Goal: Transaction & Acquisition: Purchase product/service

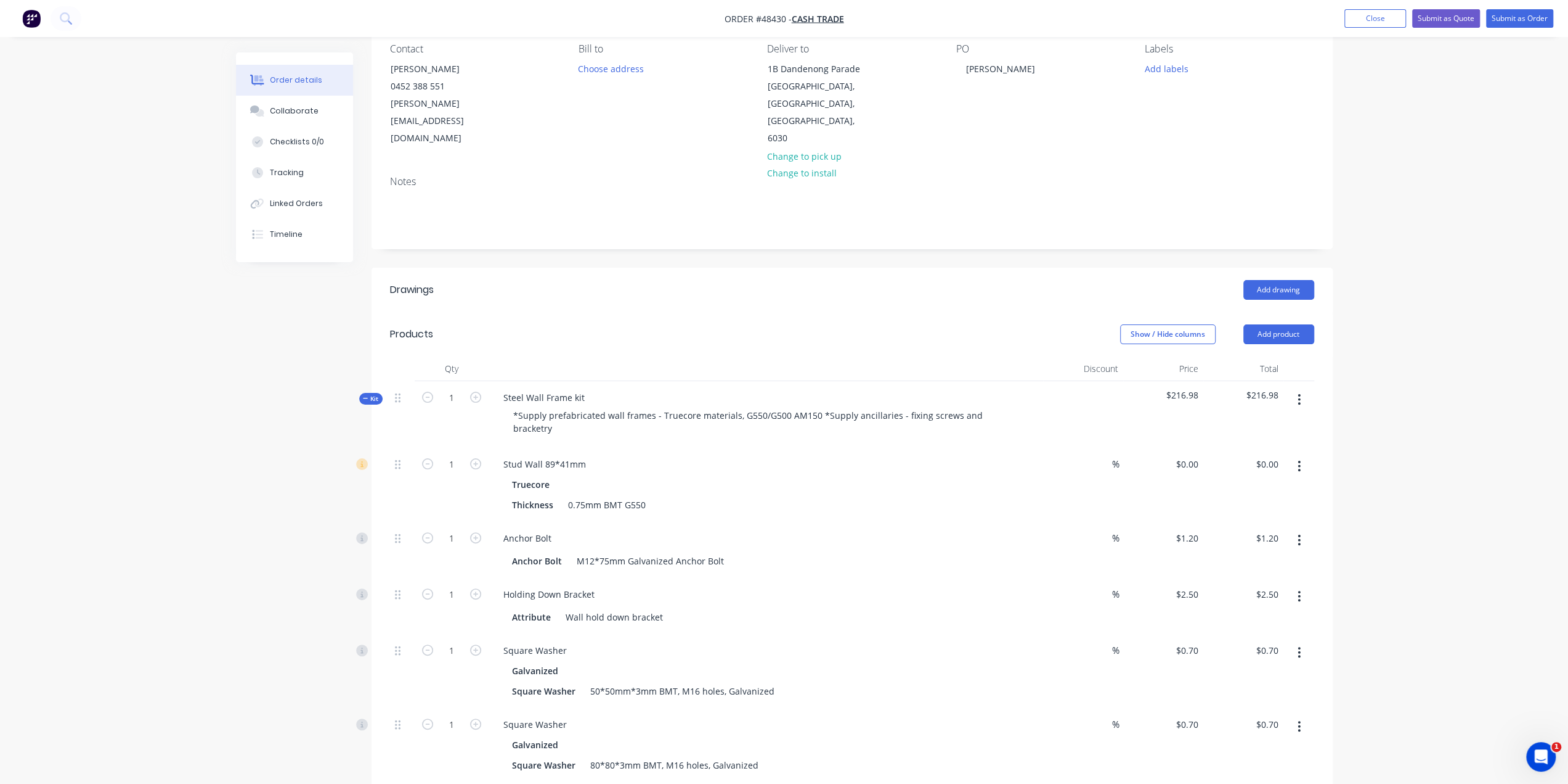
scroll to position [246, 0]
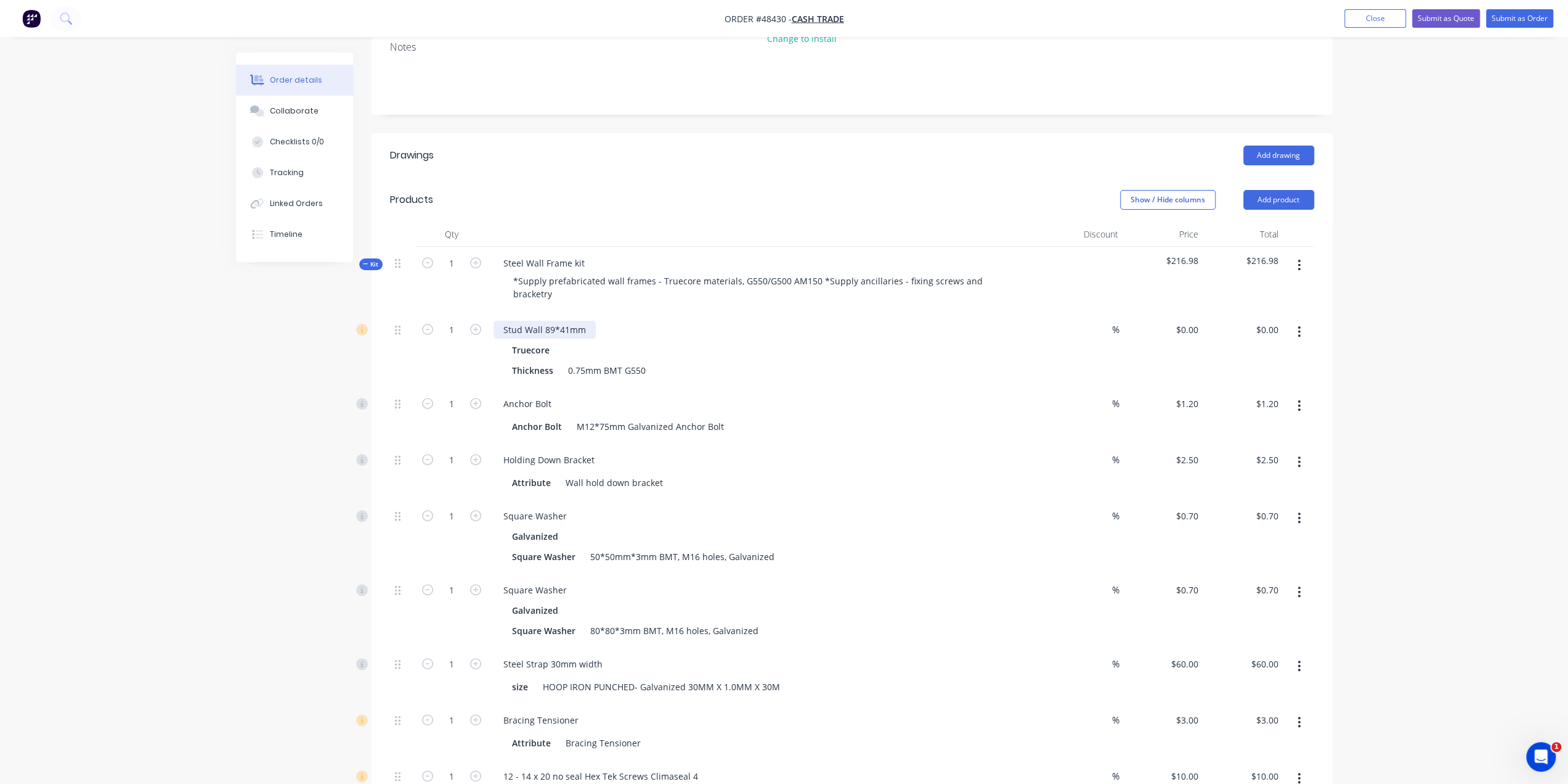
click at [585, 320] on div "Stud Wall 89*41mm" at bounding box center [545, 329] width 102 height 18
click at [237, 358] on div "Created by Bob Created 25/08/25 Required 25/08/25 Assigned to Add team member S…" at bounding box center [784, 618] width 1097 height 1625
click at [1298, 325] on icon "button" at bounding box center [1299, 331] width 3 height 14
click at [1231, 351] on button "Duplicate" at bounding box center [1256, 363] width 117 height 25
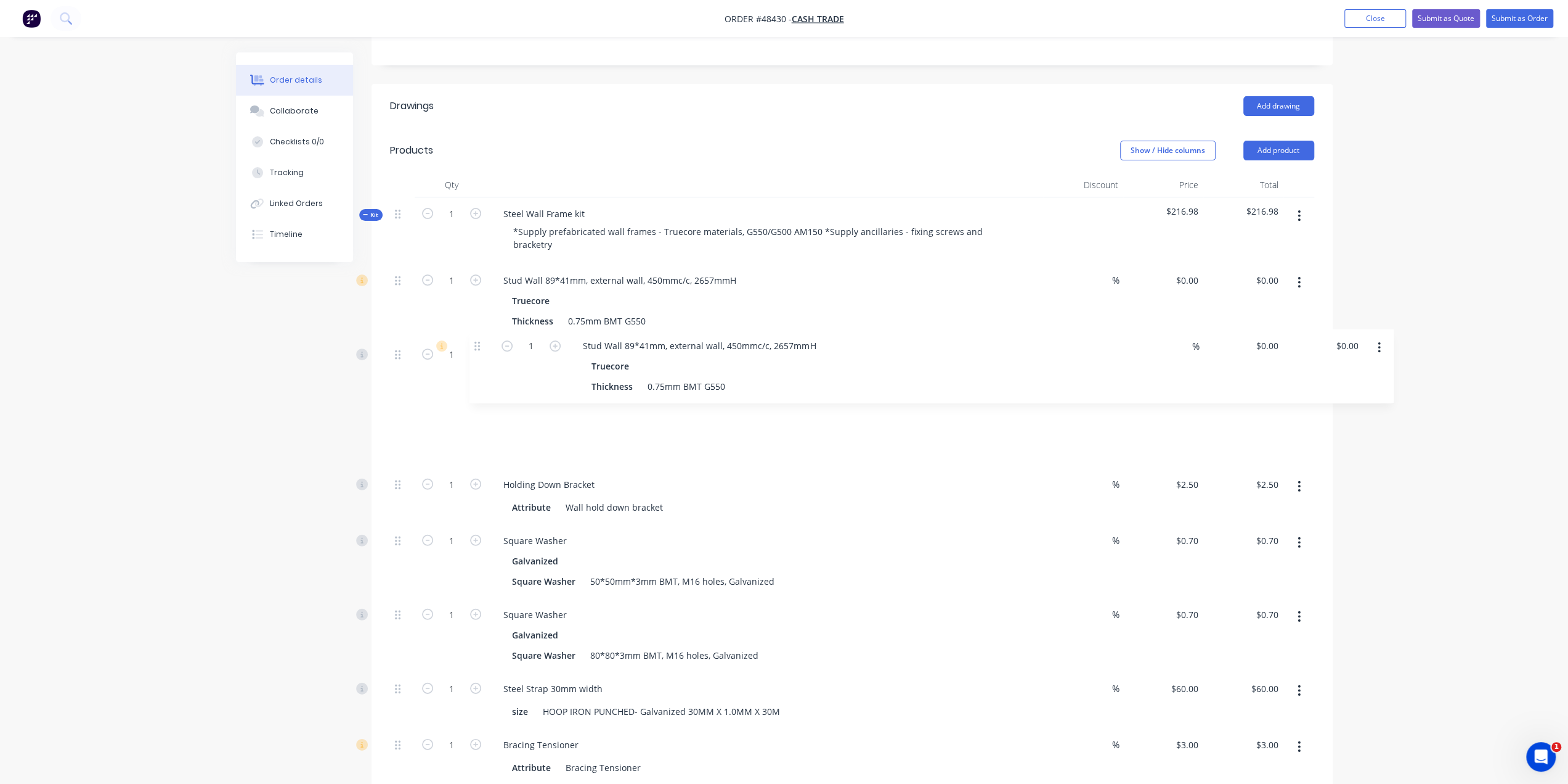
scroll to position [292, 0]
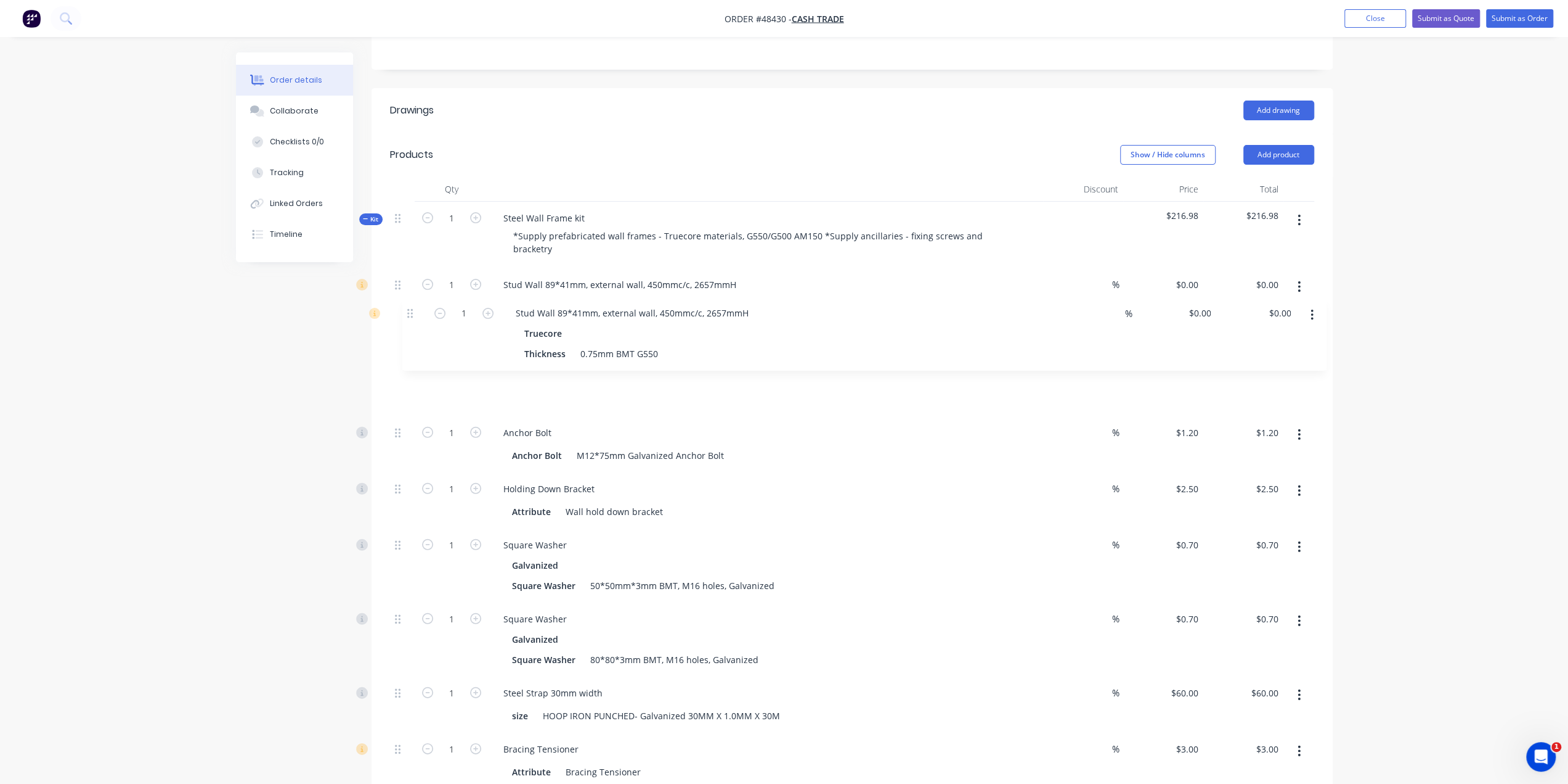
drag, startPoint x: 396, startPoint y: 497, endPoint x: 410, endPoint y: 246, distance: 251.4
click at [410, 268] on div "1 Stud Wall 89*41mm, external wall, 450mmc/c, 2657mmH Truecore Thickness 0.75mm…" at bounding box center [852, 687] width 924 height 839
click at [566, 350] on div "Stud Wall 89*41mm, external wall, 450mmc/c, 2657mmH" at bounding box center [619, 359] width 253 height 18
click at [605, 350] on div "Stud Wall 89*41mm, external wall, 450mmc/c, 2657mmH" at bounding box center [619, 359] width 253 height 18
click at [639, 350] on div "Stud Wall 89*41mm, external wall, 450mmc/c, 2657mmH" at bounding box center [619, 359] width 253 height 18
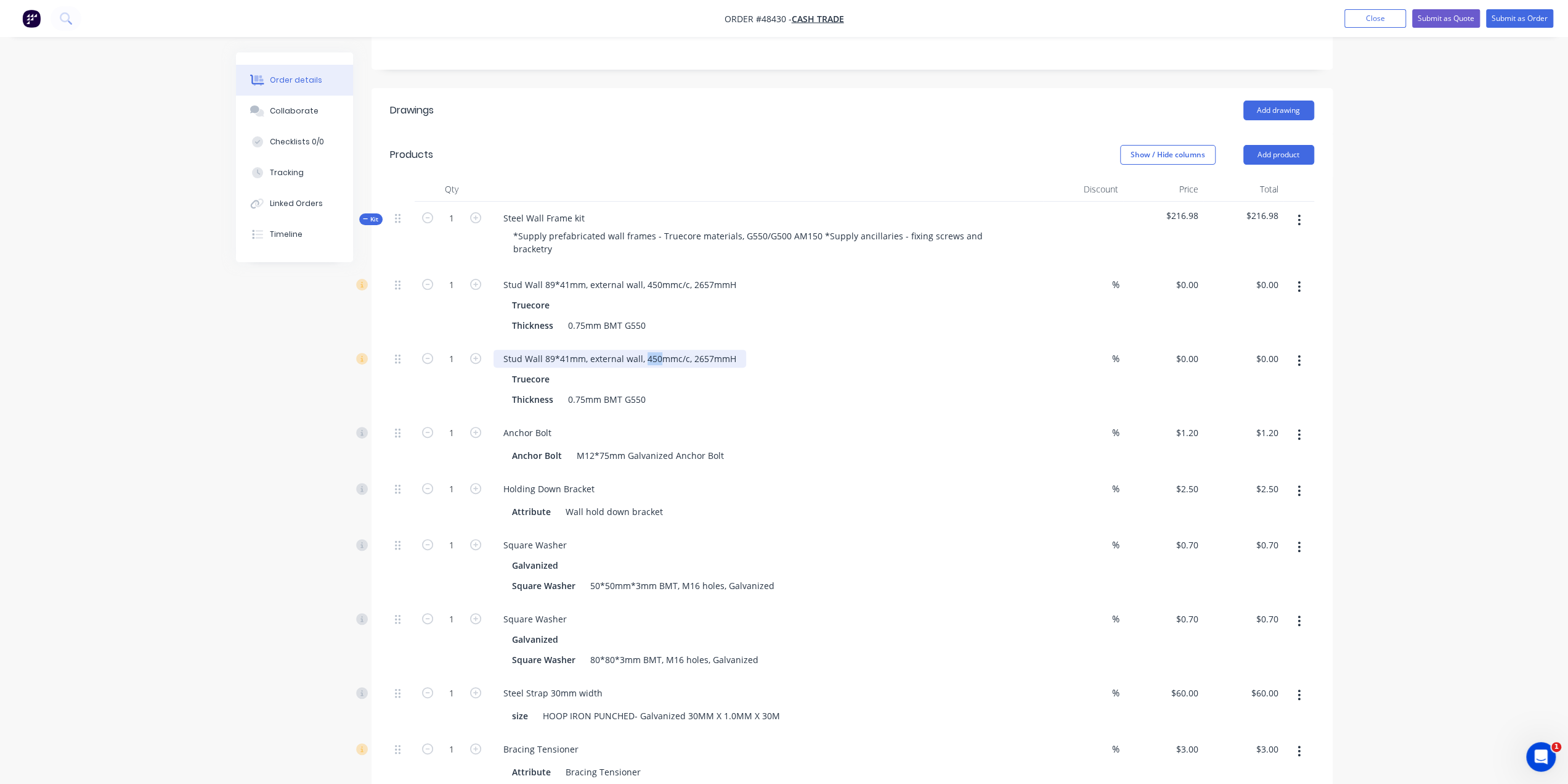
drag, startPoint x: 646, startPoint y: 308, endPoint x: 657, endPoint y: 308, distance: 11.0
click at [657, 350] on div "Stud Wall 89*41mm, external wall, 450mmc/c, 2657mmH" at bounding box center [619, 359] width 253 height 18
click at [626, 350] on div "Stud Wall 89*41mm, external wall, 600mmc/c, 2657mmH" at bounding box center [619, 359] width 253 height 18
click at [594, 350] on div "Stud Wall 89*41mm, external wall, 600mmc/c, 2657mmH" at bounding box center [619, 359] width 253 height 18
click at [884, 423] on div "Anchor Bolt" at bounding box center [765, 433] width 545 height 18
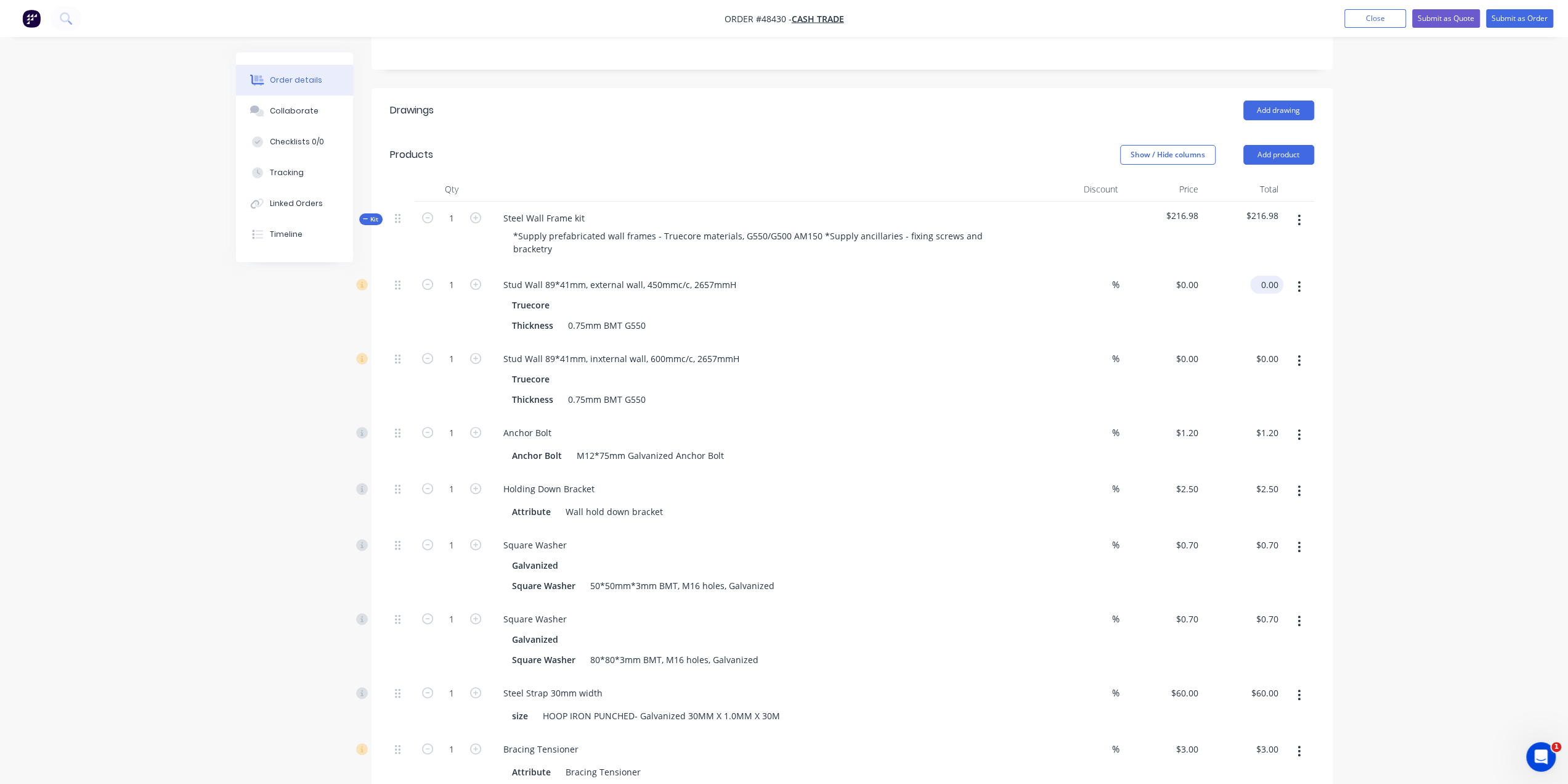
click at [1256, 276] on div "0.00 $0.00" at bounding box center [1267, 285] width 33 height 18
type input "3705.41"
type input "$3,705.41"
click at [1267, 350] on input "0.00" at bounding box center [1272, 359] width 24 height 18
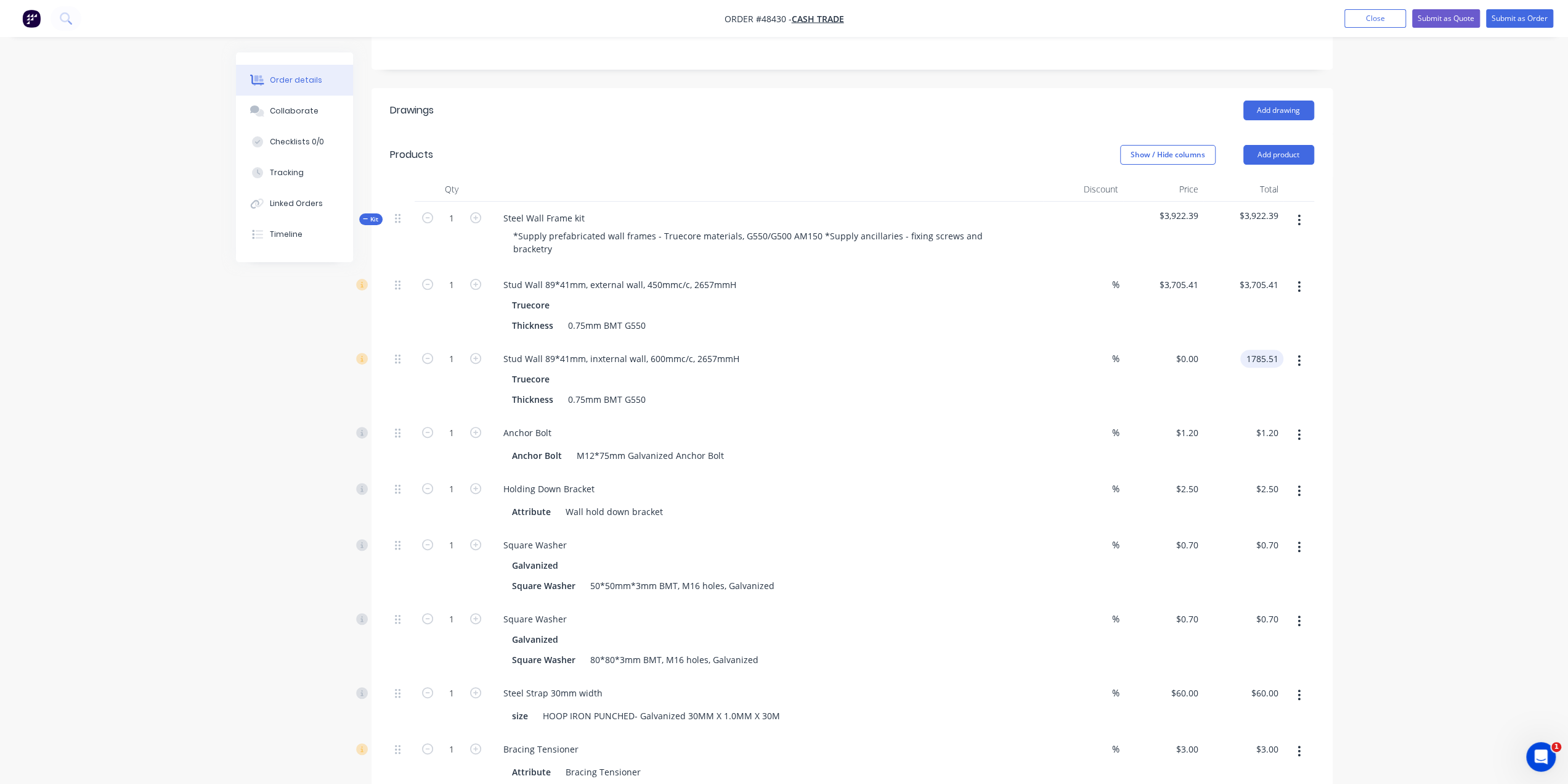
type input "1785.51"
type input "$1,785.51"
click at [1384, 294] on div "Order details Collaborate Checklists 0/0 Tracking Linked Orders Timeline Order …" at bounding box center [784, 583] width 1568 height 1751
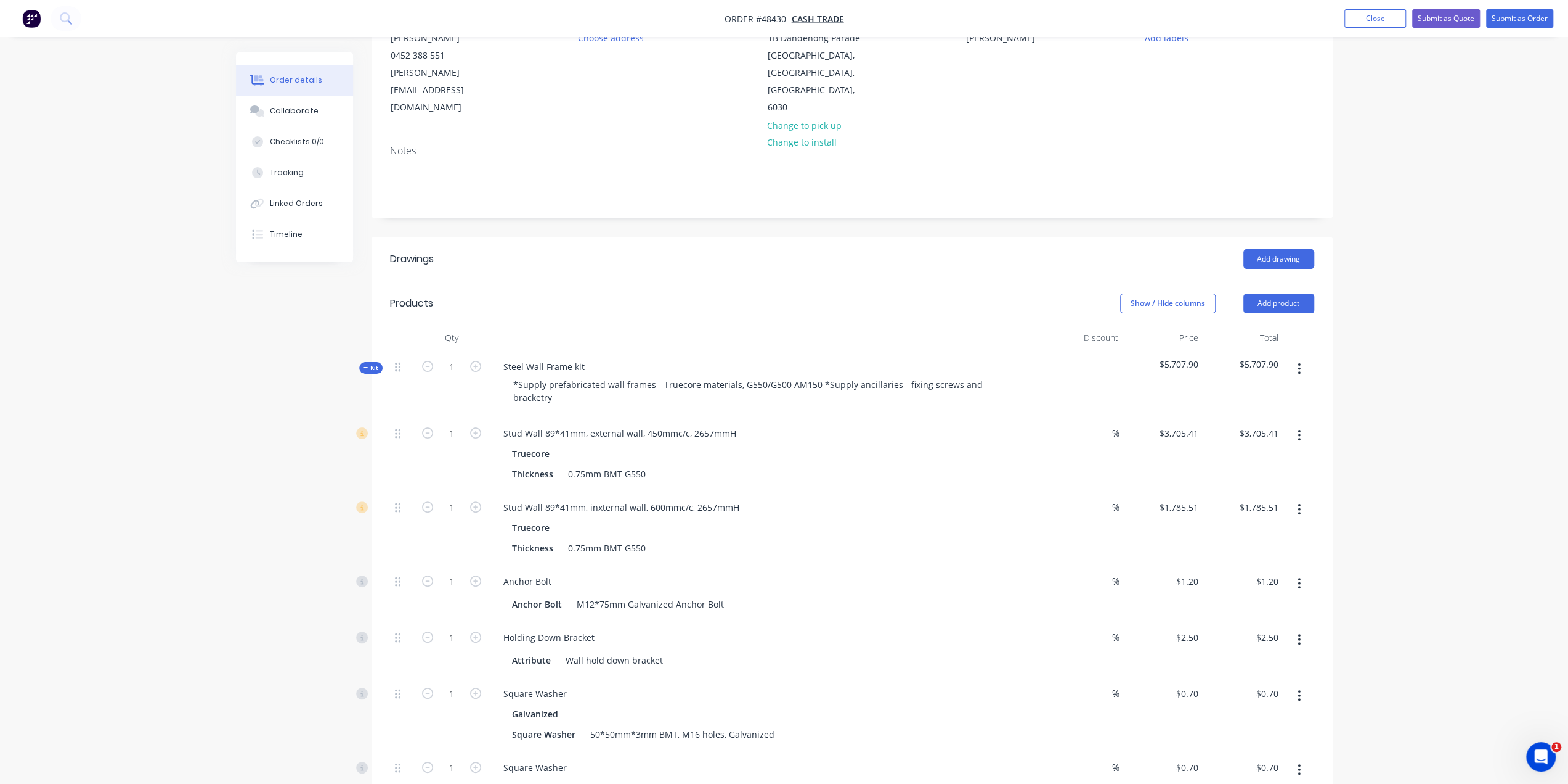
scroll to position [25, 0]
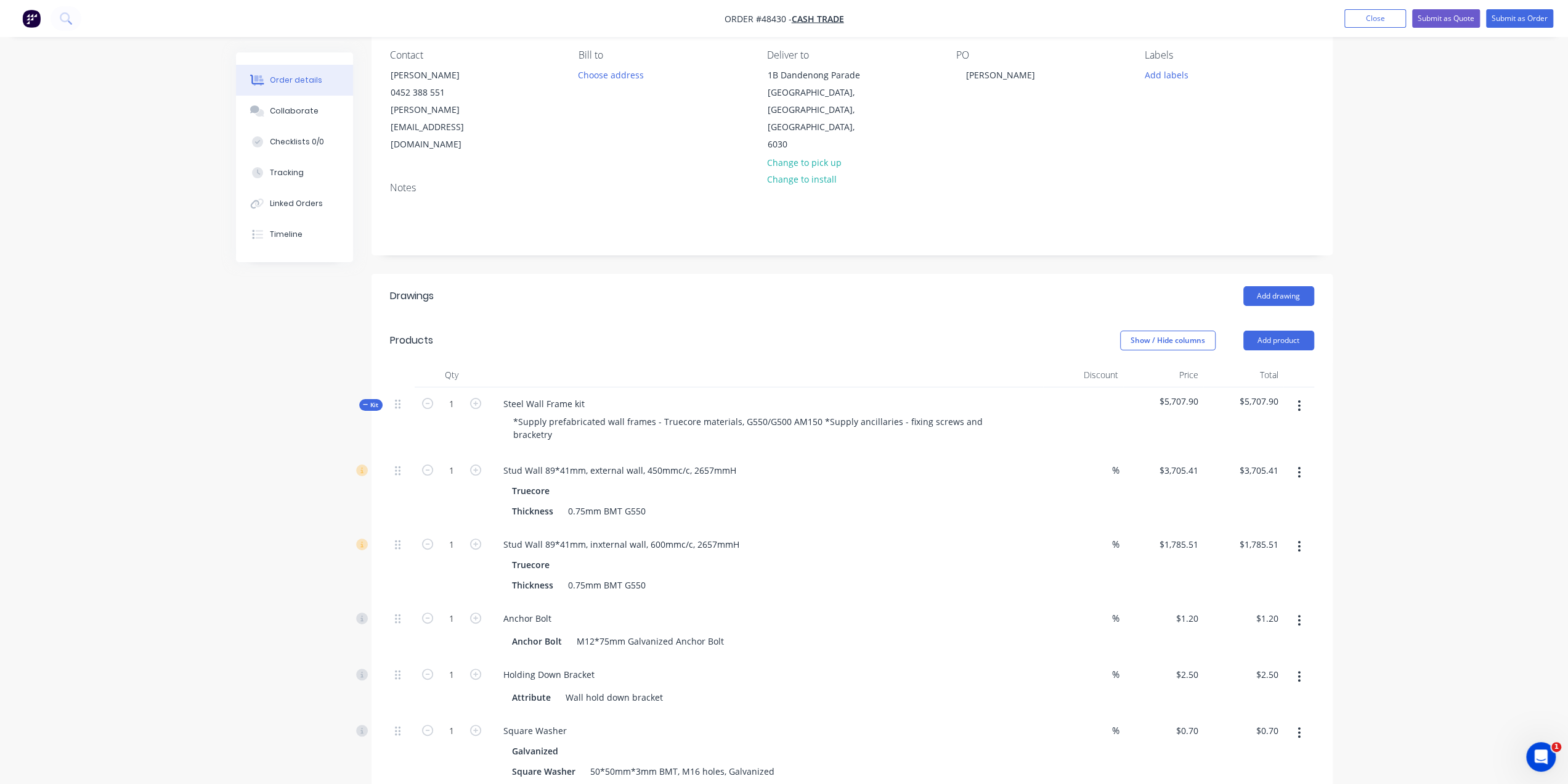
scroll to position [107, 0]
click at [1293, 461] on button "button" at bounding box center [1300, 472] width 29 height 22
click at [1243, 496] on div "Duplicate" at bounding box center [1256, 505] width 95 height 18
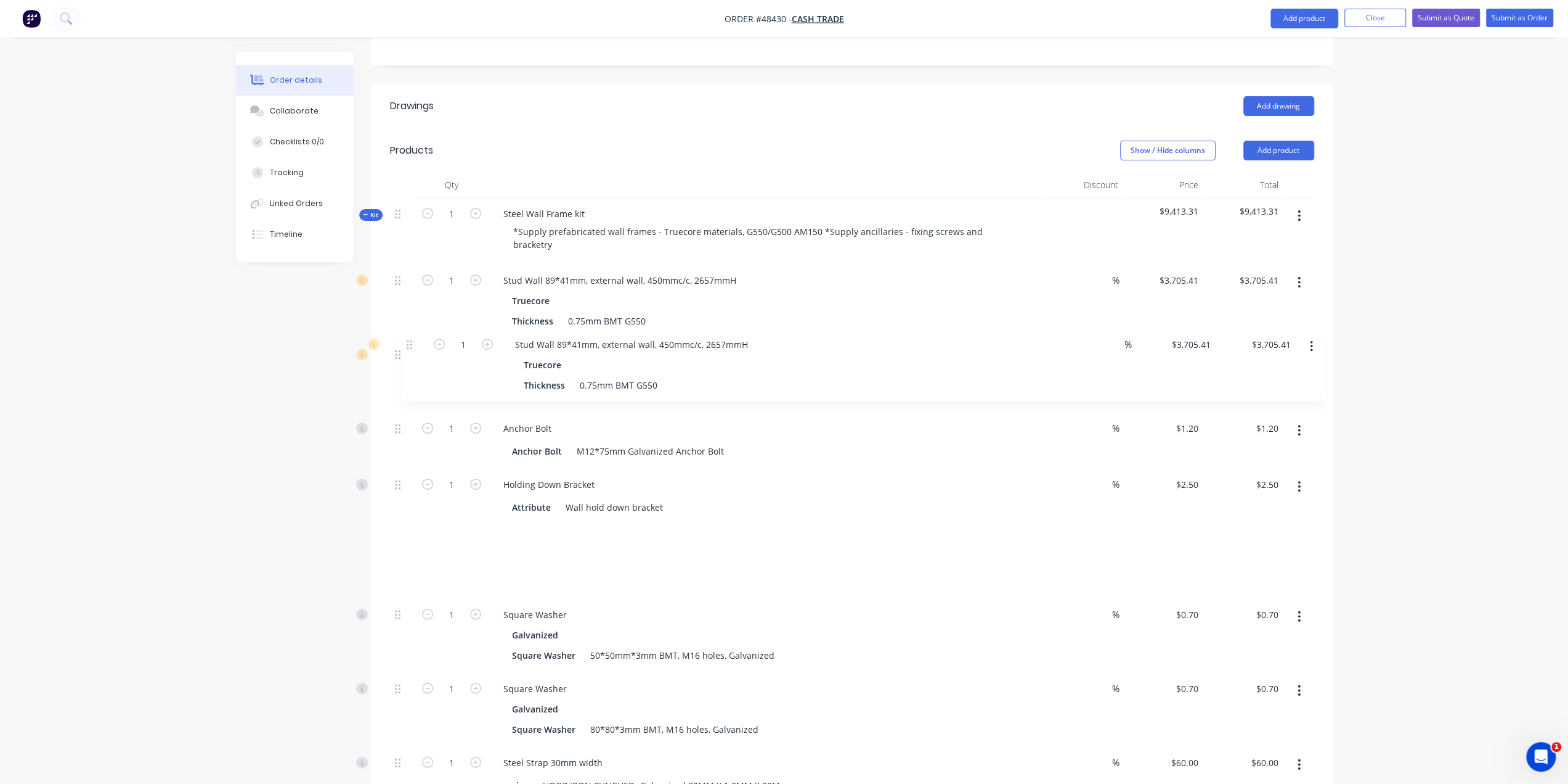
scroll to position [293, 0]
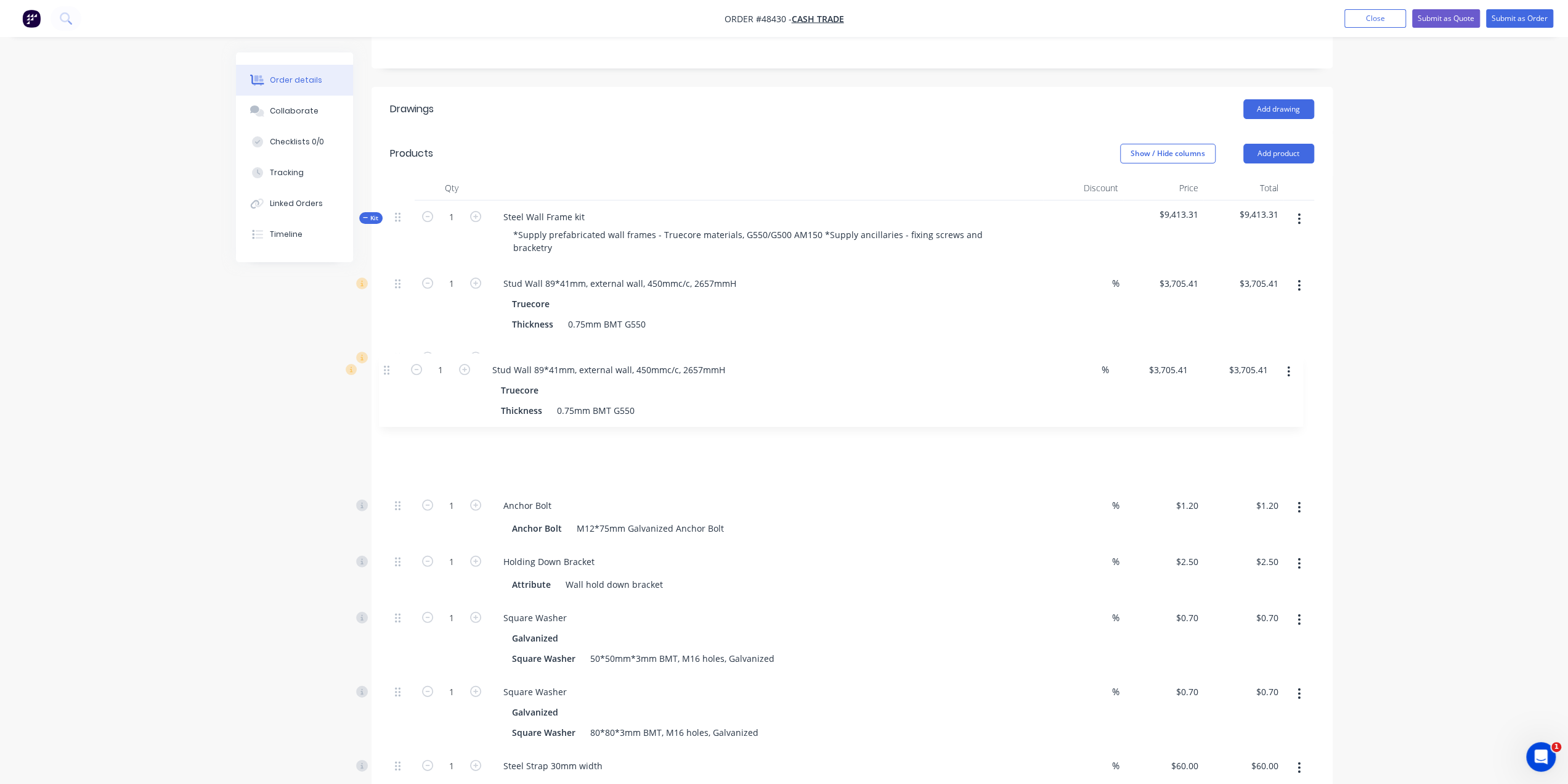
drag, startPoint x: 396, startPoint y: 398, endPoint x: 432, endPoint y: 416, distance: 40.2
click at [388, 371] on div "Qty Discount Price Total Kit 1 Steel Wall Frame kit *Supply prefabricated wall …" at bounding box center [852, 711] width 961 height 1070
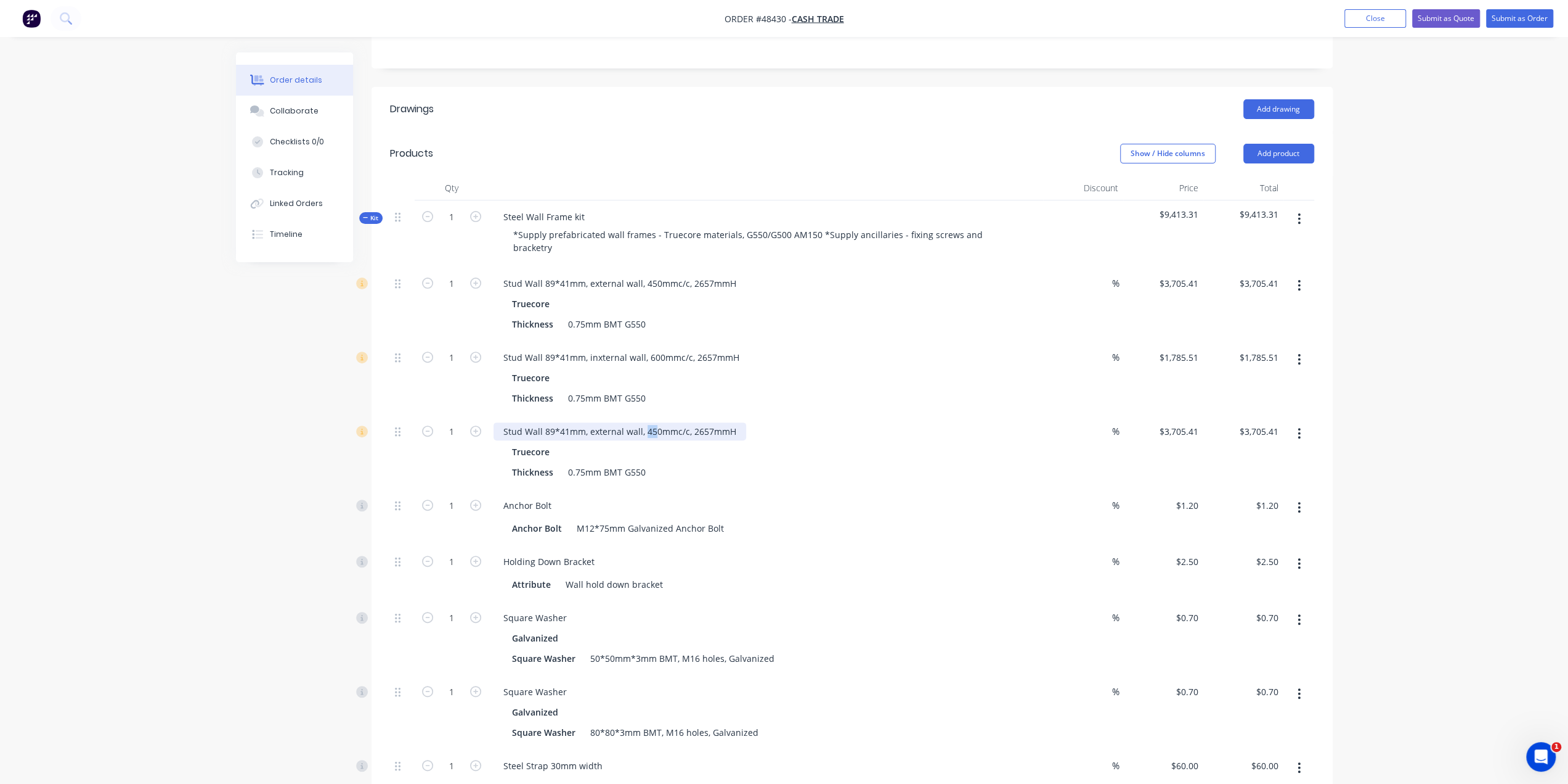
drag, startPoint x: 644, startPoint y: 382, endPoint x: 653, endPoint y: 382, distance: 9.0
click at [653, 423] on div "Stud Wall 89*41mm, external wall, 450mmc/c, 2657mmH" at bounding box center [619, 432] width 253 height 18
drag, startPoint x: 692, startPoint y: 381, endPoint x: 709, endPoint y: 382, distance: 17.0
click at [709, 423] on div "Stud Wall 89*41mm, external wall, 600mmc/c, 2657mmH" at bounding box center [619, 432] width 253 height 18
drag, startPoint x: 1449, startPoint y: 666, endPoint x: 1363, endPoint y: 576, distance: 124.5
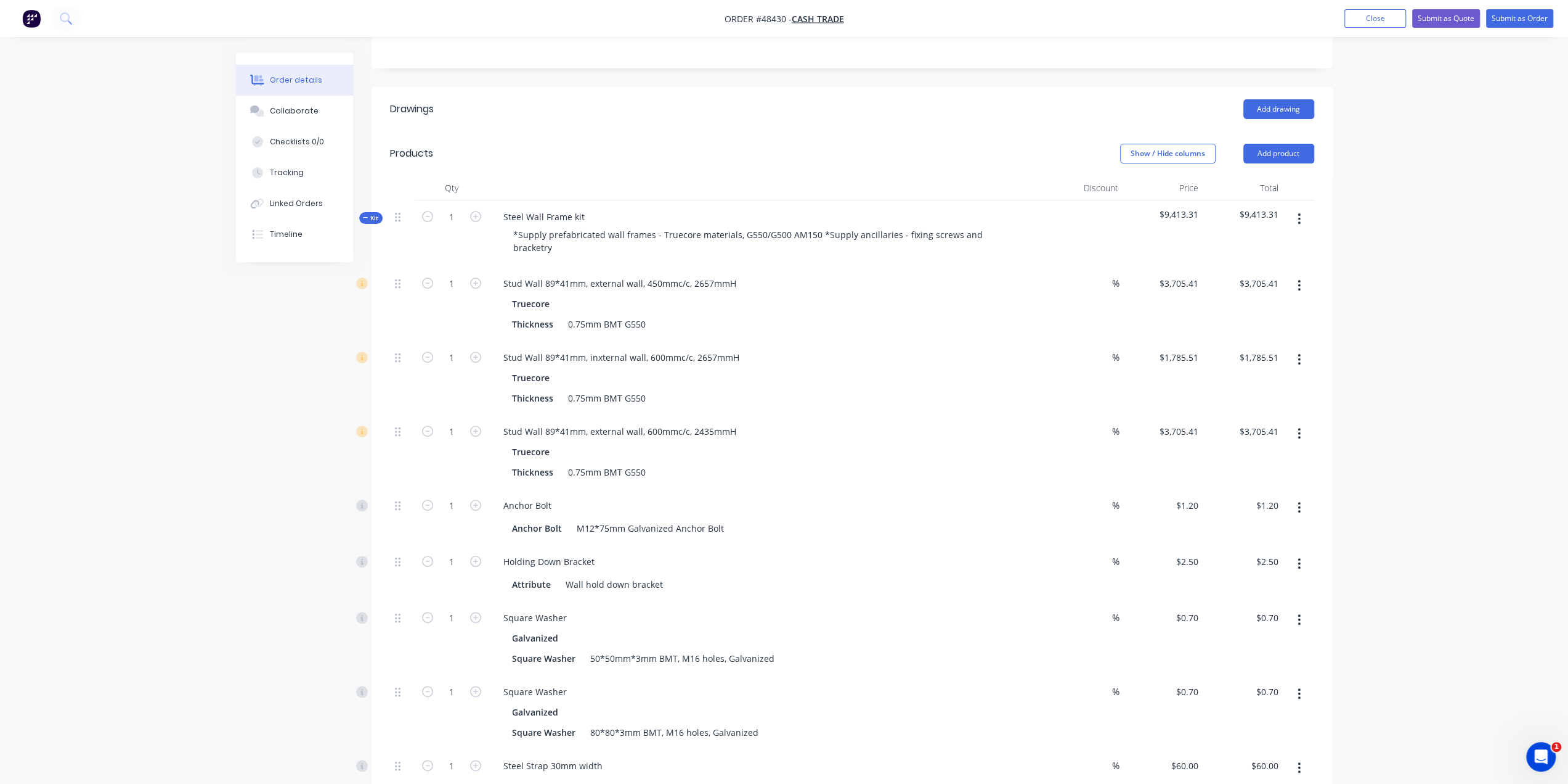
click at [1447, 663] on div "Order details Collaborate Checklists 0/0 Tracking Linked Orders Timeline Order …" at bounding box center [784, 620] width 1568 height 1825
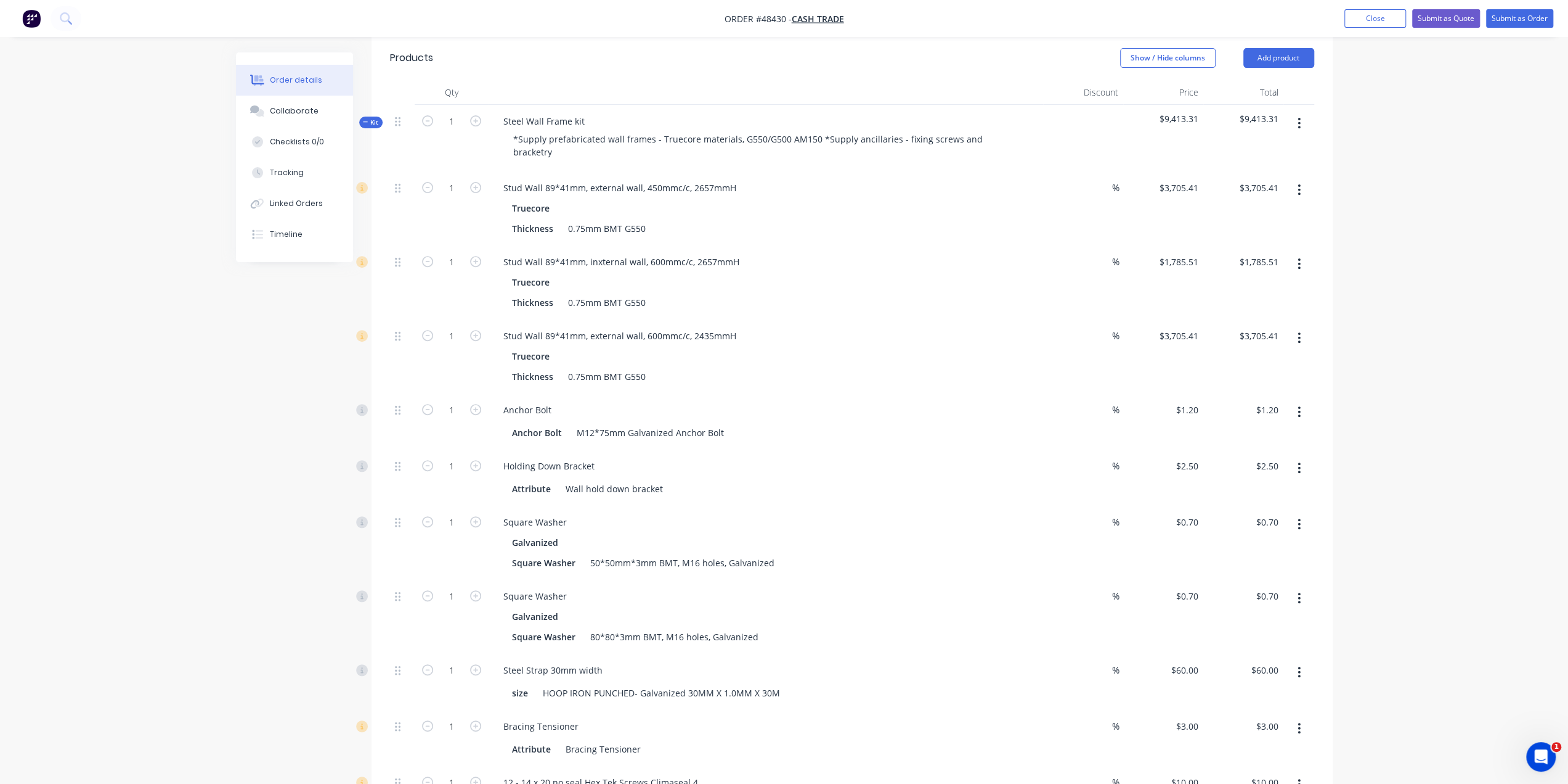
scroll to position [391, 0]
click at [696, 325] on div "Stud Wall 89*41mm, external wall, 600mmc/c, 2435mmH" at bounding box center [619, 334] width 253 height 18
click at [605, 325] on div "Stud Wall 89*41mm, external wall, 600mmc/c, 2435mmH" at bounding box center [619, 334] width 253 height 18
click at [588, 325] on div "Stud Wall 89*41mm, external wall, 600mmc/c, 2435mmH" at bounding box center [619, 334] width 253 height 18
click at [599, 251] on div "Stud Wall 89*41mm, inxternal wall, 600mmc/c, 2657mmH" at bounding box center [621, 260] width 255 height 18
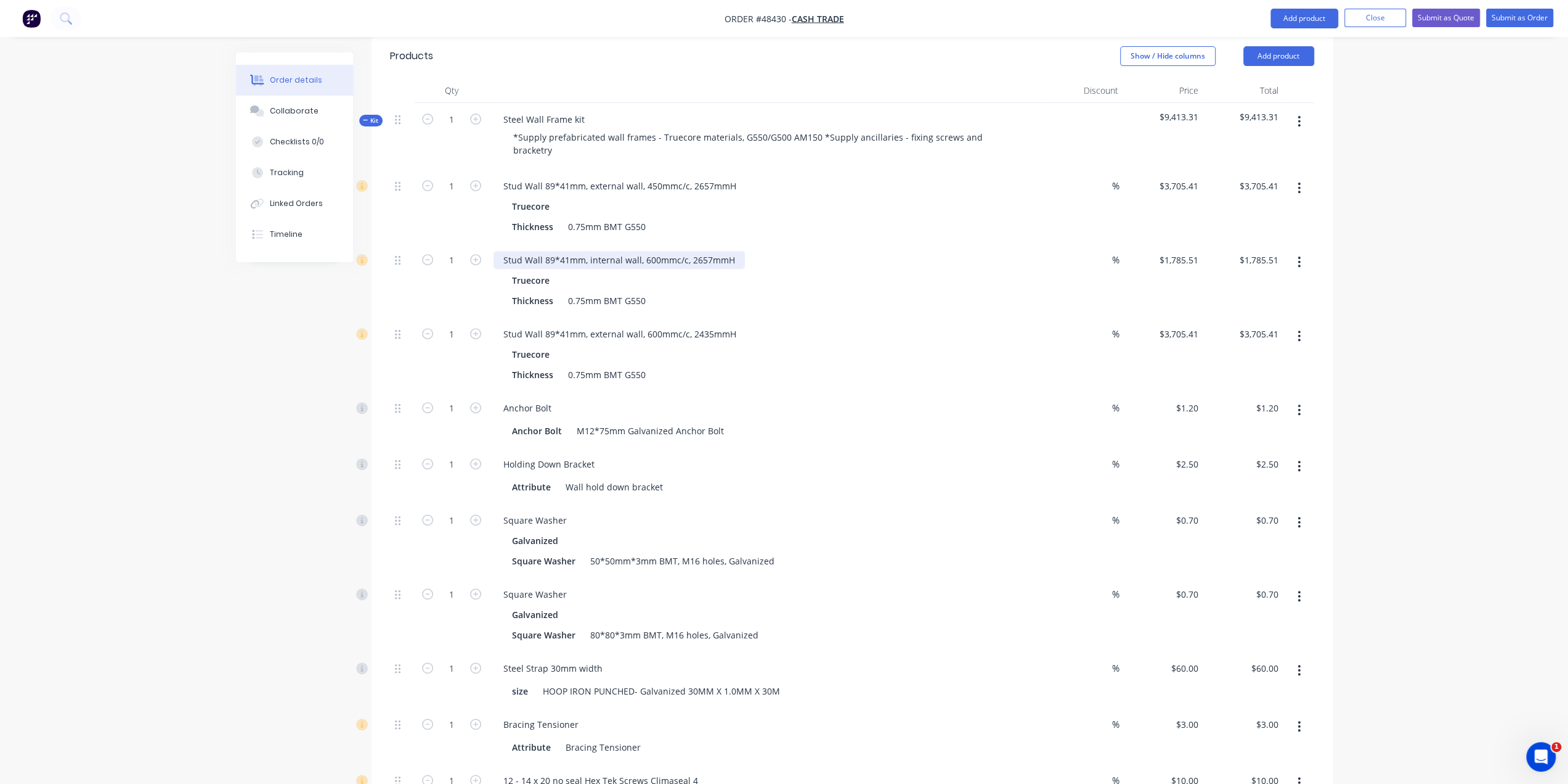
click at [671, 251] on div "Stud Wall 89*41mm, internal wall, 600mmc/c, 2657mmH" at bounding box center [619, 260] width 252 height 18
click at [689, 325] on div "Stud Wall 89*41mm, external wall, 600mmc/c, 2435mmH" at bounding box center [619, 334] width 253 height 18
click at [762, 366] on div "Thickness 0.75mm BMT G550" at bounding box center [763, 375] width 513 height 18
click at [773, 419] on div "Anchor Bolt M12*75mm Galvanized Anchor Bolt" at bounding box center [765, 429] width 545 height 20
click at [845, 422] on div "Anchor Bolt M12*75mm Galvanized Anchor Bolt" at bounding box center [763, 431] width 513 height 18
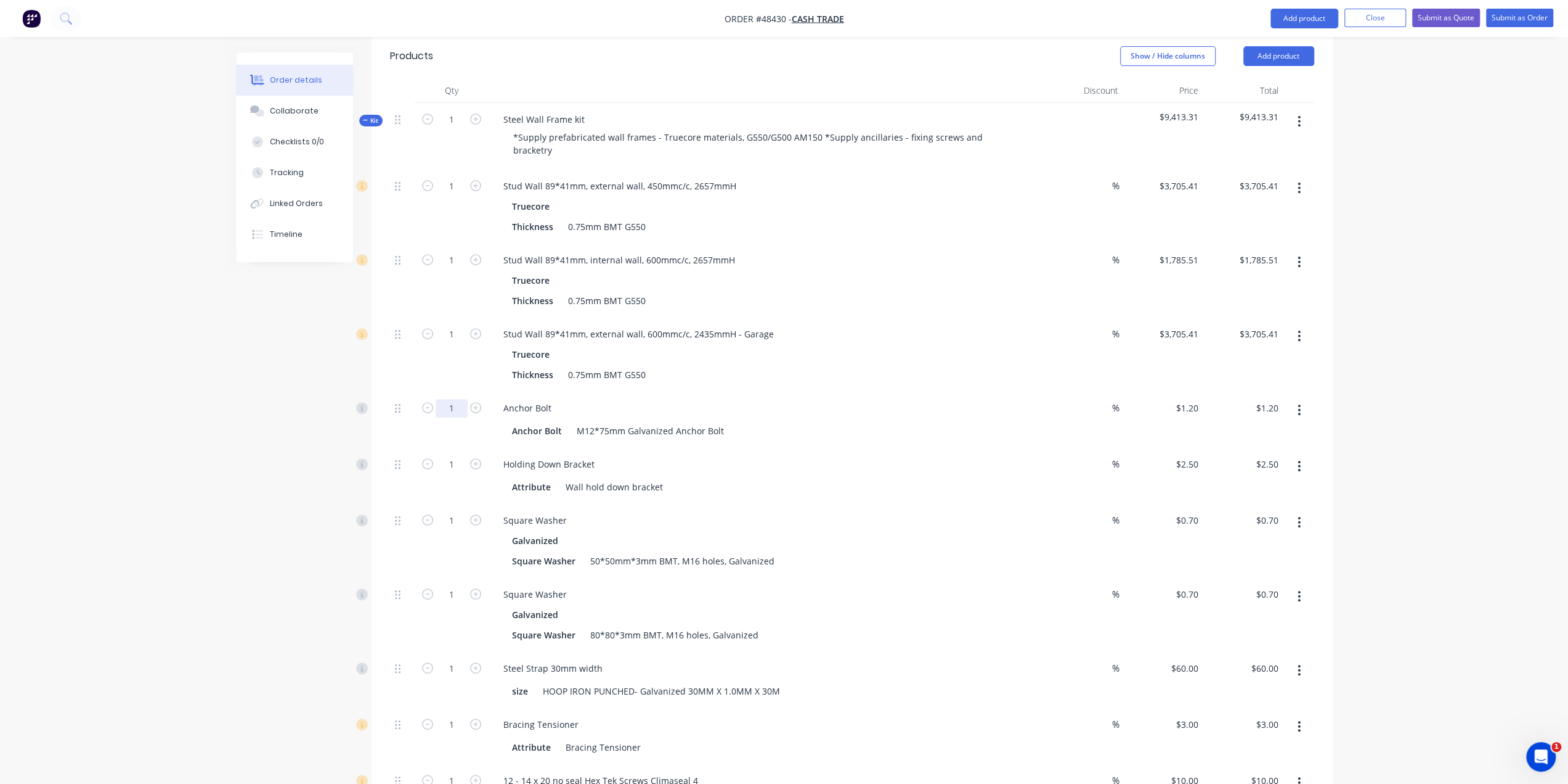
click at [460, 195] on input "1" at bounding box center [452, 186] width 32 height 18
type input "18"
type input "$21.60"
click at [296, 429] on div "Created by Bob Created 25/08/25 Required 25/08/25 Assigned to Add team member S…" at bounding box center [784, 549] width 1097 height 1773
click at [459, 195] on input "1" at bounding box center [452, 186] width 32 height 18
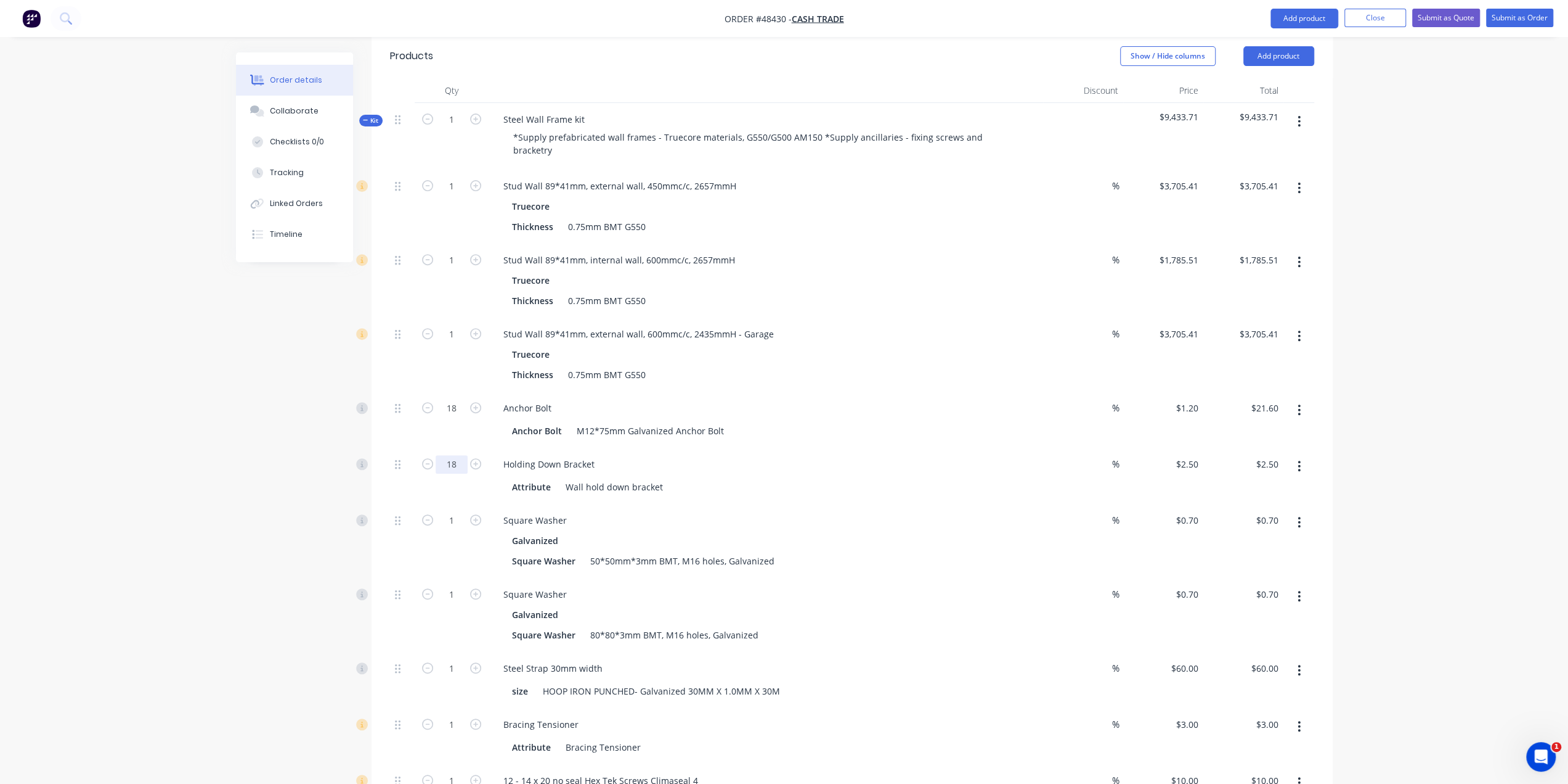
type input "18"
type input "$45.00"
drag, startPoint x: 210, startPoint y: 530, endPoint x: 303, endPoint y: 518, distance: 93.8
click at [212, 529] on div "Order details Collaborate Checklists 0/0 Tracking Linked Orders Timeline Order …" at bounding box center [784, 522] width 1568 height 1825
click at [461, 195] on input "1" at bounding box center [452, 186] width 32 height 18
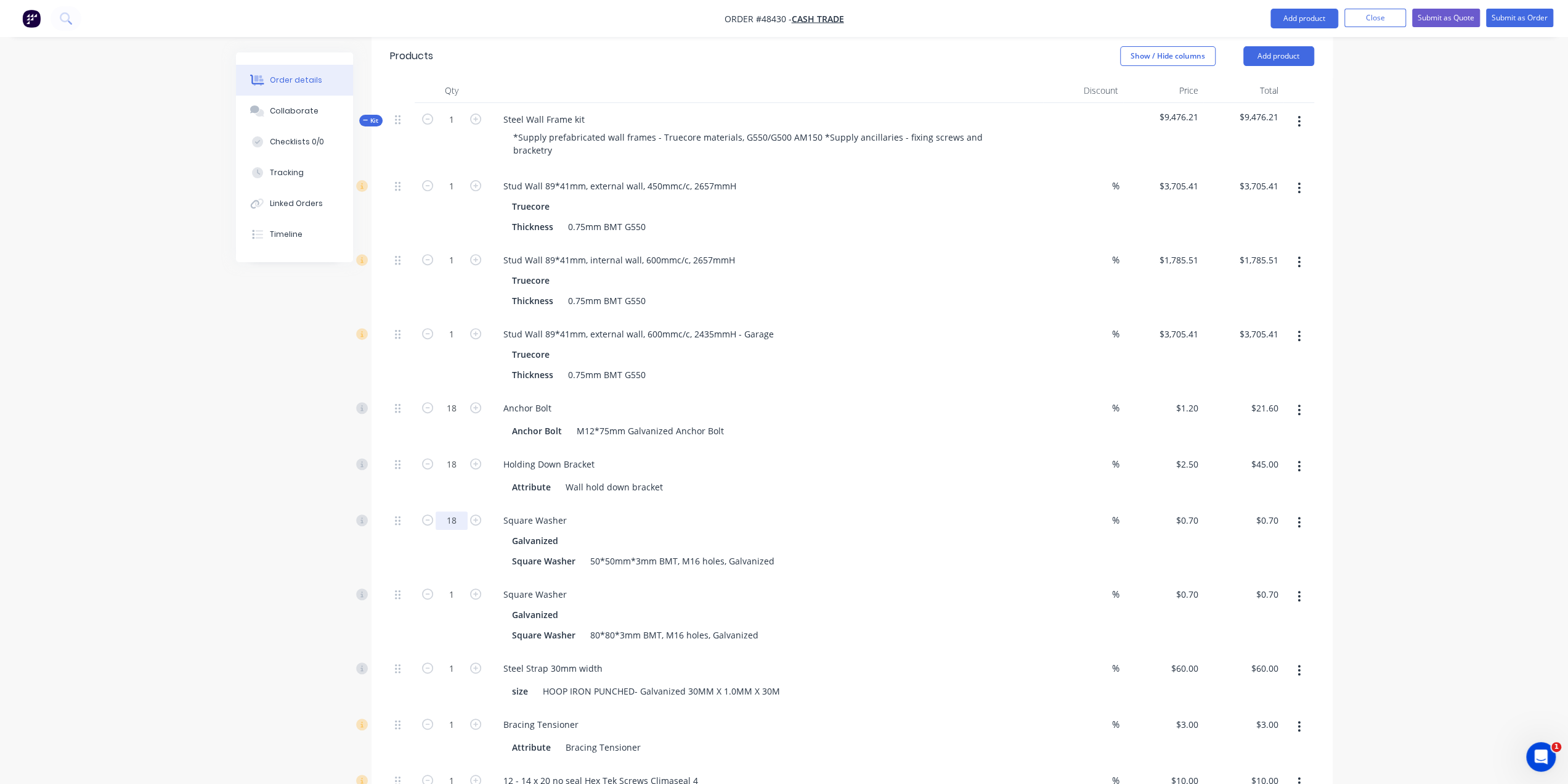
type input "18"
type input "$12.60"
click at [205, 546] on div "Order details Collaborate Checklists 0/0 Tracking Linked Orders Timeline Order …" at bounding box center [784, 522] width 1568 height 1825
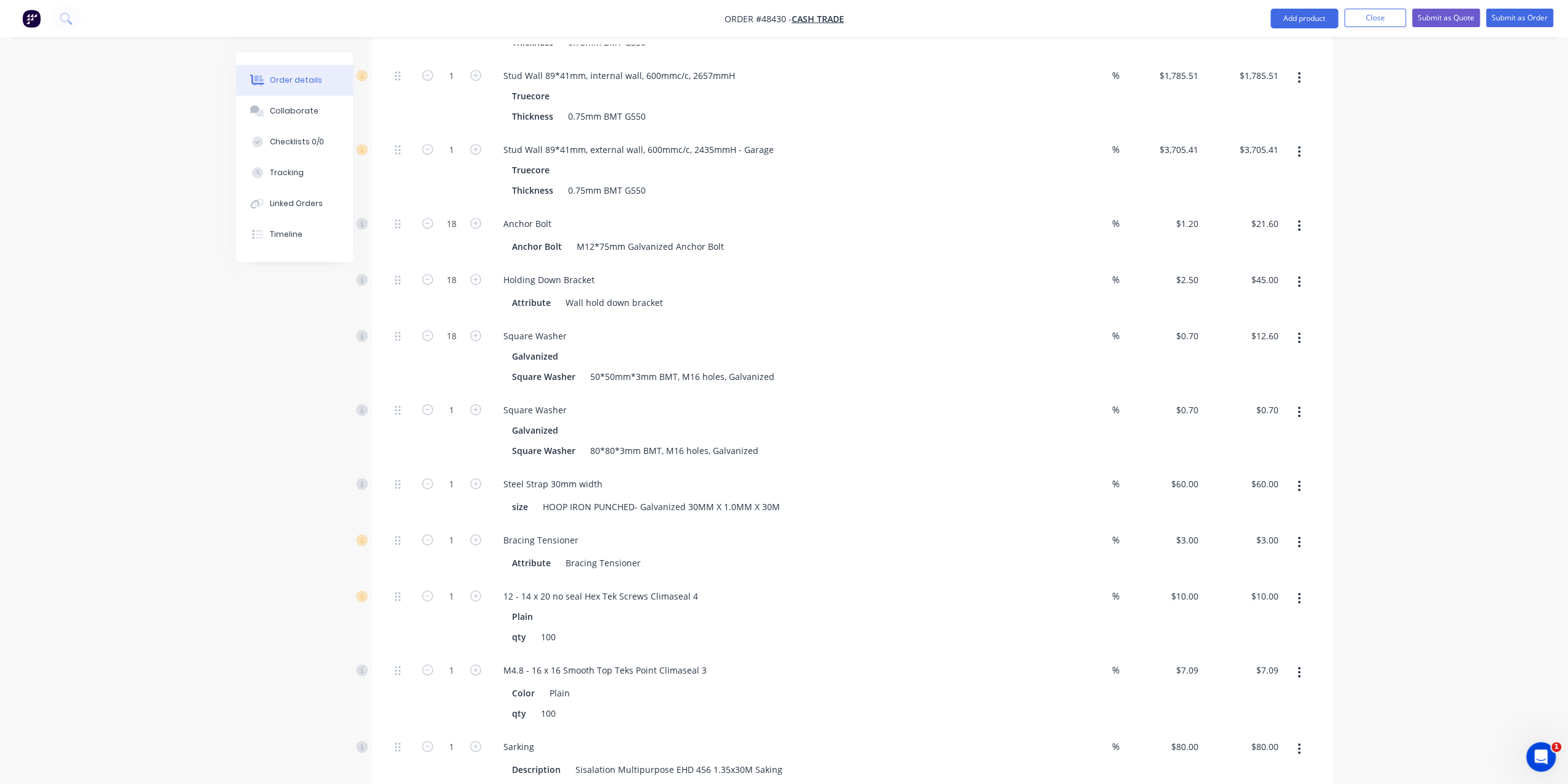
scroll to position [575, 0]
click at [453, 10] on input "18" at bounding box center [452, 1] width 32 height 18
type input "54"
type input "$135.00"
click at [249, 409] on div "Created by Bob Created 25/08/25 Required 25/08/25 Assigned to Add team member S…" at bounding box center [784, 363] width 1097 height 1773
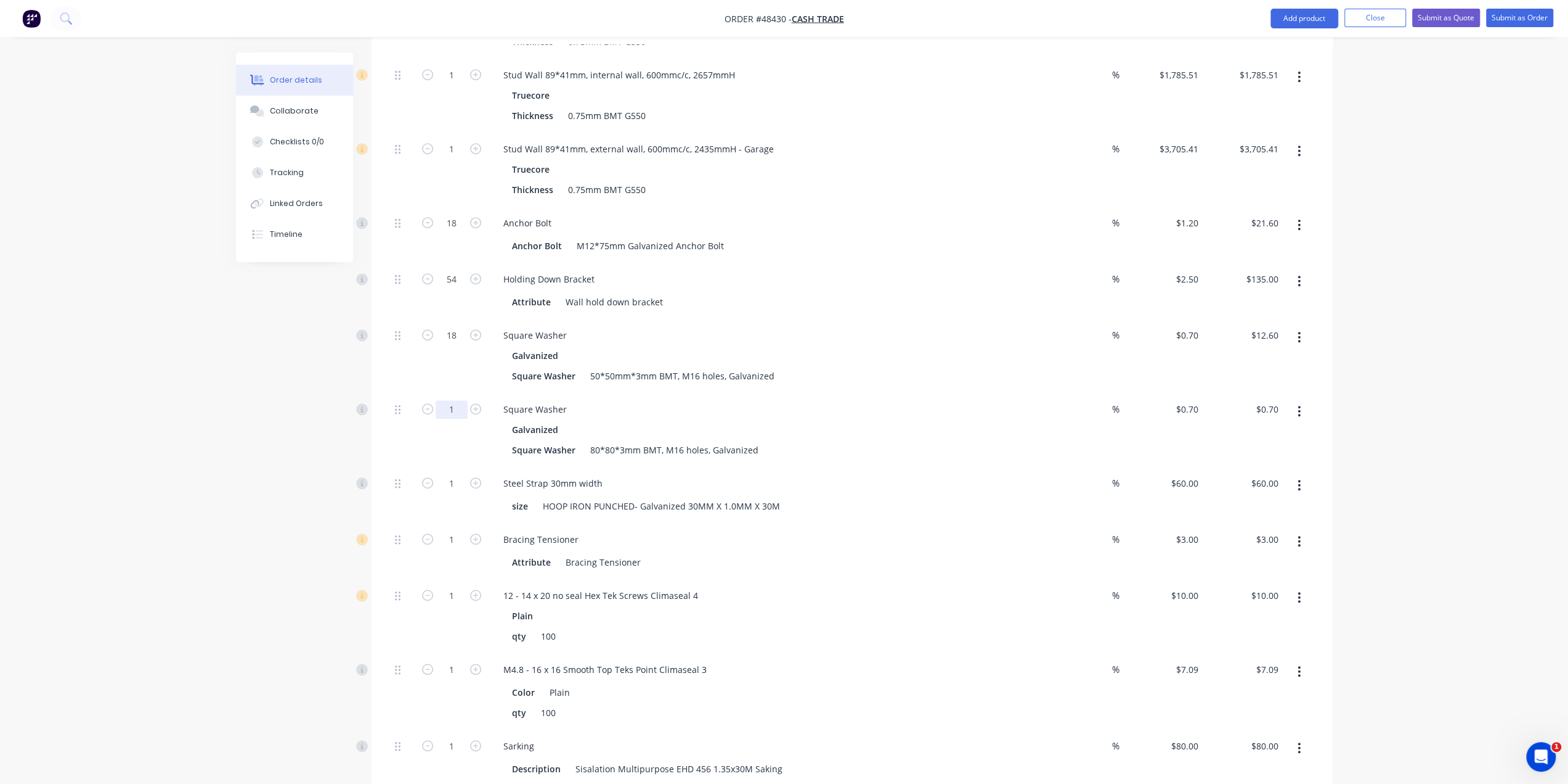
click at [457, 10] on input "1" at bounding box center [452, 1] width 32 height 18
type input "36"
type input "$25.20"
click at [225, 456] on div "Order details Collaborate Checklists 0/0 Tracking Linked Orders Timeline Order …" at bounding box center [784, 363] width 1122 height 1773
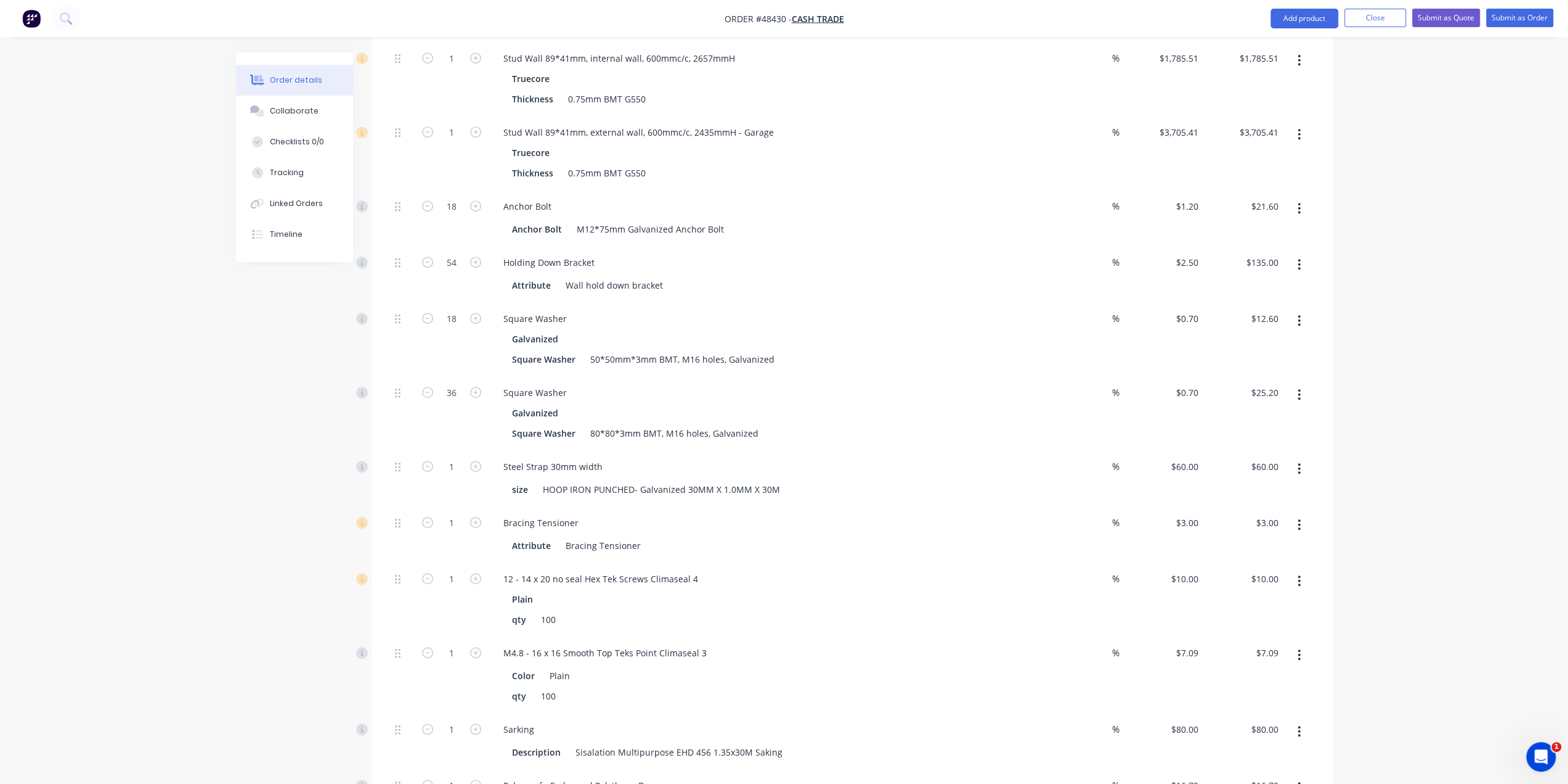
scroll to position [719, 0]
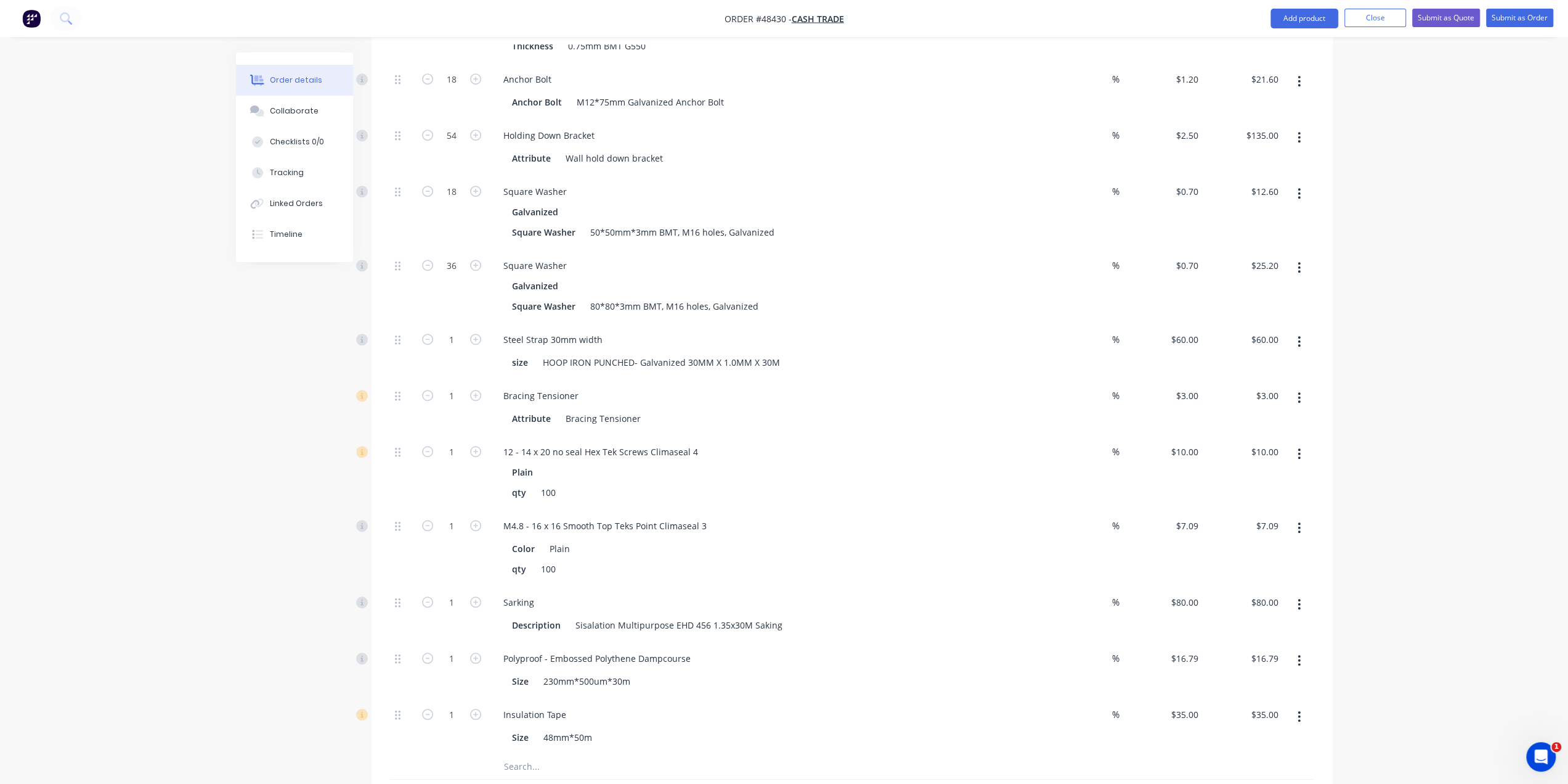
click at [239, 472] on div "Created by Bob Created 25/08/25 Required 25/08/25 Assigned to Add team member S…" at bounding box center [784, 220] width 1097 height 1773
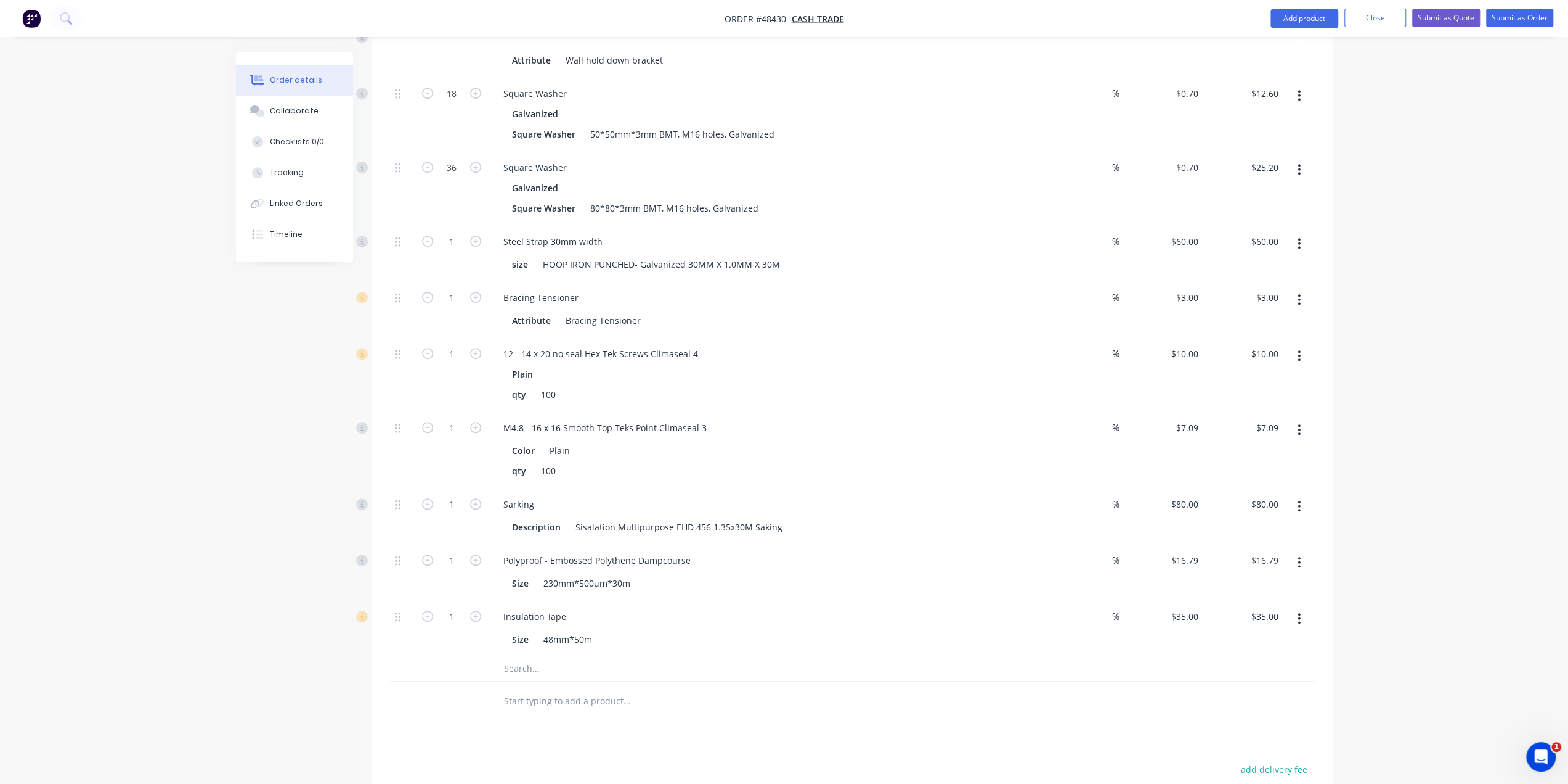
scroll to position [904, 0]
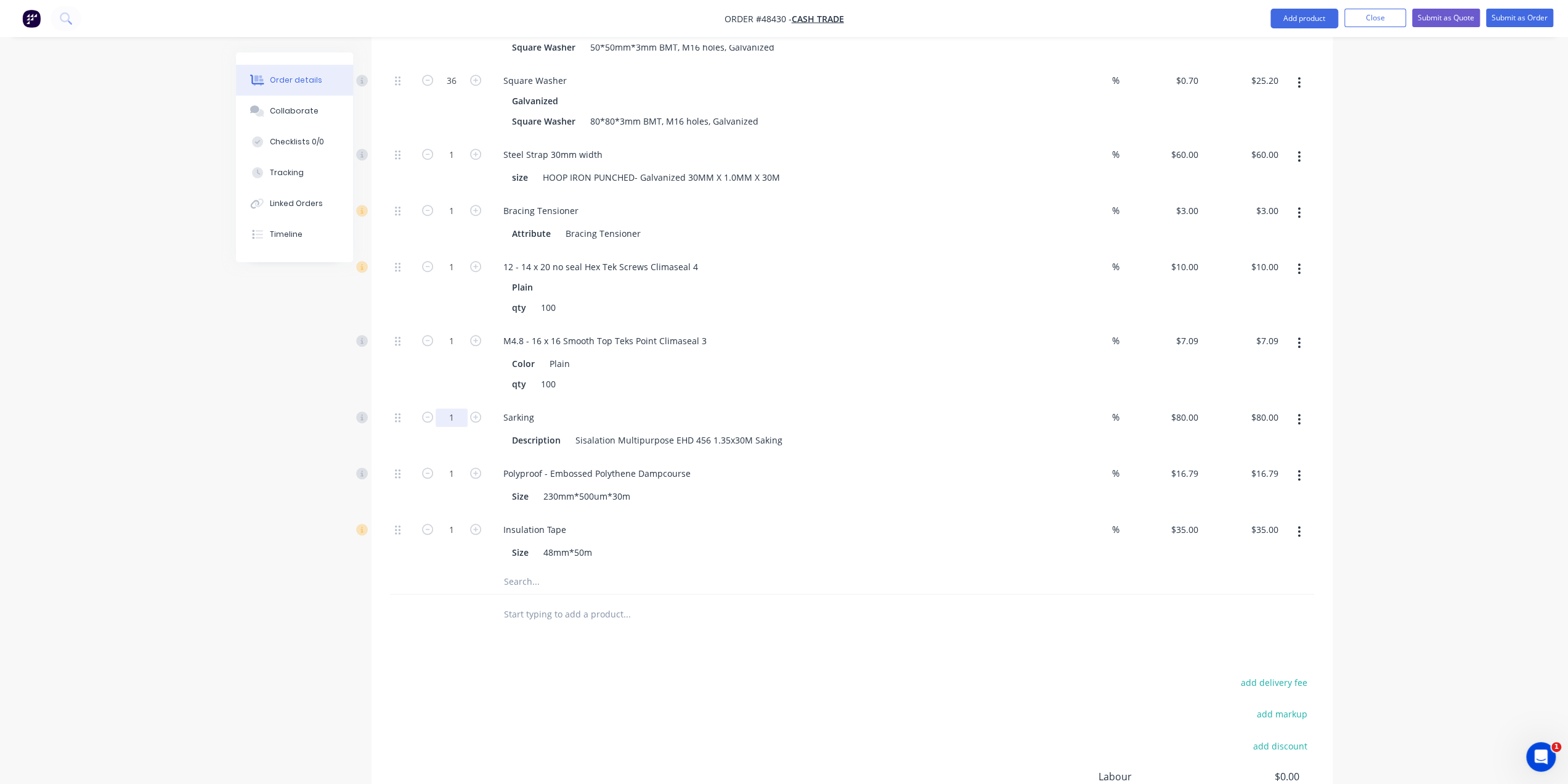
type input "5"
type input "$400.00"
click at [211, 532] on div "Order details Collaborate Checklists 0/0 Tracking Linked Orders Timeline Order …" at bounding box center [784, 9] width 1568 height 1825
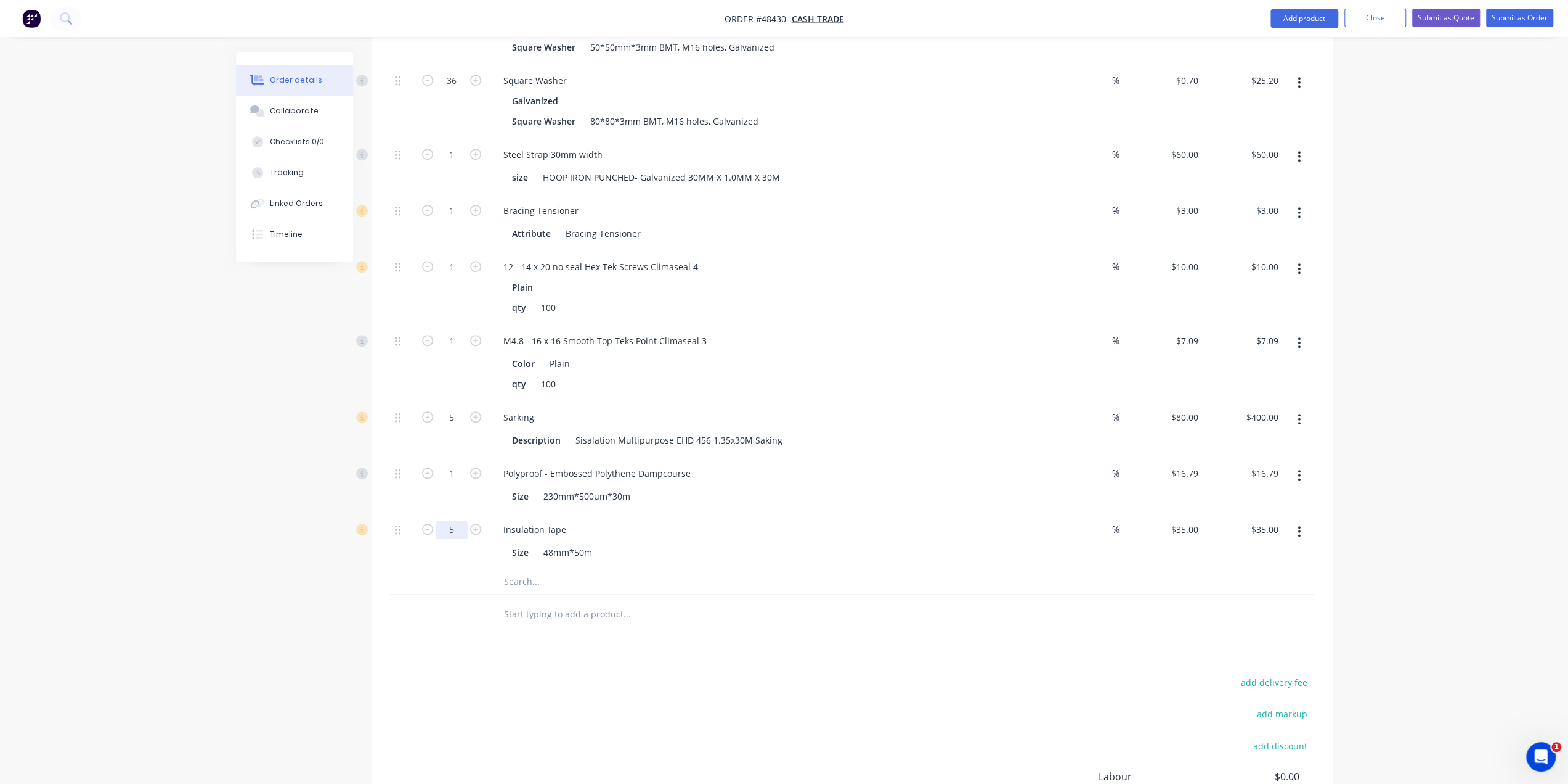
type input "5"
type input "$175.00"
click at [244, 610] on div "Created by Bob Created 25/08/25 Required 25/08/25 Assigned to Add team member S…" at bounding box center [784, 35] width 1097 height 1773
type input "3"
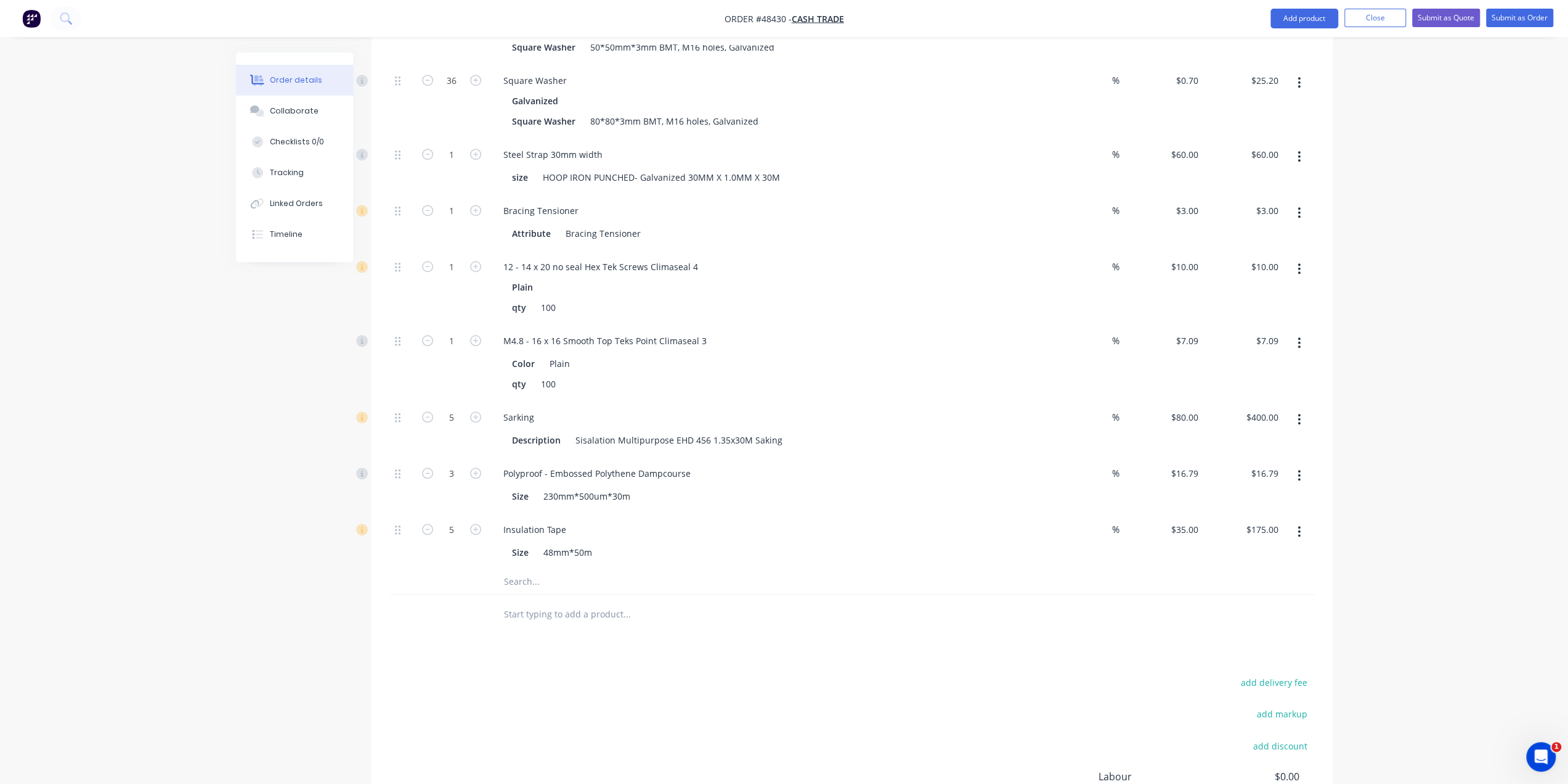
type input "$50.37"
click at [57, 459] on div "Order details Collaborate Checklists 0/0 Tracking Linked Orders Timeline Order …" at bounding box center [784, 9] width 1568 height 1825
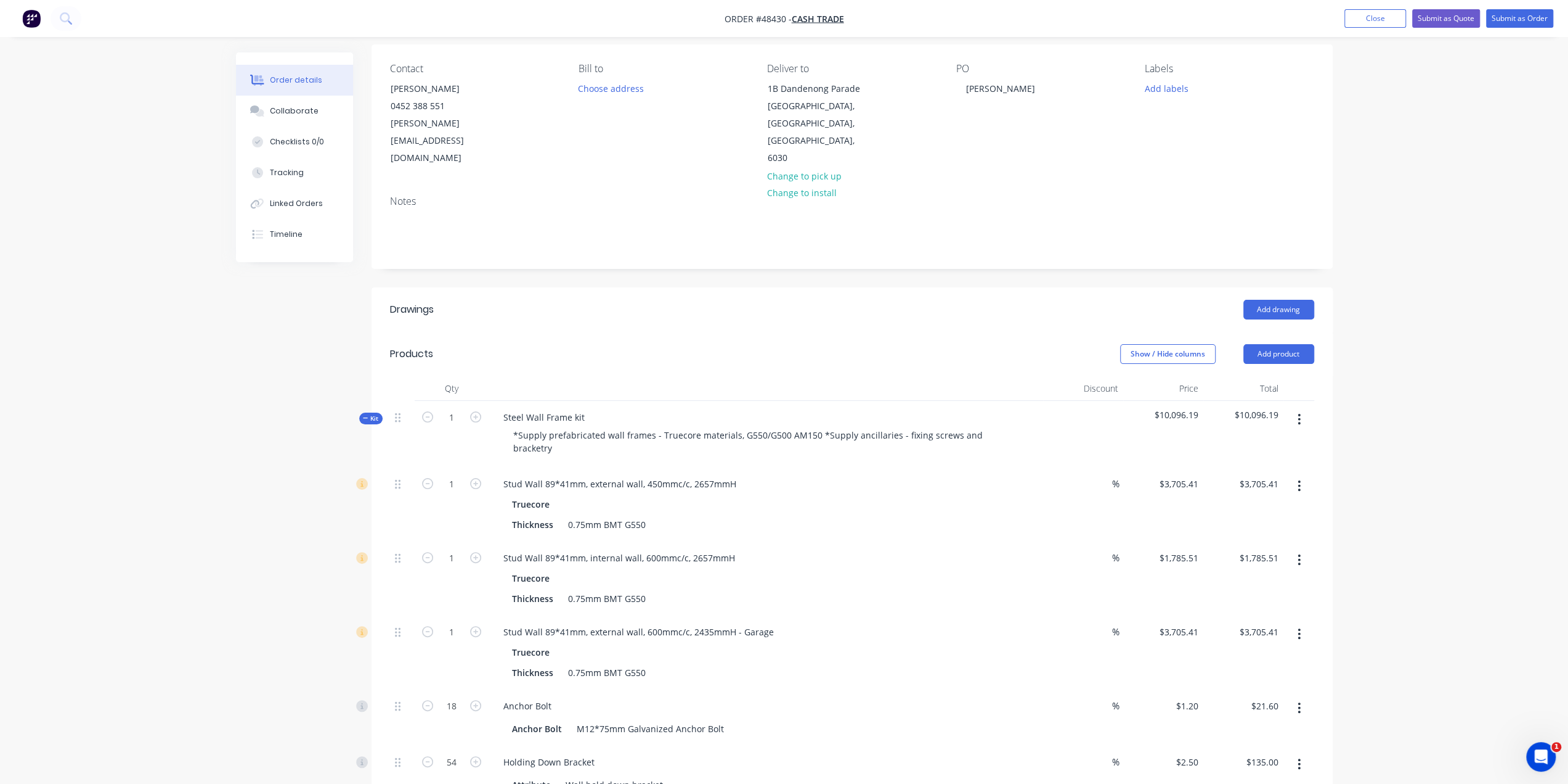
scroll to position [0, 0]
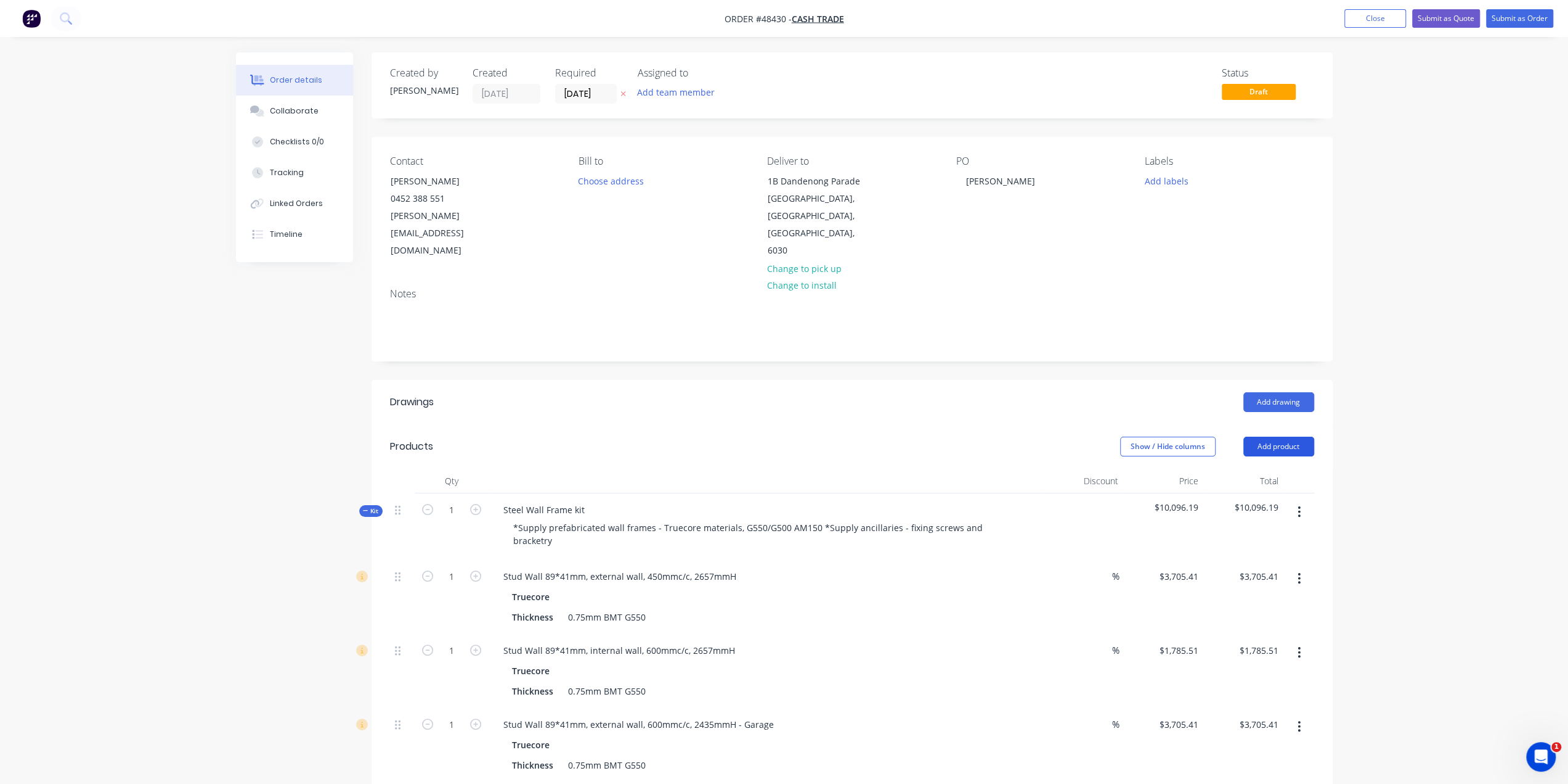
click at [1285, 436] on button "Add product" at bounding box center [1279, 446] width 71 height 20
click at [1249, 468] on div "Product catalogue" at bounding box center [1256, 477] width 95 height 18
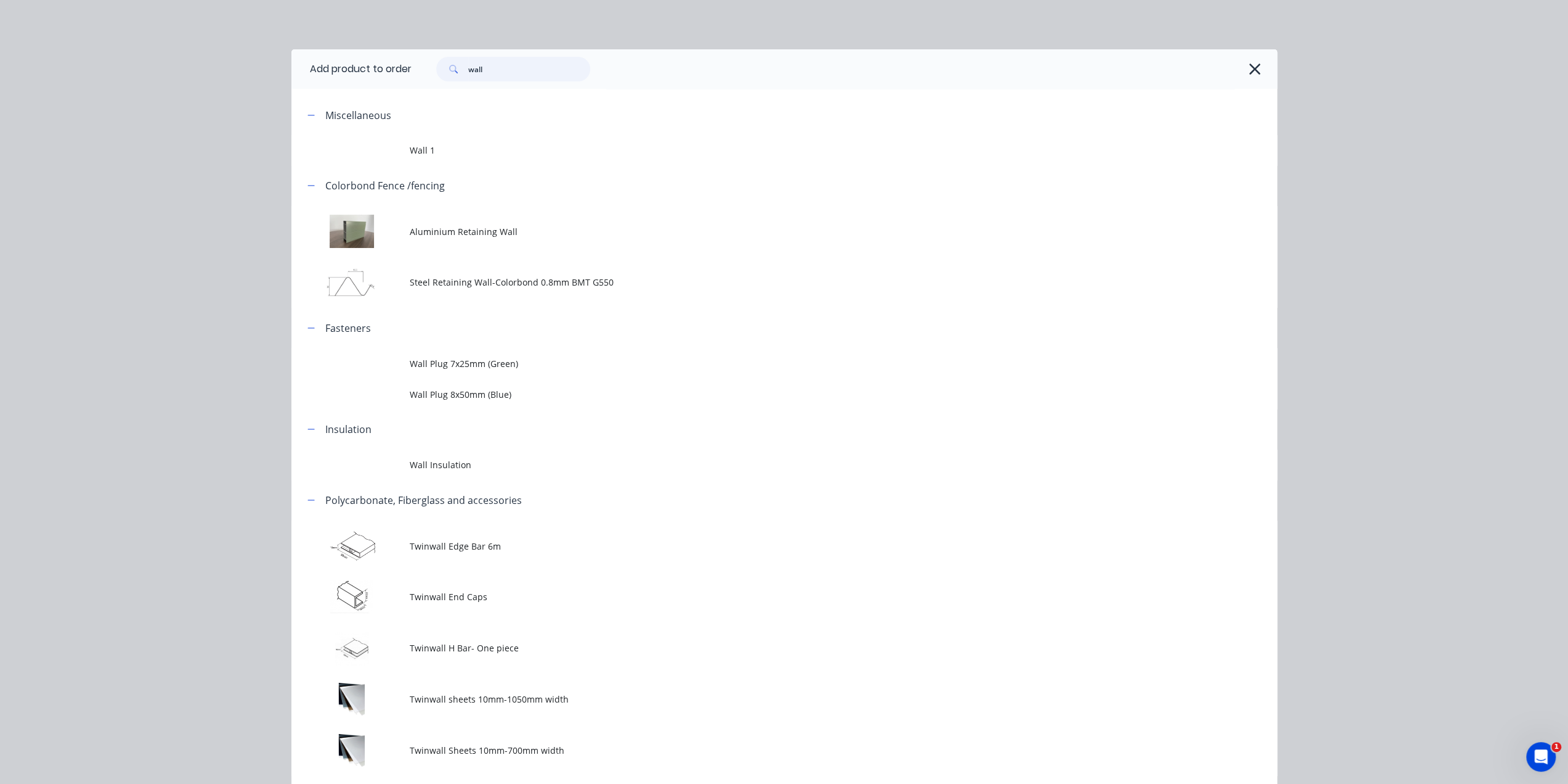
drag, startPoint x: 491, startPoint y: 69, endPoint x: 308, endPoint y: 71, distance: 183.0
click at [315, 71] on header "Add product to order wall" at bounding box center [784, 68] width 986 height 39
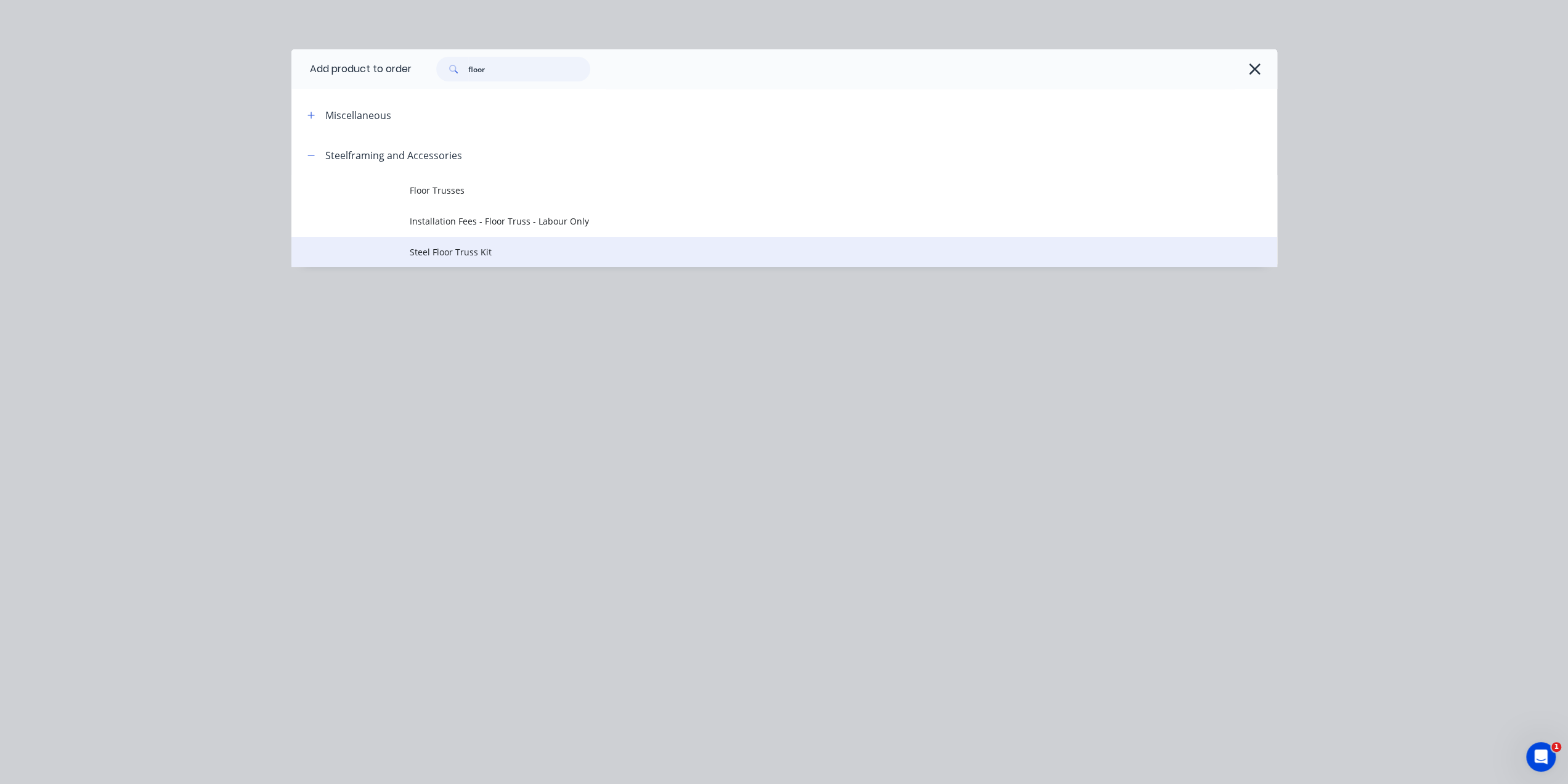
type input "floor"
click at [526, 256] on span "Steel Floor Truss Kit" at bounding box center [756, 252] width 694 height 13
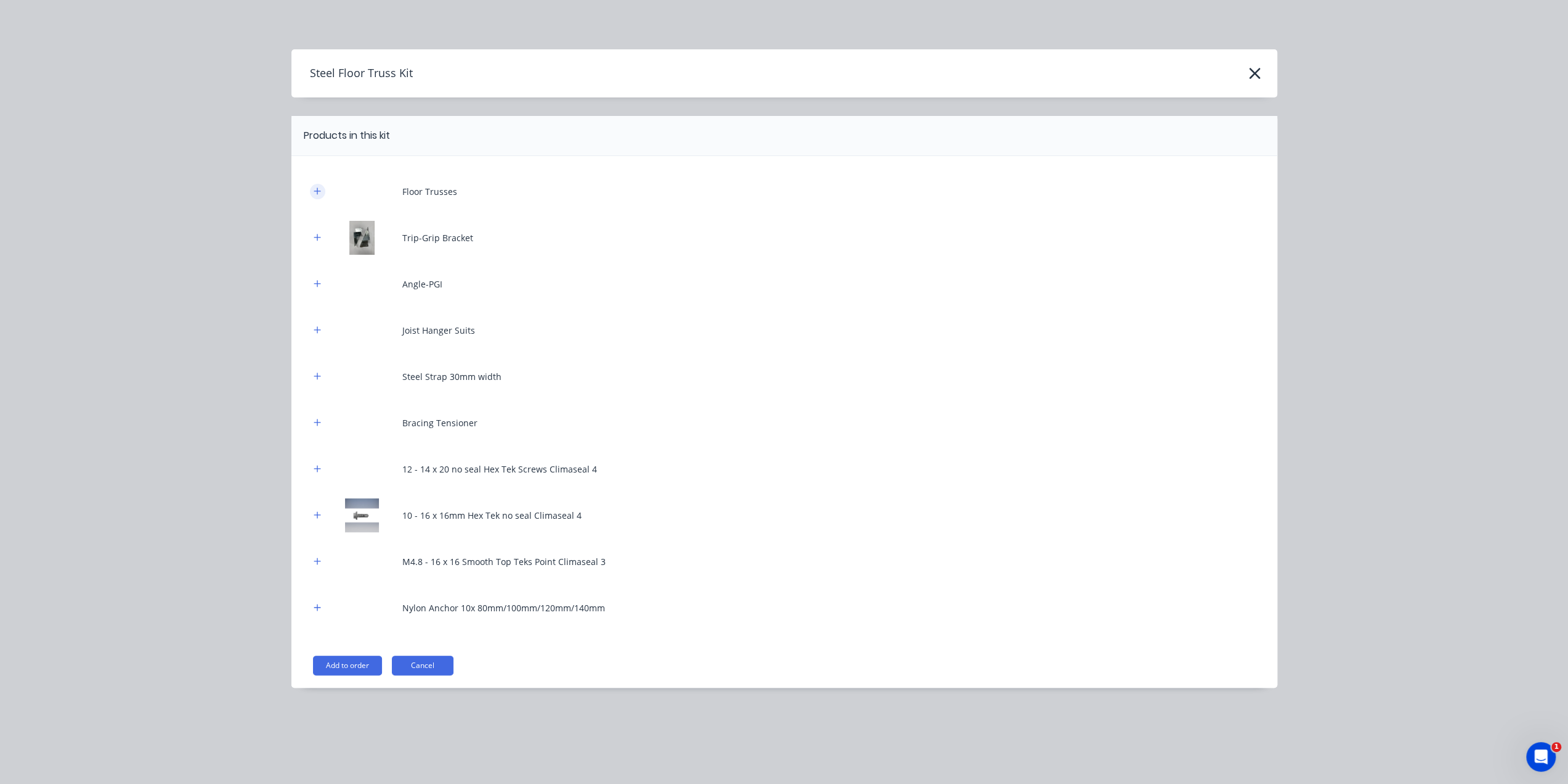
click at [315, 189] on icon "button" at bounding box center [317, 191] width 7 height 8
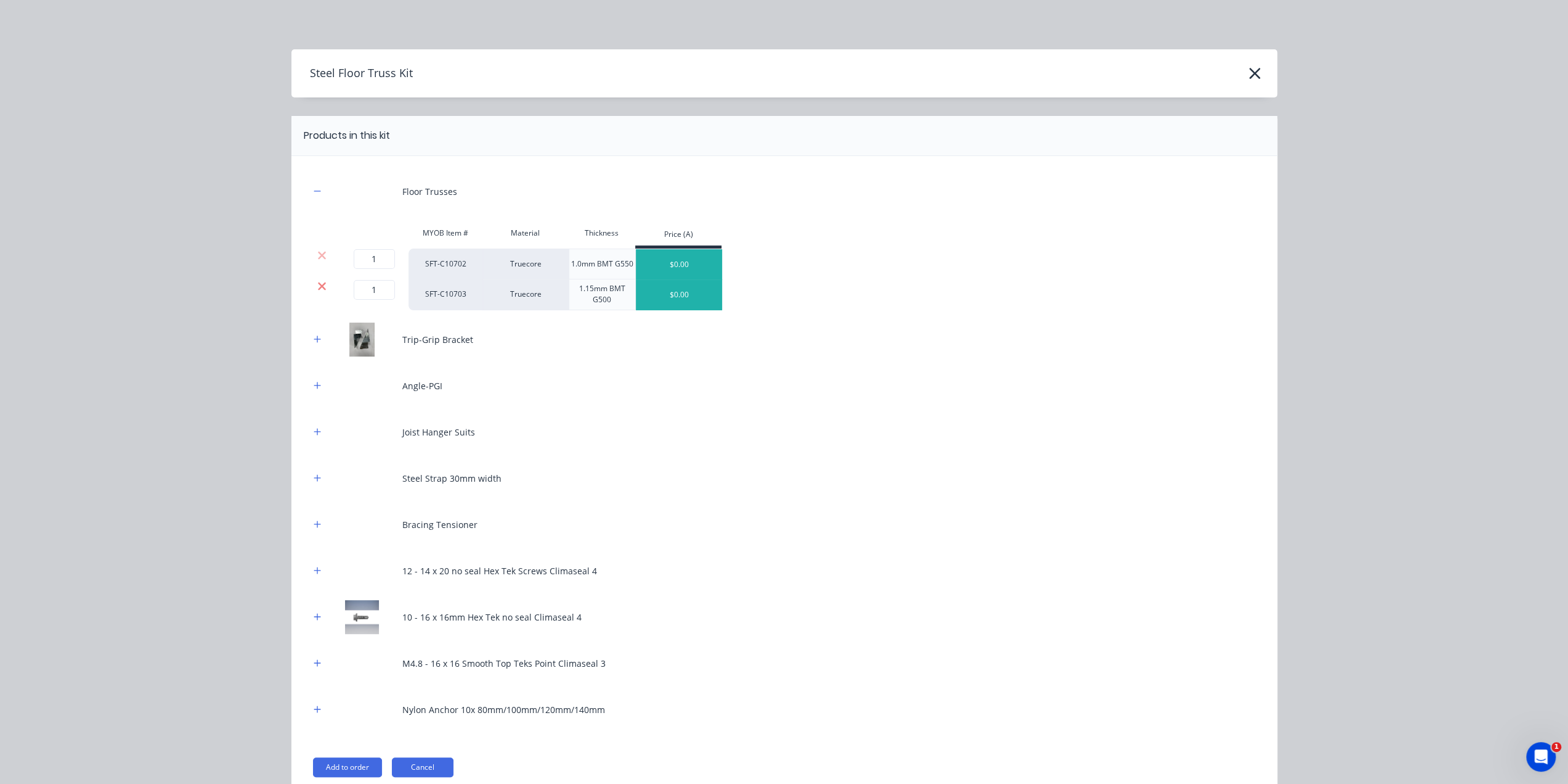
click at [318, 280] on icon at bounding box center [322, 287] width 9 height 13
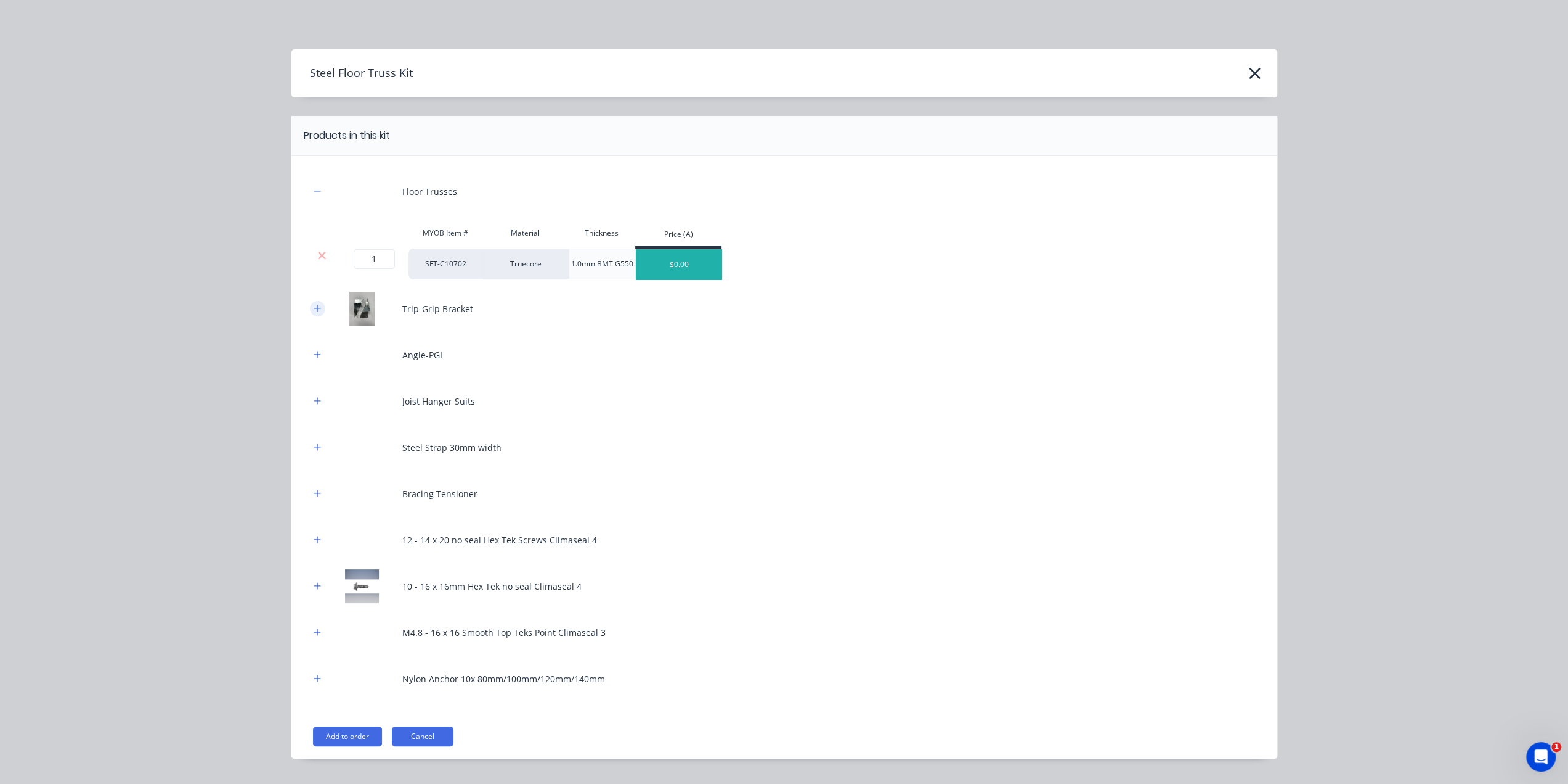
drag, startPoint x: 309, startPoint y: 308, endPoint x: 310, endPoint y: 319, distance: 11.0
click at [314, 308] on icon "button" at bounding box center [317, 308] width 7 height 8
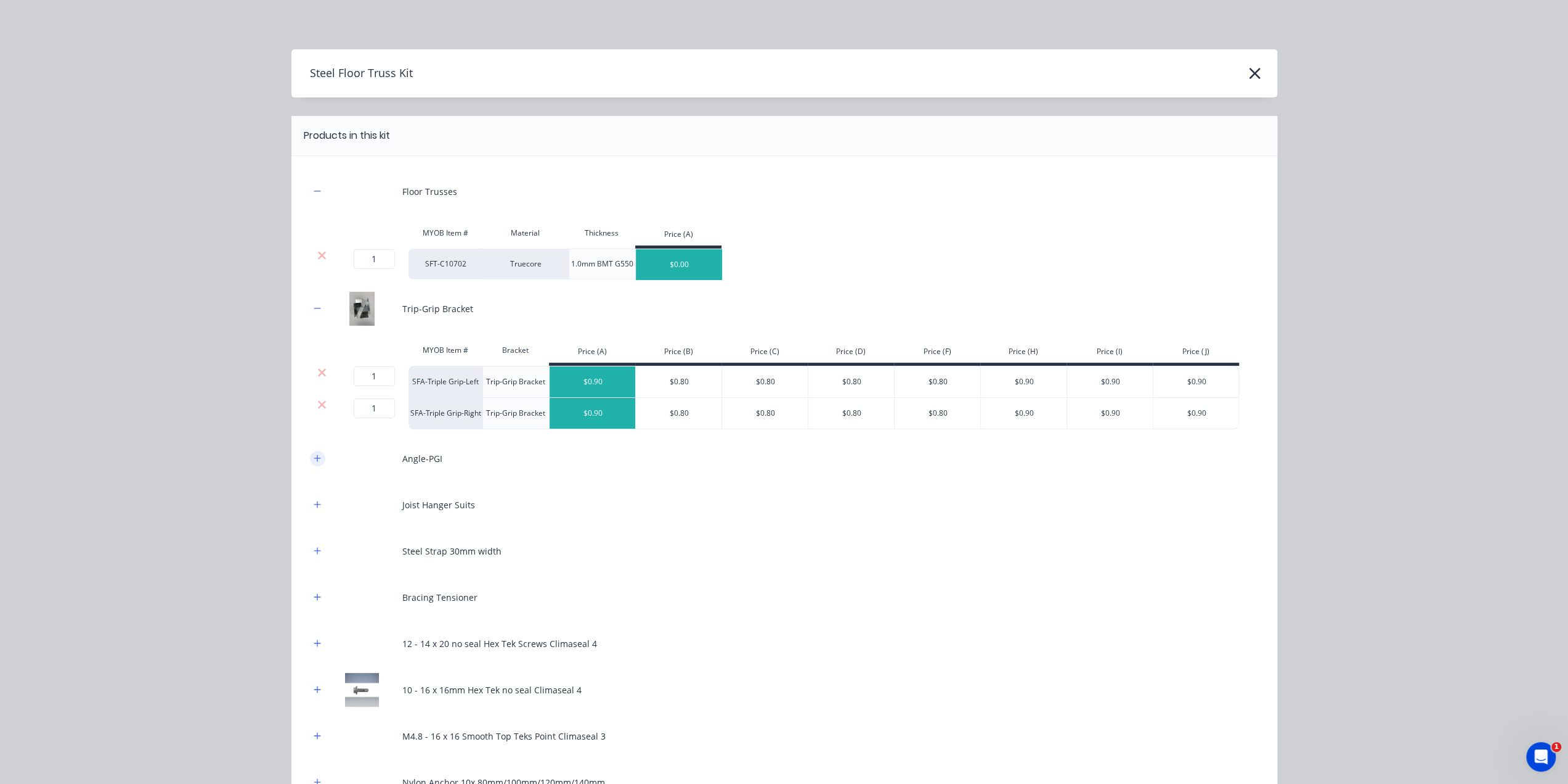
click at [314, 454] on icon "button" at bounding box center [317, 457] width 7 height 8
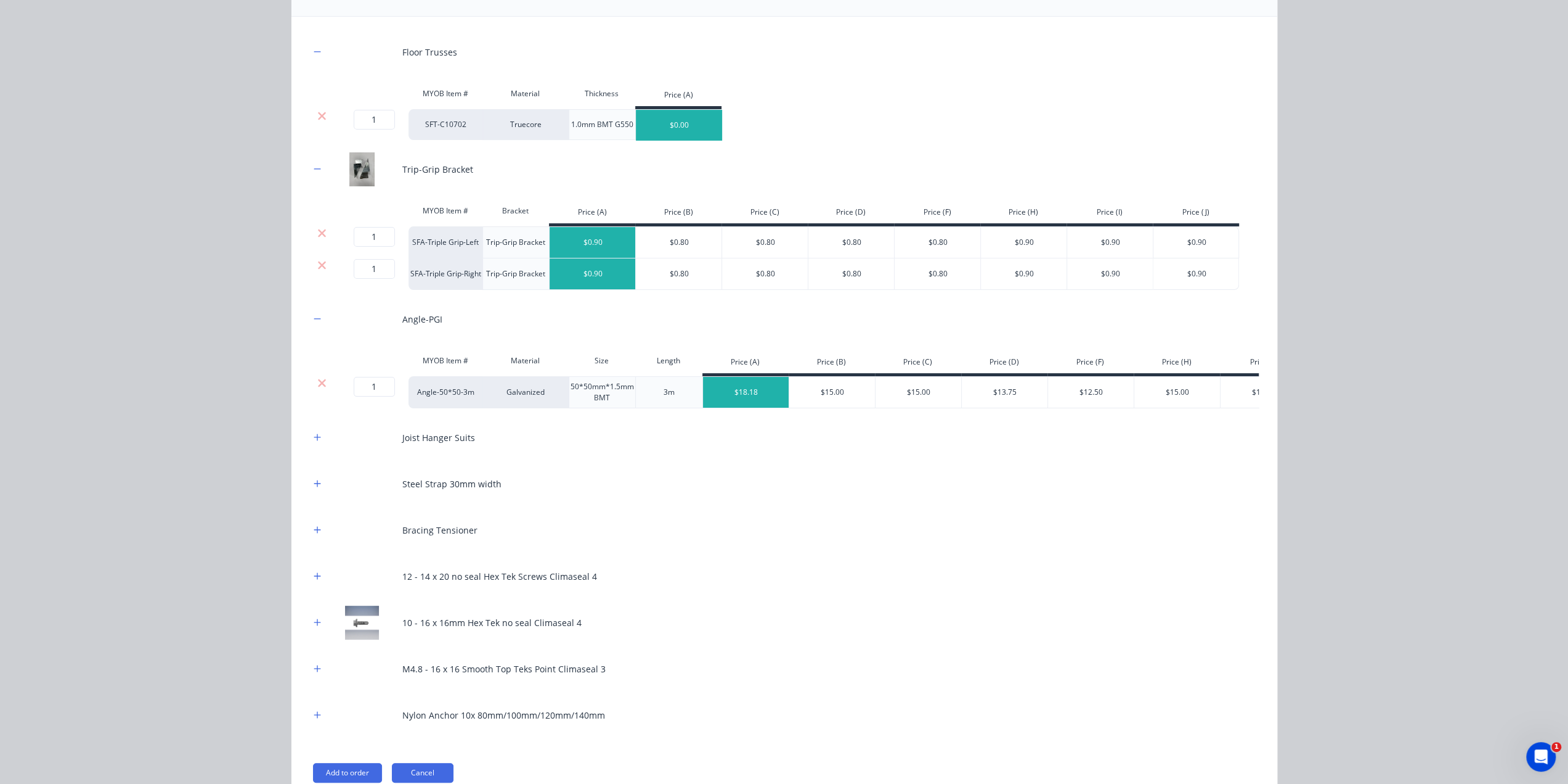
scroll to position [143, 0]
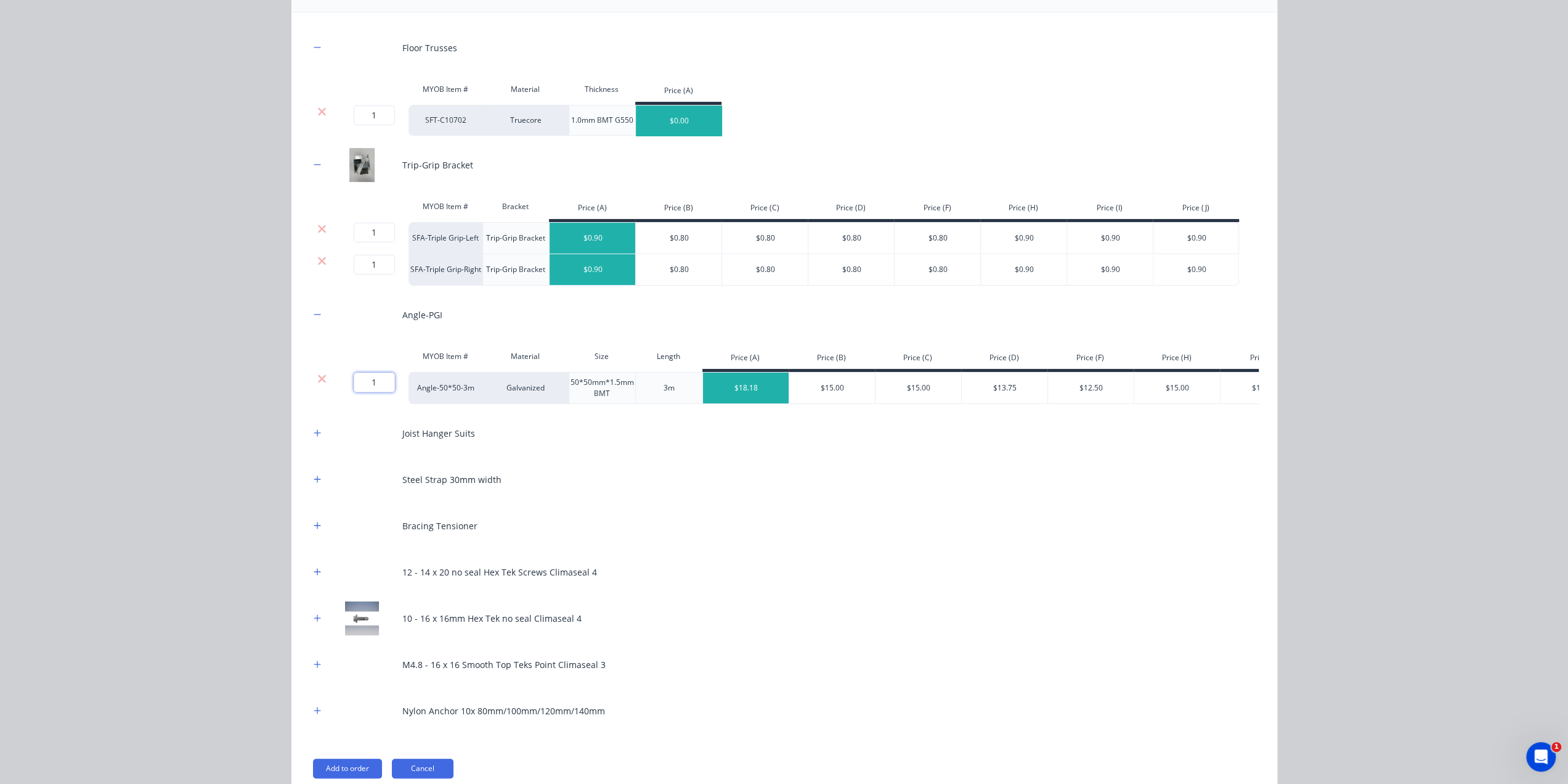
click at [366, 387] on input "1" at bounding box center [374, 382] width 41 height 20
type input "10"
click at [231, 455] on div "Steel Floor Truss Kit Products in this kit Floor Trusses MYOB Item # Material T…" at bounding box center [784, 392] width 1568 height 784
click at [315, 436] on button "button" at bounding box center [317, 433] width 16 height 16
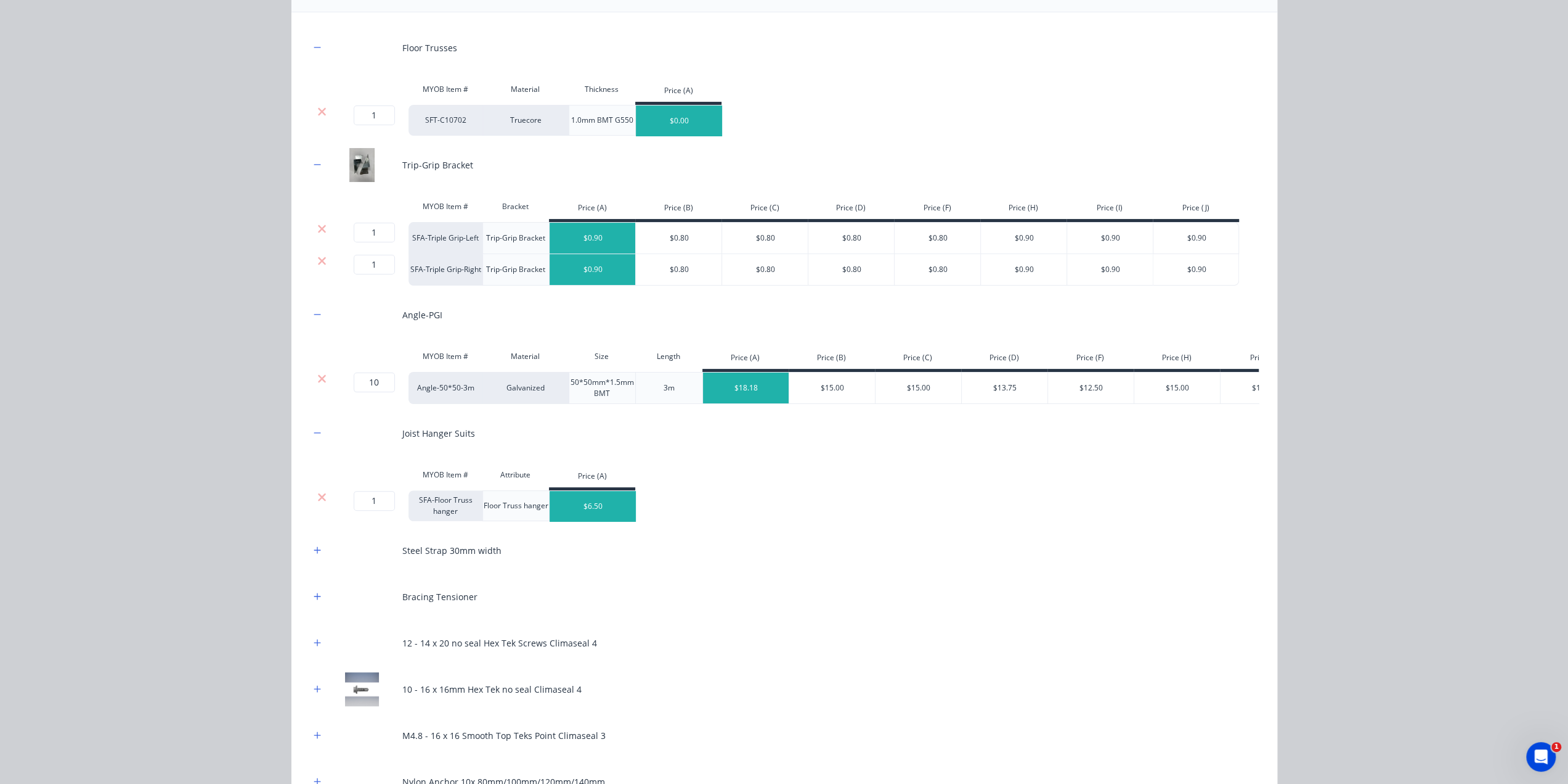
click at [317, 503] on icon at bounding box center [322, 497] width 9 height 13
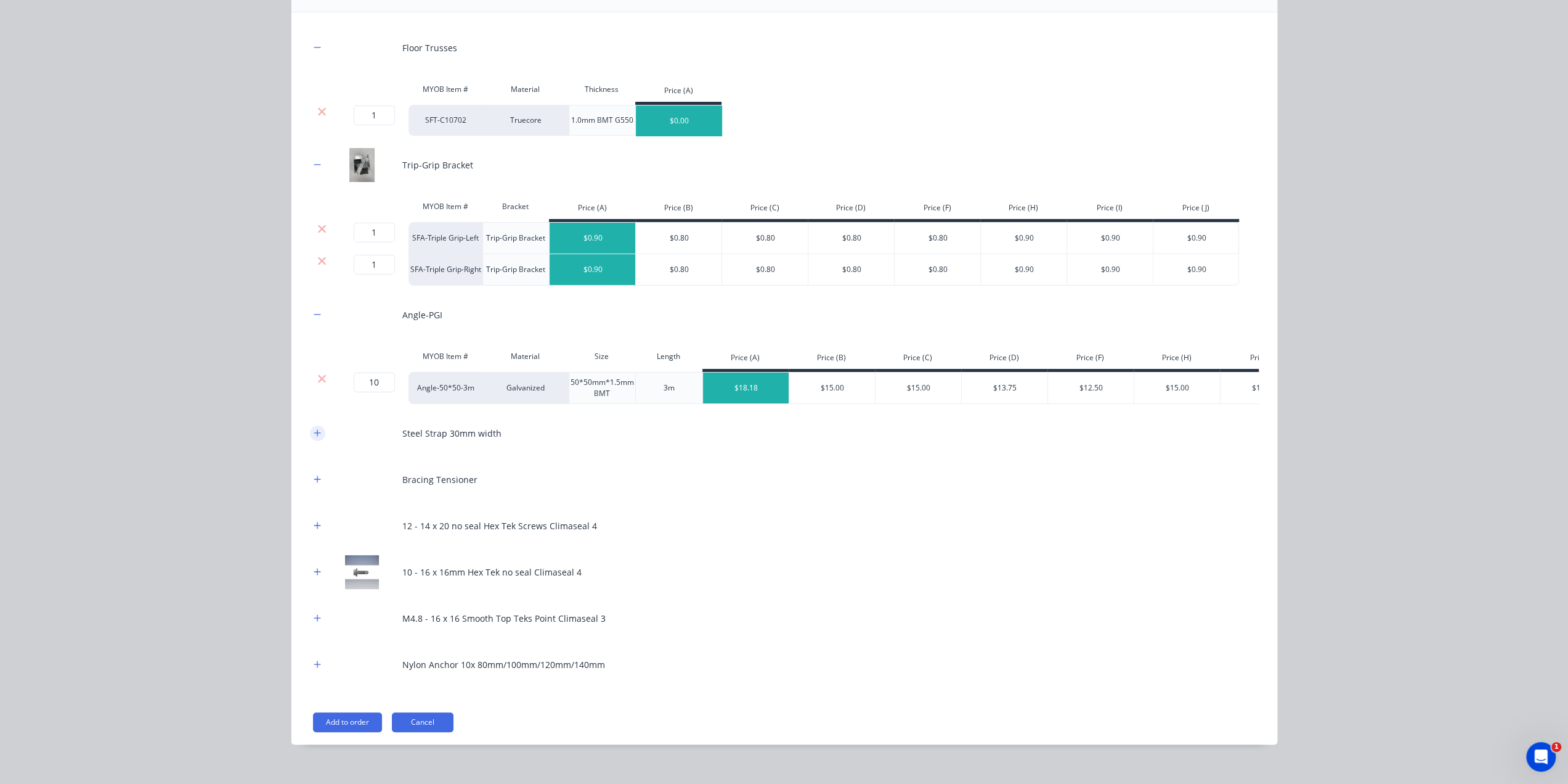
click at [317, 439] on button "button" at bounding box center [317, 433] width 16 height 16
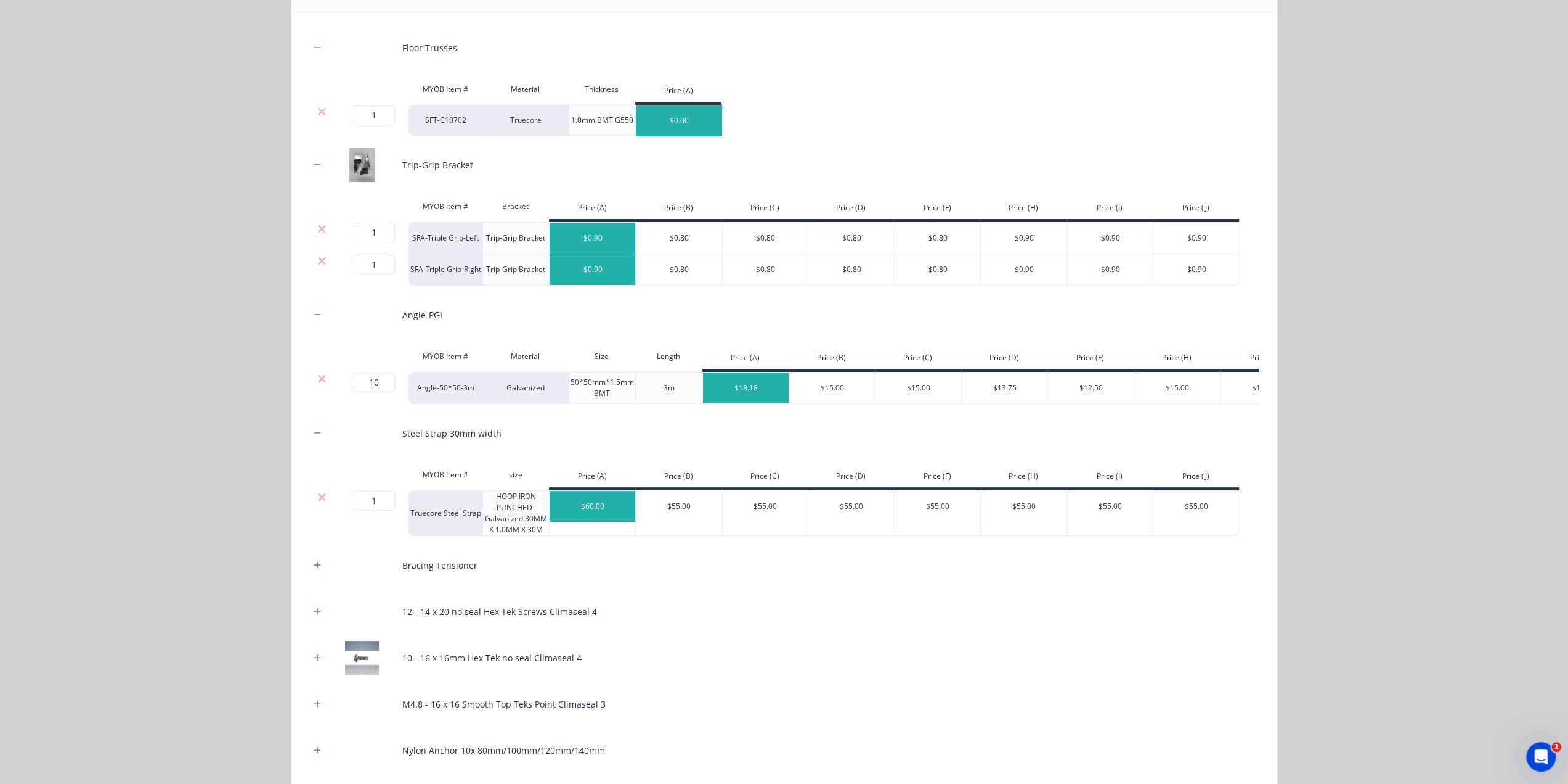
click at [215, 524] on div "Steel Floor Truss Kit Products in this kit Floor Trusses MYOB Item # Material T…" at bounding box center [784, 392] width 1568 height 784
click at [311, 573] on button "button" at bounding box center [317, 565] width 16 height 16
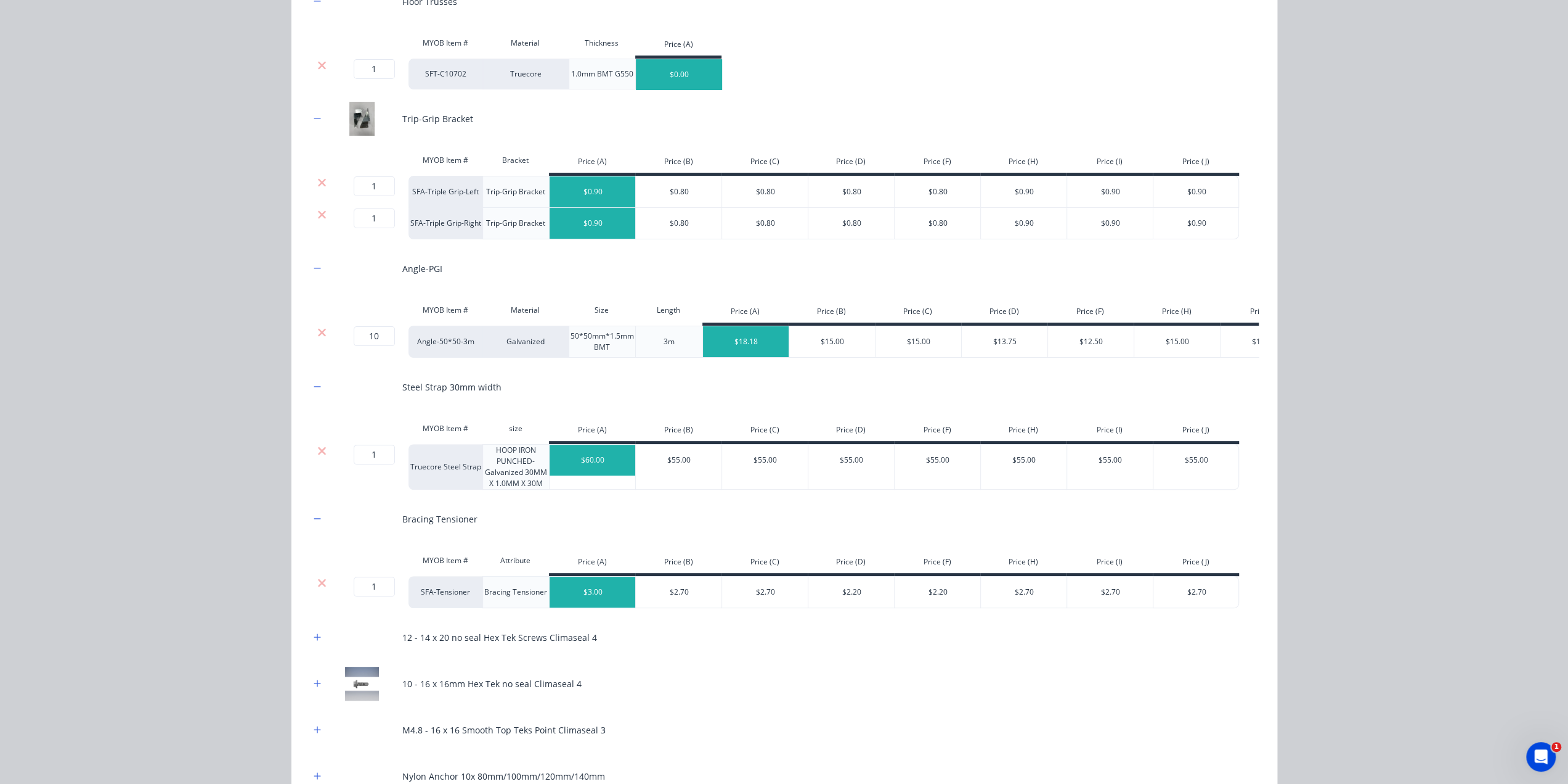
scroll to position [308, 0]
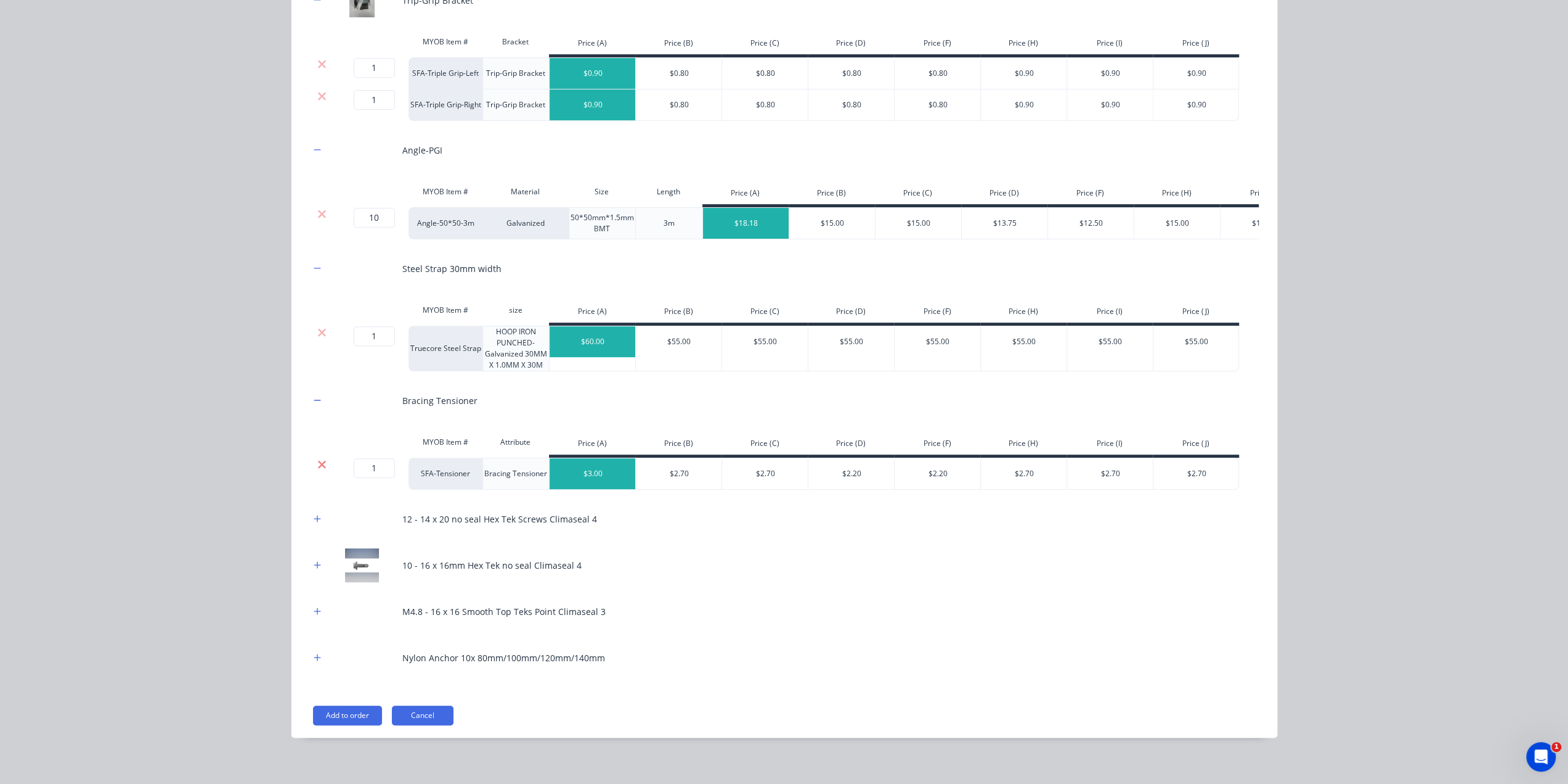
click at [317, 470] on icon at bounding box center [322, 465] width 9 height 13
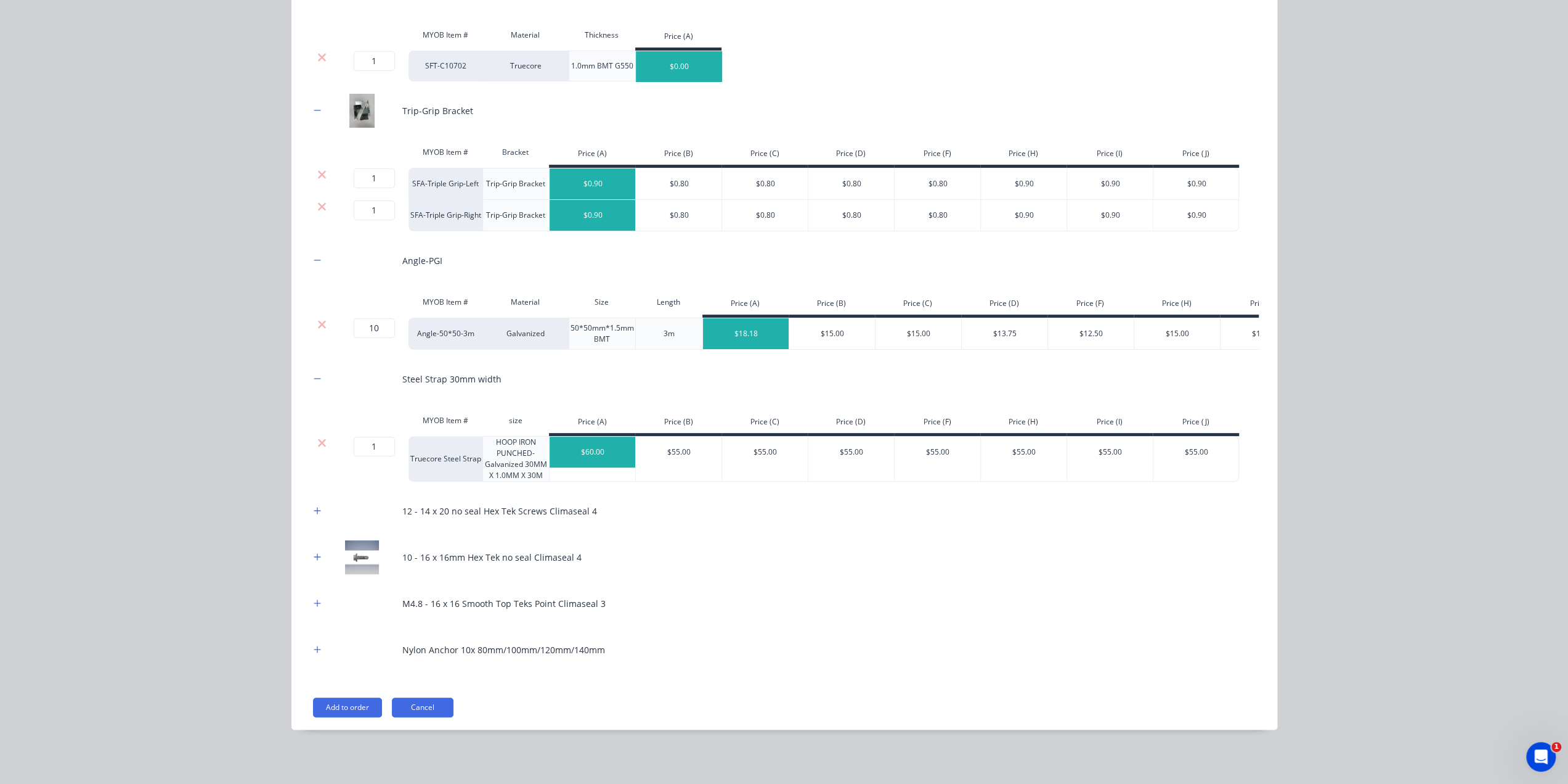
scroll to position [204, 0]
click at [318, 652] on button "button" at bounding box center [317, 649] width 16 height 16
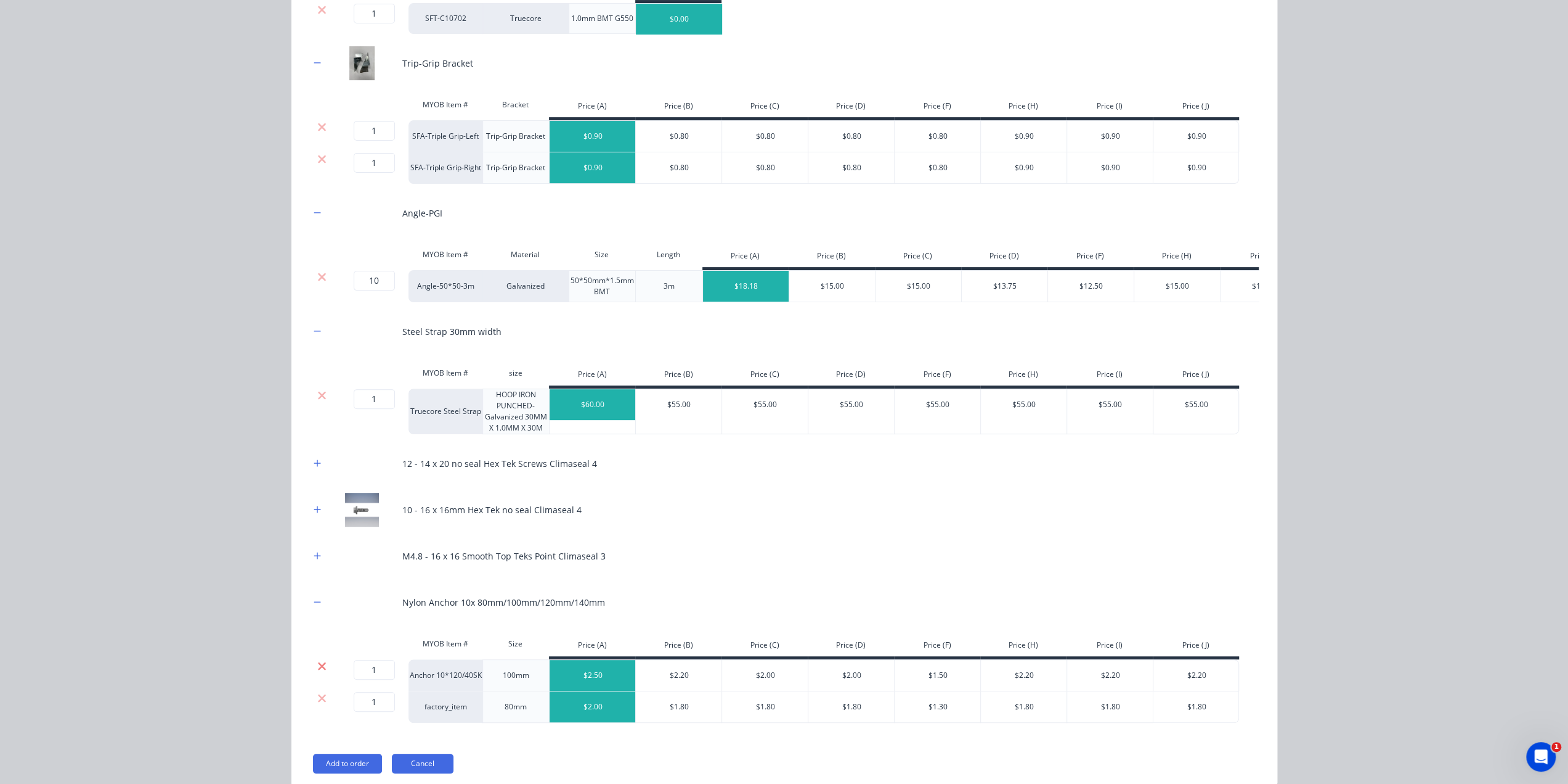
click at [317, 672] on icon at bounding box center [322, 666] width 9 height 13
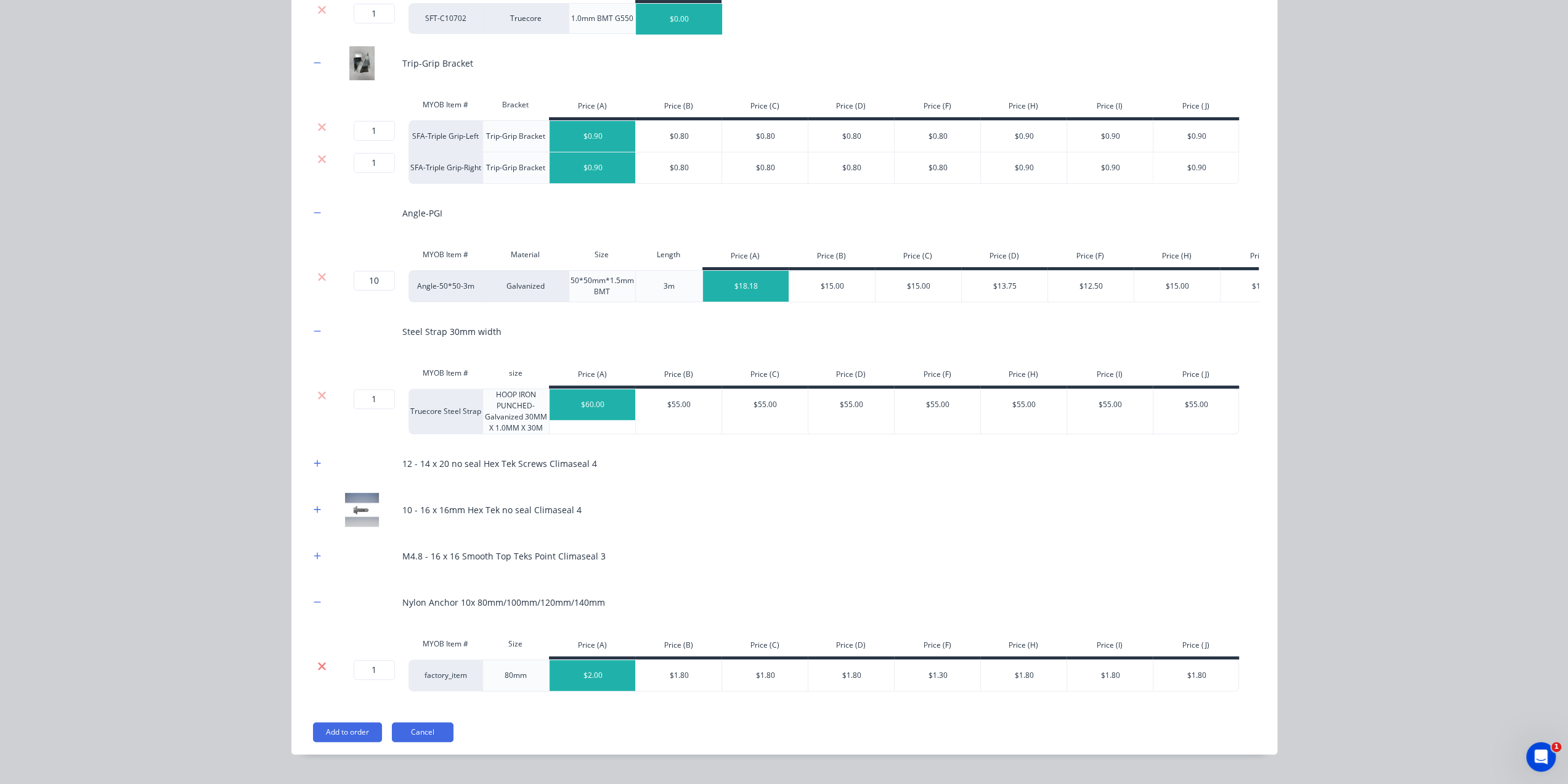
click at [318, 670] on icon at bounding box center [322, 666] width 9 height 13
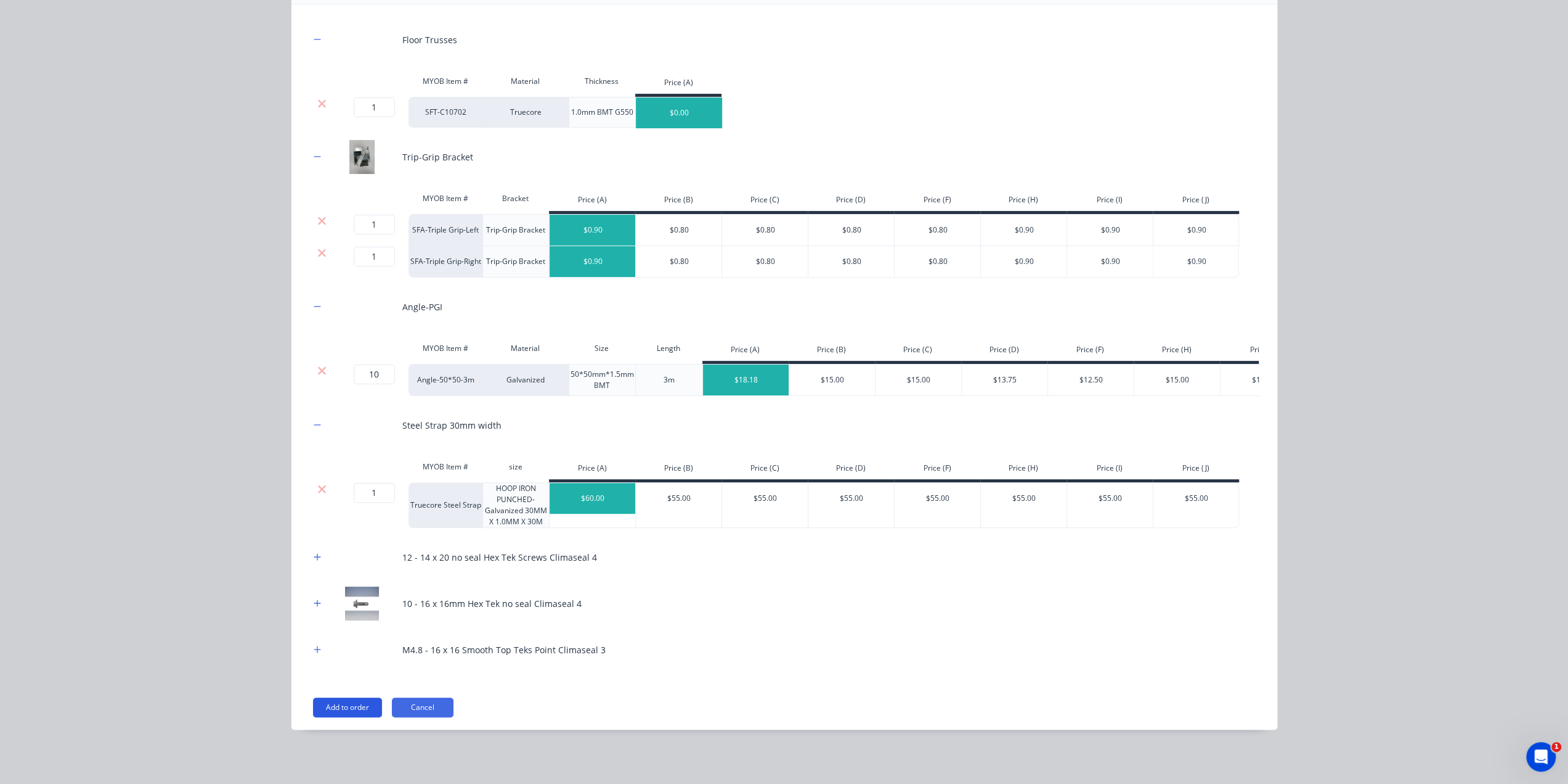
click at [339, 715] on button "Add to order" at bounding box center [348, 707] width 69 height 20
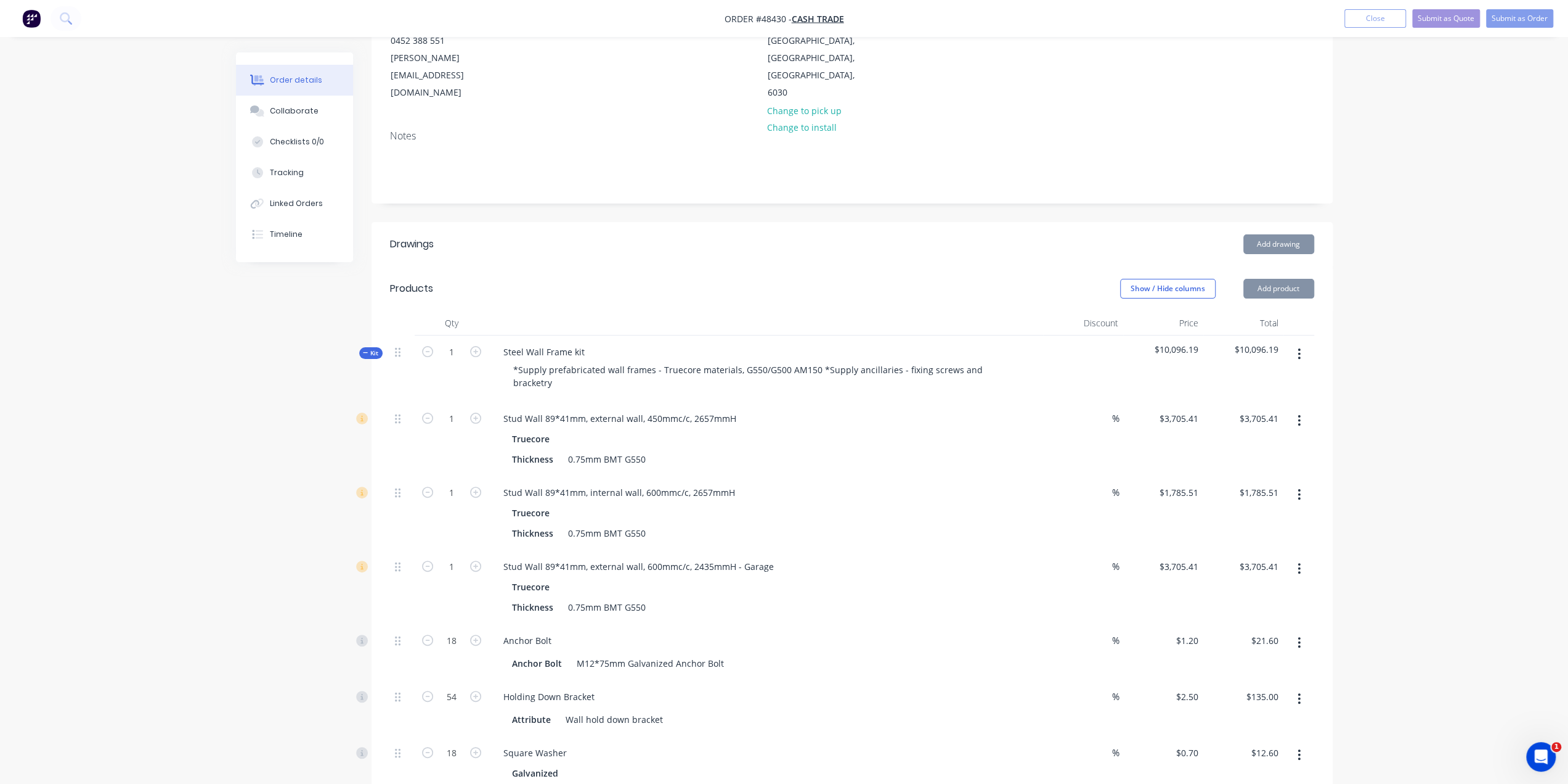
scroll to position [62, 0]
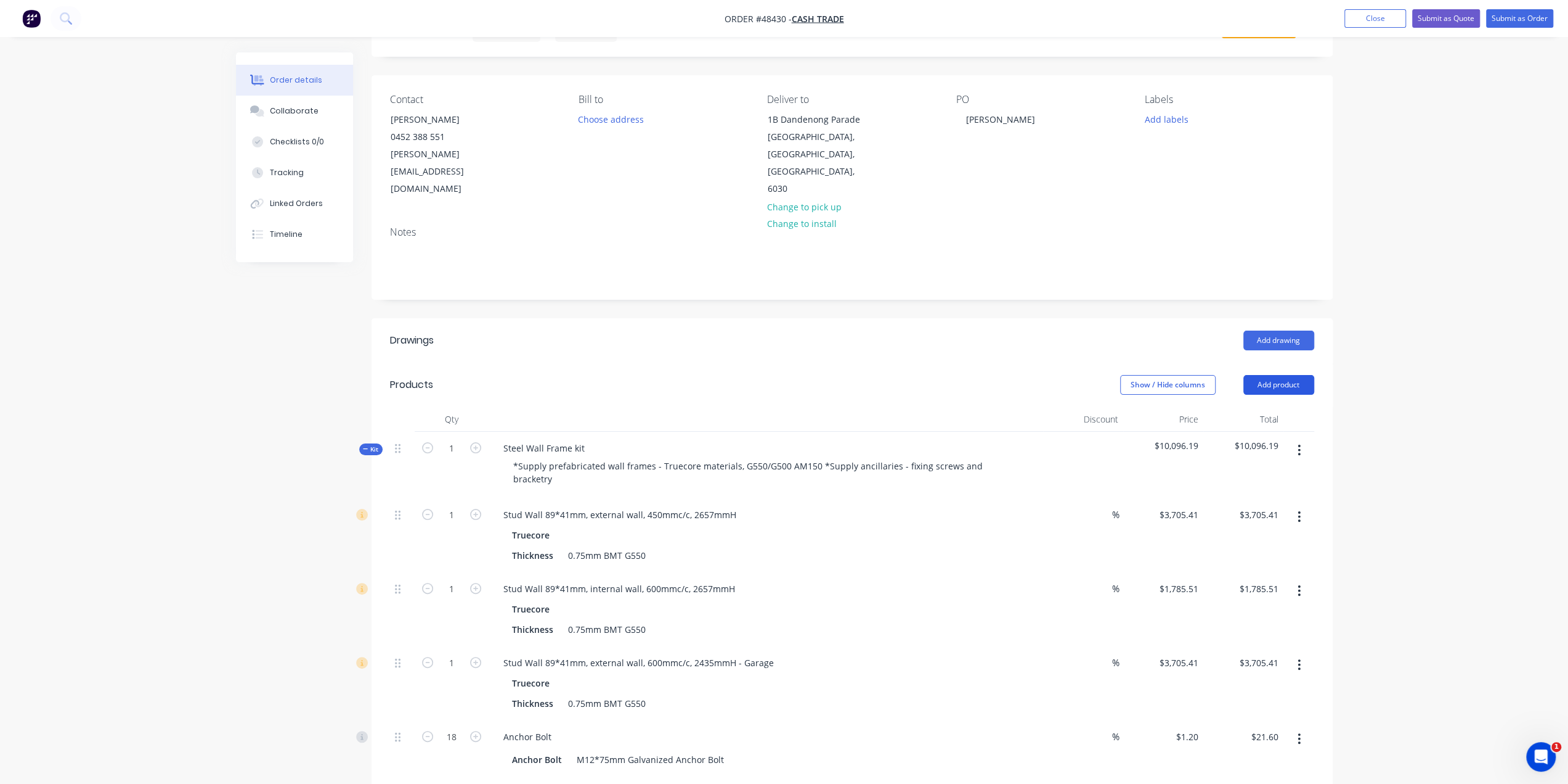
click at [1275, 375] on button "Add product" at bounding box center [1279, 385] width 71 height 20
click at [1276, 407] on div "Product catalogue" at bounding box center [1256, 416] width 95 height 18
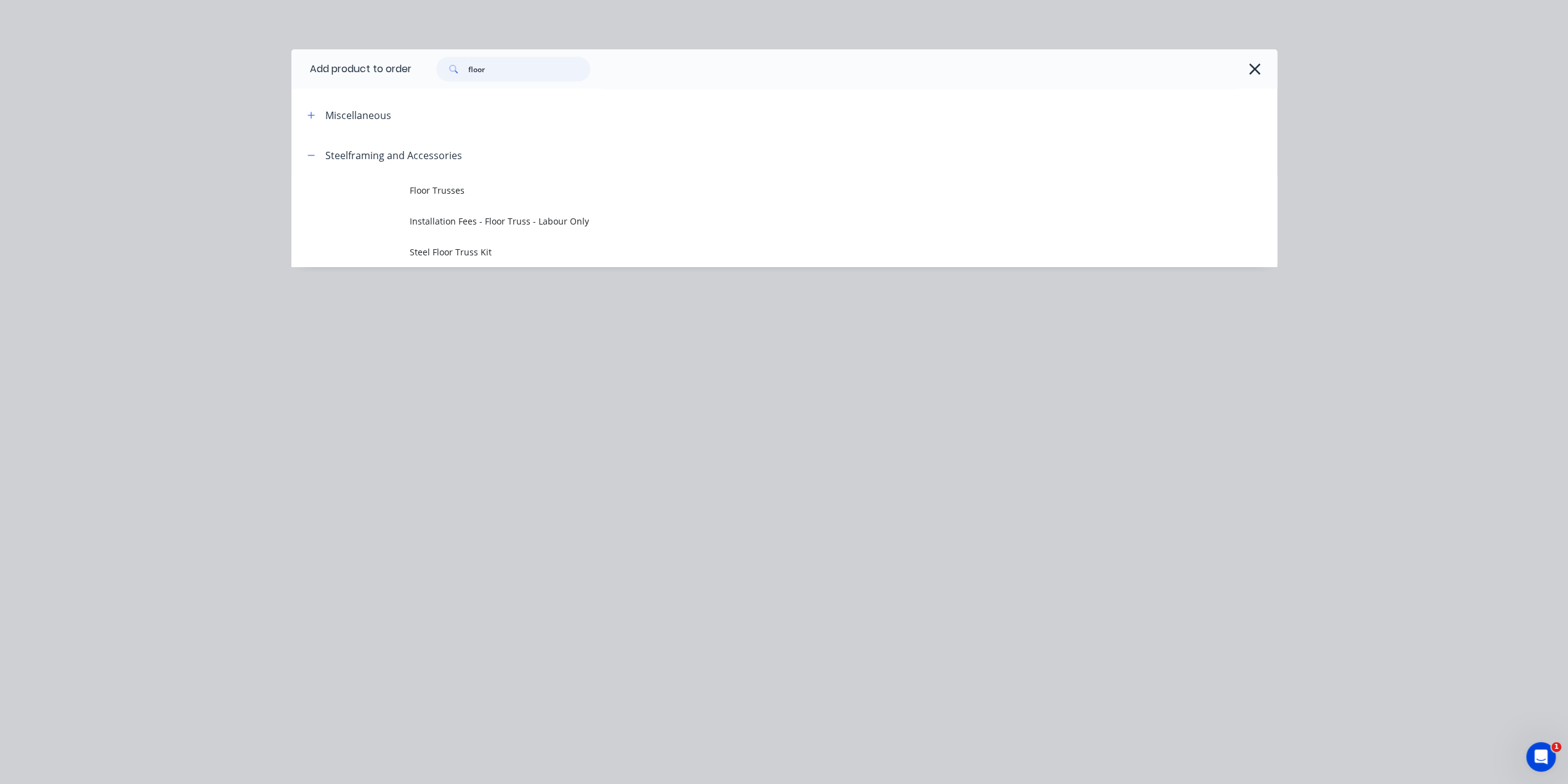
drag, startPoint x: 521, startPoint y: 69, endPoint x: 313, endPoint y: 57, distance: 208.3
click at [317, 57] on header "Add product to order floor" at bounding box center [784, 68] width 986 height 39
type input "s"
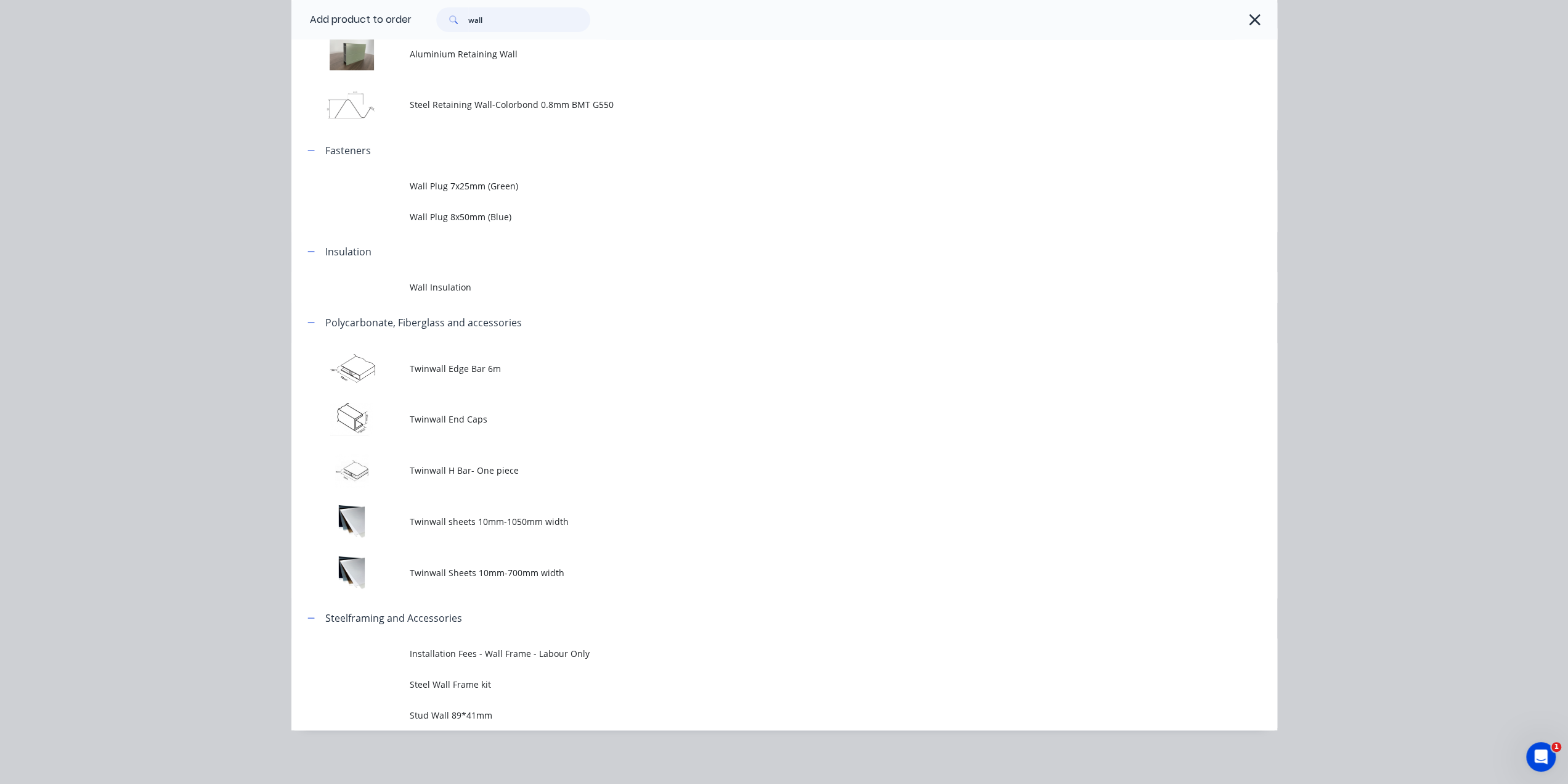
scroll to position [534, 0]
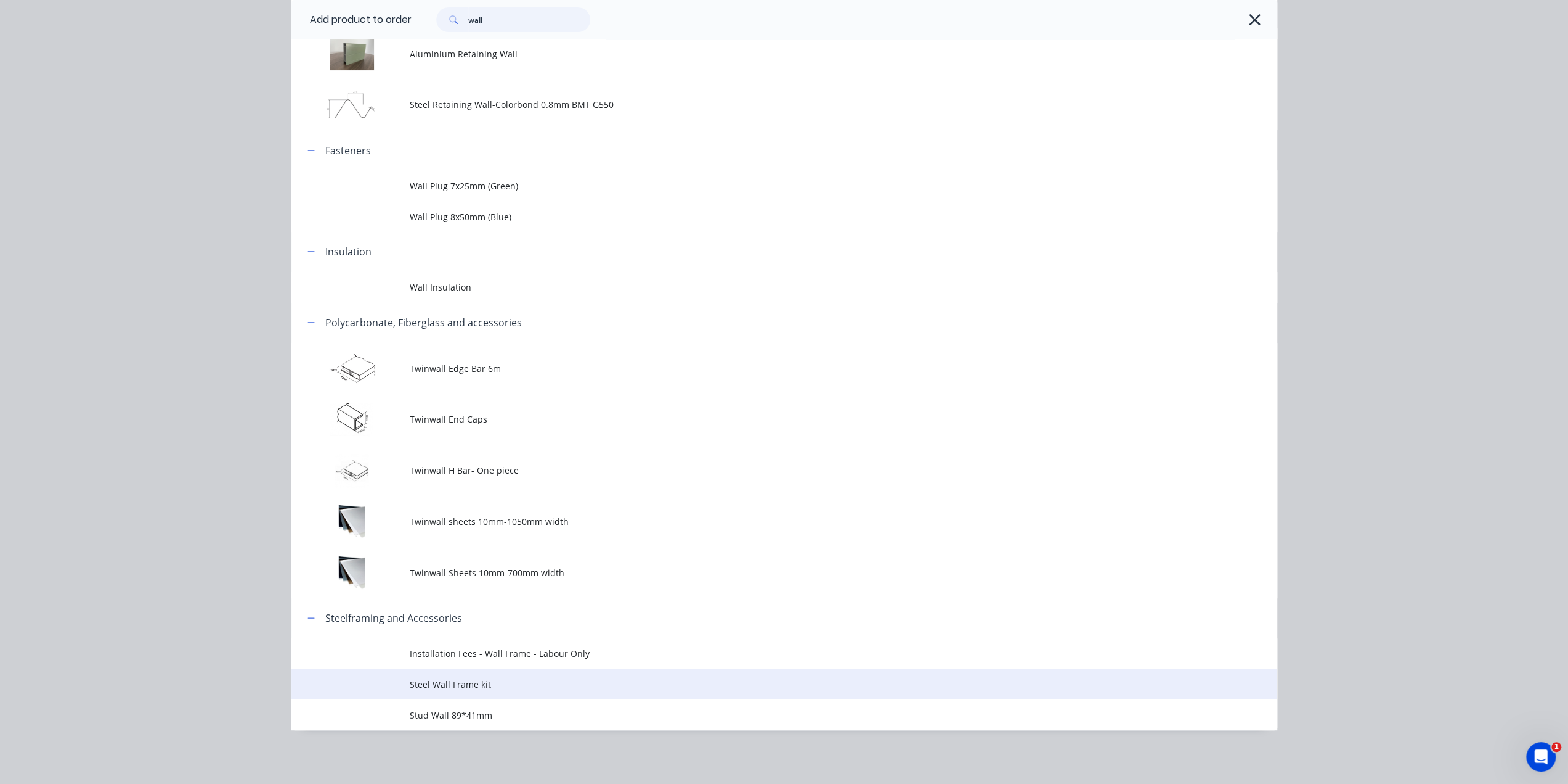
type input "wall"
click at [531, 668] on td "Installation Fees - Wall Frame - Labour Only" at bounding box center [843, 653] width 867 height 31
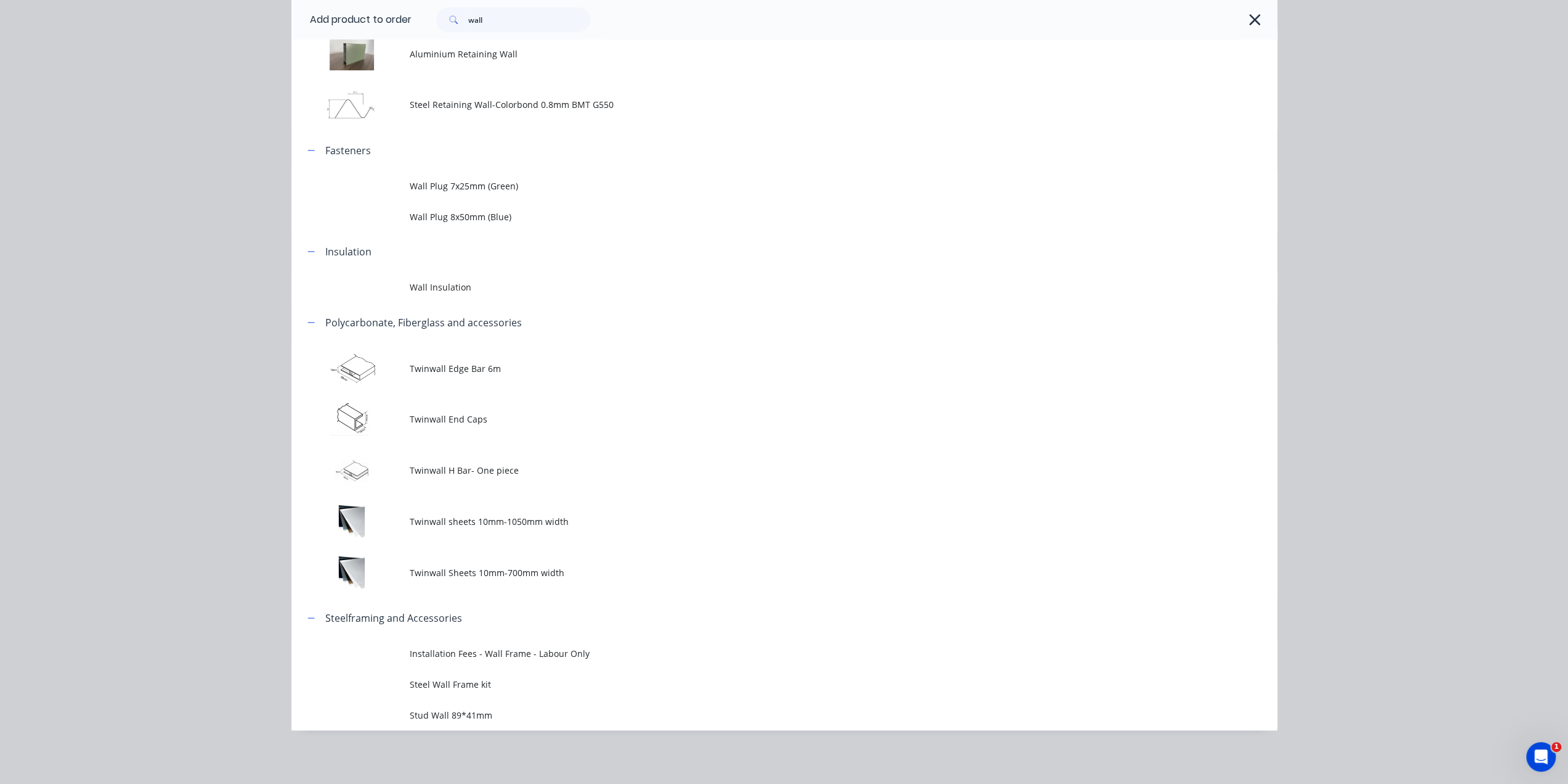
scroll to position [0, 0]
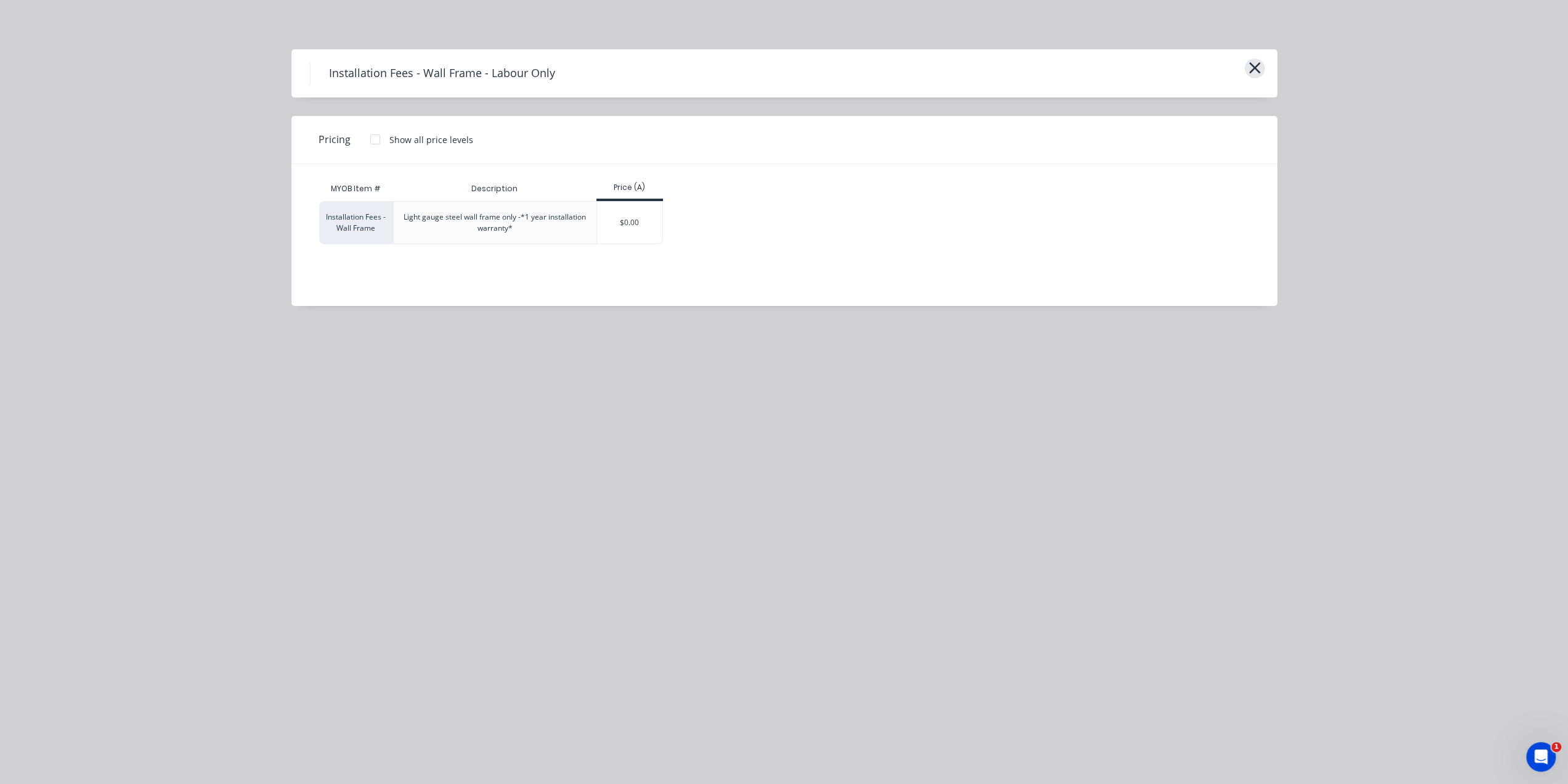
click at [1255, 71] on icon "button" at bounding box center [1255, 68] width 13 height 17
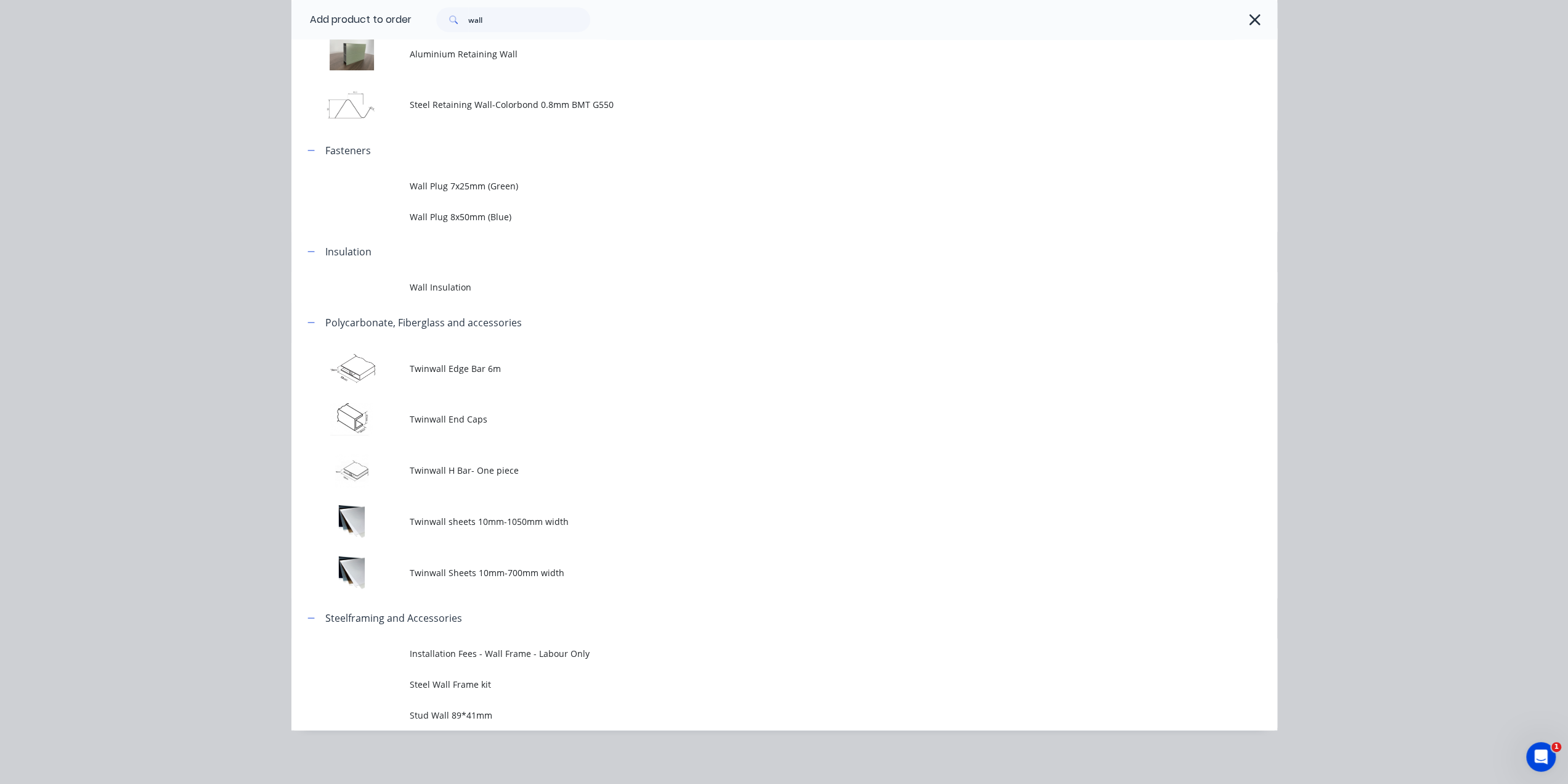
scroll to position [801, 0]
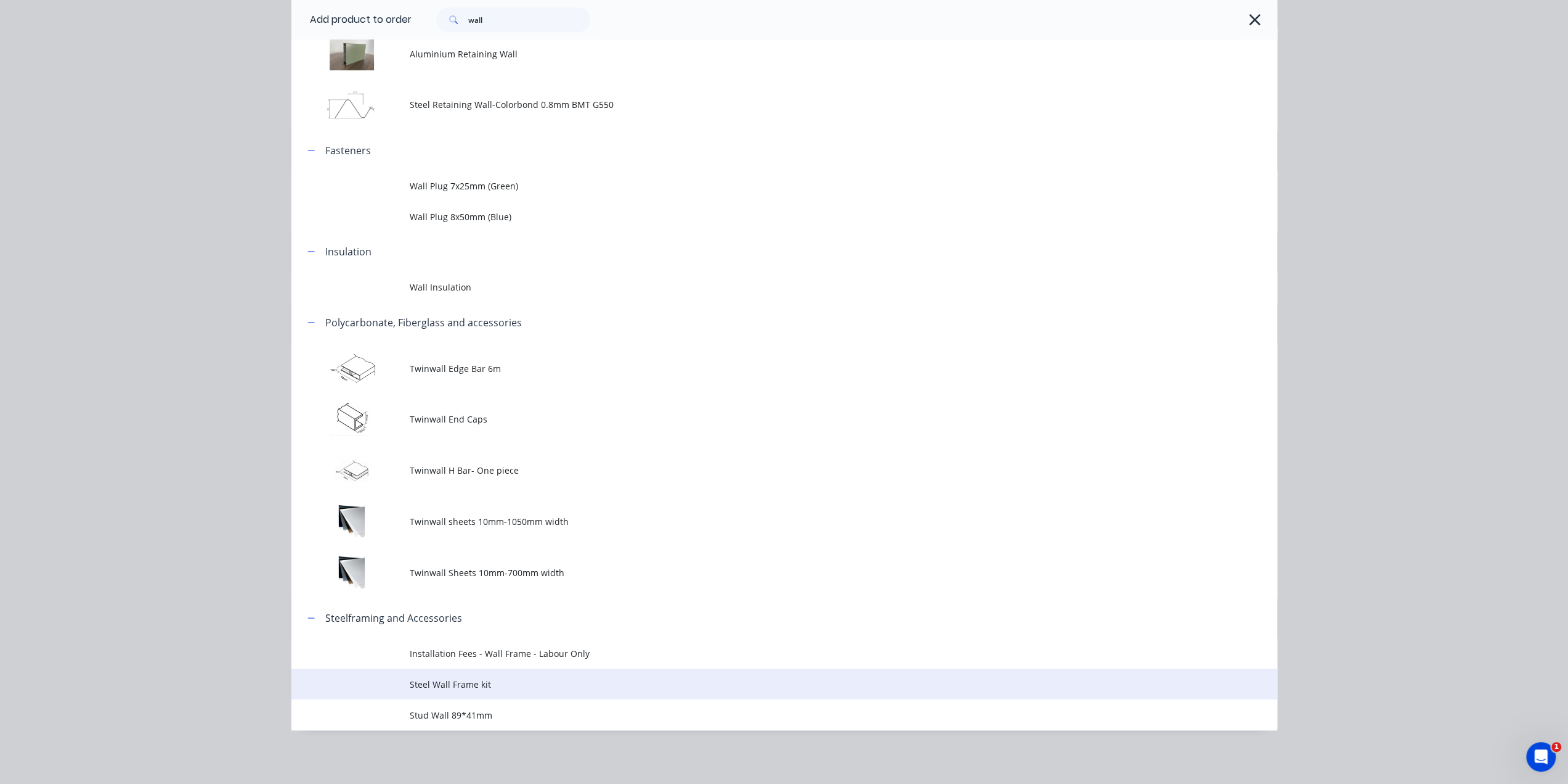
click at [563, 680] on span "Steel Wall Frame kit" at bounding box center [756, 684] width 694 height 13
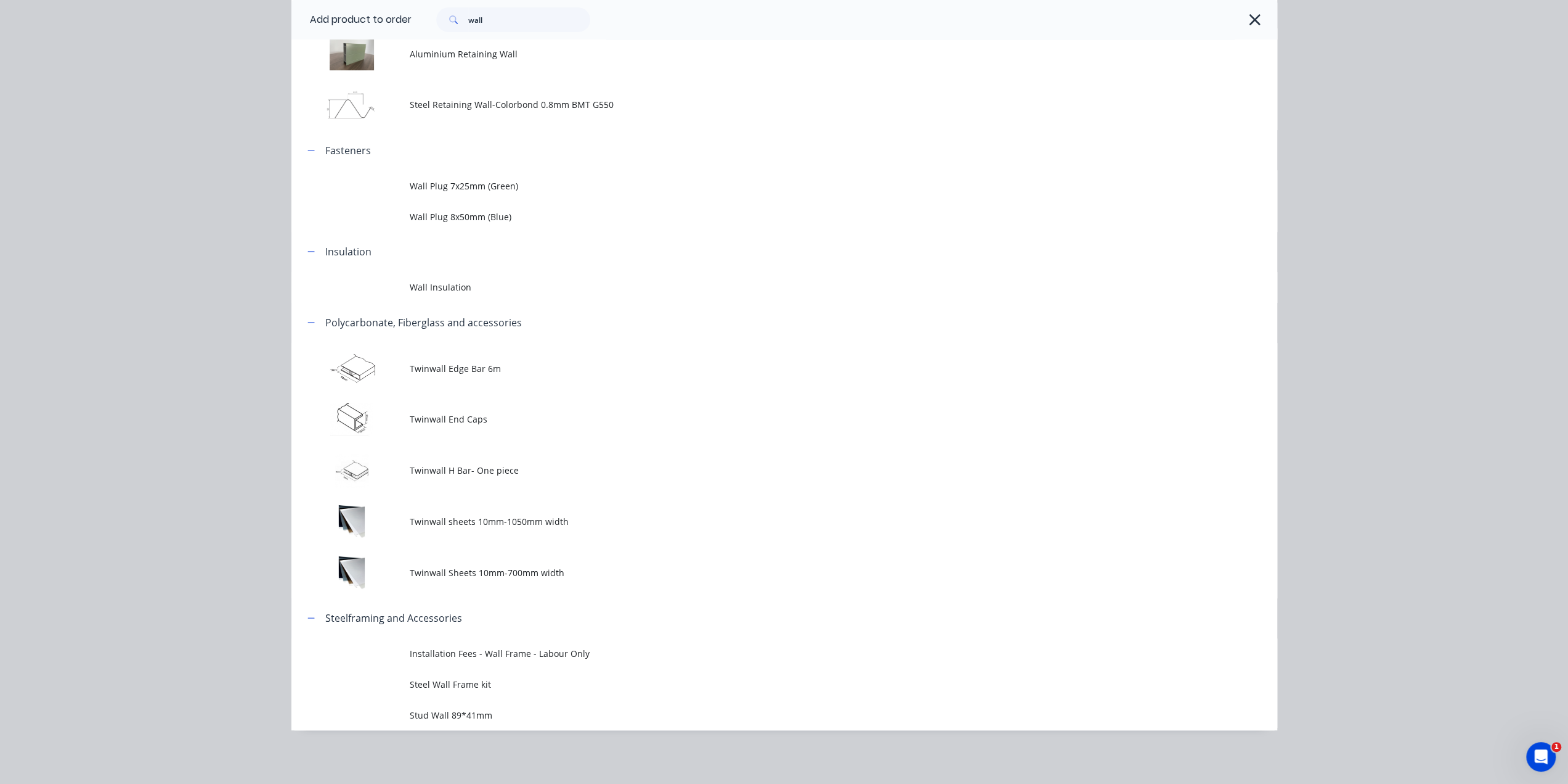
scroll to position [0, 0]
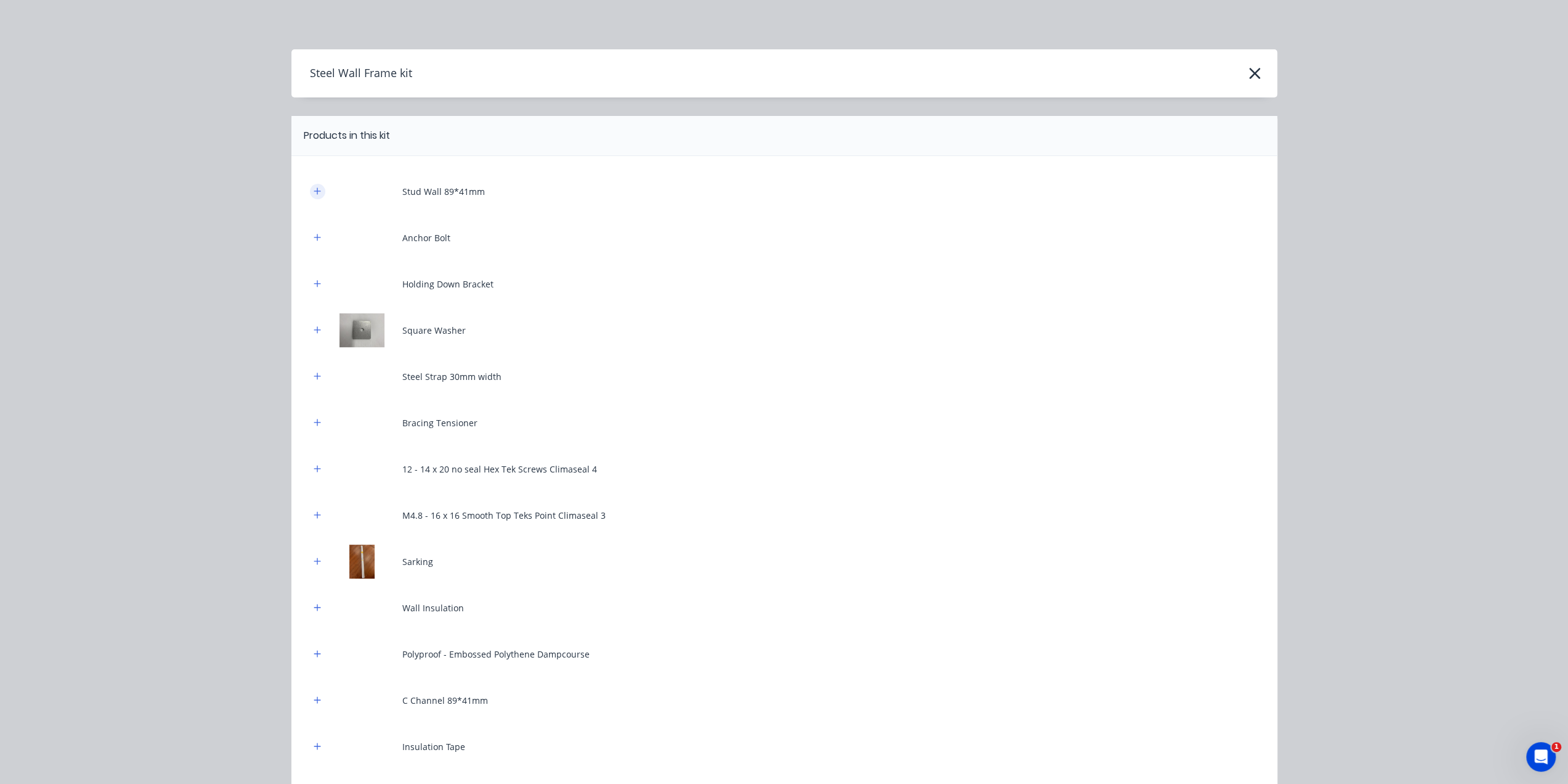
click at [314, 191] on icon "button" at bounding box center [317, 190] width 6 height 6
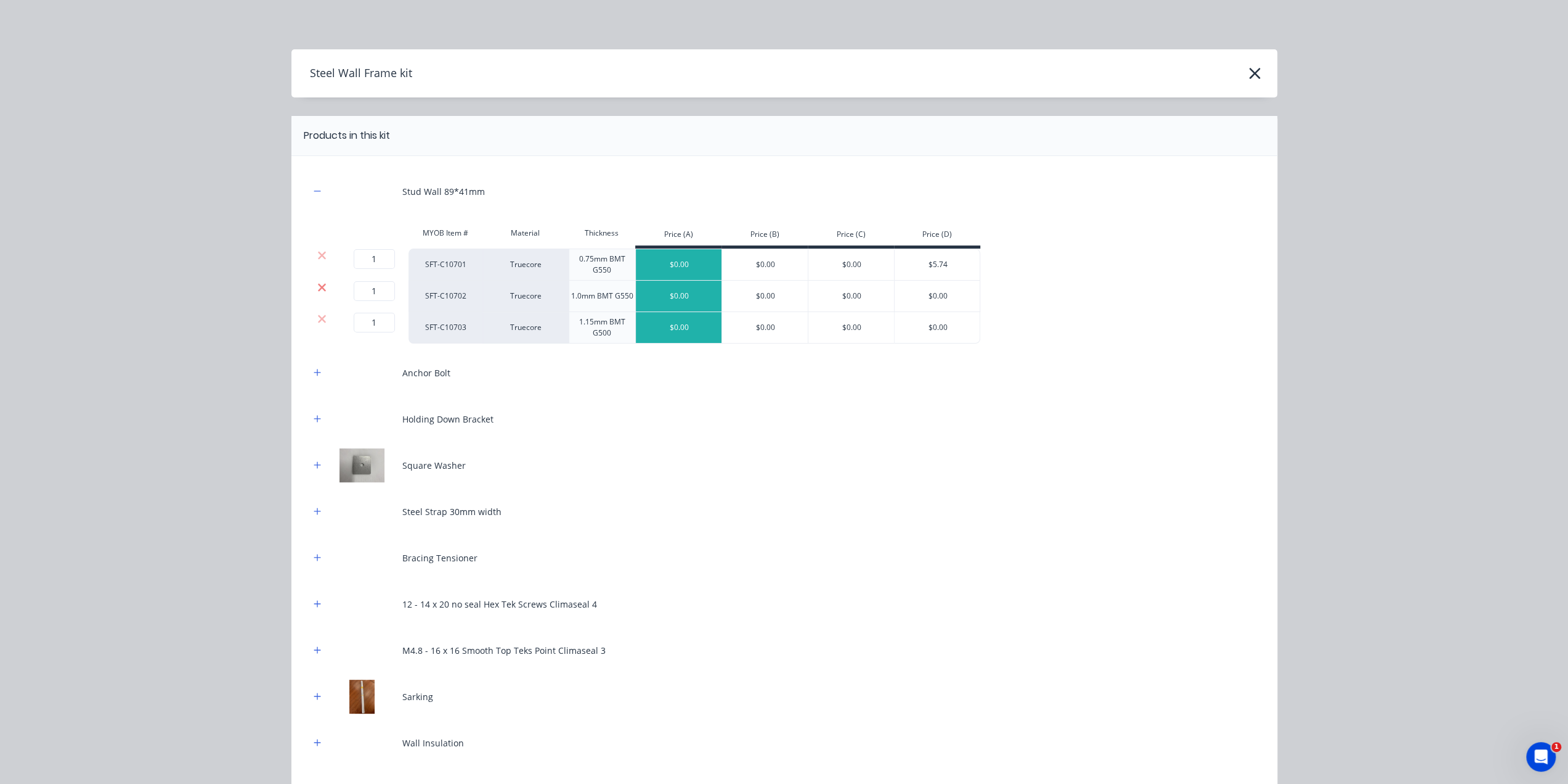
click at [318, 283] on icon at bounding box center [322, 287] width 9 height 13
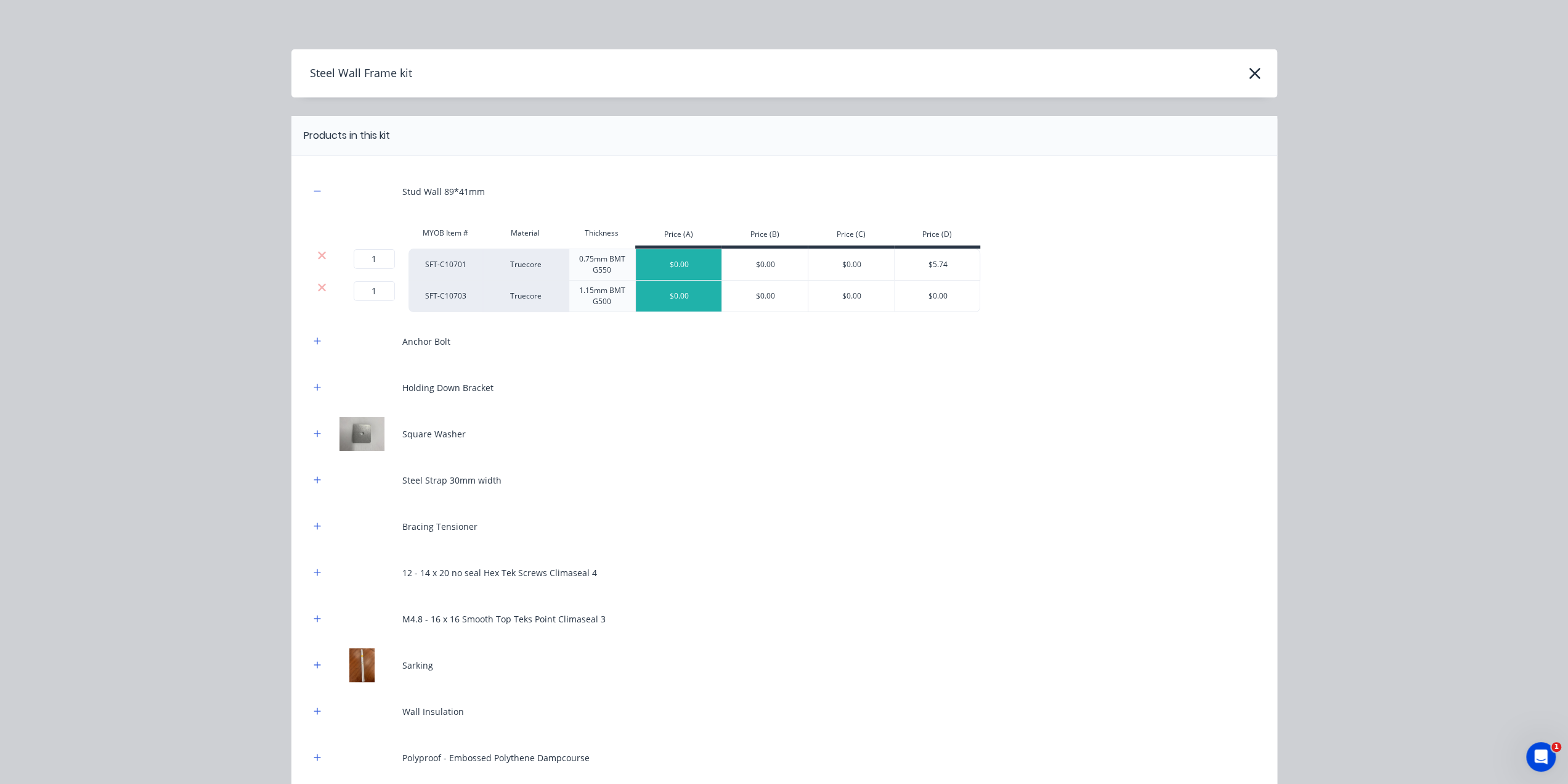
click at [318, 283] on icon at bounding box center [322, 287] width 9 height 13
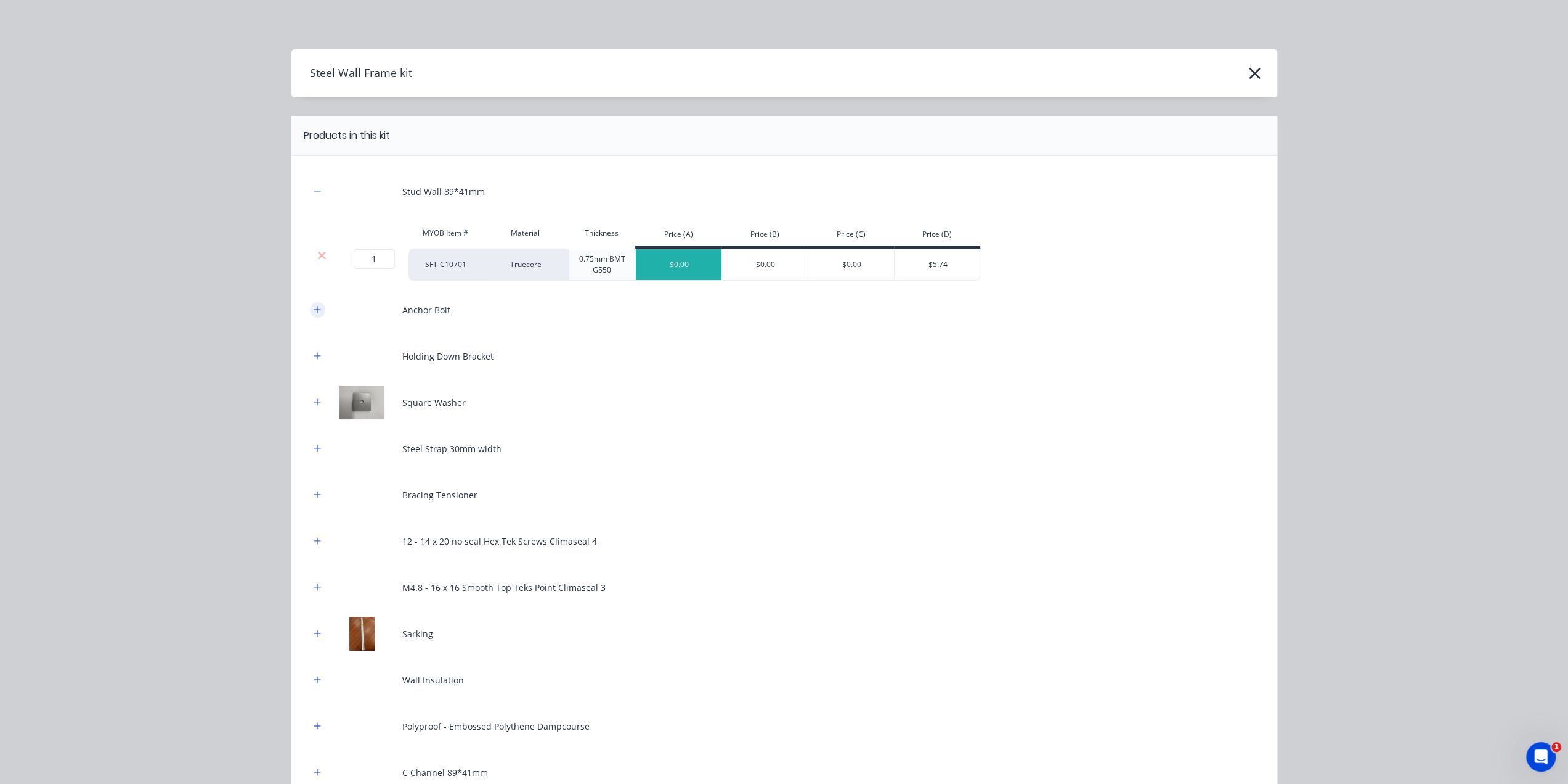
click at [310, 313] on button "button" at bounding box center [317, 309] width 16 height 16
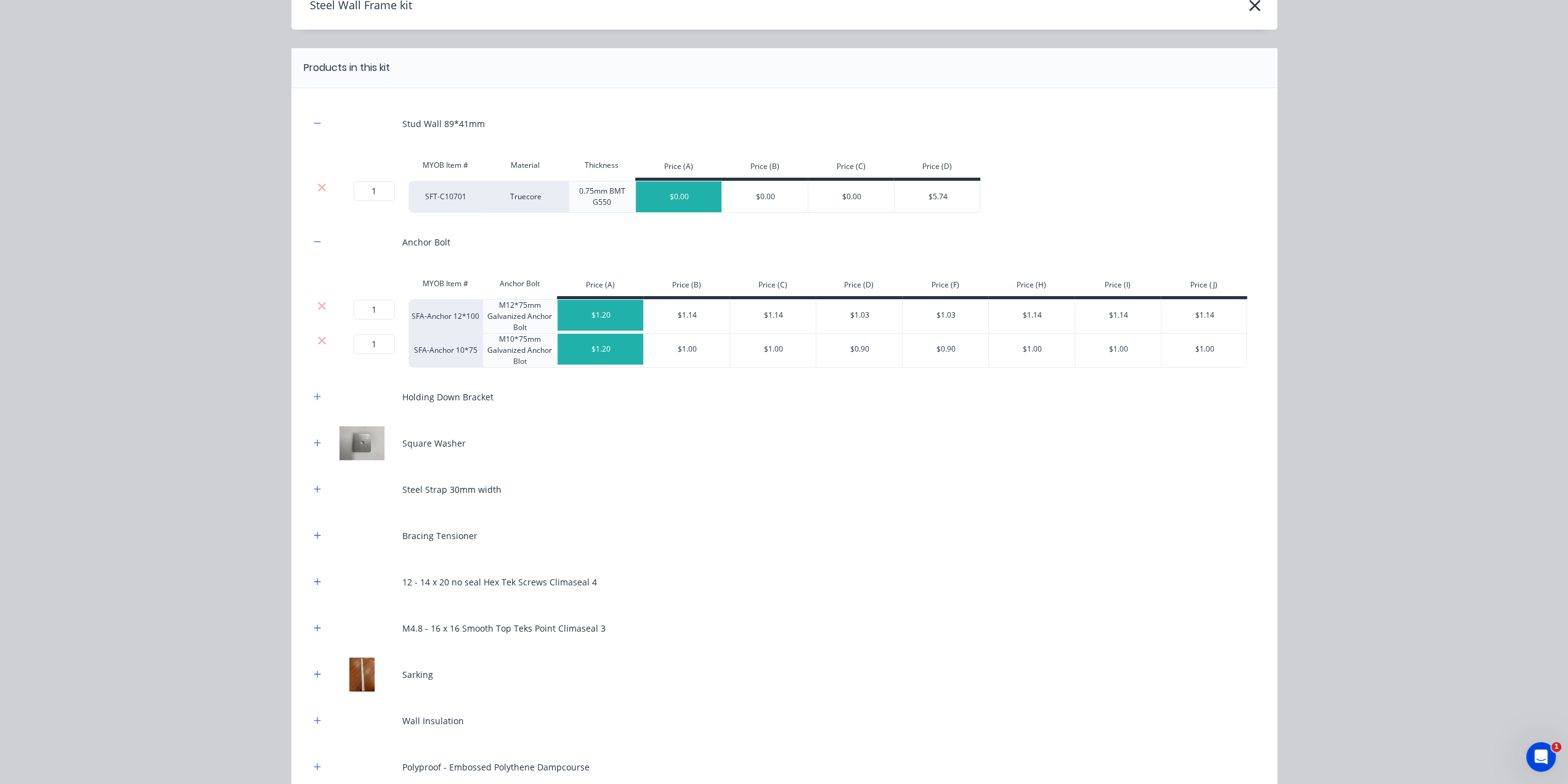
scroll to position [185, 0]
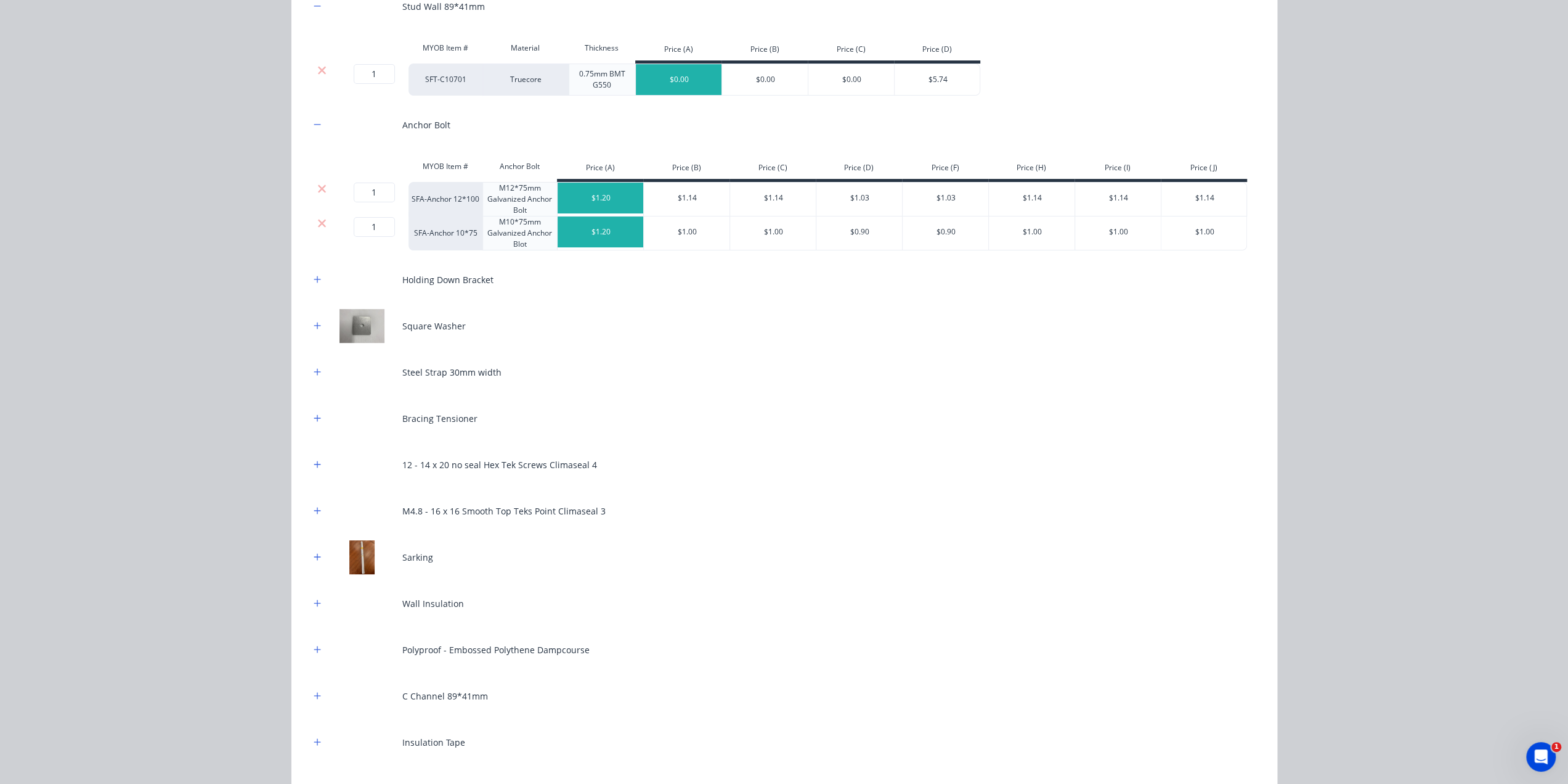
click at [319, 223] on icon at bounding box center [322, 224] width 9 height 13
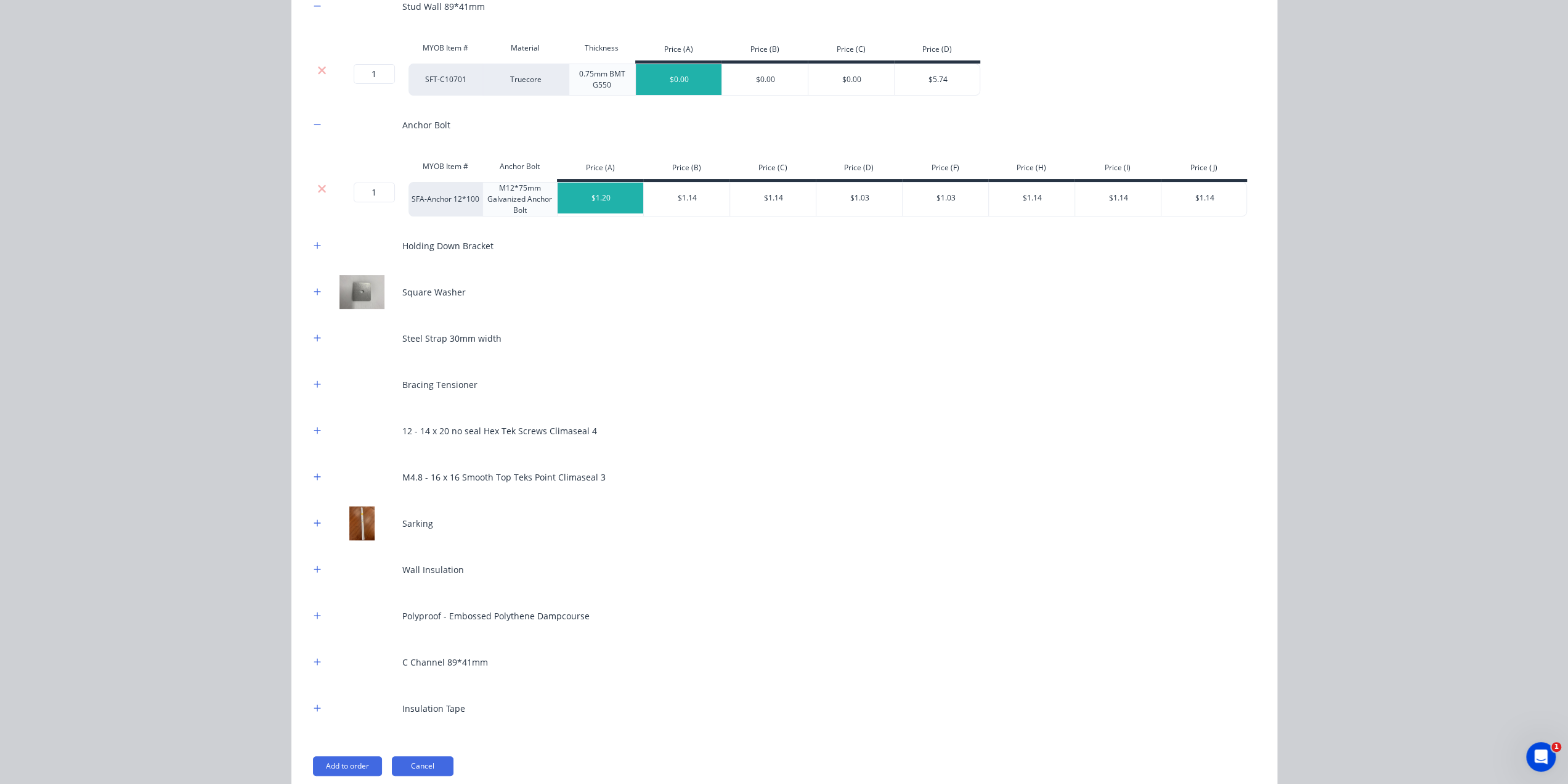
click at [310, 575] on div at bounding box center [317, 569] width 16 height 16
click at [314, 570] on icon "button" at bounding box center [317, 569] width 7 height 8
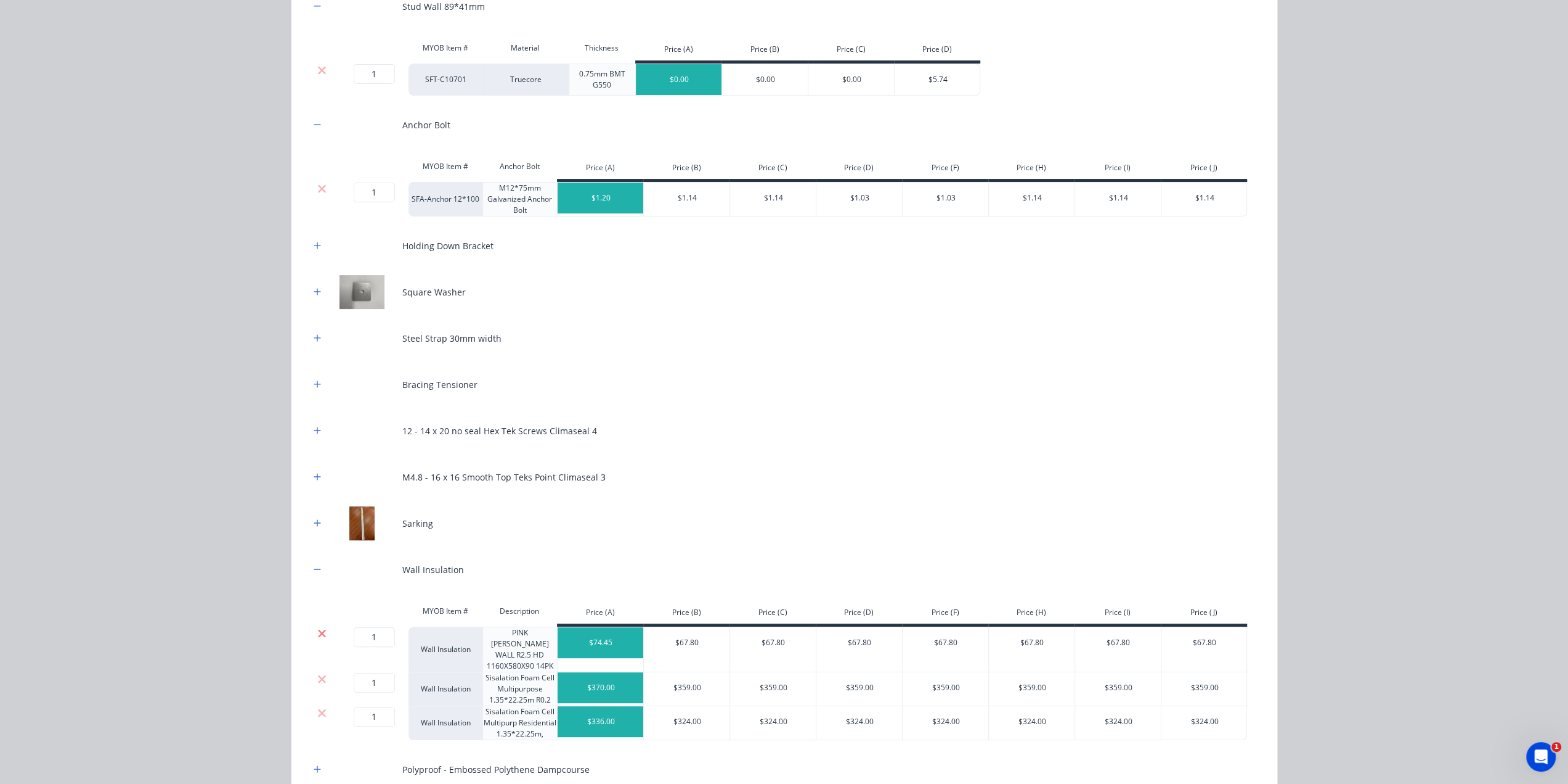
click at [319, 632] on icon at bounding box center [322, 633] width 9 height 13
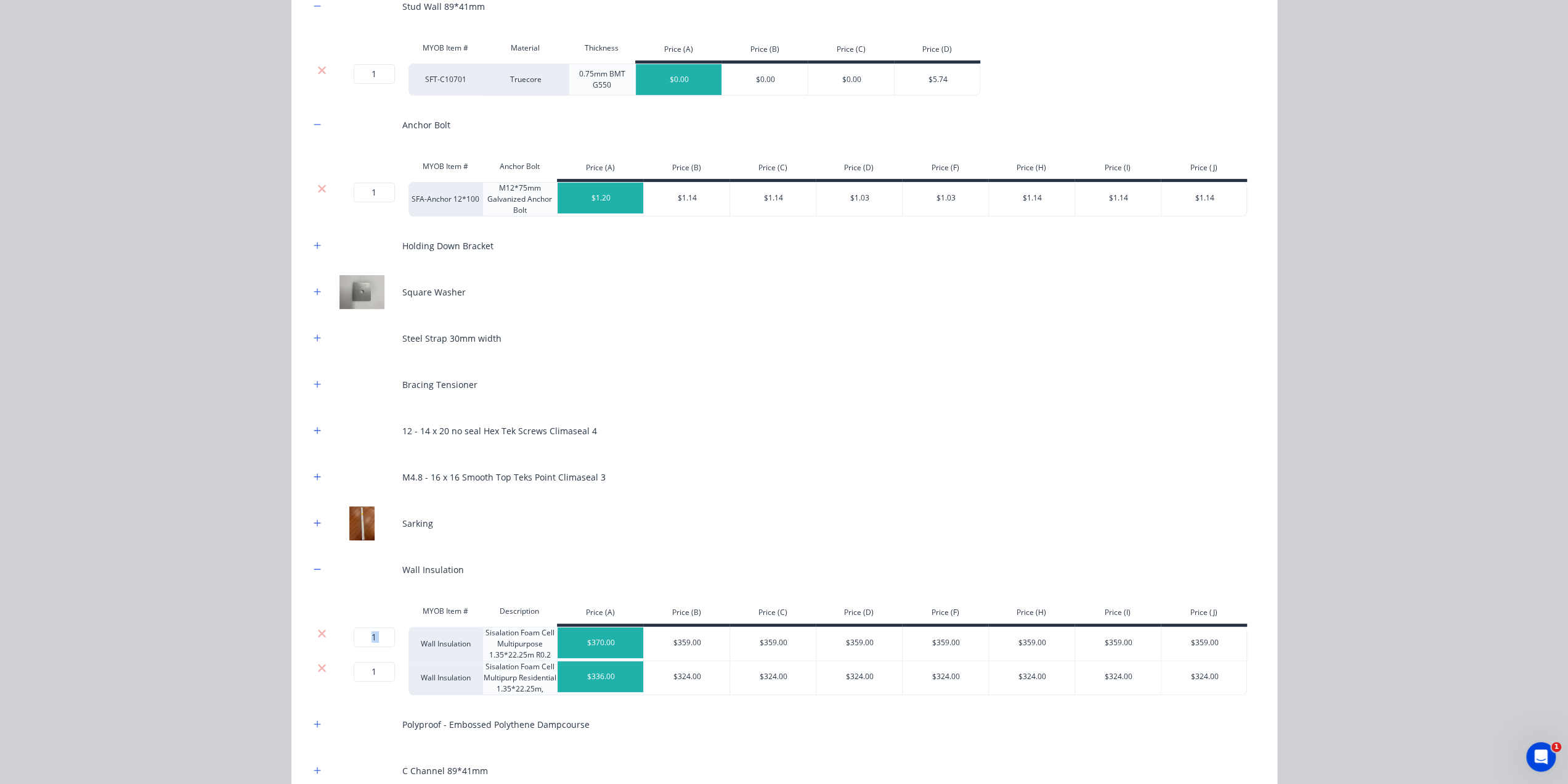
click at [319, 632] on icon at bounding box center [322, 633] width 9 height 13
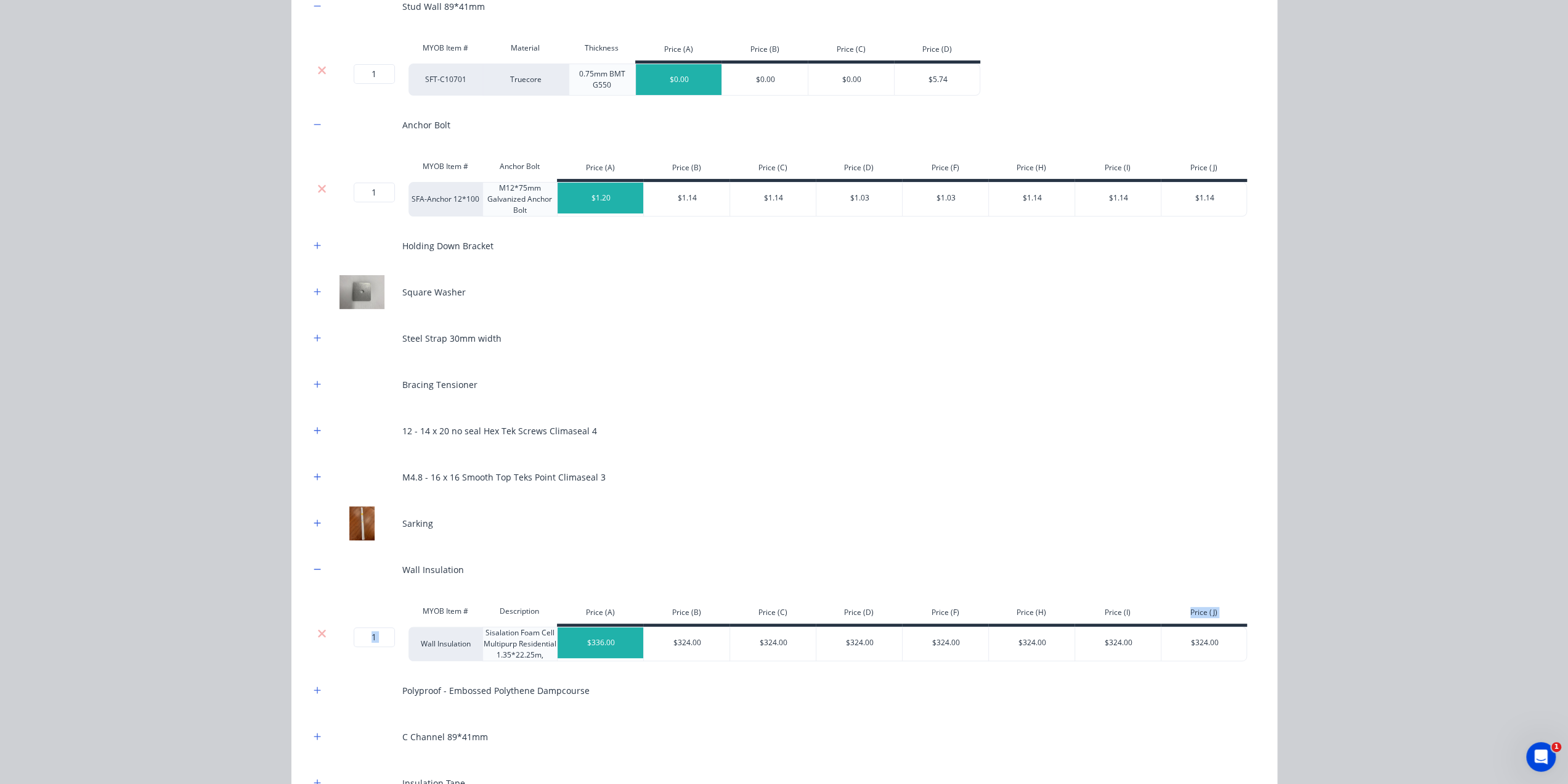
click at [319, 632] on icon at bounding box center [322, 633] width 9 height 13
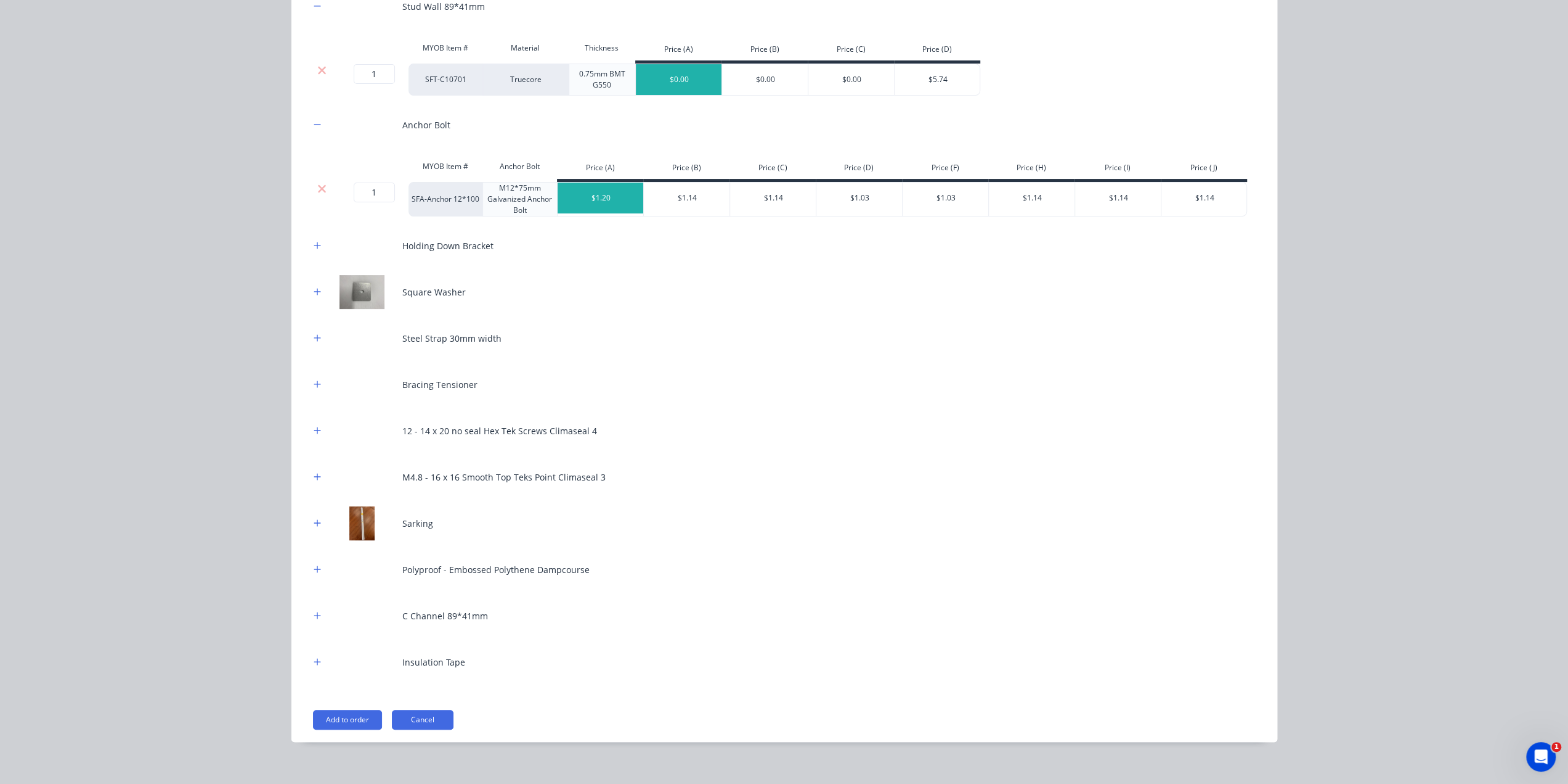
scroll to position [194, 0]
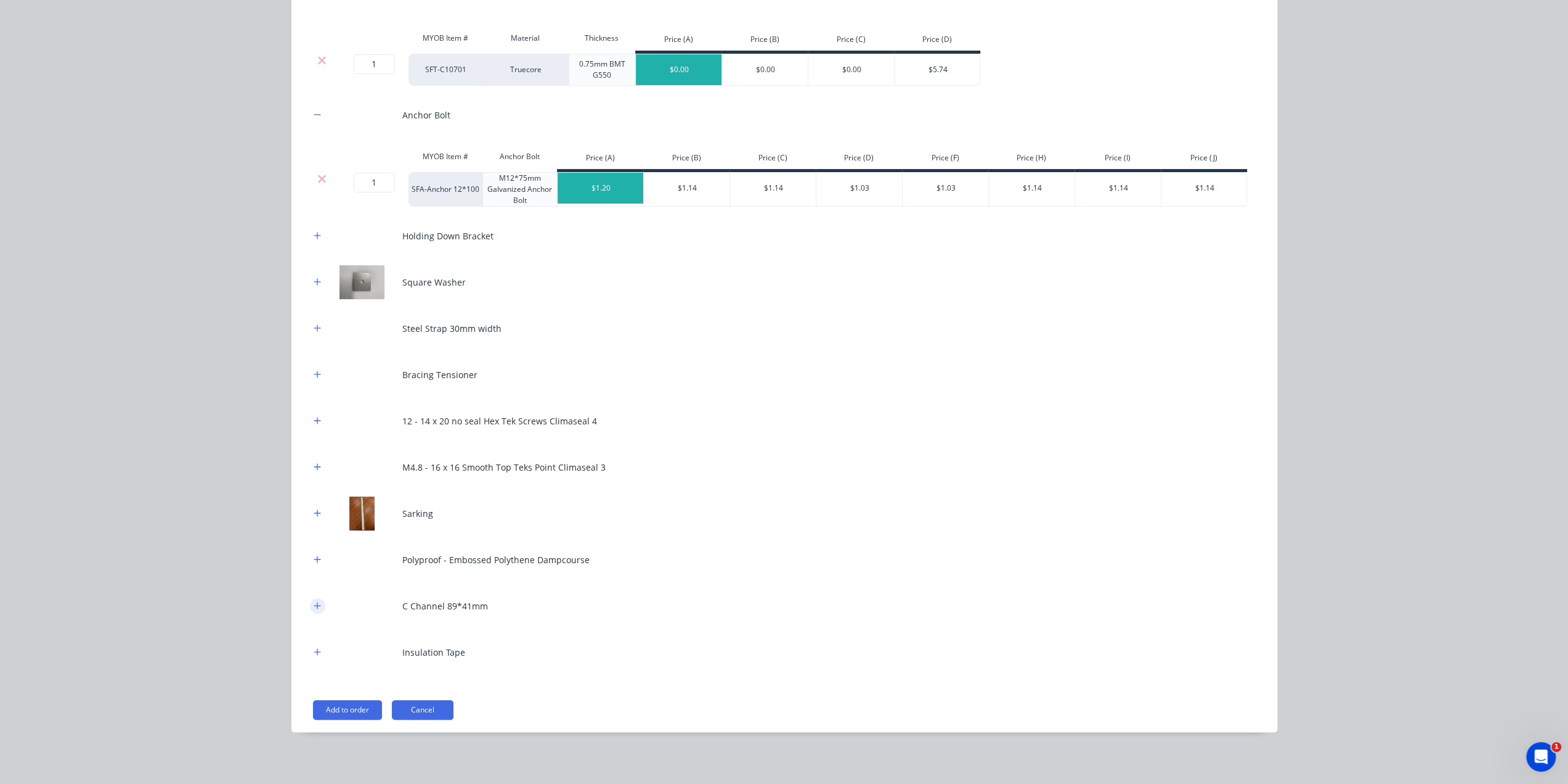
click at [316, 603] on icon "button" at bounding box center [317, 605] width 7 height 8
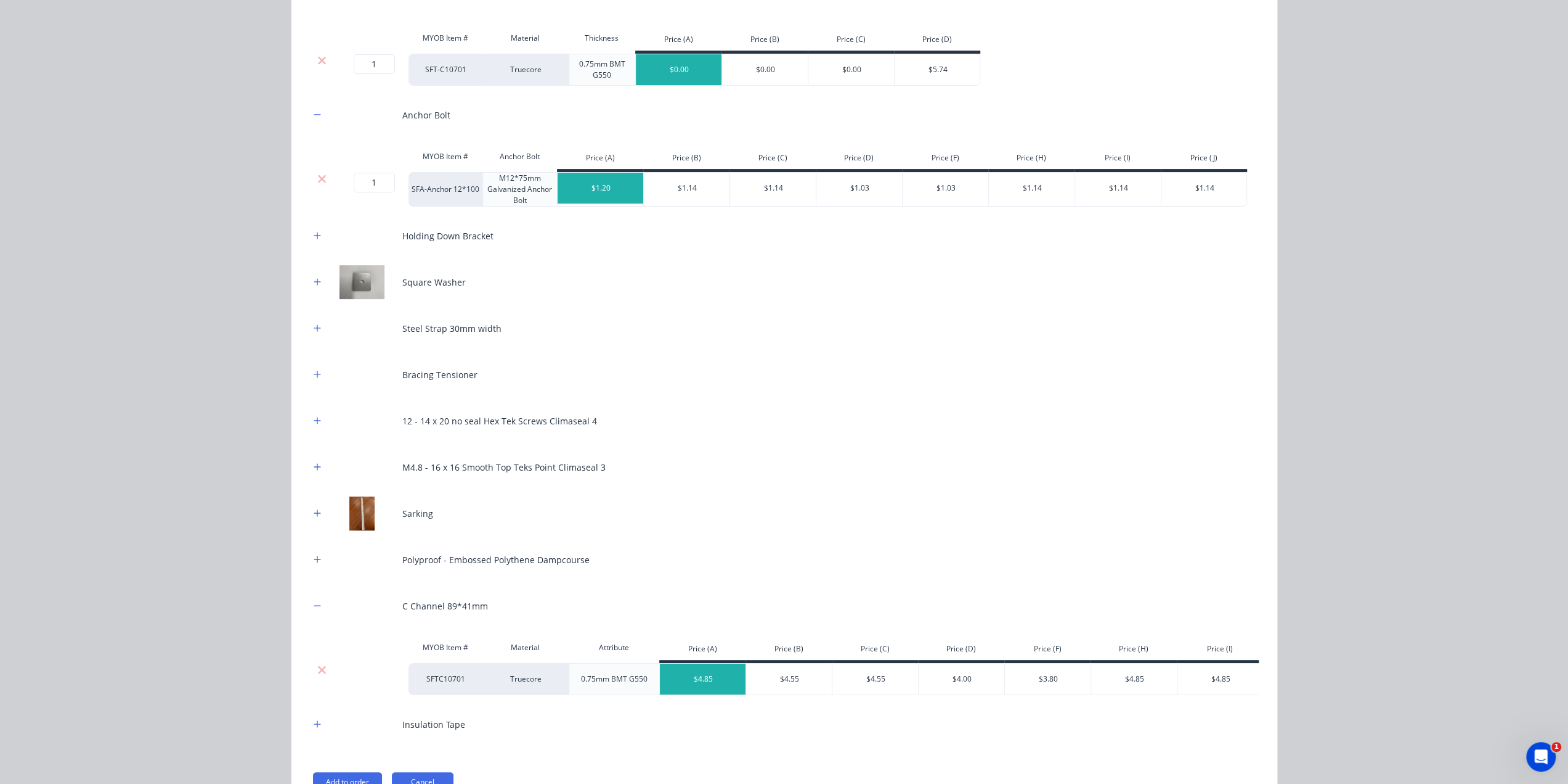
click at [319, 672] on icon at bounding box center [322, 670] width 9 height 13
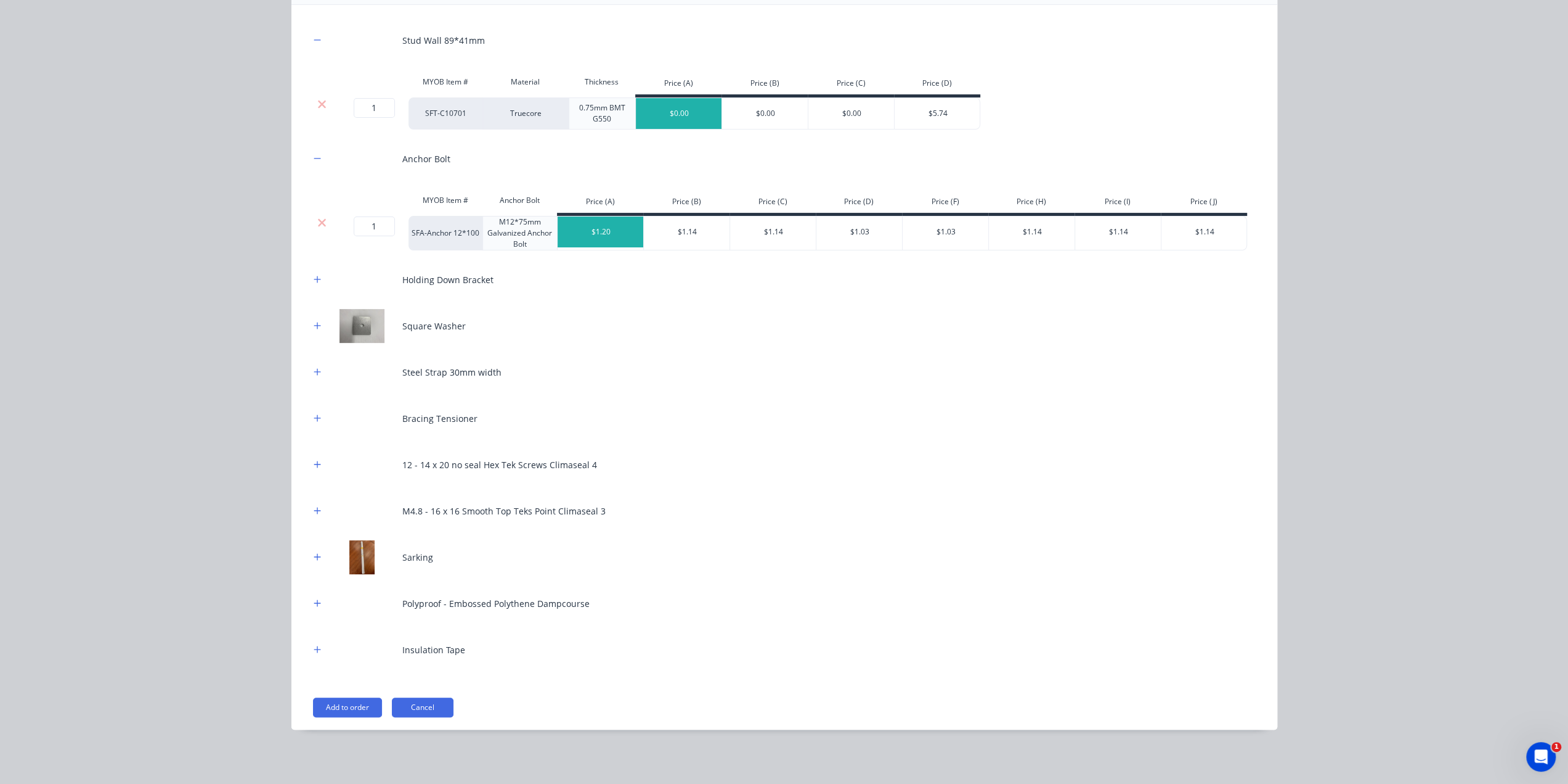
scroll to position [149, 0]
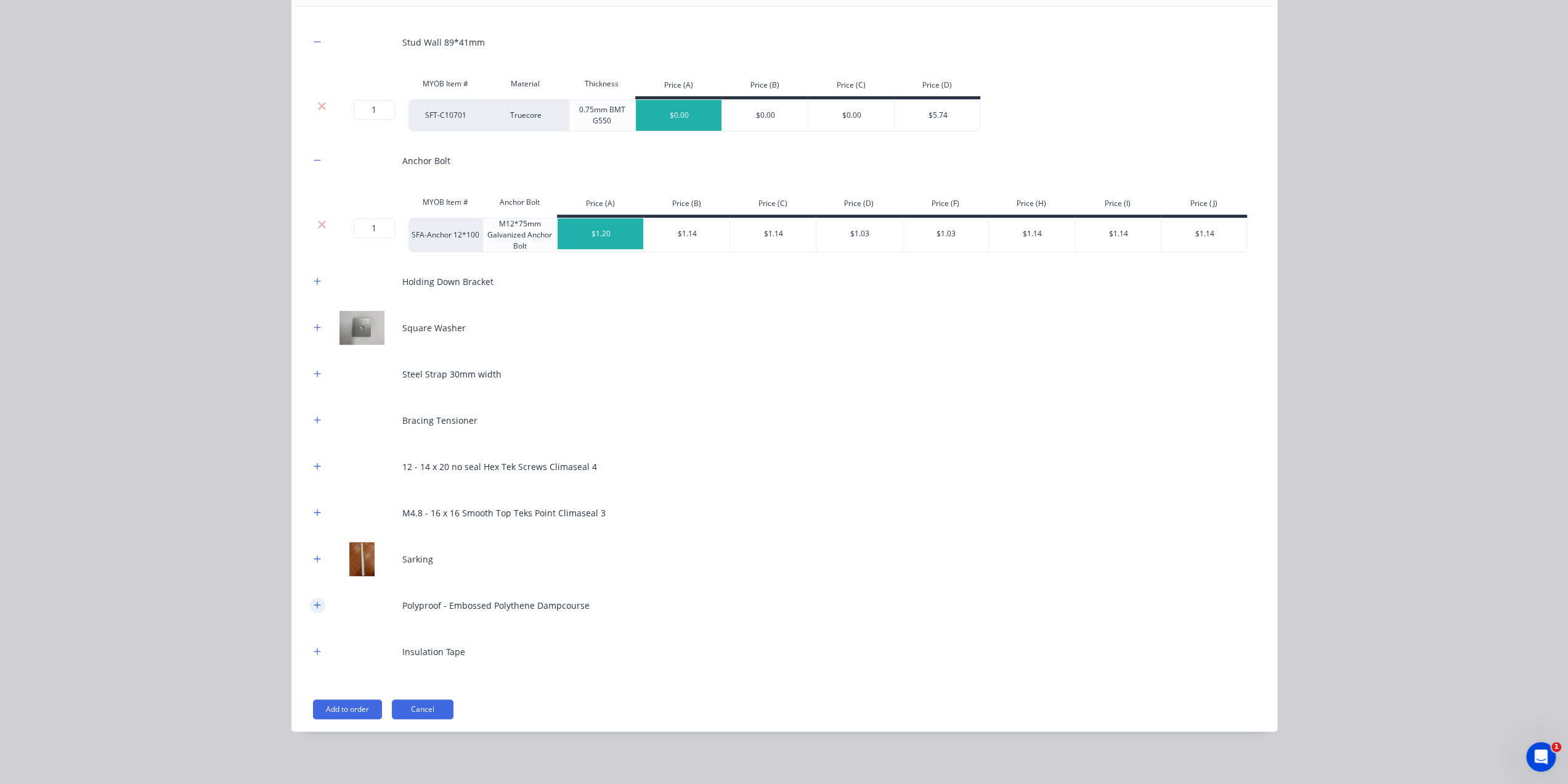
click at [316, 601] on icon "button" at bounding box center [317, 604] width 7 height 8
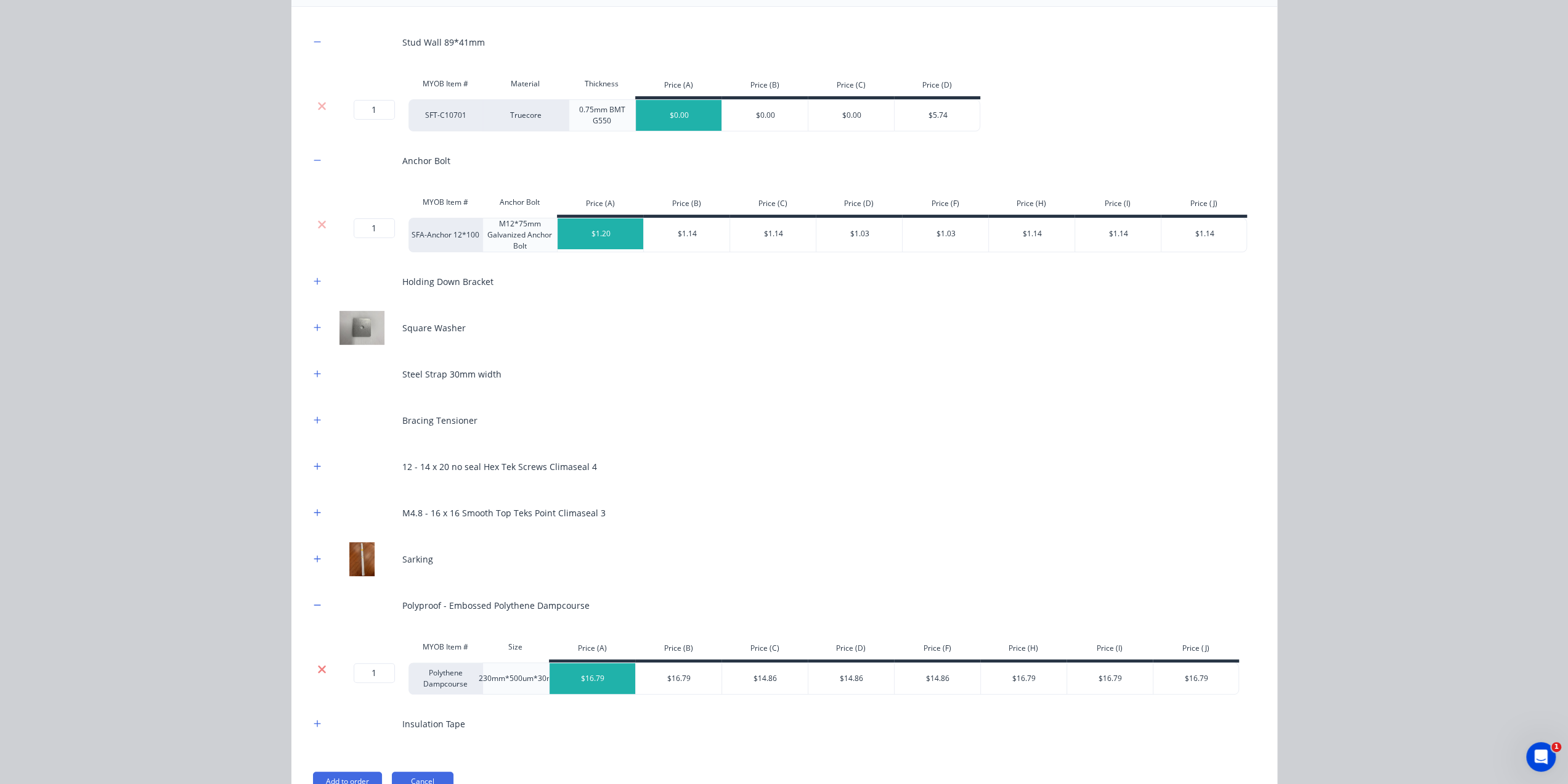
drag, startPoint x: 318, startPoint y: 670, endPoint x: 322, endPoint y: 657, distance: 13.6
click at [318, 669] on icon at bounding box center [322, 668] width 8 height 8
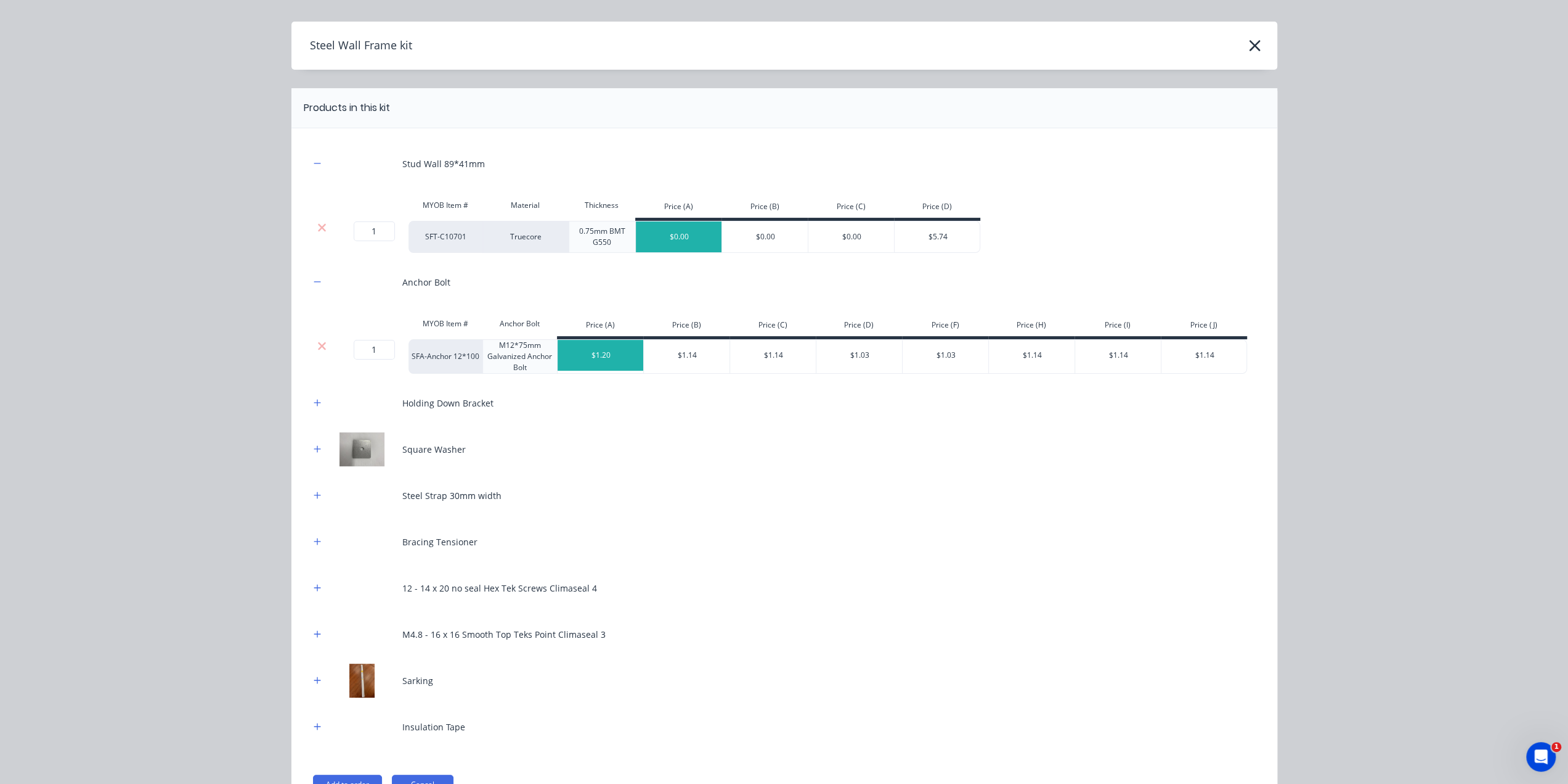
scroll to position [20, 0]
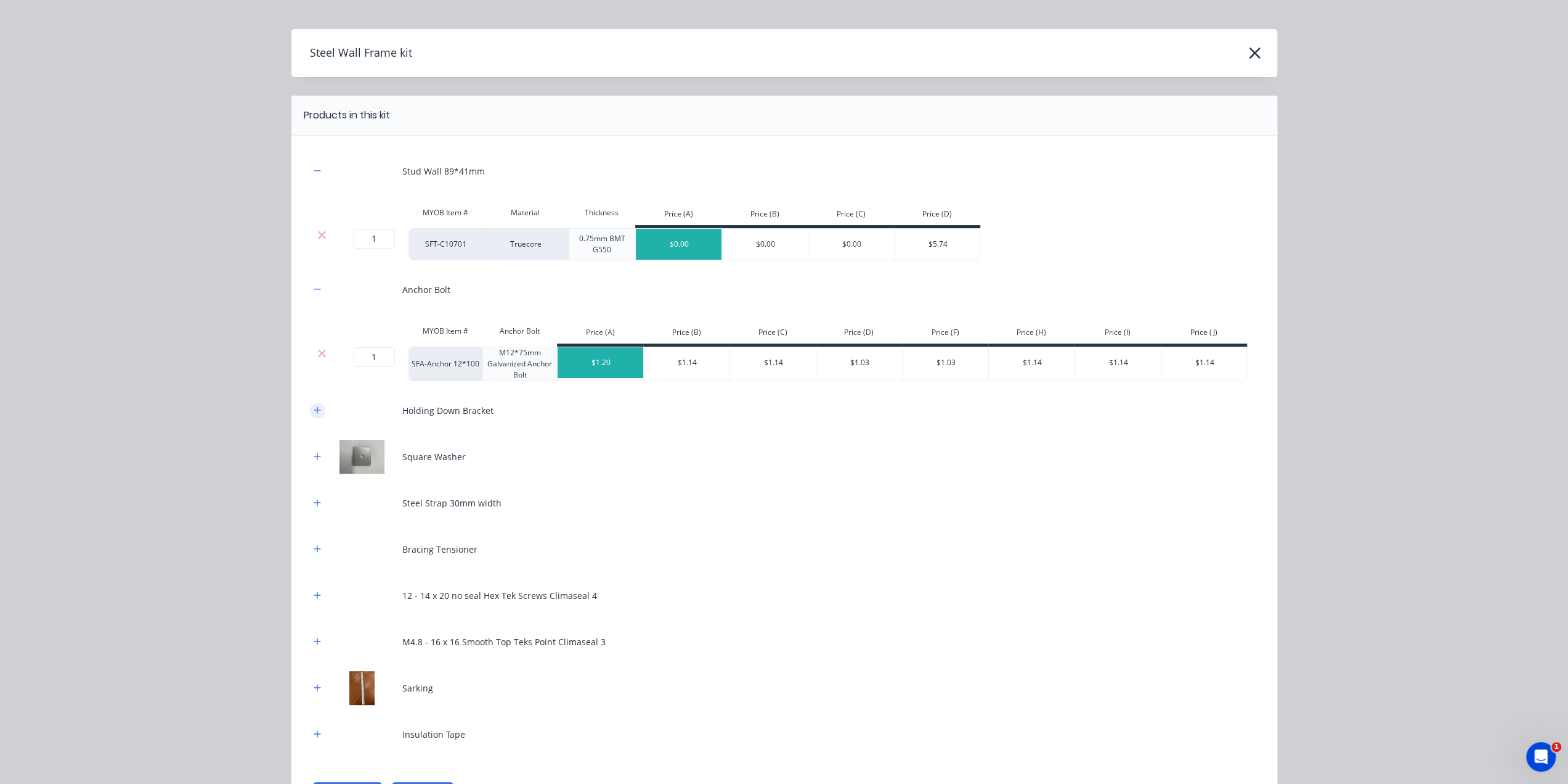
click at [316, 407] on icon "button" at bounding box center [317, 410] width 7 height 8
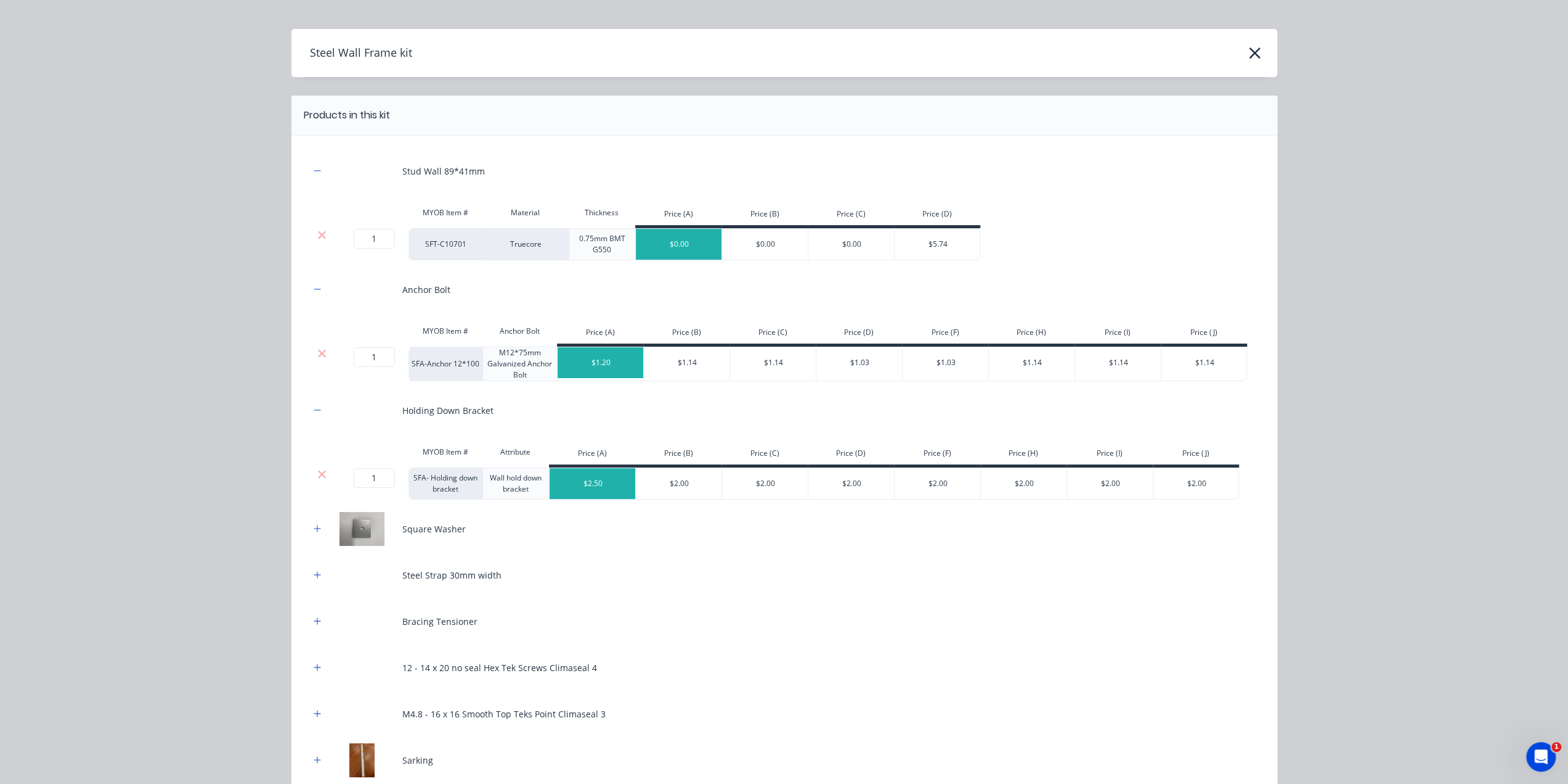
click at [317, 476] on icon at bounding box center [322, 475] width 9 height 13
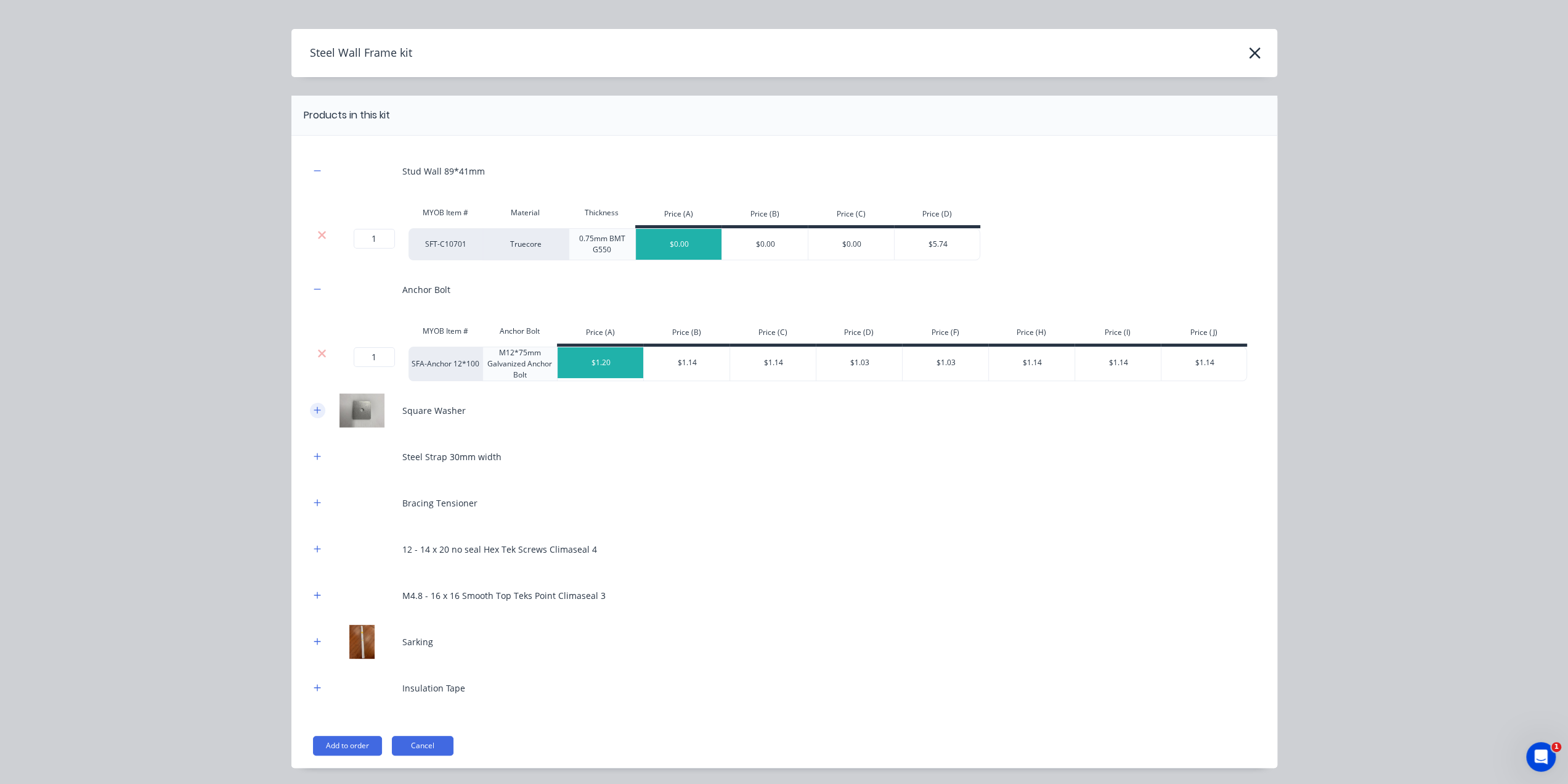
click at [317, 409] on button "button" at bounding box center [317, 410] width 16 height 16
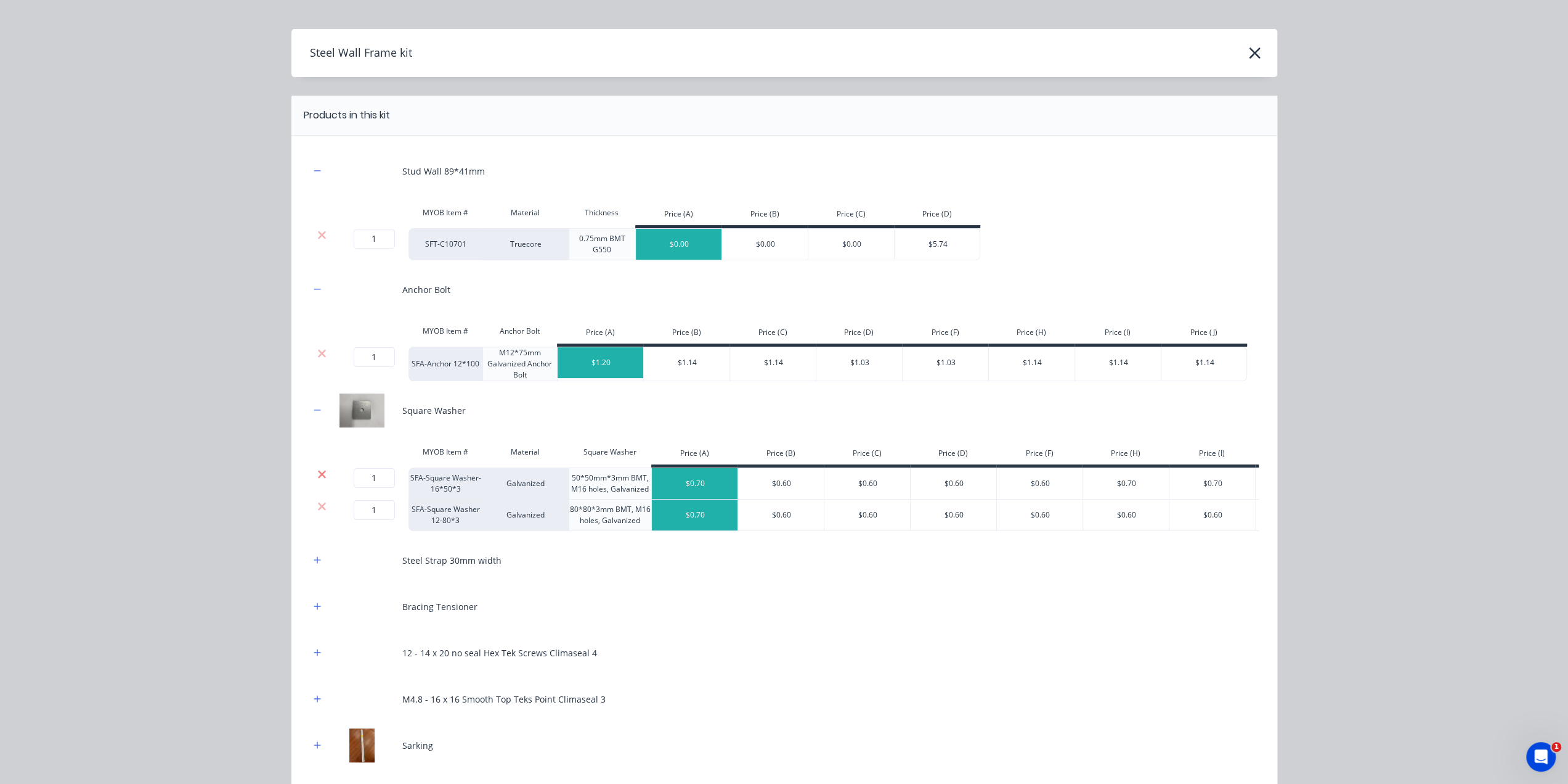
click at [319, 473] on icon at bounding box center [322, 475] width 9 height 13
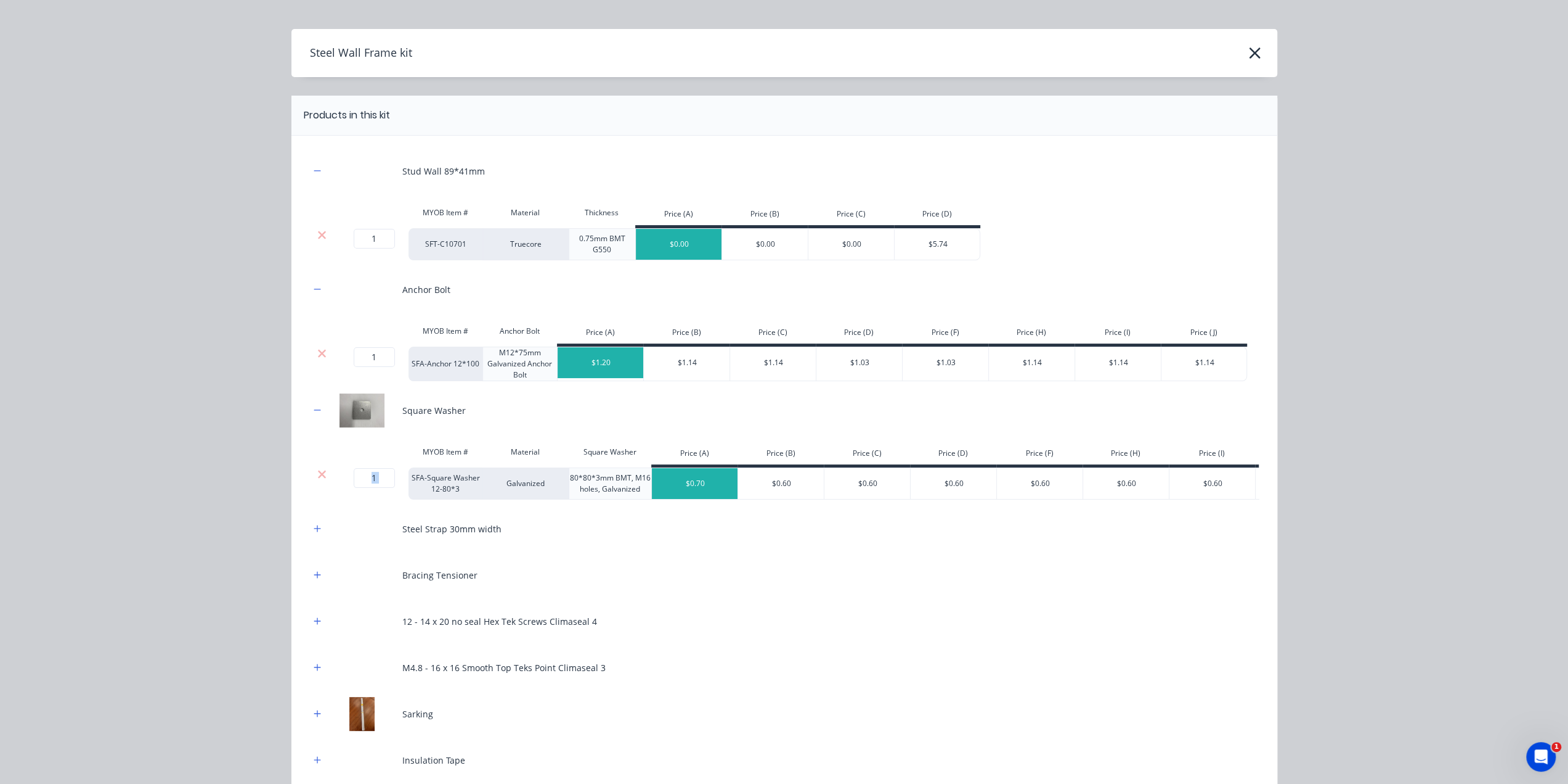
click at [319, 473] on icon at bounding box center [322, 475] width 9 height 13
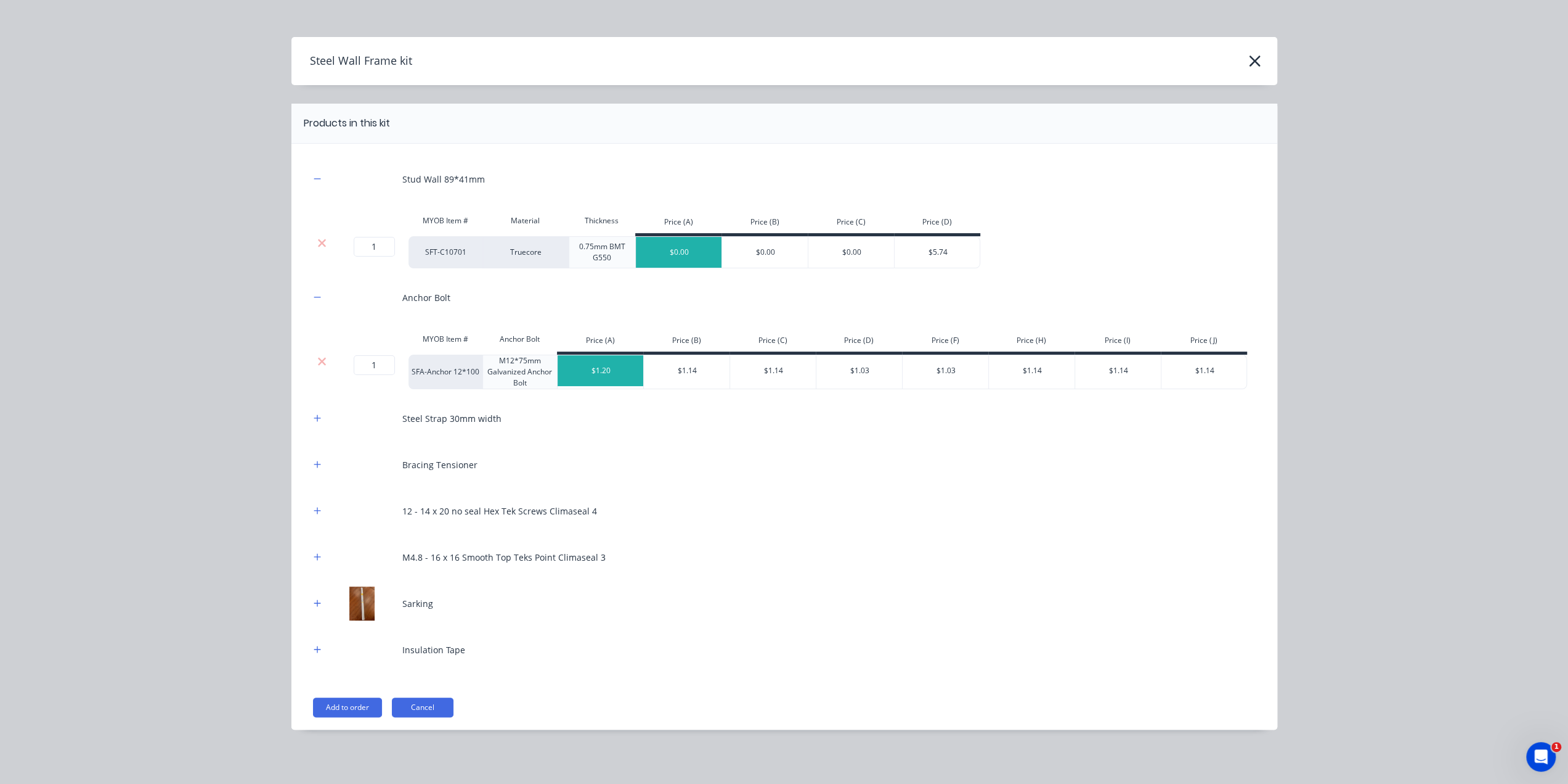
scroll to position [10, 0]
click at [318, 362] on icon at bounding box center [322, 363] width 8 height 8
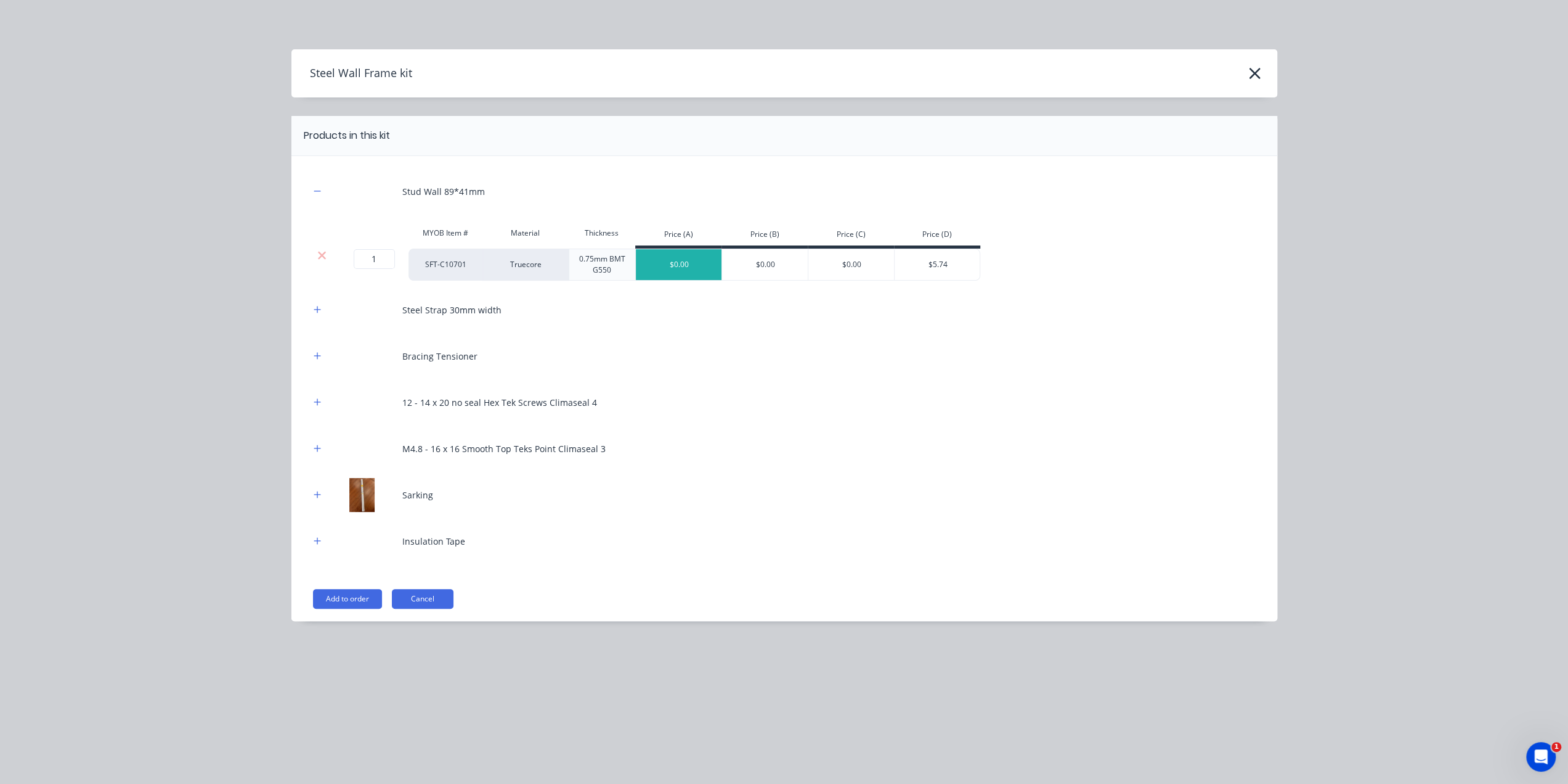
scroll to position [0, 0]
click at [321, 308] on button "button" at bounding box center [317, 309] width 16 height 16
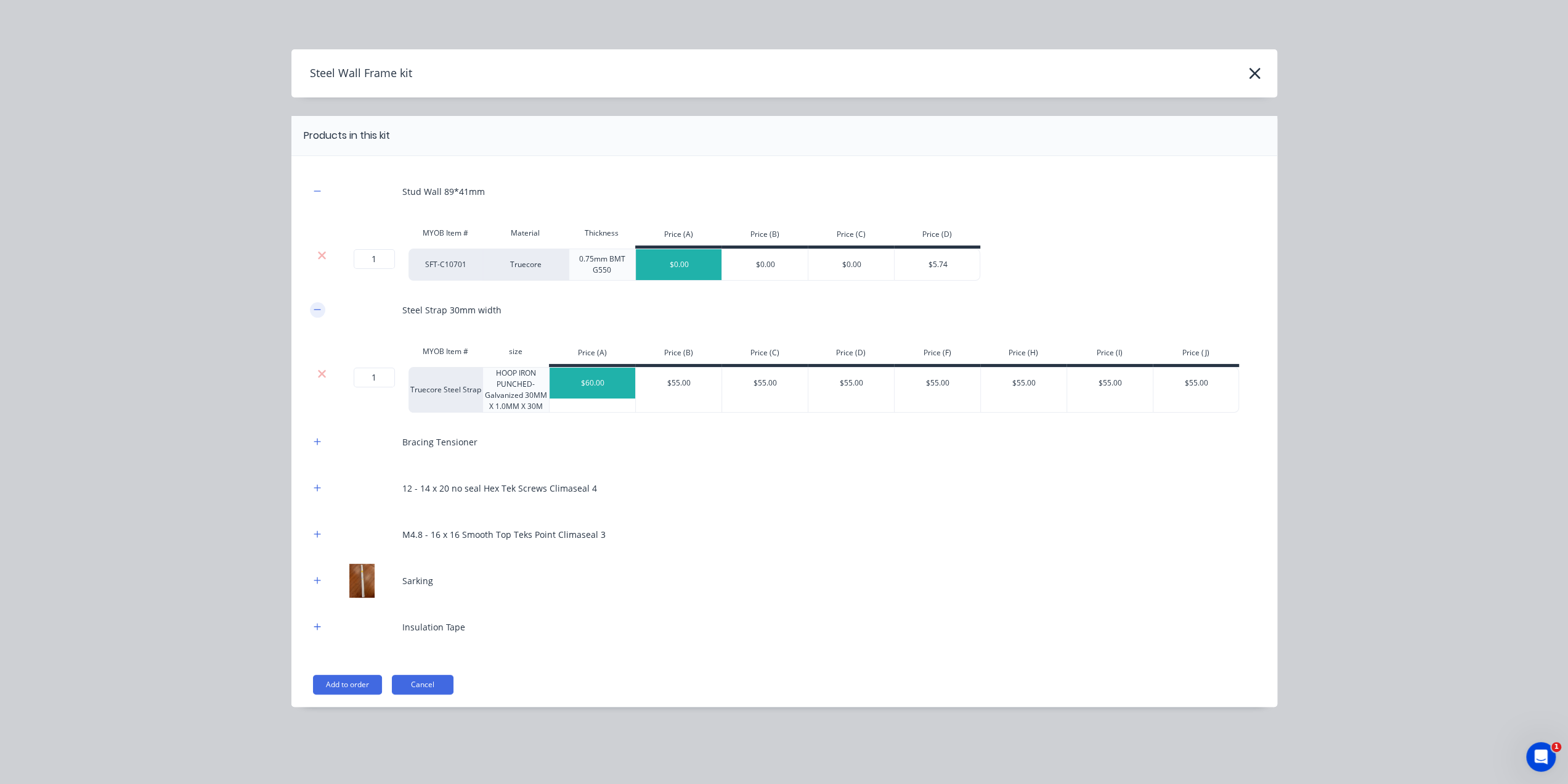
click at [321, 308] on button "button" at bounding box center [317, 309] width 16 height 16
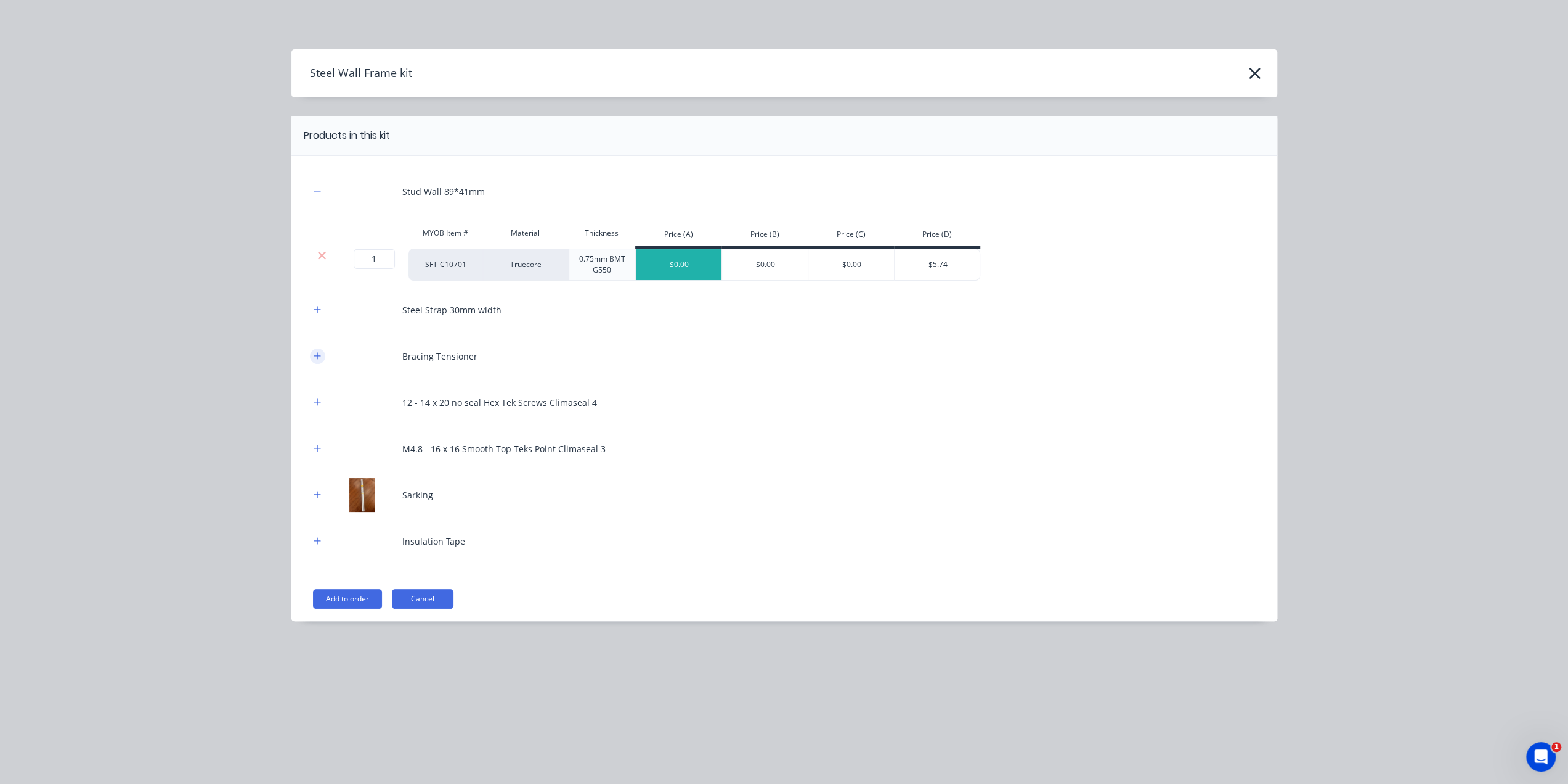
click at [318, 354] on icon "button" at bounding box center [317, 355] width 7 height 8
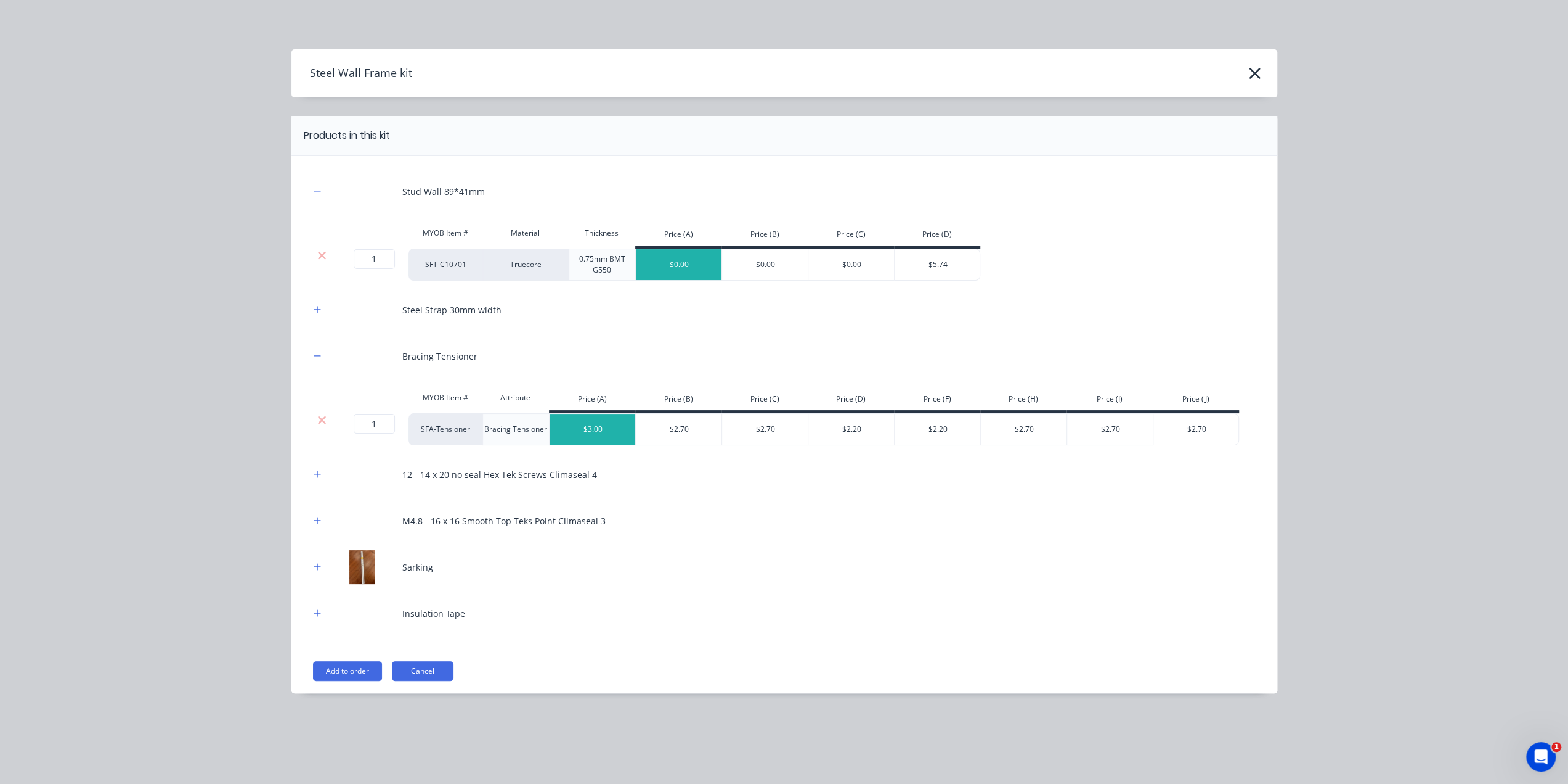
click at [325, 413] on icon at bounding box center [322, 420] width 9 height 13
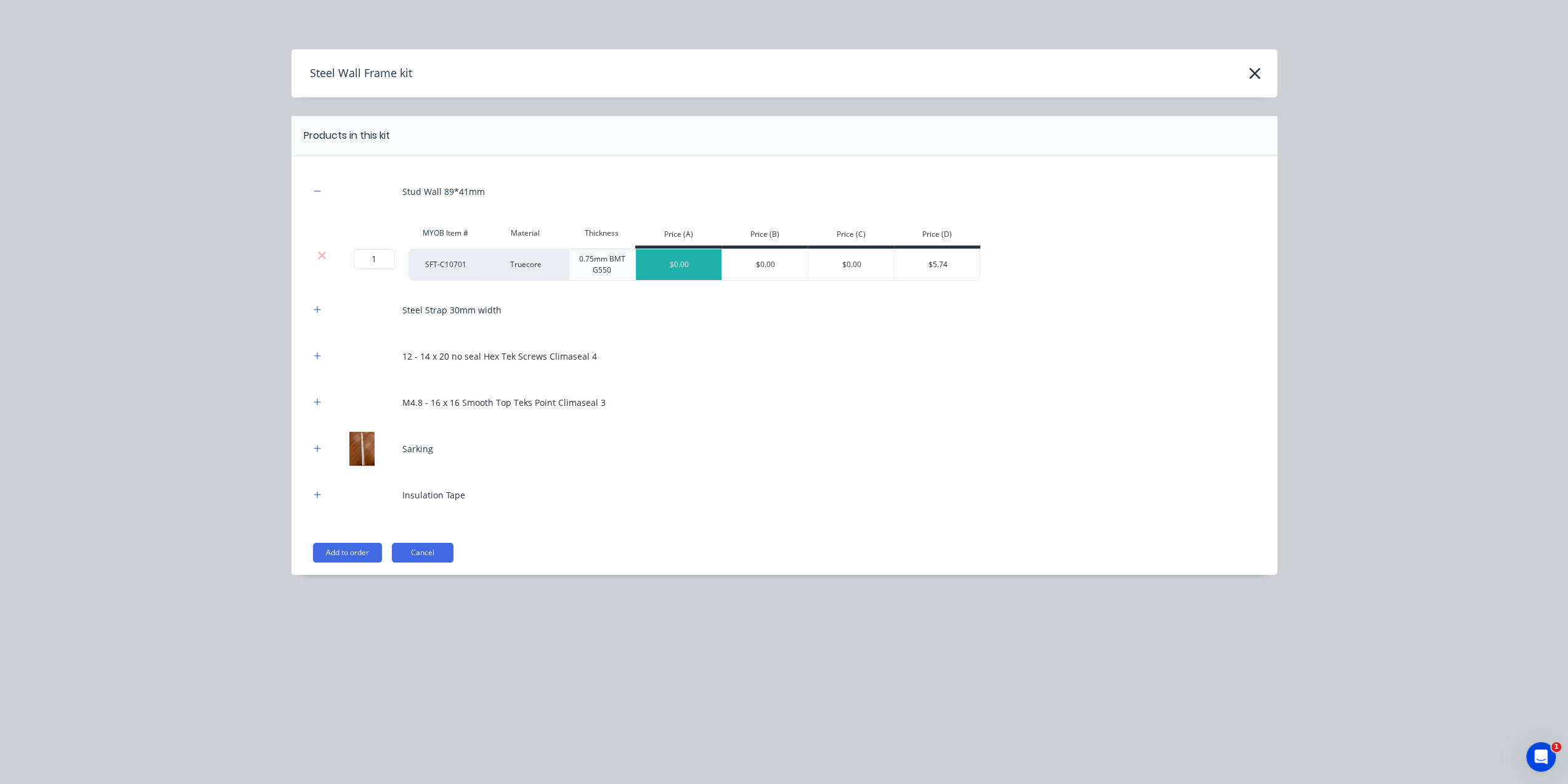
click at [346, 552] on button "Add to order" at bounding box center [348, 553] width 69 height 20
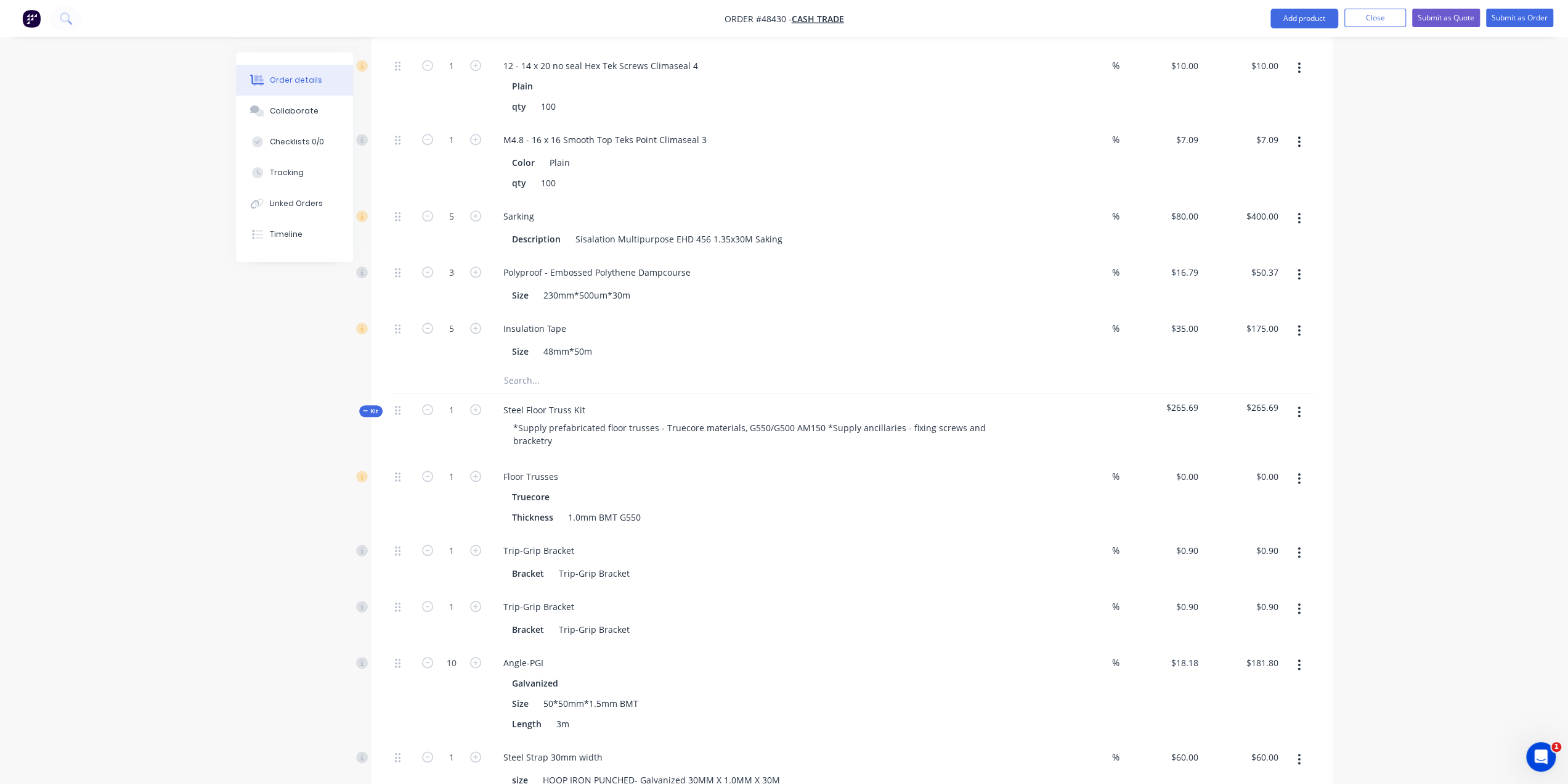
scroll to position [1103, 0]
click at [1420, 605] on div "Order details Collaborate Checklists 0/0 Tracking Linked Orders Timeline Order …" at bounding box center [784, 388] width 1568 height 2984
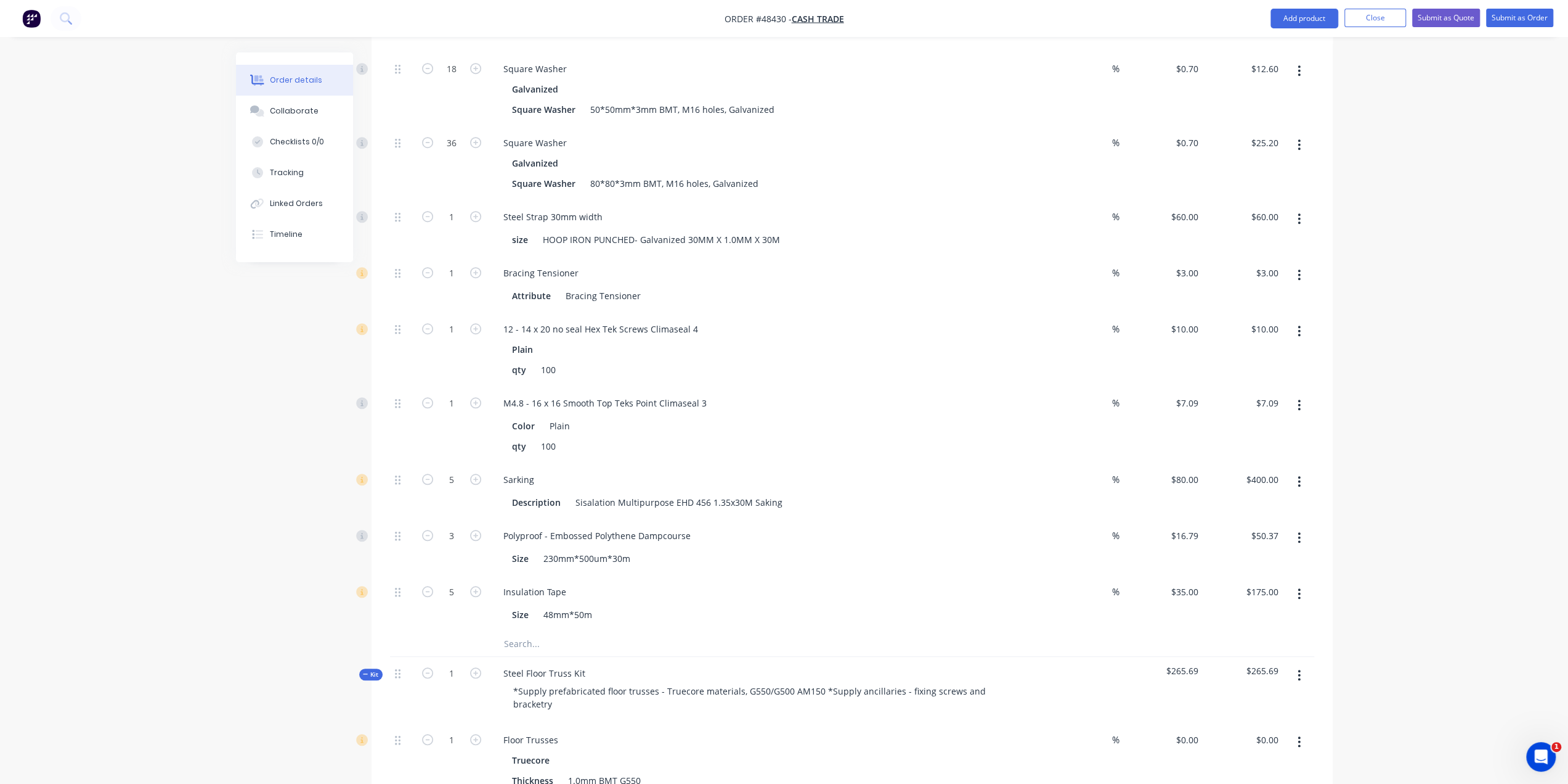
scroll to position [1007, 0]
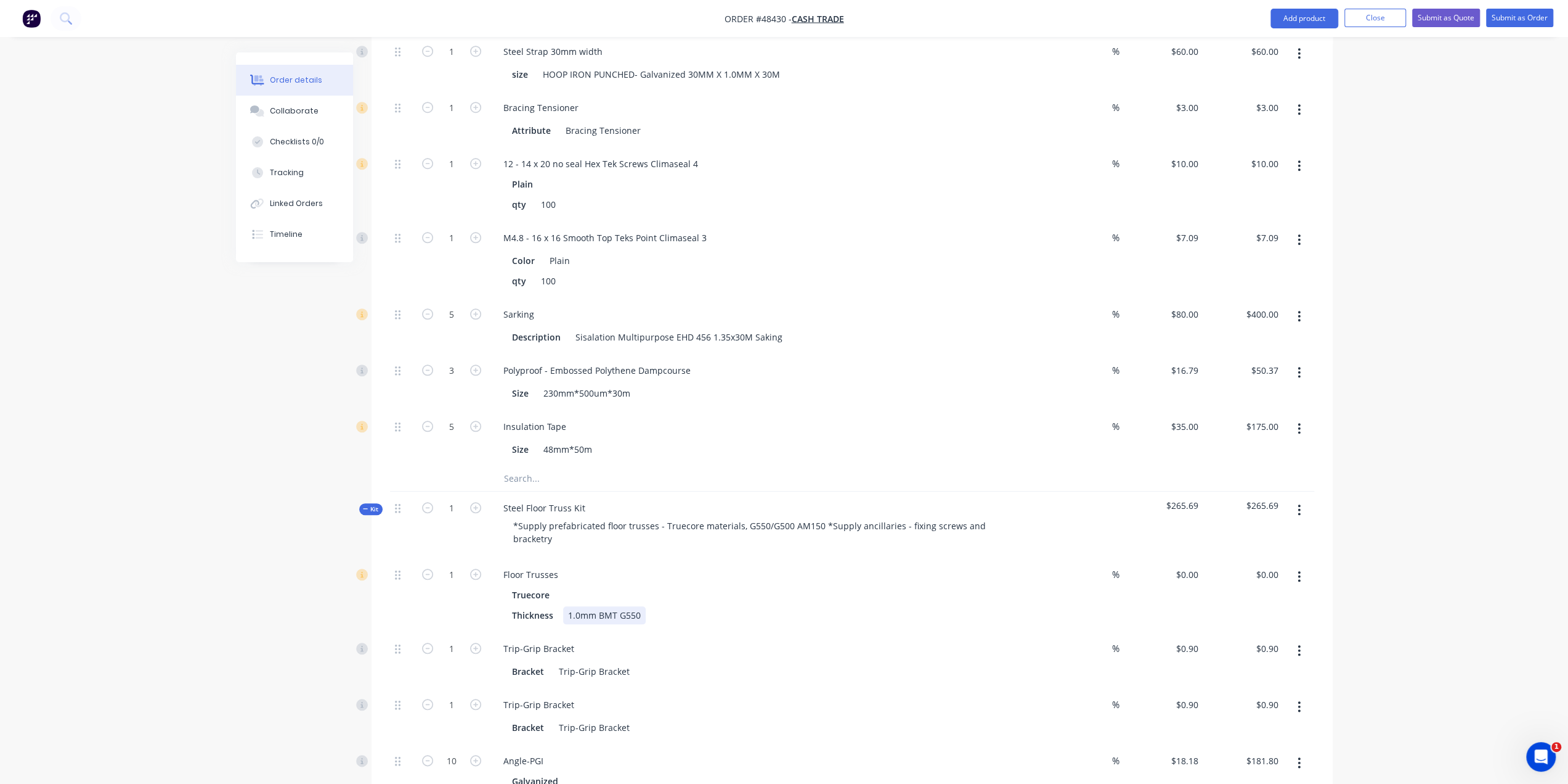
click at [752, 606] on div "Thickness 1.0mm BMT G550" at bounding box center [763, 615] width 513 height 18
click at [760, 566] on div "Floor Trusses" at bounding box center [765, 575] width 545 height 18
click at [565, 566] on div "Floor Trusses" at bounding box center [531, 575] width 75 height 18
click at [442, 558] on div "1" at bounding box center [452, 594] width 74 height 74
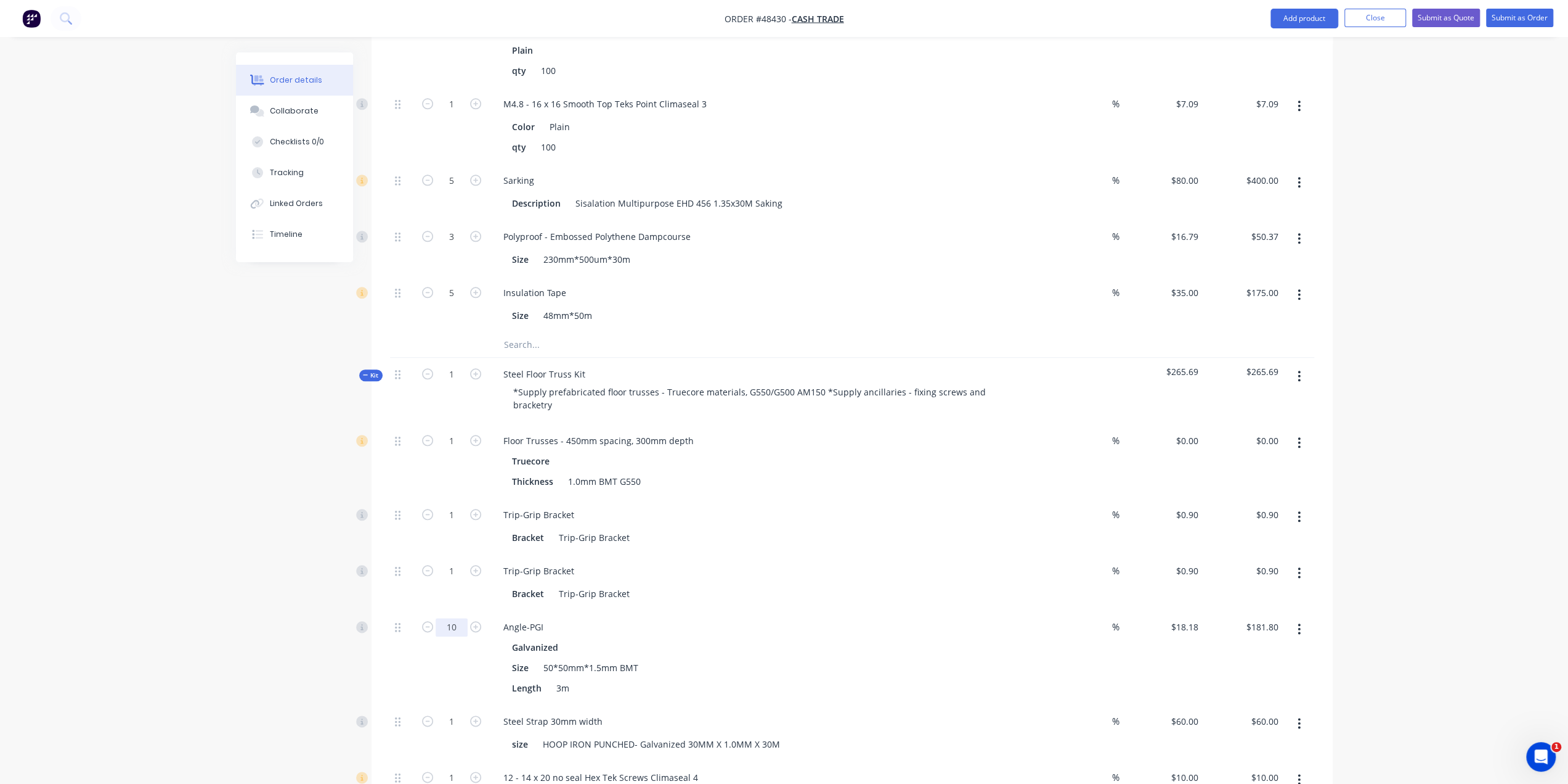
scroll to position [1172, 0]
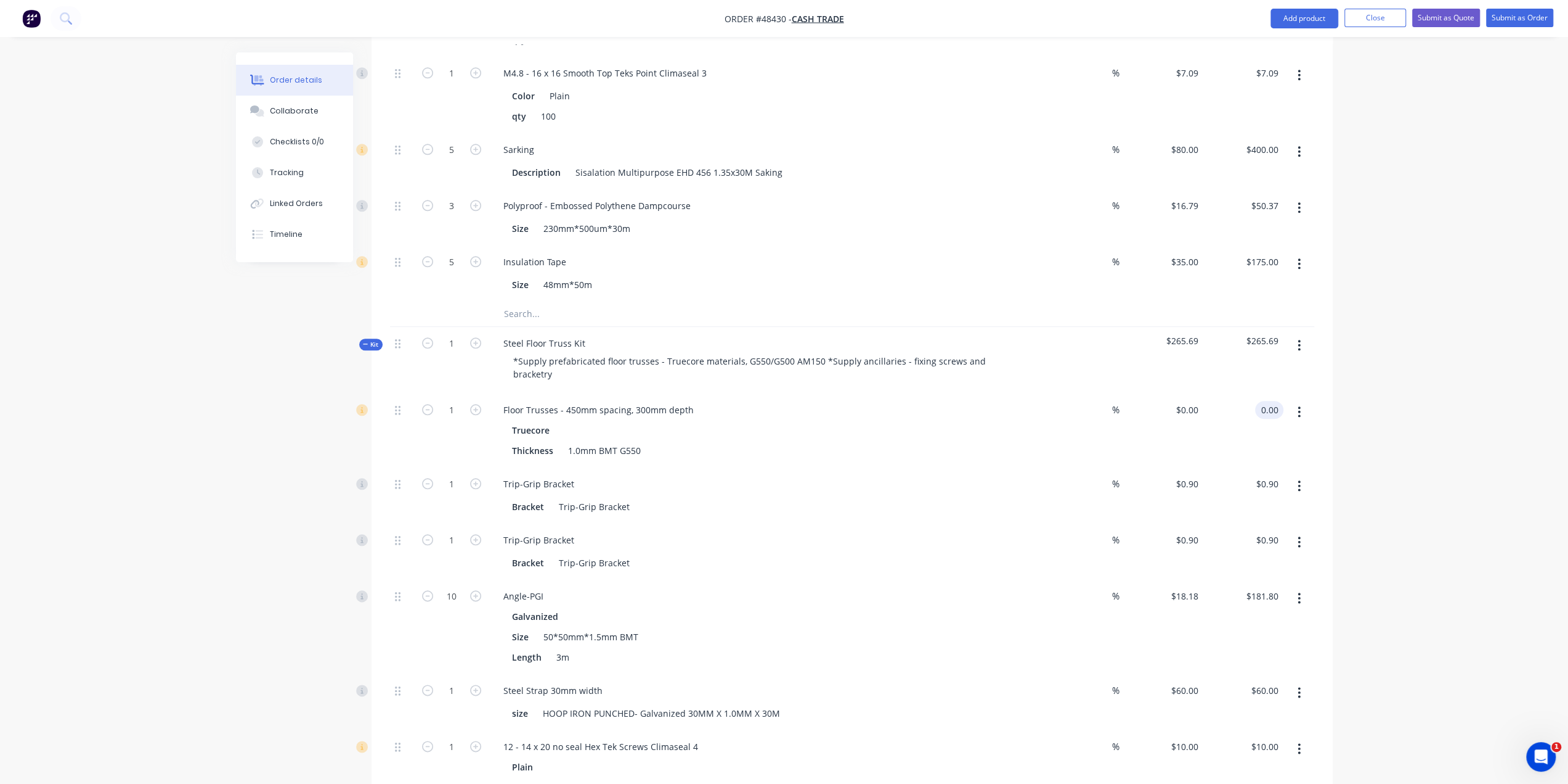
click at [1261, 401] on input "0.00" at bounding box center [1272, 410] width 24 height 18
type input "4932.29"
type input "$4,932.29"
click at [1406, 402] on div "Order details Collaborate Checklists 0/0 Tracking Linked Orders Timeline Order …" at bounding box center [784, 319] width 1568 height 2984
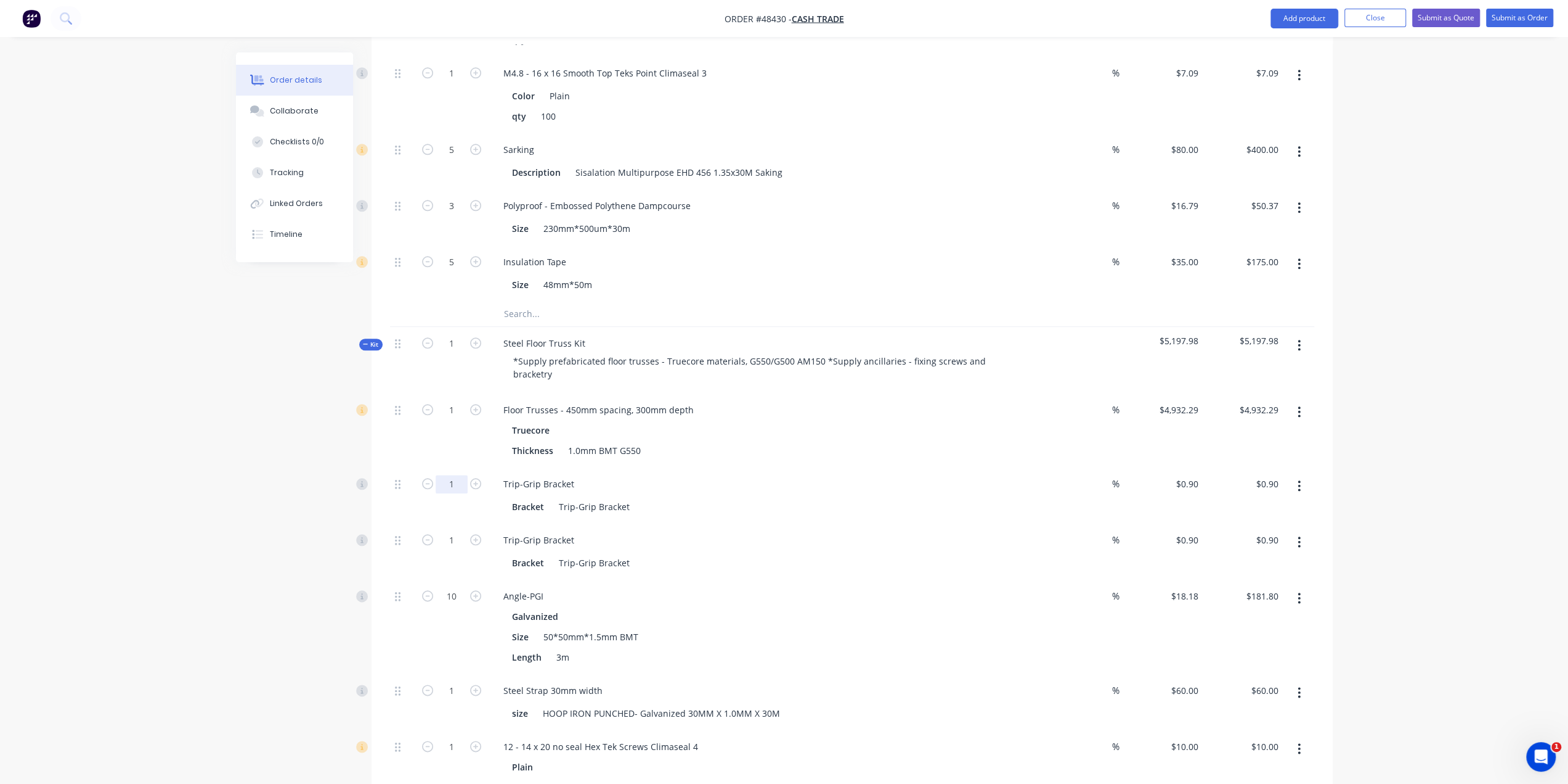
type input "70"
type input "$63.00"
type input "70"
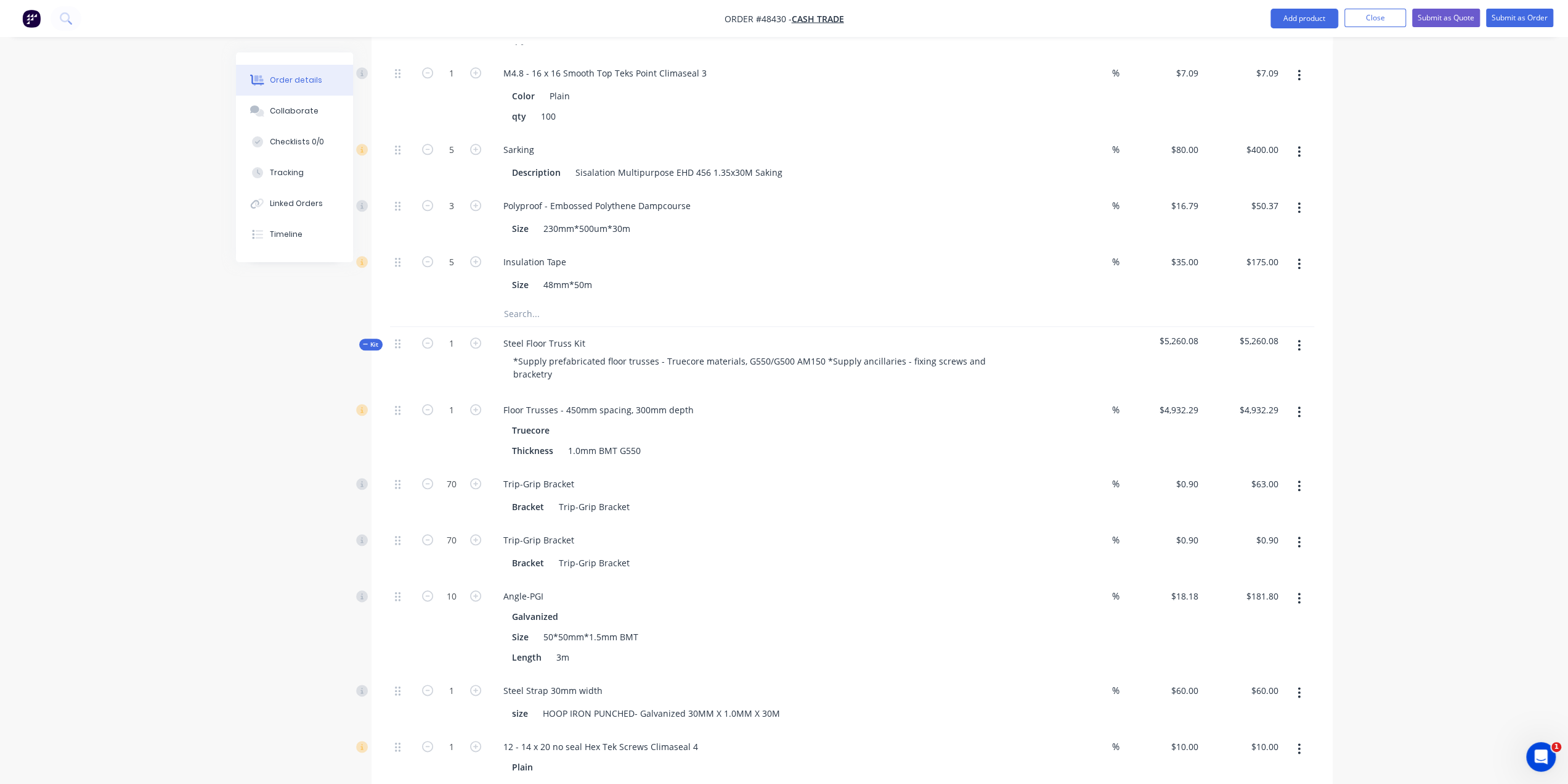
type input "$63.00"
click at [299, 542] on div "Created by Bob Created 25/08/25 Required 25/08/25 Assigned to Add team member S…" at bounding box center [784, 347] width 1097 height 2932
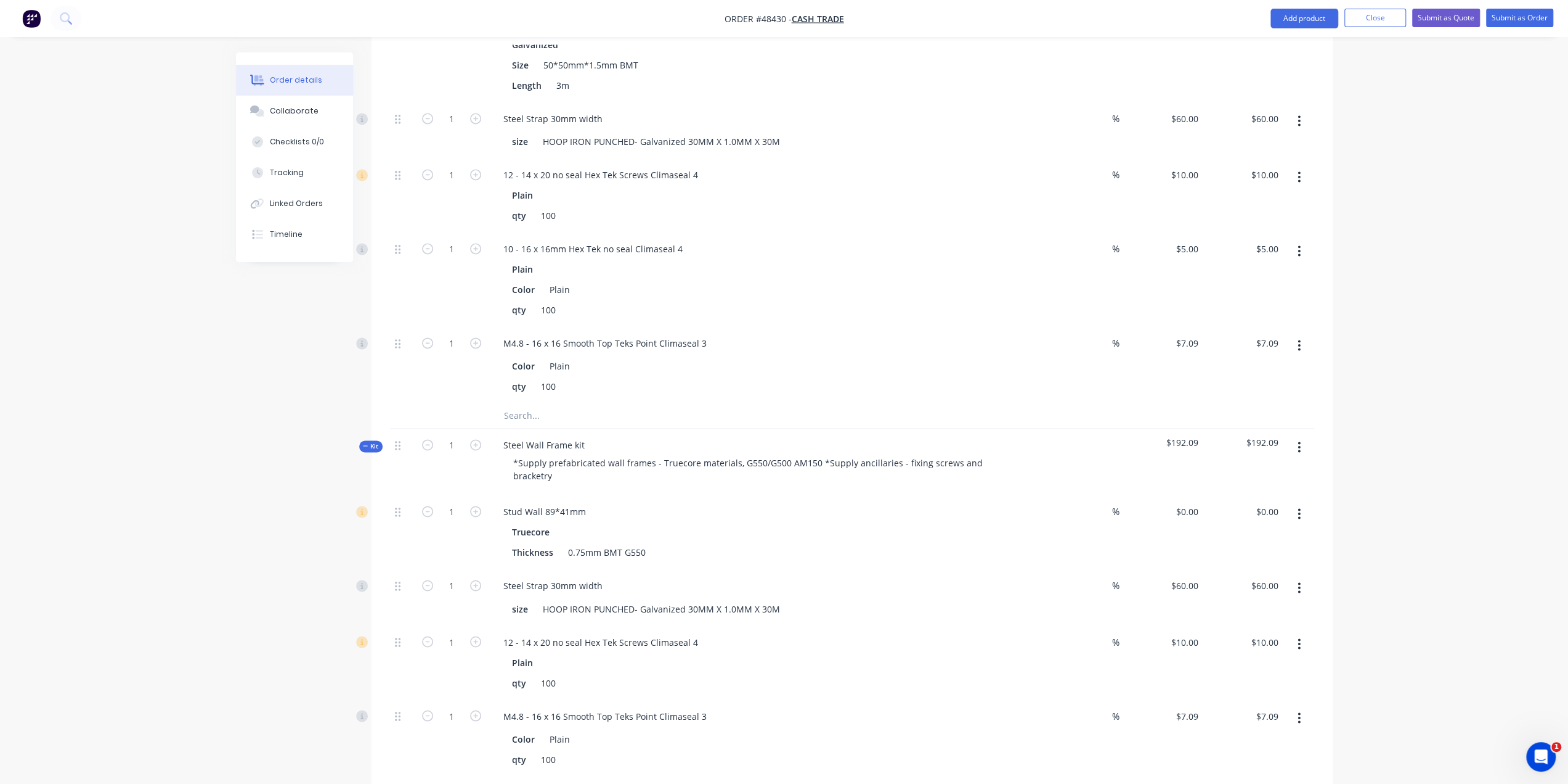
scroll to position [1850, 0]
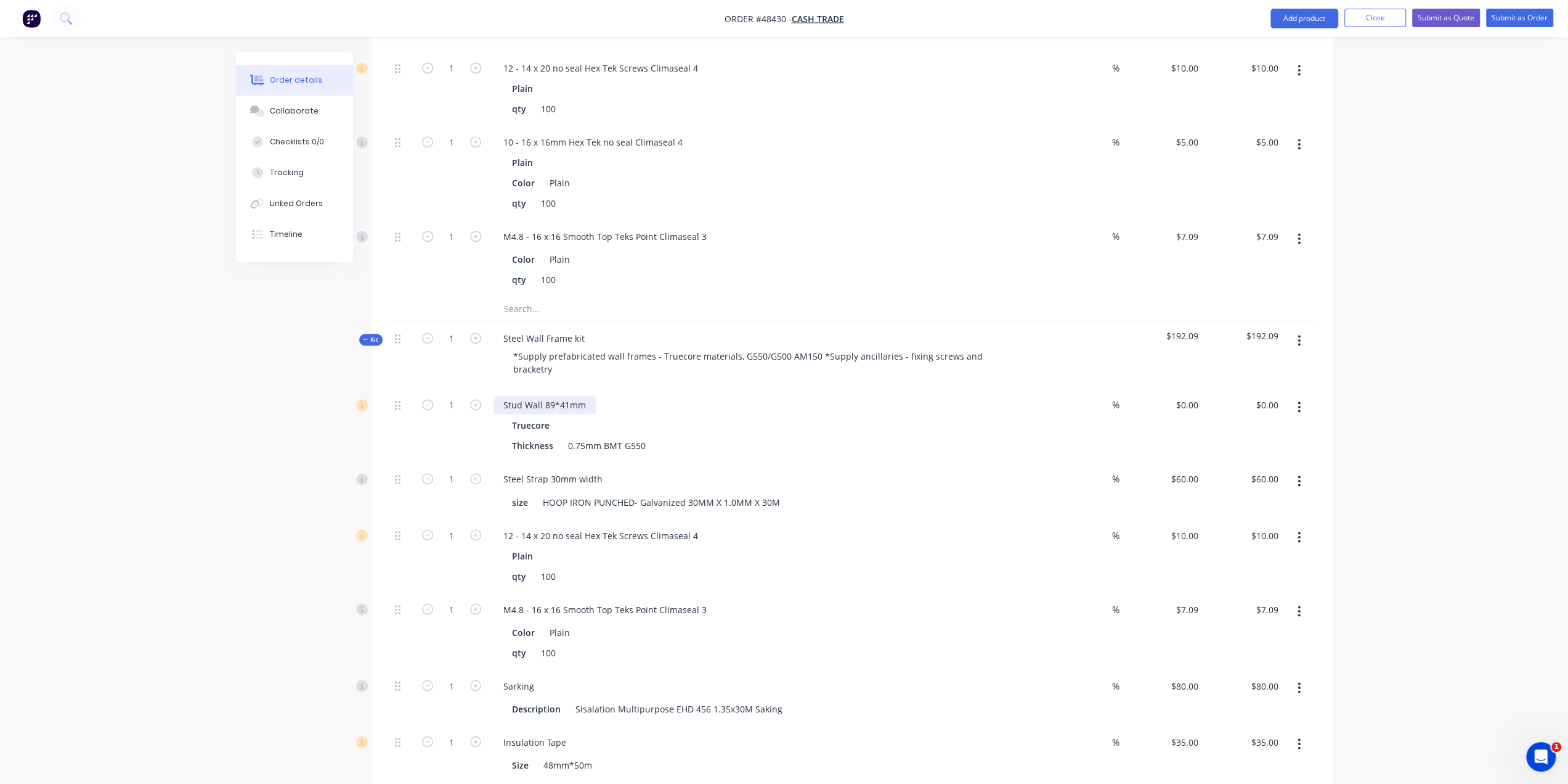
click at [586, 396] on div "Stud Wall 89*41mm" at bounding box center [545, 405] width 102 height 18
click at [756, 436] on div "Thickness 0.75mm BMT G550" at bounding box center [763, 445] width 513 height 18
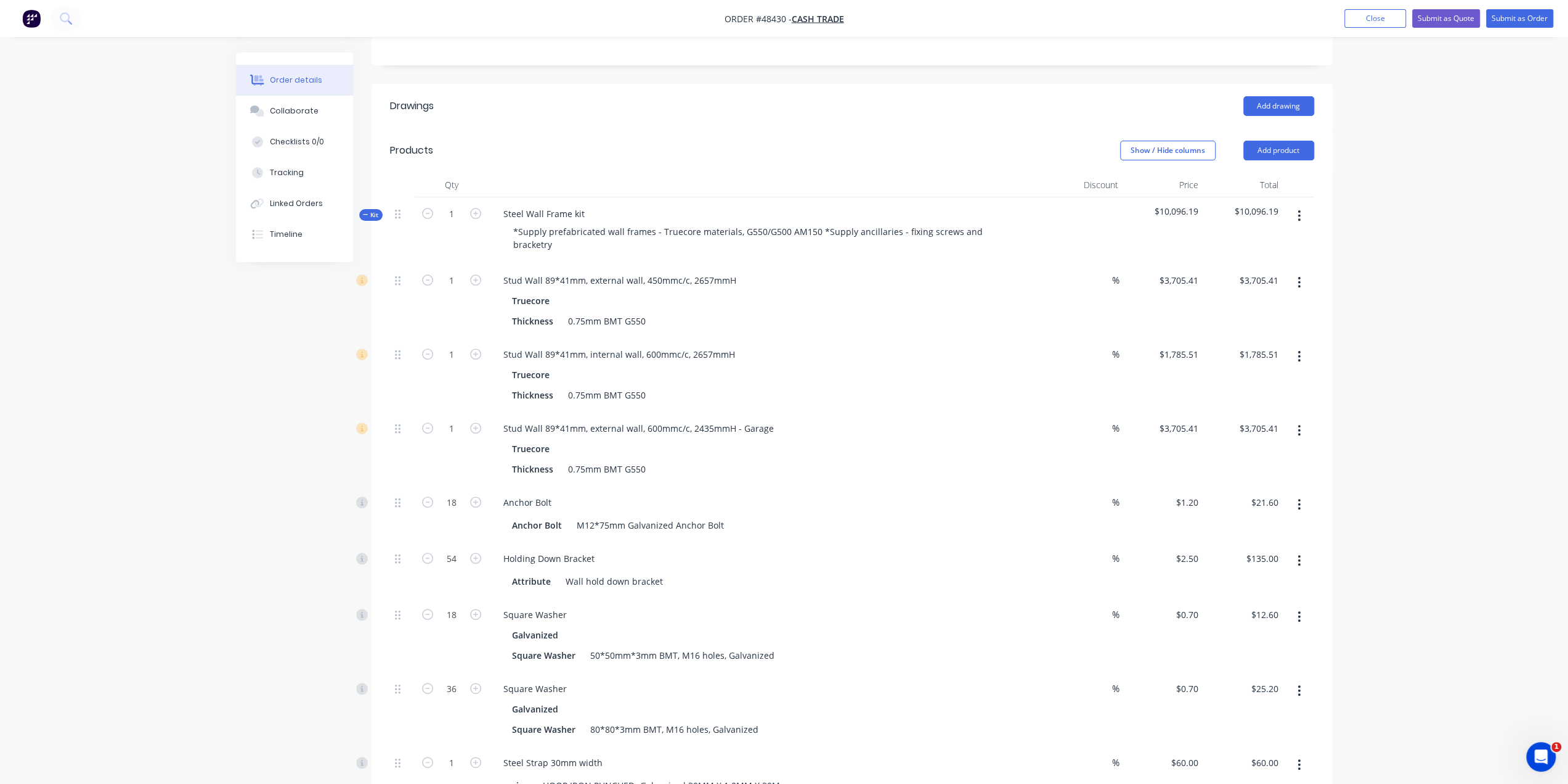
scroll to position [185, 0]
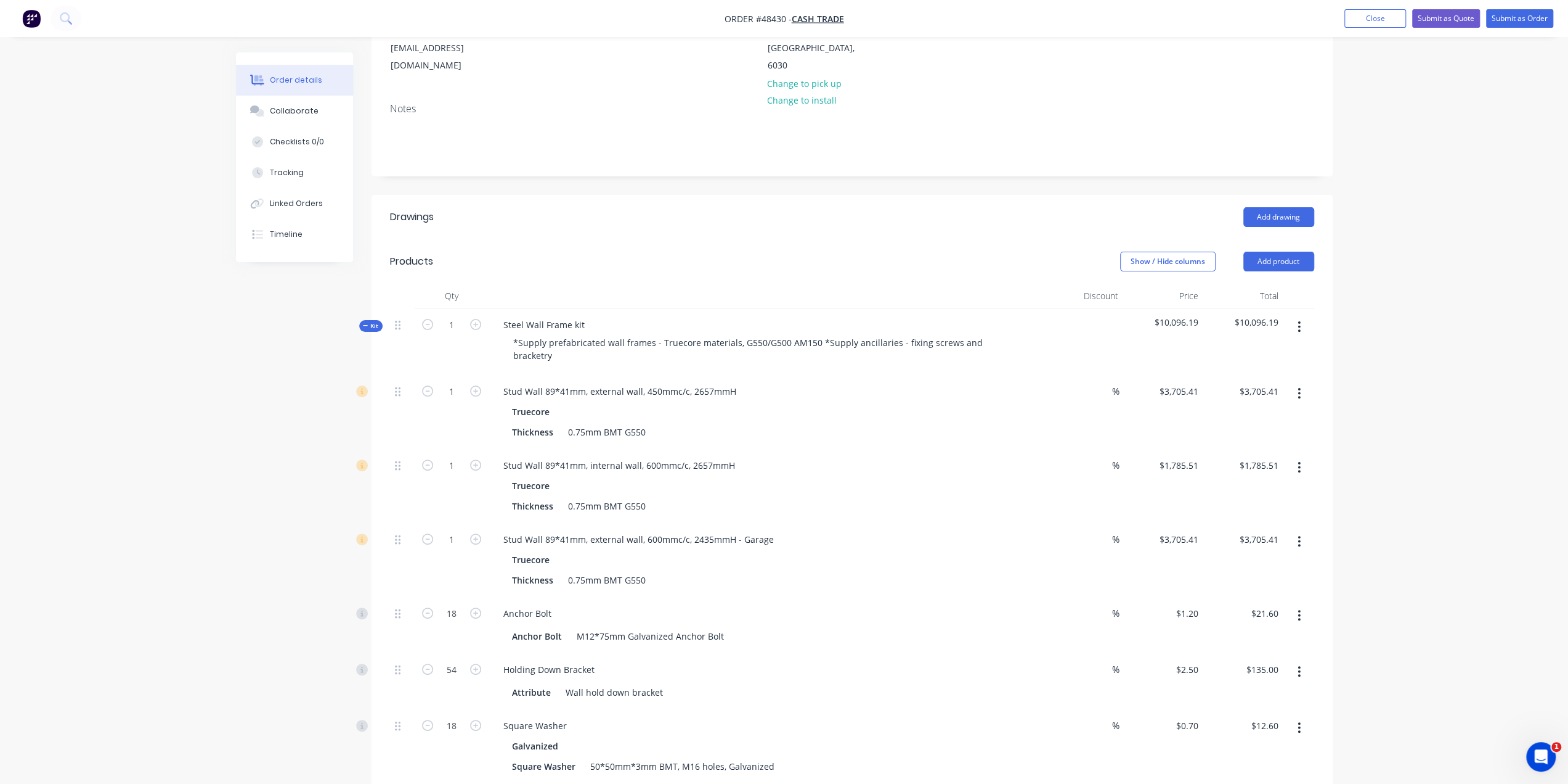
click at [799, 402] on div "Truecore" at bounding box center [765, 412] width 508 height 18
click at [589, 382] on div "Stud Wall 89*41mm, external wall, 450mmc/c, 2657mmH" at bounding box center [619, 392] width 253 height 18
drag, startPoint x: 589, startPoint y: 340, endPoint x: 618, endPoint y: 342, distance: 29.1
click at [618, 382] on div "Stud Wall 89*41mm, G floor, external wall, 450mmc/c, 2657mmH" at bounding box center [635, 392] width 284 height 18
copy div "G floor,"
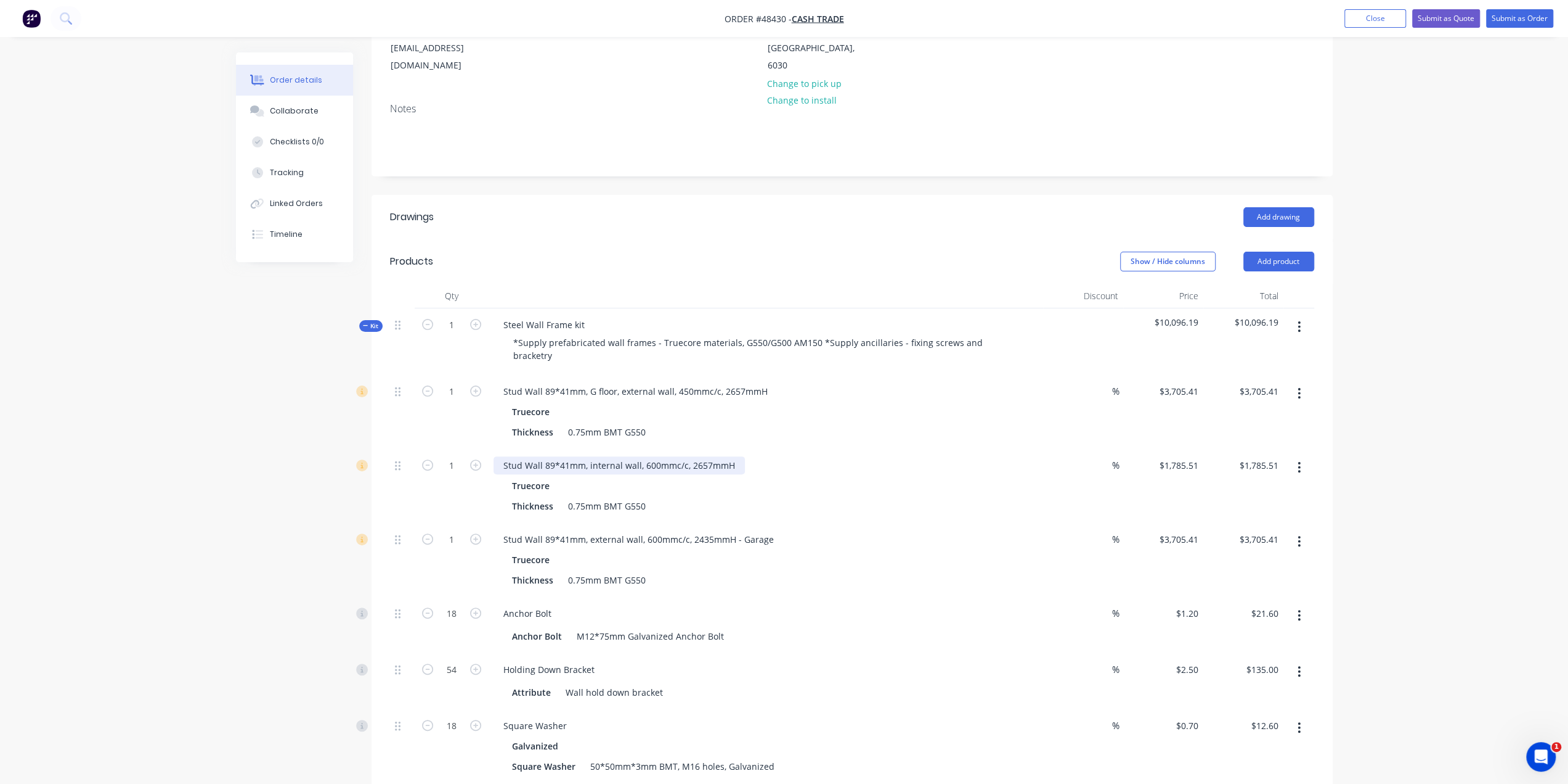
click at [588, 456] on div "Stud Wall 89*41mm, internal wall, 600mmc/c, 2657mmH" at bounding box center [619, 465] width 252 height 18
click at [588, 530] on div "Stud Wall 89*41mm, external wall, 600mmc/c, 2435mmH - Garage" at bounding box center [639, 539] width 290 height 18
click at [736, 597] on div "Anchor Bolt Anchor Bolt M12*75mm Galvanized Anchor Bolt" at bounding box center [766, 624] width 555 height 56
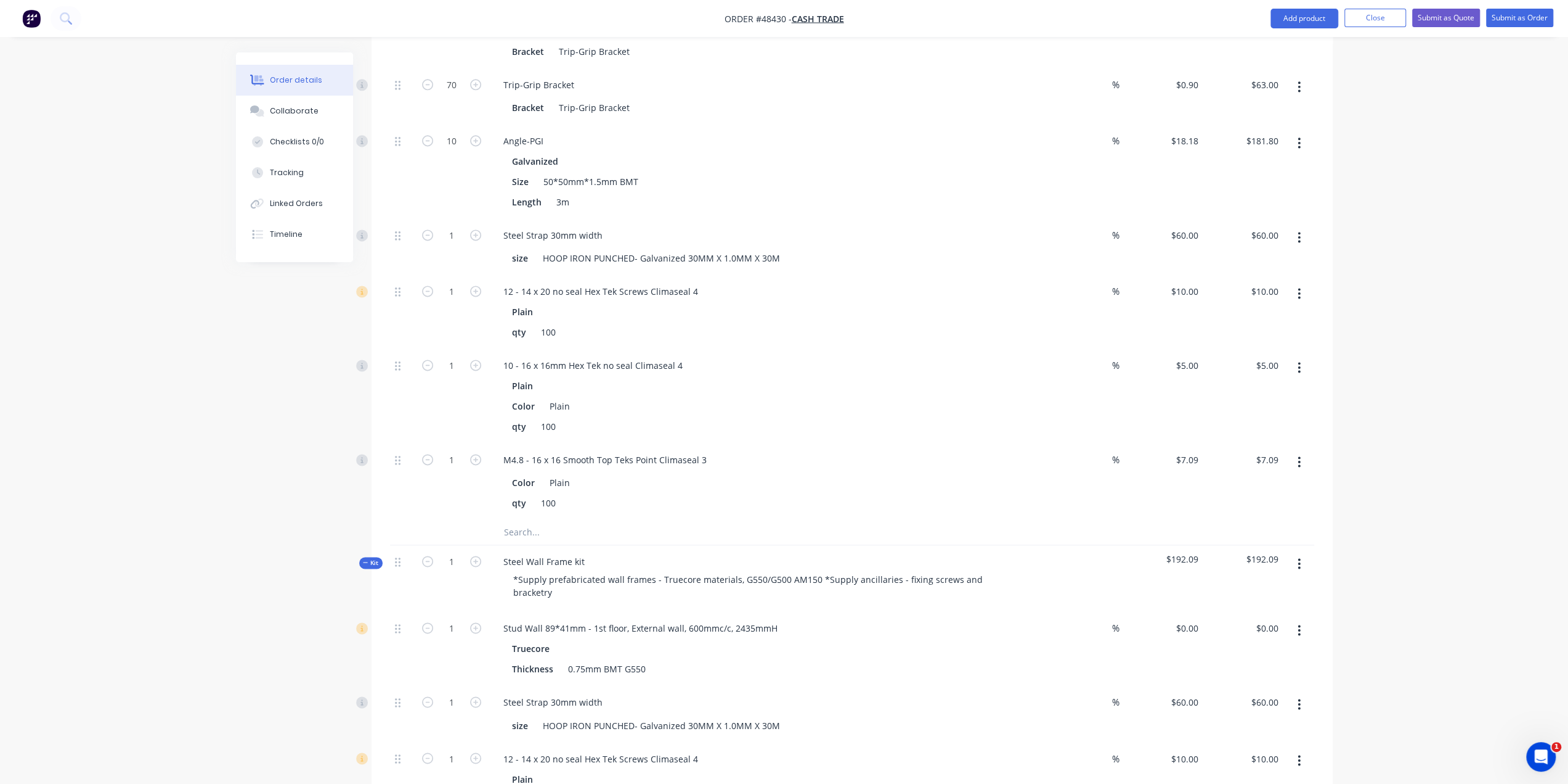
scroll to position [1767, 0]
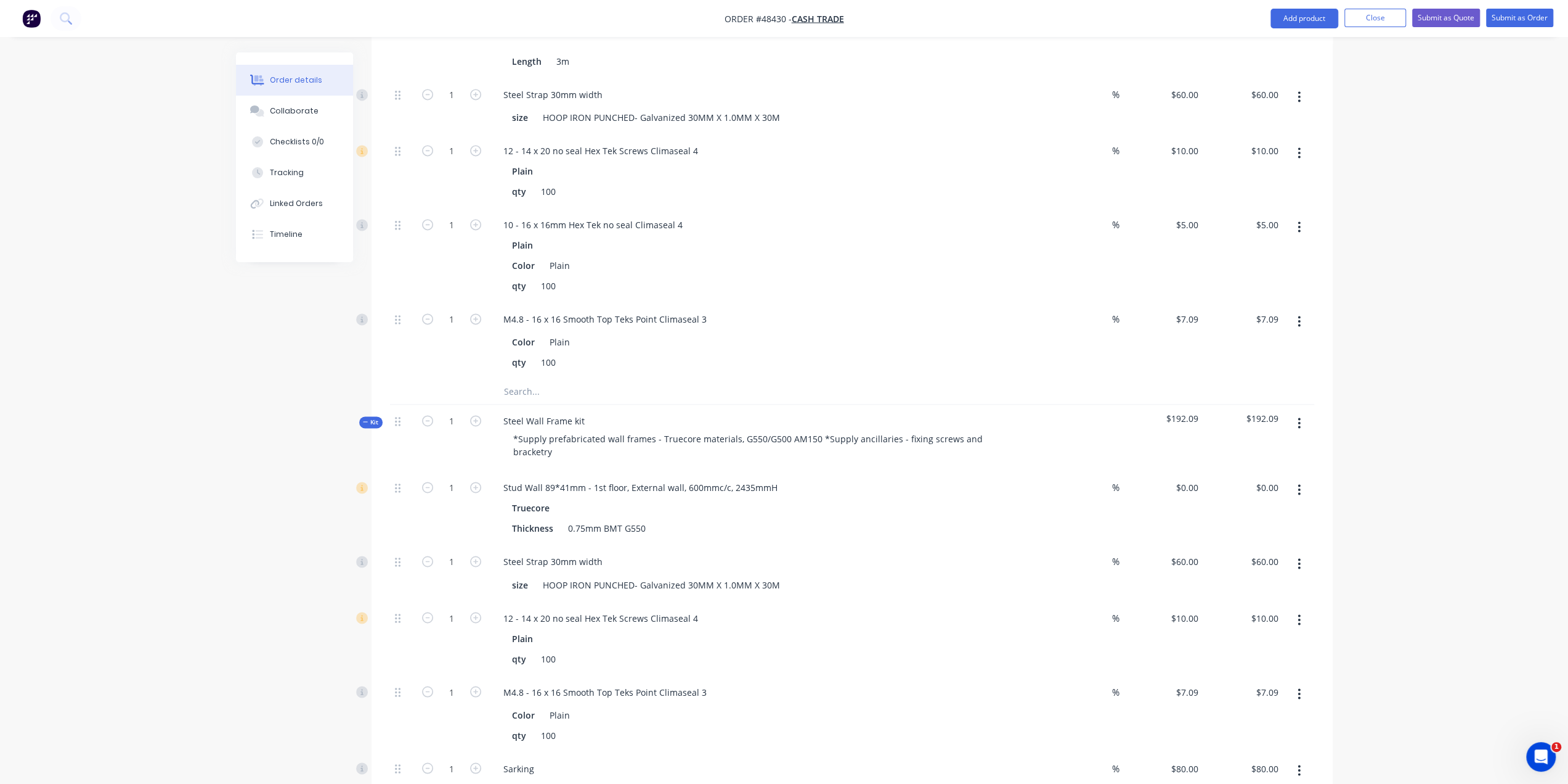
click at [880, 499] on div "Truecore" at bounding box center [765, 508] width 508 height 18
click at [1296, 478] on button "button" at bounding box center [1300, 489] width 29 height 22
click at [1222, 513] on div "Duplicate" at bounding box center [1256, 522] width 95 height 18
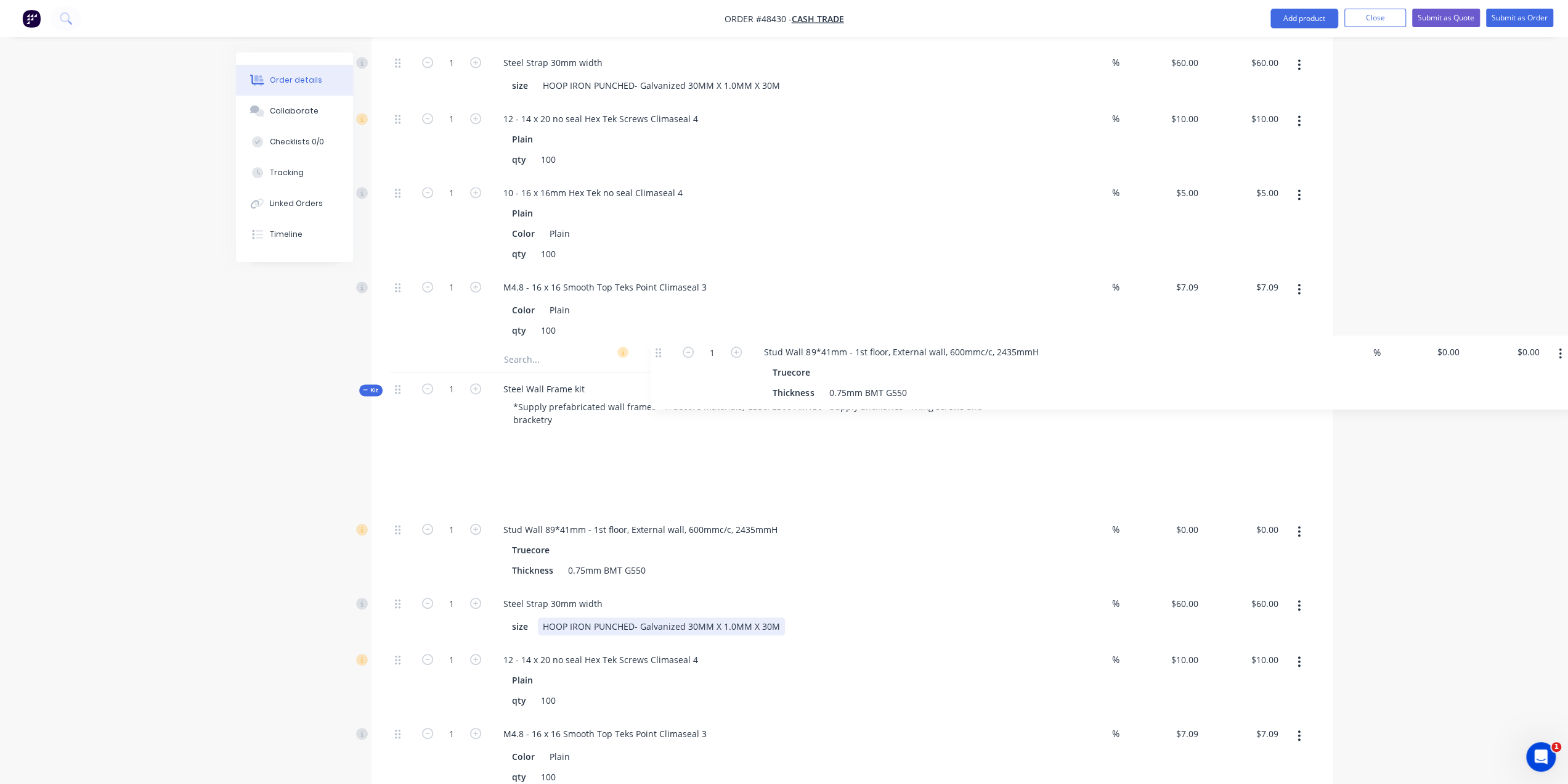
scroll to position [1797, 0]
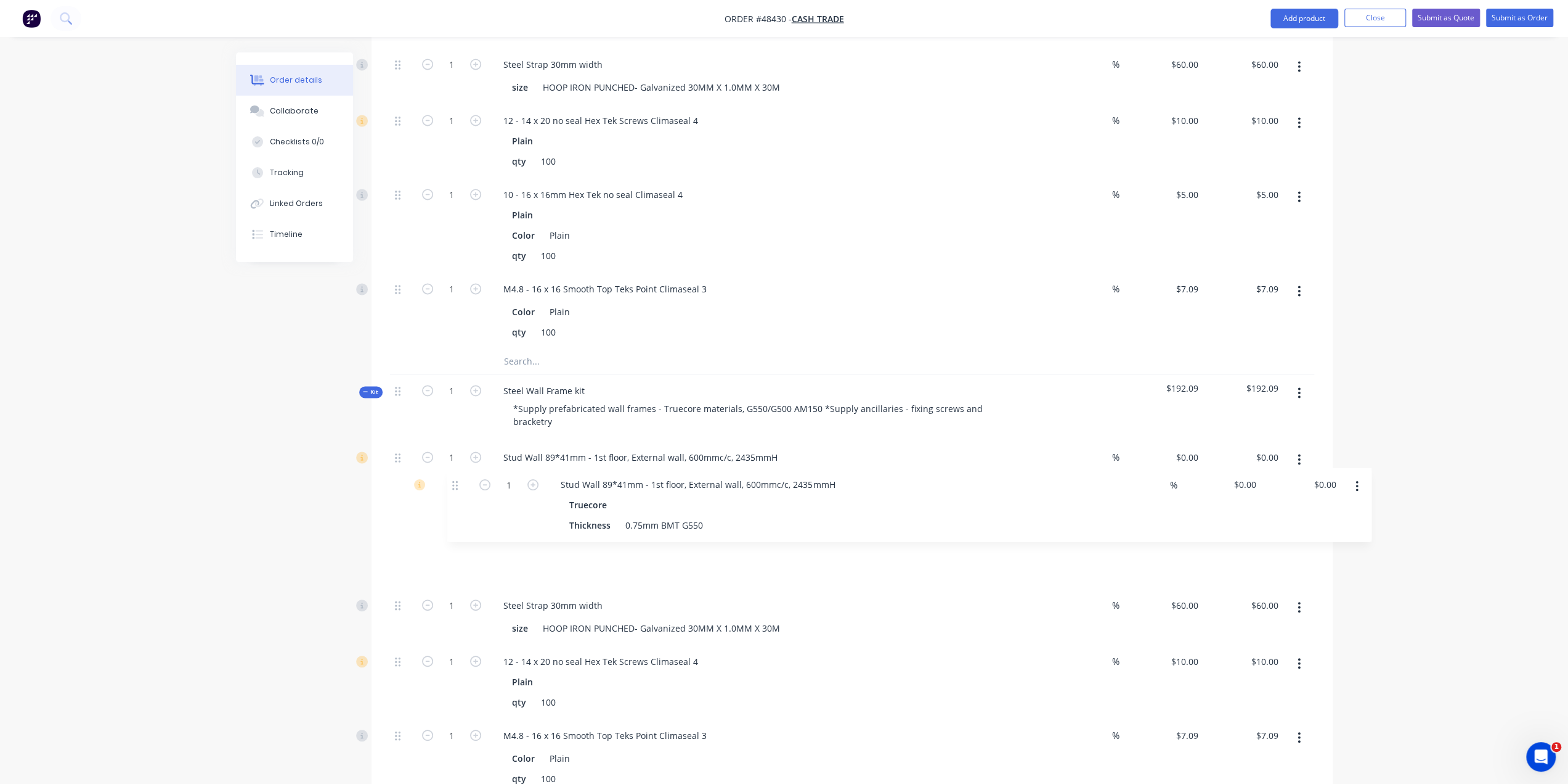
drag, startPoint x: 398, startPoint y: 373, endPoint x: 455, endPoint y: 452, distance: 97.4
click at [455, 452] on div "1 Stud Wall 89*41mm - 1st floor, External wall, 600mmc/c, 2435mmH Truecore Thic…" at bounding box center [852, 674] width 924 height 466
drag, startPoint x: 645, startPoint y: 466, endPoint x: 638, endPoint y: 472, distance: 9.2
click at [645, 522] on div "Stud Wall 89*41mm - 1st floor, External wall, 600mmc/c, 2435mmH" at bounding box center [640, 531] width 294 height 18
drag, startPoint x: 629, startPoint y: 465, endPoint x: 638, endPoint y: 465, distance: 9.0
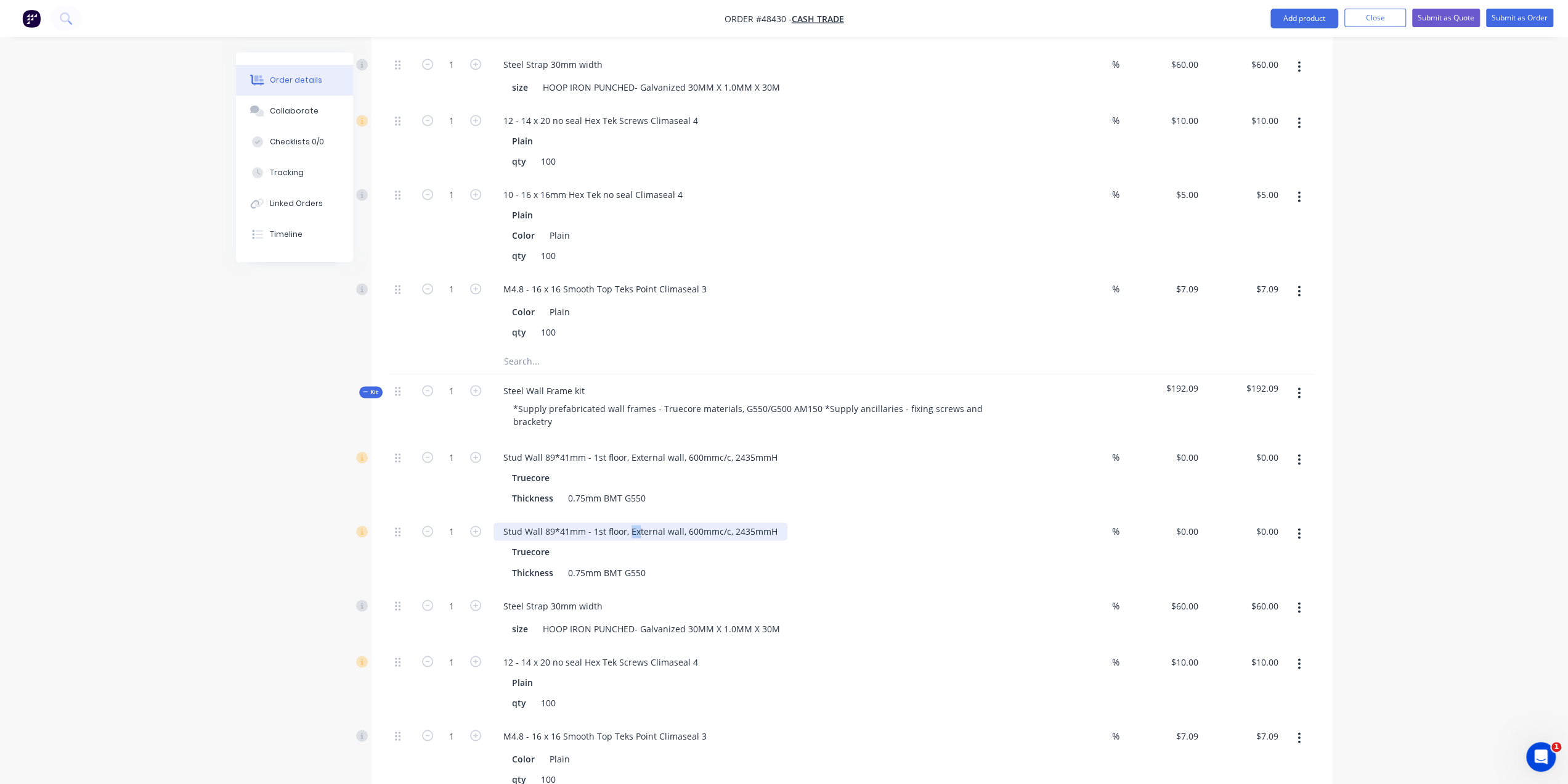
click at [638, 522] on div "Stud Wall 89*41mm - 1st floor, External wall, 600mmc/c, 2435mmH" at bounding box center [640, 531] width 294 height 18
click at [887, 543] on div "Truecore" at bounding box center [765, 552] width 508 height 18
click at [1266, 448] on input "$0.00" at bounding box center [1269, 457] width 28 height 18
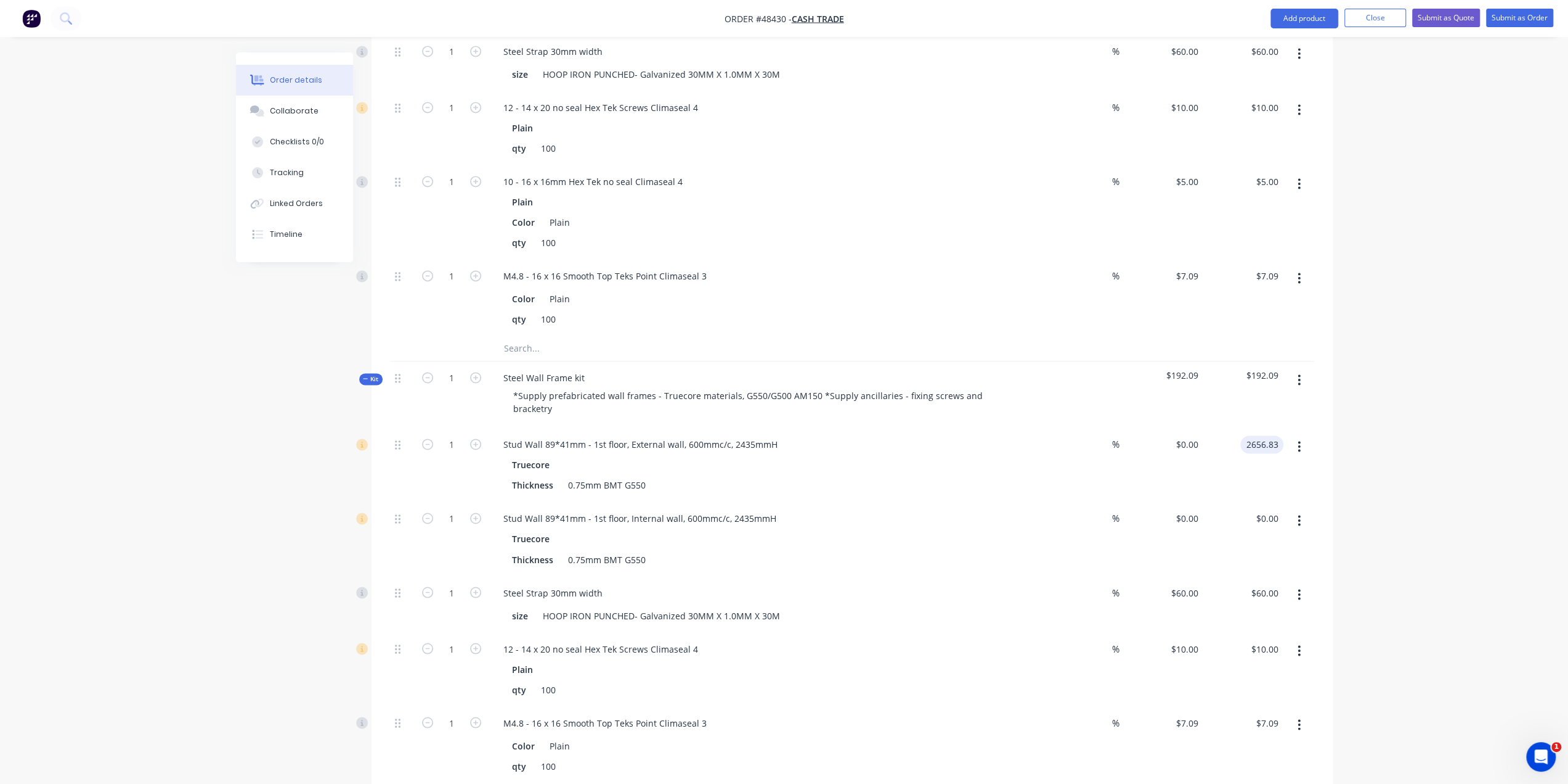
scroll to position [1818, 0]
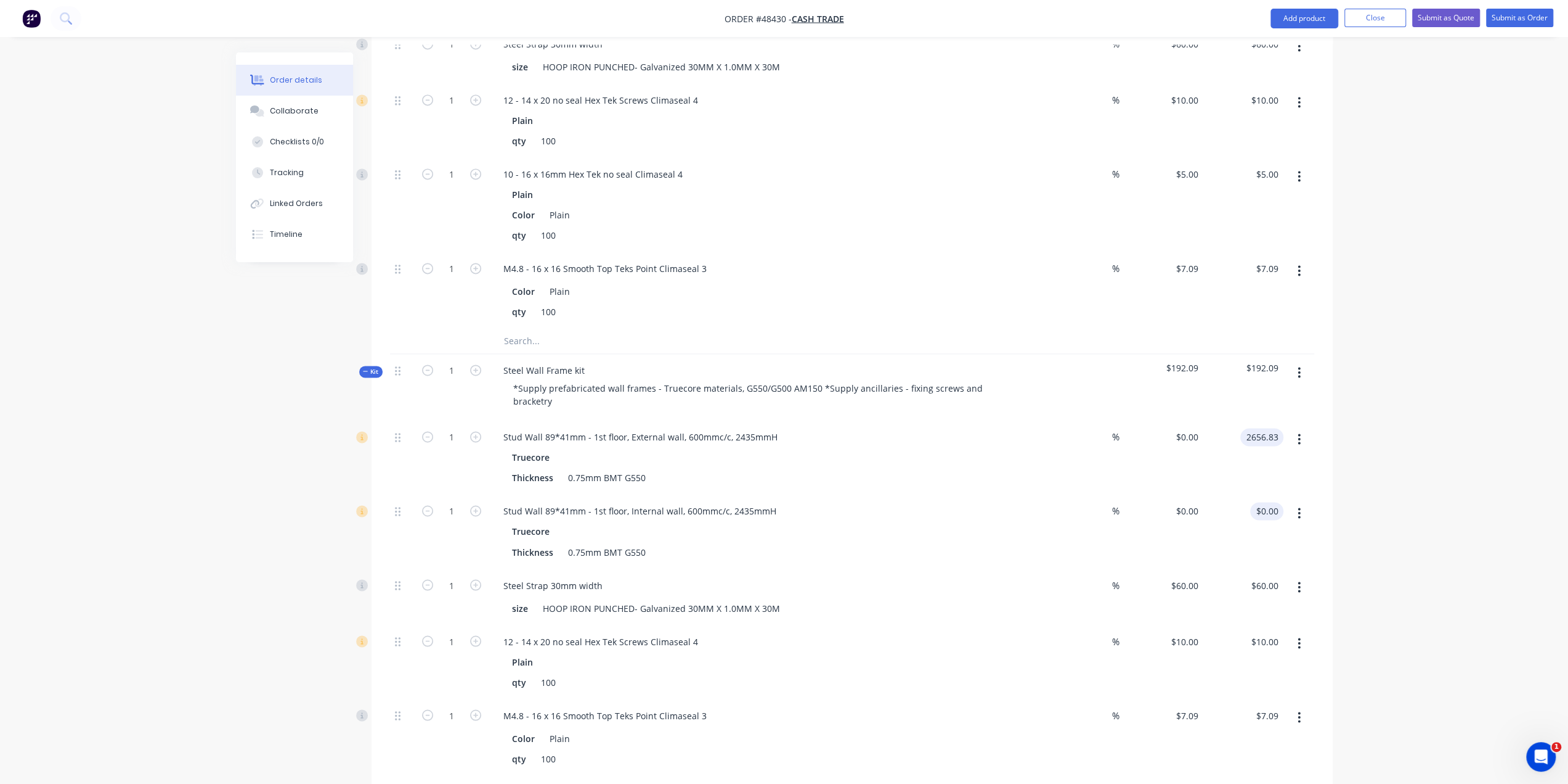
type input "2656.83"
type input "$2,656.83"
click at [1267, 502] on input "0.00" at bounding box center [1269, 511] width 28 height 18
type input "3"
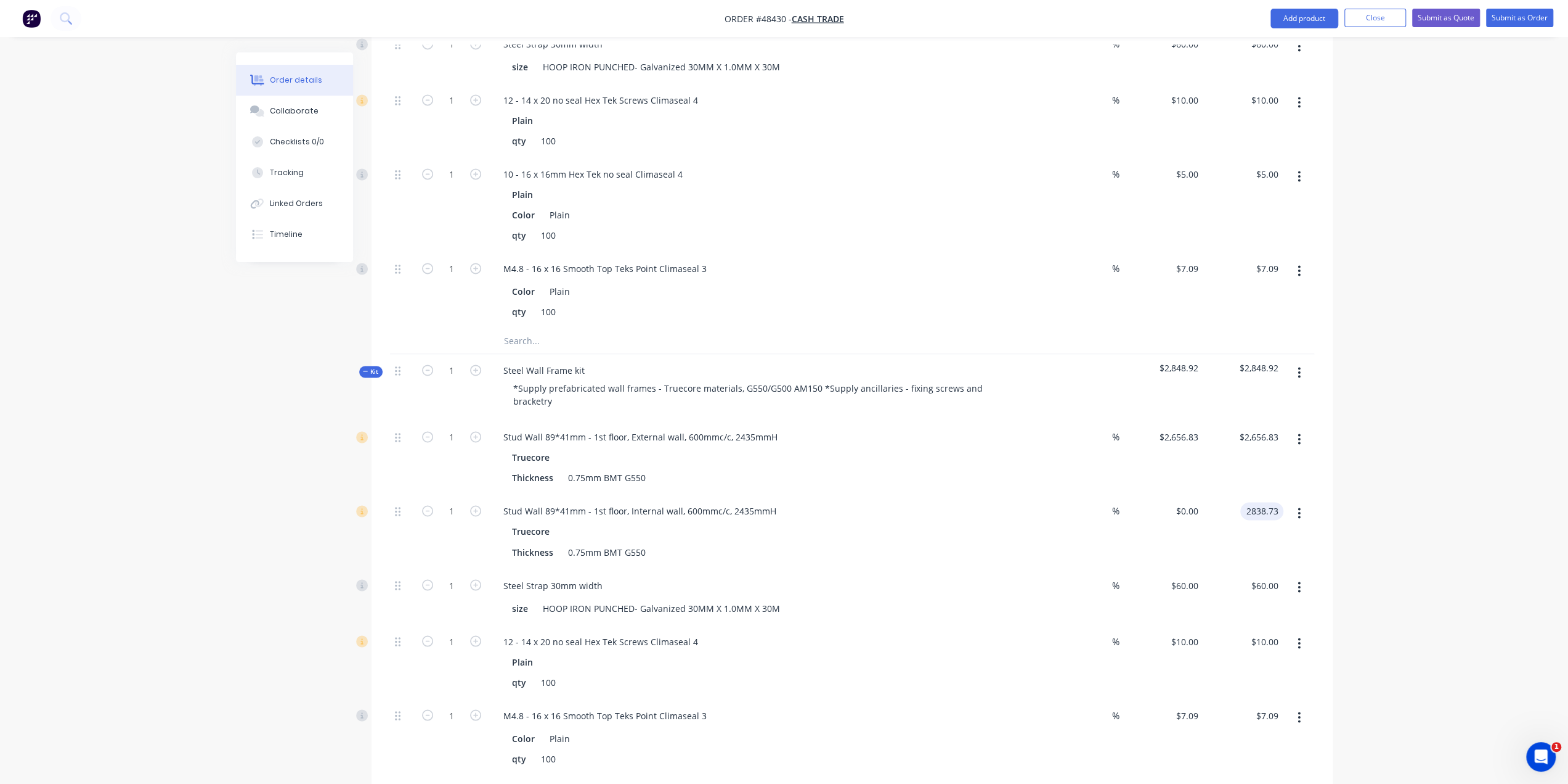
type input "2838.73"
type input "$2,838.73"
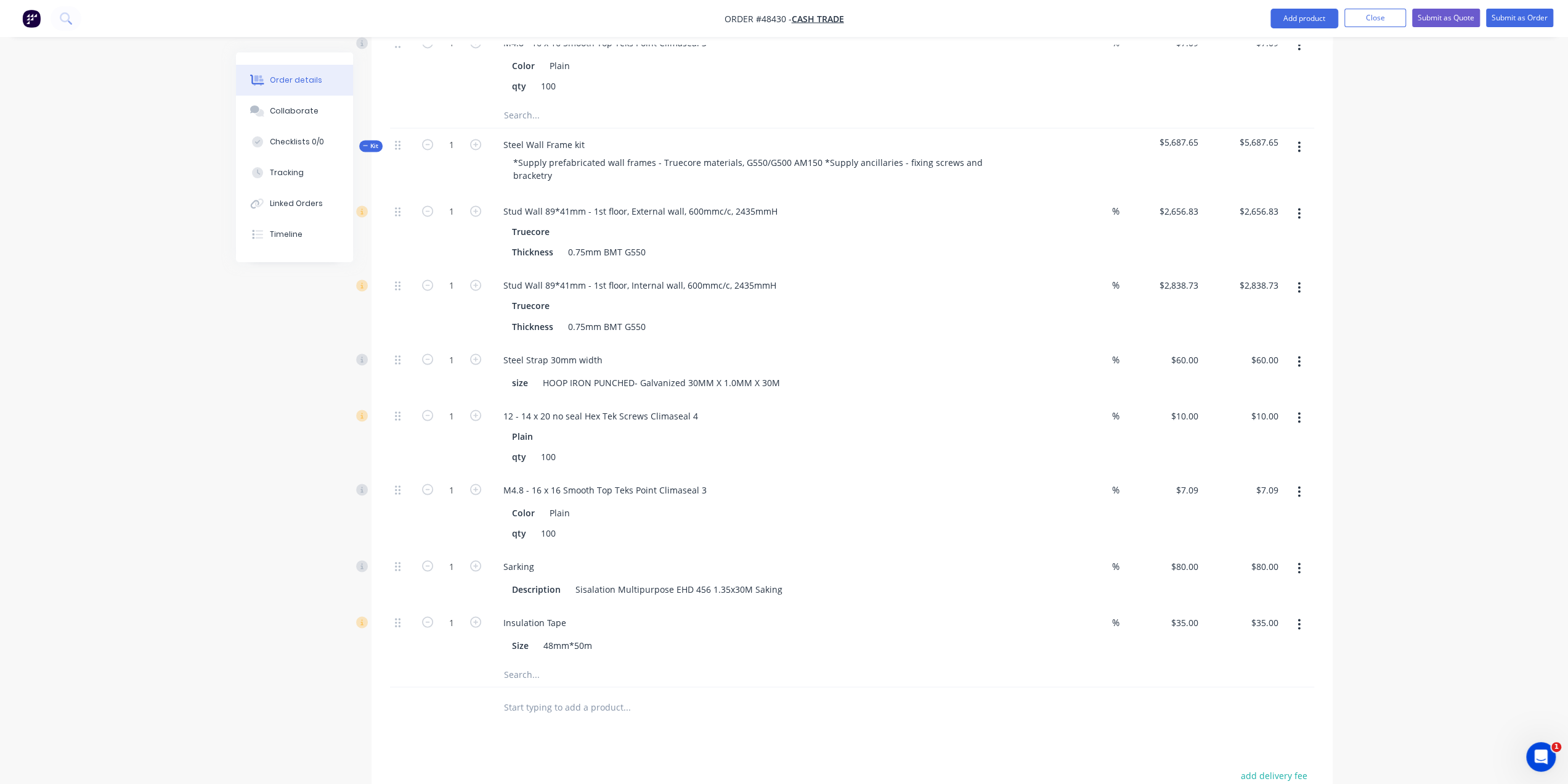
scroll to position [2044, 0]
drag, startPoint x: 458, startPoint y: 498, endPoint x: 427, endPoint y: 562, distance: 71.1
type input "3"
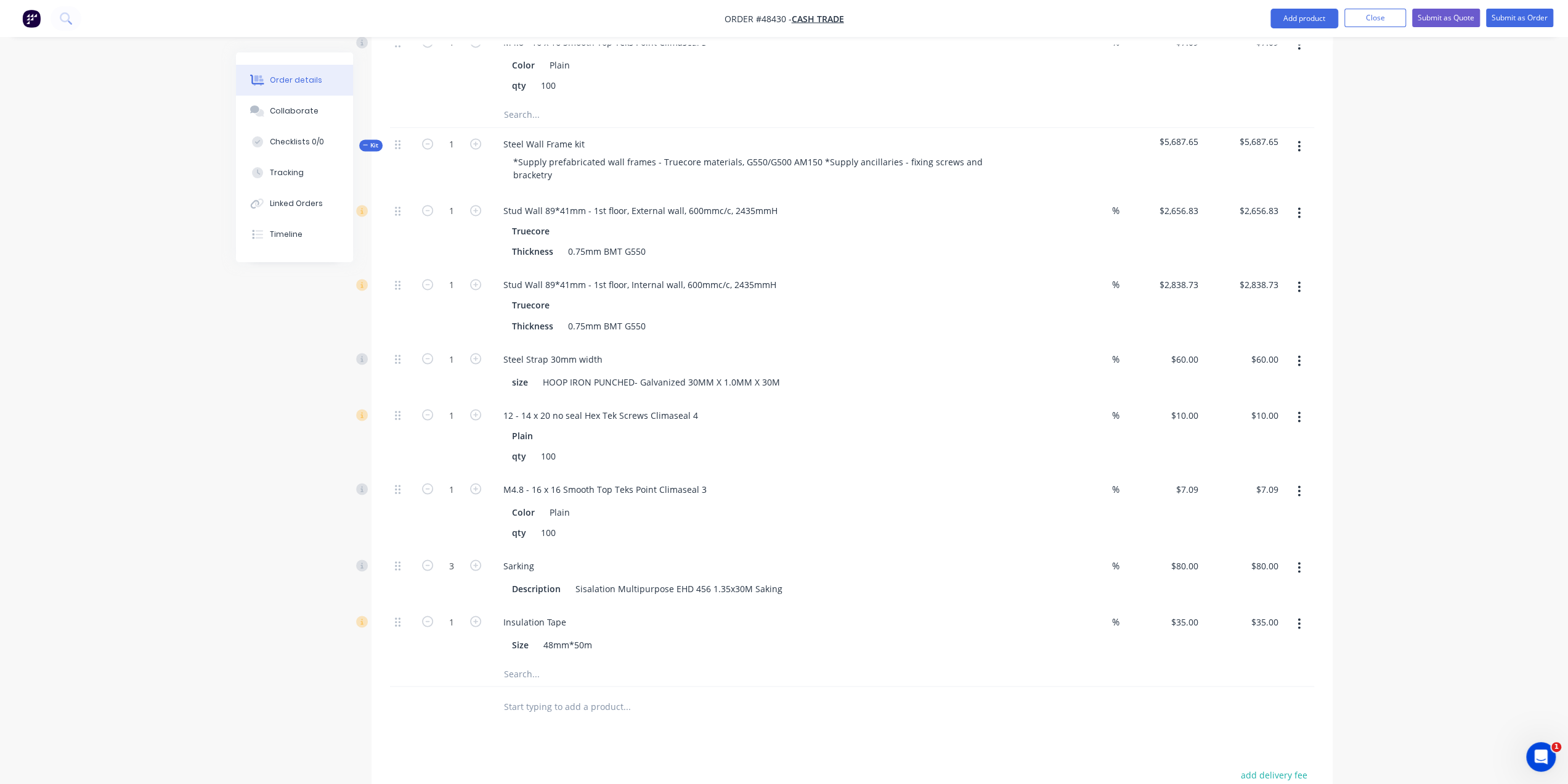
type input "$240.00"
type input "3"
type input "$105.00"
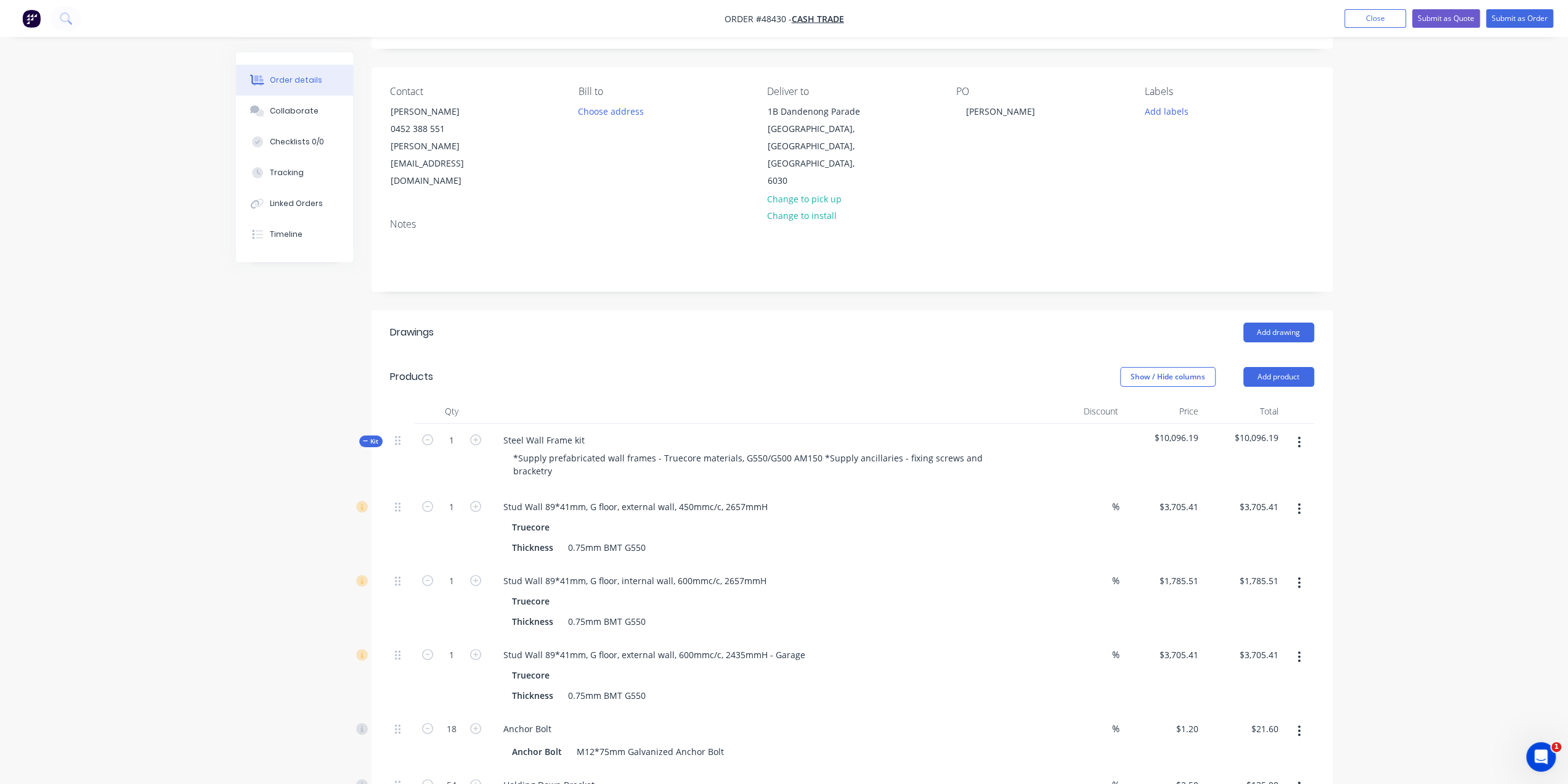
scroll to position [0, 0]
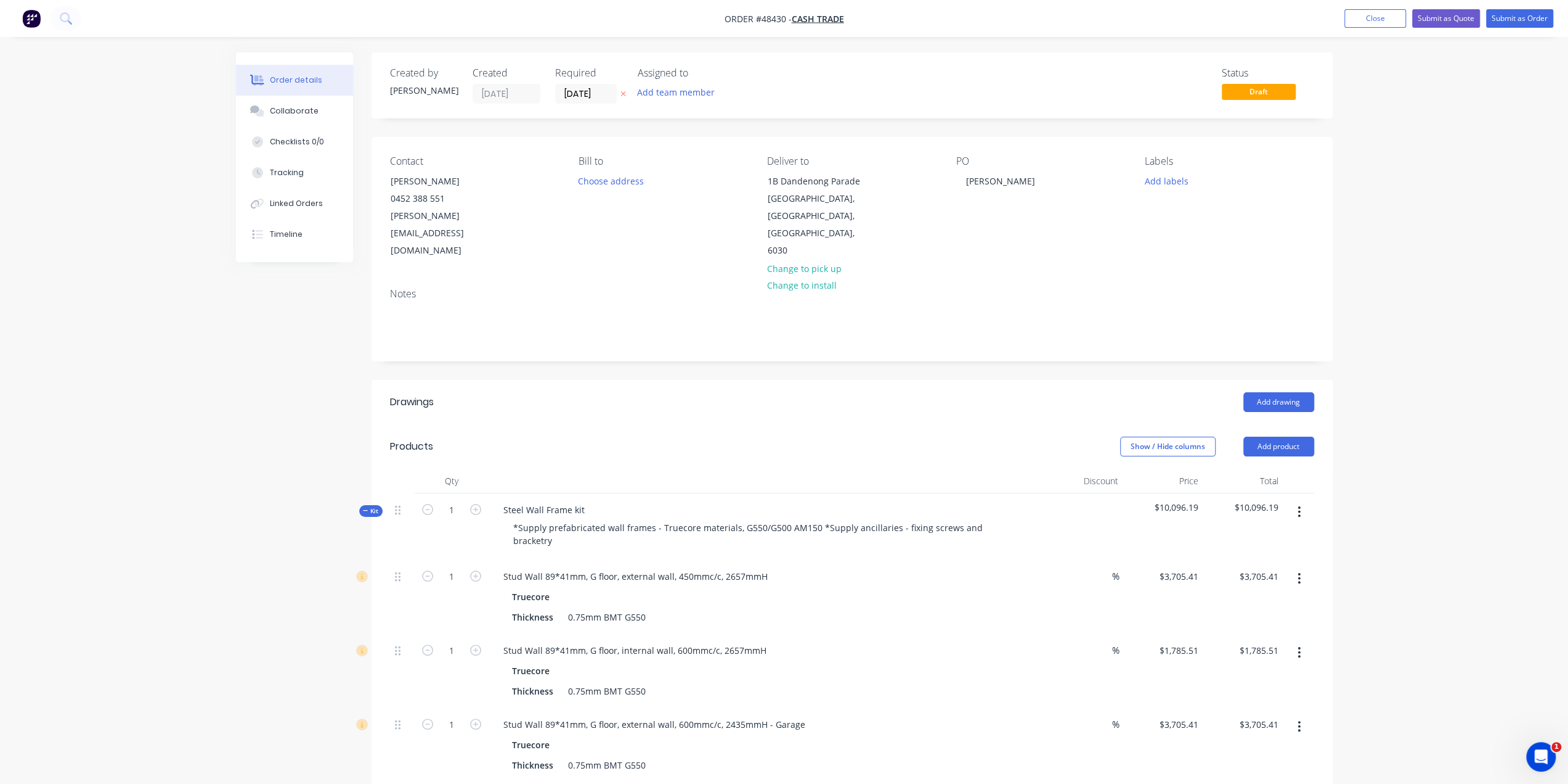
click at [1291, 436] on button "Add product" at bounding box center [1279, 446] width 71 height 20
click at [1277, 468] on div "Product catalogue" at bounding box center [1256, 477] width 95 height 18
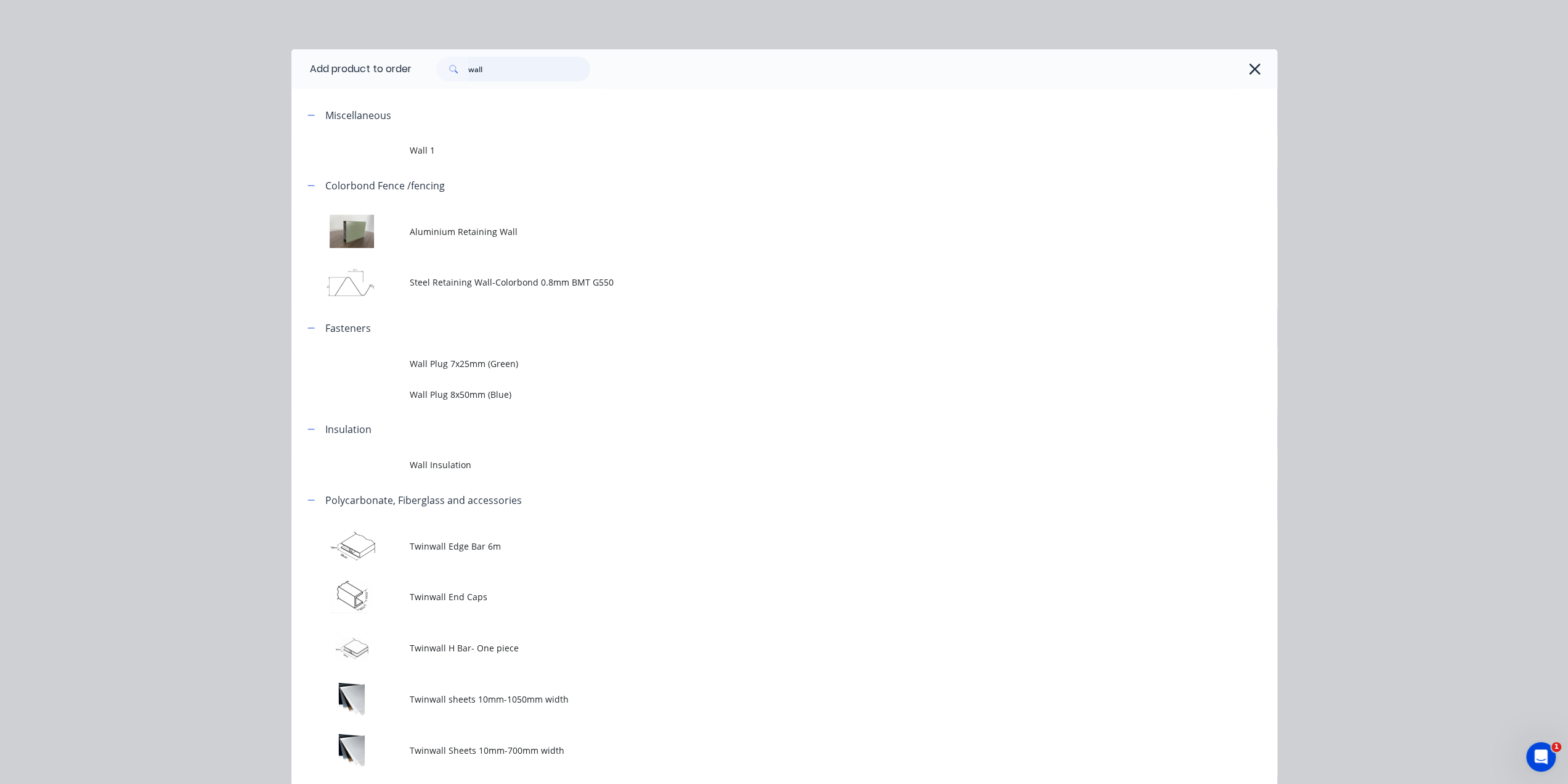
drag, startPoint x: 419, startPoint y: 67, endPoint x: 252, endPoint y: 66, distance: 167.0
click at [333, 64] on header "Add product to order wall" at bounding box center [784, 68] width 986 height 39
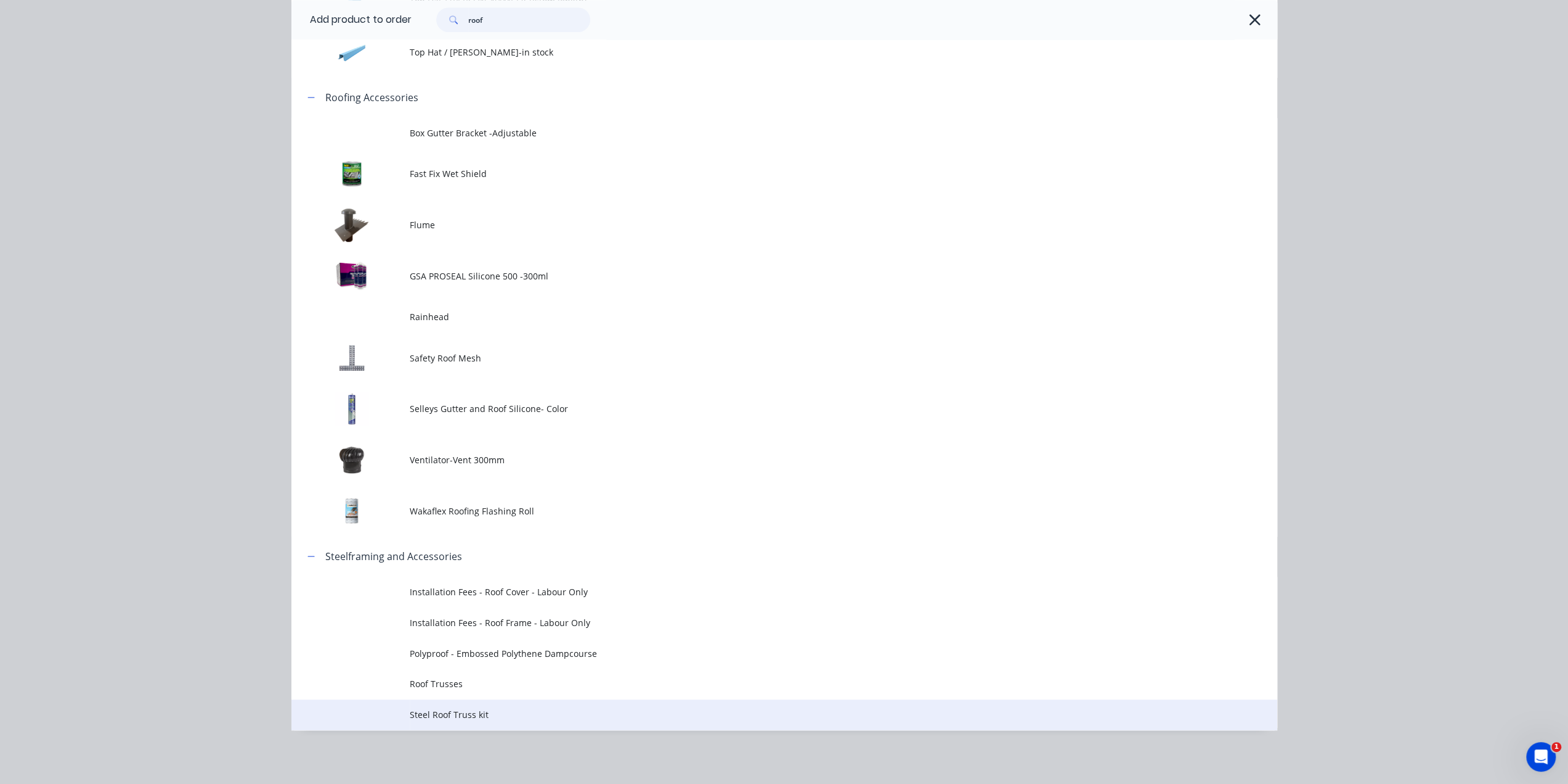
scroll to position [863, 0]
type input "roof"
click at [516, 712] on span "Steel Roof Truss kit" at bounding box center [756, 715] width 694 height 13
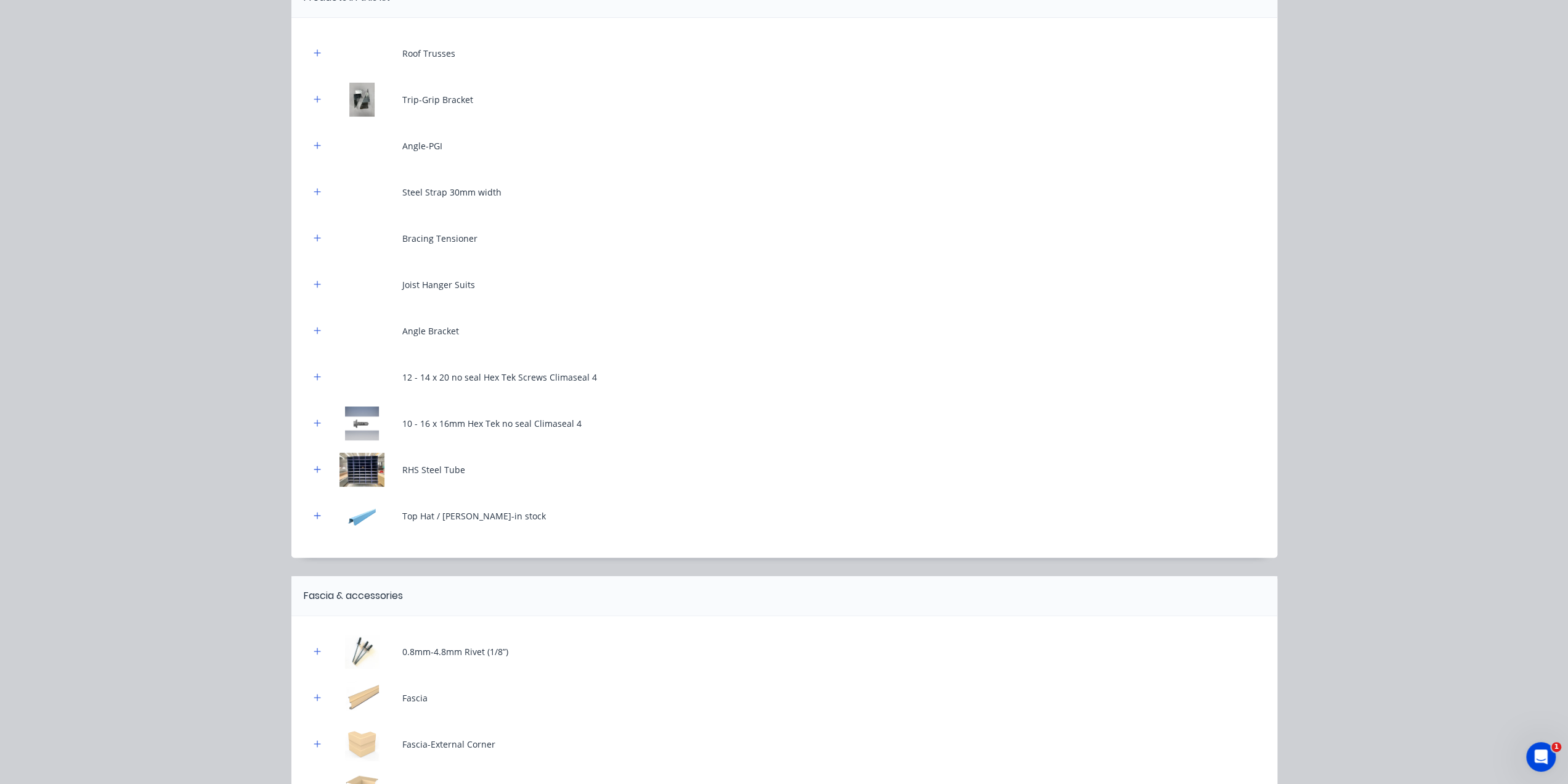
scroll to position [349, 0]
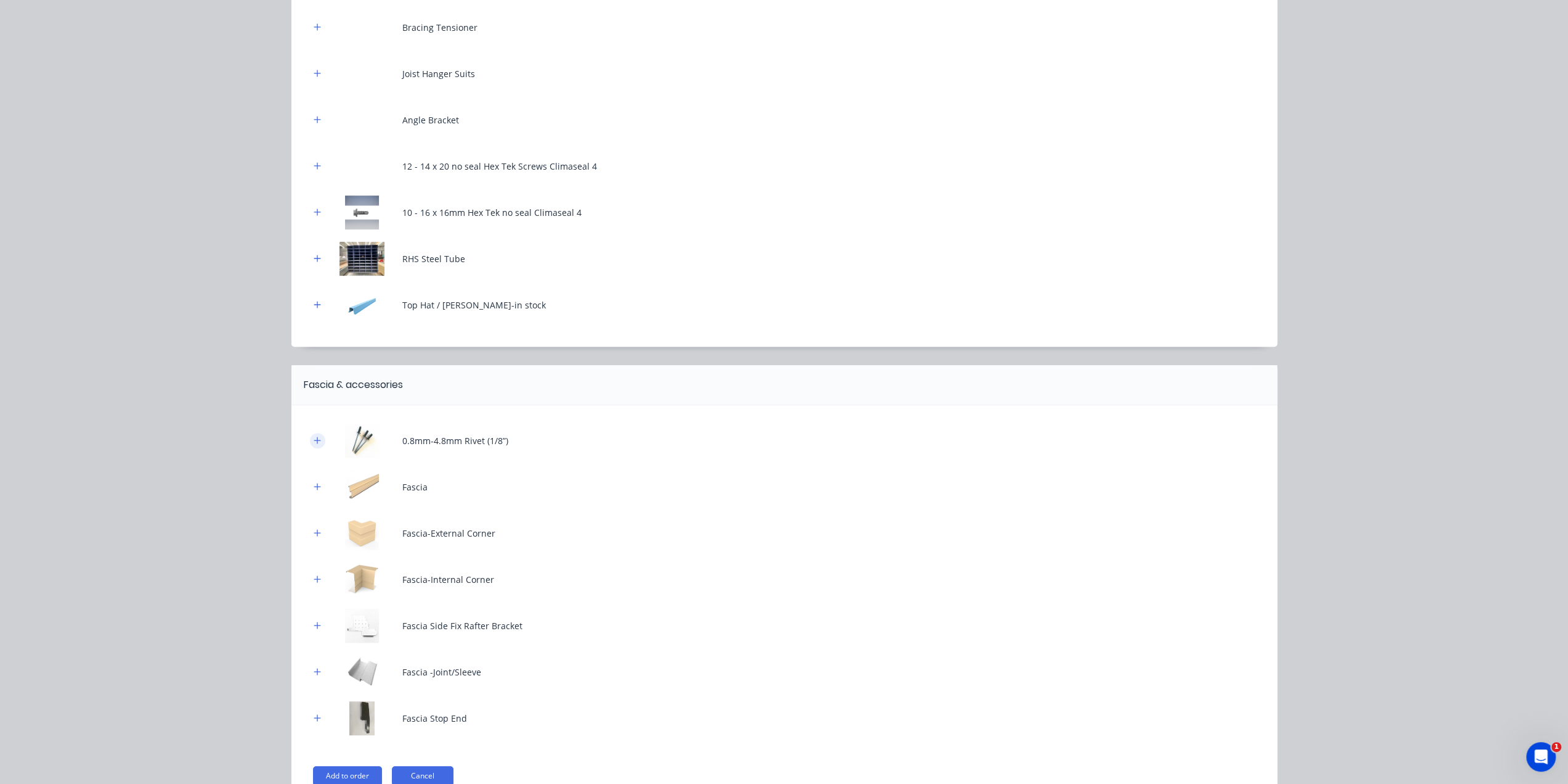
click at [314, 438] on icon "button" at bounding box center [317, 440] width 7 height 8
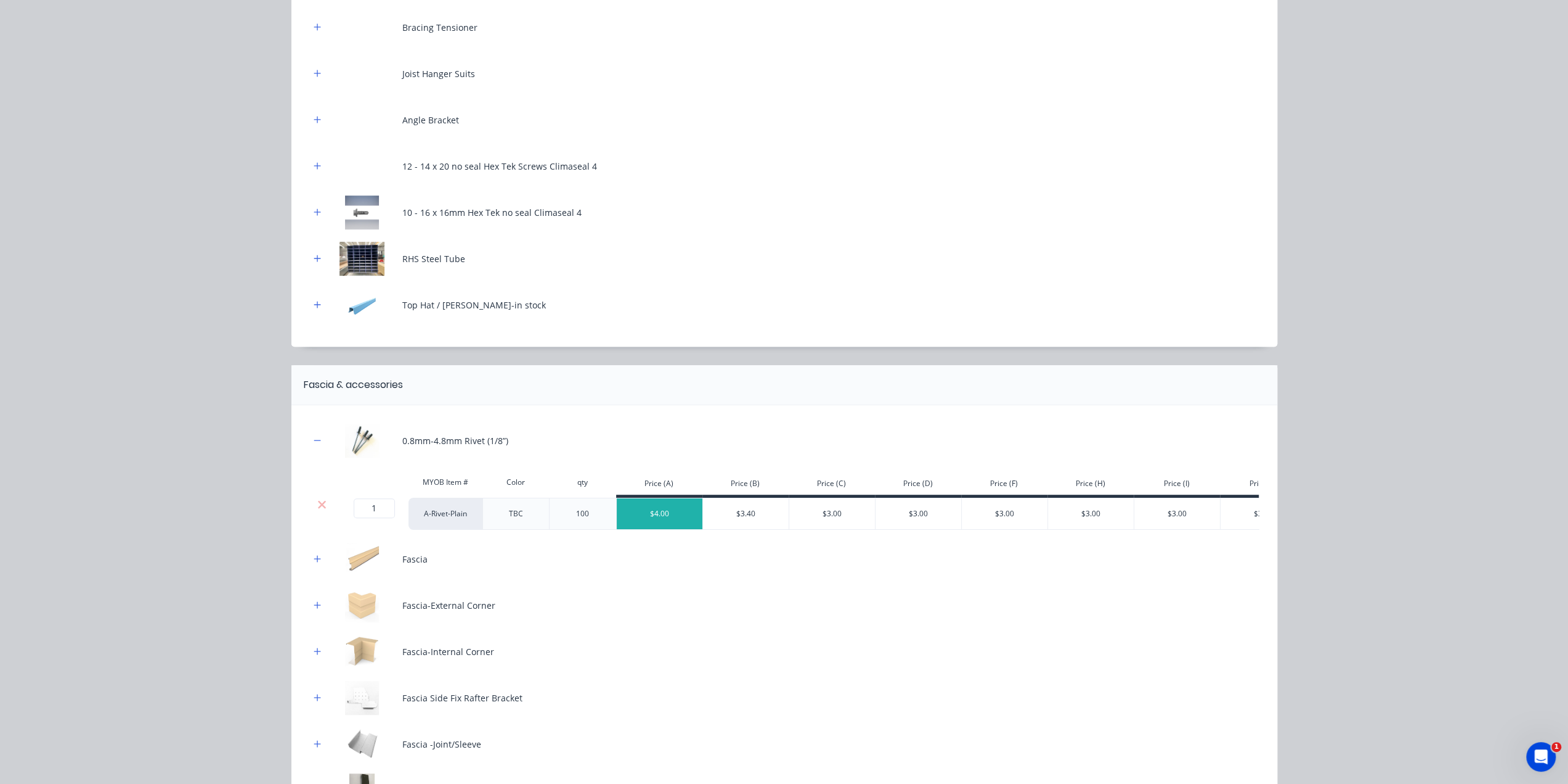
click at [319, 508] on icon at bounding box center [322, 505] width 9 height 13
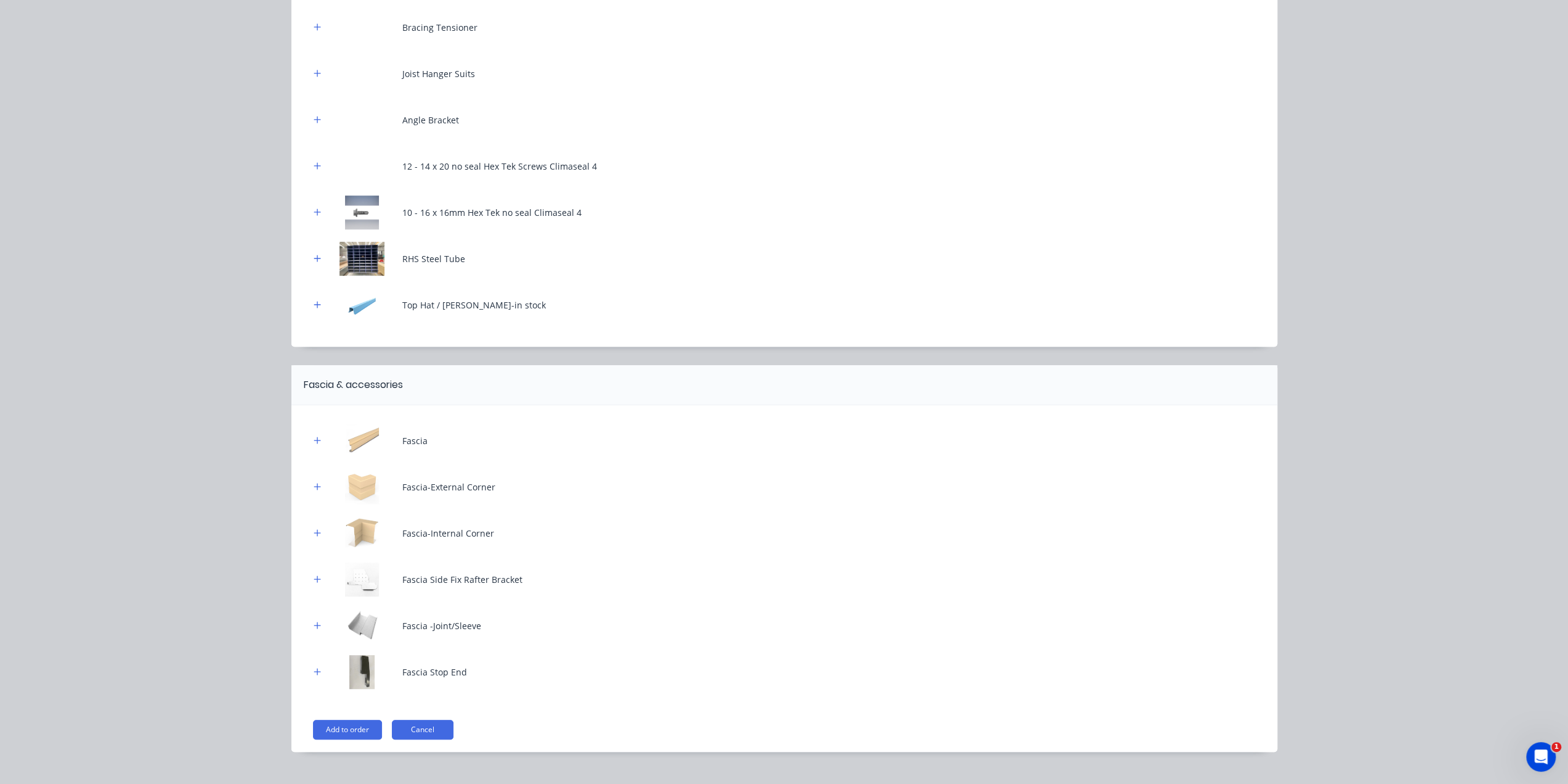
click at [305, 440] on div "Fascia Fascia-External Corner Fascia-Internal Corner Fascia Side Fix Rafter Bra…" at bounding box center [784, 579] width 986 height 347
click at [314, 438] on icon "button" at bounding box center [317, 440] width 7 height 8
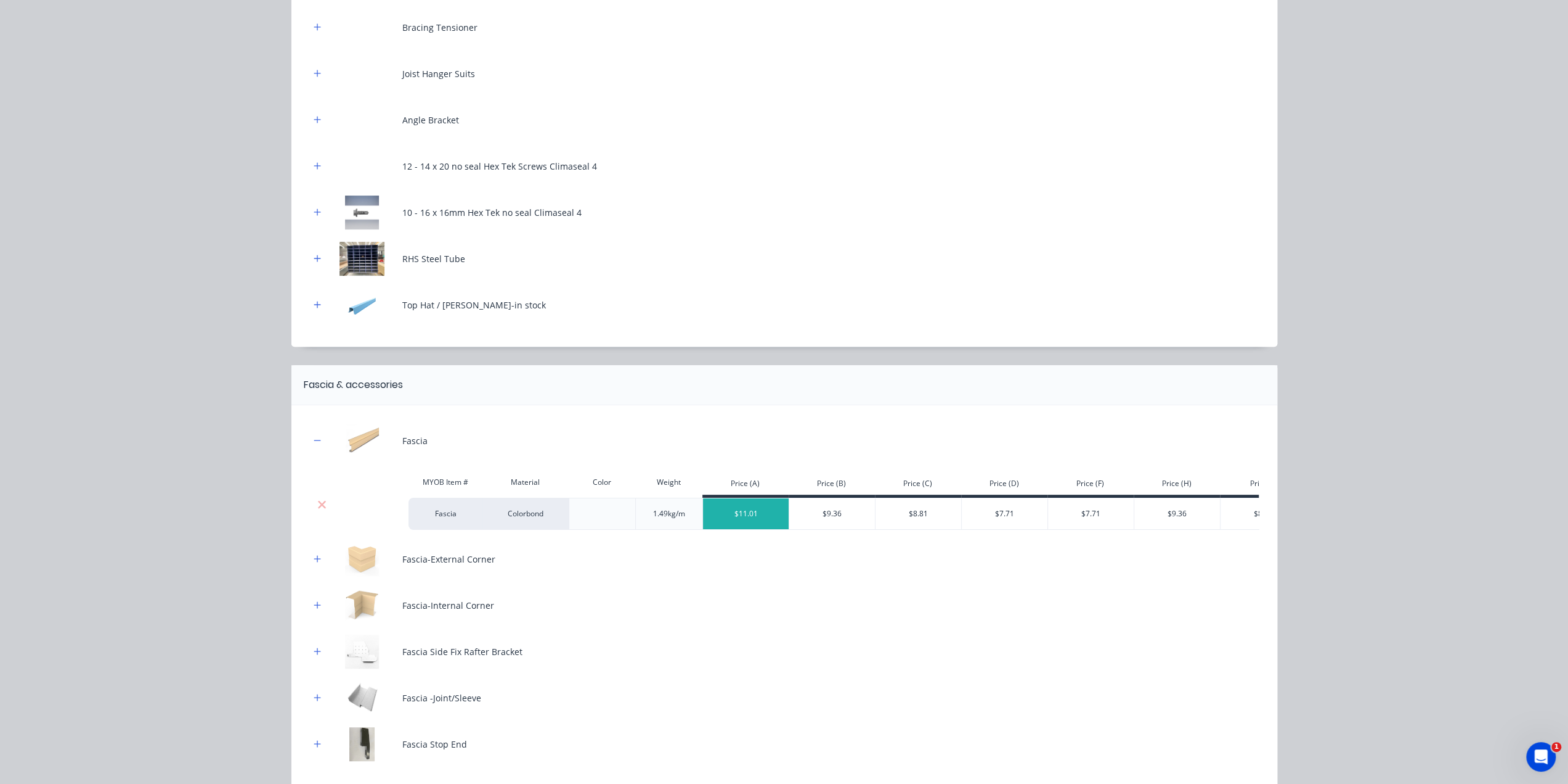
drag, startPoint x: 317, startPoint y: 502, endPoint x: 315, endPoint y: 476, distance: 26.1
click at [318, 502] on icon at bounding box center [322, 504] width 8 height 8
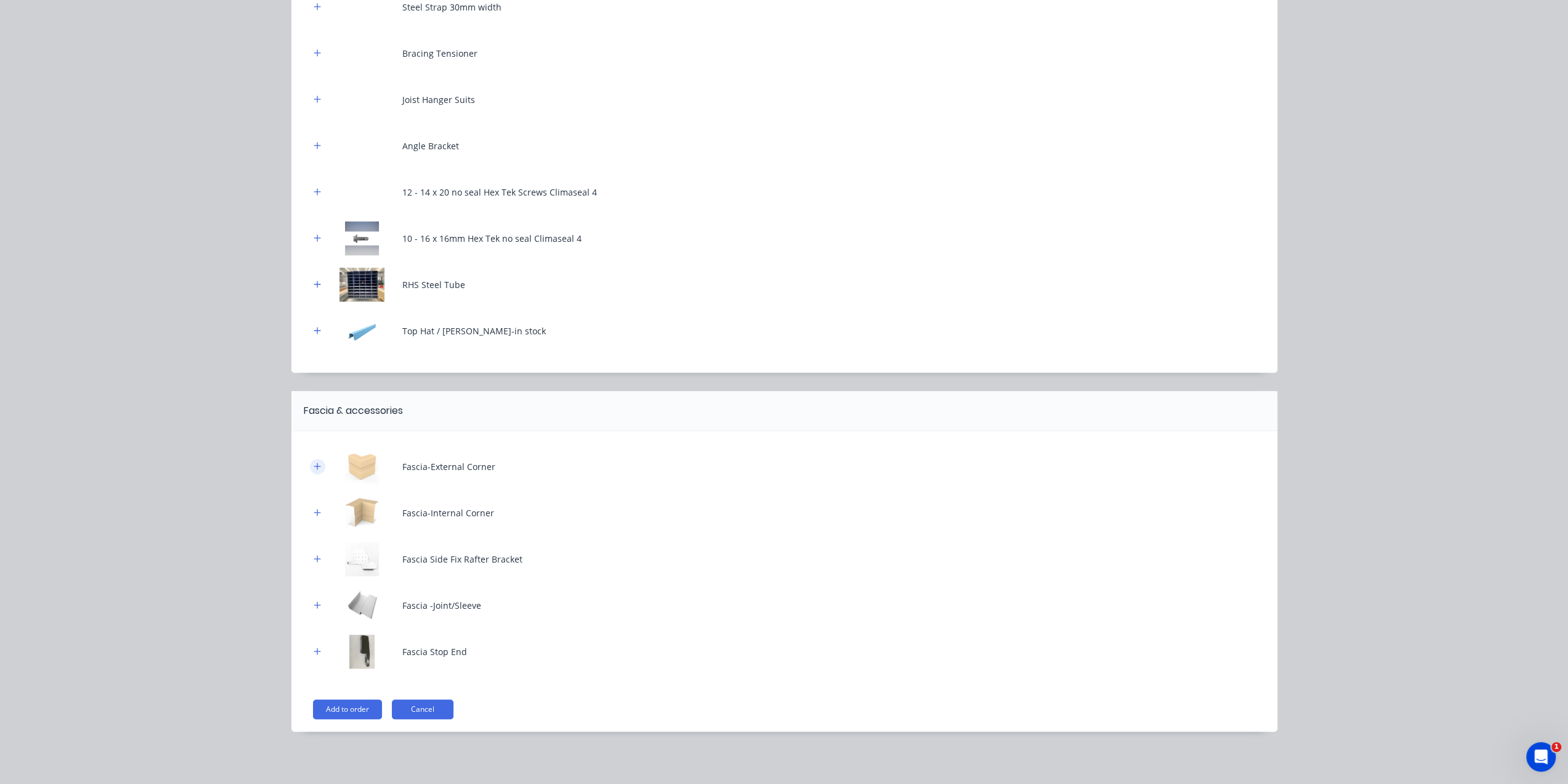
drag, startPoint x: 315, startPoint y: 463, endPoint x: 317, endPoint y: 469, distance: 6.3
click at [317, 466] on button "button" at bounding box center [317, 466] width 16 height 16
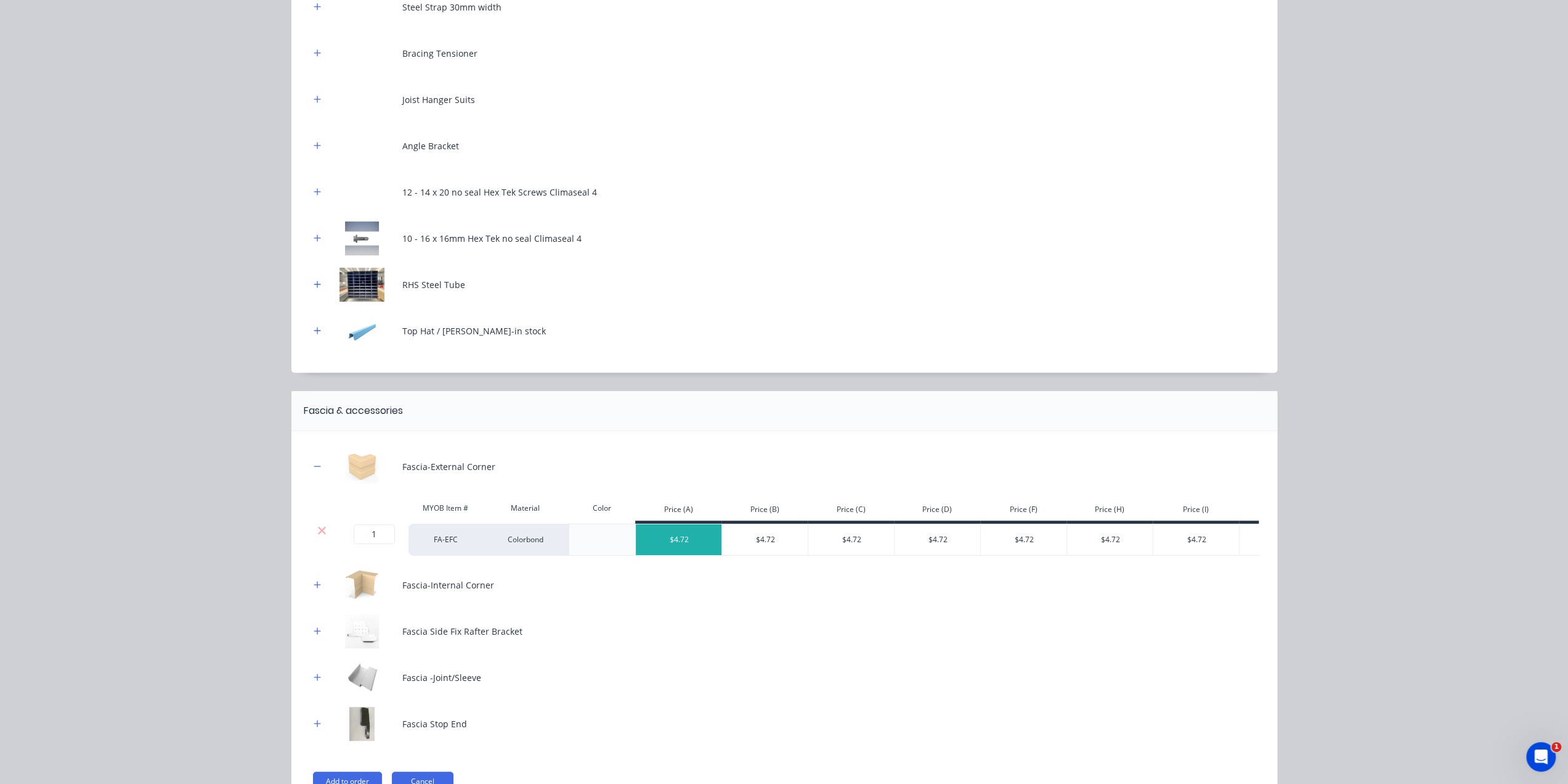
click at [311, 526] on div at bounding box center [322, 530] width 24 height 13
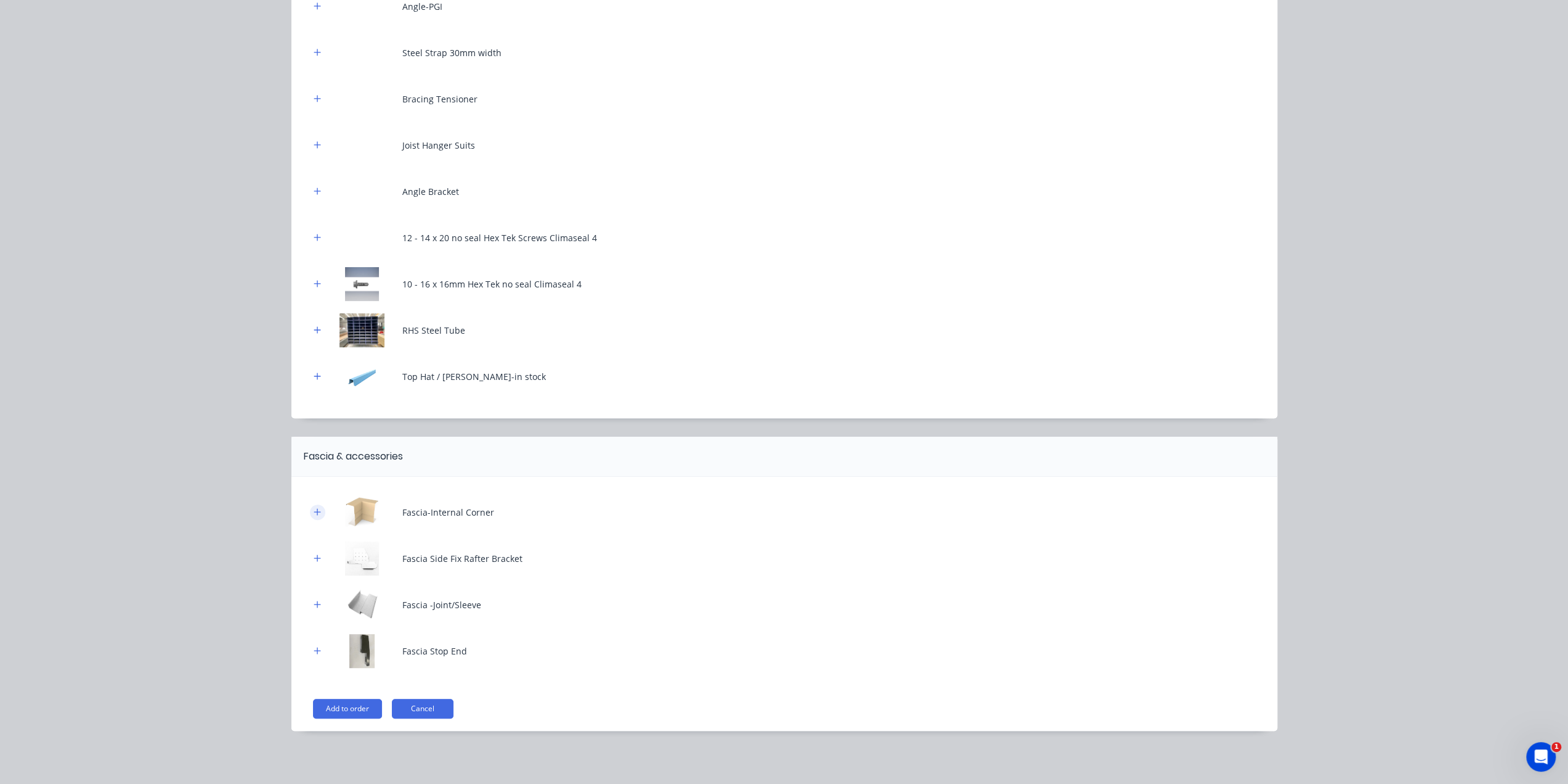
click at [314, 513] on icon "button" at bounding box center [317, 511] width 7 height 8
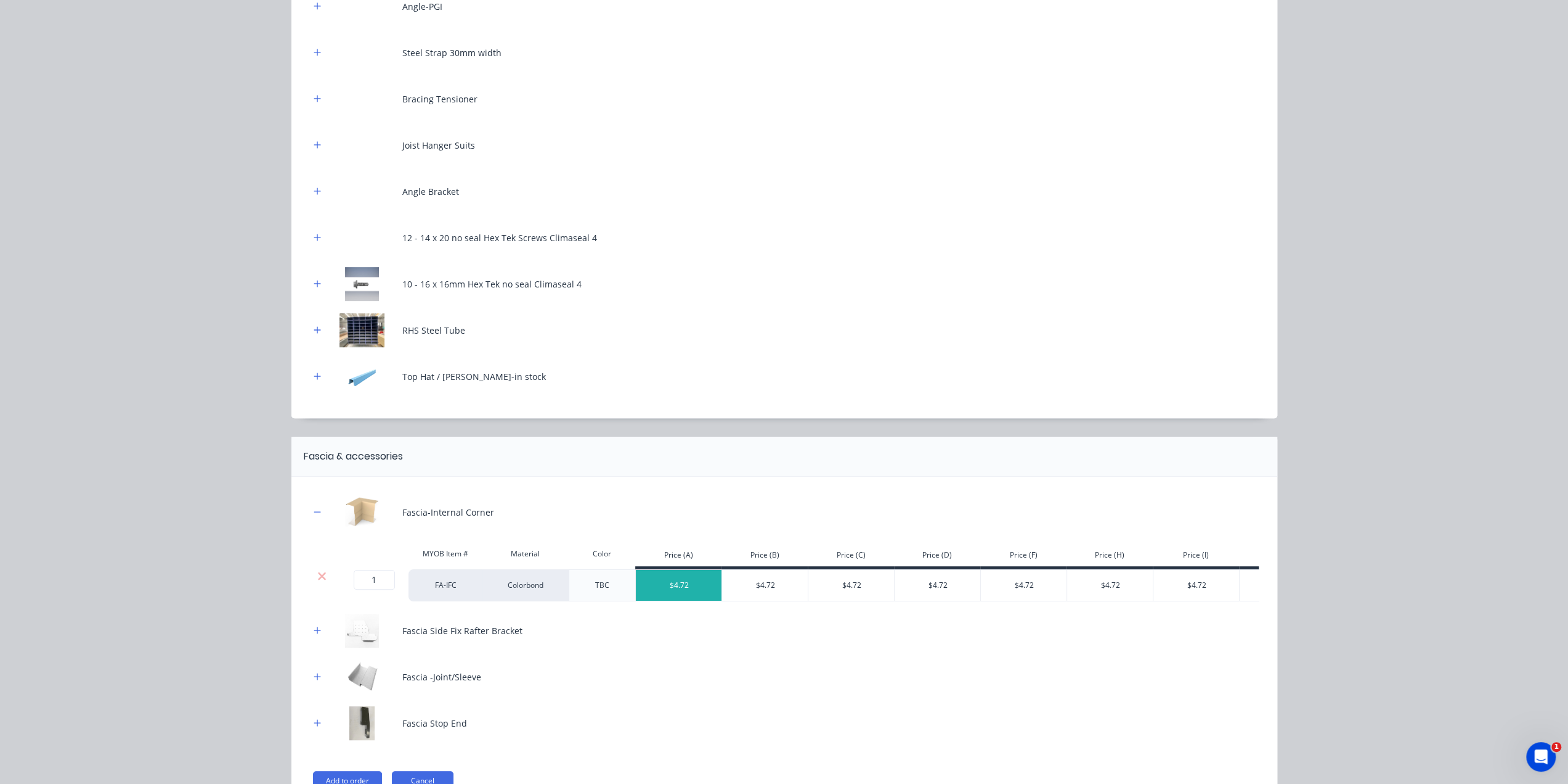
drag, startPoint x: 305, startPoint y: 568, endPoint x: 326, endPoint y: 580, distance: 24.2
click at [305, 568] on div "Fascia-Internal Corner MYOB Item # Material Color Price (A) Price (B) Price (C)…" at bounding box center [784, 639] width 986 height 326
click at [326, 580] on div at bounding box center [322, 576] width 24 height 13
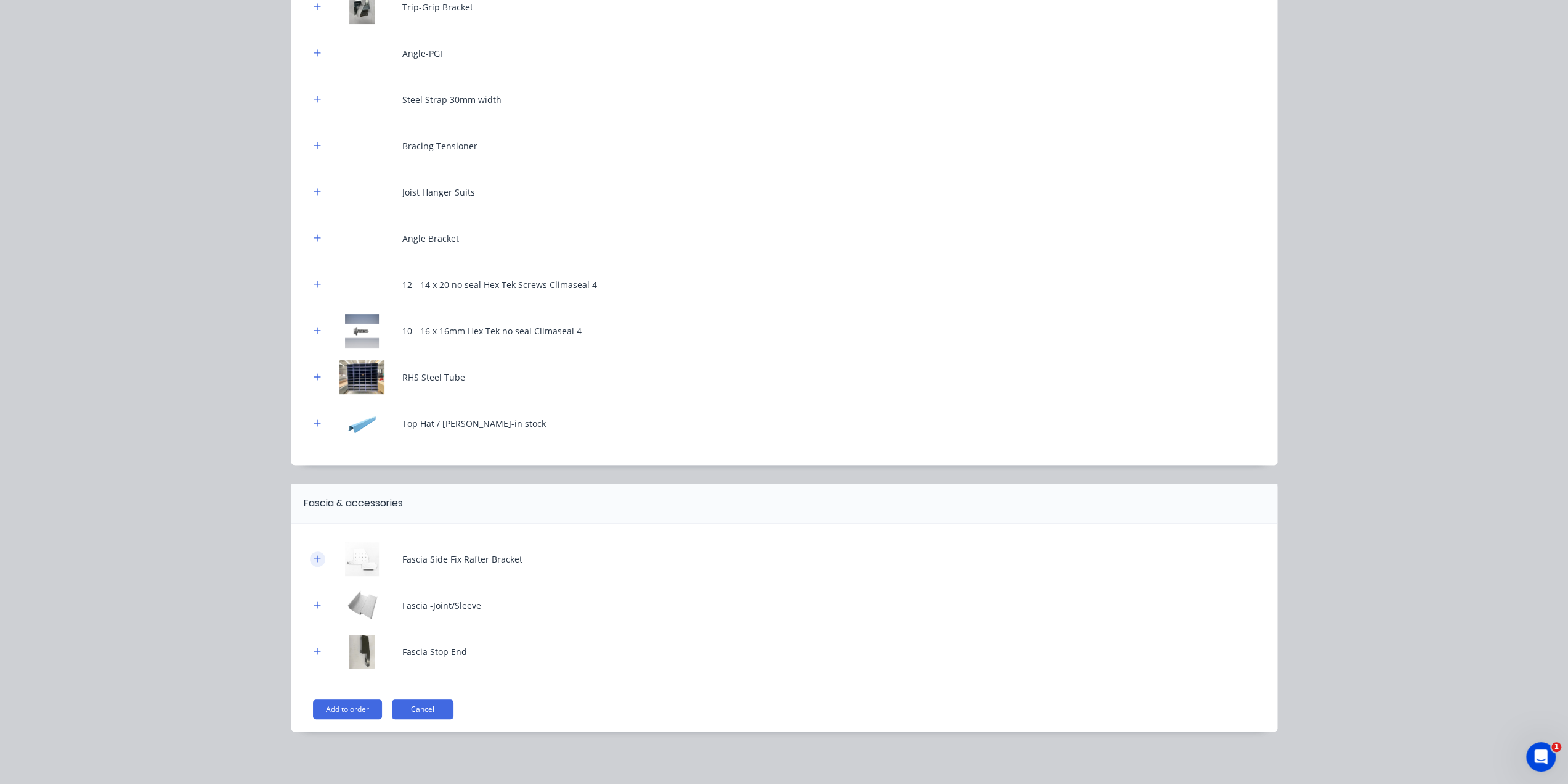
click at [310, 554] on button "button" at bounding box center [317, 559] width 16 height 16
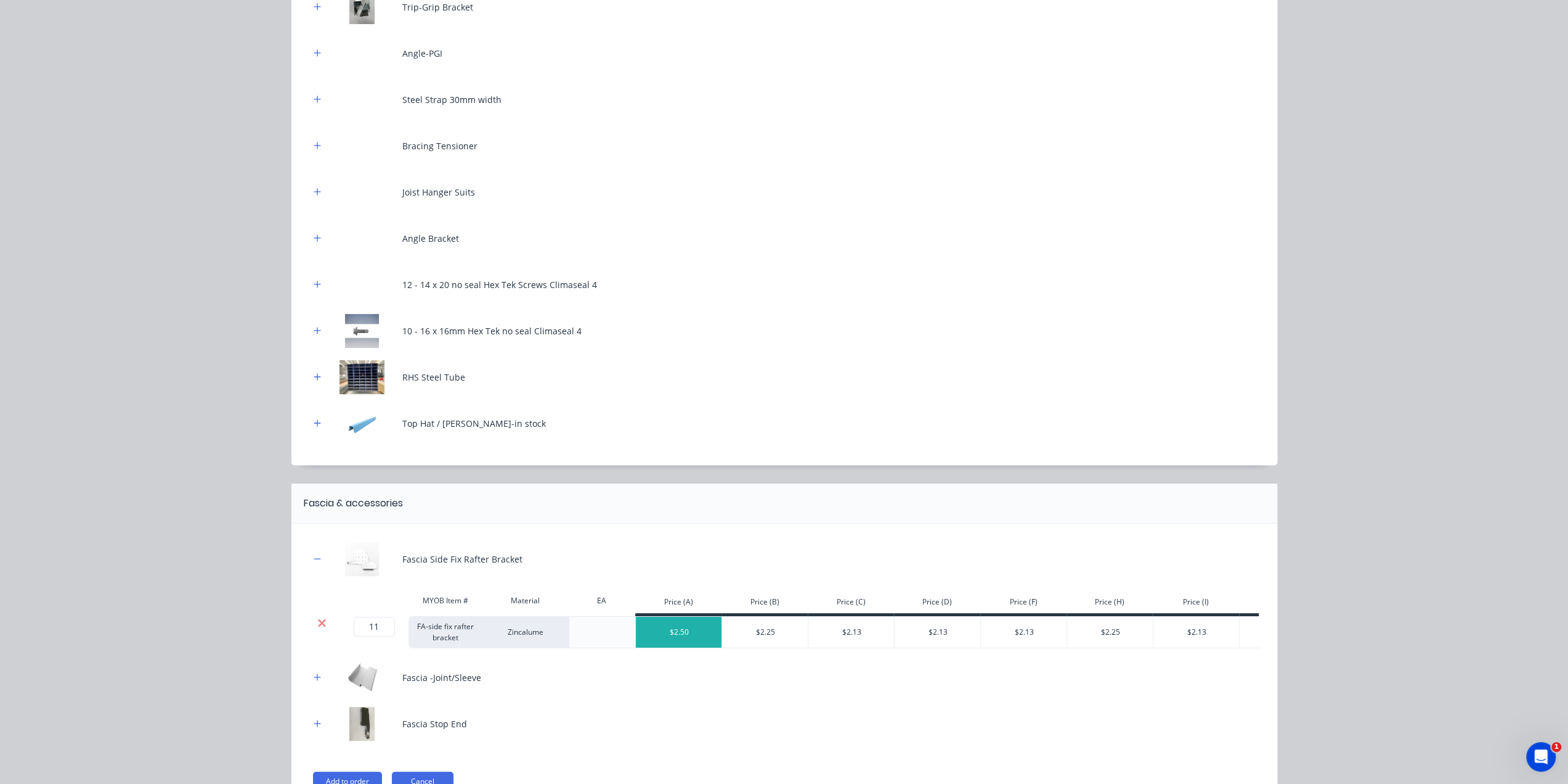
click at [319, 622] on icon at bounding box center [322, 622] width 8 height 8
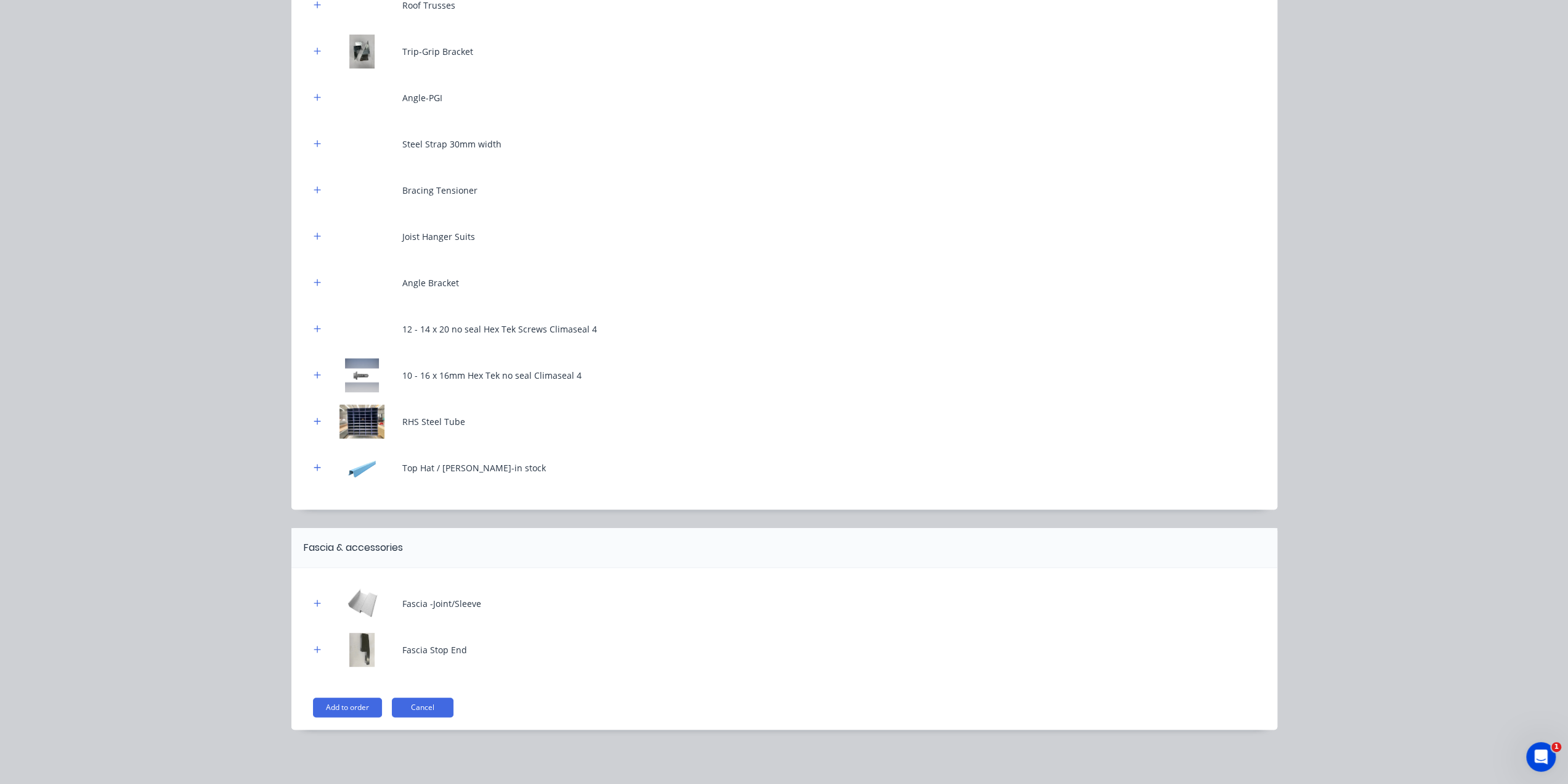
scroll to position [185, 0]
click at [314, 607] on icon "button" at bounding box center [317, 603] width 7 height 8
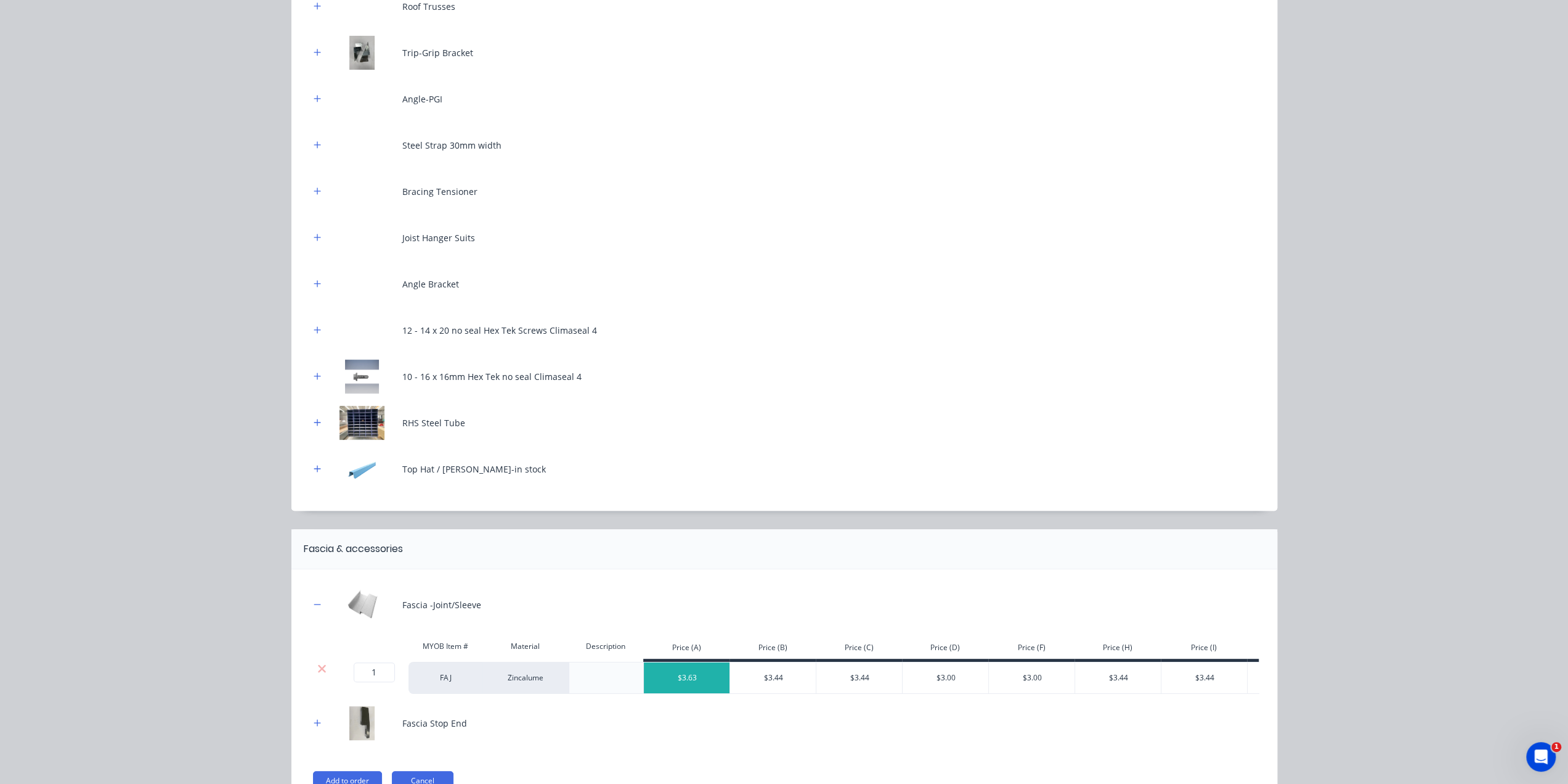
click at [322, 664] on div at bounding box center [322, 669] width 24 height 13
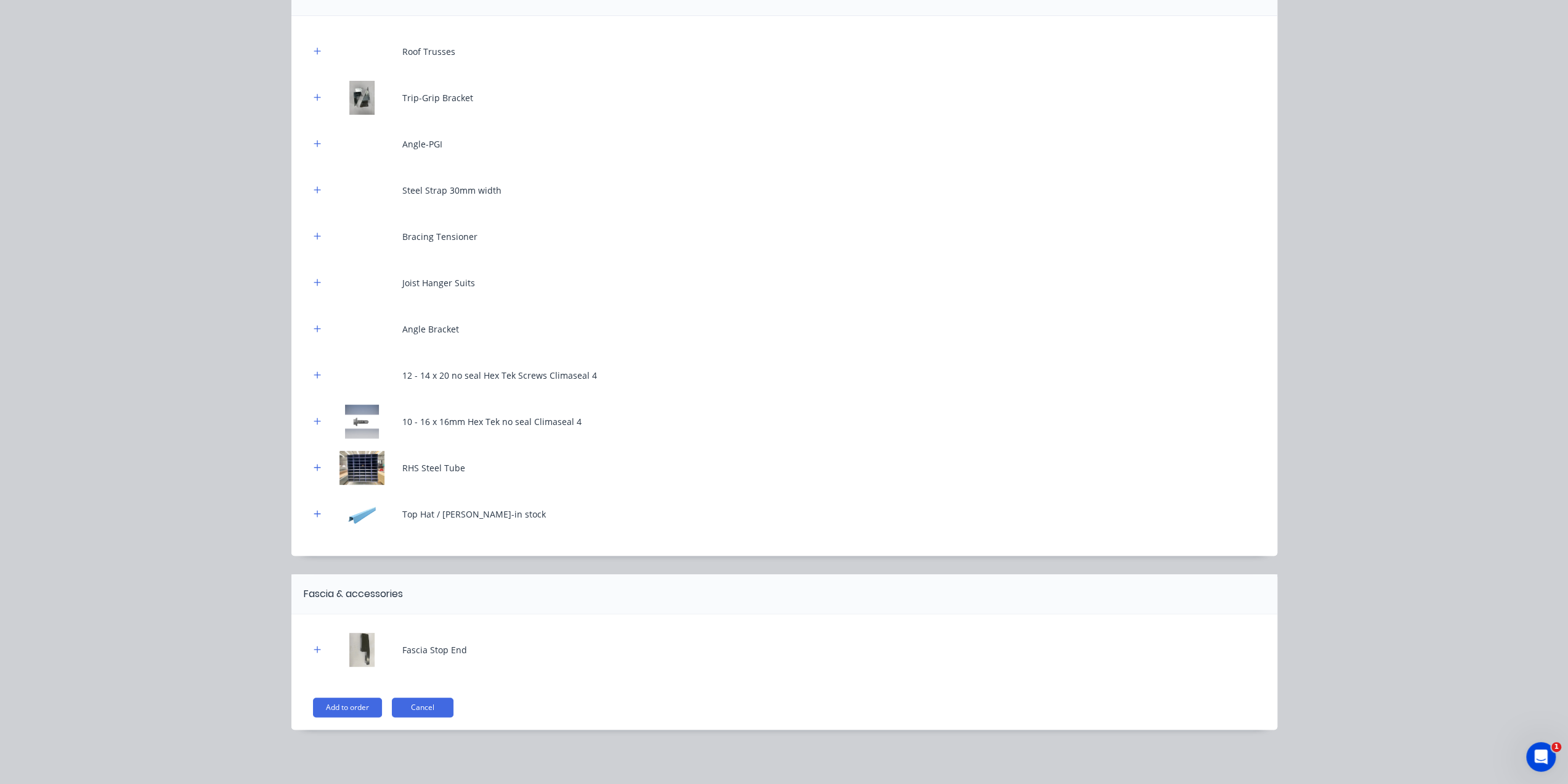
scroll to position [138, 0]
click at [317, 648] on button "button" at bounding box center [317, 651] width 16 height 16
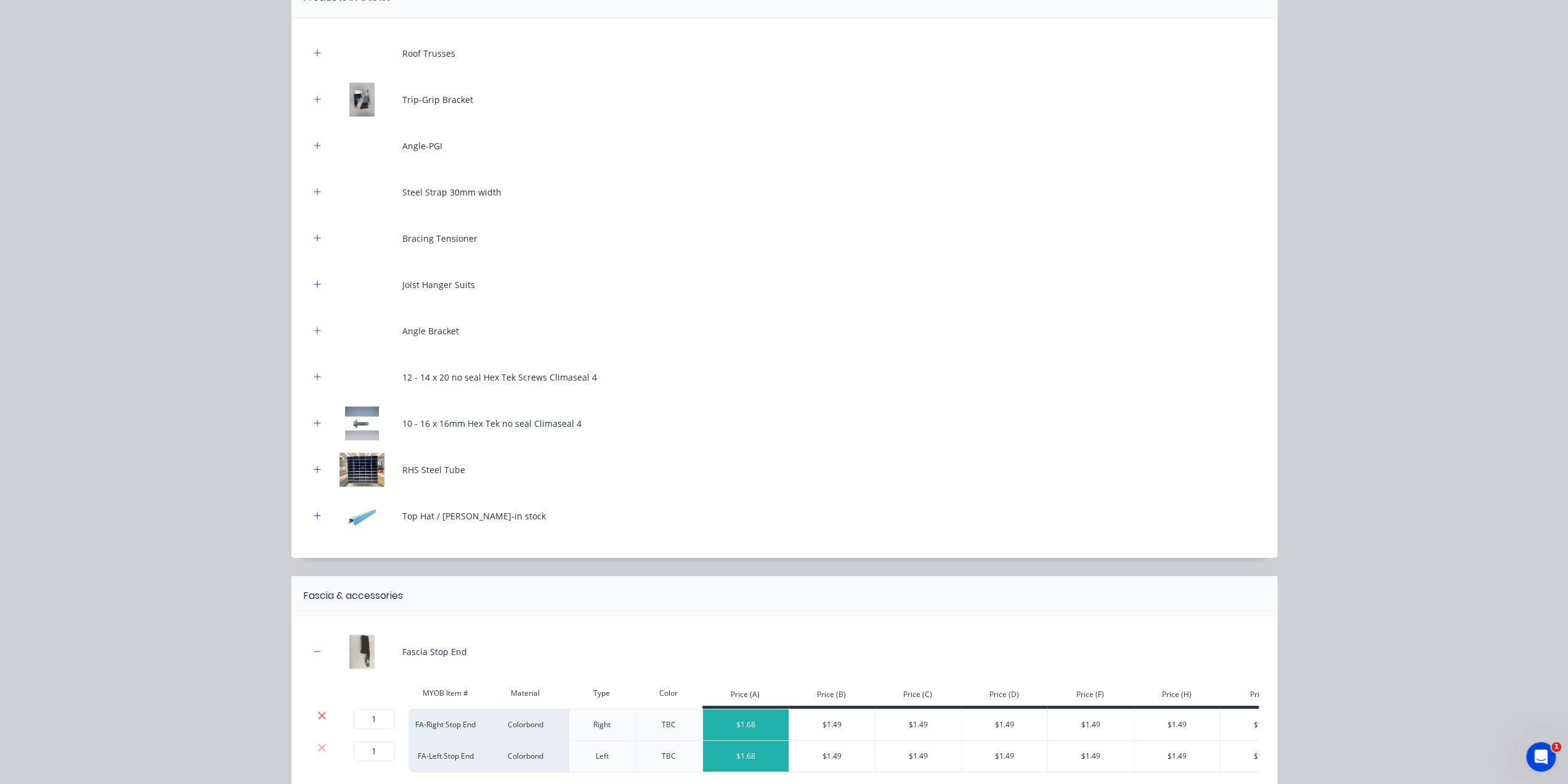
click at [319, 711] on icon at bounding box center [322, 715] width 8 height 8
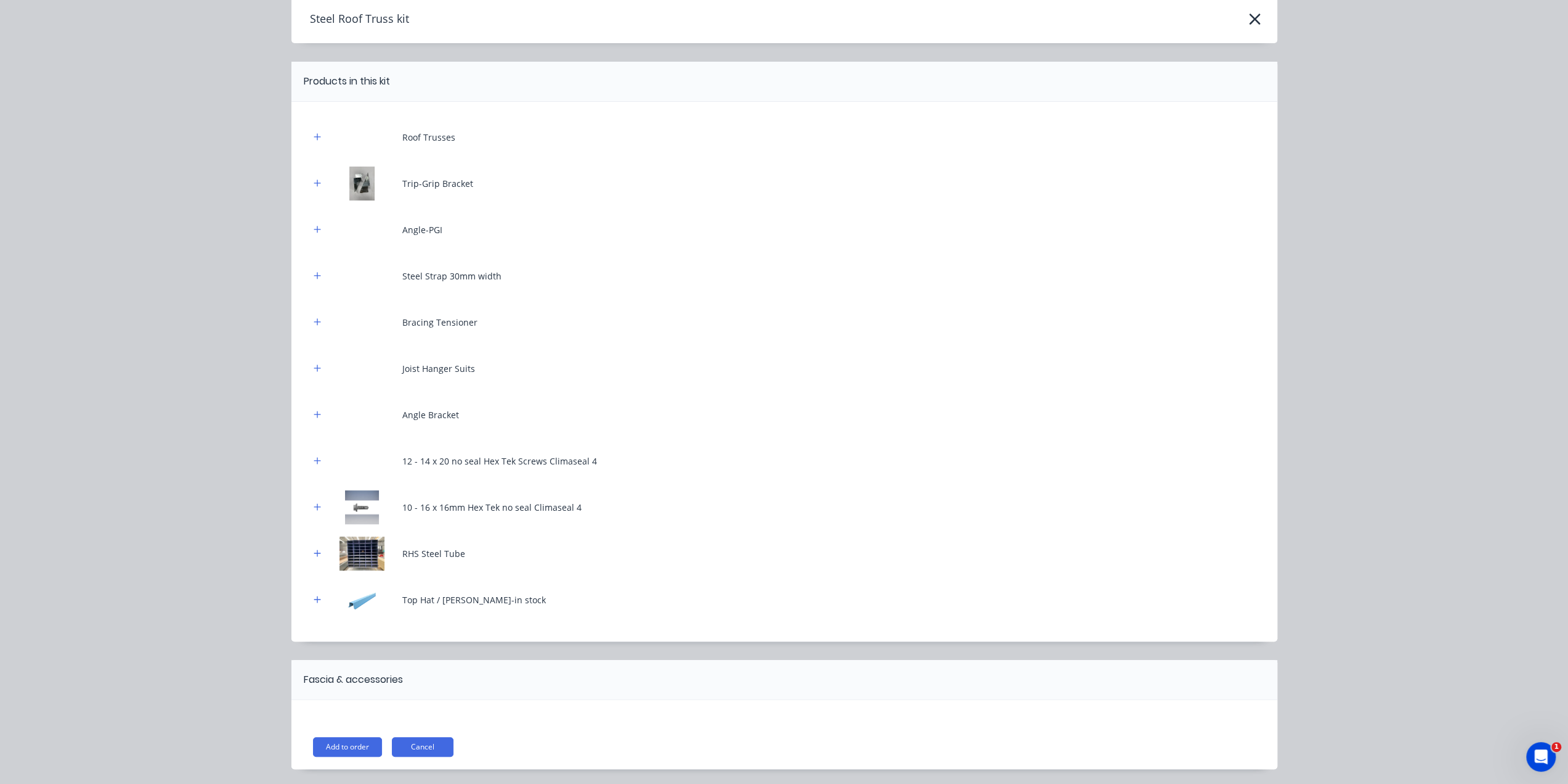
scroll to position [0, 0]
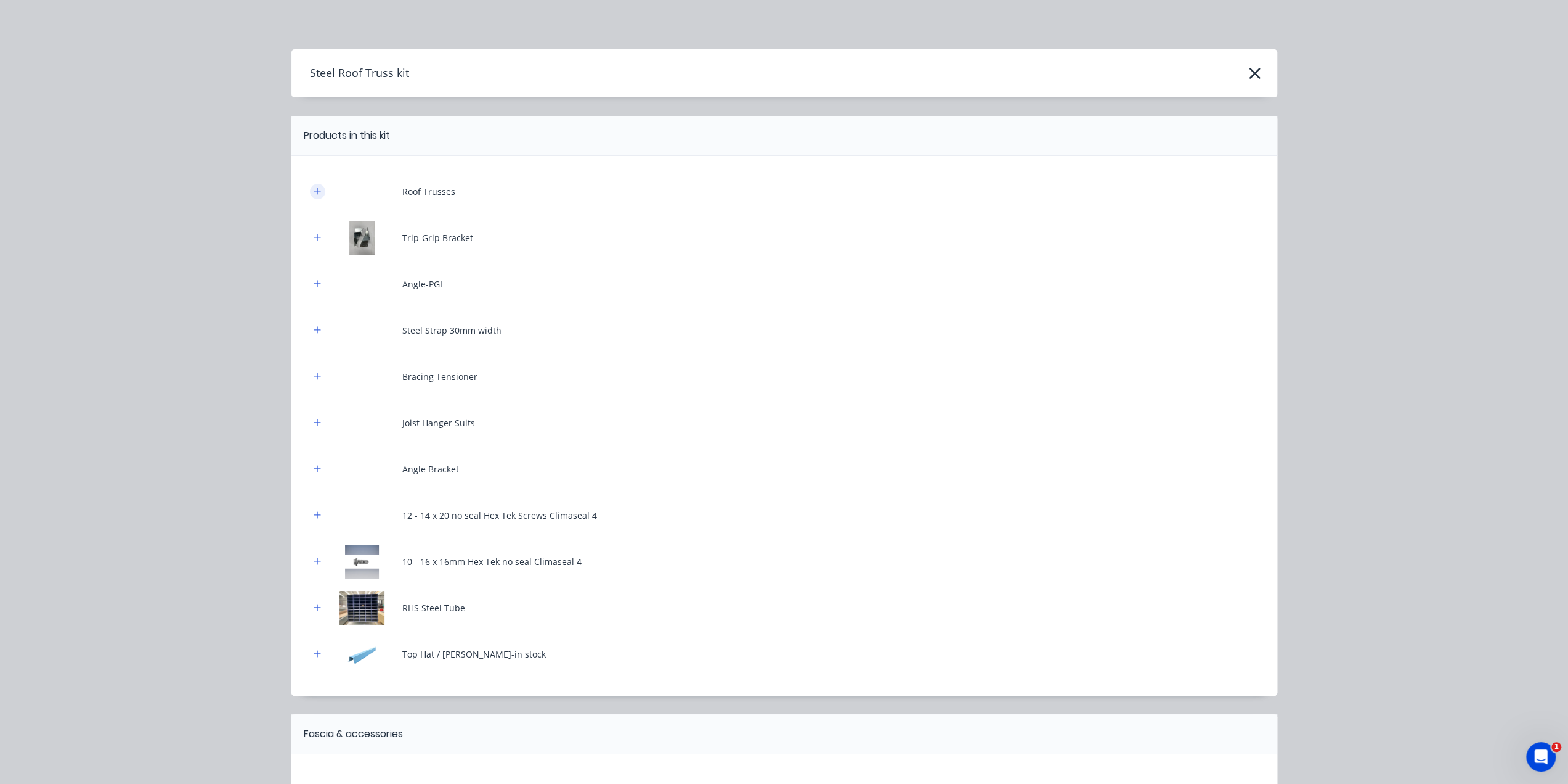
click at [317, 188] on button "button" at bounding box center [317, 191] width 16 height 16
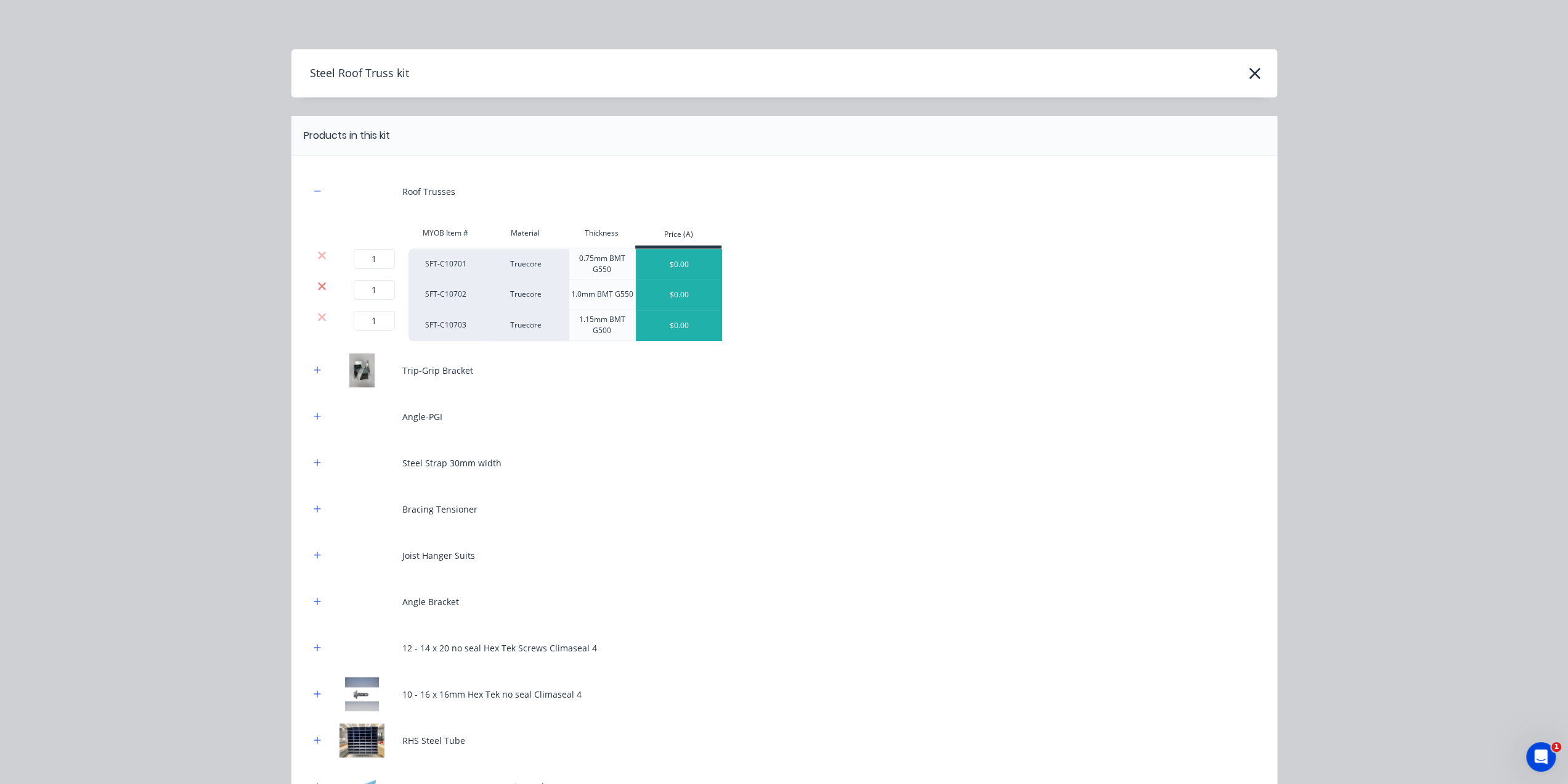
click at [320, 287] on icon at bounding box center [322, 287] width 9 height 13
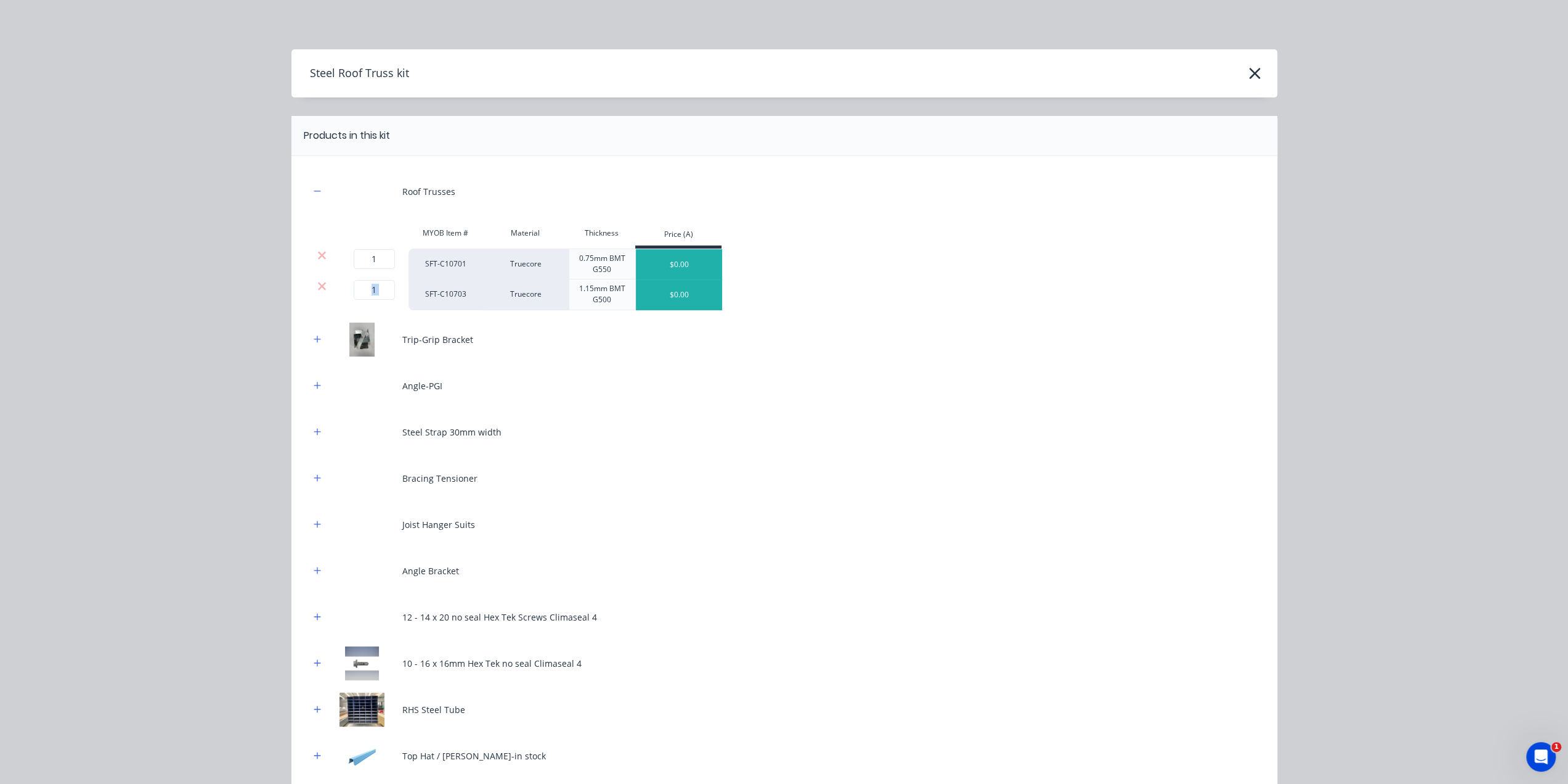
click at [320, 287] on icon at bounding box center [322, 287] width 9 height 13
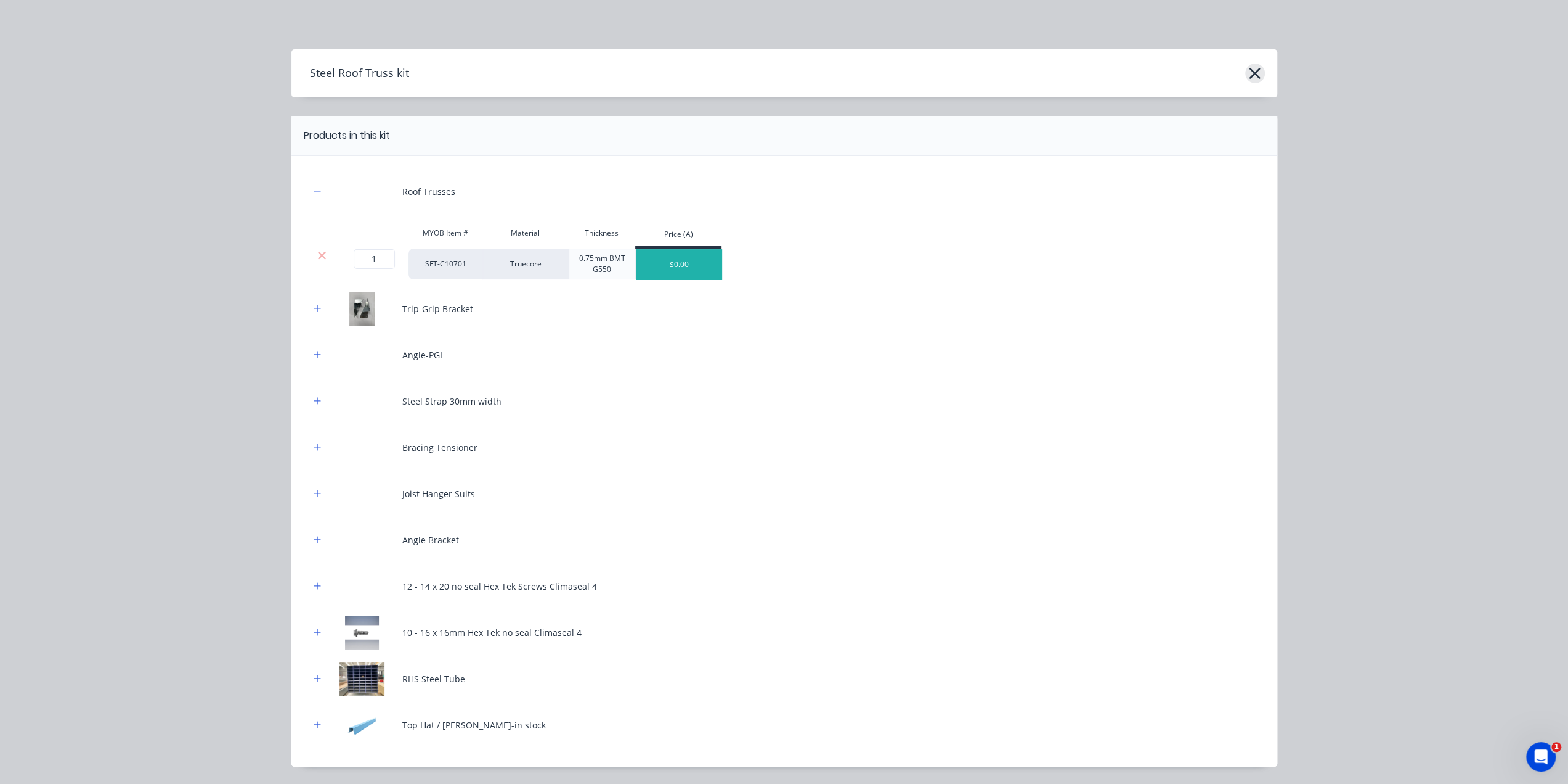
click at [1255, 69] on icon "button" at bounding box center [1255, 73] width 13 height 17
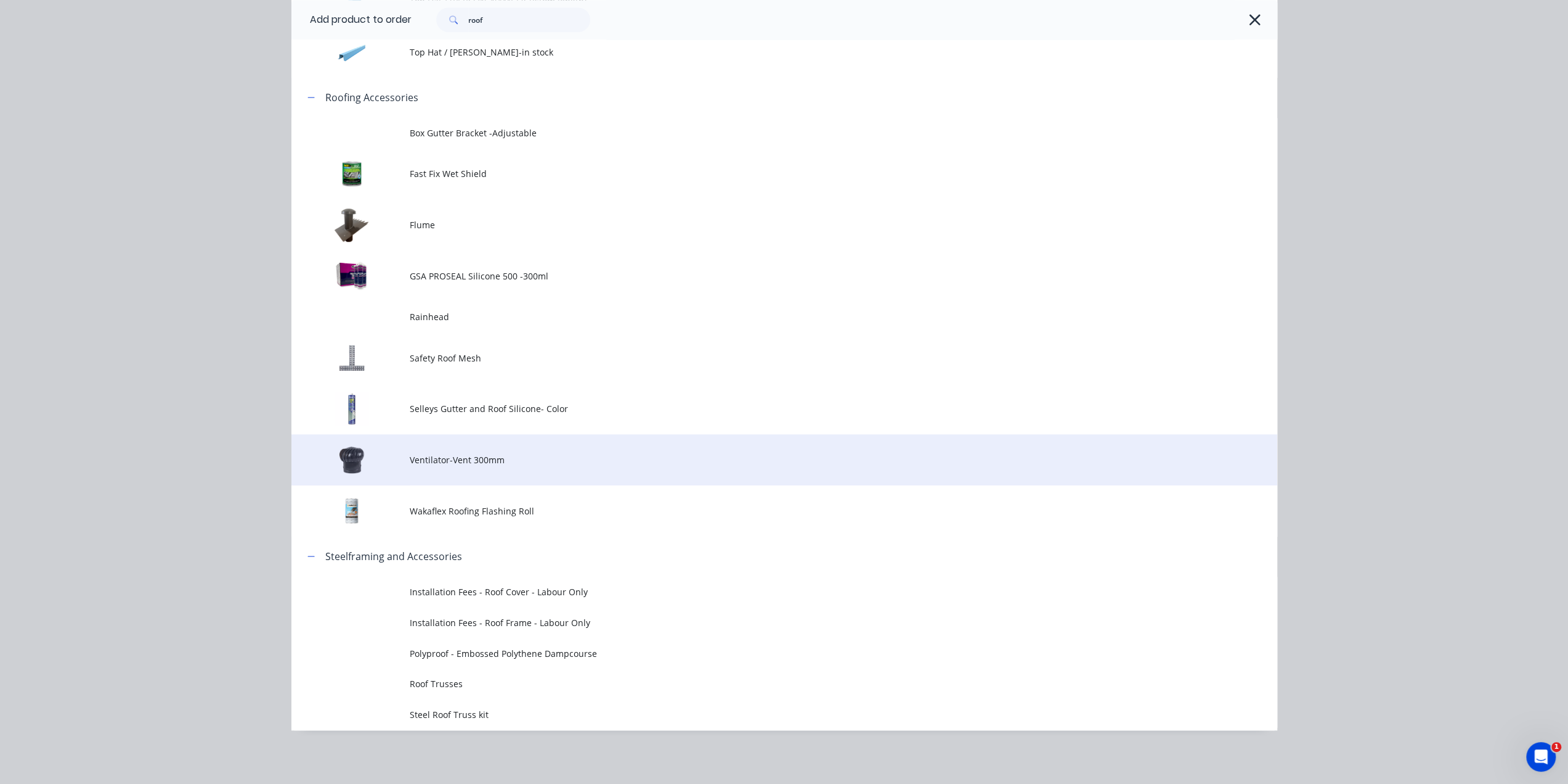
scroll to position [1192, 0]
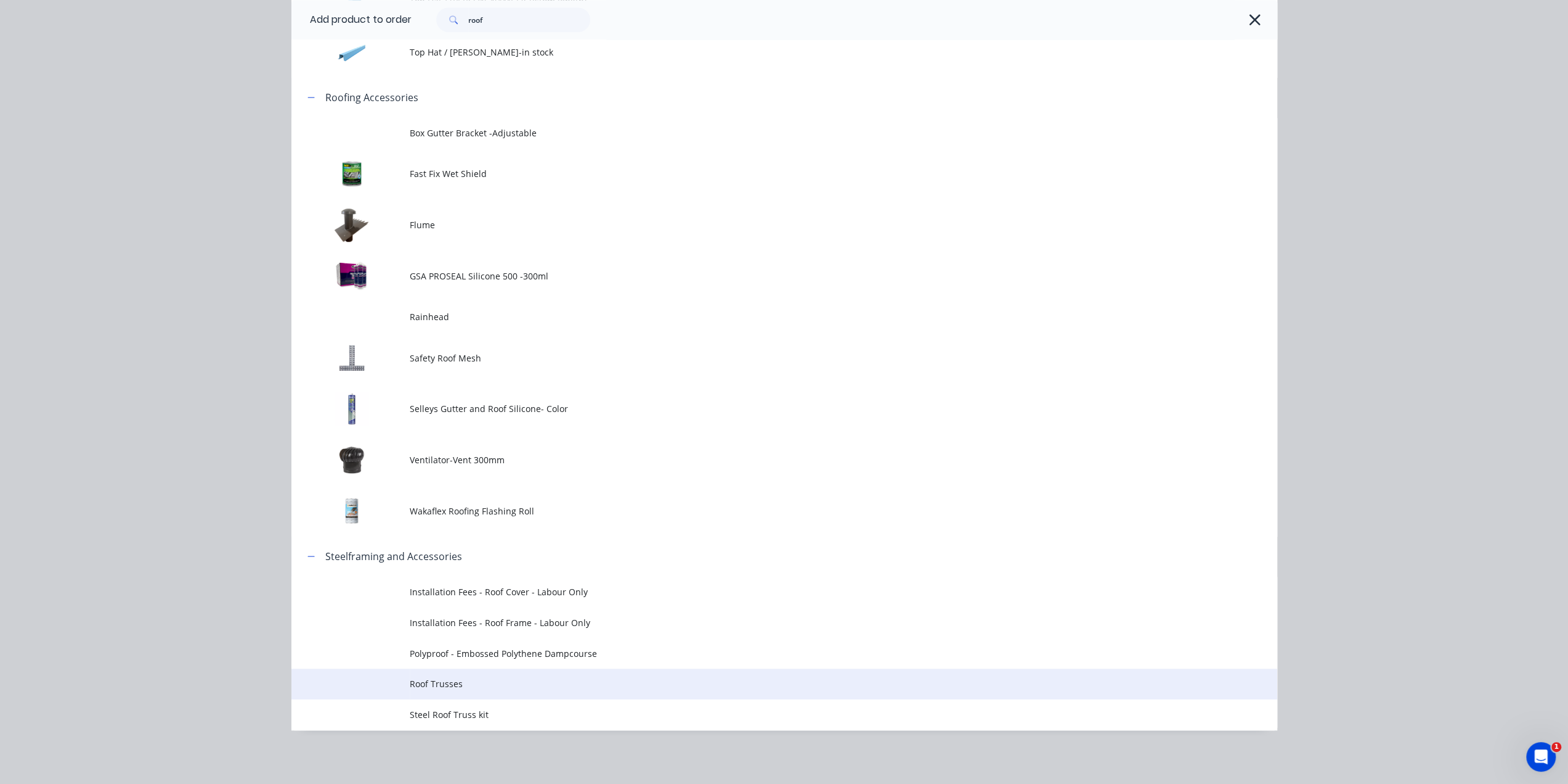
click at [458, 687] on span "Roof Trusses" at bounding box center [756, 684] width 694 height 13
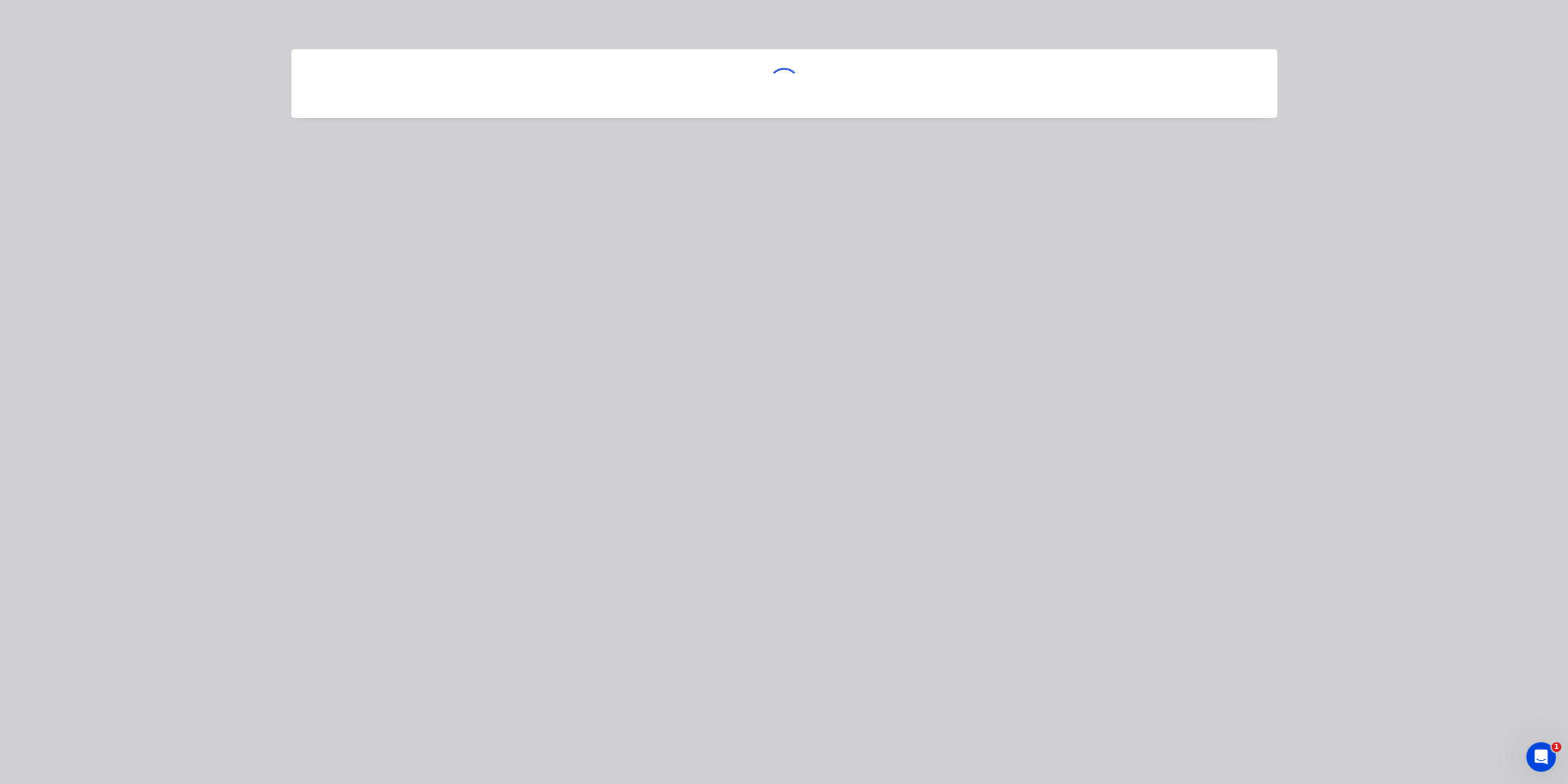
scroll to position [0, 0]
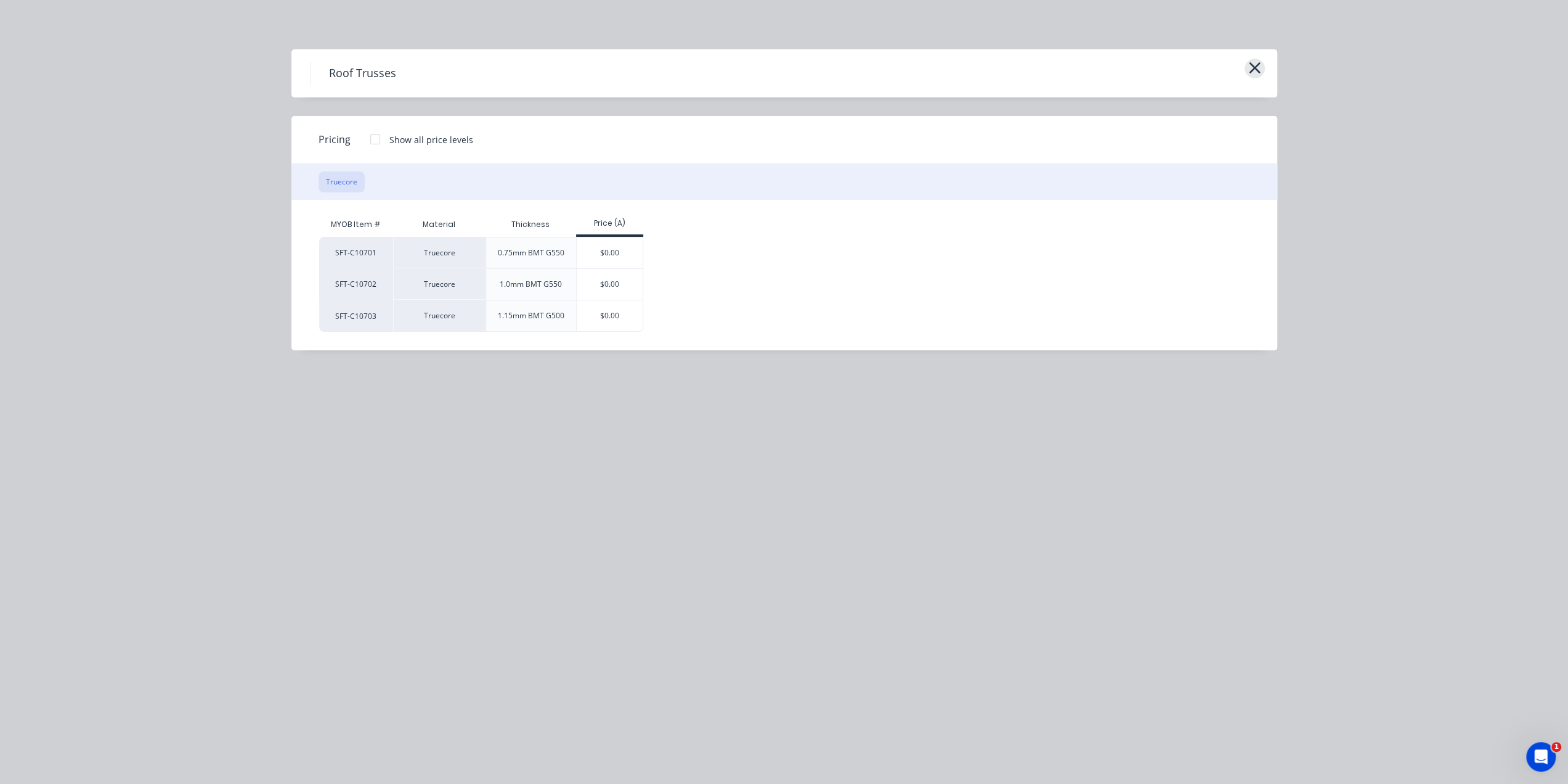
click at [1255, 66] on icon "button" at bounding box center [1254, 68] width 11 height 11
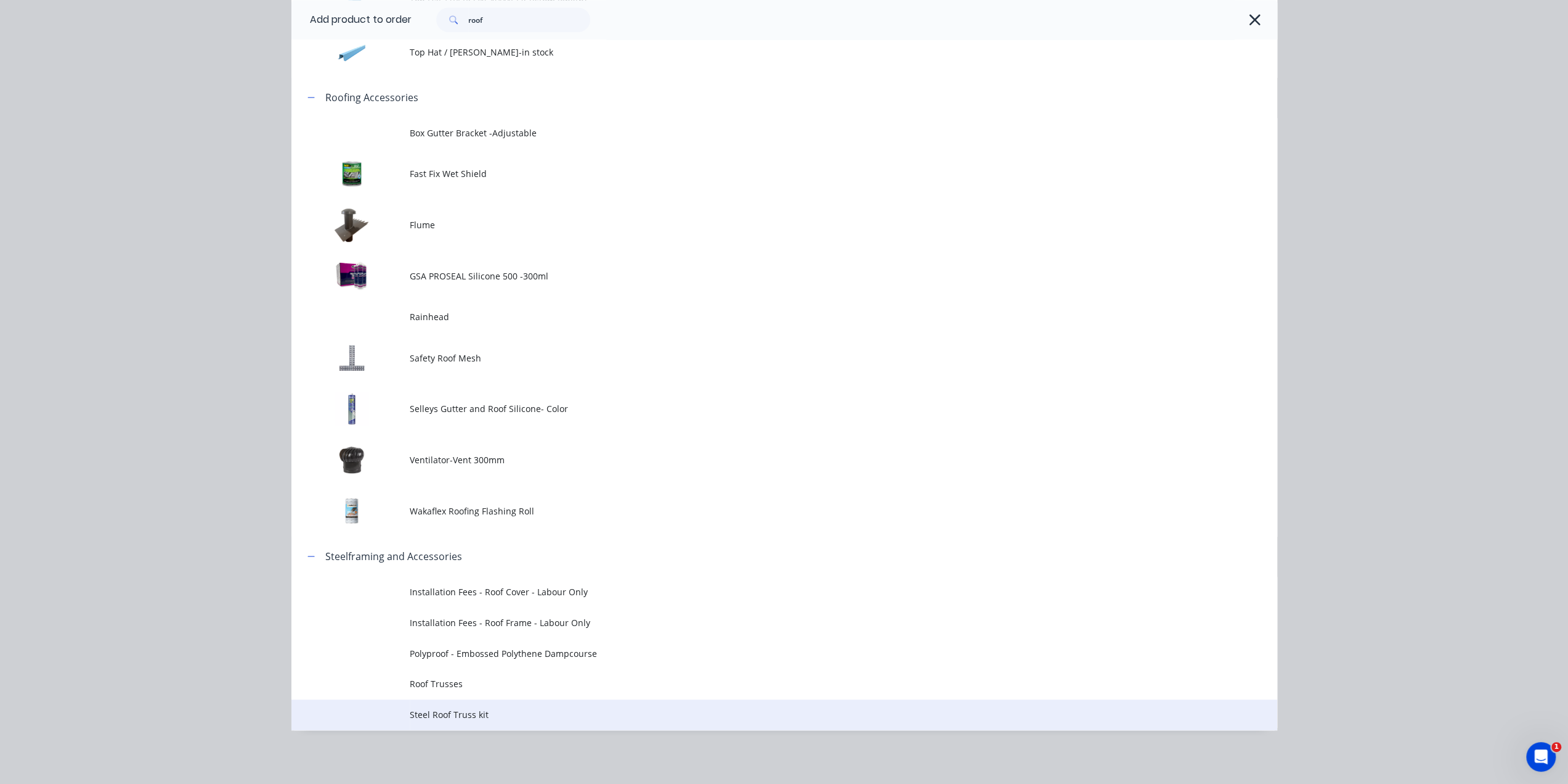
scroll to position [1458, 0]
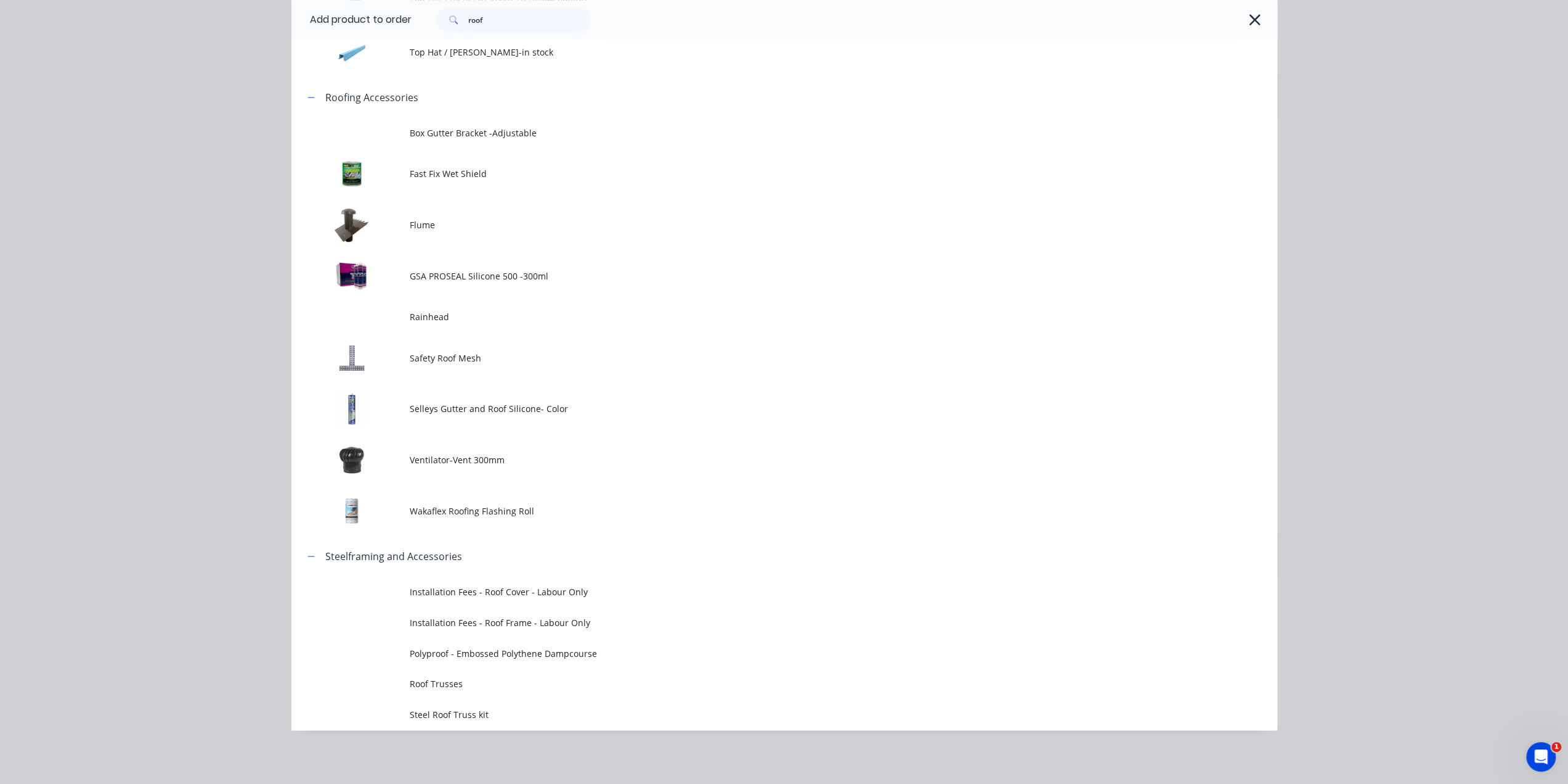
drag, startPoint x: 480, startPoint y: 719, endPoint x: 392, endPoint y: 497, distance: 238.8
click at [480, 719] on span "Steel Roof Truss kit" at bounding box center [756, 715] width 694 height 13
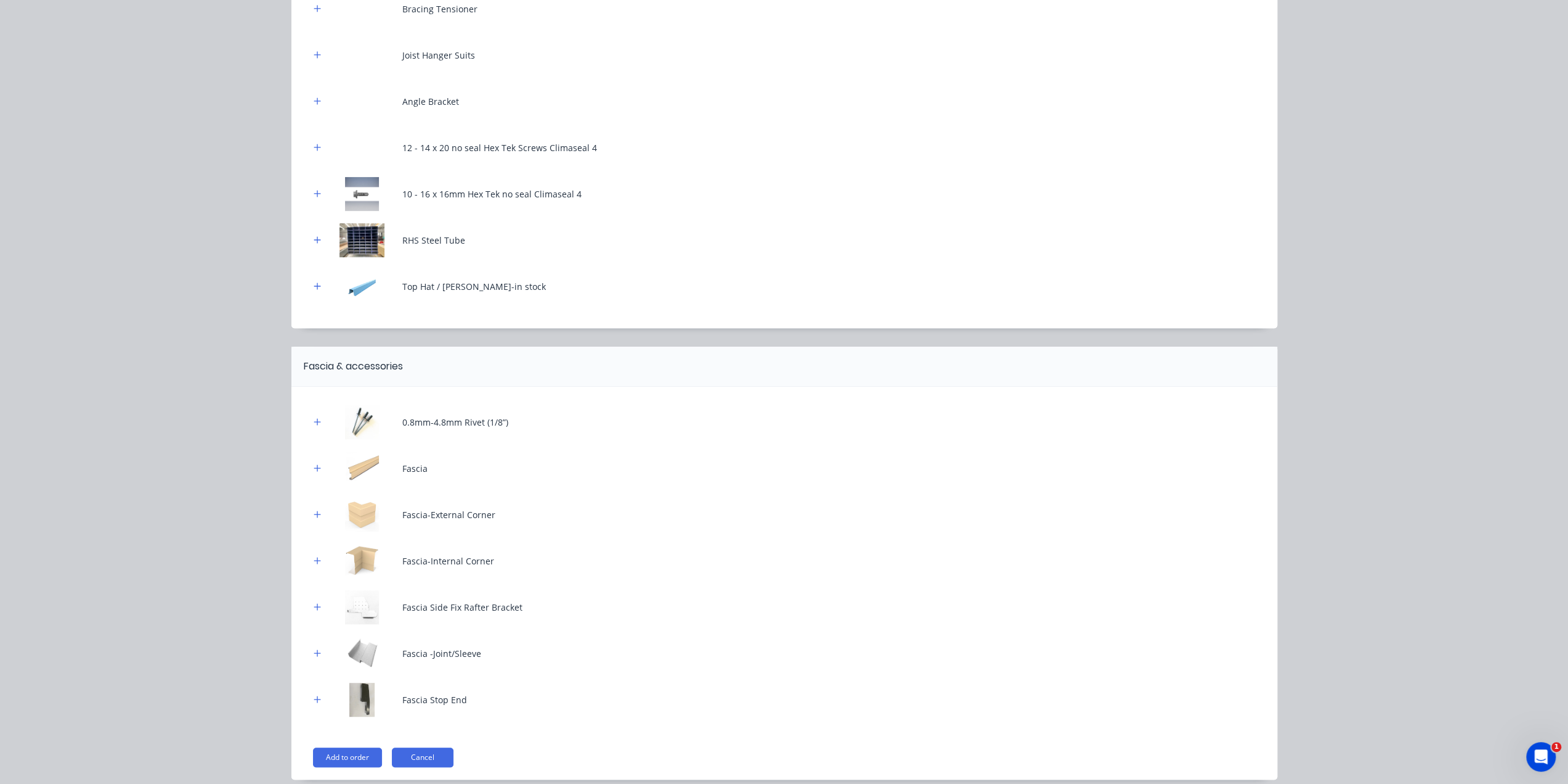
scroll to position [415, 0]
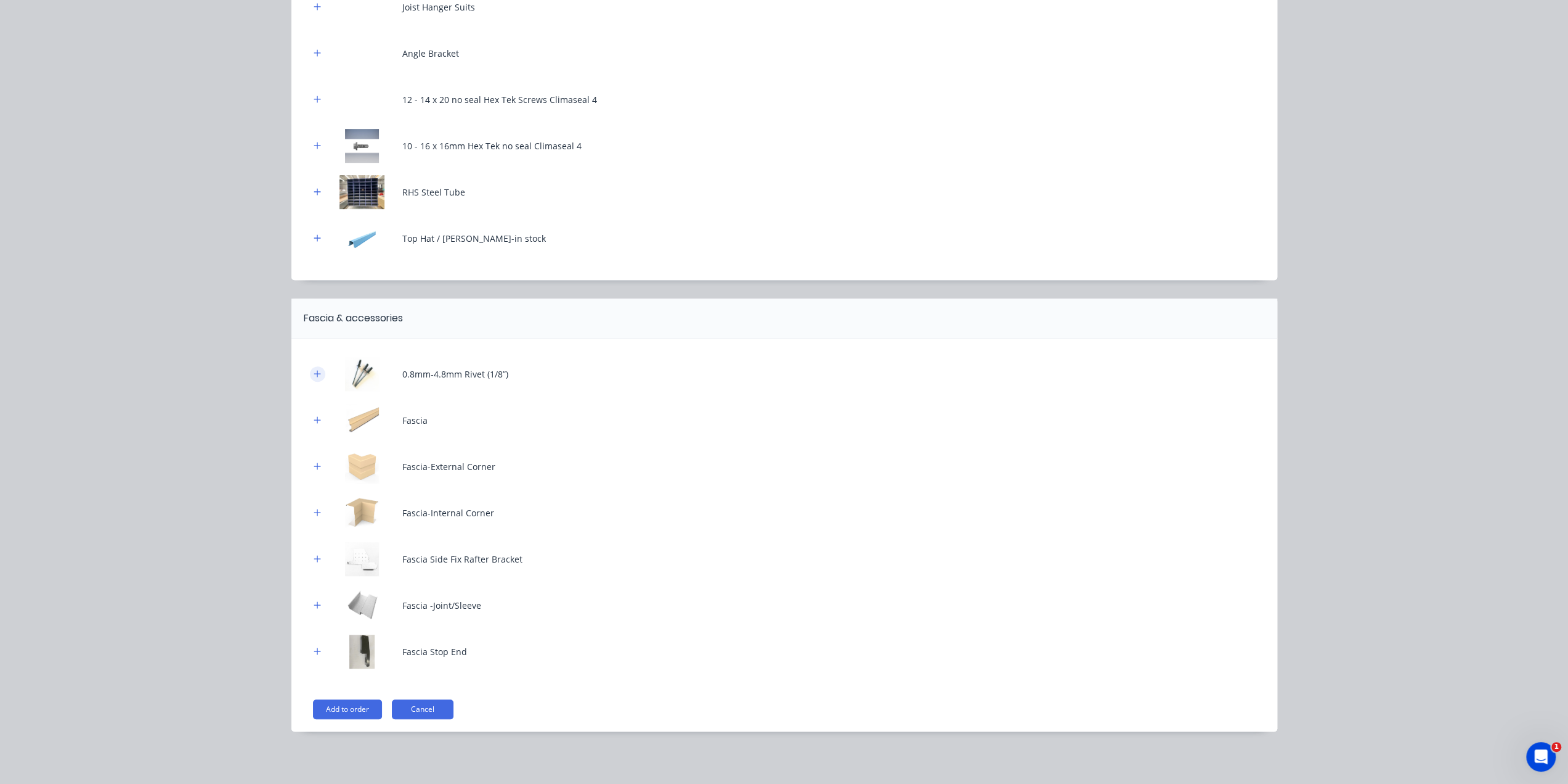
click at [317, 371] on button "button" at bounding box center [317, 373] width 16 height 16
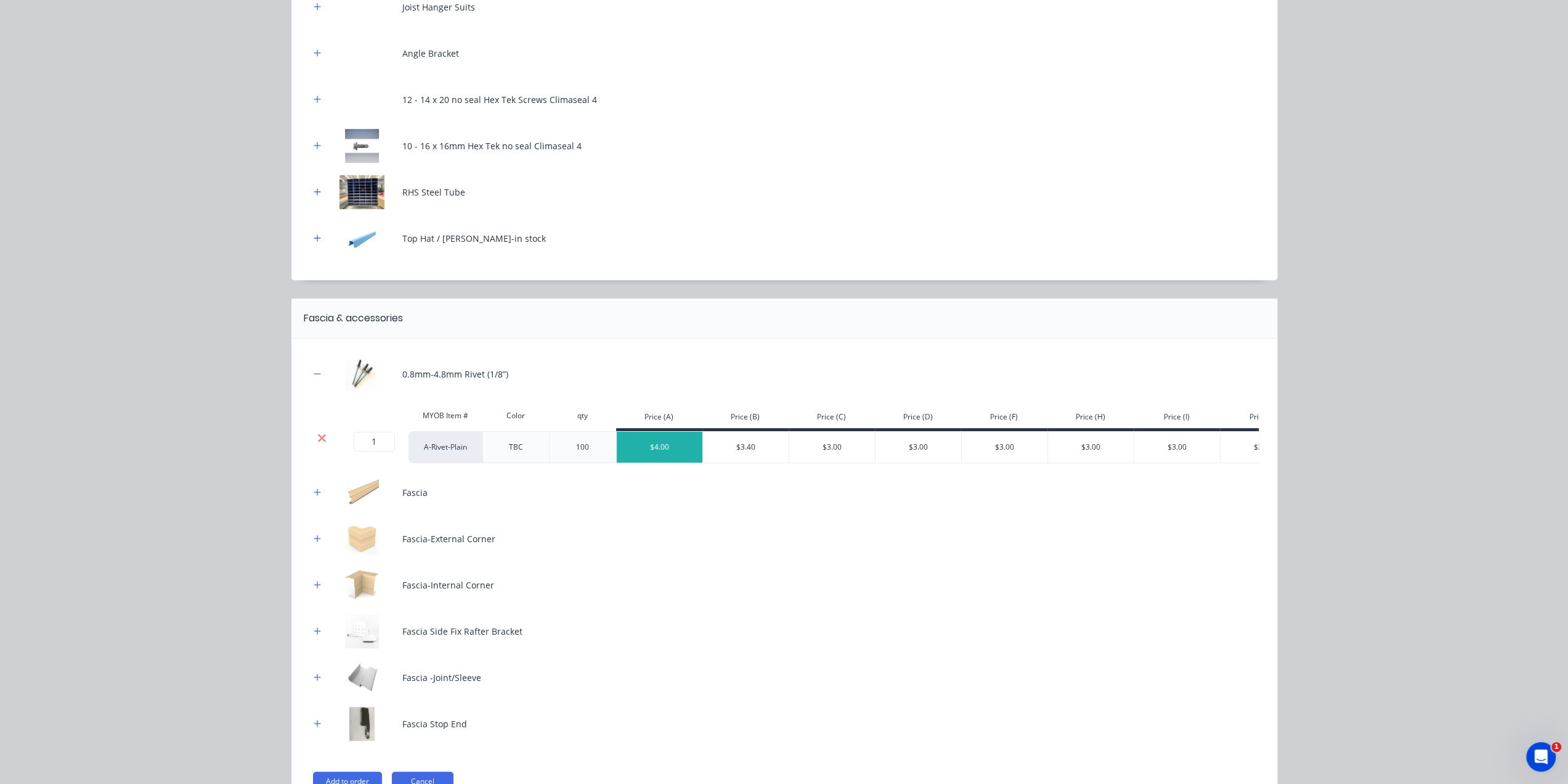
click at [318, 441] on icon at bounding box center [322, 438] width 9 height 13
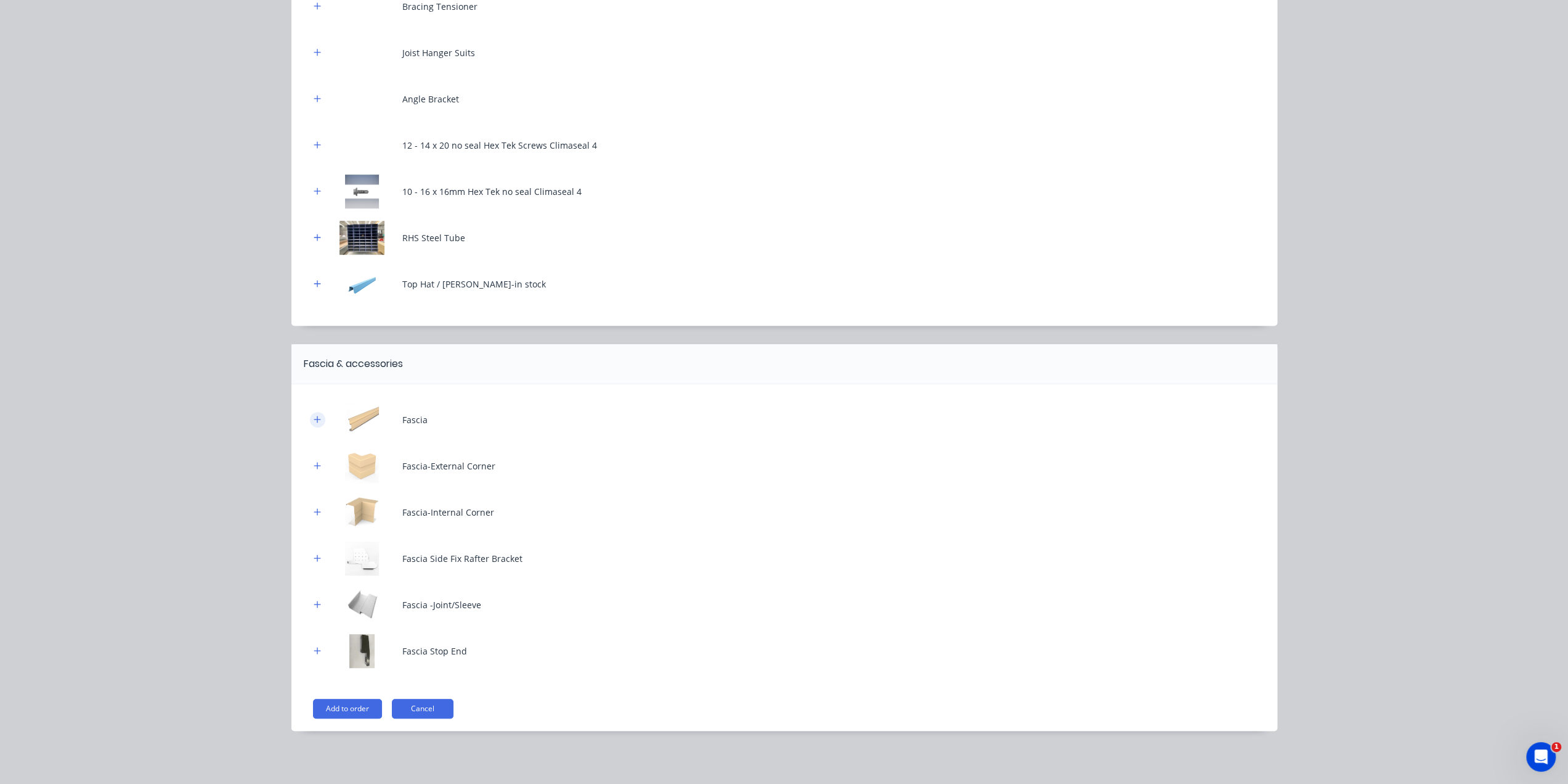
click at [310, 424] on button "button" at bounding box center [317, 419] width 16 height 16
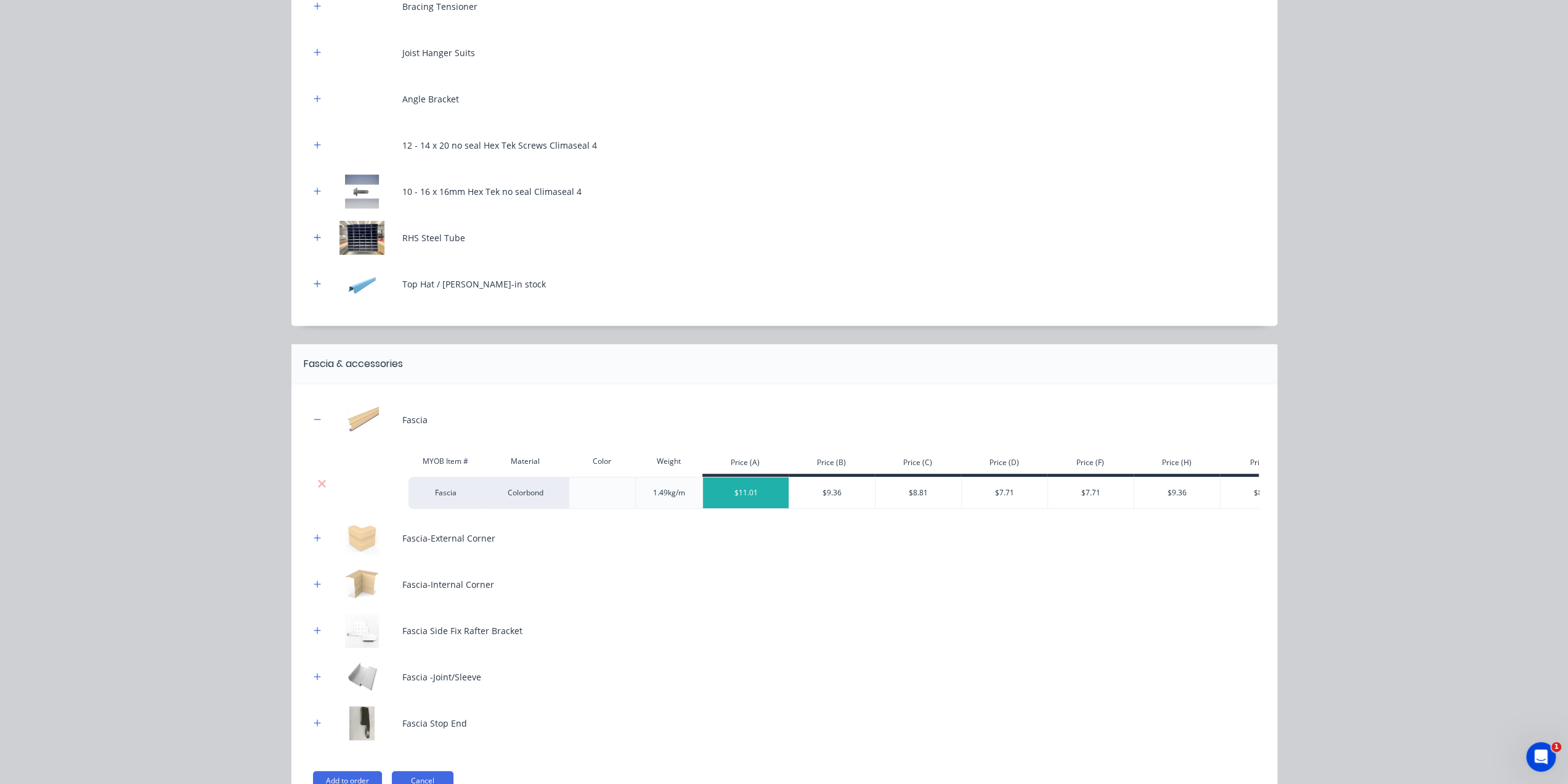
click at [317, 486] on icon at bounding box center [322, 484] width 9 height 13
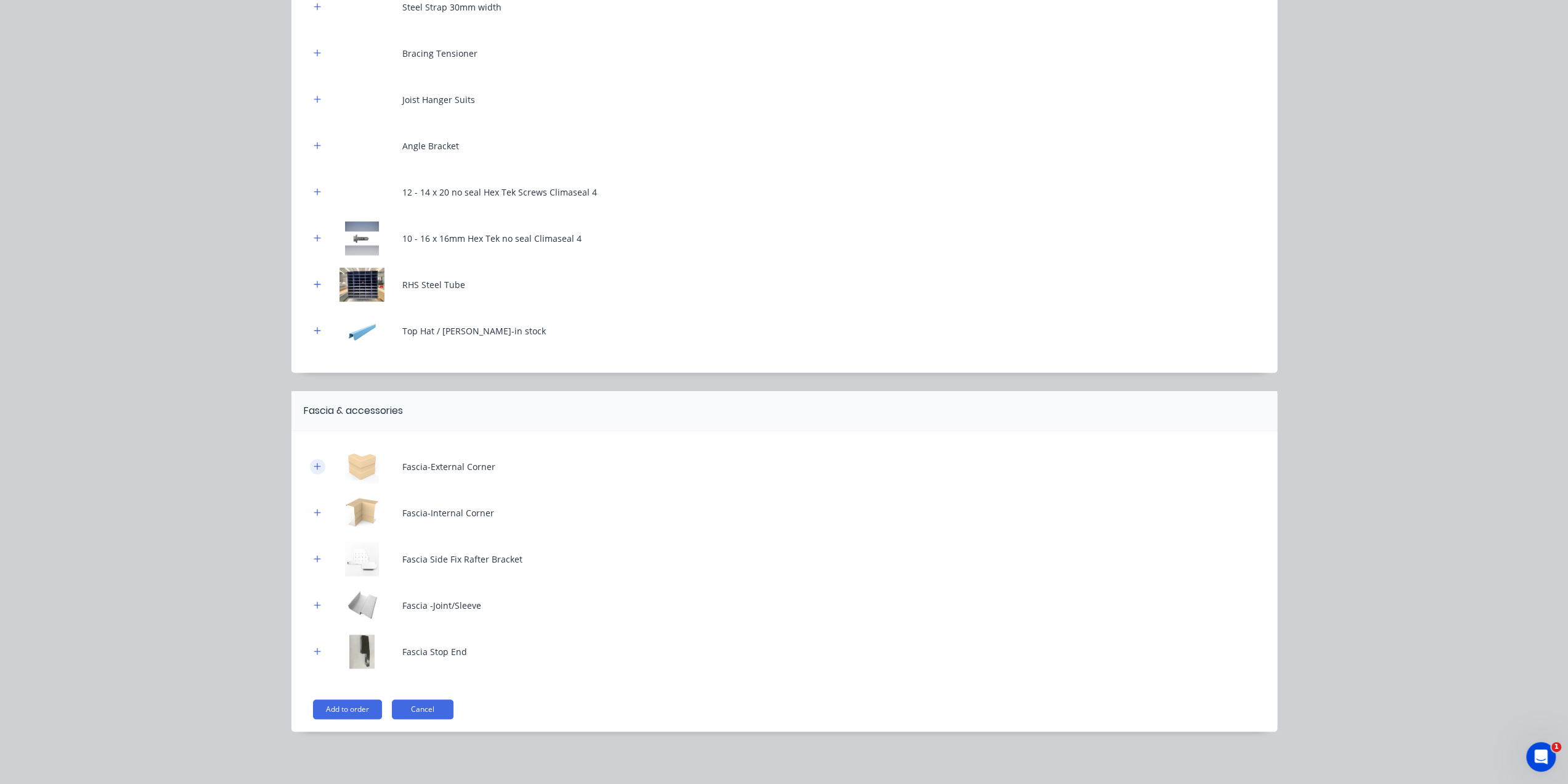
click at [315, 468] on icon "button" at bounding box center [317, 465] width 7 height 8
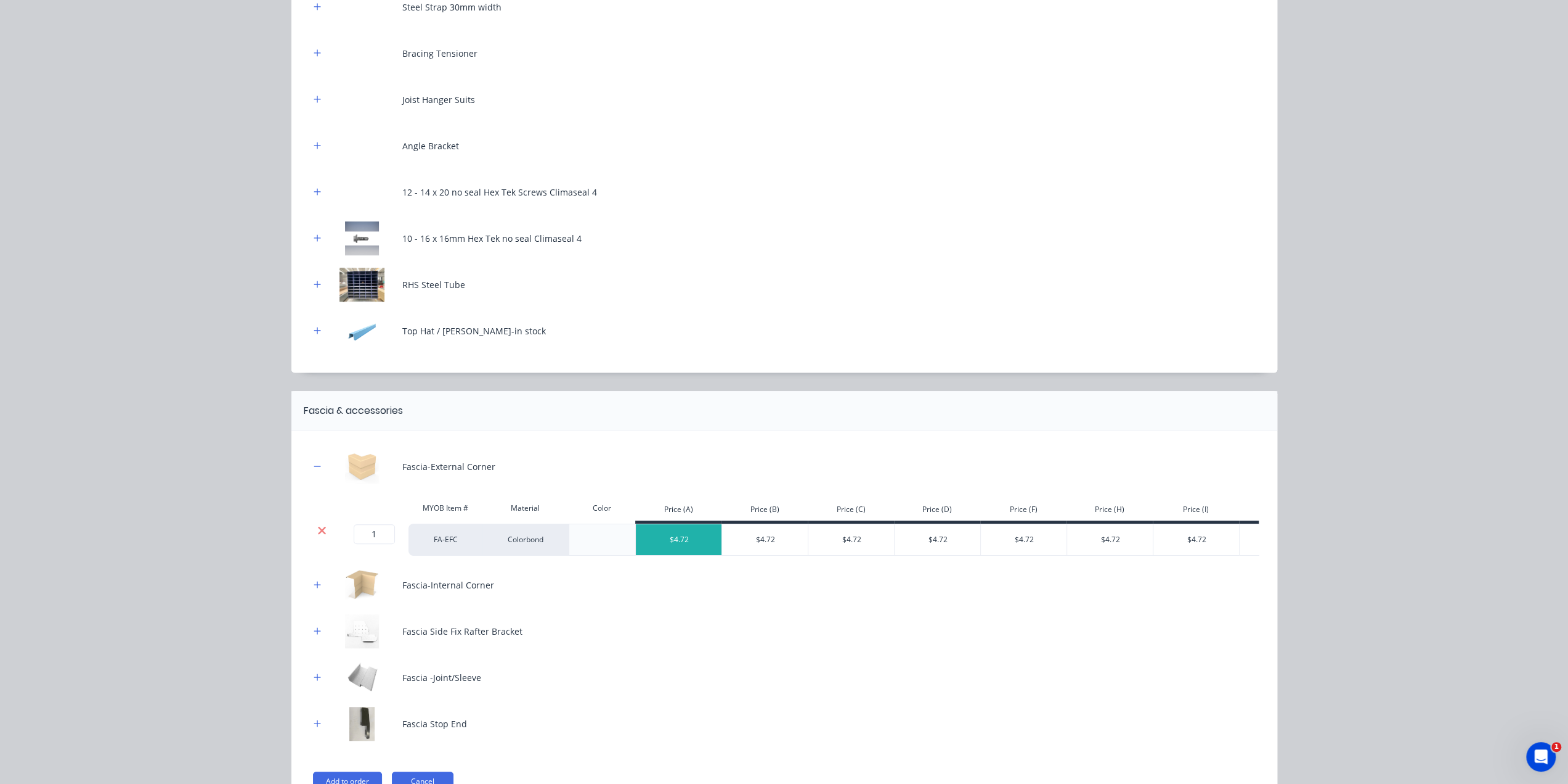
click at [318, 529] on icon at bounding box center [322, 529] width 8 height 8
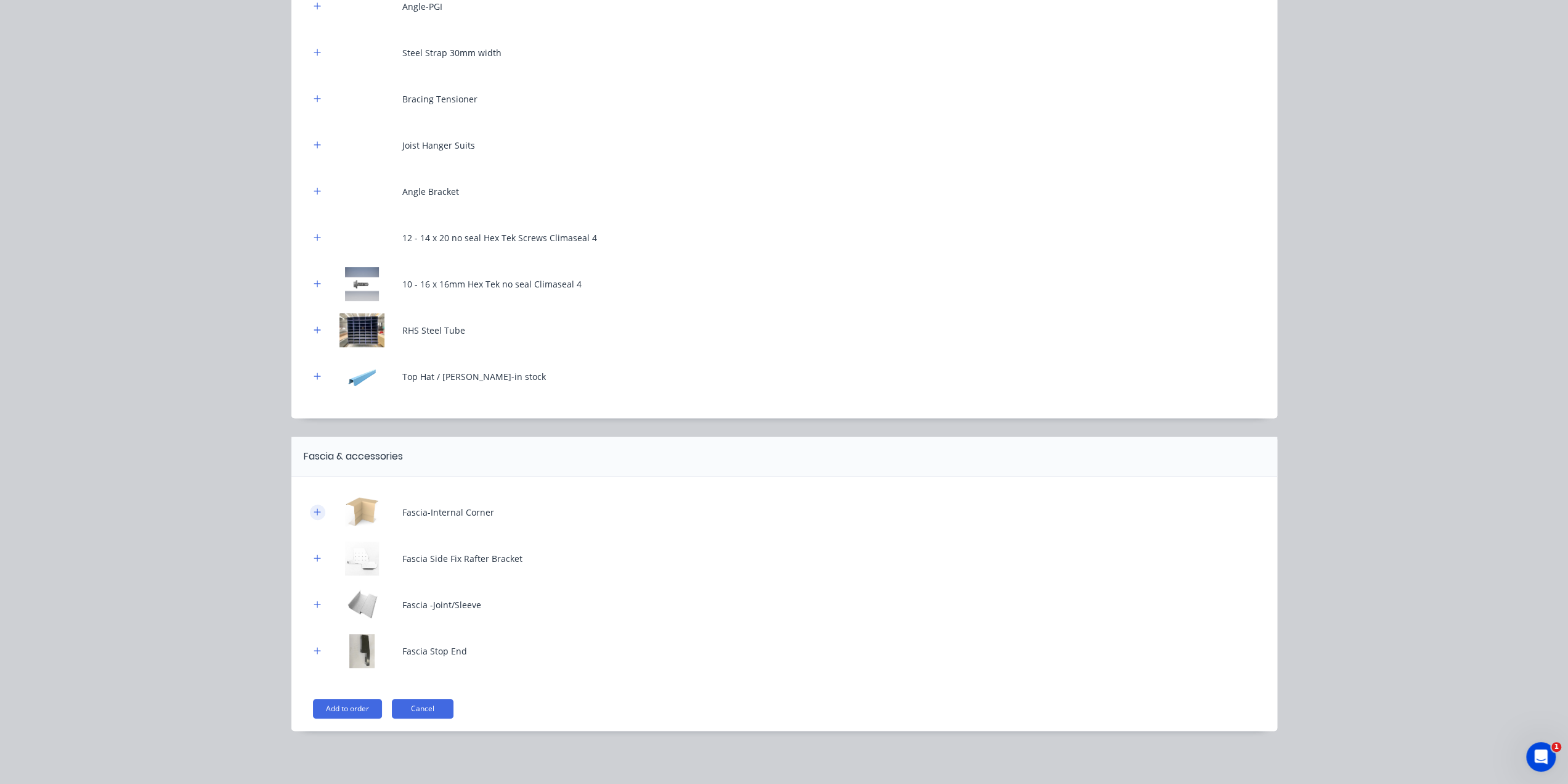
drag, startPoint x: 306, startPoint y: 514, endPoint x: 320, endPoint y: 539, distance: 28.7
click at [310, 515] on button "button" at bounding box center [317, 512] width 16 height 16
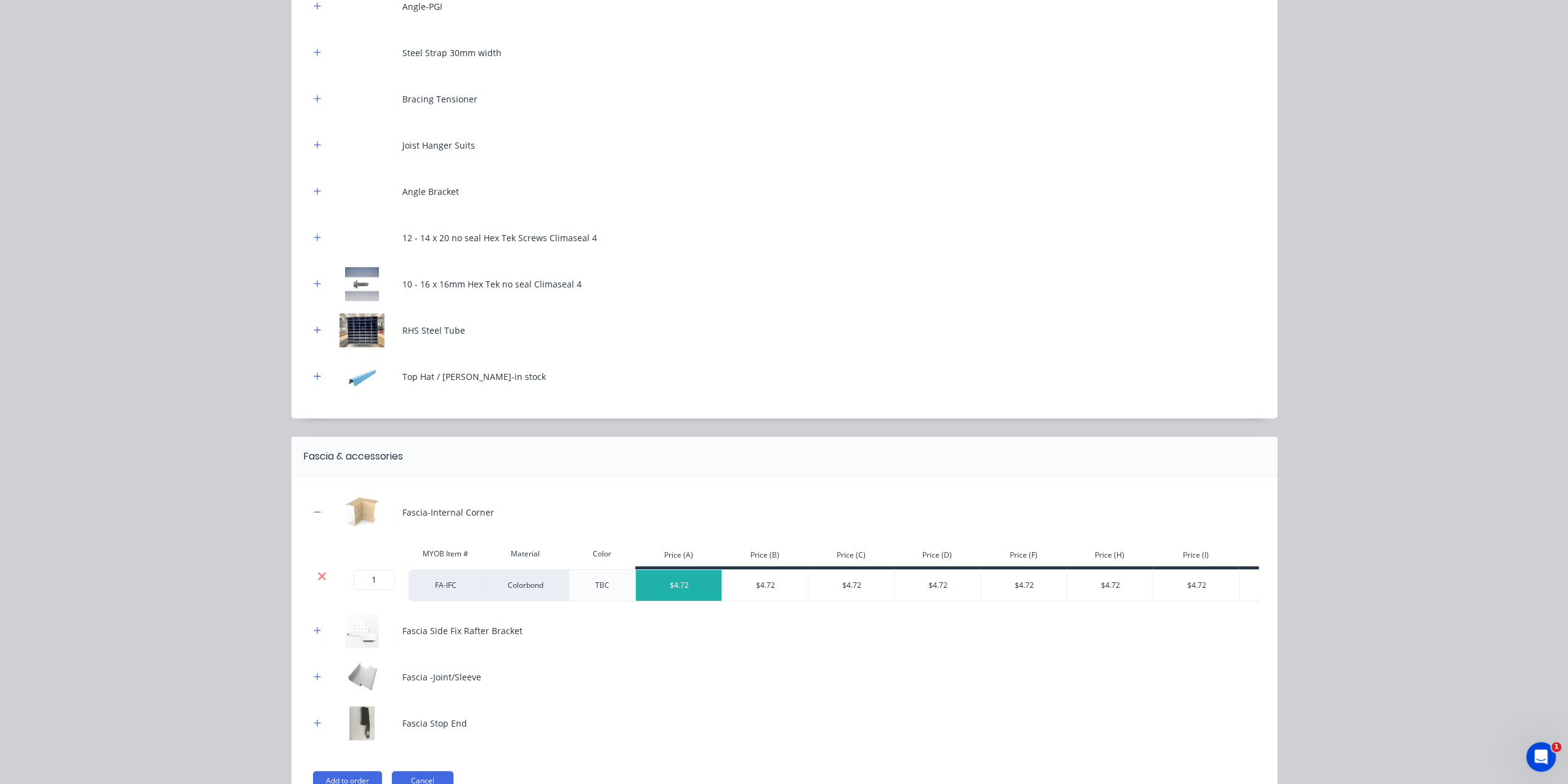
click at [320, 571] on div "MYOB Item # Material Color Price (A) Price (B) Price (C) Price (D) Price (F) Pr…" at bounding box center [784, 571] width 949 height 60
click at [322, 575] on div at bounding box center [322, 576] width 24 height 13
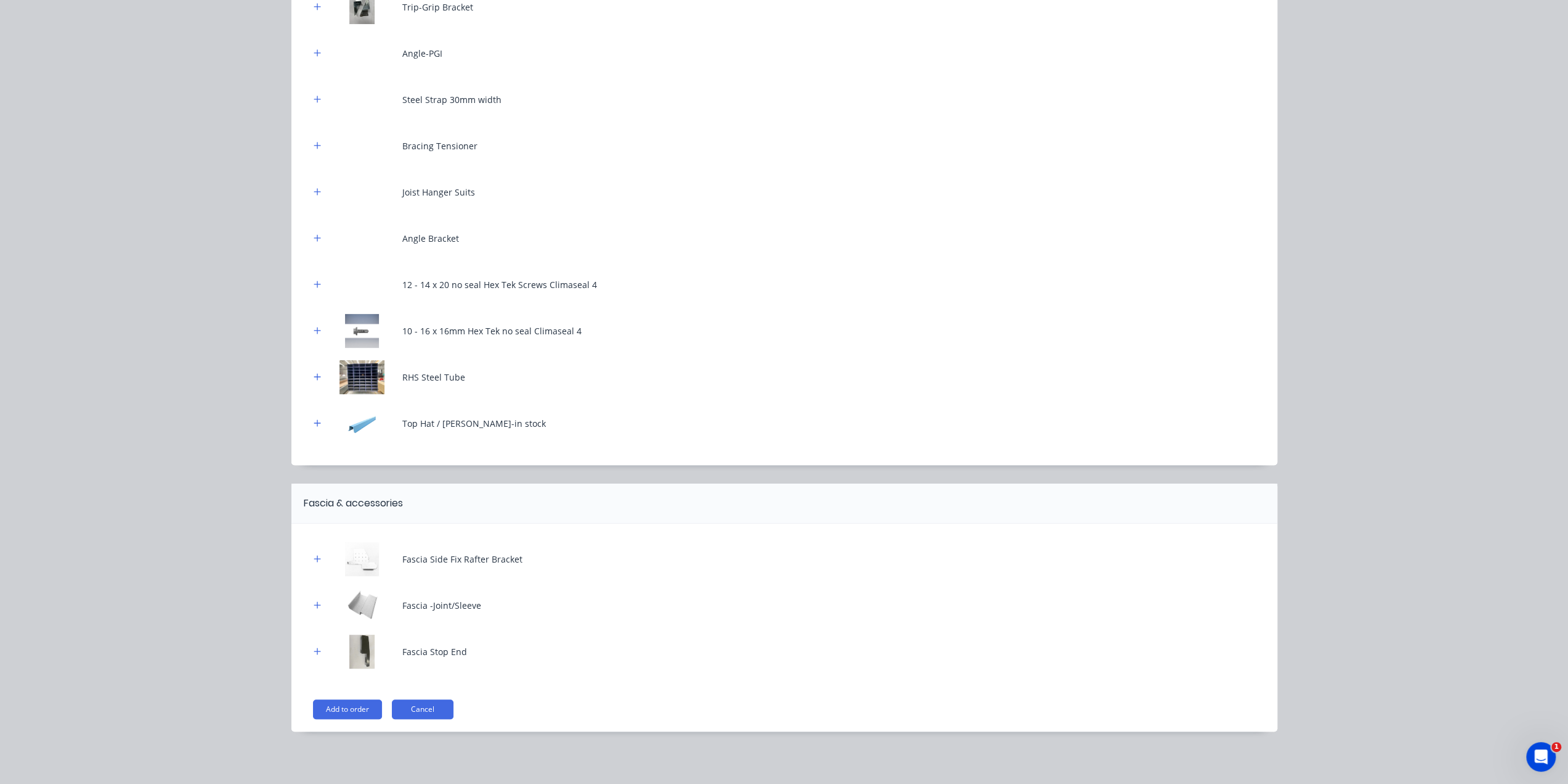
click at [317, 558] on button "button" at bounding box center [317, 559] width 16 height 16
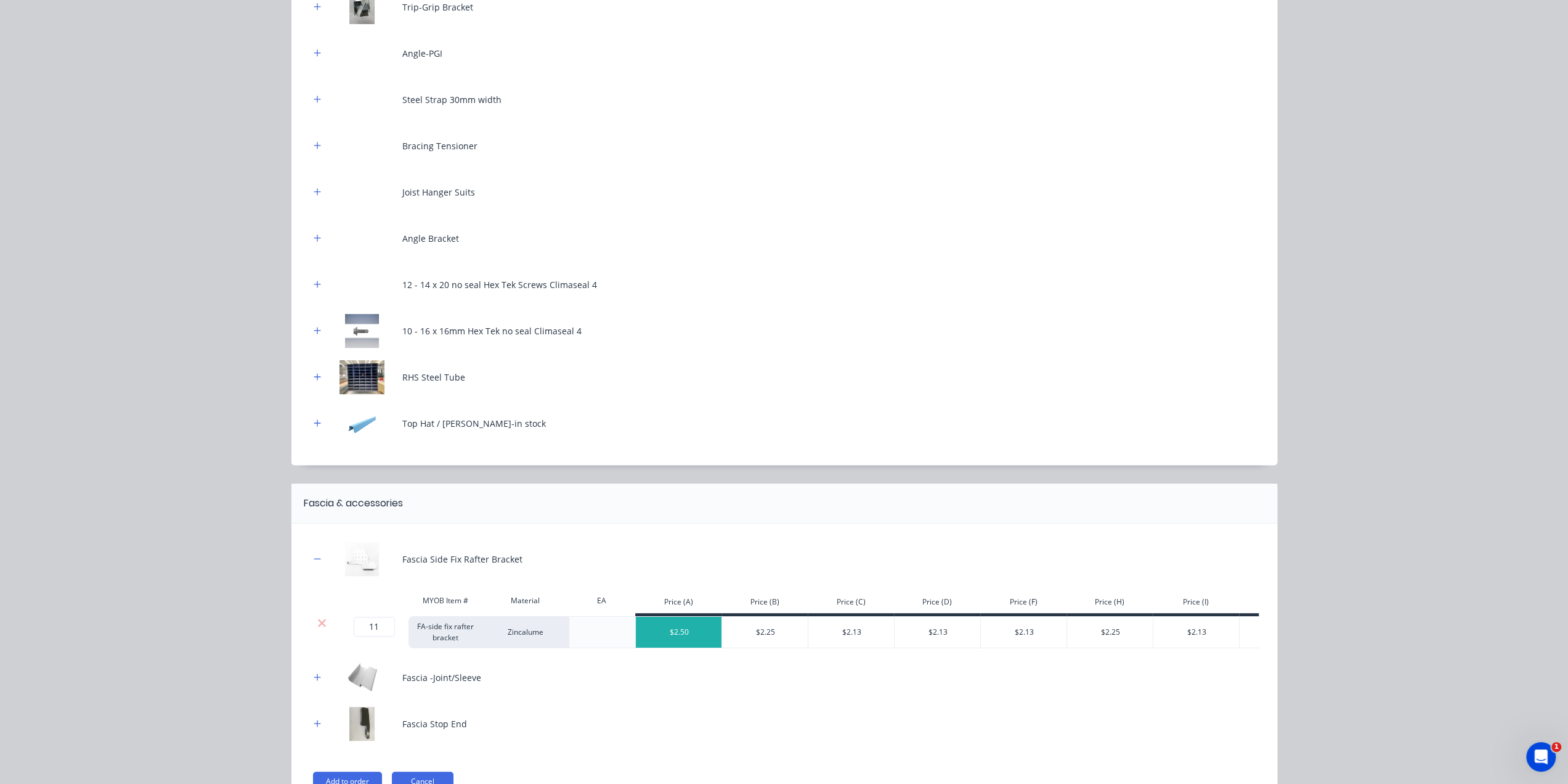
click at [318, 622] on icon at bounding box center [322, 622] width 8 height 8
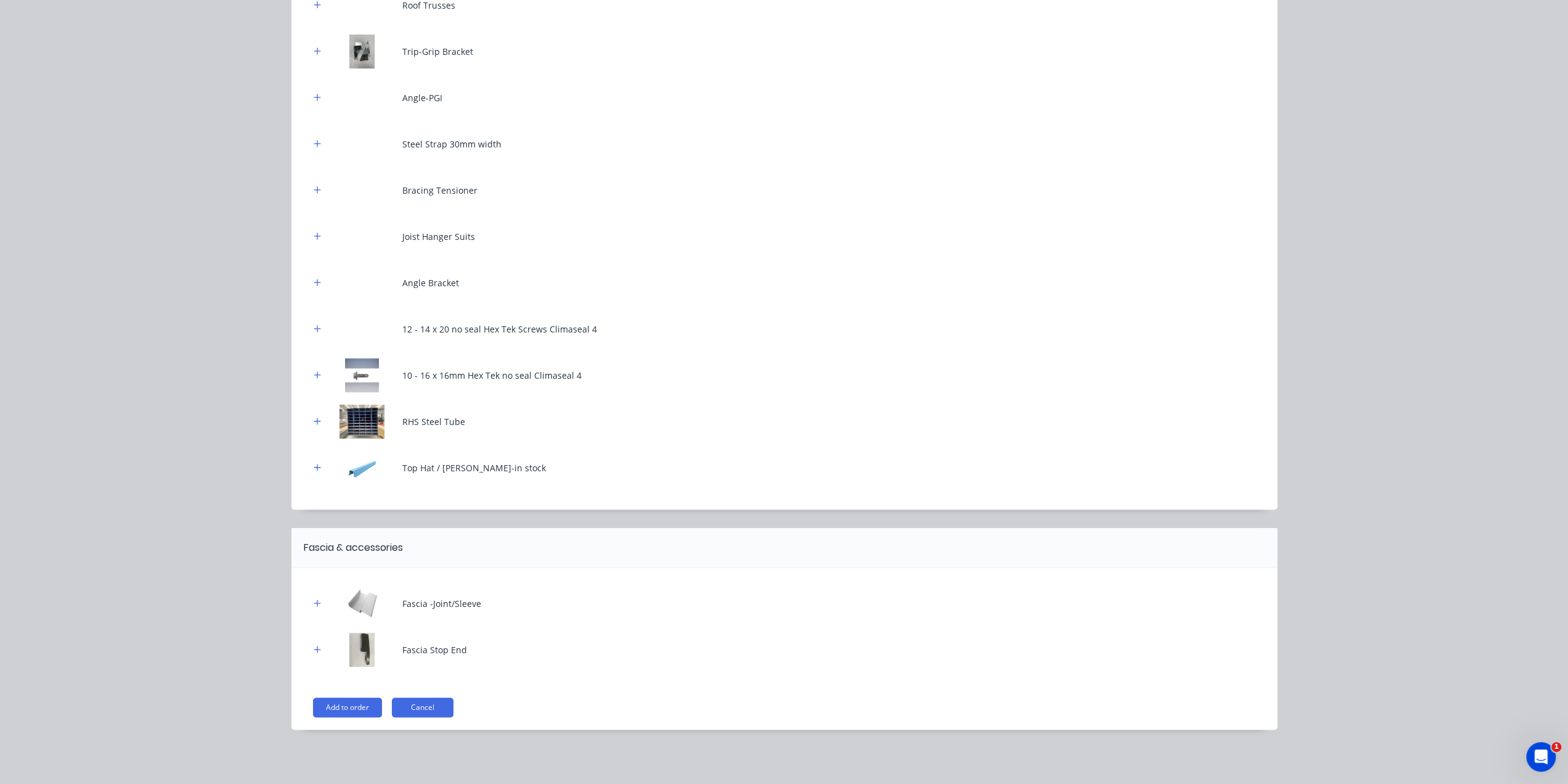
scroll to position [185, 0]
click at [314, 605] on icon "button" at bounding box center [317, 603] width 7 height 8
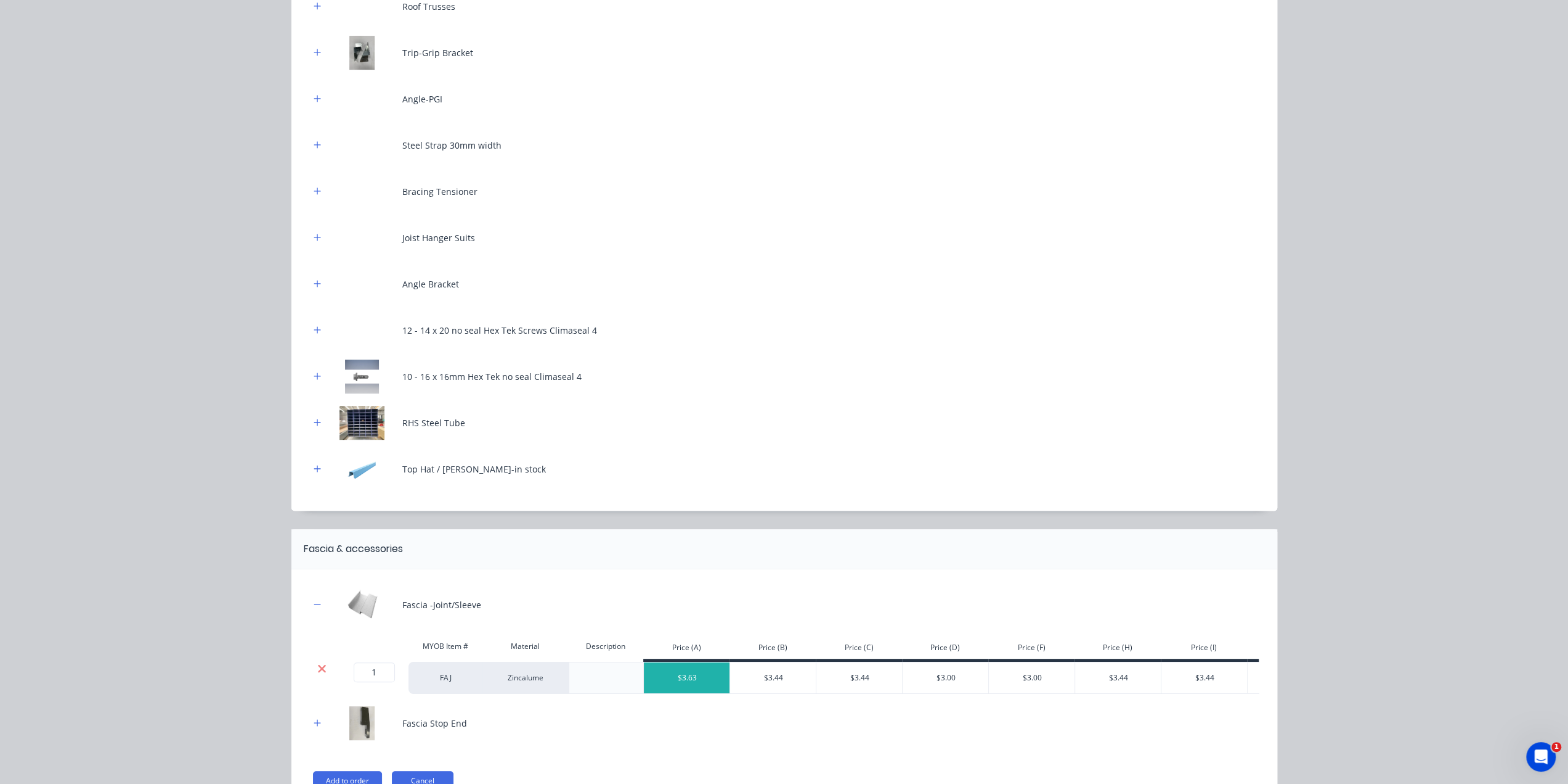
click at [318, 665] on icon at bounding box center [322, 669] width 9 height 13
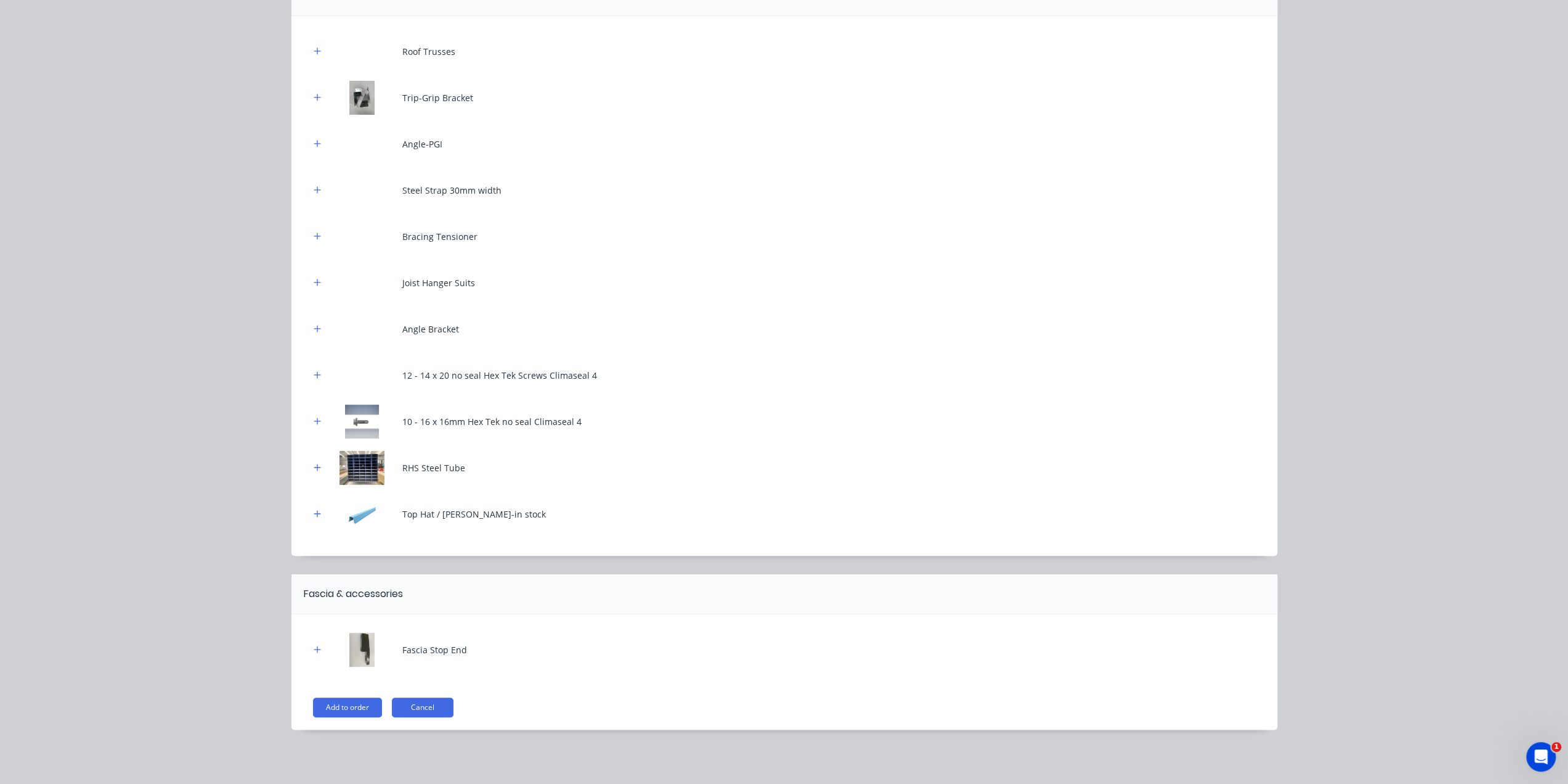
scroll to position [138, 0]
click at [315, 649] on icon "button" at bounding box center [317, 651] width 7 height 8
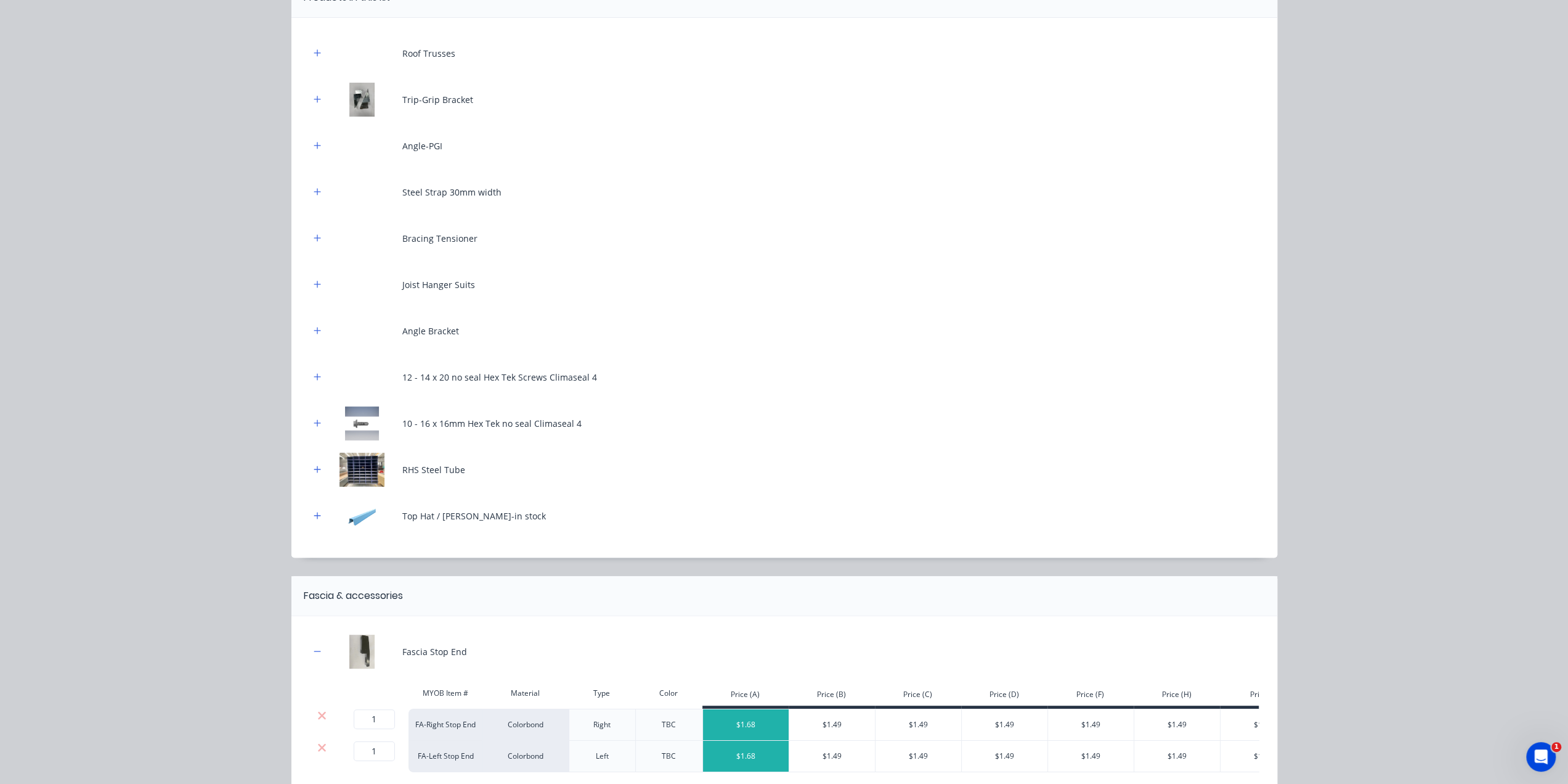
click at [324, 715] on div at bounding box center [322, 716] width 24 height 13
click at [324, 716] on div at bounding box center [322, 716] width 24 height 13
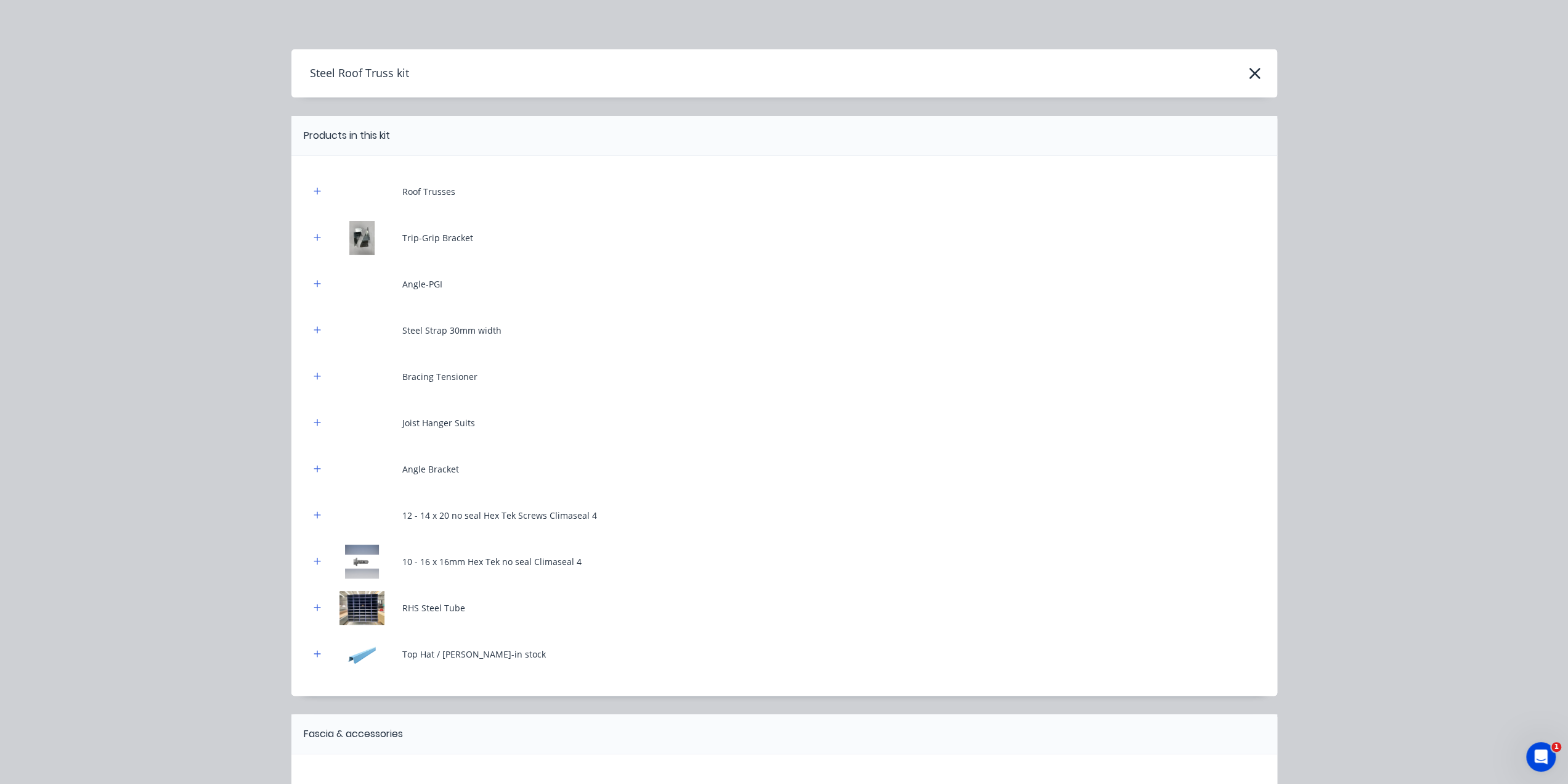
scroll to position [0, 0]
click at [315, 188] on icon "button" at bounding box center [317, 191] width 7 height 8
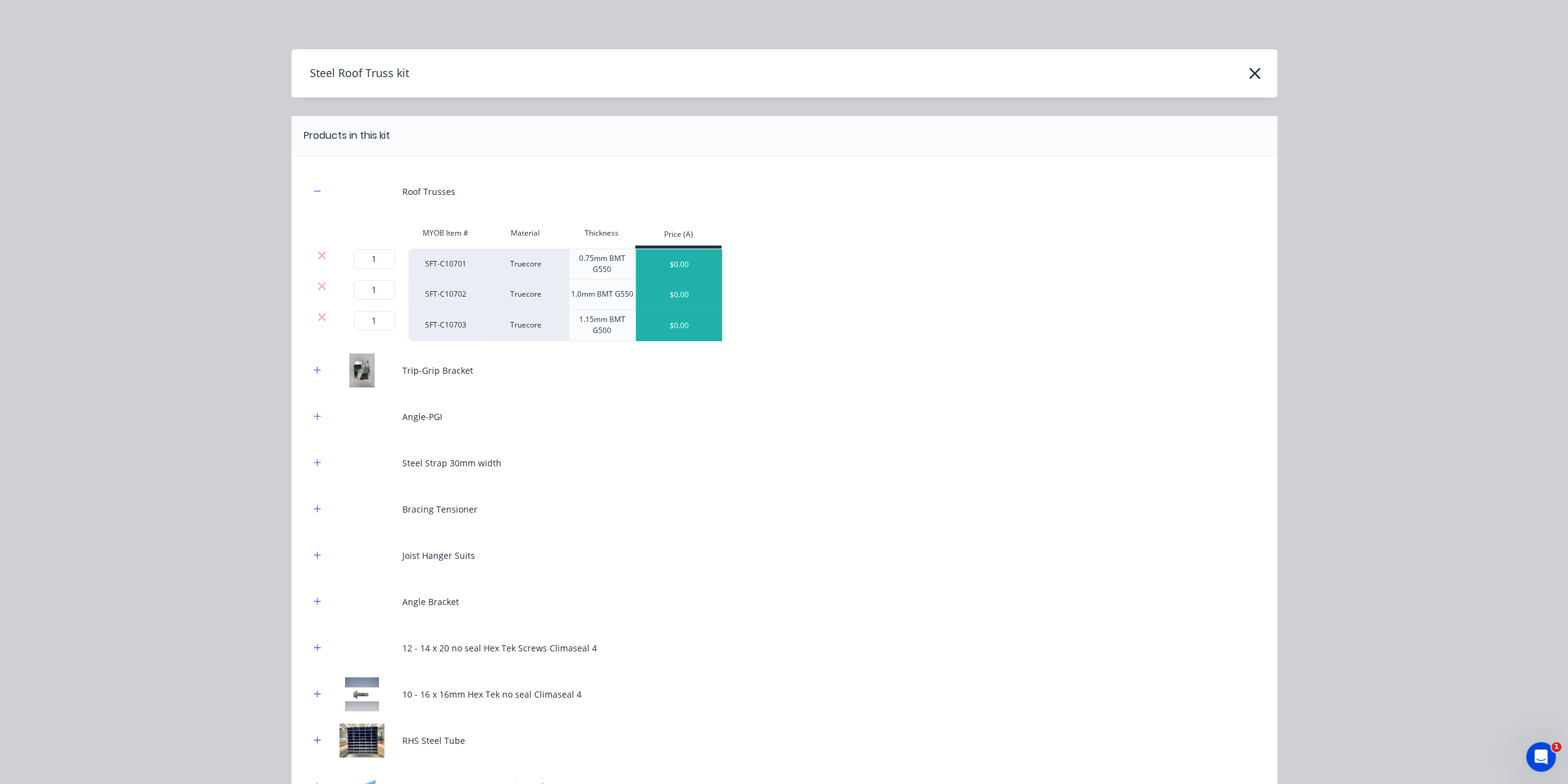
click at [323, 285] on div at bounding box center [322, 287] width 24 height 13
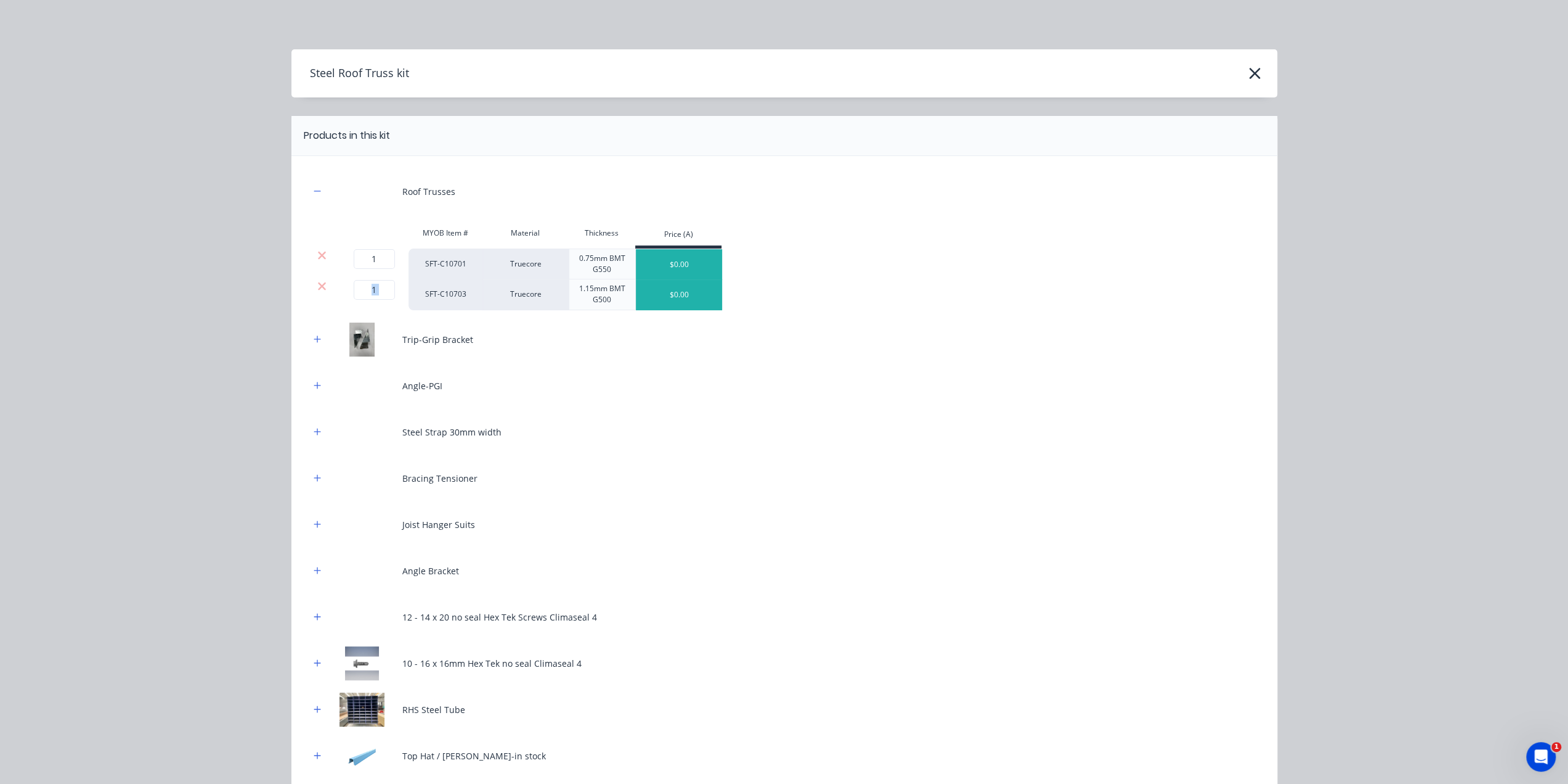
click at [323, 285] on div at bounding box center [322, 287] width 24 height 13
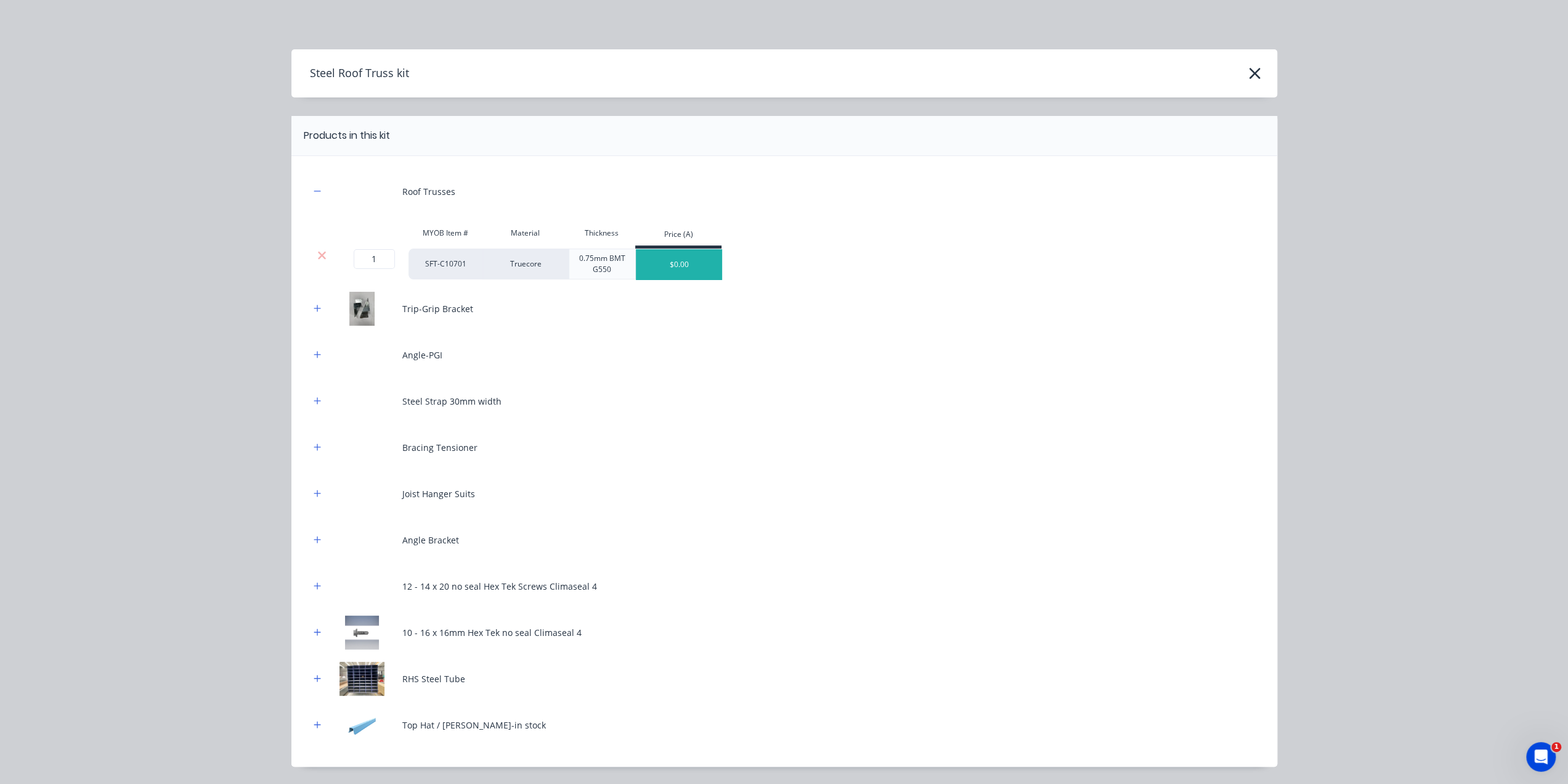
click at [310, 293] on div "Trip-Grip Bracket" at bounding box center [784, 308] width 949 height 34
click at [310, 301] on button "button" at bounding box center [317, 308] width 16 height 16
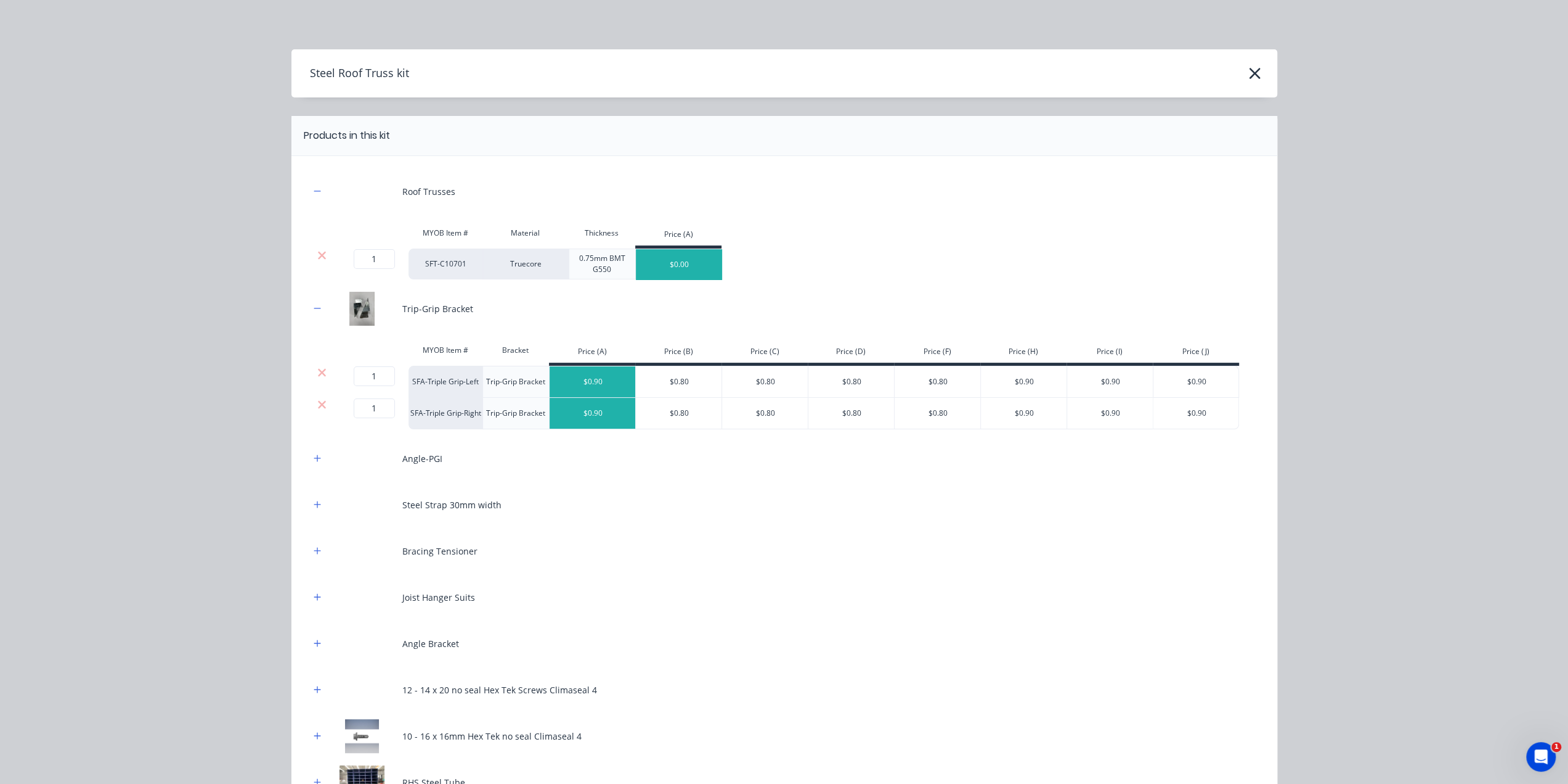
drag, startPoint x: 314, startPoint y: 464, endPoint x: 318, endPoint y: 470, distance: 7.2
click at [315, 464] on button "button" at bounding box center [317, 458] width 16 height 16
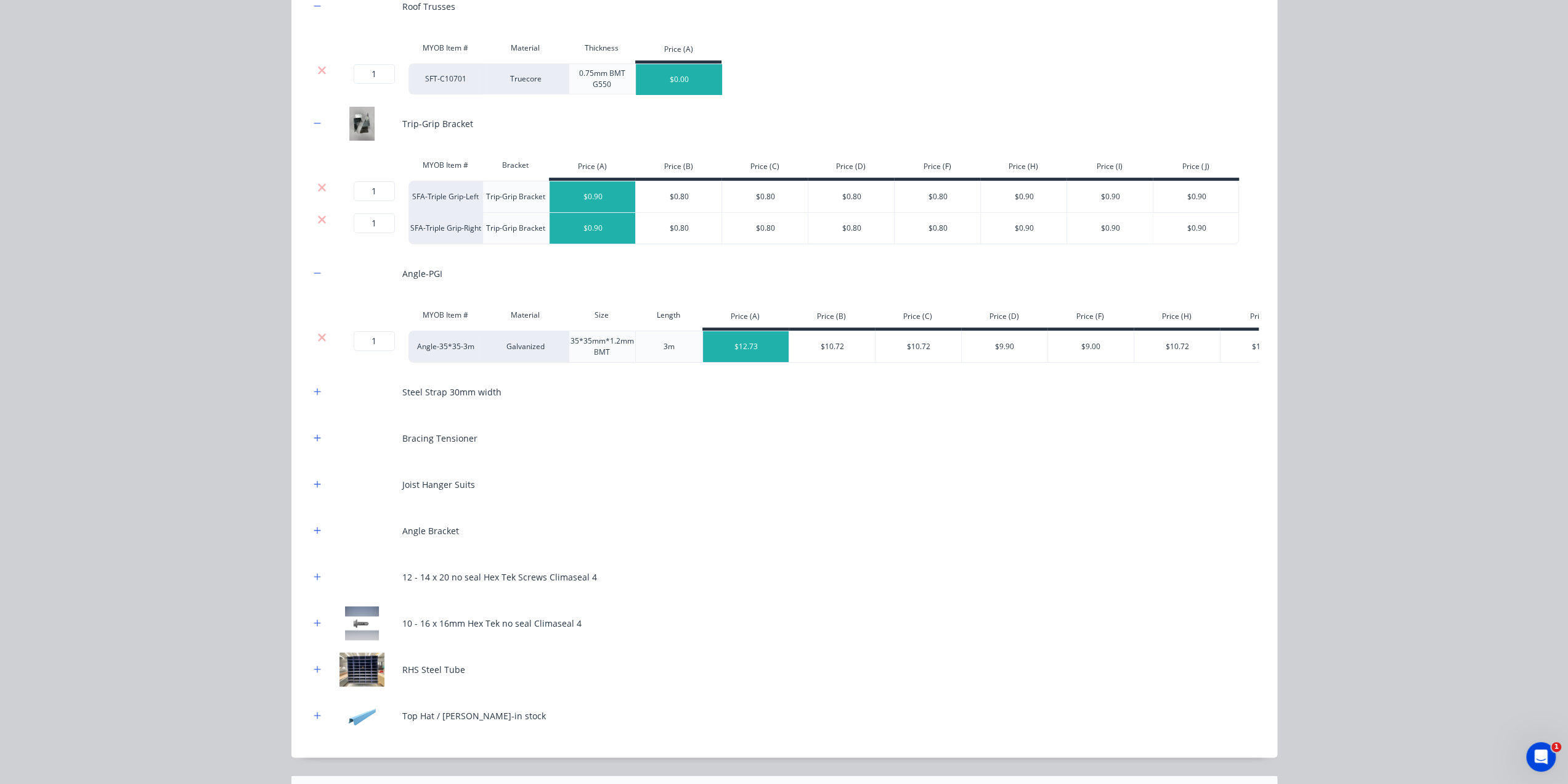
click at [315, 342] on div at bounding box center [322, 346] width 25 height 32
drag, startPoint x: 310, startPoint y: 335, endPoint x: 310, endPoint y: 347, distance: 12.0
click at [310, 335] on div at bounding box center [322, 338] width 24 height 13
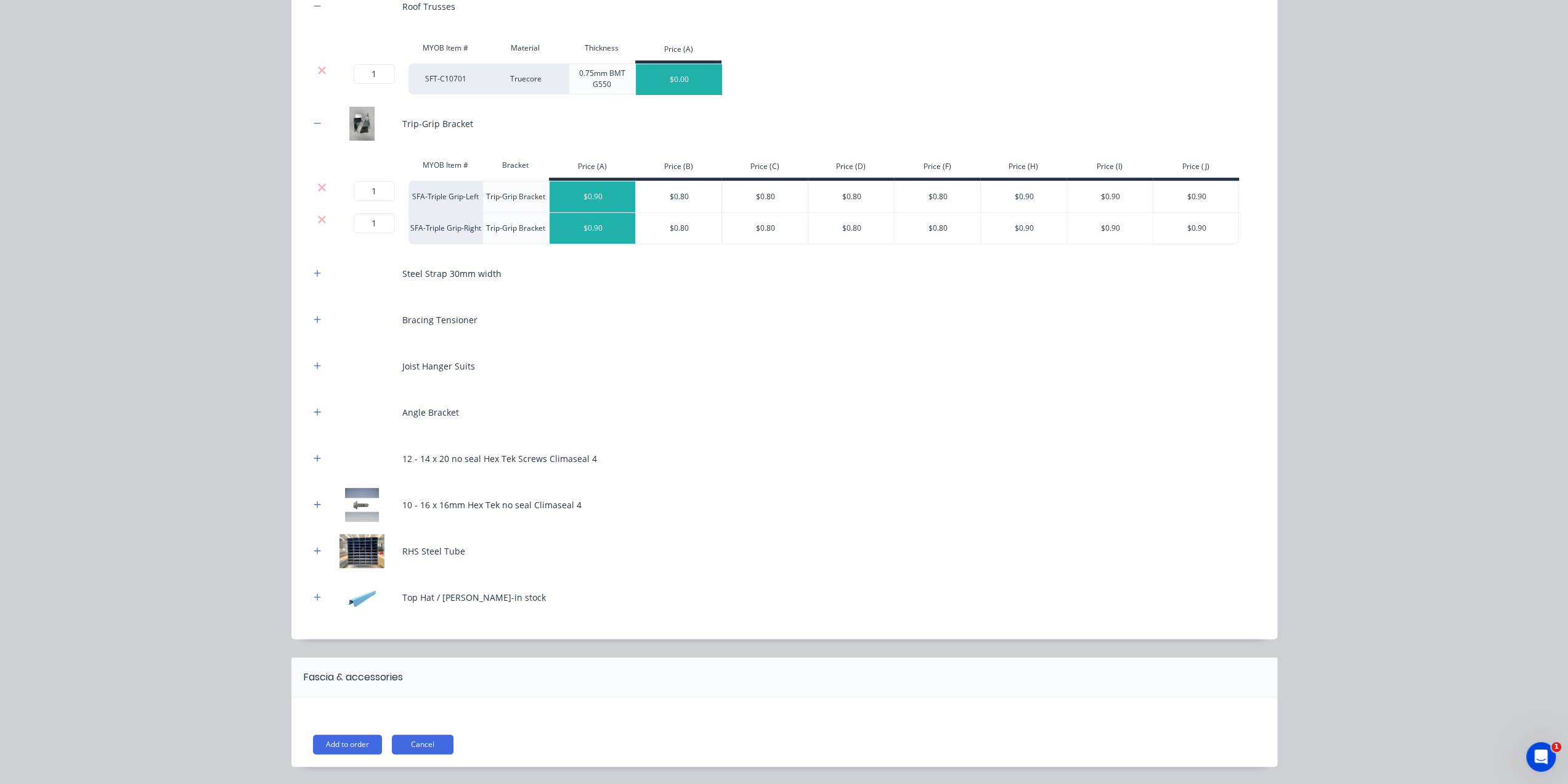
click at [305, 275] on div "Roof Trusses MYOB Item # Material Thickness Price (A) 1 1 ? SFT-C10701 Truecore…" at bounding box center [784, 305] width 986 height 668
click at [313, 258] on div "Steel Strap 30mm width" at bounding box center [784, 273] width 949 height 34
click at [315, 270] on icon "button" at bounding box center [317, 273] width 7 height 8
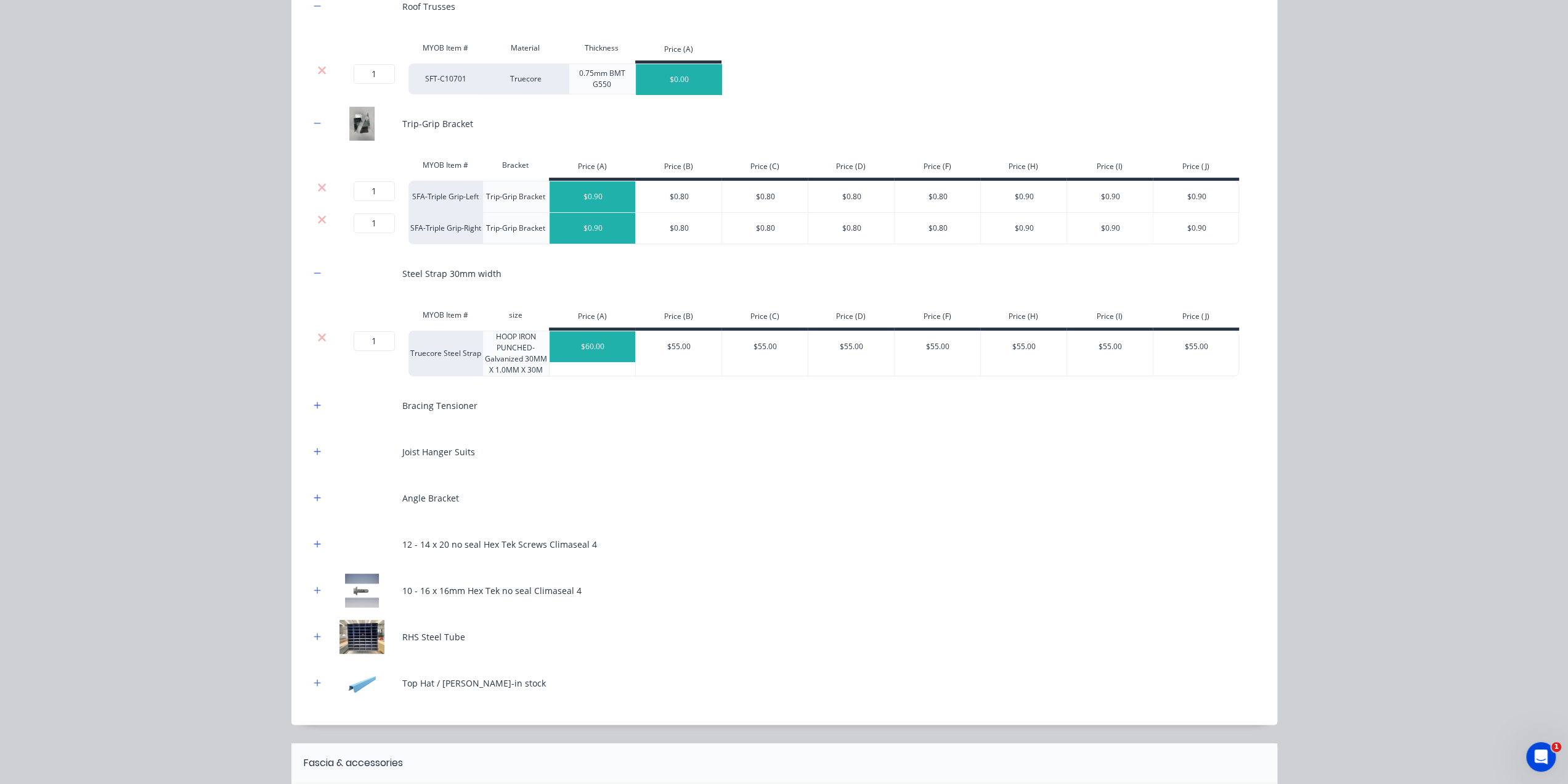
click at [324, 331] on div at bounding box center [322, 338] width 24 height 13
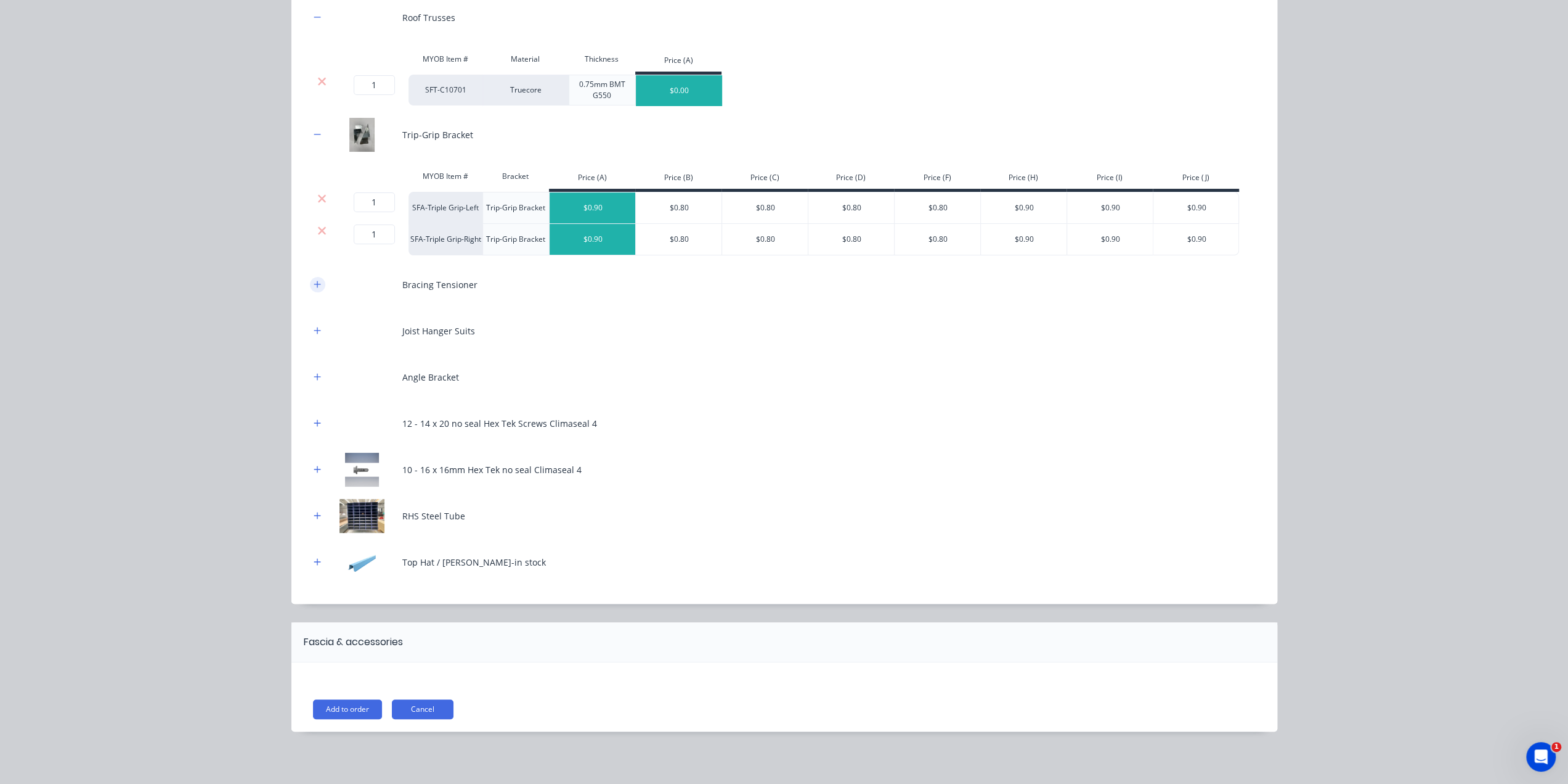
click at [310, 280] on button "button" at bounding box center [317, 284] width 16 height 16
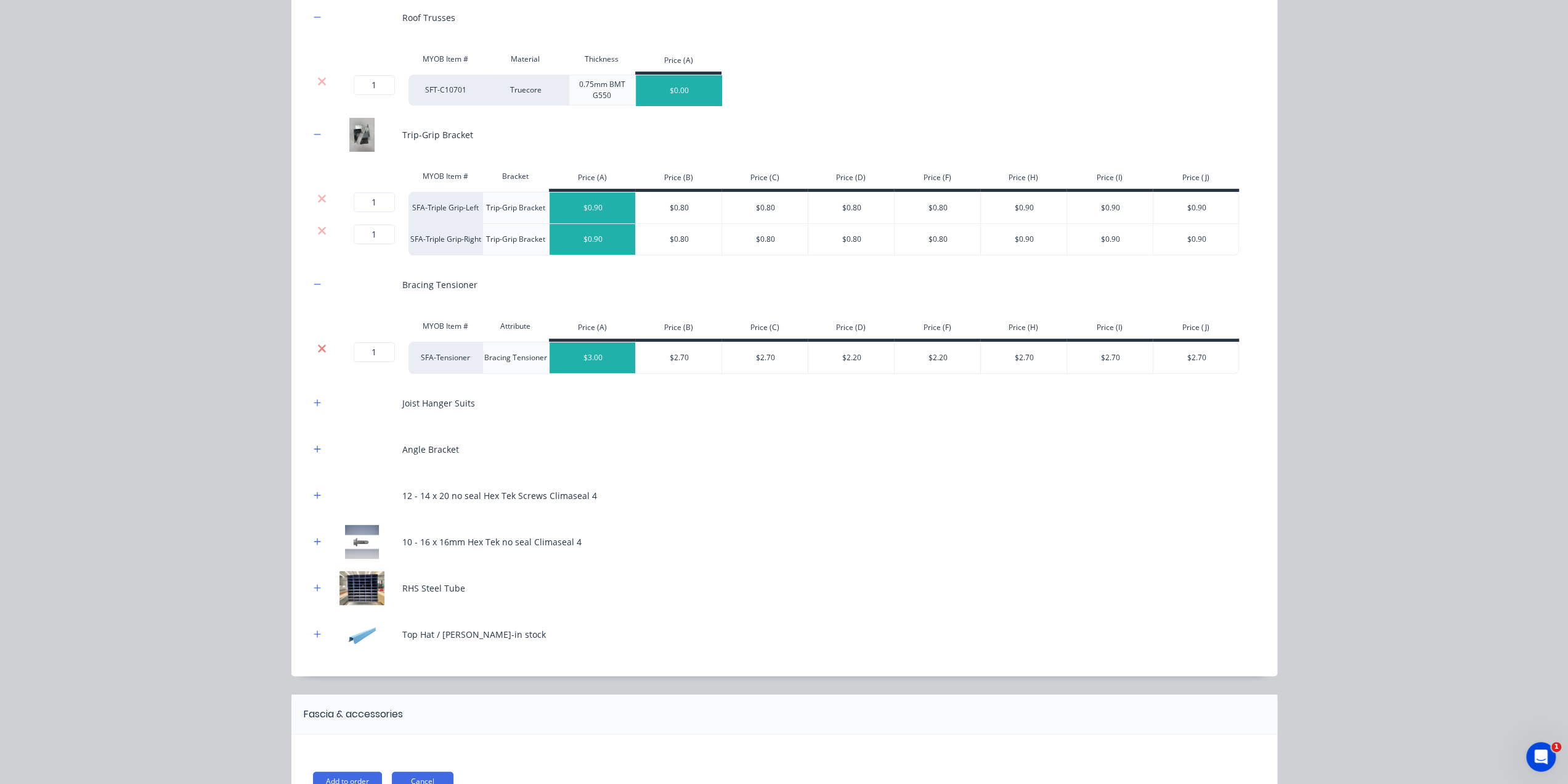
click at [318, 347] on icon at bounding box center [322, 348] width 8 height 8
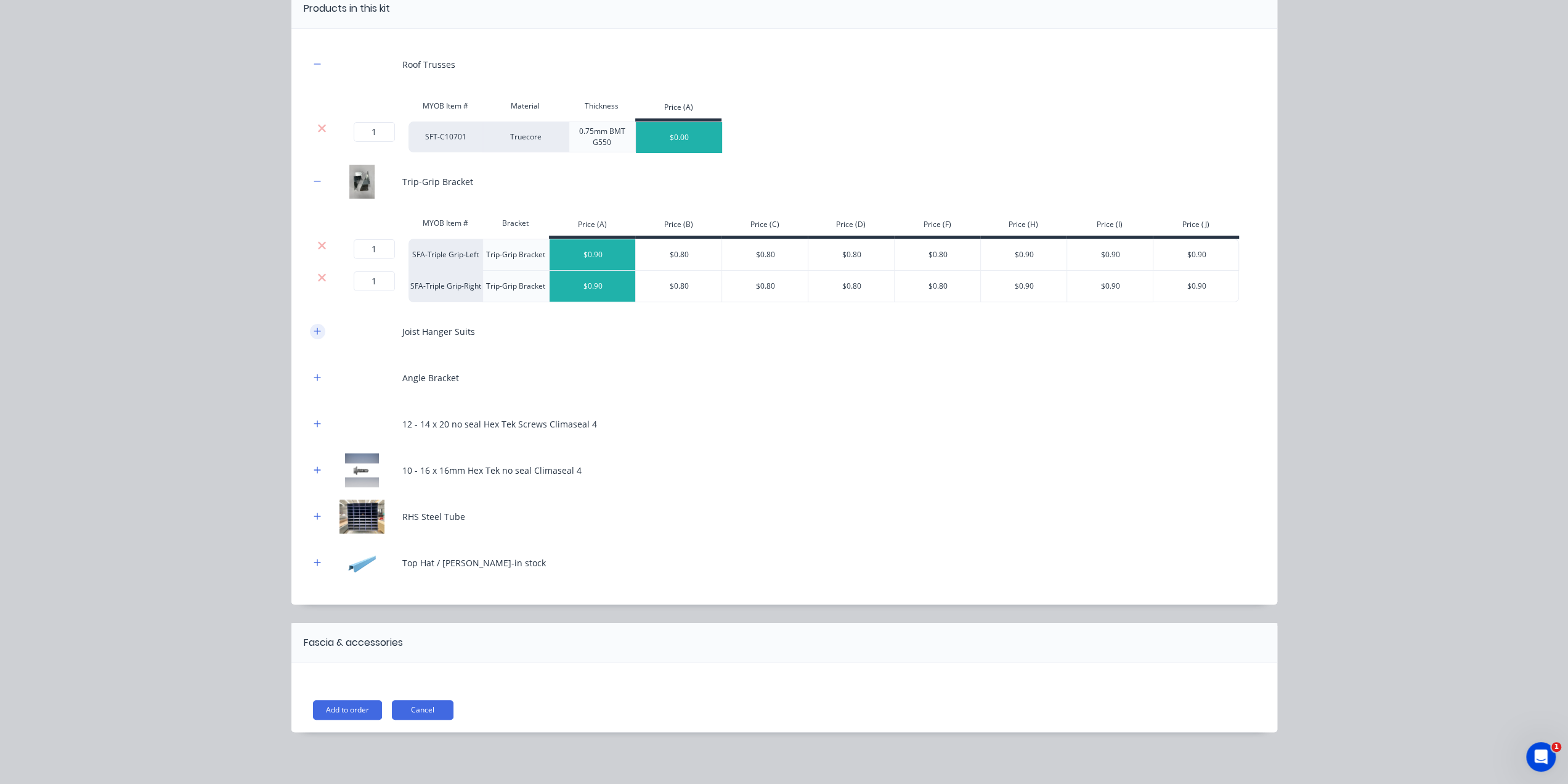
click at [314, 333] on icon "button" at bounding box center [317, 330] width 6 height 6
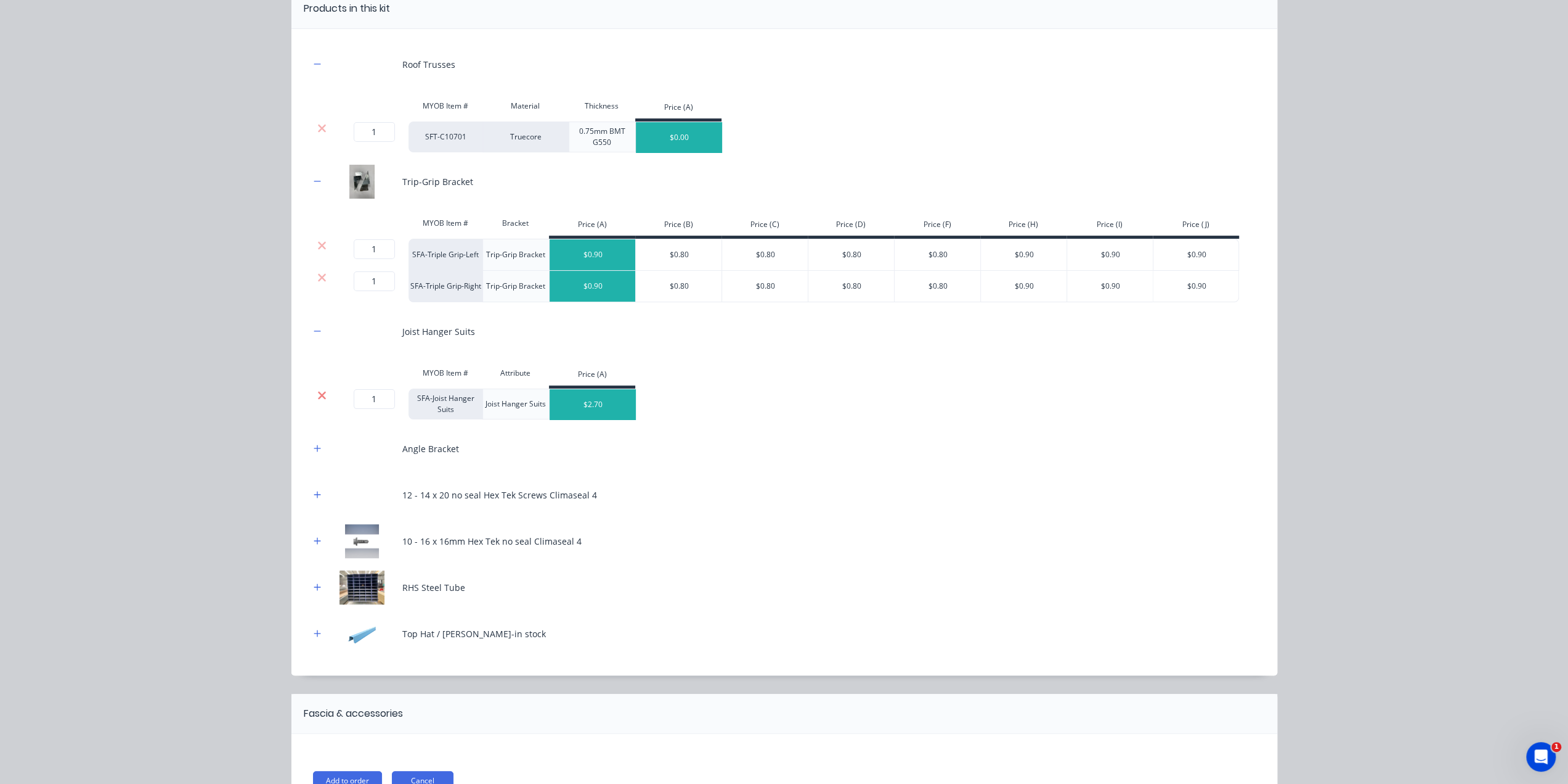
click at [317, 389] on icon at bounding box center [322, 395] width 9 height 13
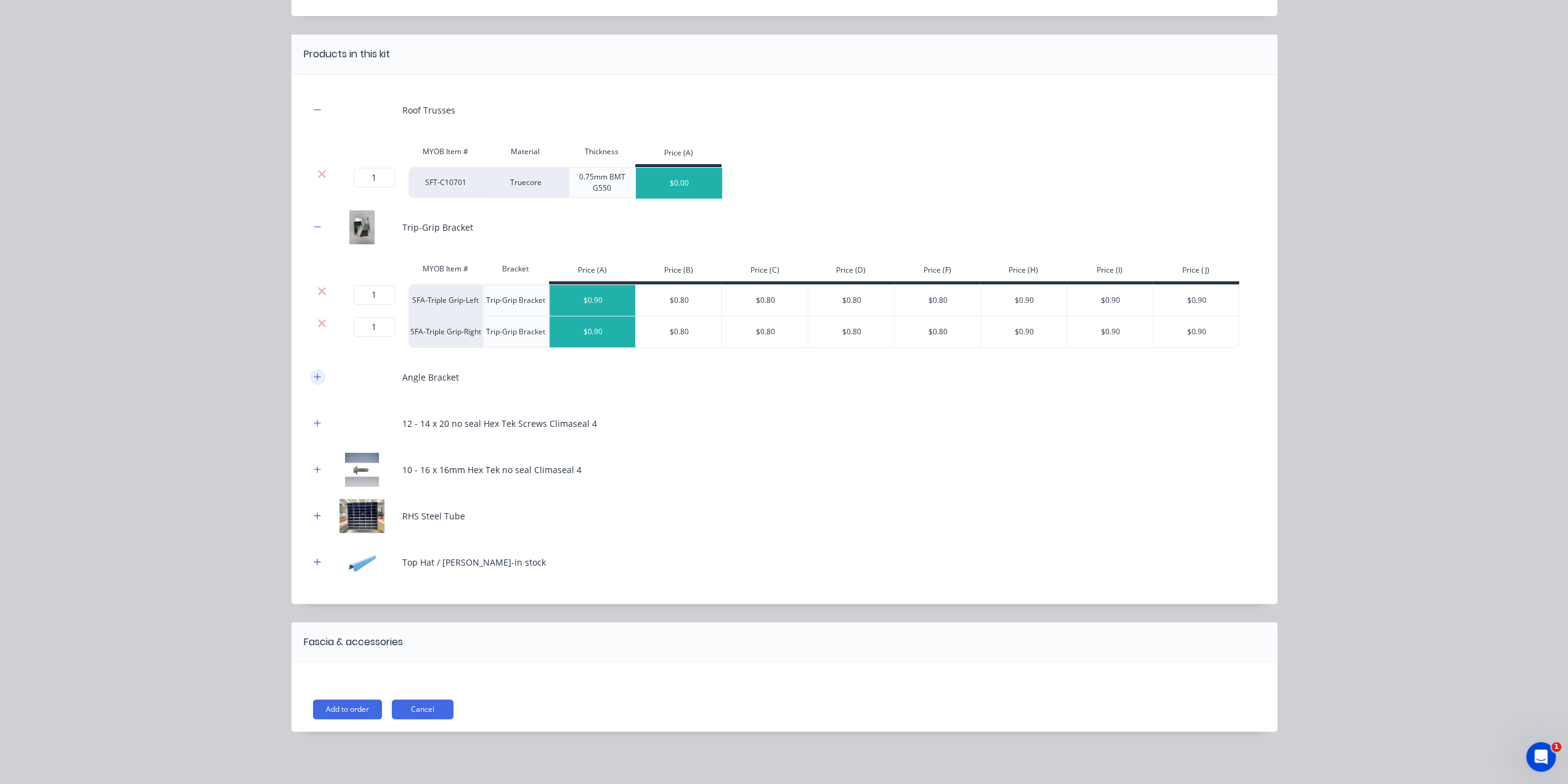
click at [314, 376] on icon "button" at bounding box center [317, 376] width 6 height 6
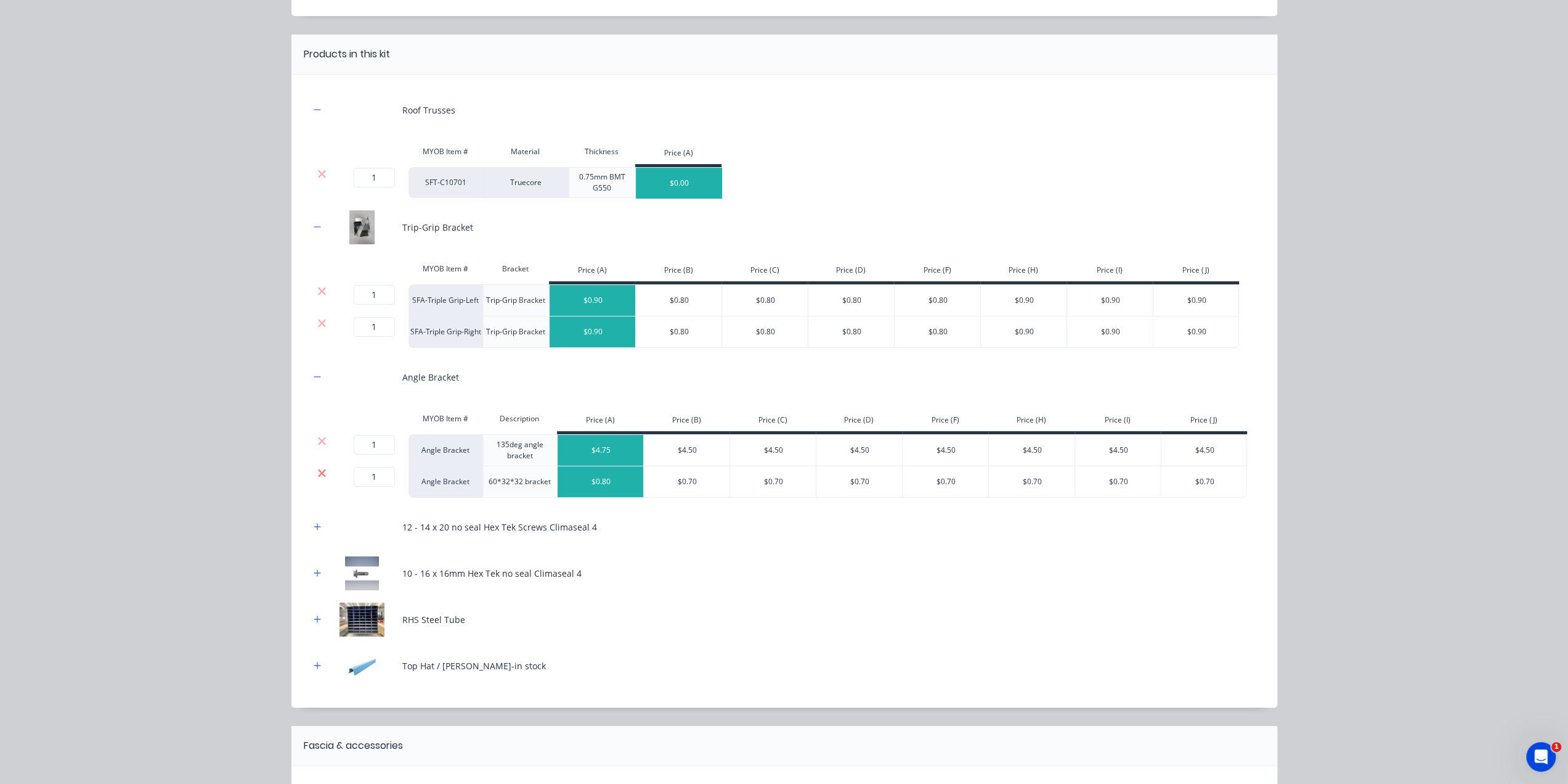
click at [318, 473] on icon at bounding box center [322, 472] width 8 height 8
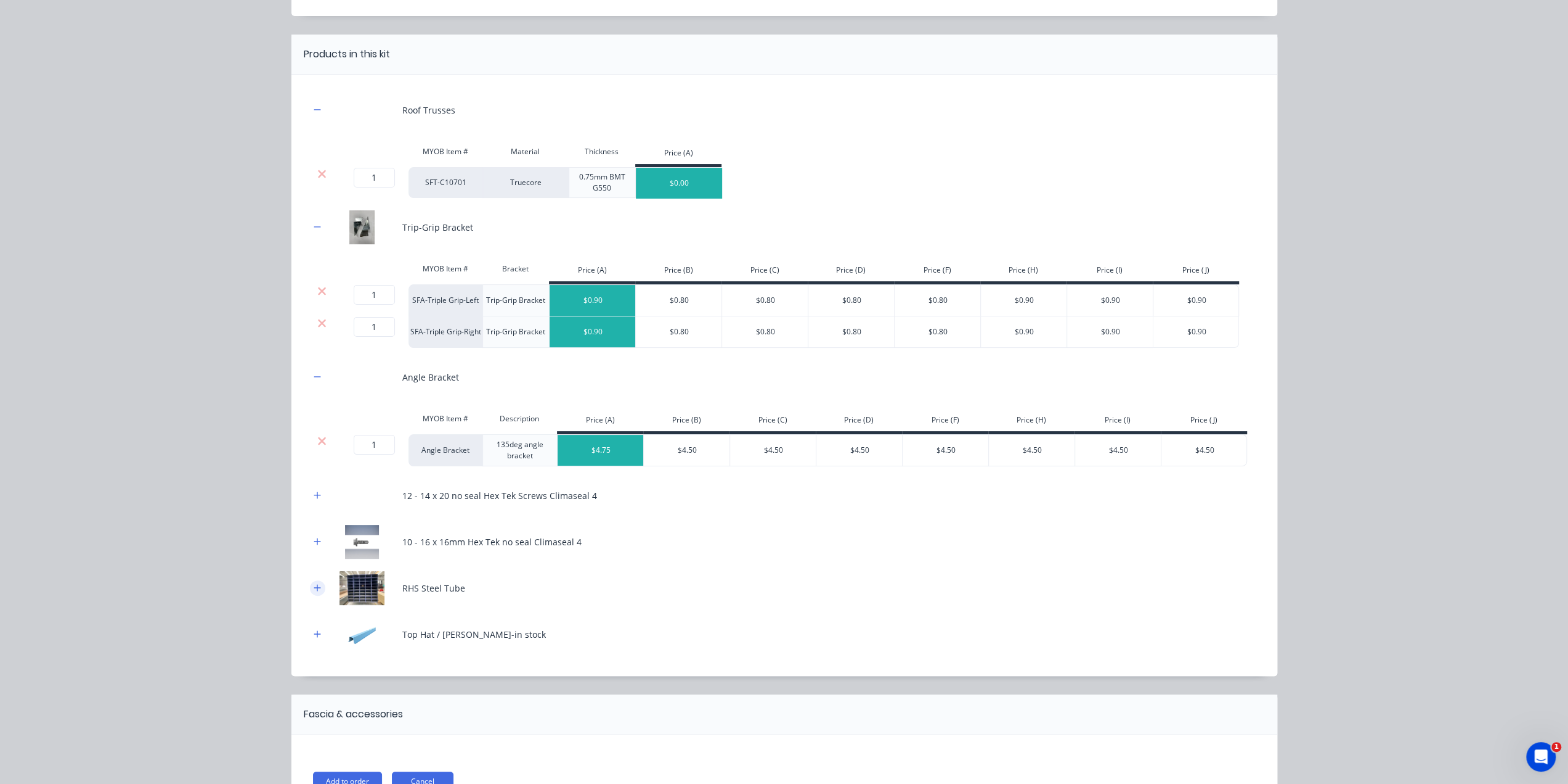
drag, startPoint x: 315, startPoint y: 573, endPoint x: 310, endPoint y: 586, distance: 13.9
click at [313, 576] on div "RHS Steel Tube" at bounding box center [784, 588] width 949 height 34
click at [314, 588] on icon "button" at bounding box center [317, 587] width 7 height 8
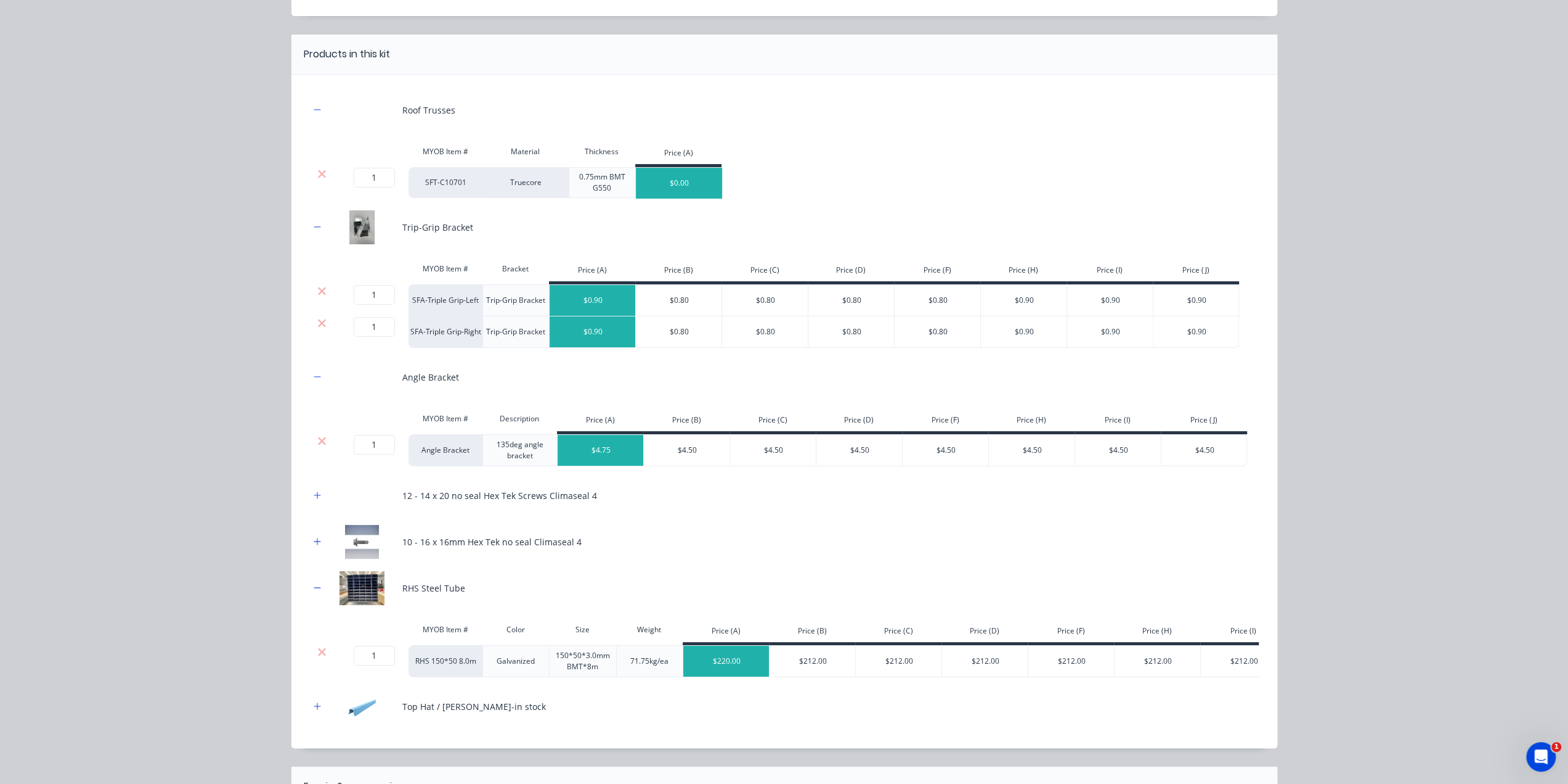
click at [318, 651] on icon at bounding box center [322, 652] width 9 height 13
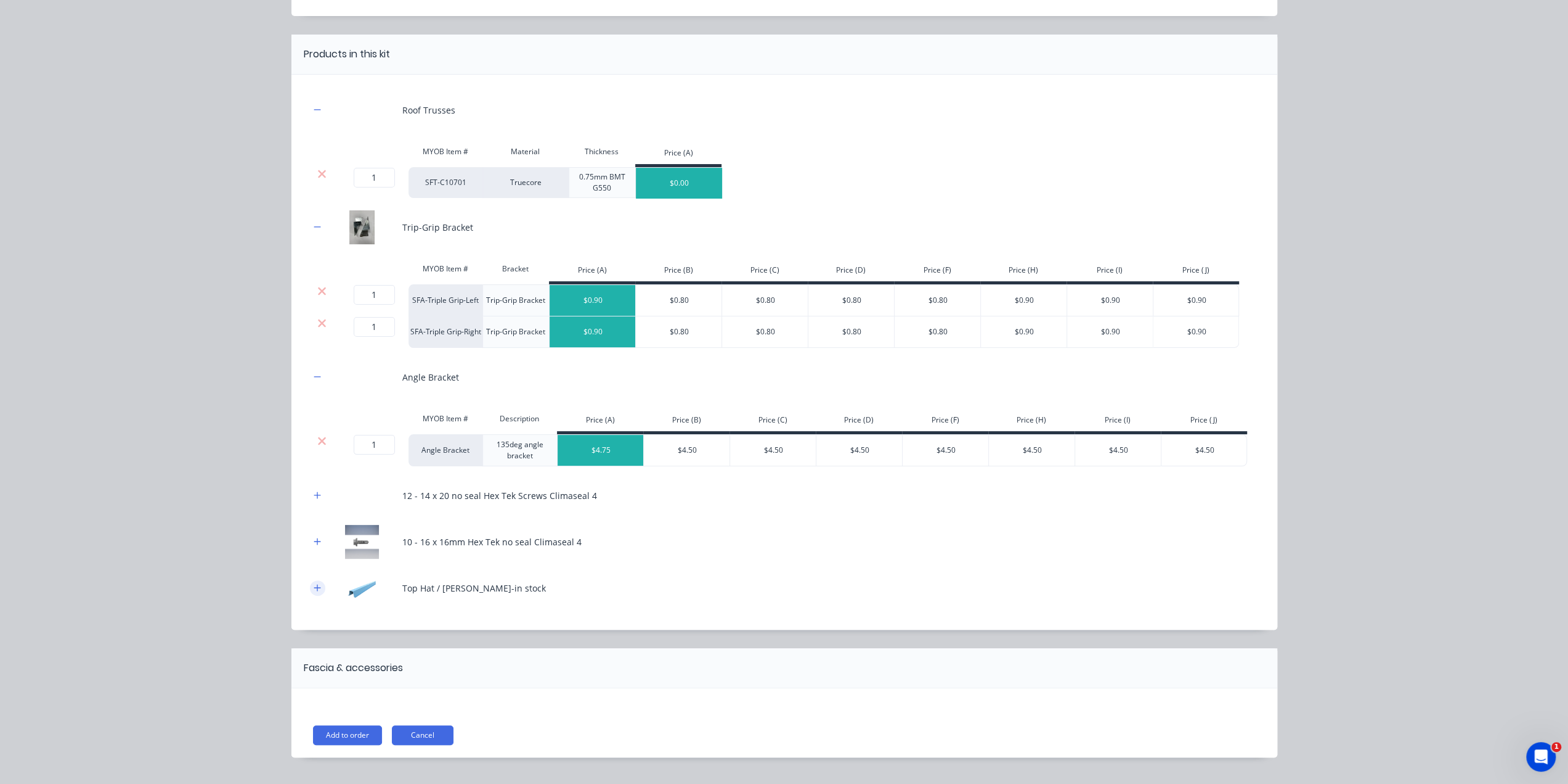
click at [314, 586] on icon "button" at bounding box center [317, 587] width 7 height 8
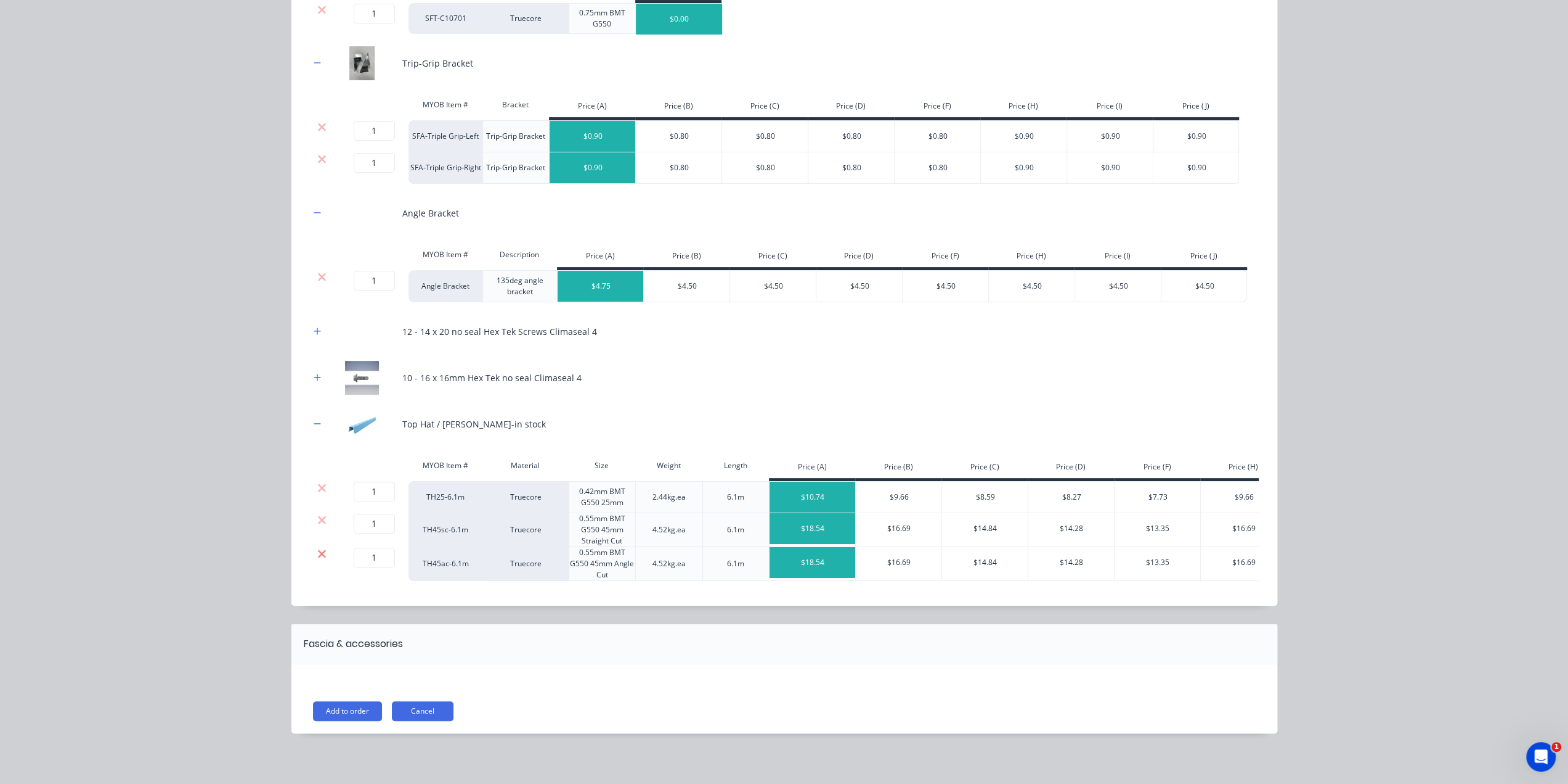
click at [317, 548] on icon at bounding box center [322, 554] width 9 height 13
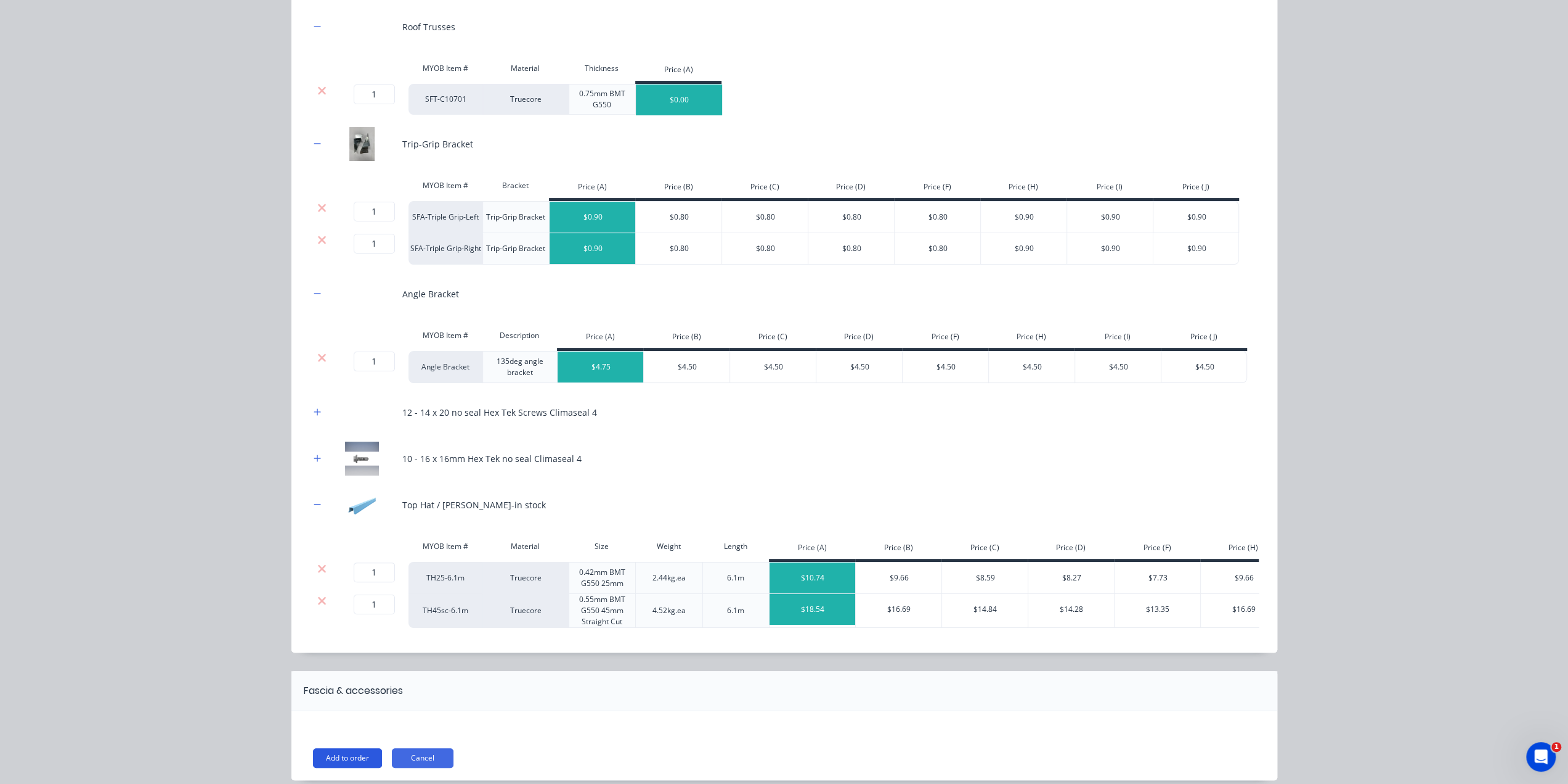
scroll to position [219, 0]
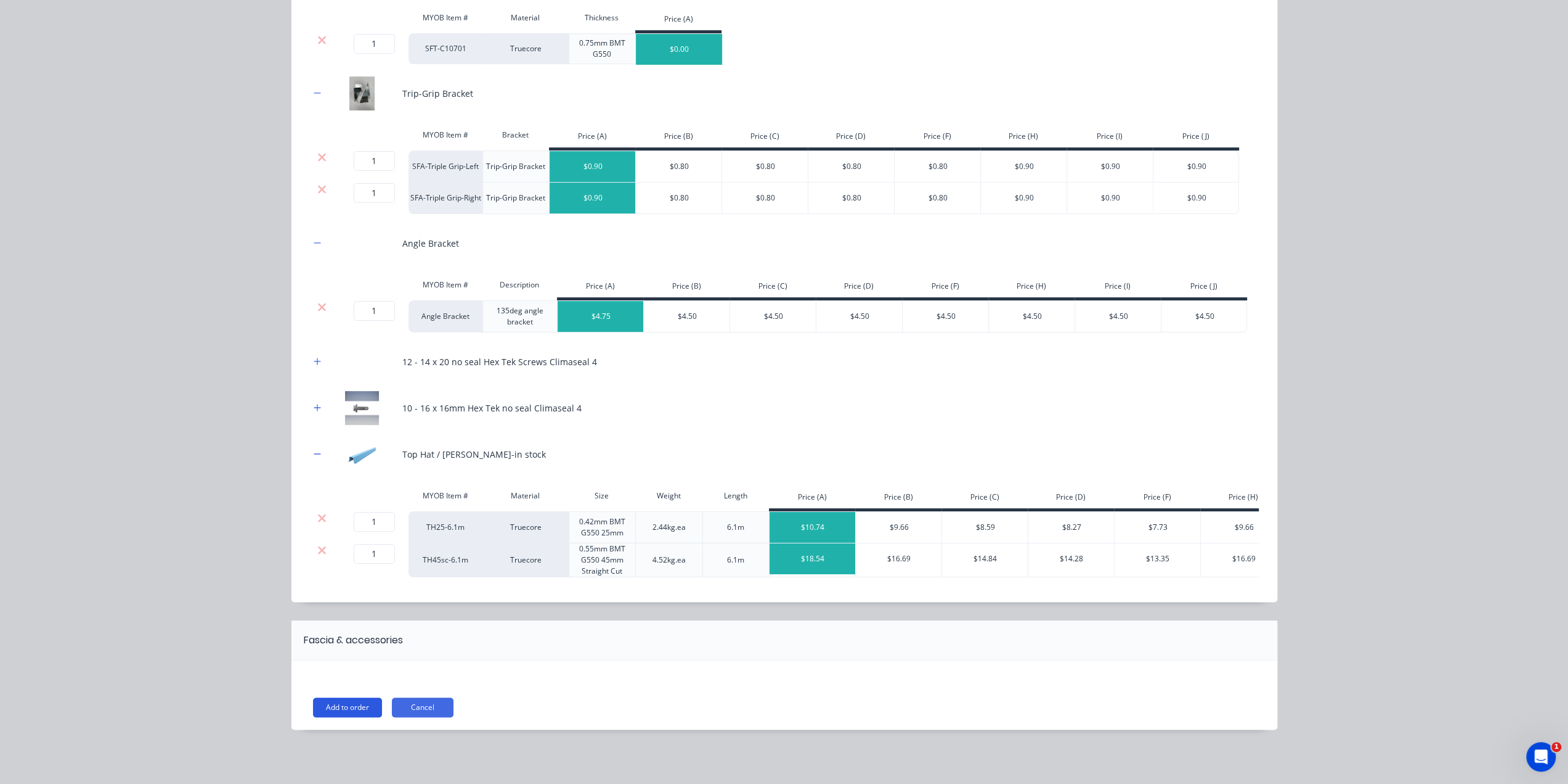
click at [352, 697] on button "Add to order" at bounding box center [348, 707] width 69 height 20
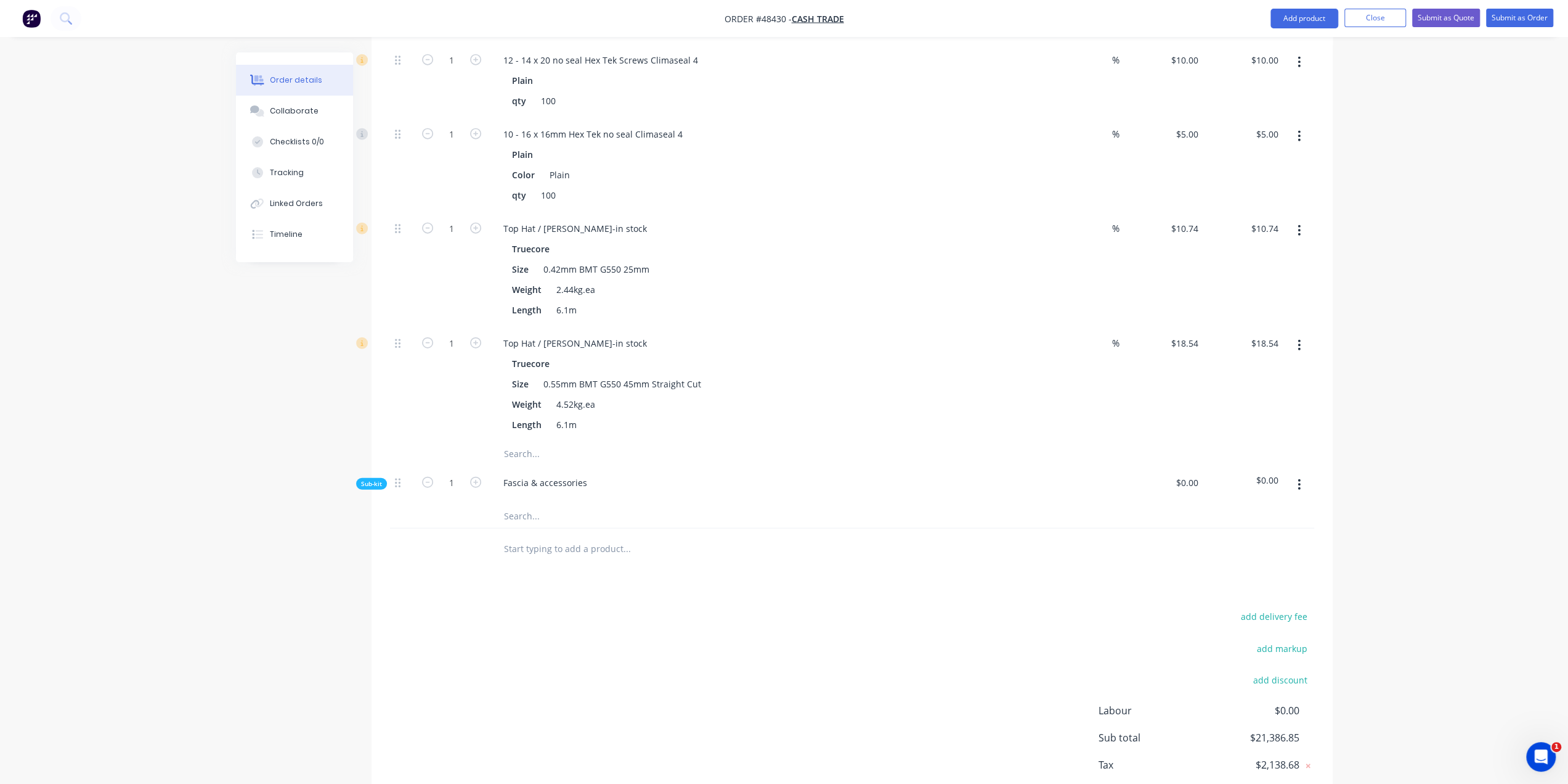
scroll to position [2995, 0]
click at [1302, 474] on button "button" at bounding box center [1300, 485] width 29 height 22
drag, startPoint x: 1263, startPoint y: 476, endPoint x: 1310, endPoint y: 504, distance: 54.7
click at [1263, 533] on div "Delete" at bounding box center [1256, 542] width 95 height 18
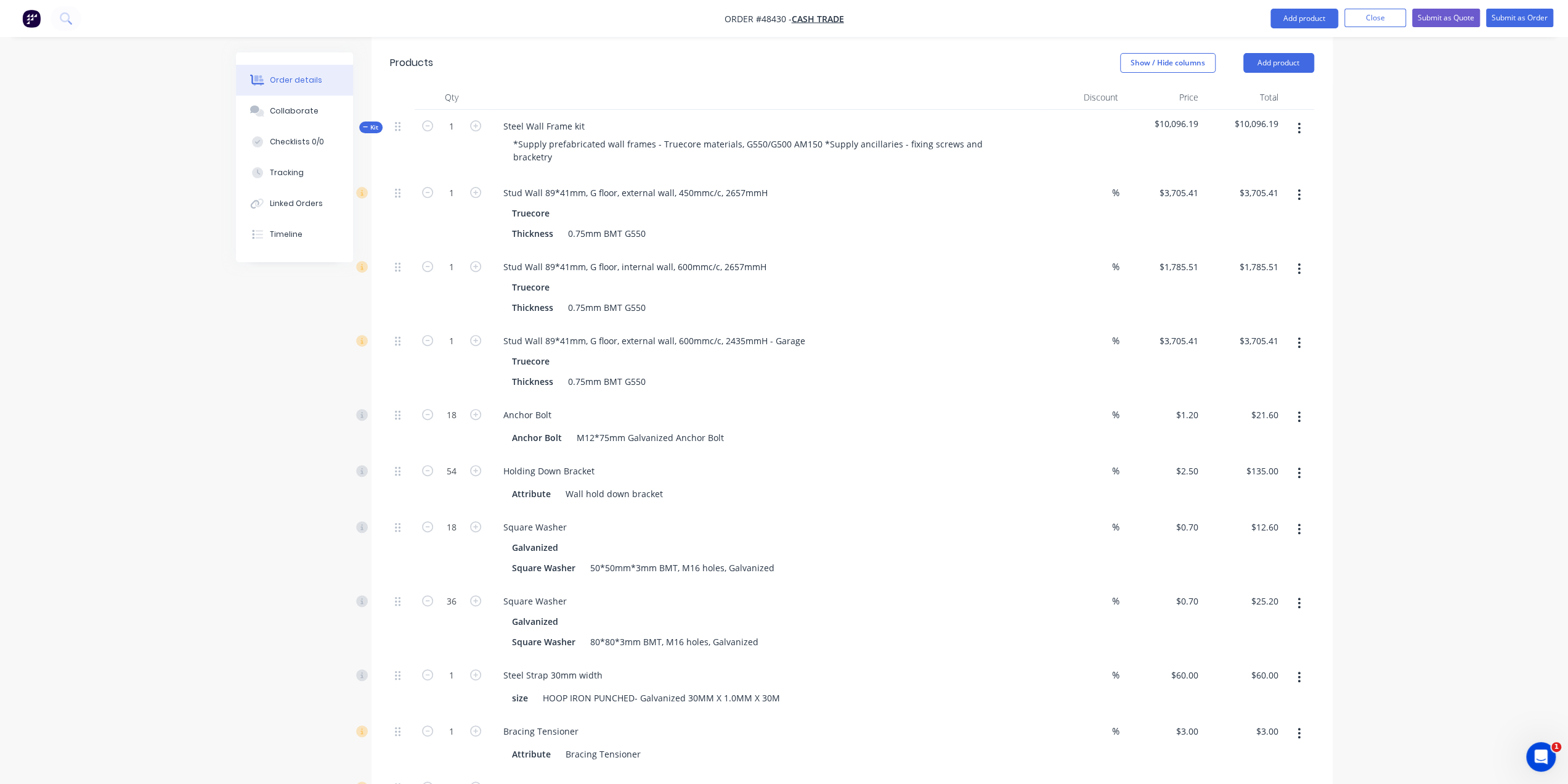
scroll to position [283, 0]
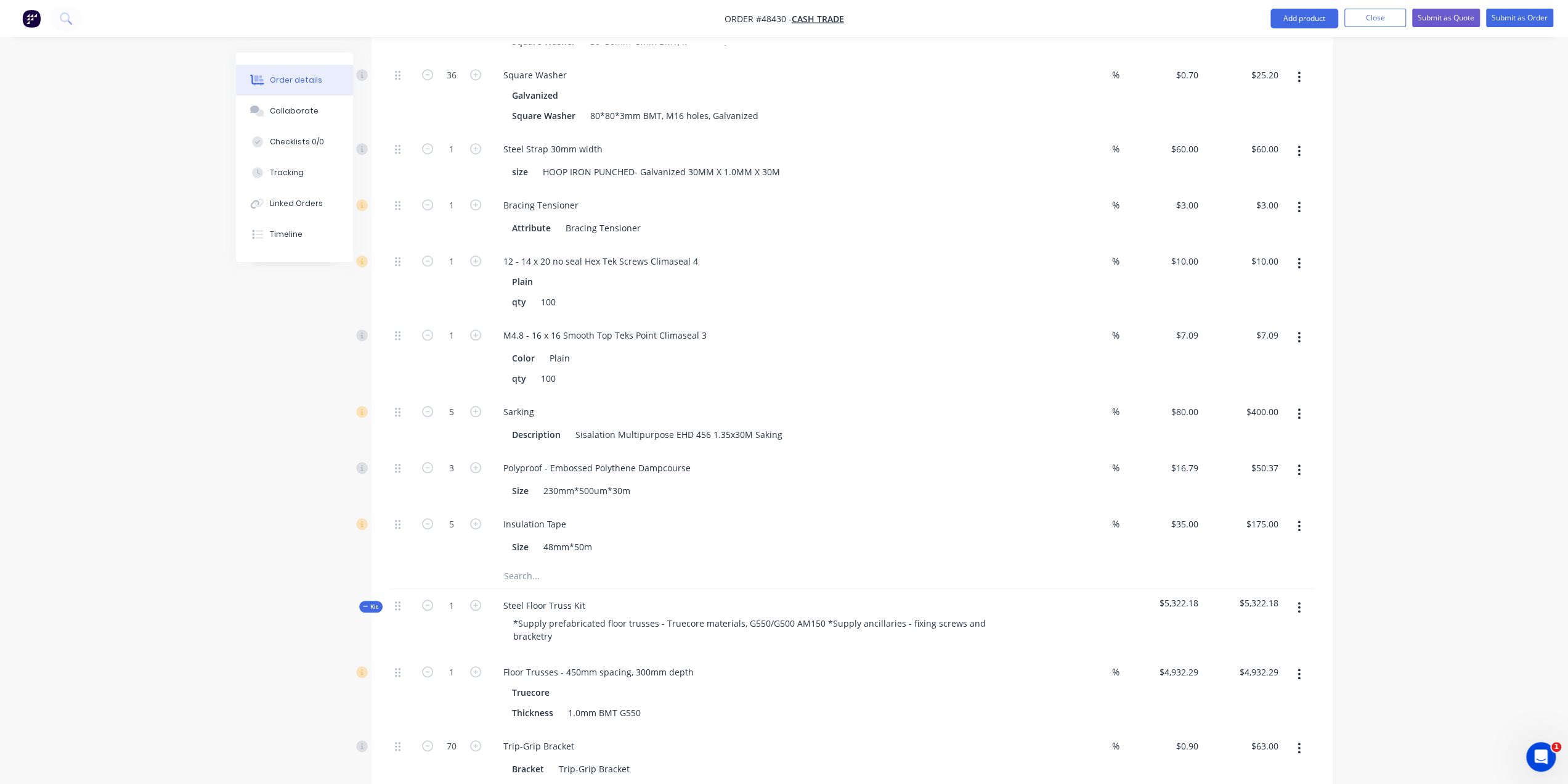
scroll to position [777, 0]
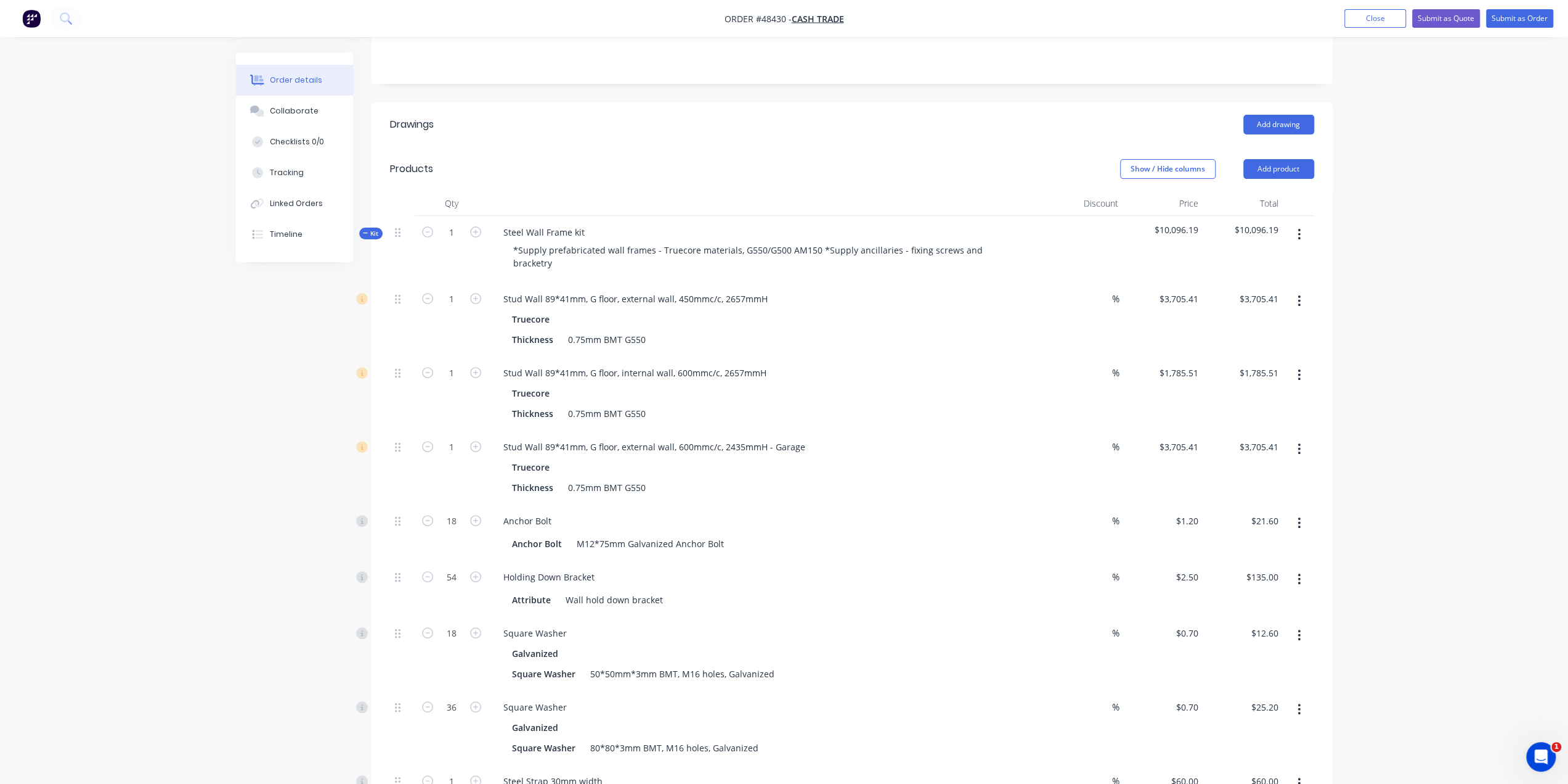
scroll to position [201, 0]
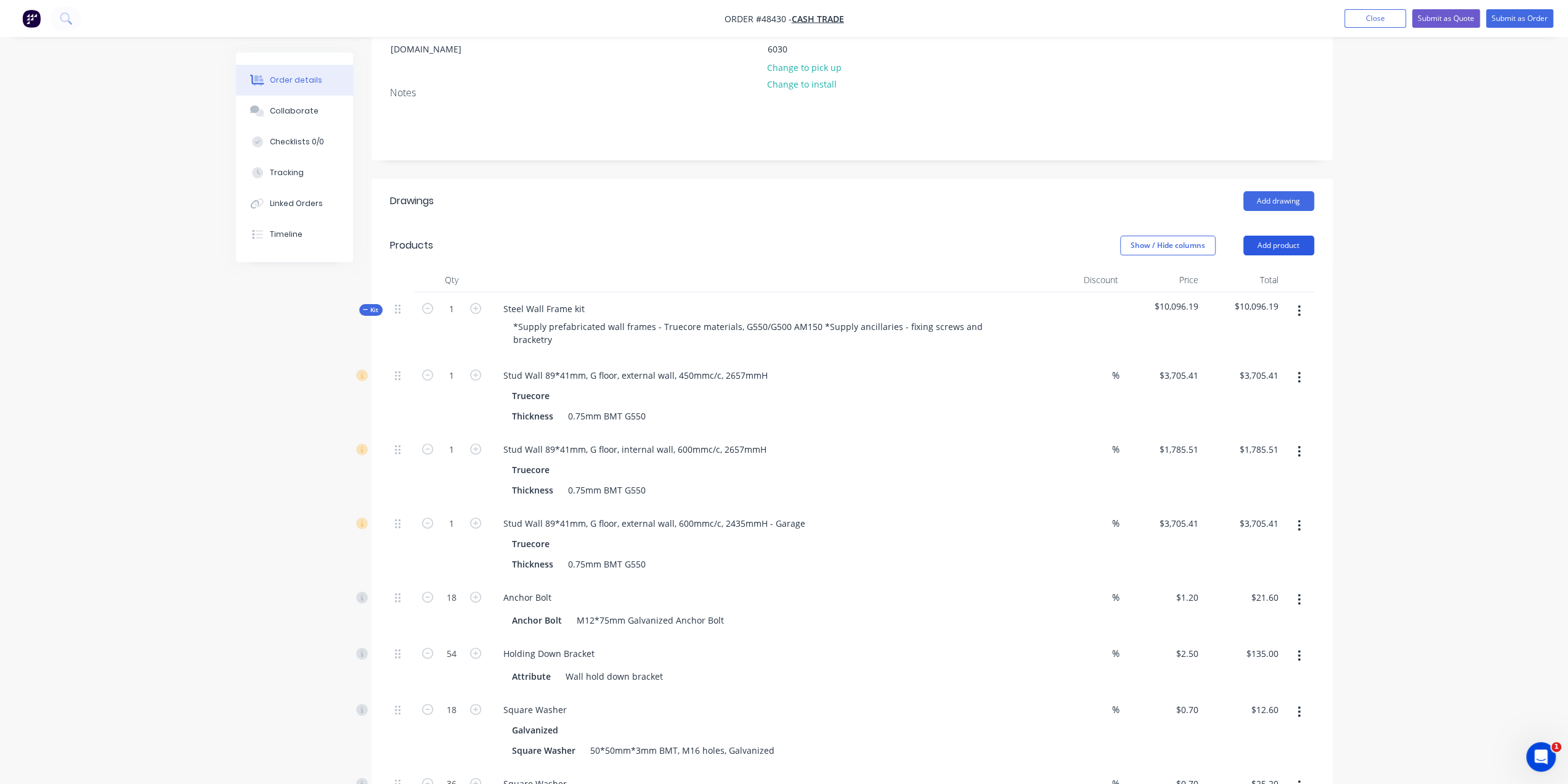
click at [1266, 235] on button "Add product" at bounding box center [1279, 246] width 71 height 20
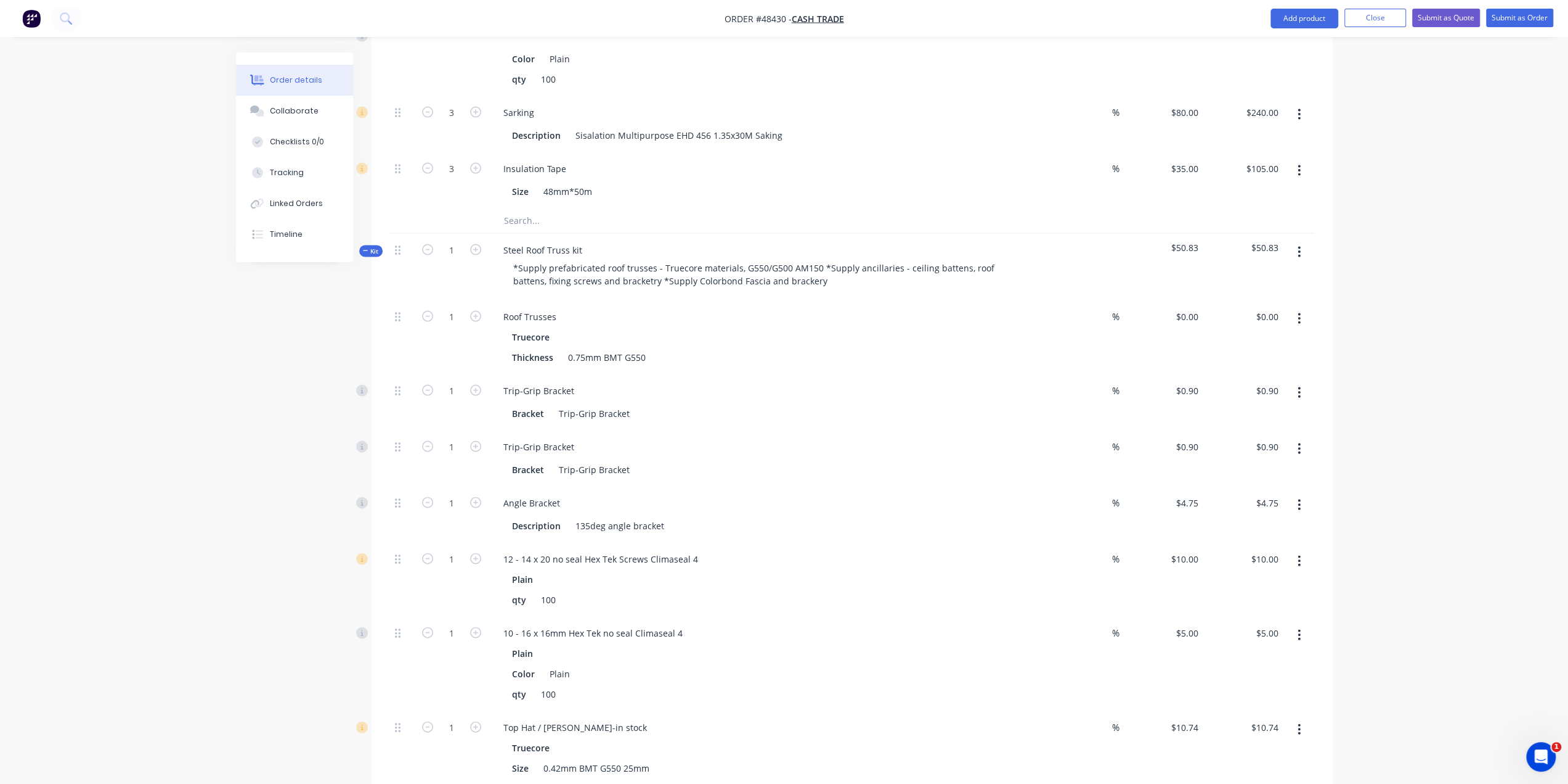
scroll to position [2494, 0]
click at [559, 309] on div "Roof Trusses" at bounding box center [530, 319] width 73 height 18
click at [607, 309] on div "Roof Trusses - gable roof" at bounding box center [577, 319] width 169 height 18
click at [750, 329] on div "Truecore" at bounding box center [765, 339] width 508 height 18
click at [1303, 309] on button "button" at bounding box center [1300, 320] width 29 height 22
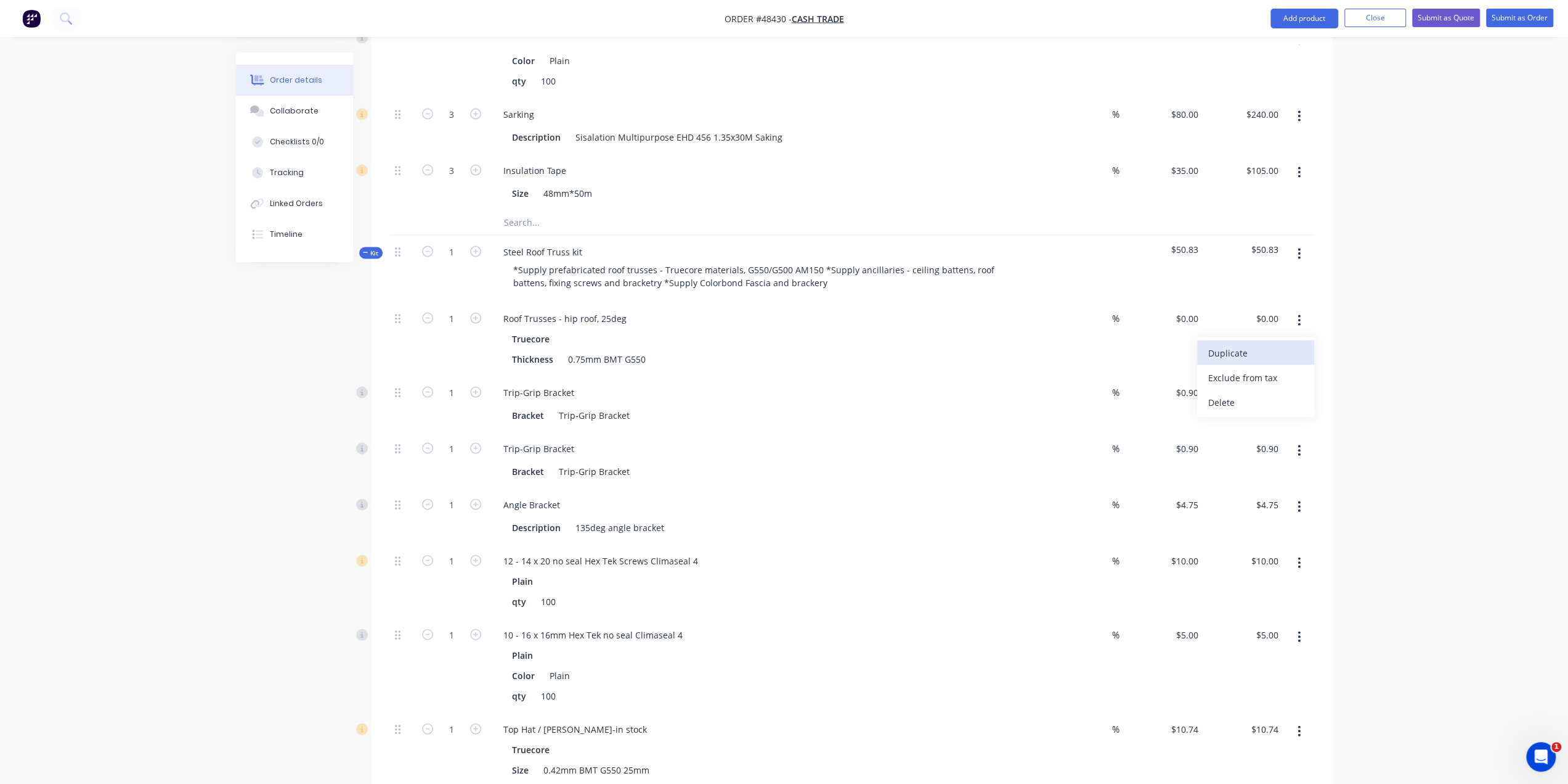
click at [1257, 344] on div "Duplicate" at bounding box center [1256, 353] width 95 height 18
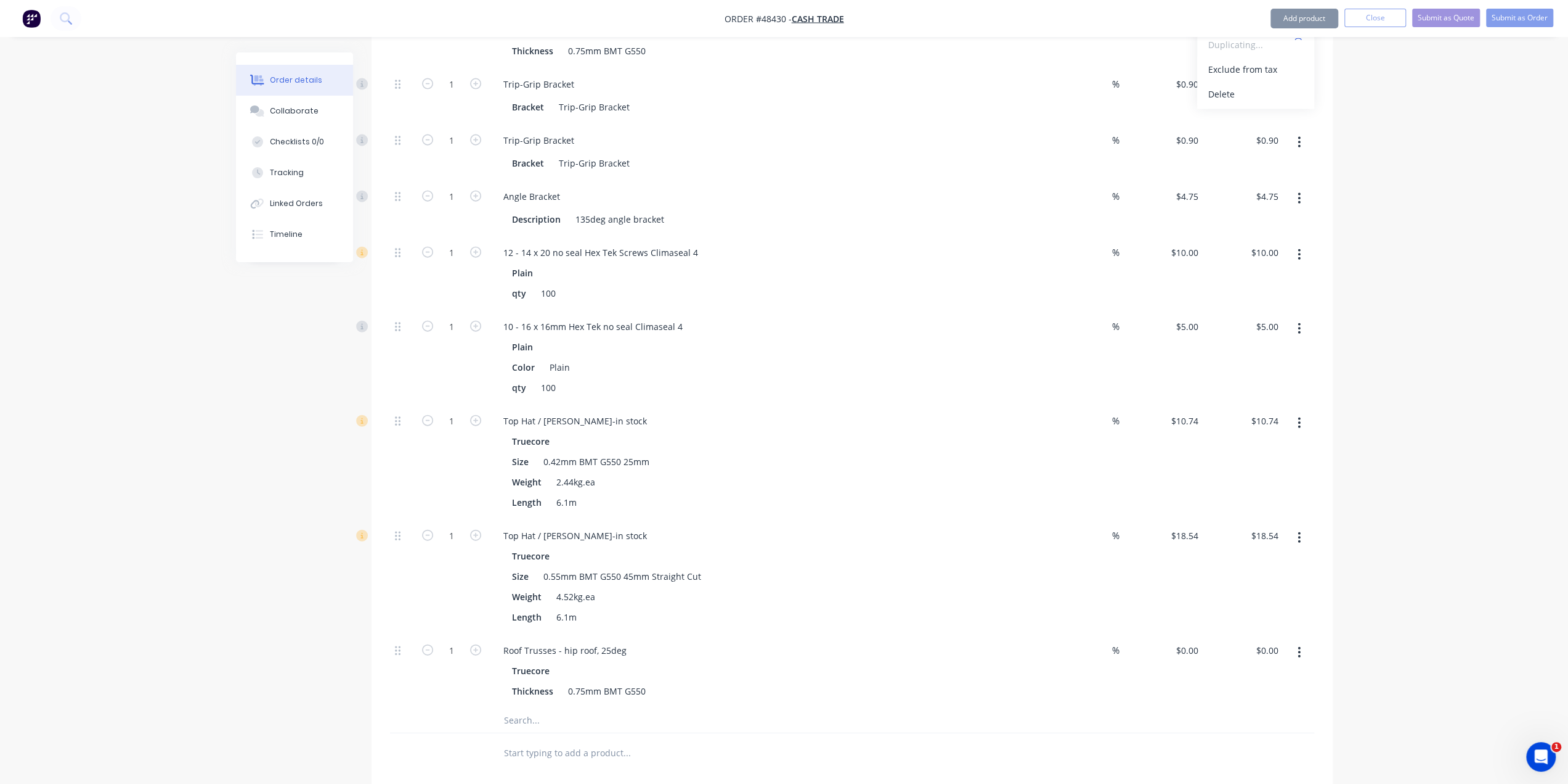
scroll to position [3008, 0]
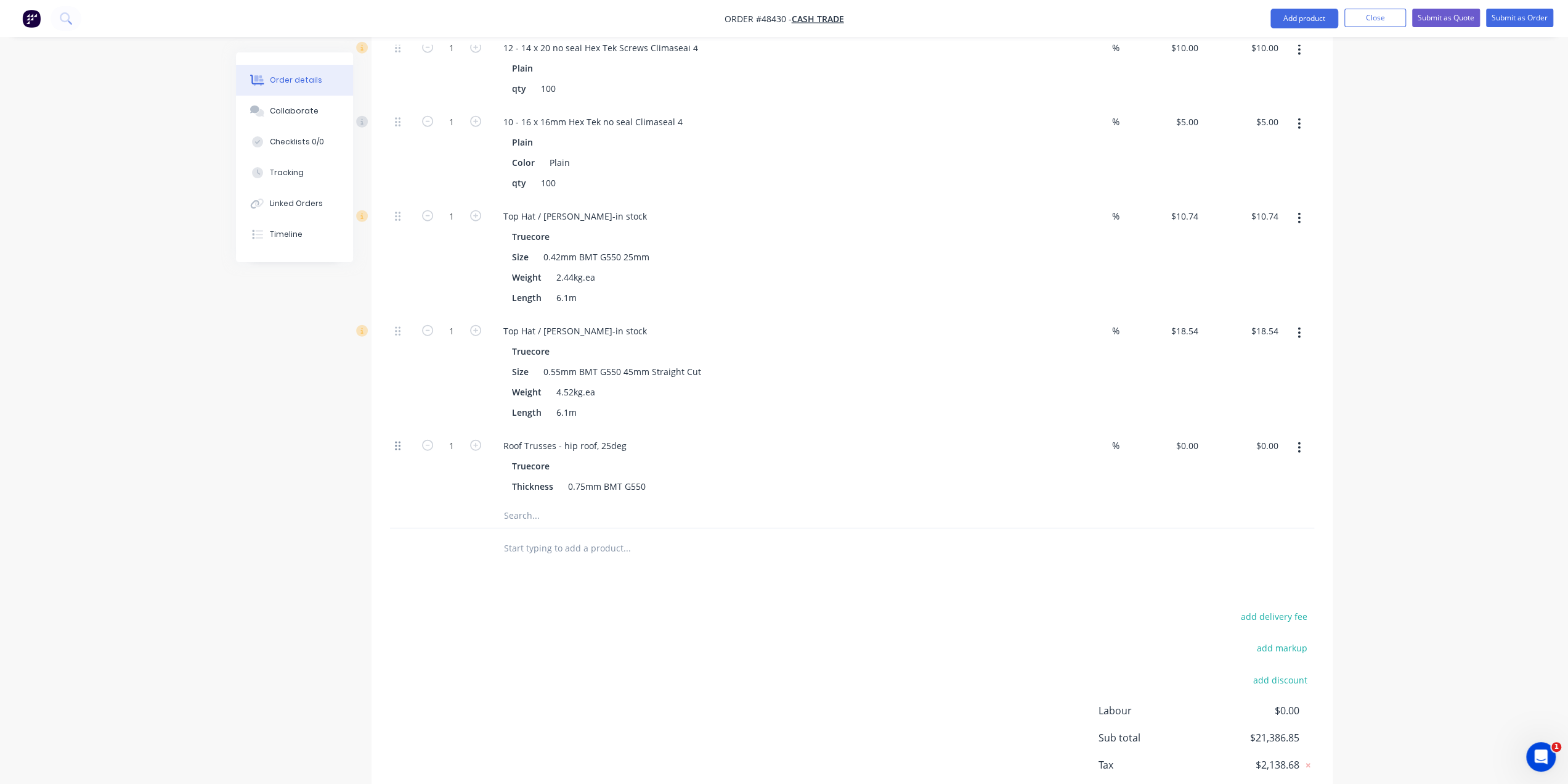
click at [400, 429] on div at bounding box center [402, 465] width 25 height 74
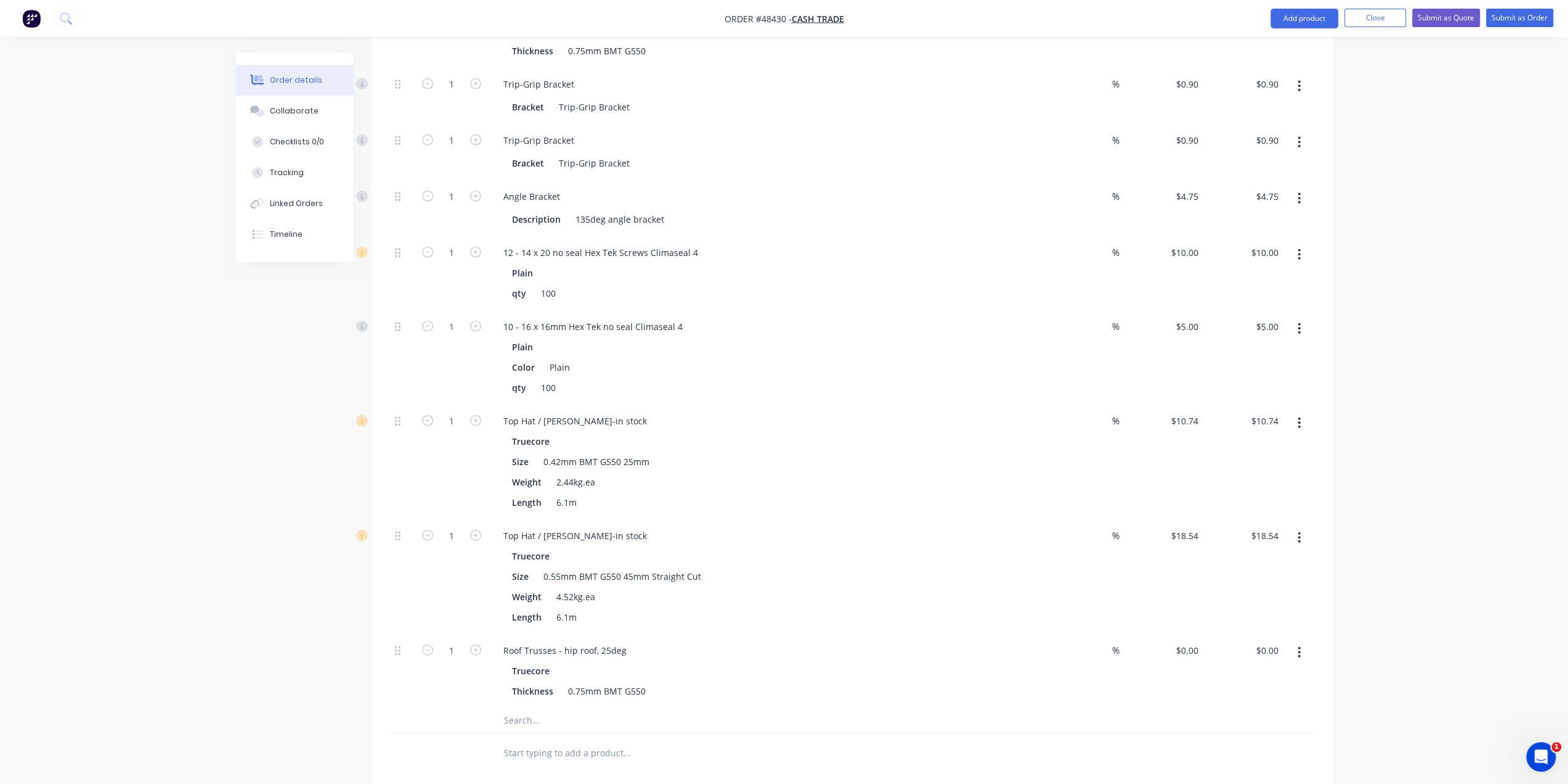
scroll to position [2803, 0]
drag, startPoint x: 396, startPoint y: 377, endPoint x: 428, endPoint y: 532, distance: 158.3
click at [431, 298] on div "1 Roof Trusses - hip roof, 25deg Truecore Thickness 0.75mm BMT G550 % $0.00 $0.…" at bounding box center [852, 351] width 924 height 714
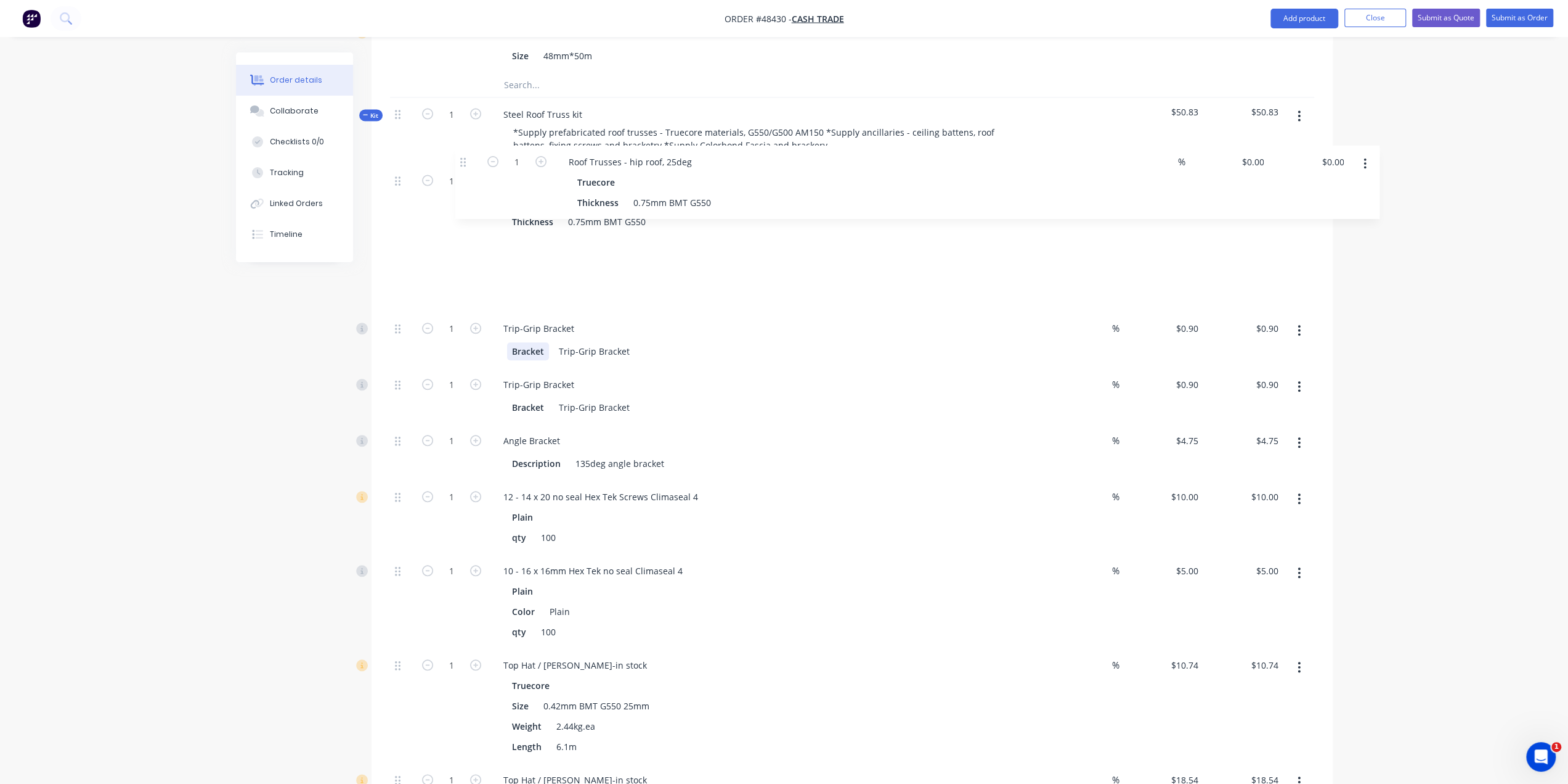
scroll to position [2577, 0]
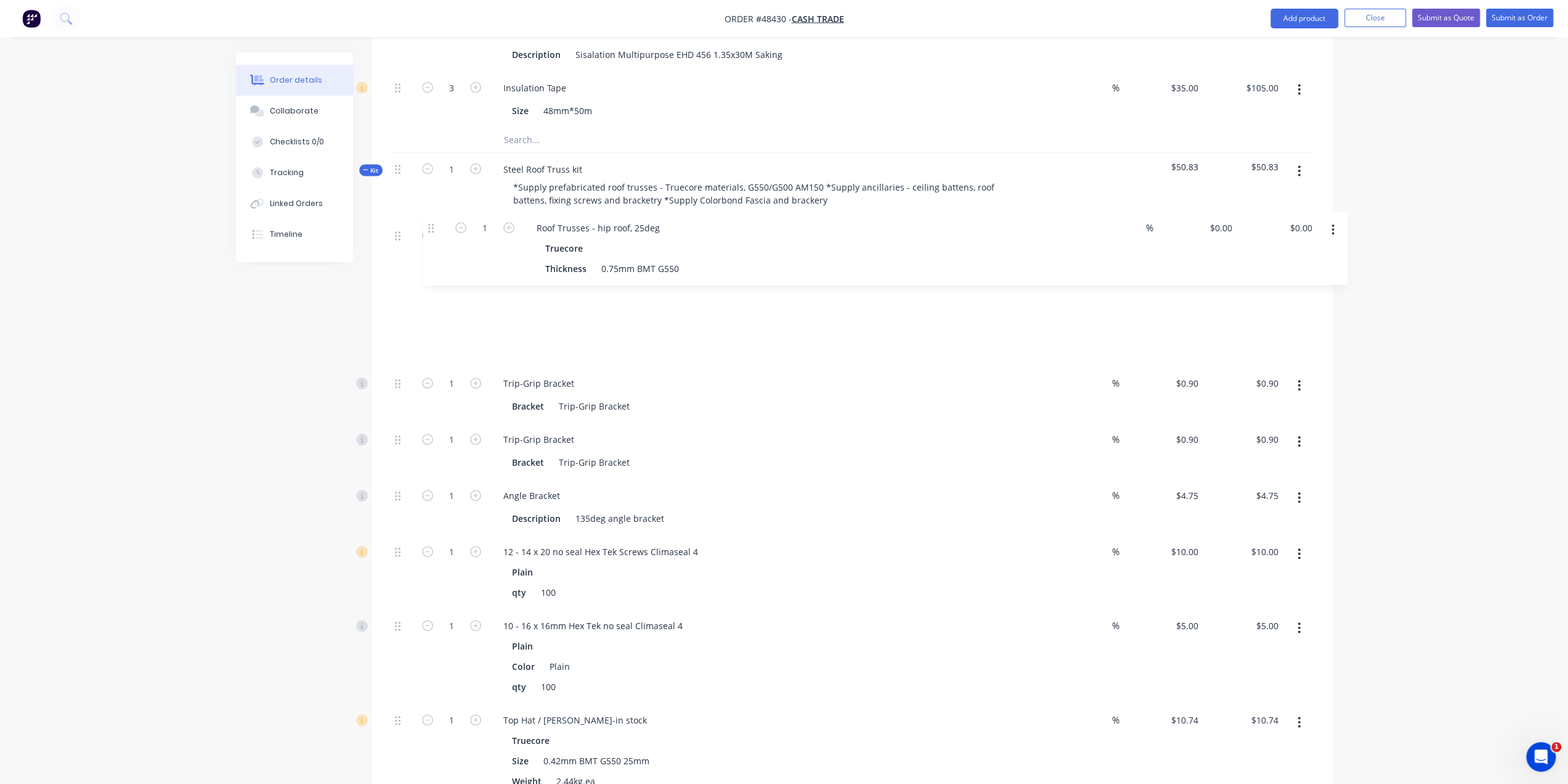
drag, startPoint x: 395, startPoint y: 580, endPoint x: 432, endPoint y: 210, distance: 371.8
click at [432, 220] on div "1 Roof Trusses - hip roof, 25deg Truecore Thickness 0.75mm BMT G550 % $0.00 $0.…" at bounding box center [852, 577] width 924 height 714
drag, startPoint x: 561, startPoint y: 240, endPoint x: 571, endPoint y: 238, distance: 10.2
click at [572, 301] on div "Roof Trusses - hip roof, 25deg" at bounding box center [565, 310] width 143 height 18
click at [639, 301] on div "Roof Trusses - skillion roof, 25deg" at bounding box center [573, 310] width 159 height 18
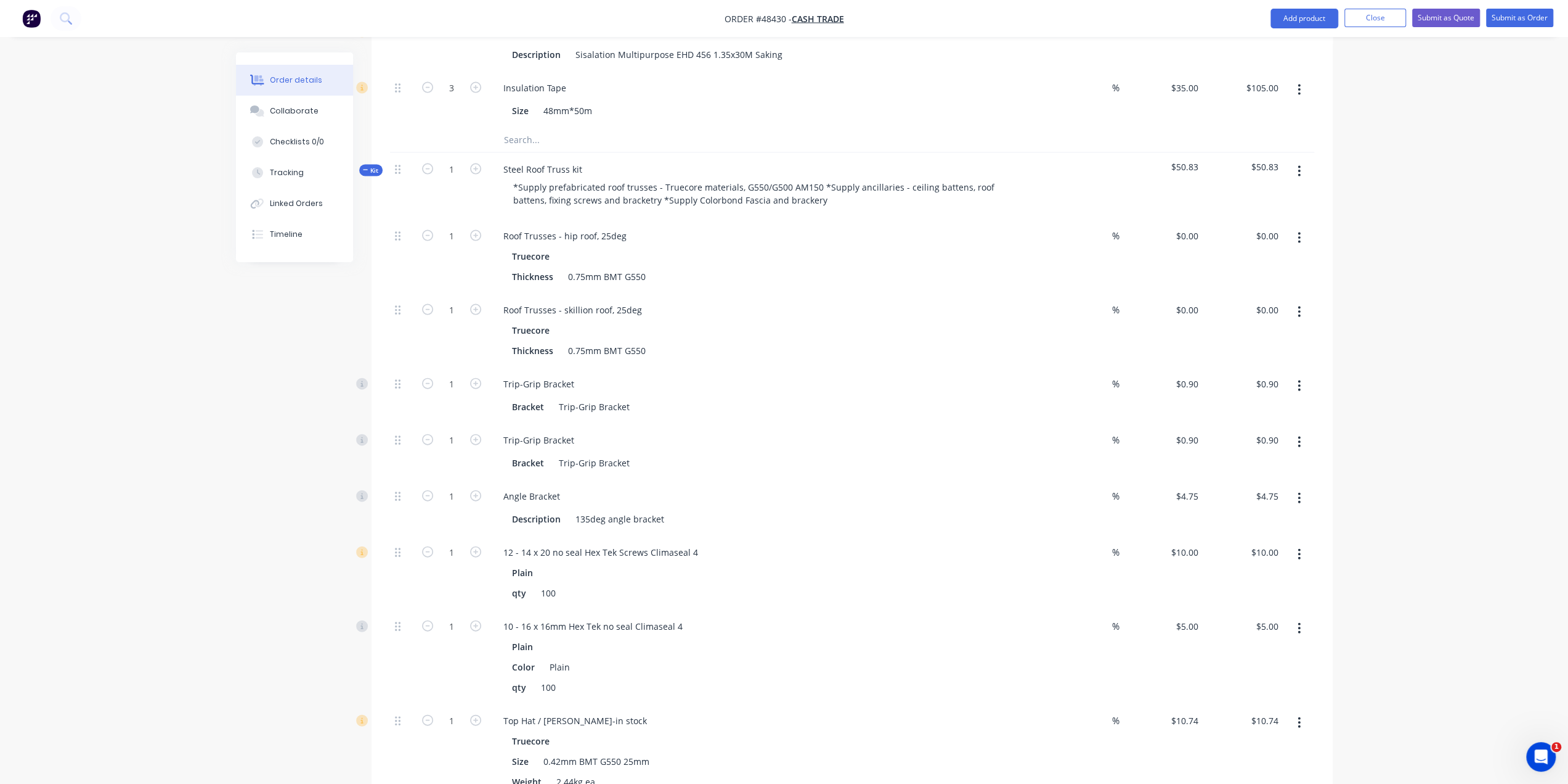
drag, startPoint x: 159, startPoint y: 413, endPoint x: 928, endPoint y: 305, distance: 776.5
click at [1279, 301] on input "0.00" at bounding box center [1269, 310] width 28 height 18
type input "682.2"
type input "$682.20"
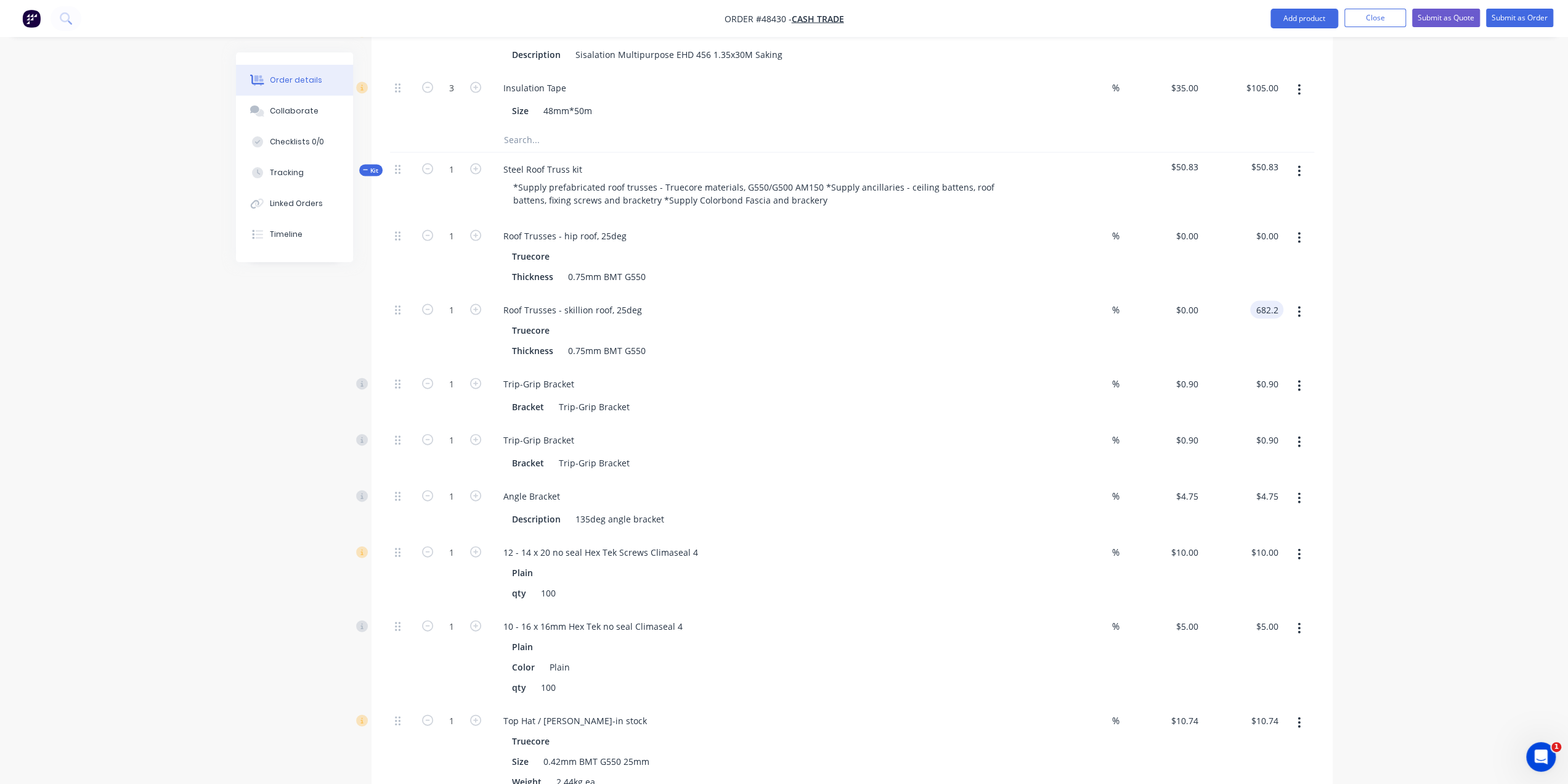
type input "$682.20"
click at [1298, 231] on icon "button" at bounding box center [1299, 237] width 3 height 14
click at [1232, 261] on div "Duplicate" at bounding box center [1256, 270] width 95 height 18
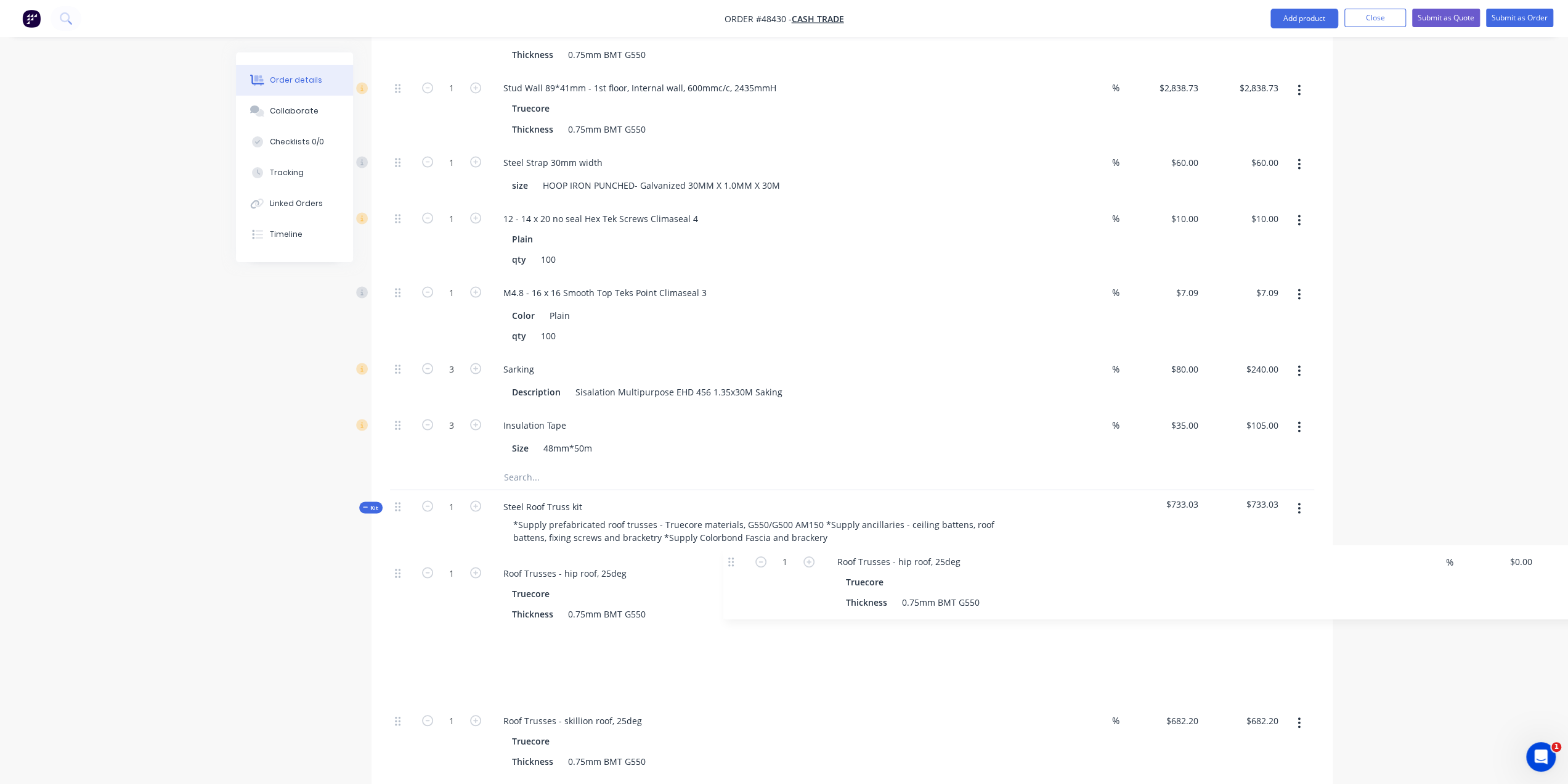
scroll to position [2252, 0]
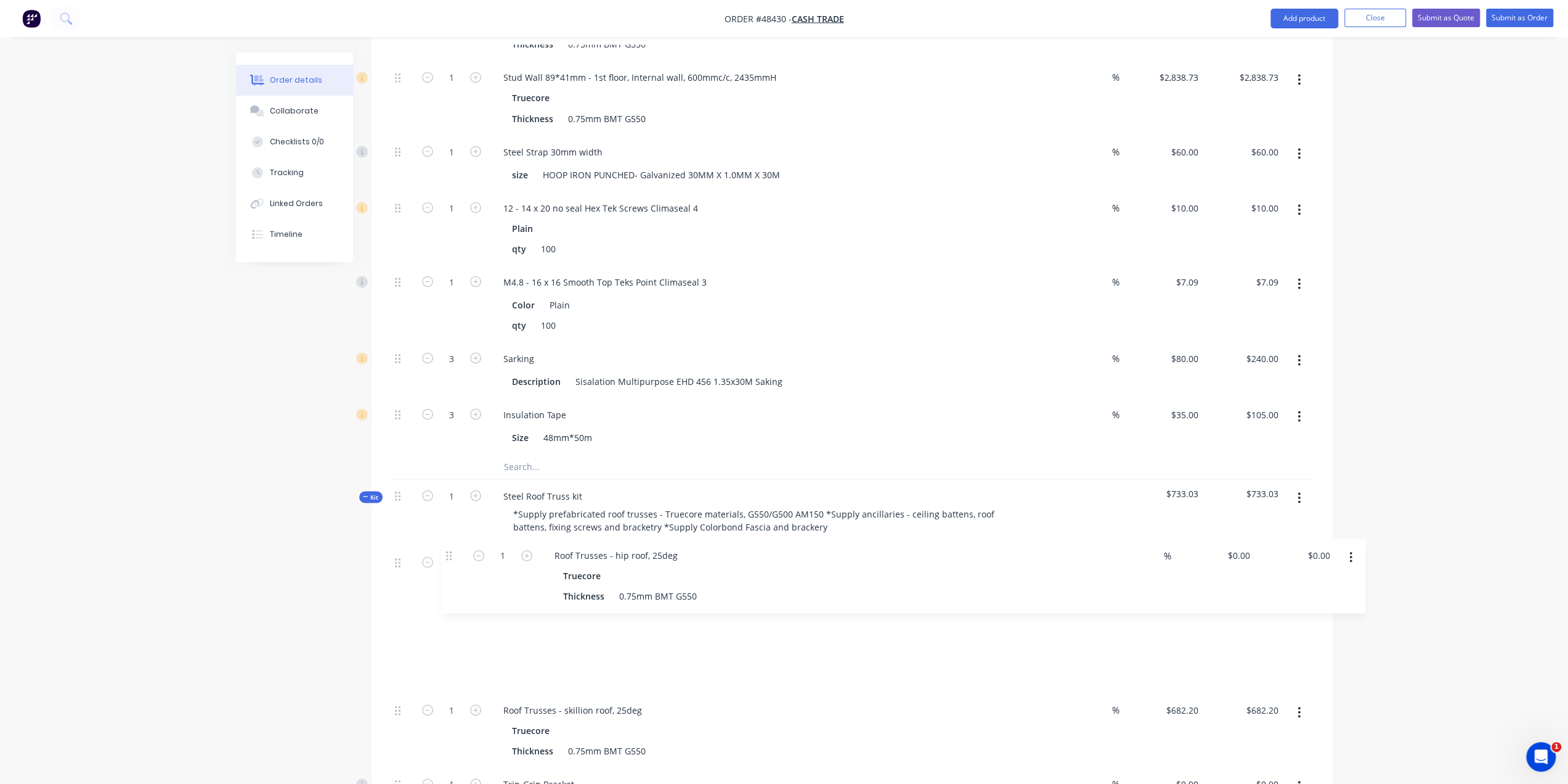
drag, startPoint x: 397, startPoint y: 375, endPoint x: 455, endPoint y: 532, distance: 167.4
drag, startPoint x: 604, startPoint y: 496, endPoint x: 617, endPoint y: 493, distance: 13.3
click at [604, 553] on div "Roof Trusses - hip roof, 25deg" at bounding box center [565, 562] width 143 height 18
click at [627, 627] on div "Roof Trusses - hip roof, 25deg" at bounding box center [565, 636] width 143 height 18
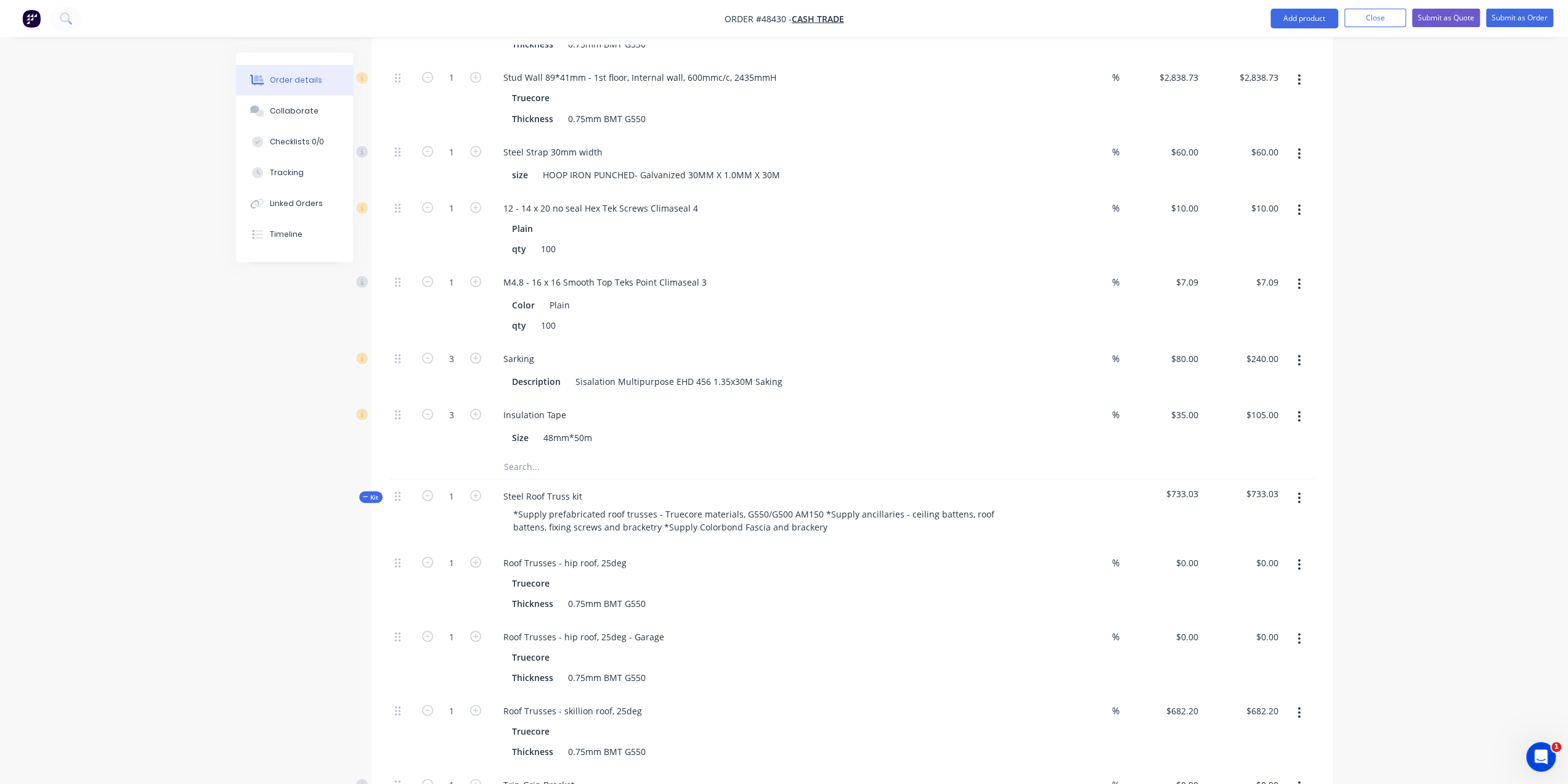
click at [793, 627] on div "Roof Trusses - hip roof, 25deg - Garage" at bounding box center [765, 636] width 545 height 18
click at [1277, 627] on input "0.00" at bounding box center [1269, 636] width 28 height 18
type input "1939.51"
click at [1277, 553] on input "$0.00" at bounding box center [1269, 562] width 28 height 18
type input "0.00"
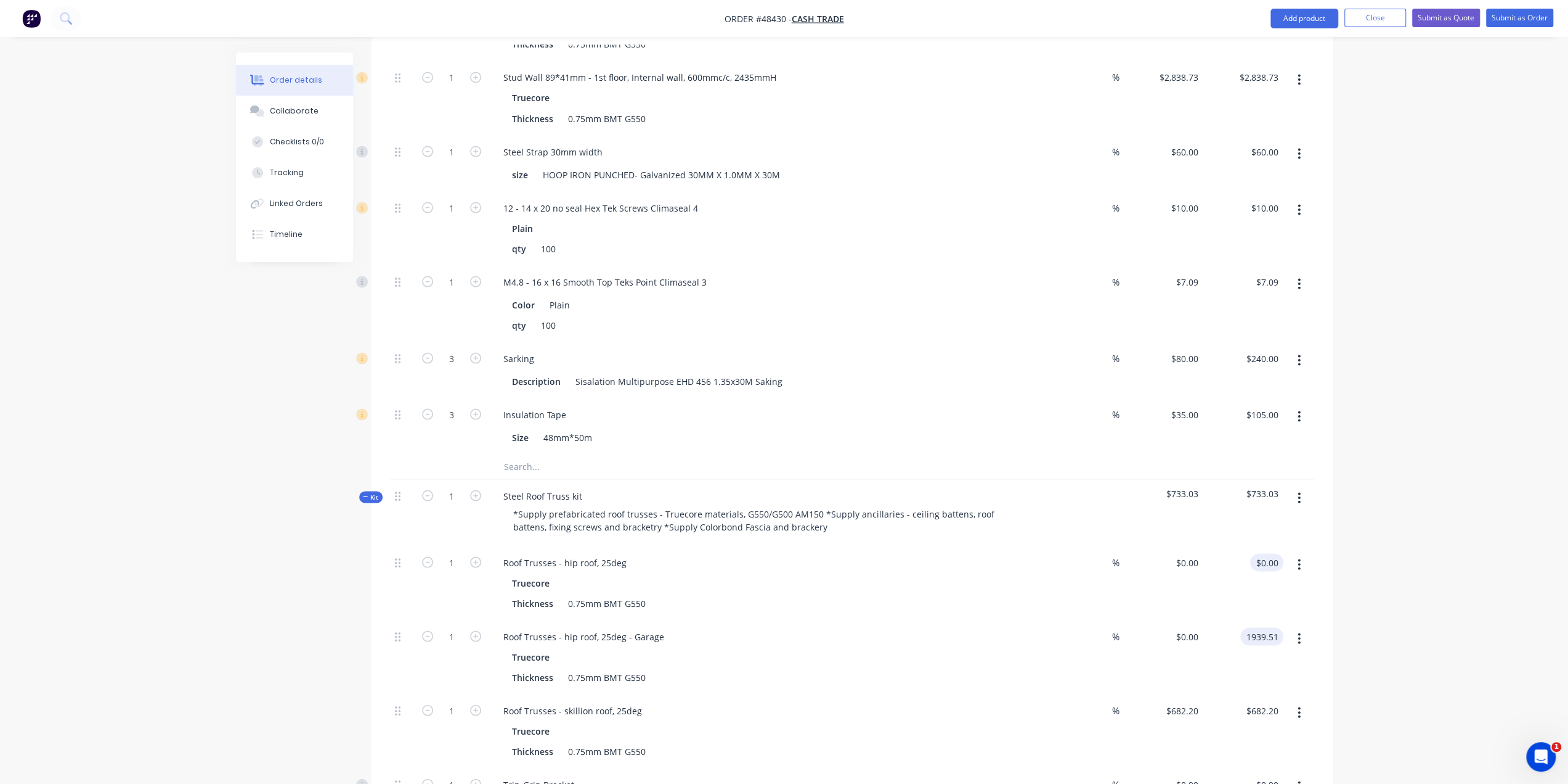
type input "$1,939.51"
type input "3531.54"
type input "$3,531.54"
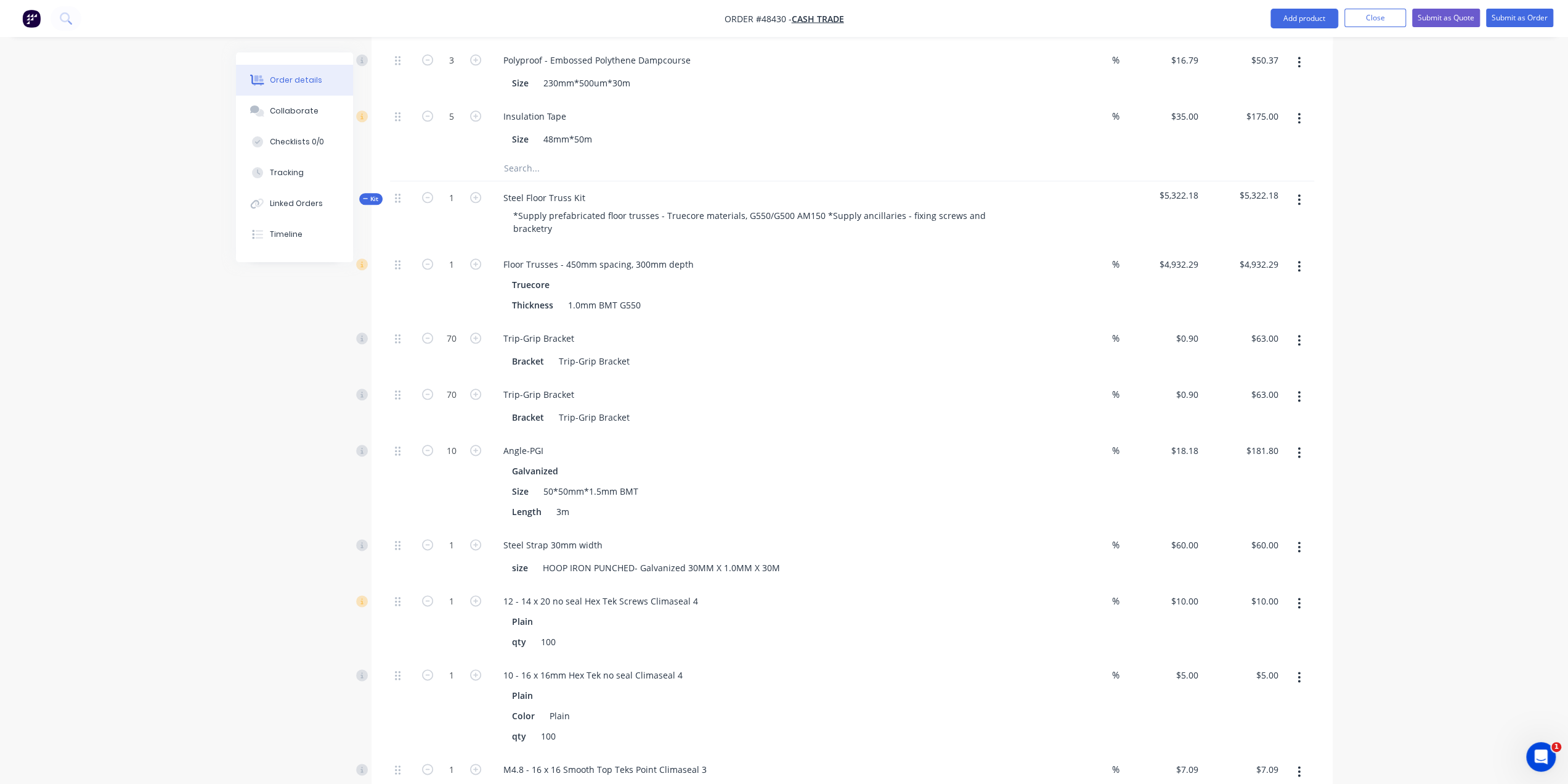
scroll to position [1273, 0]
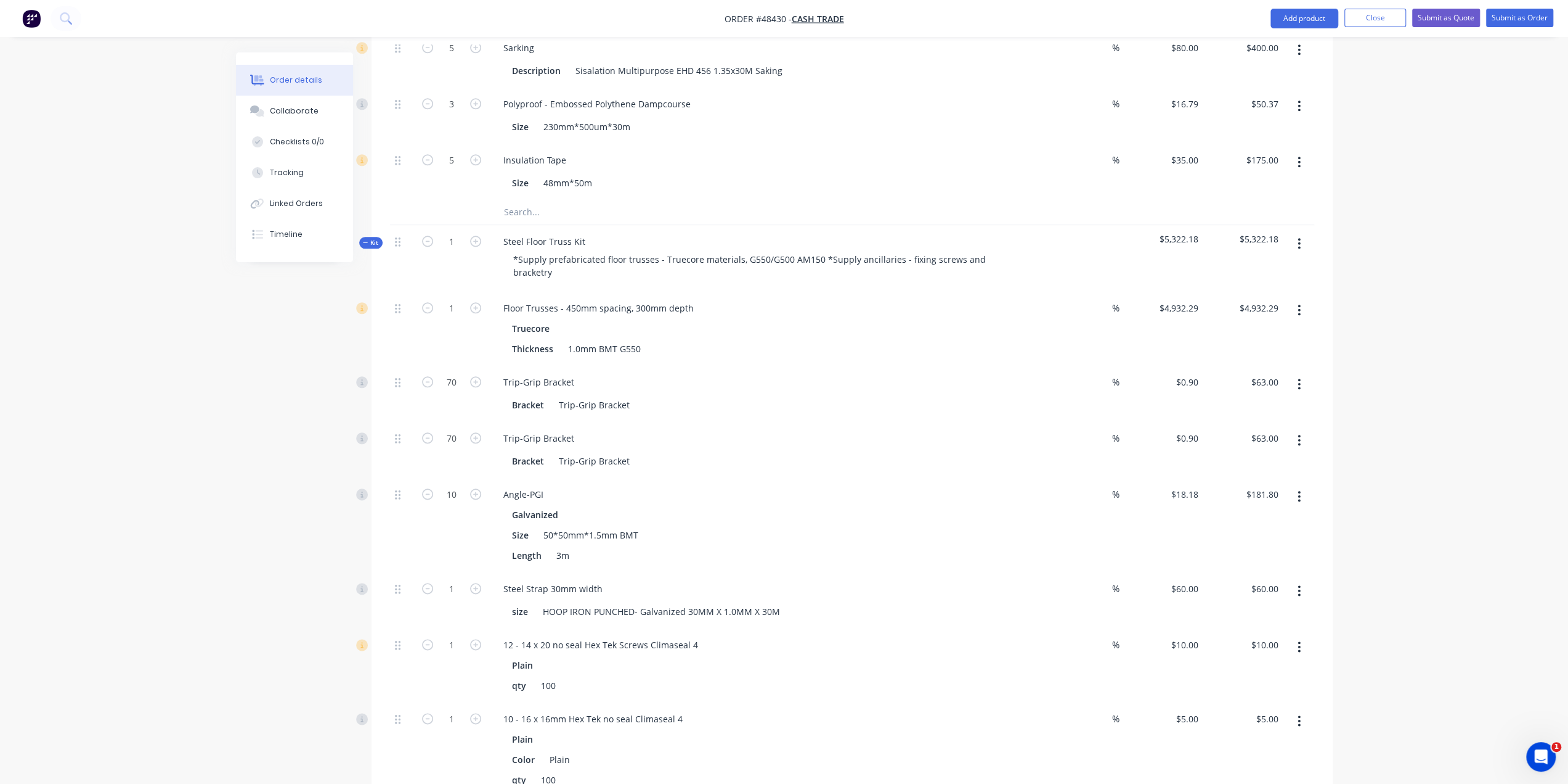
click at [1449, 635] on div "Order details Collaborate Checklists 0/0 Tracking Linked Orders Timeline Order …" at bounding box center [784, 695] width 1568 height 3937
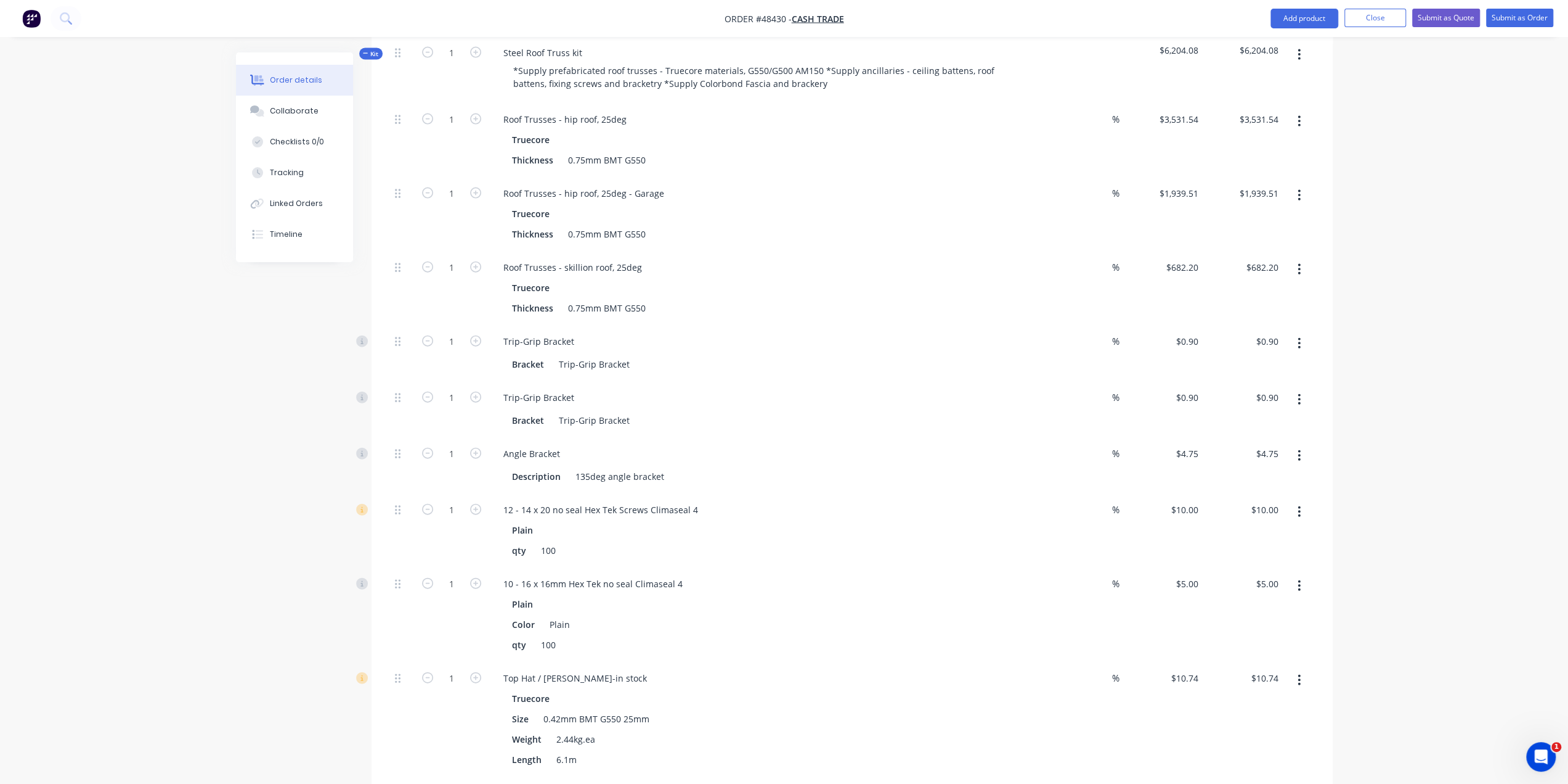
scroll to position [2548, 0]
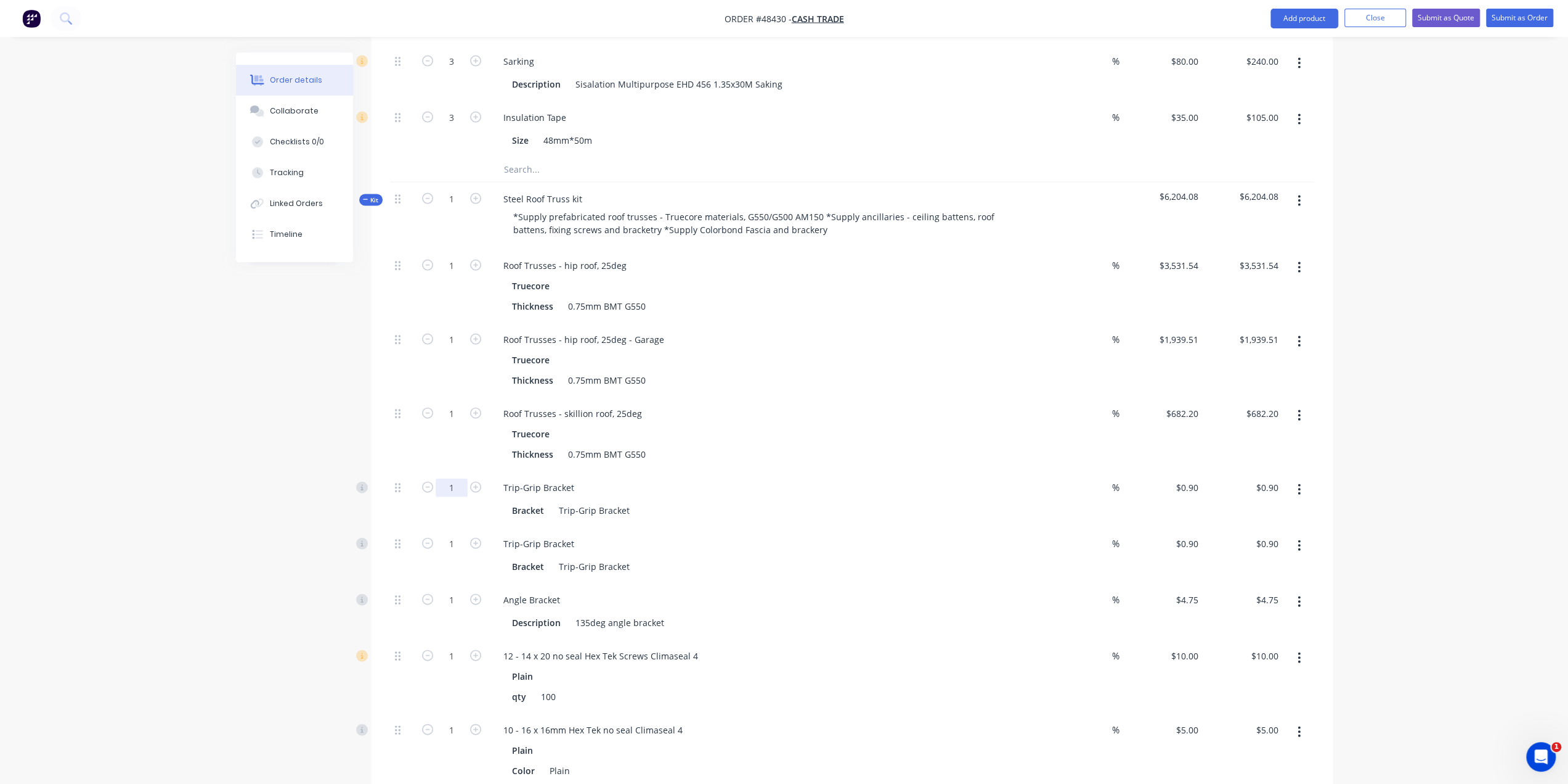
type input "6"
type input "$5.40"
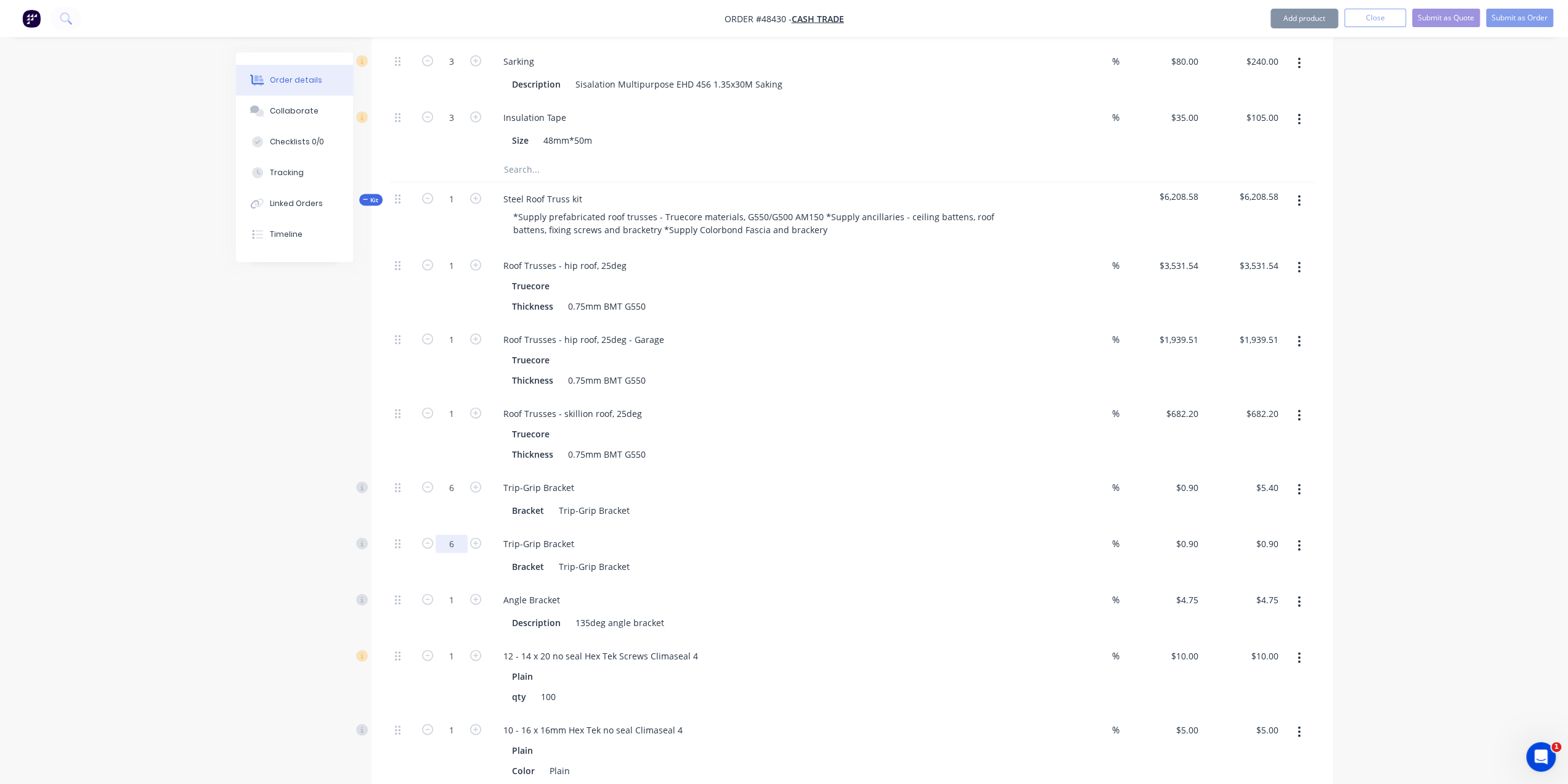
type input "6"
type input "$5.40"
type input "10"
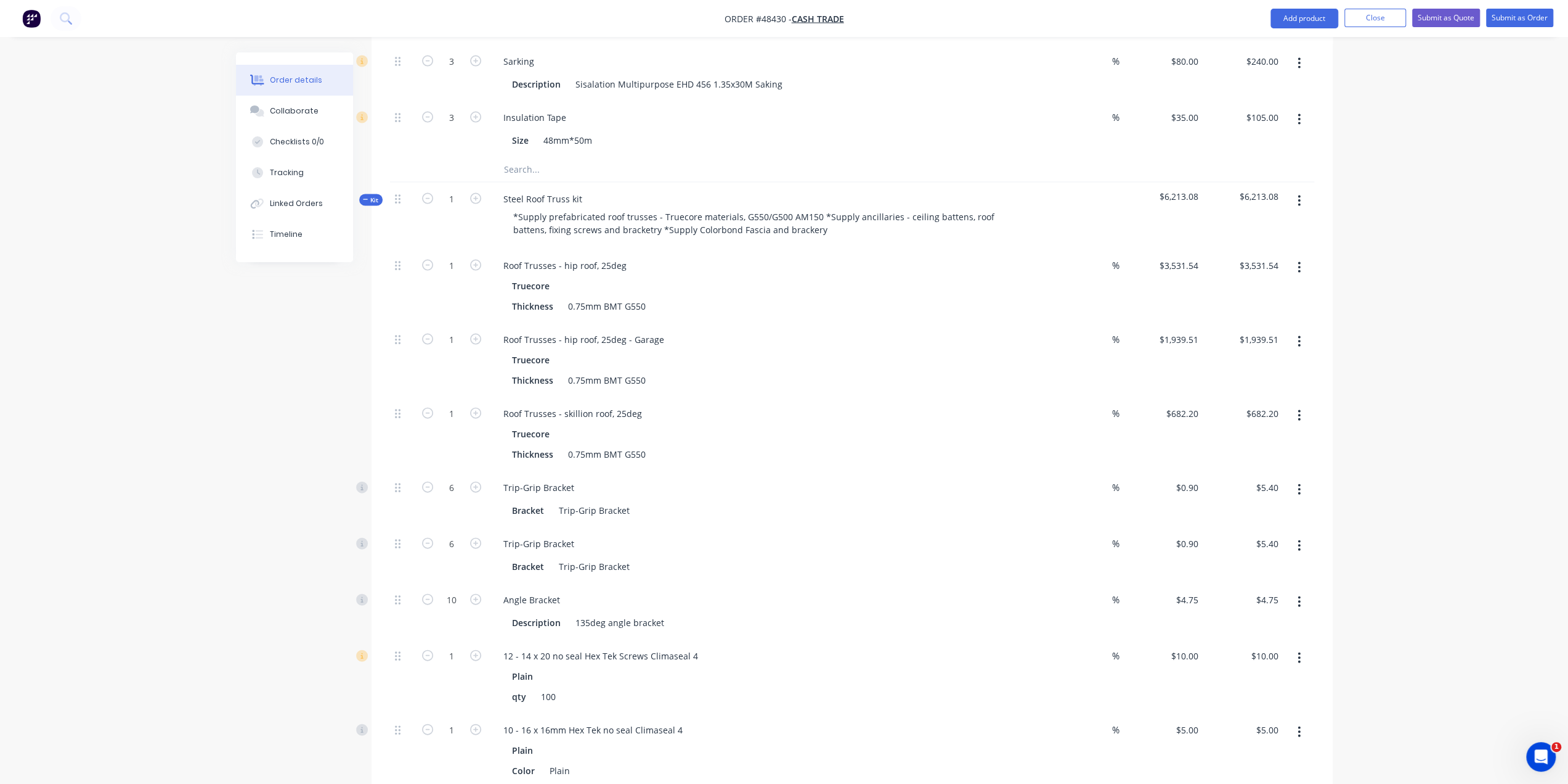
type input "$47.50"
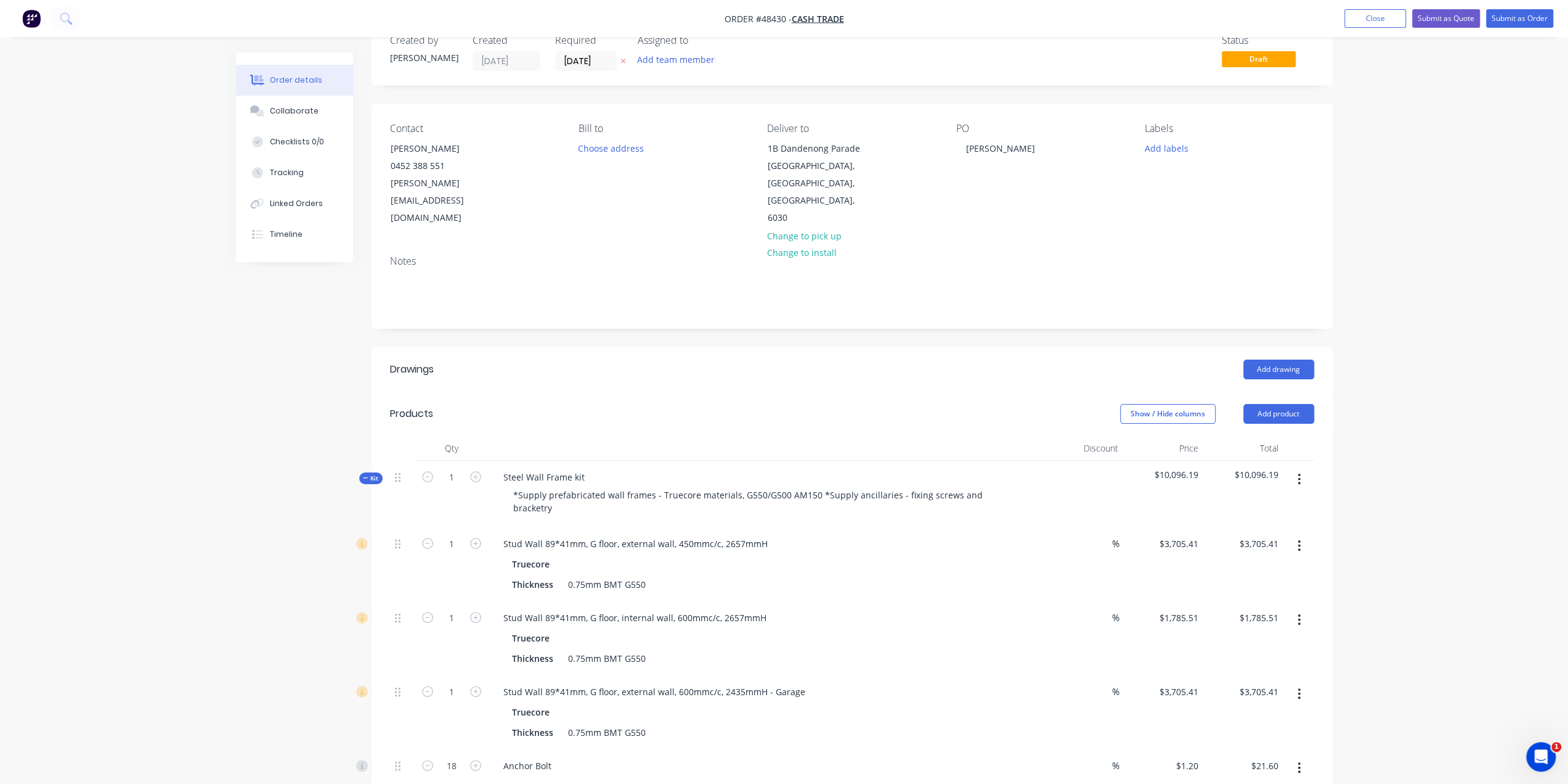
scroll to position [0, 0]
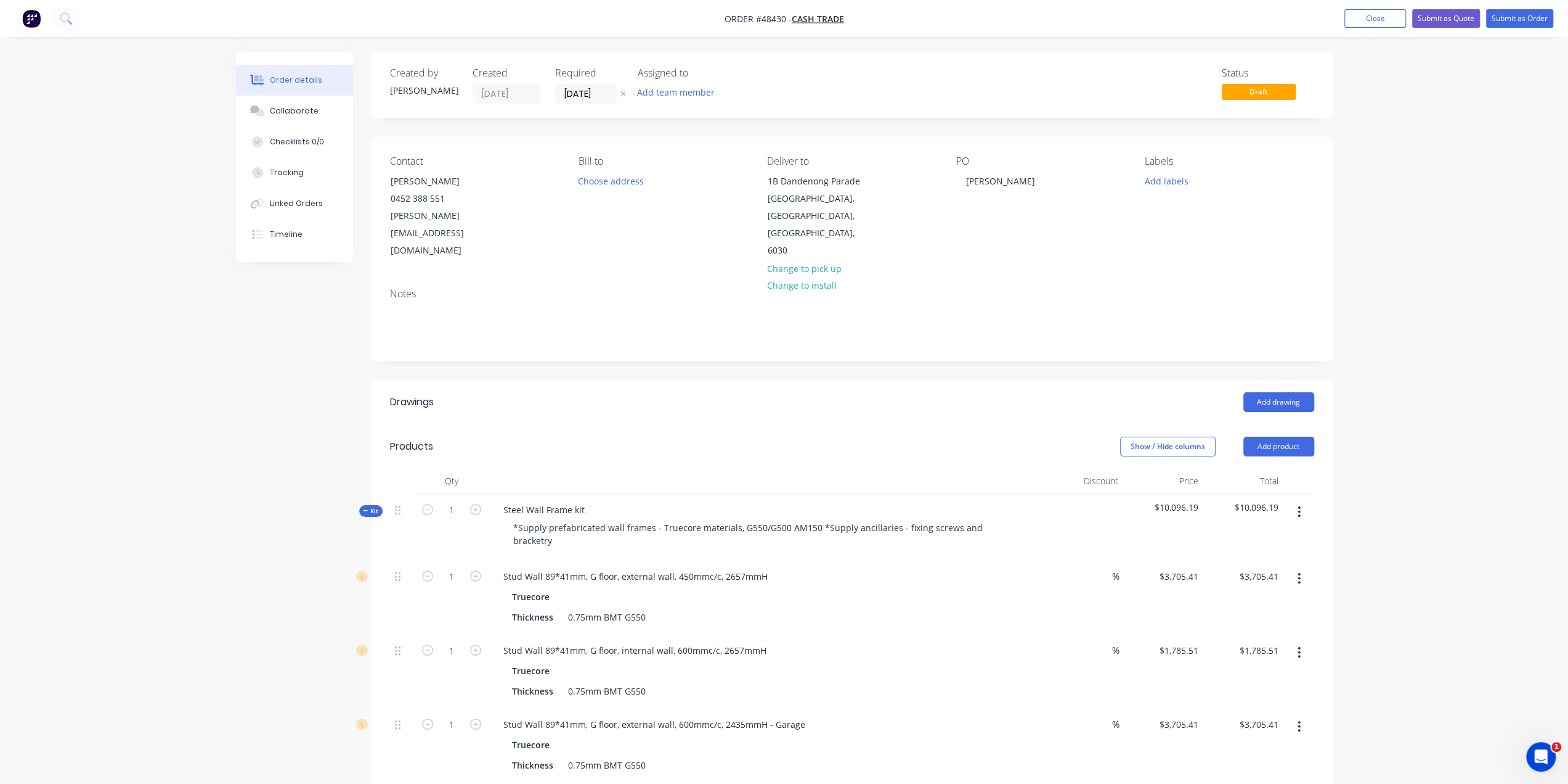
click at [735, 380] on header "Drawings Add drawing" at bounding box center [852, 402] width 961 height 45
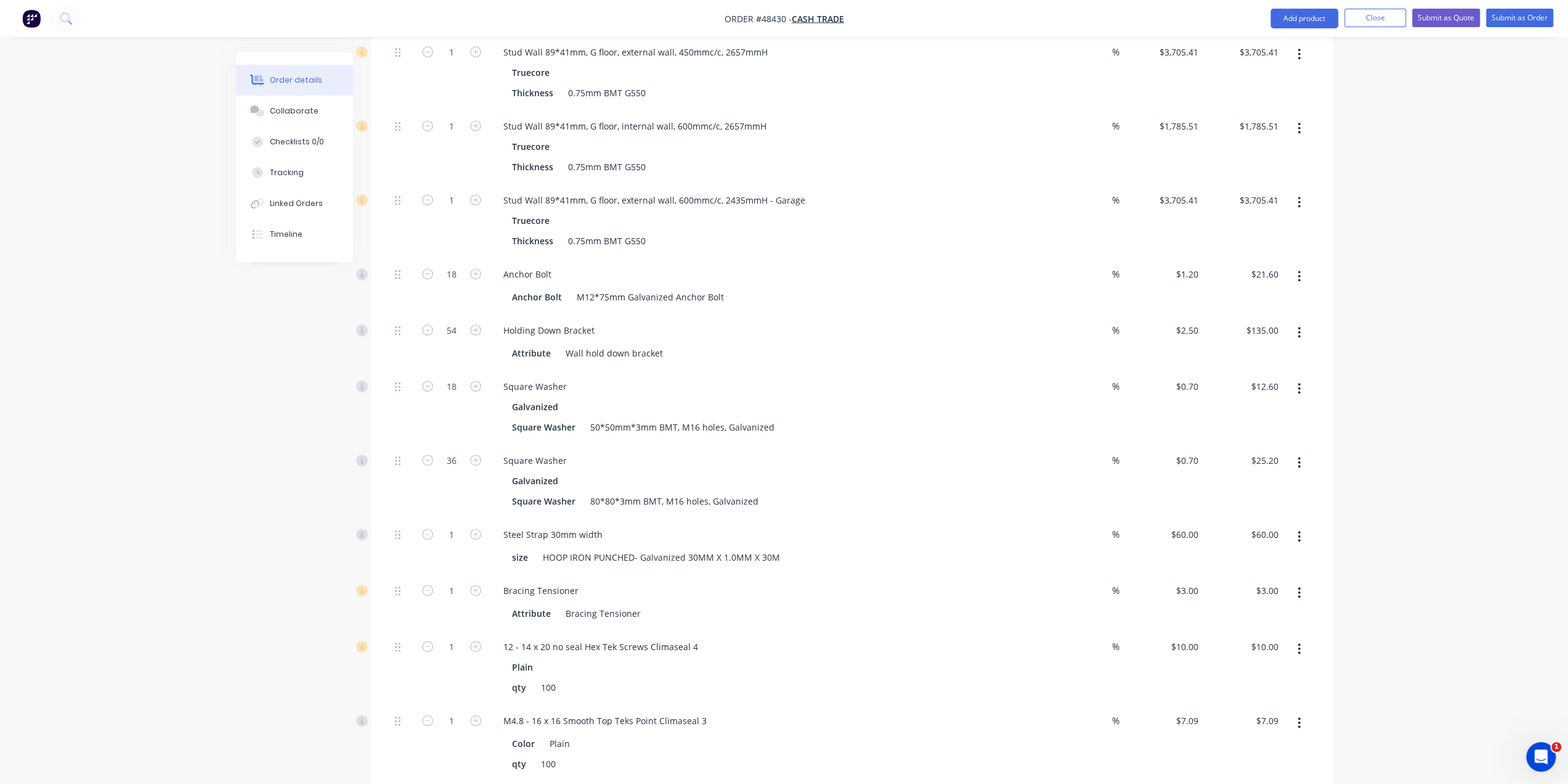
scroll to position [534, 0]
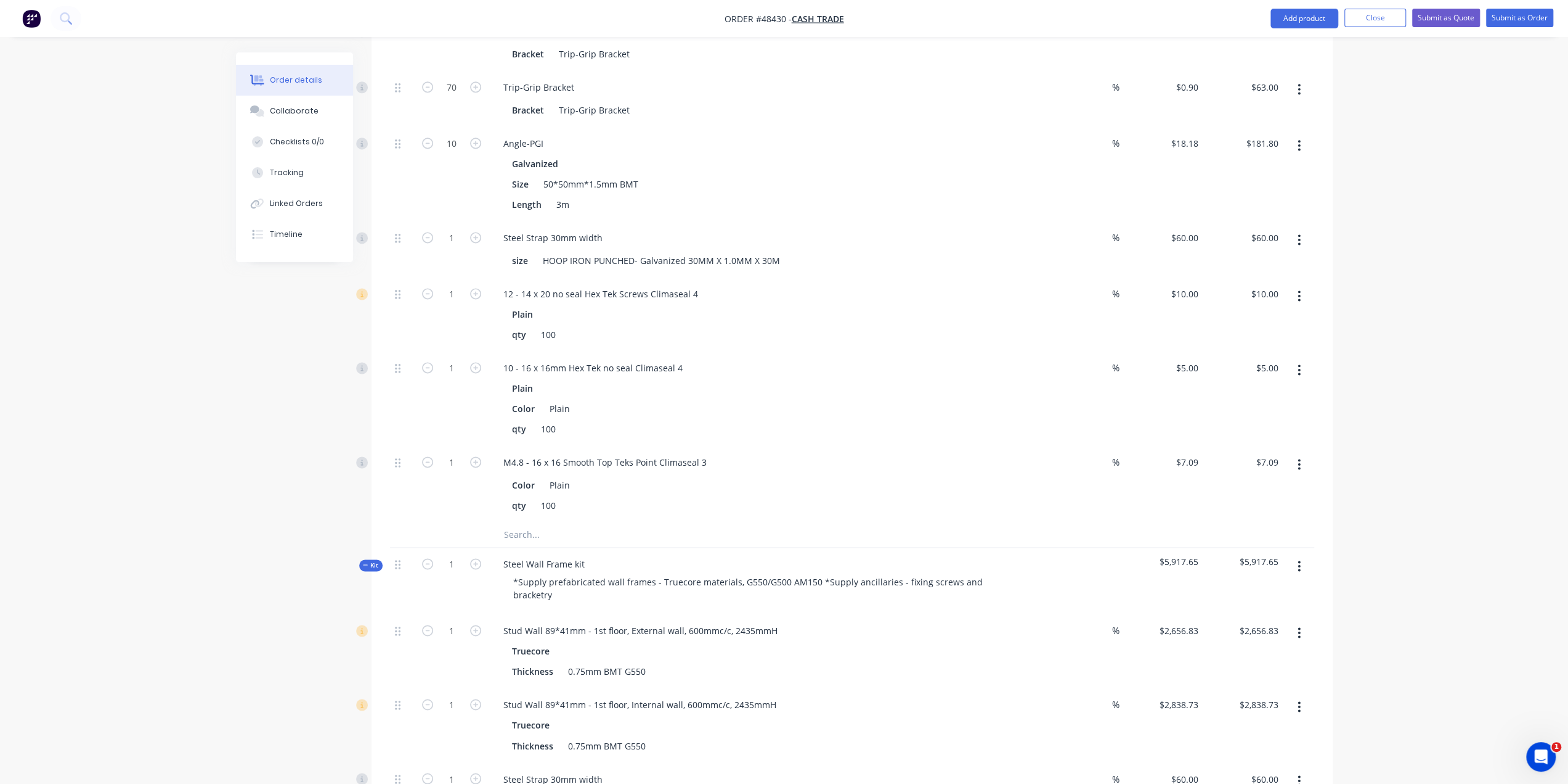
scroll to position [1767, 0]
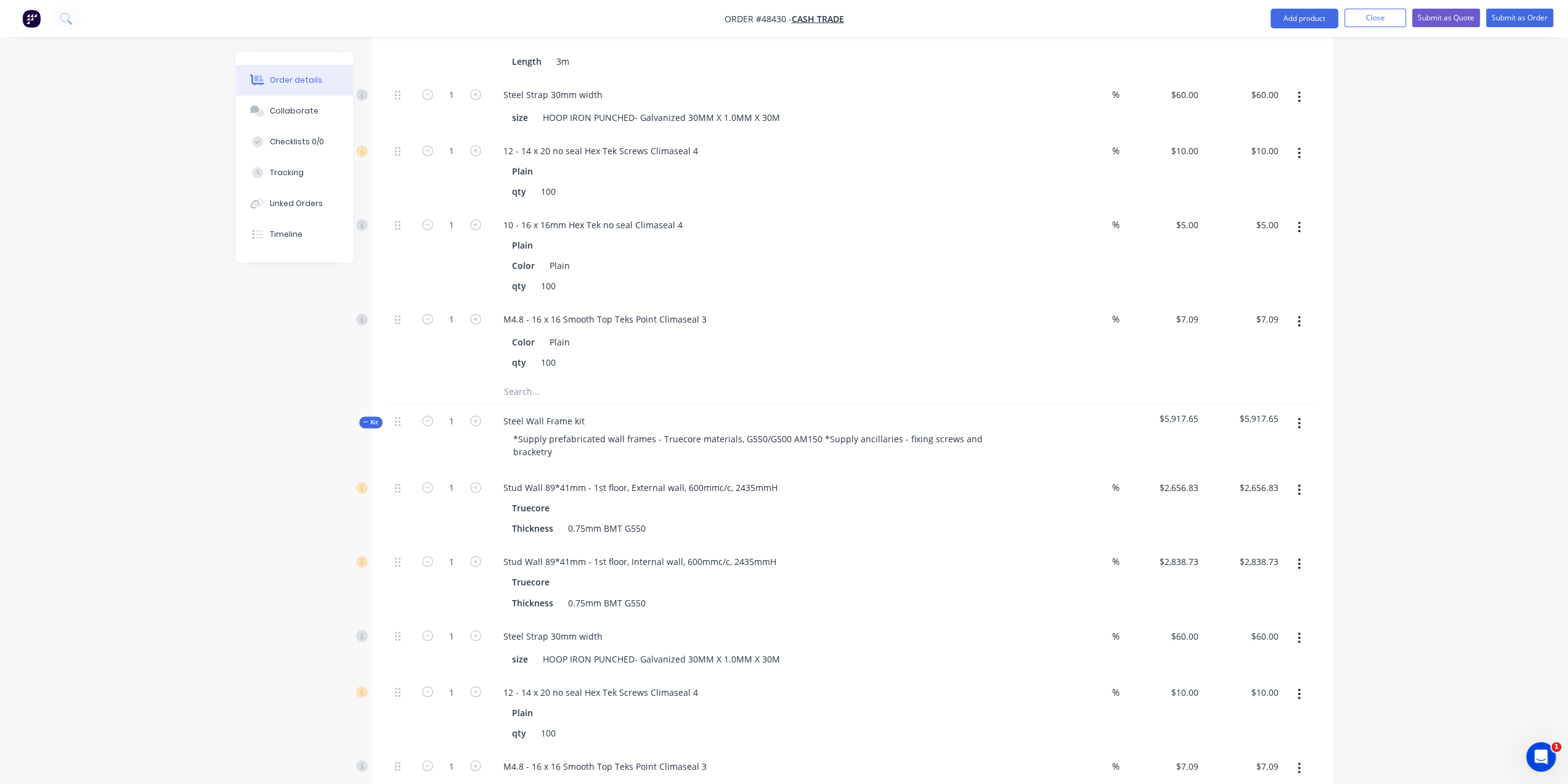
drag, startPoint x: 242, startPoint y: 591, endPoint x: 244, endPoint y: 598, distance: 7.3
click at [242, 591] on div "Created by Bob Created 25/08/25 Required 25/08/25 Assigned to Add team member S…" at bounding box center [784, 227] width 1097 height 3885
click at [231, 611] on div "Order details Collaborate Checklists 0/0 Tracking Linked Orders Timeline Order …" at bounding box center [784, 227] width 1122 height 3885
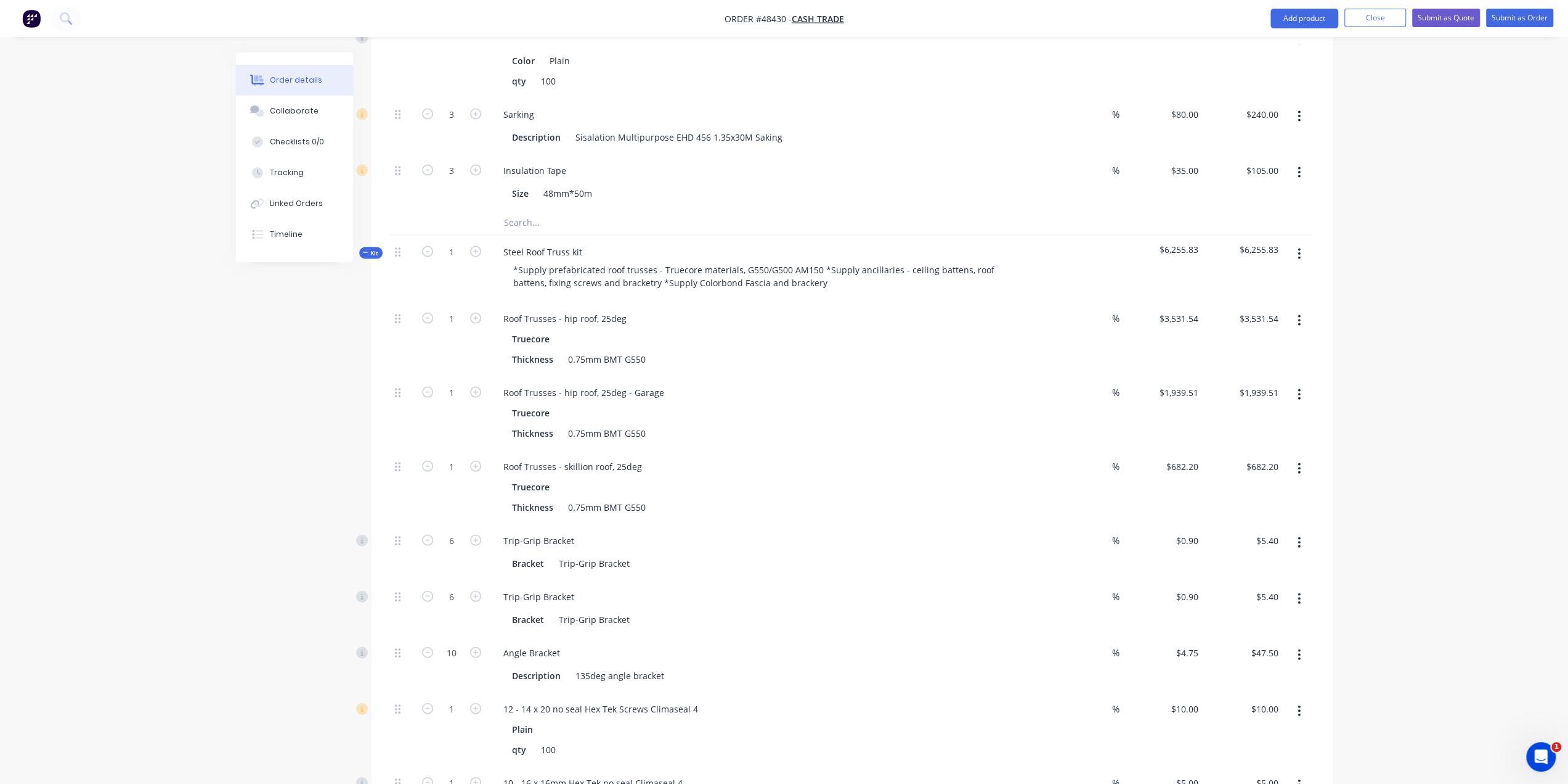
scroll to position [2569, 0]
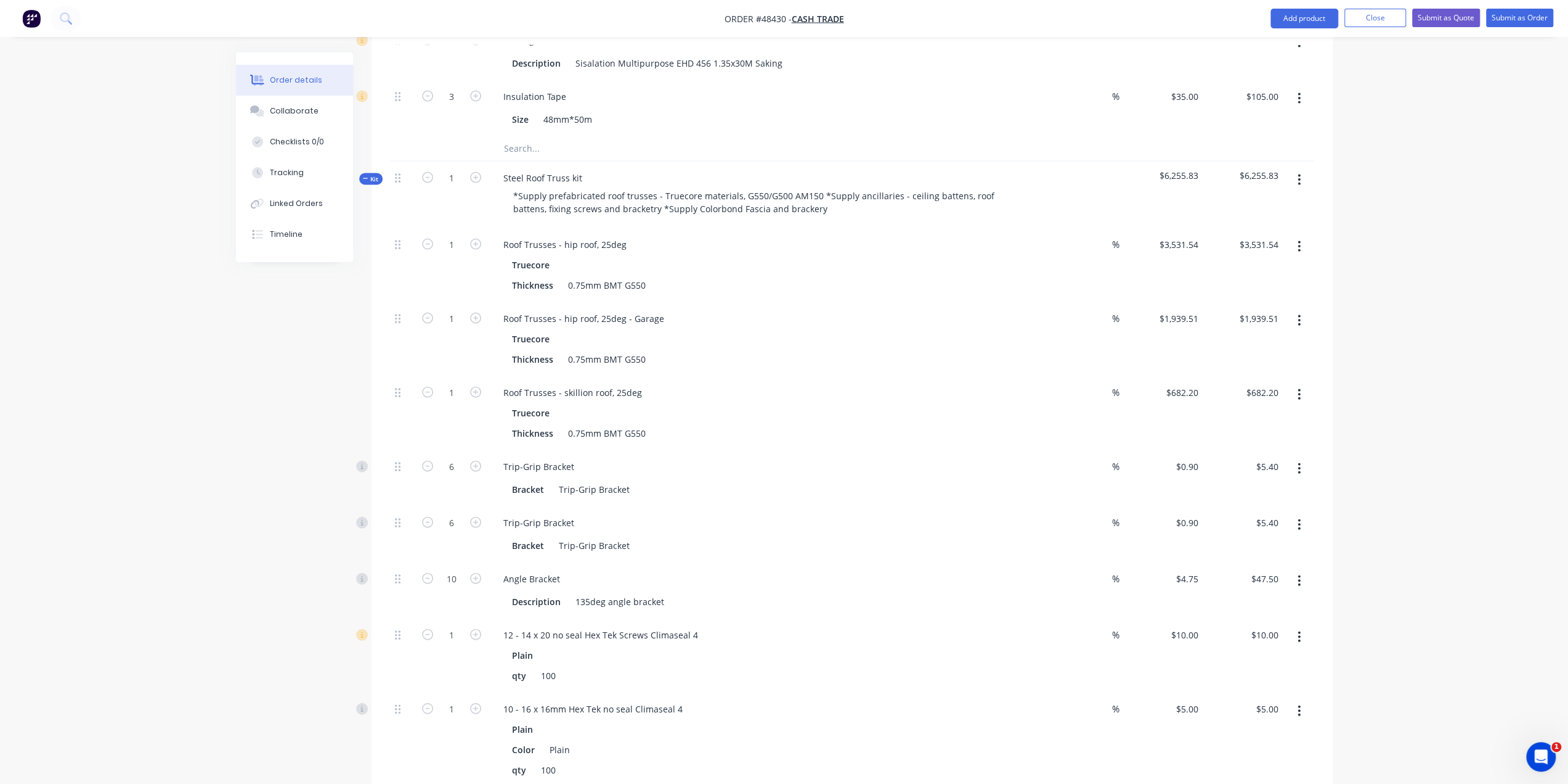
type input "75"
type input "$67.50"
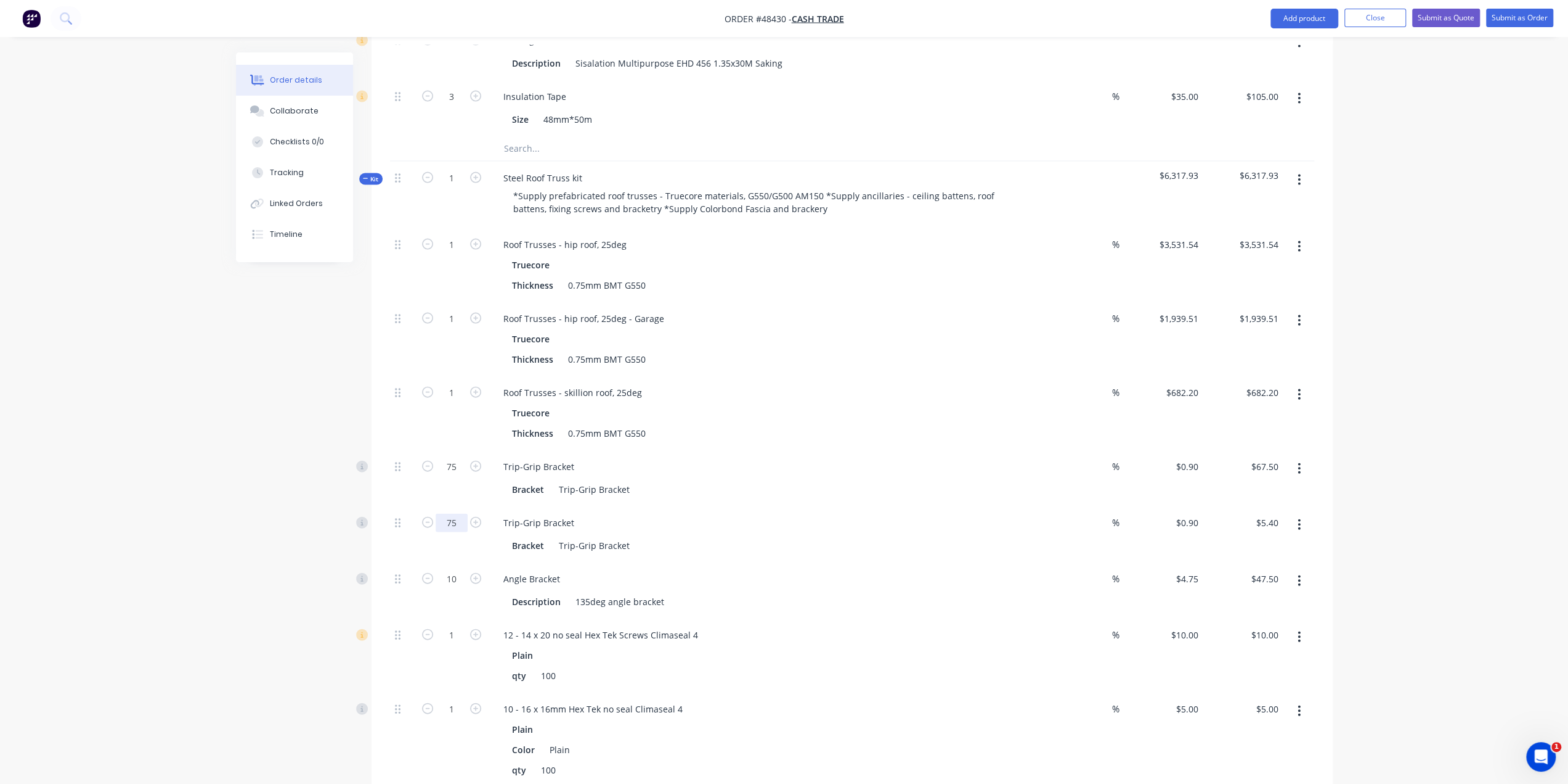
type input "75"
type input "$67.50"
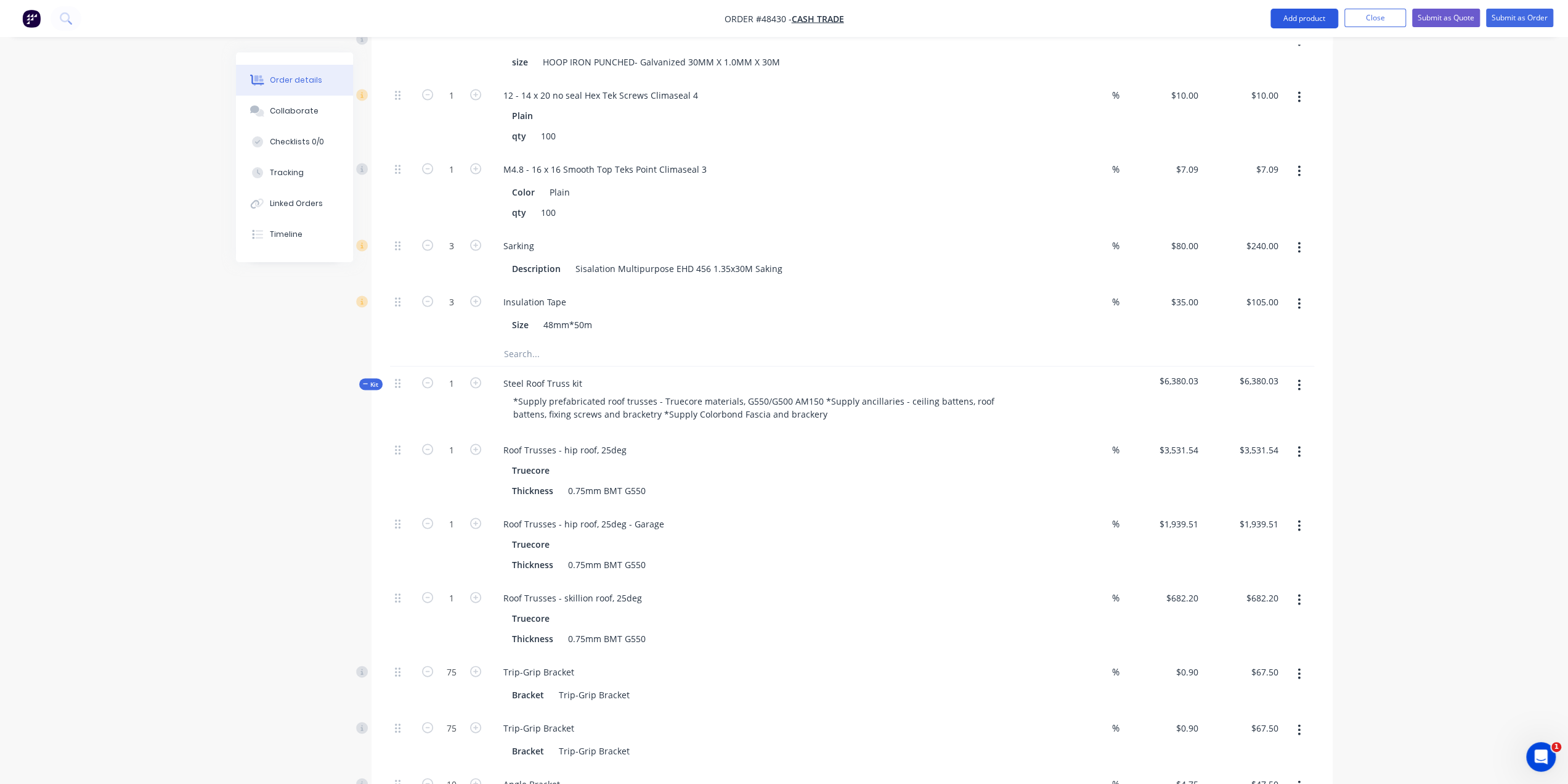
click at [1300, 19] on button "Add product" at bounding box center [1304, 18] width 67 height 20
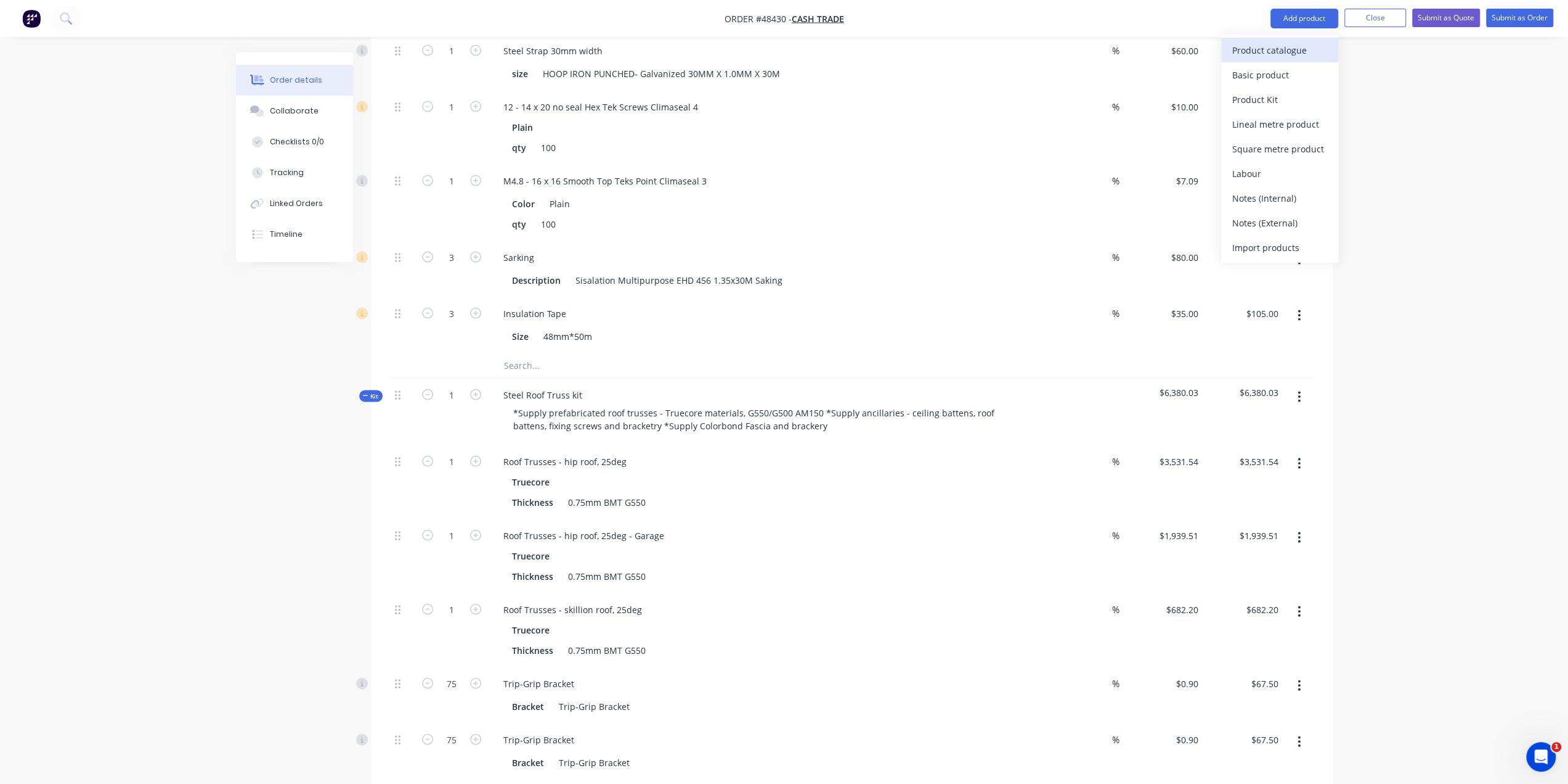
scroll to position [2343, 0]
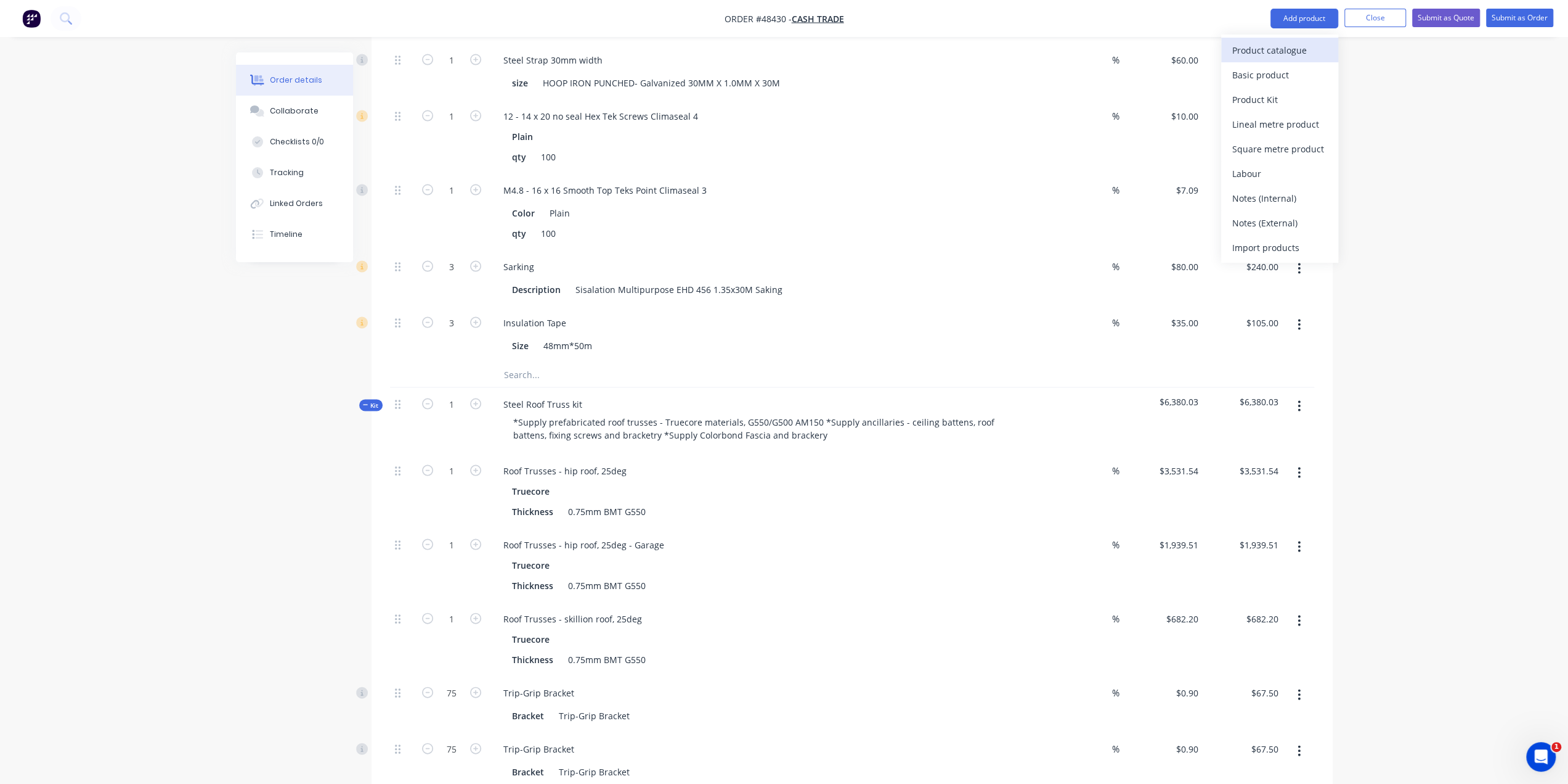
click at [1278, 50] on div "Product catalogue" at bounding box center [1280, 50] width 95 height 18
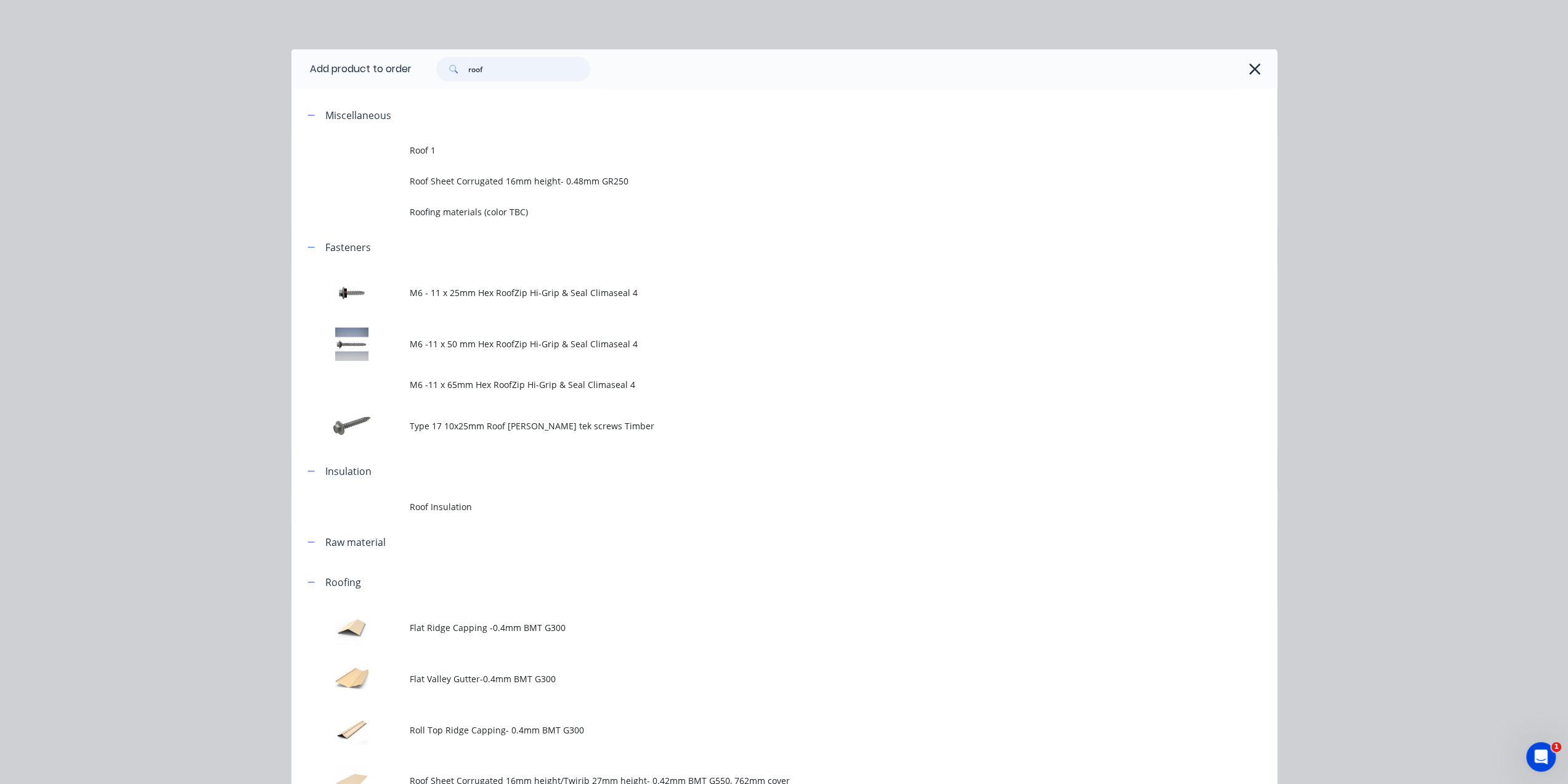
drag, startPoint x: 534, startPoint y: 64, endPoint x: 206, endPoint y: 73, distance: 328.1
click at [206, 73] on div "Add product to order roof Miscellaneous Roof 1 Roof Sheet Corrugated 16mm heigh…" at bounding box center [784, 392] width 1568 height 784
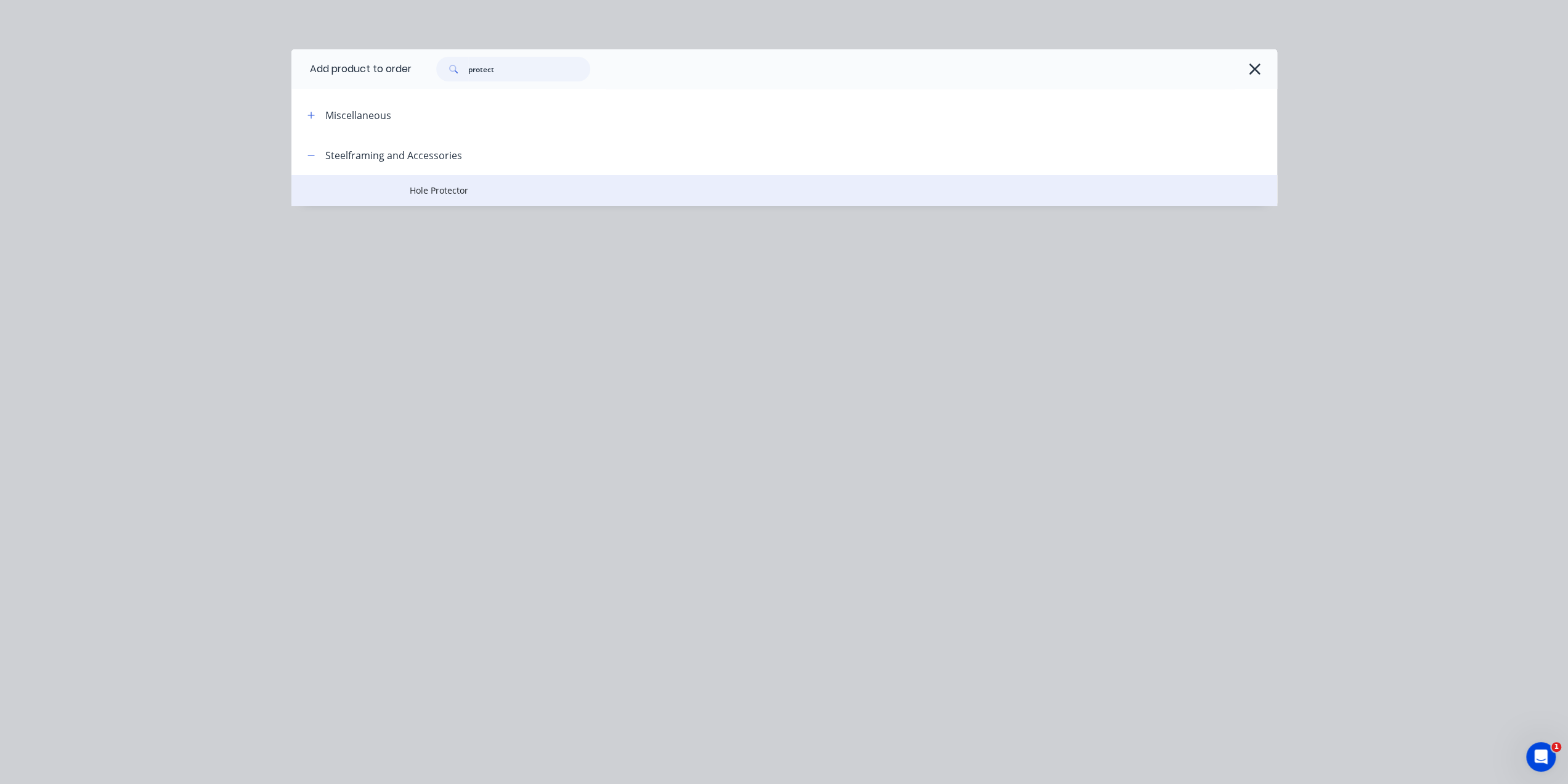
type input "protect"
click at [559, 189] on span "Hole Protector" at bounding box center [756, 190] width 694 height 13
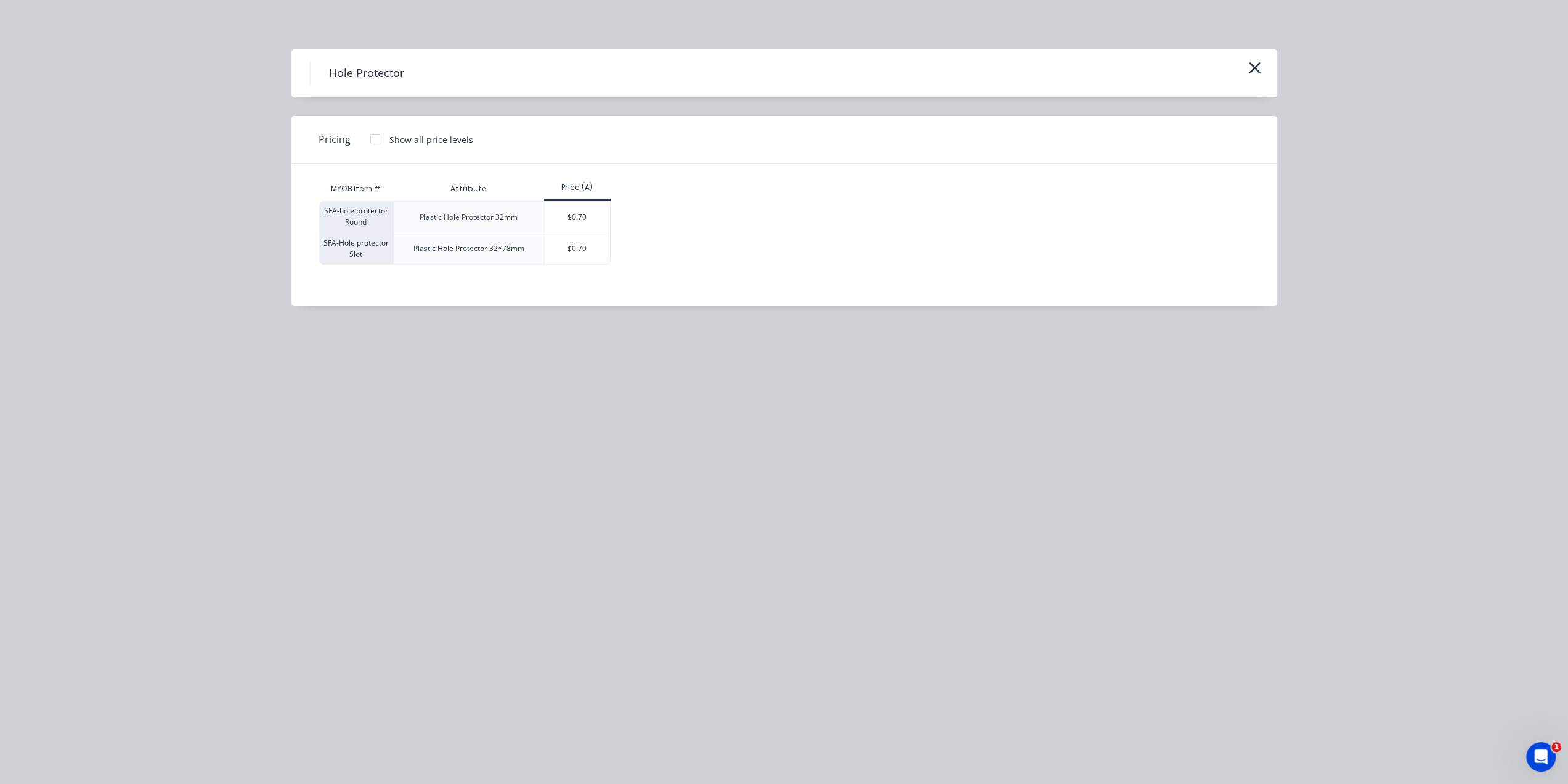
click at [364, 338] on div "Hole Protector Pricing Show all price levels MYOB Item # Attribute Price (A) SF…" at bounding box center [784, 392] width 1568 height 784
click at [1255, 71] on icon "button" at bounding box center [1255, 68] width 13 height 17
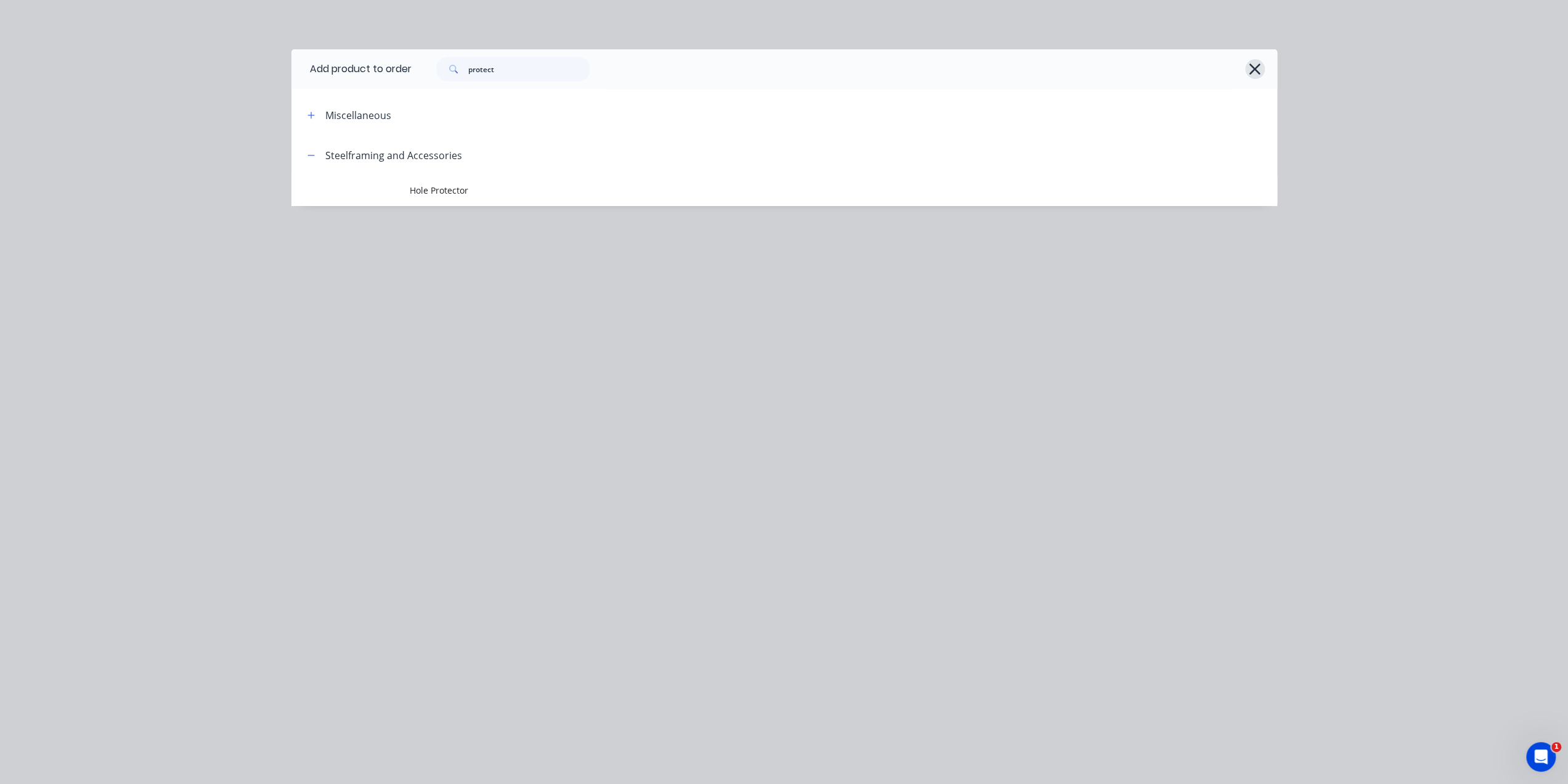
click at [1255, 69] on icon "button" at bounding box center [1255, 69] width 11 height 11
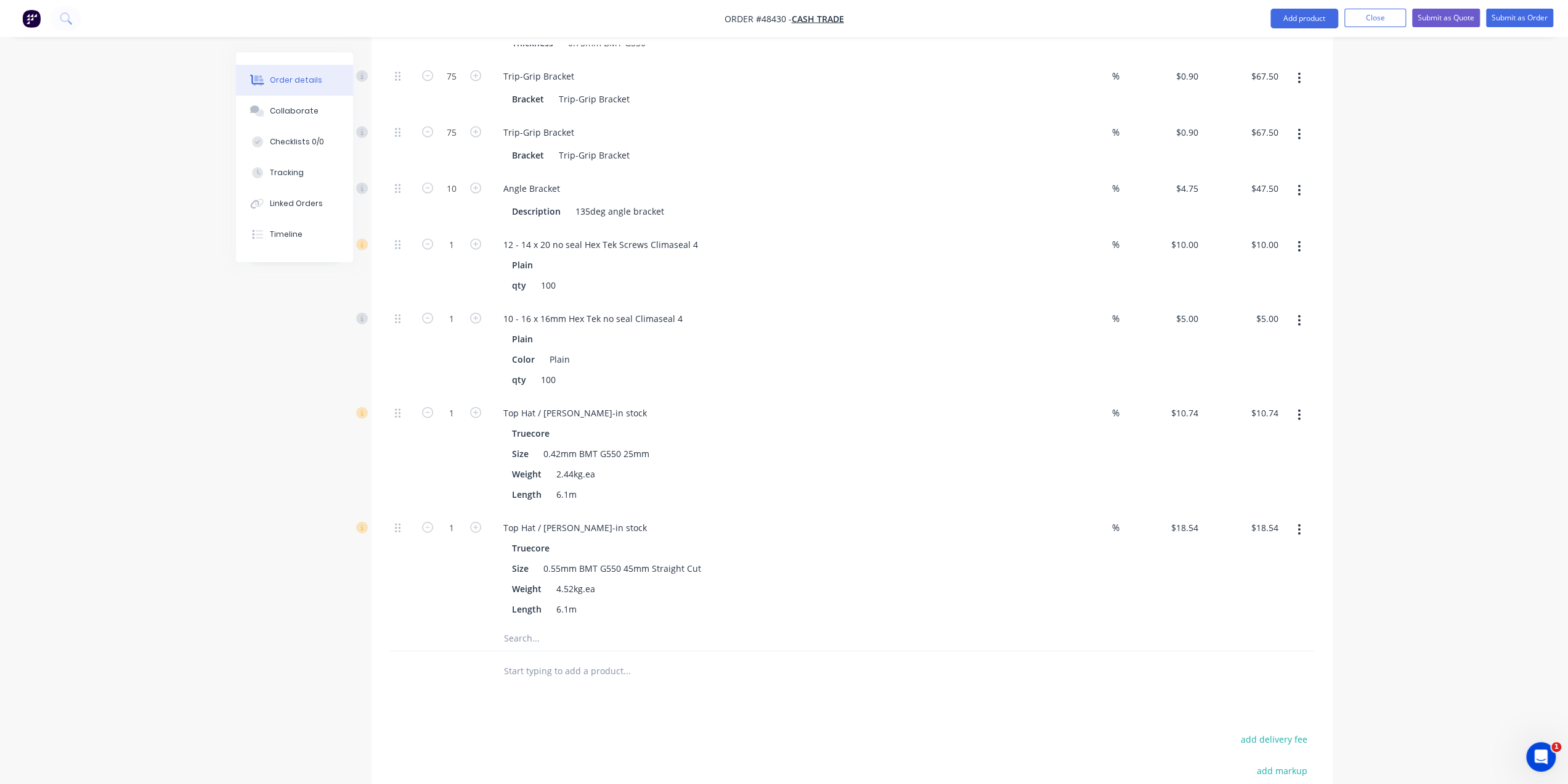
scroll to position [2958, 0]
click at [470, 520] on button "button" at bounding box center [476, 527] width 16 height 13
type input "2"
type input "$37.08"
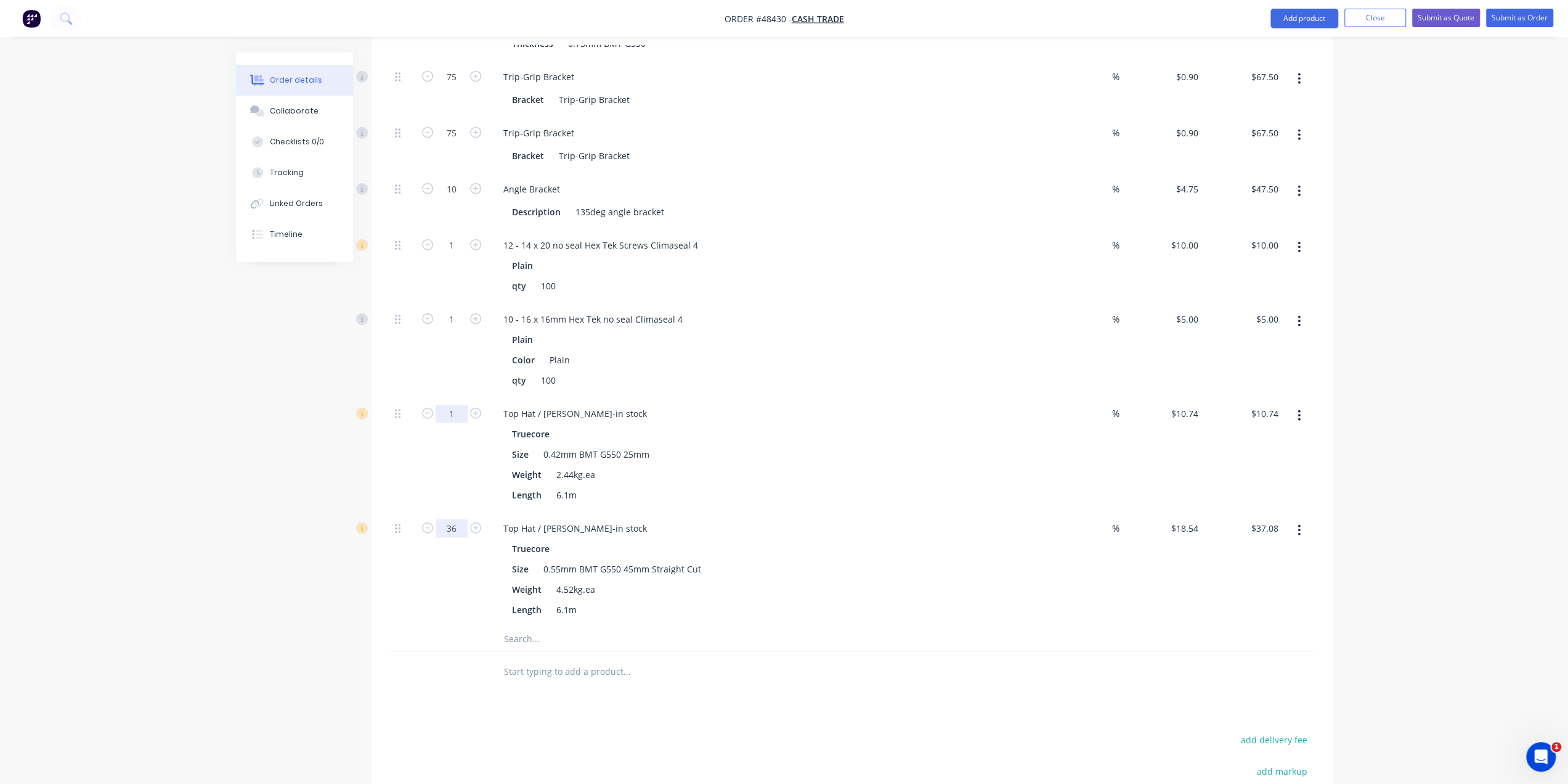
type input "36"
type input "$667.44"
type input "70"
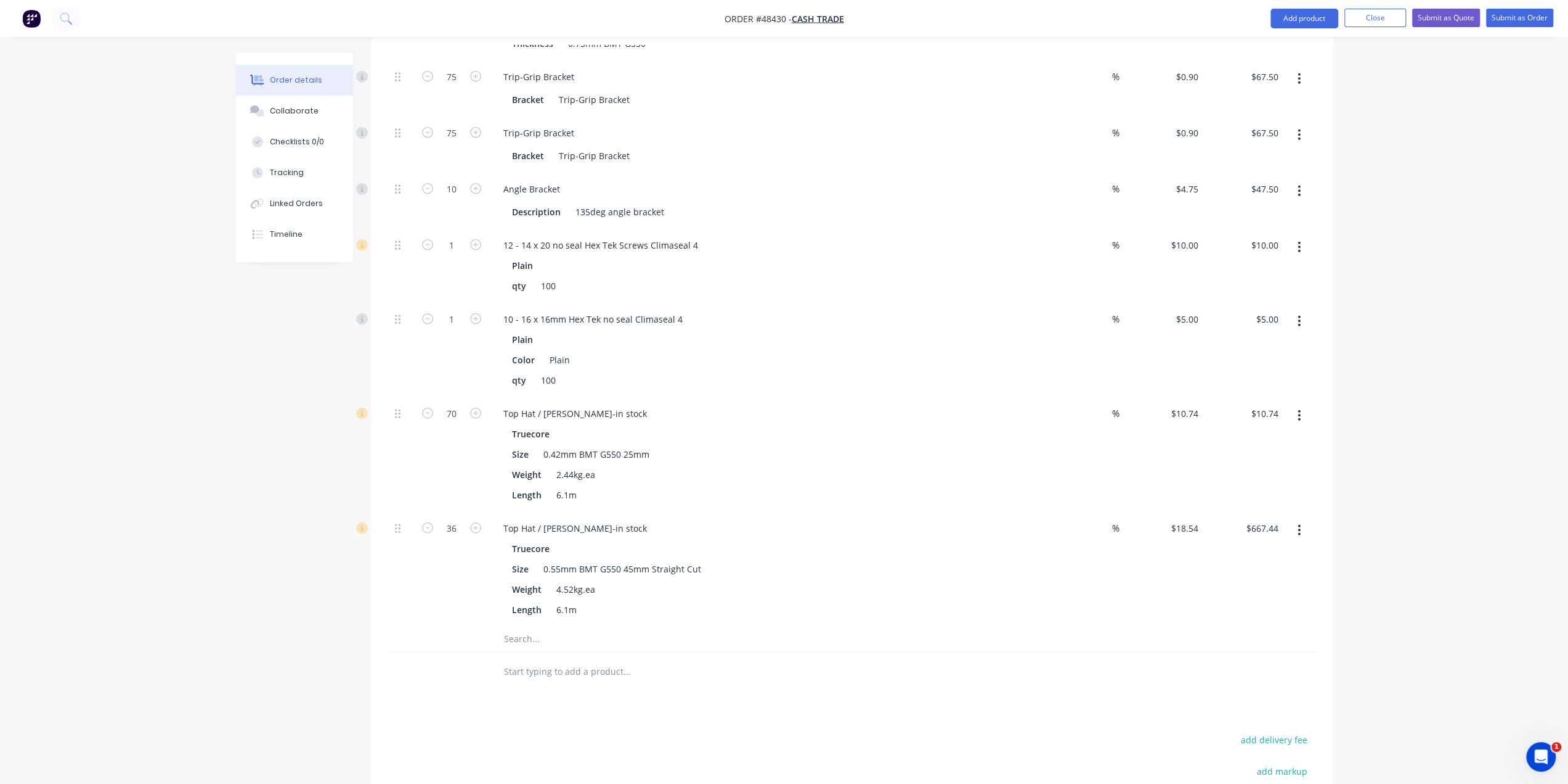
type input "$751.80"
type input "56"
type input "$1,038.24"
type input "60"
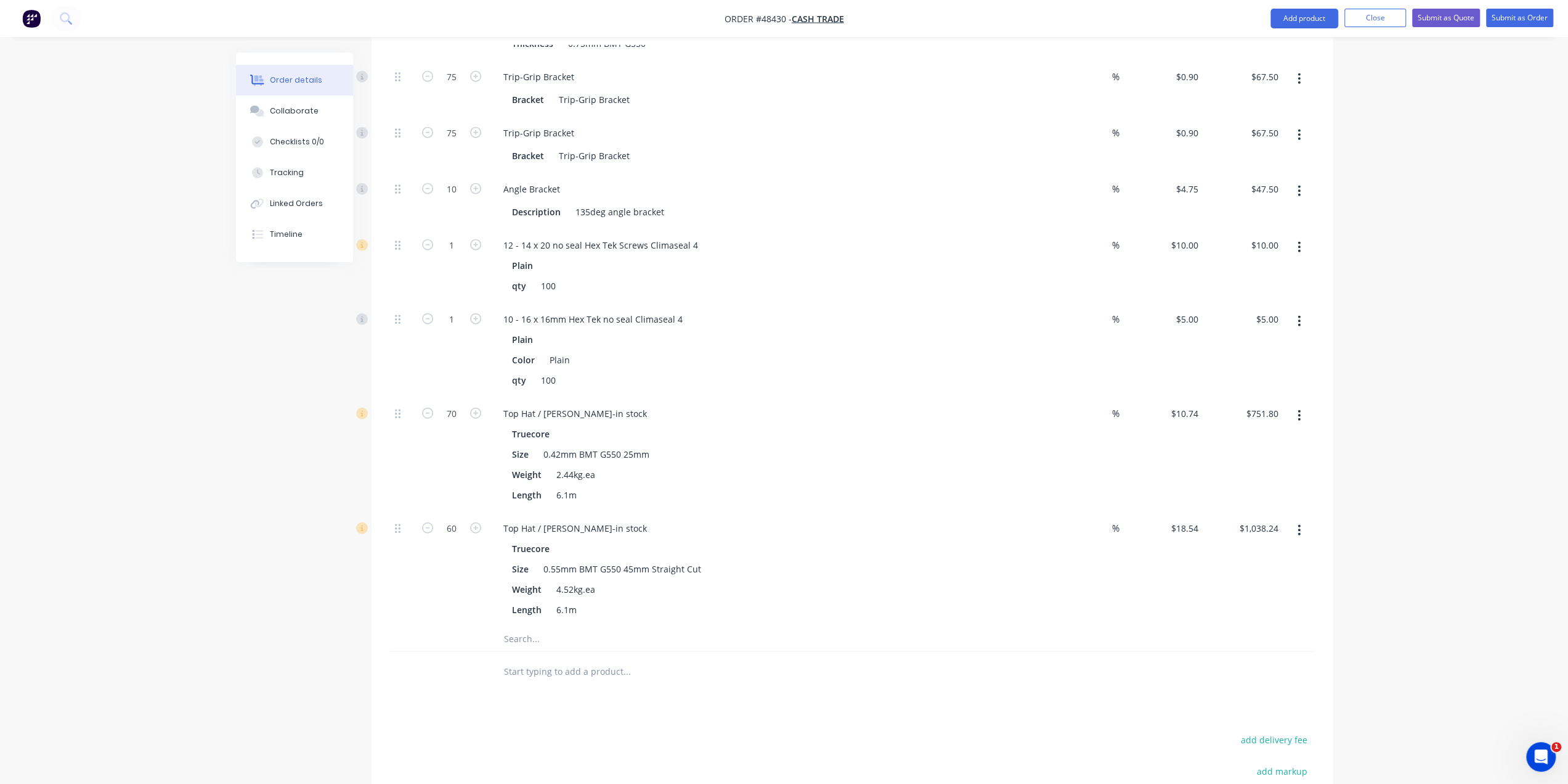
type input "$1,112.40"
click at [453, 397] on div "70" at bounding box center [452, 455] width 74 height 115
type input "120"
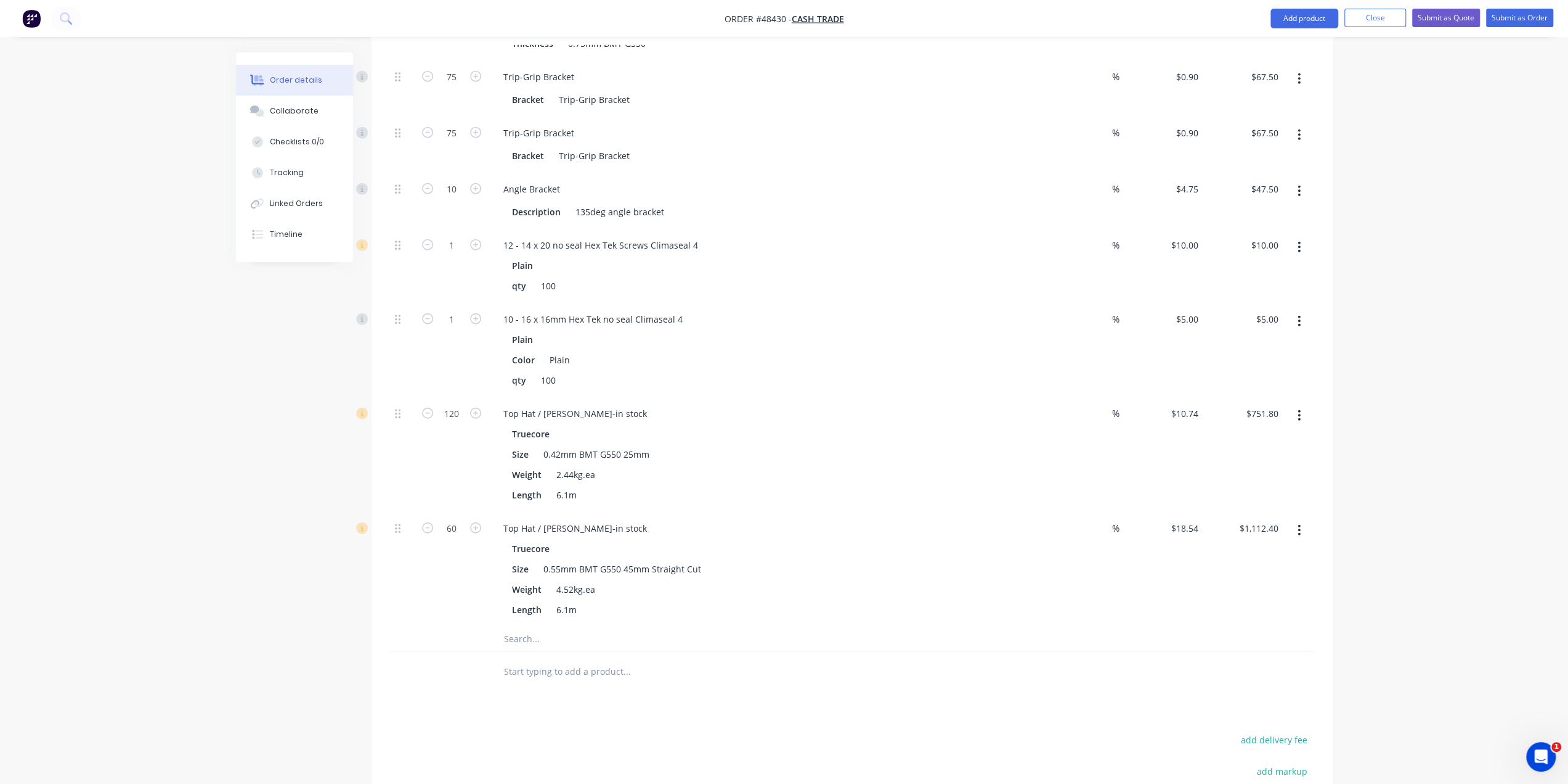
type input "$1,288.80"
drag, startPoint x: 397, startPoint y: 455, endPoint x: 394, endPoint y: 326, distance: 129.0
click at [394, 326] on div "1 Roof Trusses - hip roof, 25deg Truecore Thickness 0.75mm BMT G550 % $3,531.54…" at bounding box center [852, 232] width 924 height 788
click at [604, 404] on div "Top Hat / [PERSON_NAME]-in stock" at bounding box center [575, 413] width 163 height 18
click at [610, 519] on div "Top Hat / [PERSON_NAME]-in stock" at bounding box center [575, 528] width 163 height 18
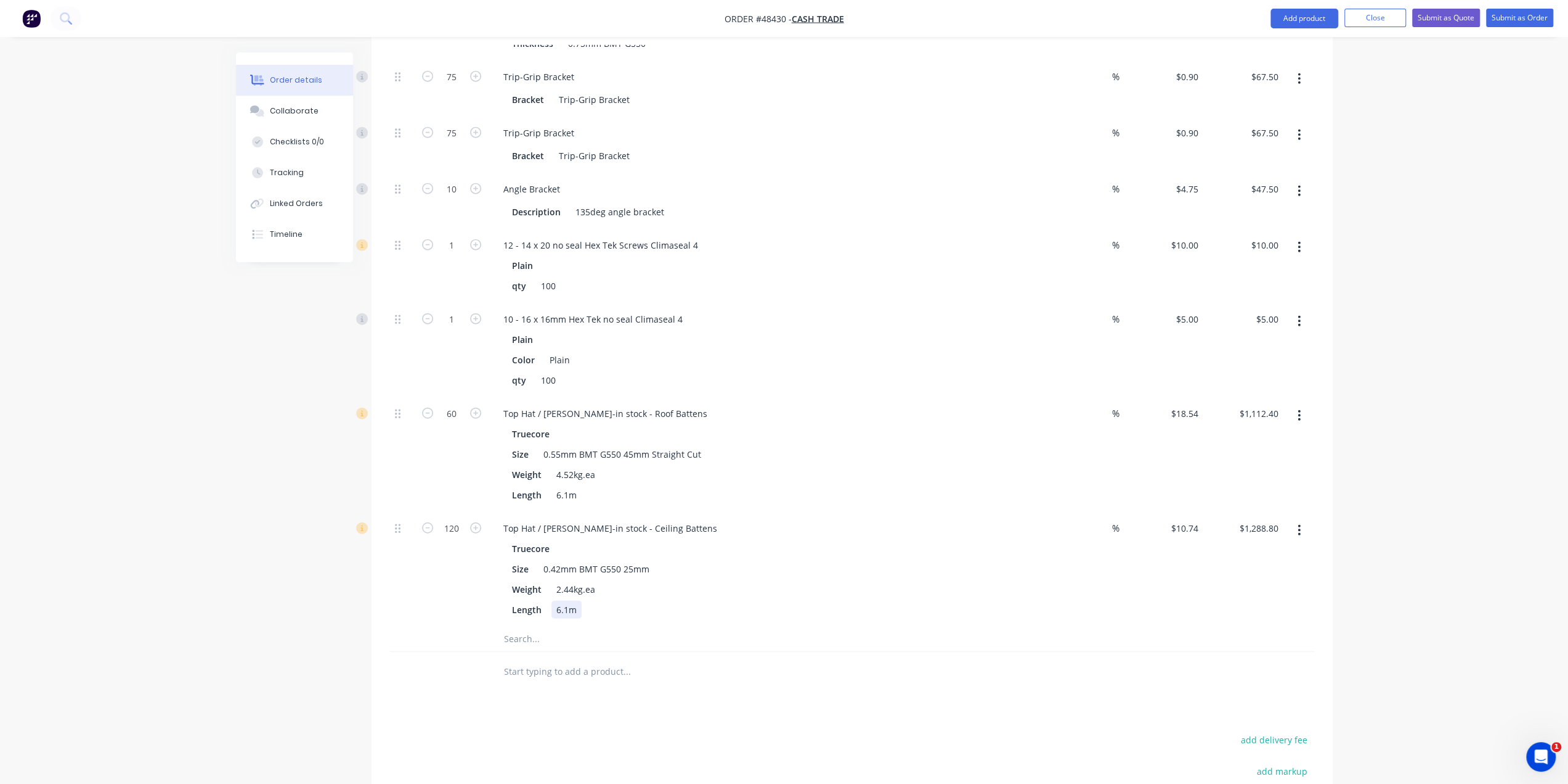
click at [812, 539] on div "Truecore Size 0.42mm BMT G550 25mm Weight 2.44kg.ea Length 6.1m" at bounding box center [765, 579] width 545 height 78
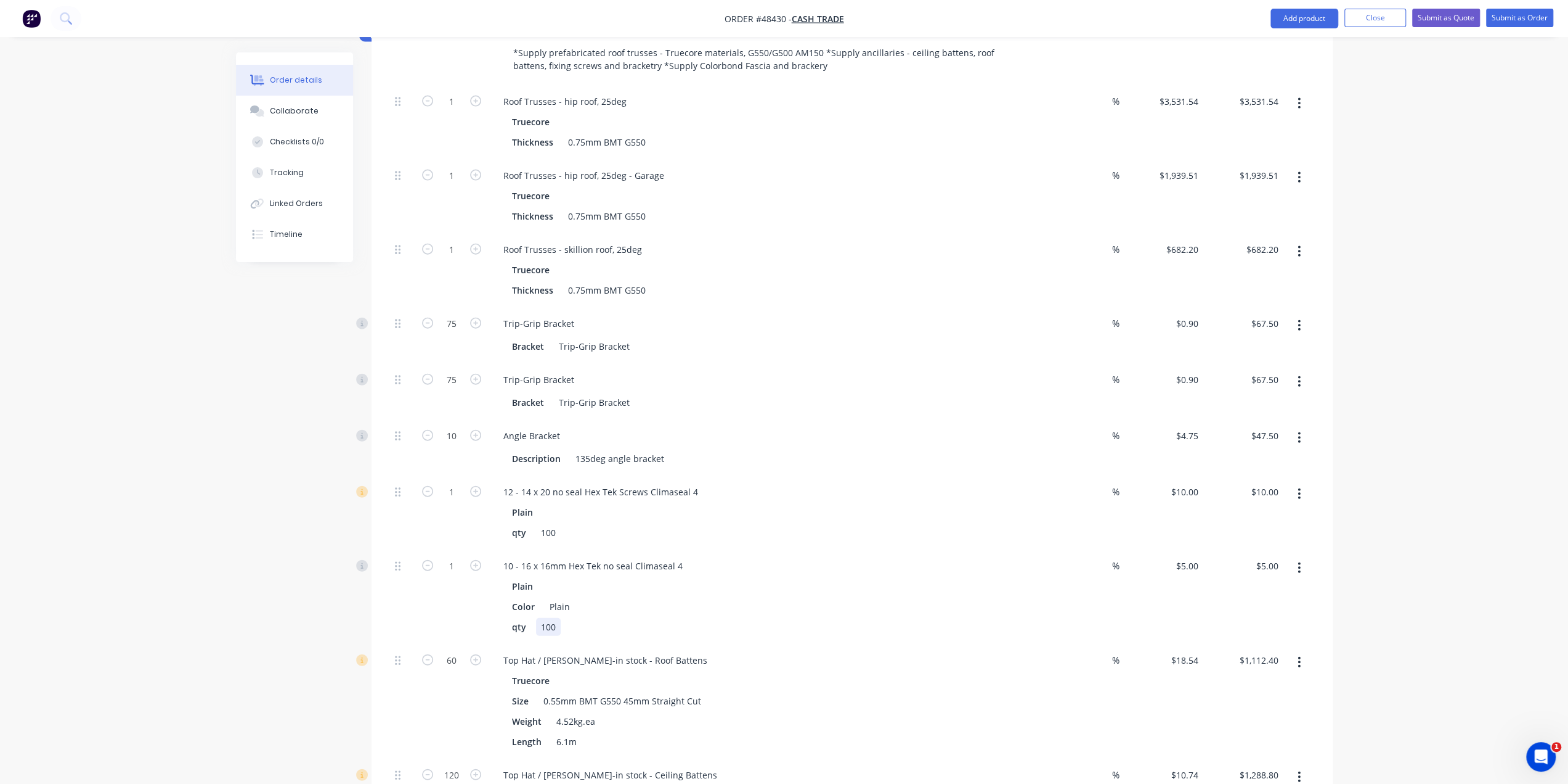
click at [867, 618] on div "qty 100" at bounding box center [763, 627] width 513 height 18
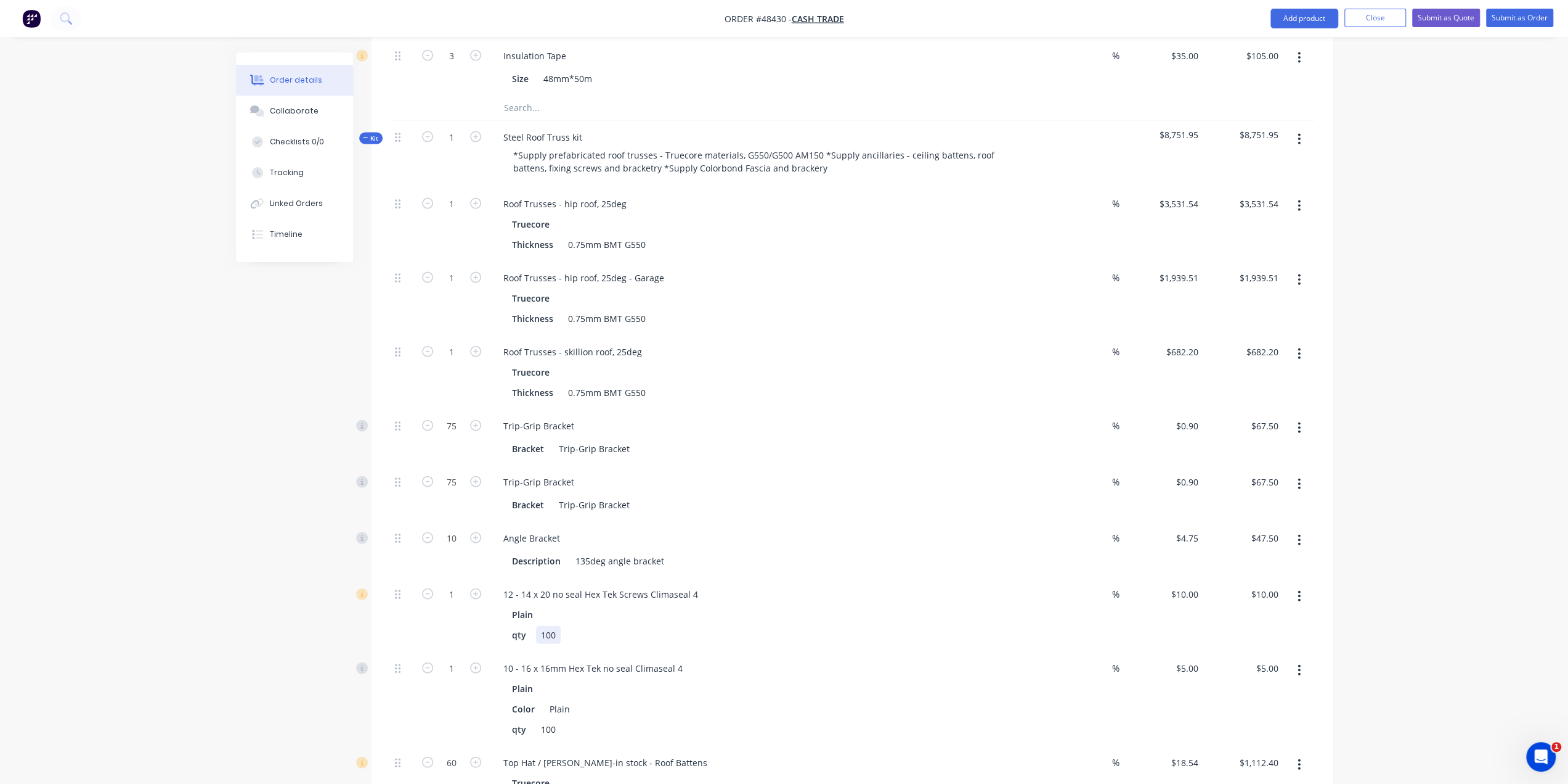
click at [867, 626] on div "qty 100" at bounding box center [763, 635] width 513 height 18
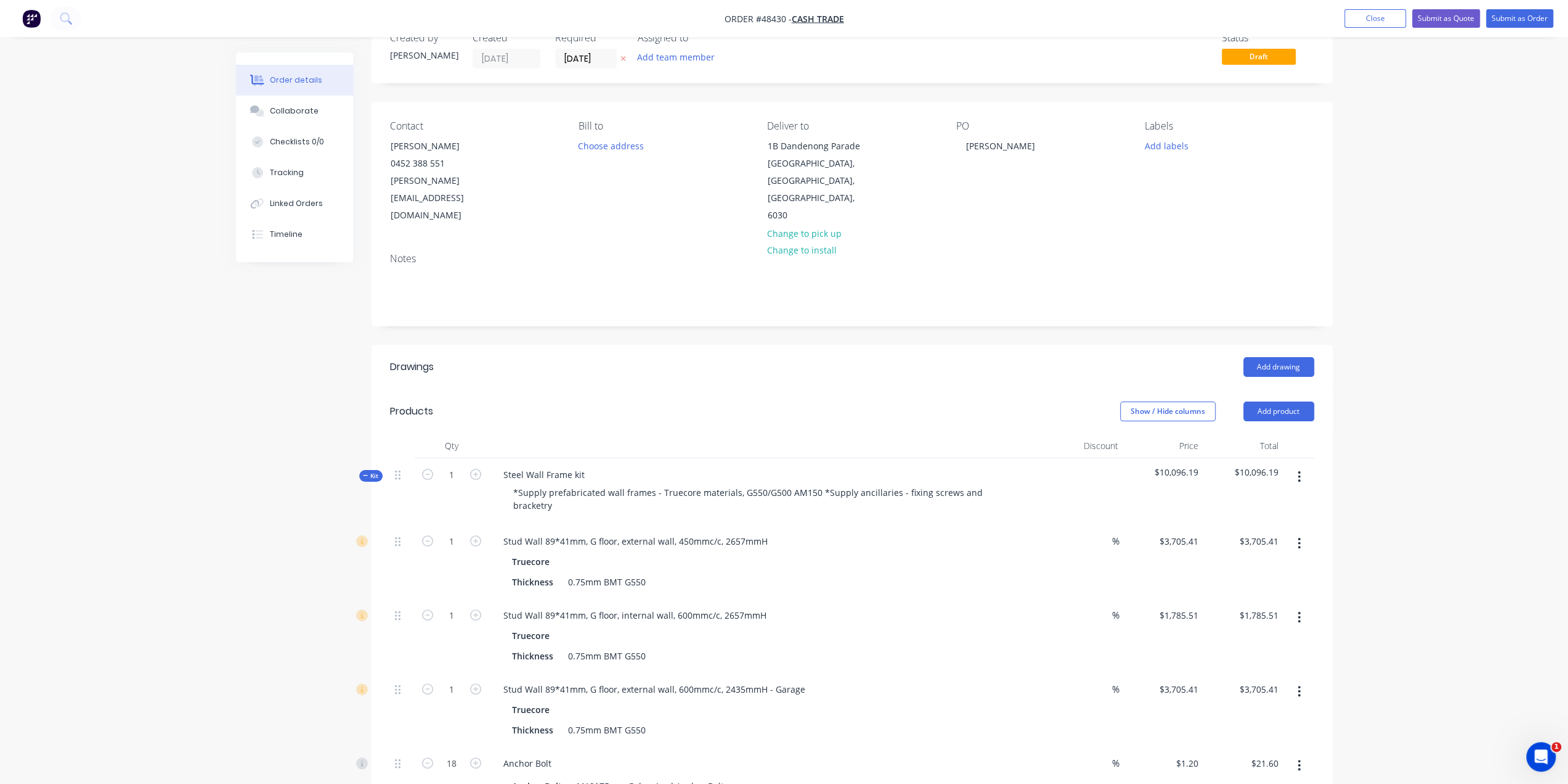
scroll to position [0, 0]
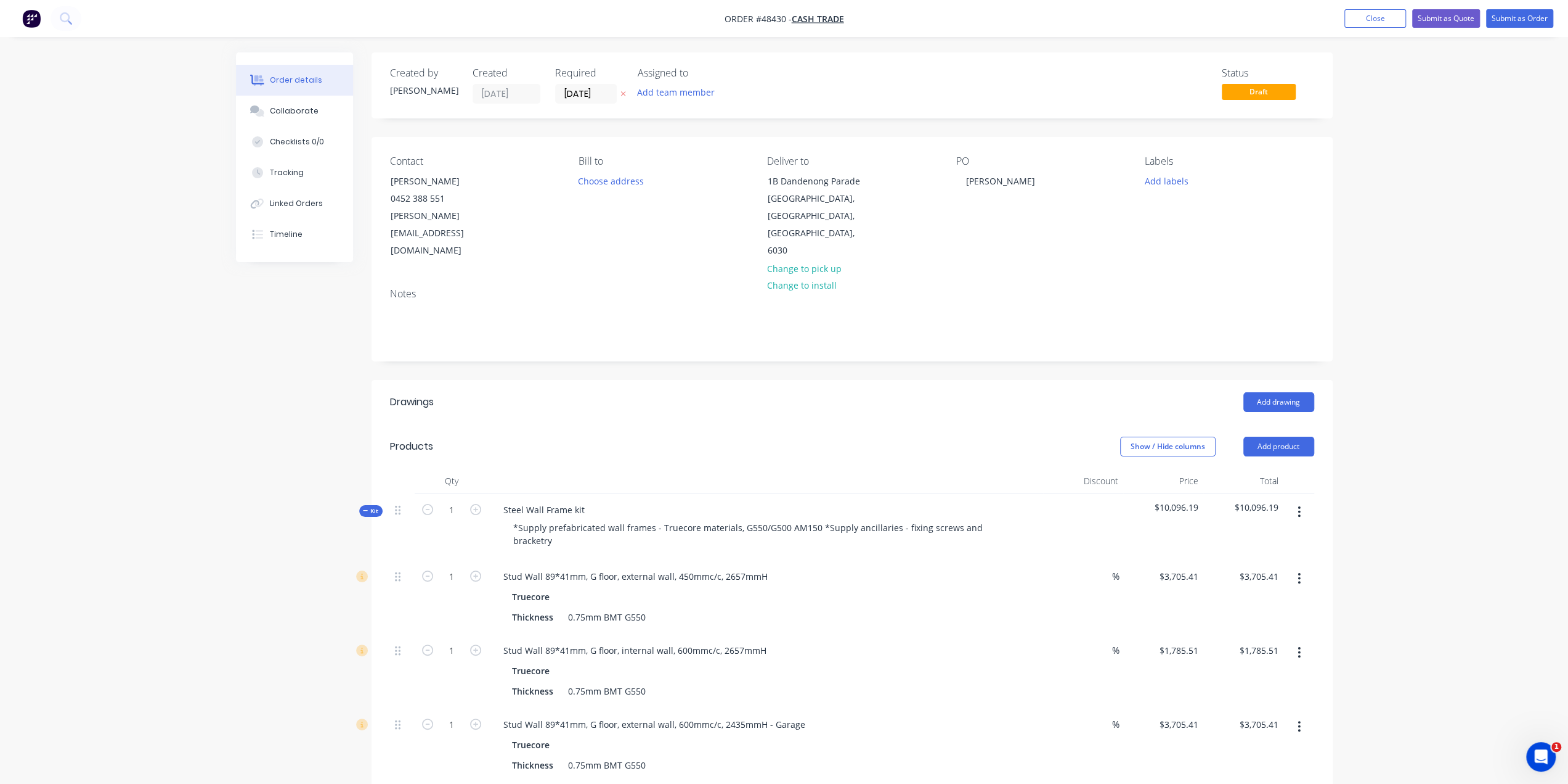
click at [836, 380] on header "Drawings Add drawing" at bounding box center [852, 402] width 961 height 45
click at [857, 424] on header "Products Show / Hide columns Add product" at bounding box center [852, 446] width 961 height 45
click at [1283, 436] on button "Add product" at bounding box center [1279, 446] width 71 height 20
click at [1228, 468] on div "Product catalogue" at bounding box center [1256, 477] width 95 height 18
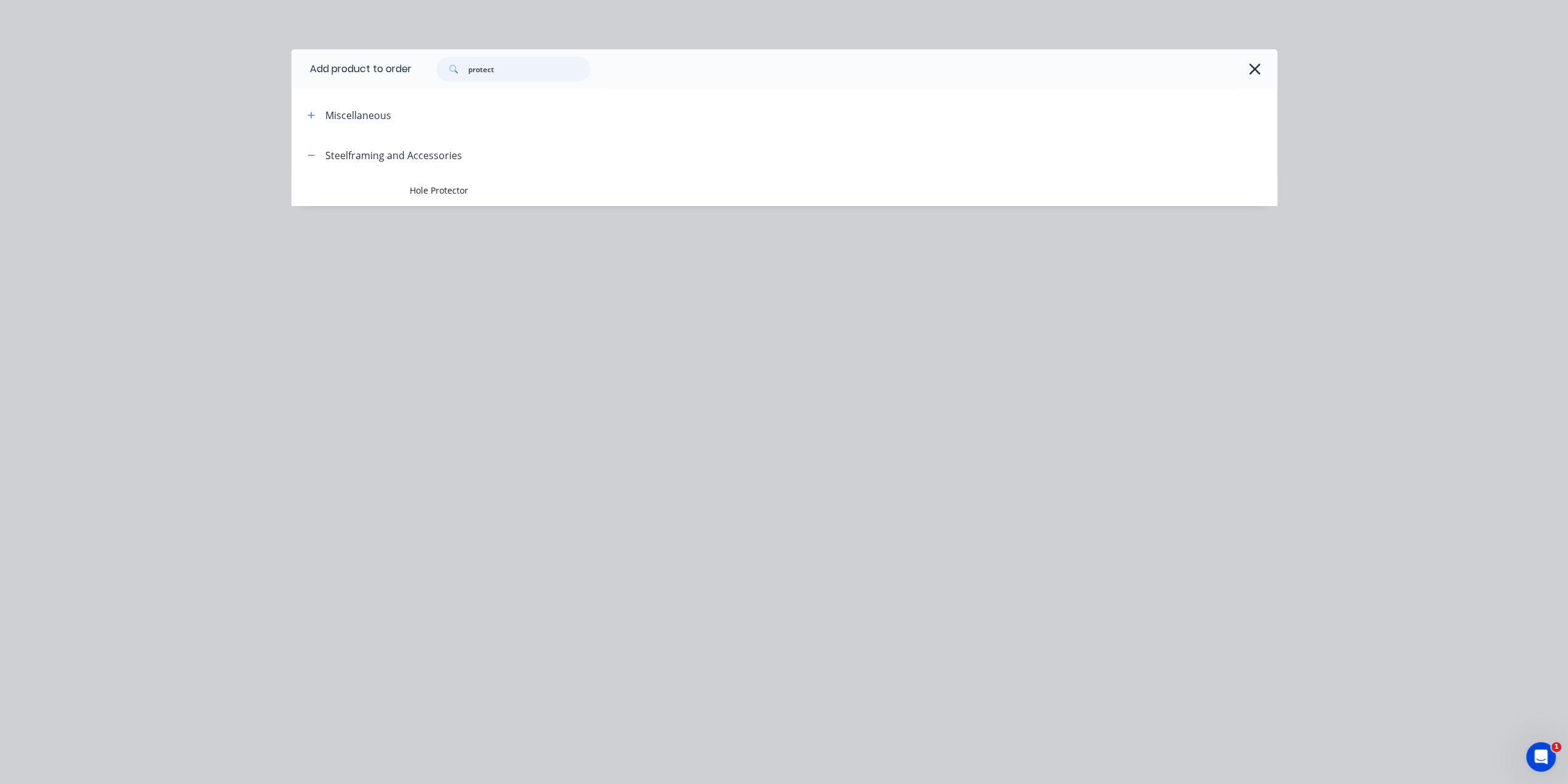
drag, startPoint x: 438, startPoint y: 60, endPoint x: 227, endPoint y: 30, distance: 213.1
click at [227, 31] on div "Add product to order protect Miscellaneous Steelframing and Accessories Hole Pr…" at bounding box center [784, 392] width 1568 height 784
type input "t"
type input "r"
click at [227, 30] on div "Add product to order Miscellaneous Steelframing and Accessories Hole Protector" at bounding box center [784, 392] width 1568 height 784
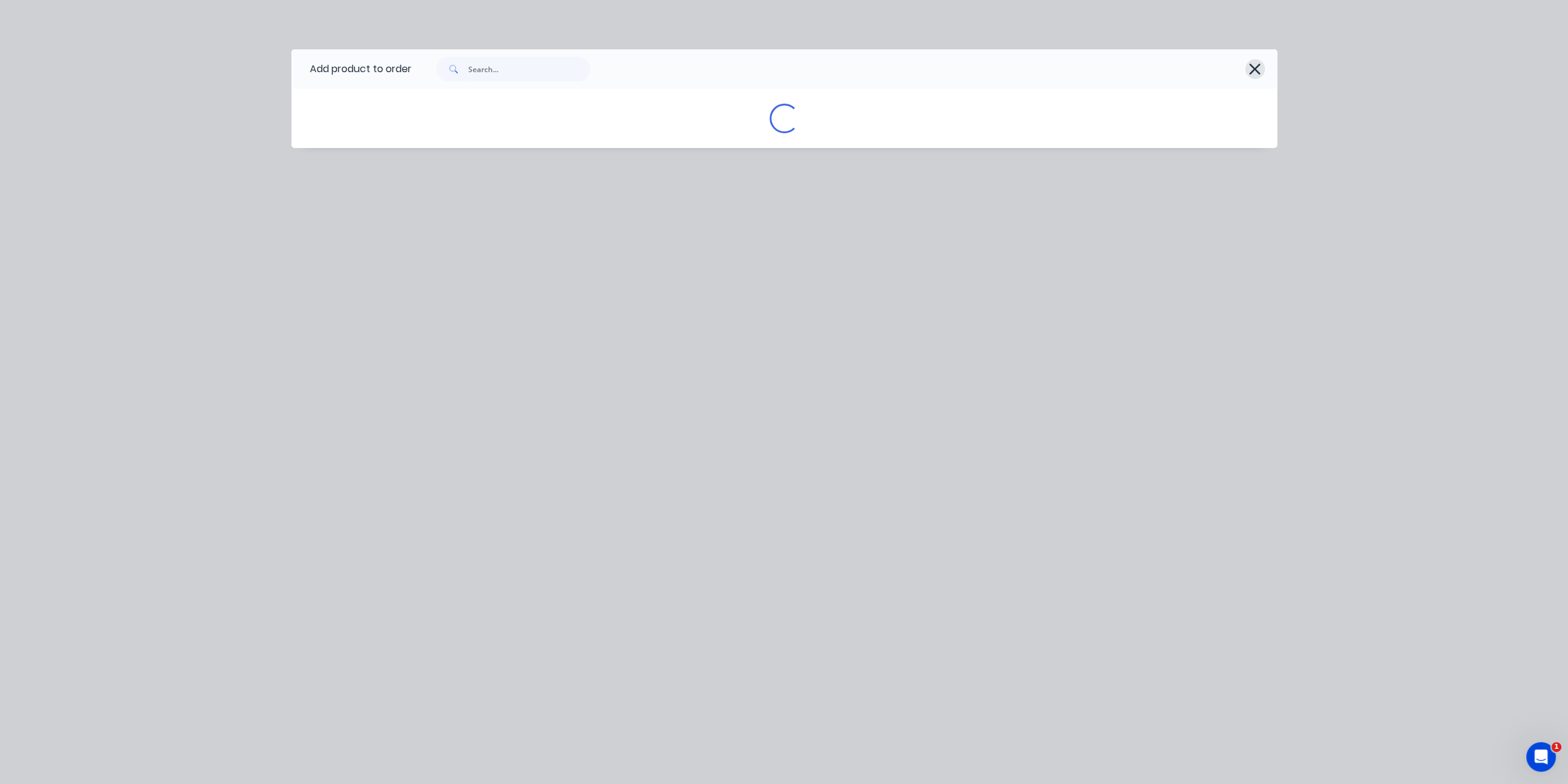
click at [1253, 70] on icon "button" at bounding box center [1255, 69] width 11 height 11
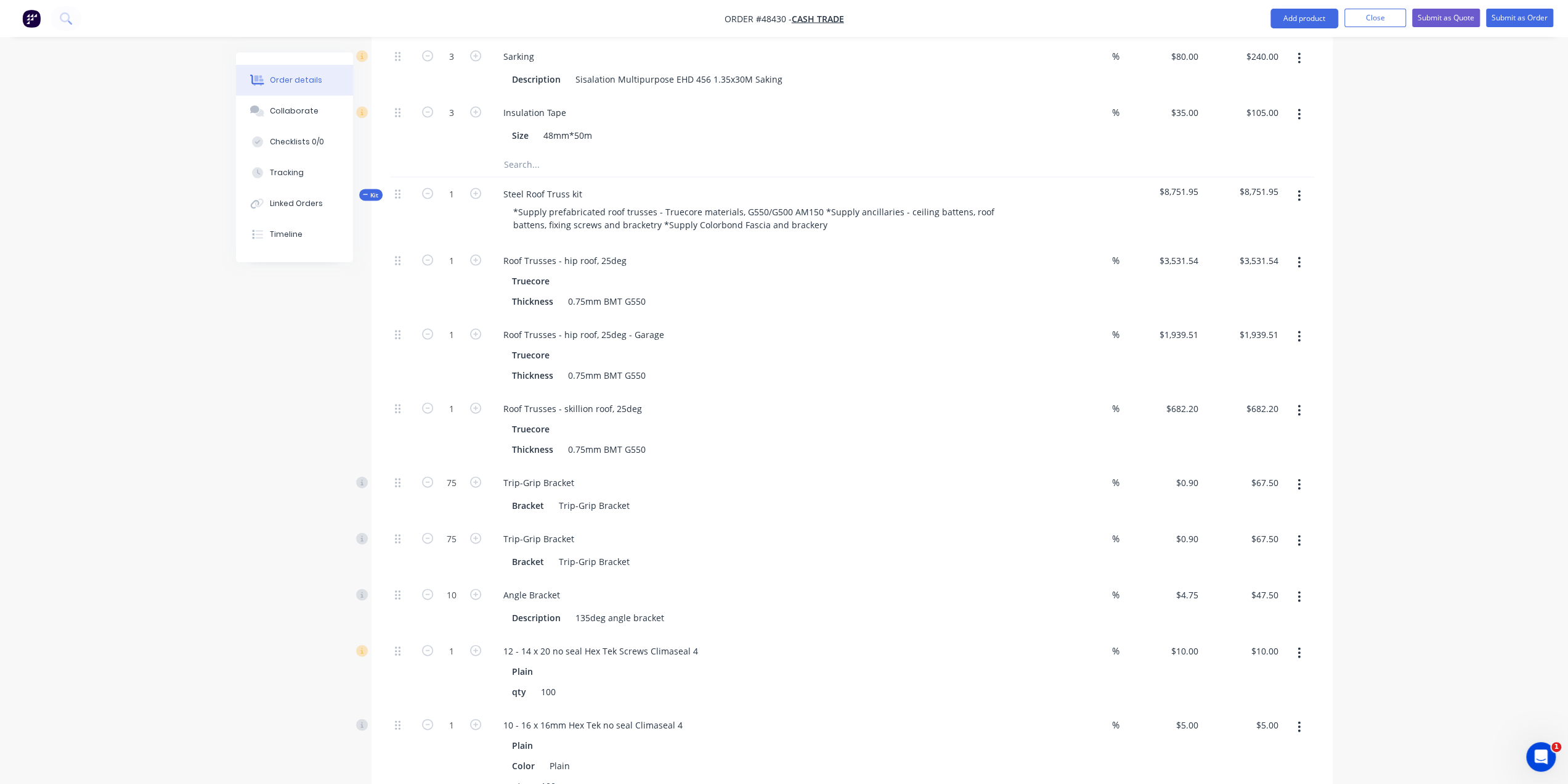
scroll to position [2403, 0]
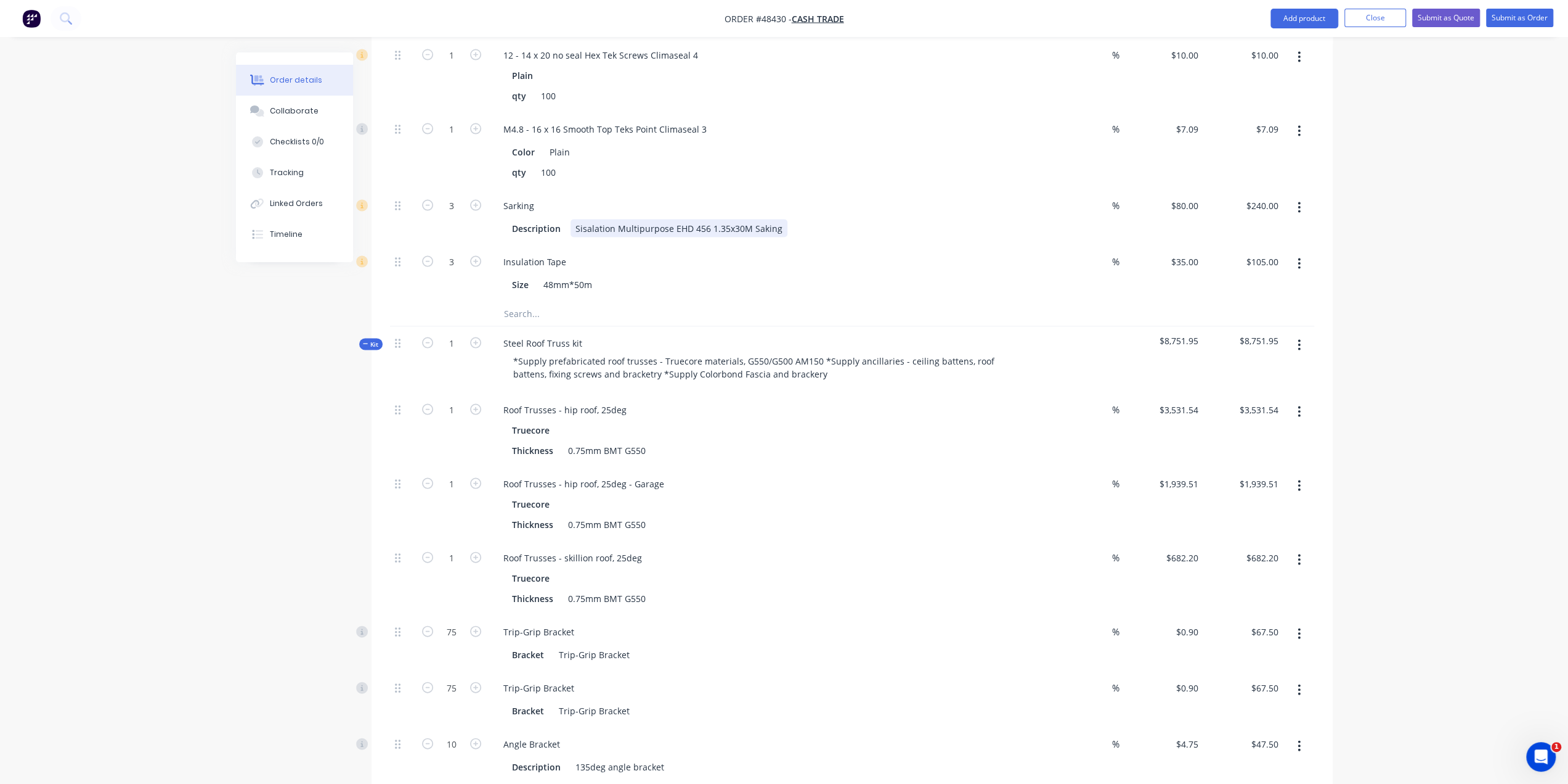
click at [1002, 189] on div "Sarking Description Sisalation Multipurpose EHD 456 1.35x30M Saking" at bounding box center [766, 216] width 555 height 56
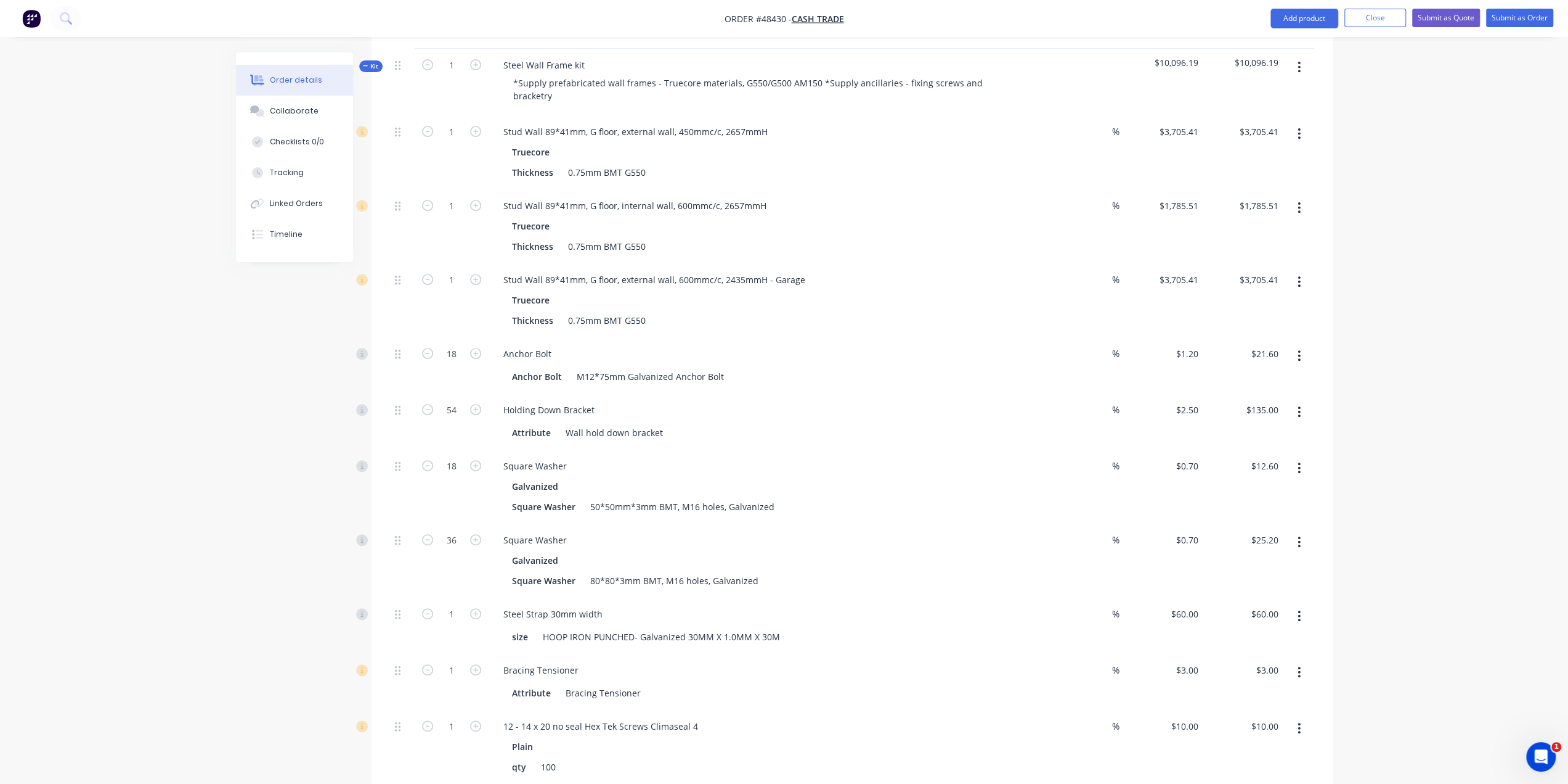
scroll to position [452, 0]
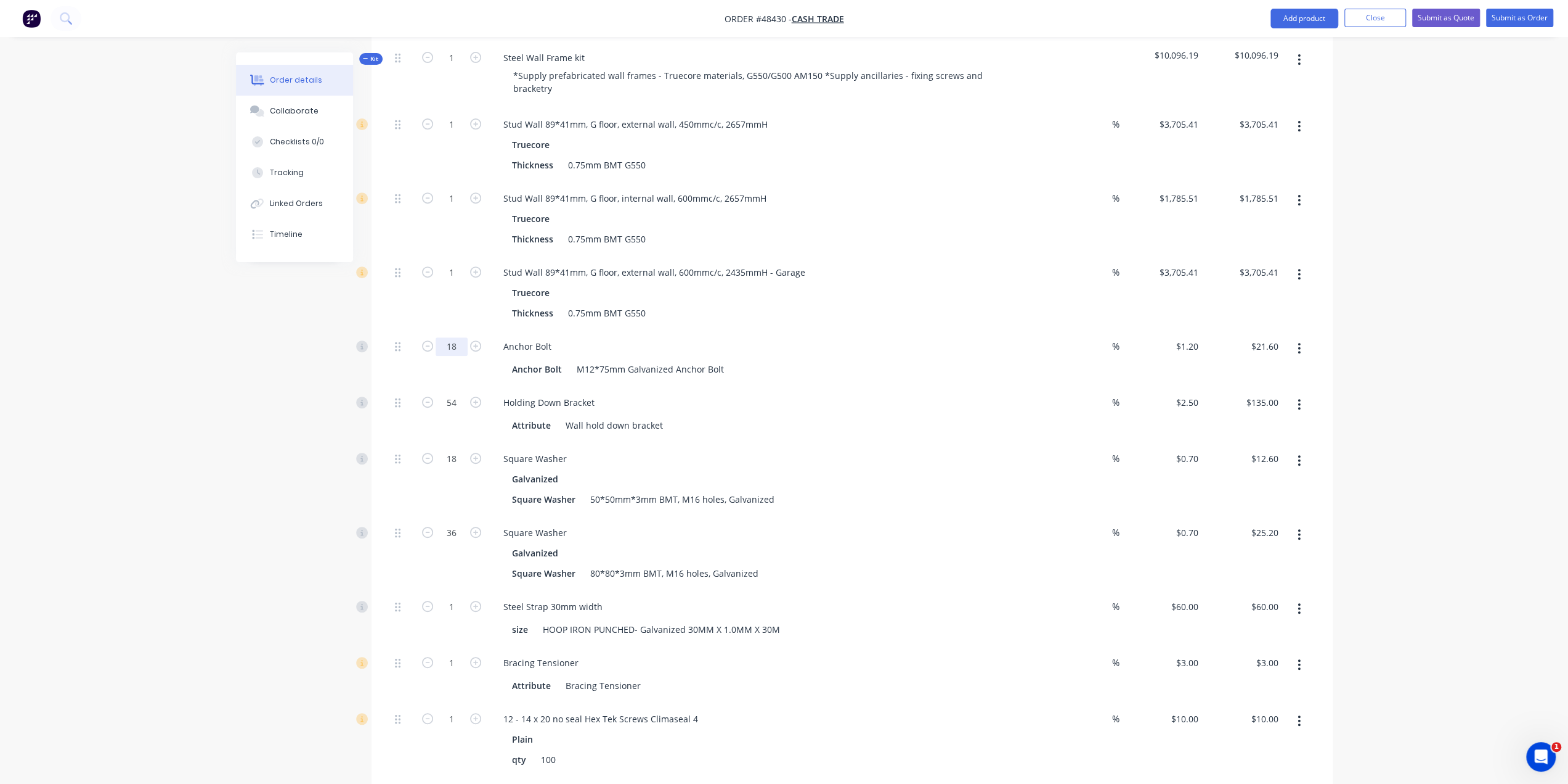
click at [457, 134] on input "18" at bounding box center [452, 124] width 32 height 18
type input "54"
click at [402, 329] on div at bounding box center [402, 357] width 25 height 56
type input "$64.80"
click at [454, 134] on input "54" at bounding box center [452, 124] width 32 height 18
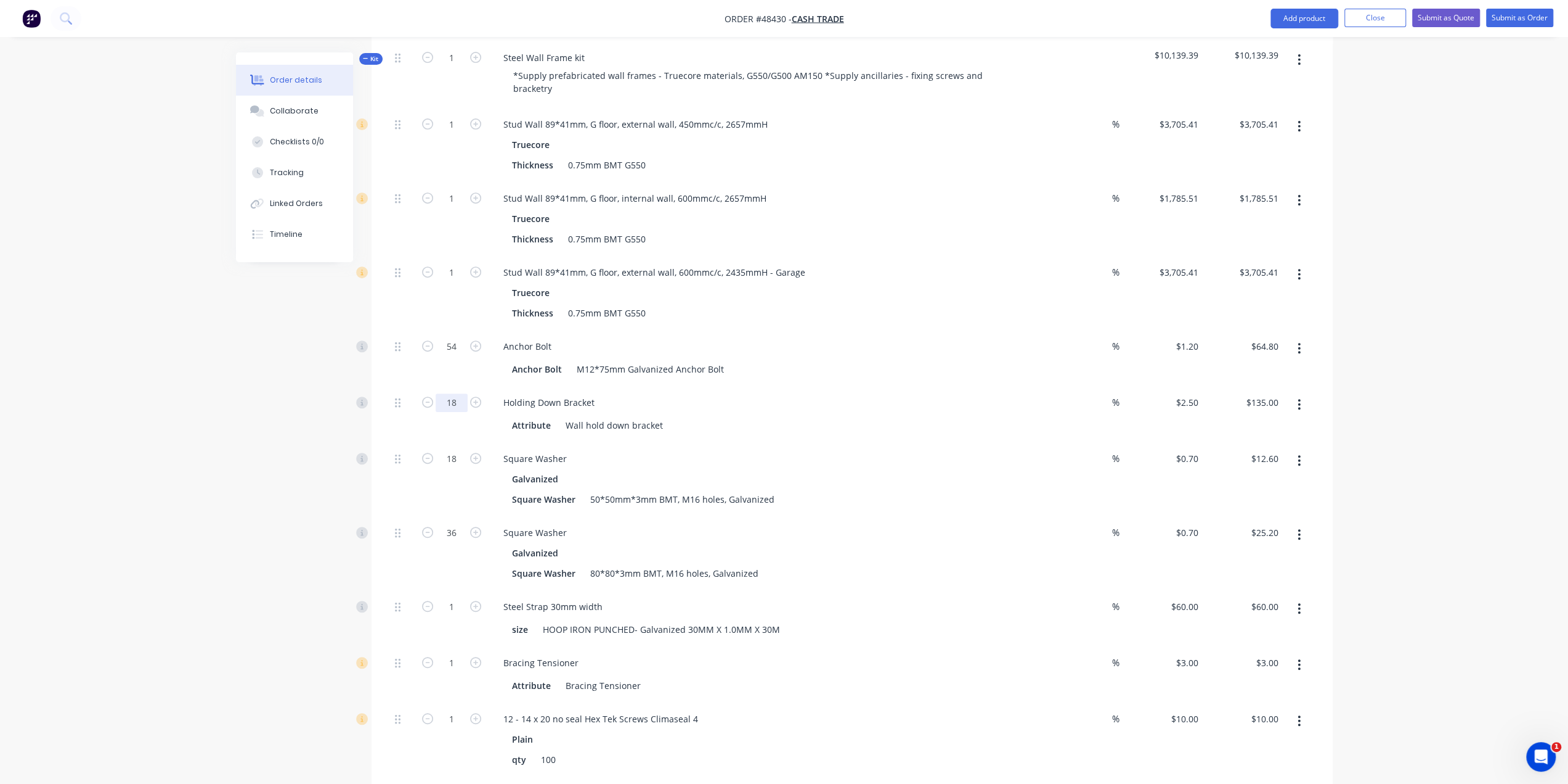
type input "18"
type input "$45.00"
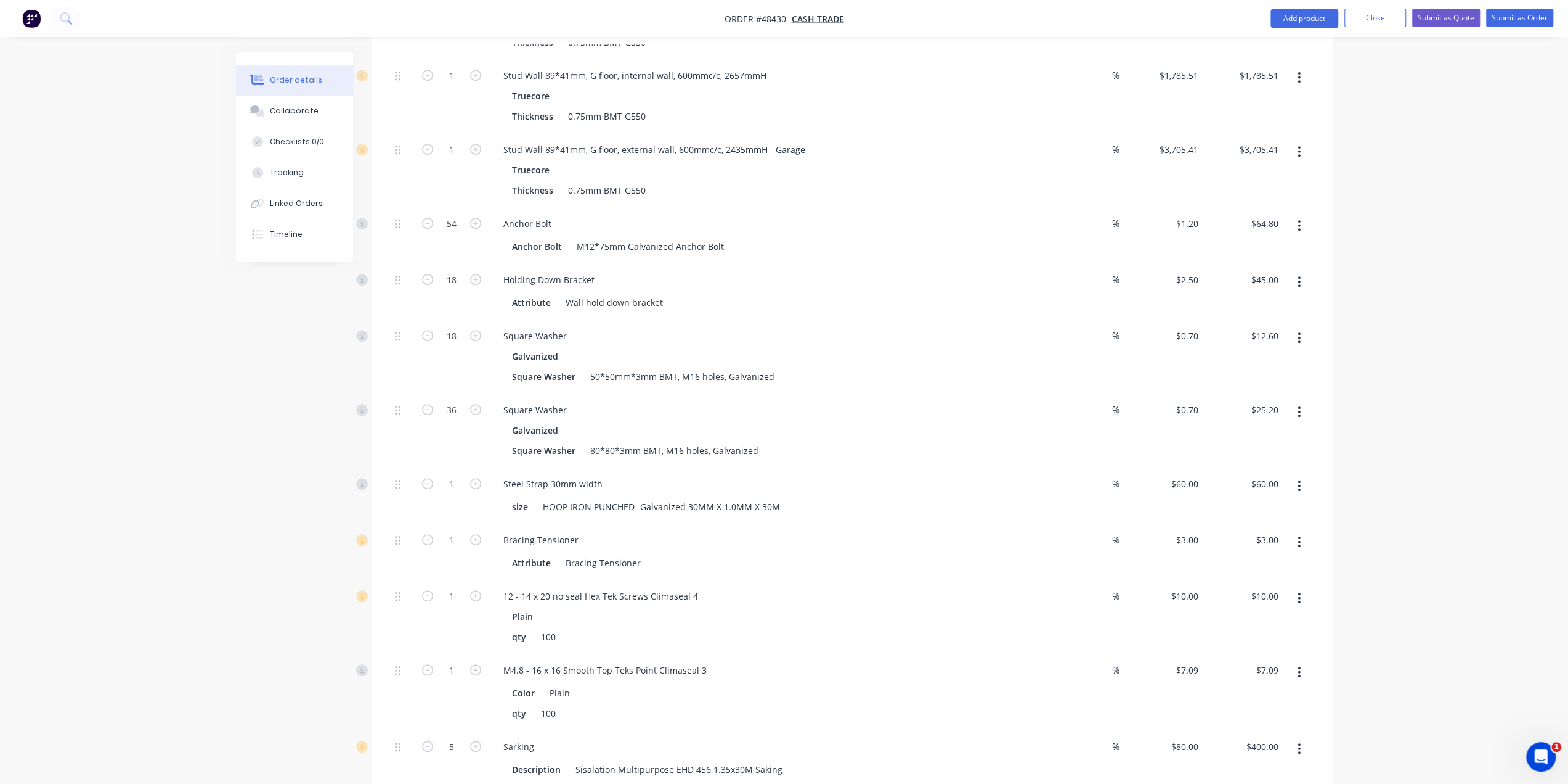
scroll to position [575, 0]
click at [457, 10] on input "1" at bounding box center [452, 1] width 32 height 18
type input "7"
type input "$420.00"
drag, startPoint x: 240, startPoint y: 465, endPoint x: 528, endPoint y: 549, distance: 300.0
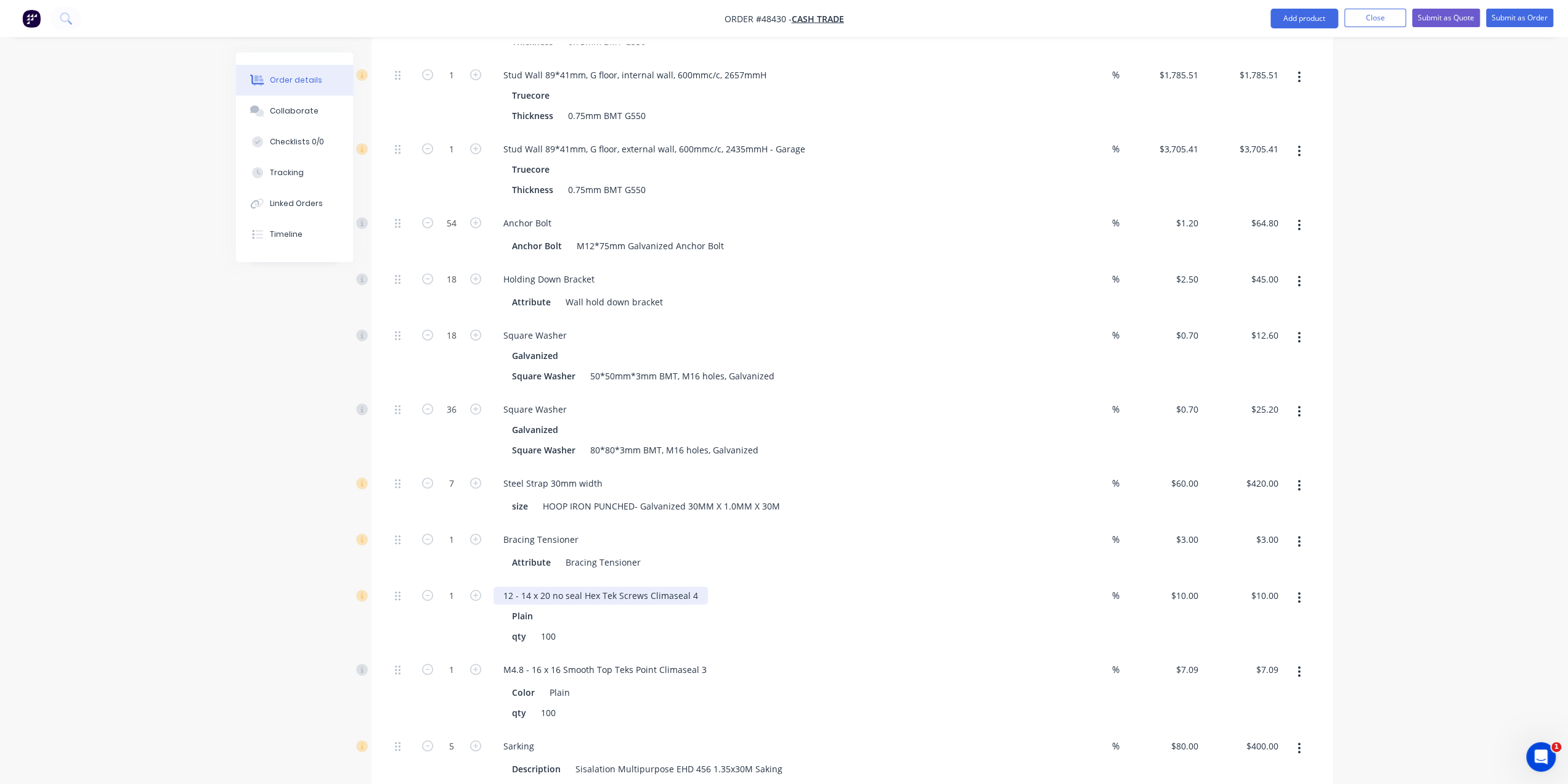
click at [452, 10] on input "1" at bounding box center [452, 1] width 32 height 18
type input "60"
type input "$180.00"
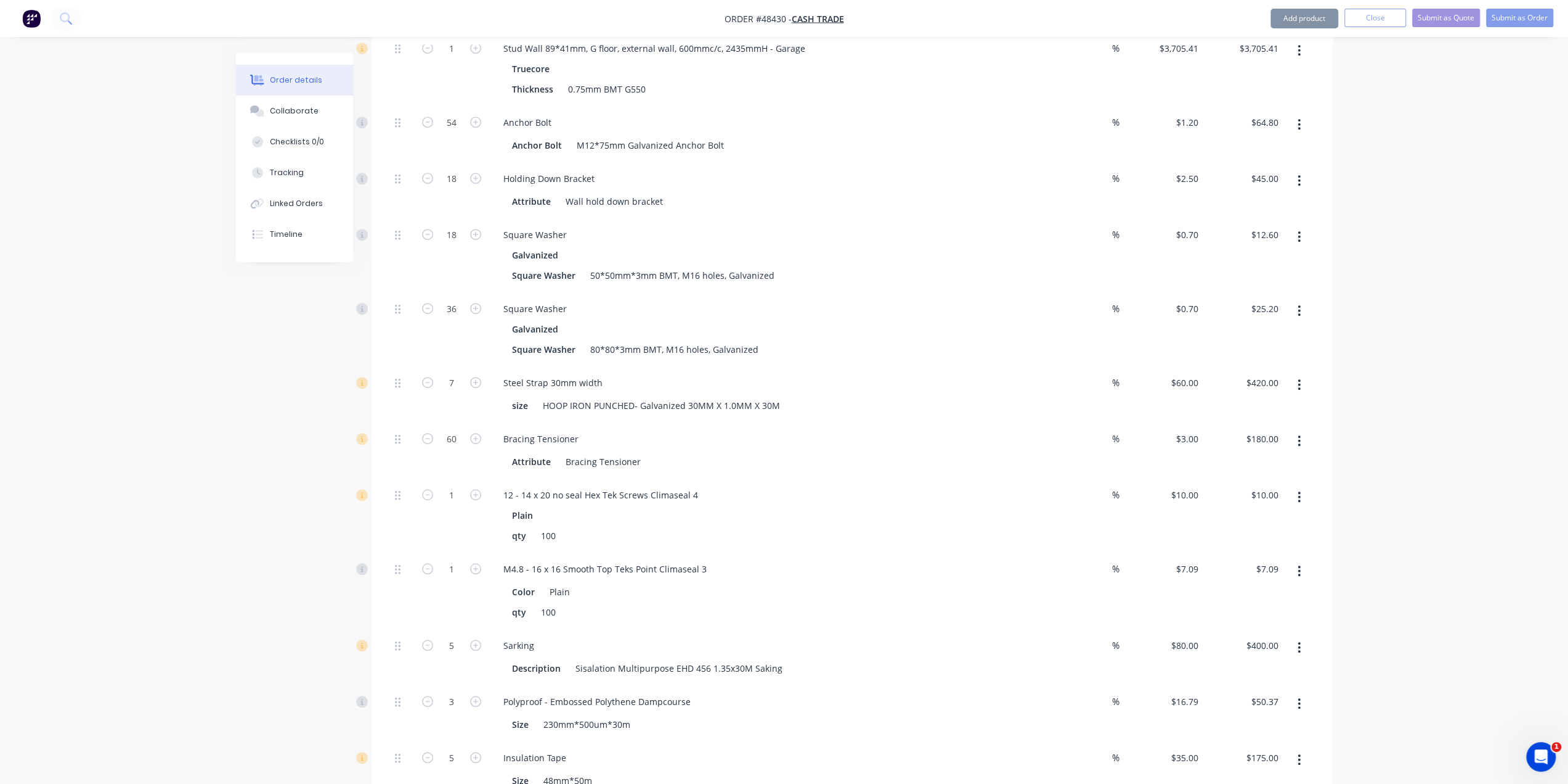
scroll to position [678, 0]
type input "10"
type input "$70.90"
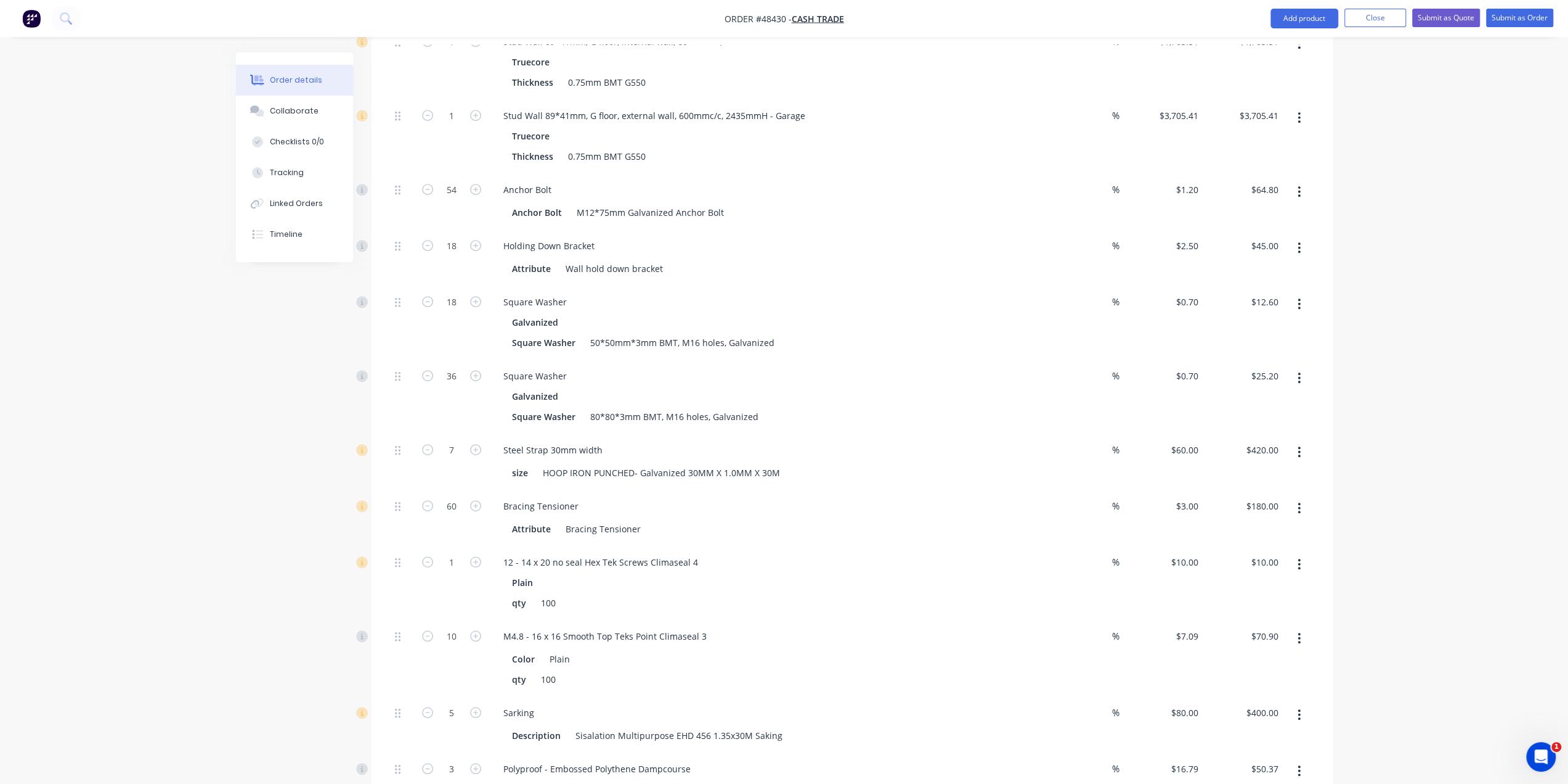
scroll to position [575, 0]
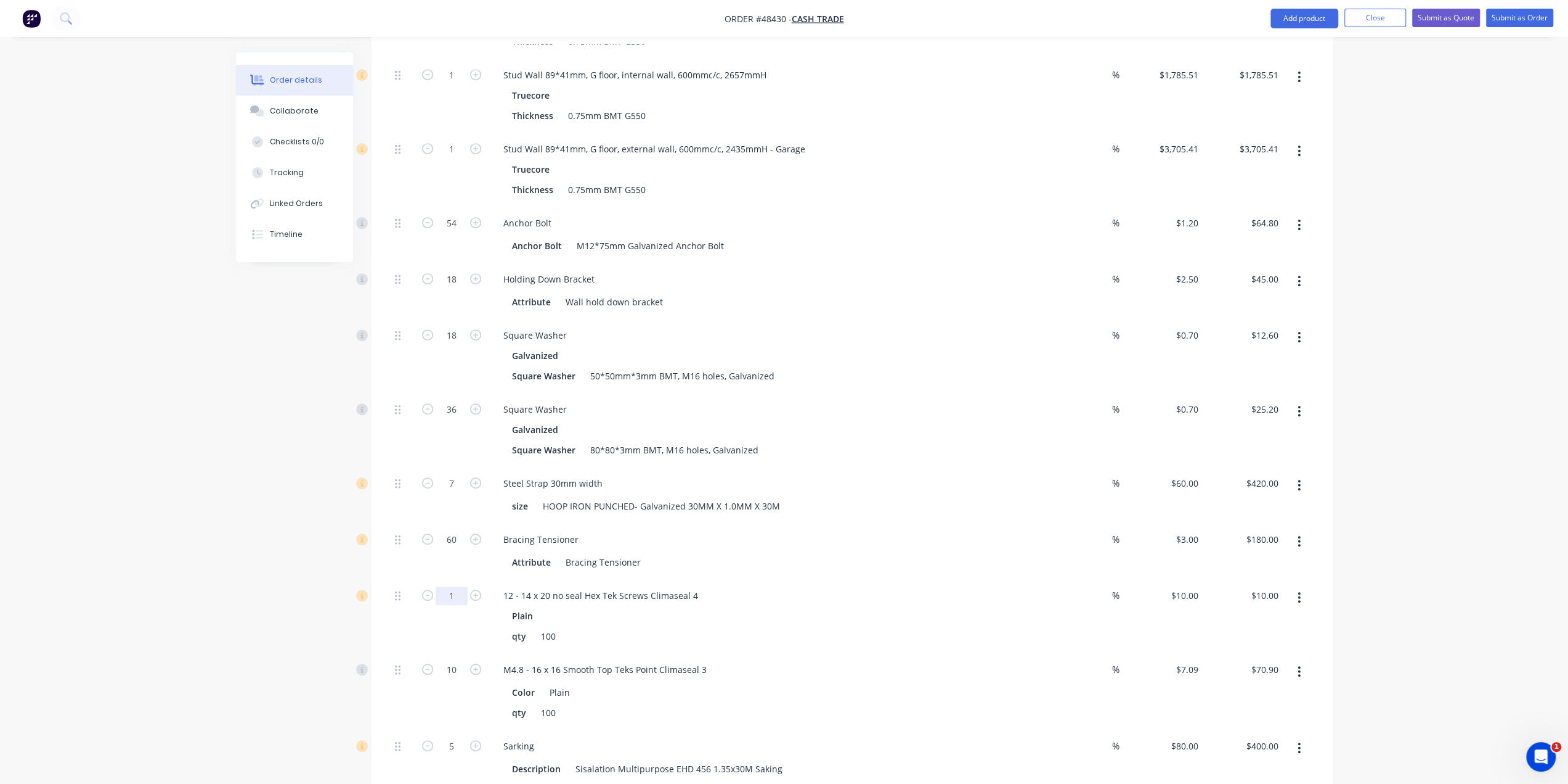
click at [452, 10] on input "1" at bounding box center [452, 1] width 32 height 18
type input "8"
type input "$80.00"
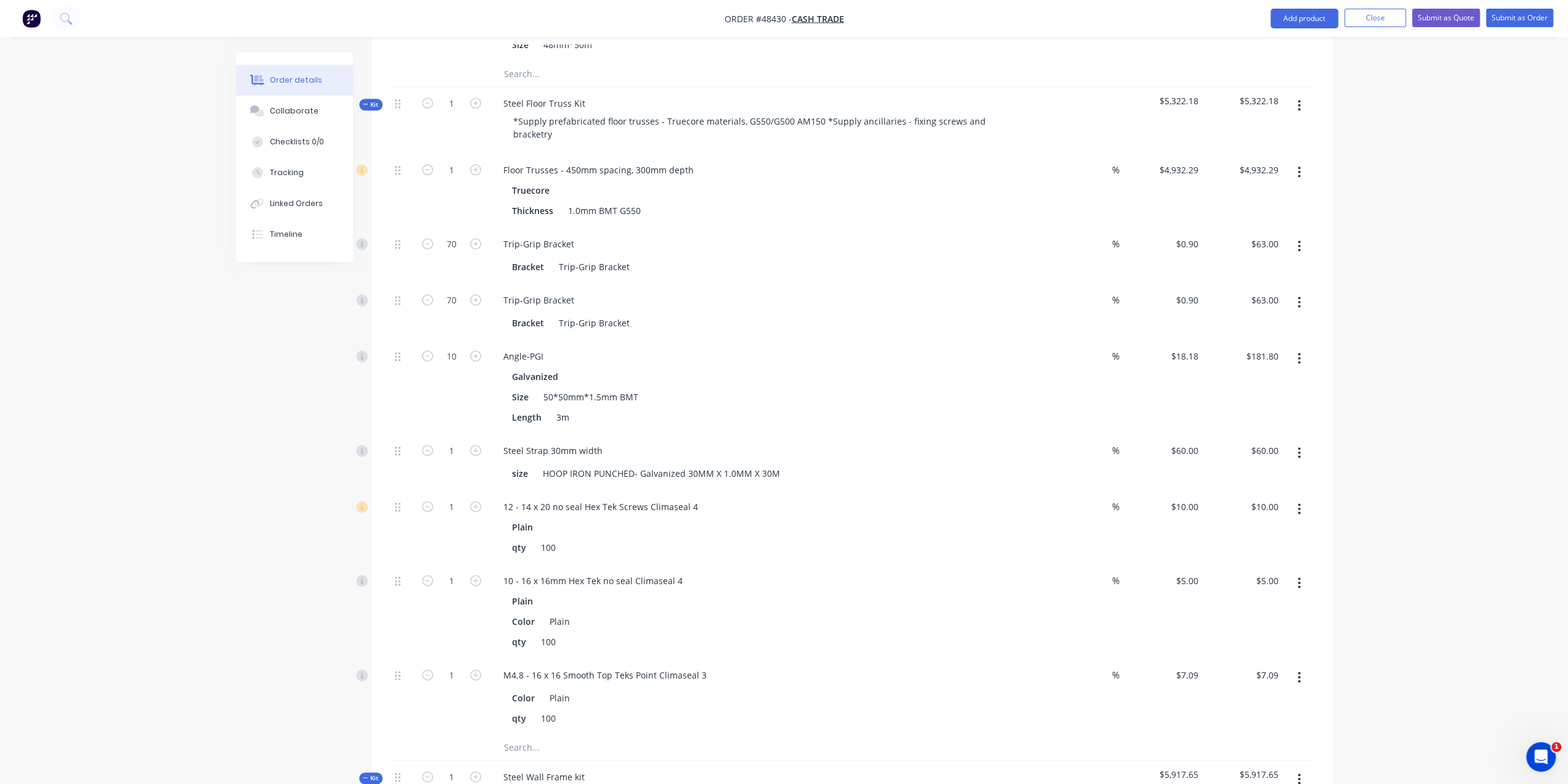
scroll to position [1500, 0]
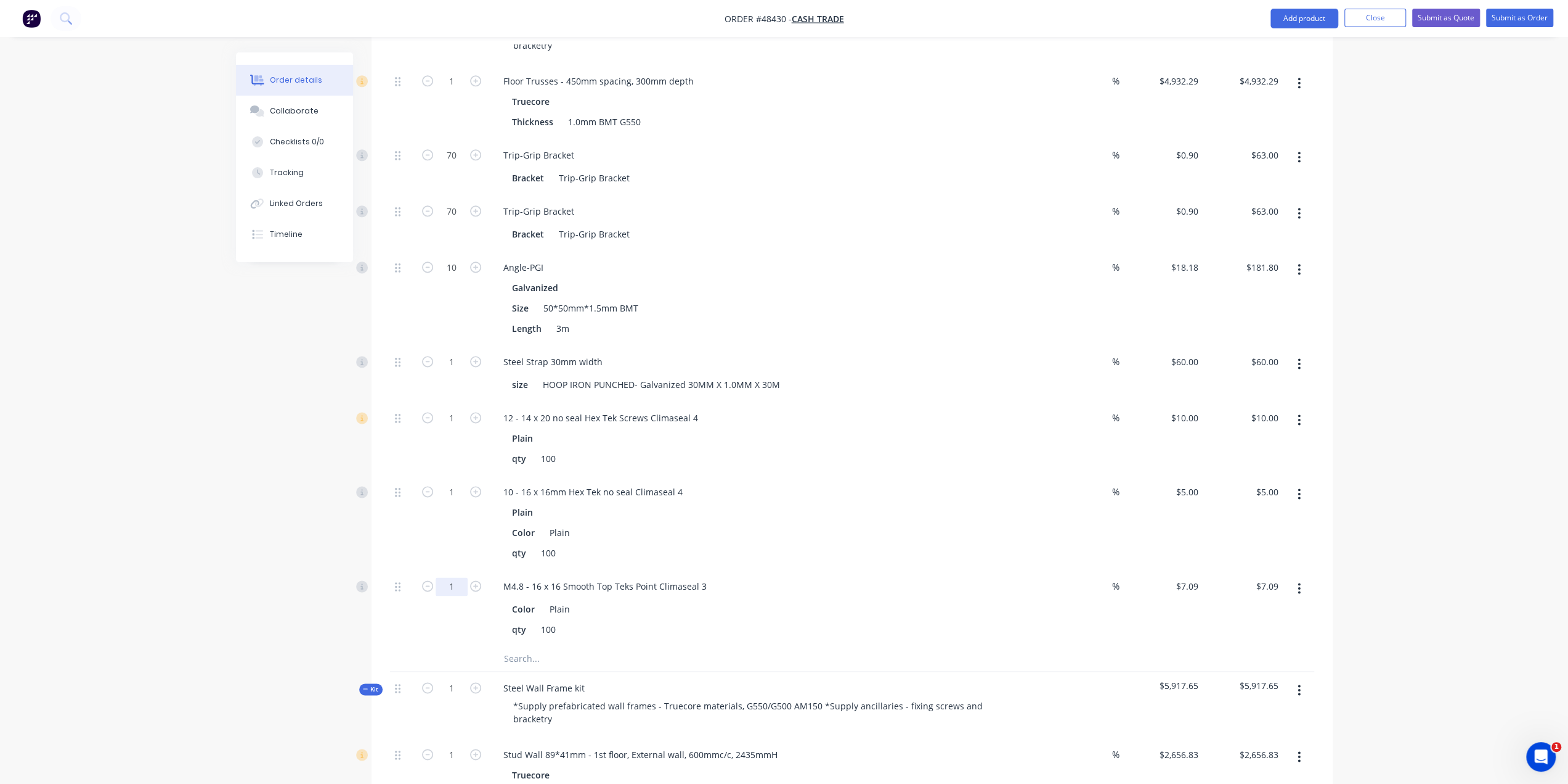
type input "10"
type input "$70.90"
click at [253, 444] on div "Created by Bob Created 25/08/25 Required 25/08/25 Assigned to Add team member S…" at bounding box center [784, 495] width 1097 height 3885
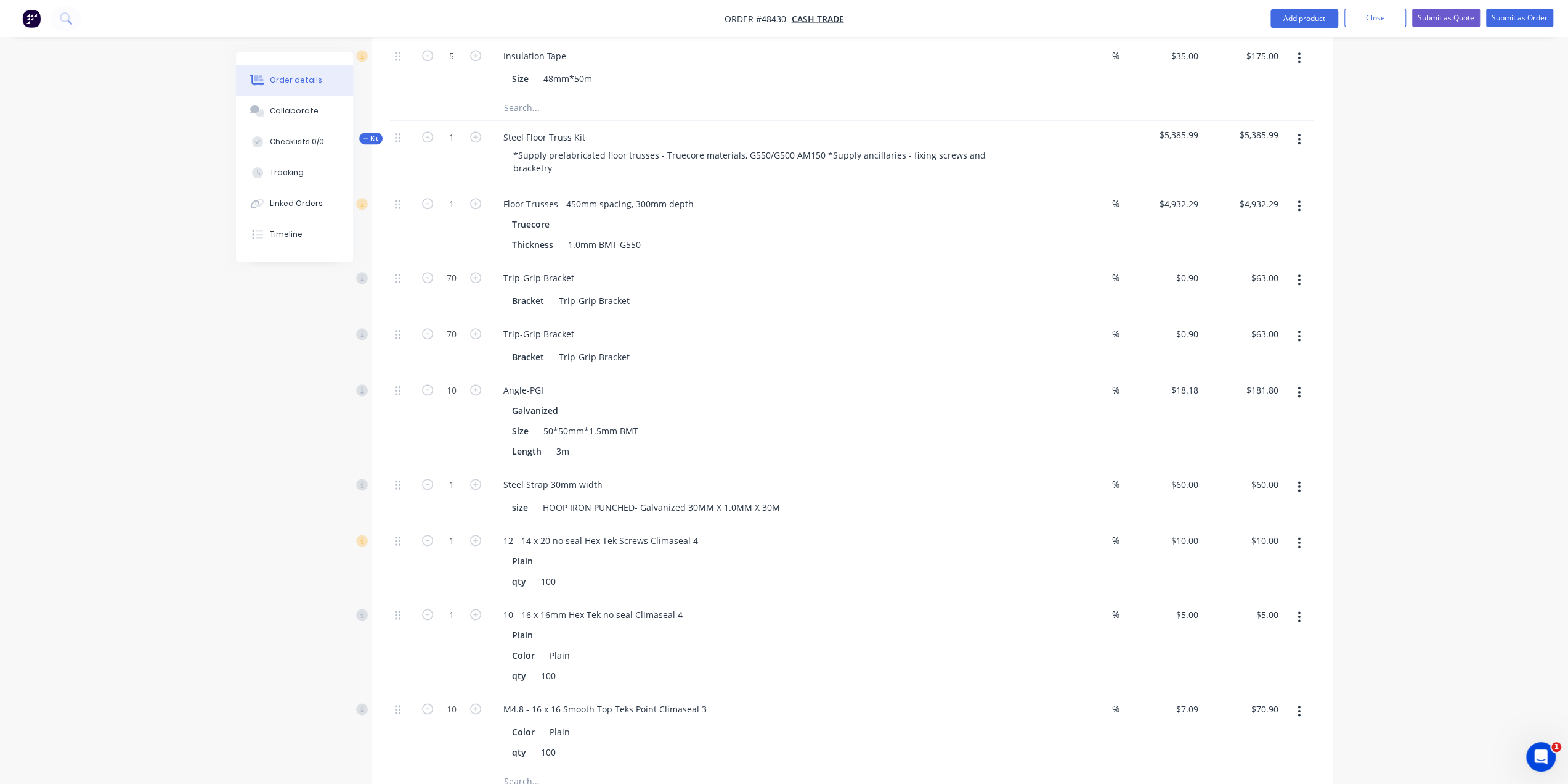
scroll to position [1377, 0]
type input "5"
type input "$25.00"
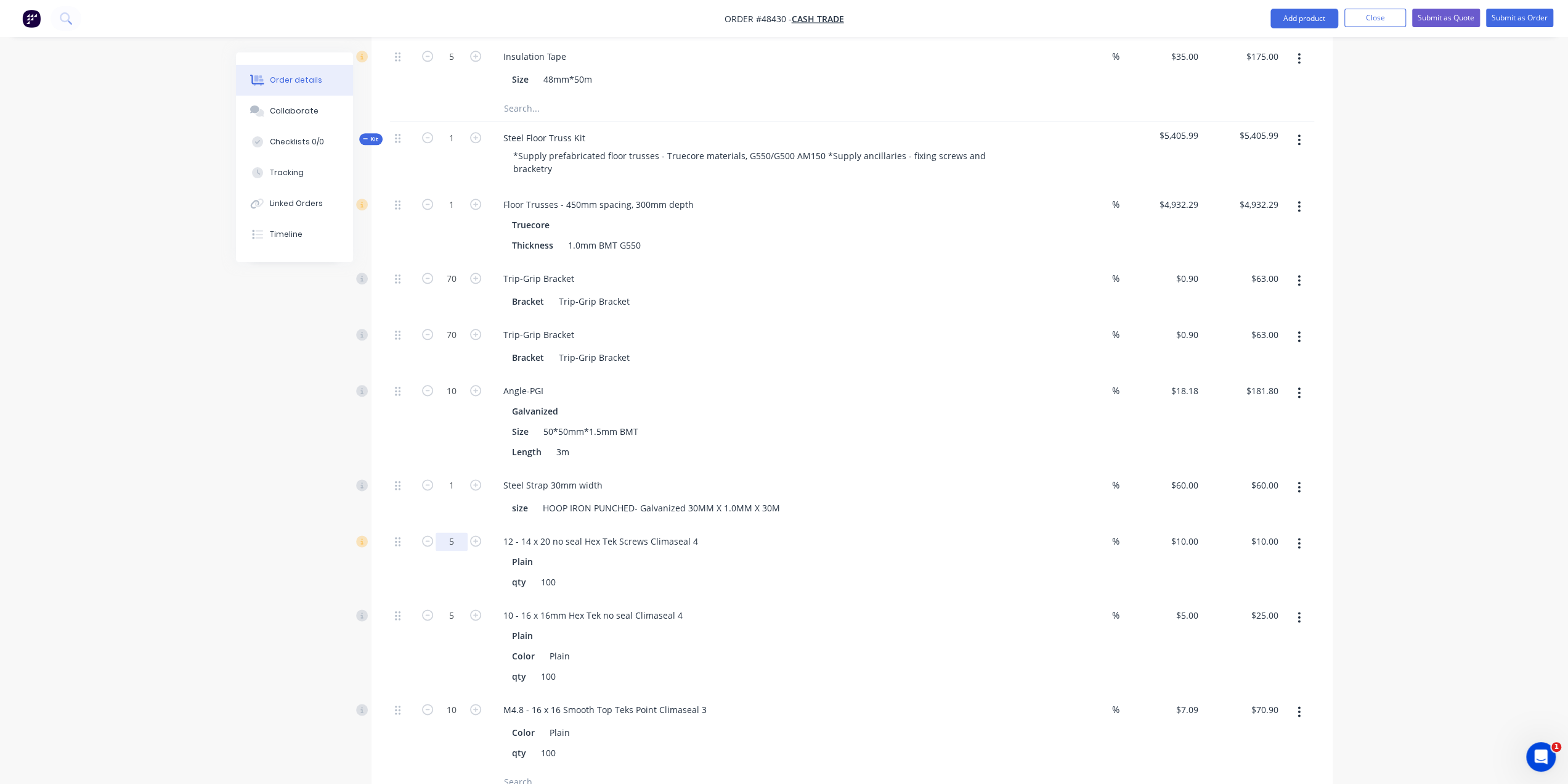
type input "5"
type input "$50.00"
click at [246, 489] on div "Created by Bob Created 25/08/25 Required 25/08/25 Assigned to Add team member S…" at bounding box center [784, 618] width 1097 height 3885
type input "10"
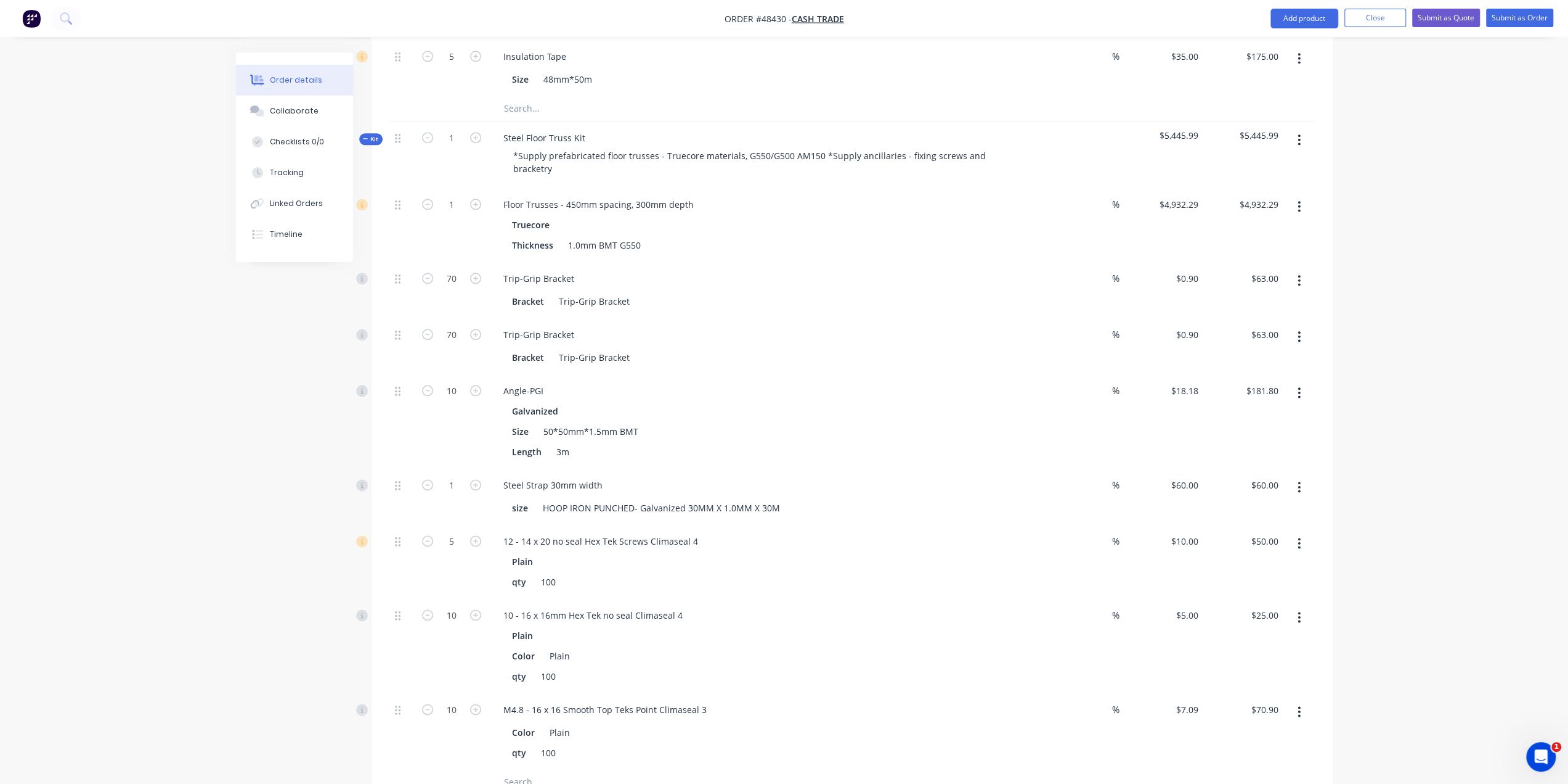
type input "$50.00"
click at [890, 693] on div "M4.8 - 16 x 16 Smooth Top Teks Point Climaseal 3 Color Plain qty 100" at bounding box center [766, 731] width 555 height 77
type input "5"
click at [270, 650] on div "Created by Bob Created 25/08/25 Required 25/08/25 Assigned to Add team member S…" at bounding box center [784, 618] width 1097 height 3885
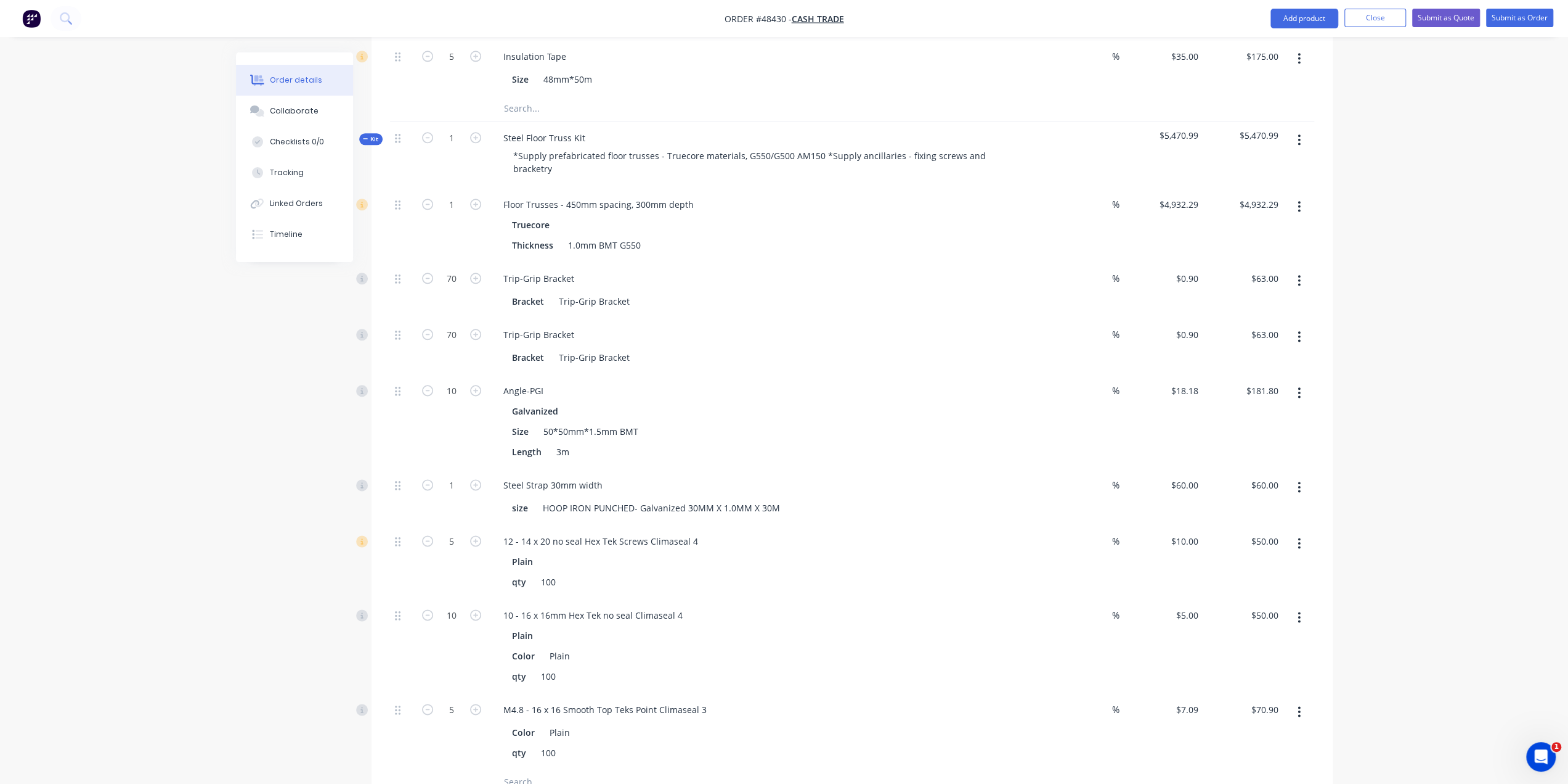
type input "$35.45"
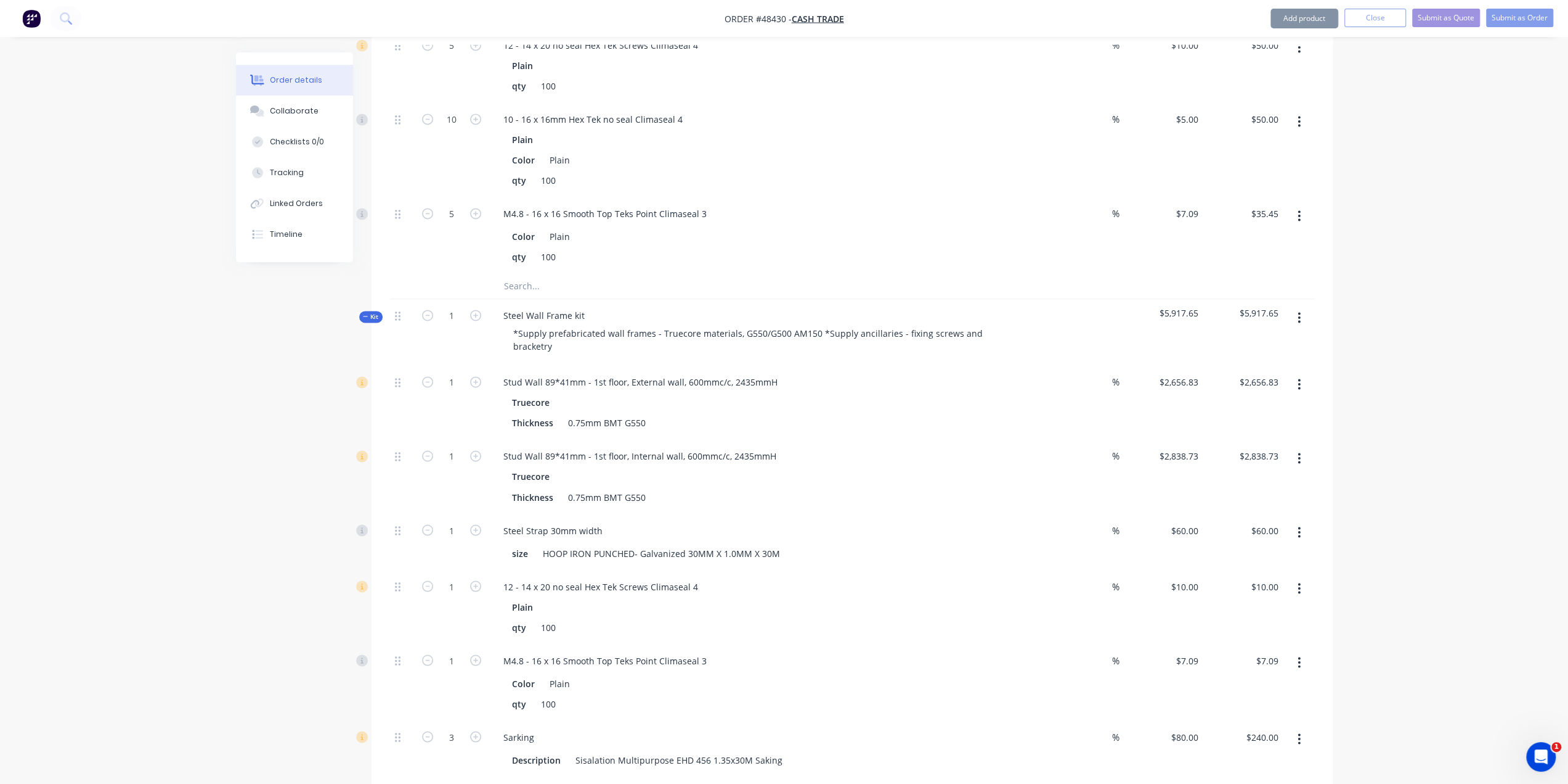
scroll to position [1952, 0]
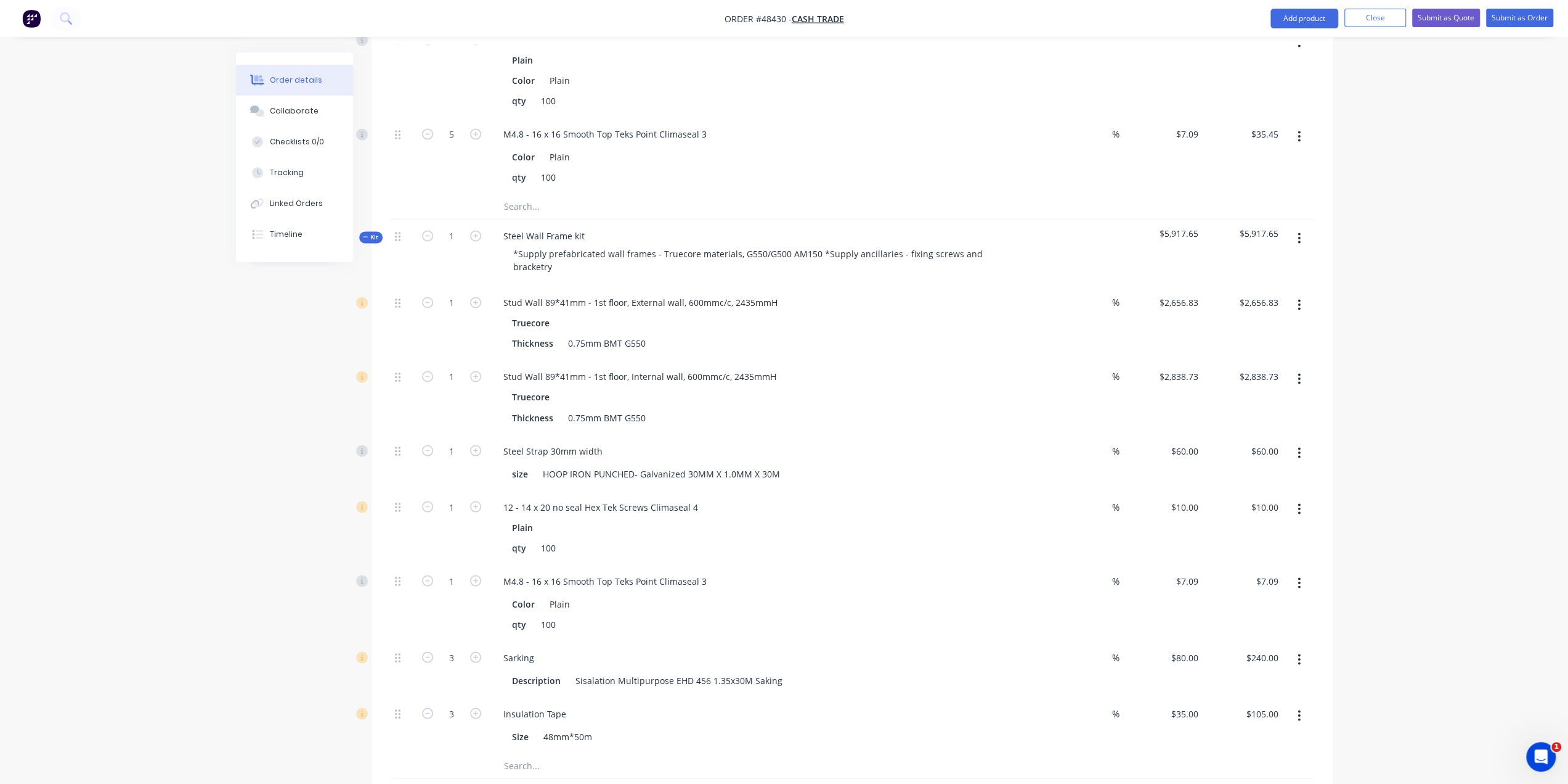
click at [223, 434] on div "Order details Collaborate Checklists 0/0 Tracking Linked Orders Timeline Order …" at bounding box center [784, 43] width 1122 height 3885
click at [255, 397] on div "Created by Bob Created 25/08/25 Required 25/08/25 Assigned to Add team member S…" at bounding box center [784, 43] width 1097 height 3885
click at [1296, 442] on button "button" at bounding box center [1300, 453] width 29 height 22
click at [1268, 526] on div "Delete" at bounding box center [1256, 535] width 95 height 18
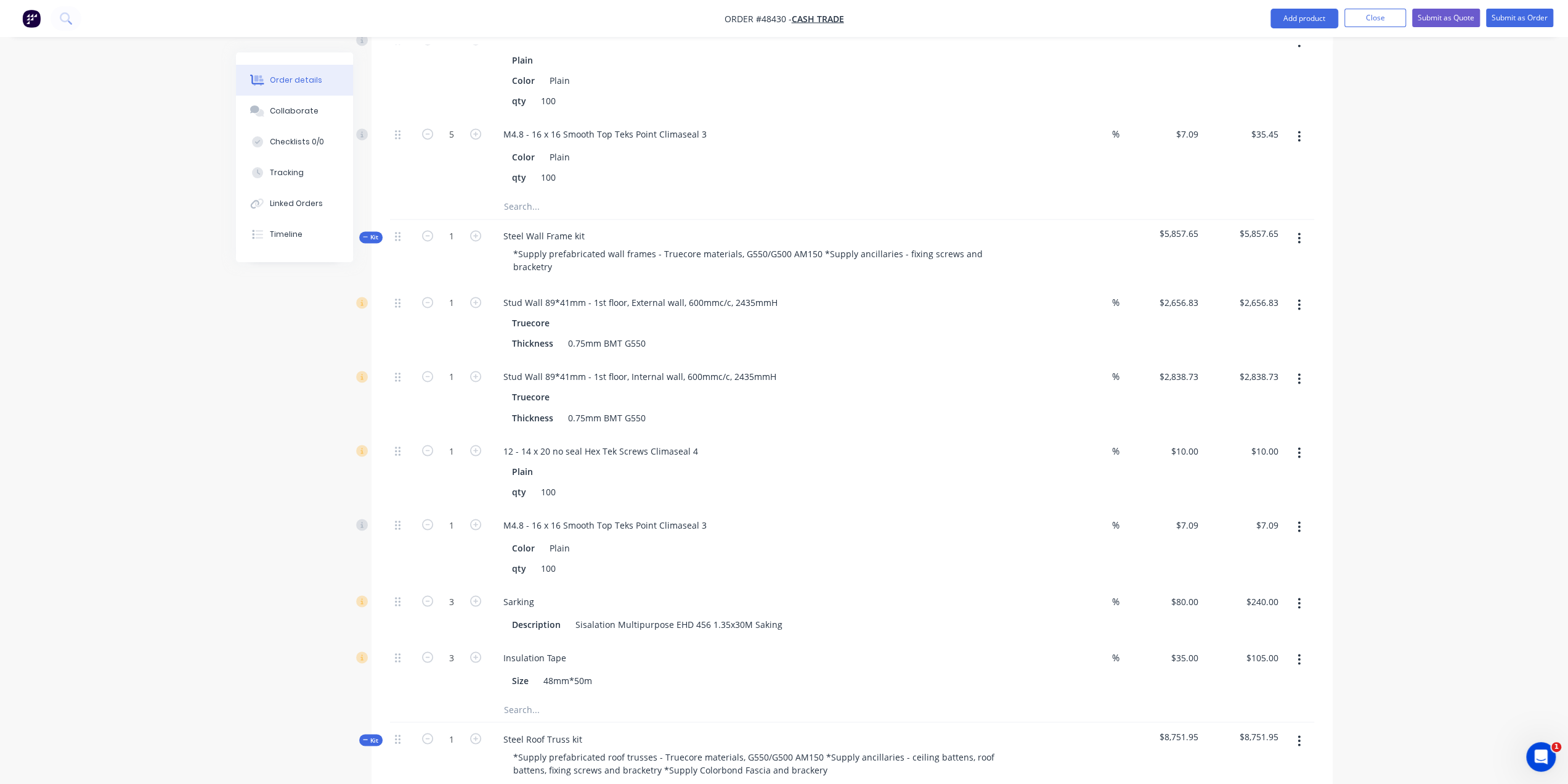
click at [1301, 445] on icon "button" at bounding box center [1299, 452] width 3 height 14
click at [1285, 526] on div "Delete" at bounding box center [1256, 535] width 95 height 18
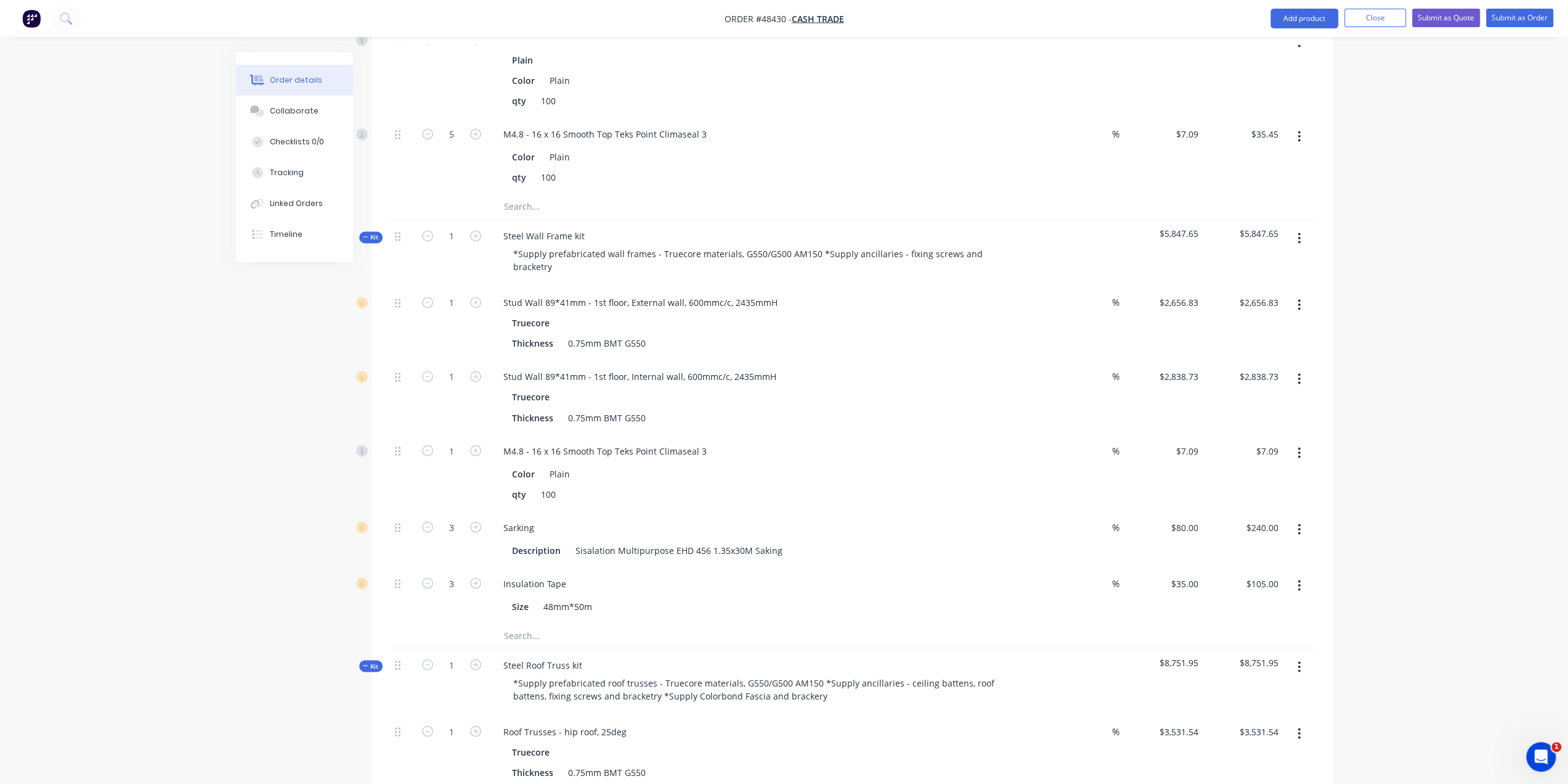
click at [1299, 447] on icon "button" at bounding box center [1299, 453] width 3 height 11
click at [1227, 526] on div "Delete" at bounding box center [1256, 535] width 95 height 18
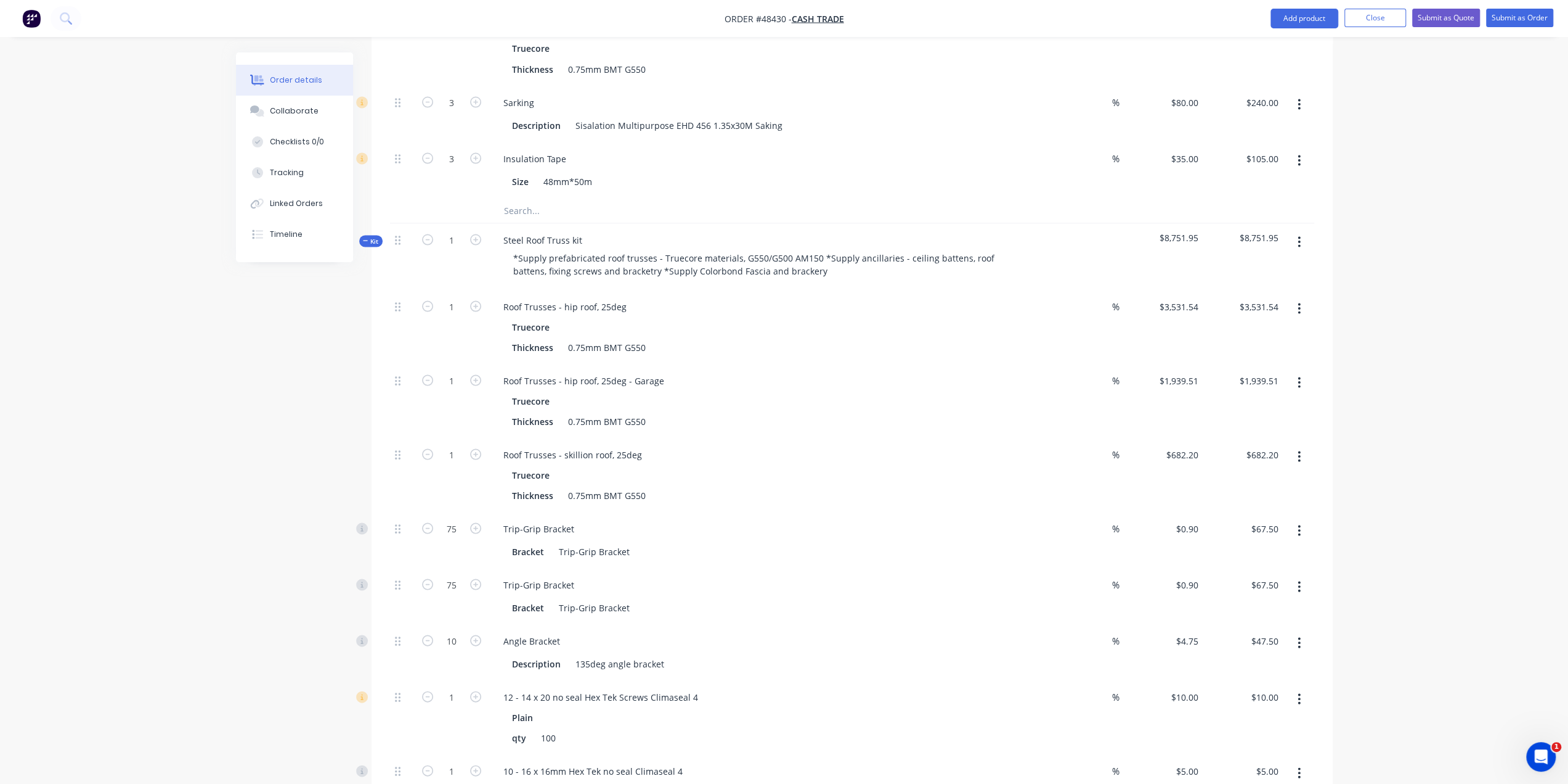
scroll to position [2302, 0]
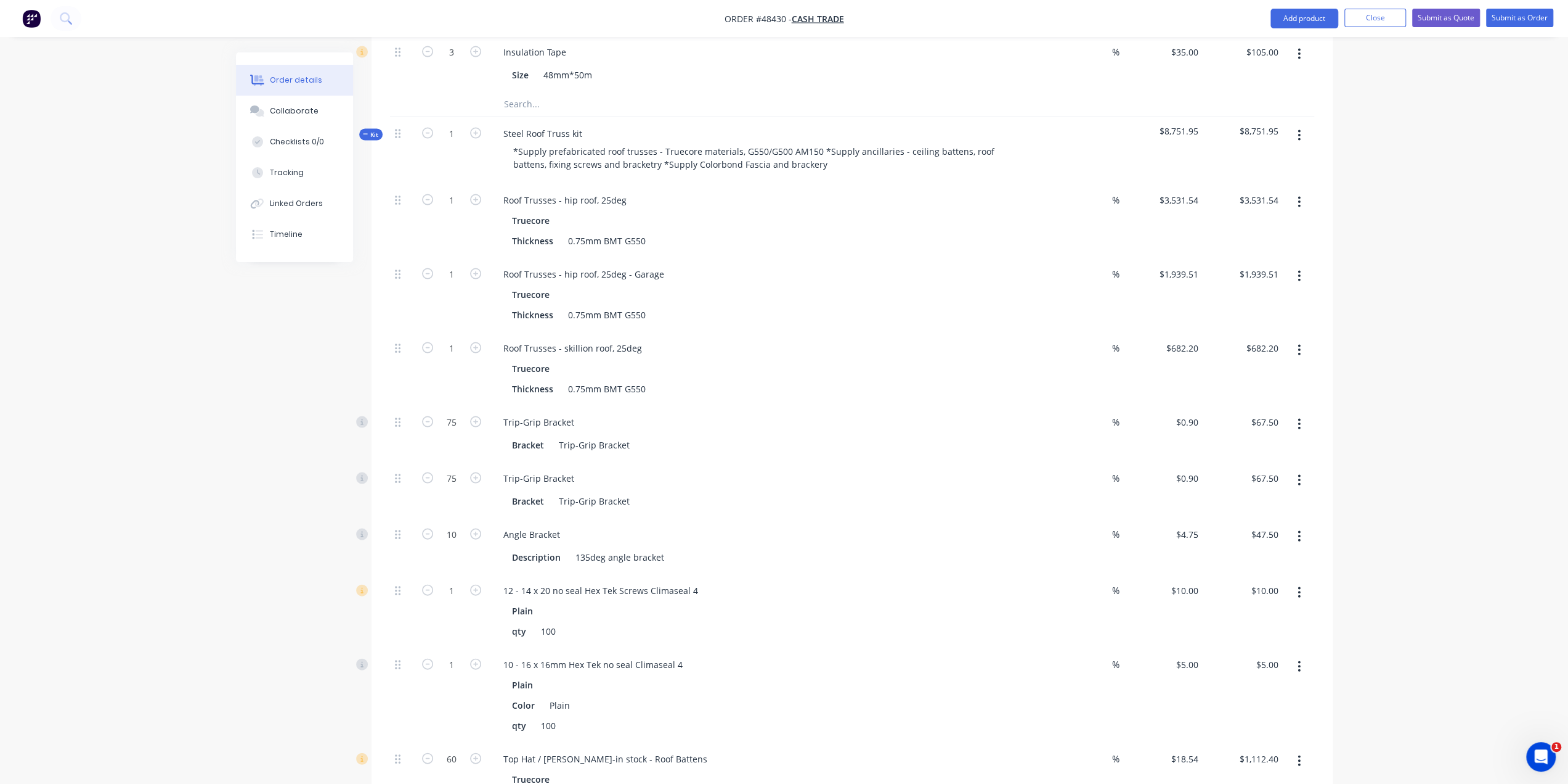
scroll to position [2425, 0]
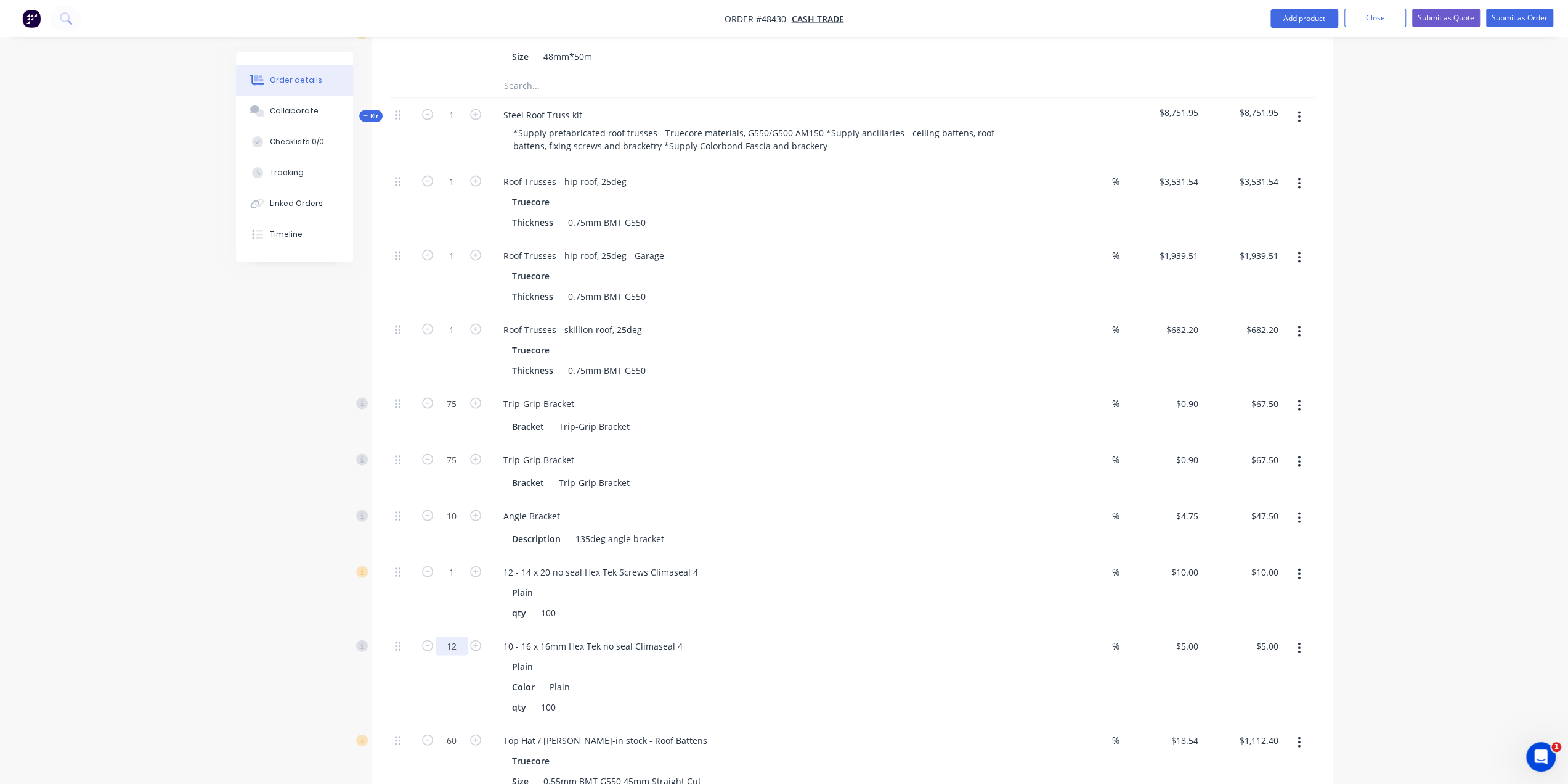
type input "1"
type input "12"
type input "$60.00"
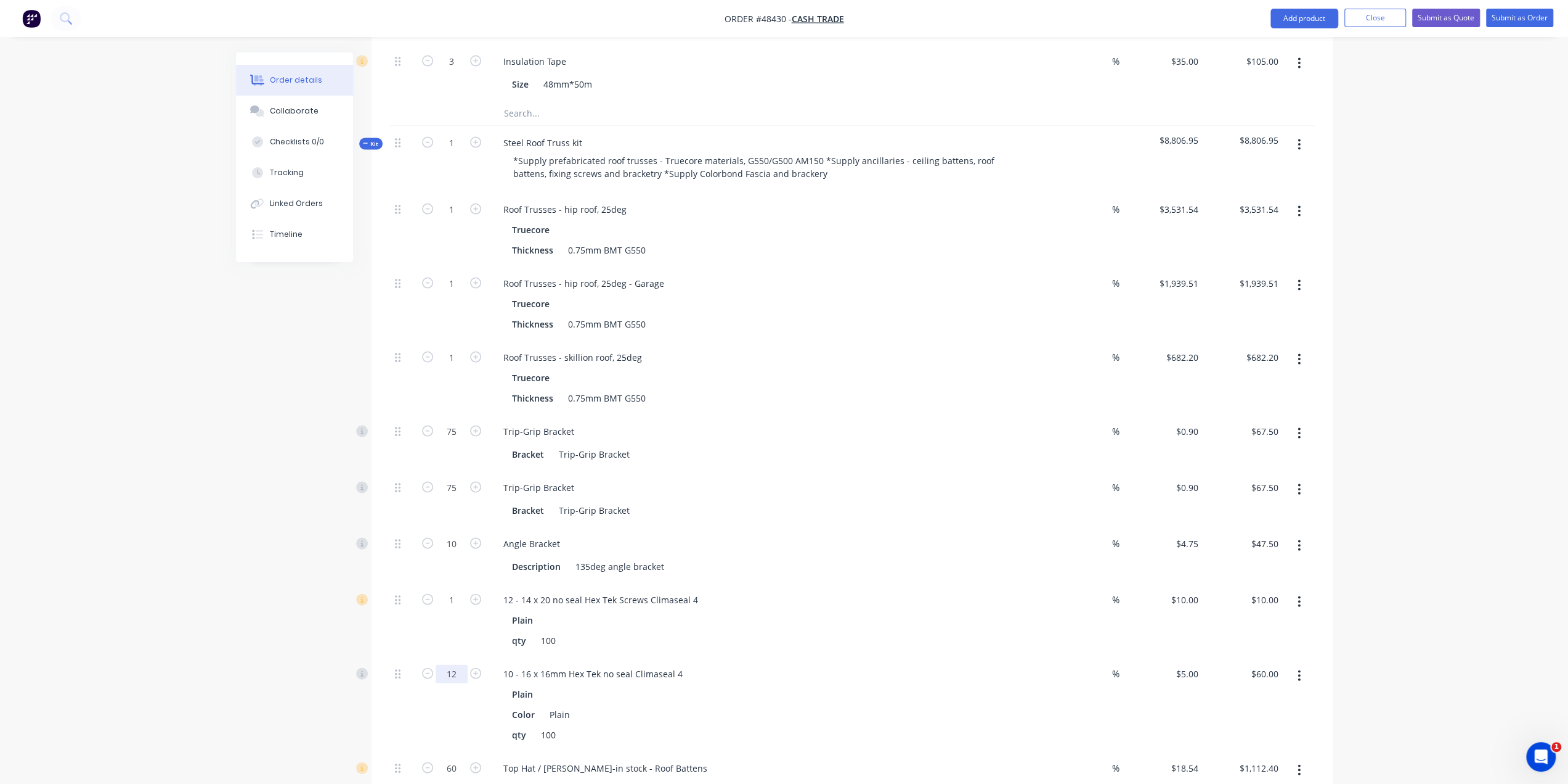
scroll to position [2405, 0]
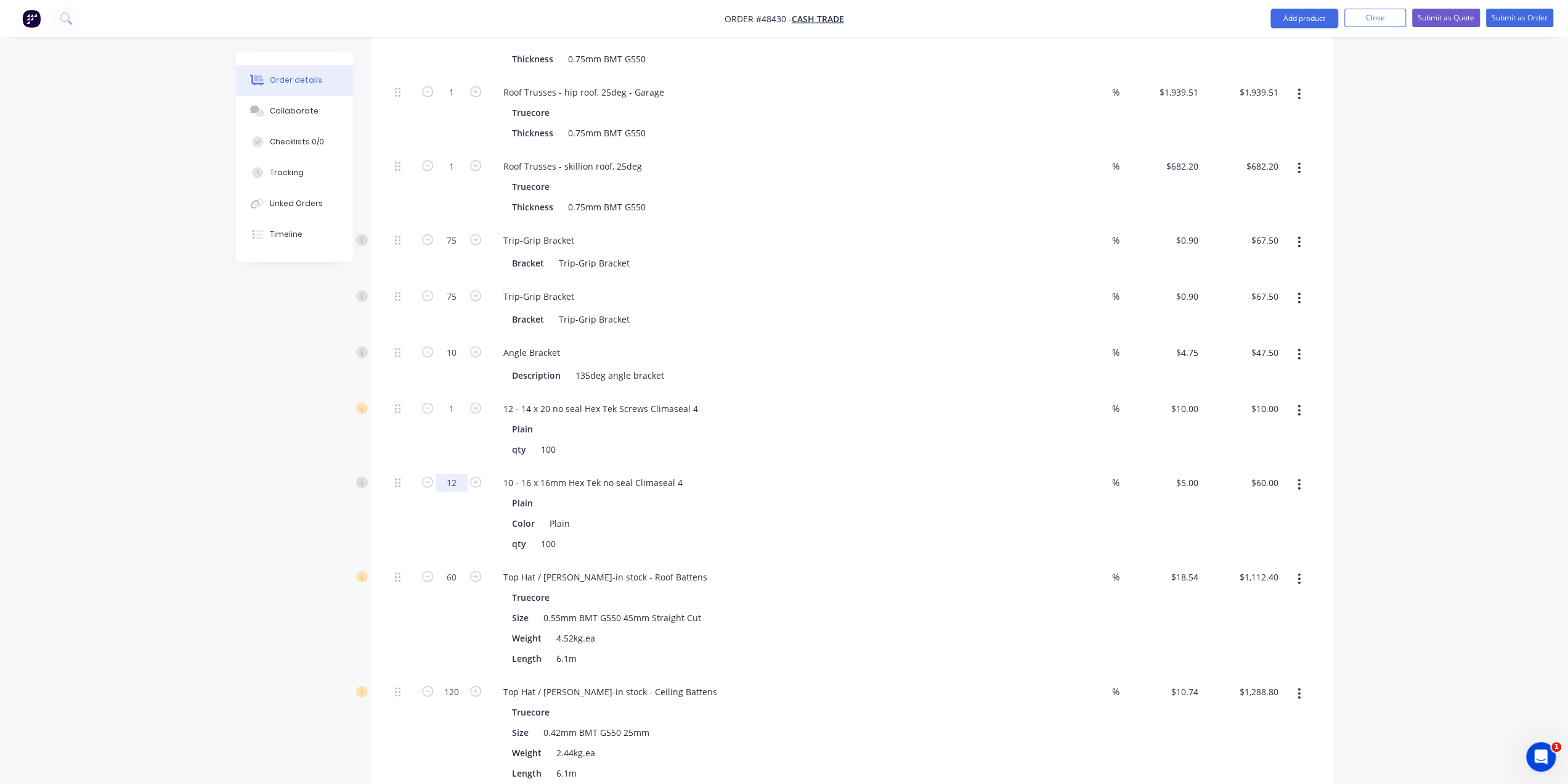
scroll to position [2589, 0]
type input "25"
type input "$125.00"
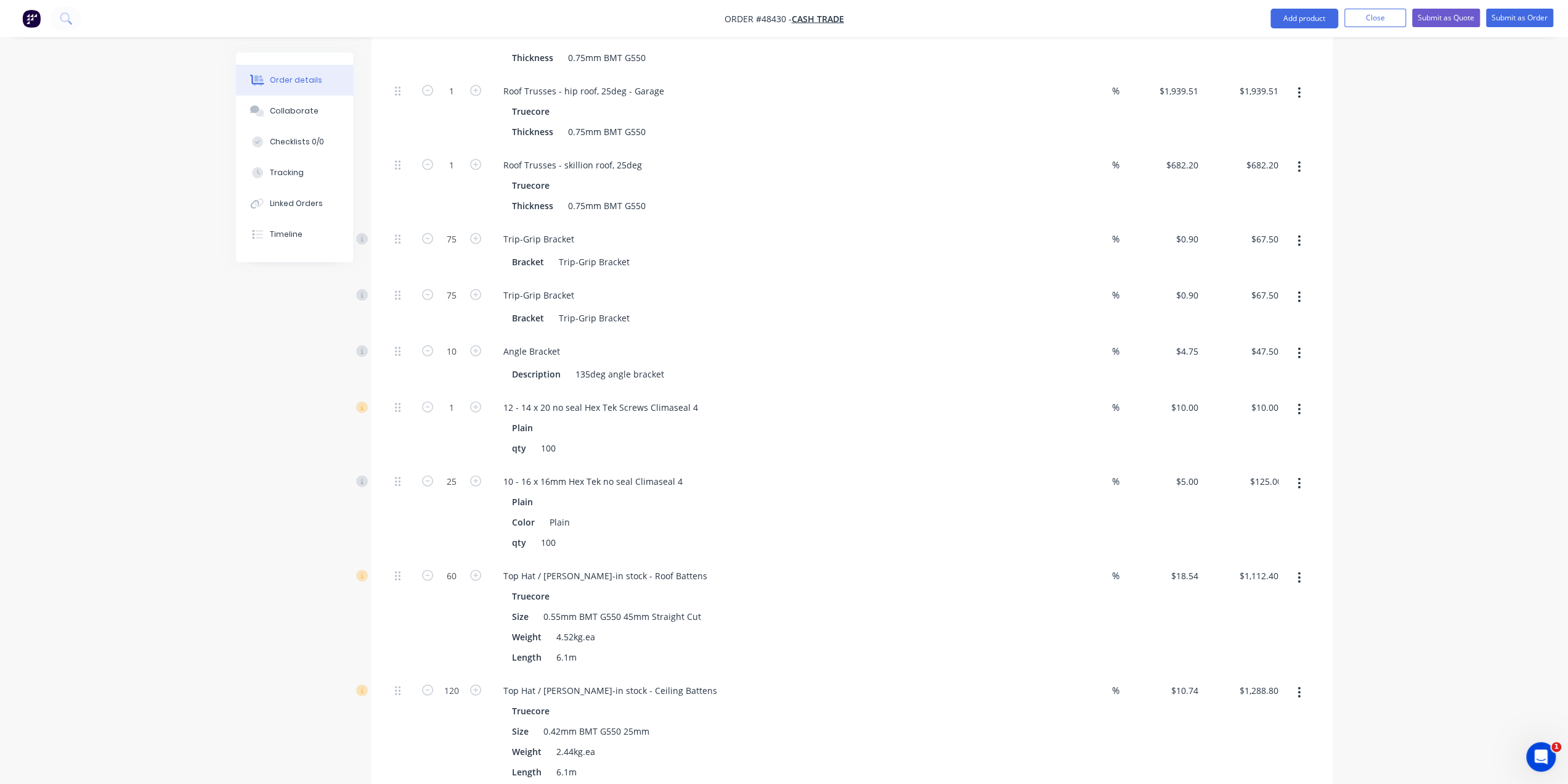
click at [453, 391] on div "1" at bounding box center [452, 427] width 74 height 74
type input "10"
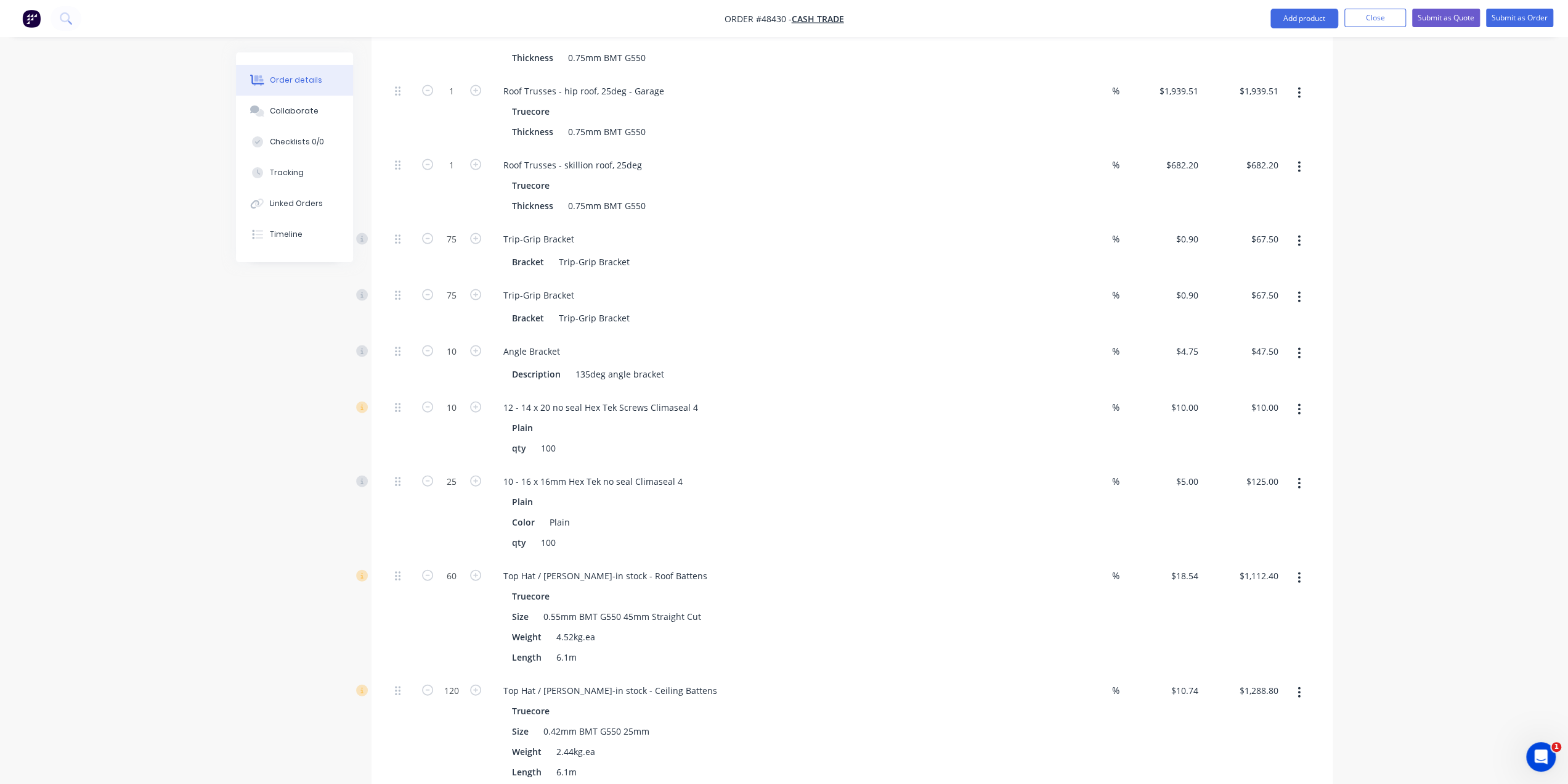
type input "$100.00"
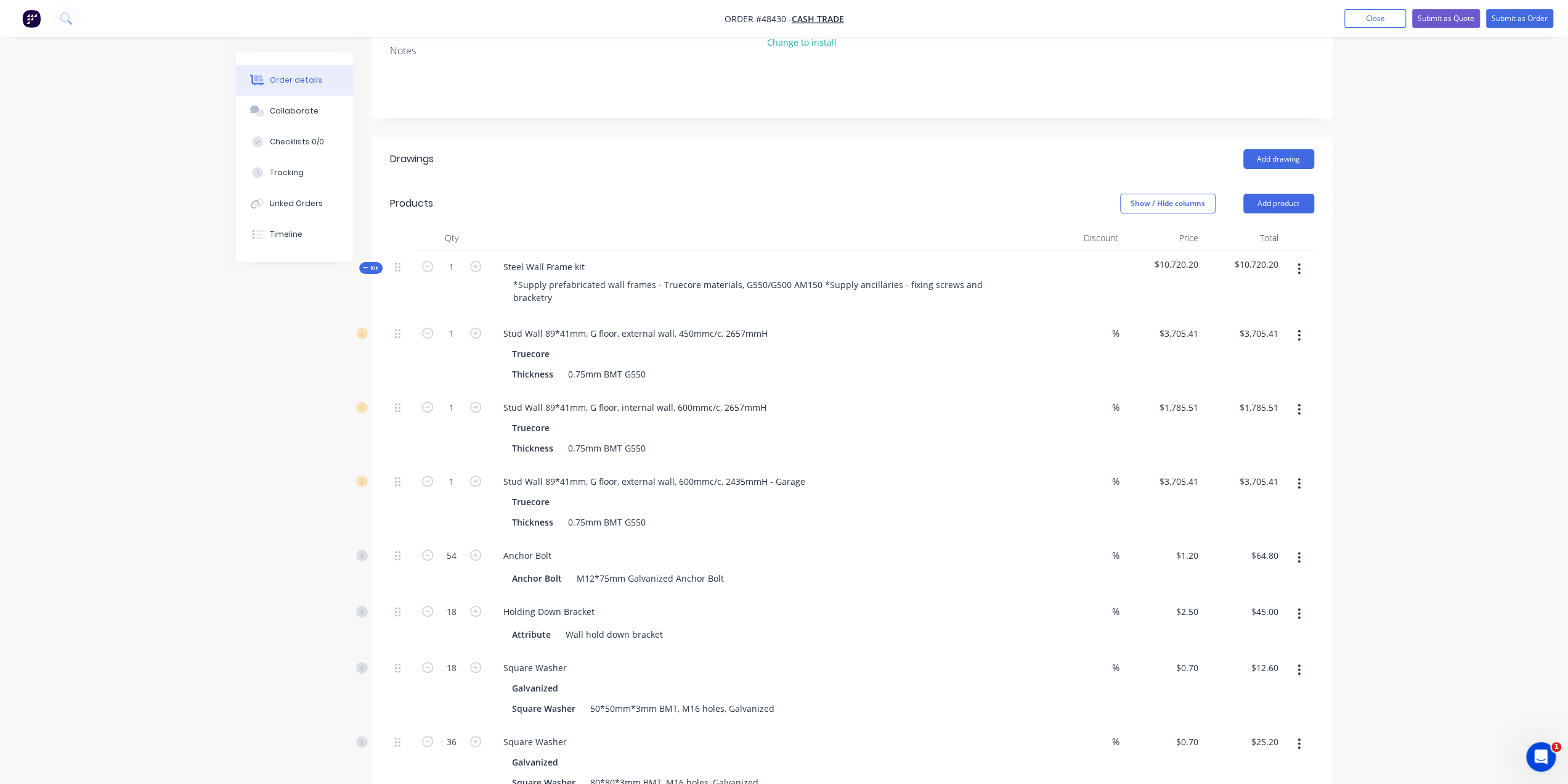
scroll to position [162, 0]
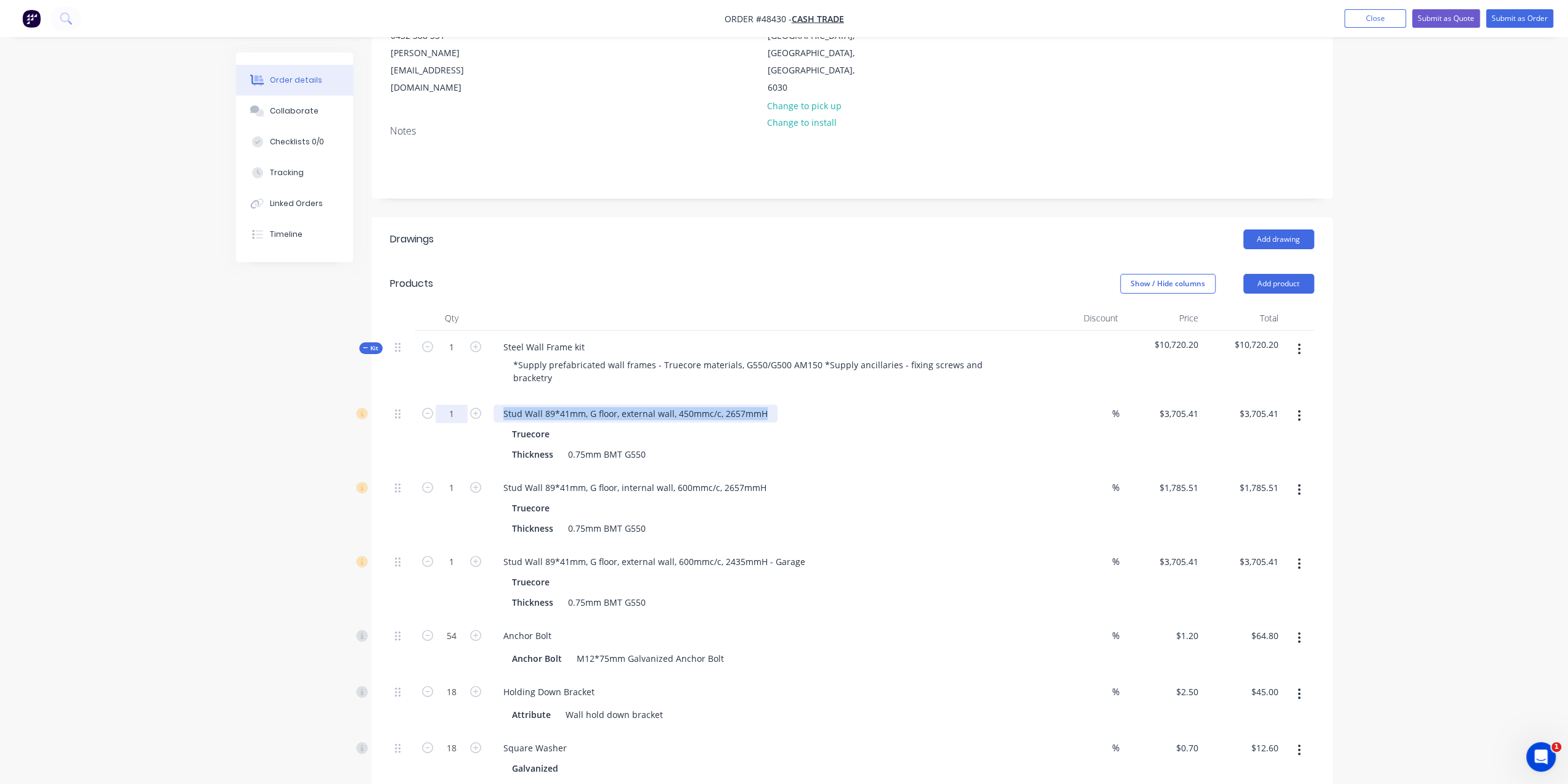
drag, startPoint x: 770, startPoint y: 363, endPoint x: 467, endPoint y: 366, distance: 303.0
click at [467, 397] on div "1 Stud Wall 89*41mm, G floor, external wall, 450mmc/c, 2657mmH Truecore Thickne…" at bounding box center [852, 434] width 924 height 74
copy div "Stud Wall 89*41mm, G floor, external wall, 450mmc/c, 2657mmH"
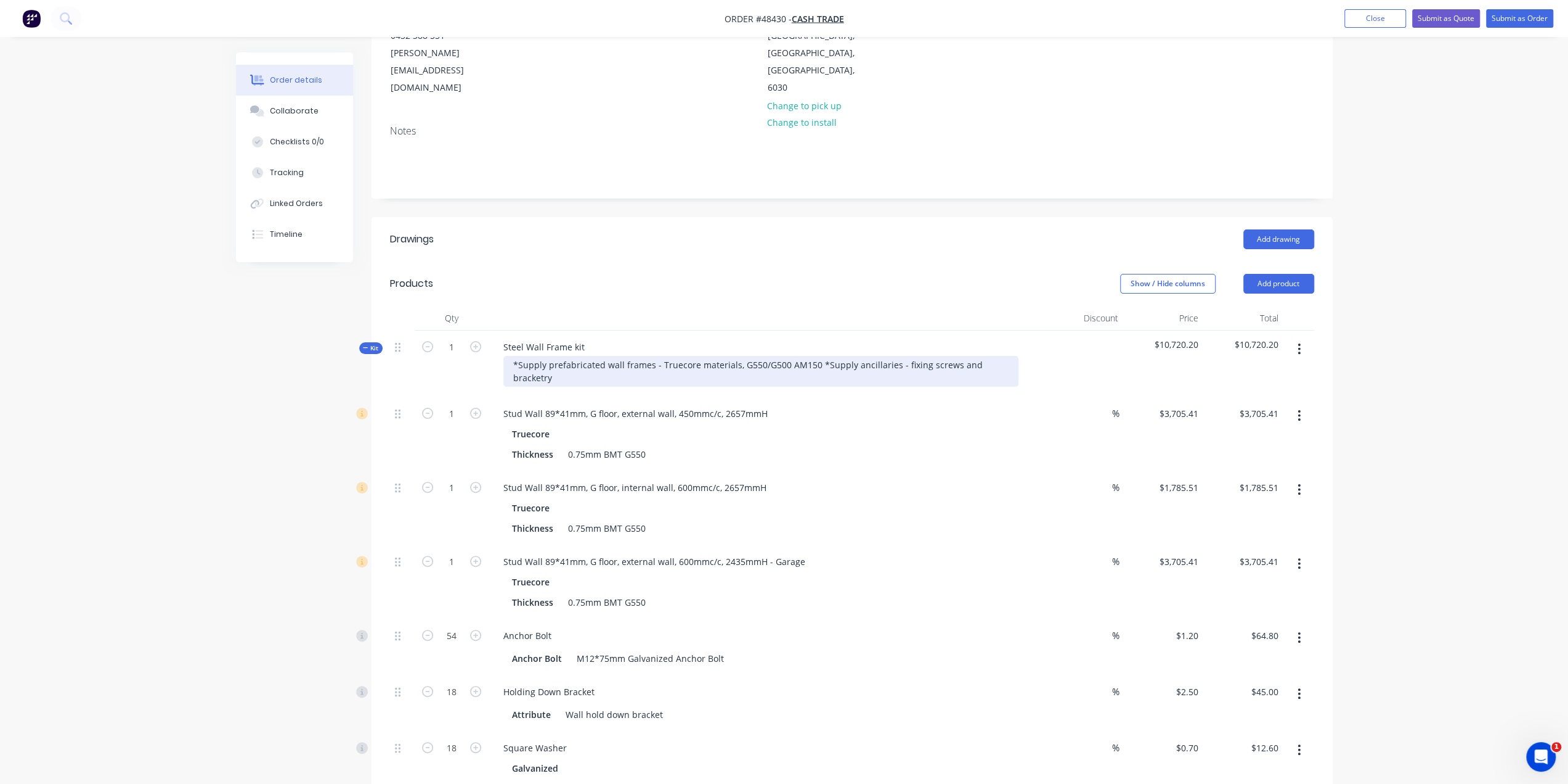
click at [1010, 356] on div "*Supply prefabricated wall frames - Truecore materials, G550/G500 AM150 *Supply…" at bounding box center [761, 371] width 515 height 31
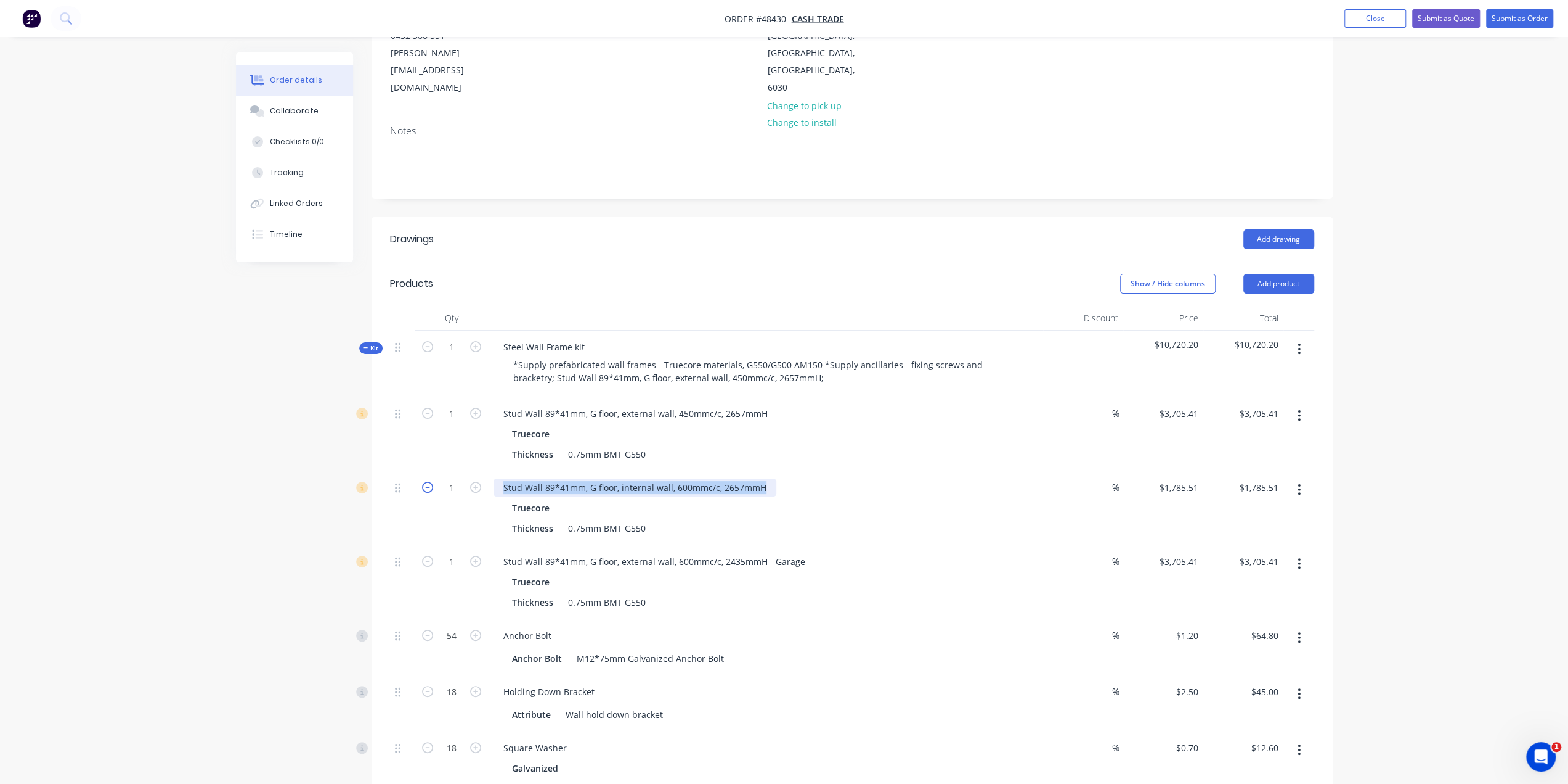
drag, startPoint x: 763, startPoint y: 450, endPoint x: 429, endPoint y: 454, distance: 334.0
click at [429, 471] on div "1 Stud Wall 89*41mm, G floor, internal wall, 600mmc/c, 2657mmH Truecore Thickne…" at bounding box center [852, 507] width 924 height 74
copy div "Stud Wall 89*41mm, G floor, internal wall, 600mmc/c, 2657mmH"
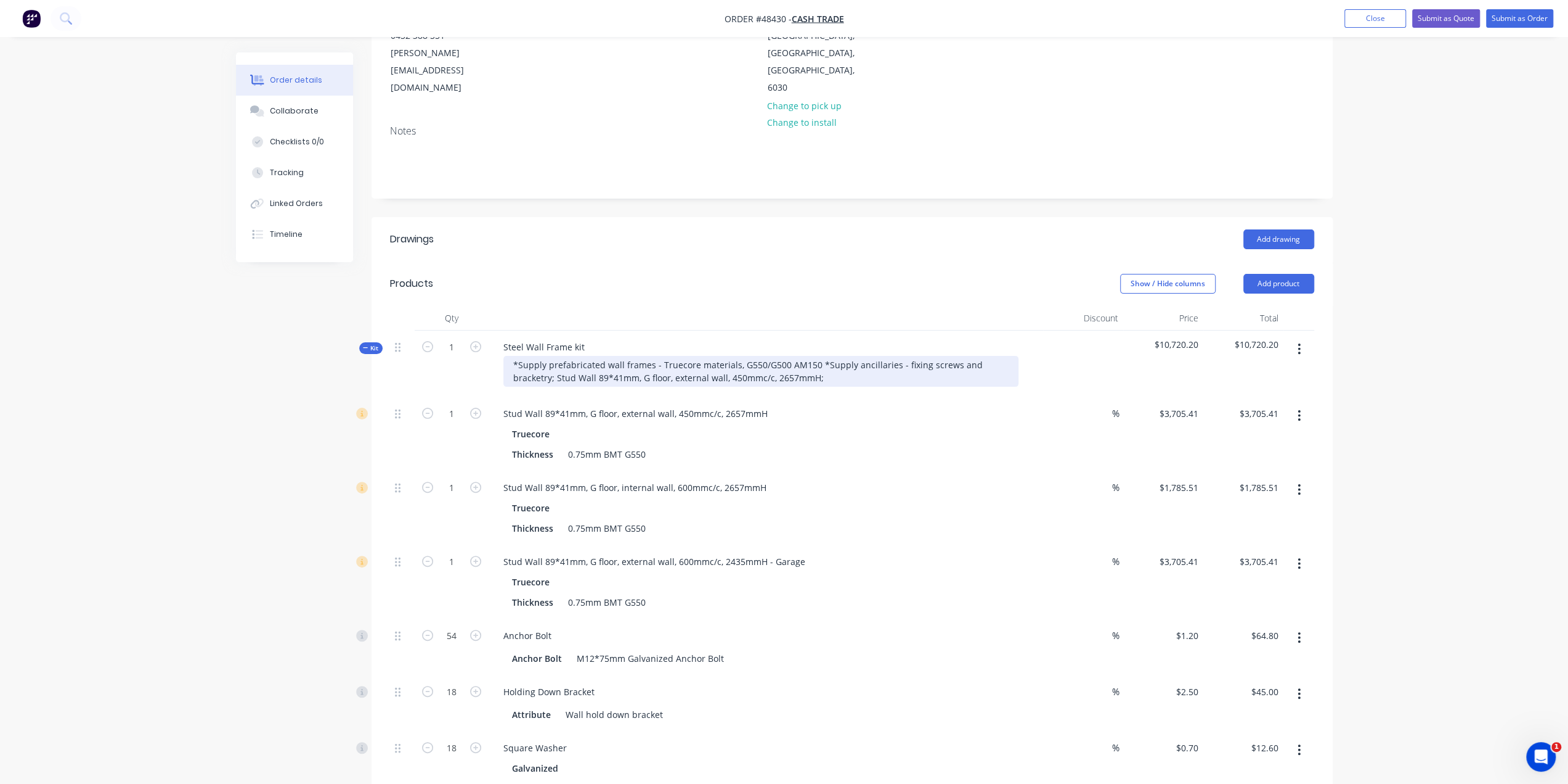
click at [795, 356] on div "*Supply prefabricated wall frames - Truecore materials, G550/G500 AM150 *Supply…" at bounding box center [761, 371] width 515 height 31
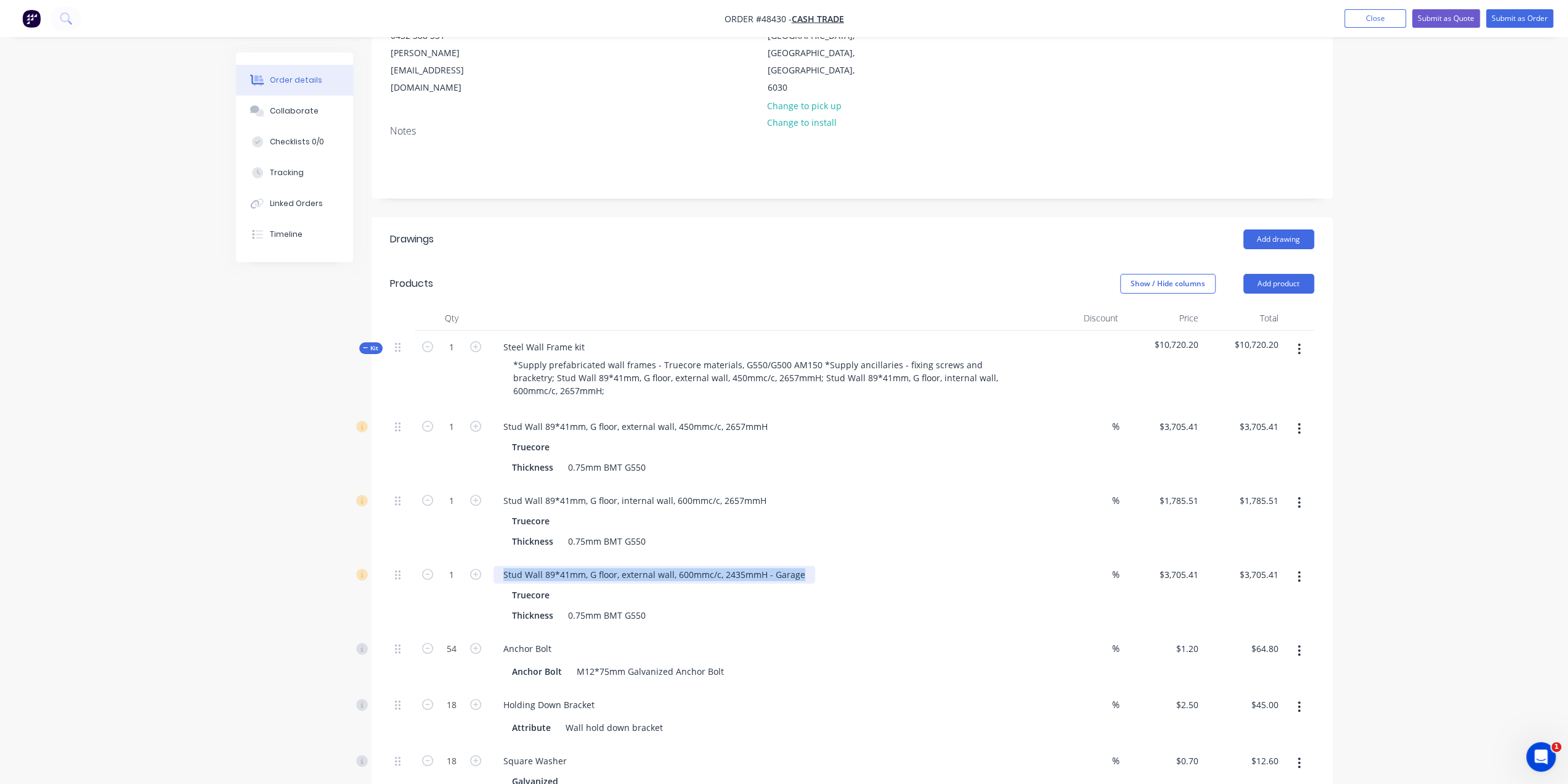
drag, startPoint x: 805, startPoint y: 539, endPoint x: 364, endPoint y: 545, distance: 441.0
click at [390, 558] on div "1 Stud Wall 89*41mm, G floor, external wall, 600mmc/c, 2435mmH - Garage Truecor…" at bounding box center [852, 594] width 924 height 74
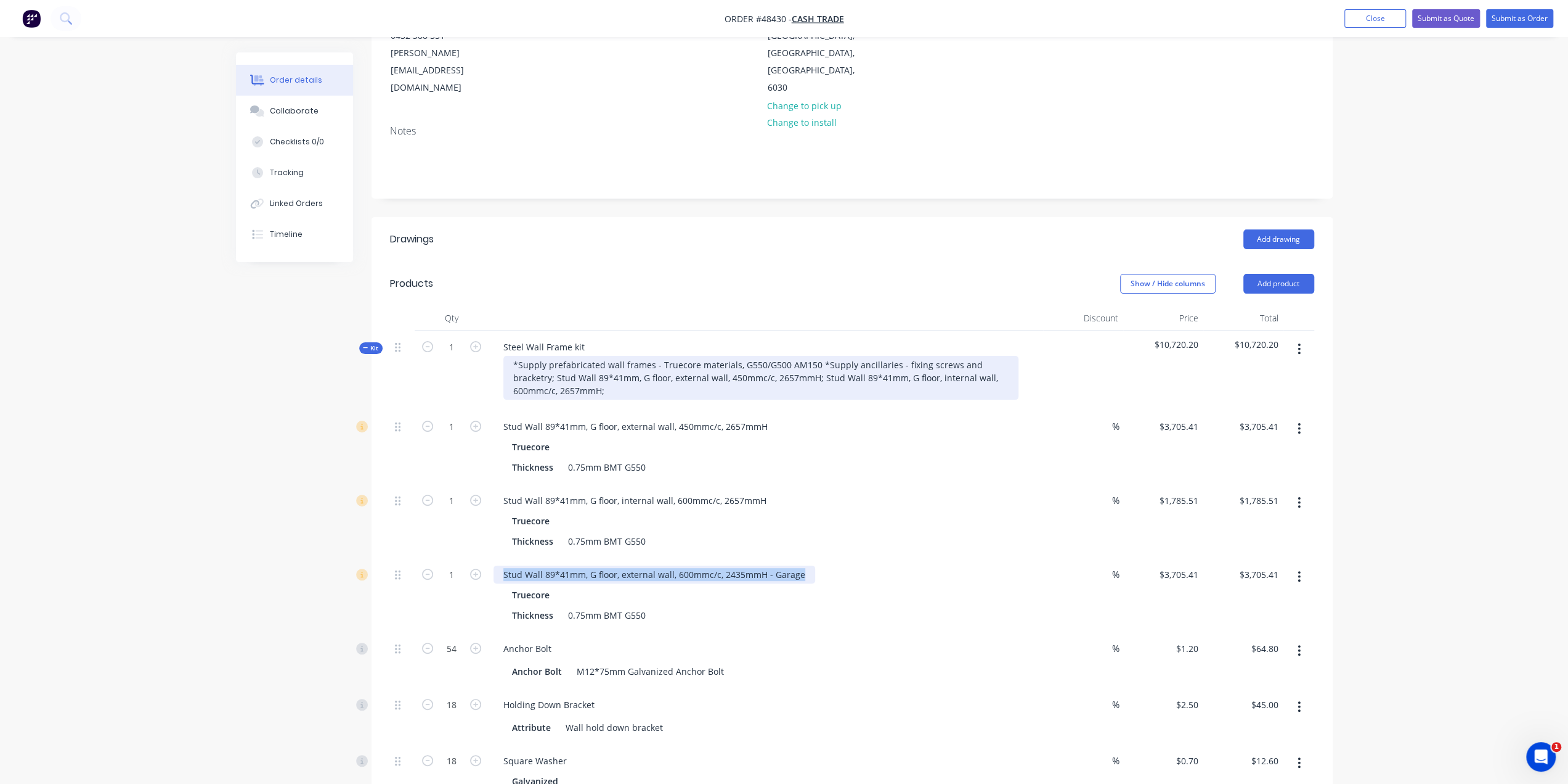
copy div "Stud Wall 89*41mm, G floor, external wall, 600mmc/c, 2435mmH - Garage"
click at [701, 356] on div "*Supply prefabricated wall frames - Truecore materials, G550/G500 AM150 *Supply…" at bounding box center [761, 378] width 515 height 44
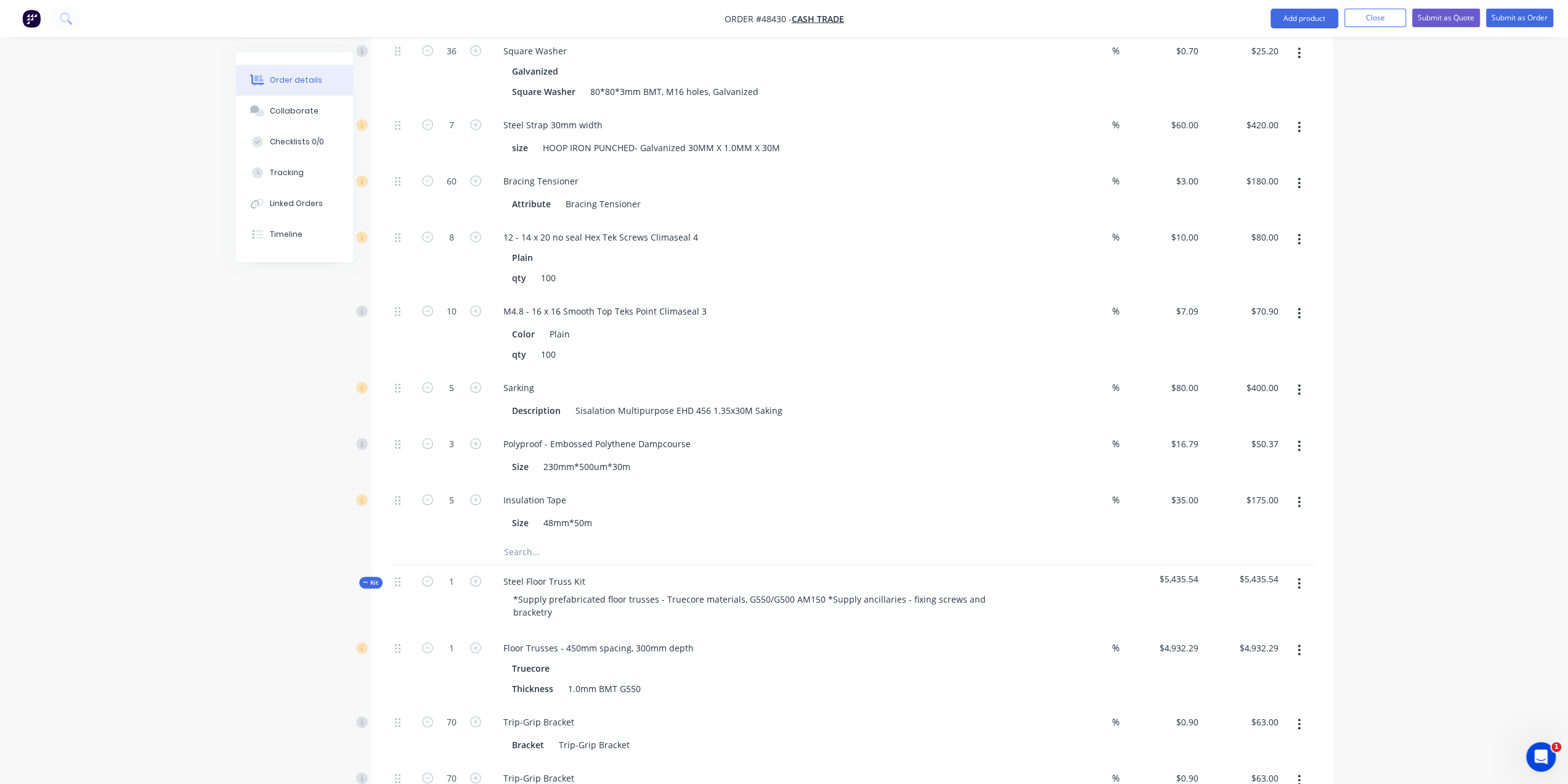
scroll to position [1129, 0]
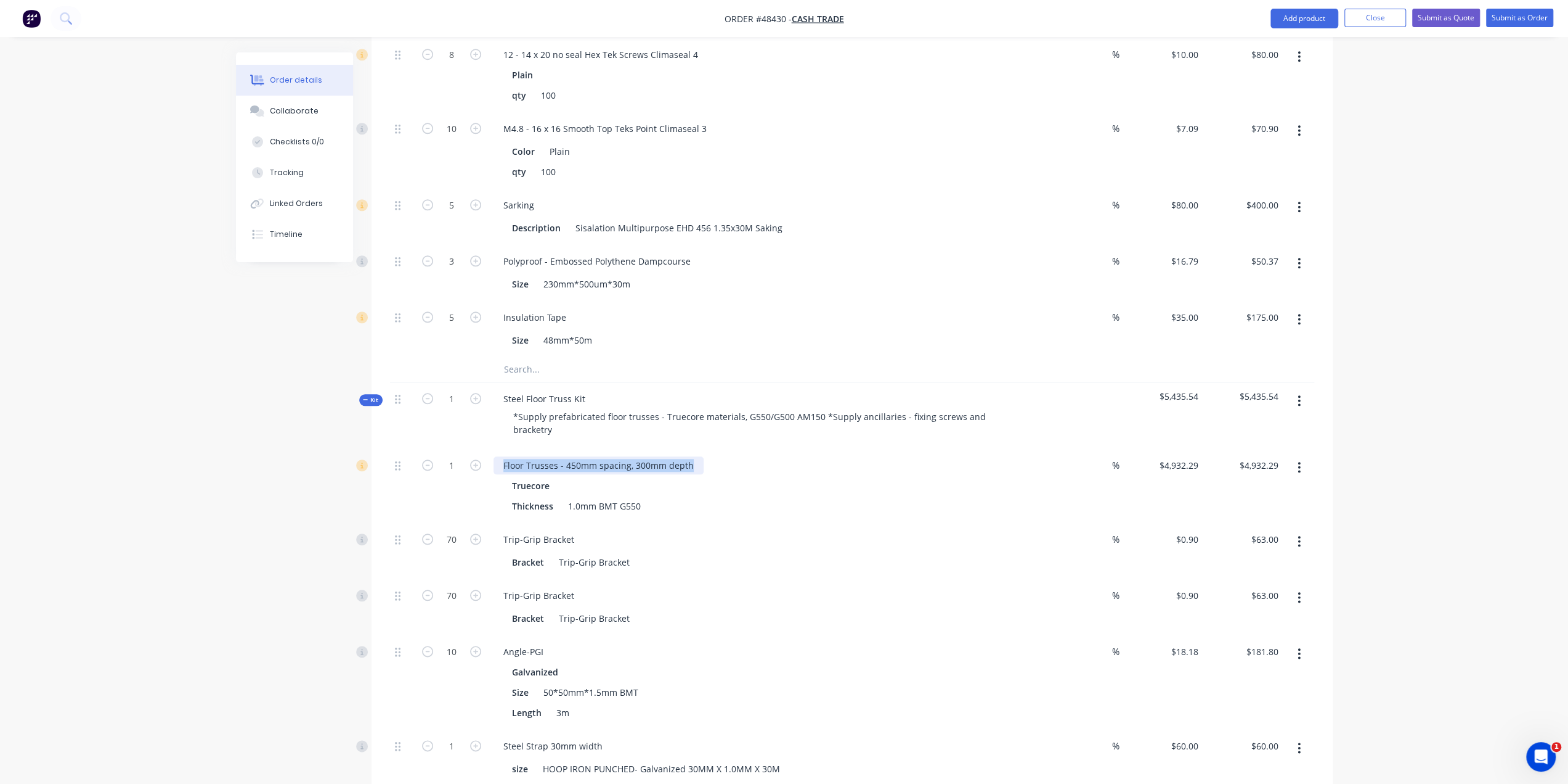
drag, startPoint x: 693, startPoint y: 427, endPoint x: 299, endPoint y: 421, distance: 394.0
click at [302, 421] on div "Created by Bob Created 25/08/25 Required 25/08/25 Assigned to Add team member S…" at bounding box center [784, 768] width 1097 height 3692
copy div "Floor Trusses - 450mm spacing, 300mm depth"
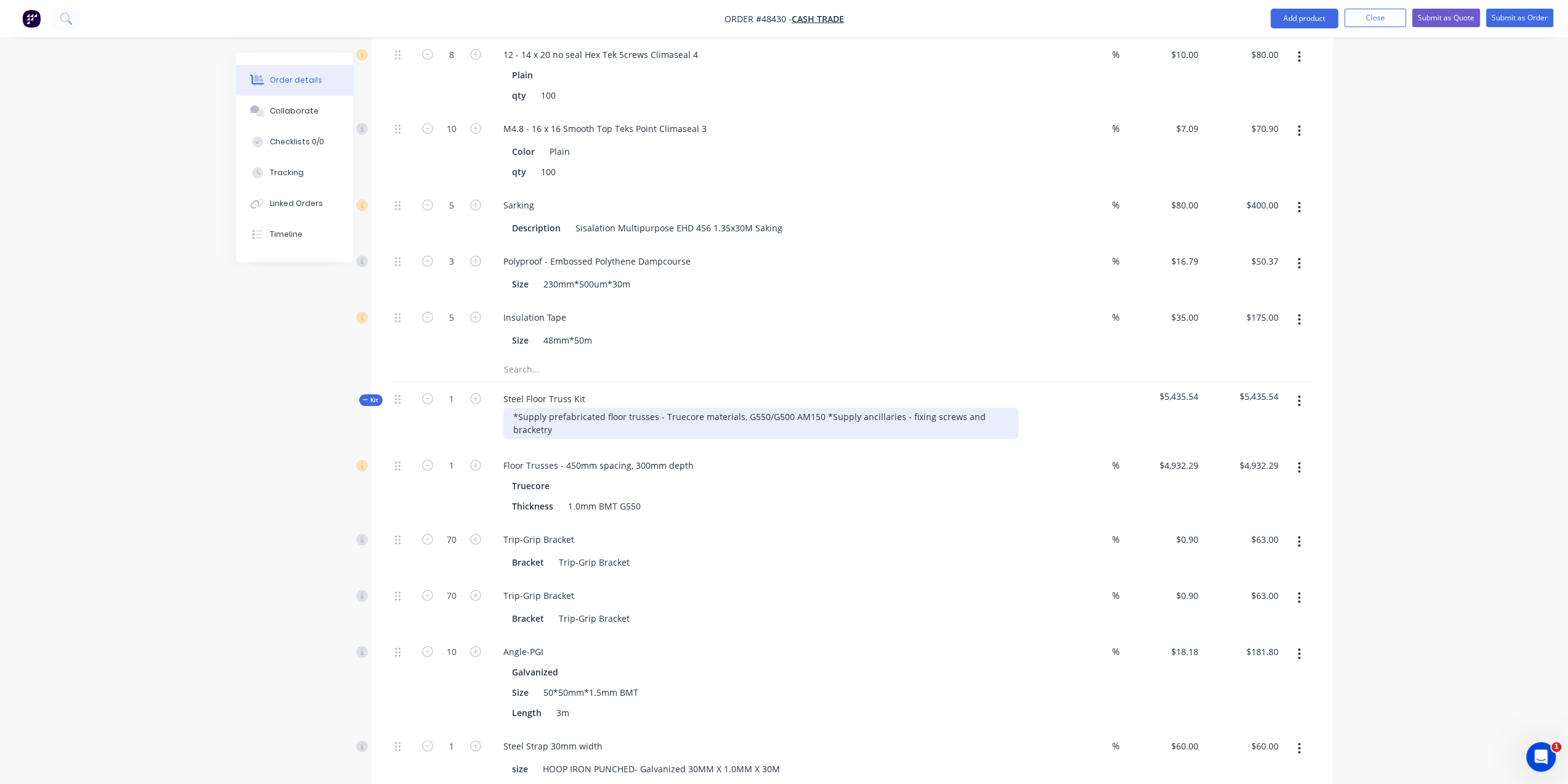
click at [971, 408] on div "*Supply prefabricated floor trusses - Truecore materials, G550/G500 AM150 *Supp…" at bounding box center [761, 423] width 515 height 31
click at [553, 408] on div "*Supply prefabricated floor trusses - Truecore materials, G550/G500 AM150 *Supp…" at bounding box center [761, 423] width 515 height 31
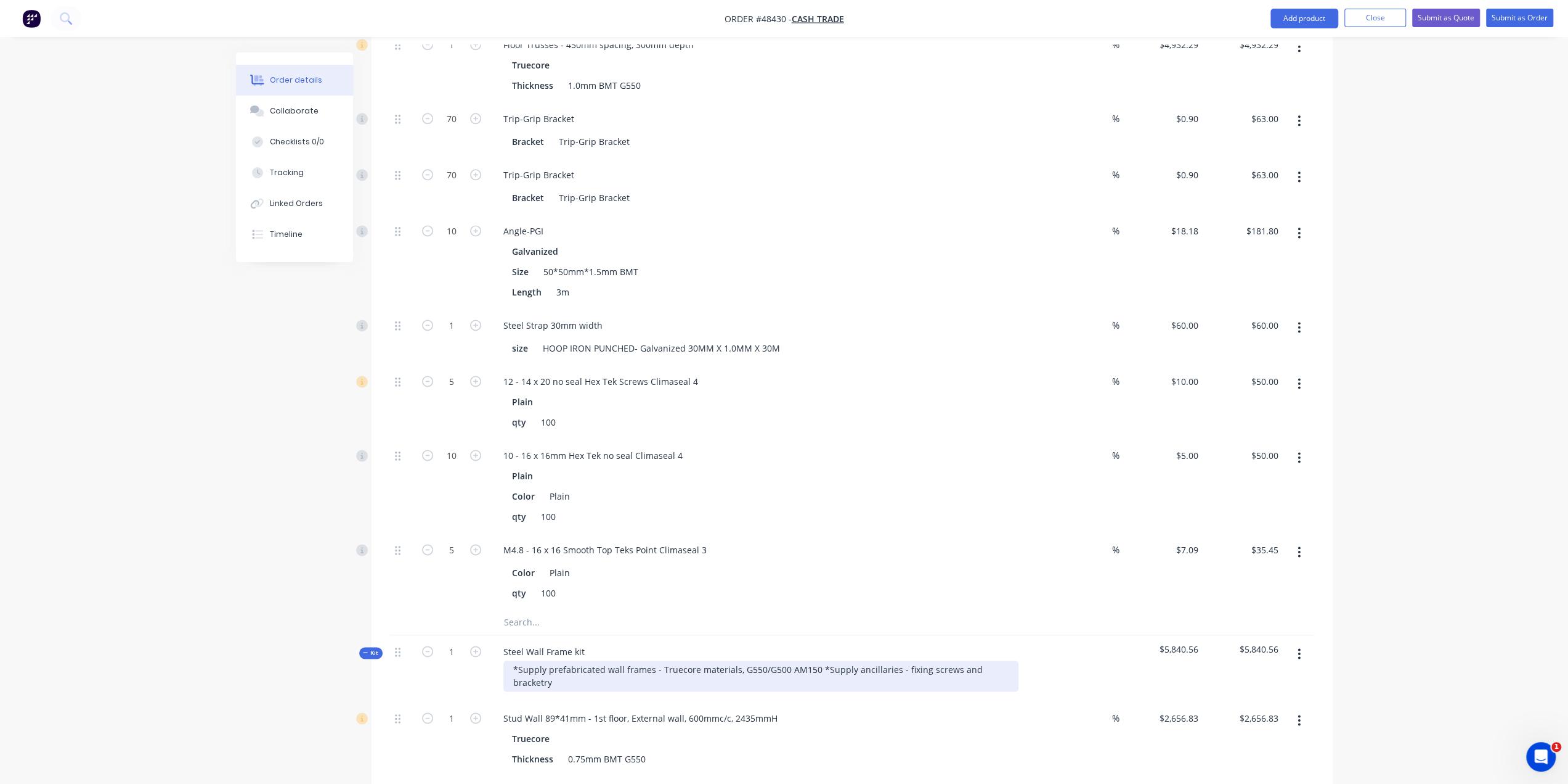
scroll to position [1684, 0]
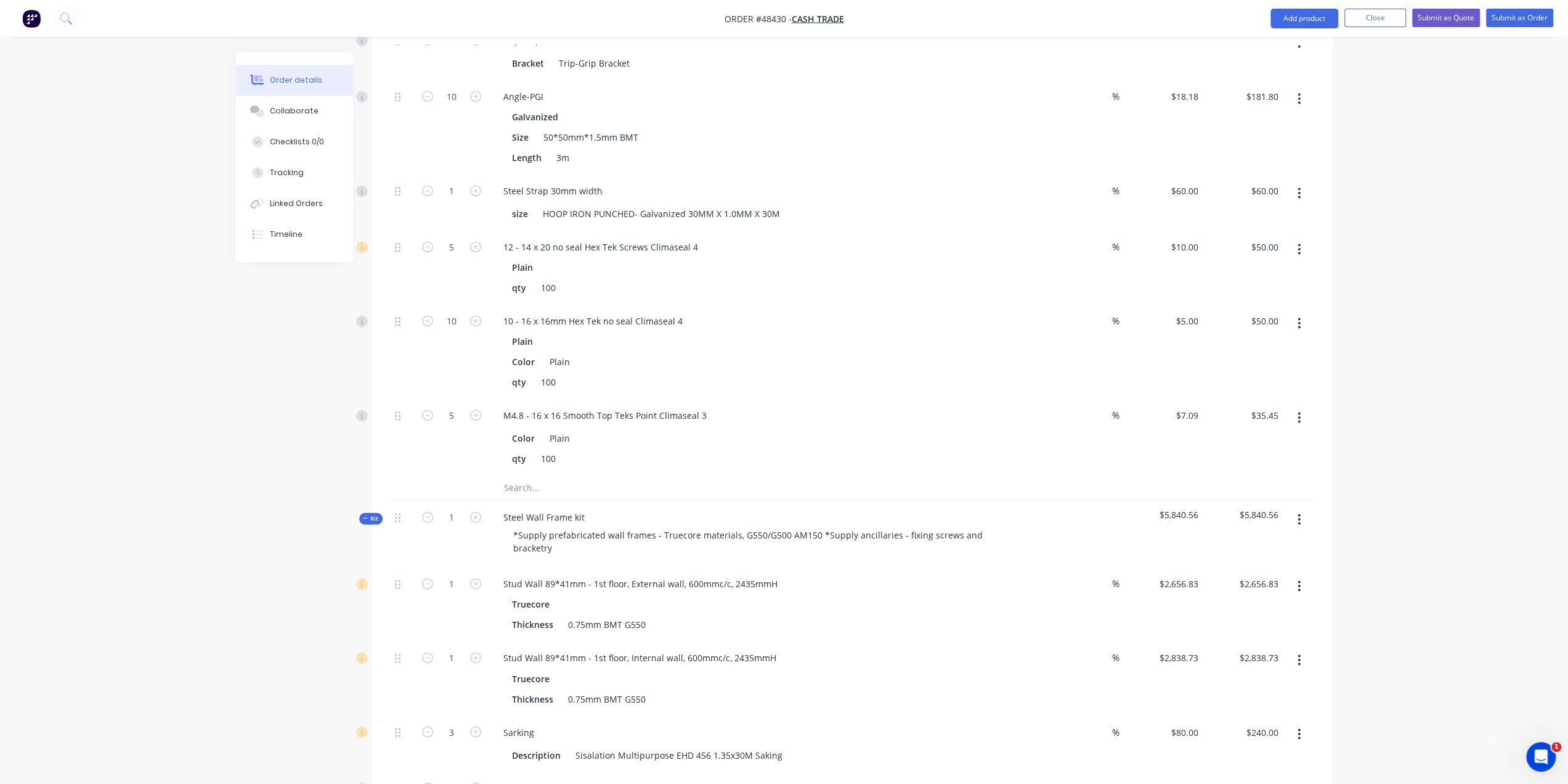
click at [898, 642] on div "Stud Wall 89*41mm - 1st floor, Internal wall, 600mmc/c, 2435mmH Truecore Thickn…" at bounding box center [766, 678] width 555 height 74
drag, startPoint x: 779, startPoint y: 529, endPoint x: 223, endPoint y: 531, distance: 556.0
click at [227, 528] on div "Order details Collaborate Checklists 0/0 Tracking Linked Orders Timeline Order …" at bounding box center [784, 214] width 1122 height 3692
copy div "Stud Wall 89*41mm - 1st floor, External wall, 600mmc/c, 2435mmH"
click at [1007, 526] on div "*Supply prefabricated wall frames - Truecore materials, G550/G500 AM150 *Supply…" at bounding box center [761, 541] width 515 height 31
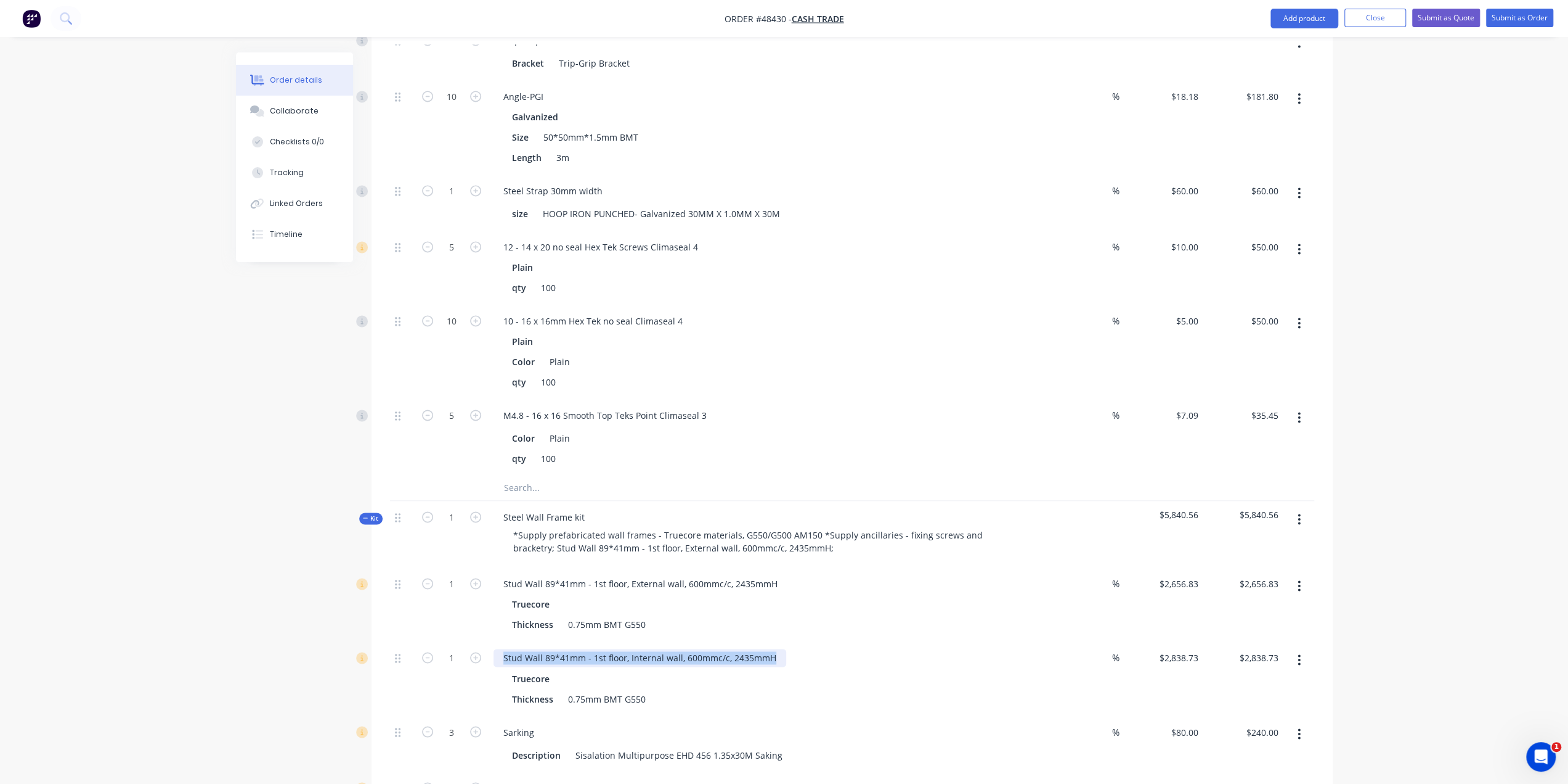
drag, startPoint x: 582, startPoint y: 605, endPoint x: 286, endPoint y: 585, distance: 296.7
click at [286, 585] on div "Created by Bob Created 25/08/25 Required 25/08/25 Assigned to Add team member S…" at bounding box center [784, 214] width 1097 height 3692
copy div "Stud Wall 89*41mm - 1st floor, Internal wall, 600mmc/c, 2435mmH"
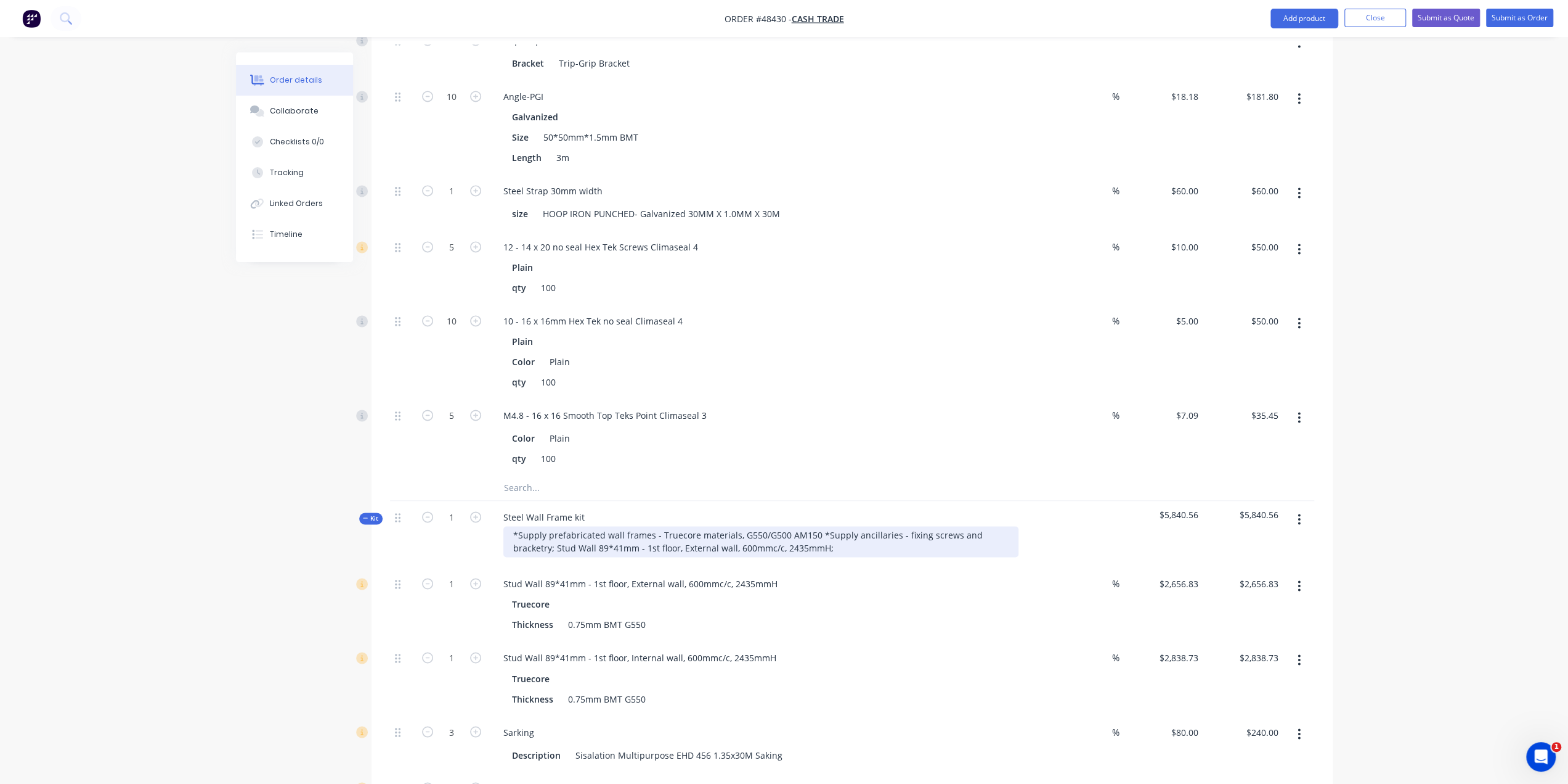
click at [795, 526] on div "*Supply prefabricated wall frames - Truecore materials, G550/G500 AM150 *Supply…" at bounding box center [761, 541] width 515 height 31
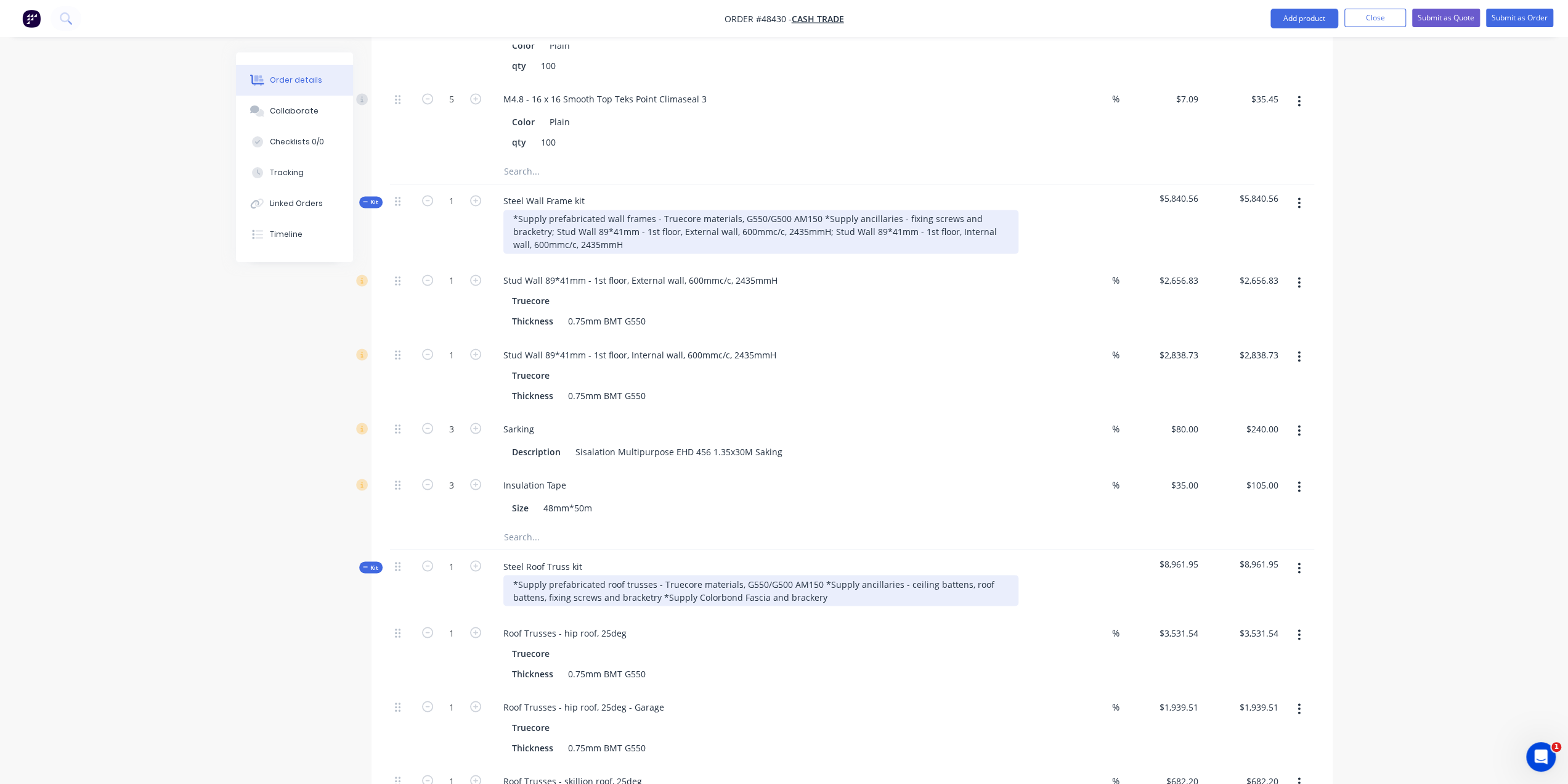
scroll to position [2012, 0]
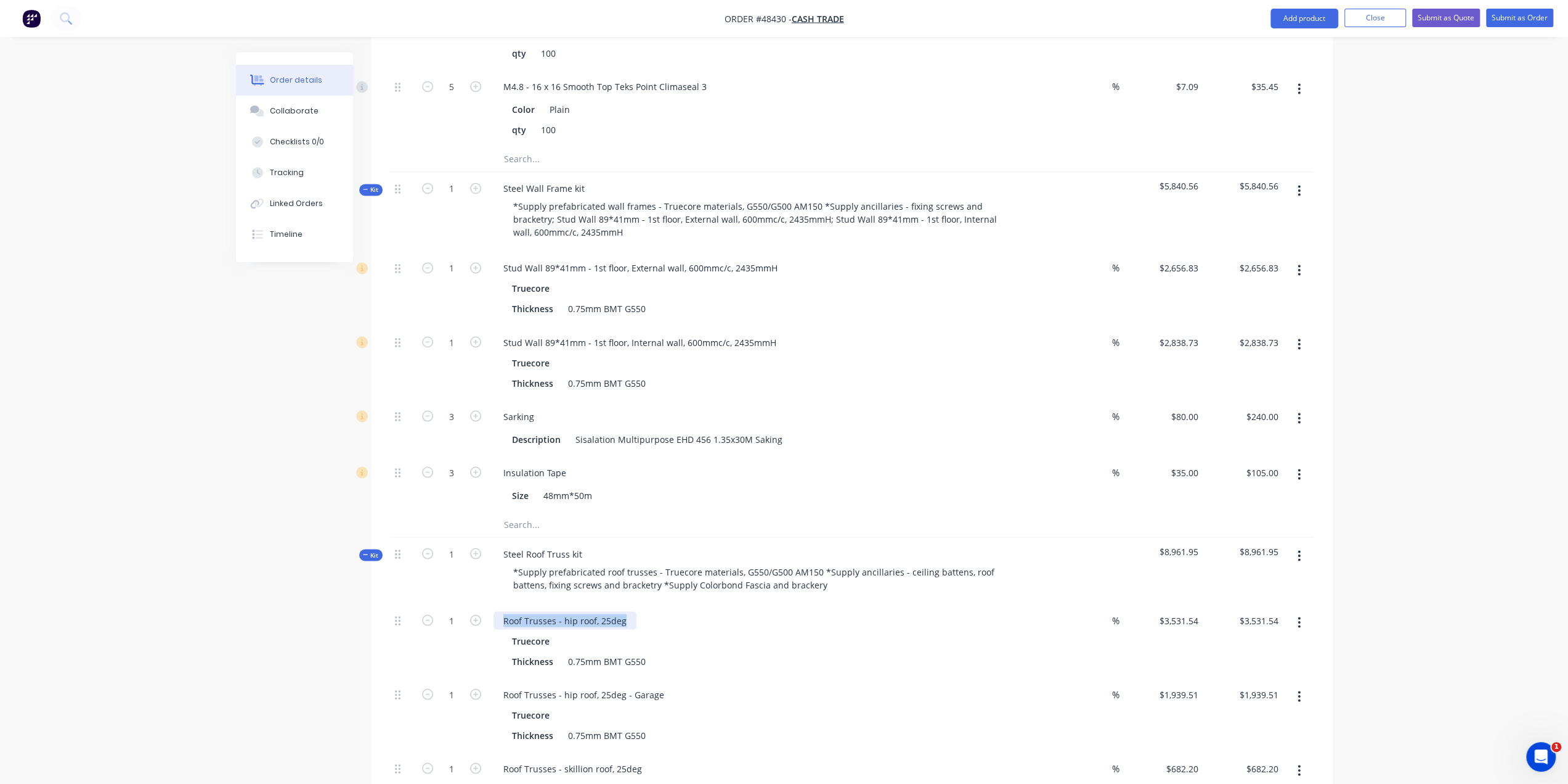
drag, startPoint x: 628, startPoint y: 577, endPoint x: 362, endPoint y: 581, distance: 266.0
copy div "Roof Trusses - hip roof, 25deg"
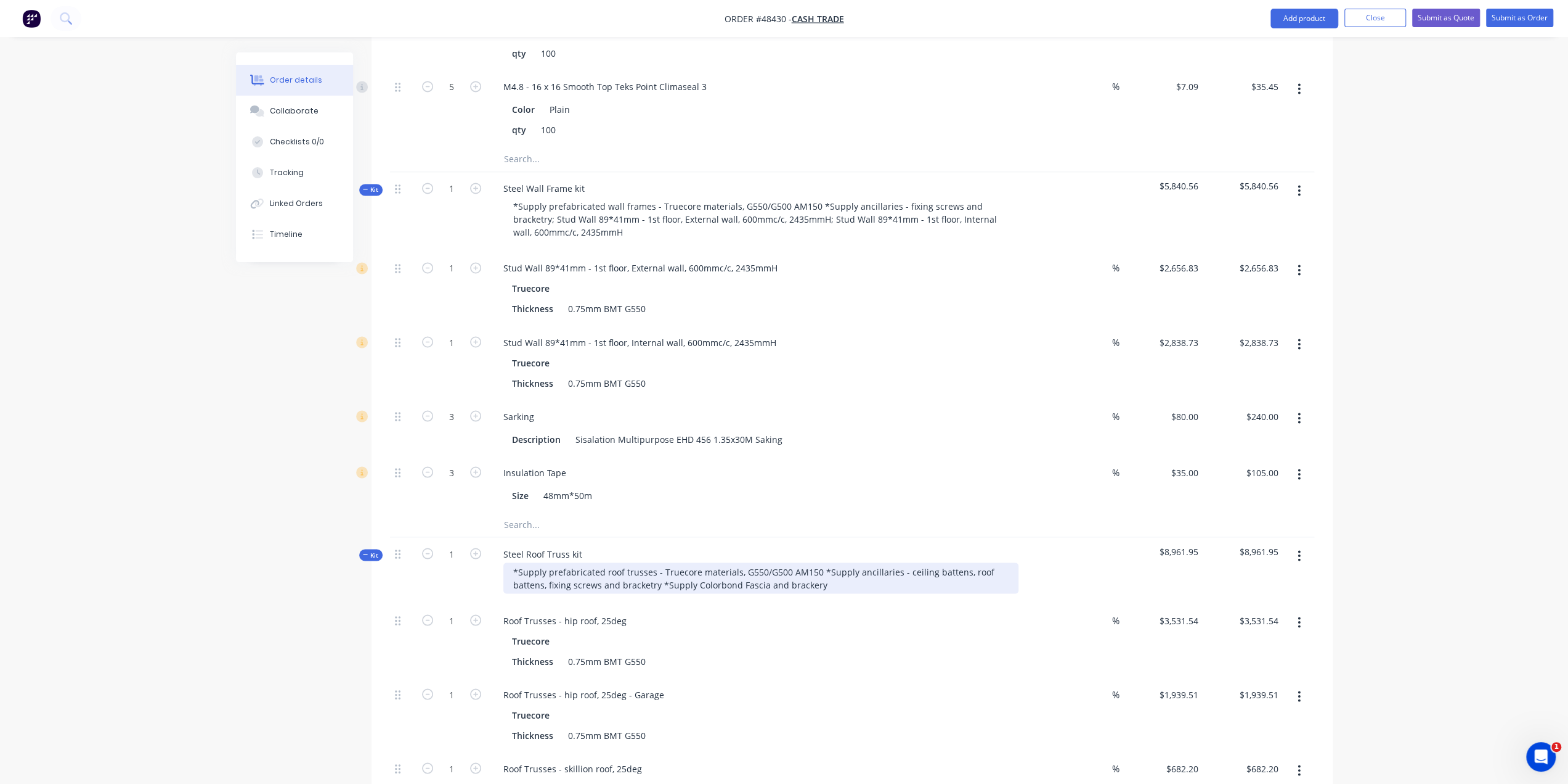
click at [854, 562] on div "*Supply prefabricated roof trusses - Truecore materials, G550/G500 AM150 *Suppl…" at bounding box center [761, 578] width 515 height 31
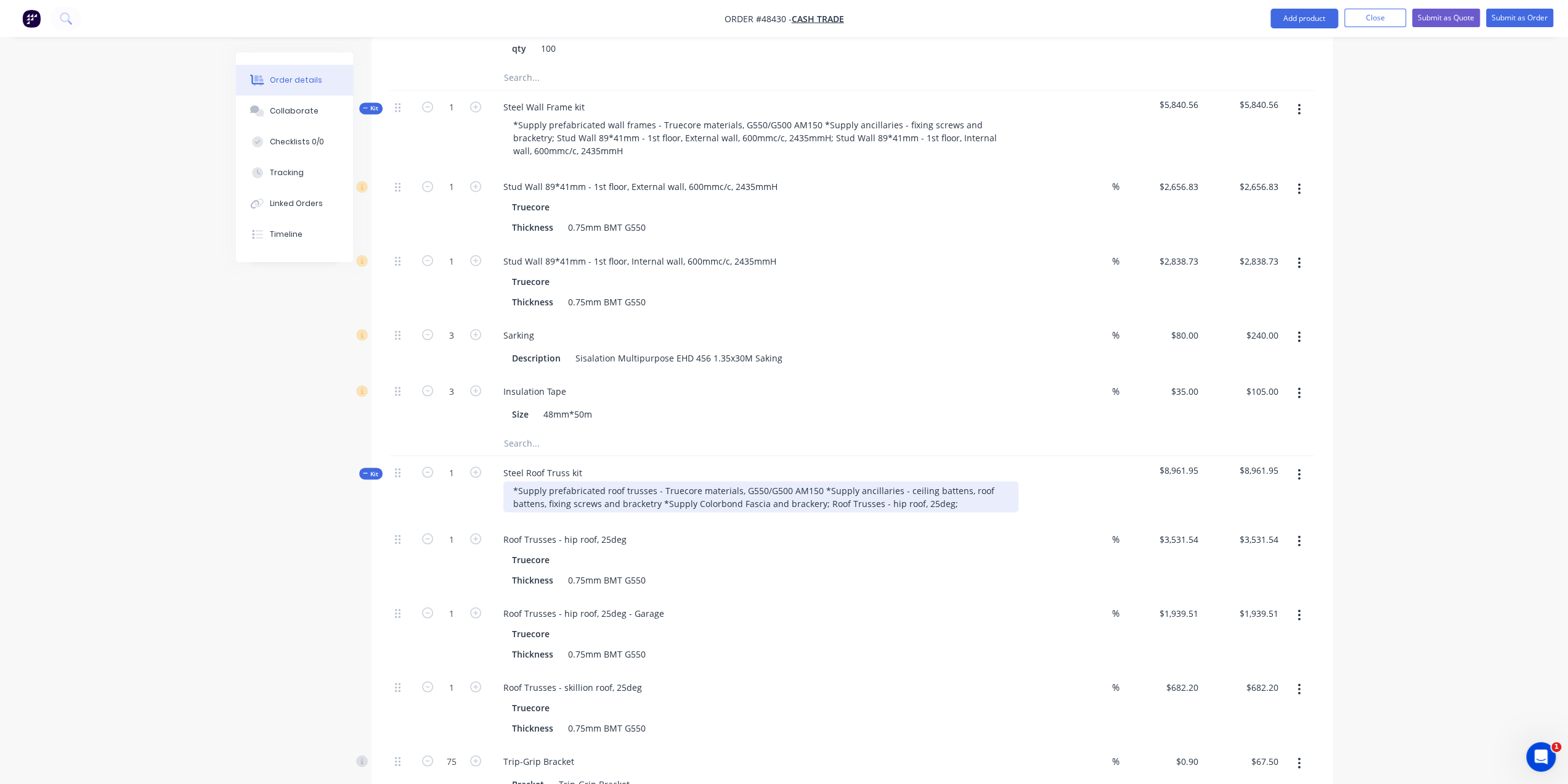
scroll to position [2096, 0]
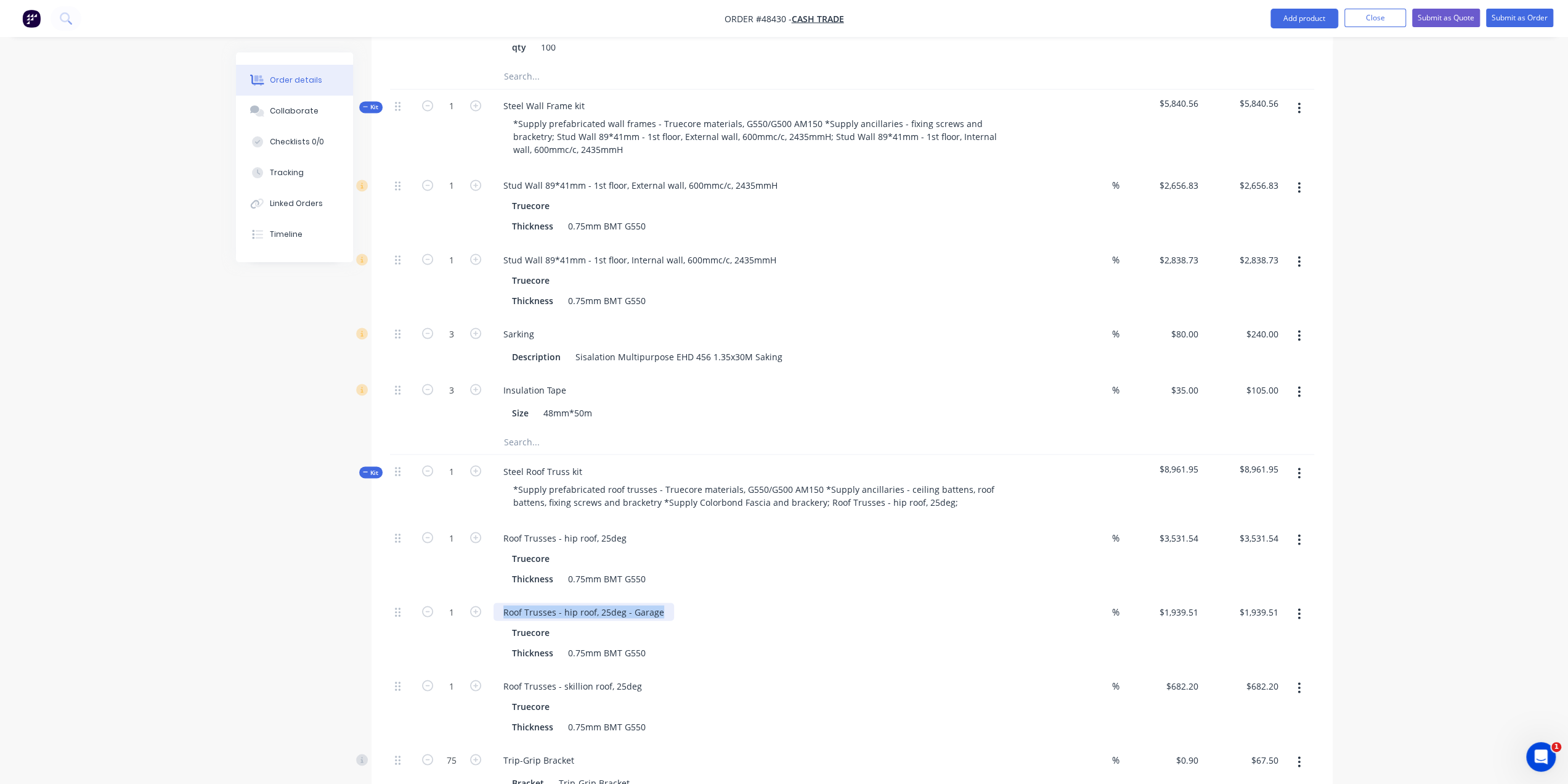
drag, startPoint x: 661, startPoint y: 568, endPoint x: 345, endPoint y: 556, distance: 316.2
copy div "Roof Trusses - hip roof, 25deg - Garage"
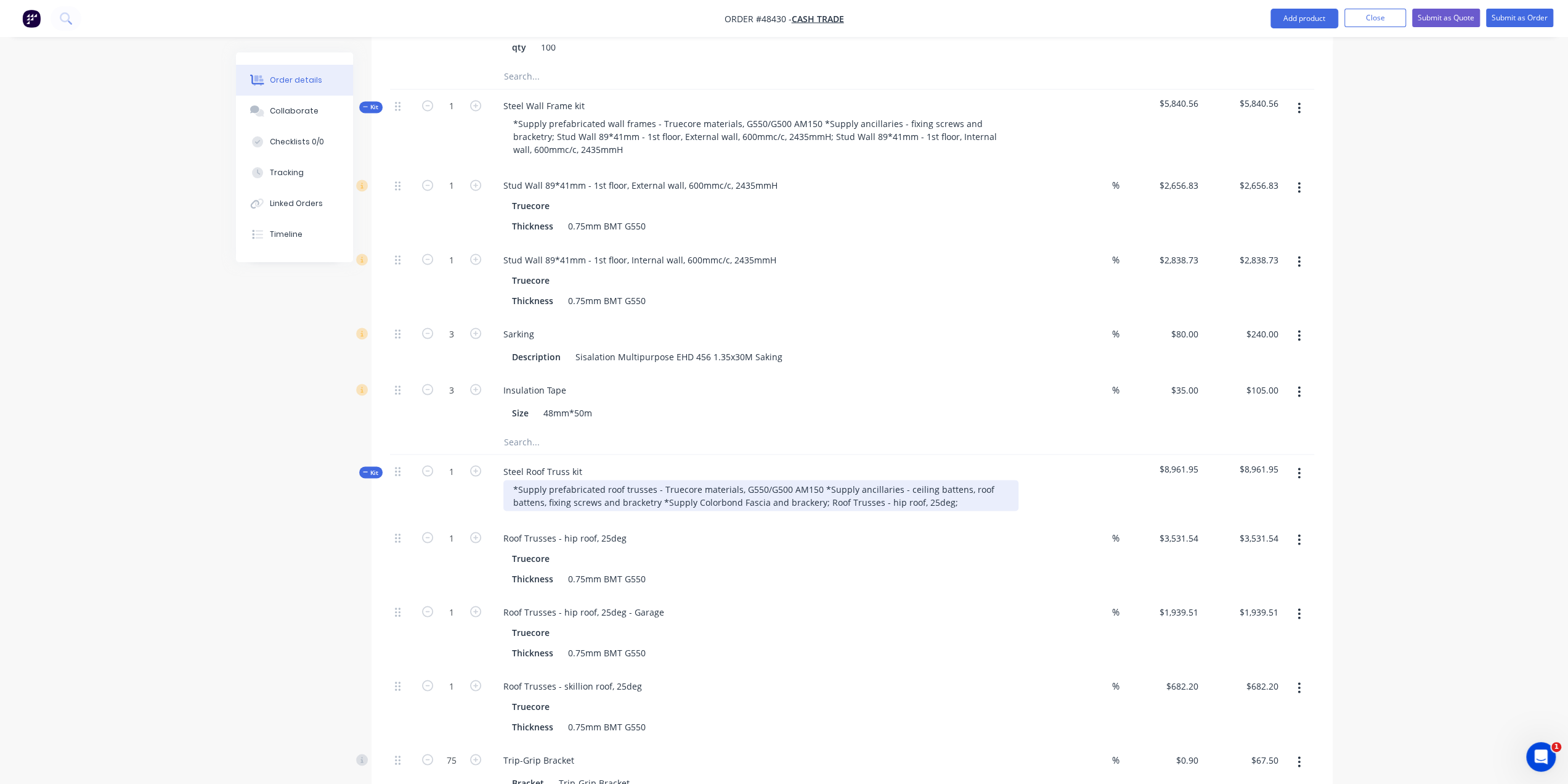
click at [954, 480] on div "*Supply prefabricated roof trusses - Truecore materials, G550/G500 AM150 *Suppl…" at bounding box center [761, 496] width 515 height 31
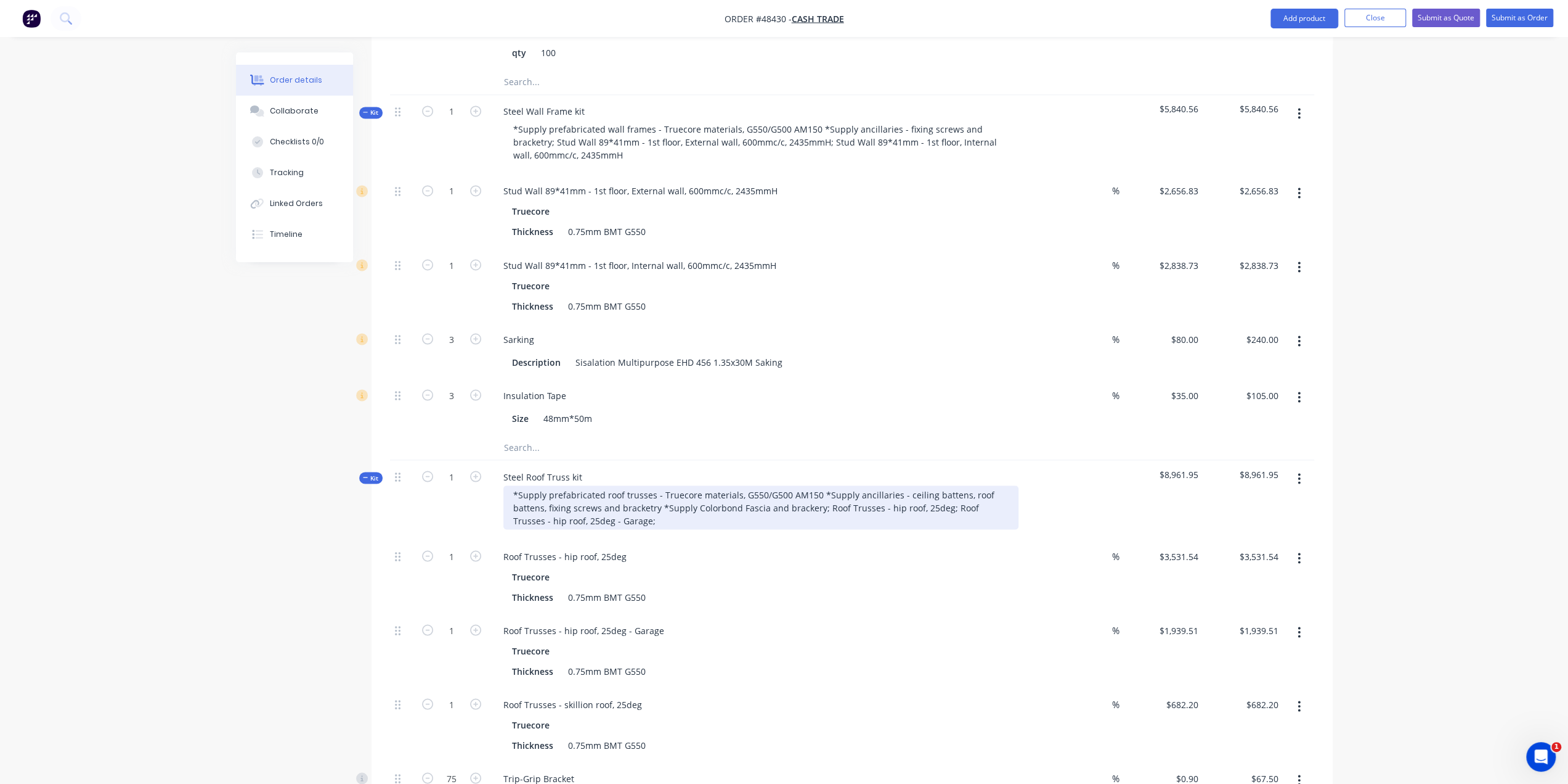
scroll to position [2075, 0]
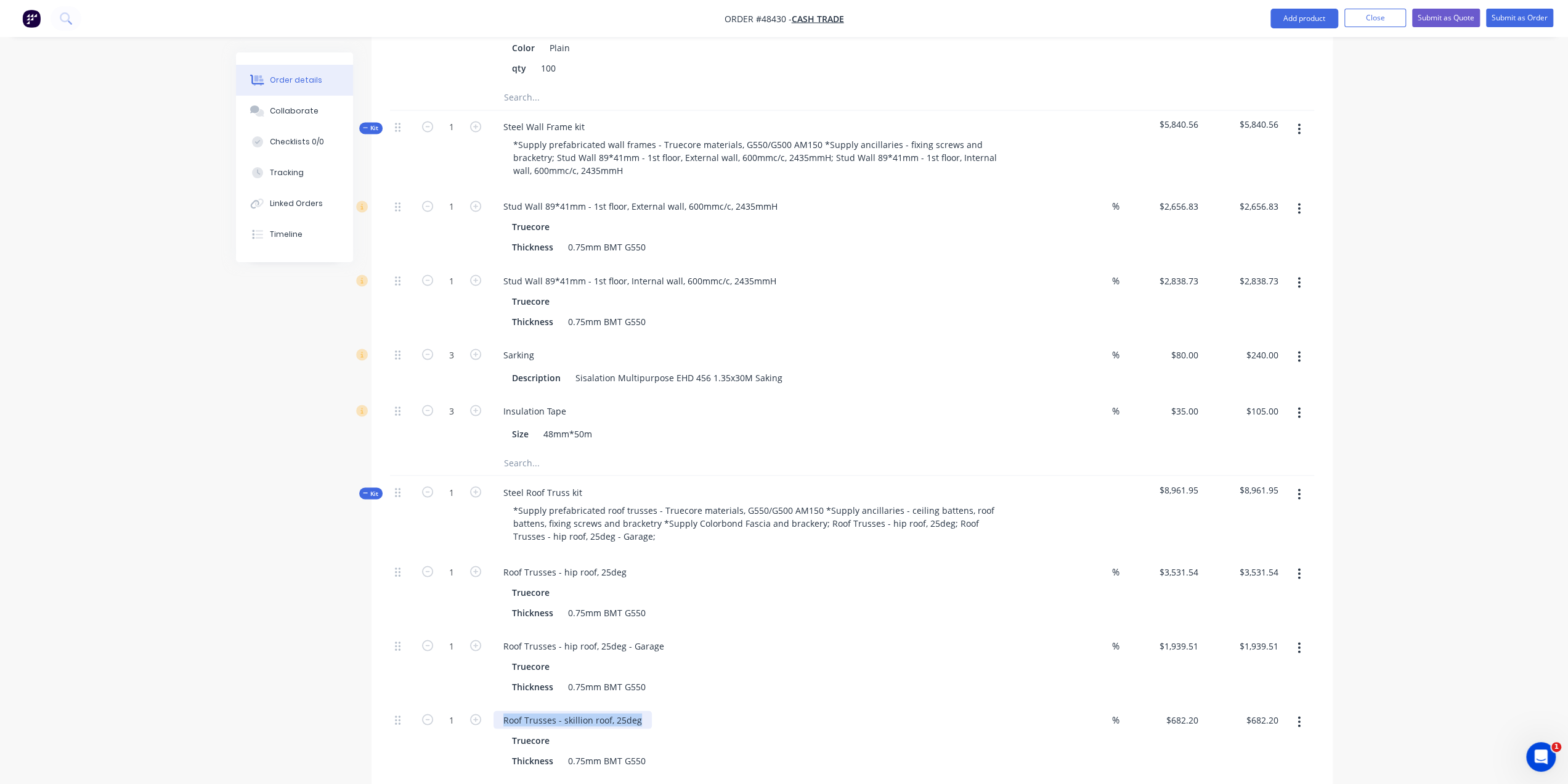
drag, startPoint x: 641, startPoint y: 675, endPoint x: 395, endPoint y: 666, distance: 246.2
click at [395, 703] on div "1 Roof Trusses - skillion roof, 25deg Truecore Thickness 0.75mm BMT G550 % $682…" at bounding box center [852, 739] width 924 height 74
copy div "Roof Trusses - skillion roof, 25deg"
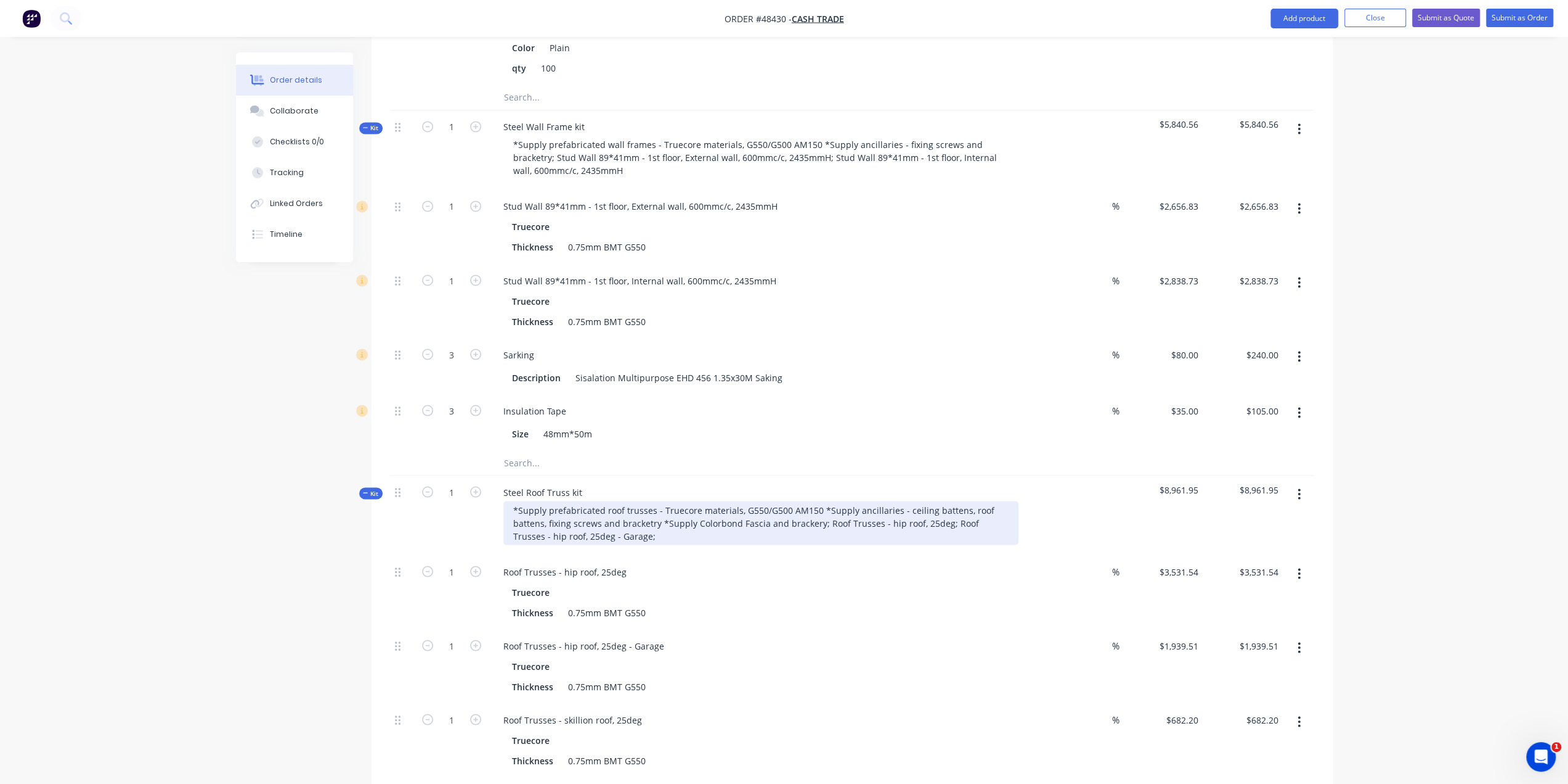
click at [639, 501] on div "*Supply prefabricated roof trusses - Truecore materials, G550/G500 AM150 *Suppl…" at bounding box center [761, 523] width 515 height 44
click at [812, 629] on div "Roof Trusses - hip roof, 25deg - Garage Truecore Thickness 0.75mm BMT G550" at bounding box center [766, 665] width 555 height 74
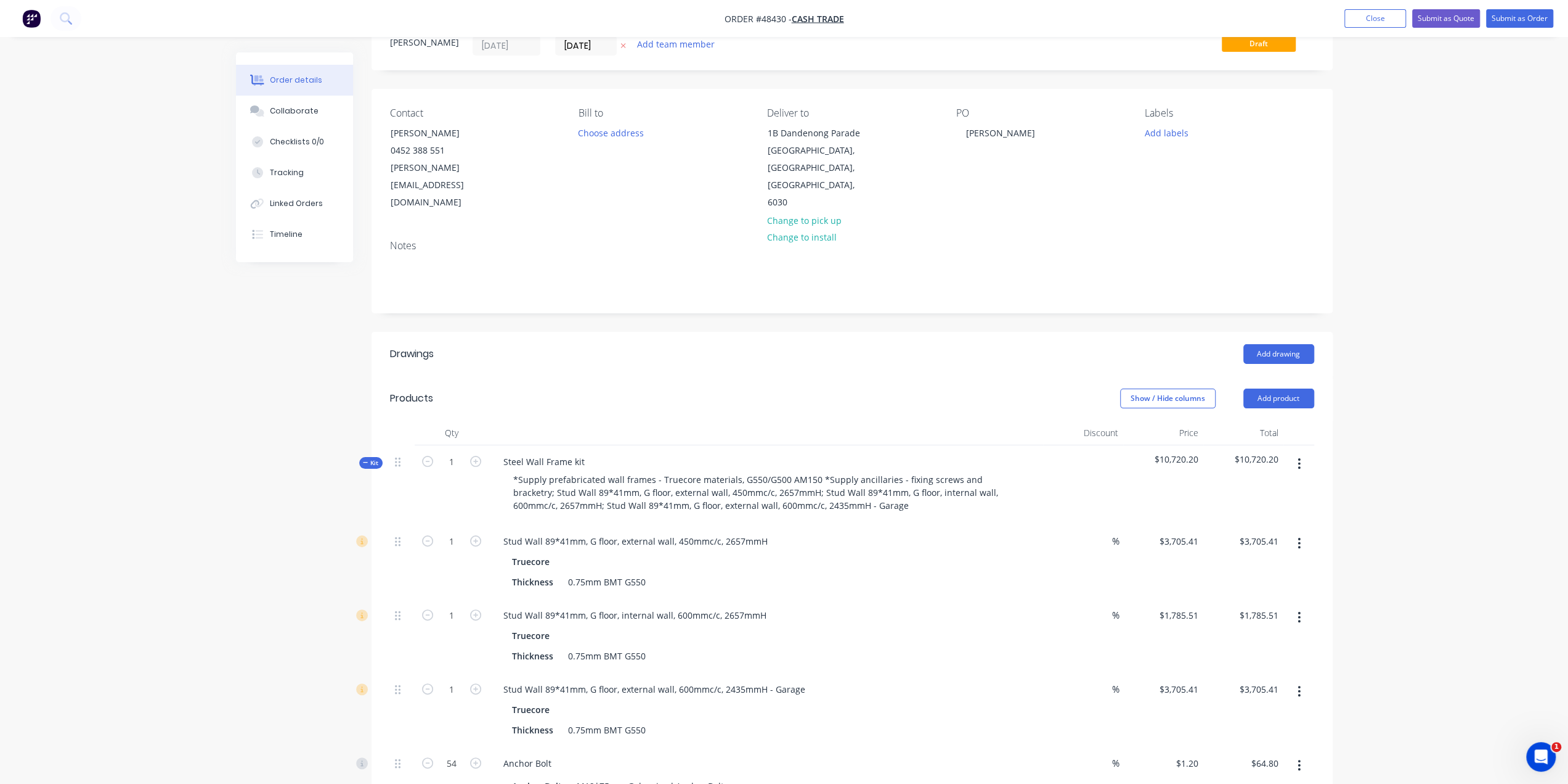
scroll to position [0, 0]
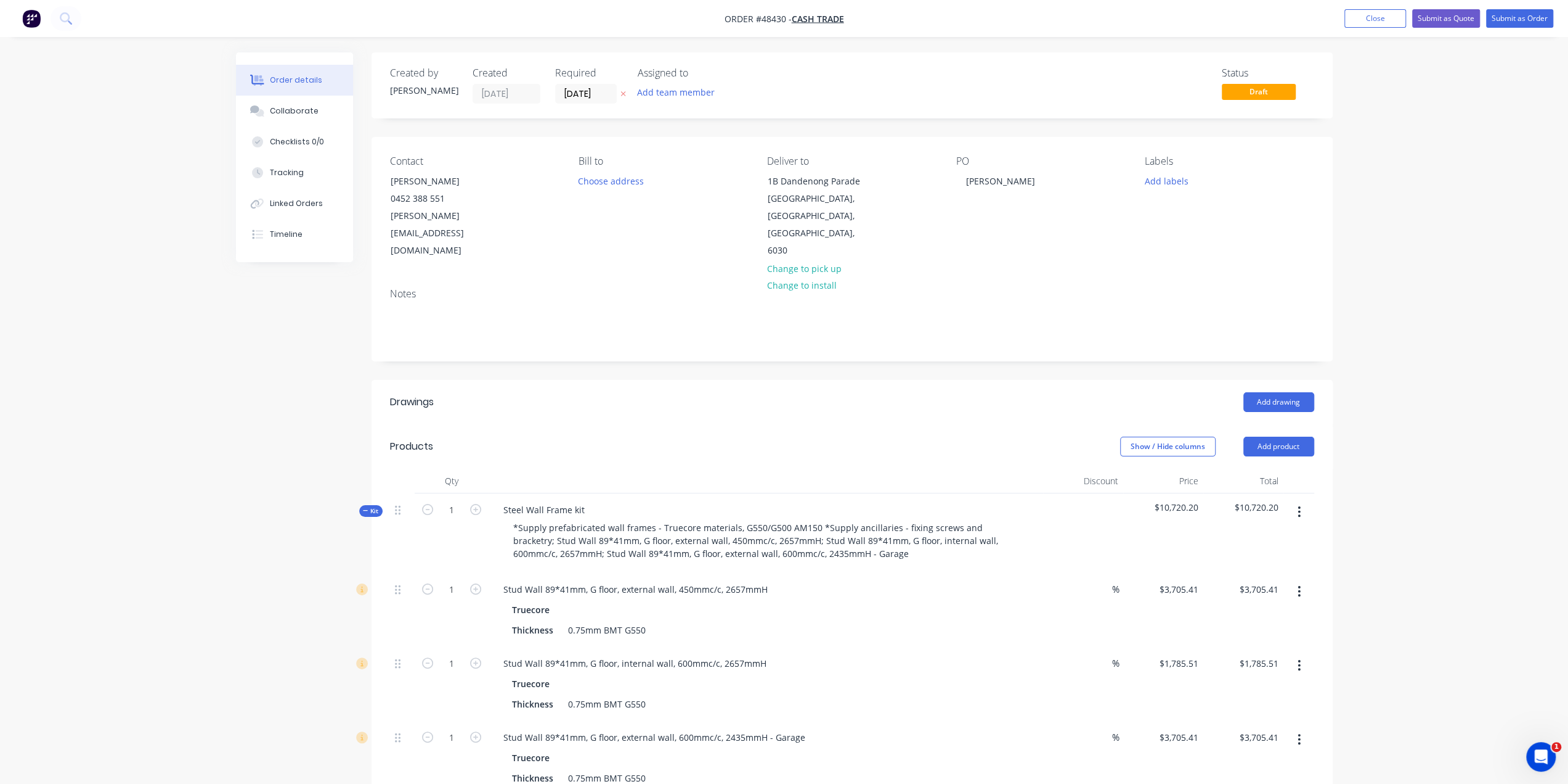
drag, startPoint x: 1443, startPoint y: 15, endPoint x: 1303, endPoint y: 78, distance: 153.5
click at [1443, 15] on button "Submit as Quote" at bounding box center [1446, 18] width 67 height 18
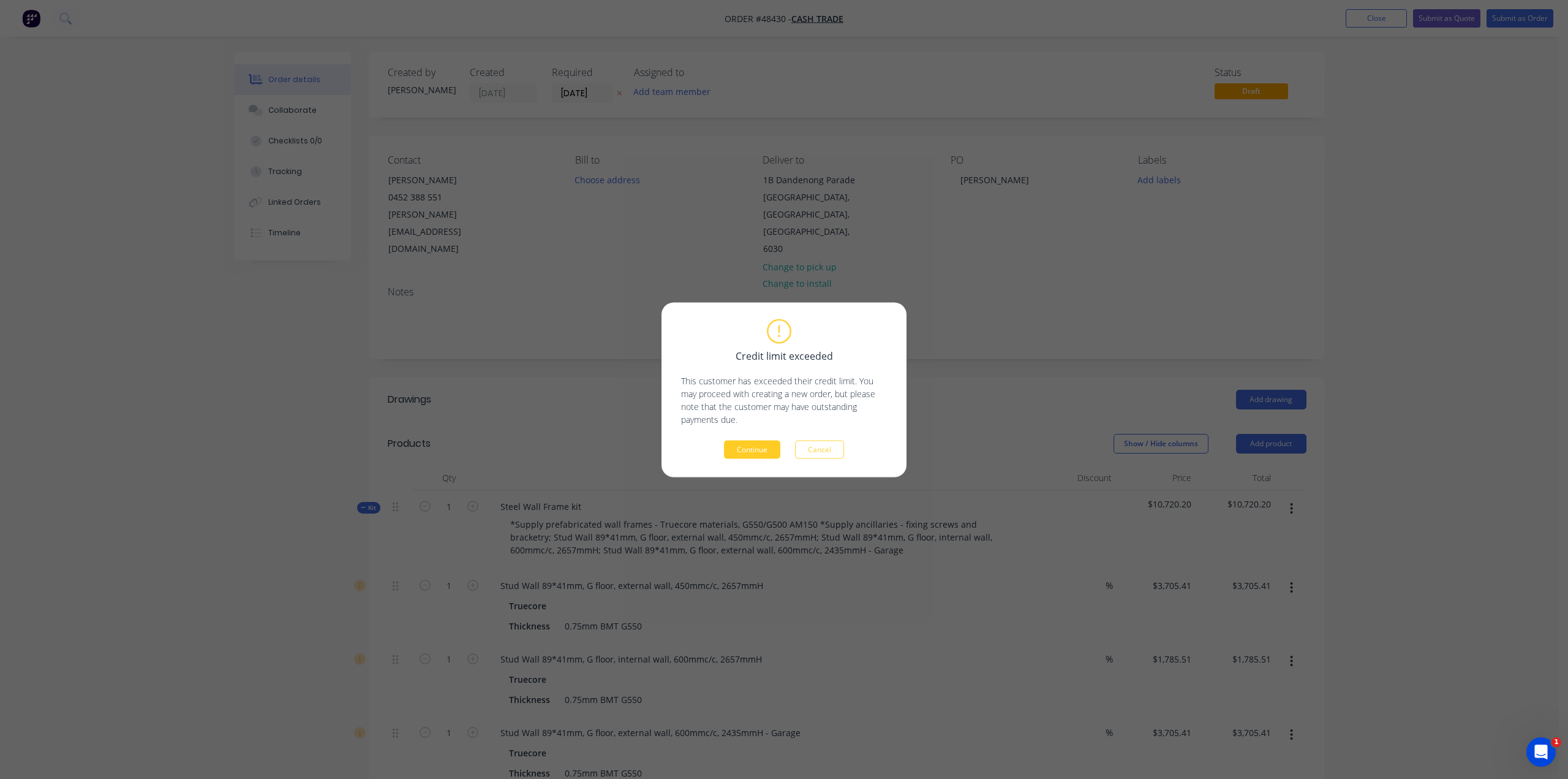
click at [747, 453] on button "Continue" at bounding box center [752, 449] width 56 height 18
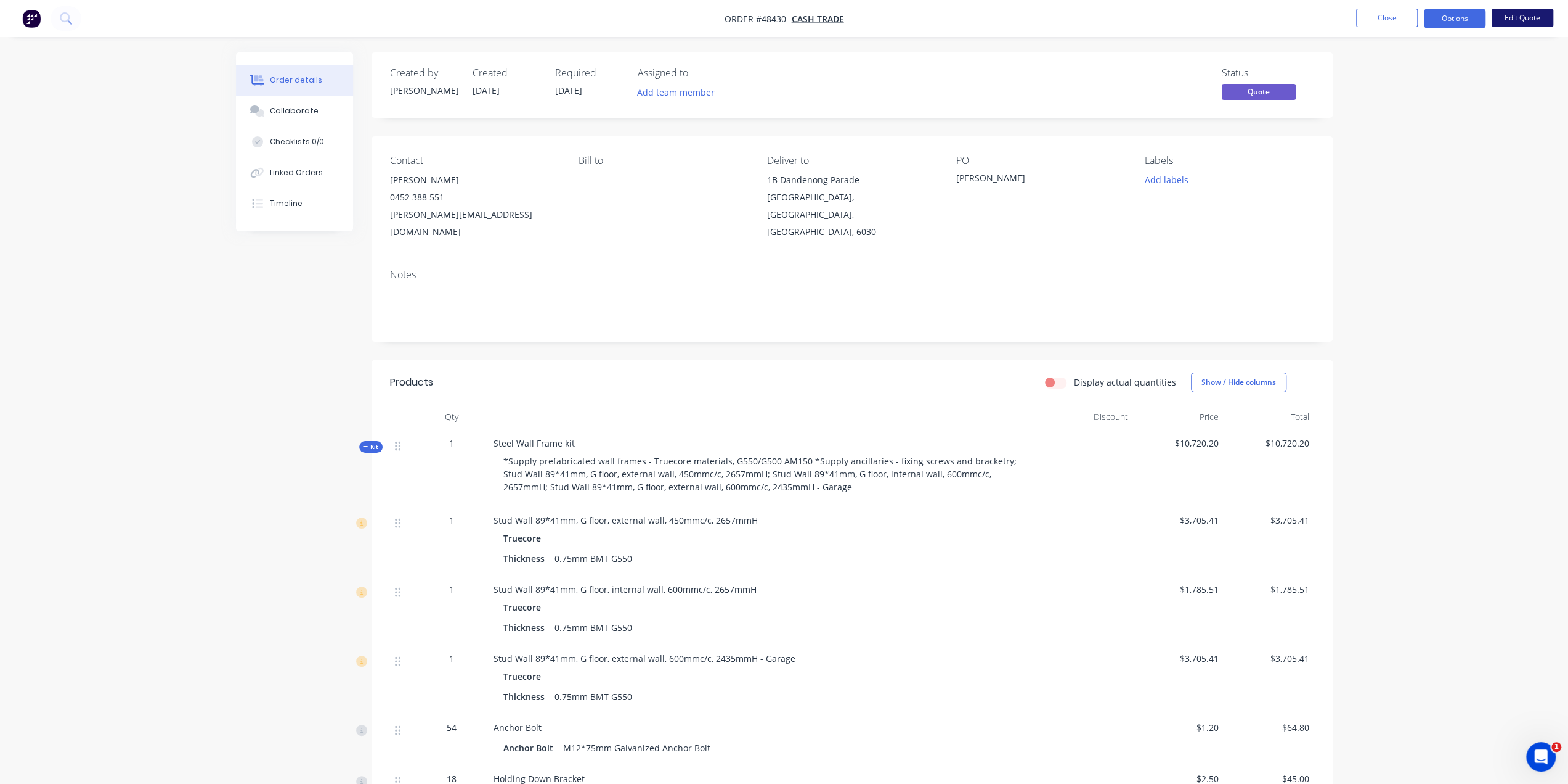
click at [1517, 22] on button "Edit Quote" at bounding box center [1523, 17] width 62 height 18
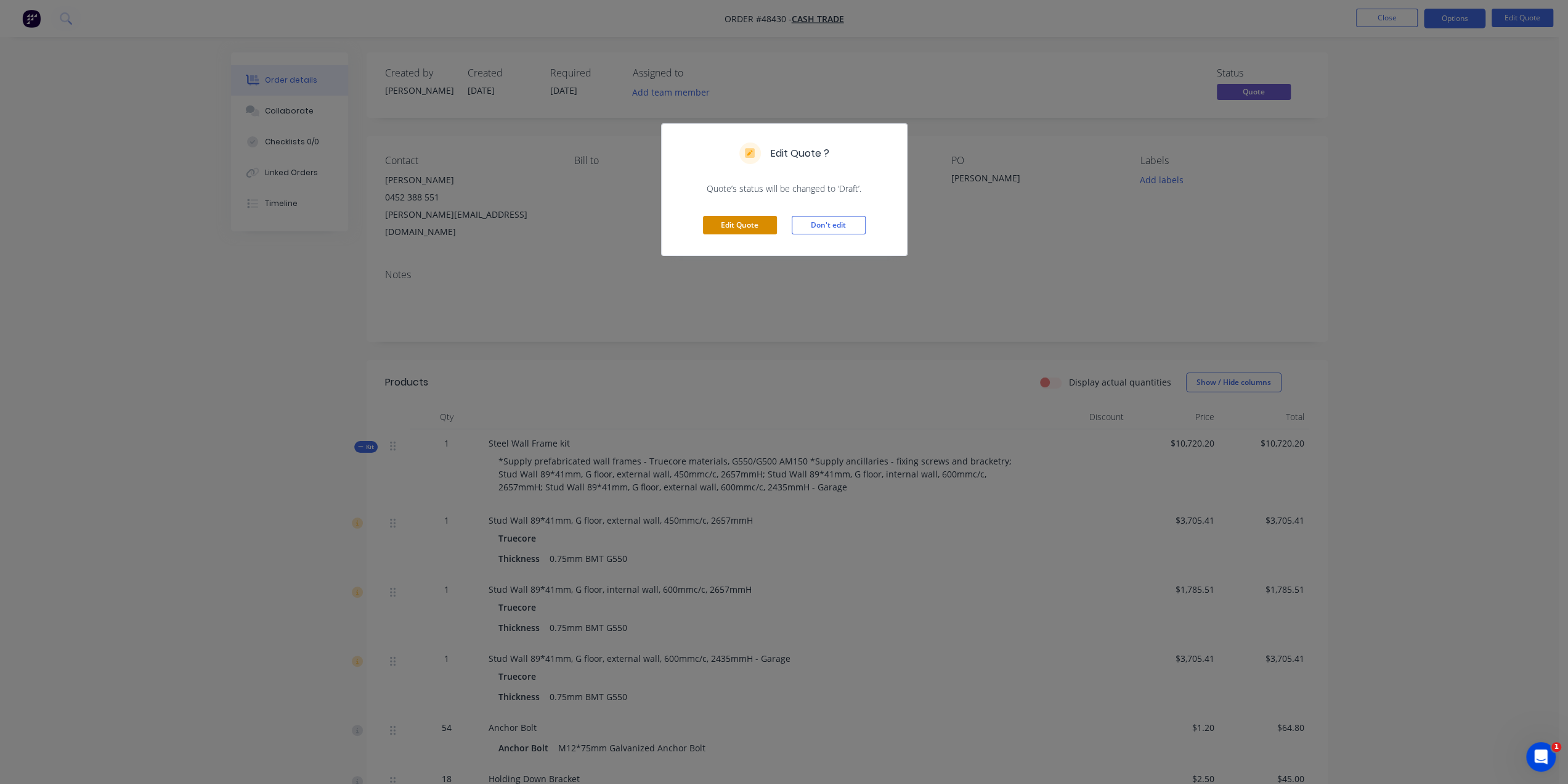
click at [739, 226] on button "Edit Quote" at bounding box center [740, 225] width 74 height 18
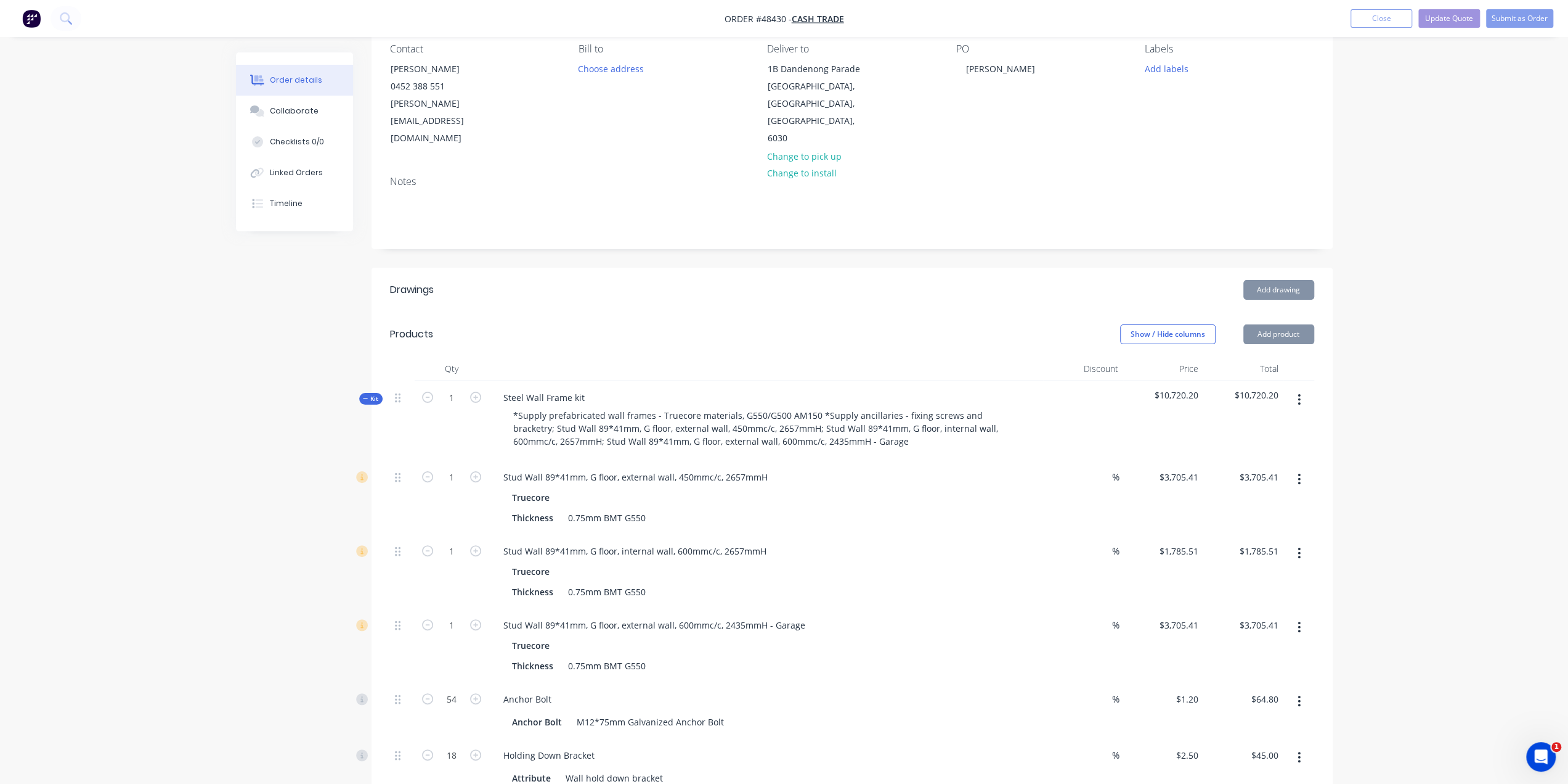
scroll to position [225, 0]
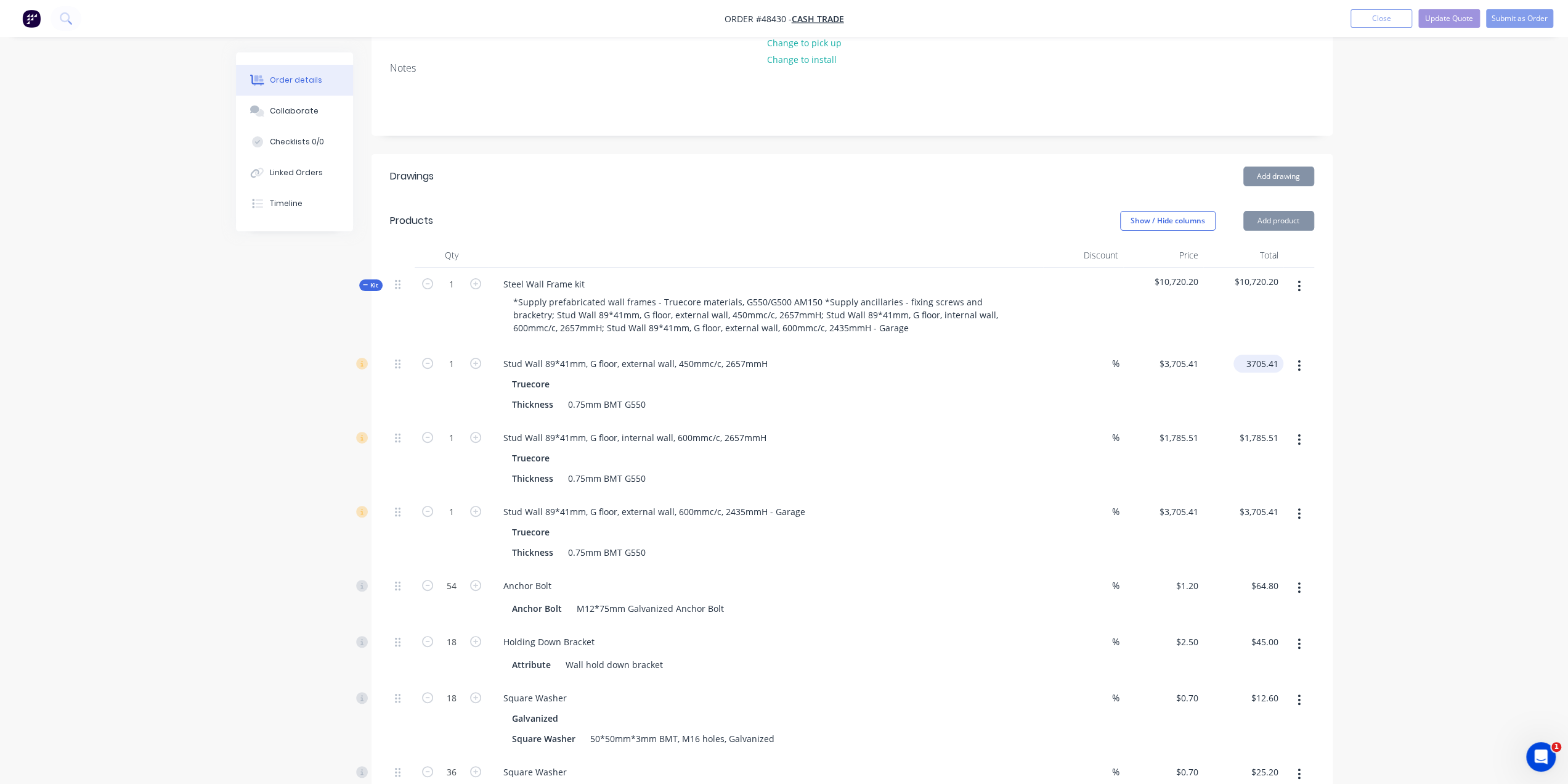
click at [1254, 354] on input "3705.41" at bounding box center [1261, 363] width 45 height 18
type input "3905.41"
click at [1253, 429] on input "$1,785.51" at bounding box center [1261, 438] width 45 height 18
type input "$3,905.41"
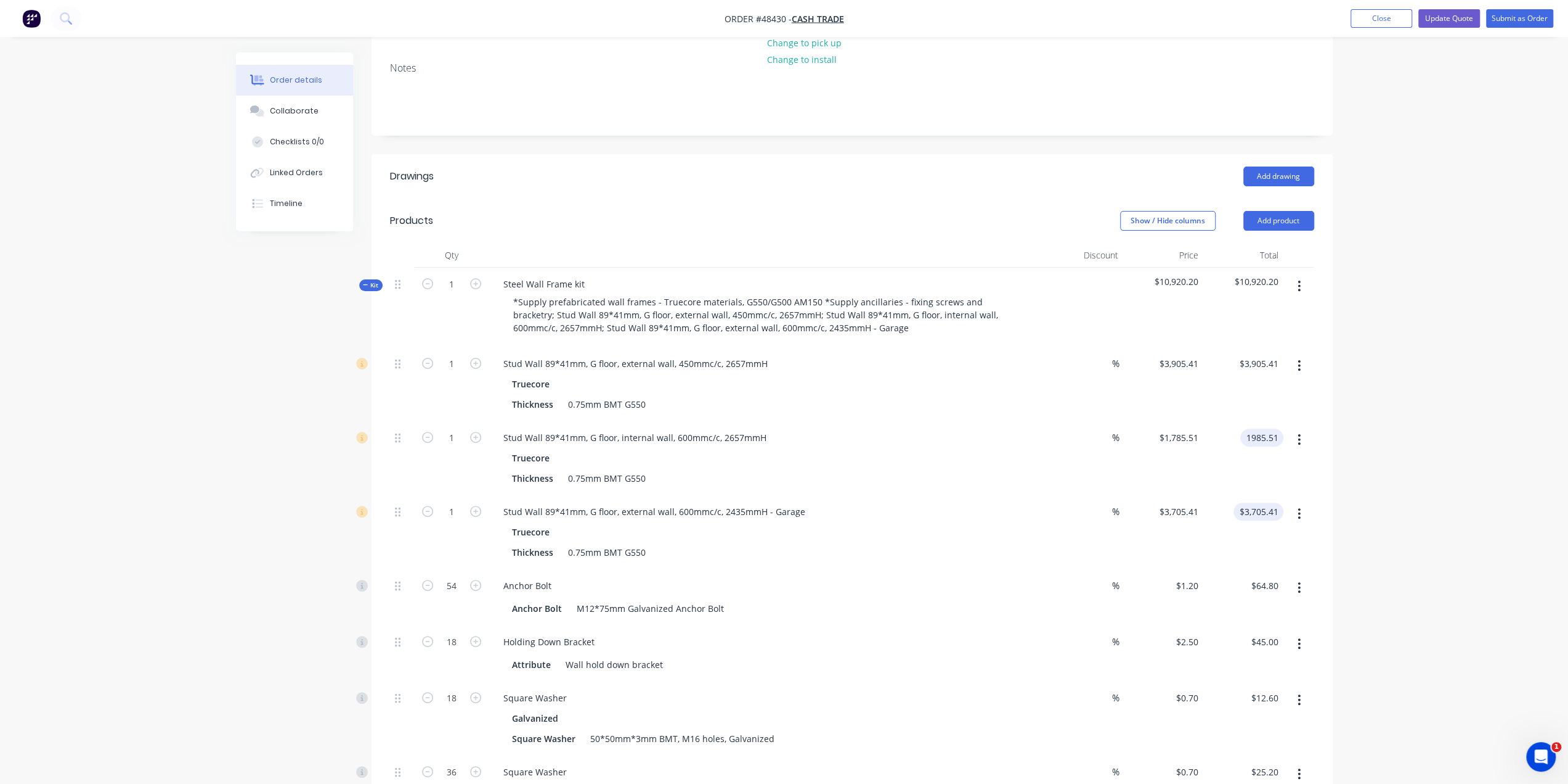
type input "1985.51"
type input "$1,985.51"
click at [1259, 503] on input "3705.41" at bounding box center [1261, 512] width 45 height 18
drag, startPoint x: 1247, startPoint y: 476, endPoint x: 1492, endPoint y: 471, distance: 245.1
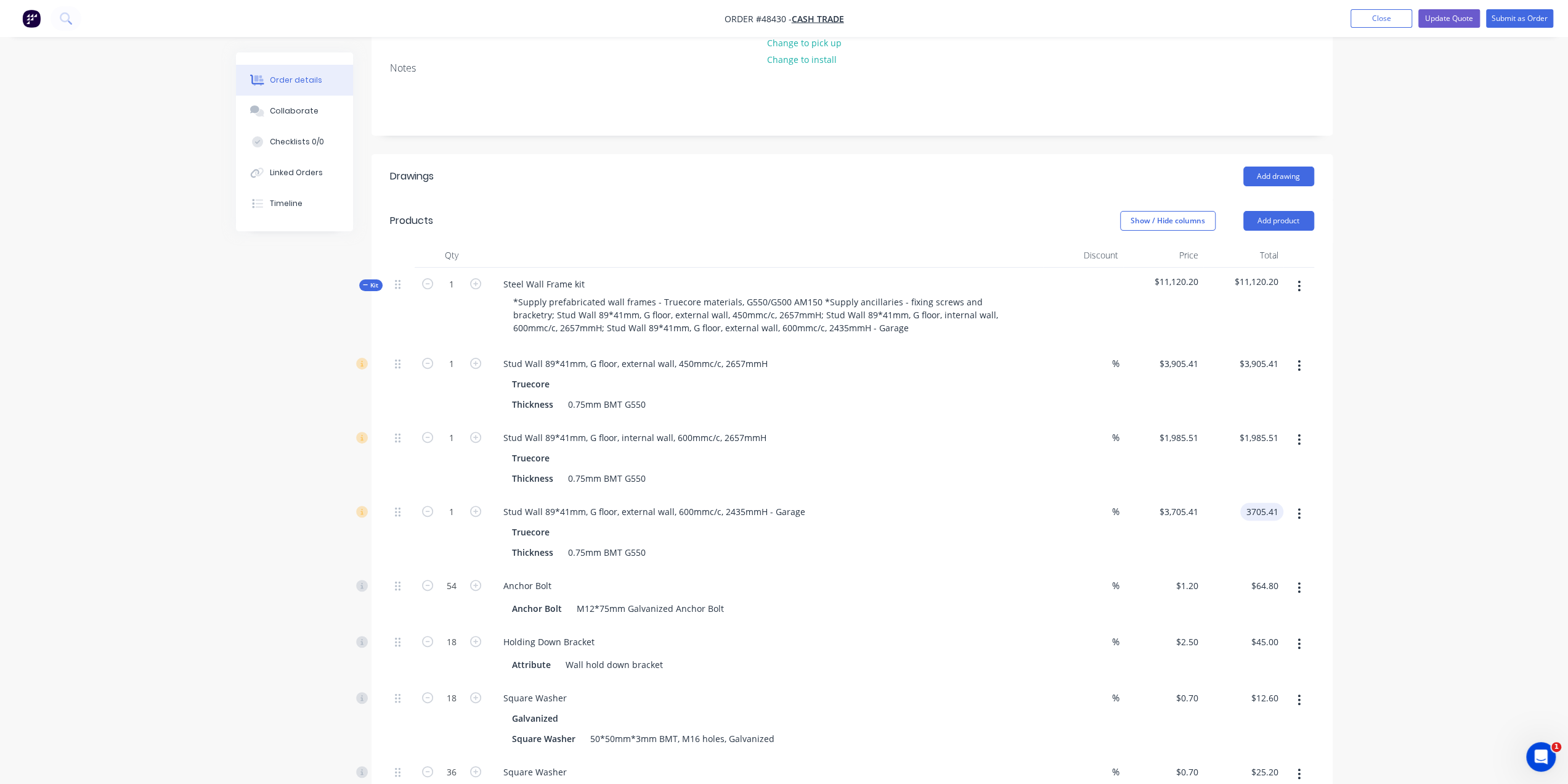
type input "1821.87"
type input "$1,821.87"
click at [1259, 503] on input "1821.87" at bounding box center [1261, 512] width 45 height 18
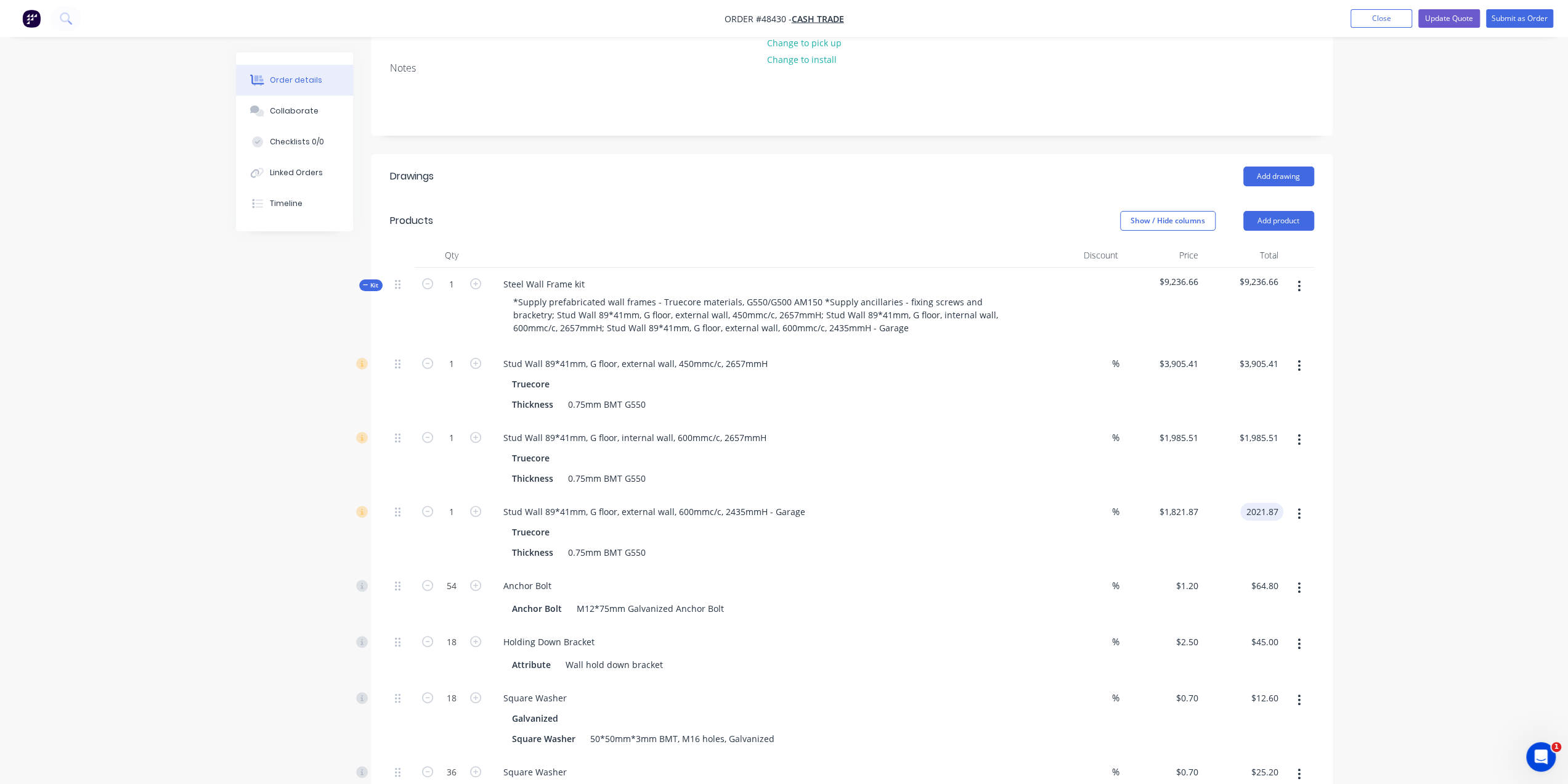
type input "2021.87"
type input "$2,021.87"
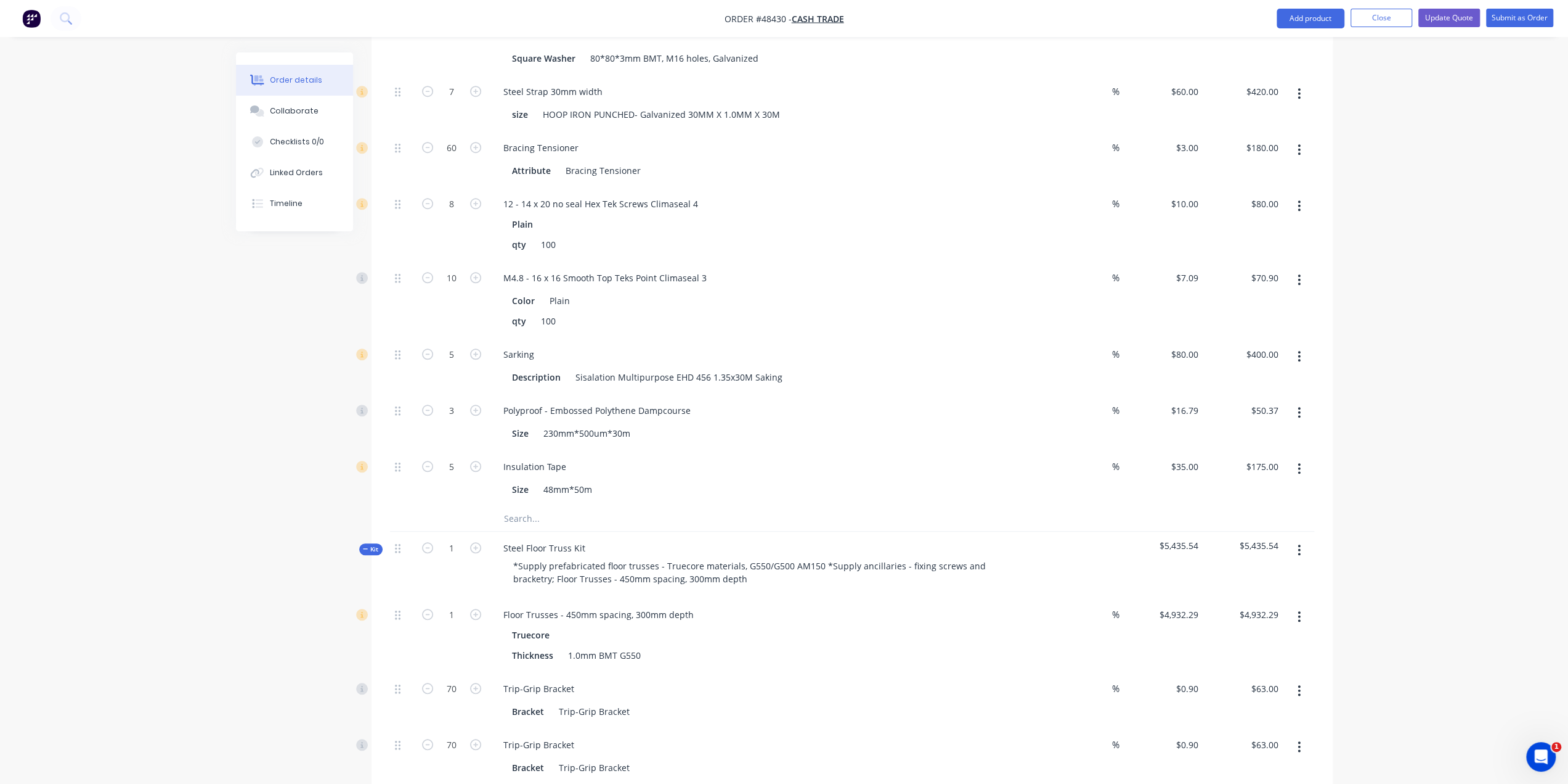
scroll to position [1069, 0]
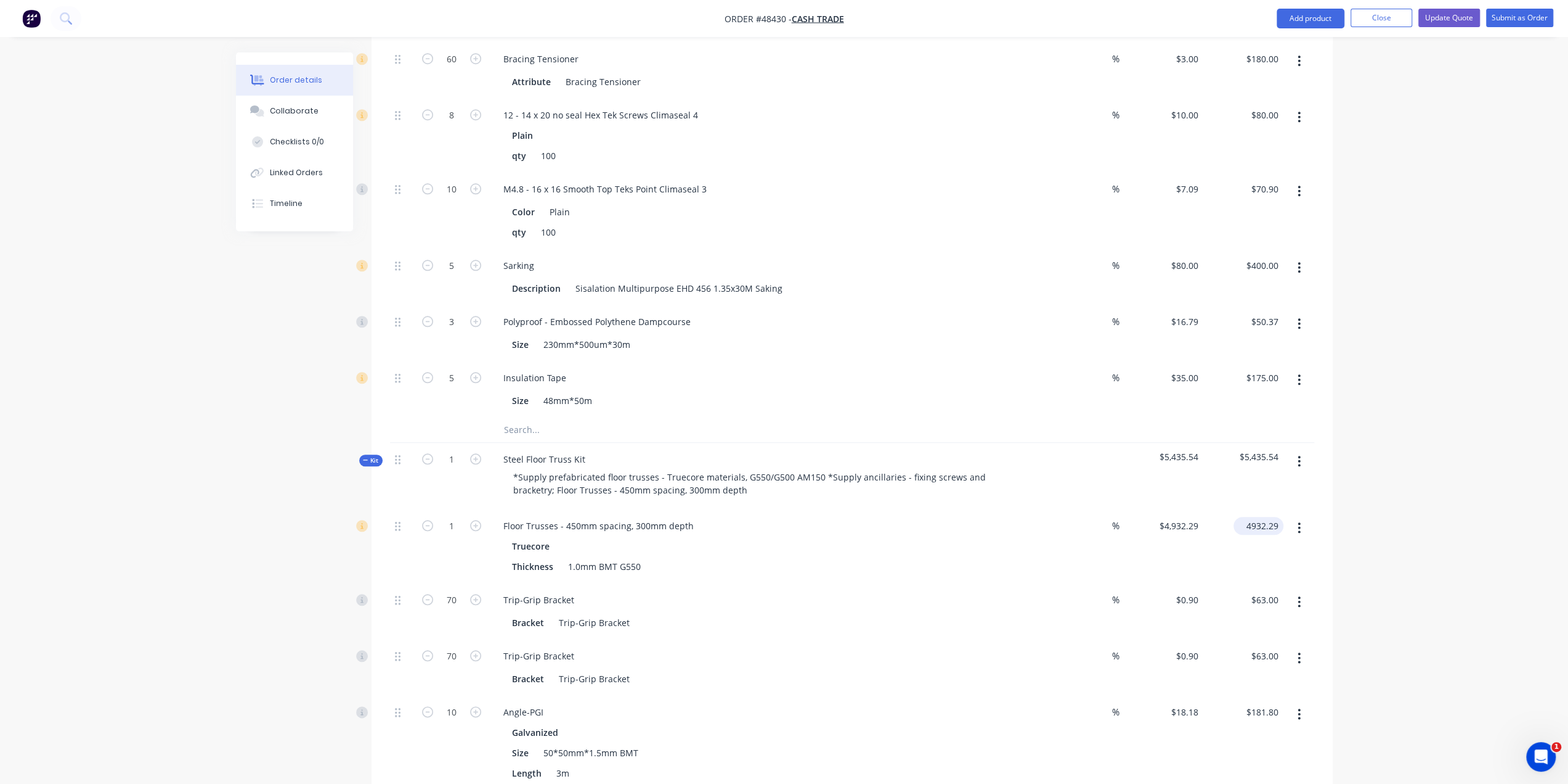
click at [1256, 517] on input "4932.29" at bounding box center [1261, 526] width 45 height 18
type input "5232.29"
type input "$5,232.29"
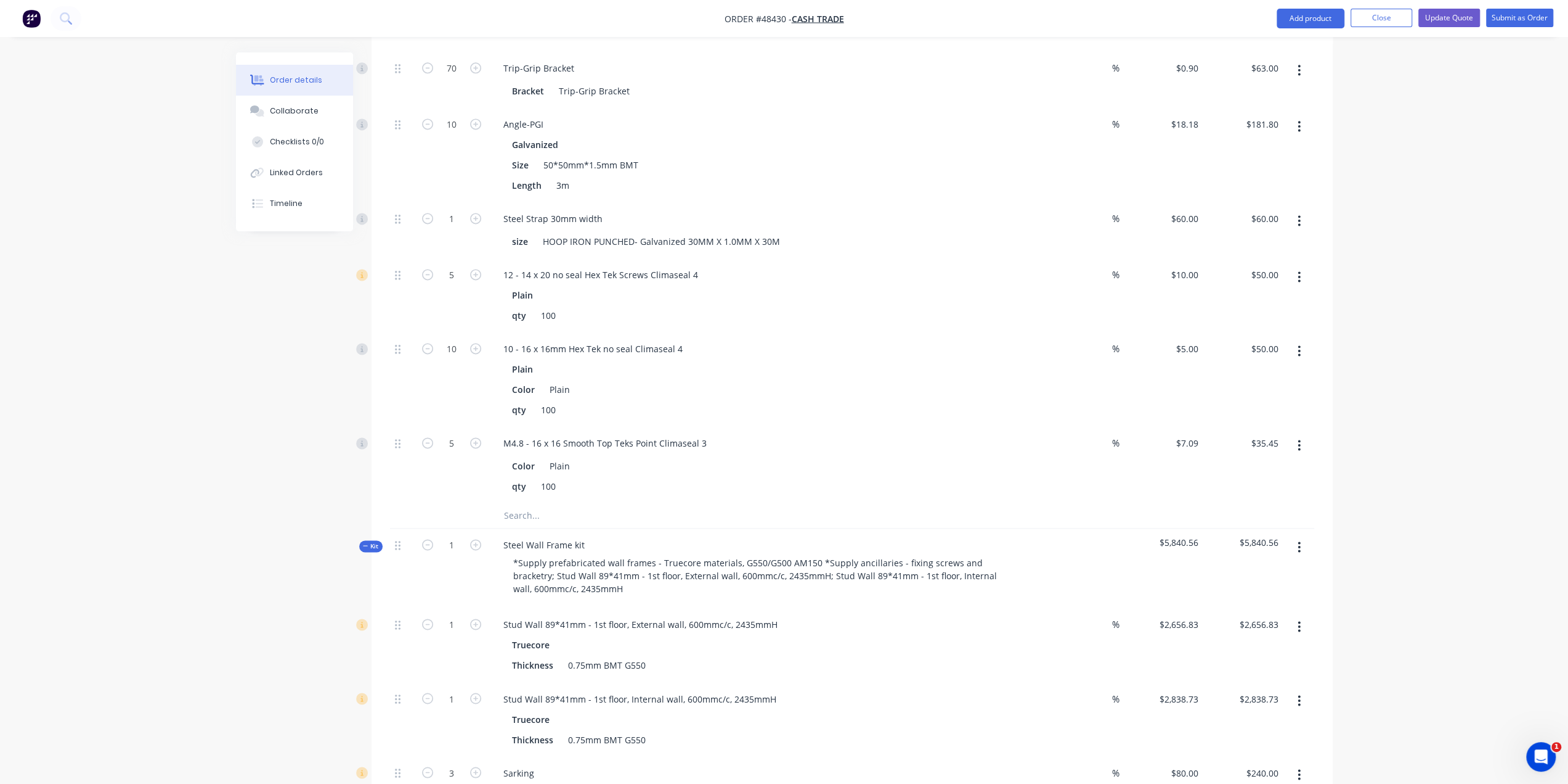
scroll to position [1747, 0]
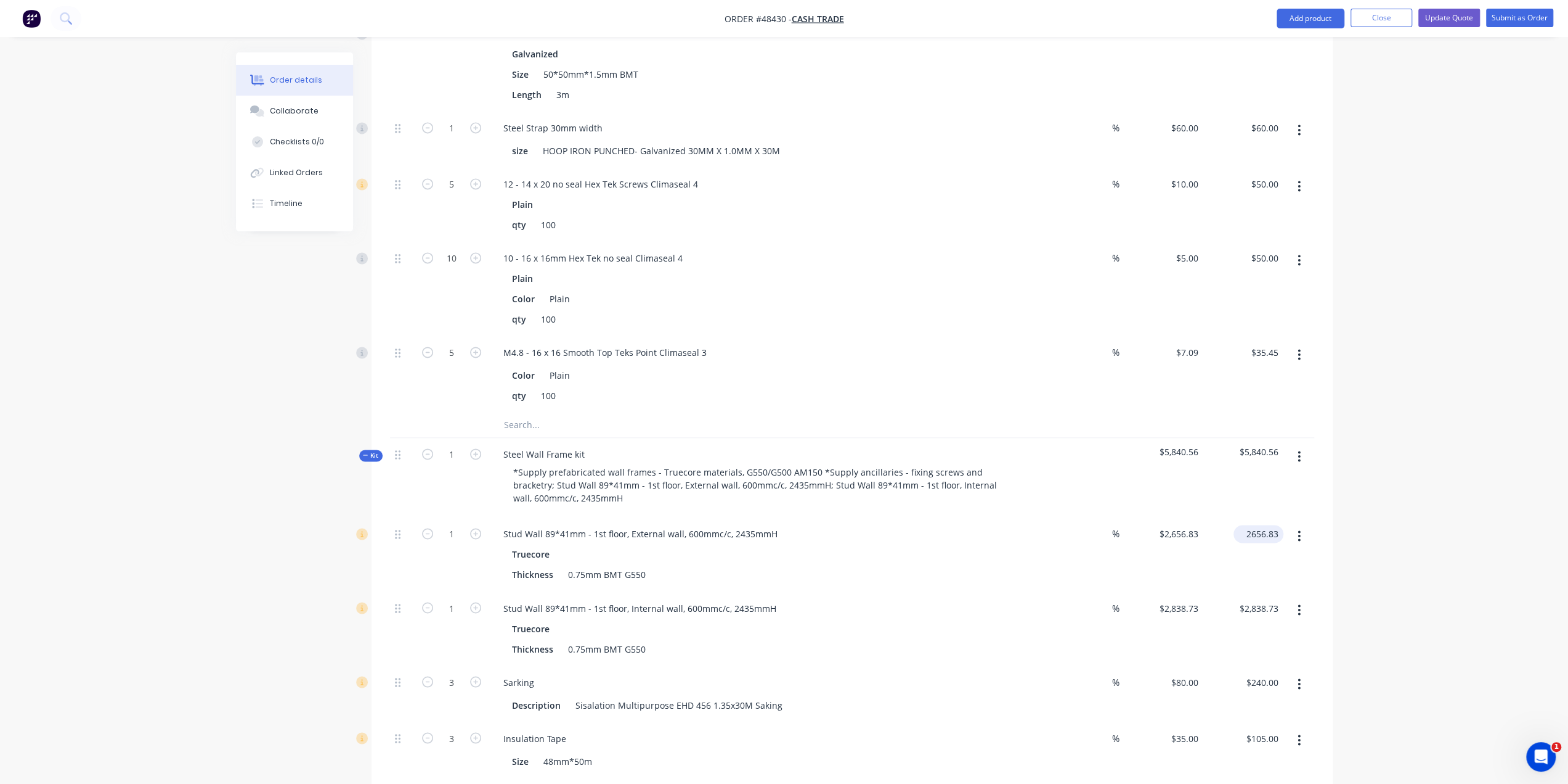
click at [1255, 525] on input "2656.83" at bounding box center [1261, 534] width 45 height 18
type input "2856.83"
type input "$2,856.83"
click at [1405, 513] on div "Order details Collaborate Checklists 0/0 Linked Orders Timeline Order details C…" at bounding box center [784, 138] width 1568 height 3770
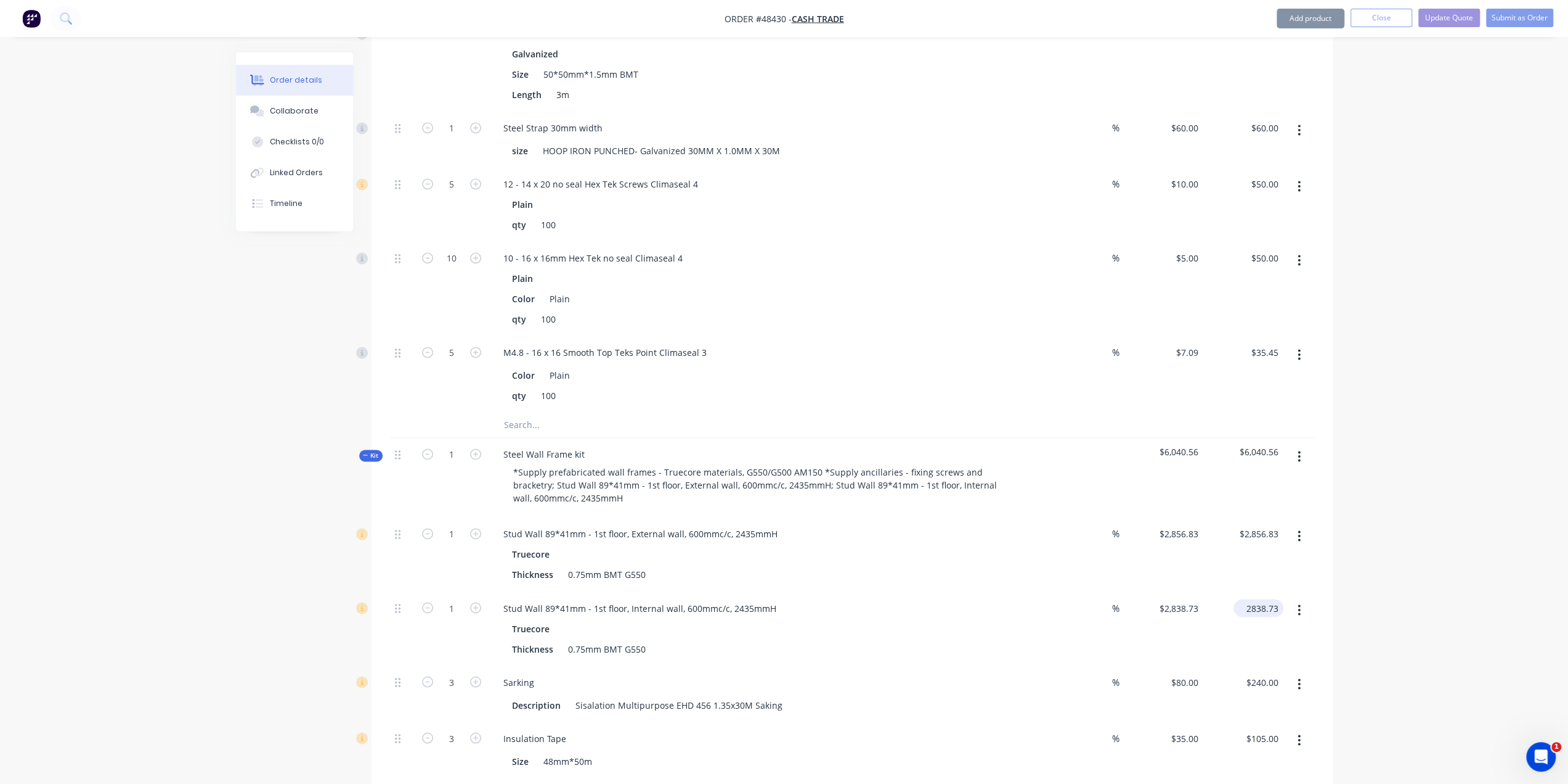
click at [1262, 599] on input "2838.73" at bounding box center [1261, 608] width 45 height 18
type input "3038.73"
type input "$3,038.73"
drag, startPoint x: 1390, startPoint y: 589, endPoint x: 1378, endPoint y: 596, distance: 13.9
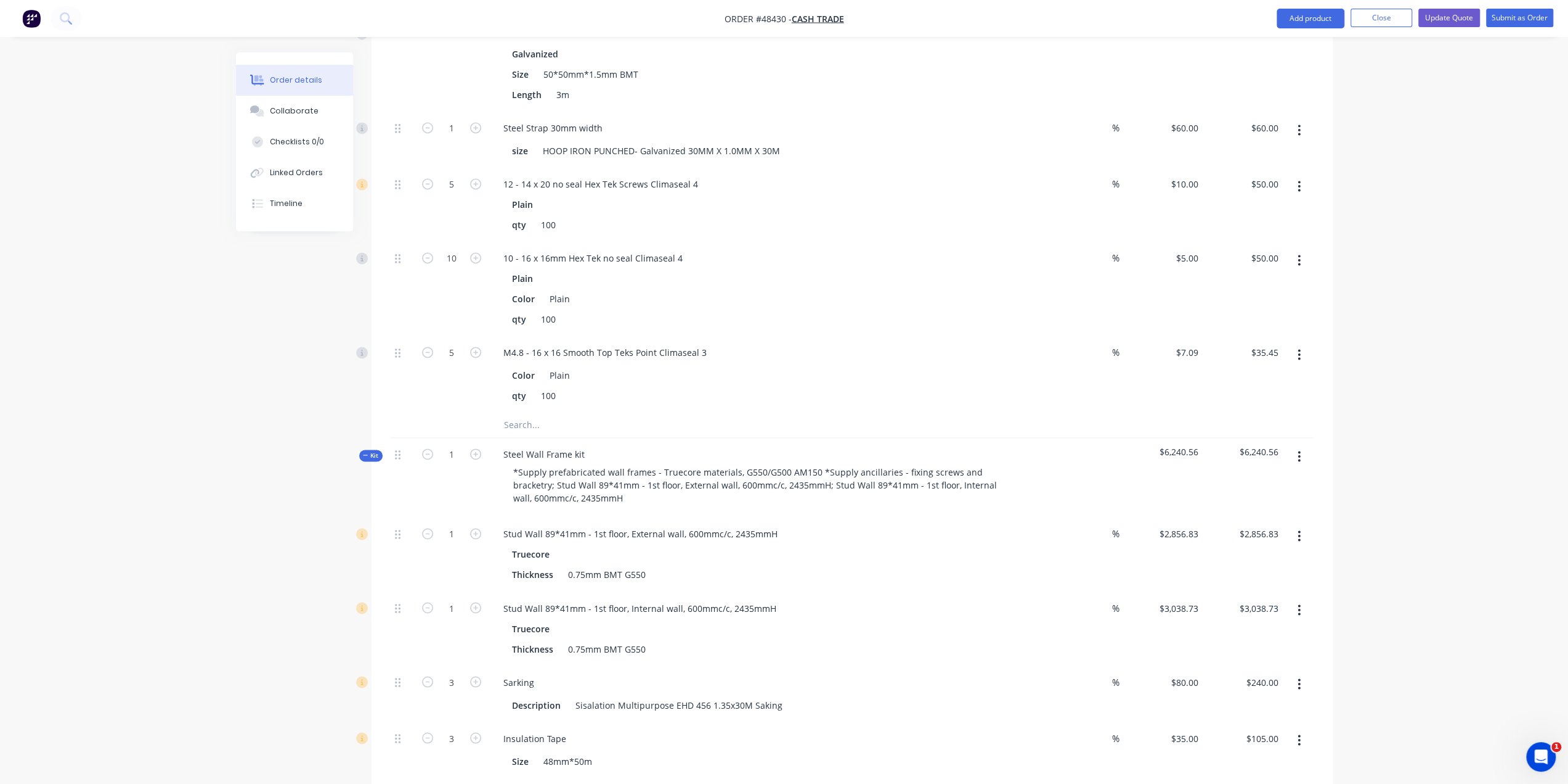
click at [1390, 589] on div "Order details Collaborate Checklists 0/0 Linked Orders Timeline Order details C…" at bounding box center [784, 138] width 1568 height 3770
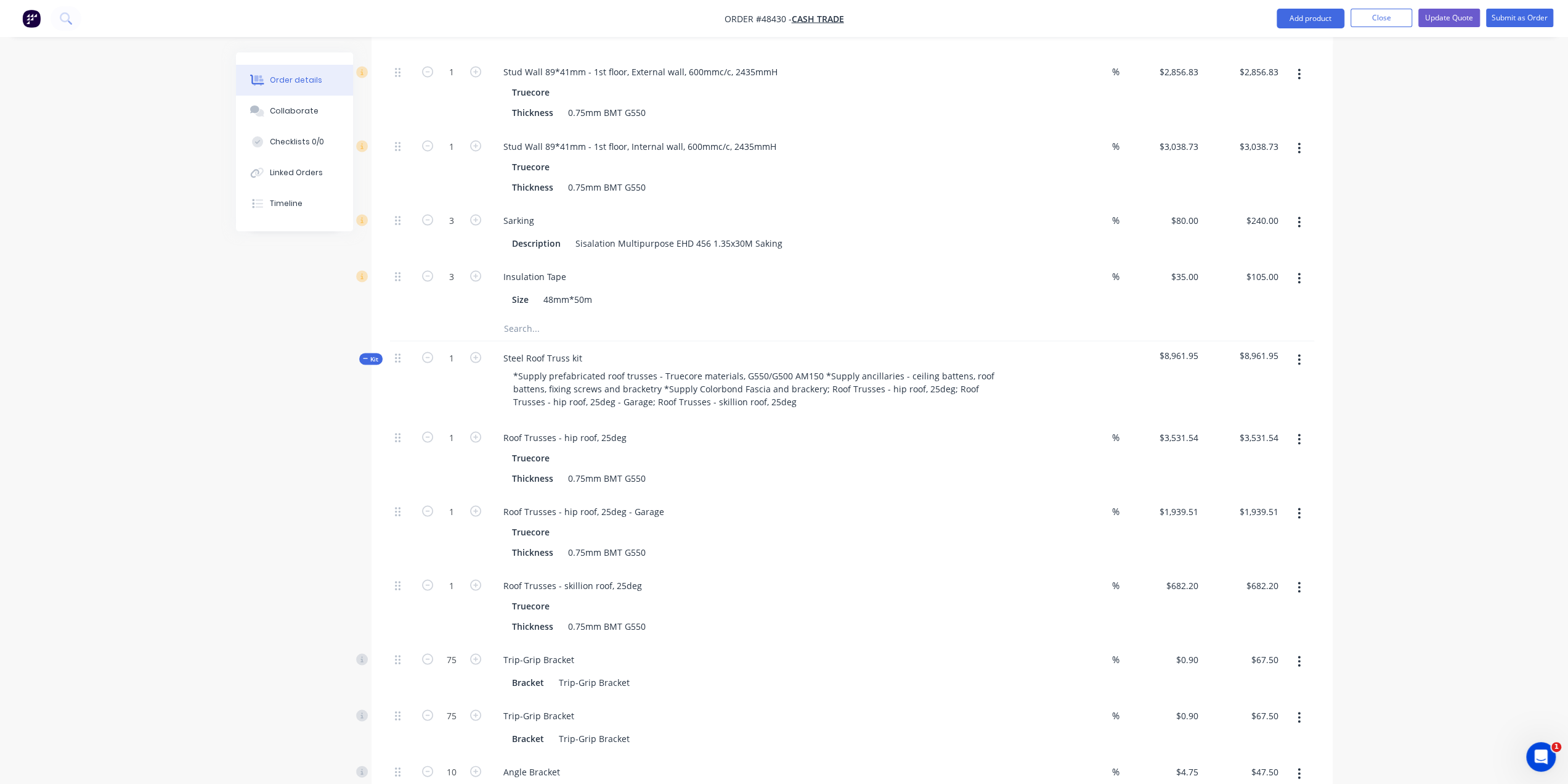
scroll to position [2199, 0]
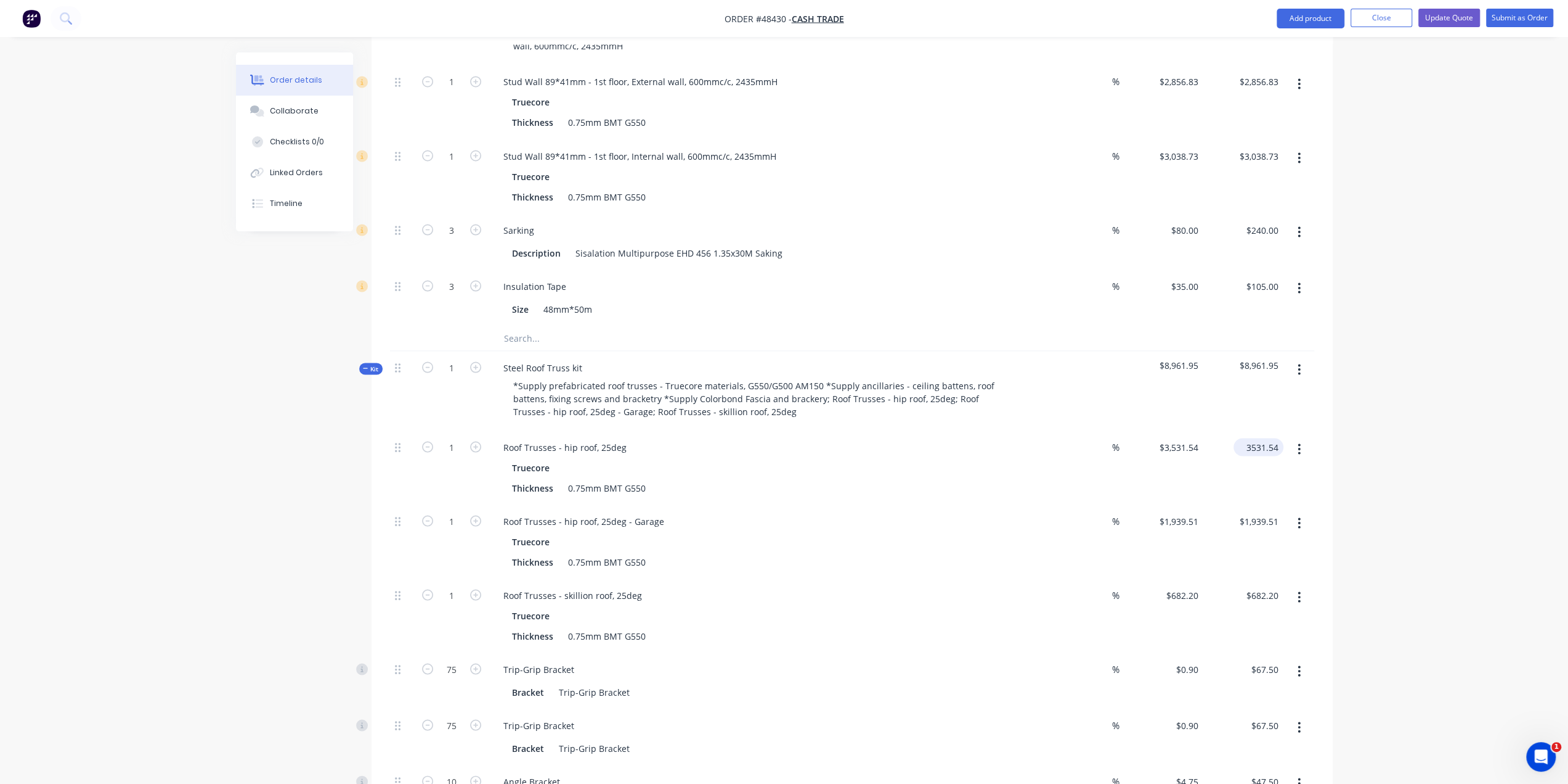
click at [1247, 438] on input "3531.54" at bounding box center [1261, 447] width 45 height 18
type input "3731.54"
type input "$3,731.54"
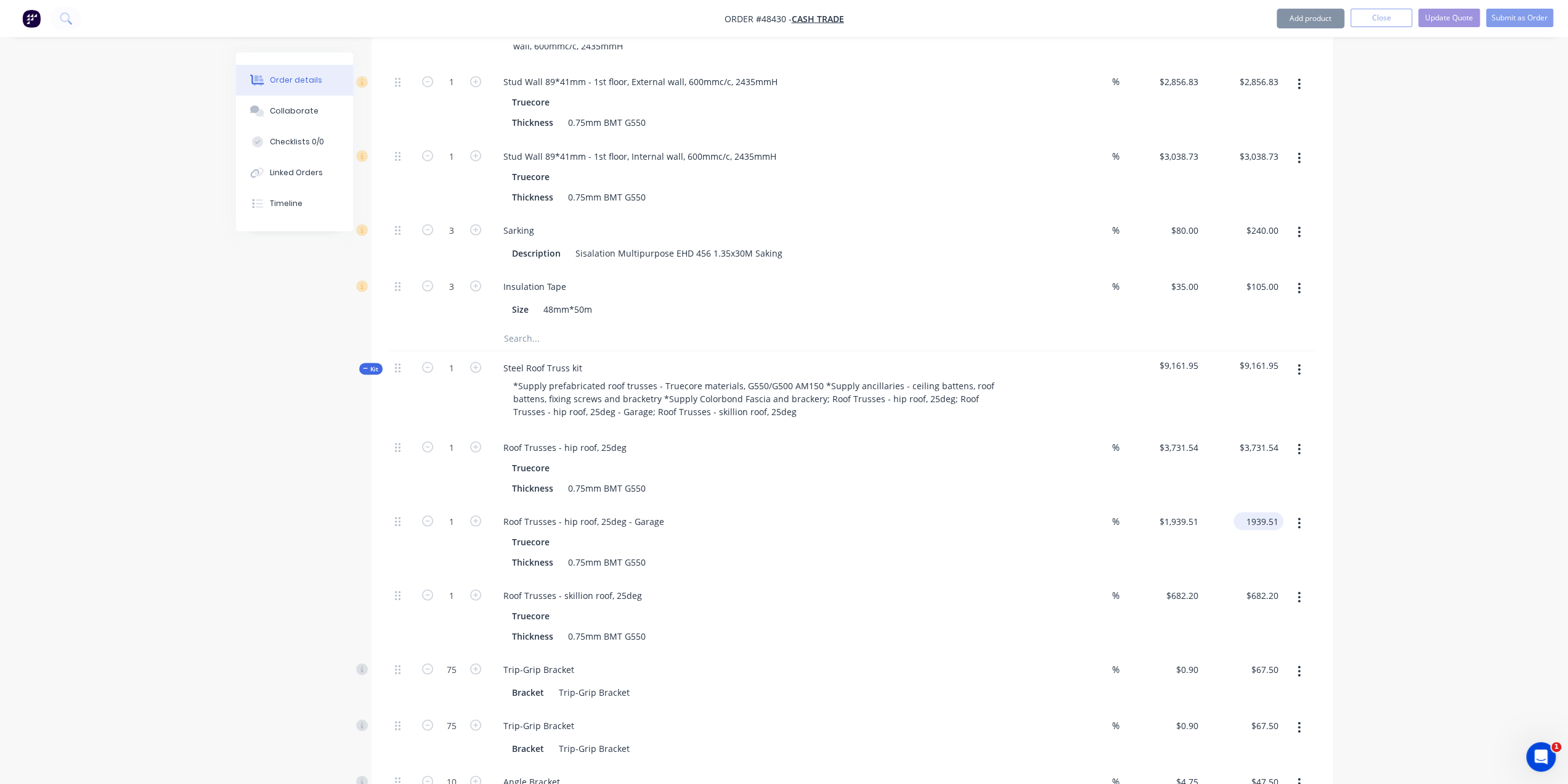
click at [1257, 512] on input "1939.51" at bounding box center [1261, 521] width 45 height 18
type input "2139.51"
type input "$2,139.51"
drag, startPoint x: 1501, startPoint y: 573, endPoint x: 1391, endPoint y: 558, distance: 111.0
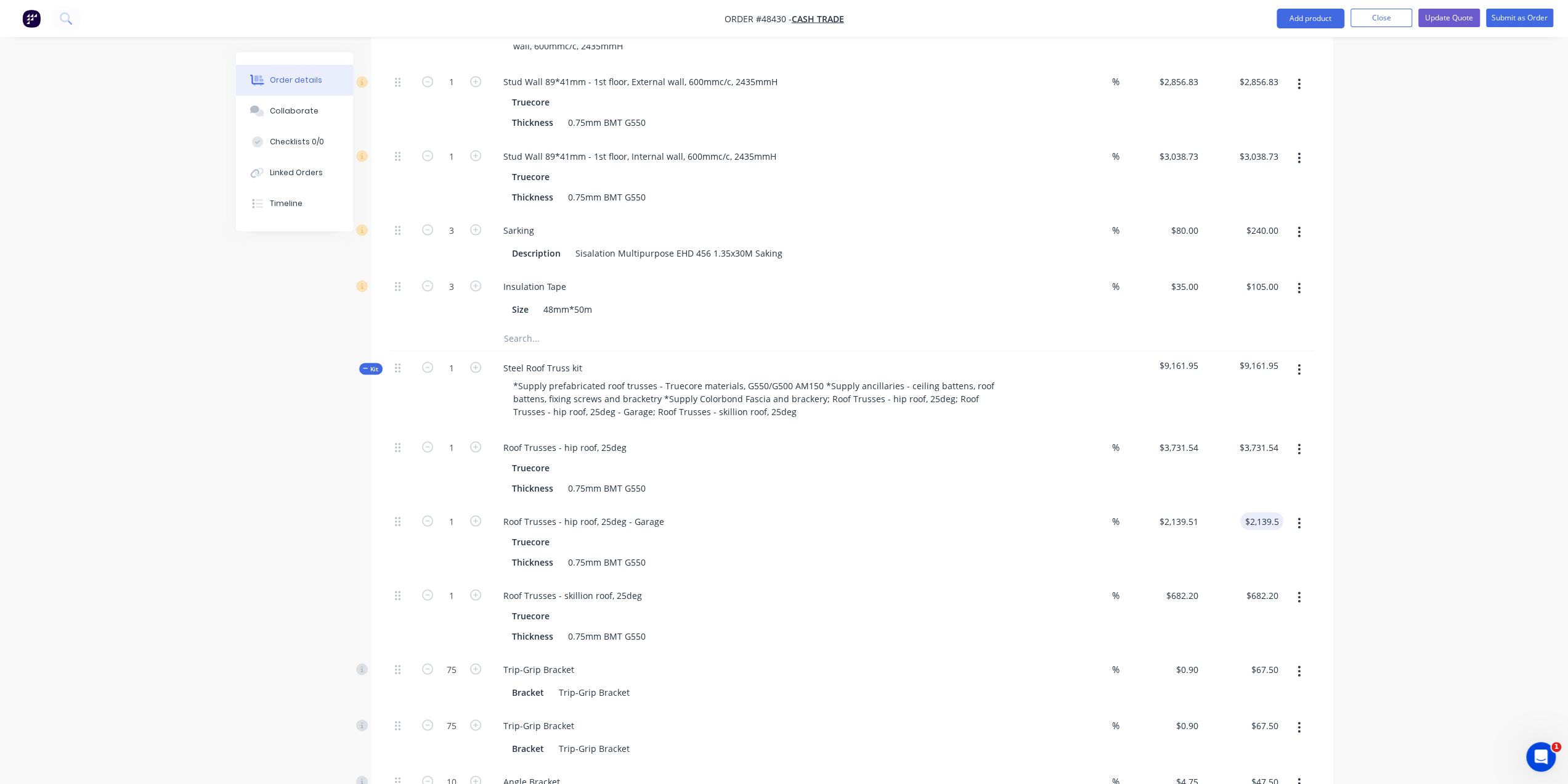
click at [1260, 586] on input "682.20" at bounding box center [1264, 595] width 38 height 18
type input "782.20"
type input "$782.20"
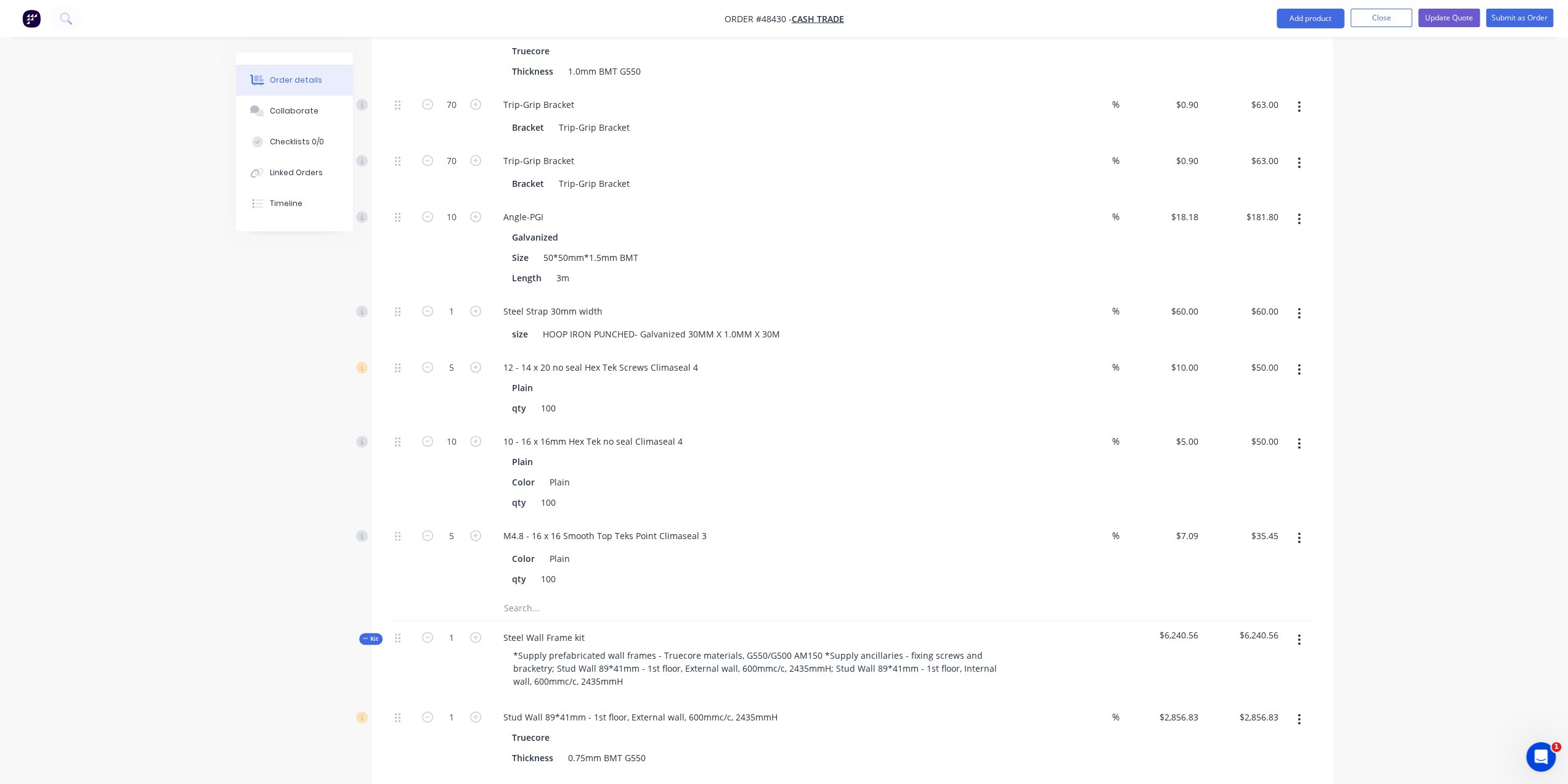
scroll to position [0, 0]
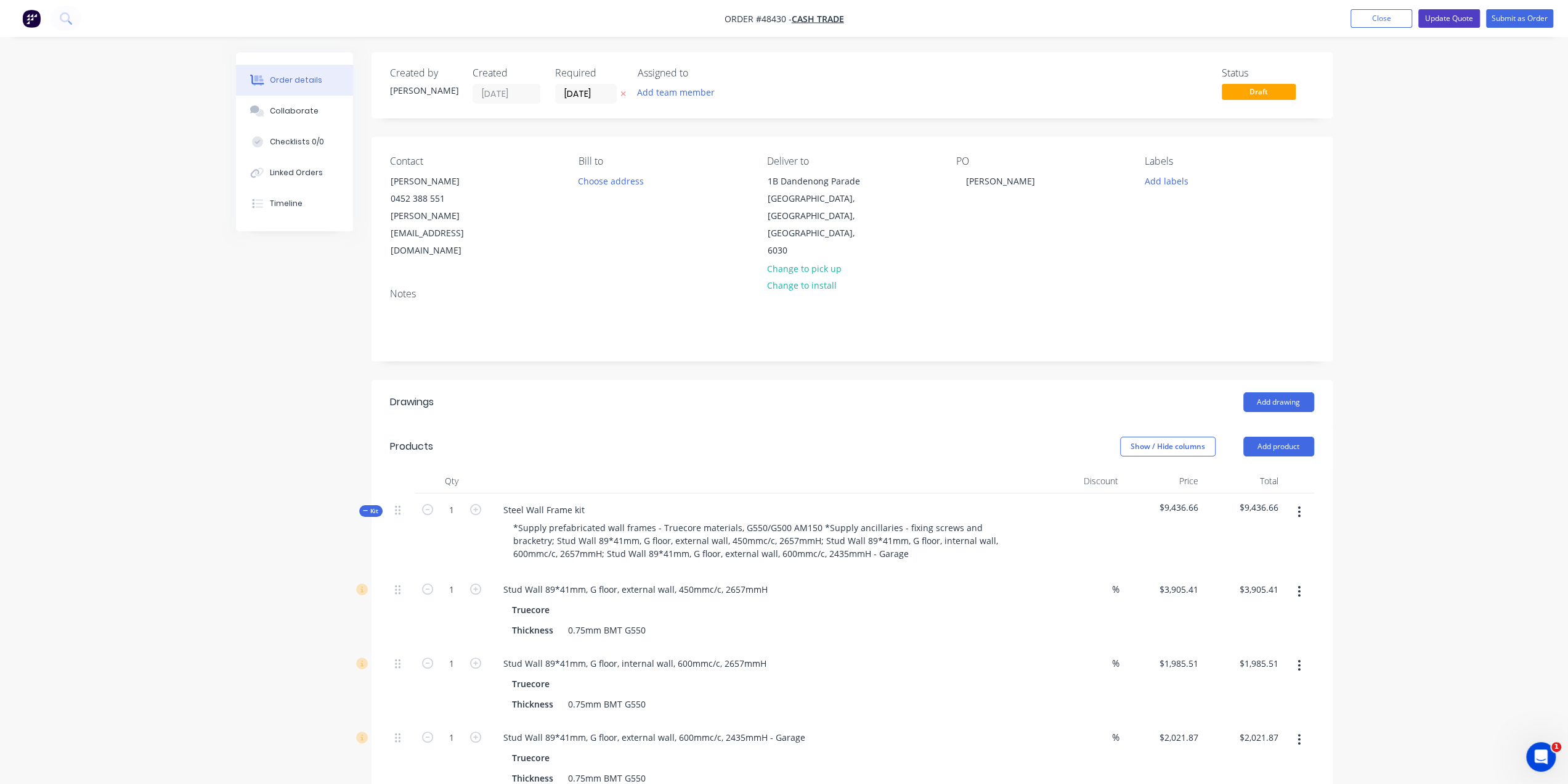
click at [1445, 19] on button "Update Quote" at bounding box center [1449, 18] width 62 height 18
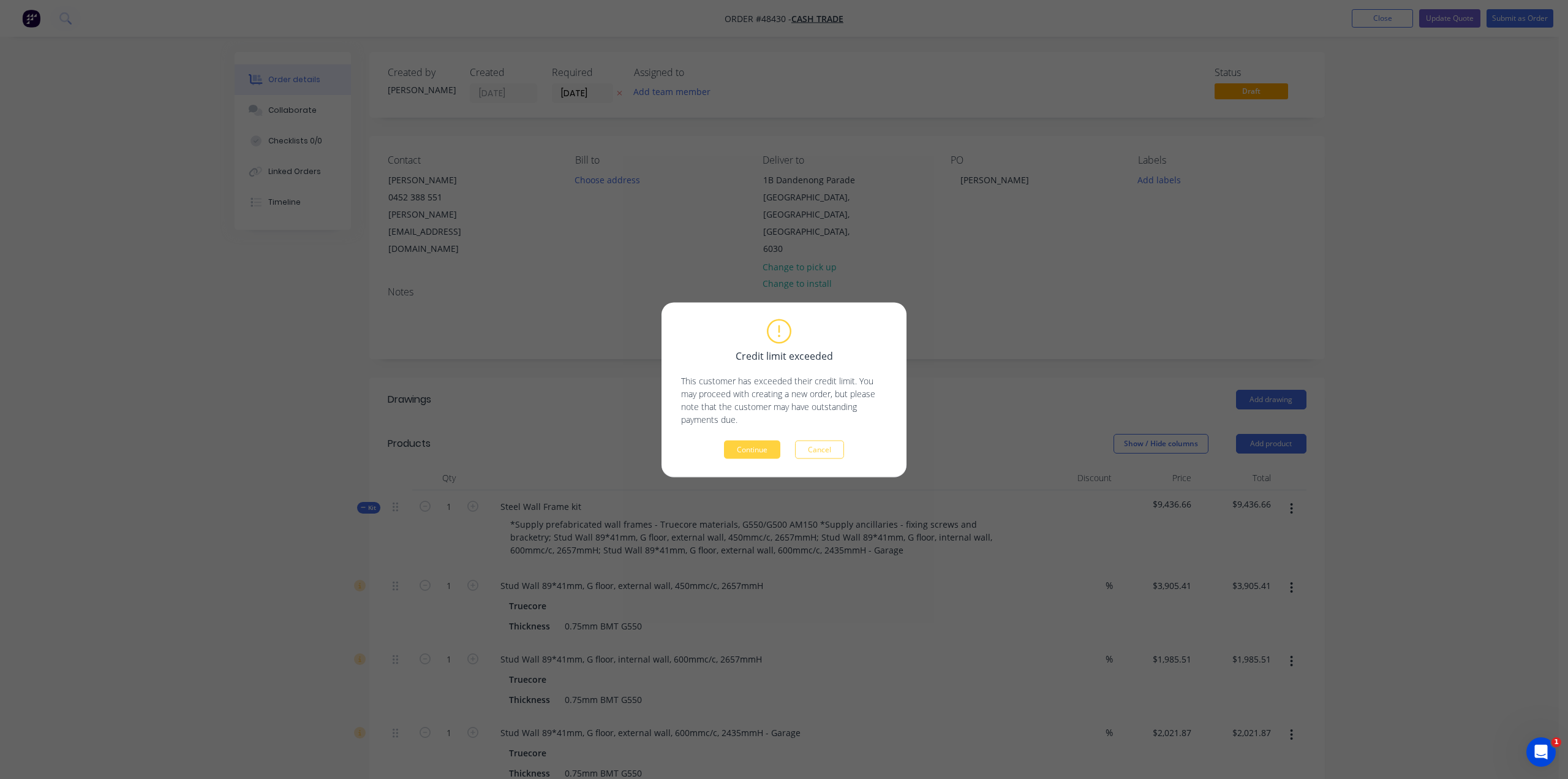
click at [740, 454] on button "Continue" at bounding box center [752, 449] width 56 height 18
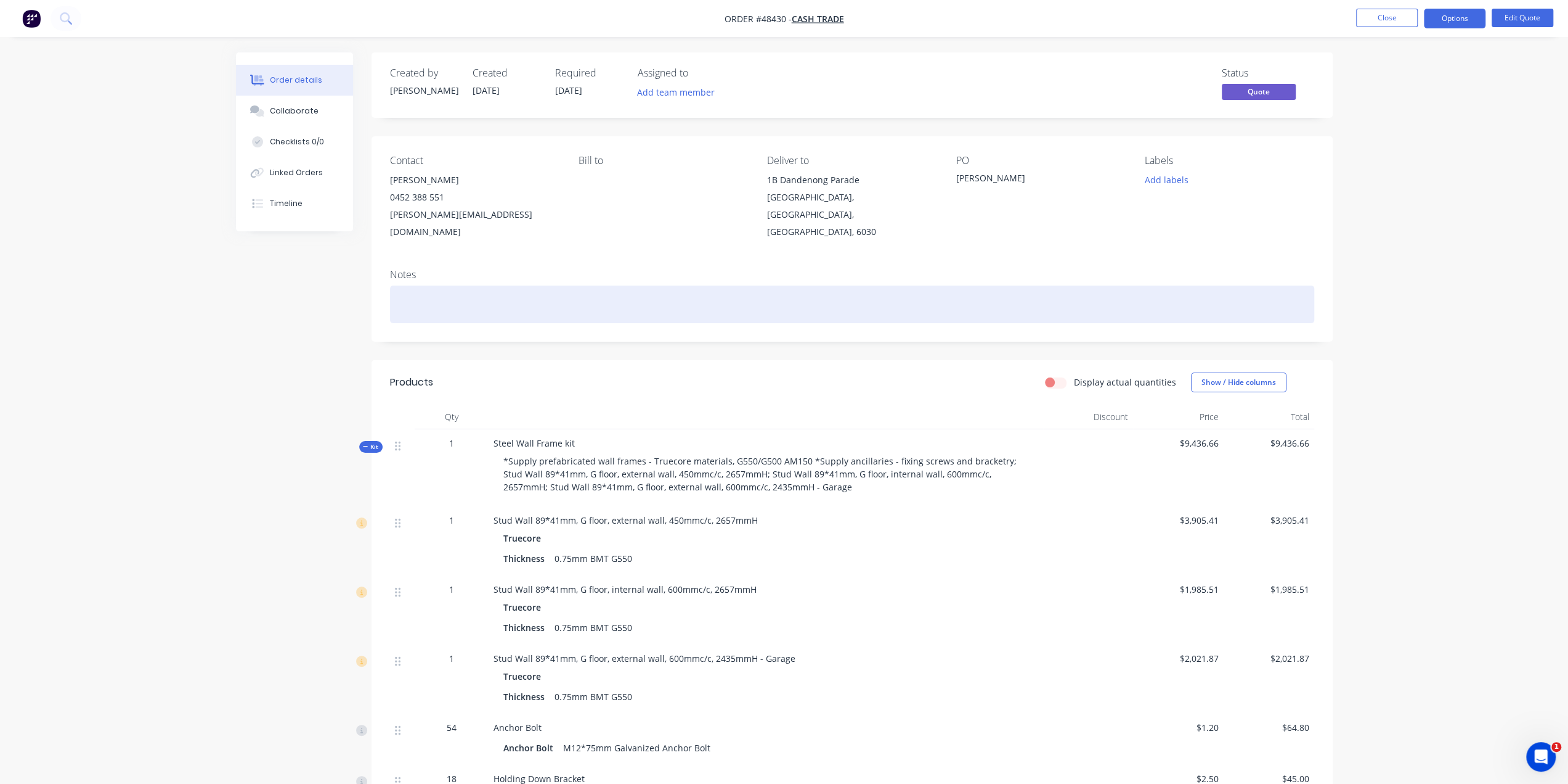
click at [649, 286] on div at bounding box center [852, 304] width 924 height 37
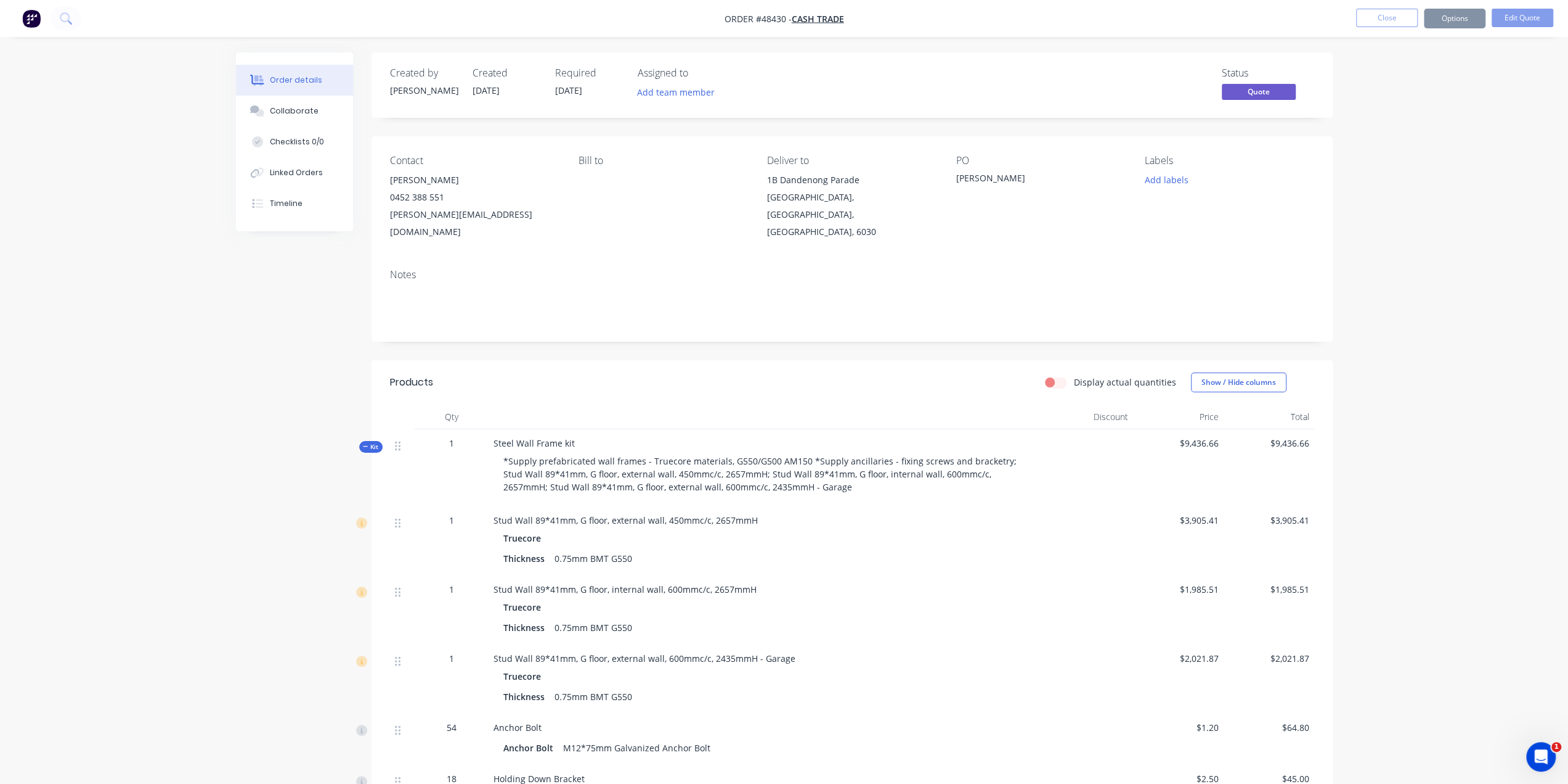
click at [638, 269] on div "Notes" at bounding box center [852, 275] width 924 height 12
click at [1447, 23] on button "Options" at bounding box center [1455, 18] width 62 height 20
click at [1399, 224] on div "Duplicate" at bounding box center [1417, 223] width 113 height 18
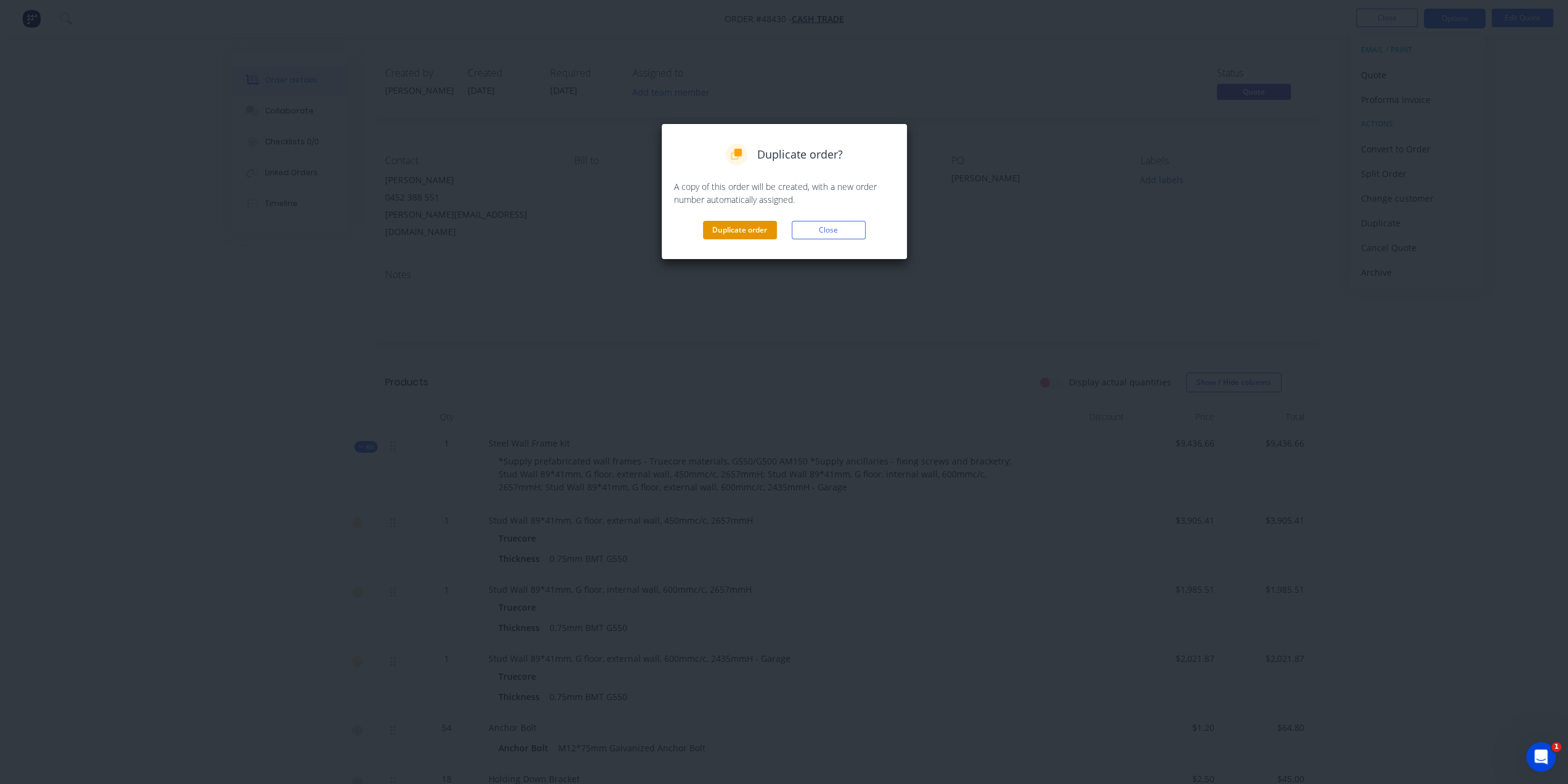
click at [751, 230] on button "Duplicate order" at bounding box center [740, 230] width 74 height 18
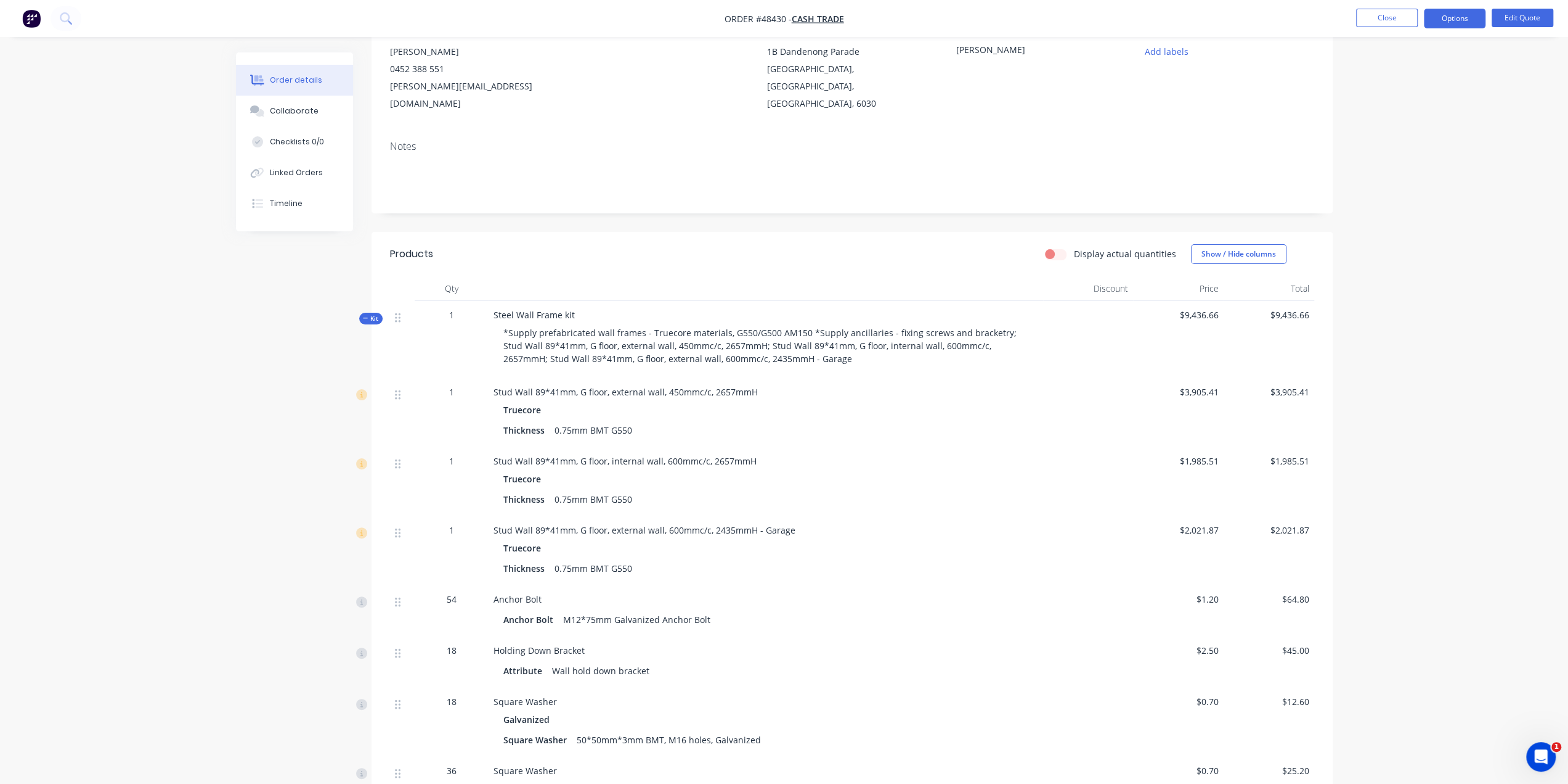
scroll to position [287, 0]
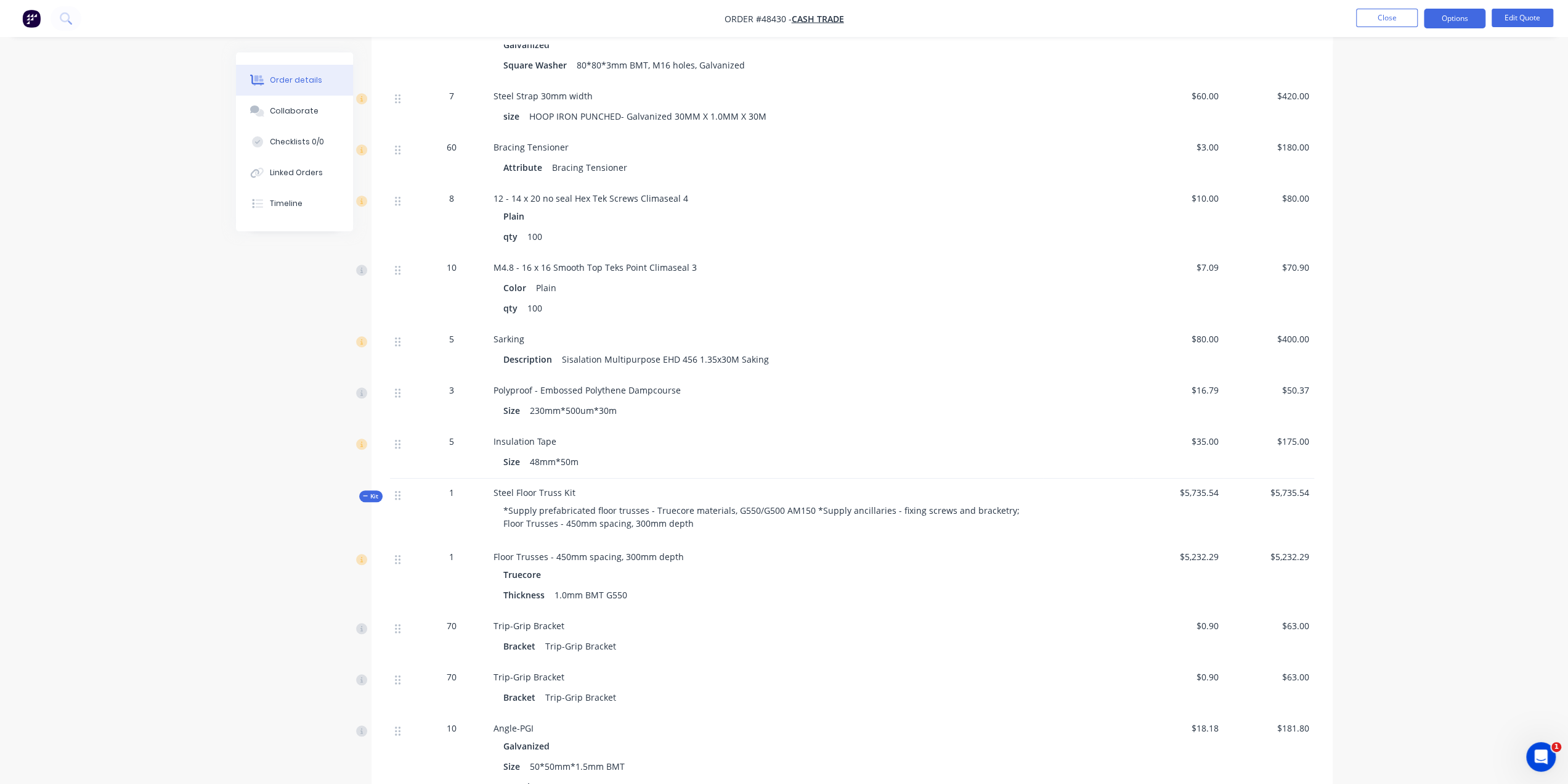
scroll to position [780, 0]
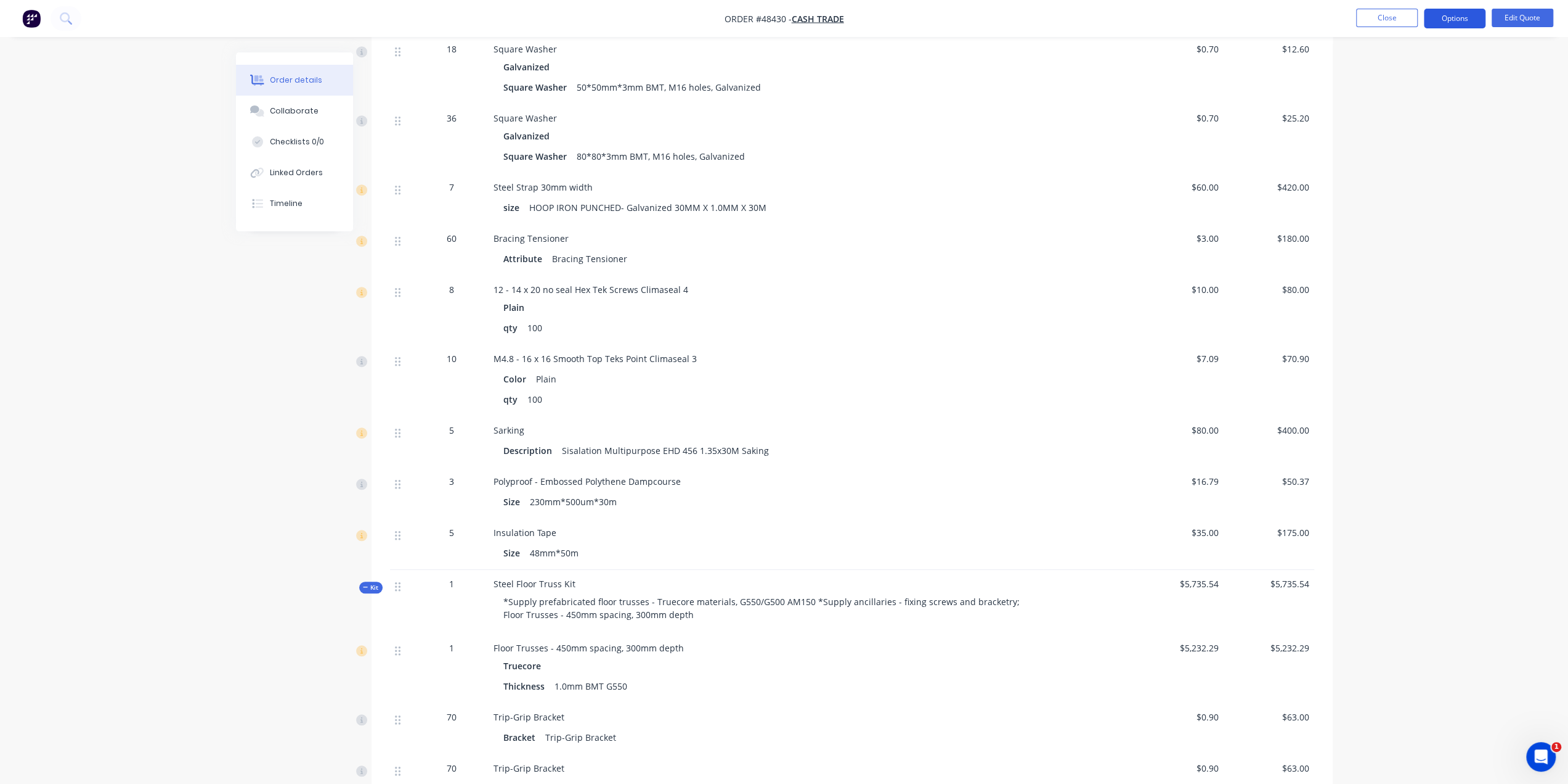
click at [1472, 18] on button "Options" at bounding box center [1455, 18] width 62 height 20
click at [1399, 72] on div "Quote" at bounding box center [1417, 75] width 113 height 18
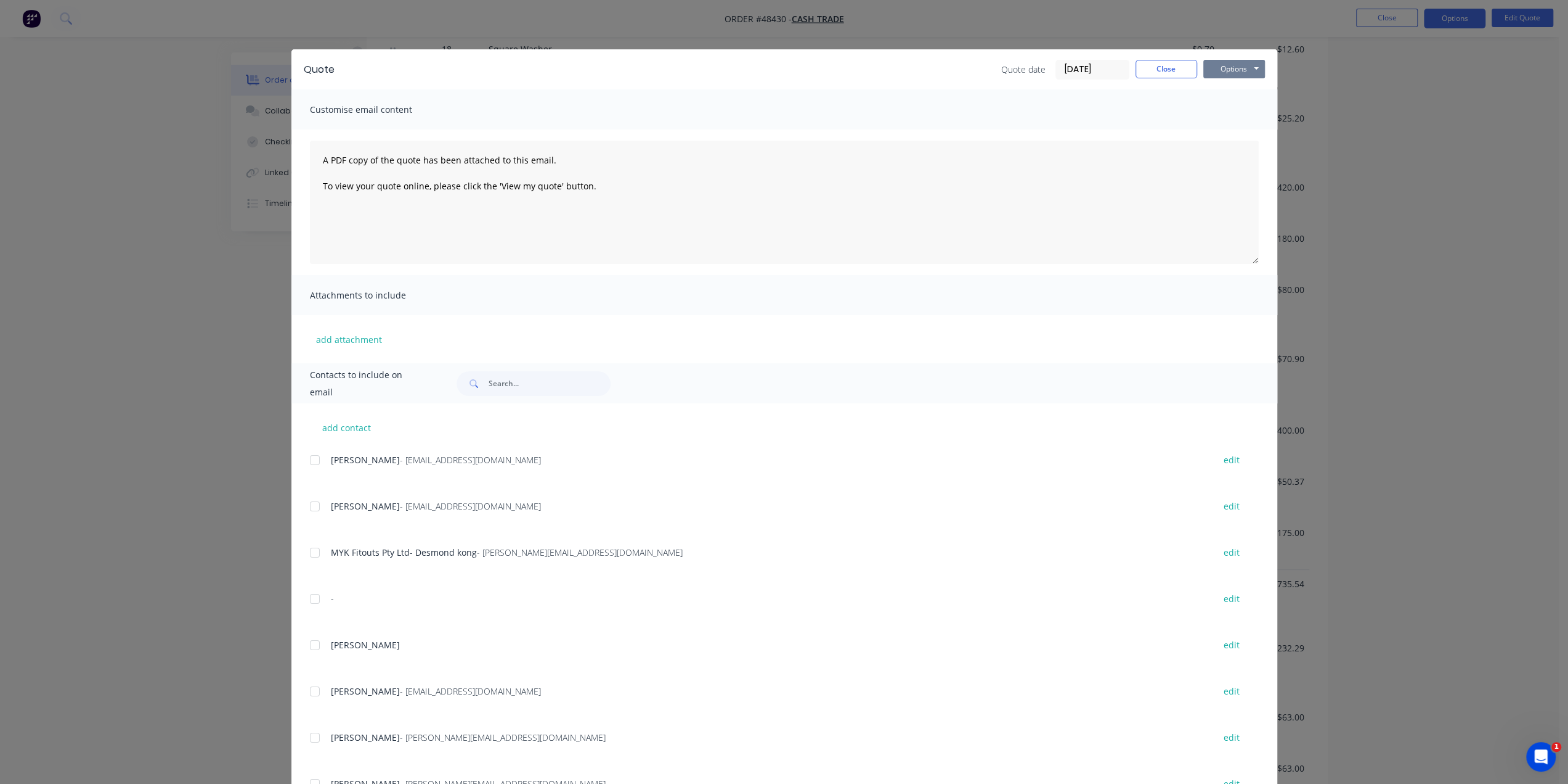
click at [1220, 68] on button "Options" at bounding box center [1234, 69] width 62 height 18
click at [1222, 109] on button "Print" at bounding box center [1242, 111] width 78 height 20
drag, startPoint x: 1459, startPoint y: 136, endPoint x: 1365, endPoint y: 65, distance: 117.8
click at [1458, 134] on div "Quote Quote date 25/08/25 Close Options Preview Print Email Customise email con…" at bounding box center [784, 392] width 1568 height 784
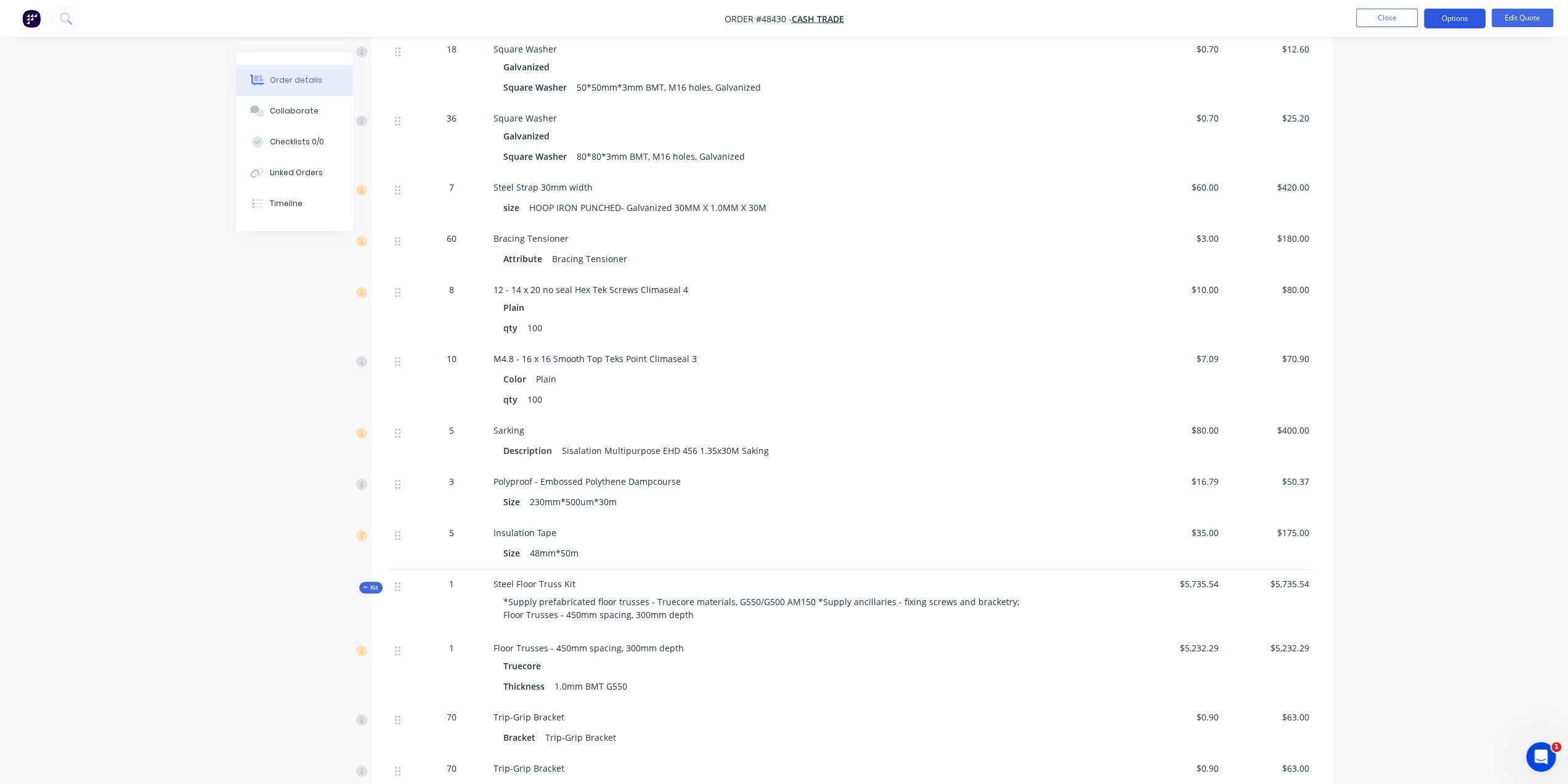
click at [1449, 26] on button "Options" at bounding box center [1455, 18] width 62 height 20
click at [1407, 146] on div "Convert to Order" at bounding box center [1417, 149] width 113 height 18
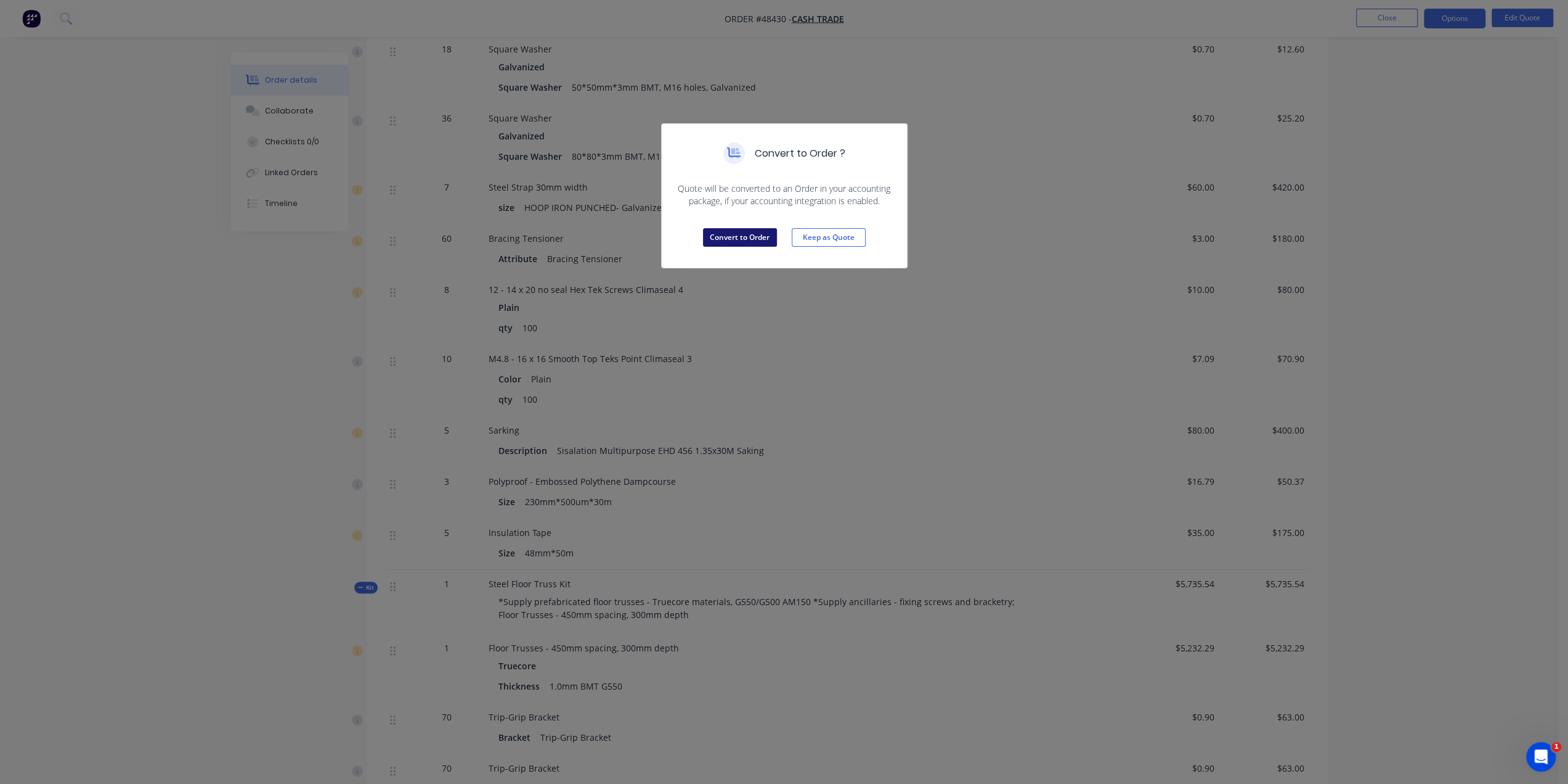
click at [764, 237] on button "Convert to Order" at bounding box center [740, 237] width 74 height 18
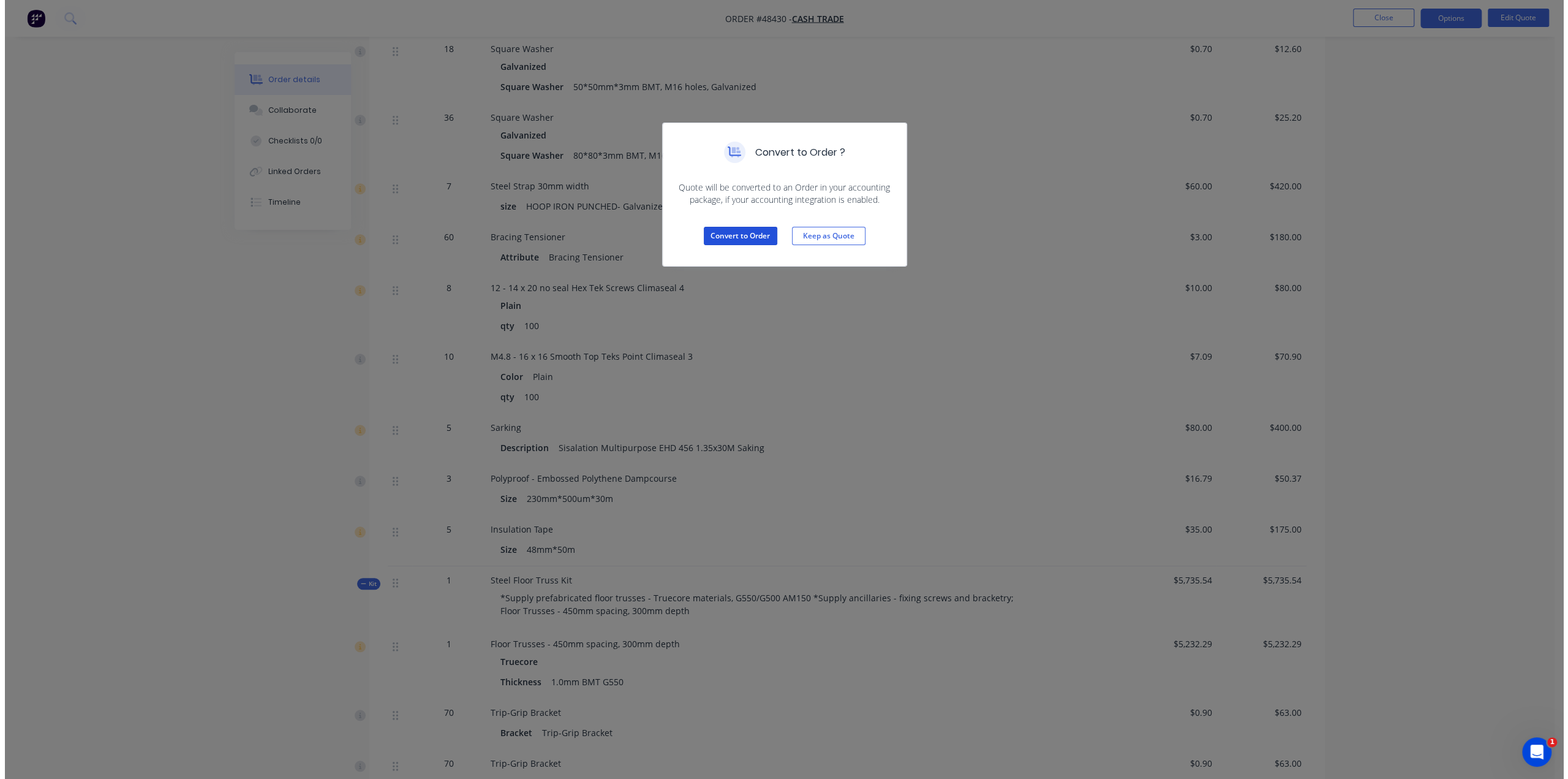
scroll to position [0, 0]
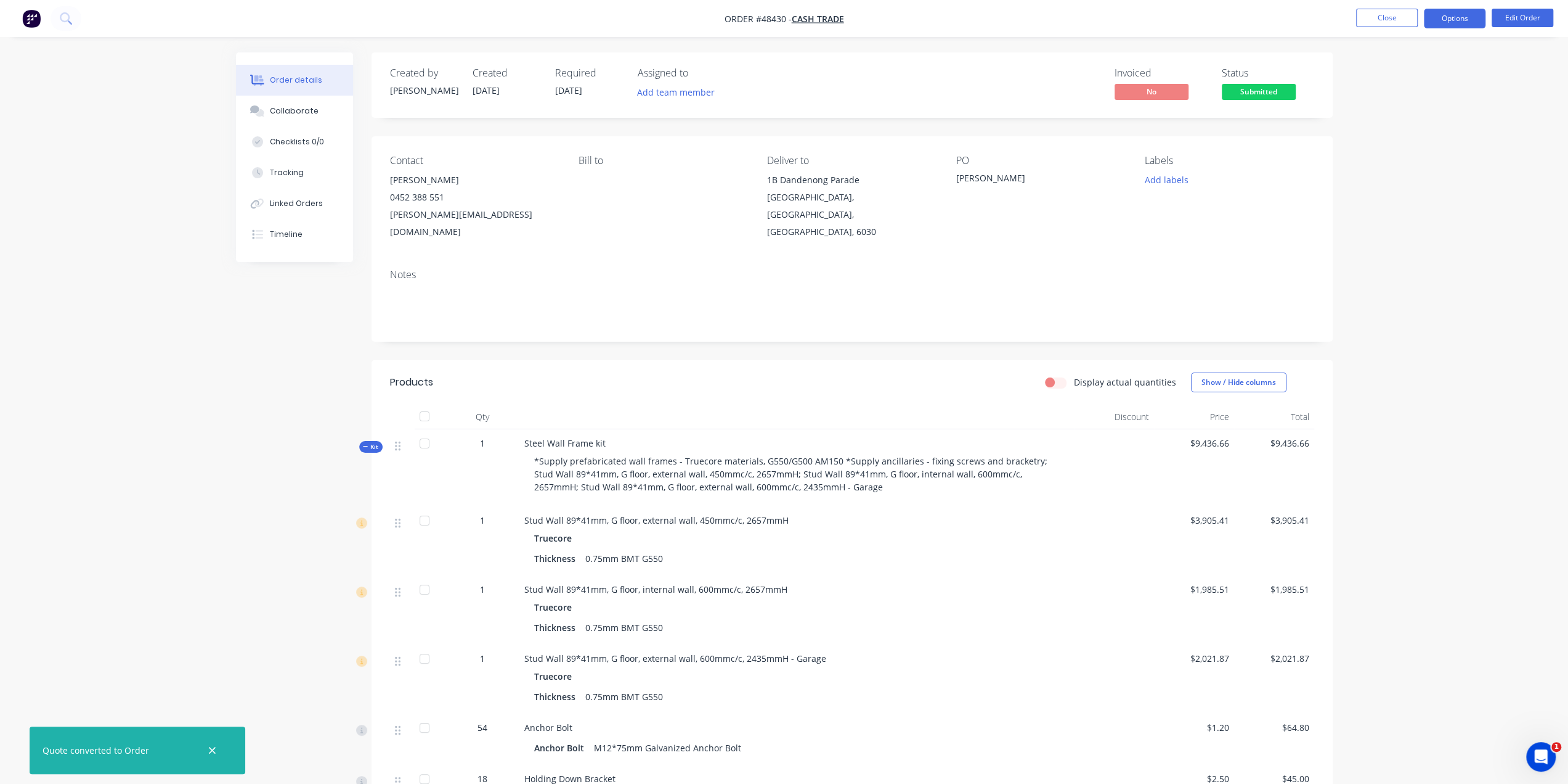
click at [1458, 18] on button "Options" at bounding box center [1455, 18] width 62 height 20
click at [1417, 174] on div "Delivery Docket" at bounding box center [1417, 173] width 113 height 18
click at [1397, 121] on div "Without pricing" at bounding box center [1417, 124] width 113 height 18
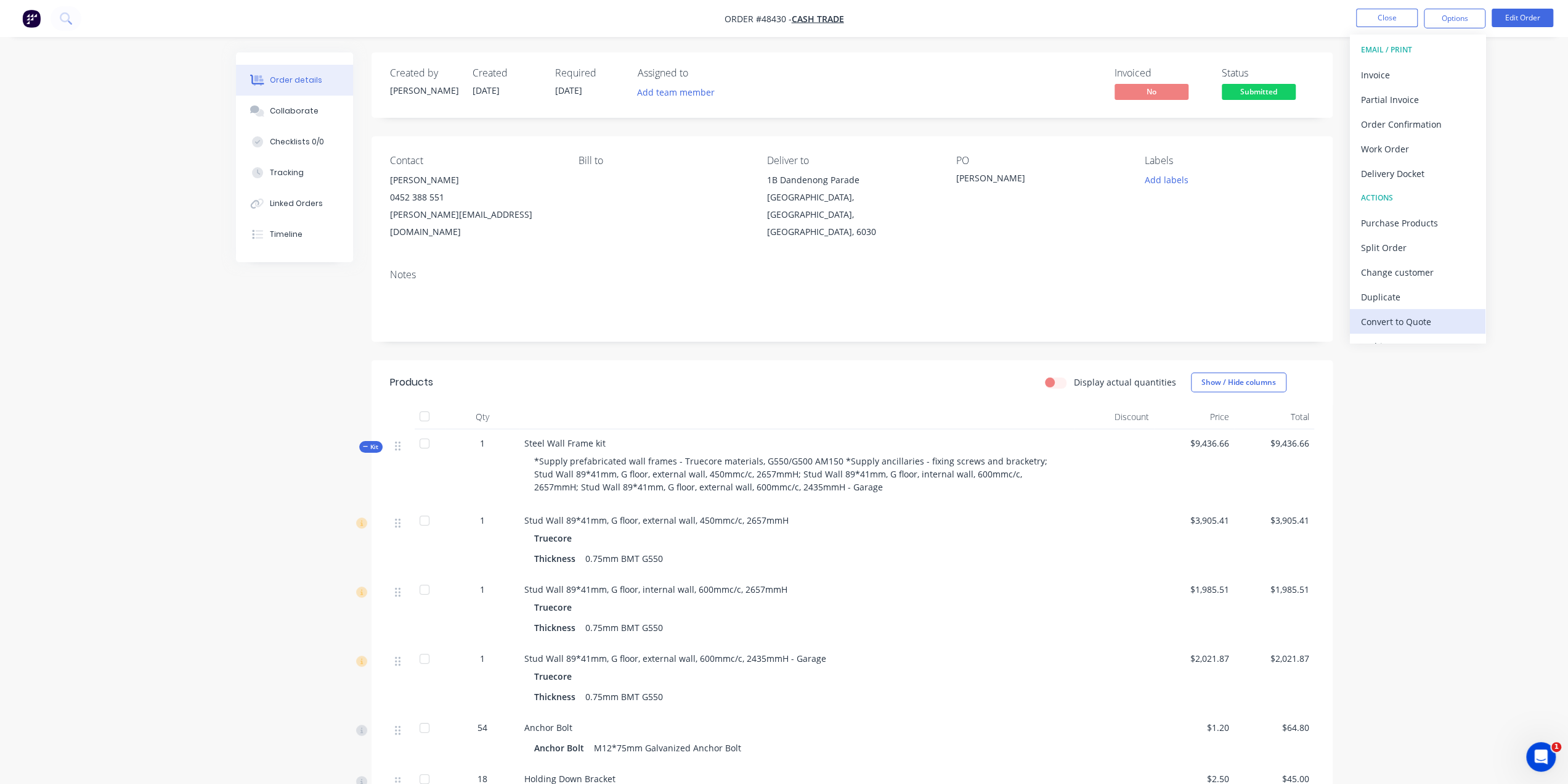
click at [1409, 321] on div "Convert to Quote" at bounding box center [1417, 322] width 113 height 18
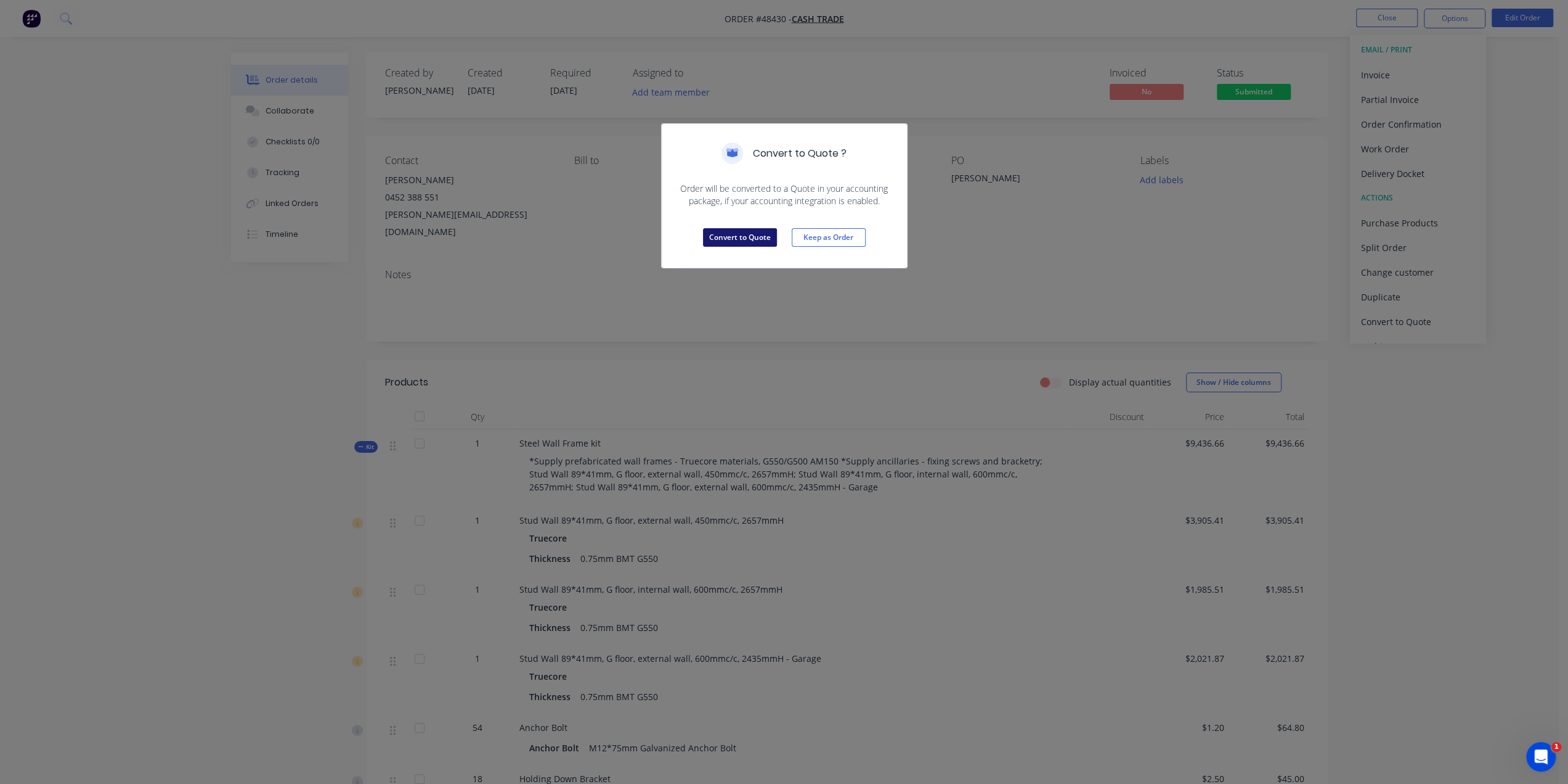
click at [741, 243] on button "Convert to Quote" at bounding box center [740, 237] width 74 height 18
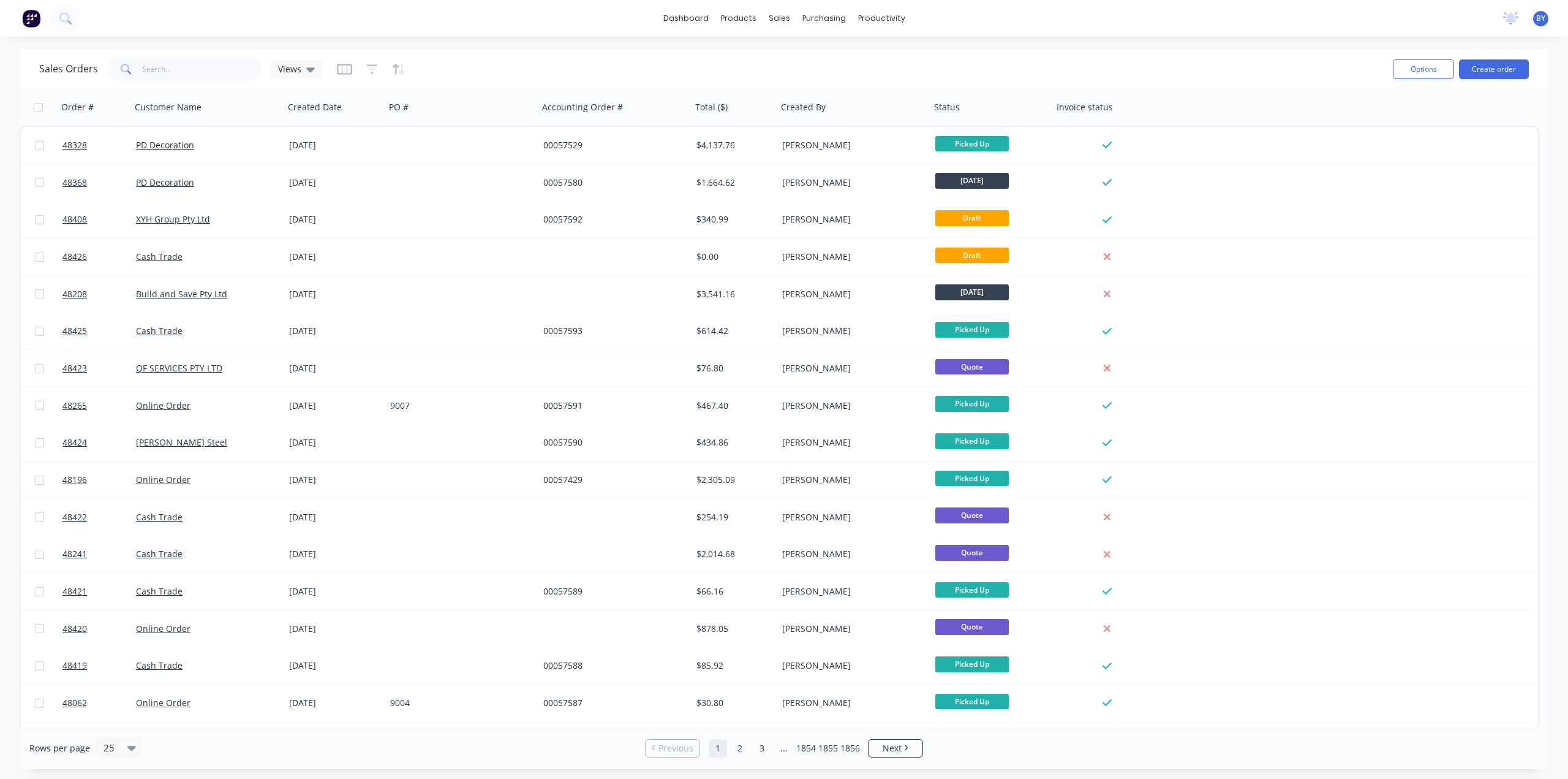
click at [37, 22] on img at bounding box center [31, 18] width 18 height 18
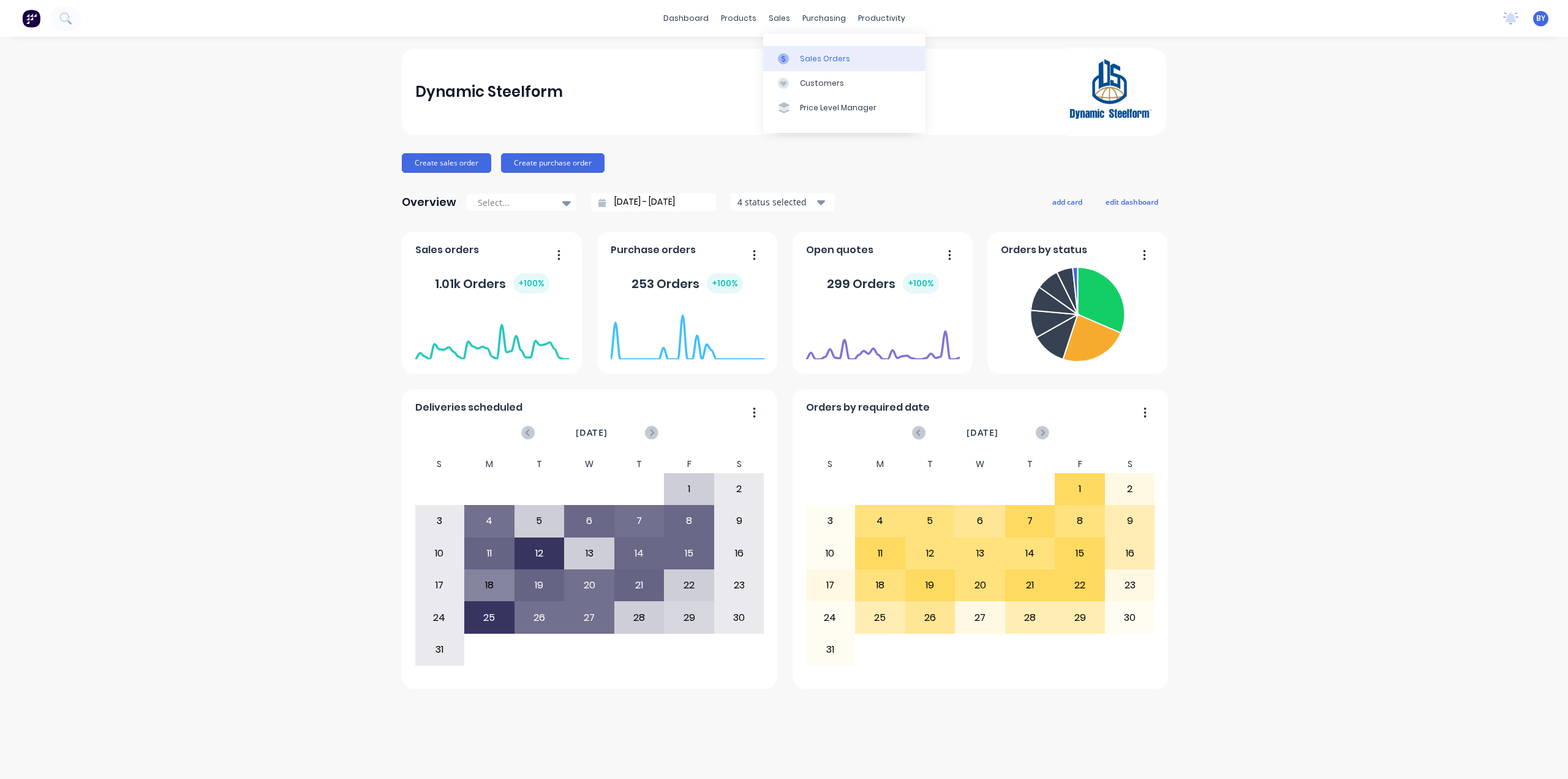
drag, startPoint x: 782, startPoint y: 20, endPoint x: 789, endPoint y: 58, distance: 38.6
click at [783, 23] on div "sales" at bounding box center [779, 18] width 34 height 18
click at [790, 58] on div at bounding box center [787, 59] width 18 height 11
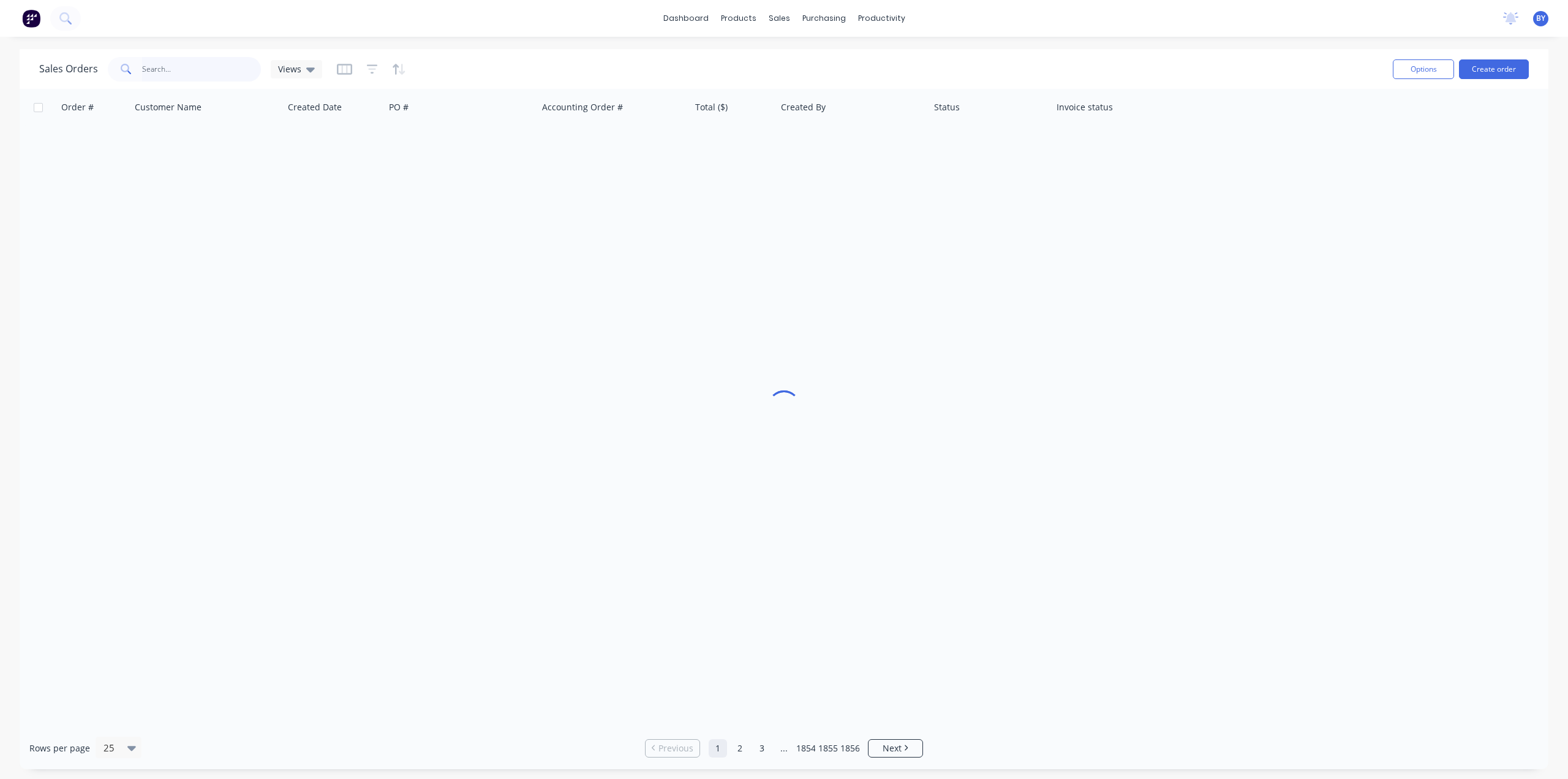
click at [184, 79] on input "text" at bounding box center [202, 69] width 120 height 24
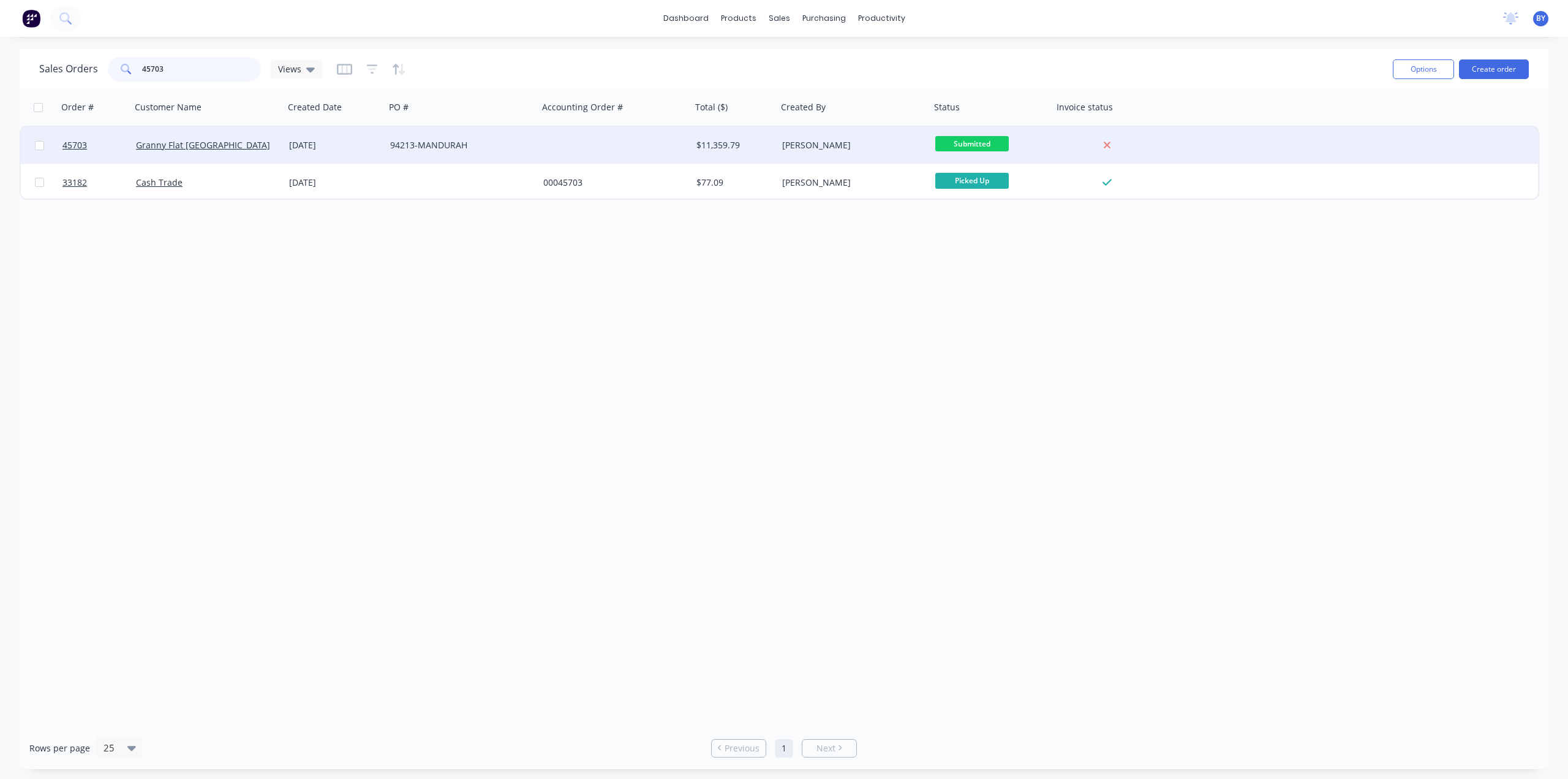
type input "45703"
click at [277, 156] on div "Granny Flat [GEOGRAPHIC_DATA]" at bounding box center [208, 145] width 153 height 37
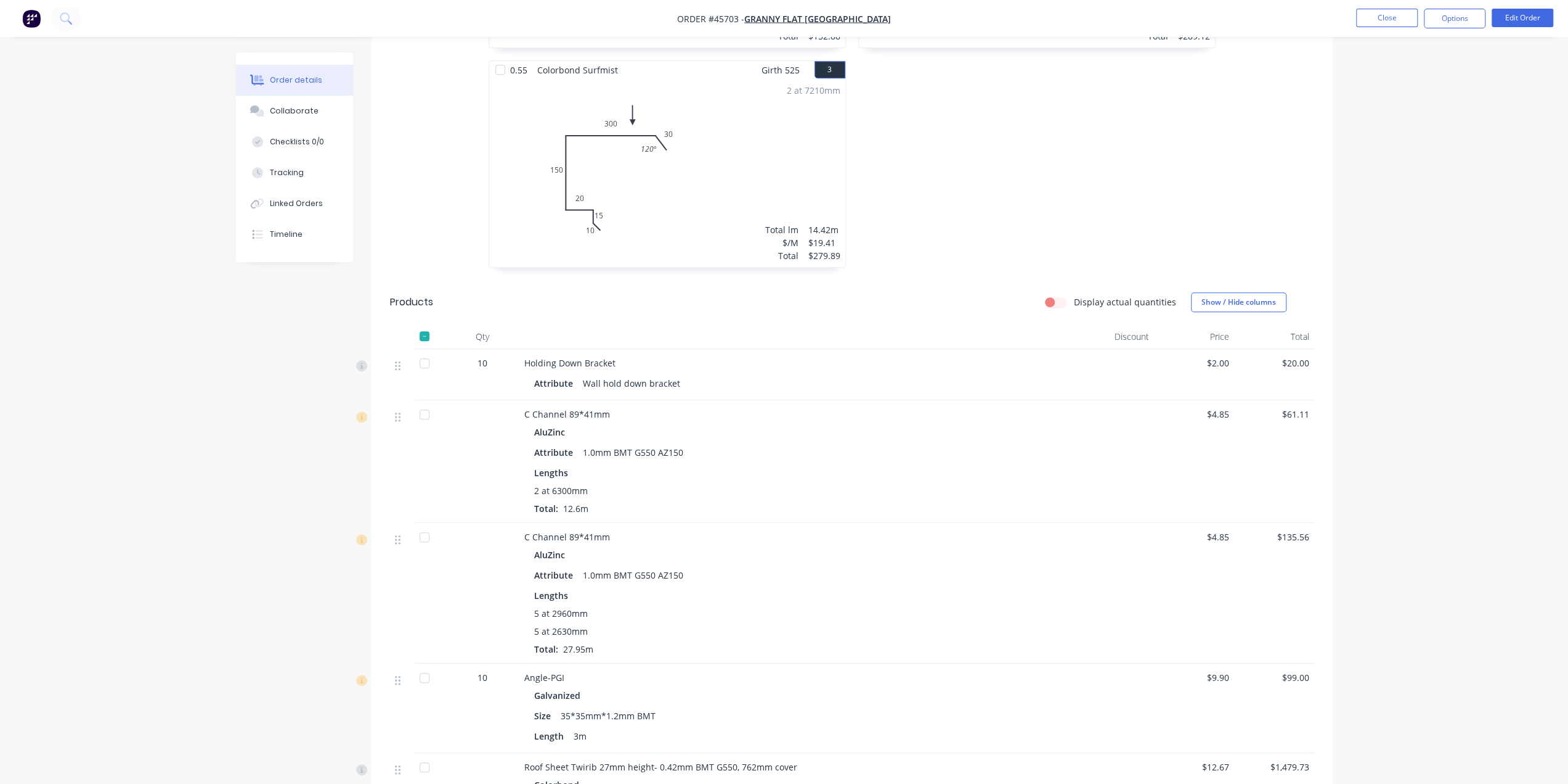
scroll to position [678, 0]
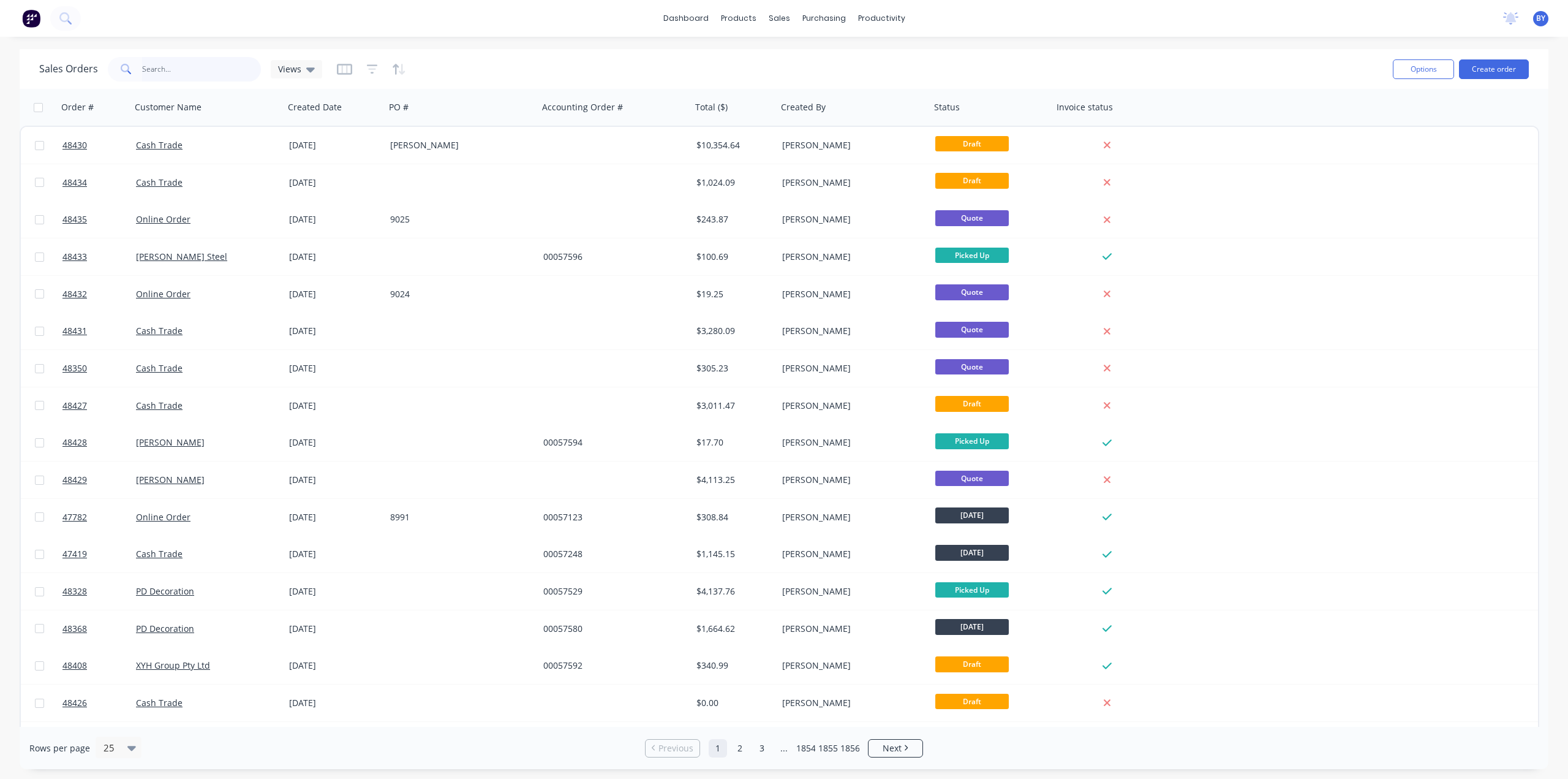
click at [160, 65] on input "text" at bounding box center [202, 69] width 120 height 24
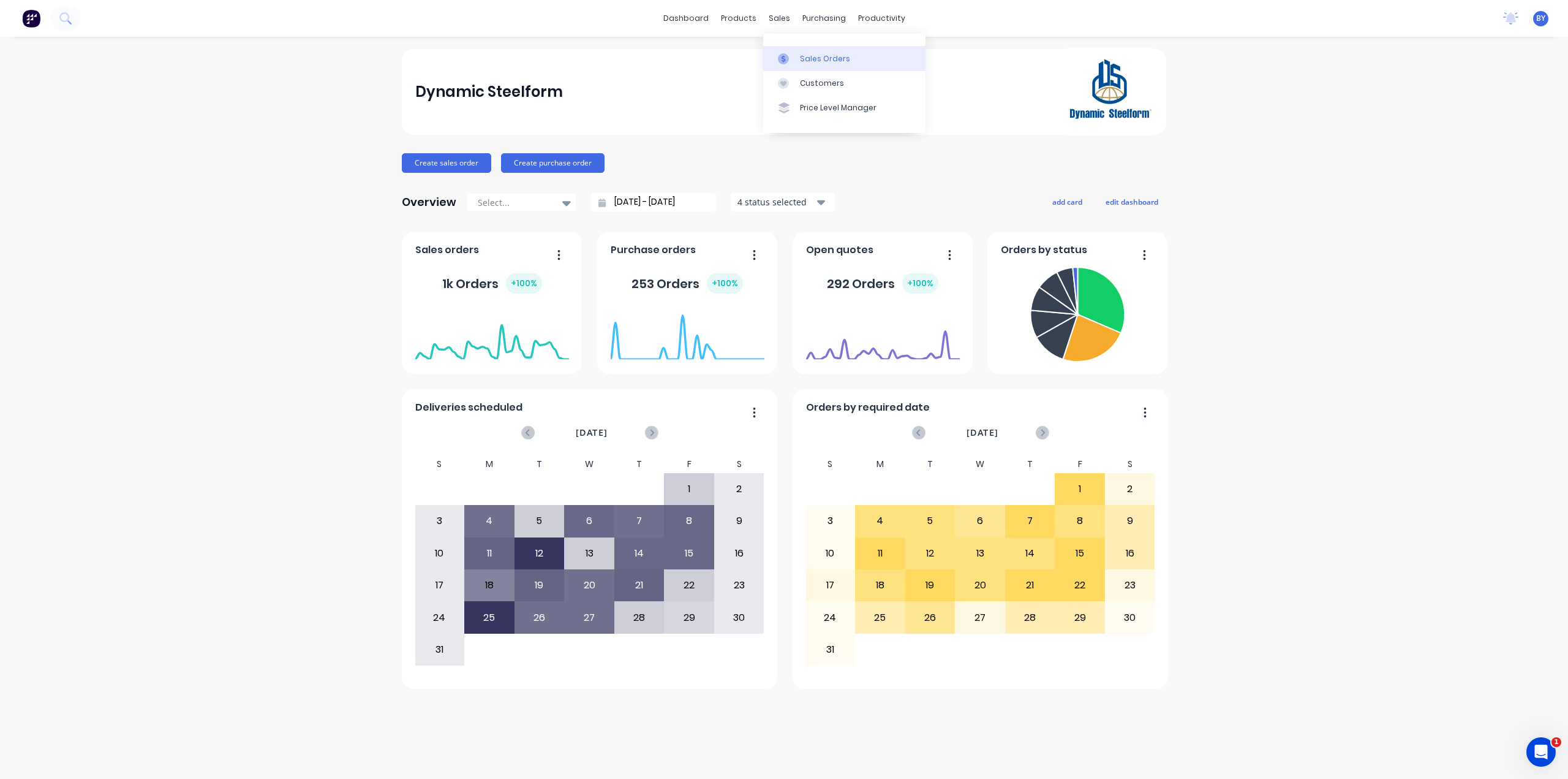
click at [798, 47] on link "Sales Orders" at bounding box center [844, 58] width 162 height 24
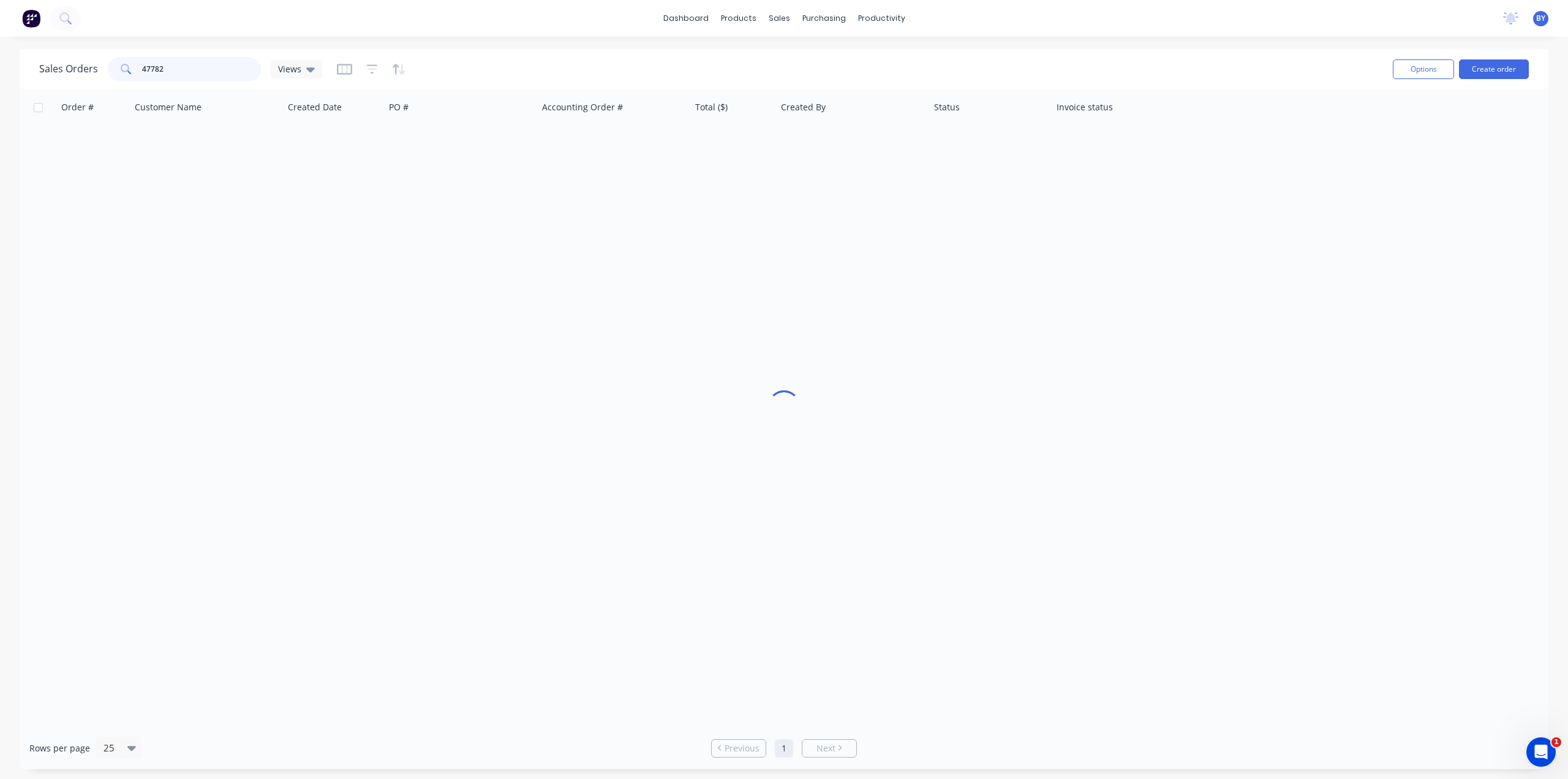
drag, startPoint x: 167, startPoint y: 71, endPoint x: 124, endPoint y: 71, distance: 43.0
click at [124, 71] on div "47782" at bounding box center [184, 69] width 153 height 24
type input "94971"
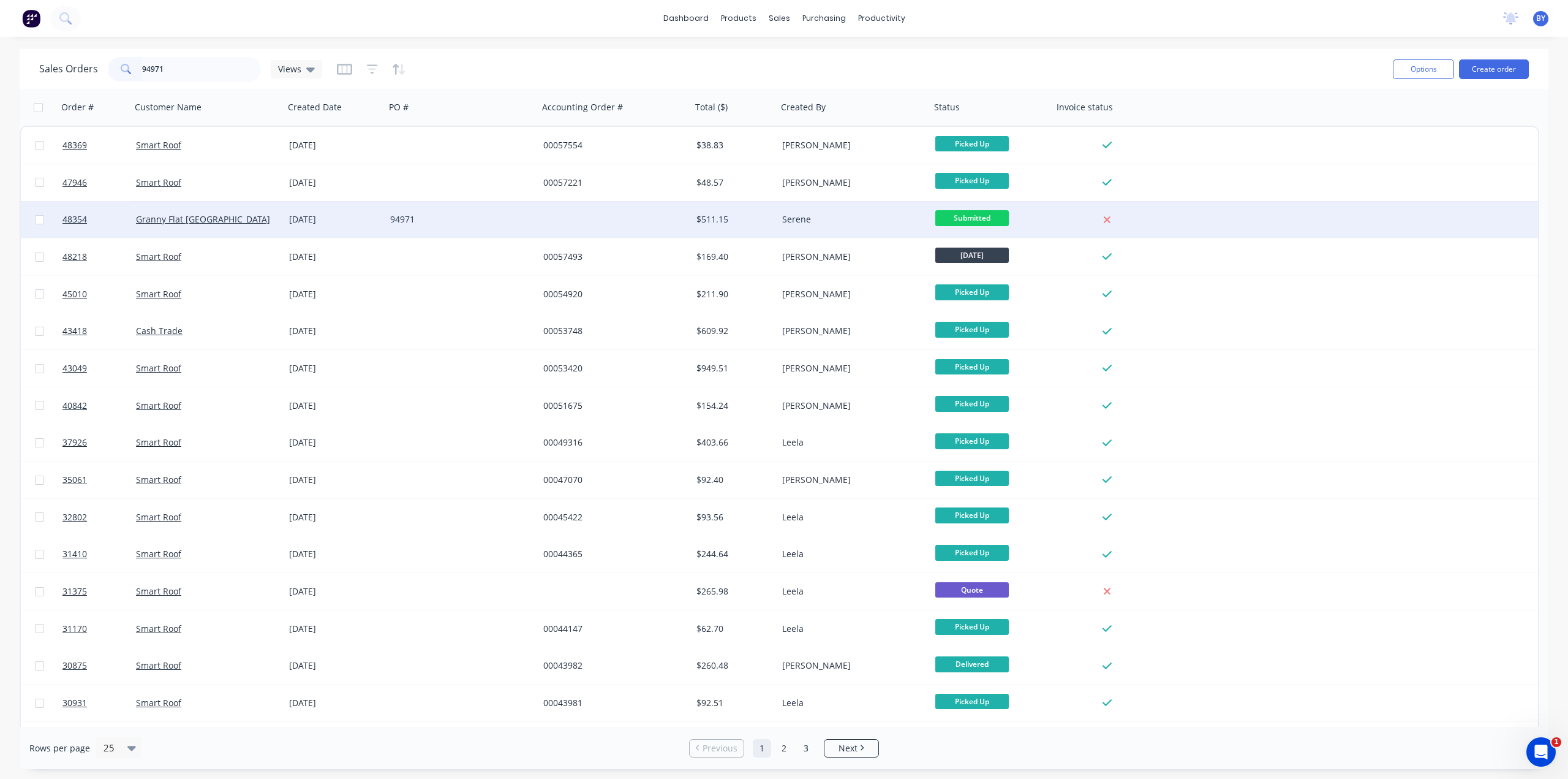
click at [433, 220] on div "94971" at bounding box center [458, 219] width 136 height 13
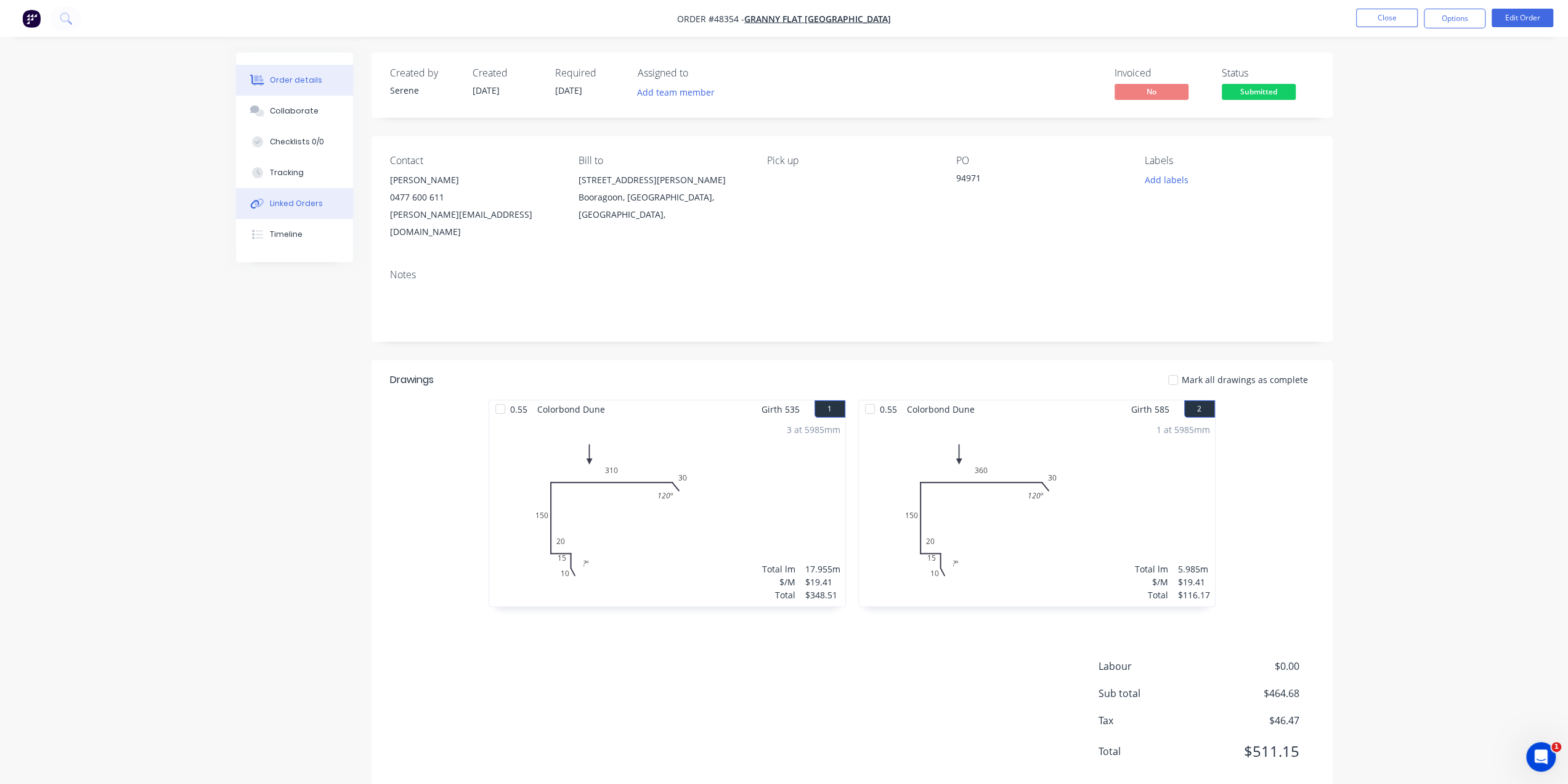
click at [312, 203] on div "Linked Orders" at bounding box center [296, 204] width 53 height 11
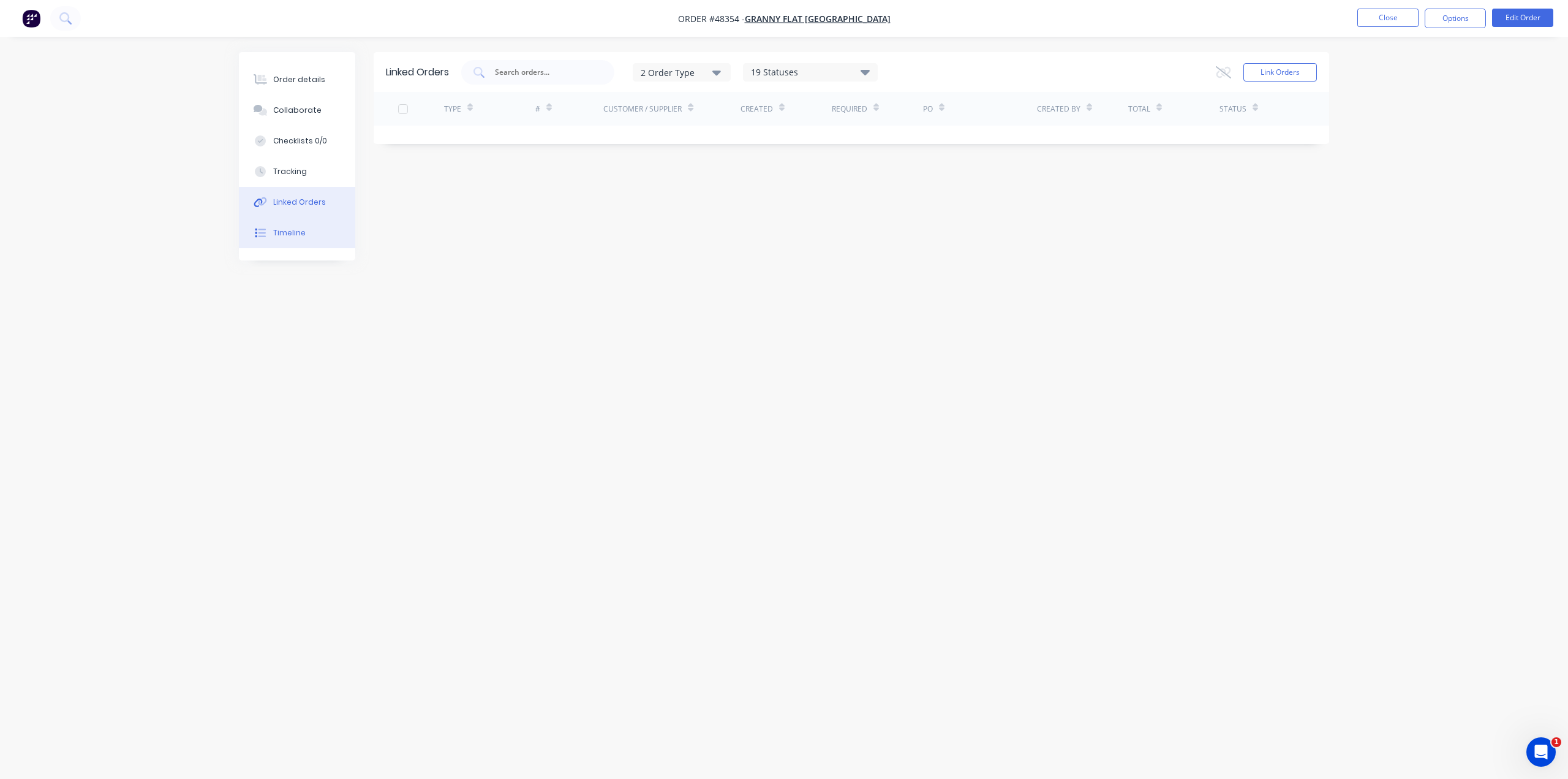
click at [301, 235] on div "Timeline" at bounding box center [289, 233] width 33 height 11
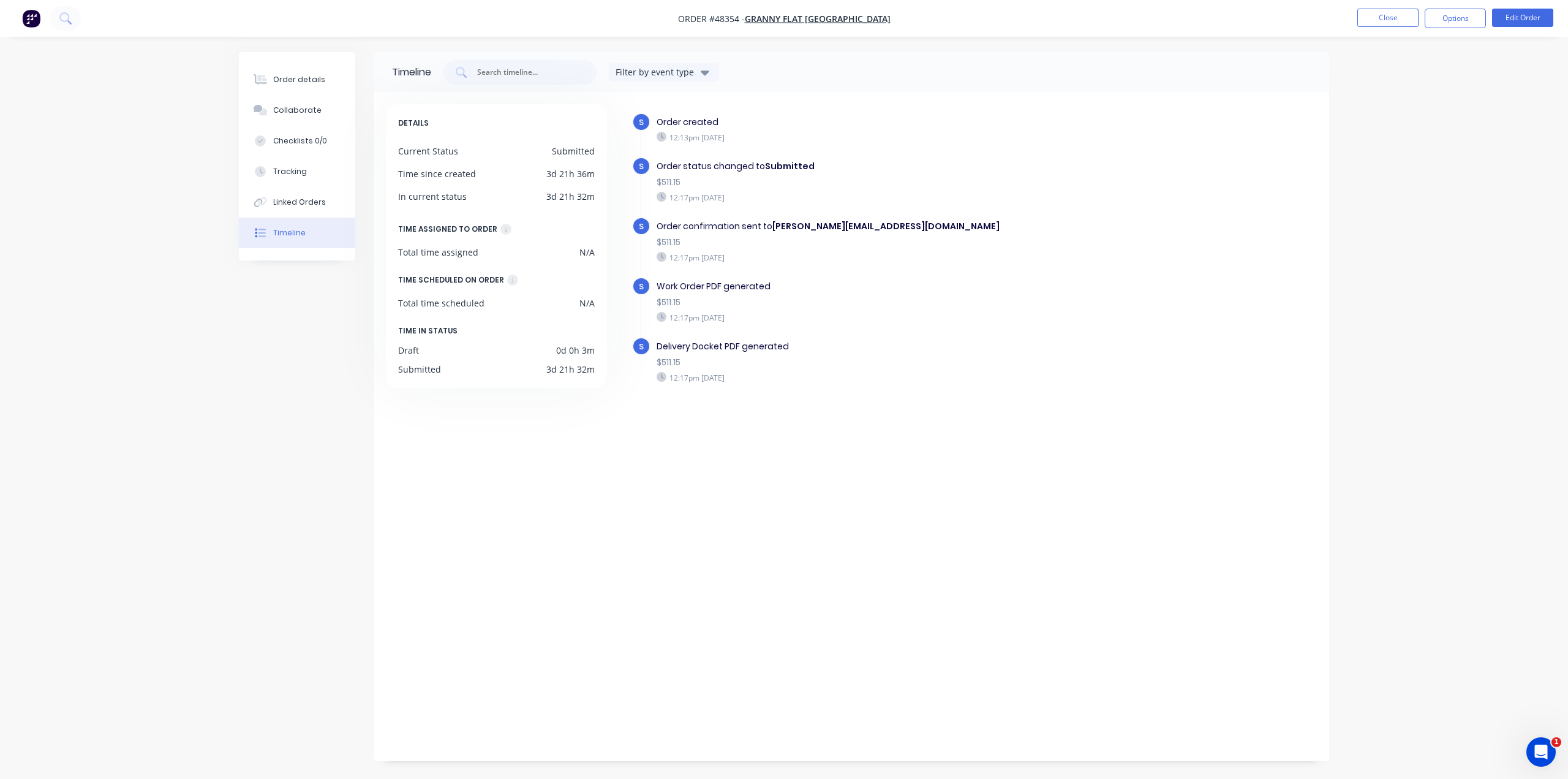
click at [684, 536] on div "S Order created 12:13pm Thursday 21/08/25 S Order status changed to Submitted $…" at bounding box center [967, 424] width 698 height 638
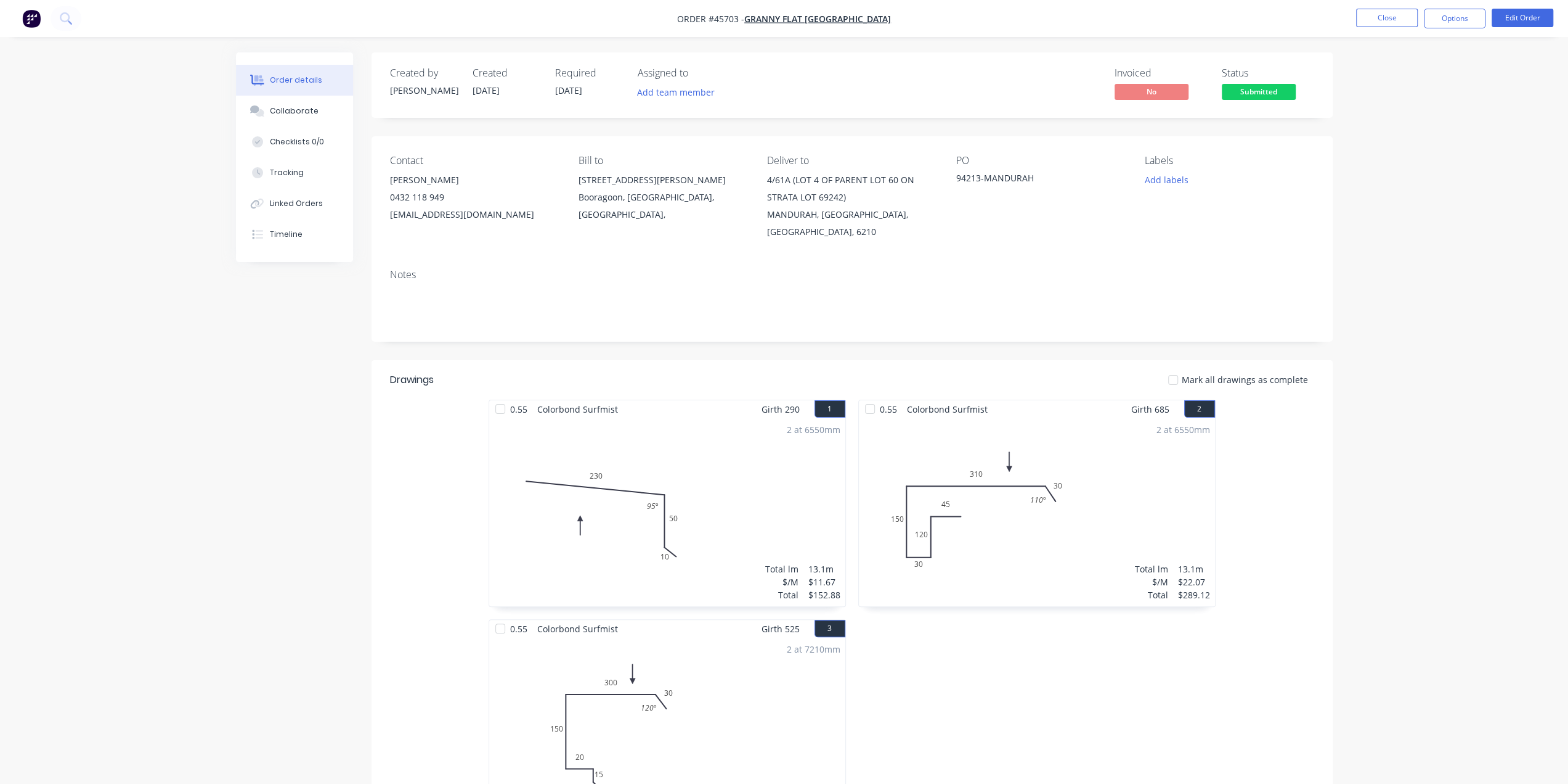
click at [28, 16] on img "button" at bounding box center [31, 18] width 18 height 18
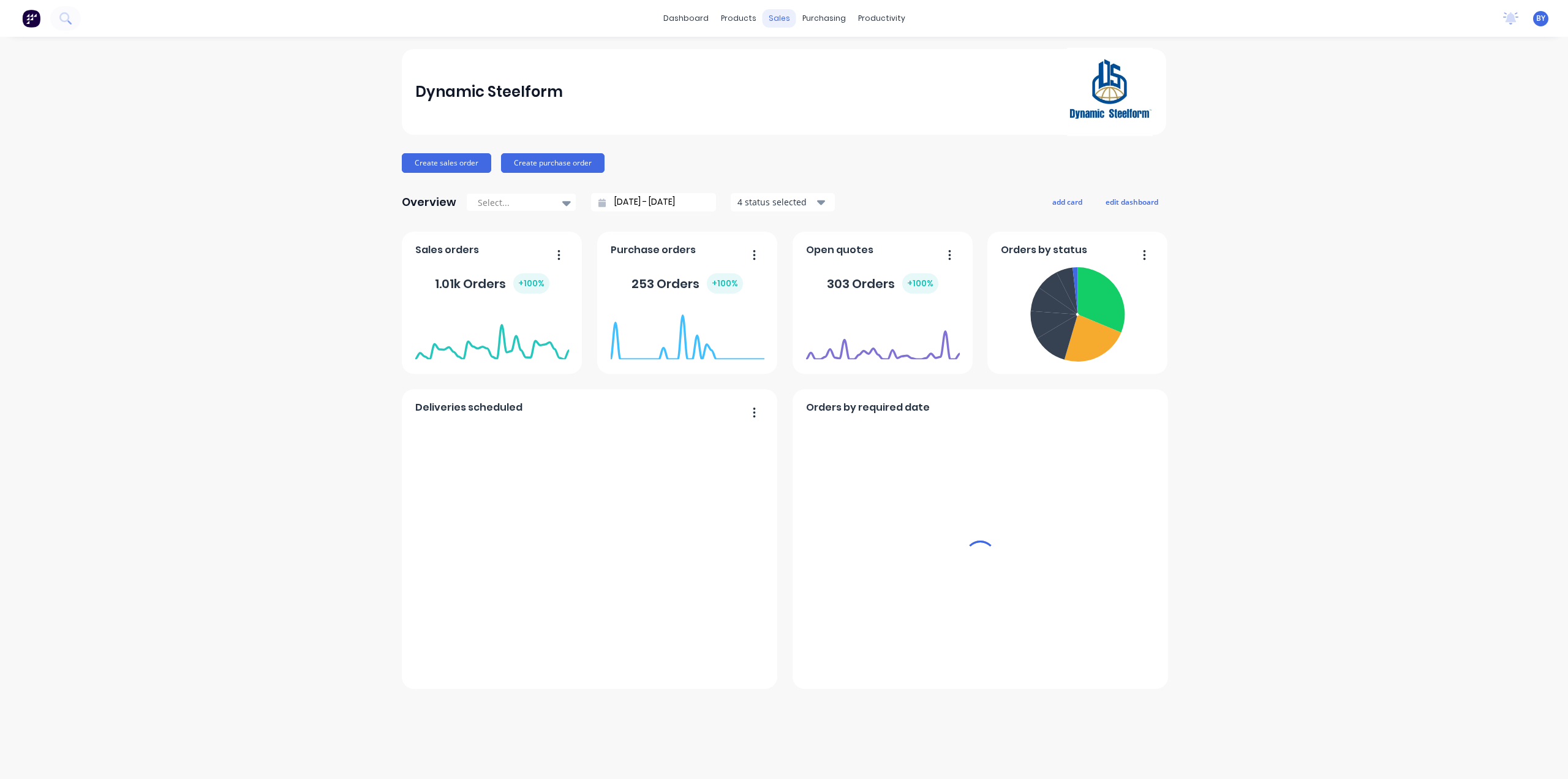
click at [775, 18] on div "sales" at bounding box center [779, 18] width 34 height 18
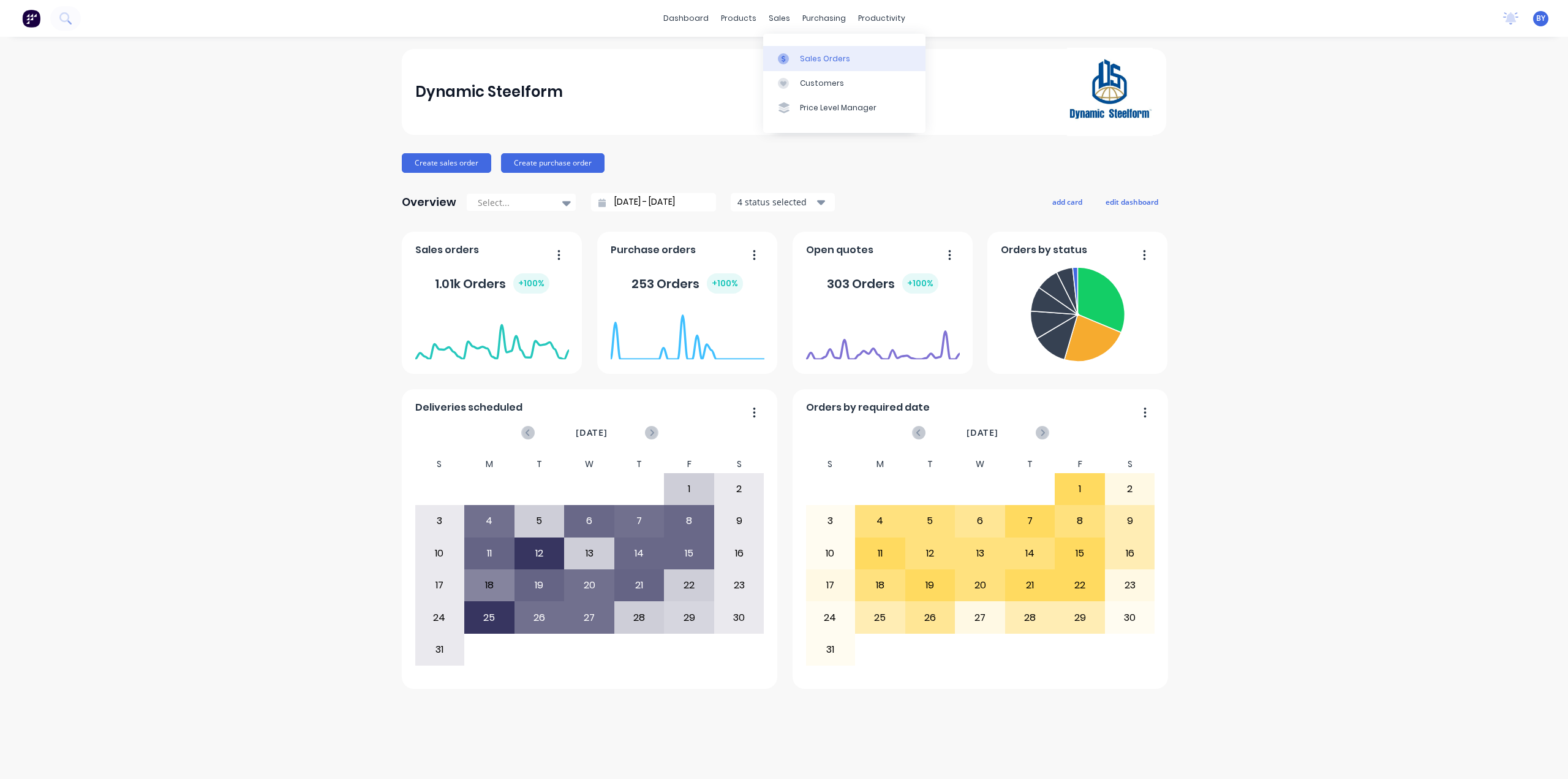
click at [802, 52] on link "Sales Orders" at bounding box center [844, 58] width 162 height 24
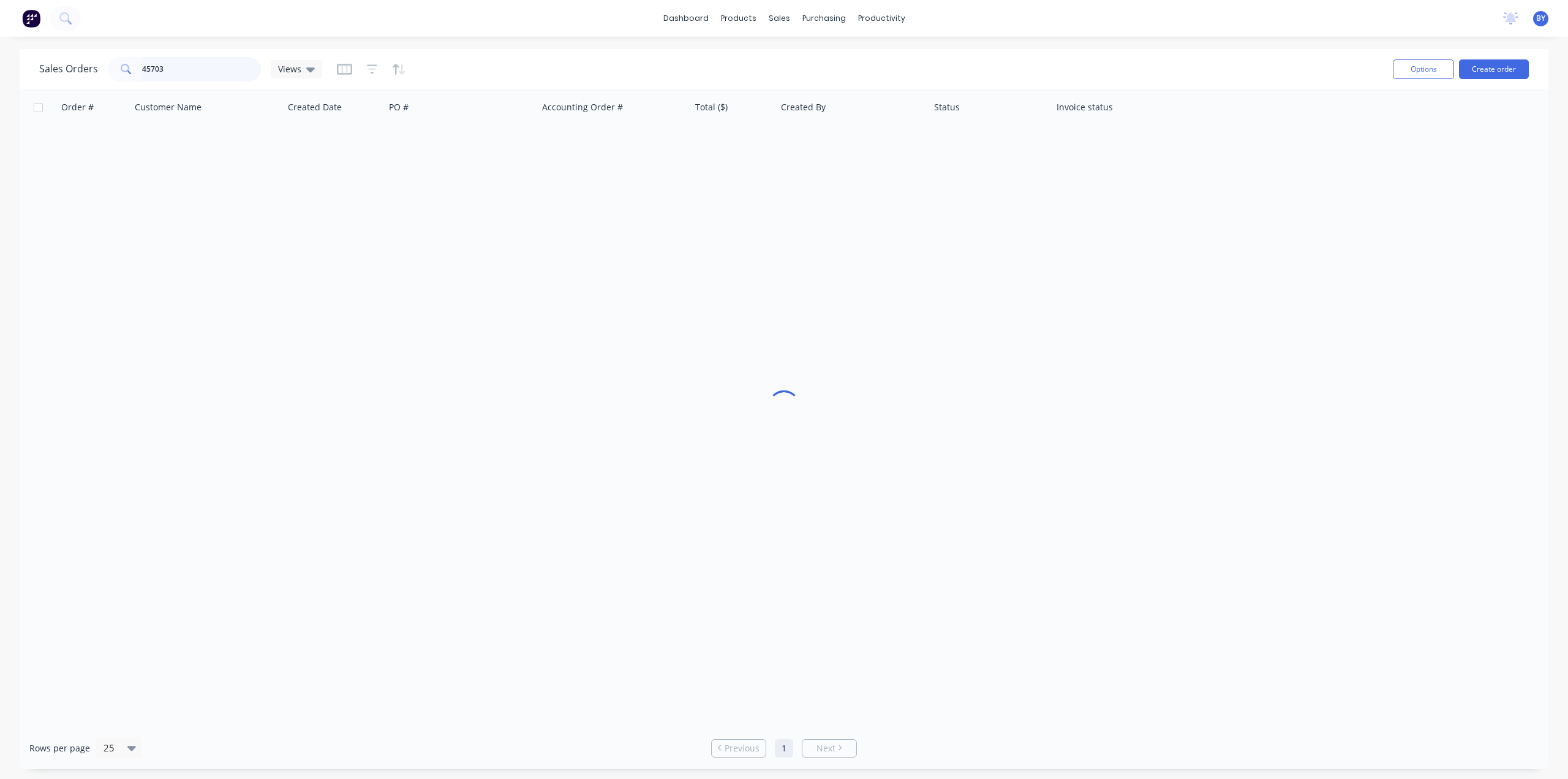
click at [103, 67] on div "Sales Orders 45703 Views" at bounding box center [180, 69] width 283 height 24
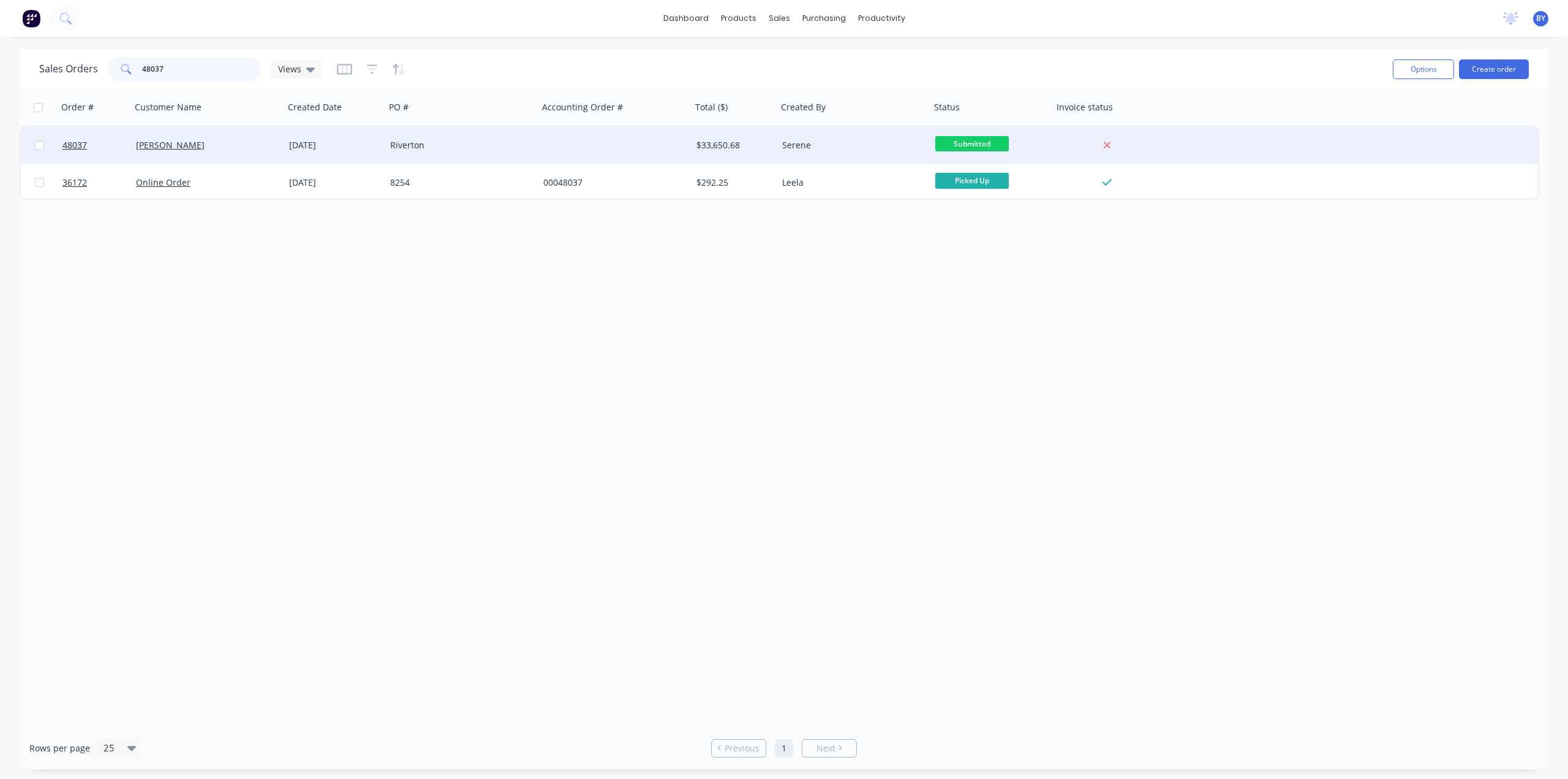
type input "48037"
click at [259, 134] on div "[PERSON_NAME]" at bounding box center [208, 145] width 153 height 37
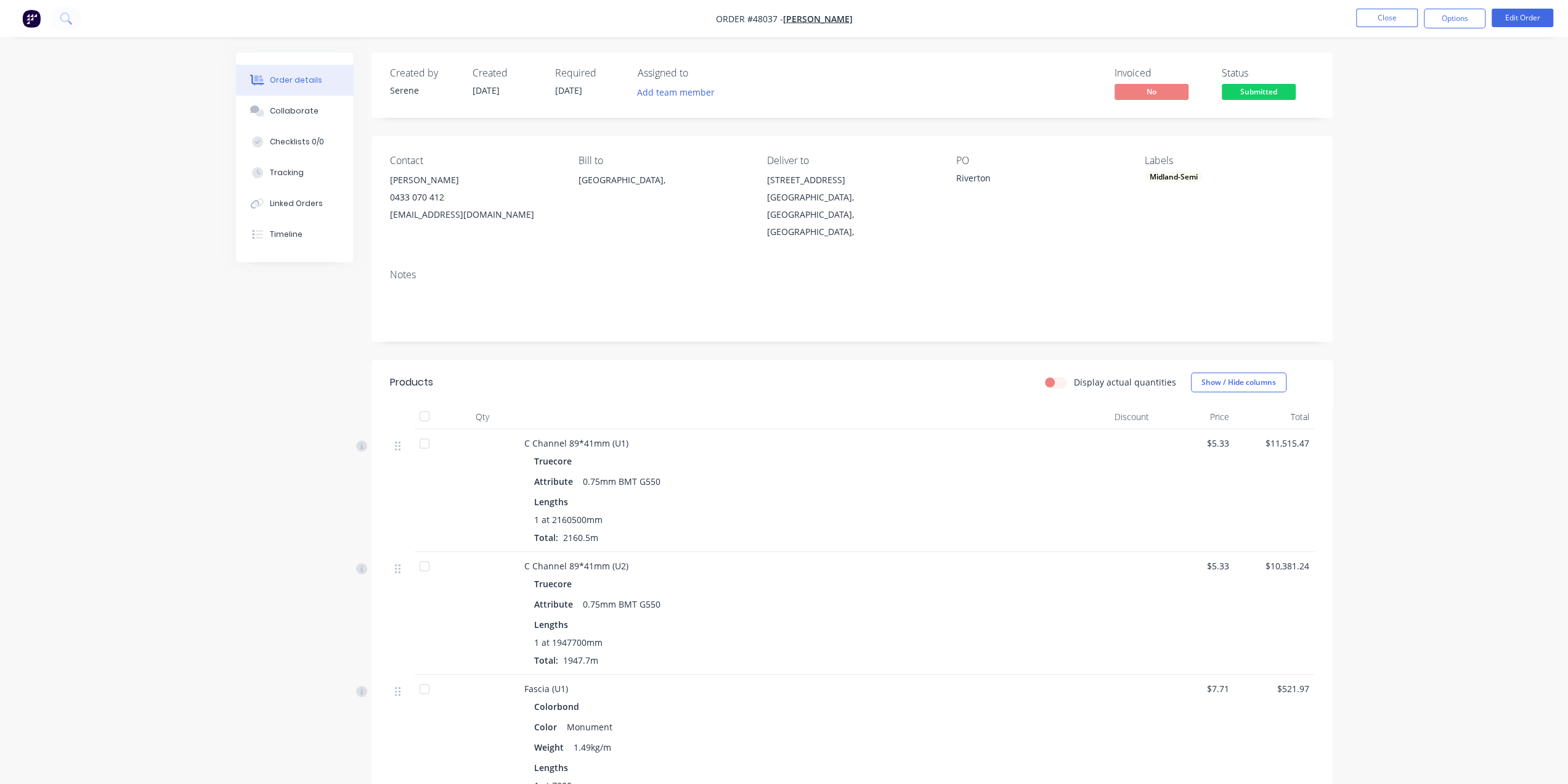
click at [818, 372] on div "Display actual quantities Show / Hide columns" at bounding box center [950, 382] width 728 height 20
click at [26, 20] on img "button" at bounding box center [31, 18] width 18 height 18
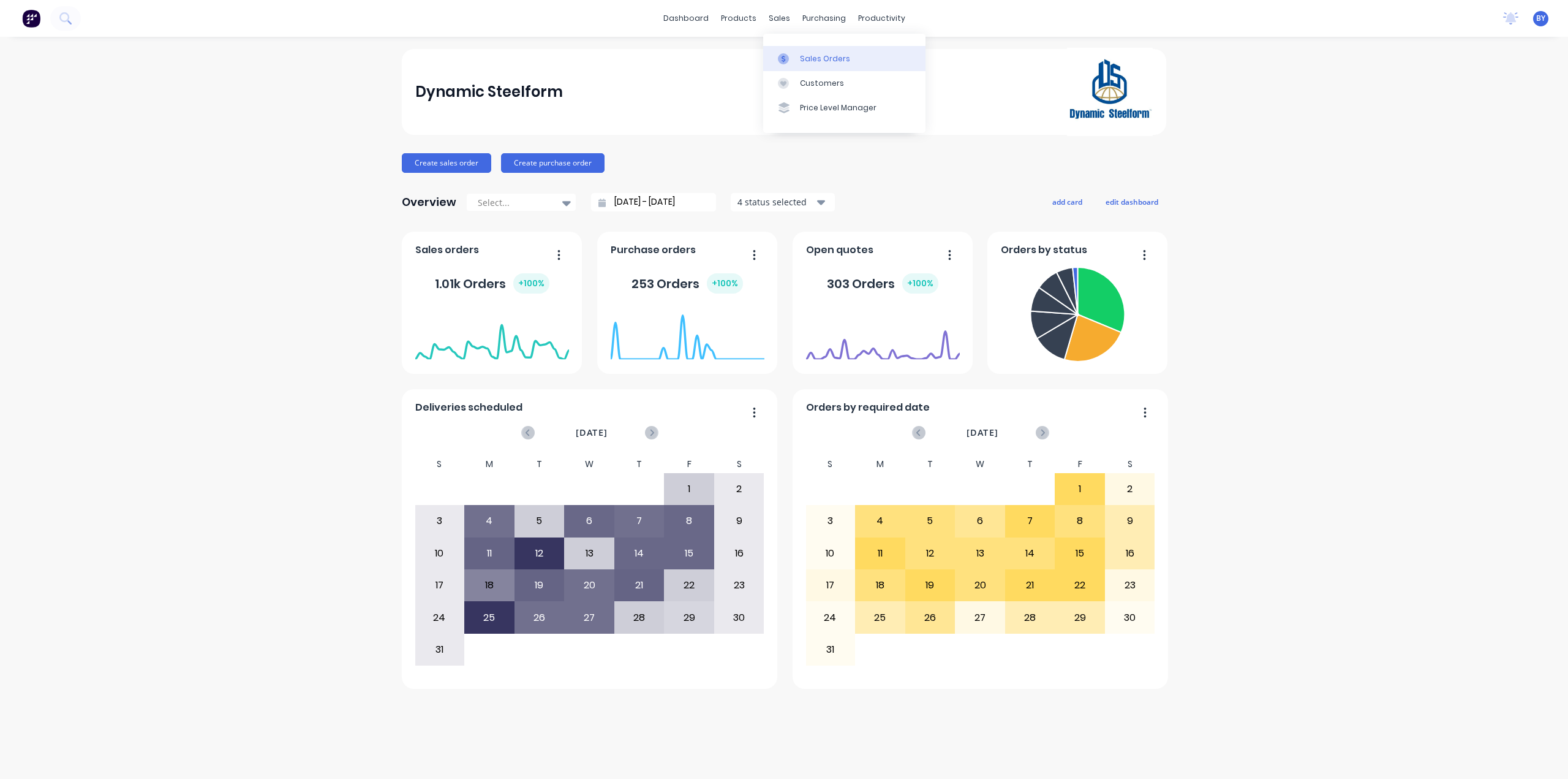
click at [791, 65] on link "Sales Orders" at bounding box center [844, 58] width 162 height 24
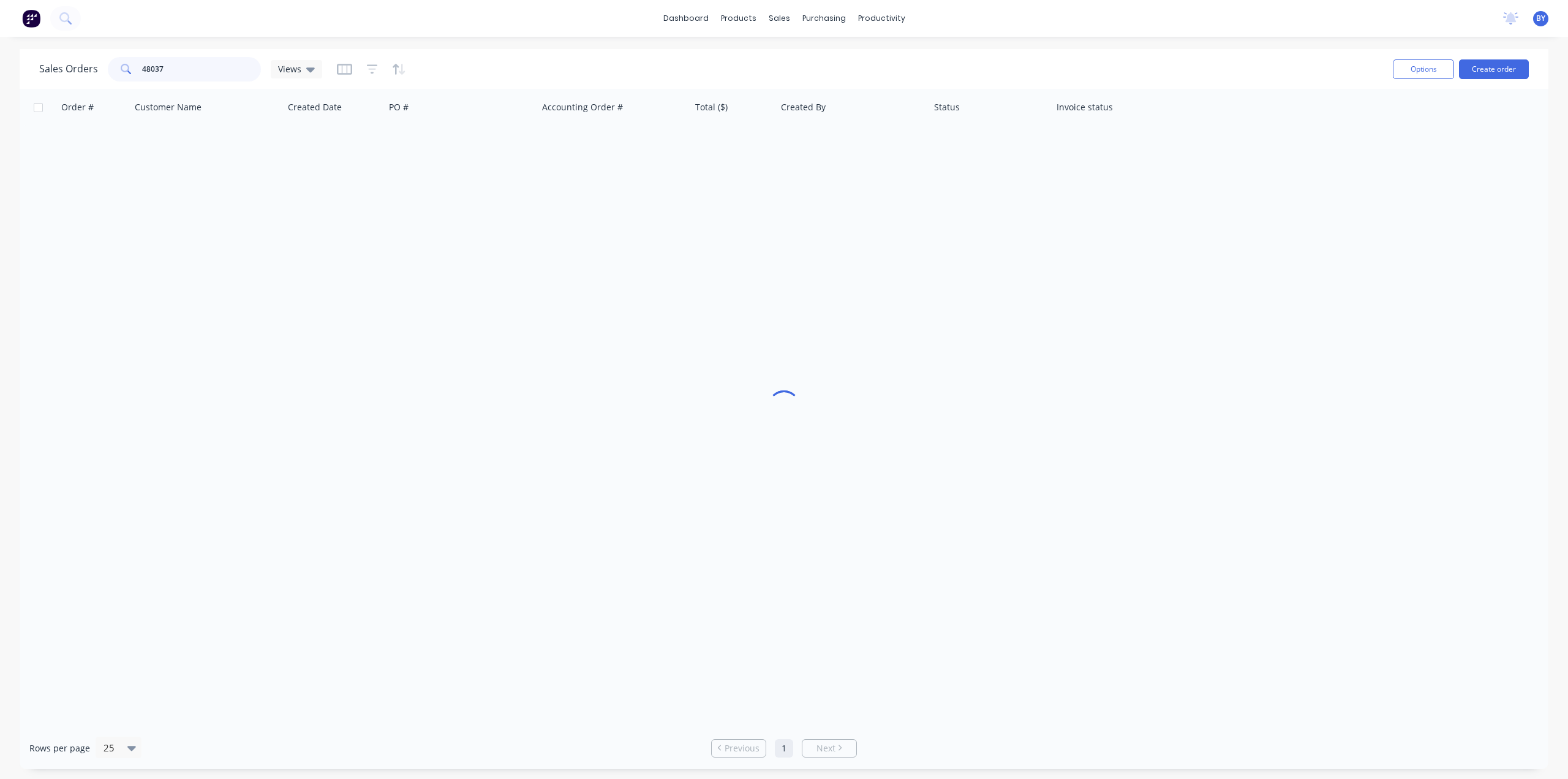
drag, startPoint x: 136, startPoint y: 67, endPoint x: 124, endPoint y: 64, distance: 12.4
click at [124, 64] on div "48037" at bounding box center [184, 69] width 153 height 24
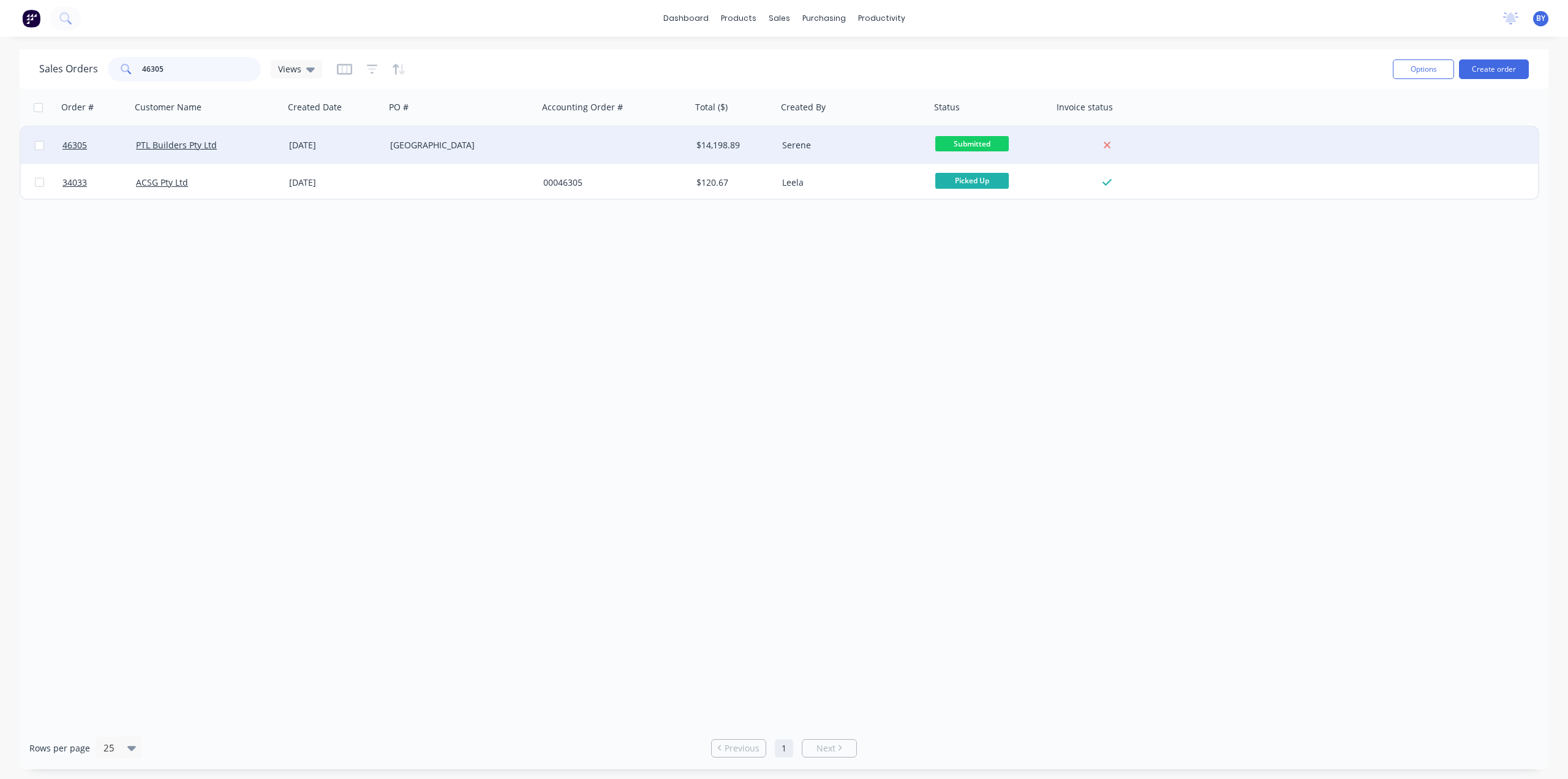
type input "46305"
click at [501, 148] on div "Queens Park U4" at bounding box center [458, 145] width 136 height 13
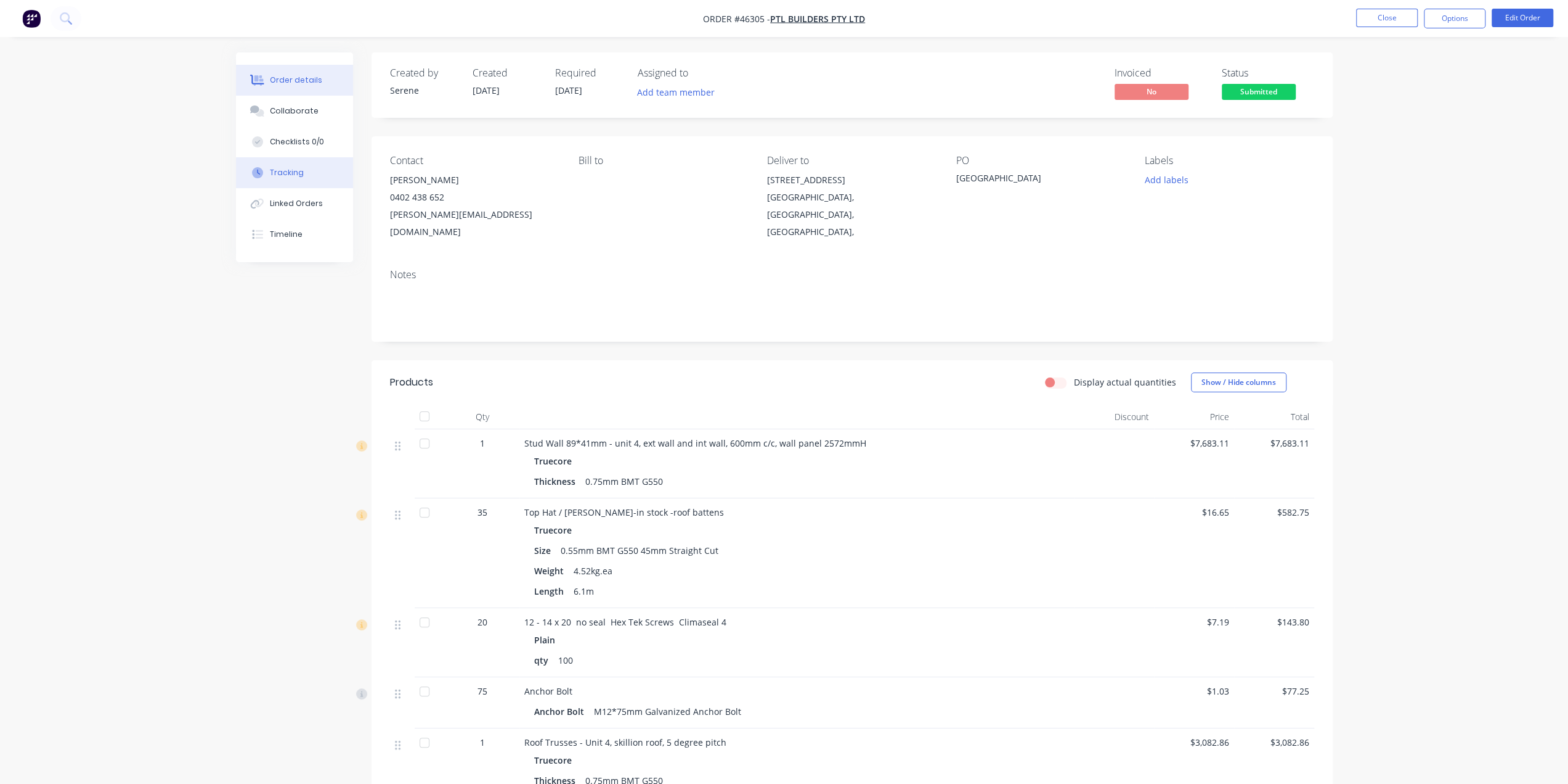
click at [304, 167] on button "Tracking" at bounding box center [295, 172] width 117 height 31
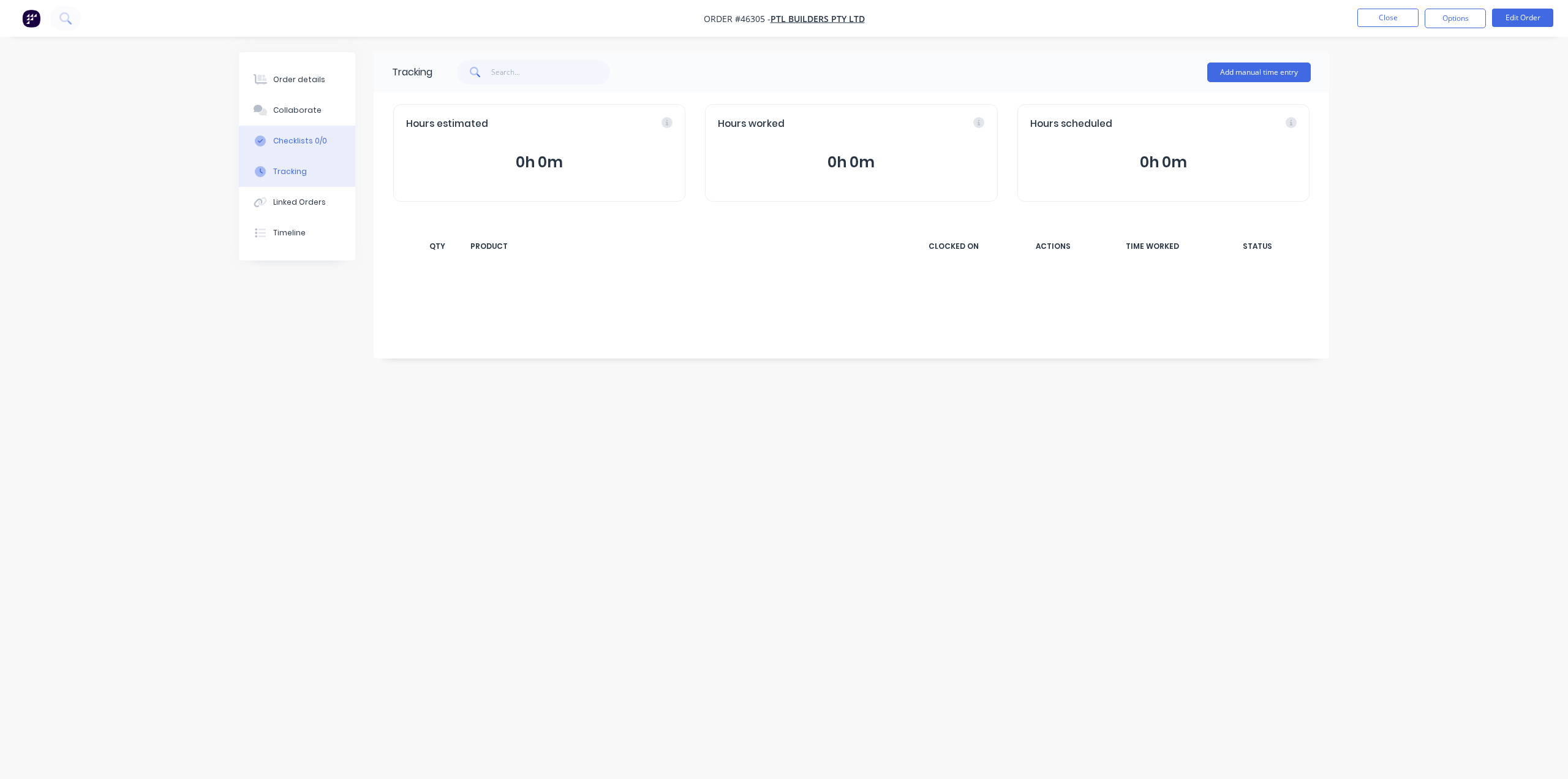
click at [303, 148] on button "Checklists 0/0" at bounding box center [296, 141] width 116 height 31
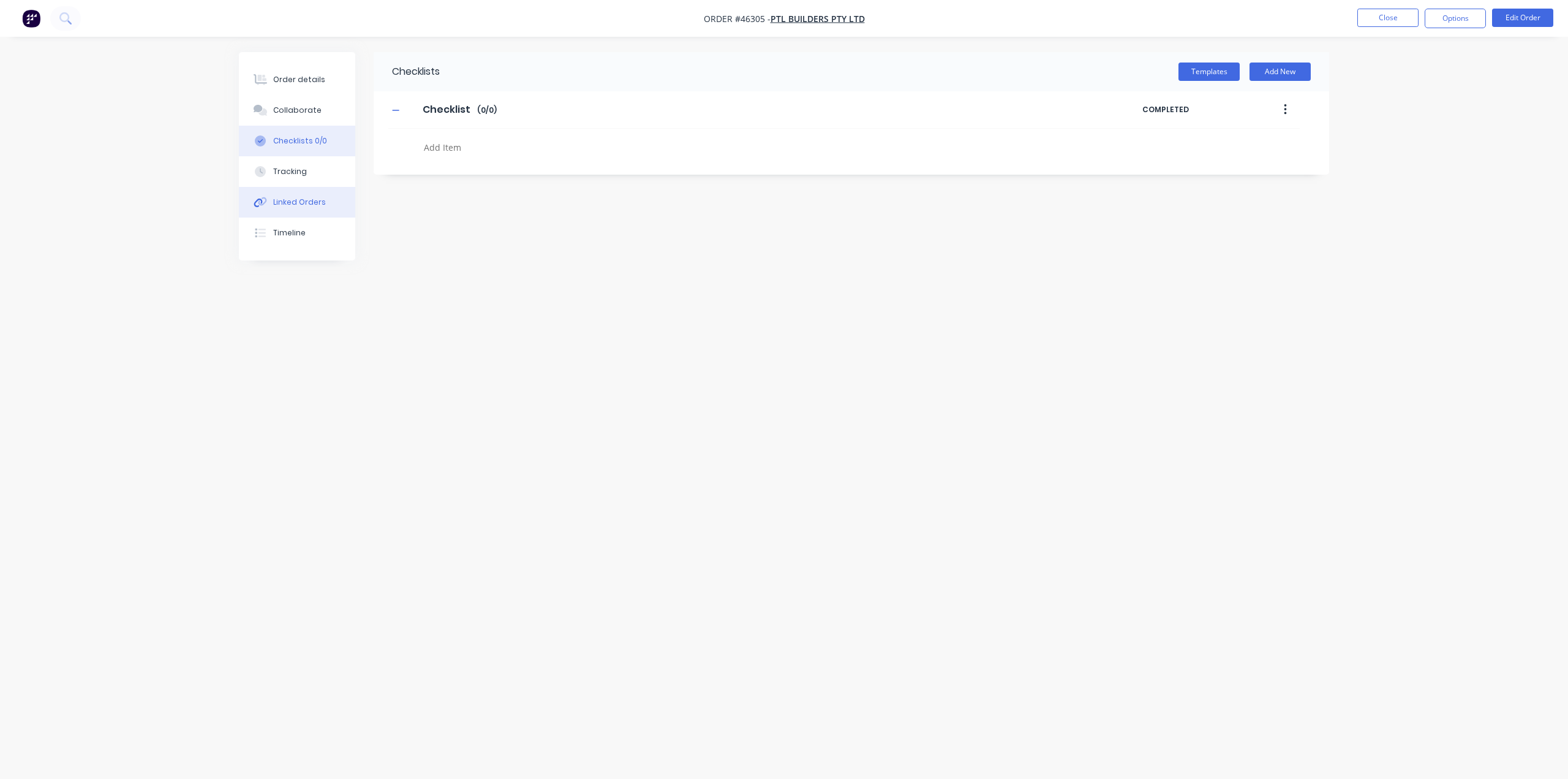
click at [306, 201] on div "Linked Orders" at bounding box center [299, 202] width 53 height 11
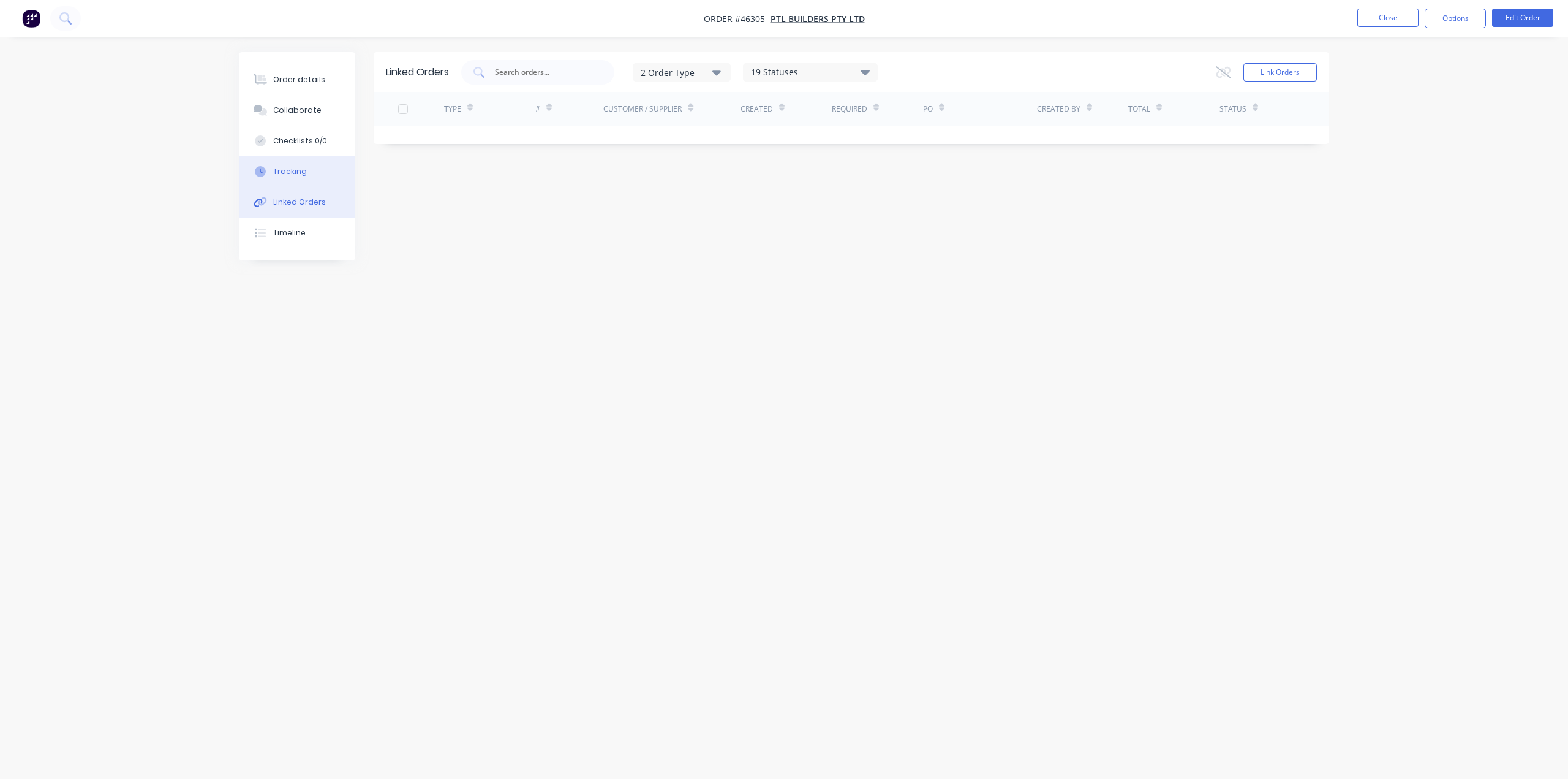
click at [303, 167] on div "Tracking" at bounding box center [289, 171] width 34 height 11
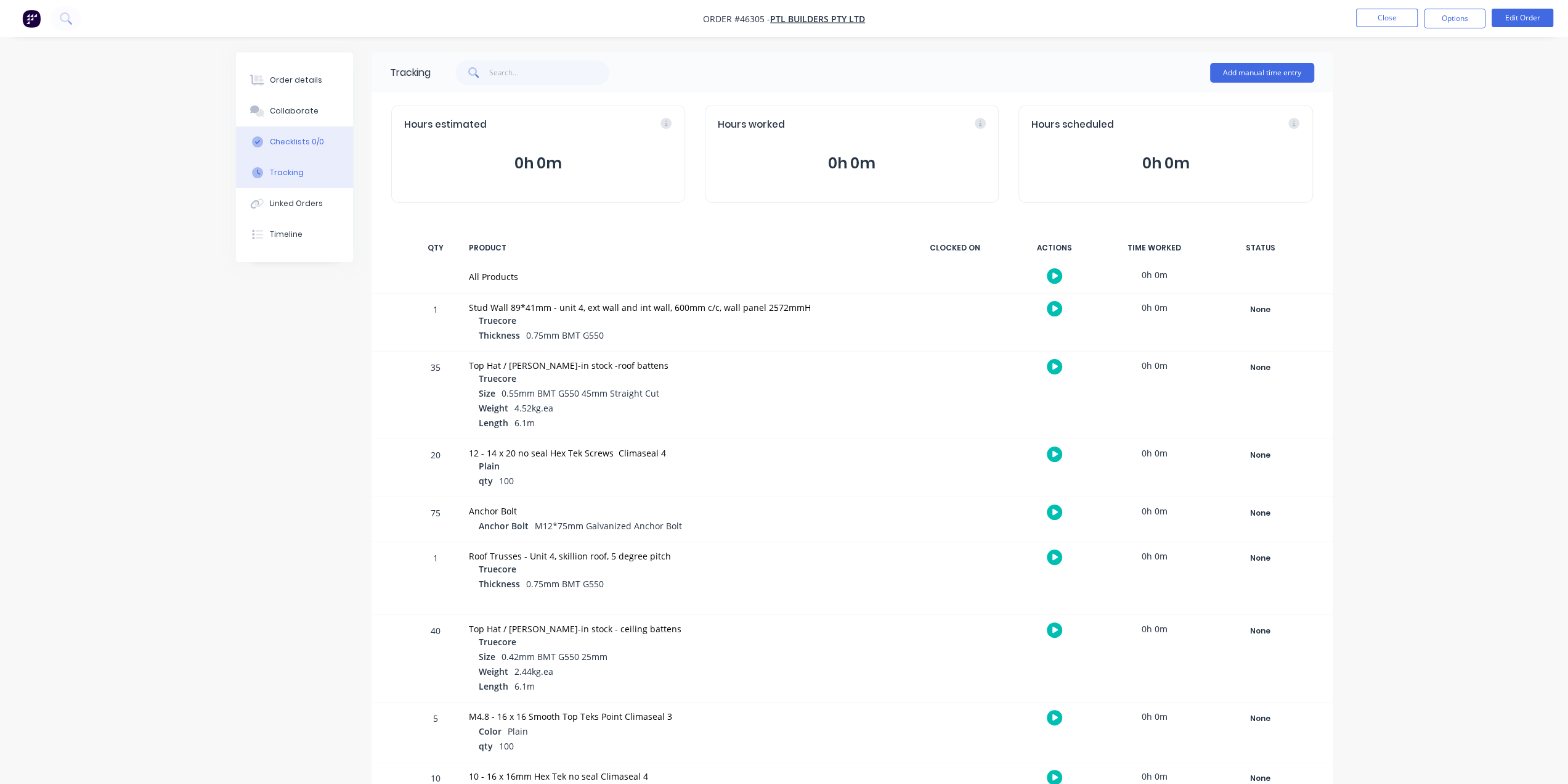
click at [291, 141] on div "Checklists 0/0" at bounding box center [296, 141] width 54 height 11
type textarea "x"
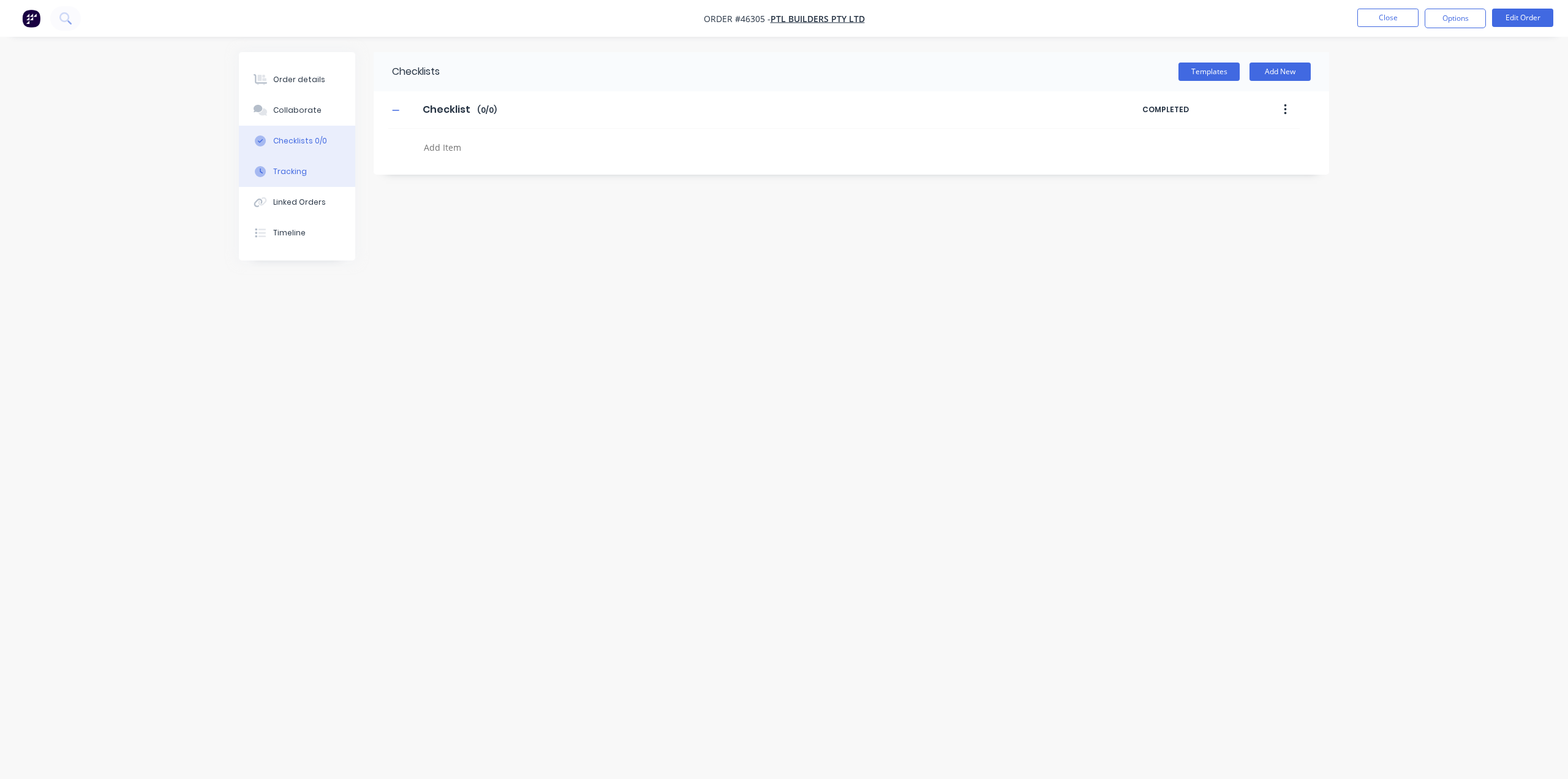
click at [299, 161] on button "Tracking" at bounding box center [296, 171] width 116 height 31
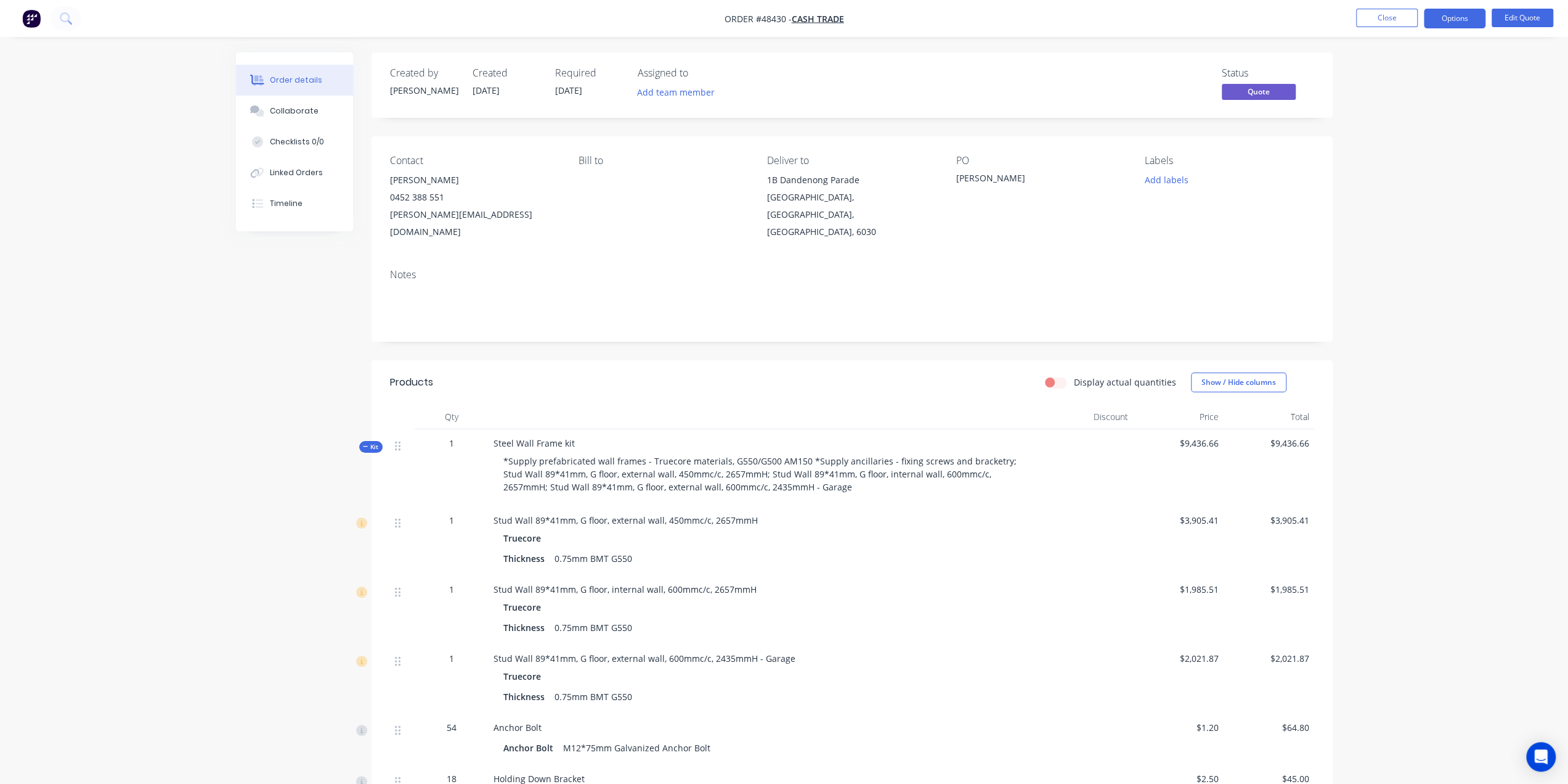
click at [32, 17] on img "button" at bounding box center [31, 18] width 18 height 18
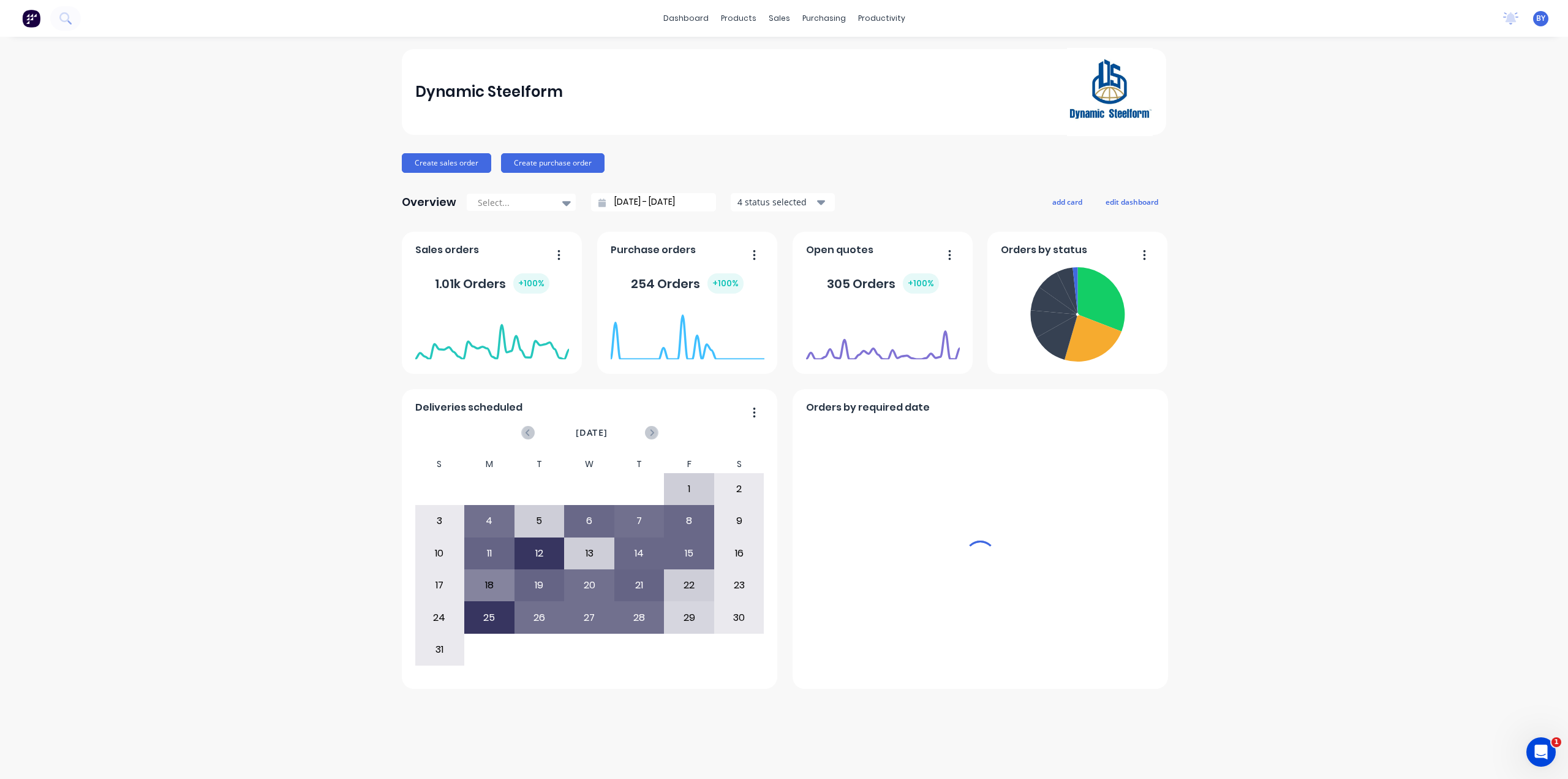
click at [780, 18] on div "sales" at bounding box center [779, 18] width 34 height 18
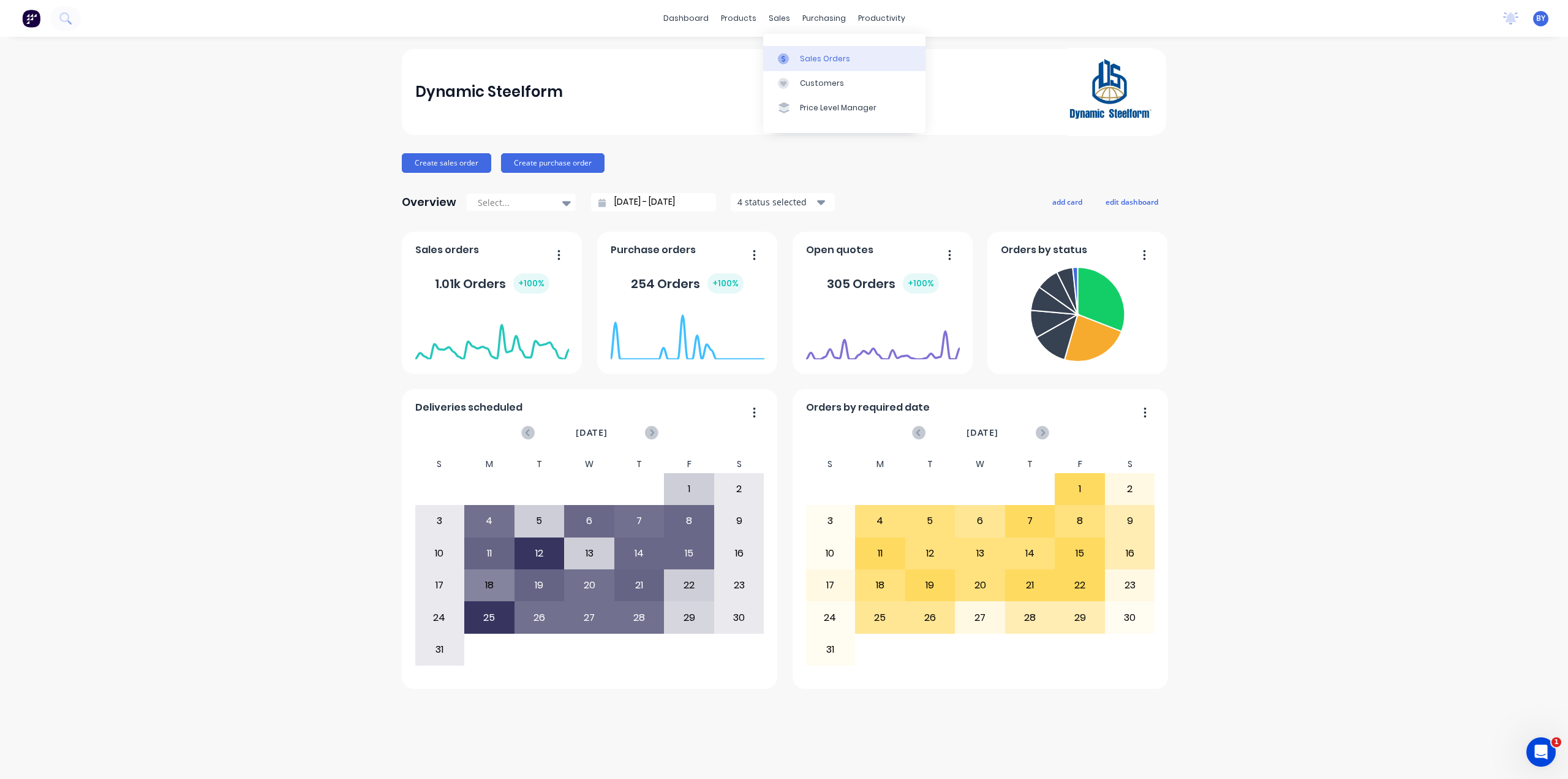
click at [792, 52] on link "Sales Orders" at bounding box center [844, 58] width 162 height 24
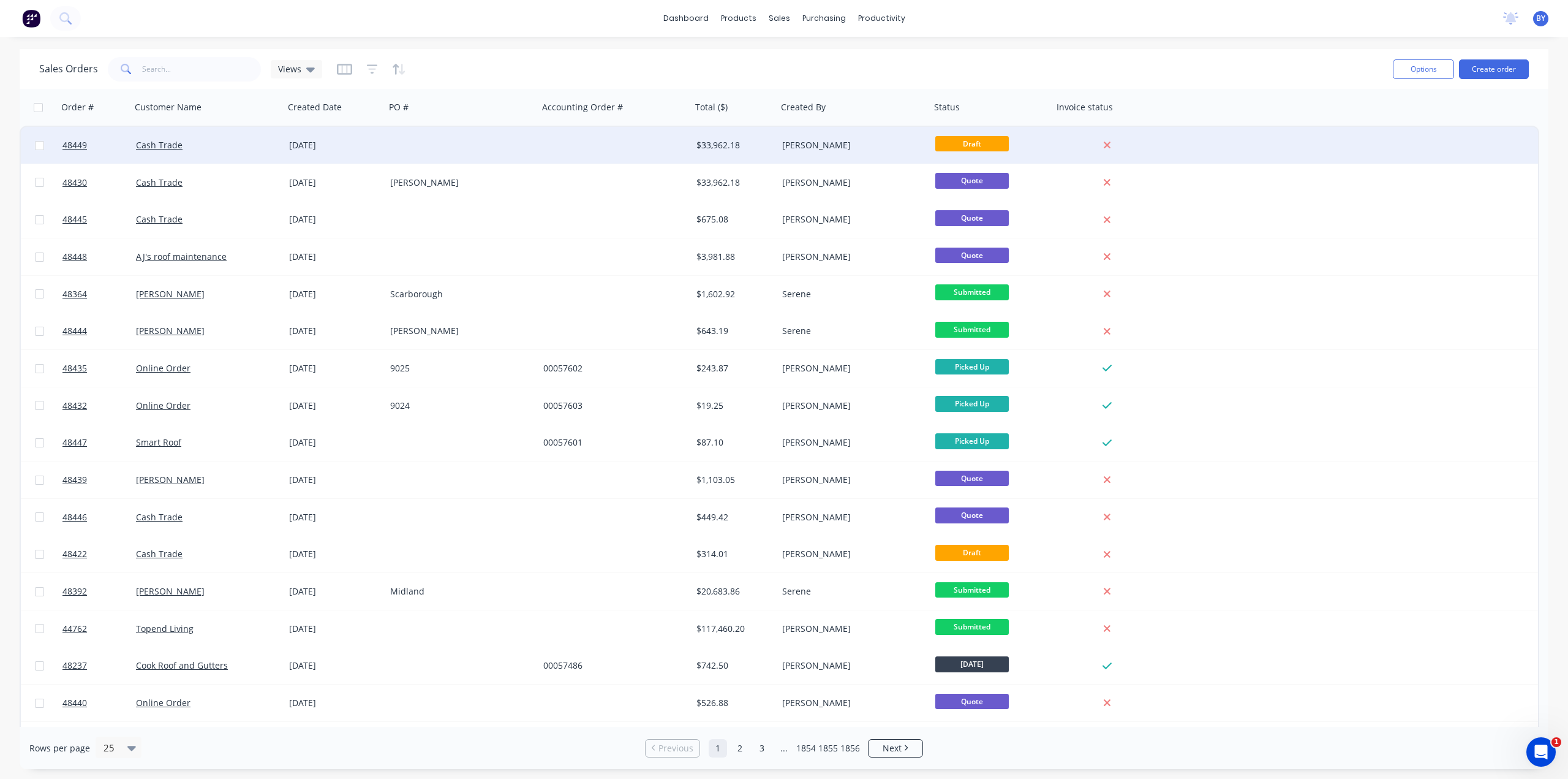
click at [218, 153] on div "Cash Trade" at bounding box center [208, 145] width 153 height 37
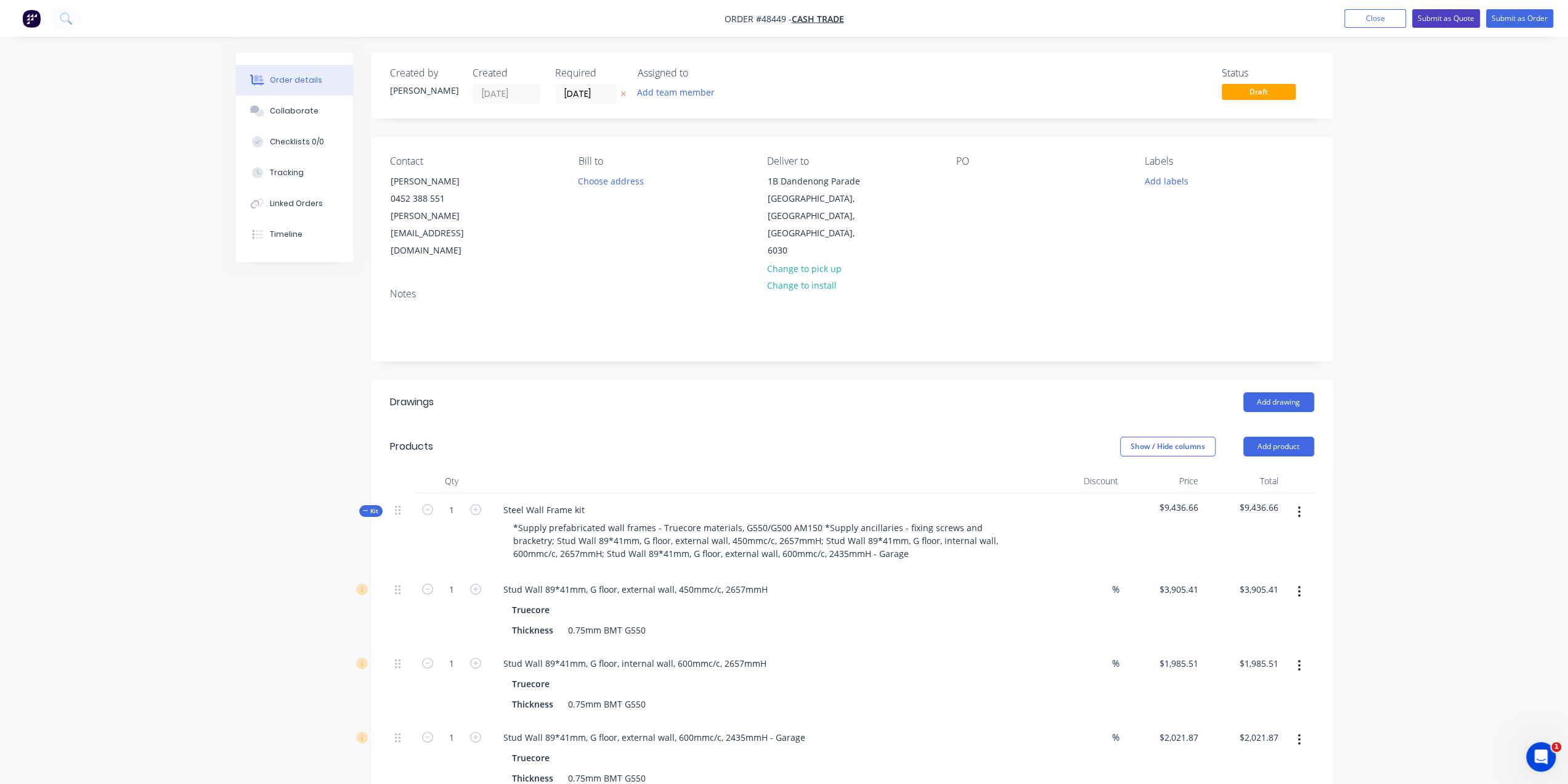
drag, startPoint x: 1457, startPoint y: 19, endPoint x: 1429, endPoint y: 254, distance: 236.7
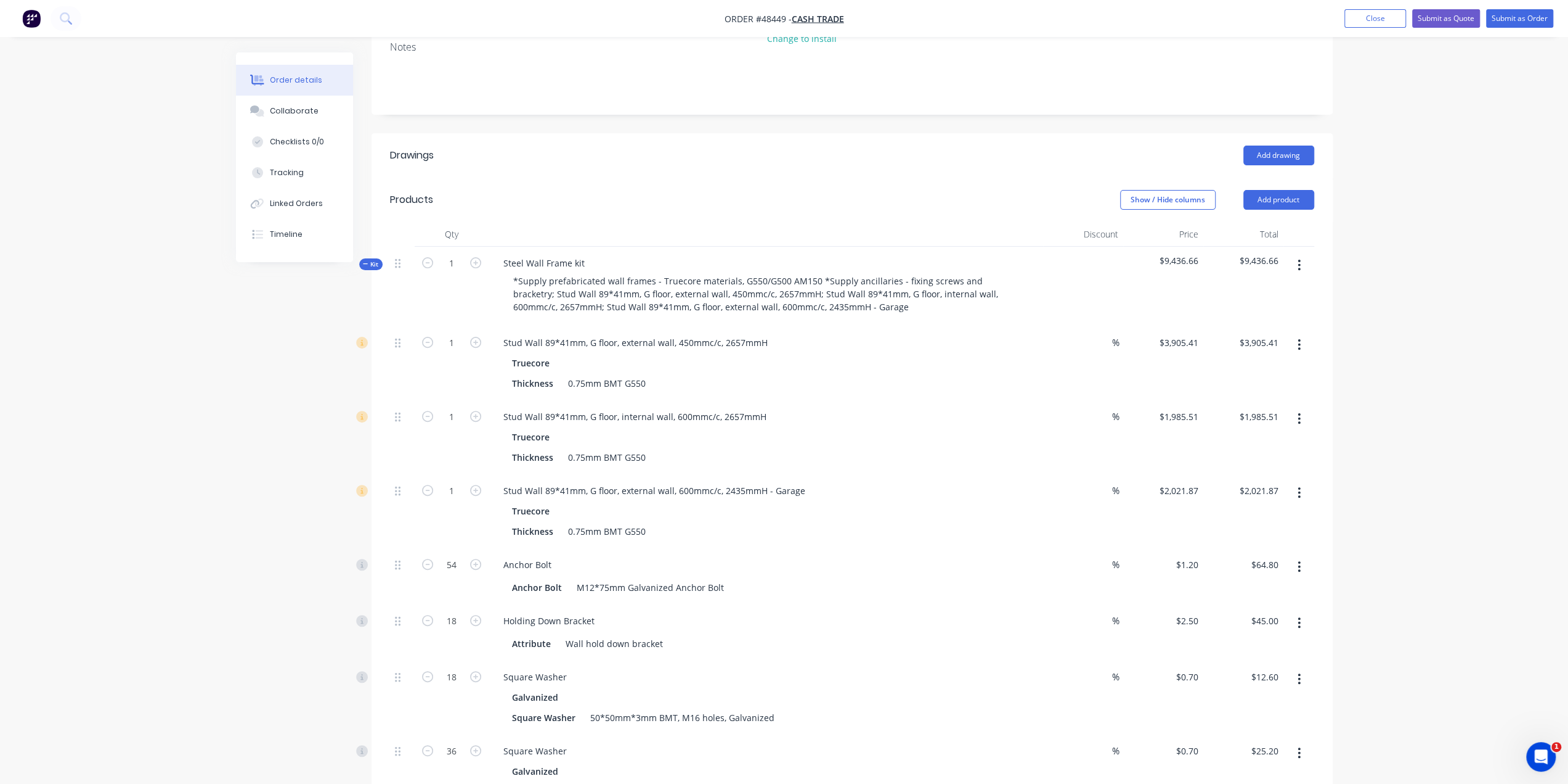
click at [1304, 254] on button "button" at bounding box center [1300, 265] width 29 height 22
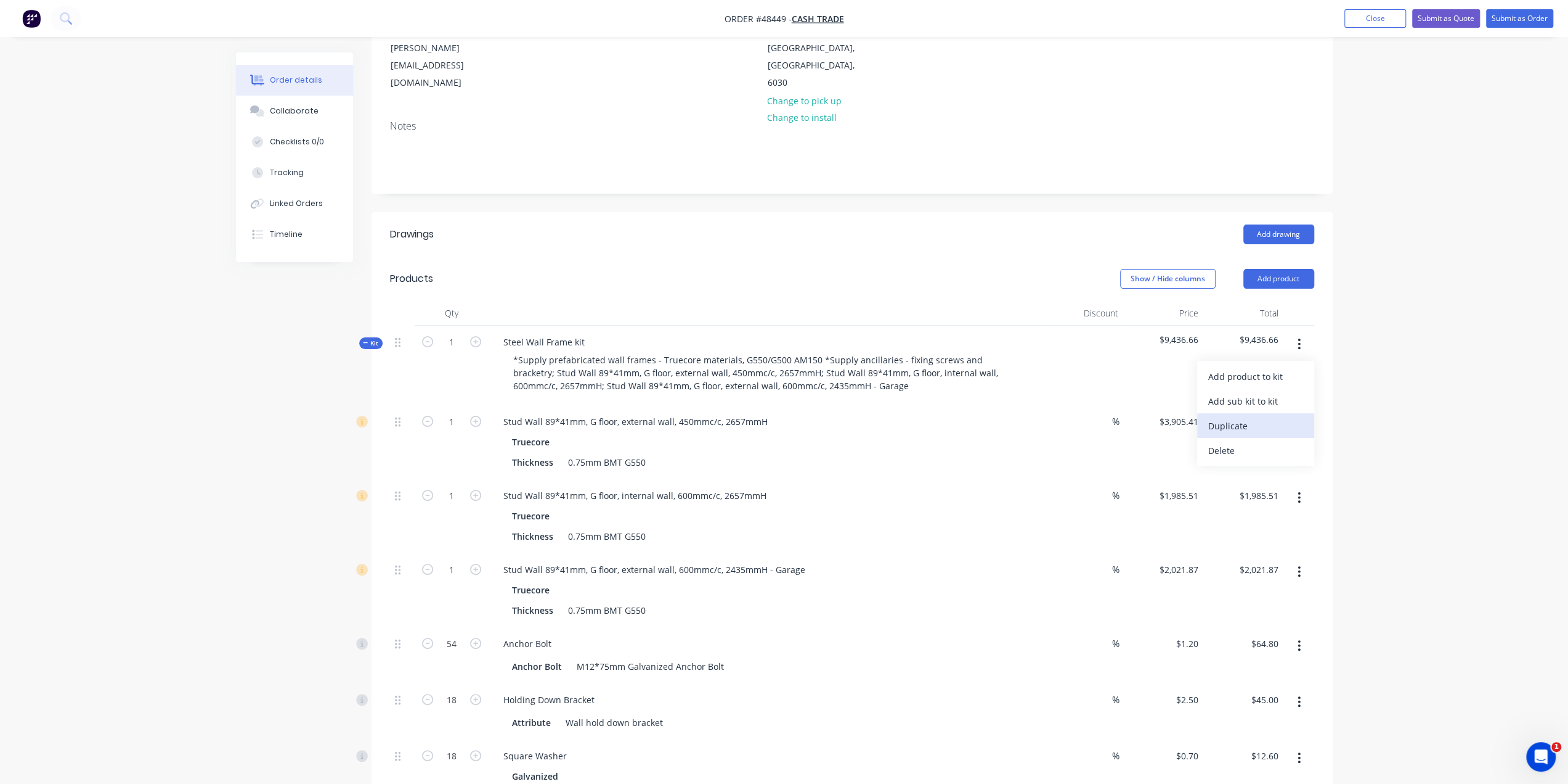
scroll to position [143, 0]
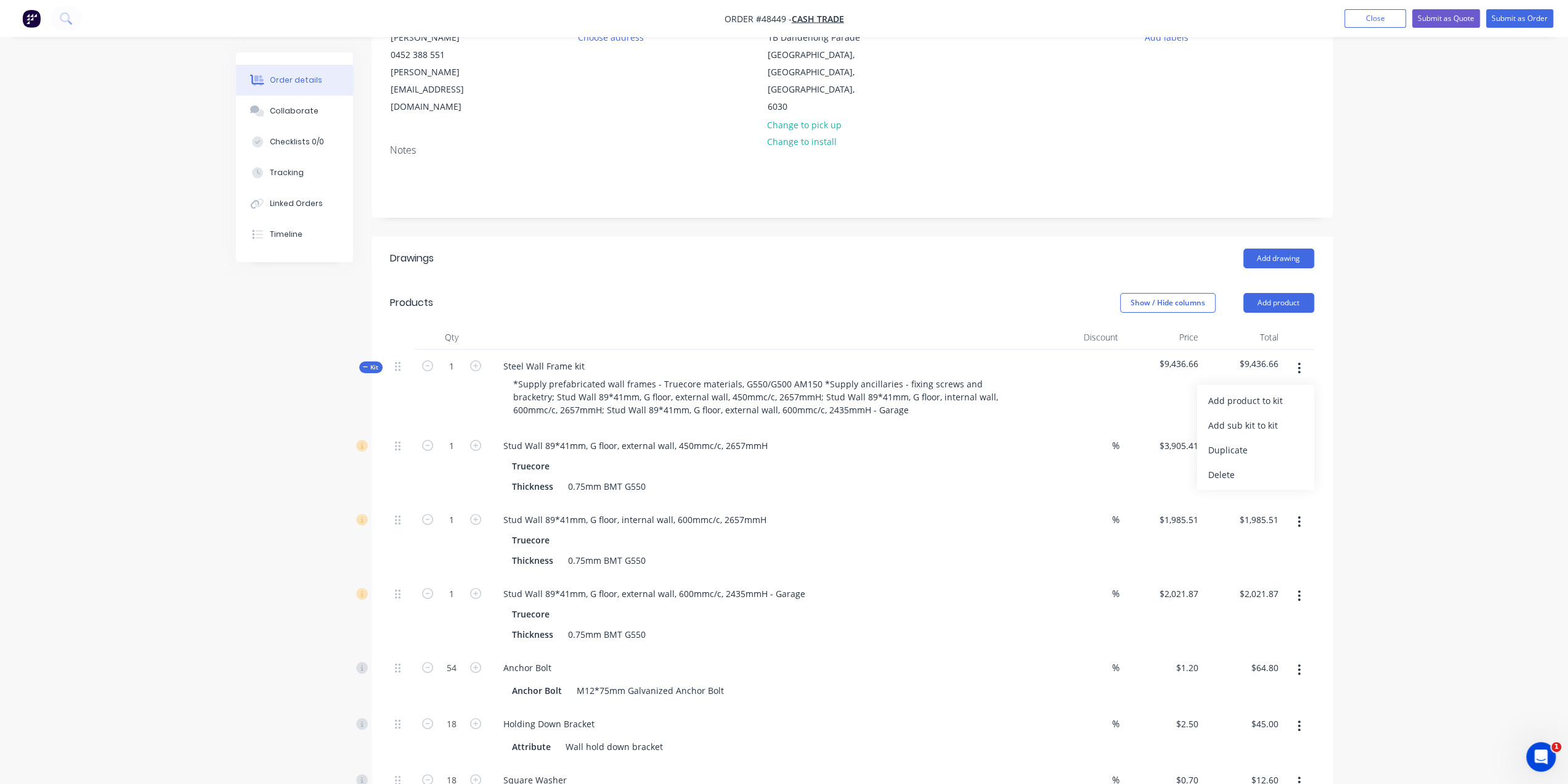
click at [1227, 465] on div "Delete" at bounding box center [1256, 475] width 95 height 18
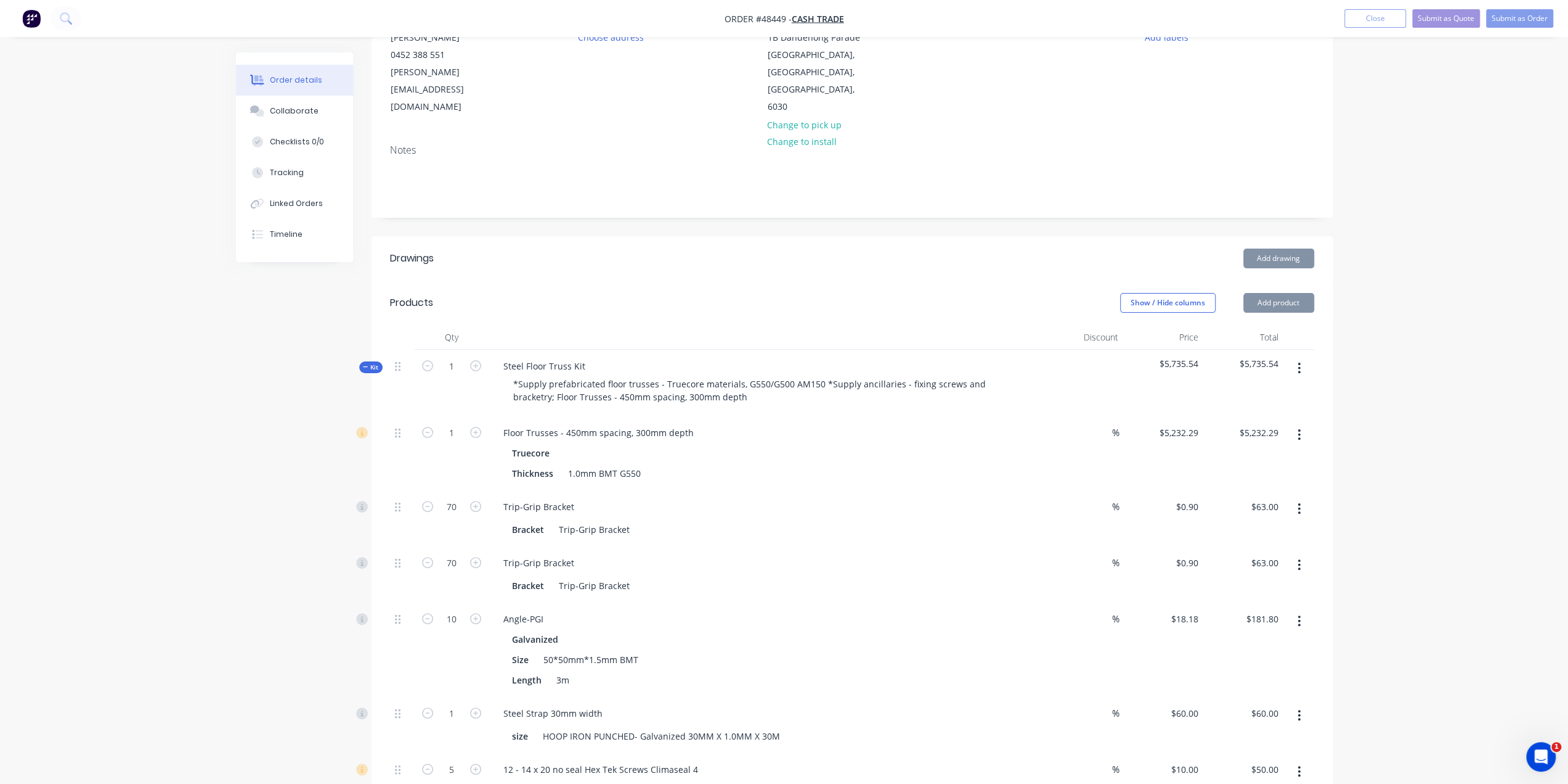
click at [1294, 357] on button "button" at bounding box center [1300, 368] width 29 height 22
drag, startPoint x: 1236, startPoint y: 444, endPoint x: 1287, endPoint y: 382, distance: 80.3
click at [1236, 465] on div "Delete" at bounding box center [1256, 475] width 95 height 18
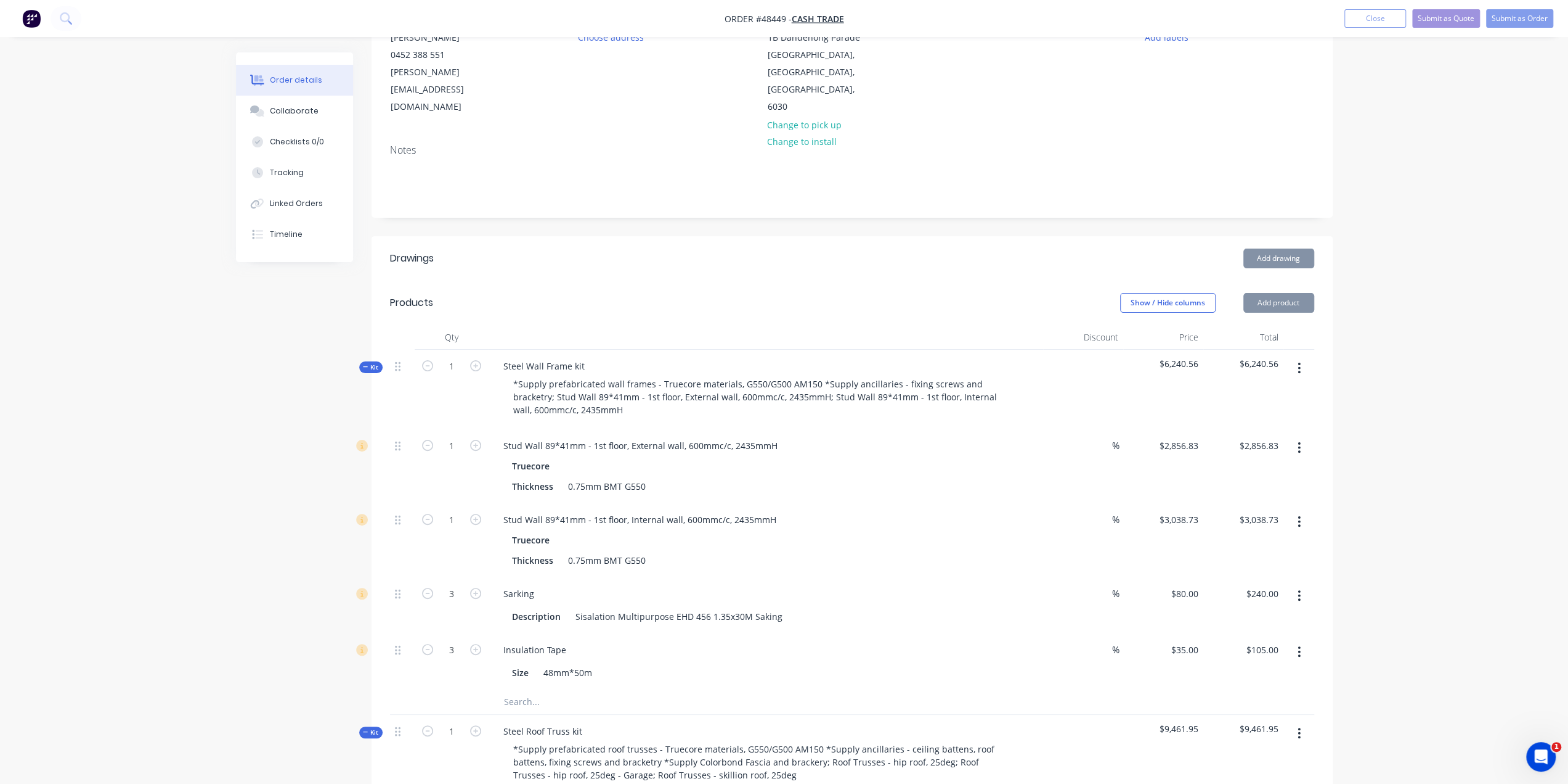
drag, startPoint x: 1298, startPoint y: 333, endPoint x: 1298, endPoint y: 344, distance: 11.0
click at [1298, 361] on icon "button" at bounding box center [1299, 368] width 3 height 14
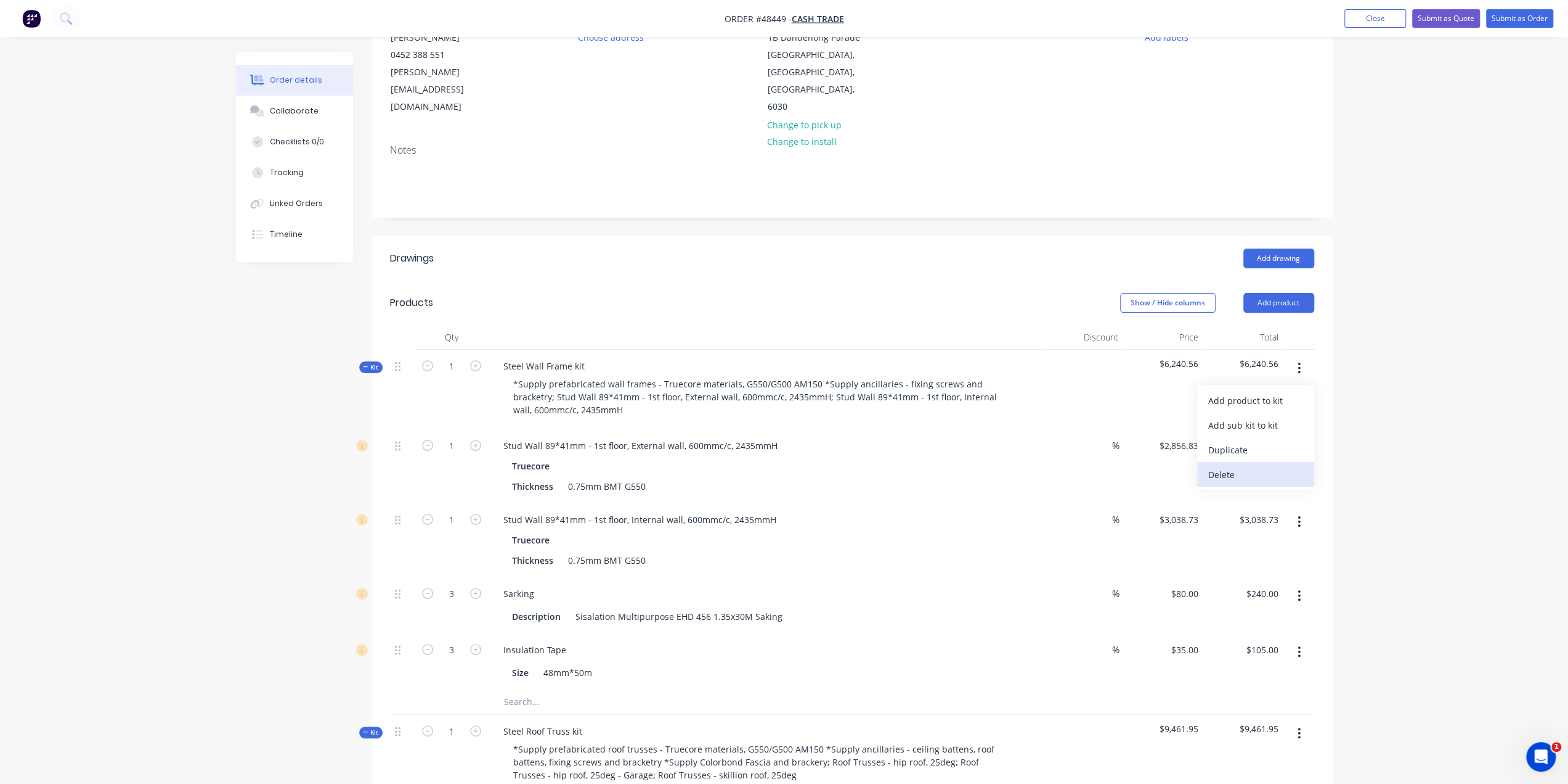
click at [1271, 465] on div "Delete" at bounding box center [1256, 475] width 95 height 18
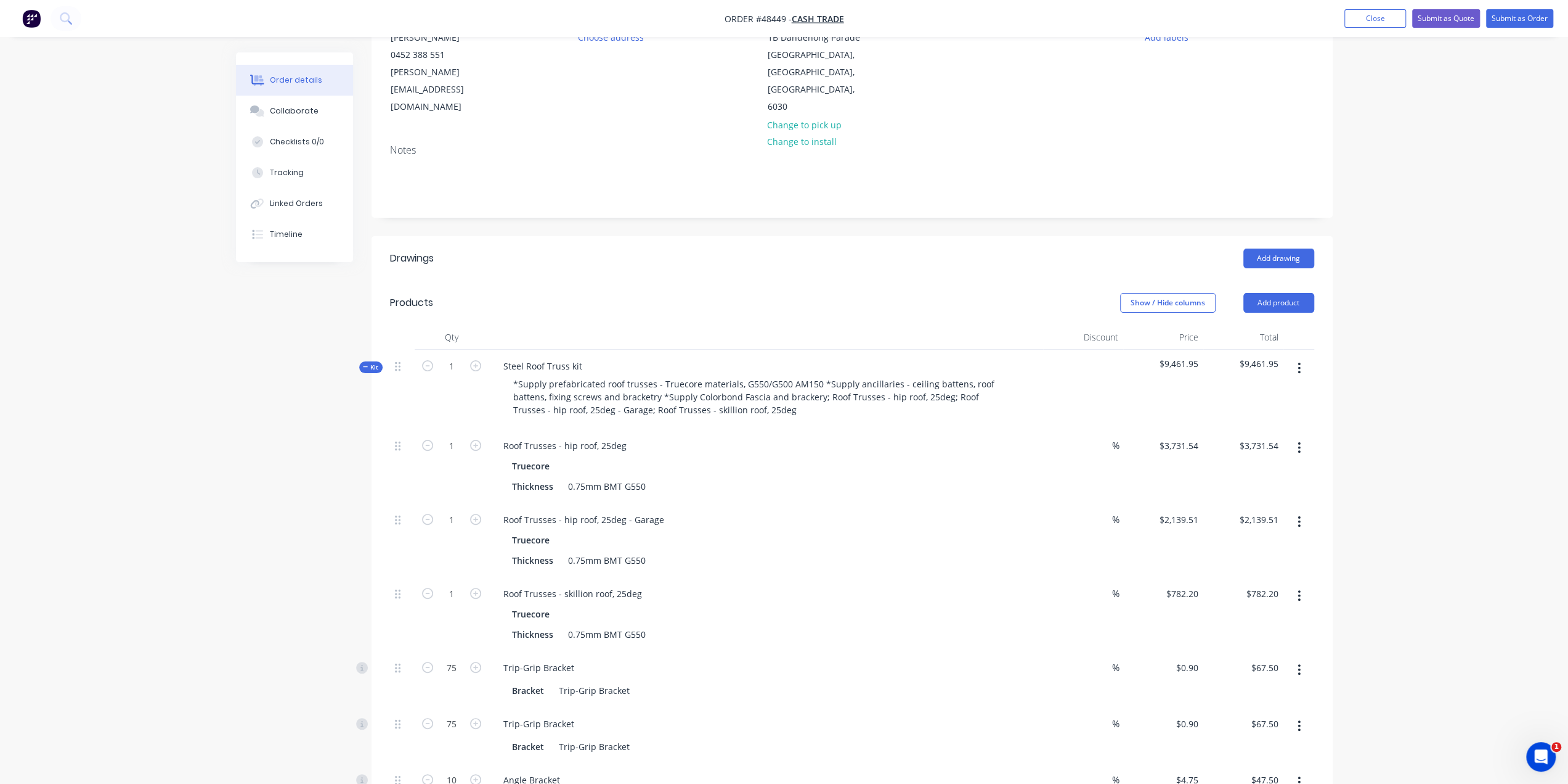
click at [1295, 357] on button "button" at bounding box center [1300, 368] width 29 height 22
click at [1262, 465] on div "Delete" at bounding box center [1256, 475] width 95 height 18
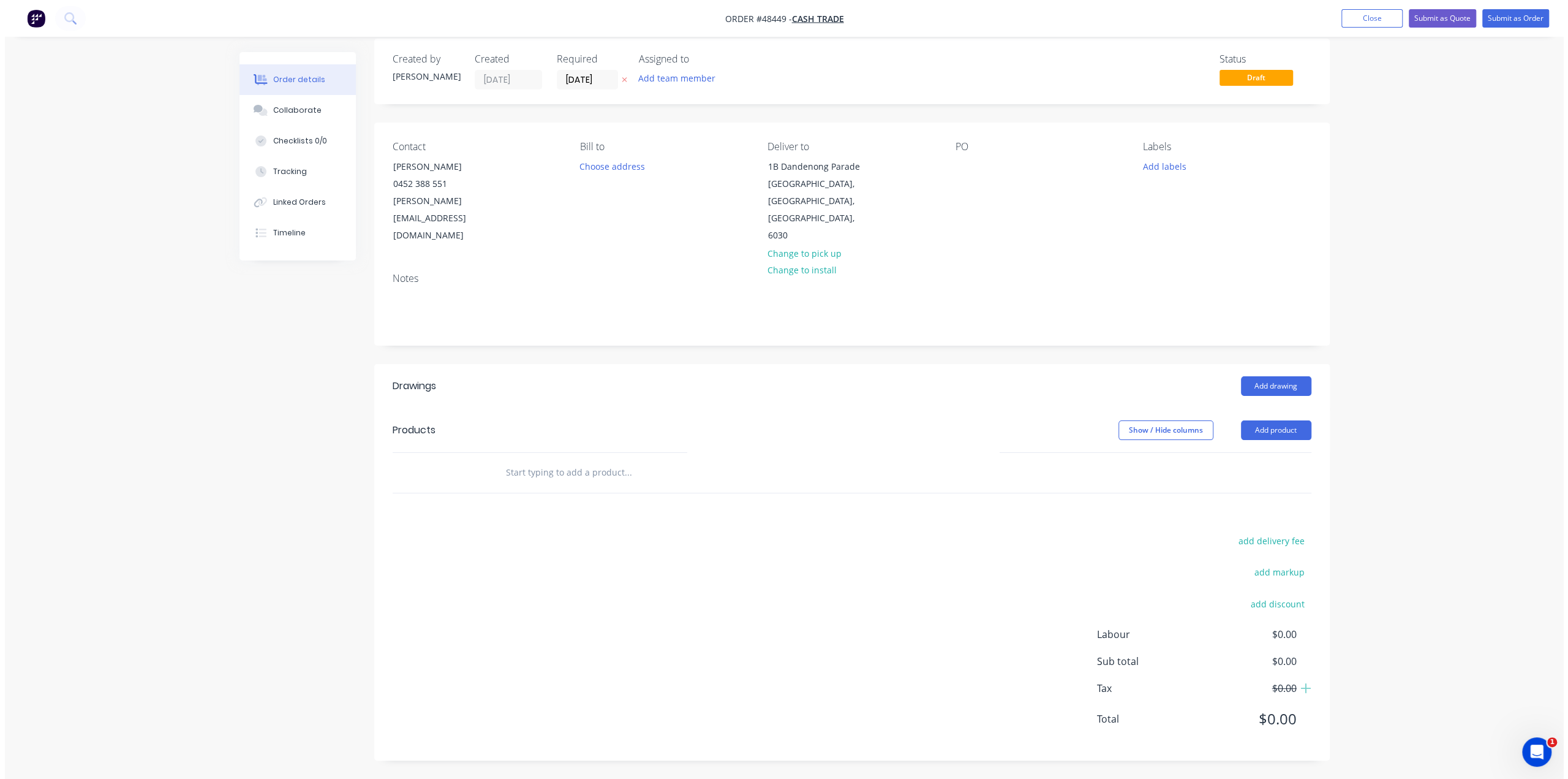
scroll to position [0, 0]
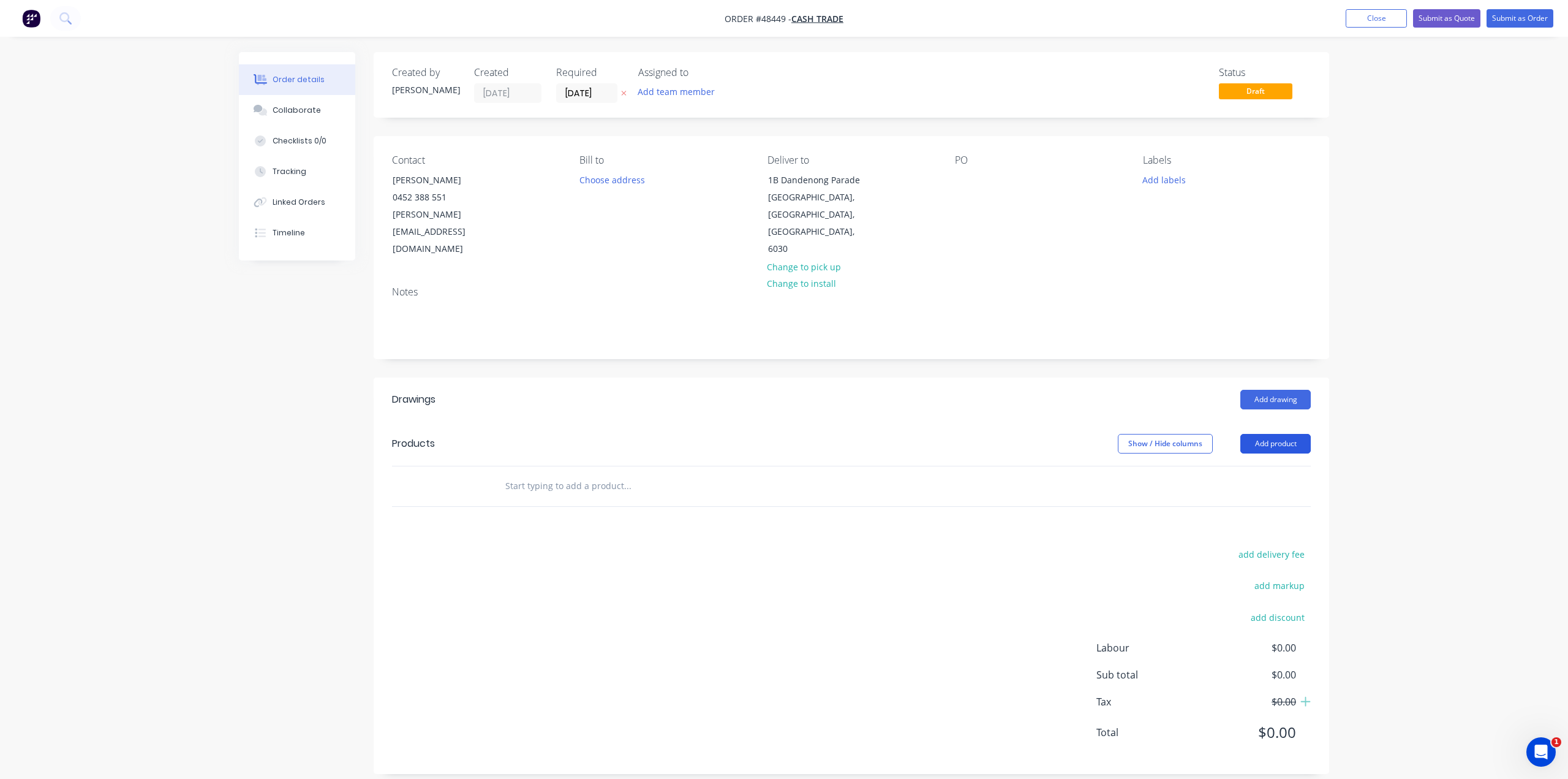
click at [1267, 433] on button "Add product" at bounding box center [1275, 443] width 71 height 20
click at [1265, 465] on div "Product catalogue" at bounding box center [1253, 474] width 94 height 18
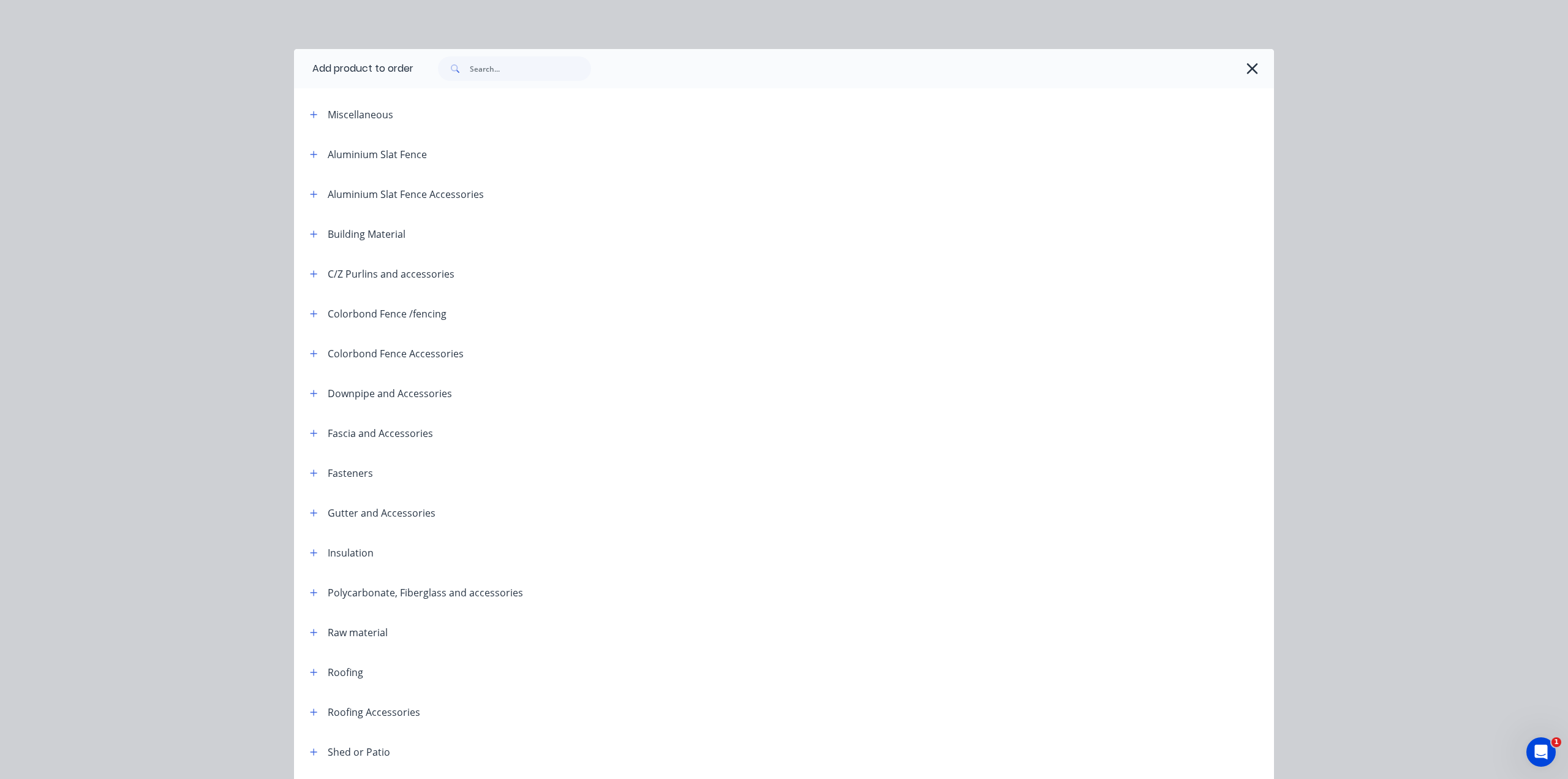
click at [506, 82] on div at bounding box center [843, 68] width 860 height 39
click at [507, 75] on input "text" at bounding box center [530, 68] width 121 height 24
type input "s"
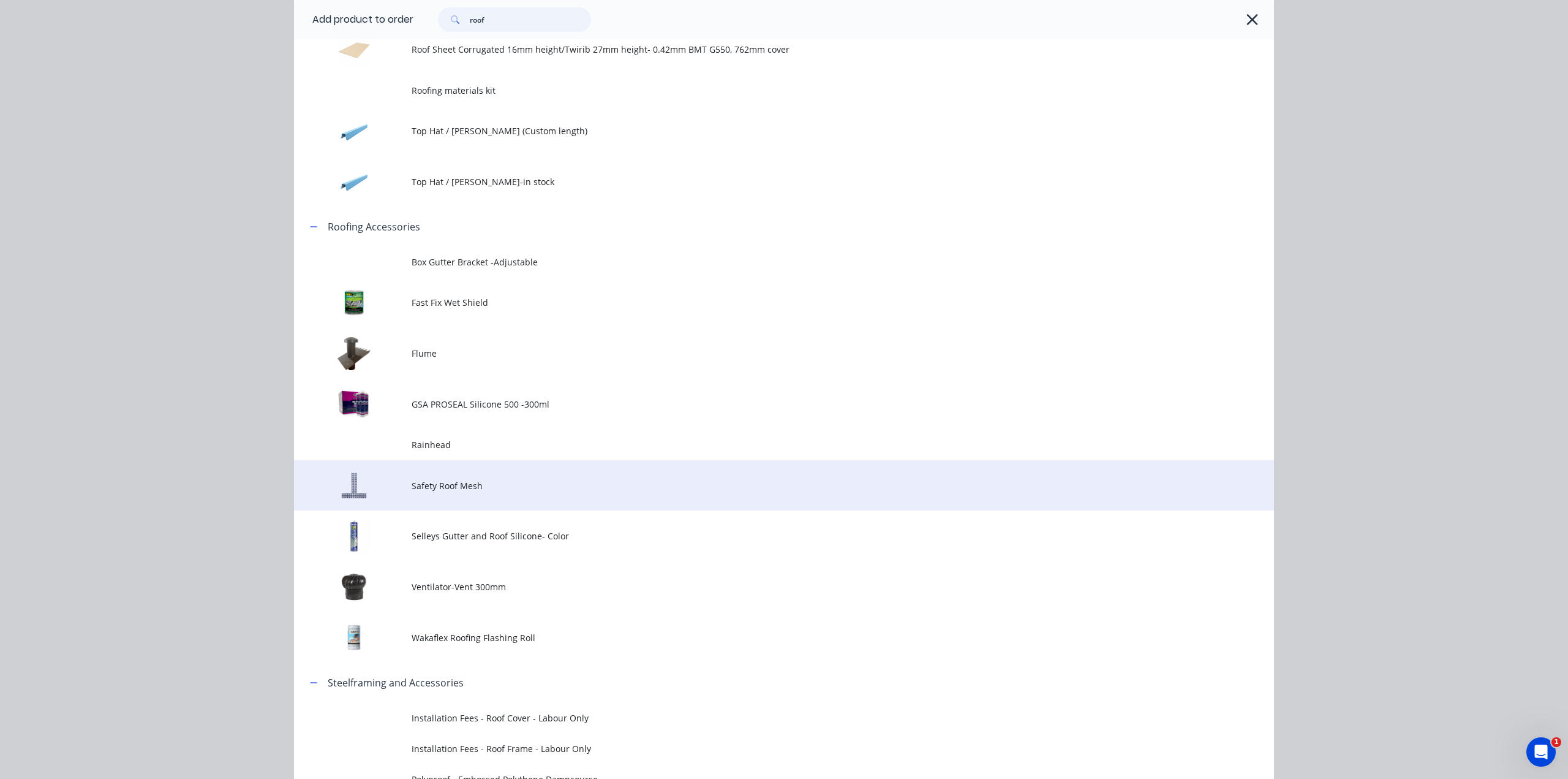
scroll to position [550, 0]
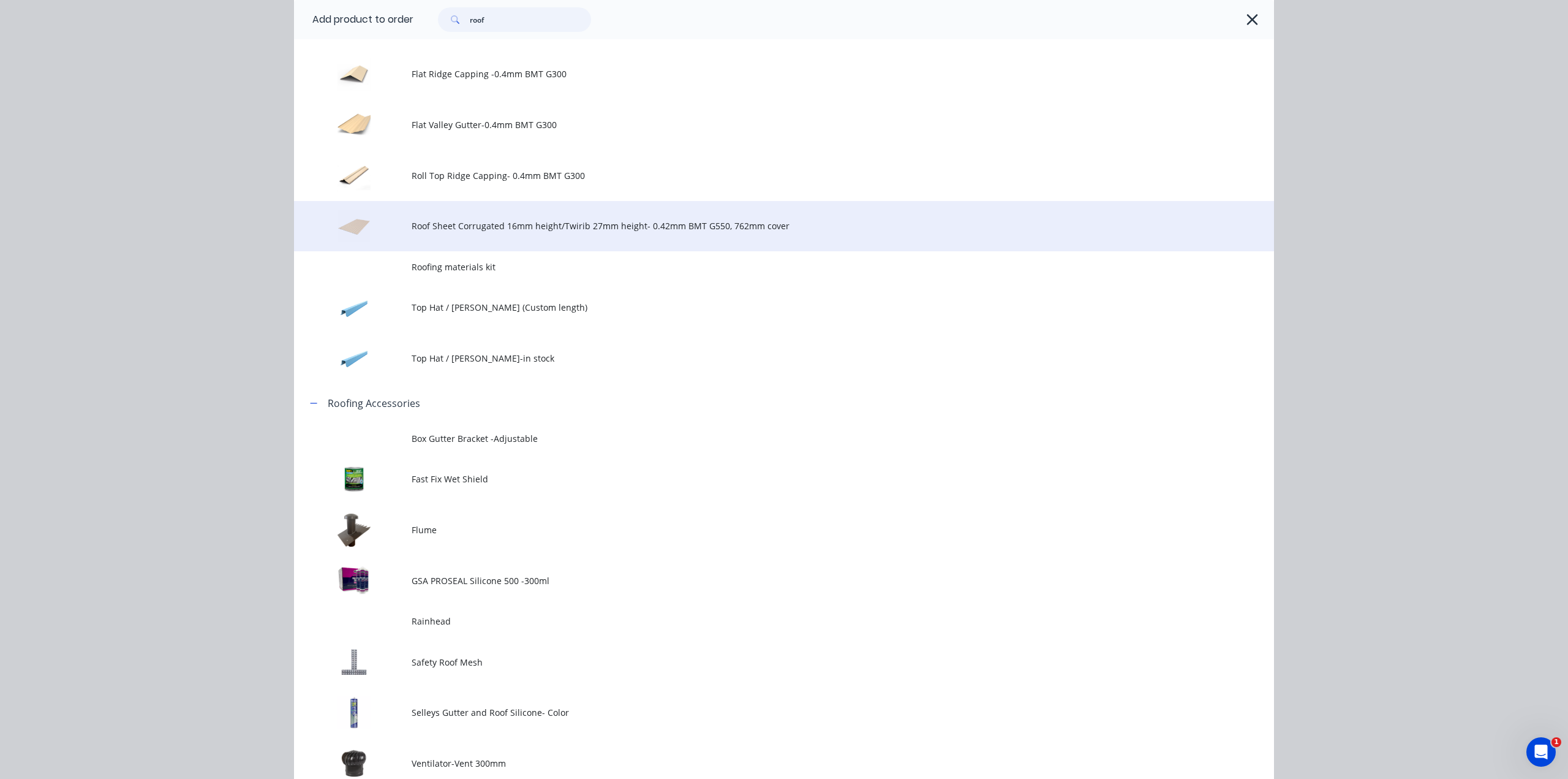
type input "roof"
click at [482, 229] on span "Roof Sheet Corrugated 16mm height/Twirib 27mm height- 0.42mm BMT G550, 762mm co…" at bounding box center [756, 226] width 690 height 13
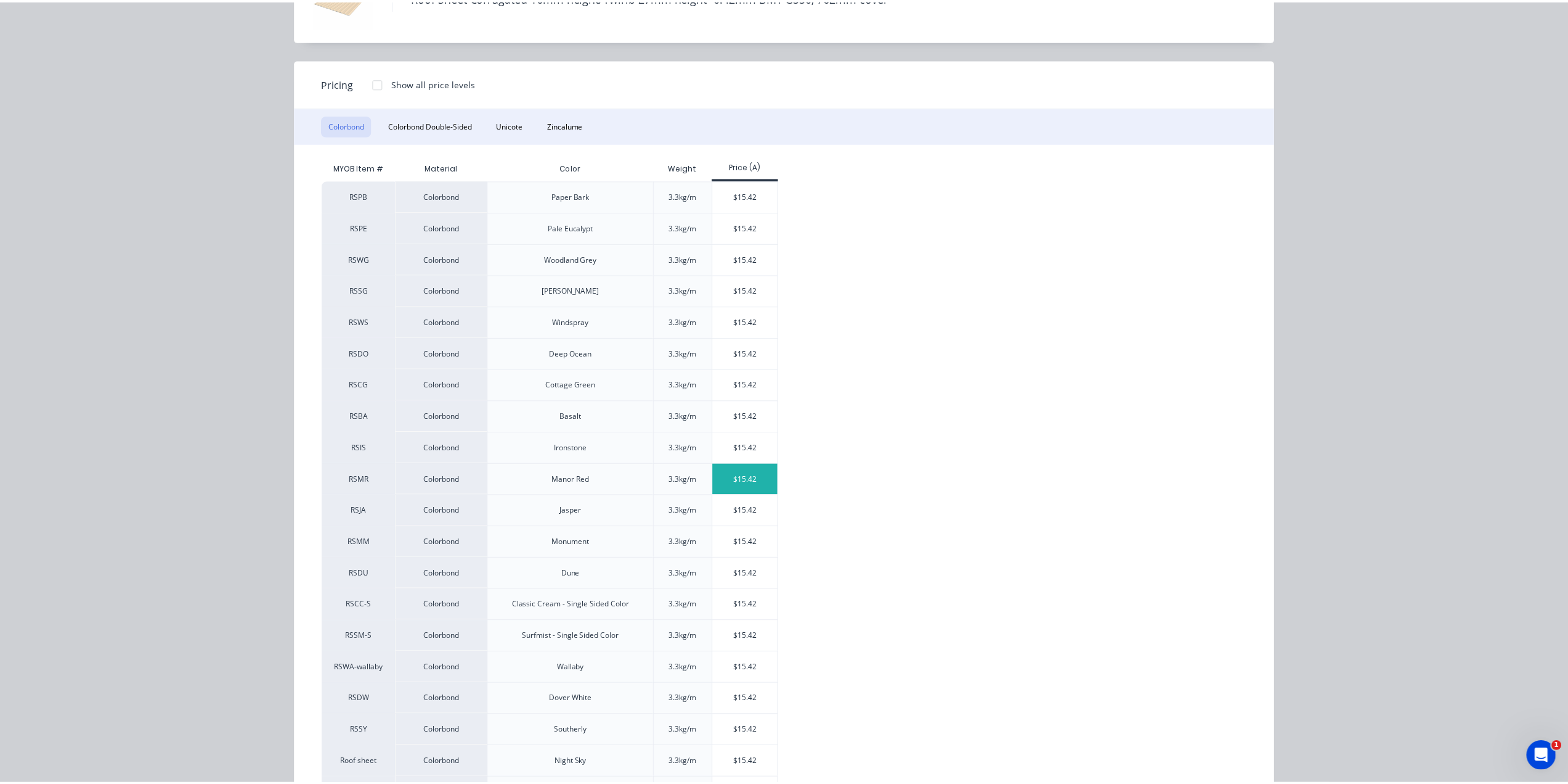
scroll to position [152, 0]
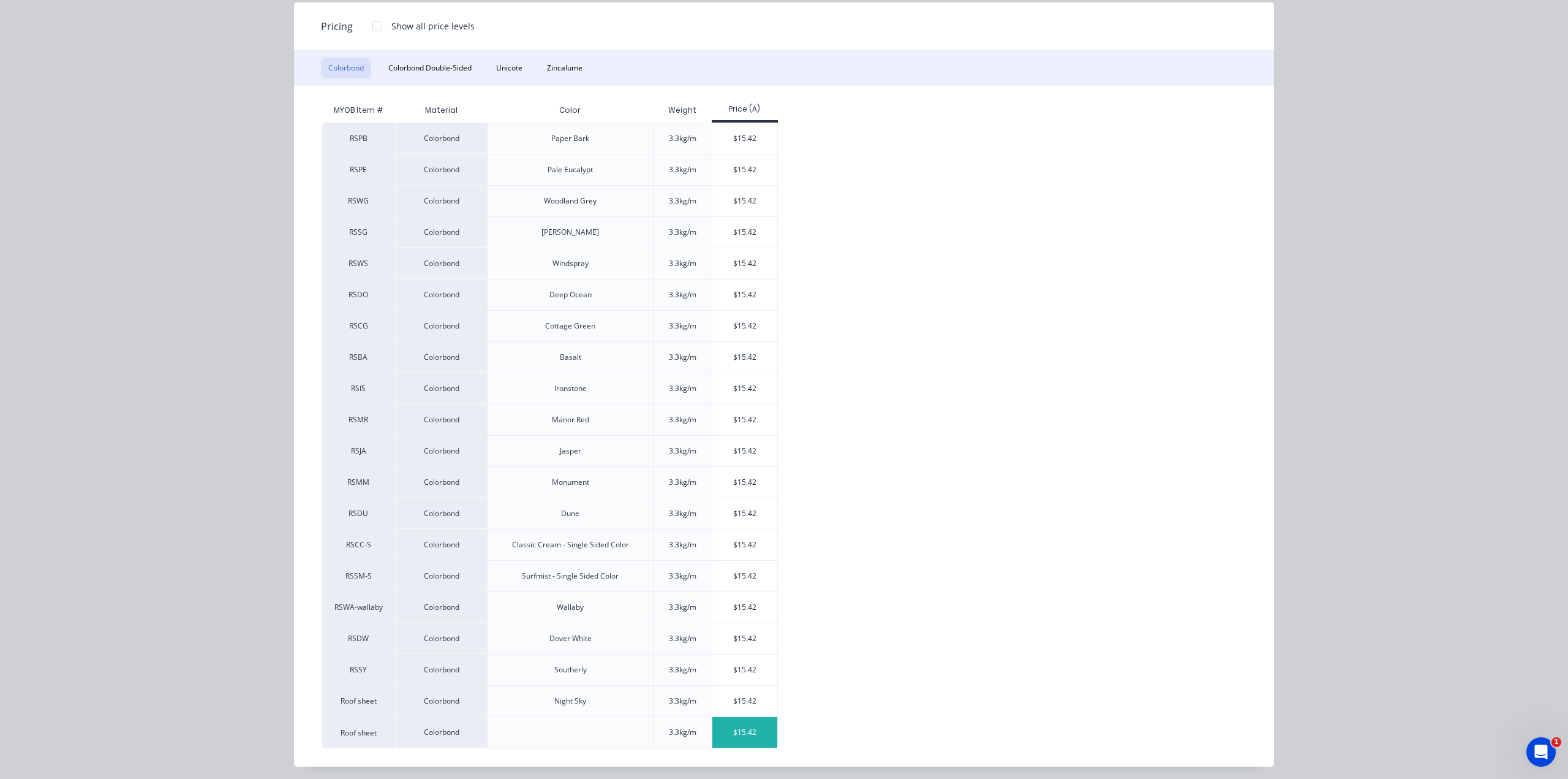
click at [746, 735] on div "$15.42" at bounding box center [745, 732] width 65 height 31
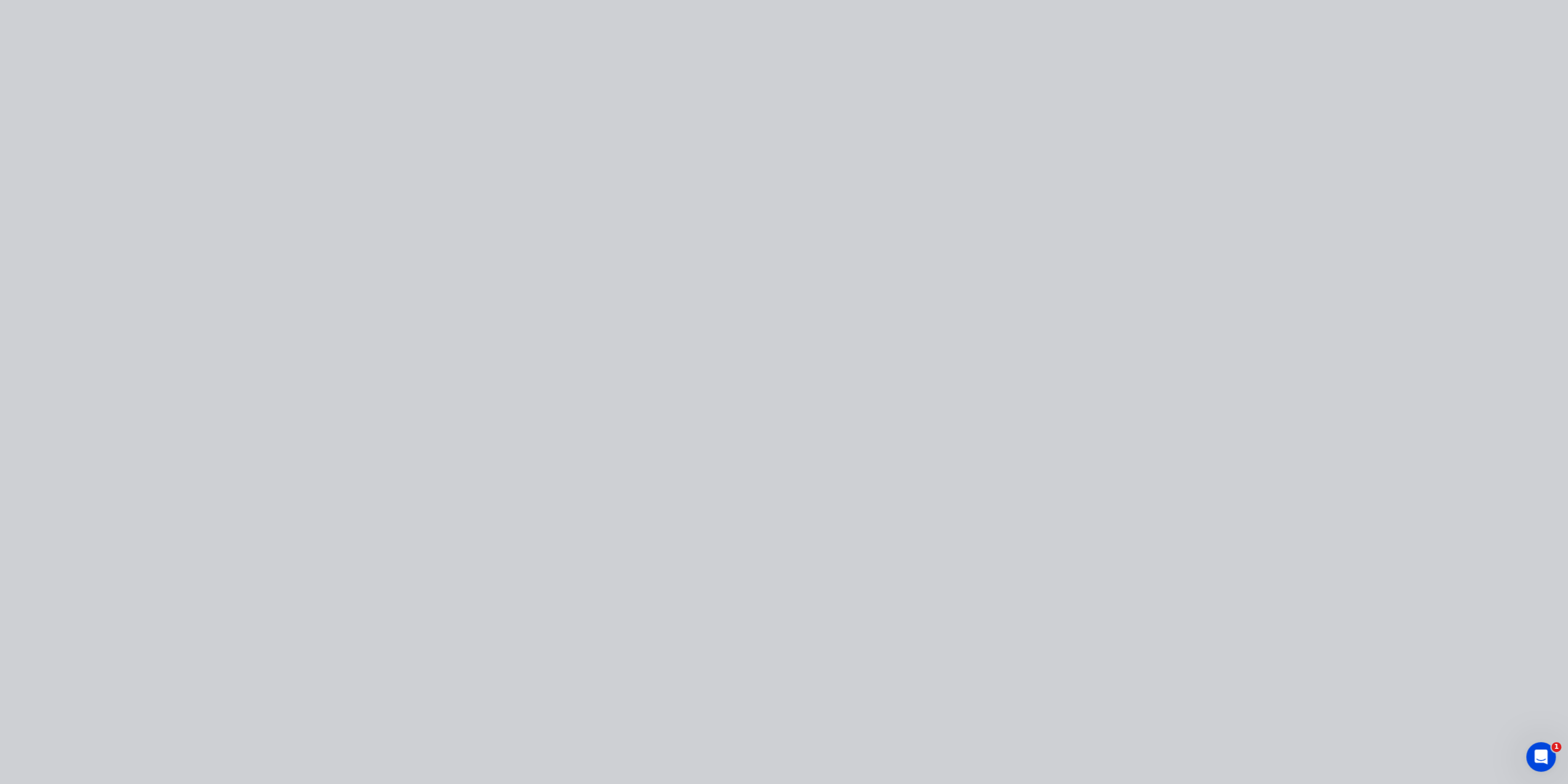
scroll to position [0, 0]
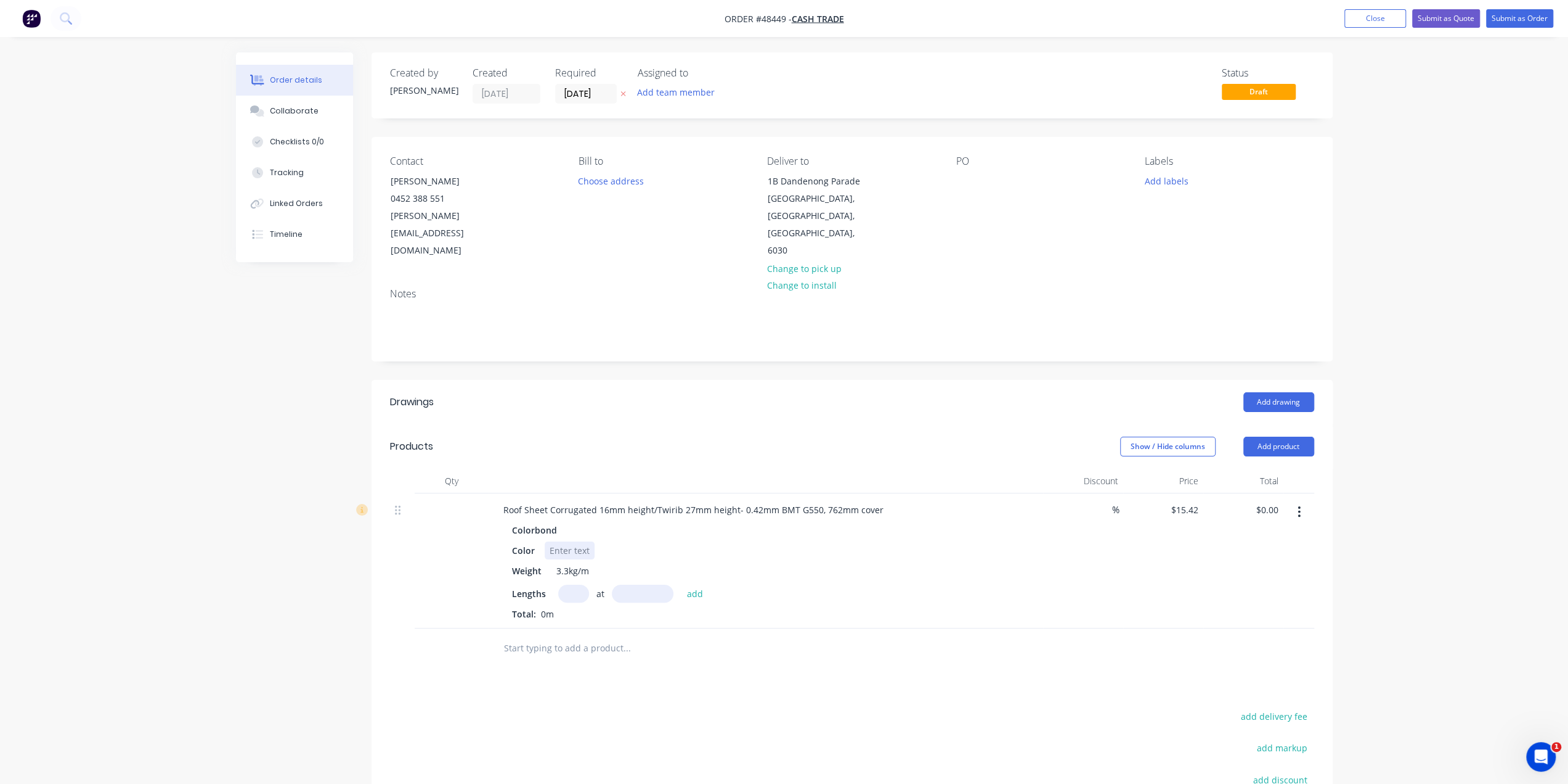
click at [561, 541] on div at bounding box center [569, 550] width 50 height 18
click at [572, 584] on input "text" at bounding box center [574, 593] width 31 height 18
type input "50"
type input "3325mm"
drag, startPoint x: 697, startPoint y: 554, endPoint x: 641, endPoint y: 555, distance: 56.0
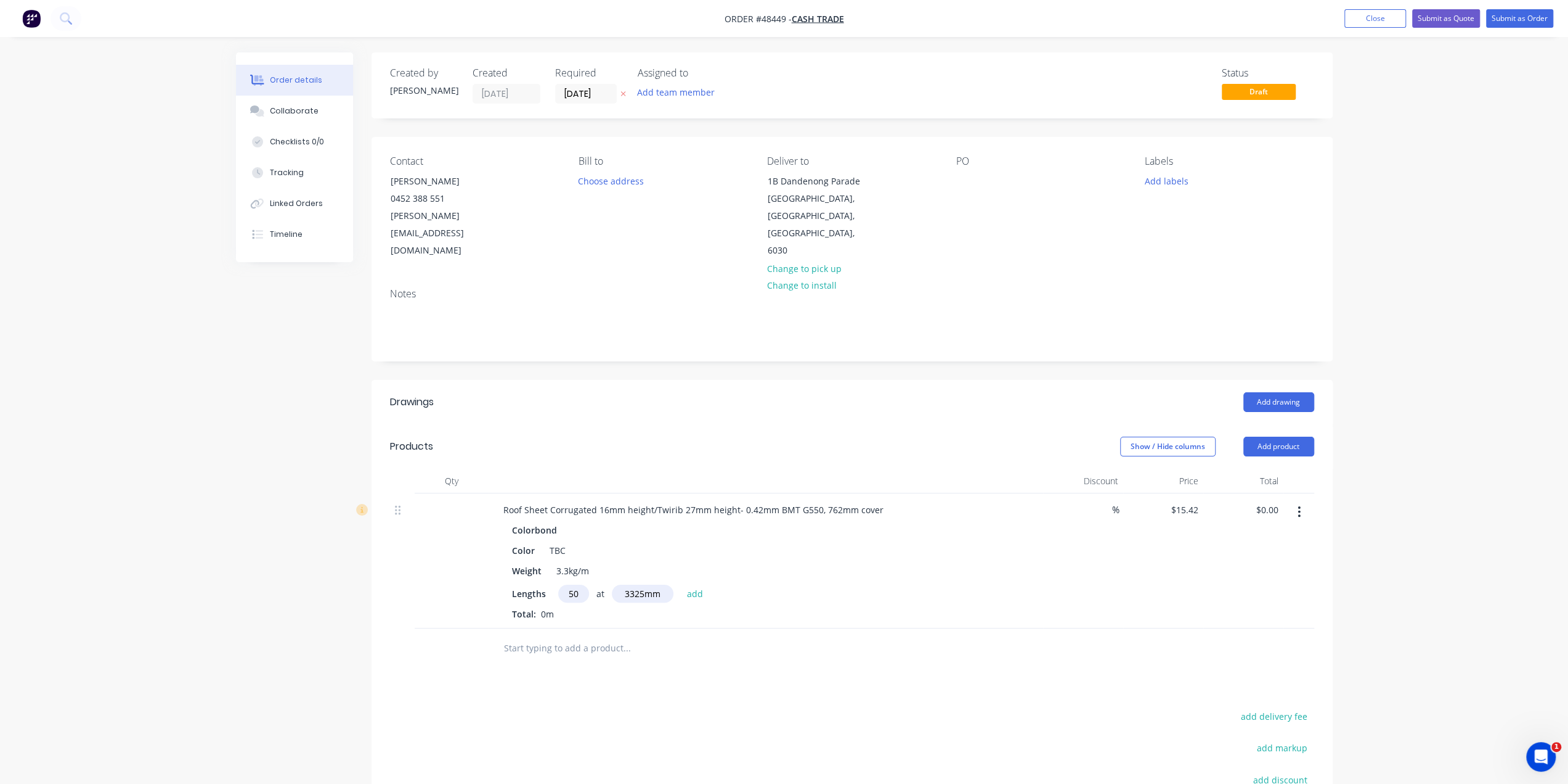
click at [697, 584] on button "add" at bounding box center [696, 592] width 29 height 16
type input "$2,563.58"
type input "8"
type input "2000"
click at [681, 584] on button "add" at bounding box center [696, 592] width 29 height 16
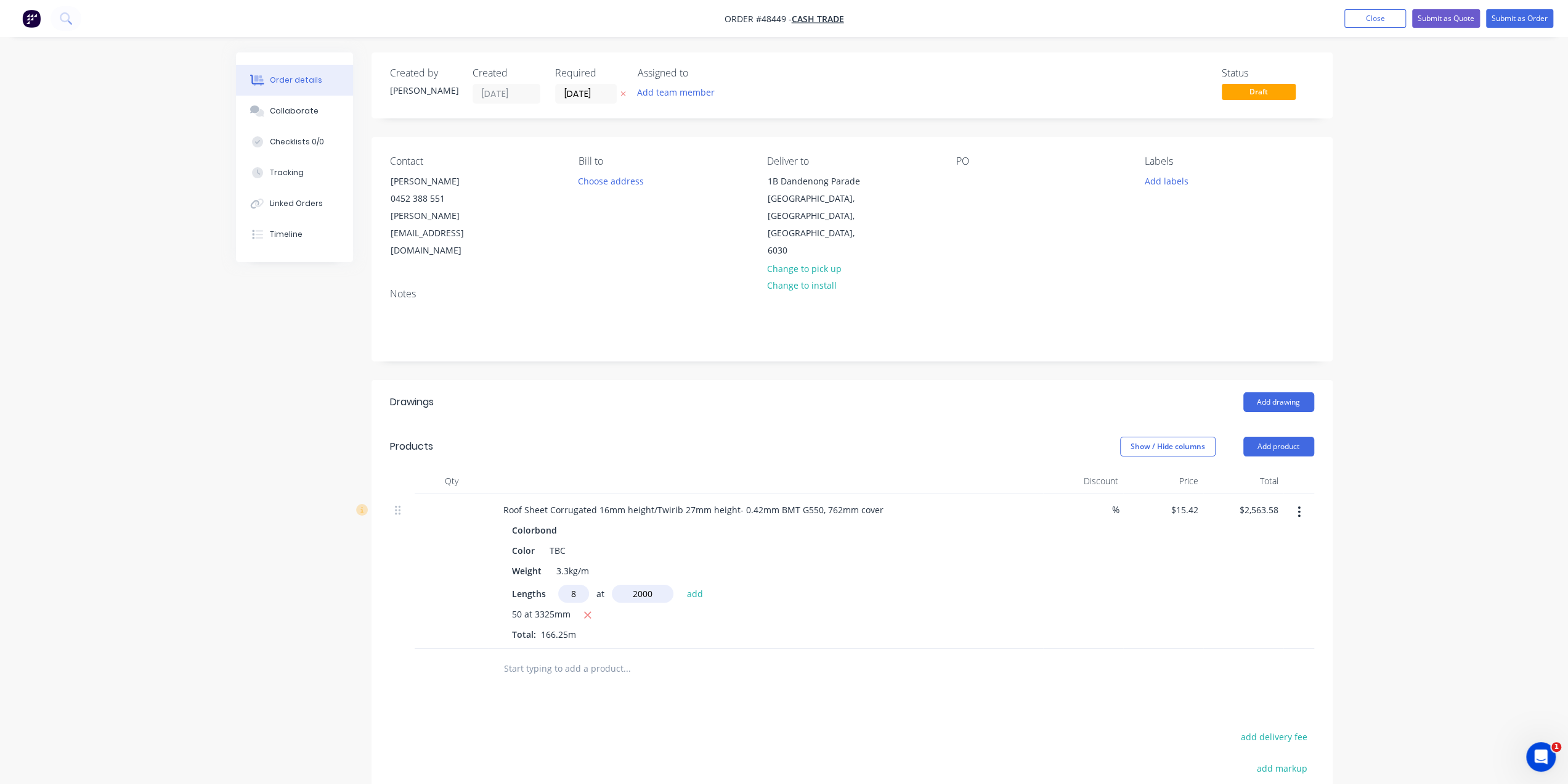
type input "$2,810.30"
click at [848, 607] on div "50 at 3325mm" at bounding box center [765, 614] width 508 height 16
click at [1268, 436] on button "Add product" at bounding box center [1279, 446] width 71 height 20
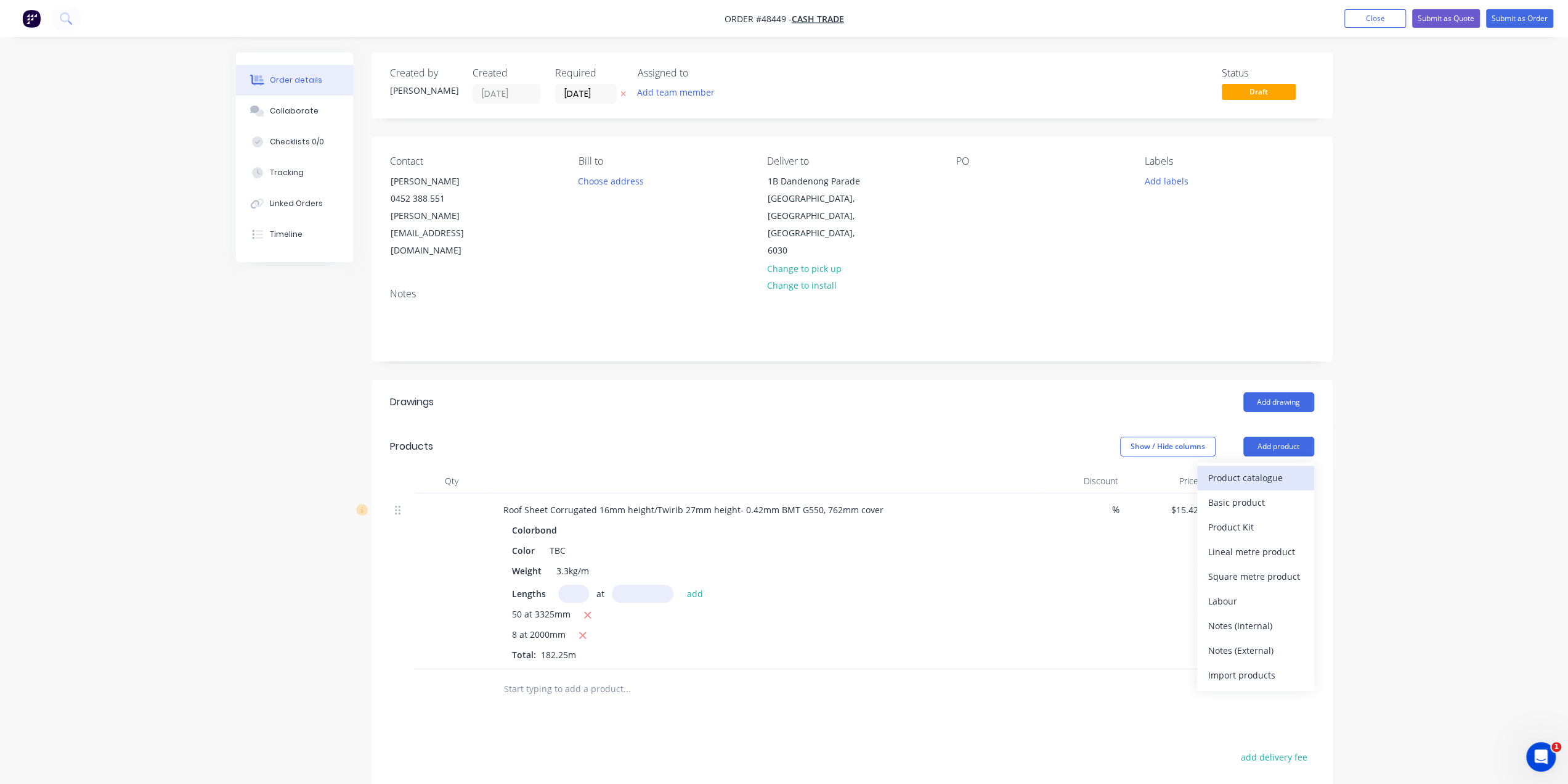
click at [1239, 468] on div "Product catalogue" at bounding box center [1256, 477] width 95 height 18
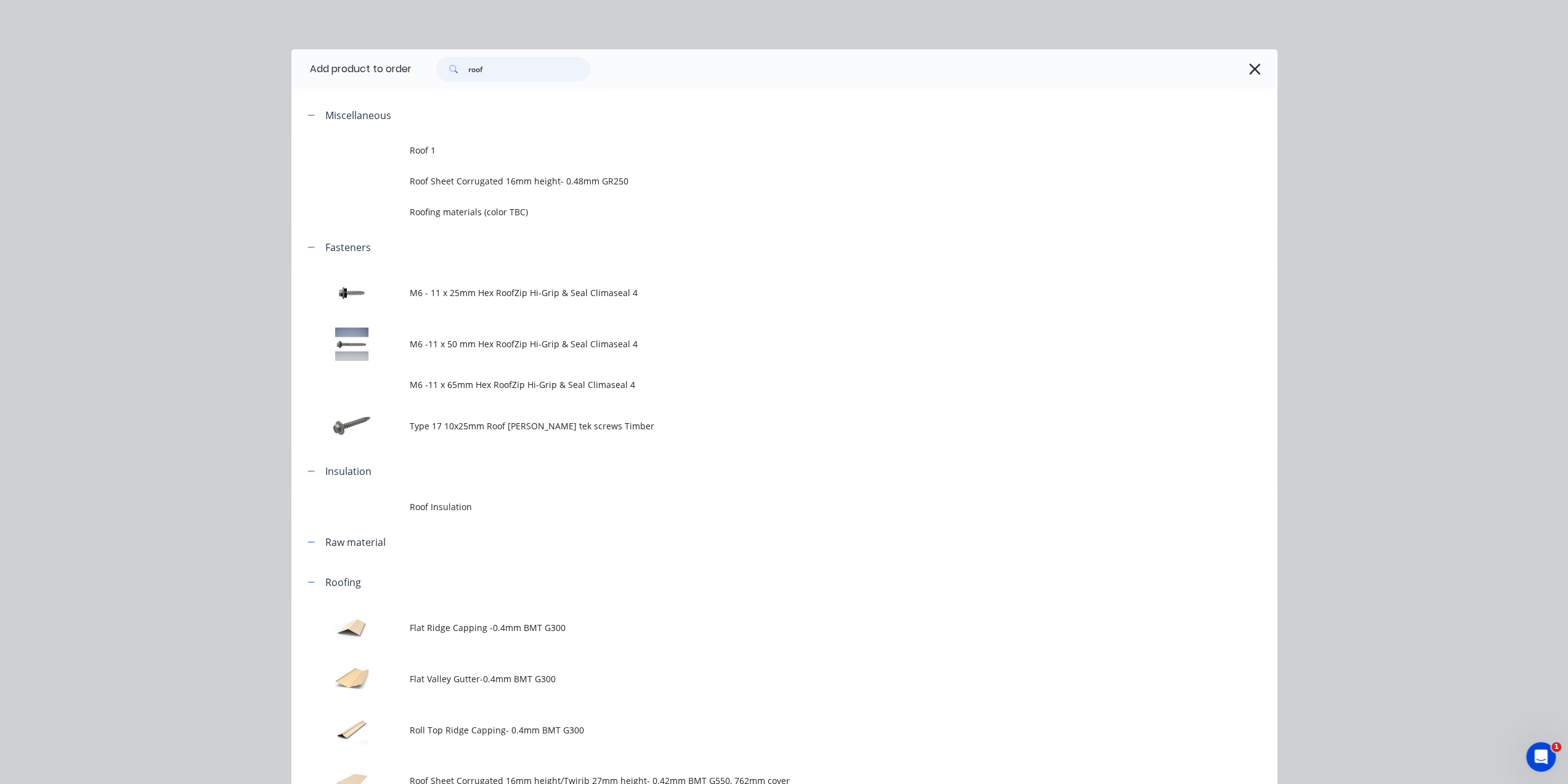
drag, startPoint x: 505, startPoint y: 65, endPoint x: 280, endPoint y: 80, distance: 225.5
click at [337, 71] on header "Add product to order roof" at bounding box center [784, 68] width 986 height 39
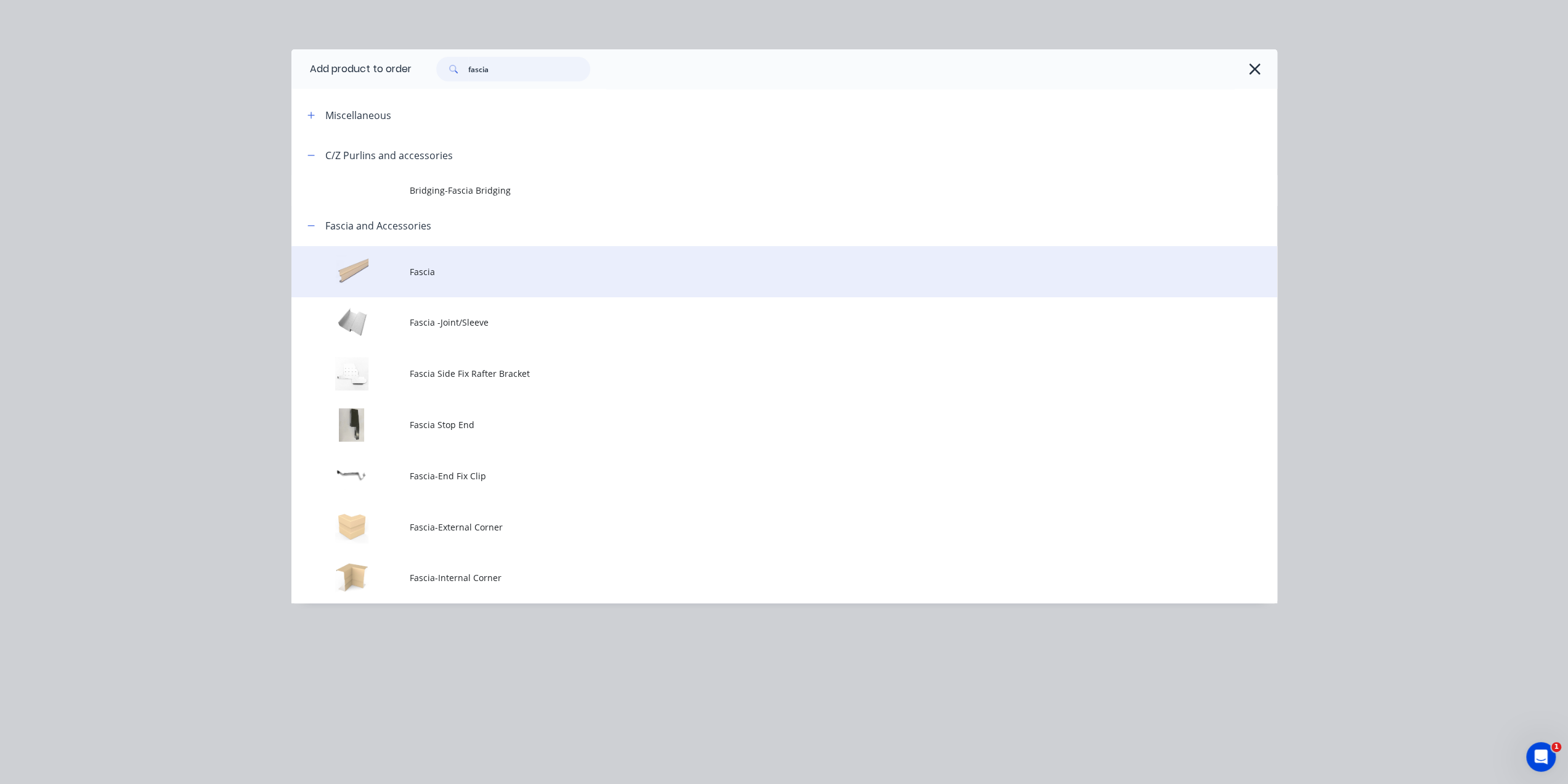
type input "fascia"
click at [510, 267] on span "Fascia" at bounding box center [756, 272] width 694 height 13
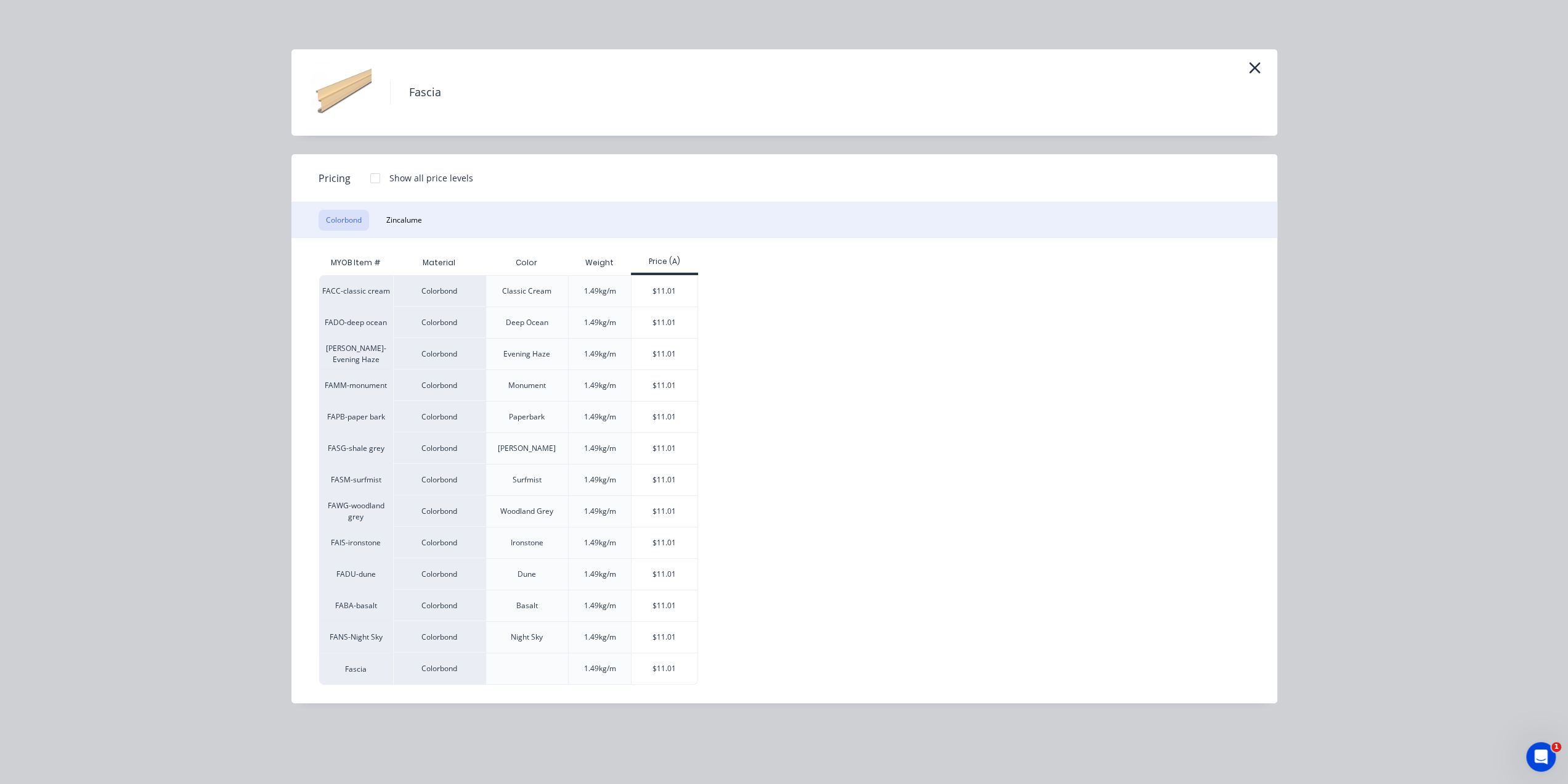
scroll to position [193, 0]
click at [652, 666] on div "$11.01" at bounding box center [664, 668] width 66 height 31
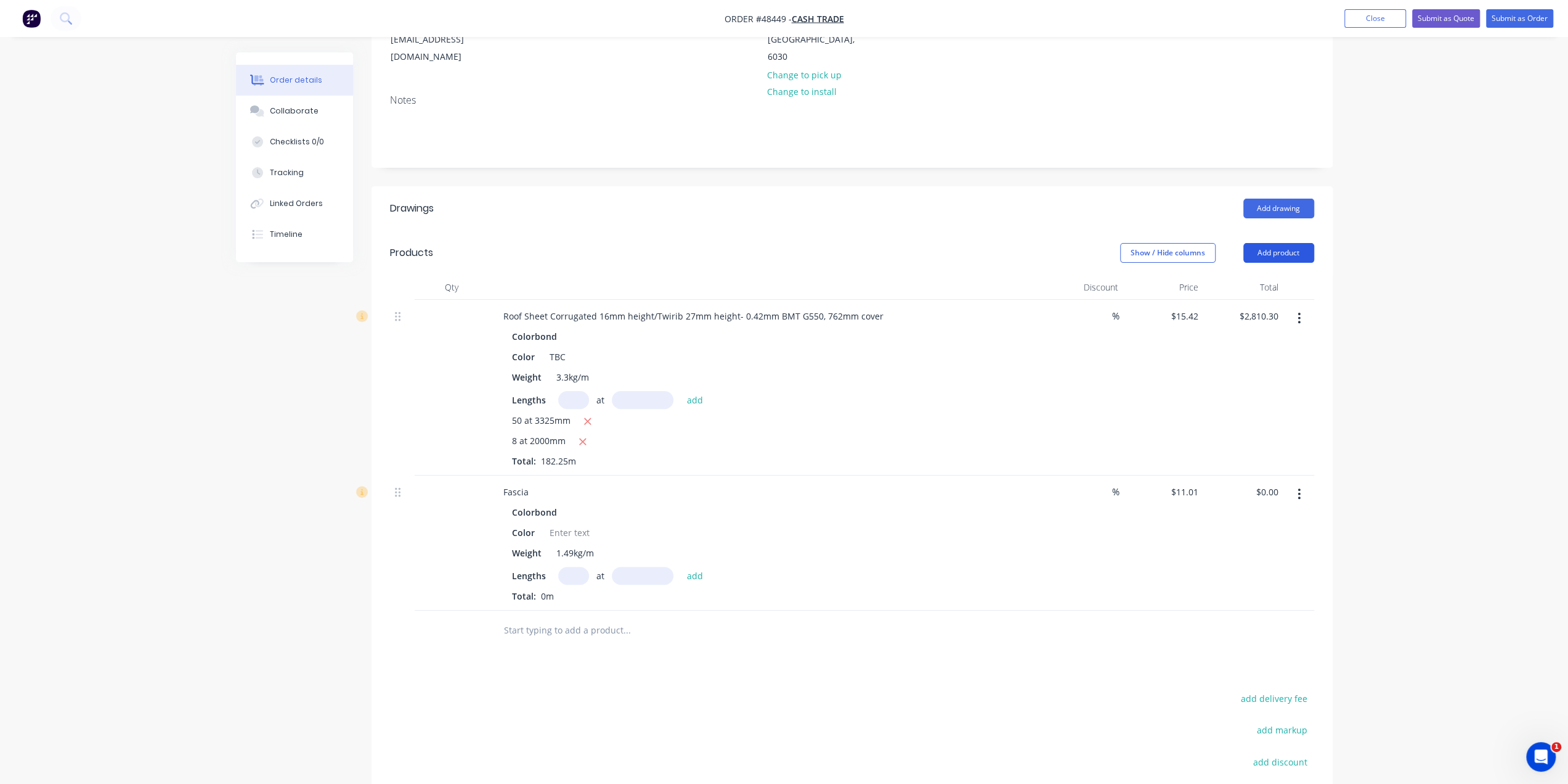
click at [1272, 243] on button "Add product" at bounding box center [1279, 253] width 71 height 20
click at [1271, 275] on div "Product catalogue" at bounding box center [1256, 284] width 95 height 18
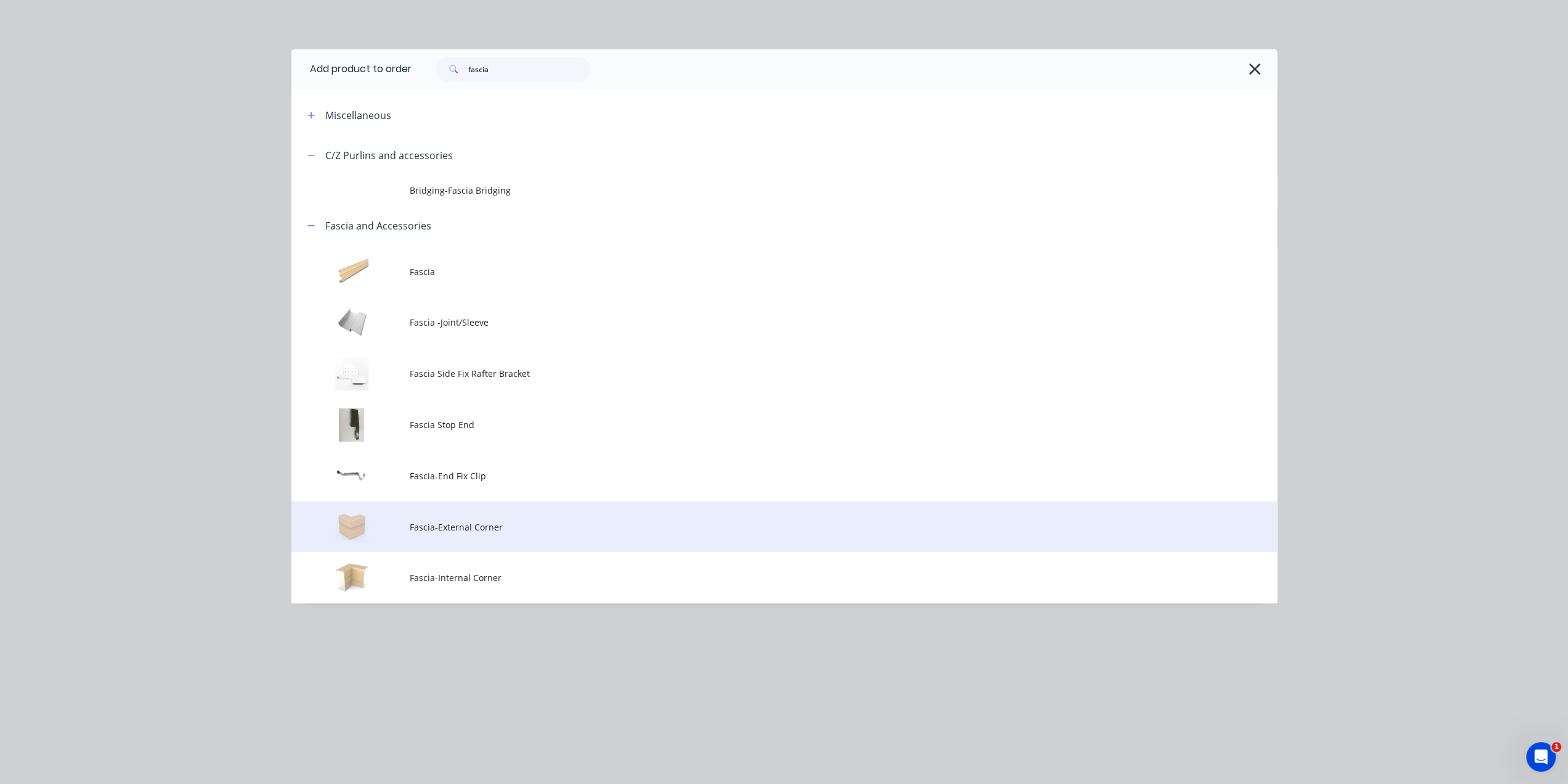
click at [472, 524] on span "Fascia-External Corner" at bounding box center [756, 527] width 694 height 13
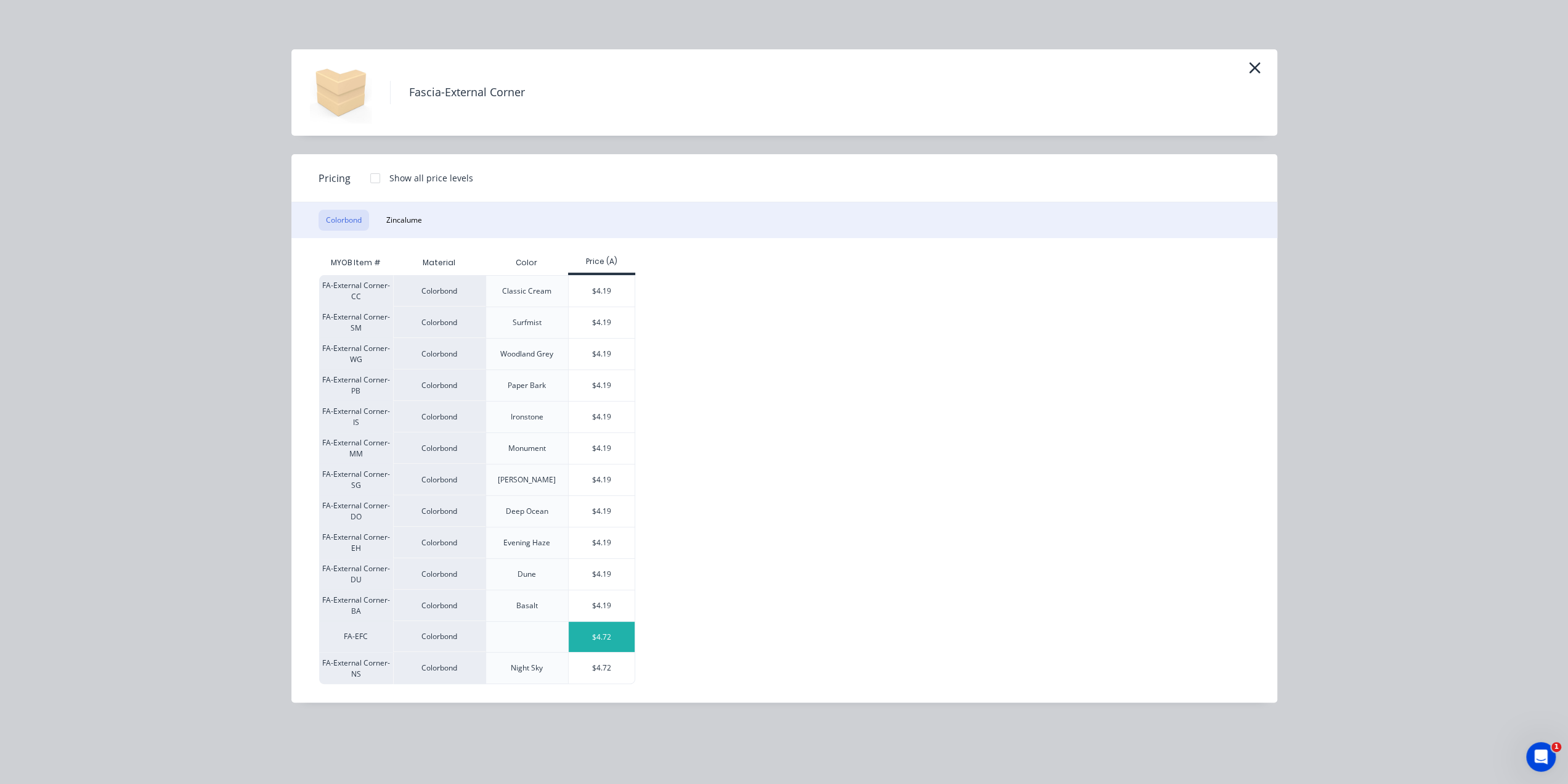
click at [597, 633] on div "$4.72" at bounding box center [602, 636] width 66 height 30
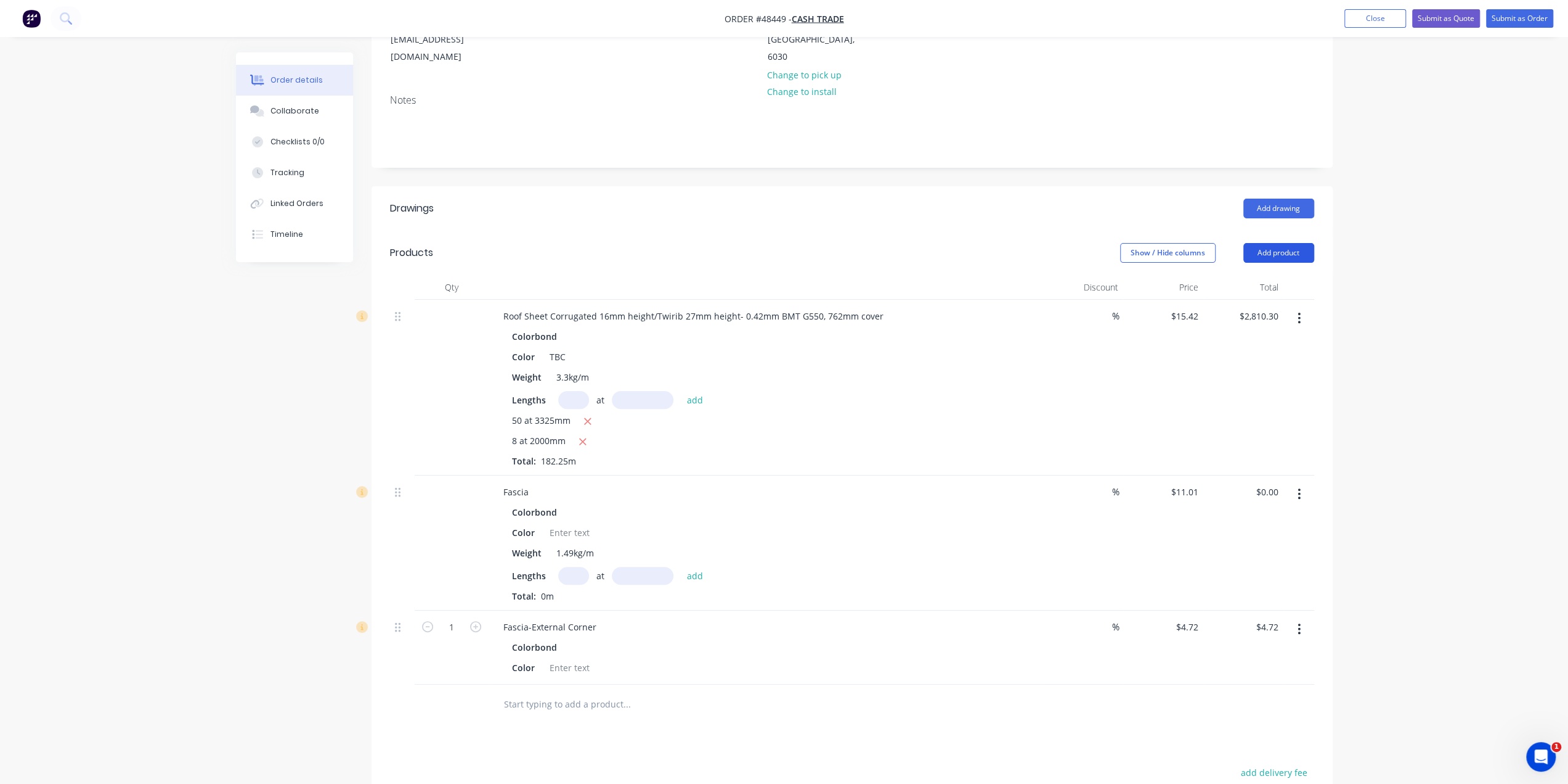
click at [1261, 243] on button "Add product" at bounding box center [1279, 253] width 71 height 20
click at [1261, 275] on div "Product catalogue" at bounding box center [1256, 284] width 95 height 18
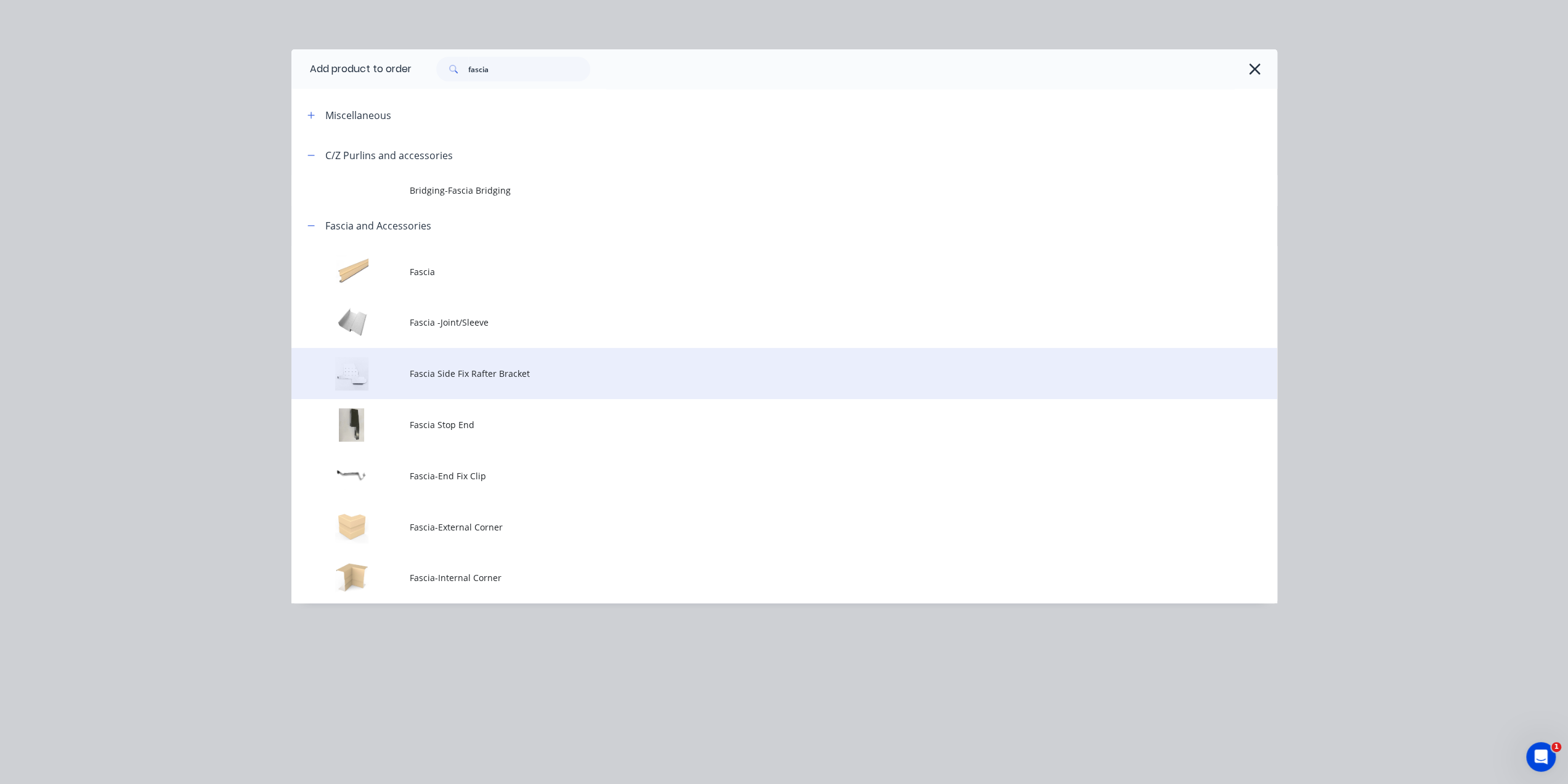
click at [505, 378] on span "Fascia Side Fix Rafter Bracket" at bounding box center [756, 373] width 694 height 13
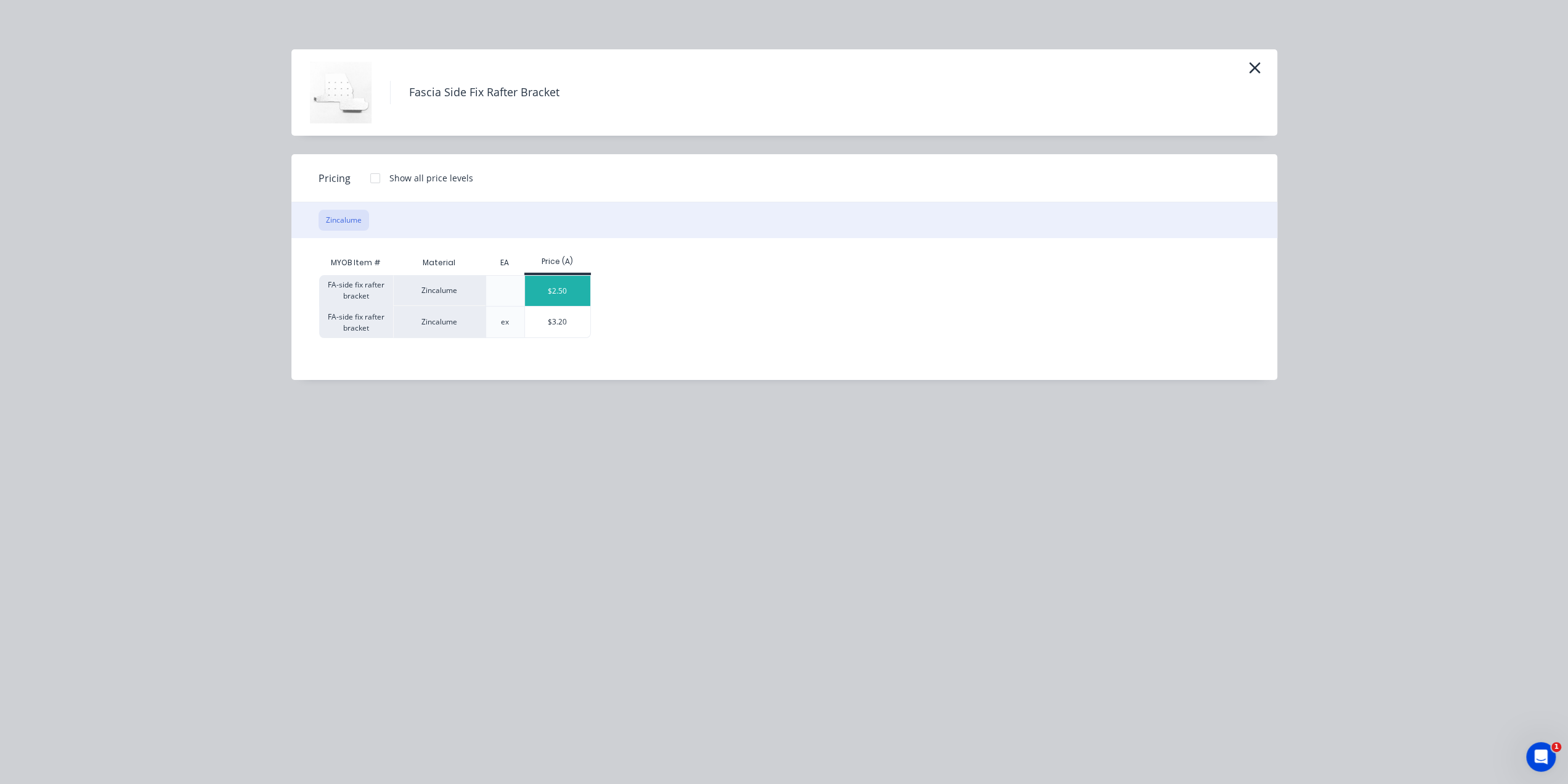
click at [577, 291] on div "$2.50" at bounding box center [558, 290] width 66 height 30
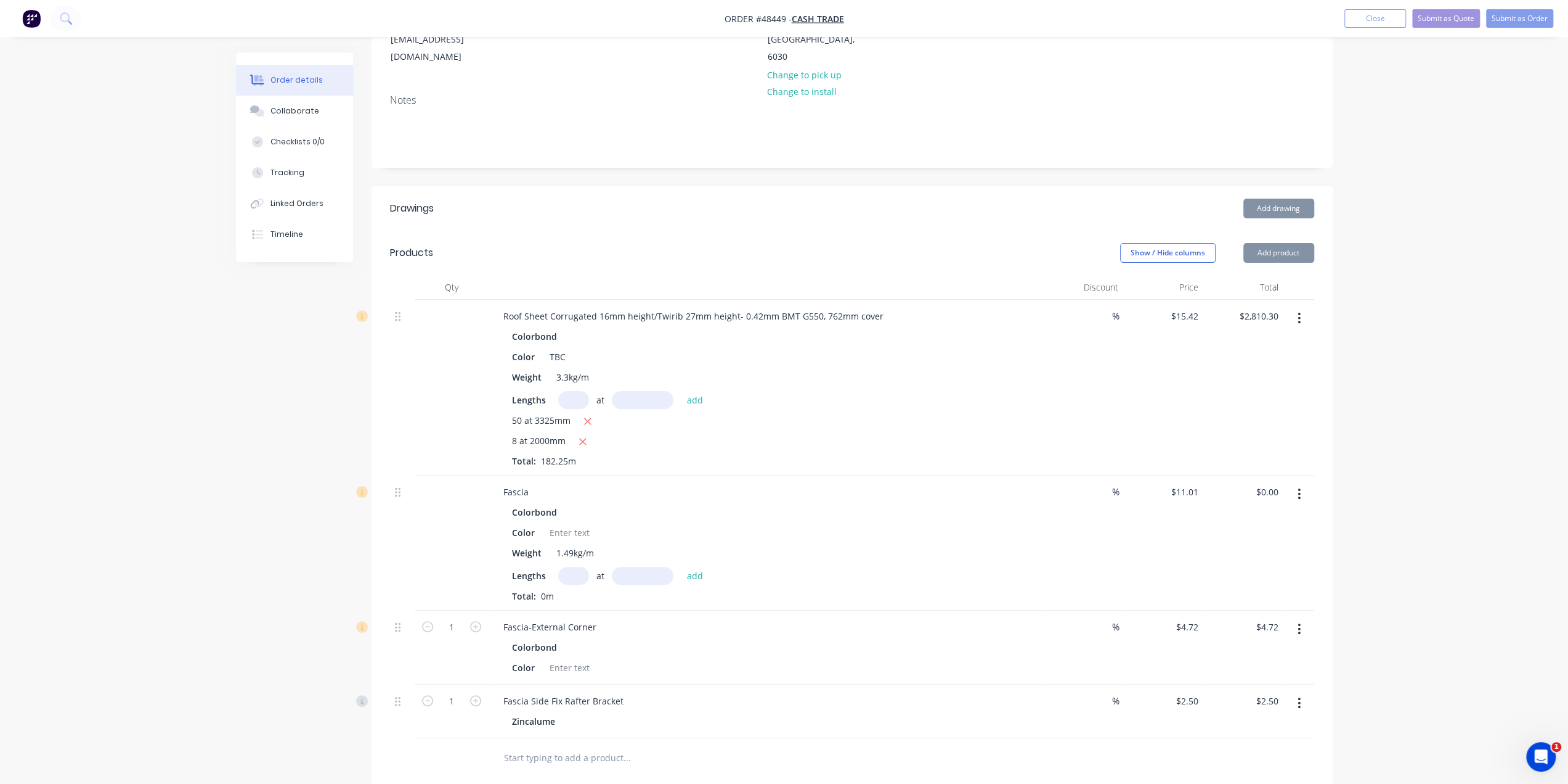
click at [1268, 243] on button "Add product" at bounding box center [1279, 253] width 71 height 20
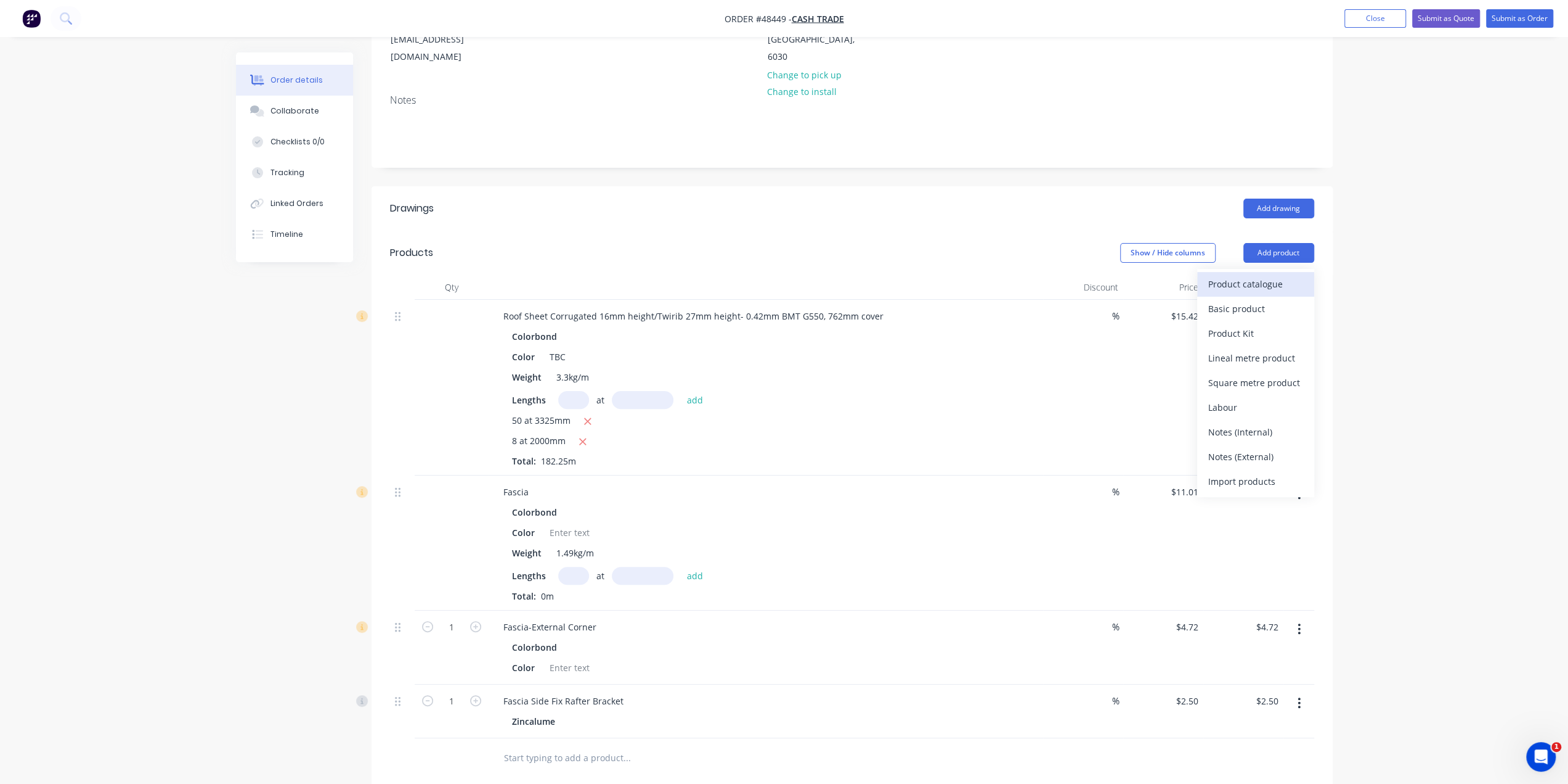
click at [1240, 275] on div "Product catalogue" at bounding box center [1256, 284] width 95 height 18
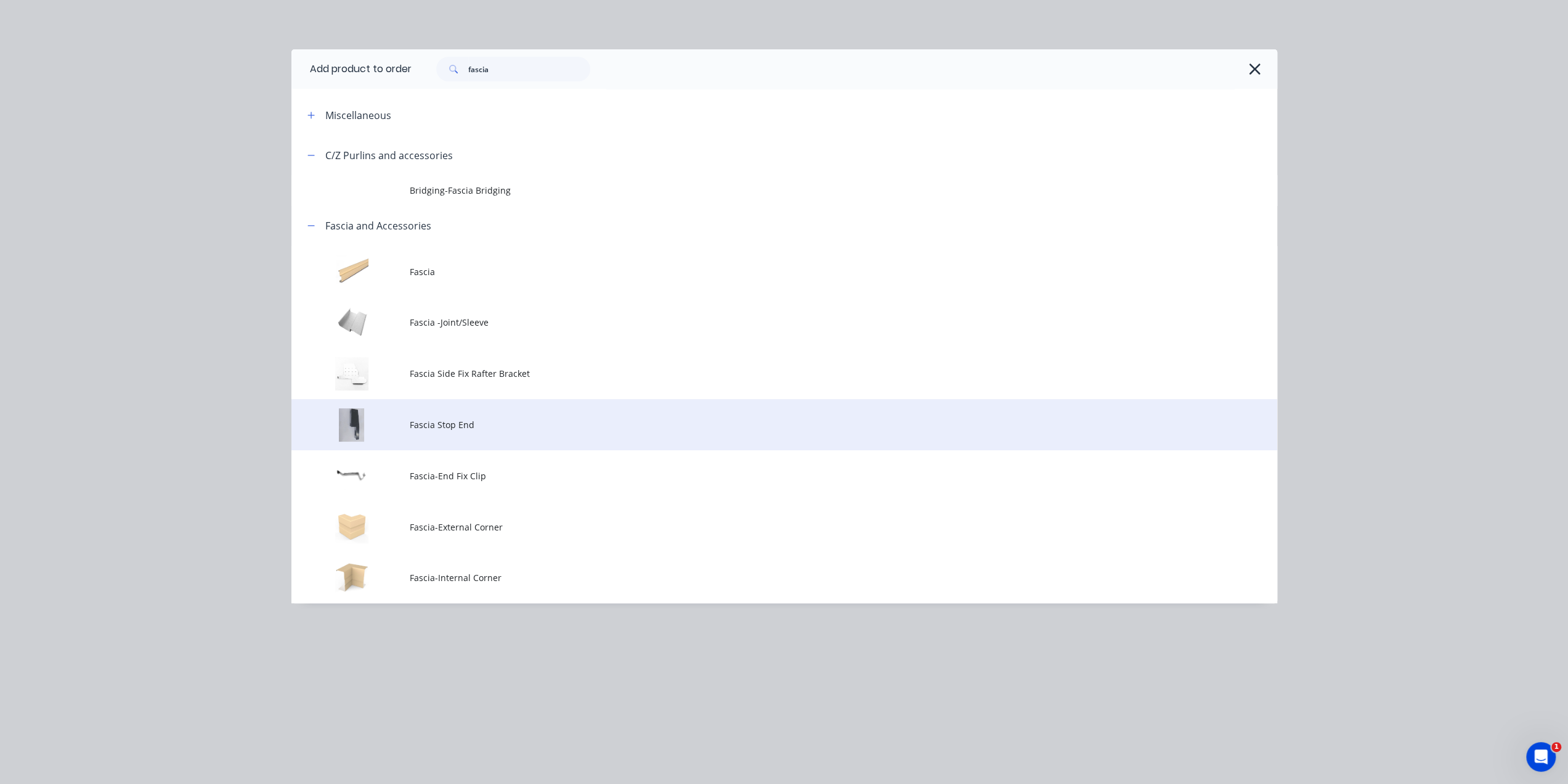
click at [492, 433] on td "Fascia Stop End" at bounding box center [843, 424] width 867 height 51
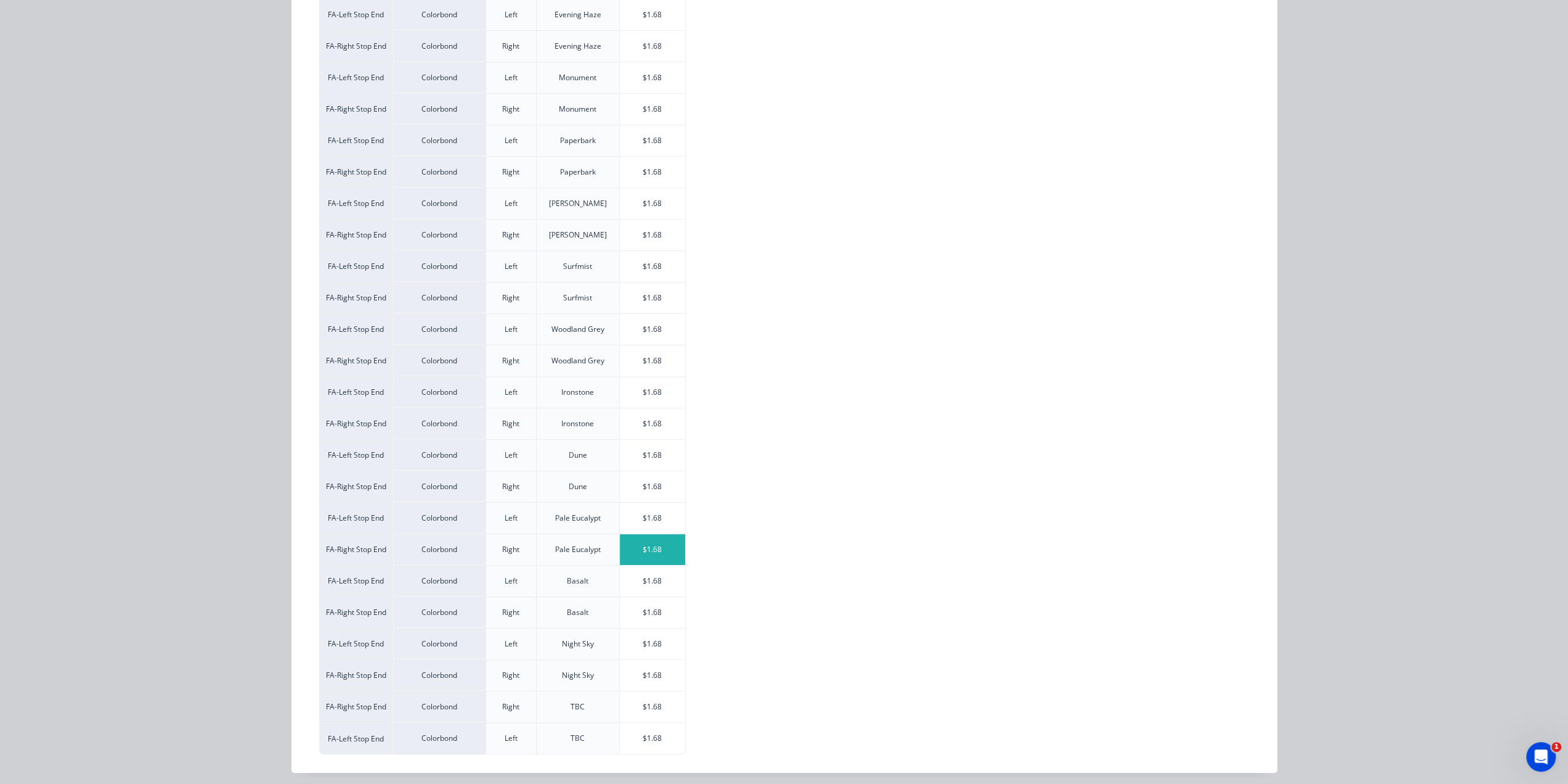
scroll to position [455, 0]
drag, startPoint x: 643, startPoint y: 735, endPoint x: 874, endPoint y: 507, distance: 324.6
click at [643, 735] on div "$1.68" at bounding box center [653, 738] width 66 height 31
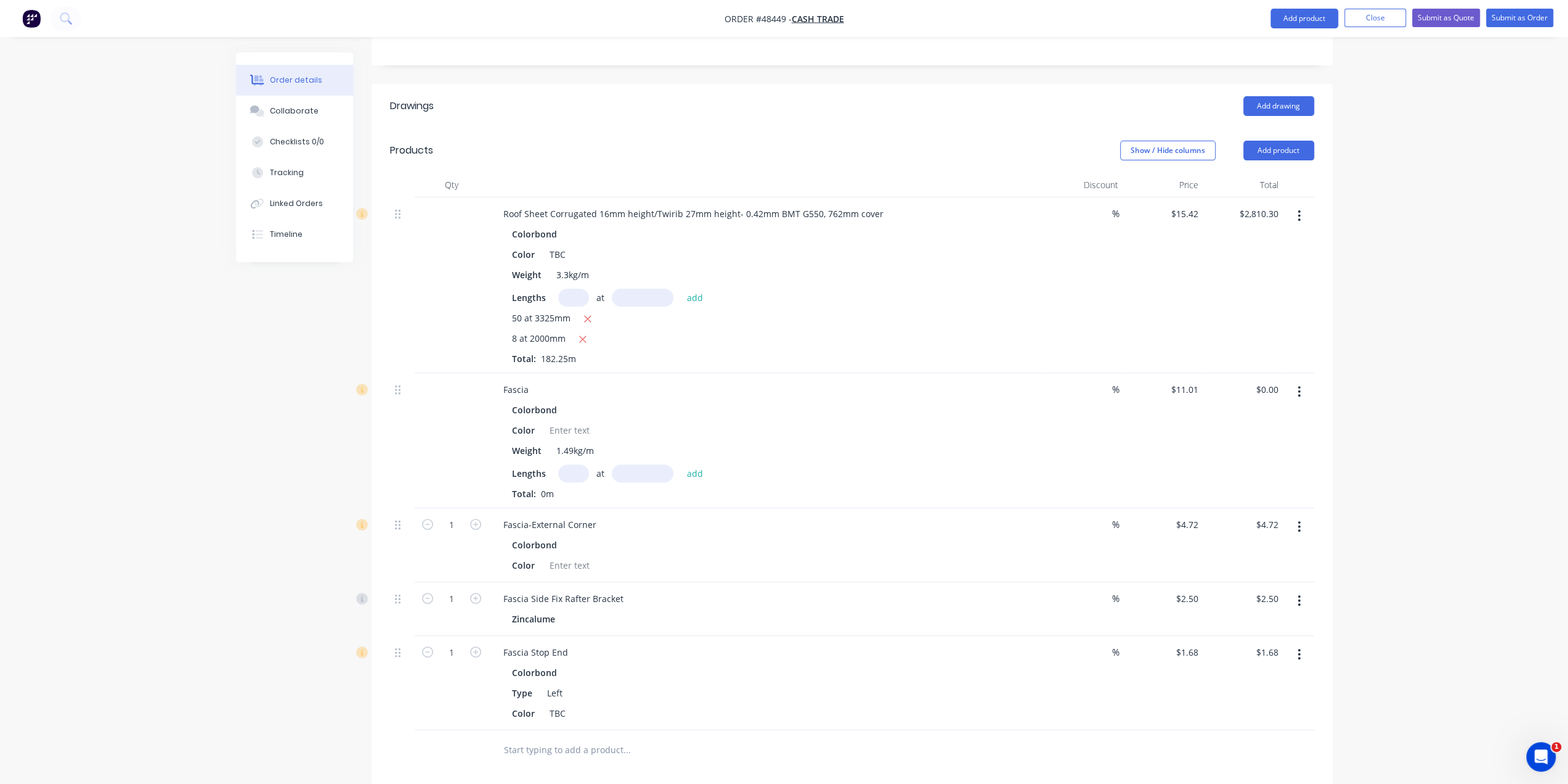
scroll to position [291, 0]
click at [1277, 145] on button "Add product" at bounding box center [1279, 155] width 71 height 20
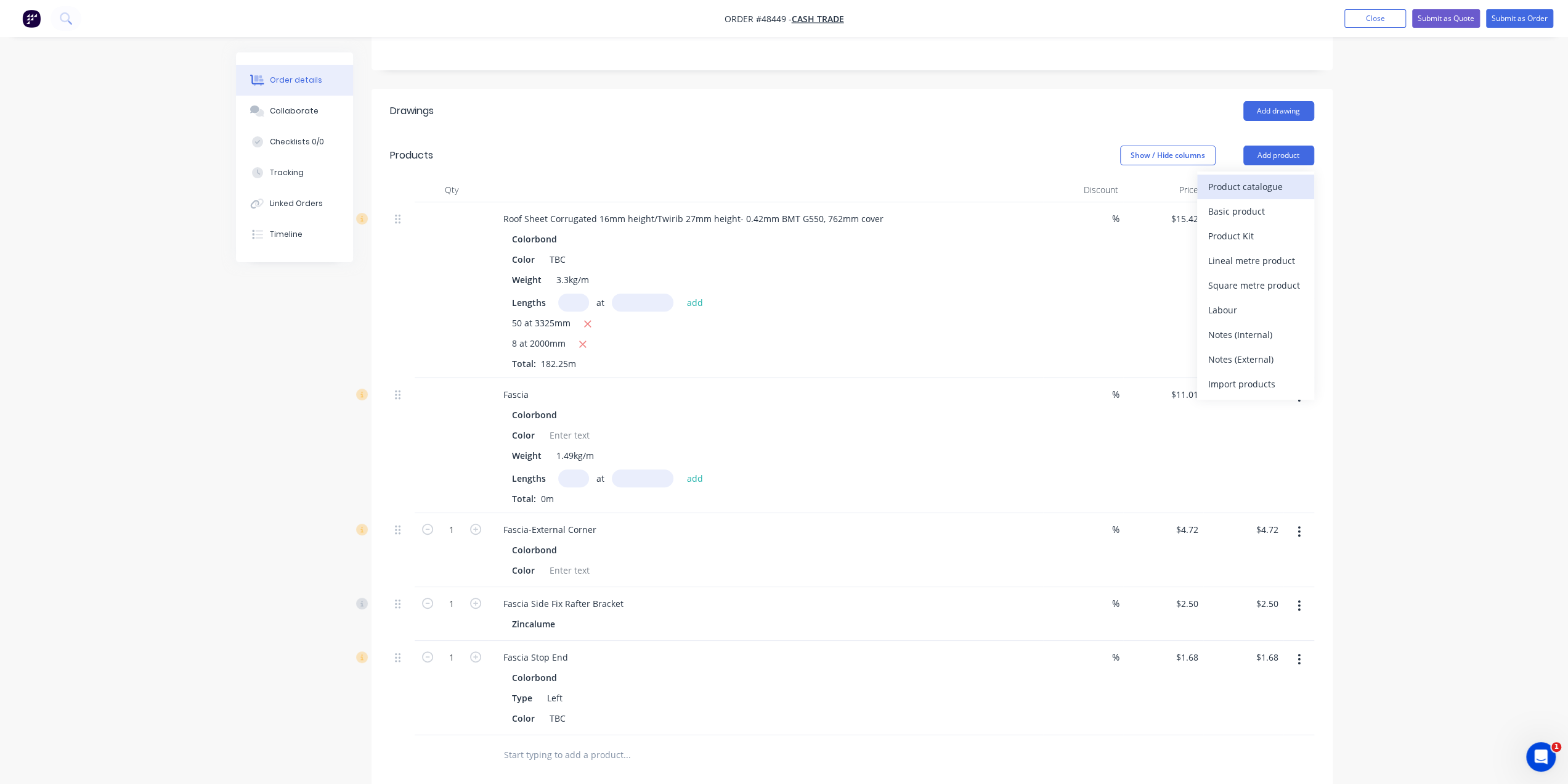
click at [1279, 174] on button "Product catalogue" at bounding box center [1256, 186] width 117 height 25
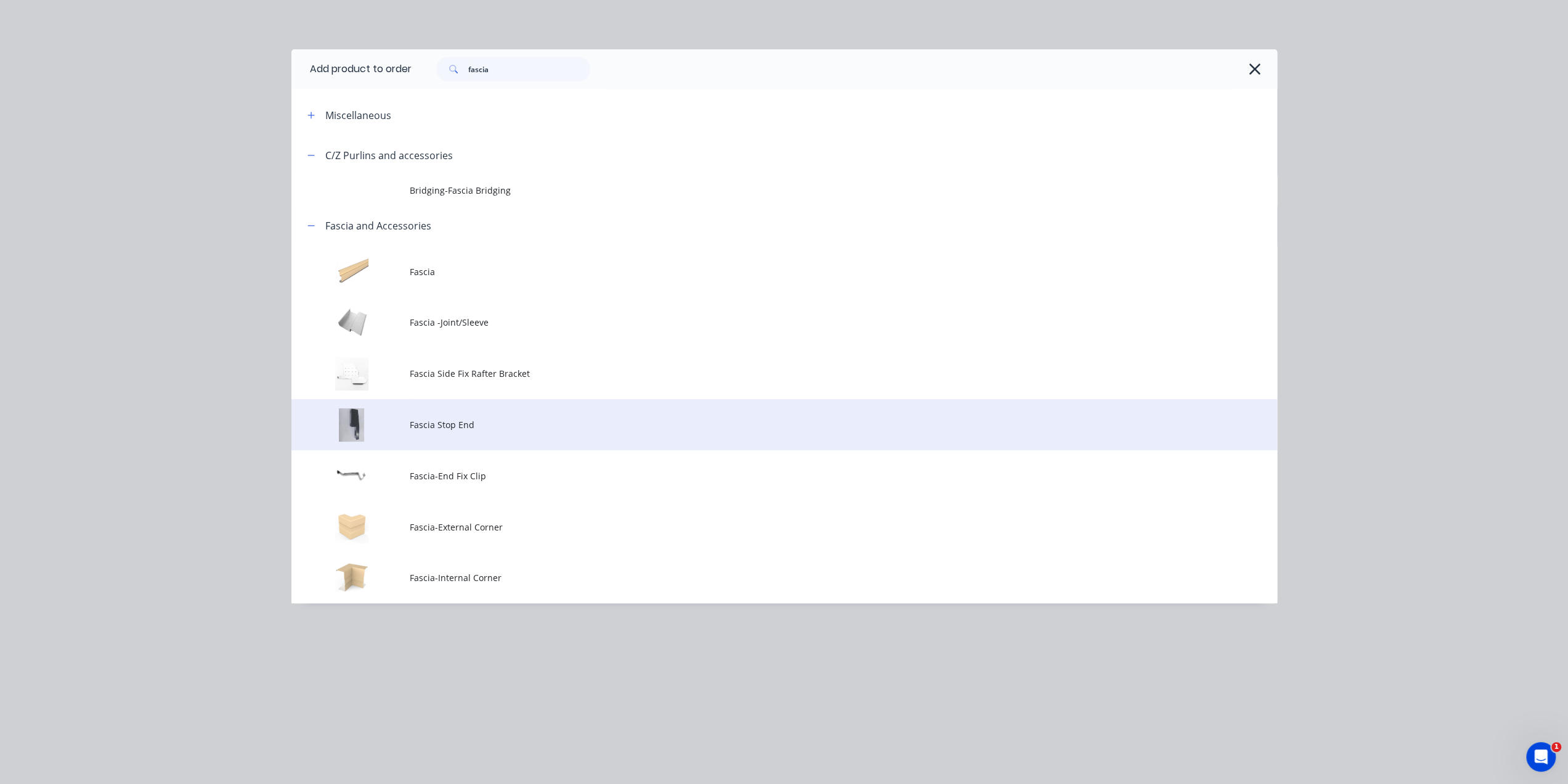
click at [453, 427] on span "Fascia Stop End" at bounding box center [756, 424] width 694 height 13
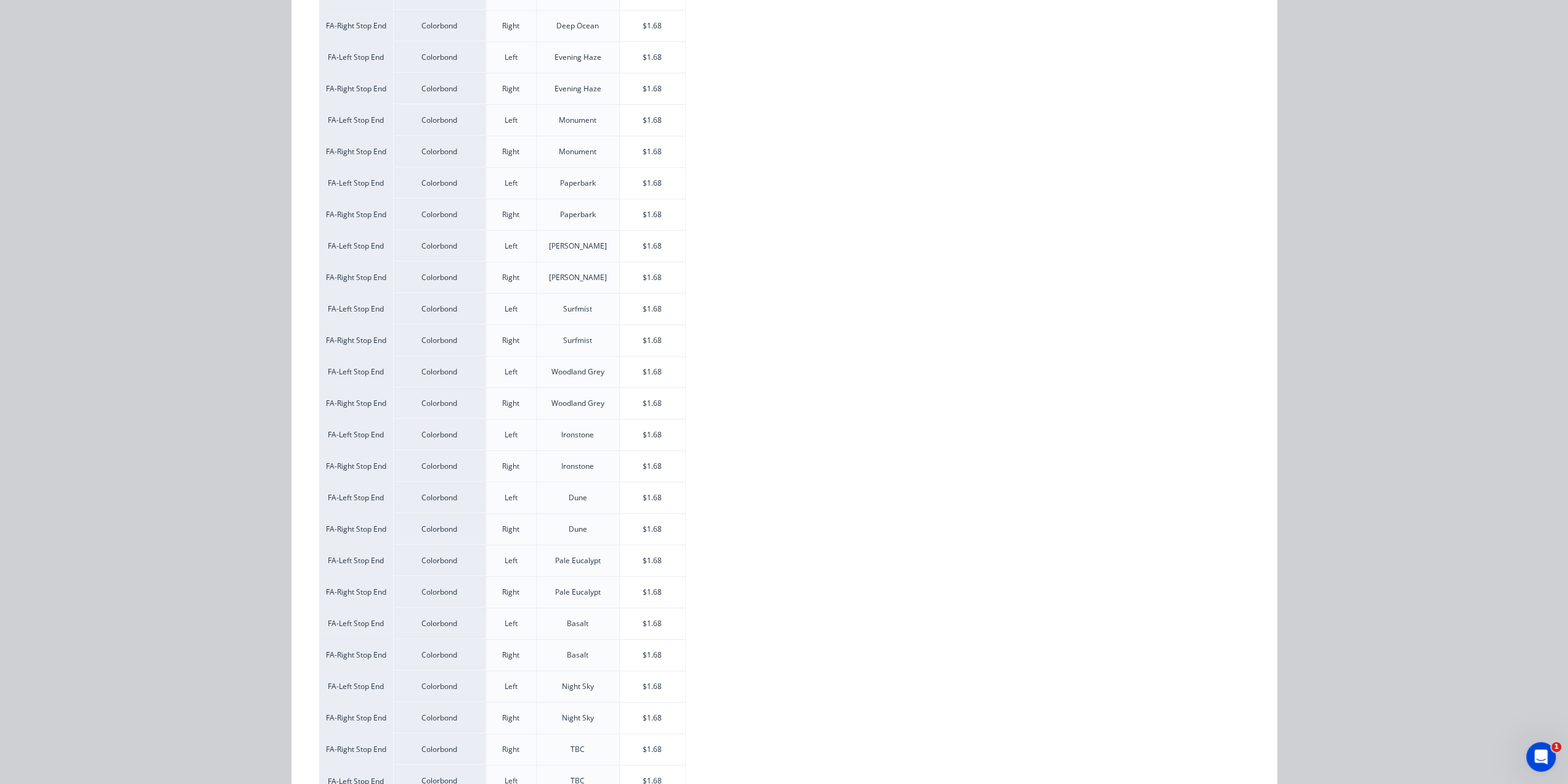
scroll to position [402, 0]
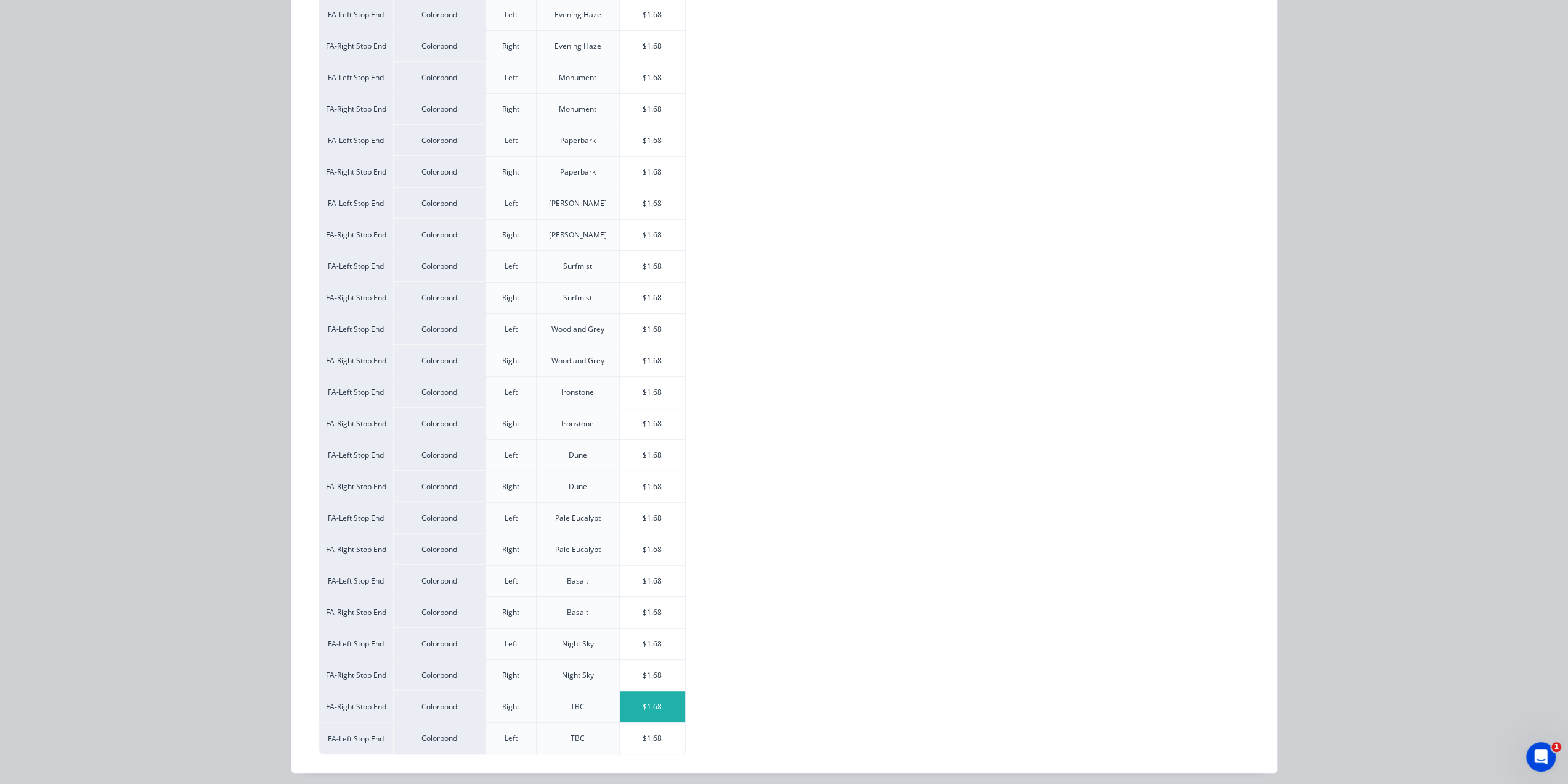
click at [653, 696] on div "$1.68" at bounding box center [653, 706] width 66 height 31
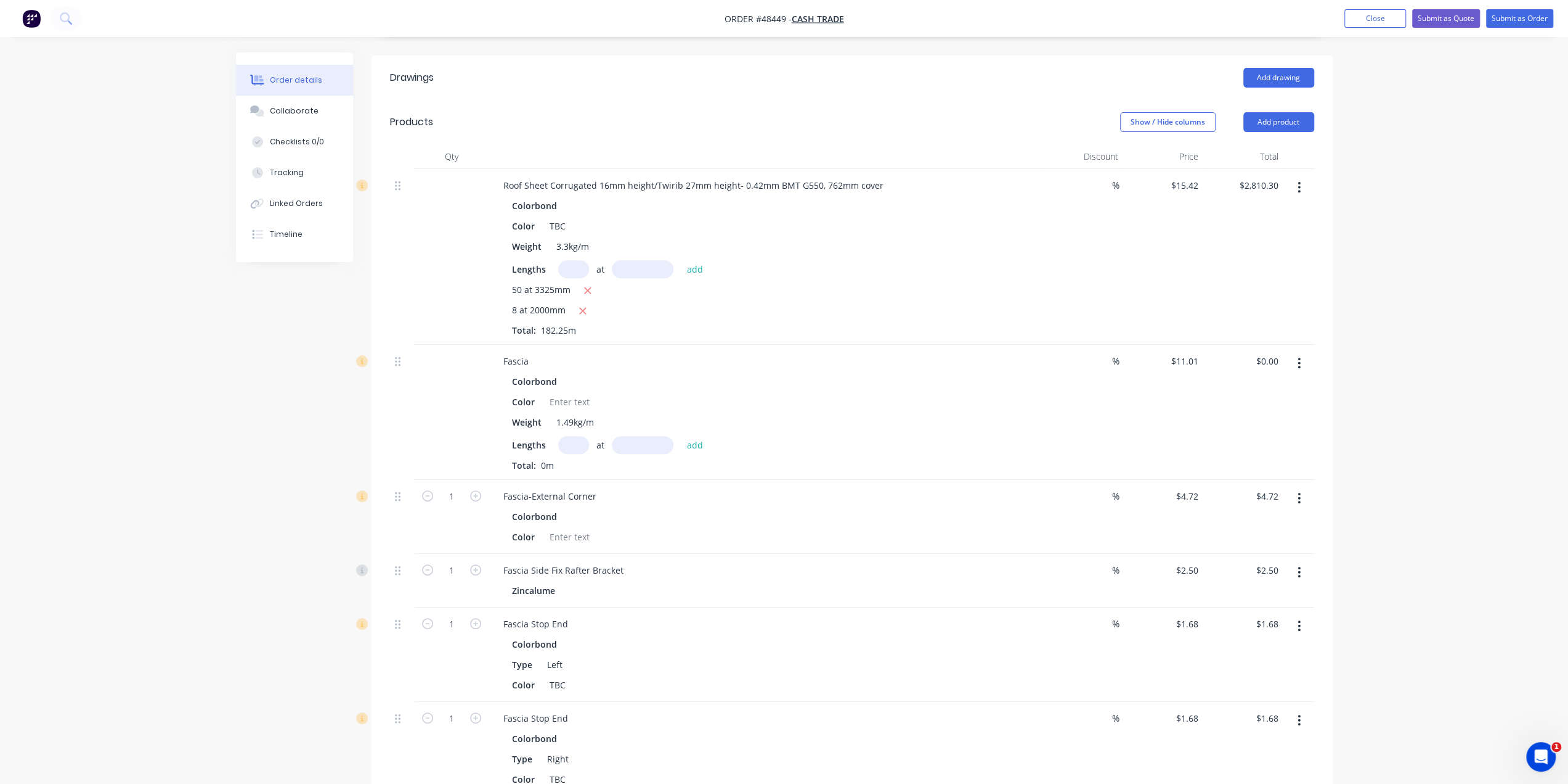
scroll to position [262, 0]
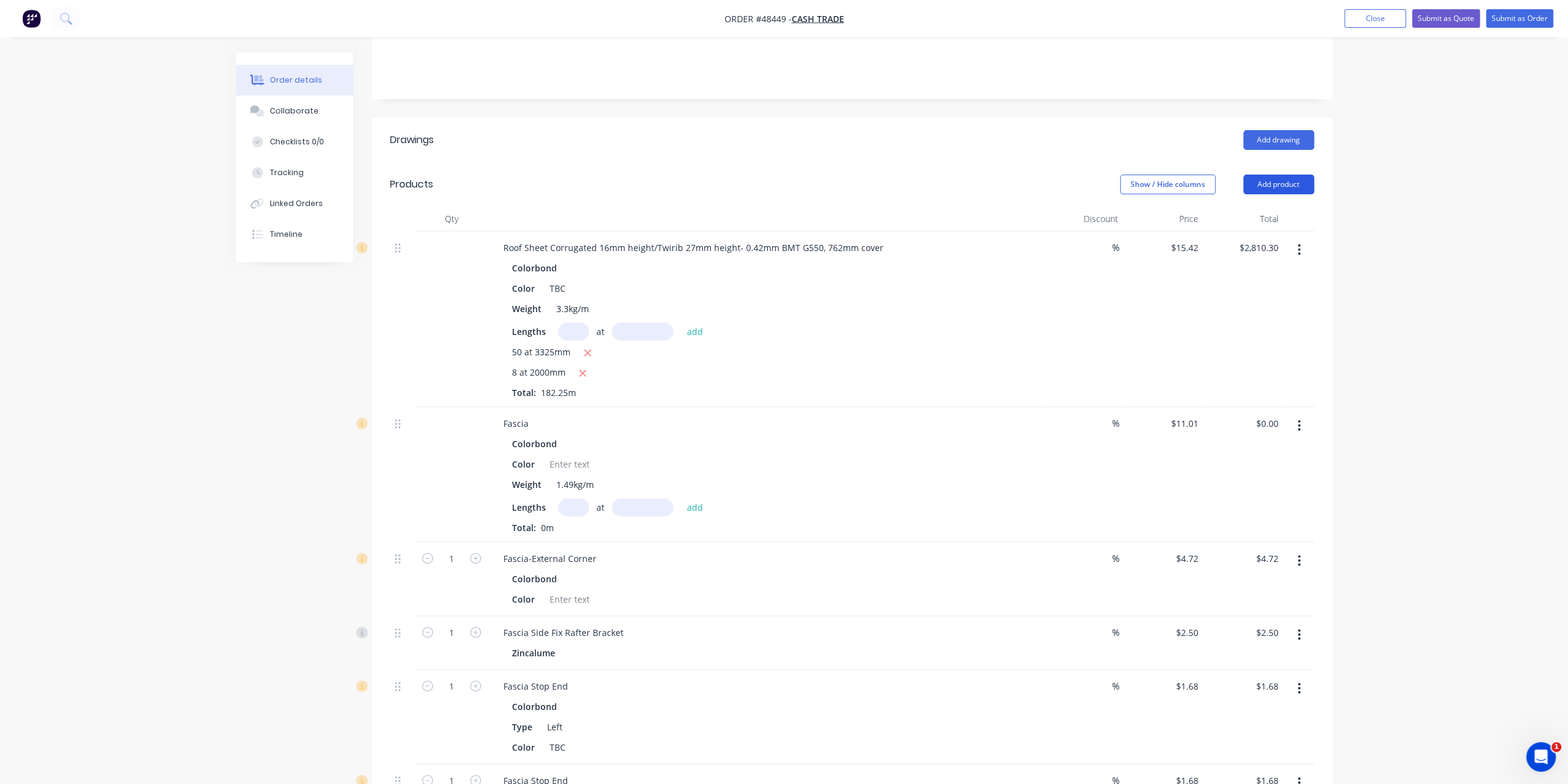
click at [1278, 174] on button "Add product" at bounding box center [1279, 184] width 71 height 20
click at [1253, 228] on button "Basic product" at bounding box center [1256, 240] width 117 height 25
drag, startPoint x: 1278, startPoint y: 150, endPoint x: 1273, endPoint y: 161, distance: 12.1
click at [1278, 174] on button "Add product" at bounding box center [1279, 184] width 71 height 20
click at [1270, 206] on div "Product catalogue" at bounding box center [1256, 215] width 95 height 18
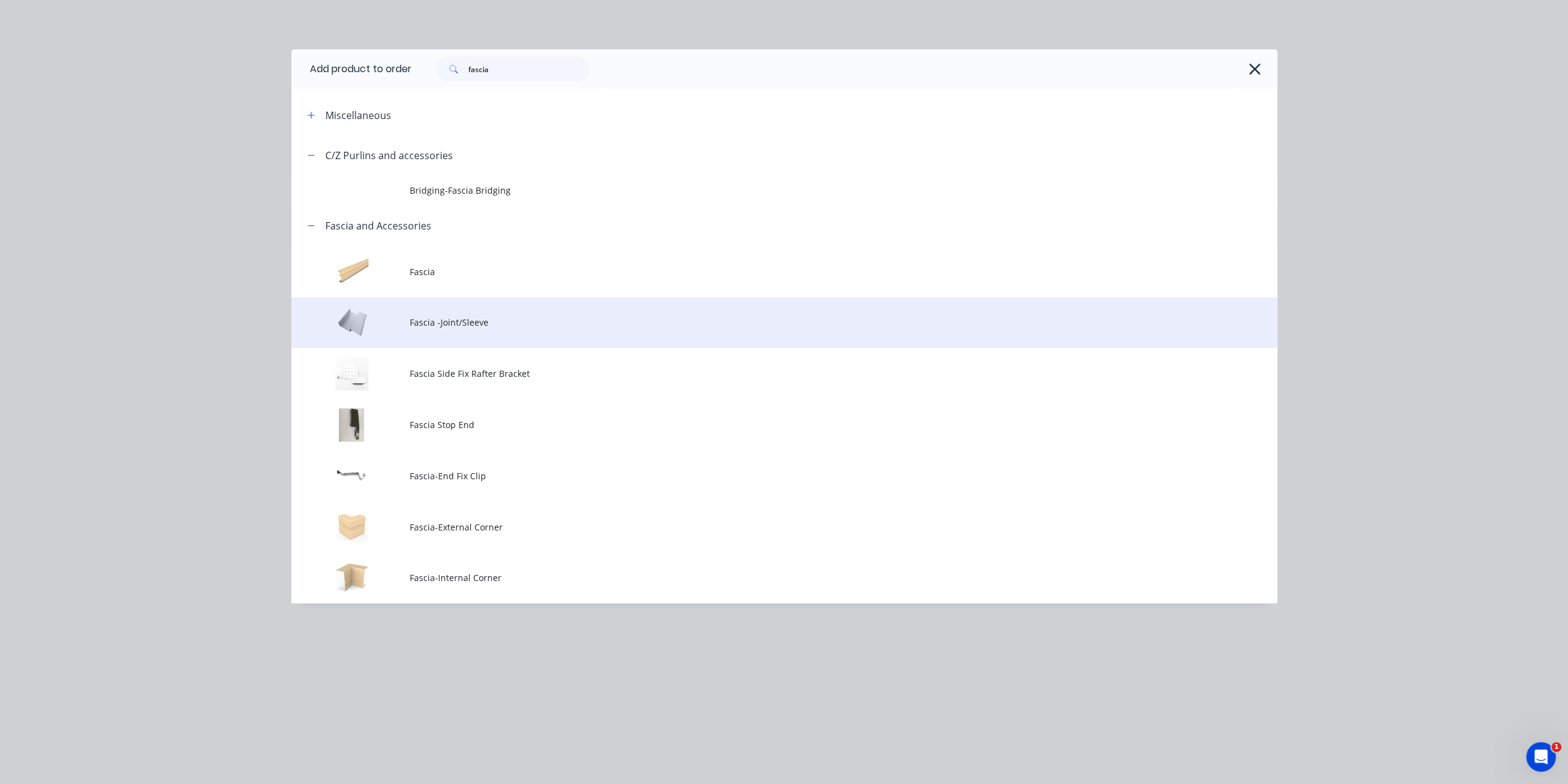
click at [452, 329] on td "Fascia -Joint/Sleeve" at bounding box center [843, 323] width 867 height 51
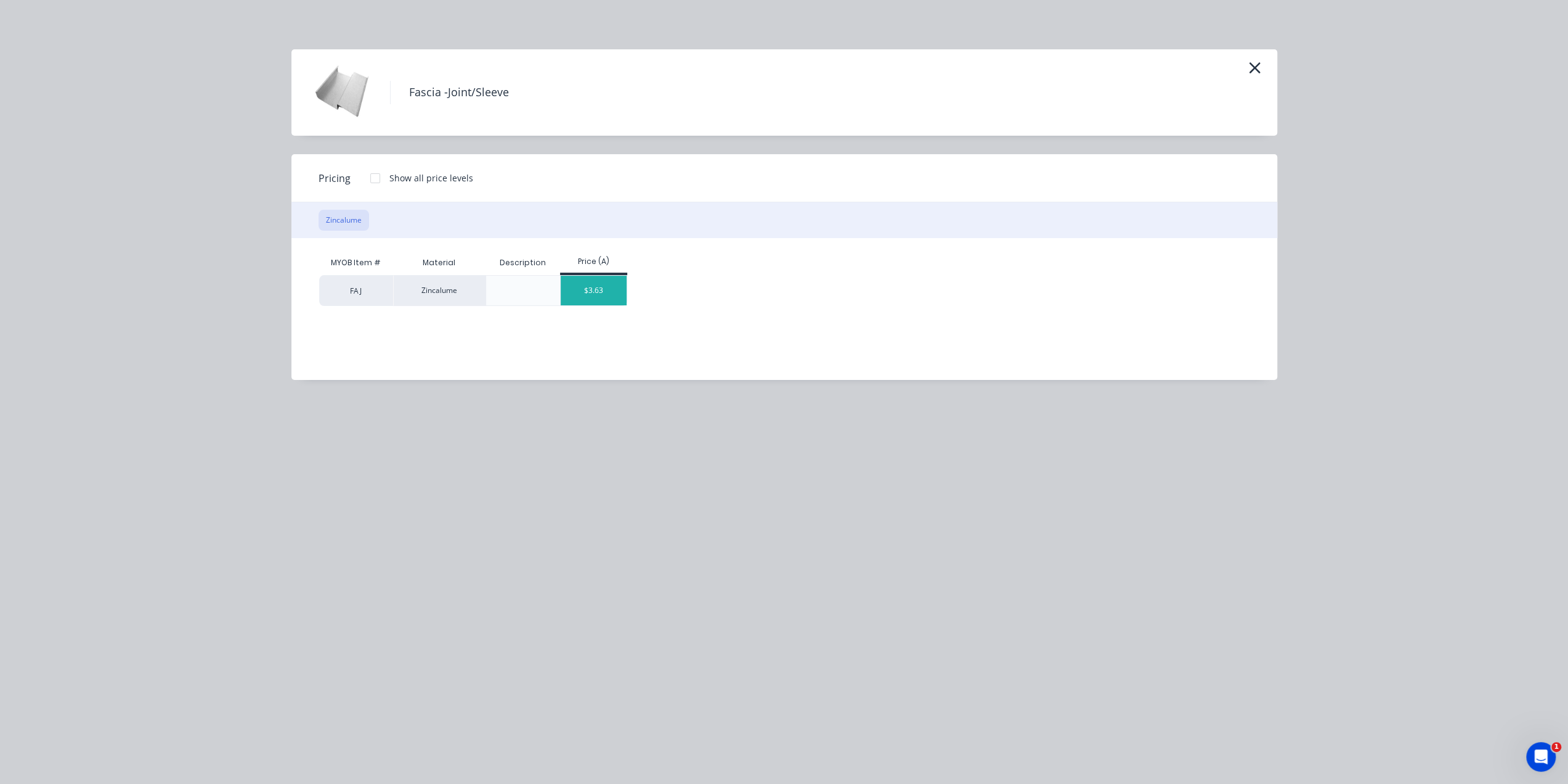
click at [594, 280] on div "$3.63" at bounding box center [594, 290] width 66 height 29
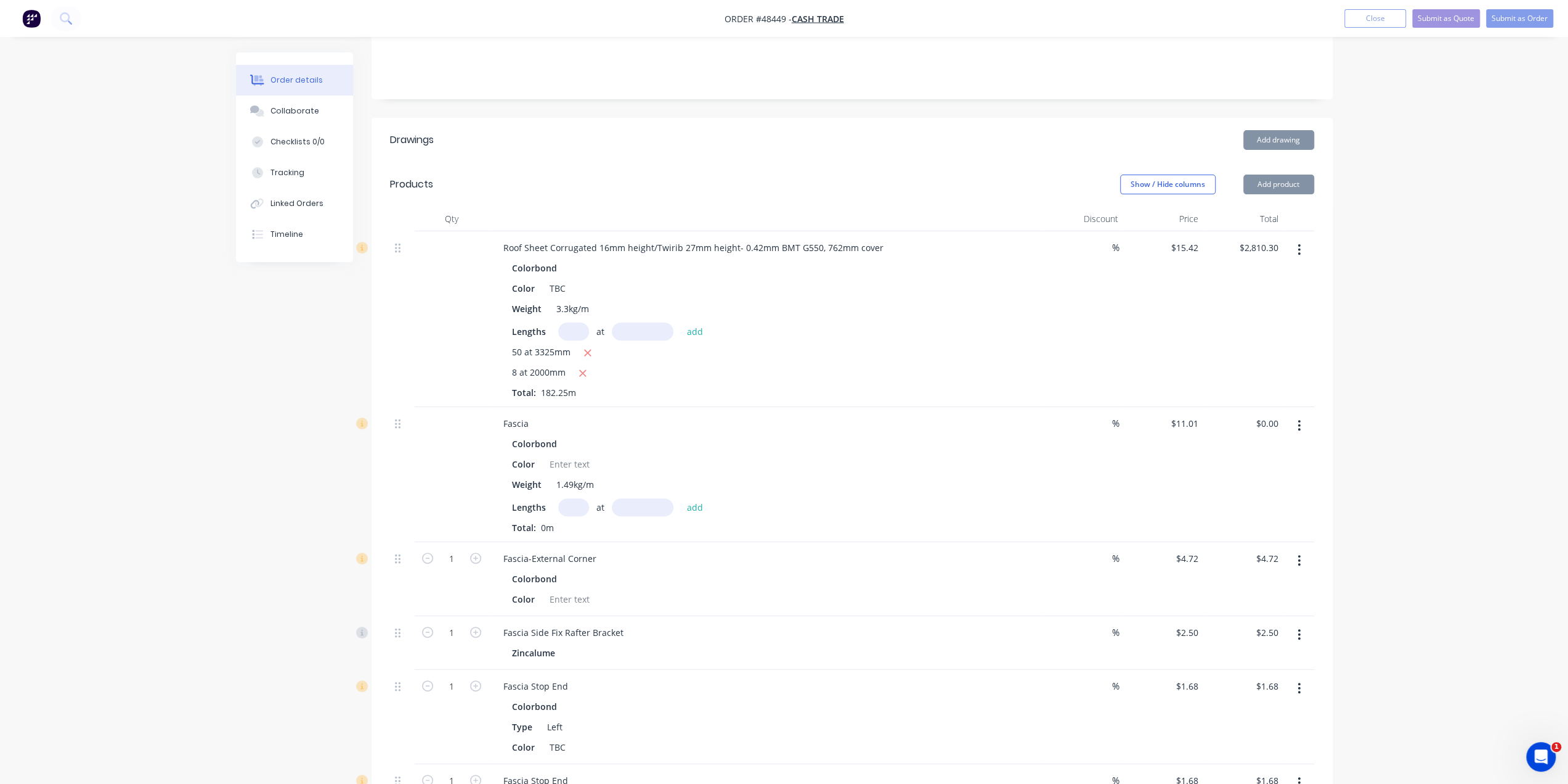
click at [1277, 174] on button "Add product" at bounding box center [1279, 184] width 71 height 20
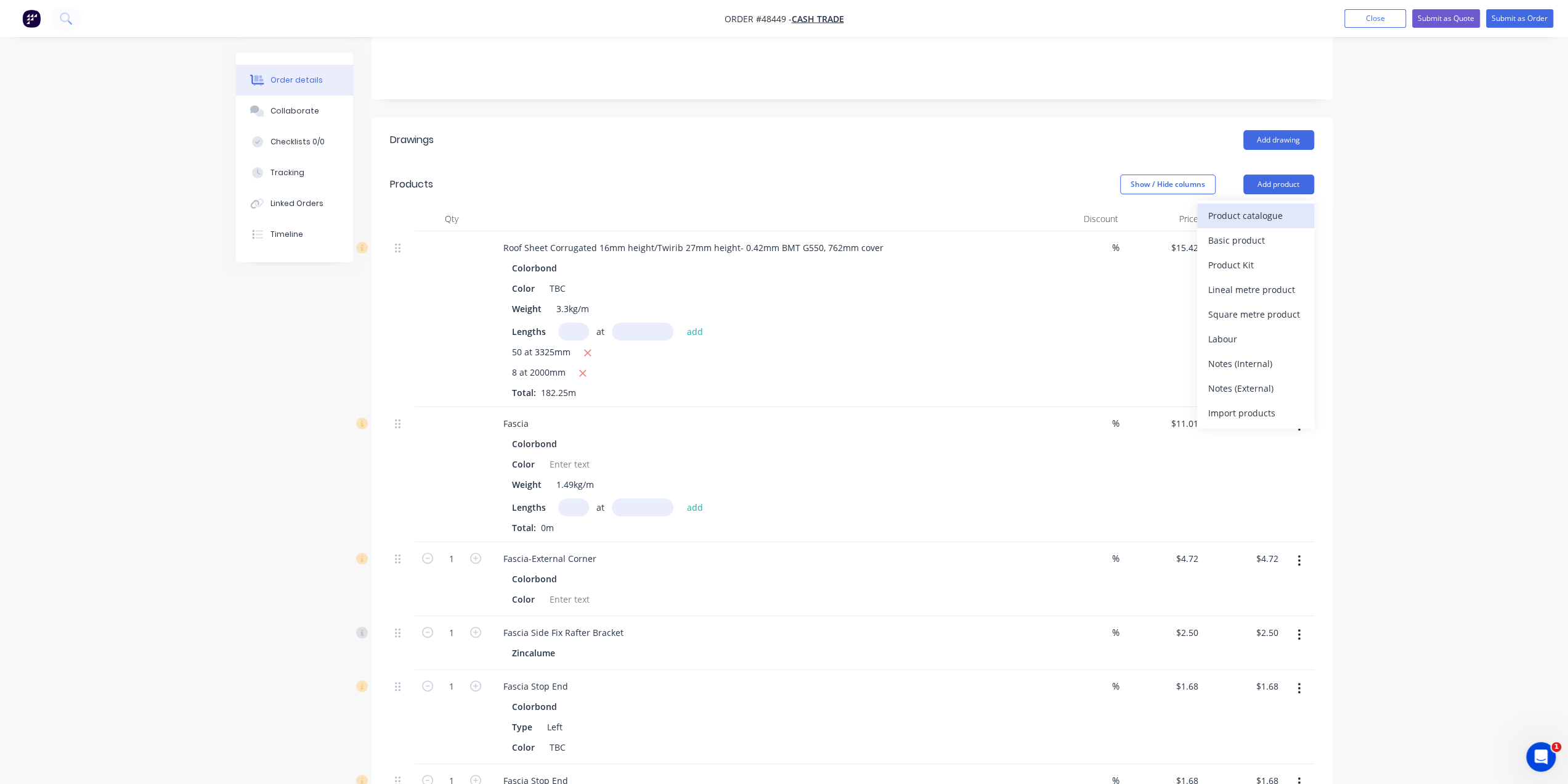
click at [1234, 206] on div "Product catalogue" at bounding box center [1256, 215] width 95 height 18
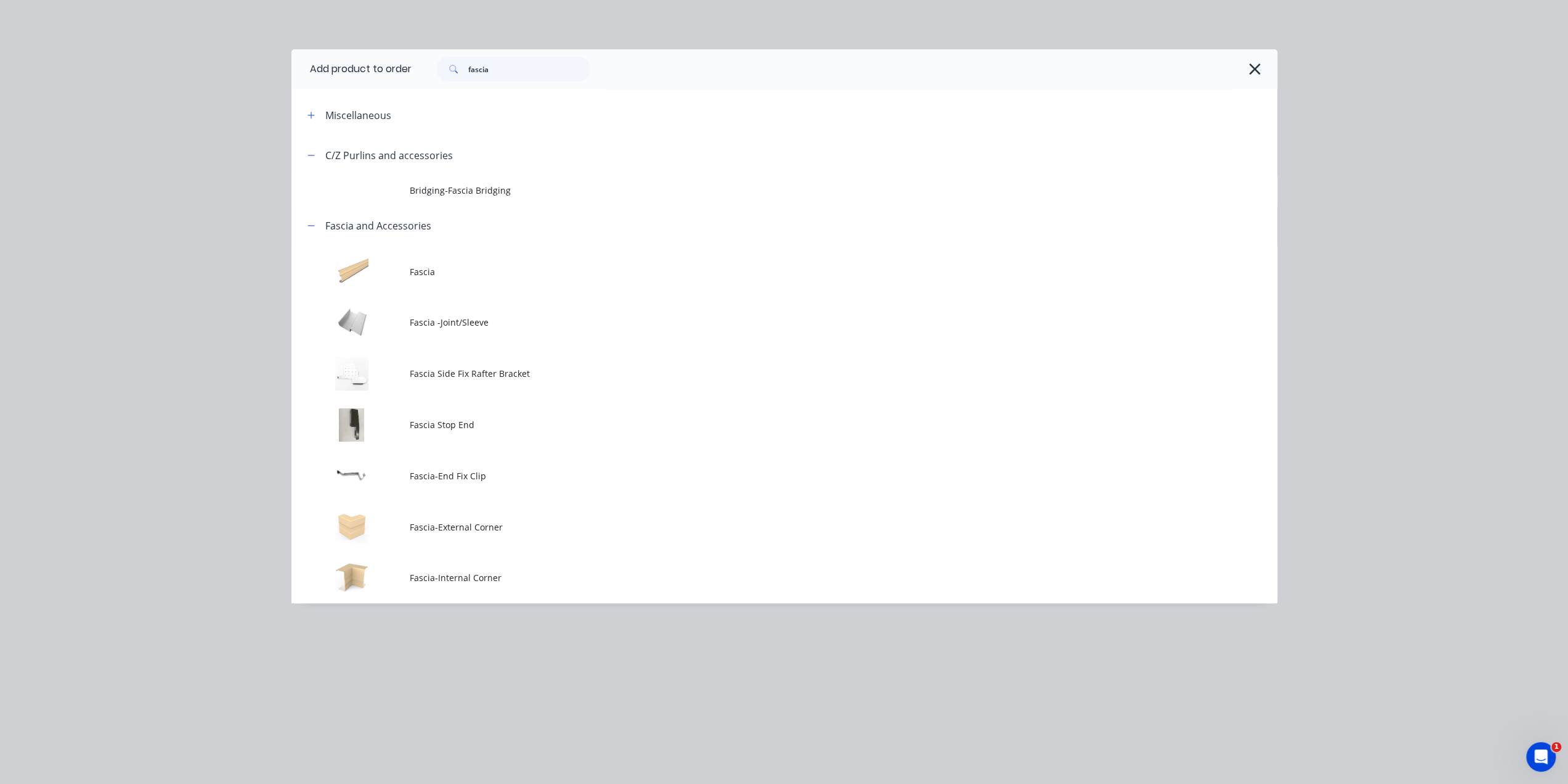
scroll to position [98, 0]
drag, startPoint x: 538, startPoint y: 64, endPoint x: 223, endPoint y: 106, distance: 317.8
click at [232, 103] on div "Add product to order fascia Miscellaneous C/Z Purlins and accessories Bridging-…" at bounding box center [784, 392] width 1568 height 784
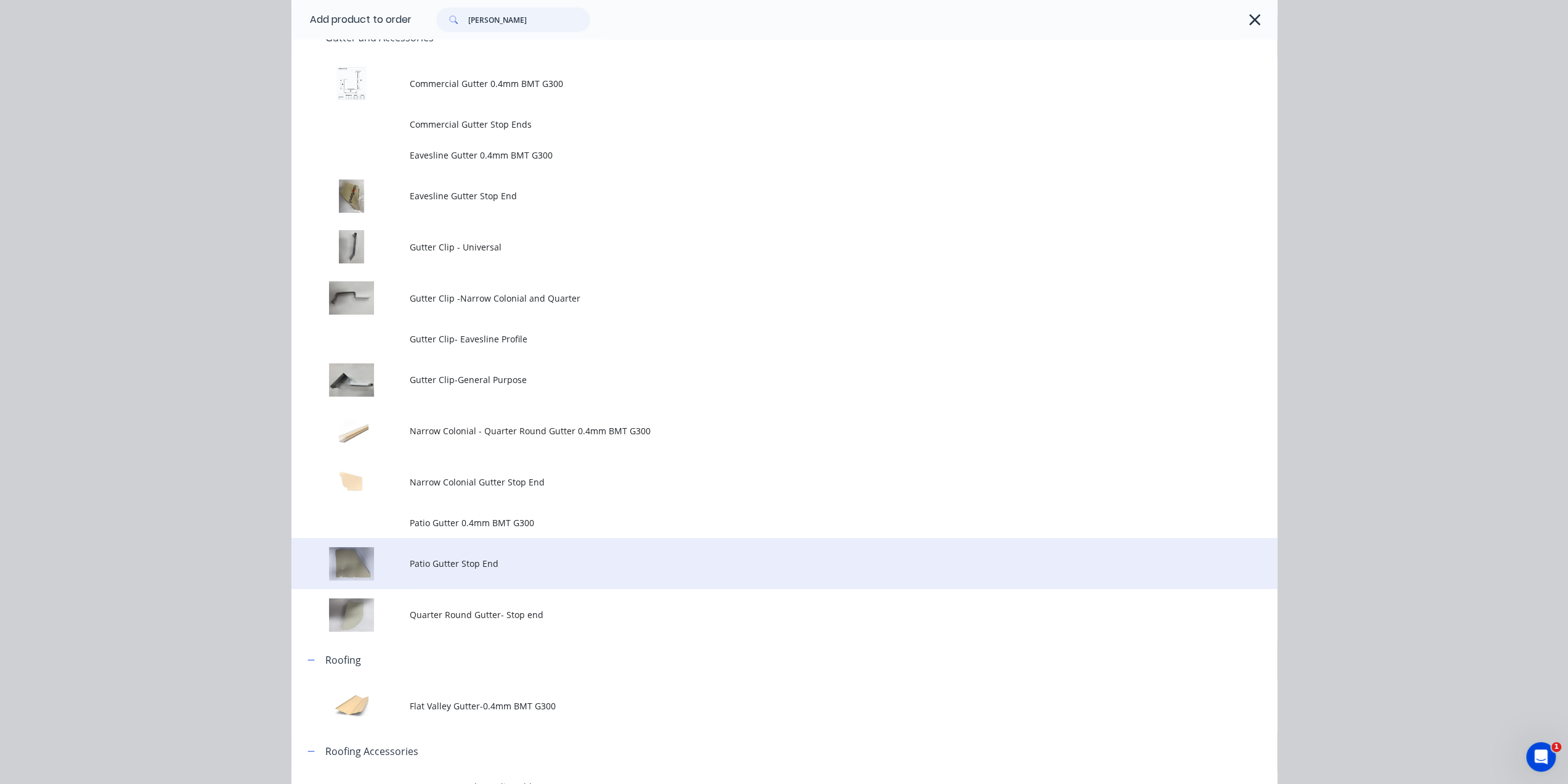
scroll to position [267, 0]
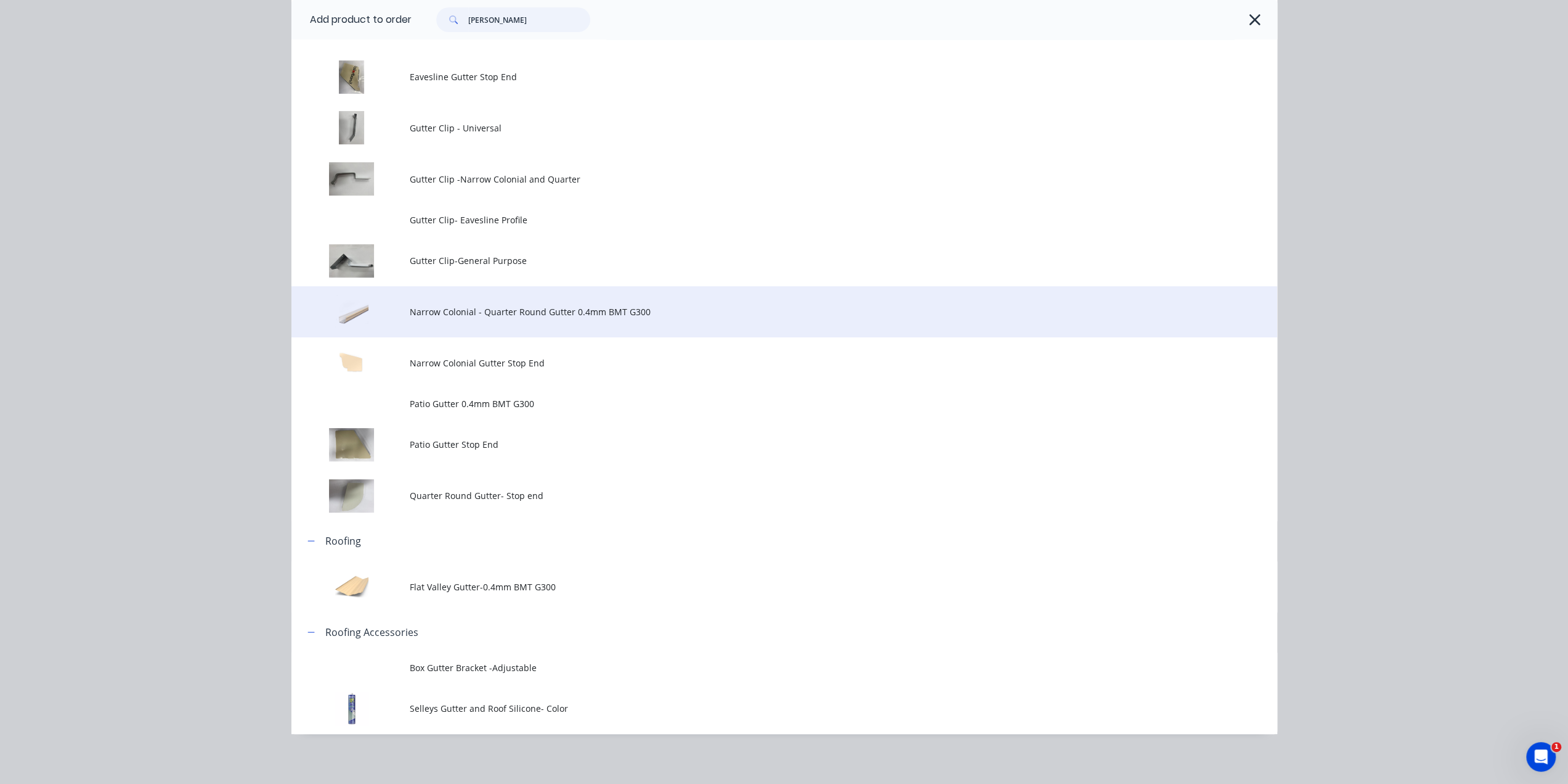
type input "[PERSON_NAME]"
click at [591, 319] on td "Narrow Colonial - Quarter Round Gutter 0.4mm BMT G300" at bounding box center [843, 311] width 867 height 51
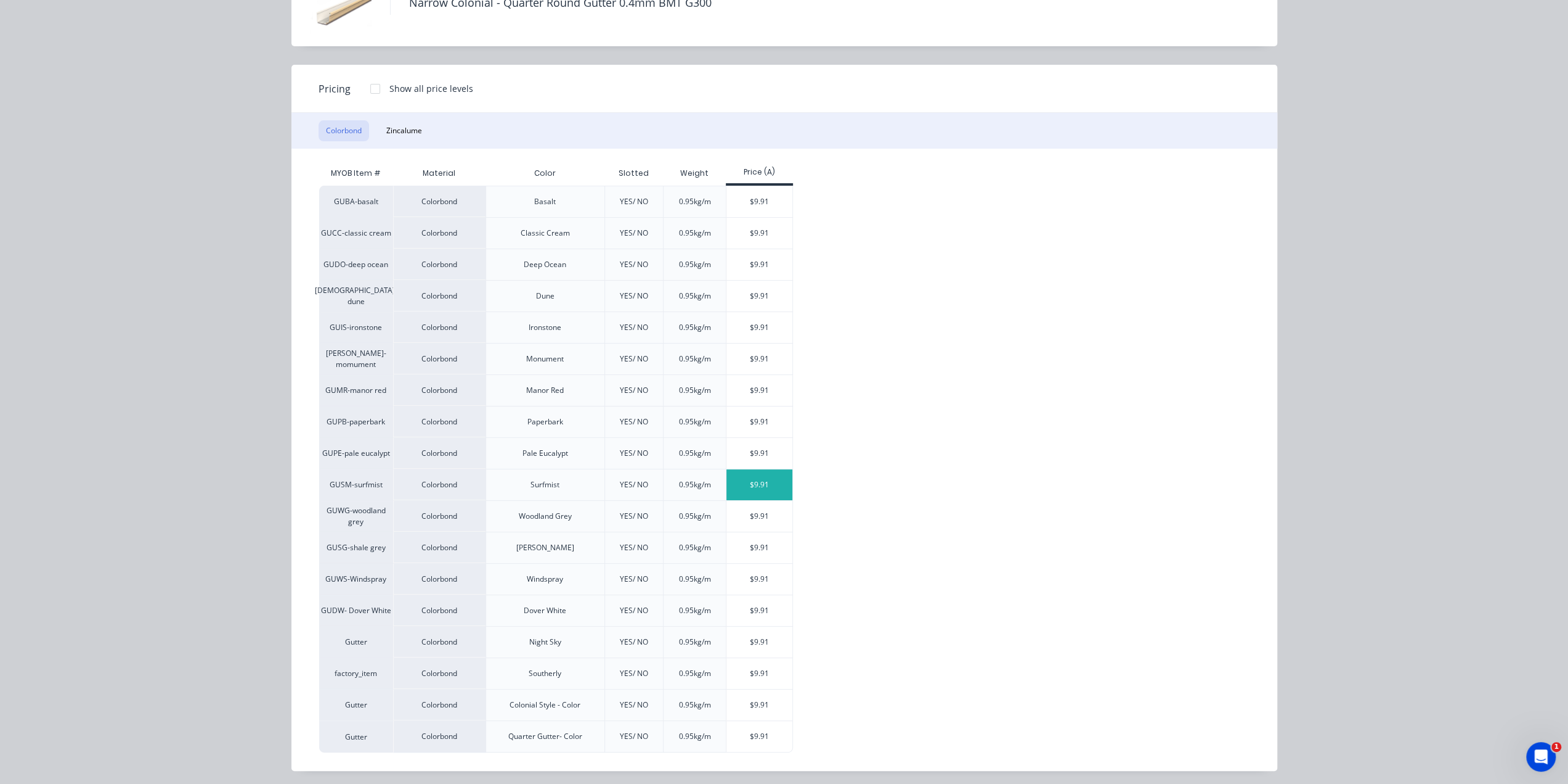
scroll to position [385, 0]
click at [758, 729] on div "$9.91" at bounding box center [760, 737] width 66 height 31
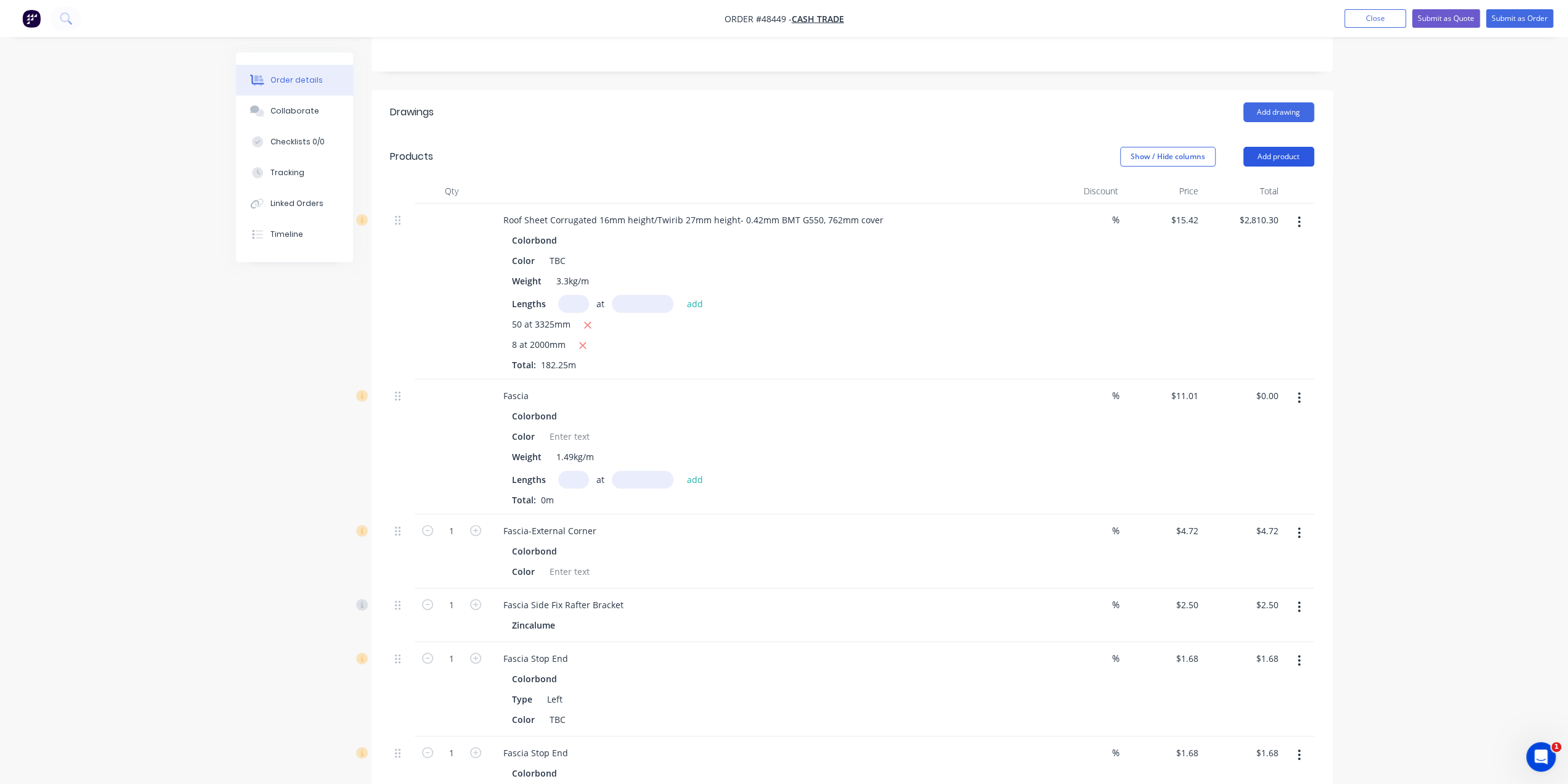
scroll to position [159, 0]
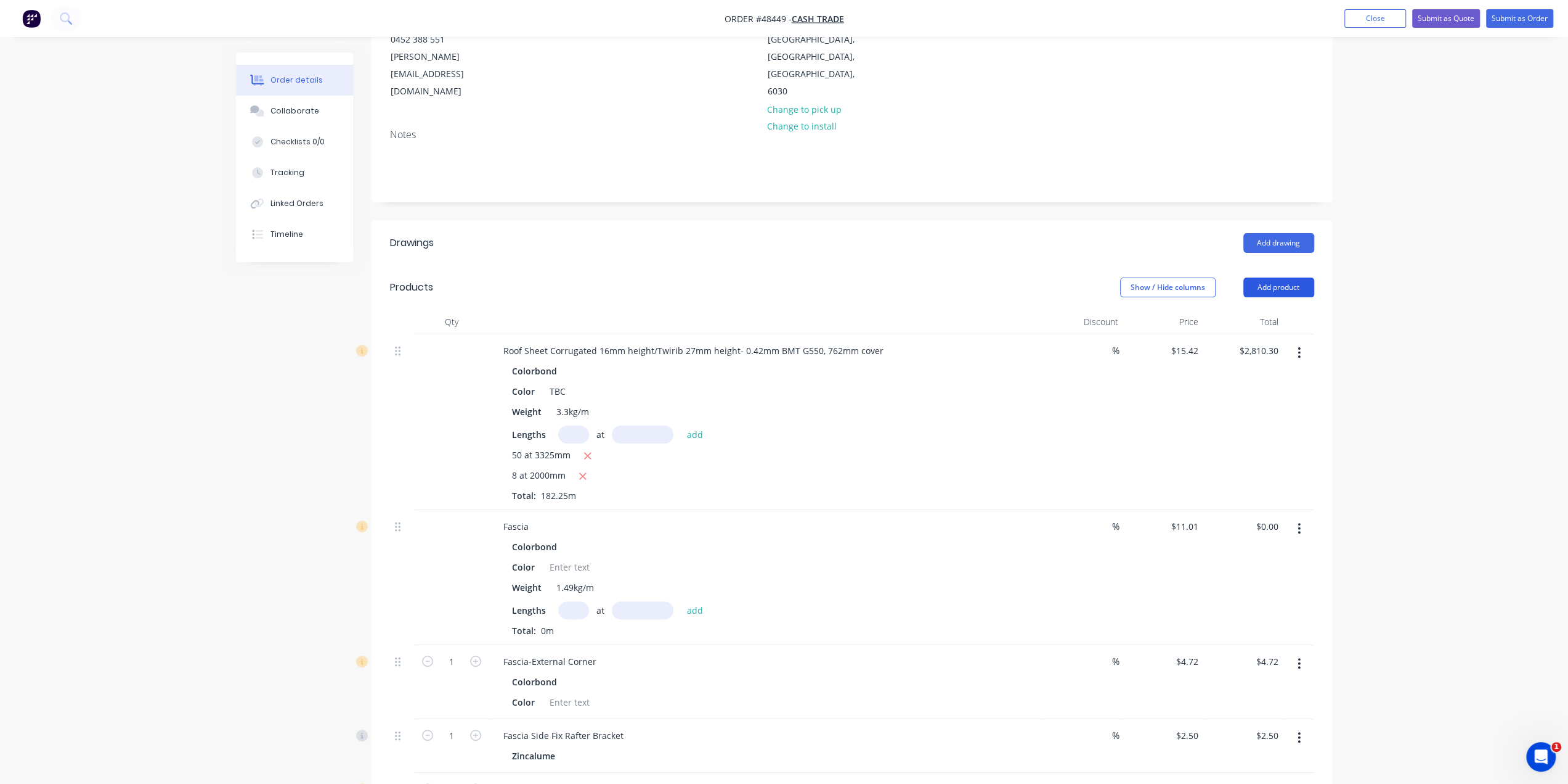
click at [1274, 277] on button "Add product" at bounding box center [1279, 287] width 71 height 20
click at [1275, 307] on button "Product catalogue" at bounding box center [1256, 319] width 117 height 25
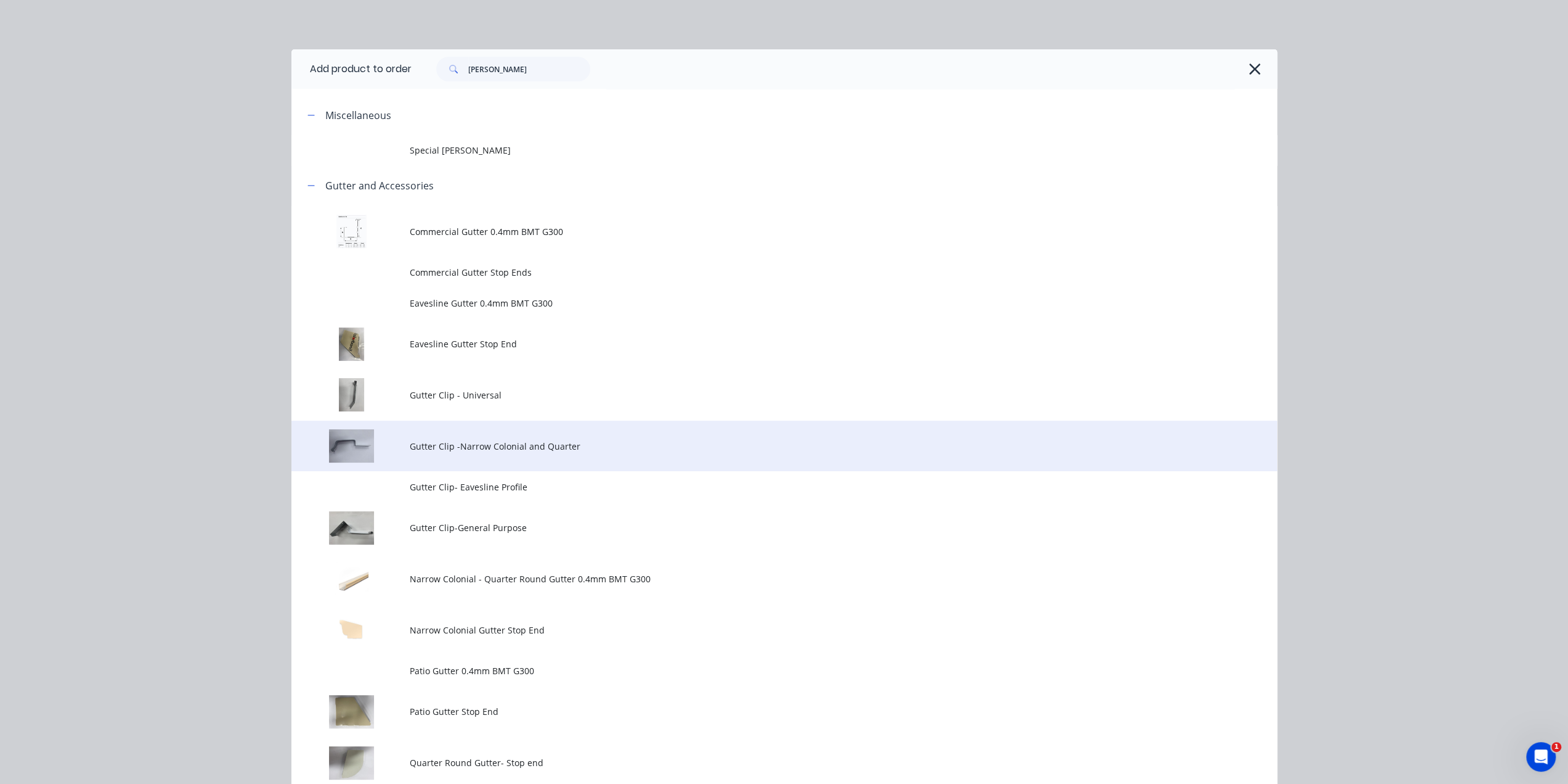
click at [534, 441] on span "Gutter Clip -Narrow Colonial and Quarter" at bounding box center [756, 446] width 694 height 13
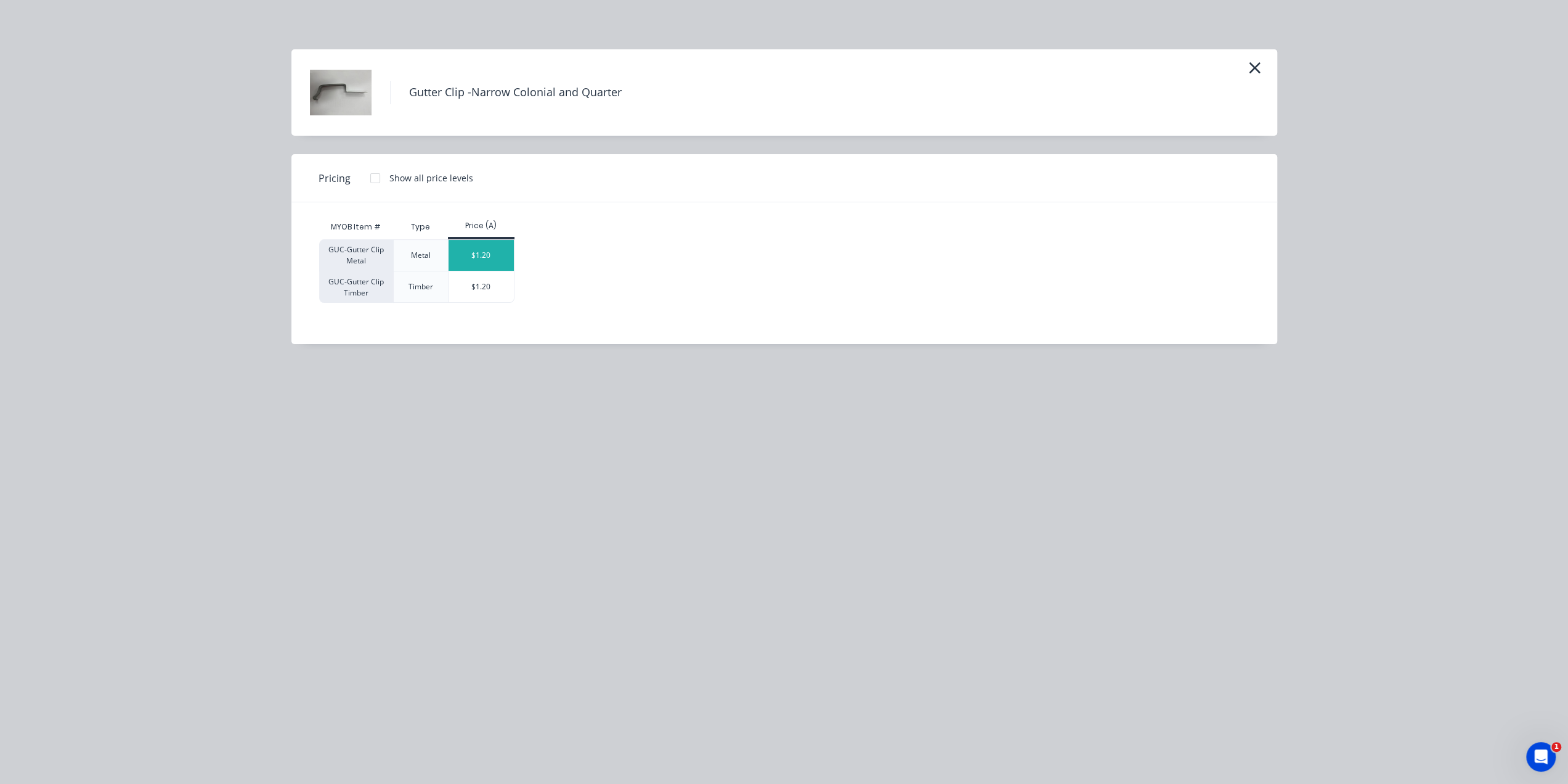
click at [489, 250] on div "$1.20" at bounding box center [482, 256] width 66 height 31
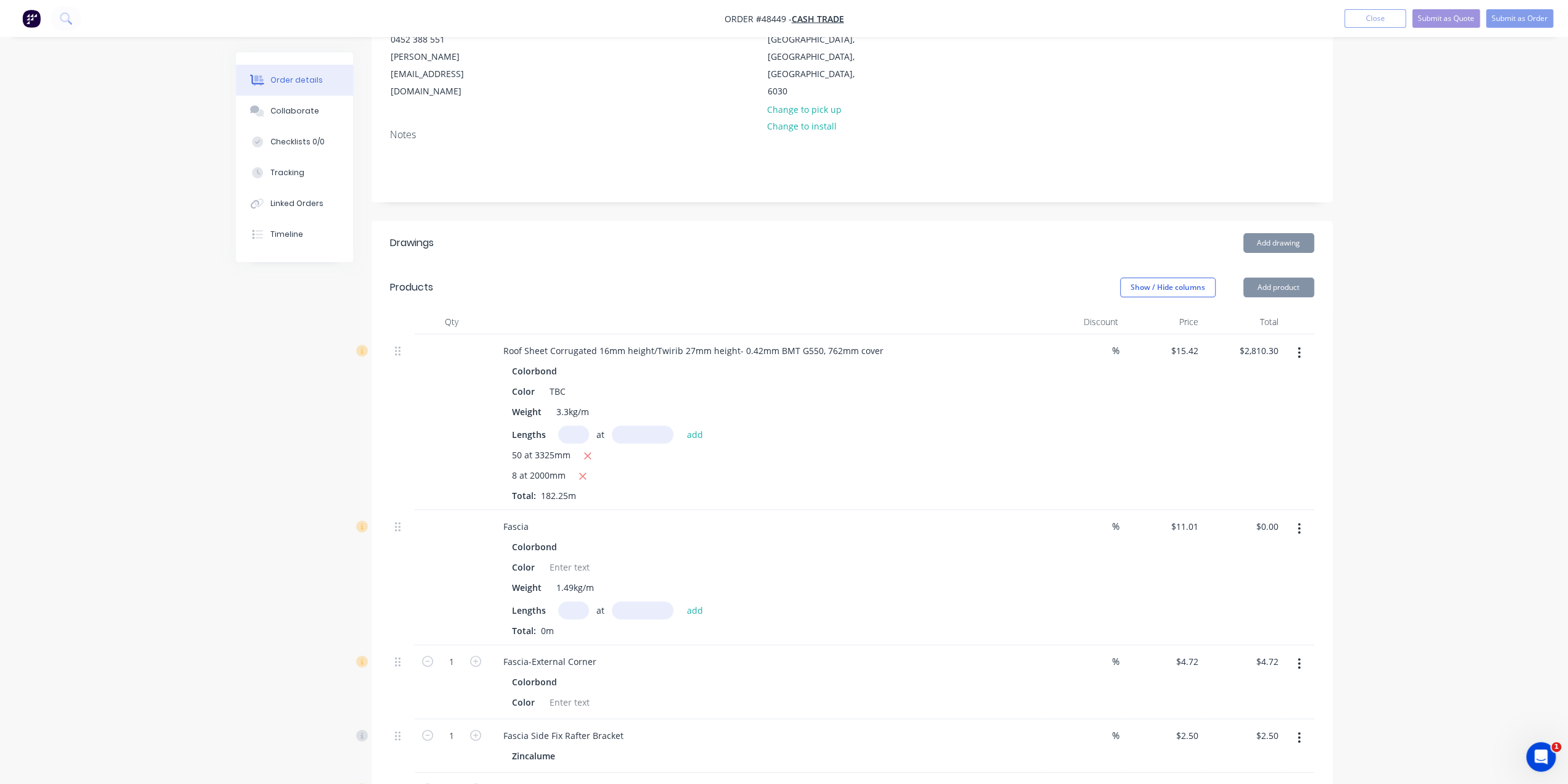
drag, startPoint x: 1270, startPoint y: 236, endPoint x: 1271, endPoint y: 254, distance: 18.0
click at [1270, 266] on header "Products Show / Hide columns Add product" at bounding box center [852, 287] width 961 height 45
click at [1271, 277] on button "Add product" at bounding box center [1279, 287] width 71 height 20
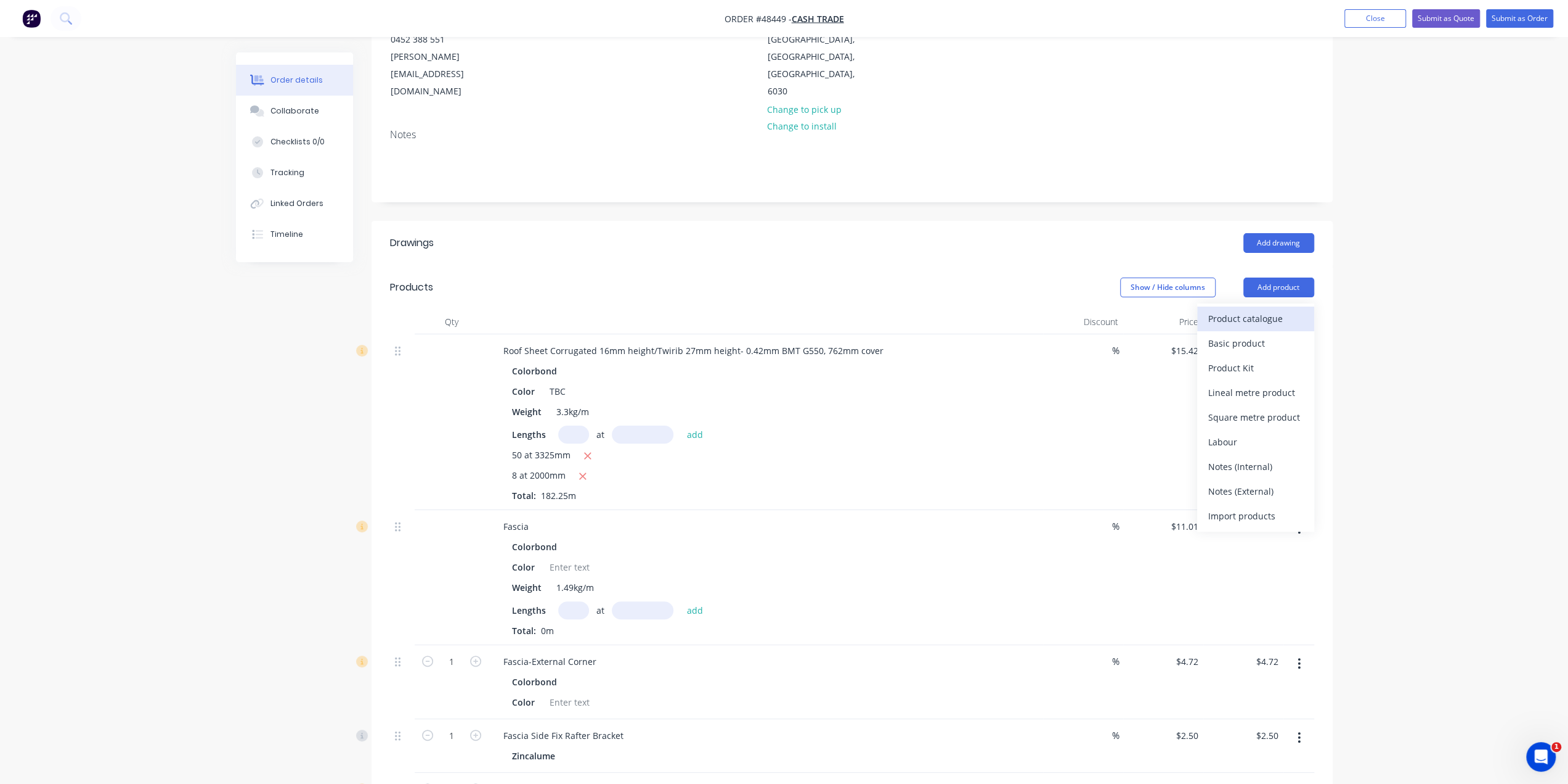
click at [1266, 309] on div "Product catalogue" at bounding box center [1256, 319] width 95 height 18
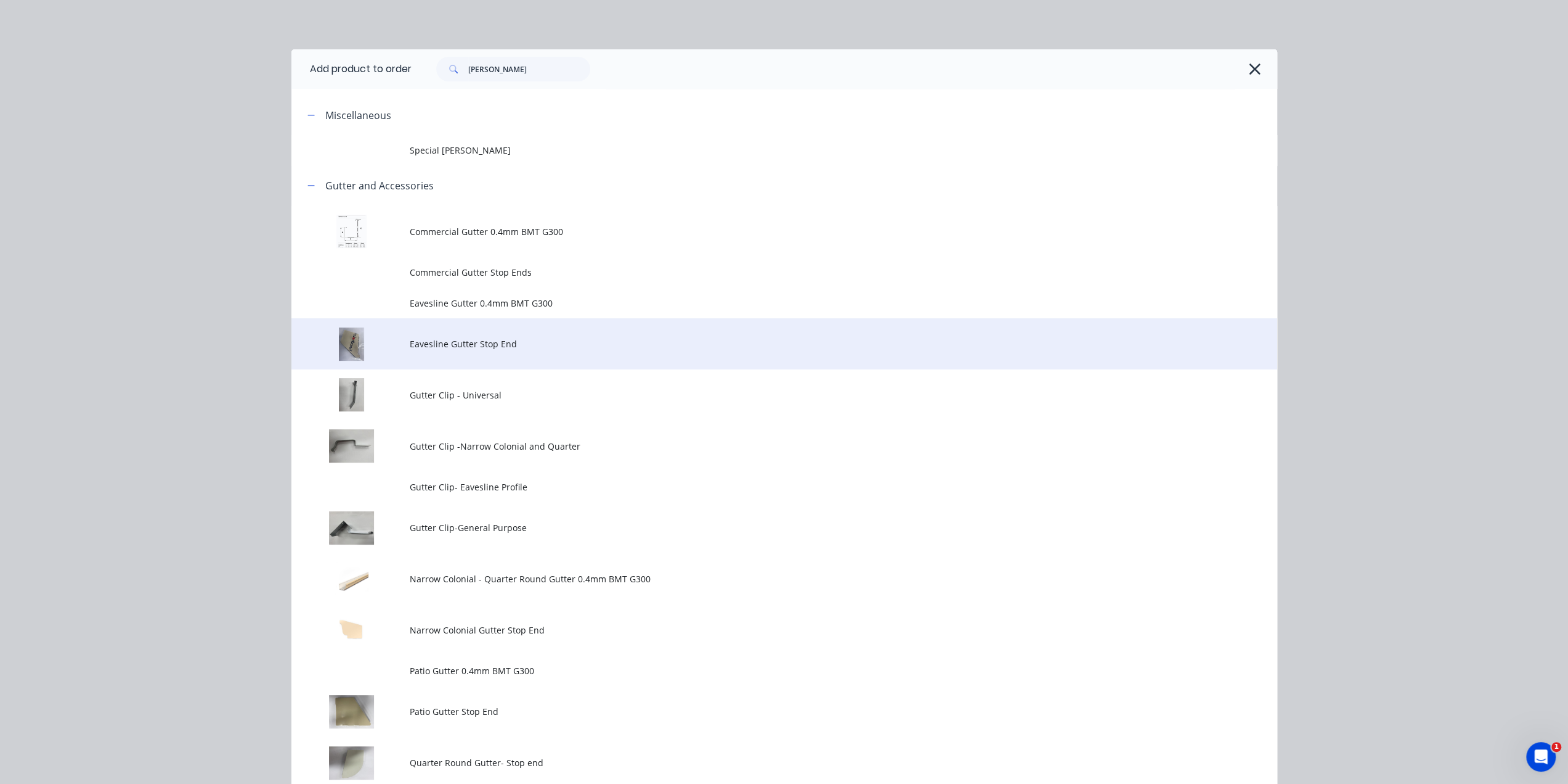
click at [563, 341] on span "Eavesline Gutter Stop End" at bounding box center [756, 344] width 694 height 13
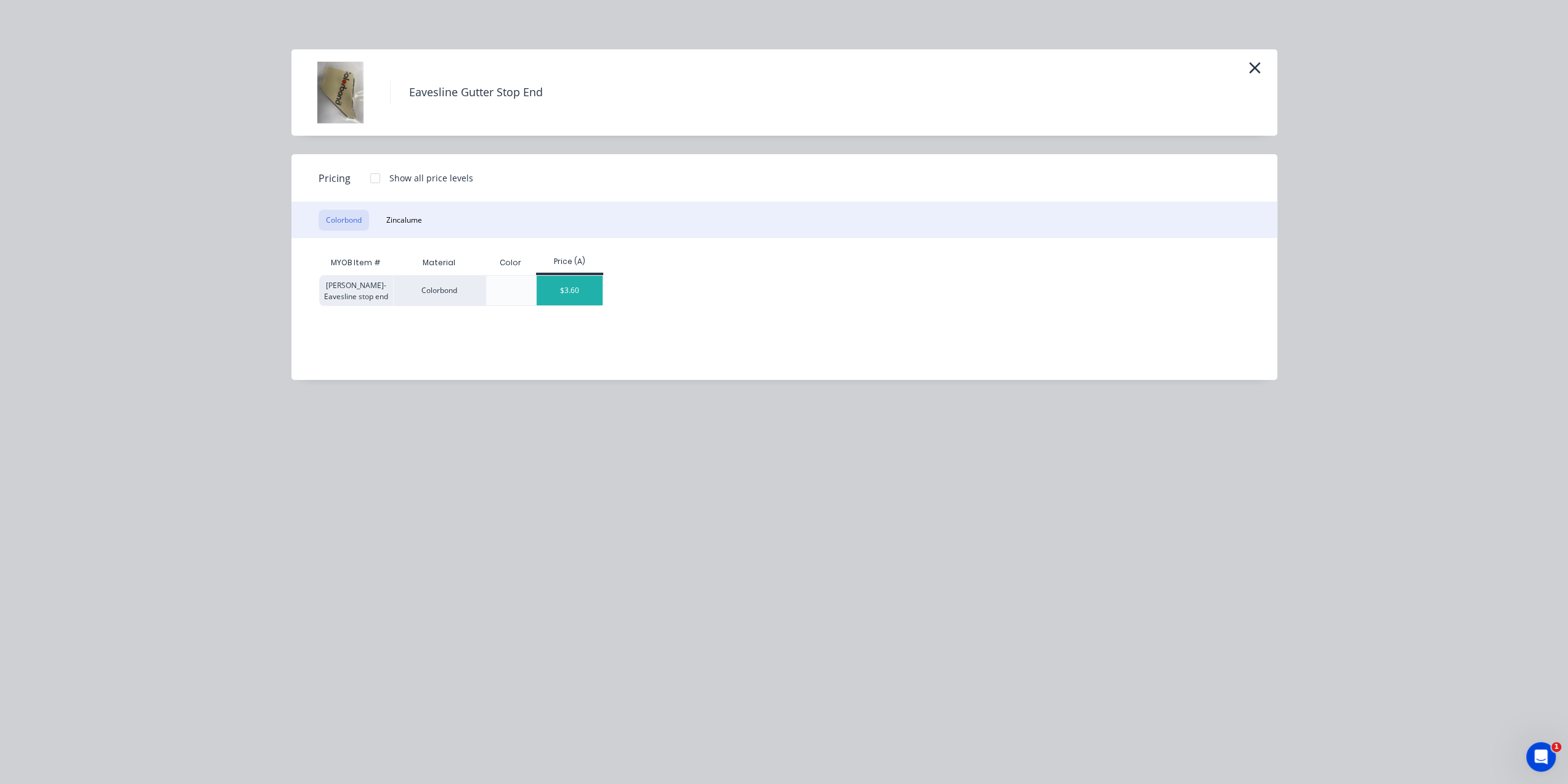
scroll to position [965, 0]
click at [590, 299] on div "$3.60" at bounding box center [569, 290] width 66 height 29
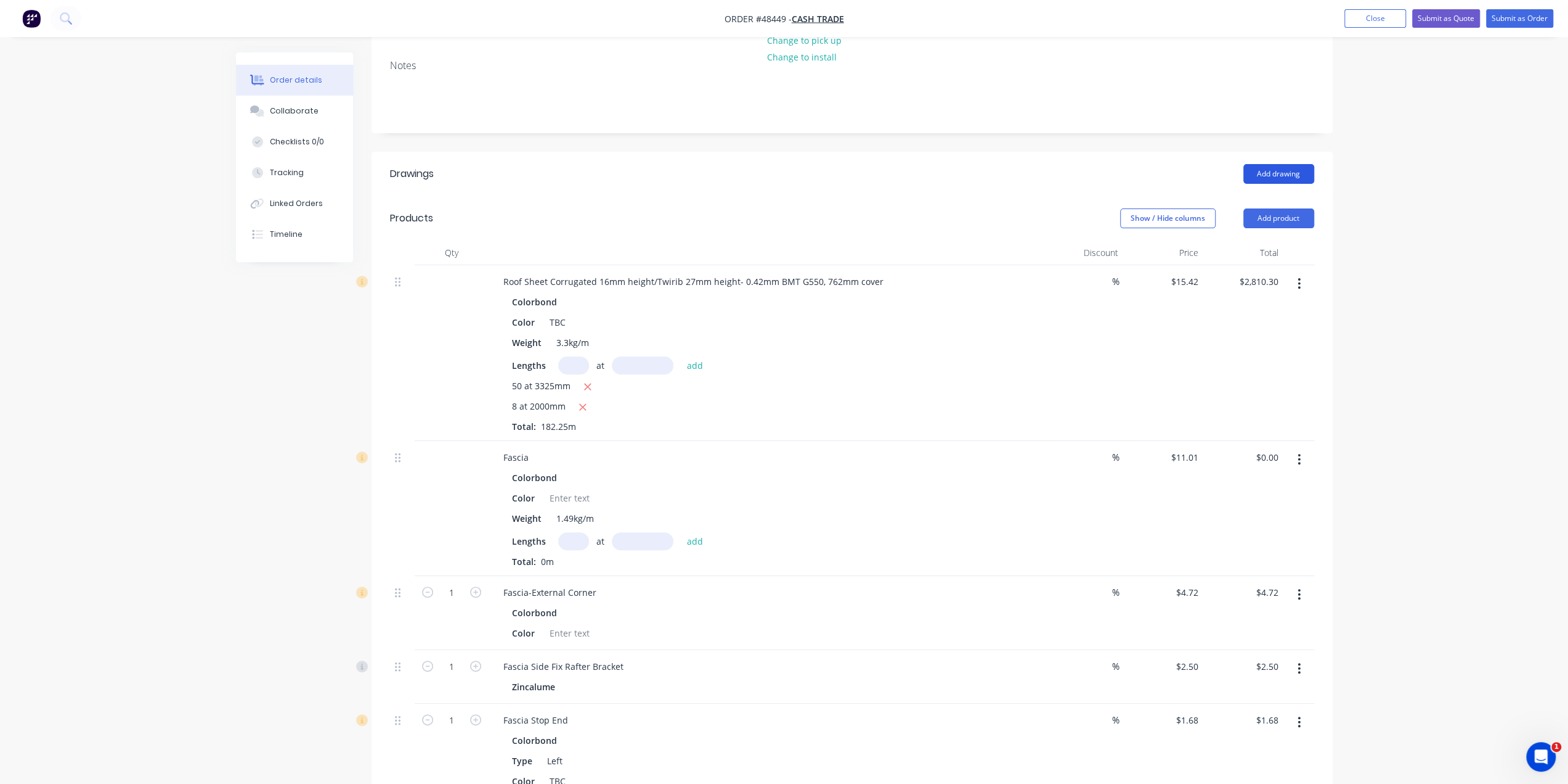
scroll to position [204, 0]
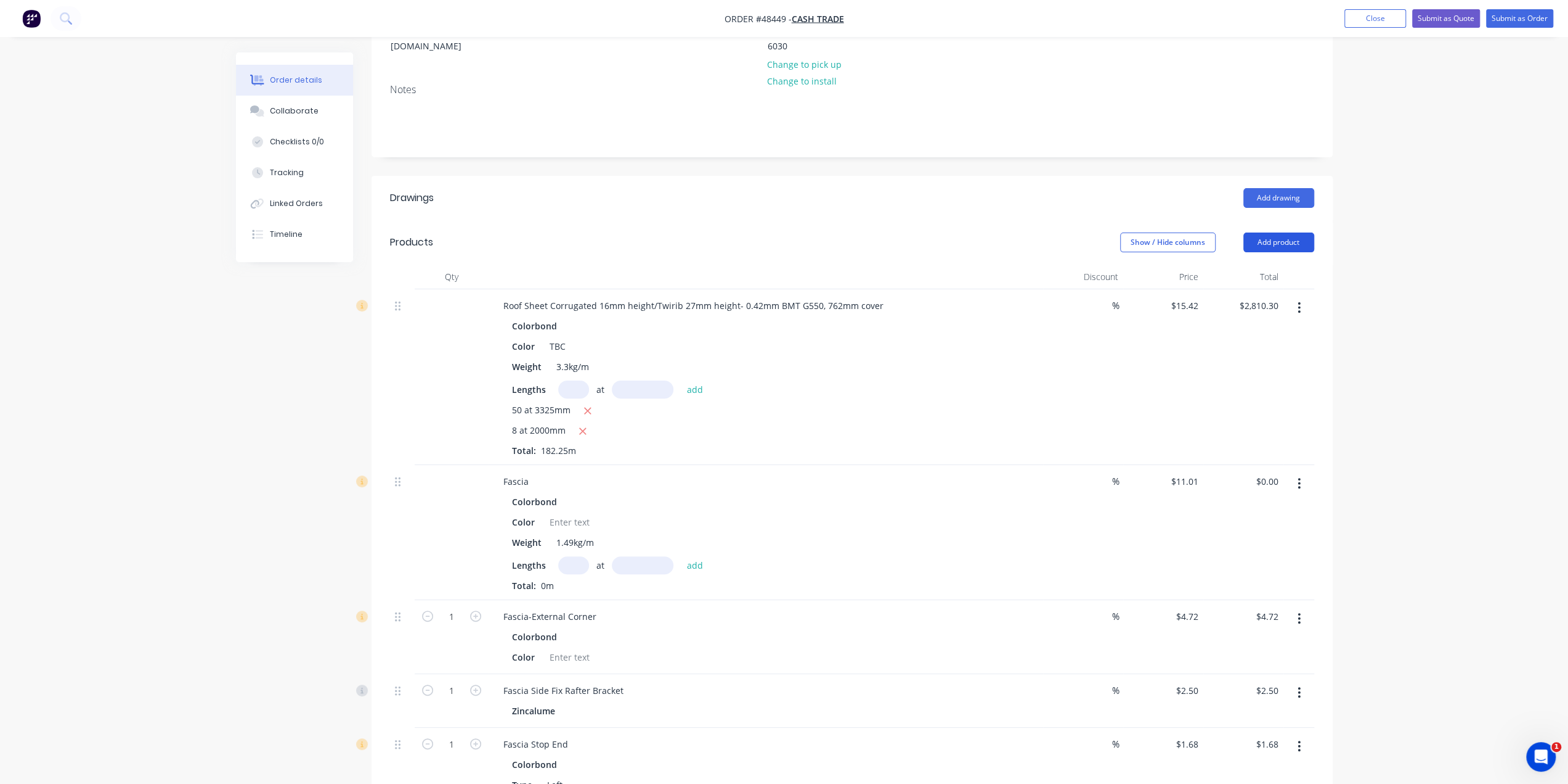
click at [1261, 233] on button "Add product" at bounding box center [1279, 243] width 71 height 20
click at [1251, 265] on div "Product catalogue" at bounding box center [1256, 274] width 95 height 18
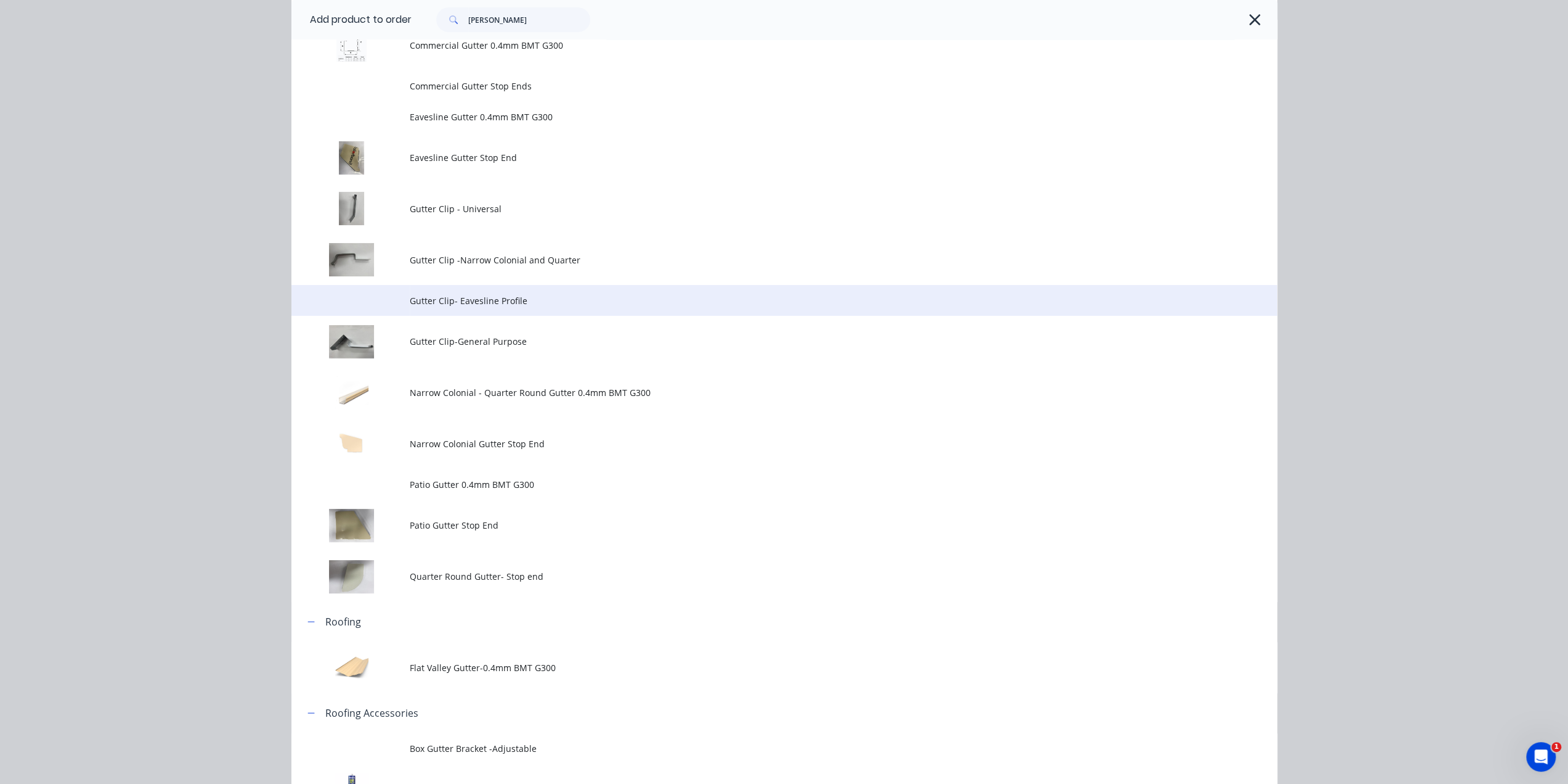
scroll to position [185, 0]
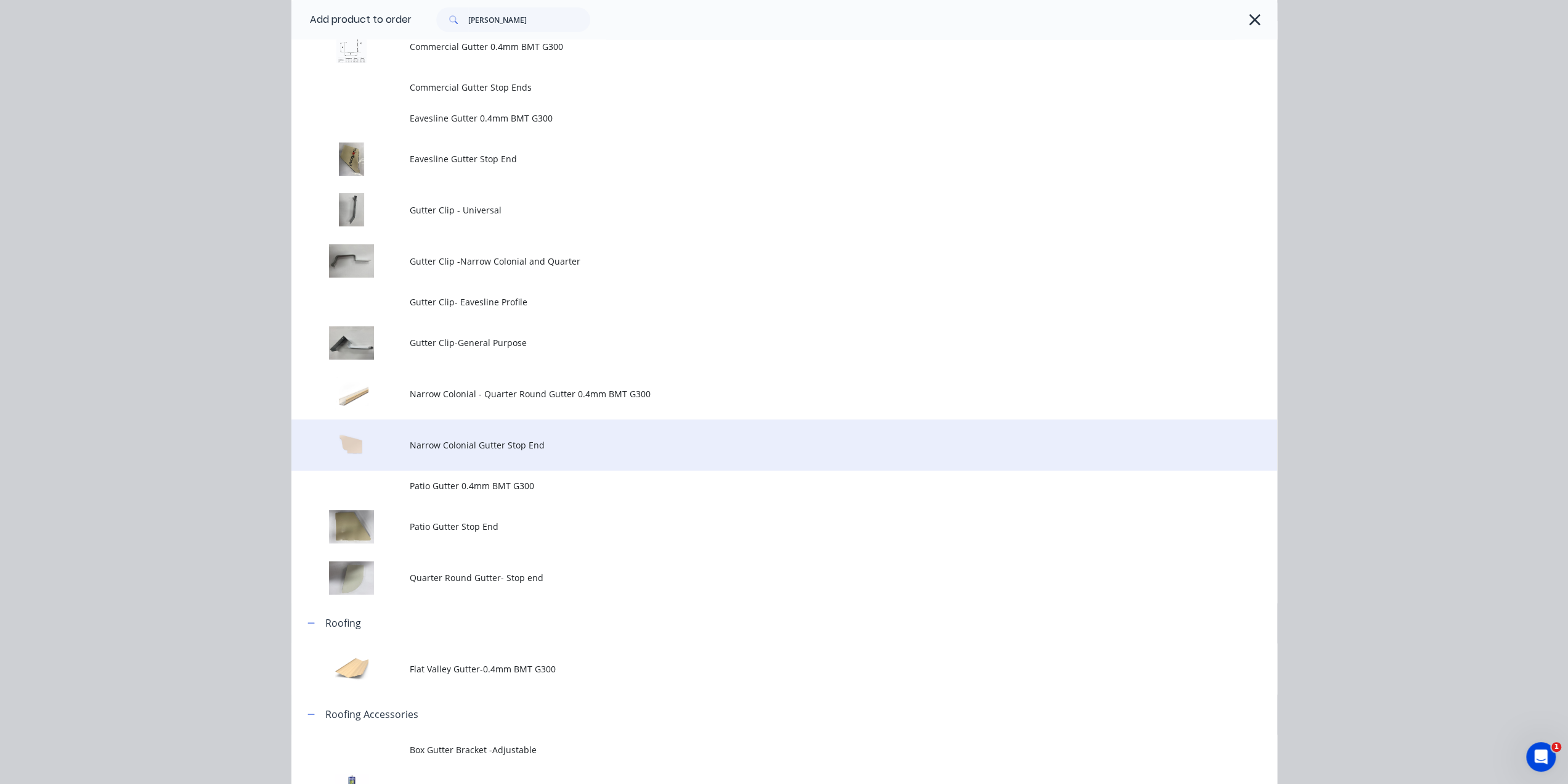
click at [527, 447] on span "Narrow Colonial Gutter Stop End" at bounding box center [756, 444] width 694 height 13
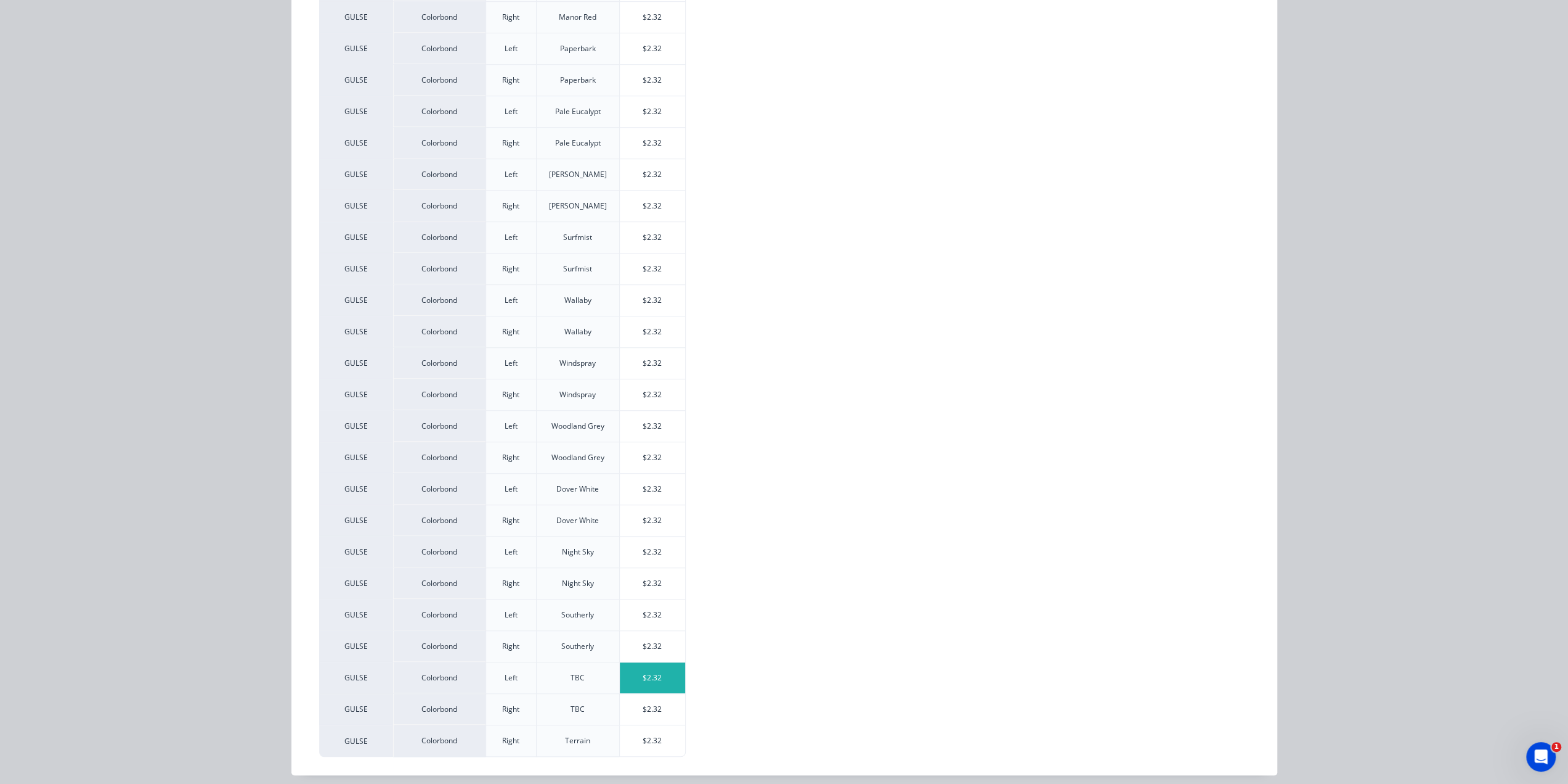
scroll to position [821, 0]
click at [647, 674] on div "$2.32" at bounding box center [653, 678] width 66 height 31
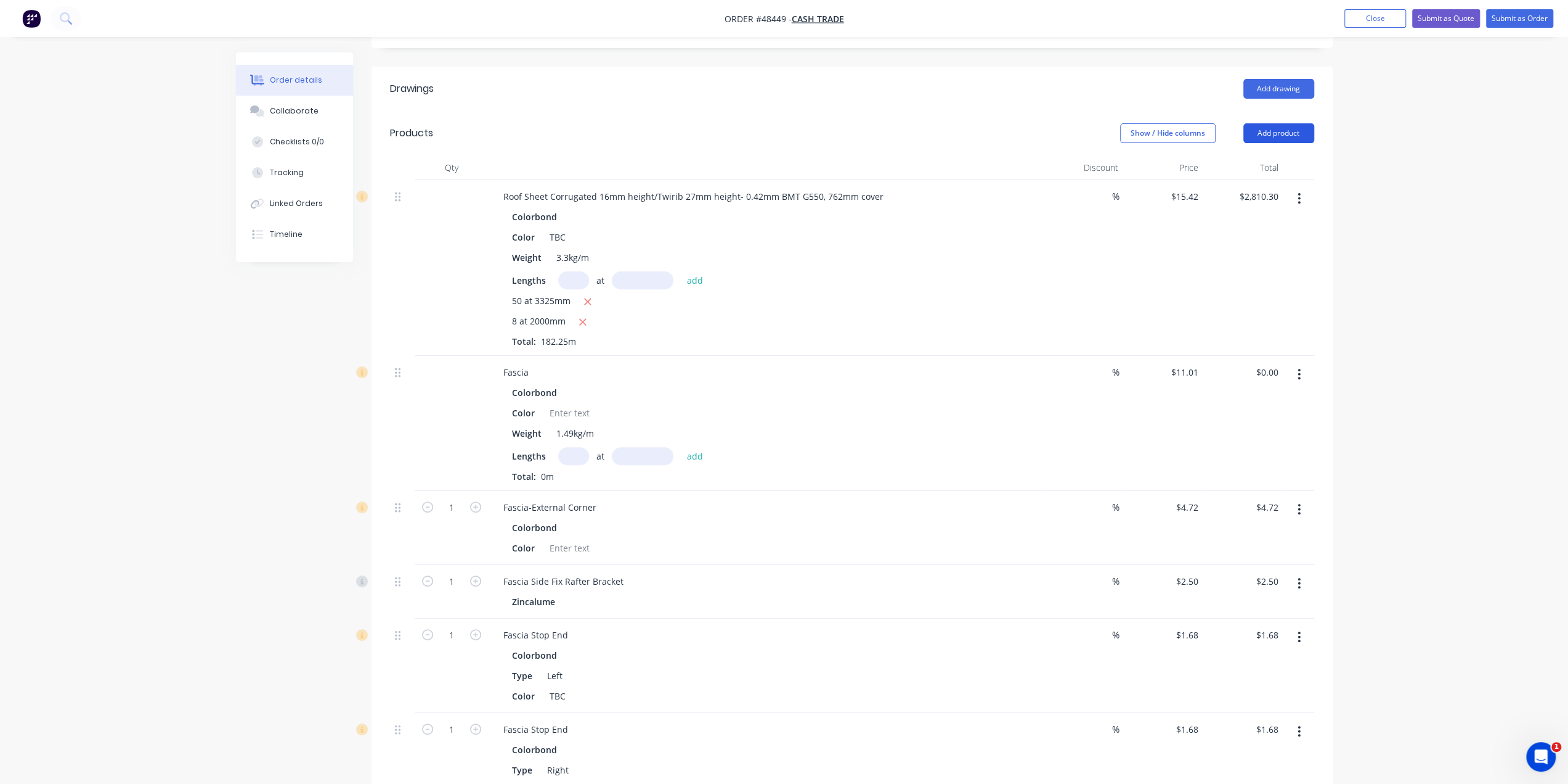
scroll to position [183, 0]
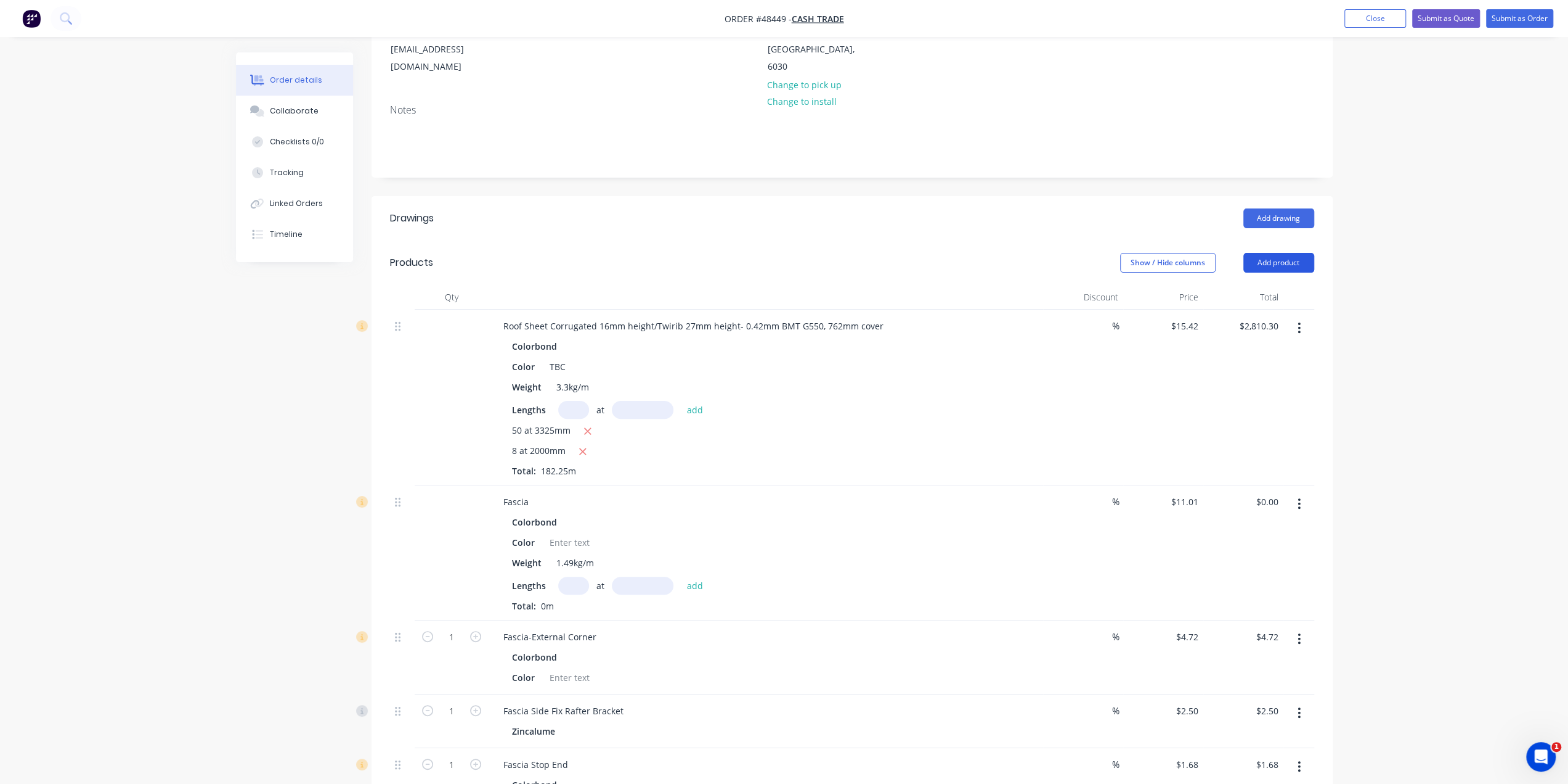
click at [1282, 253] on button "Add product" at bounding box center [1279, 263] width 71 height 20
click at [1288, 285] on div "Product catalogue" at bounding box center [1256, 294] width 95 height 18
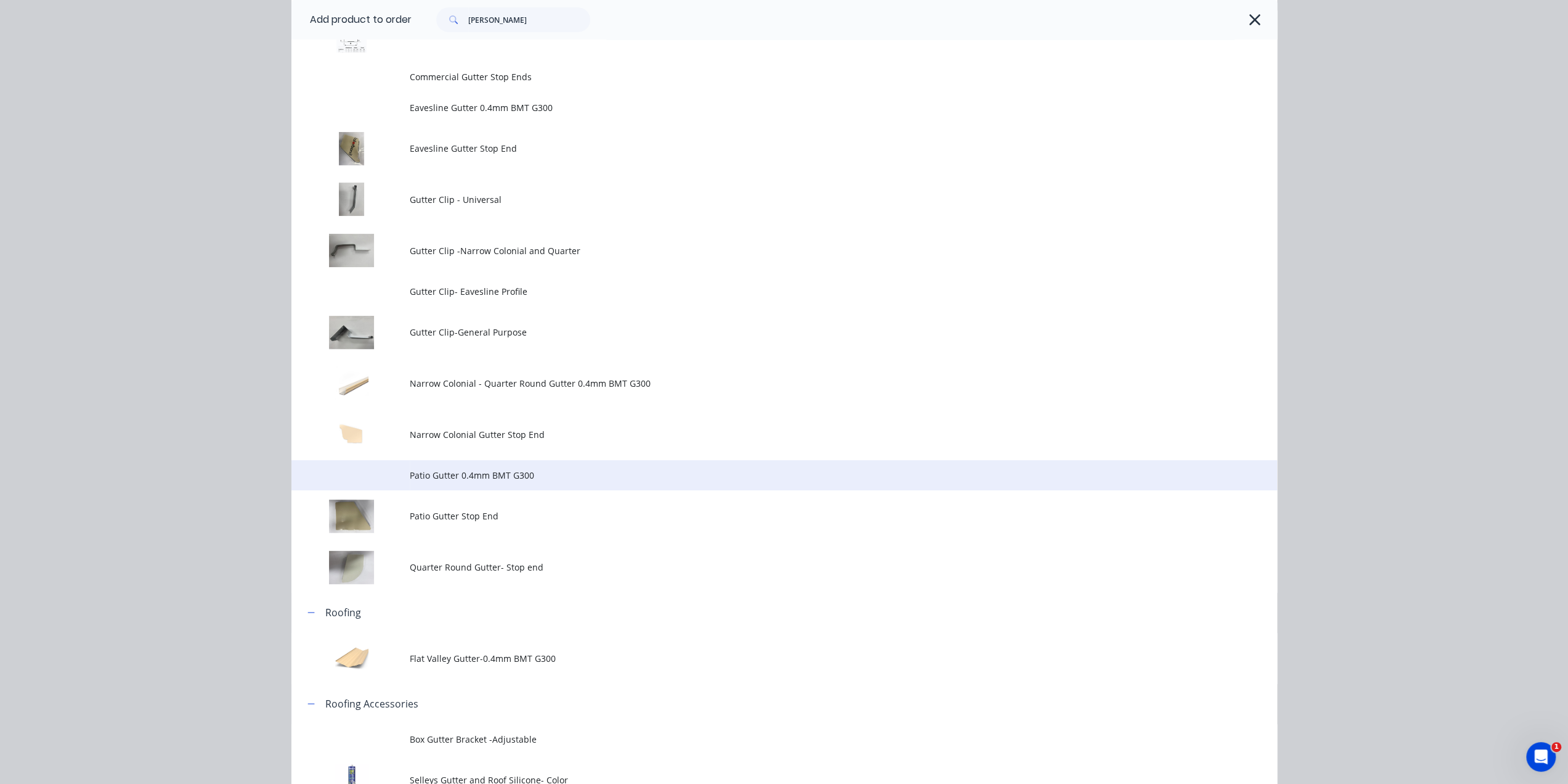
scroll to position [271, 0]
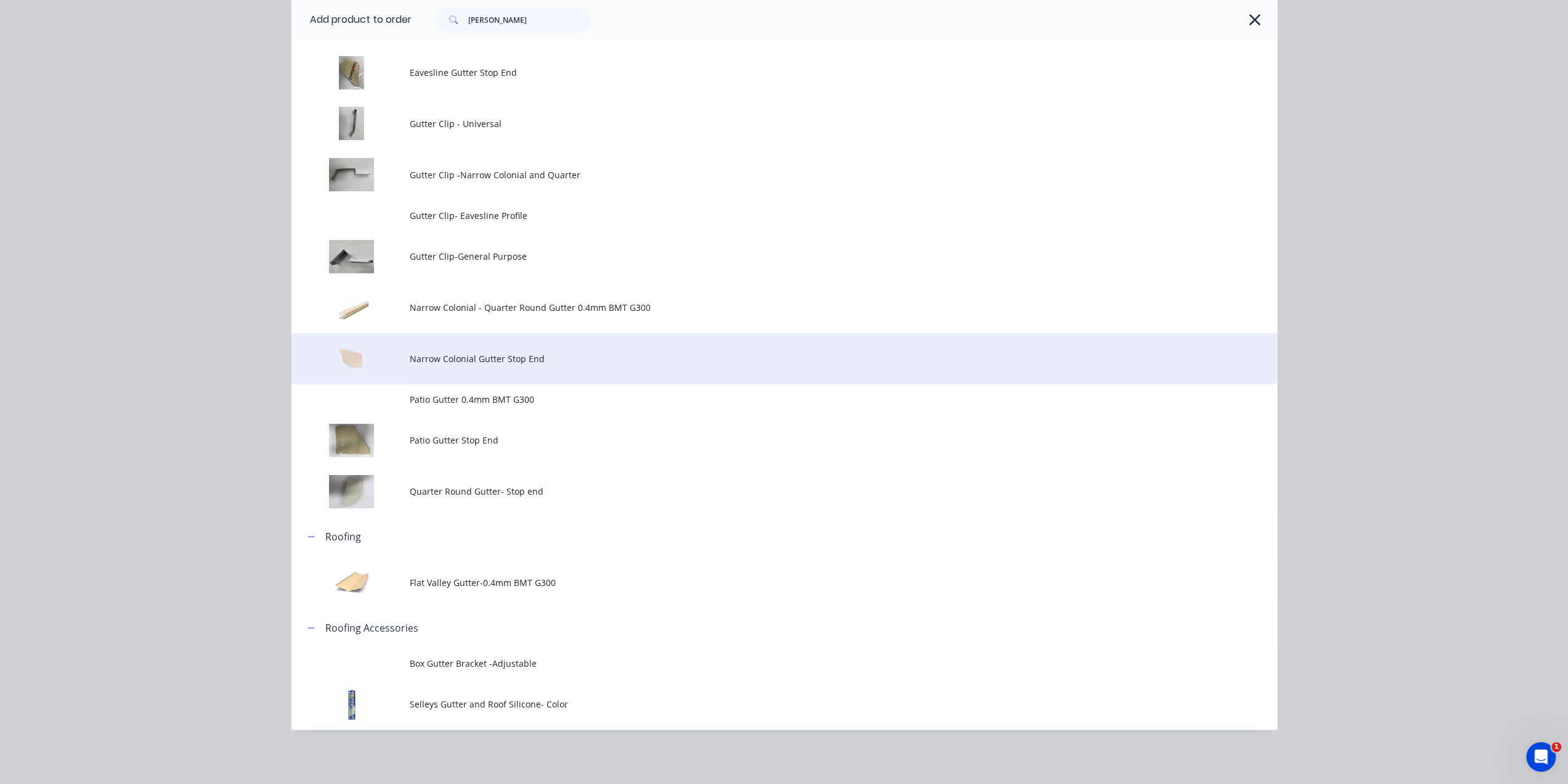
click at [521, 371] on td "Narrow Colonial Gutter Stop End" at bounding box center [843, 359] width 867 height 51
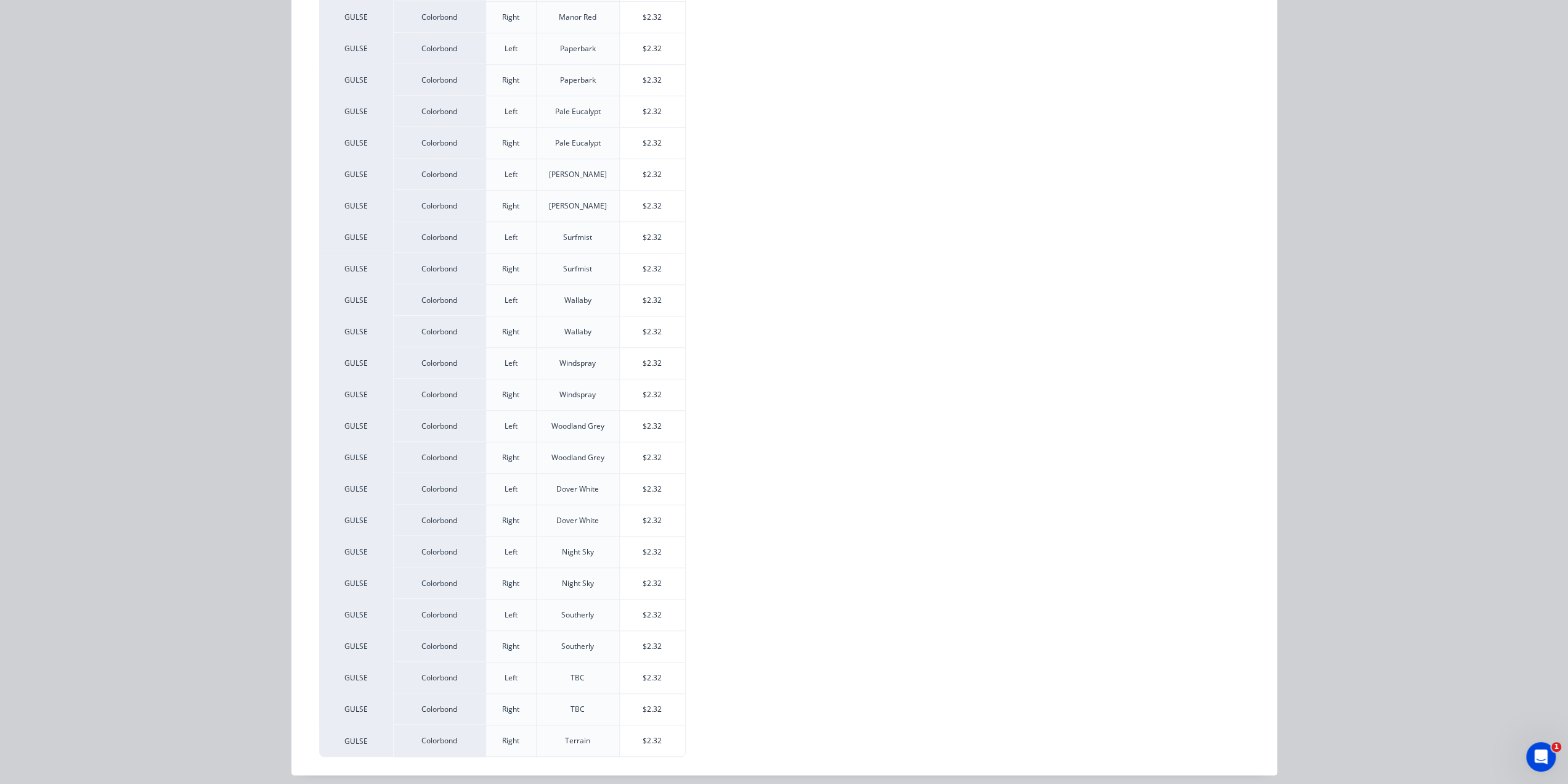
scroll to position [1113, 0]
click at [659, 696] on div "$2.32" at bounding box center [653, 709] width 66 height 31
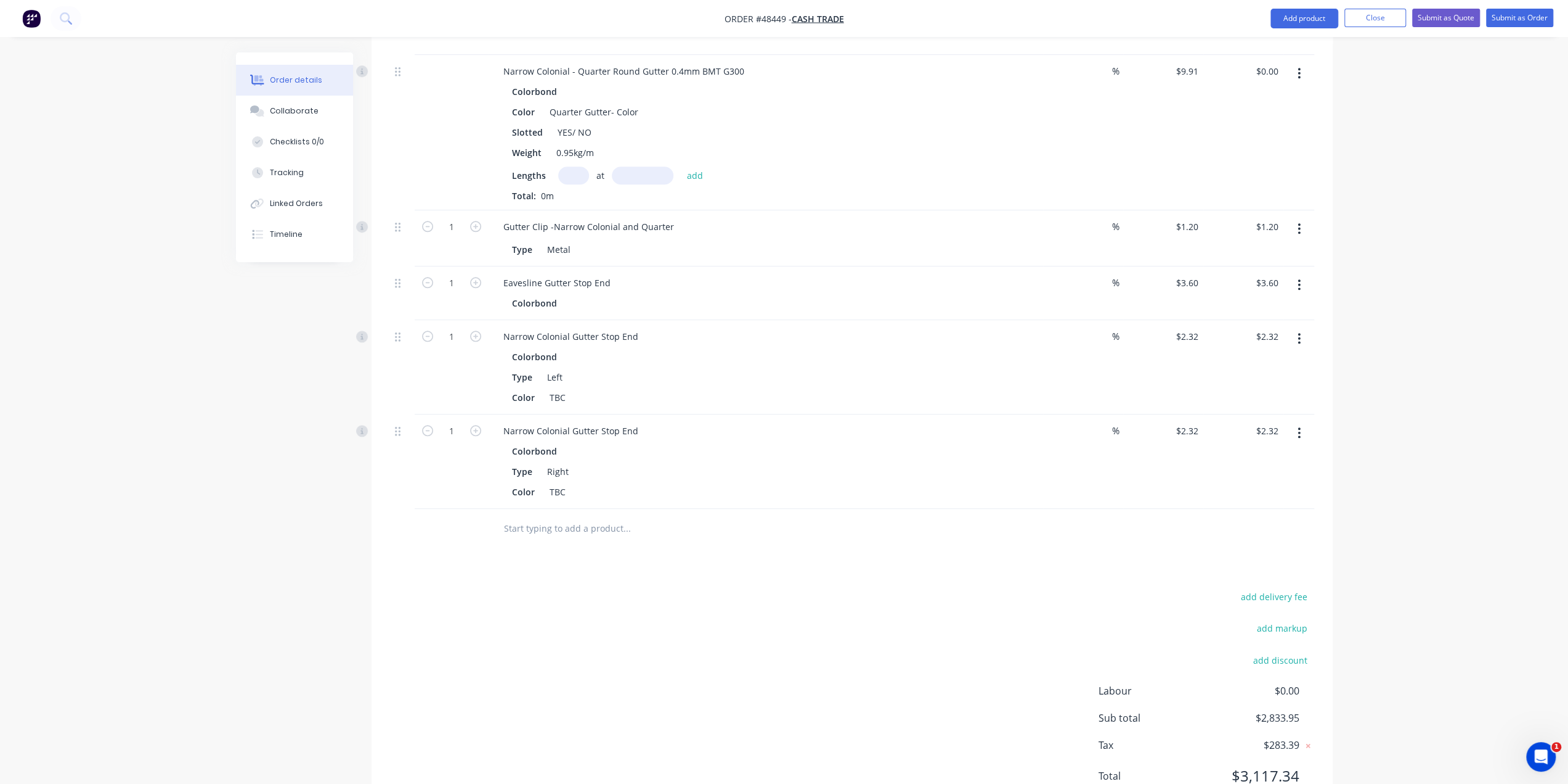
scroll to position [1127, 0]
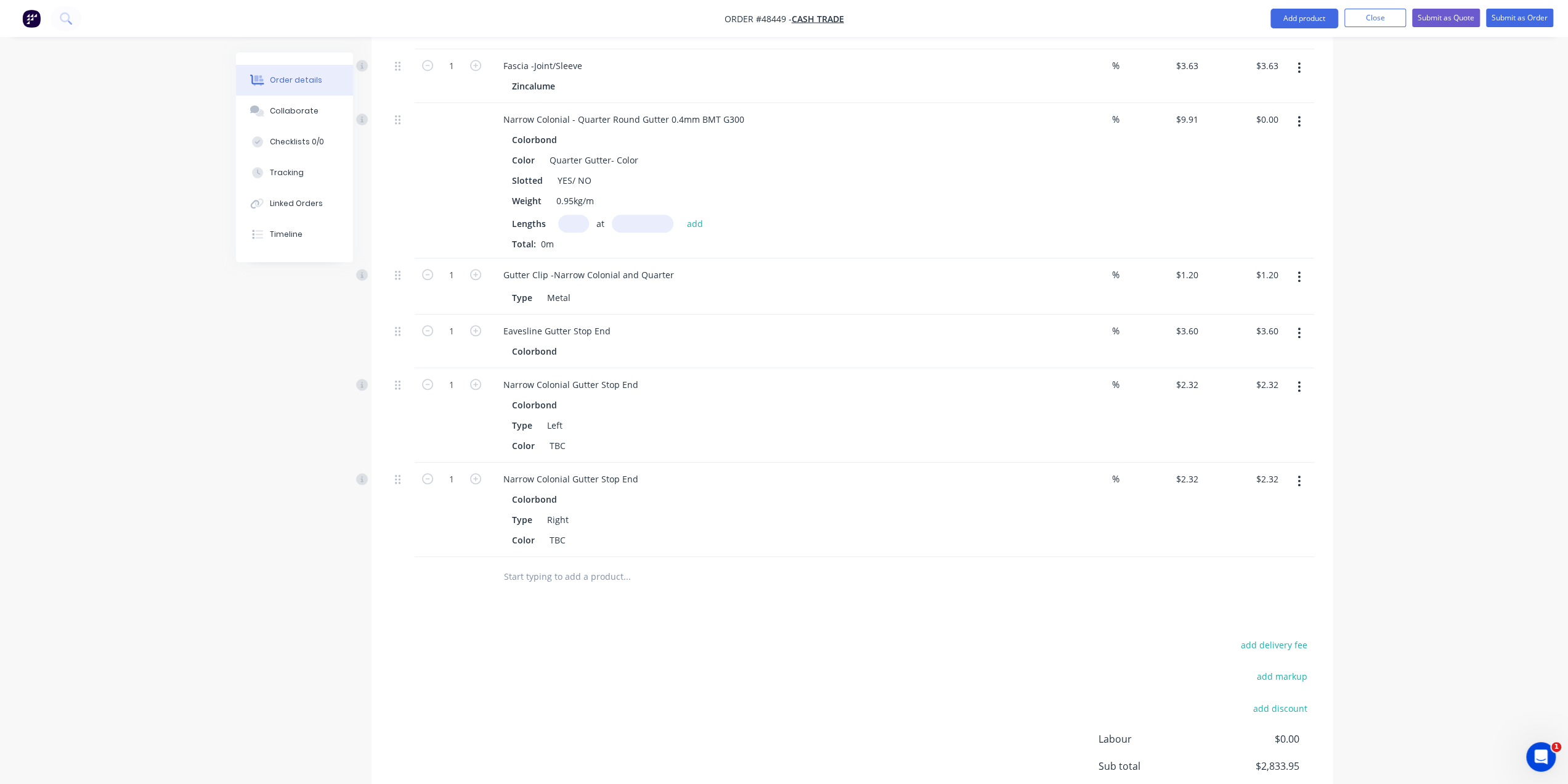
click at [1298, 326] on icon "button" at bounding box center [1299, 332] width 3 height 14
click at [1263, 431] on div "Delete" at bounding box center [1256, 440] width 95 height 18
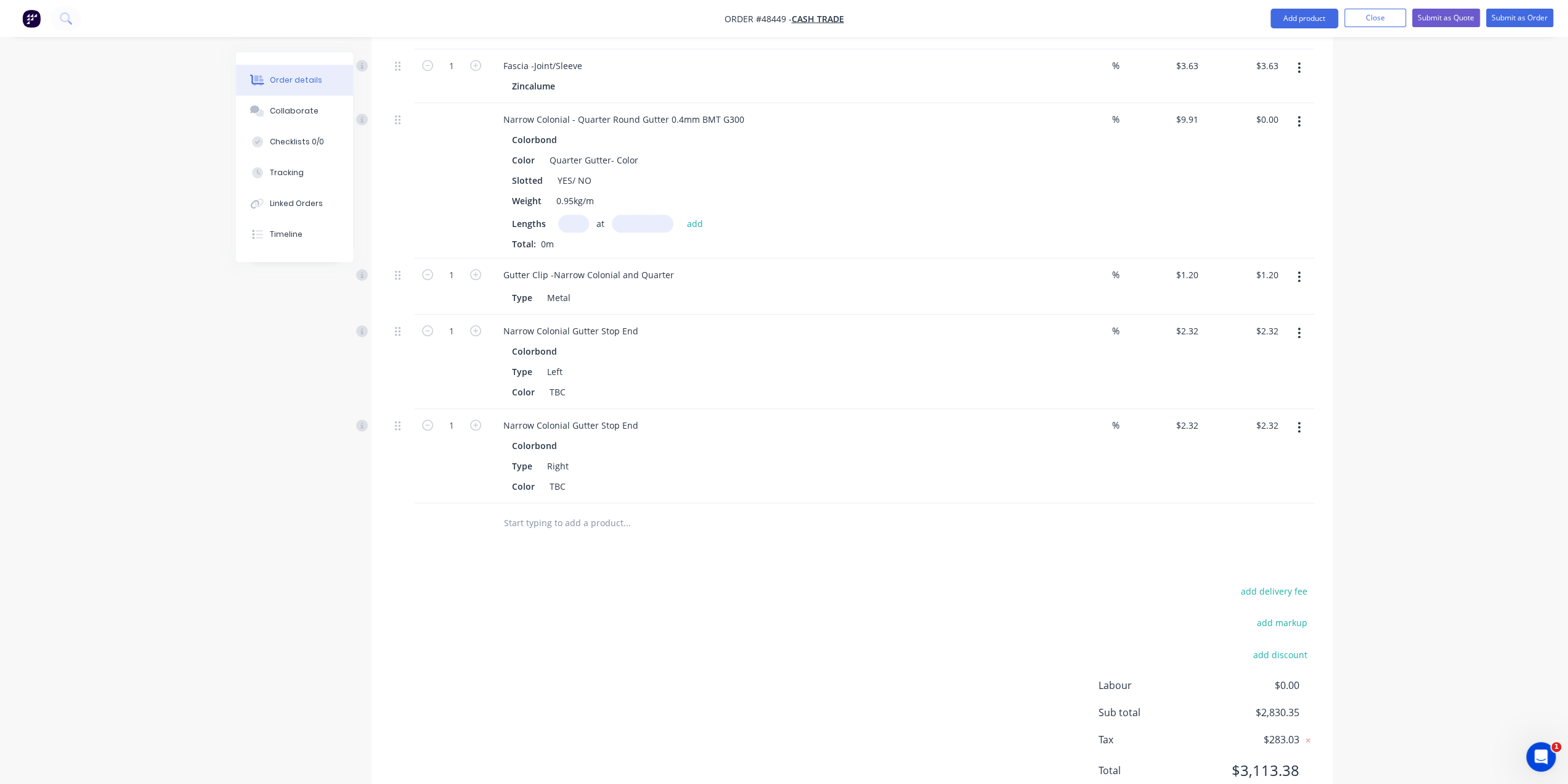
click at [1299, 326] on icon "button" at bounding box center [1299, 332] width 3 height 14
click at [1283, 431] on div "Delete" at bounding box center [1256, 440] width 95 height 18
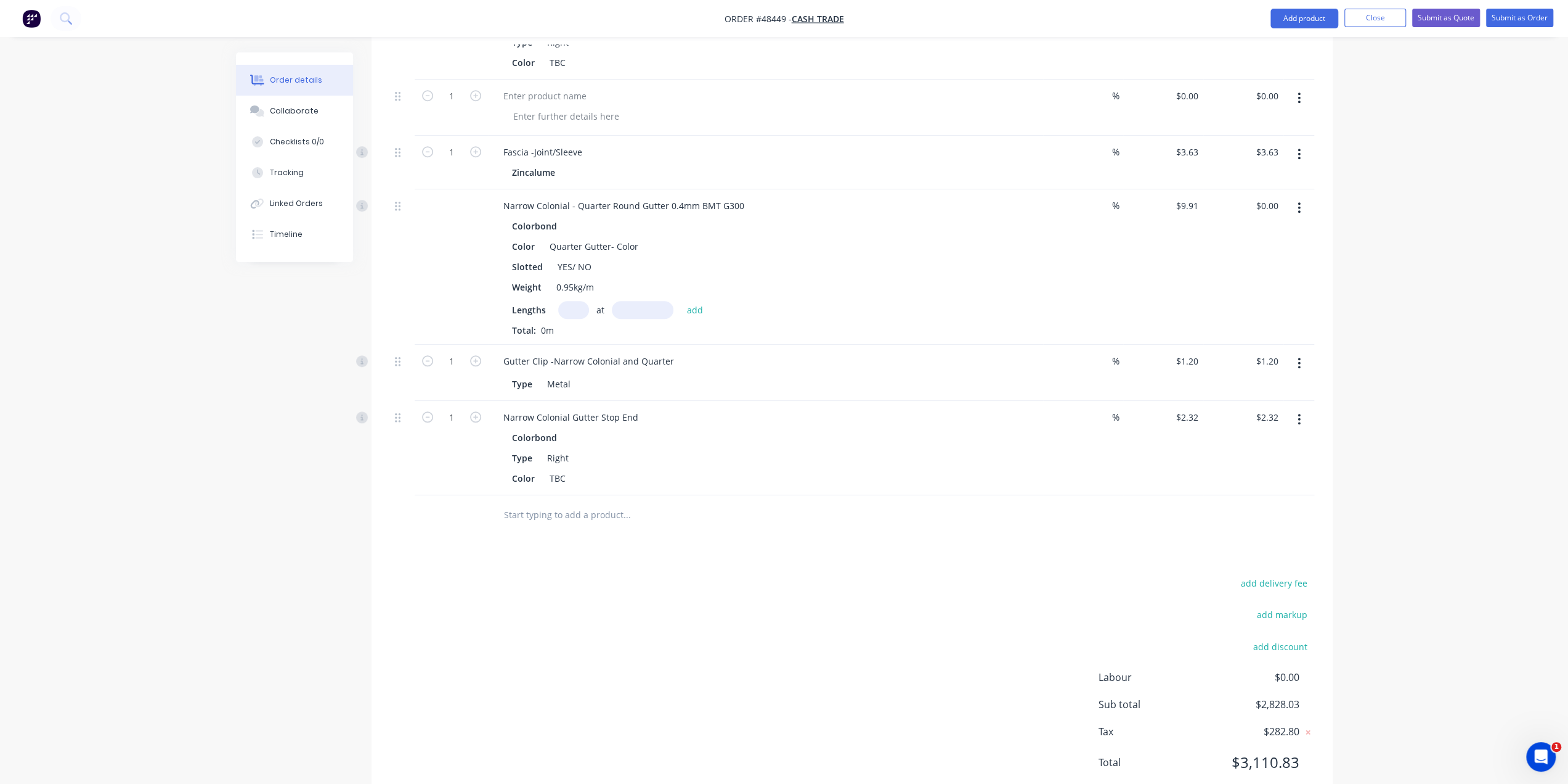
click at [1296, 408] on button "button" at bounding box center [1300, 419] width 29 height 22
click at [1234, 517] on div "Delete" at bounding box center [1256, 526] width 95 height 18
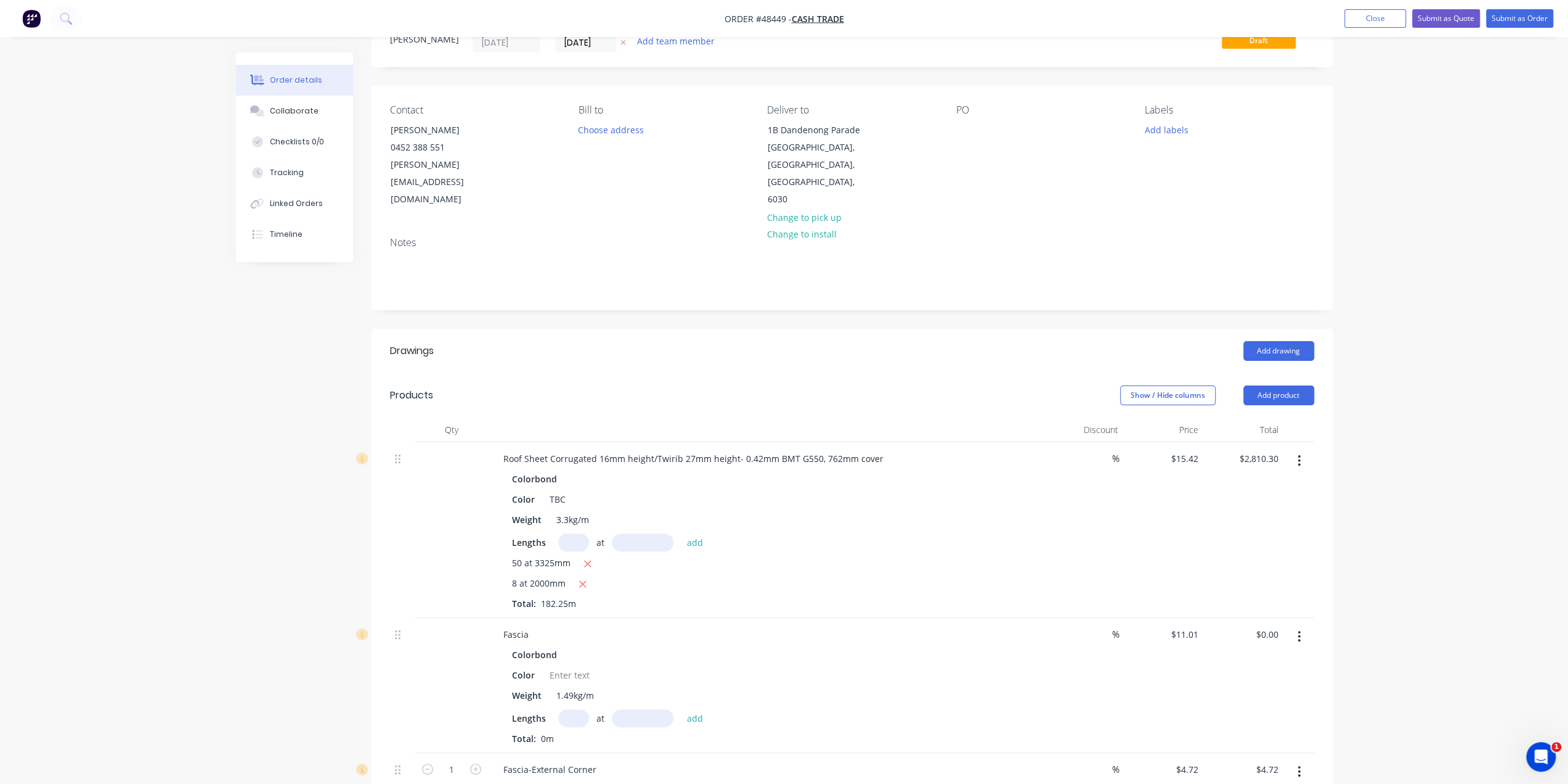
scroll to position [0, 0]
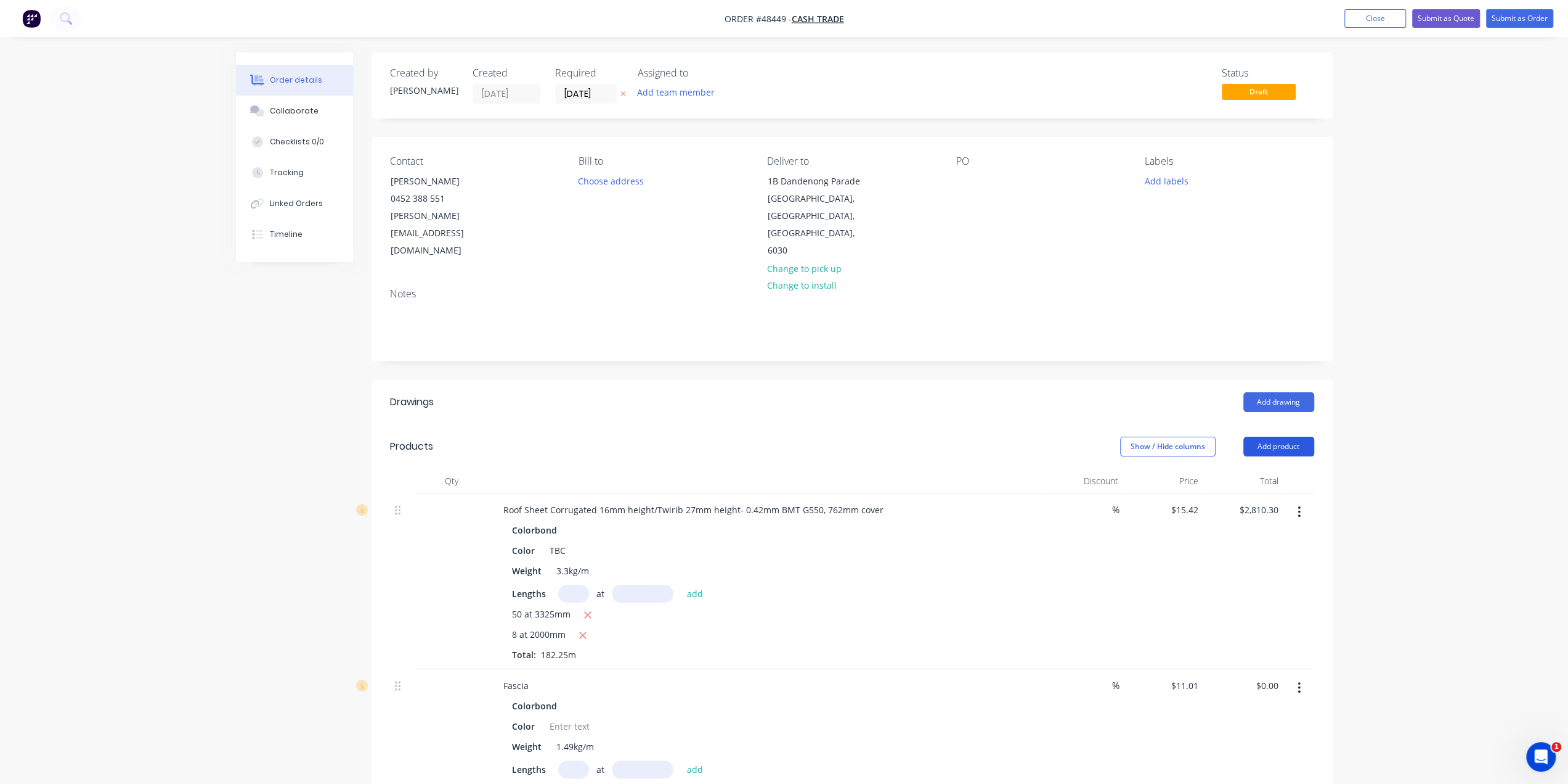
click at [1262, 436] on button "Add product" at bounding box center [1279, 446] width 71 height 20
click at [1262, 465] on button "Product catalogue" at bounding box center [1256, 477] width 117 height 25
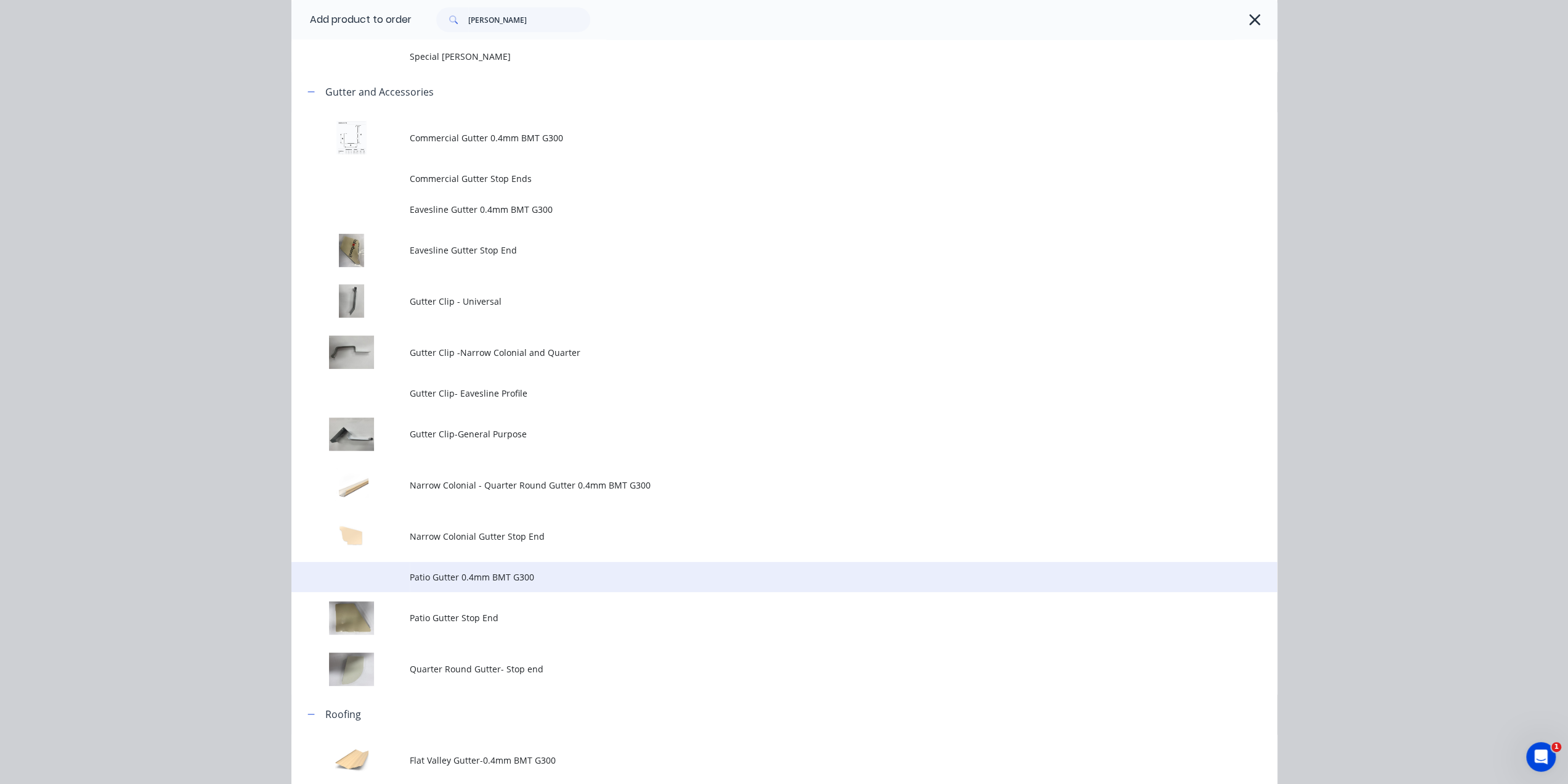
scroll to position [246, 0]
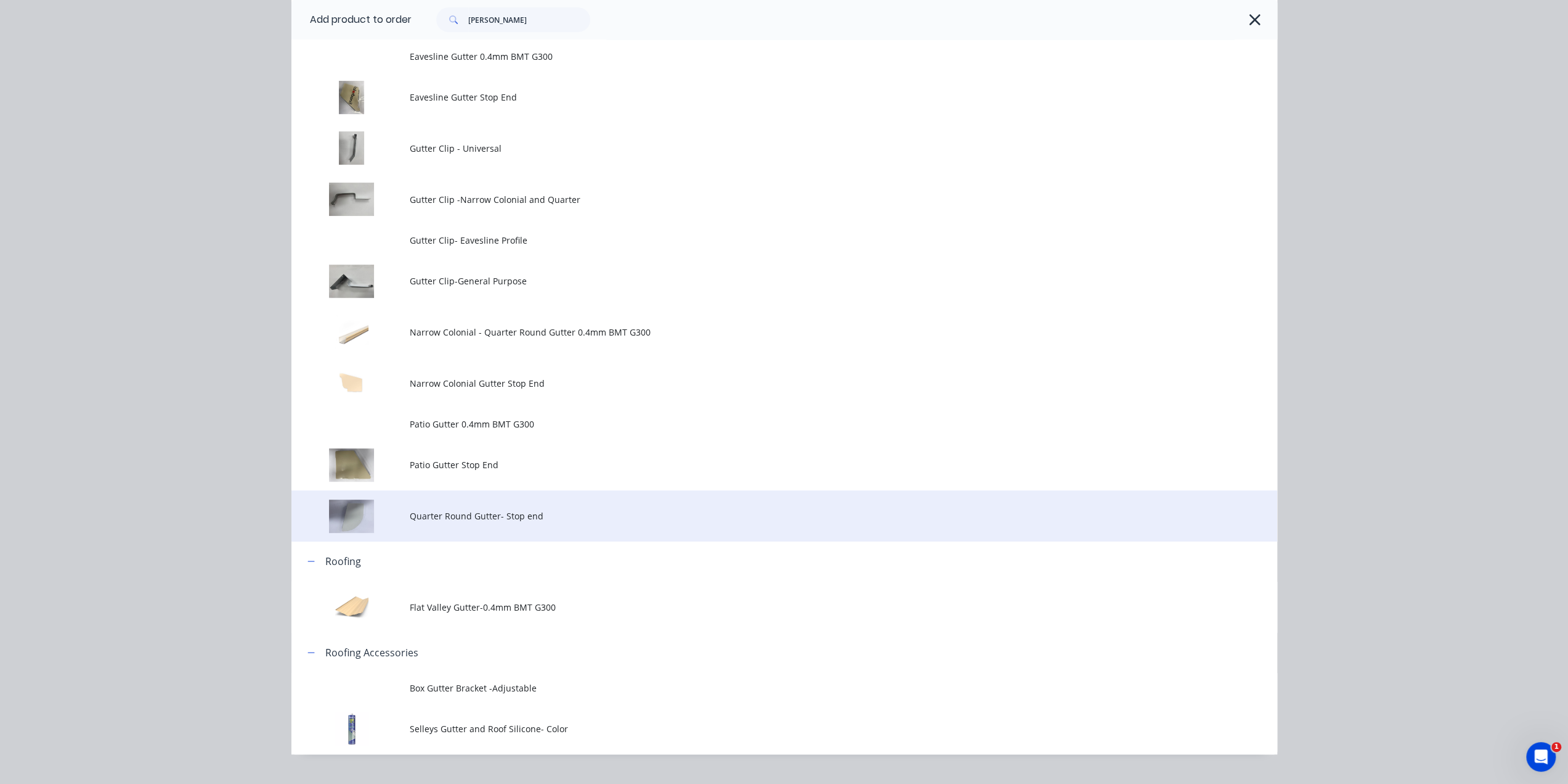
click at [557, 507] on td "Quarter Round Gutter- Stop end" at bounding box center [843, 516] width 867 height 51
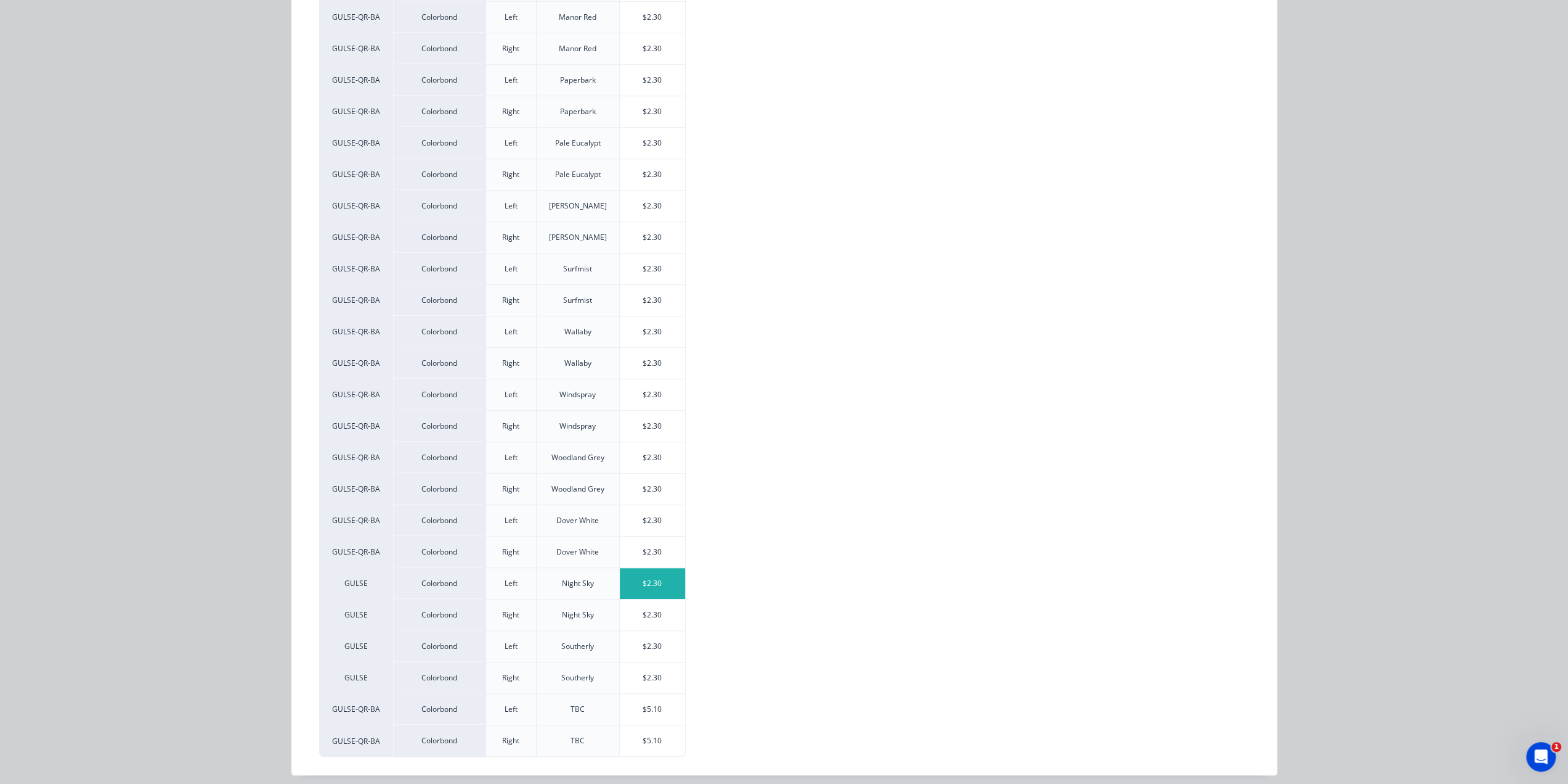
scroll to position [308, 0]
click at [659, 694] on div "$5.10" at bounding box center [653, 709] width 66 height 31
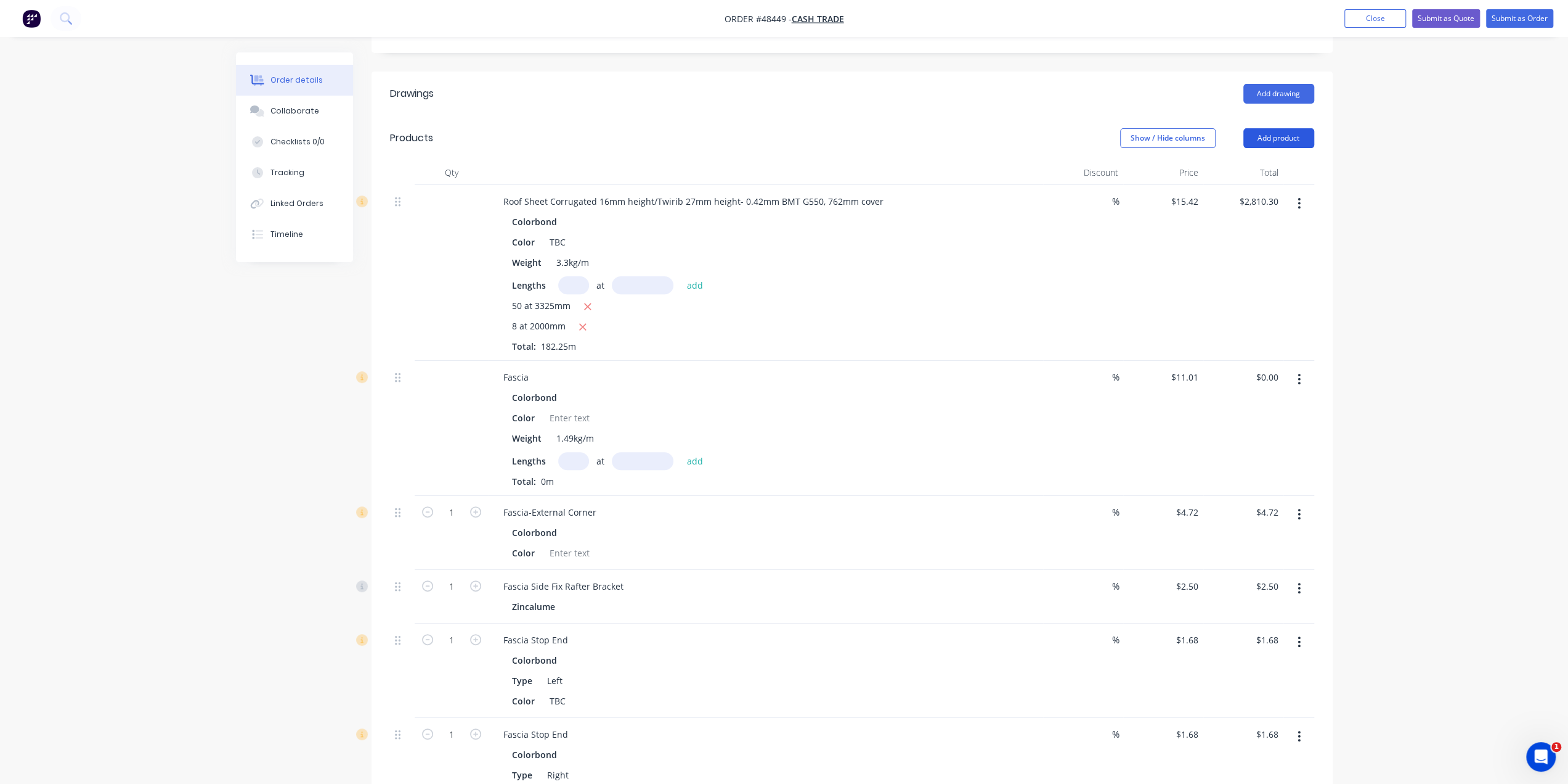
click at [1275, 129] on button "Add product" at bounding box center [1279, 139] width 71 height 20
click at [1277, 161] on div "Product catalogue" at bounding box center [1256, 170] width 95 height 18
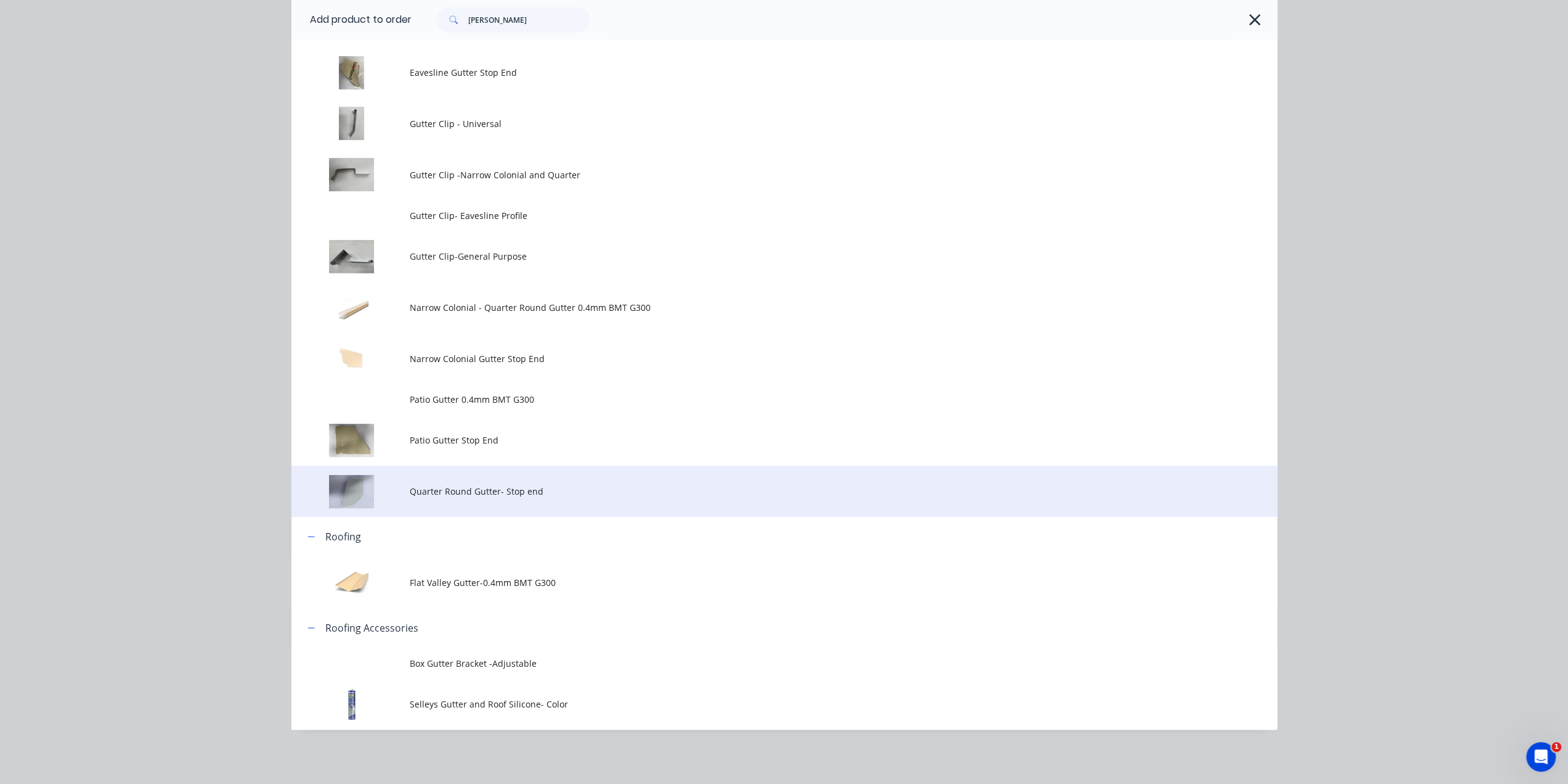
click at [518, 514] on td "Quarter Round Gutter- Stop end" at bounding box center [843, 491] width 867 height 51
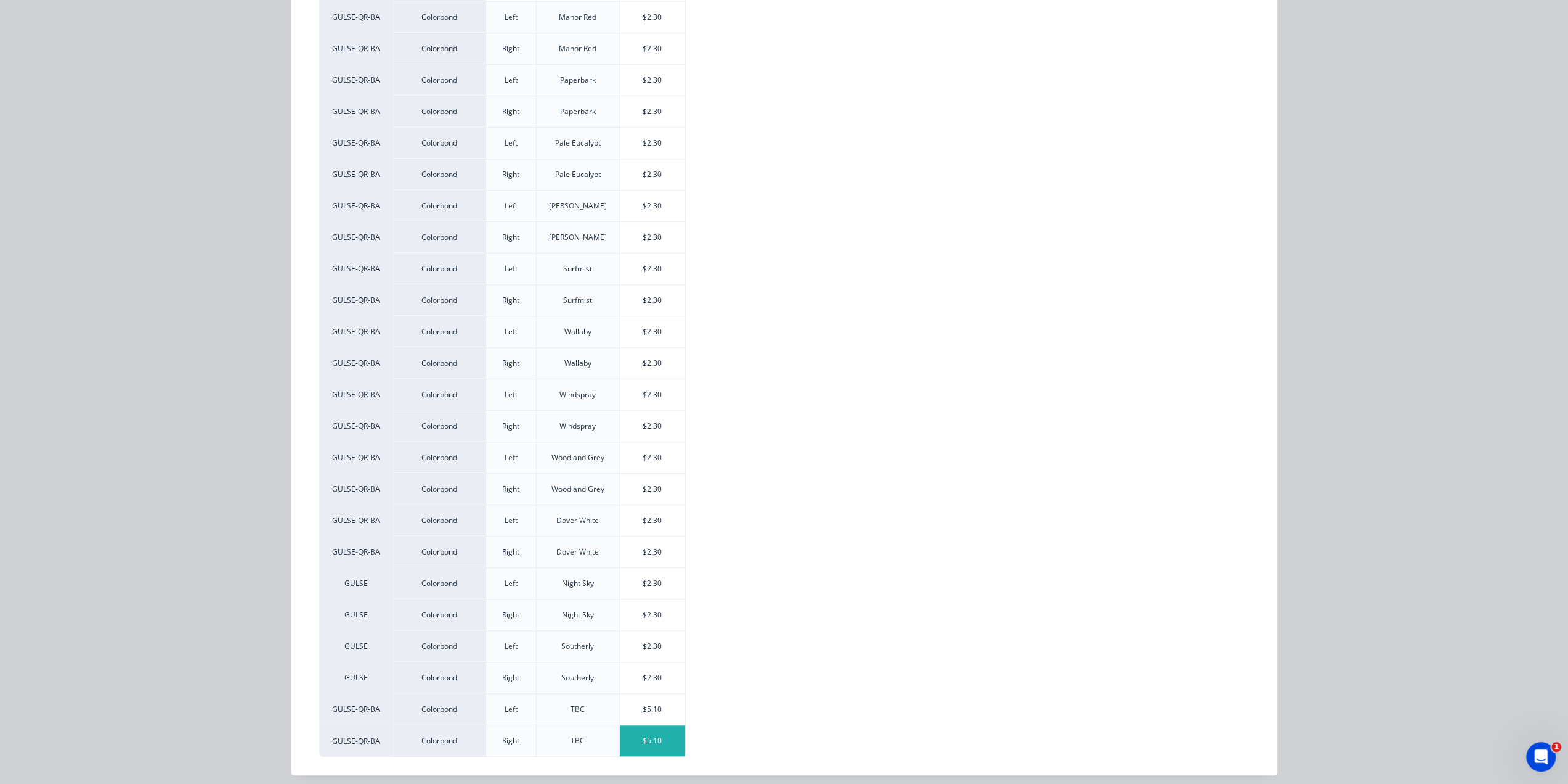
drag, startPoint x: 633, startPoint y: 716, endPoint x: 636, endPoint y: 725, distance: 9.5
click at [635, 725] on div "$5.10" at bounding box center [653, 740] width 67 height 32
click at [638, 727] on div "$5.10" at bounding box center [653, 740] width 66 height 31
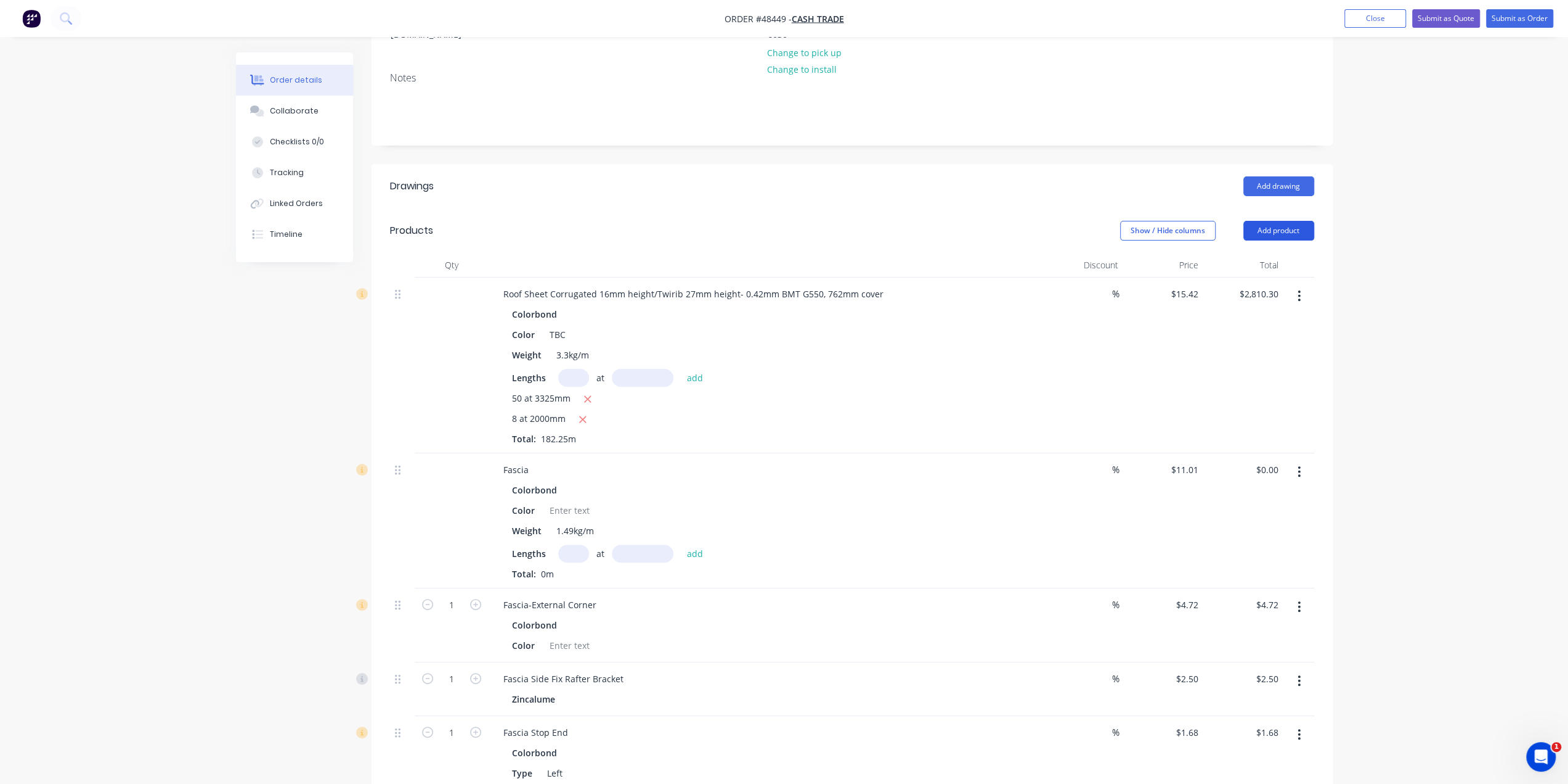
click at [1281, 221] on button "Add product" at bounding box center [1279, 231] width 71 height 20
click at [1283, 253] on div "Product catalogue" at bounding box center [1256, 262] width 95 height 18
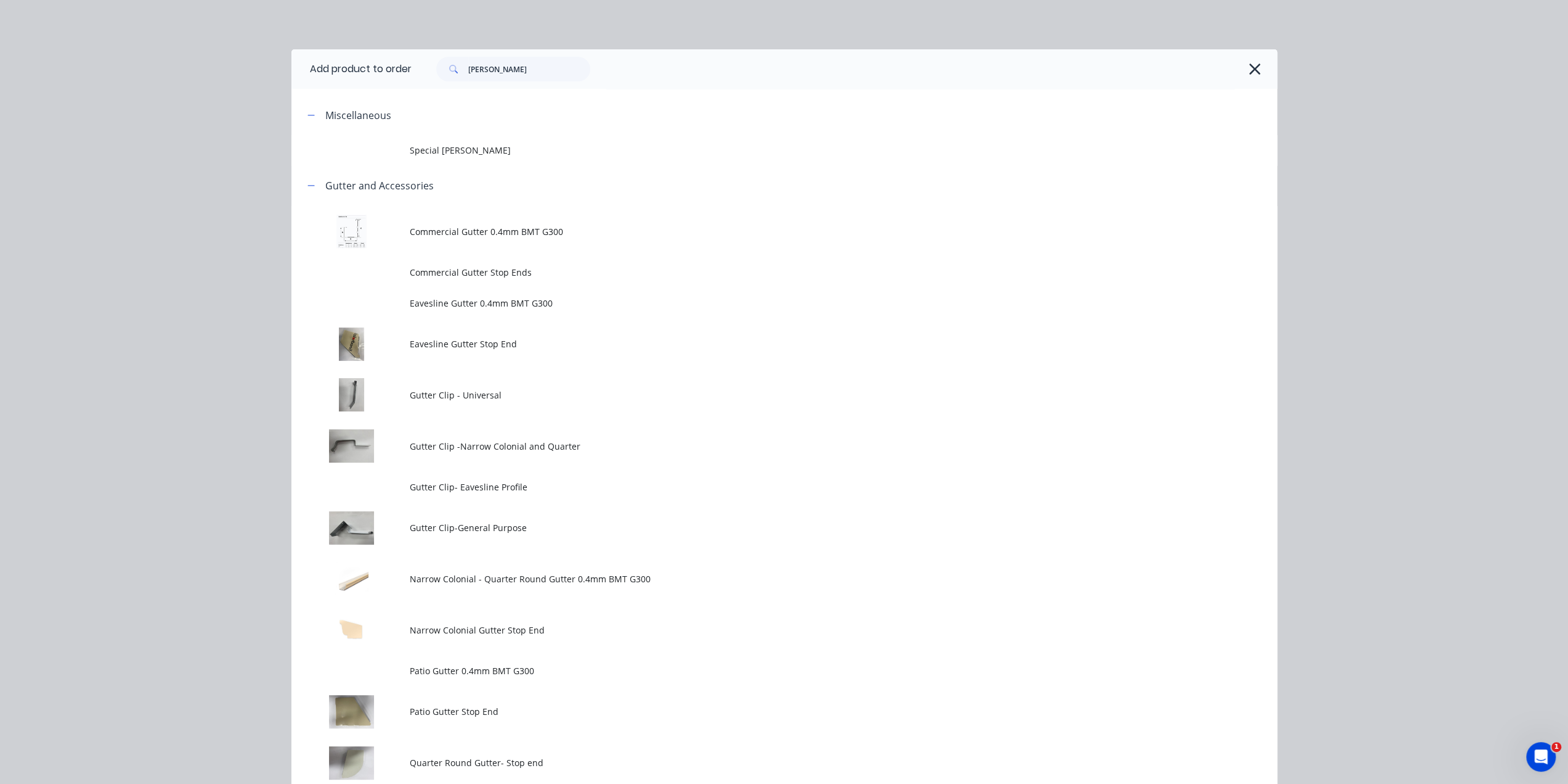
click at [1465, 208] on div "Add product to order [PERSON_NAME] Miscellaneous Special Patio Gutter Gutter an…" at bounding box center [784, 392] width 1568 height 784
click at [1250, 66] on icon "button" at bounding box center [1255, 69] width 11 height 11
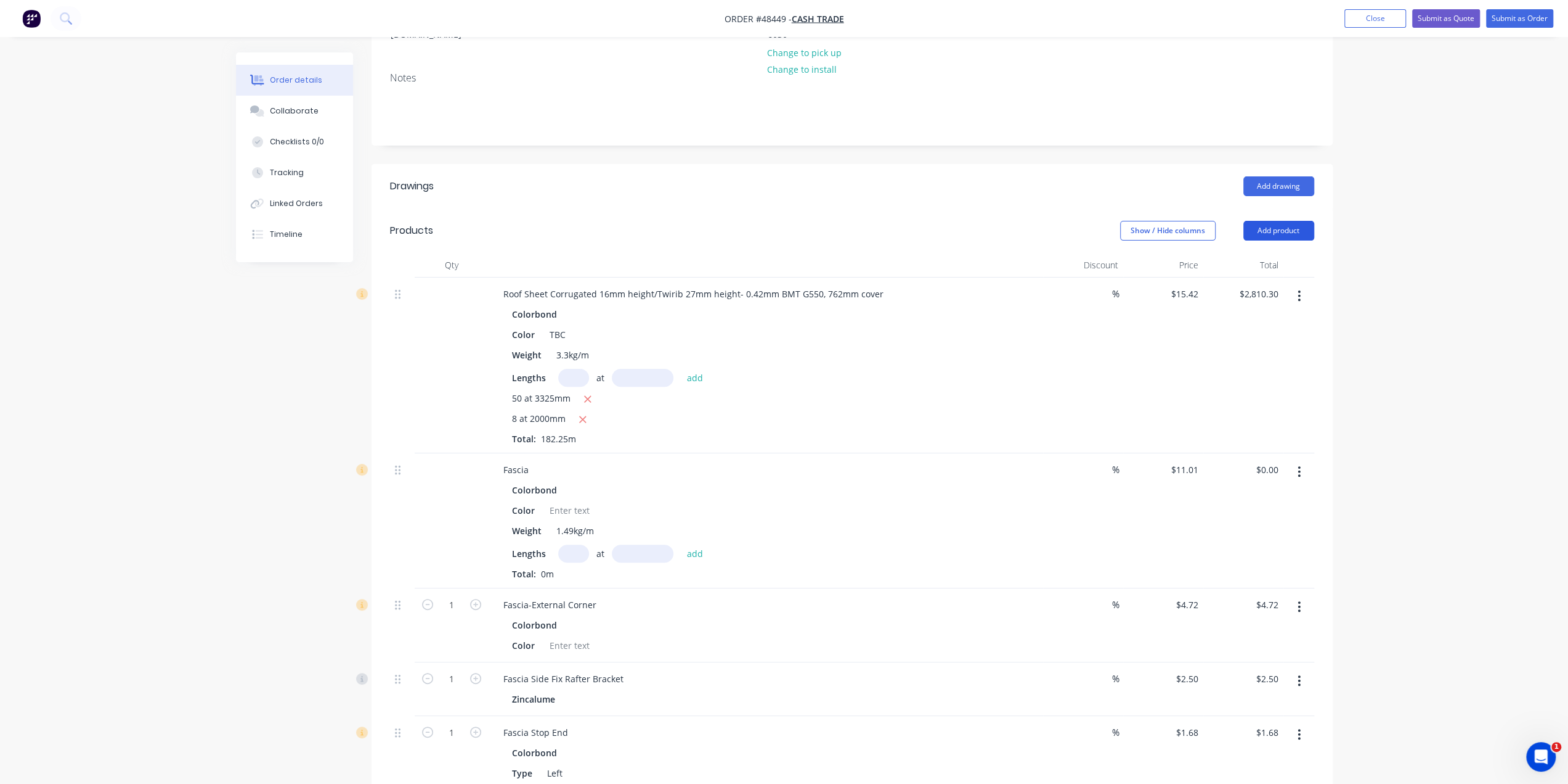
click at [1281, 221] on button "Add product" at bounding box center [1279, 231] width 71 height 20
click at [1277, 253] on div "Product catalogue" at bounding box center [1256, 262] width 95 height 18
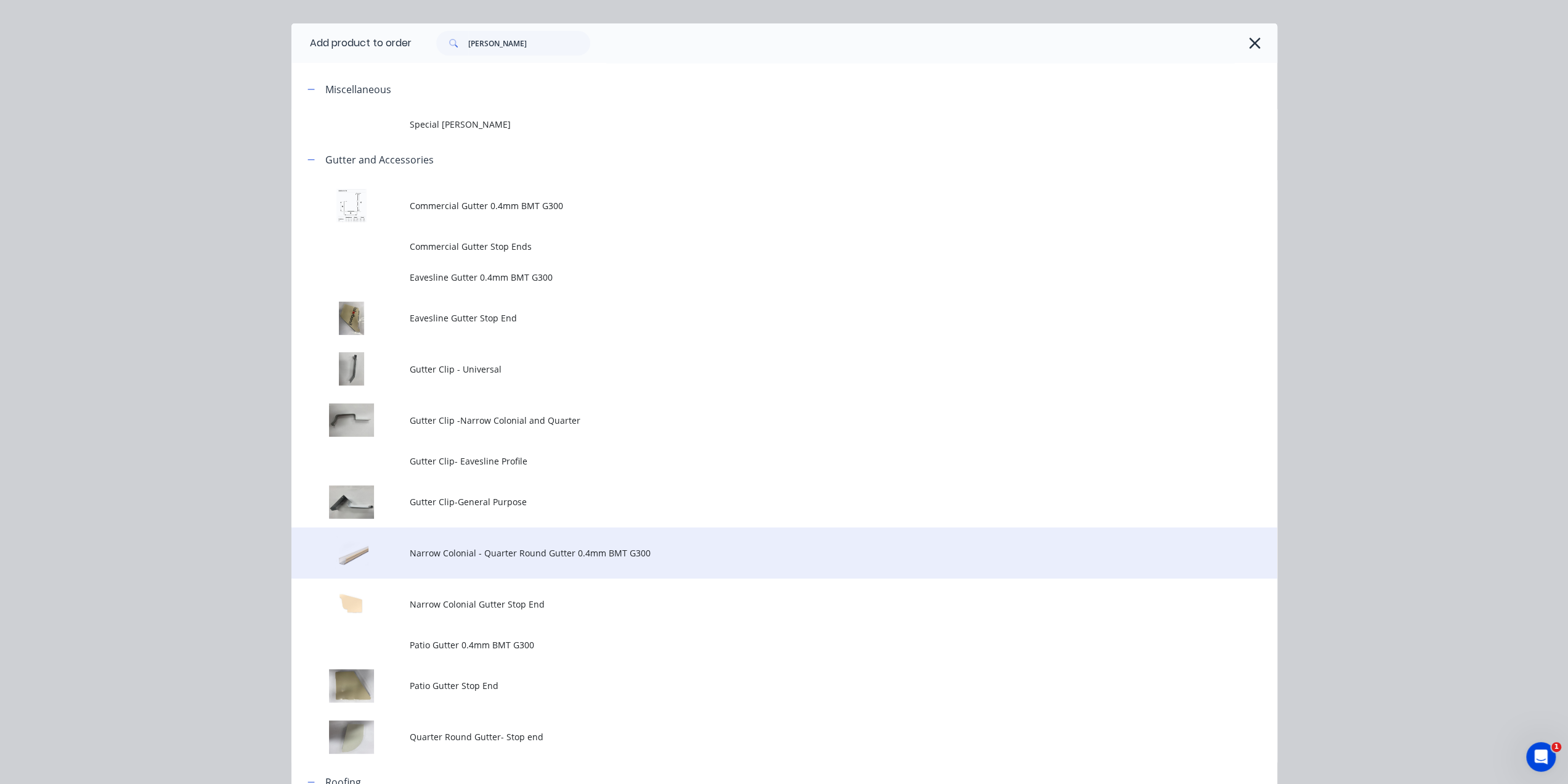
scroll to position [25, 0]
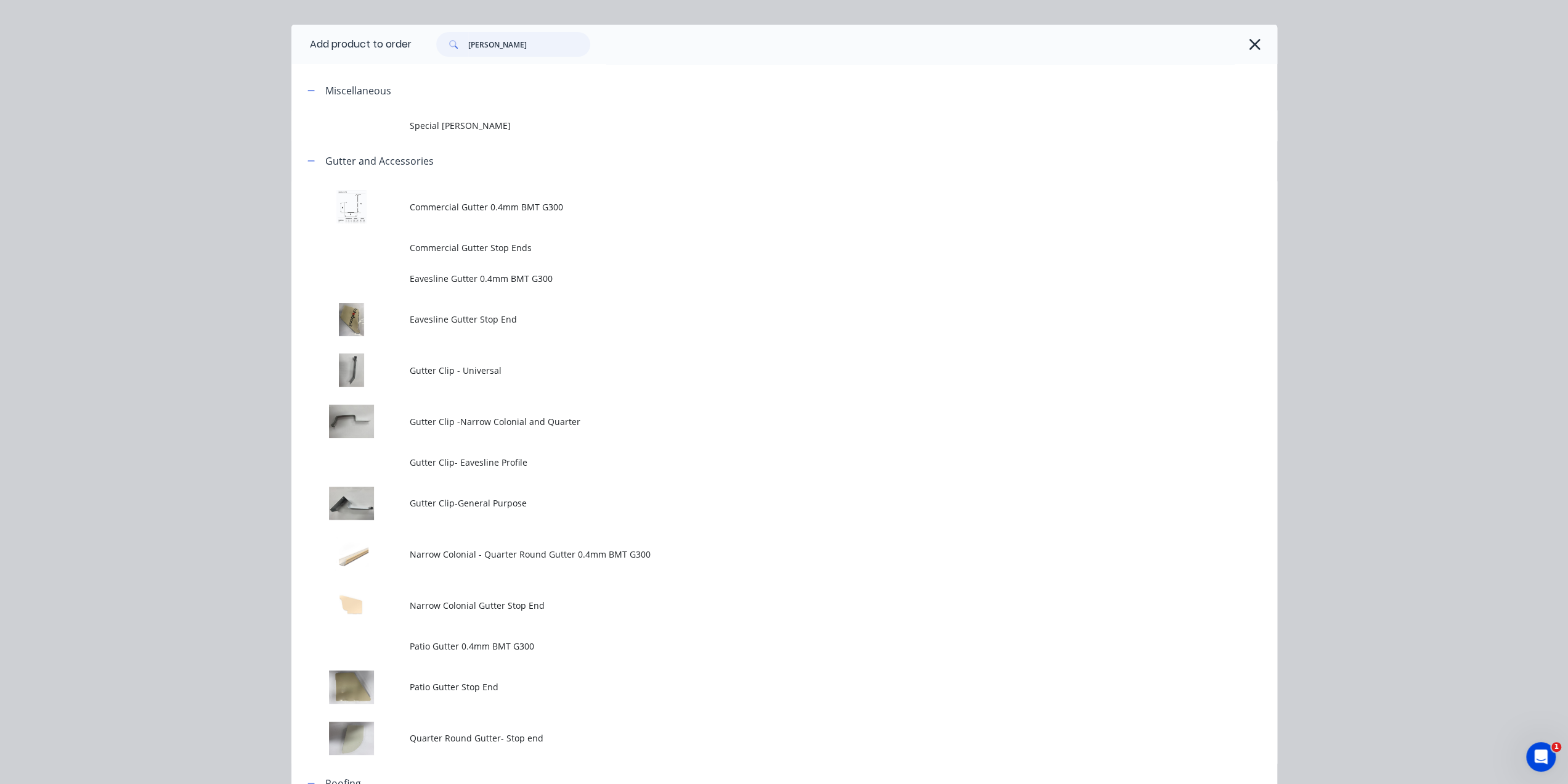
drag, startPoint x: 471, startPoint y: 44, endPoint x: 236, endPoint y: 30, distance: 235.4
click at [251, 31] on div "Add product to order [PERSON_NAME] Miscellaneous Special Patio Gutter Gutter an…" at bounding box center [784, 392] width 1568 height 784
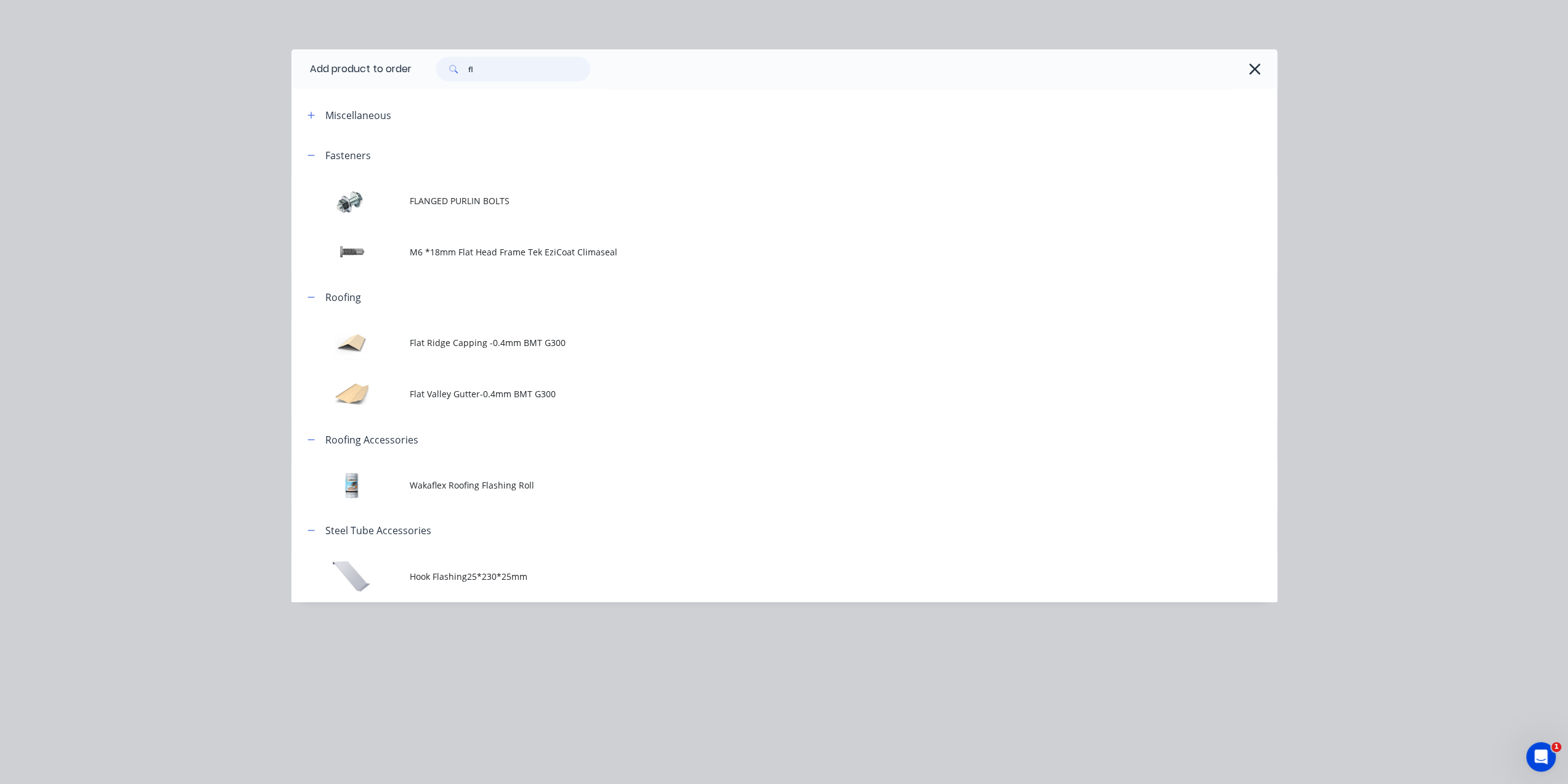
type input "f"
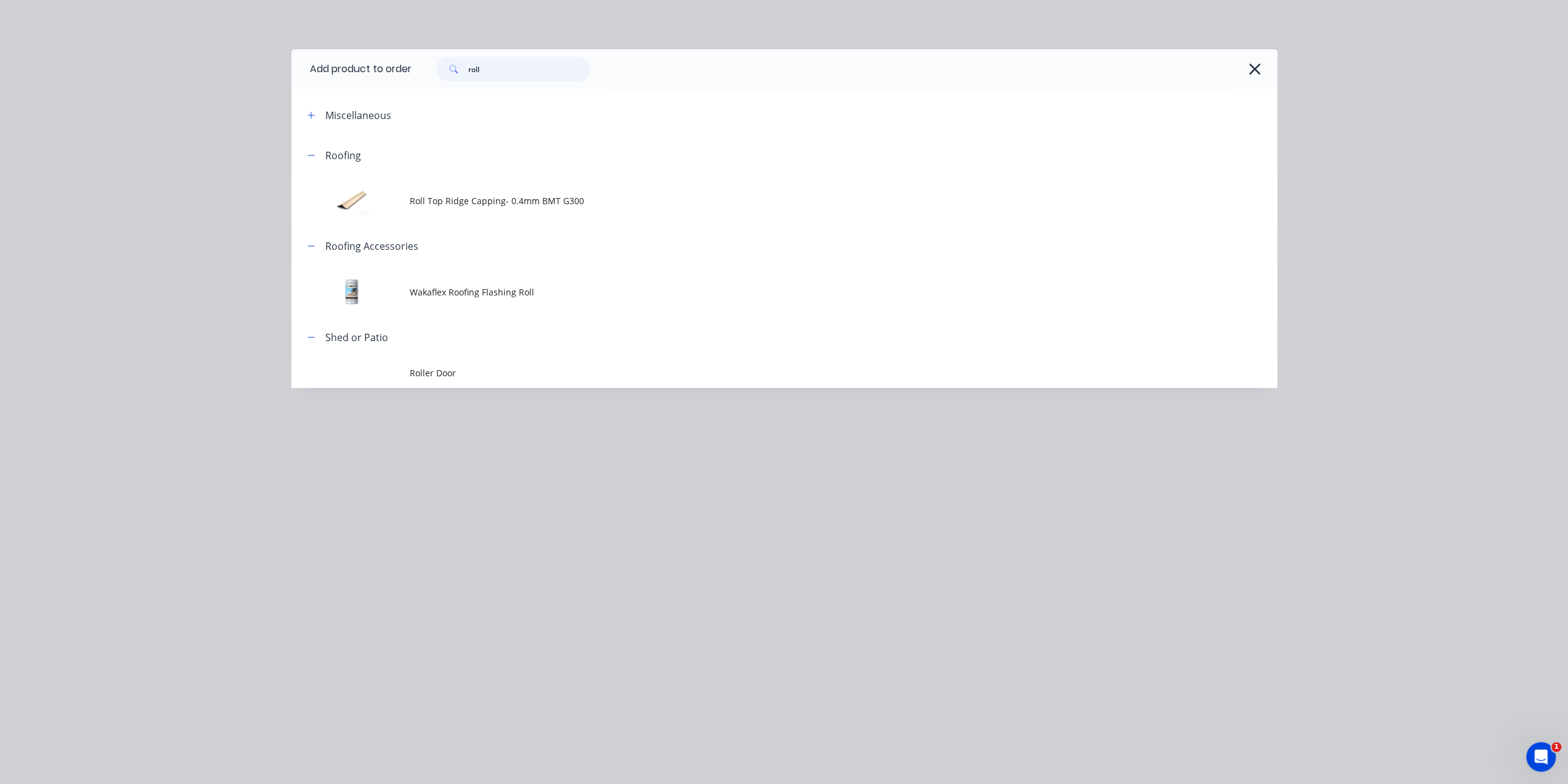
type input "roll"
click at [497, 149] on div at bounding box center [819, 154] width 917 height 16
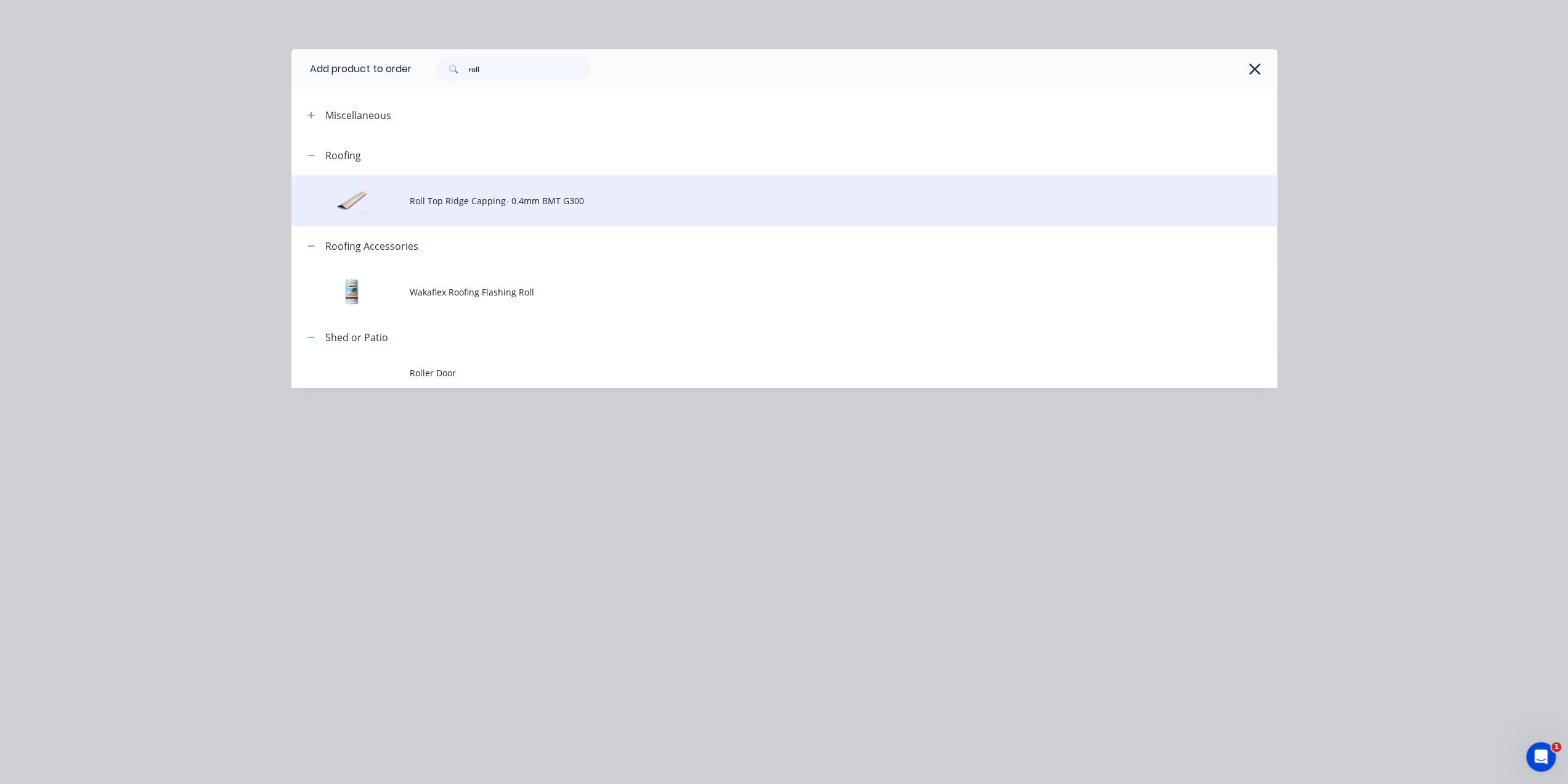
click at [510, 187] on td "Roll Top Ridge Capping- 0.4mm BMT G300" at bounding box center [843, 201] width 867 height 51
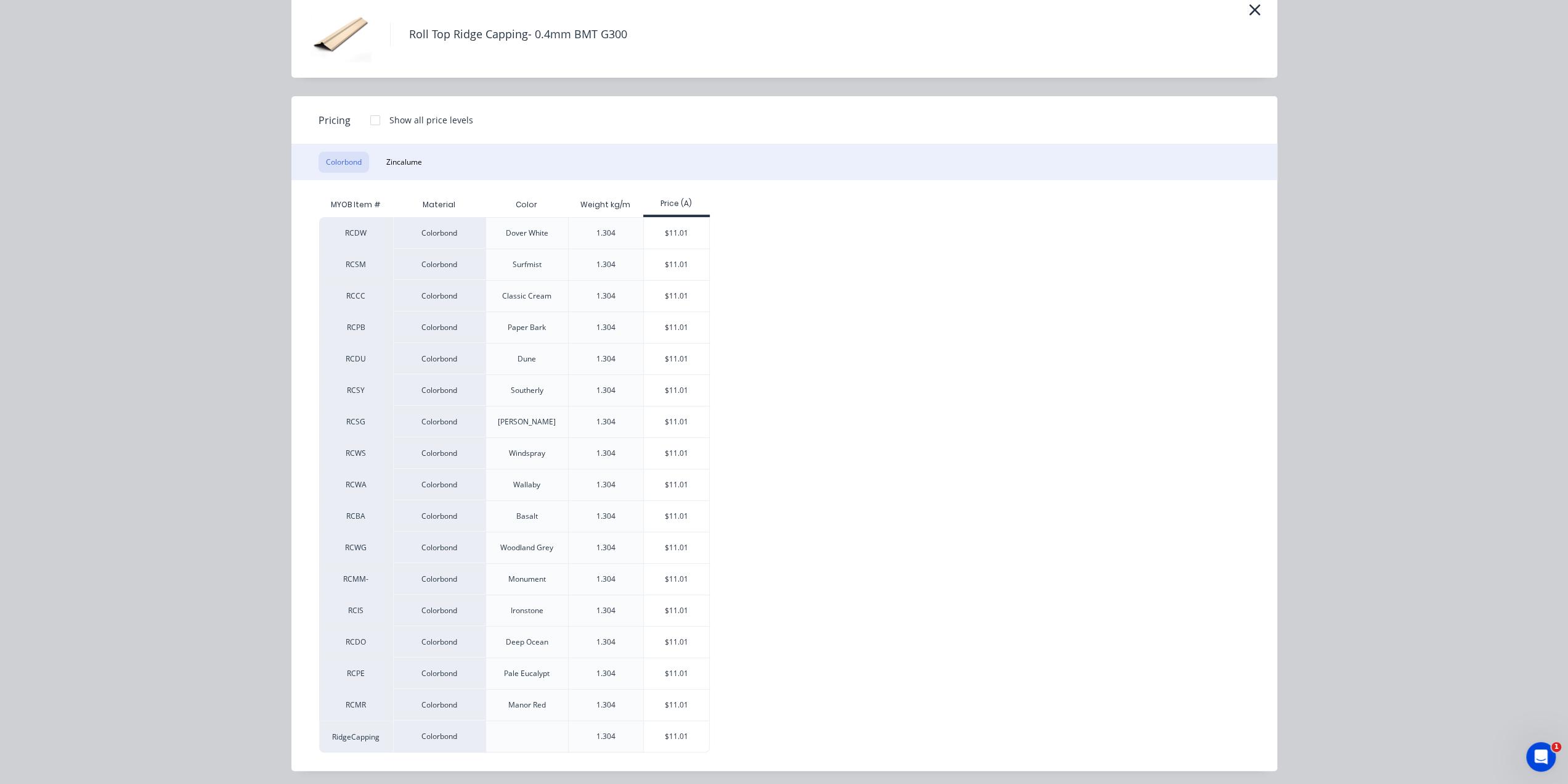
scroll to position [750, 0]
click at [681, 746] on div "$11.01" at bounding box center [677, 737] width 66 height 31
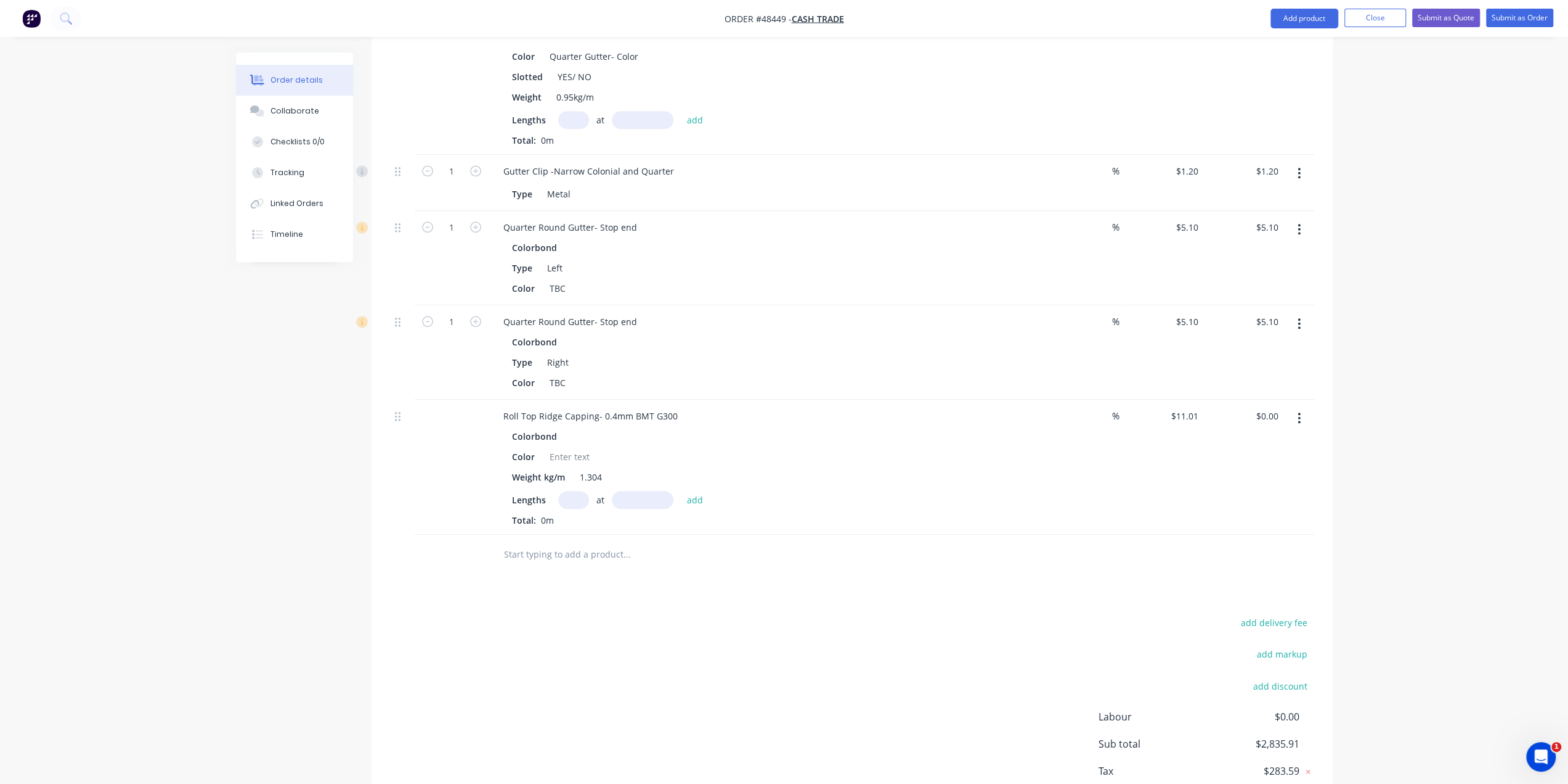
scroll to position [1270, 0]
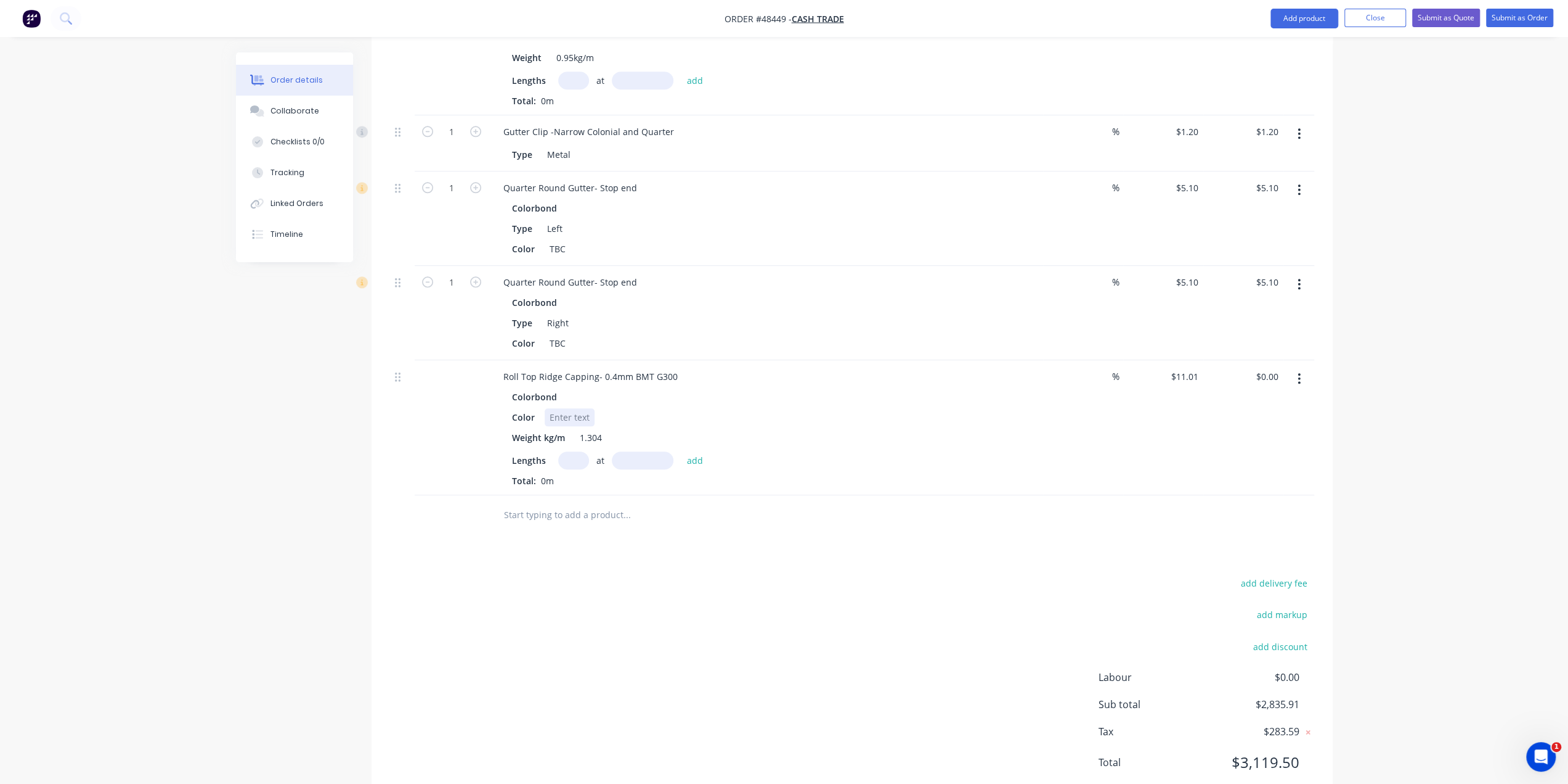
click at [573, 408] on div at bounding box center [569, 417] width 50 height 18
click at [641, 664] on div "add delivery fee add markup add discount Labour $0.00 Sub total $2,835.91 Tax $…" at bounding box center [852, 680] width 924 height 211
click at [755, 630] on div "add delivery fee add markup add discount Labour $0.00 Sub total $2,835.91 Tax $…" at bounding box center [852, 680] width 924 height 211
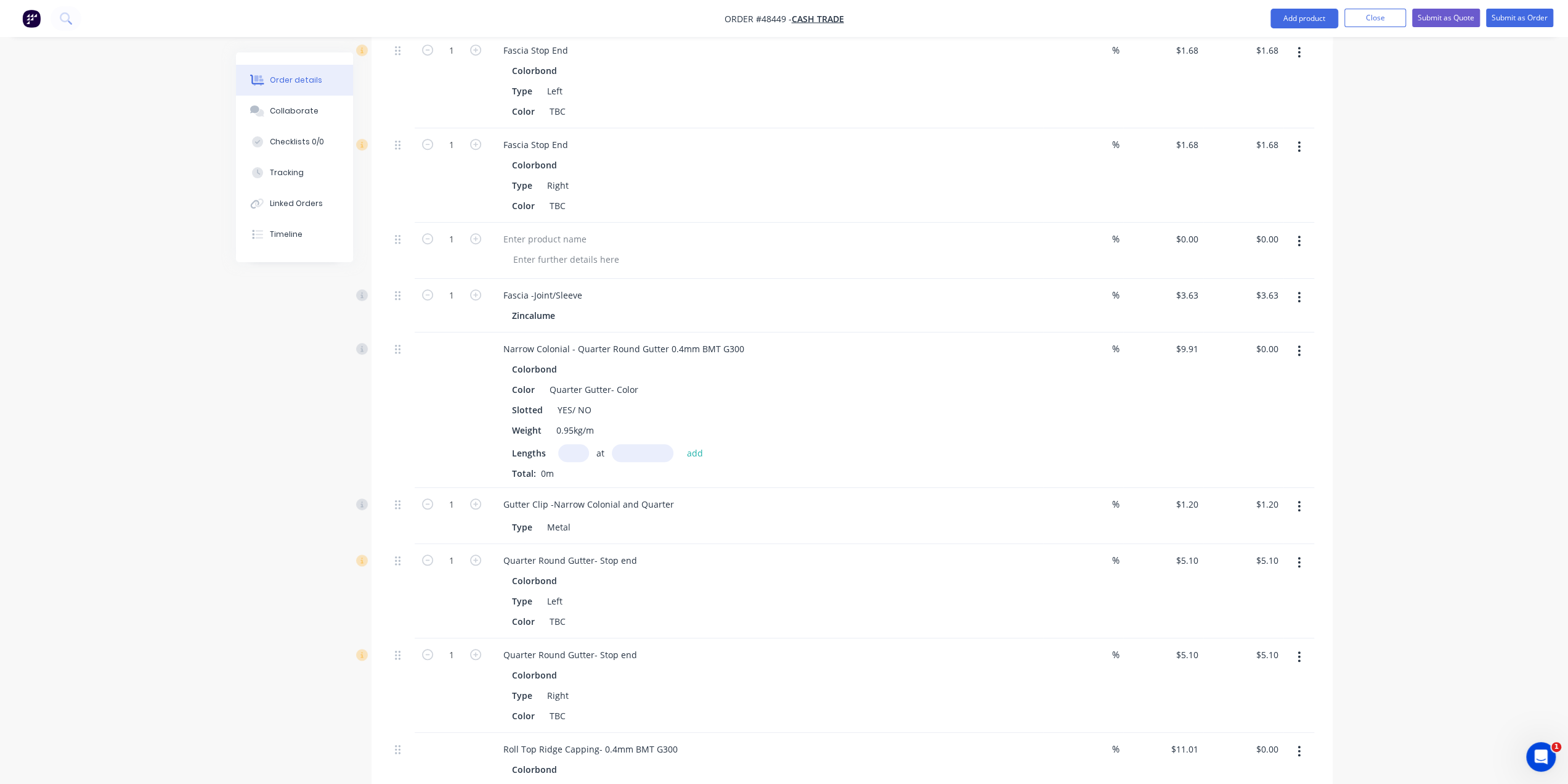
scroll to position [839, 0]
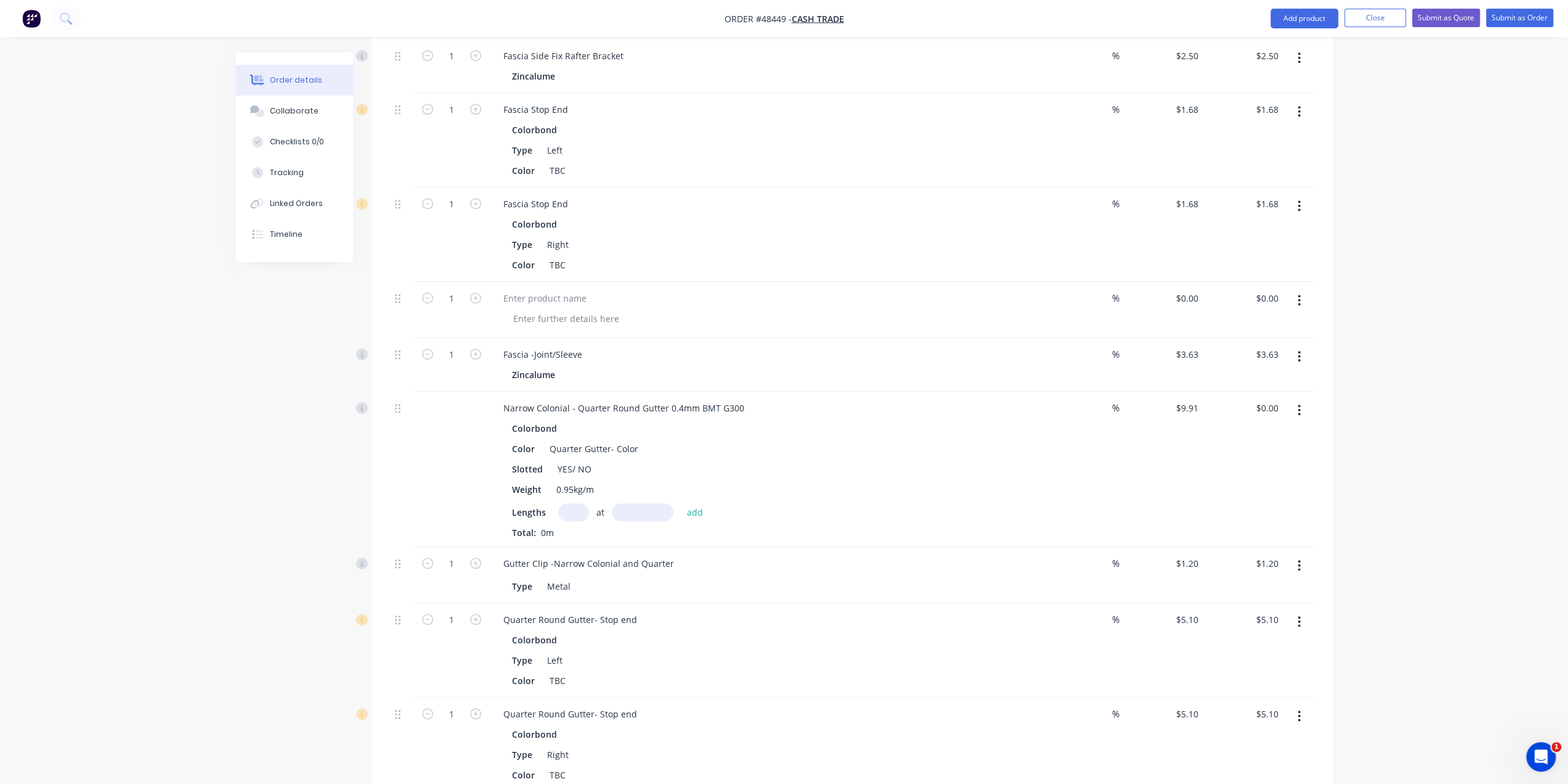
click at [1302, 289] on button "button" at bounding box center [1300, 300] width 29 height 22
click at [1267, 373] on div "Delete" at bounding box center [1256, 382] width 95 height 18
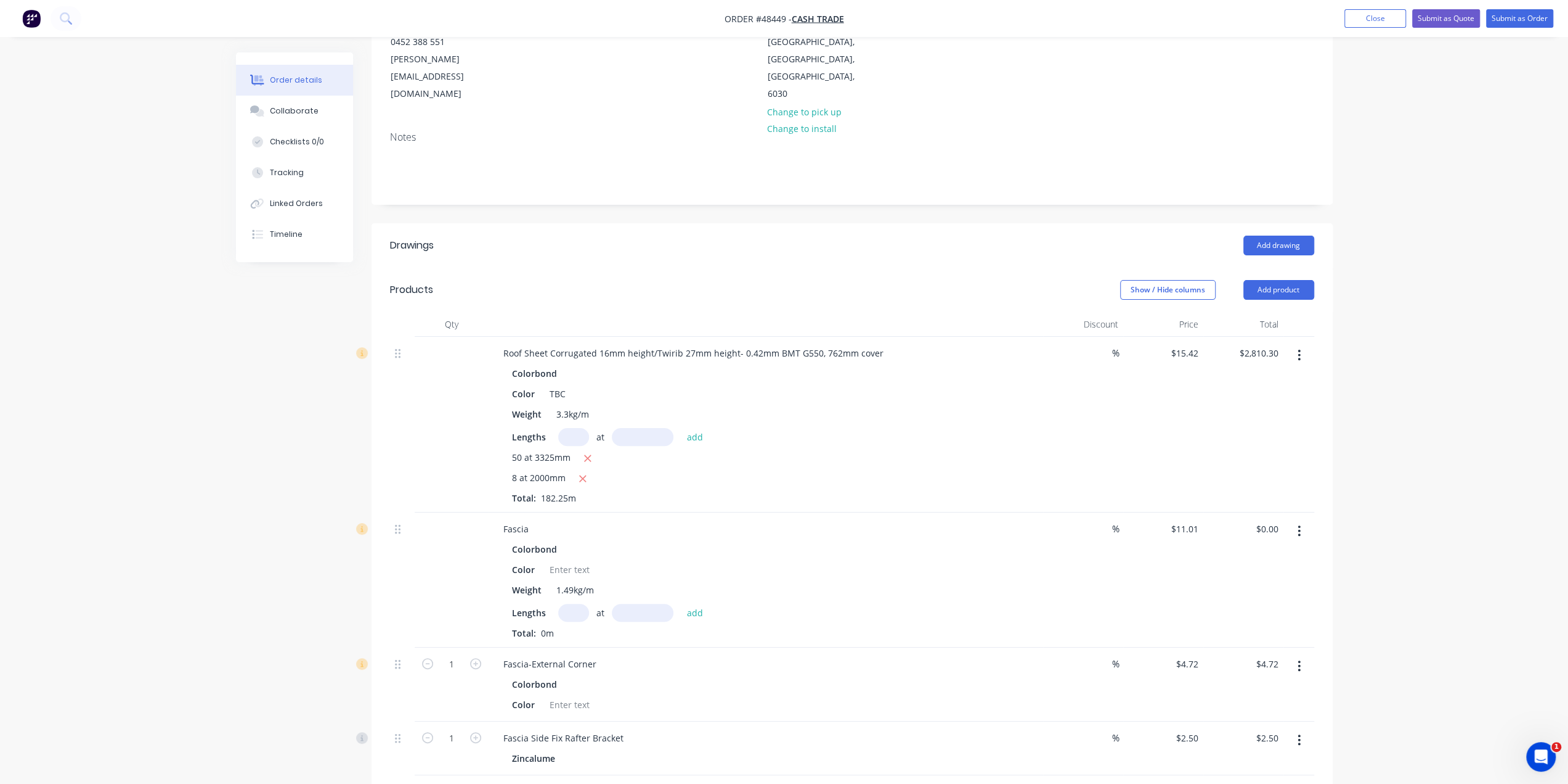
scroll to position [304, 0]
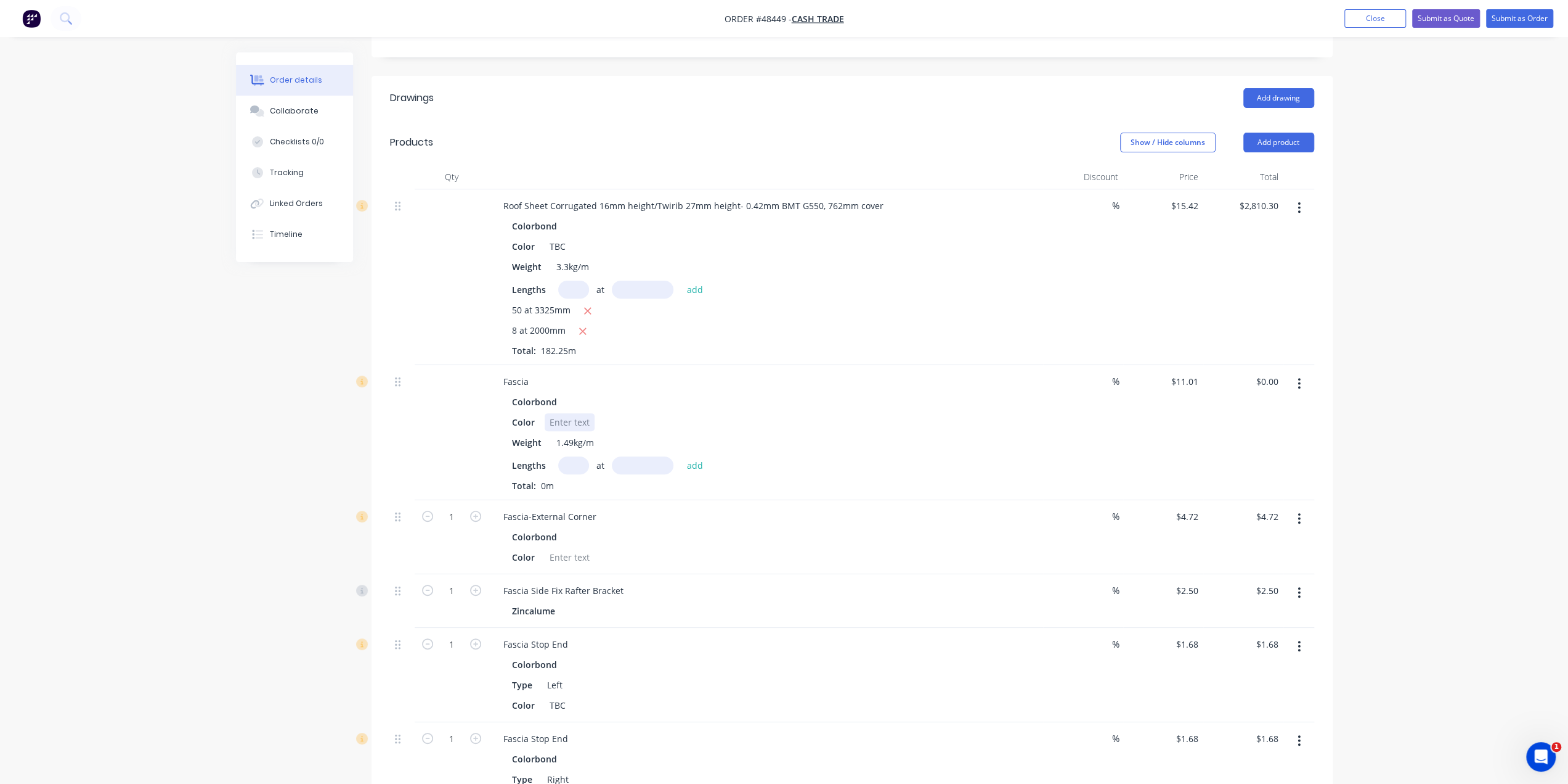
click at [578, 413] on div at bounding box center [569, 423] width 50 height 18
click at [347, 436] on div "Created by [PERSON_NAME] Created [DATE] Required [DATE] Assigned to Add team me…" at bounding box center [784, 740] width 1097 height 1984
click at [582, 549] on div at bounding box center [569, 558] width 50 height 18
click at [171, 484] on div "Order details Collaborate Checklists 0/0 Tracking Linked Orders Timeline Order …" at bounding box center [784, 714] width 1568 height 2036
click at [573, 456] on input "text" at bounding box center [574, 465] width 31 height 18
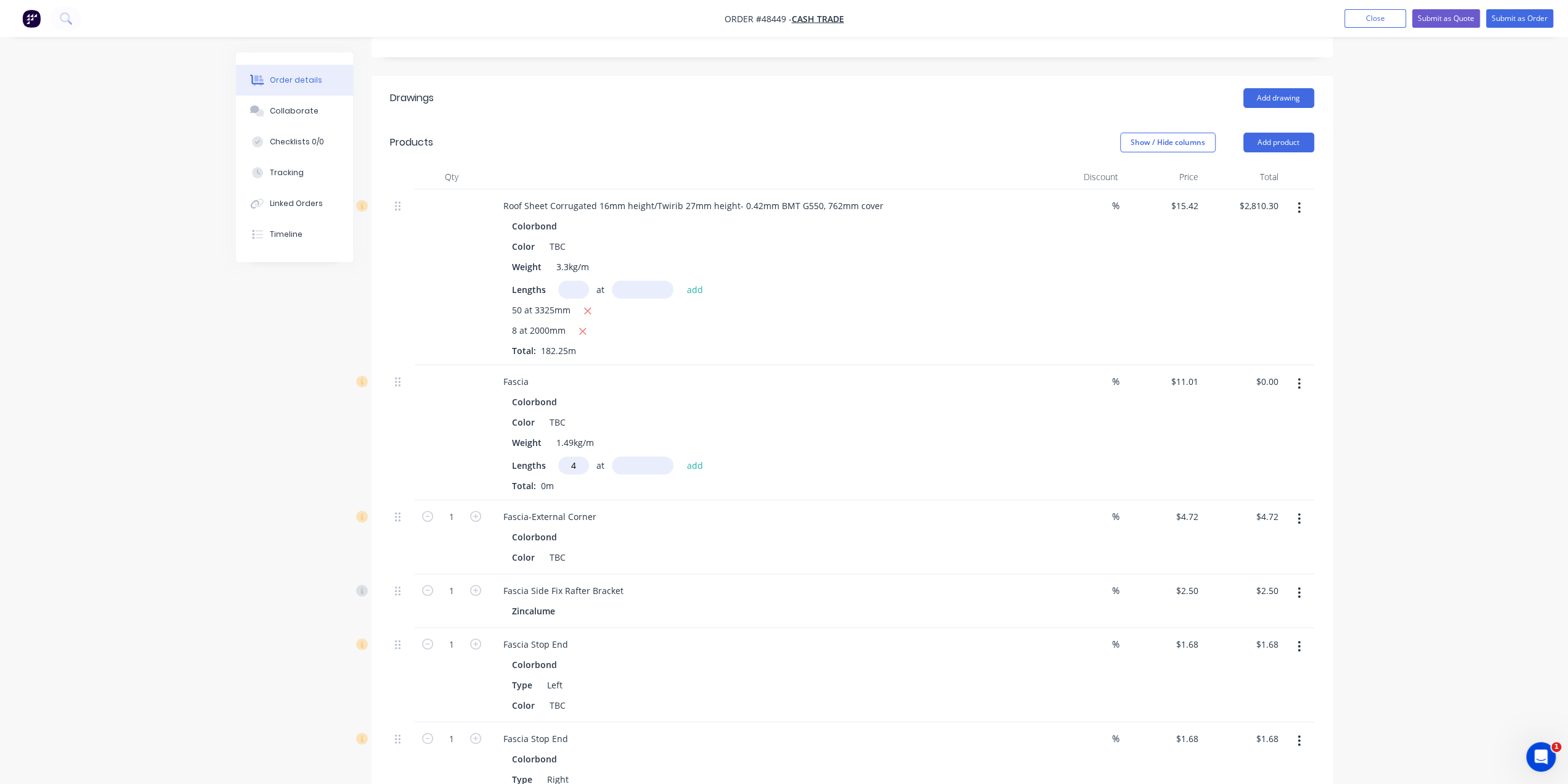
type input "4"
type input "6410"
click at [681, 456] on button "add" at bounding box center [696, 465] width 29 height 16
type input "$282.30"
type input "5"
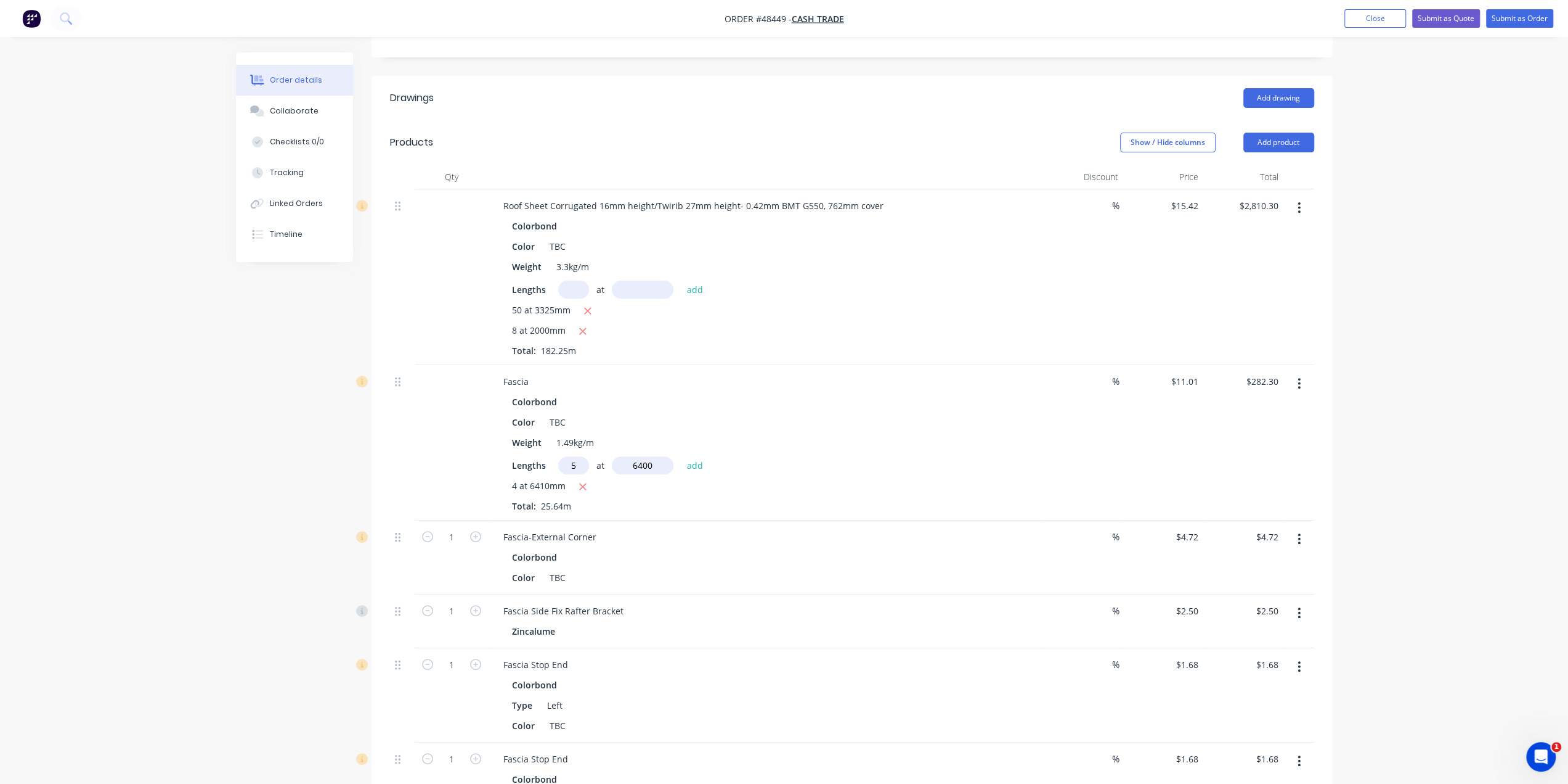
type input "6400"
click at [681, 456] on button "add" at bounding box center [696, 465] width 29 height 16
type input "$634.62"
click at [579, 456] on input "text" at bounding box center [574, 465] width 31 height 18
type input "5"
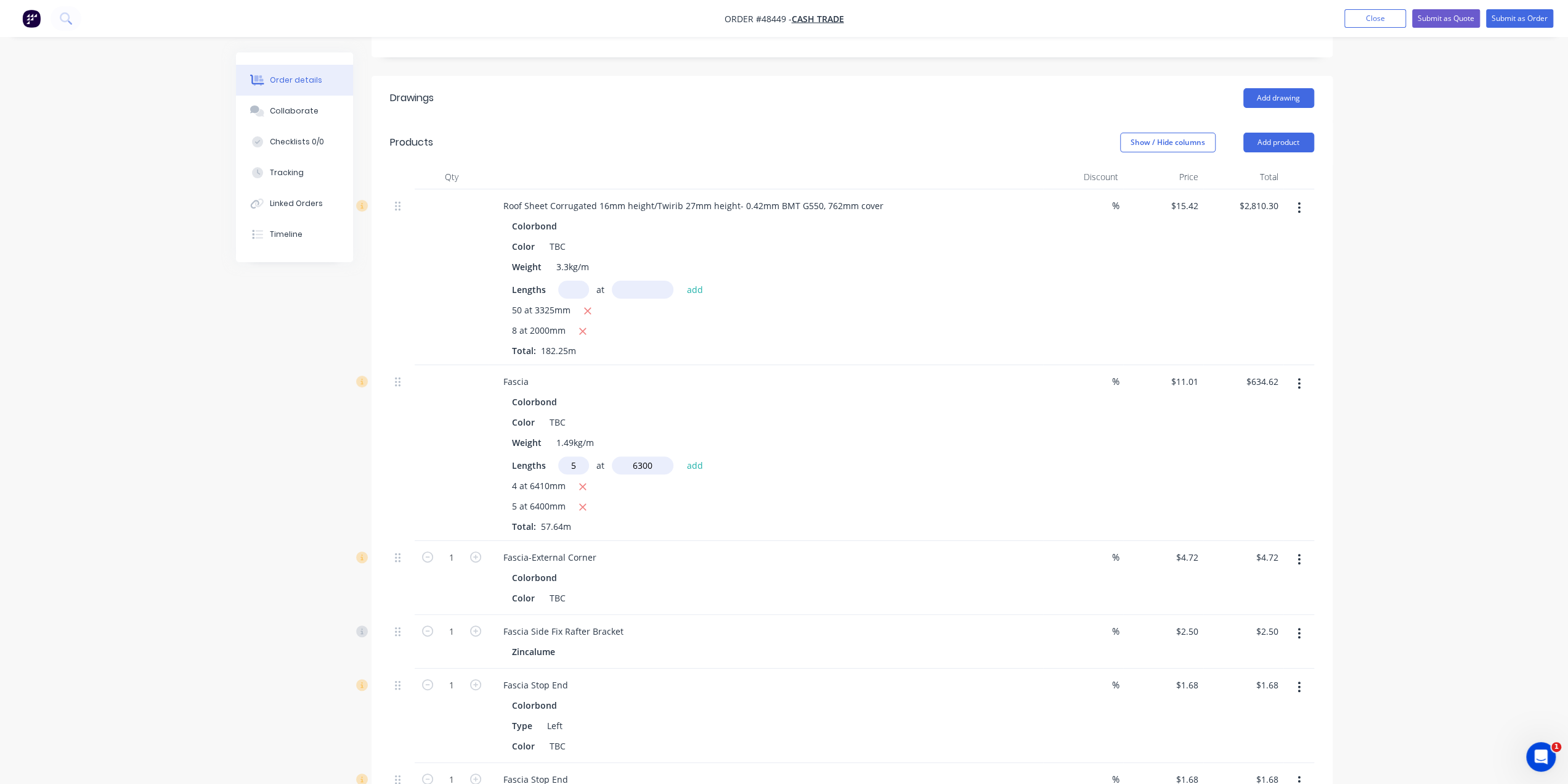
type input "6300"
click at [681, 456] on button "add" at bounding box center [696, 465] width 29 height 16
click at [583, 504] on icon "button" at bounding box center [583, 507] width 6 height 6
type input "$629.11"
click at [566, 456] on input "text" at bounding box center [574, 465] width 31 height 18
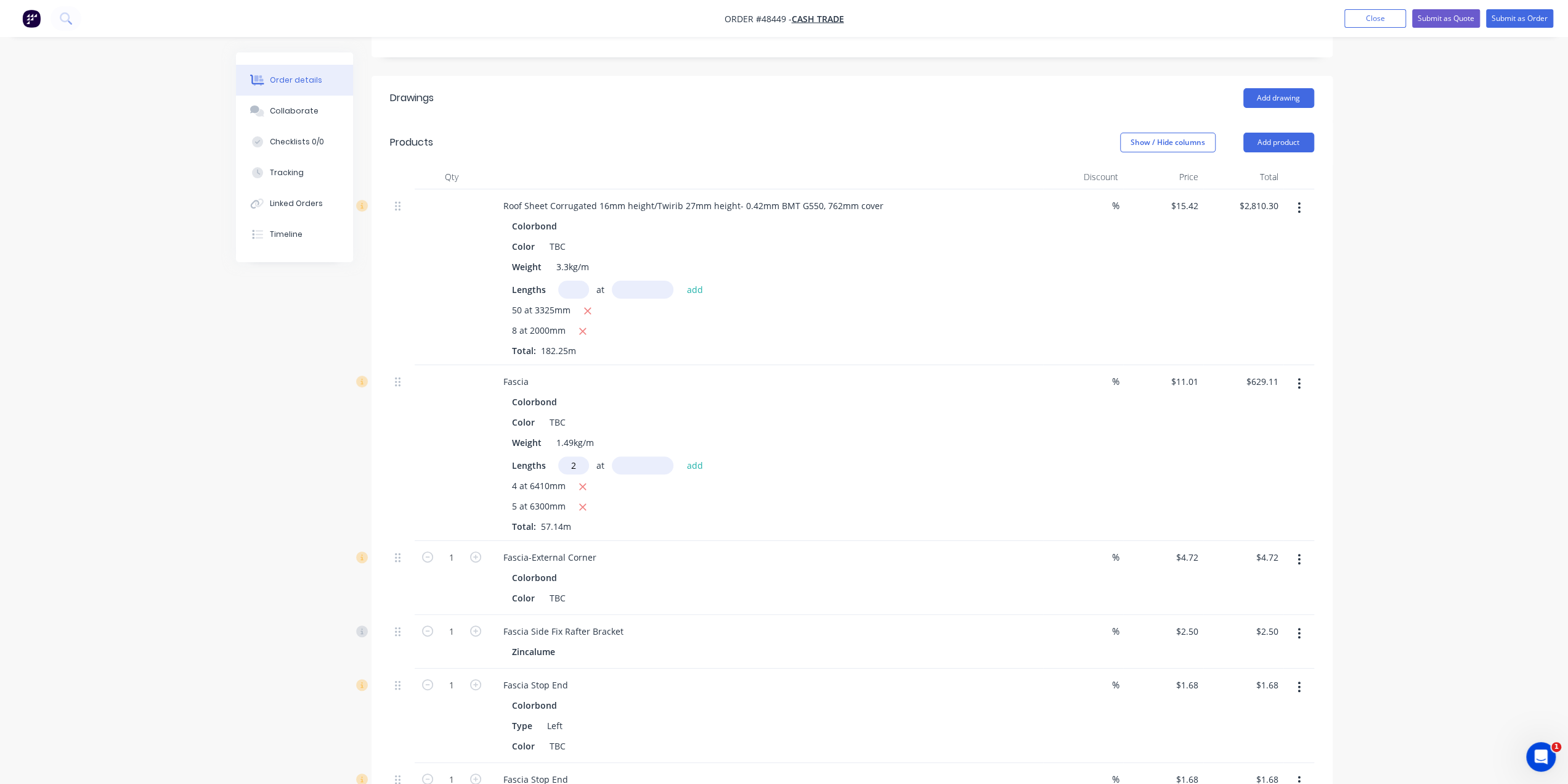
type input "2"
type input "7000"
click at [681, 456] on button "add" at bounding box center [696, 465] width 29 height 16
type input "$783.25"
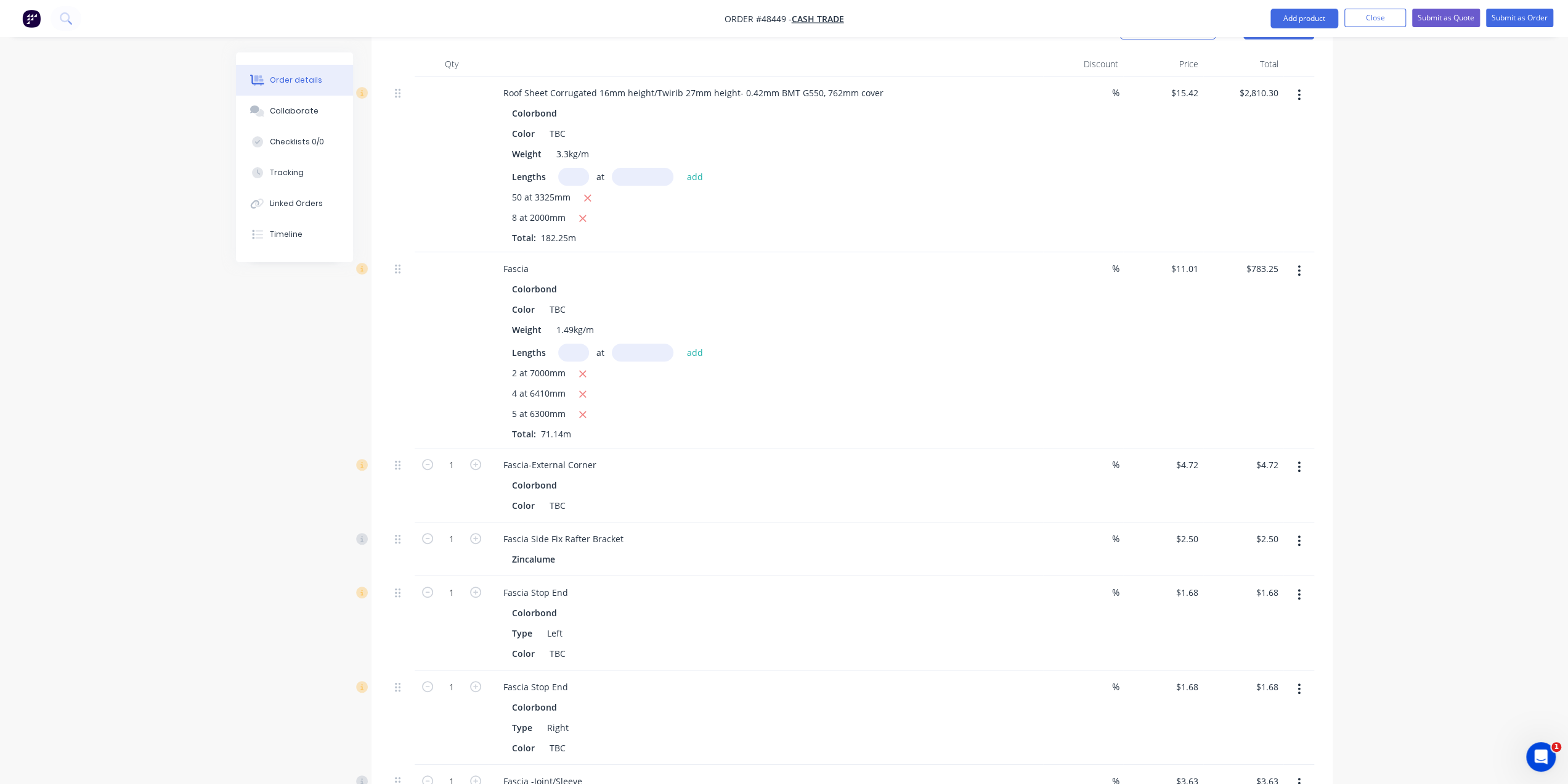
scroll to position [468, 0]
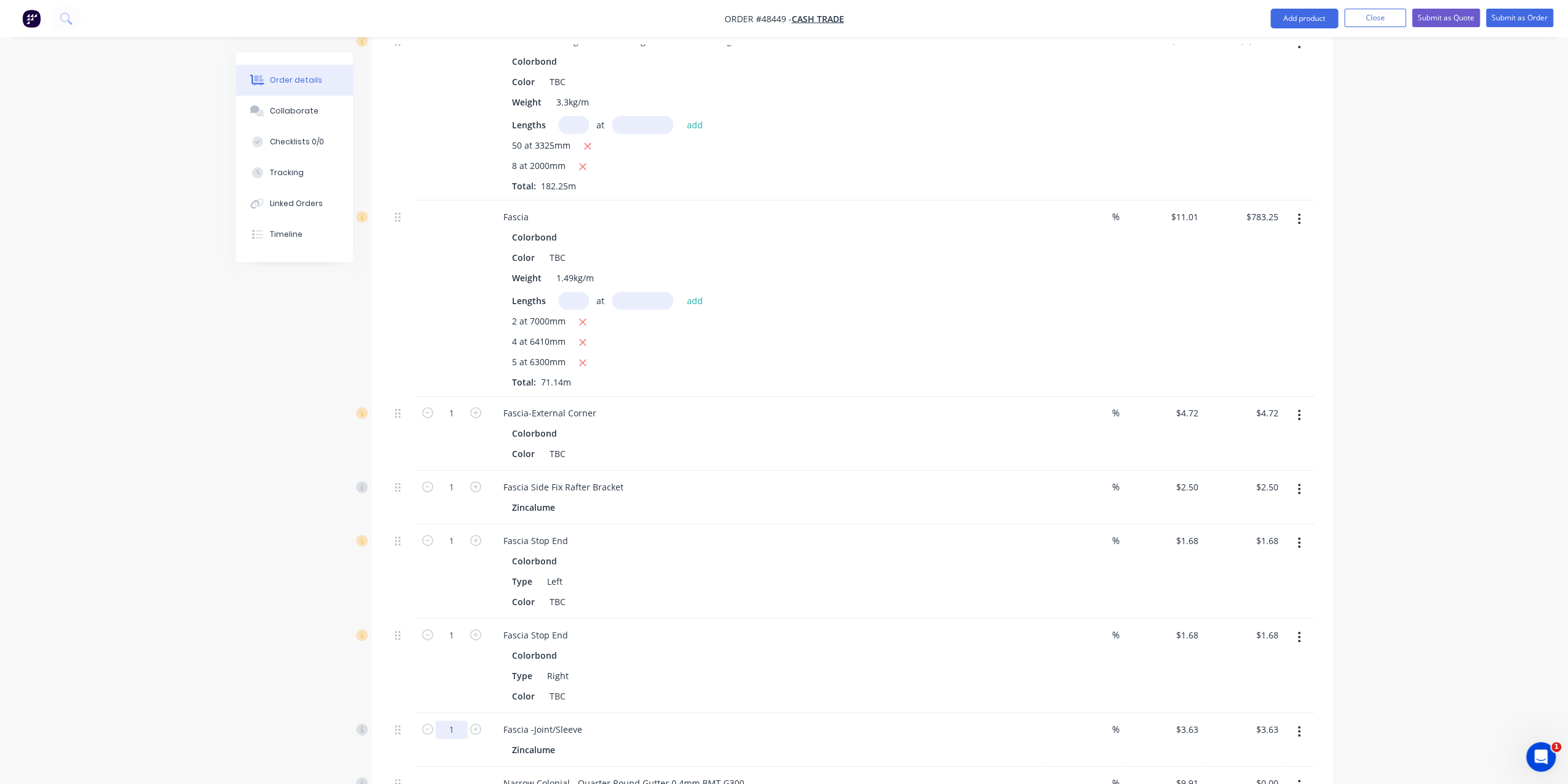
click at [452, 423] on input "1" at bounding box center [452, 413] width 32 height 18
type input "2"
type input "$7.26"
click at [128, 545] on div "Order details Collaborate Checklists 0/0 Tracking Linked Orders Timeline Order …" at bounding box center [784, 580] width 1568 height 2097
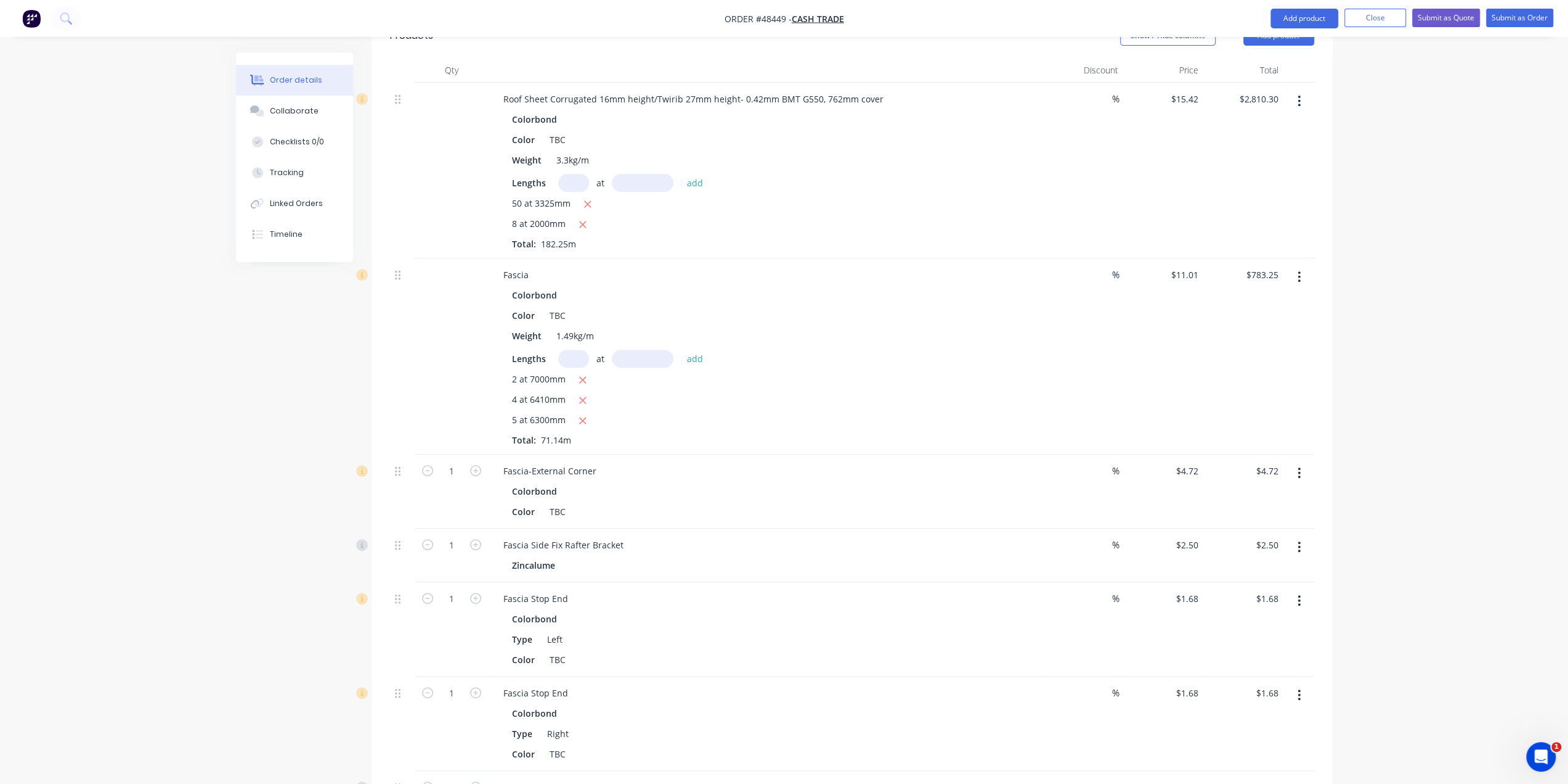
scroll to position [407, 0]
click at [460, 465] on input "1" at bounding box center [452, 475] width 32 height 18
type input "8"
type input "$37.76"
drag, startPoint x: 169, startPoint y: 544, endPoint x: 221, endPoint y: 550, distance: 52.3
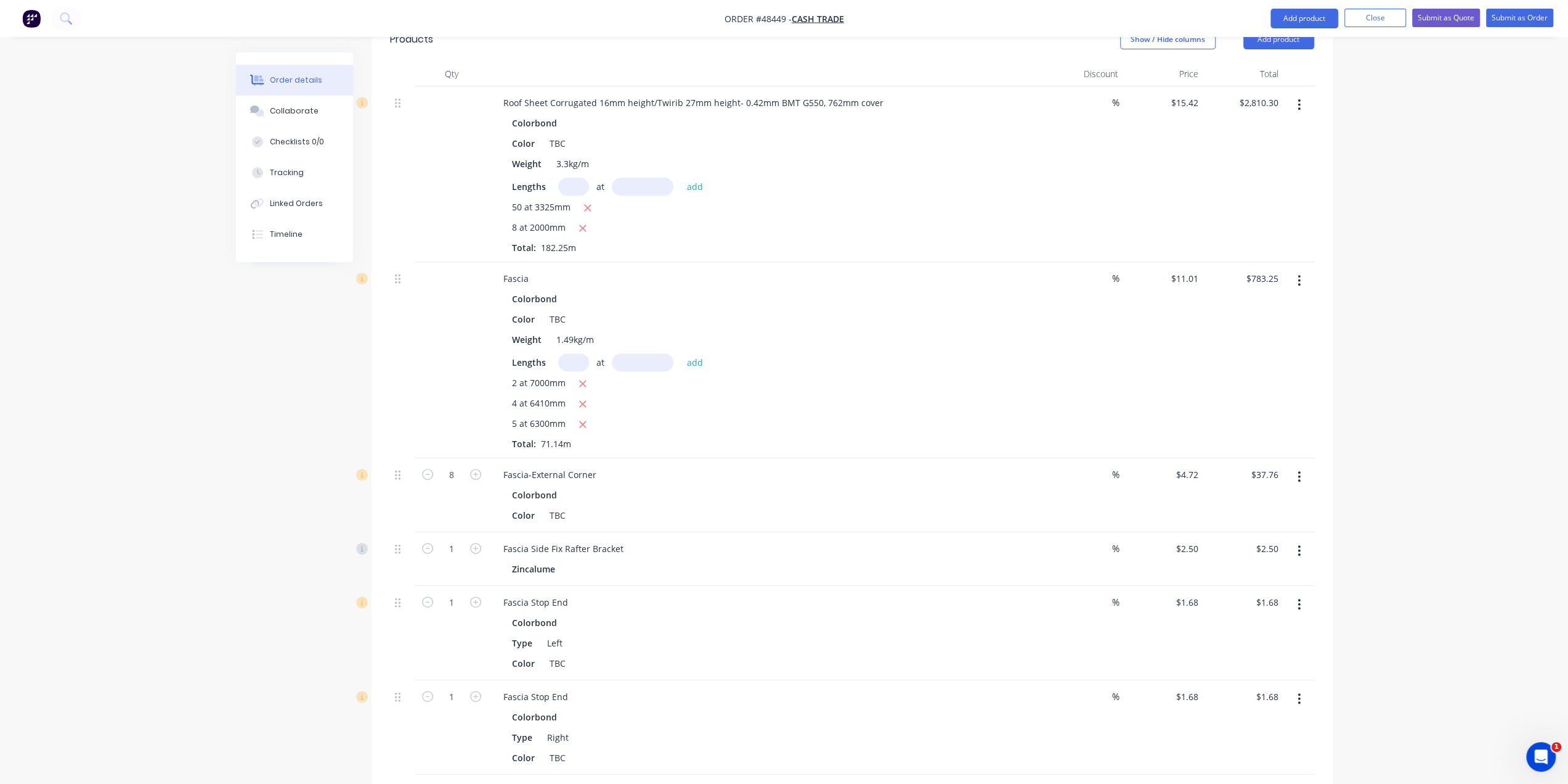
click at [171, 543] on div "Order details Collaborate Checklists 0/0 Tracking Linked Orders Timeline Order …" at bounding box center [784, 642] width 1568 height 2097
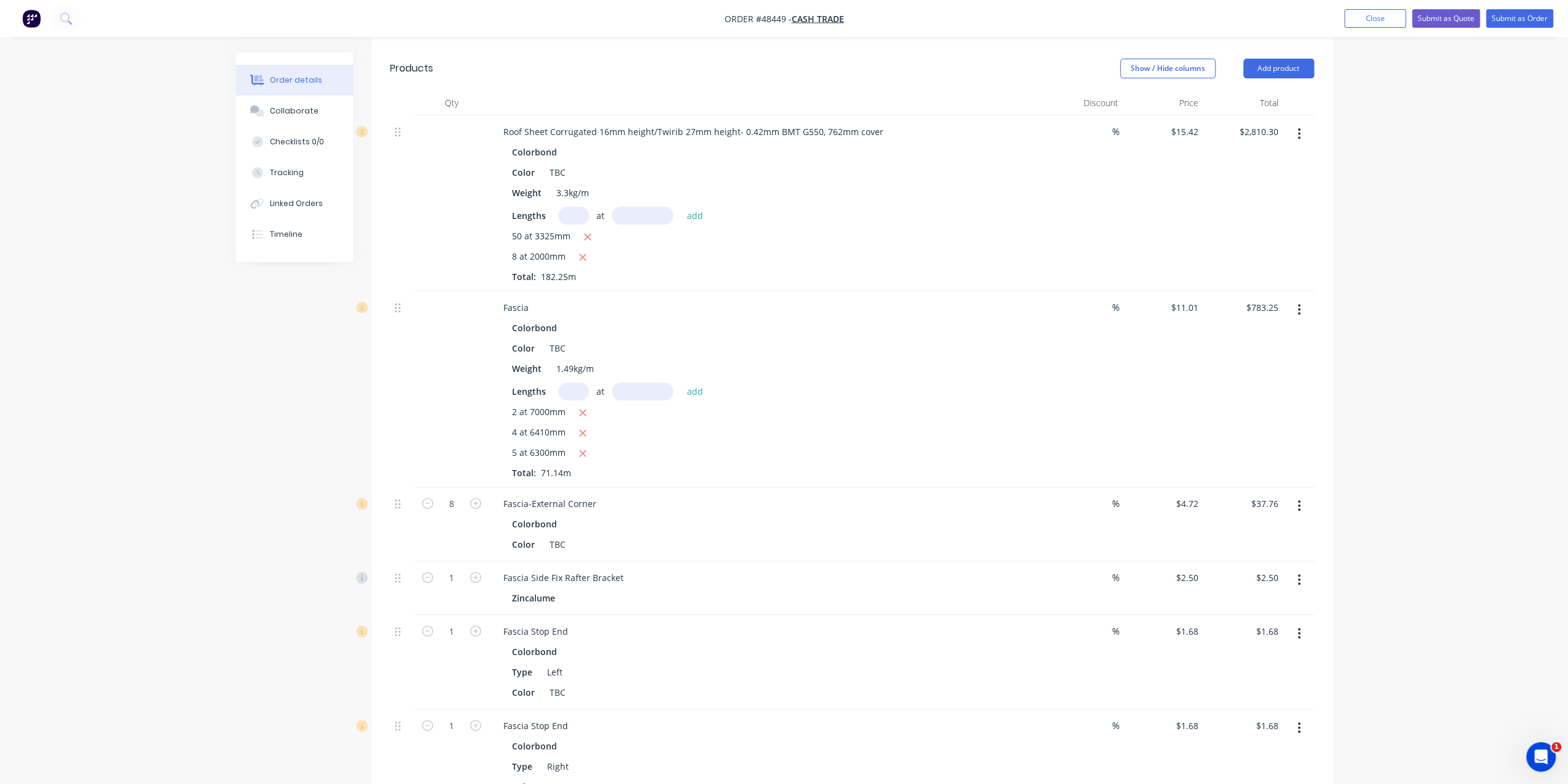
click at [225, 524] on div "Order details Collaborate Checklists 0/0 Tracking Linked Orders Timeline Order …" at bounding box center [784, 696] width 1122 height 2045
click at [452, 513] on input "1" at bounding box center [452, 504] width 32 height 18
type input "70"
type input "$175.00"
click at [187, 601] on div "Order details Collaborate Checklists 0/0 Tracking Linked Orders Timeline Order …" at bounding box center [784, 671] width 1568 height 2097
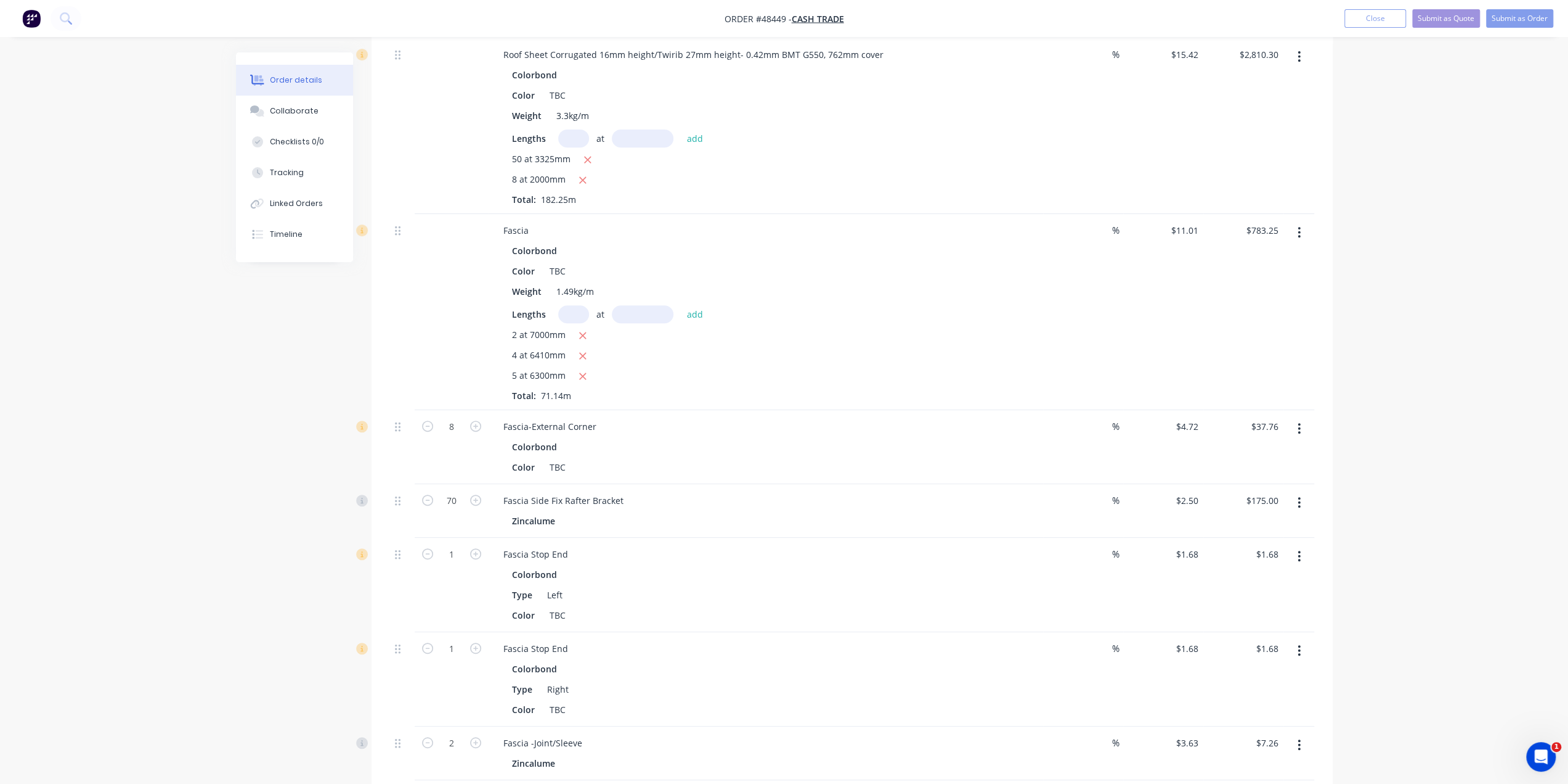
scroll to position [583, 0]
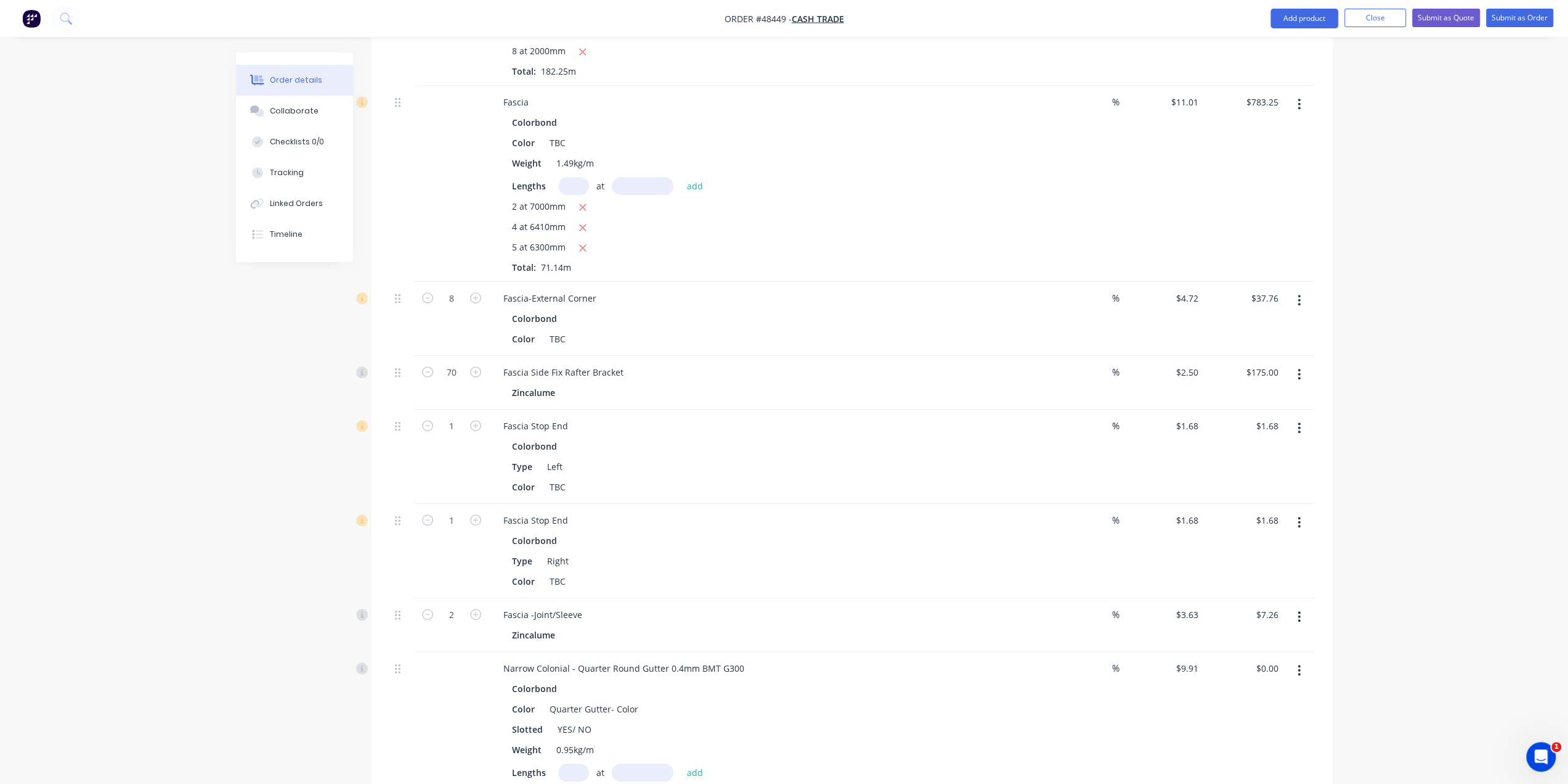
drag, startPoint x: 220, startPoint y: 531, endPoint x: 257, endPoint y: 522, distance: 38.1
click at [222, 531] on div "Order details Collaborate Checklists 0/0 Tracking Linked Orders Timeline Order …" at bounding box center [784, 465] width 1568 height 2097
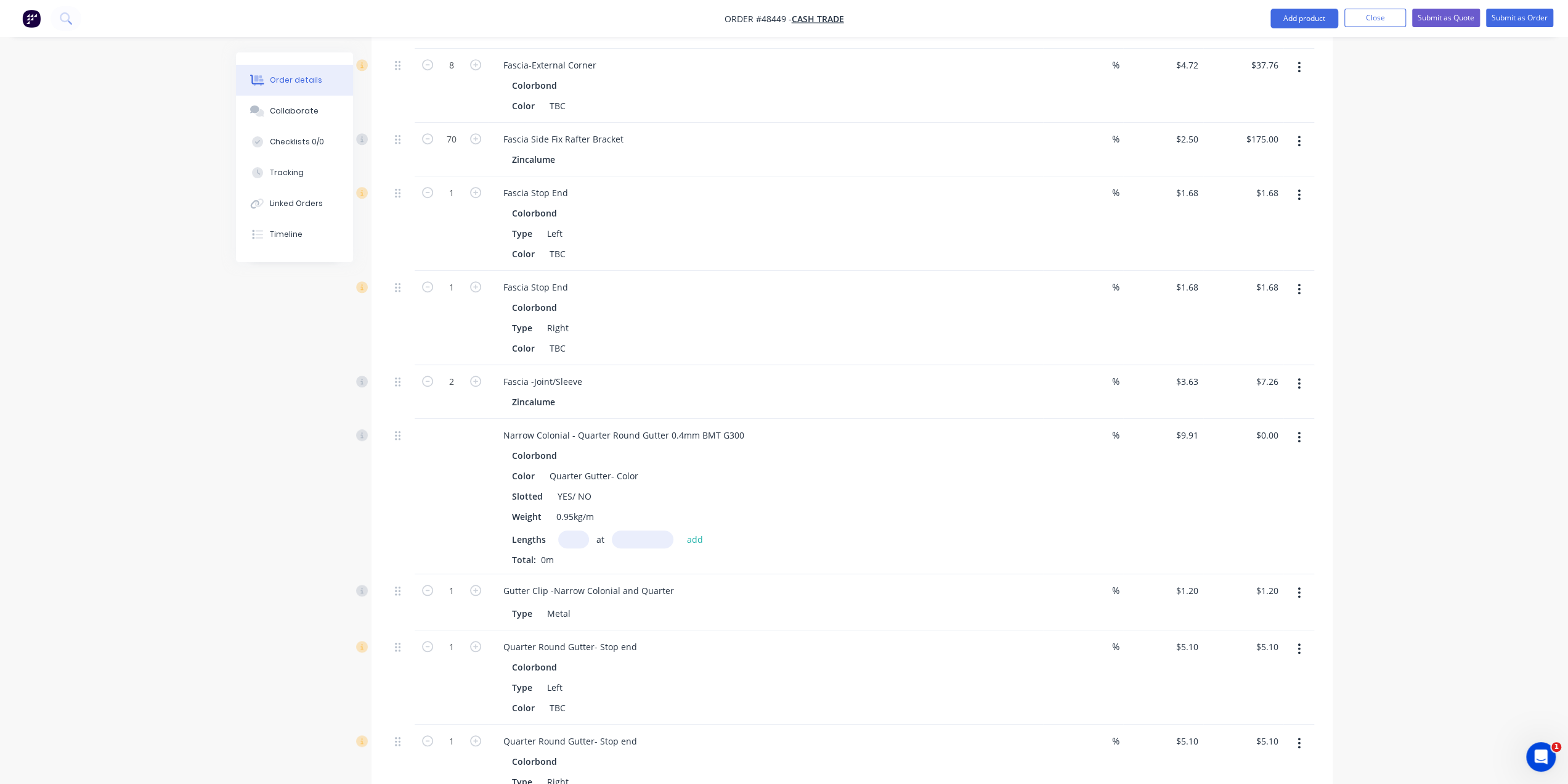
scroll to position [892, 0]
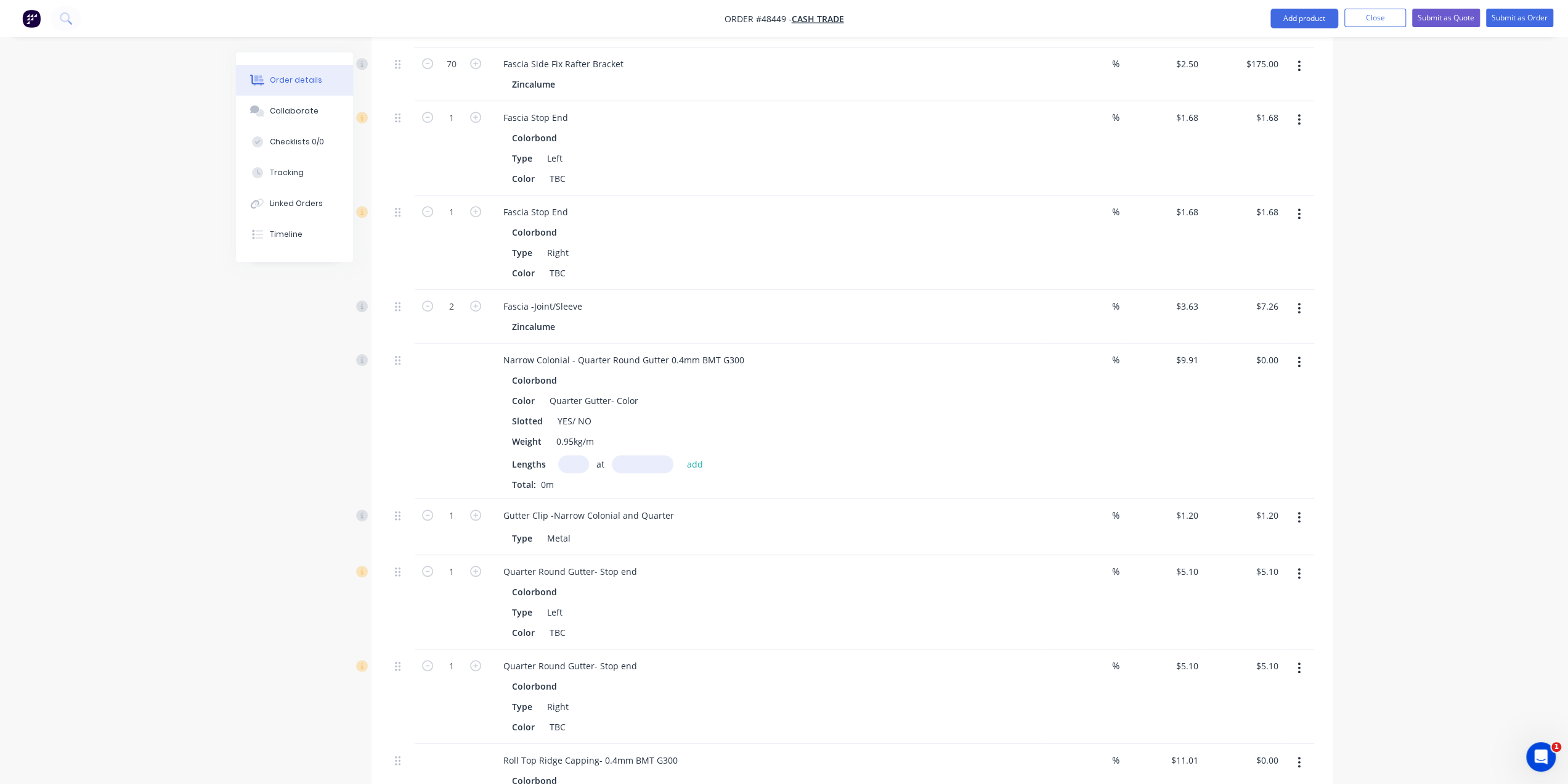
click at [310, 387] on div "Created by [PERSON_NAME] Created [DATE] Required [DATE] Assigned to Add team me…" at bounding box center [784, 183] width 1097 height 2045
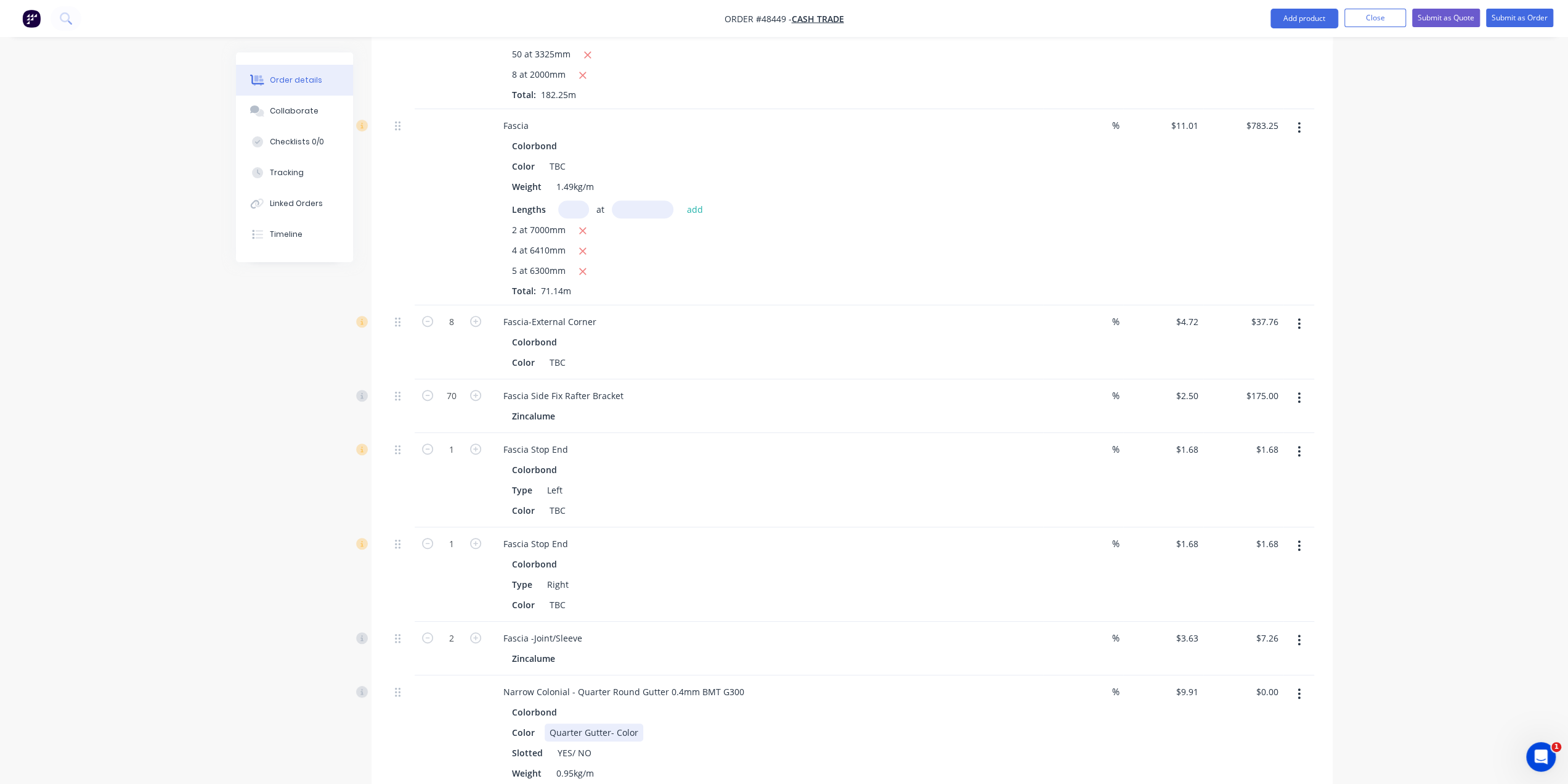
scroll to position [645, 0]
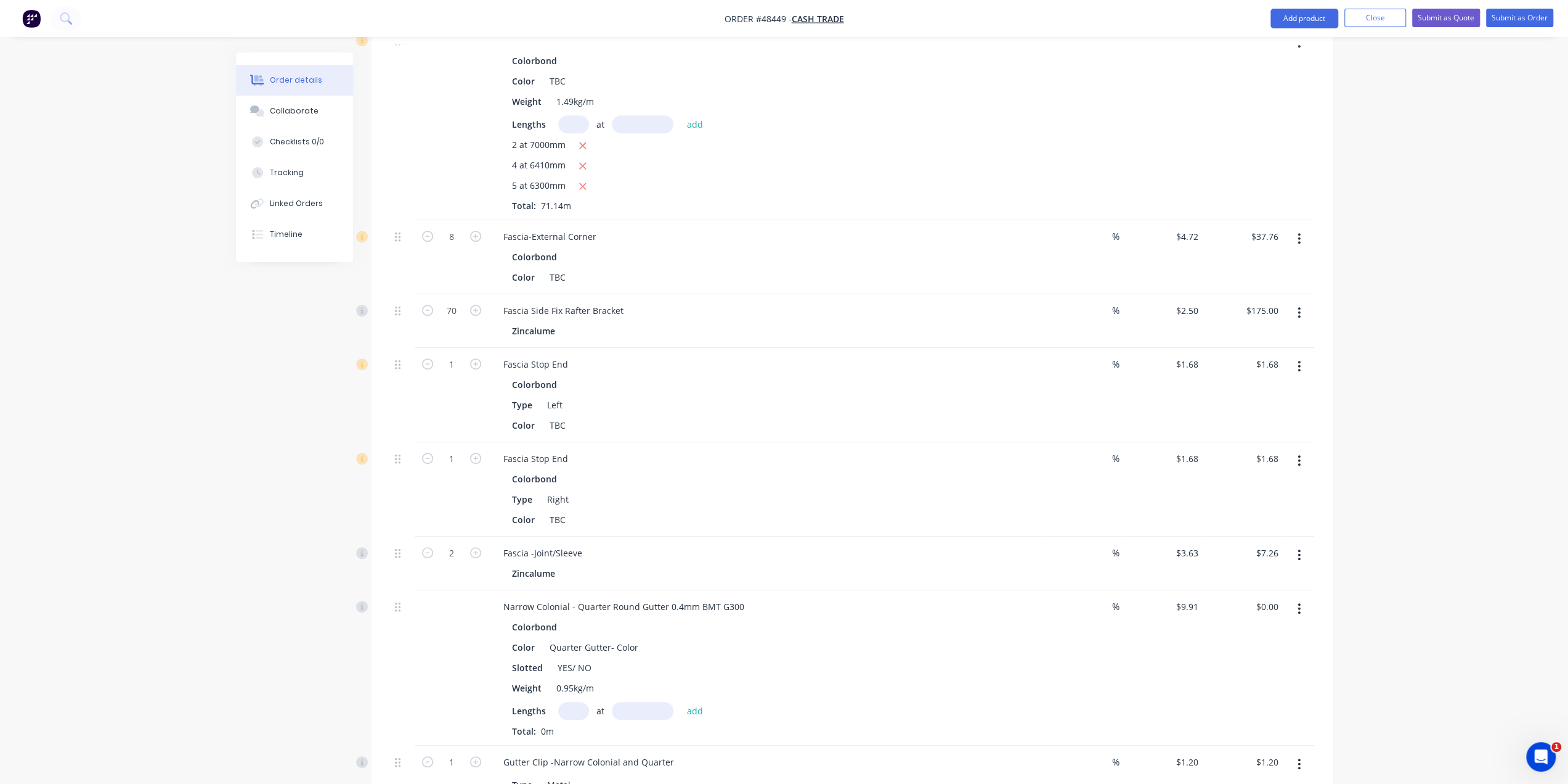
click at [569, 702] on input "text" at bounding box center [574, 711] width 31 height 18
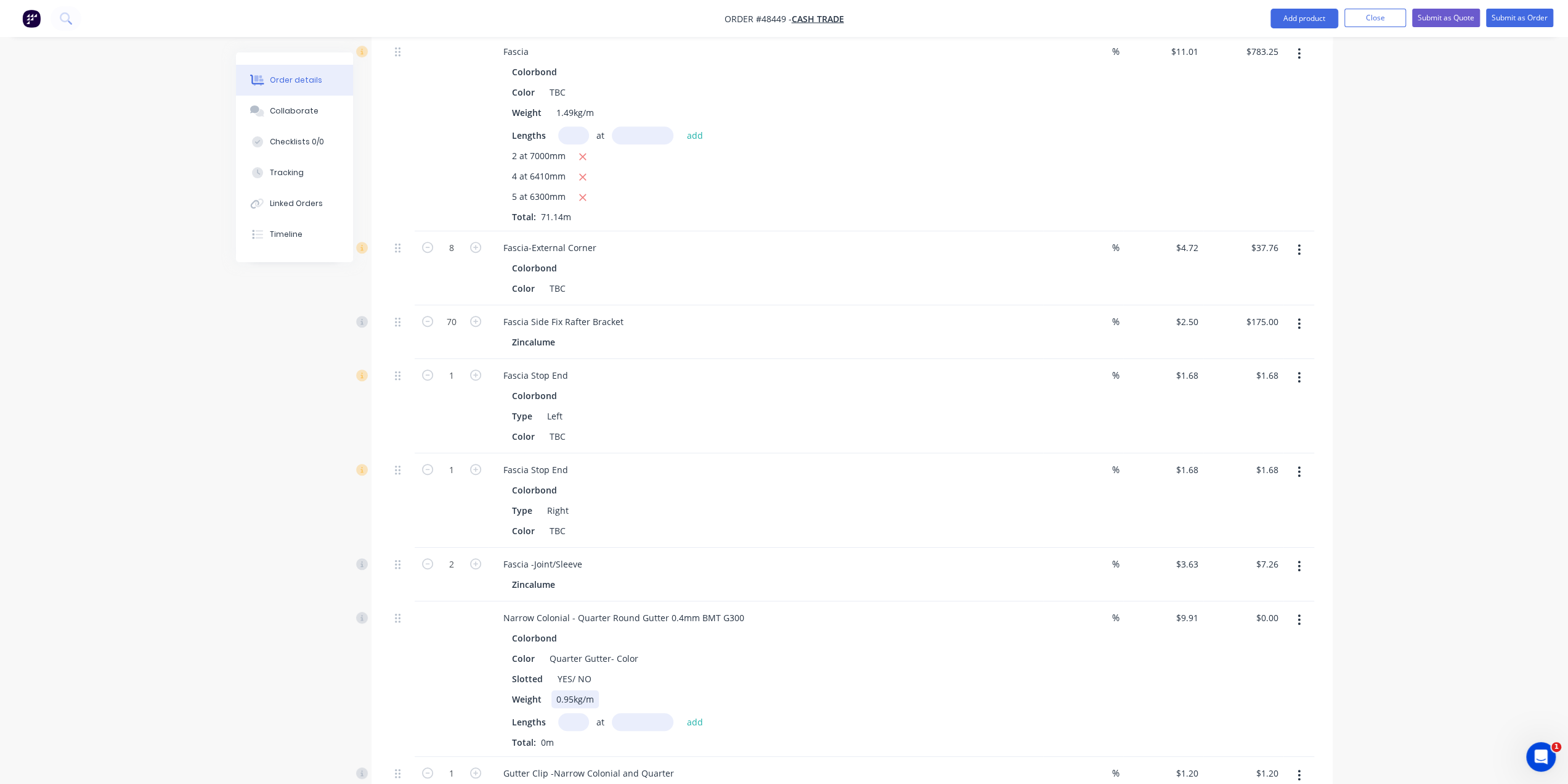
scroll to position [624, 0]
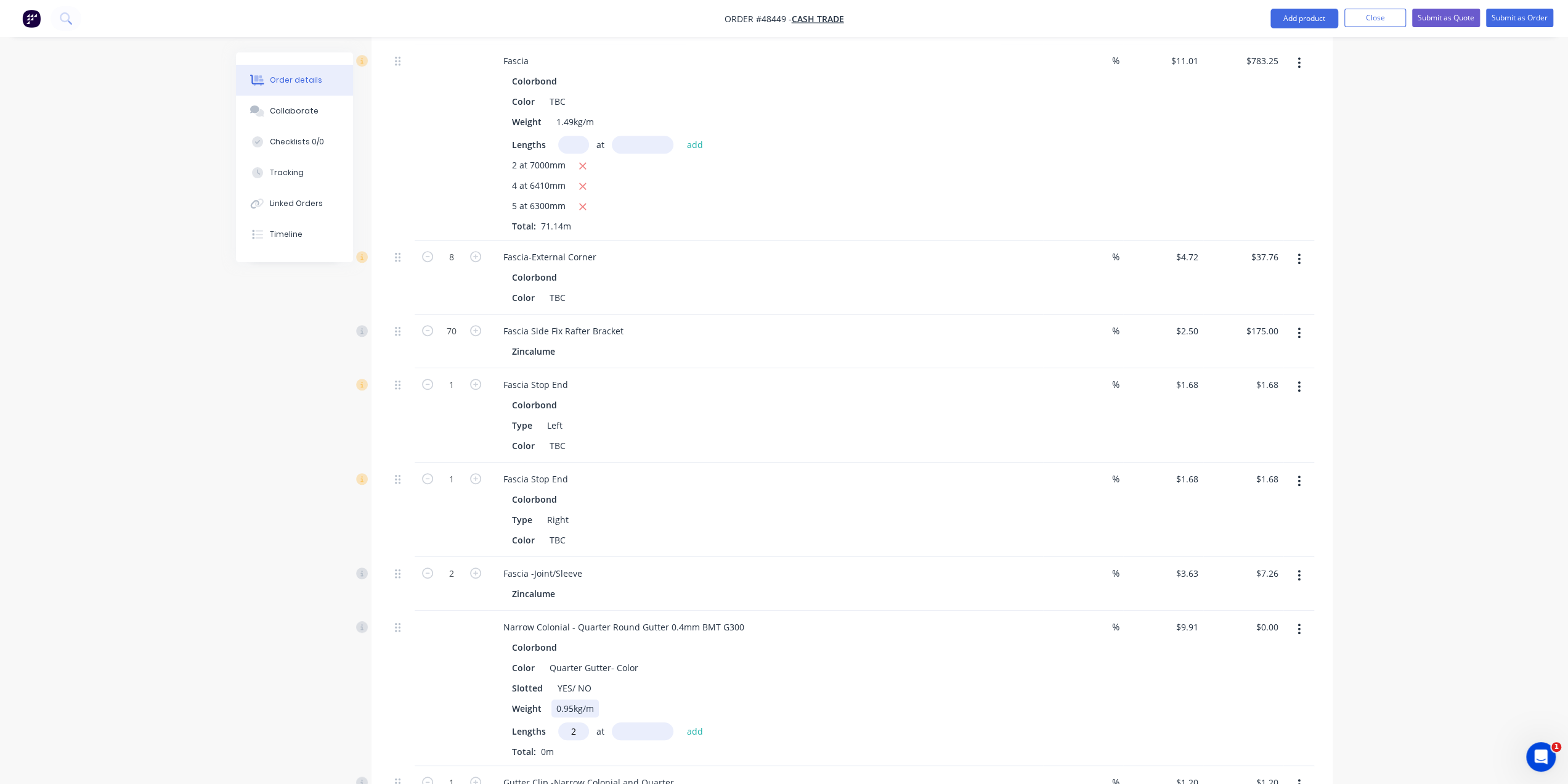
type input "2"
type input "7000"
click at [681, 722] on button "add" at bounding box center [696, 730] width 29 height 16
type input "$138.74"
type input "4"
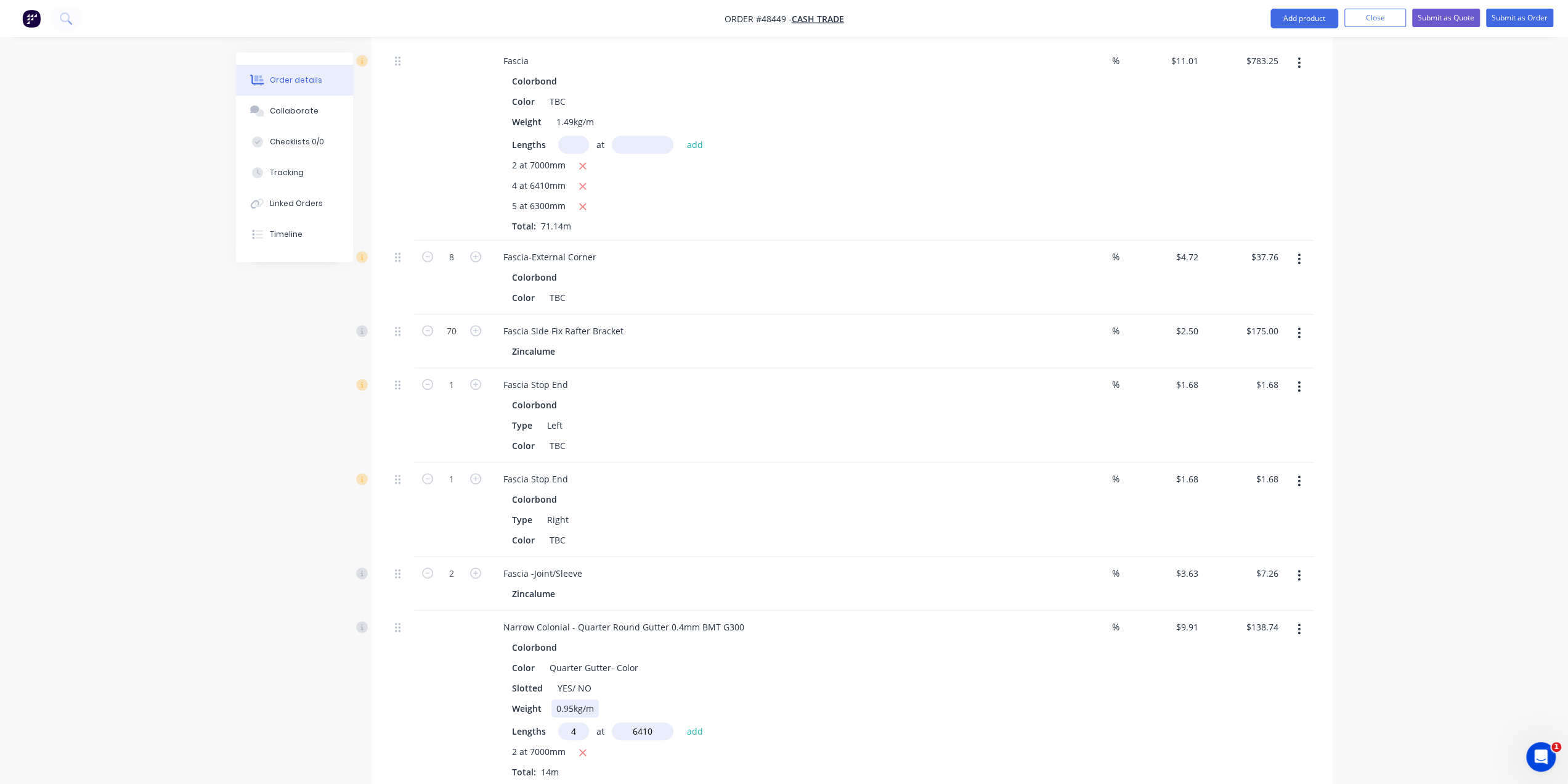
type input "6410"
click at [681, 722] on button "add" at bounding box center [696, 730] width 29 height 16
type input "$392.83"
type input "5"
type input "6300"
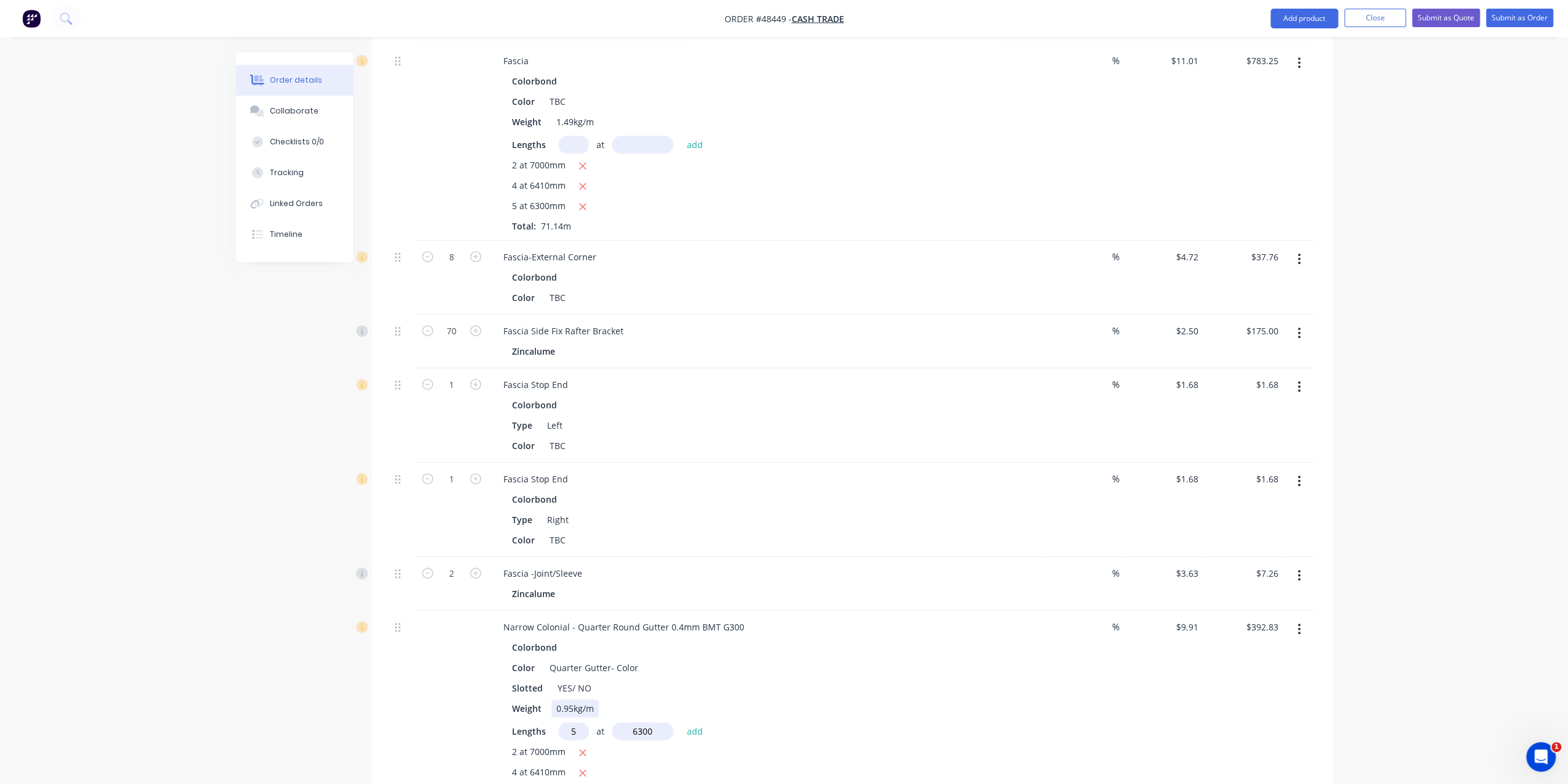
click at [681, 722] on button "add" at bounding box center [696, 730] width 29 height 16
type input "$705.00"
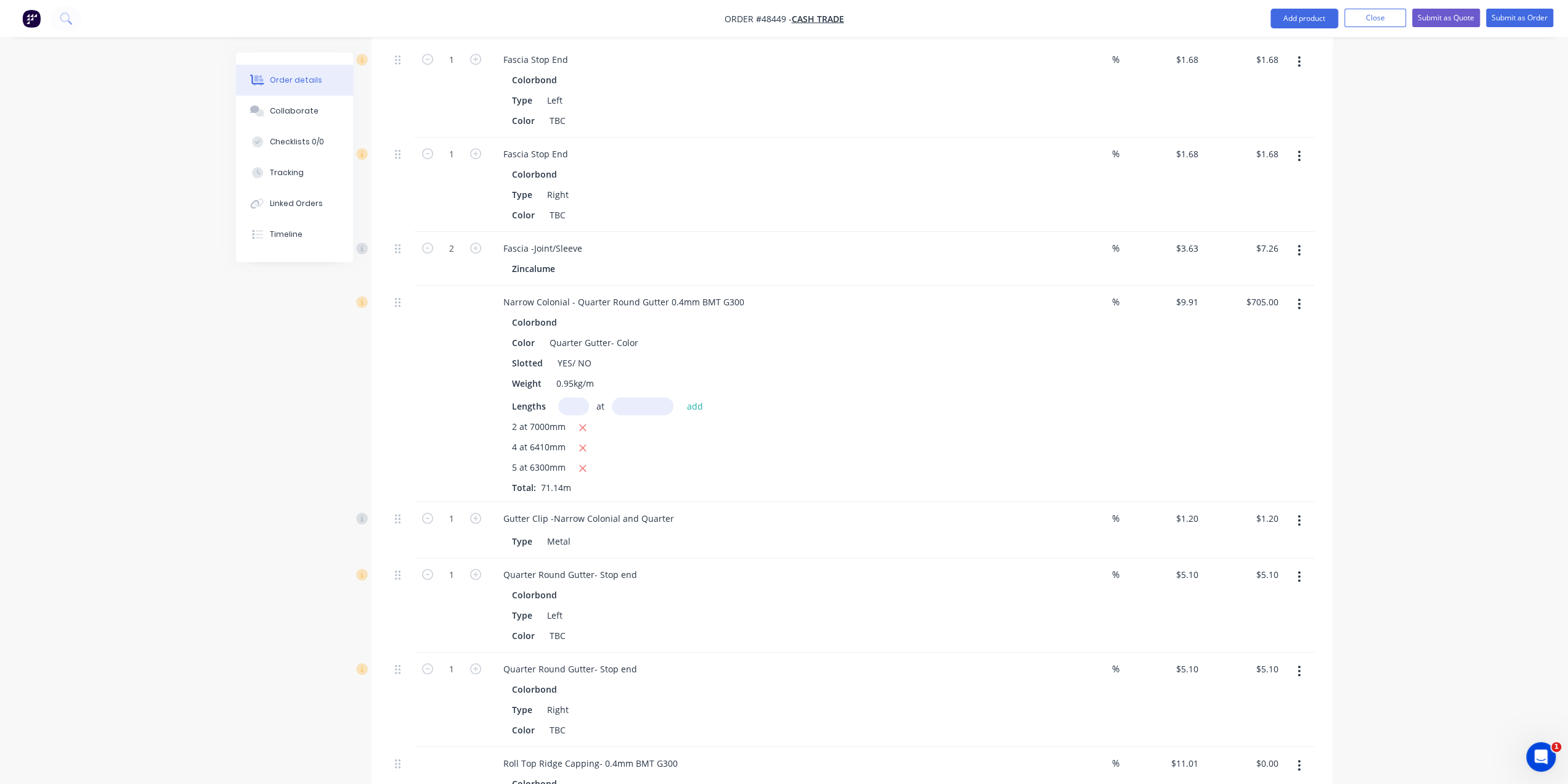
scroll to position [995, 0]
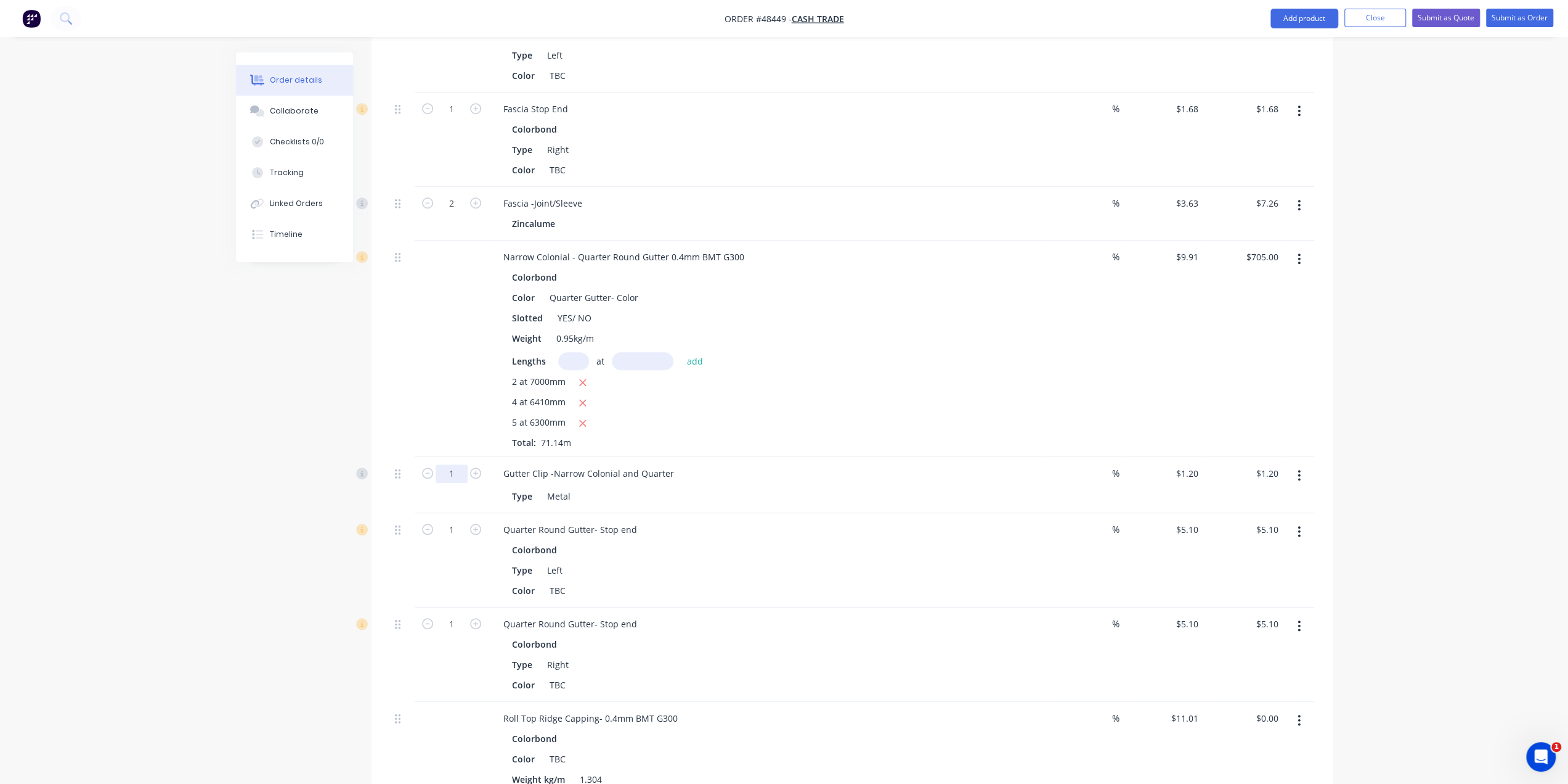
type input "70"
type input "$84.00"
drag, startPoint x: 239, startPoint y: 482, endPoint x: 264, endPoint y: 489, distance: 26.0
click at [239, 482] on div "Created by [PERSON_NAME] Created [DATE] Required [DATE] Assigned to Add team me…" at bounding box center [784, 111] width 1097 height 2106
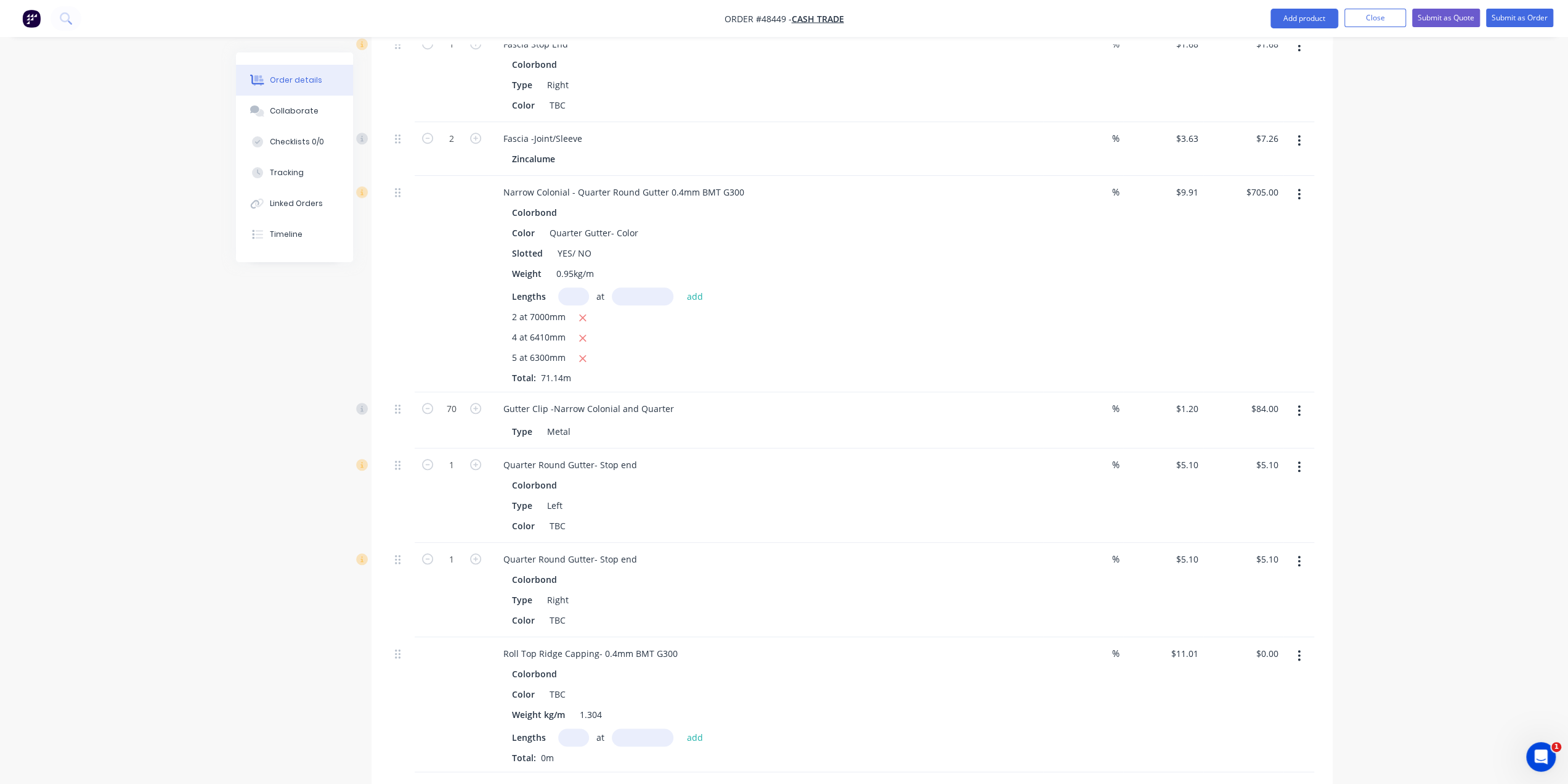
scroll to position [1159, 0]
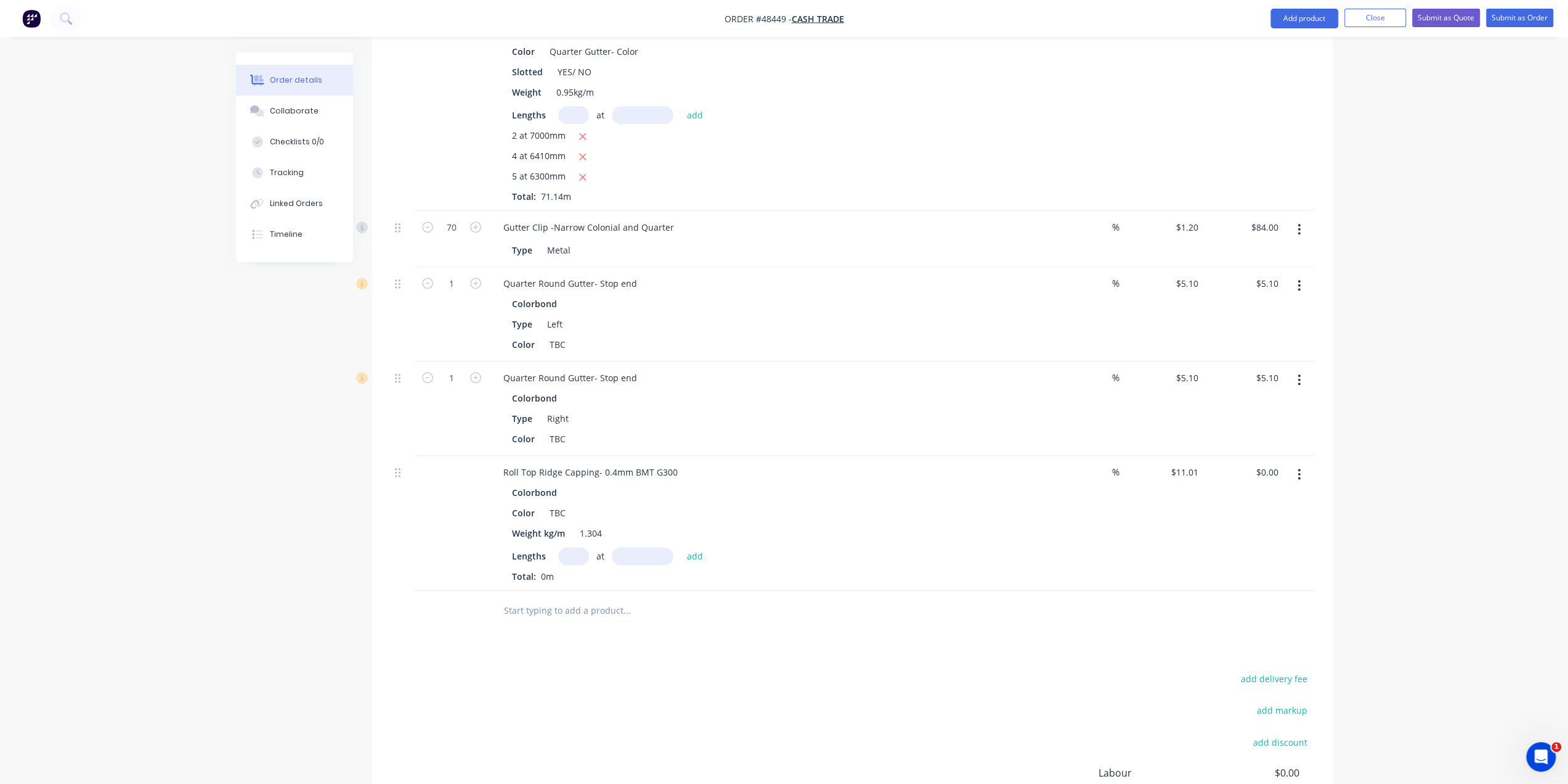
scroll to position [1336, 0]
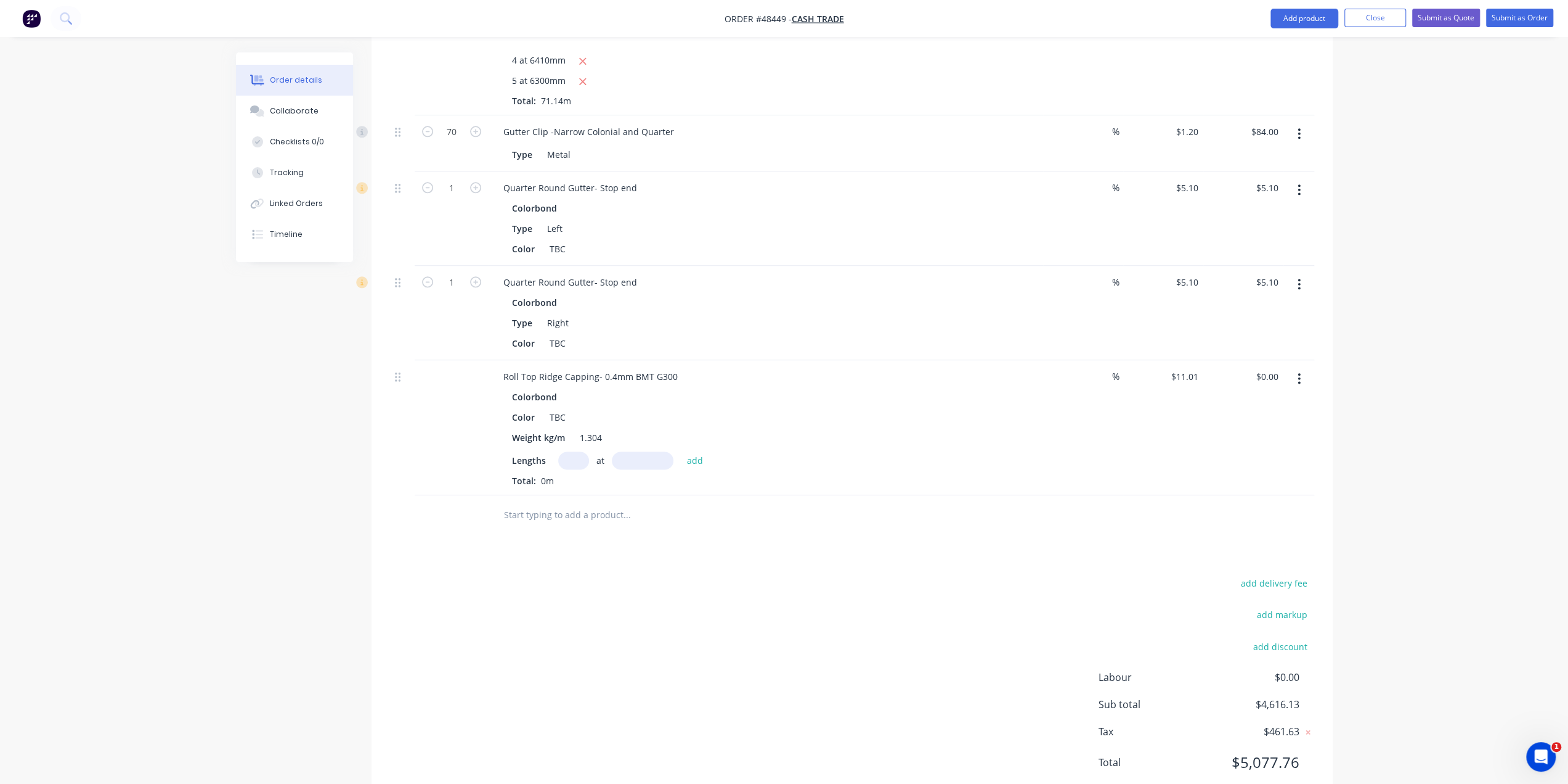
click at [576, 452] on div "Lengths at add Total: 0m" at bounding box center [765, 469] width 508 height 36
click at [576, 452] on input "text" at bounding box center [574, 461] width 31 height 18
type input "1"
type input "6630"
click at [681, 452] on button "add" at bounding box center [696, 460] width 29 height 16
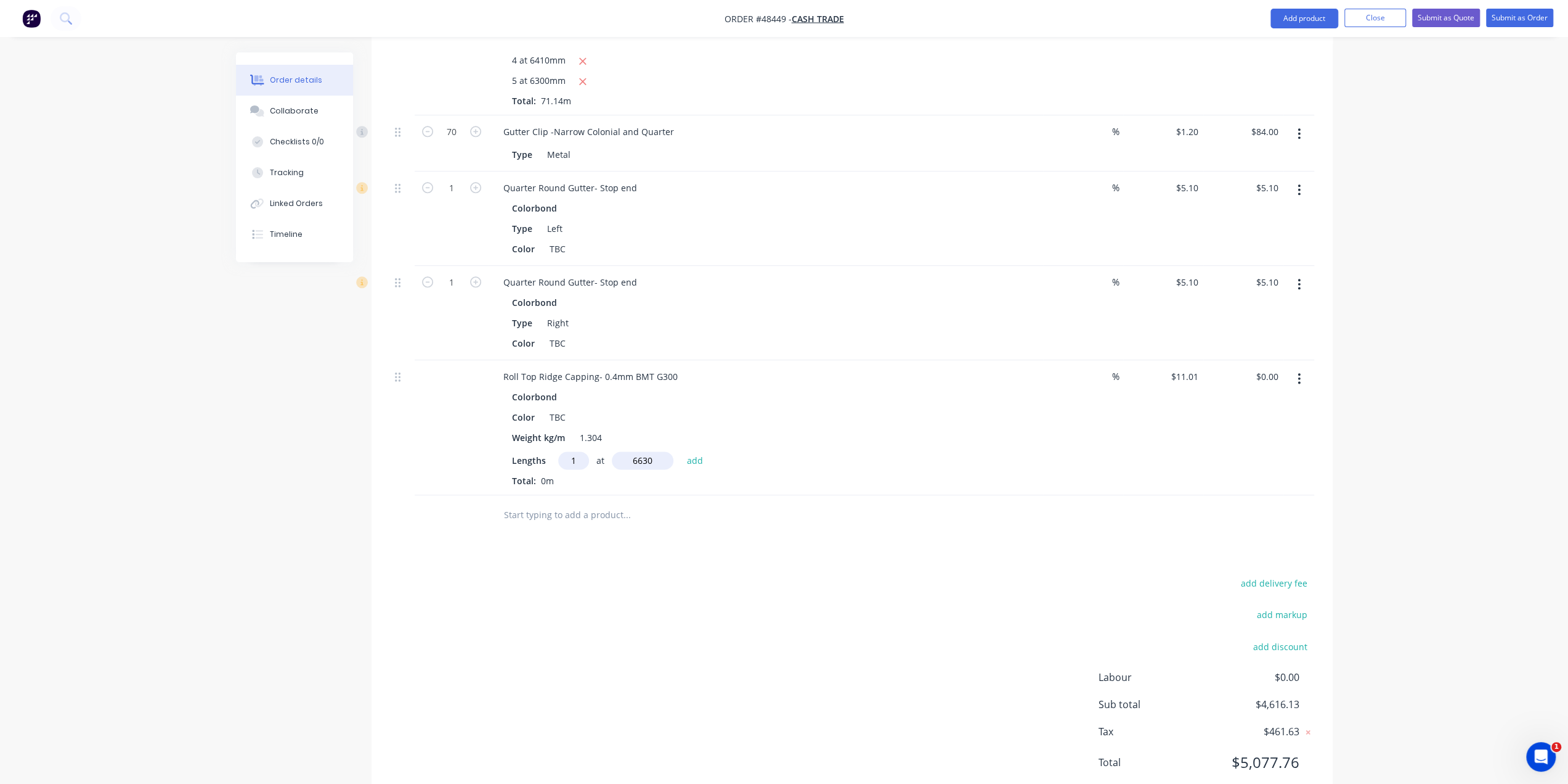
type input "$73.00"
type input "1"
type input "1120"
click at [681, 452] on button "add" at bounding box center [696, 460] width 29 height 16
type input "$85.33"
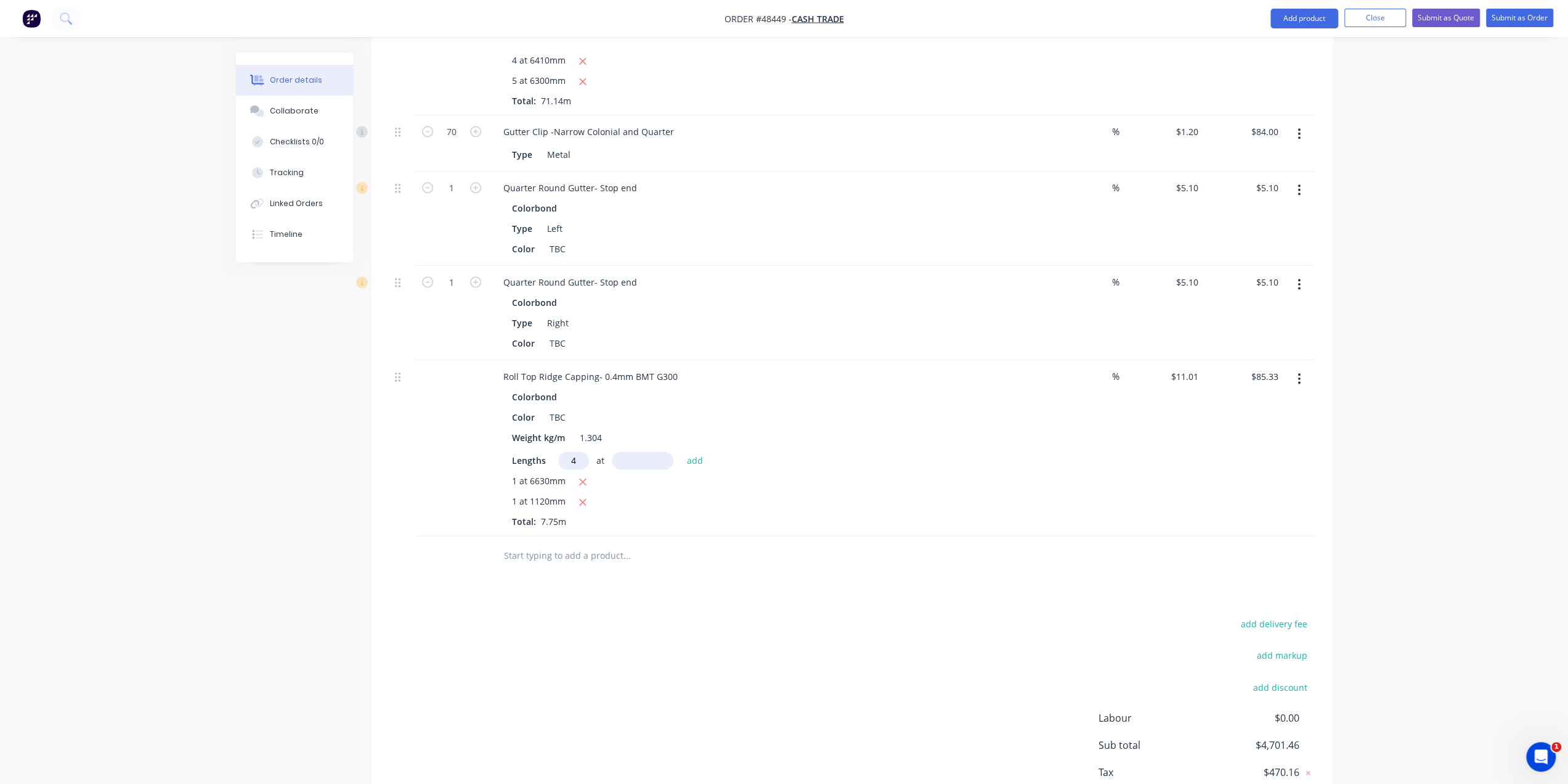
type input "4"
type input "5010"
click at [681, 452] on button "add" at bounding box center [696, 460] width 29 height 16
type input "$305.97"
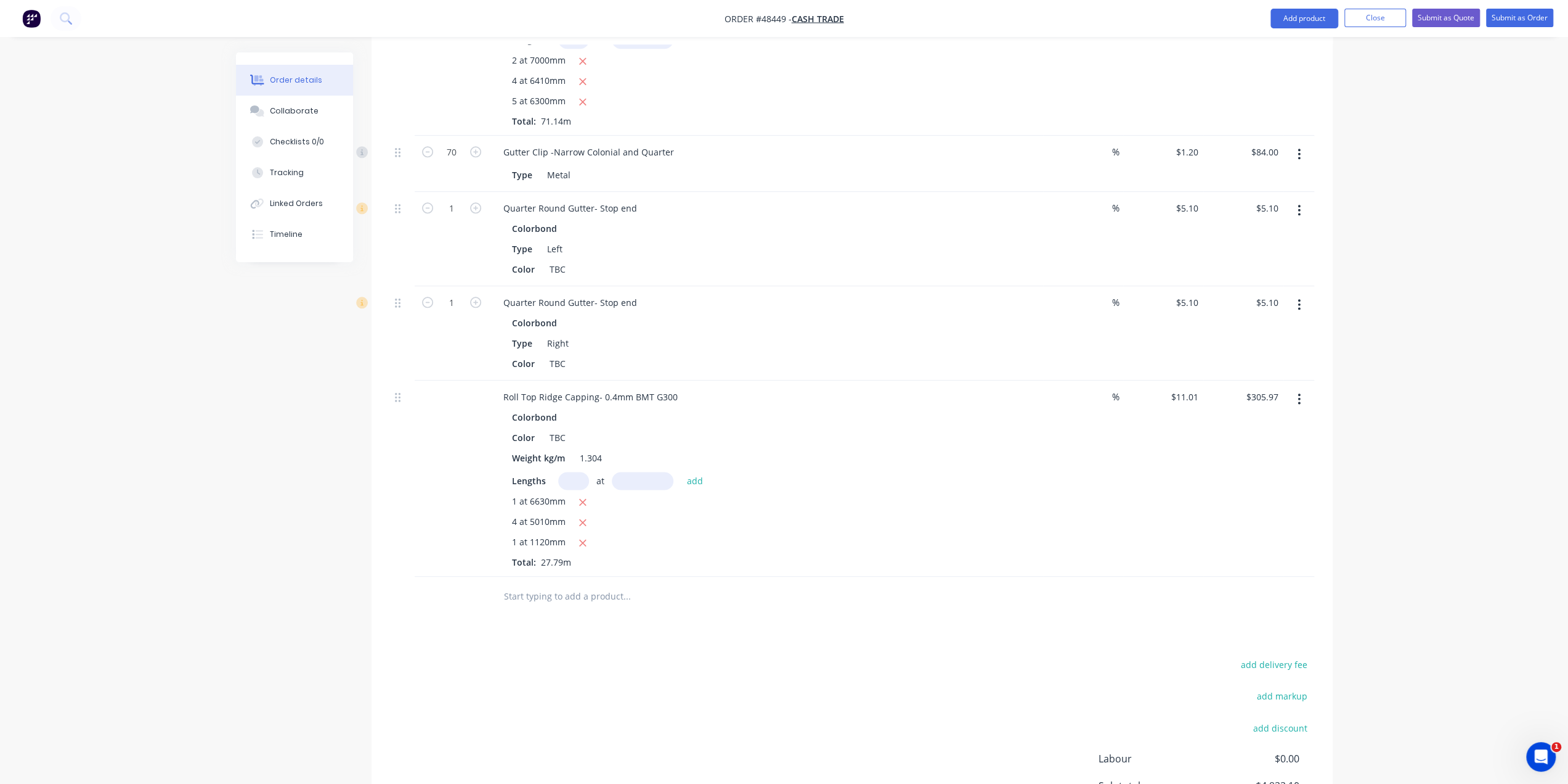
scroll to position [1314, 0]
type input "4"
type input "4580"
click at [681, 473] on button "add" at bounding box center [696, 481] width 29 height 16
click at [584, 540] on icon "button" at bounding box center [583, 543] width 6 height 6
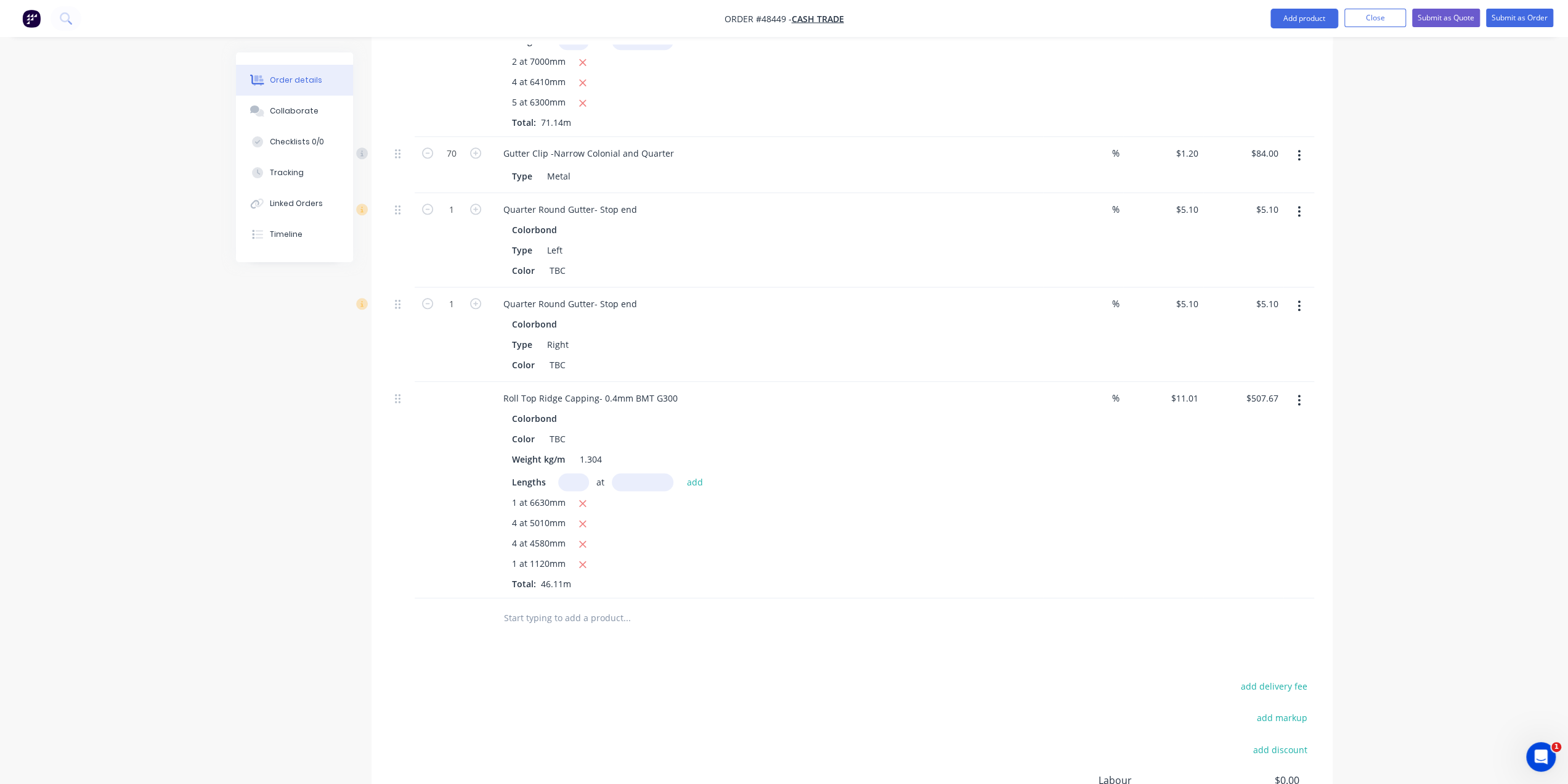
type input "$305.97"
click at [576, 473] on input "text" at bounding box center [574, 482] width 31 height 18
type input "4"
type input "4850"
click at [681, 473] on button "add" at bounding box center [696, 481] width 29 height 16
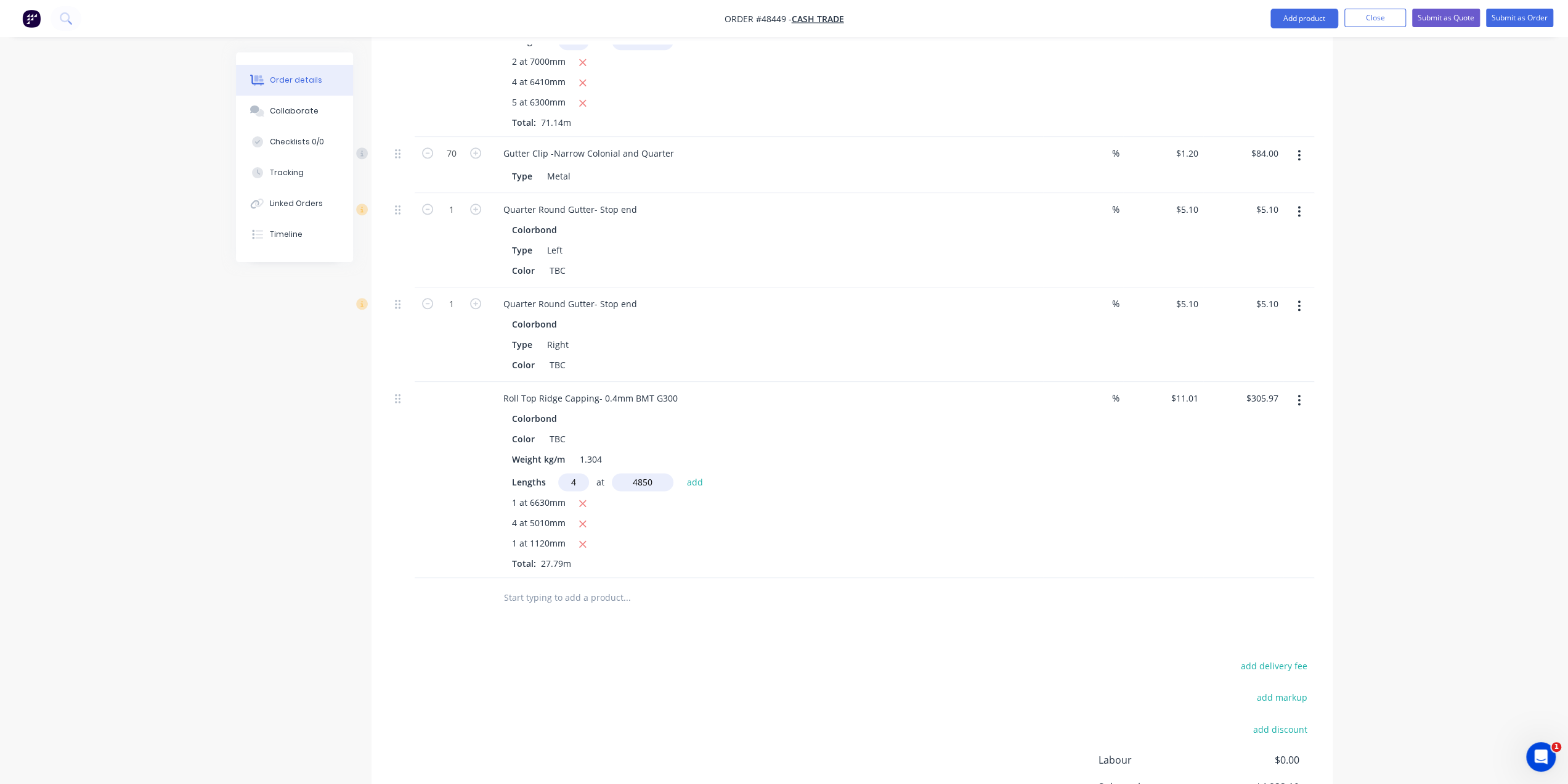
type input "$519.56"
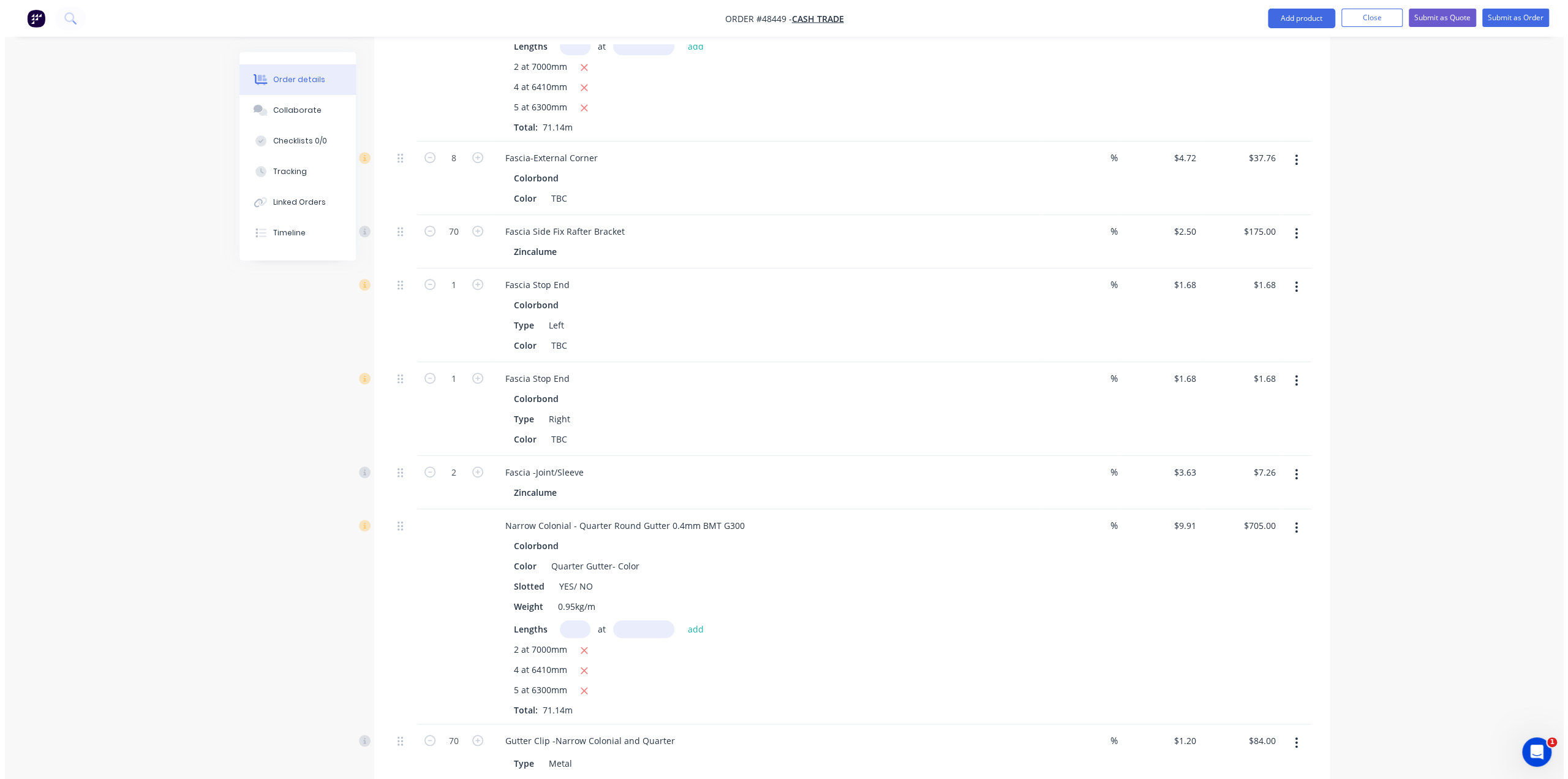
scroll to position [612, 0]
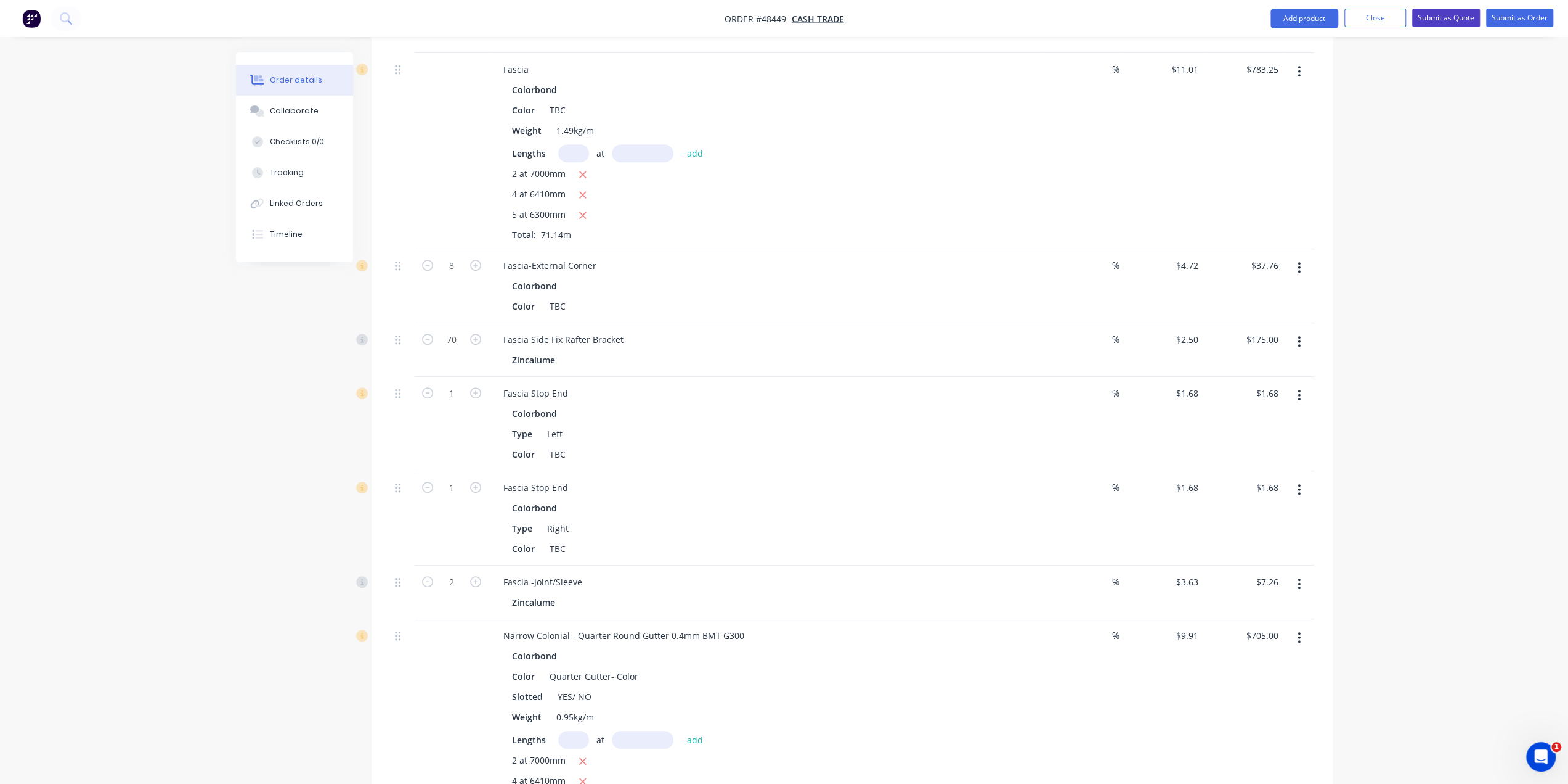
drag, startPoint x: 1445, startPoint y: 16, endPoint x: 1399, endPoint y: 43, distance: 53.3
click at [1446, 16] on button "Submit as Quote" at bounding box center [1446, 17] width 67 height 18
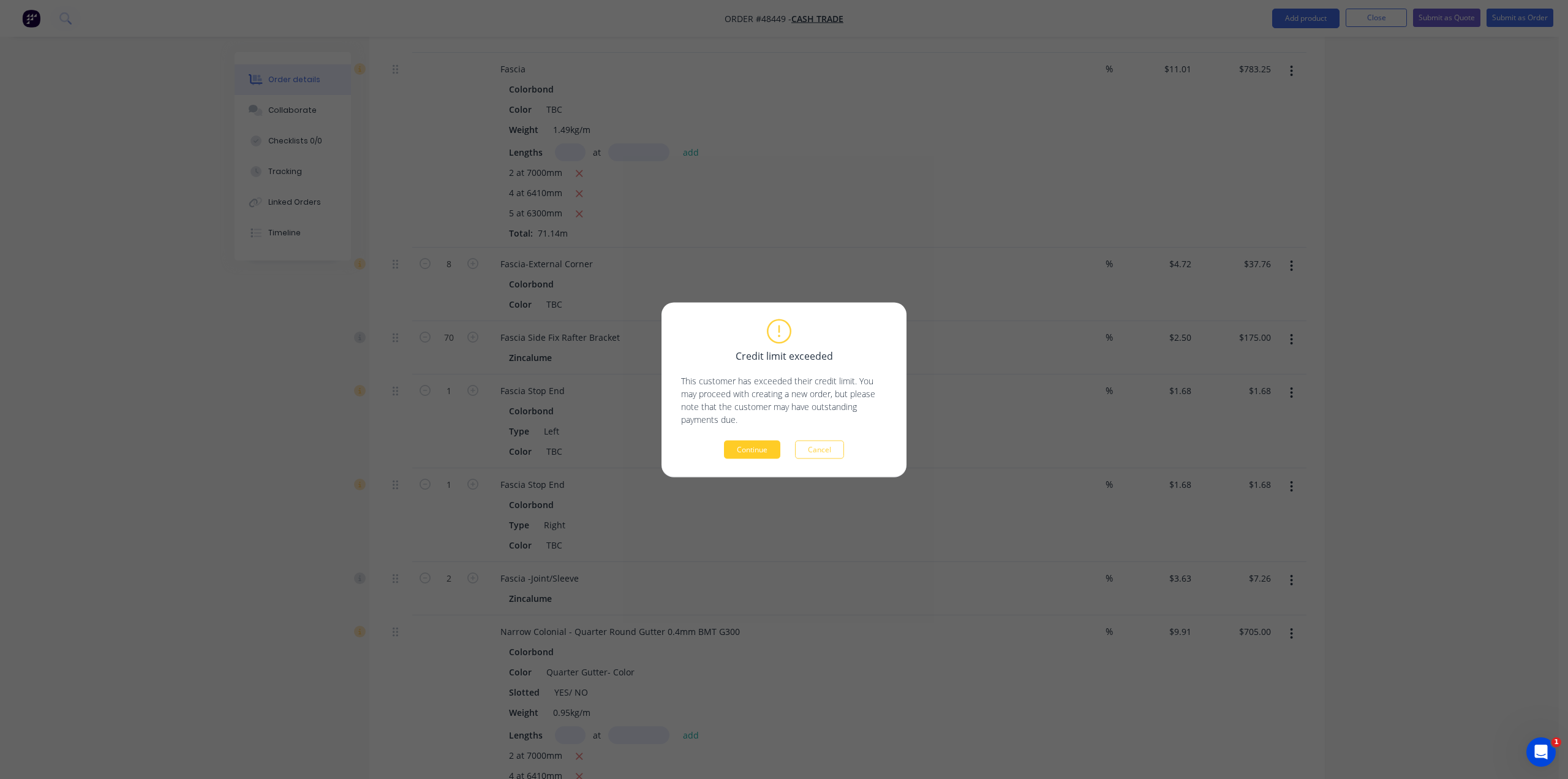
click at [760, 456] on button "Continue" at bounding box center [752, 449] width 56 height 18
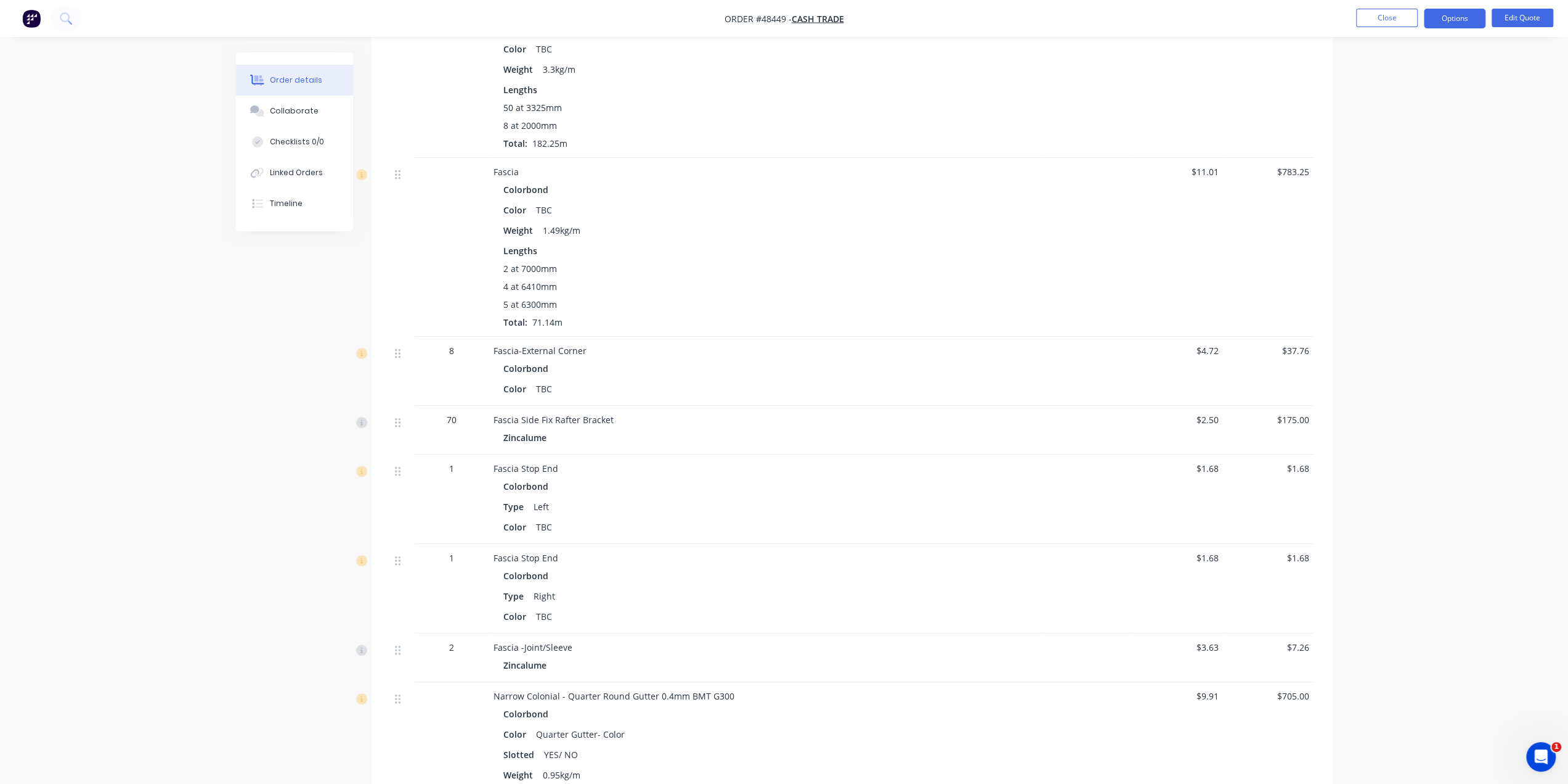
scroll to position [432, 0]
click at [1457, 19] on button "Options" at bounding box center [1455, 18] width 62 height 20
click at [1523, 15] on button "Edit Quote" at bounding box center [1523, 17] width 62 height 18
click at [1532, 18] on div "Edit Quote ? Quote’s status will be changed to ‘Draft’. Edit Quote Don't edit" at bounding box center [784, 392] width 1568 height 784
click at [1528, 24] on button "Edit Quote" at bounding box center [1523, 17] width 62 height 18
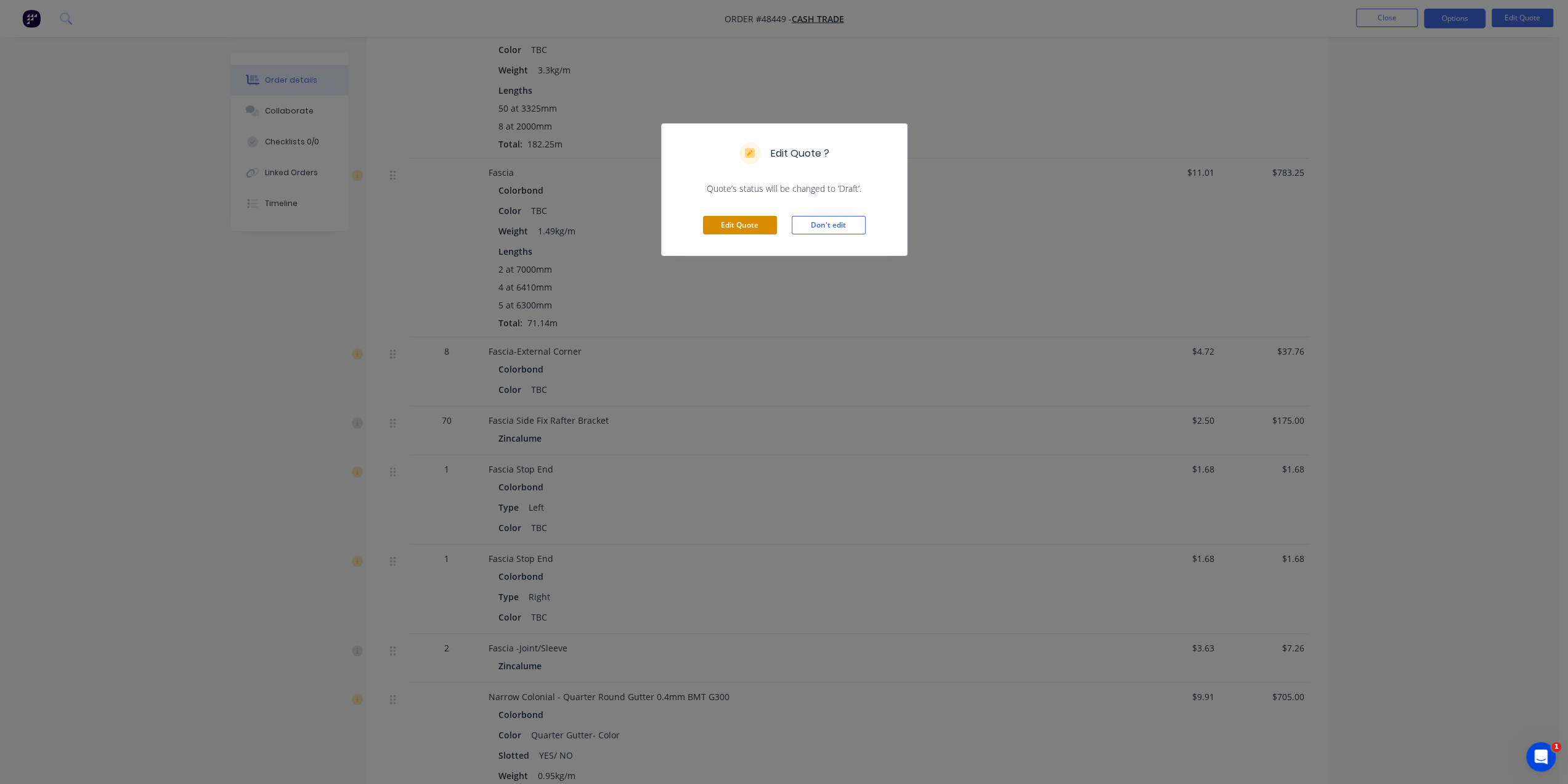
click at [750, 230] on button "Edit Quote" at bounding box center [740, 225] width 74 height 18
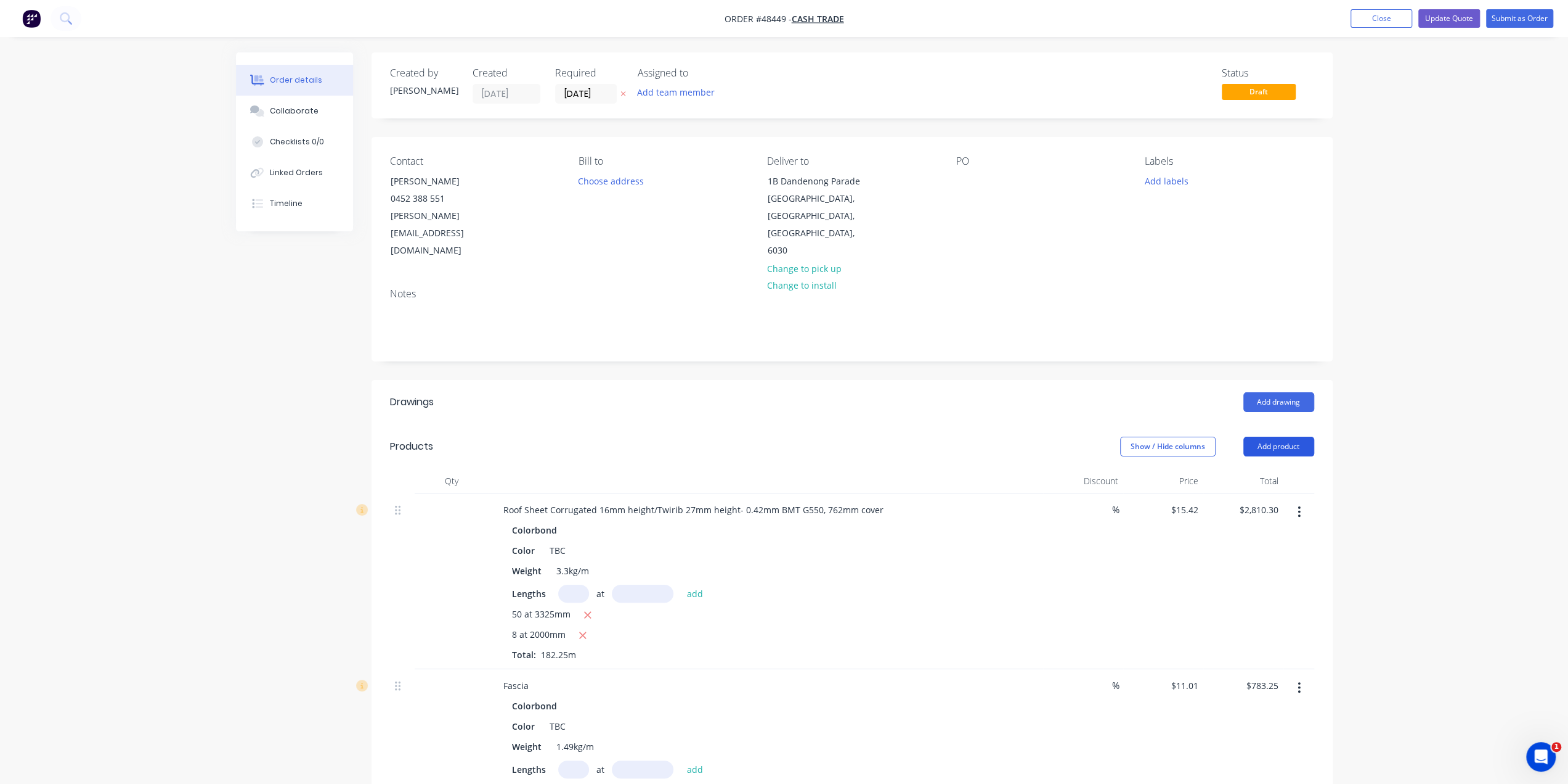
click at [1289, 436] on button "Add product" at bounding box center [1279, 446] width 71 height 20
click at [1275, 468] on div "Product catalogue" at bounding box center [1256, 477] width 95 height 18
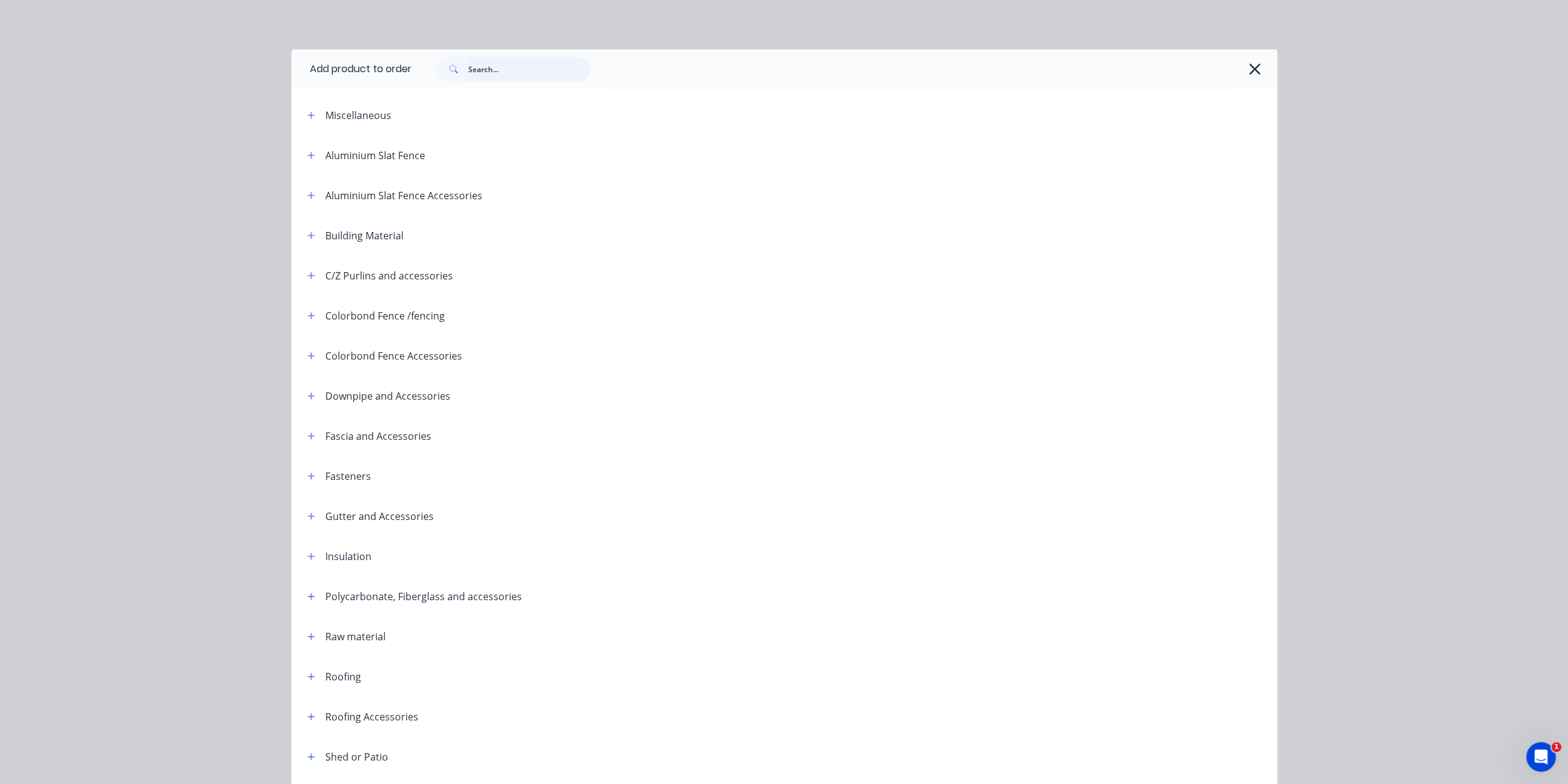
click at [544, 76] on input "text" at bounding box center [529, 68] width 122 height 25
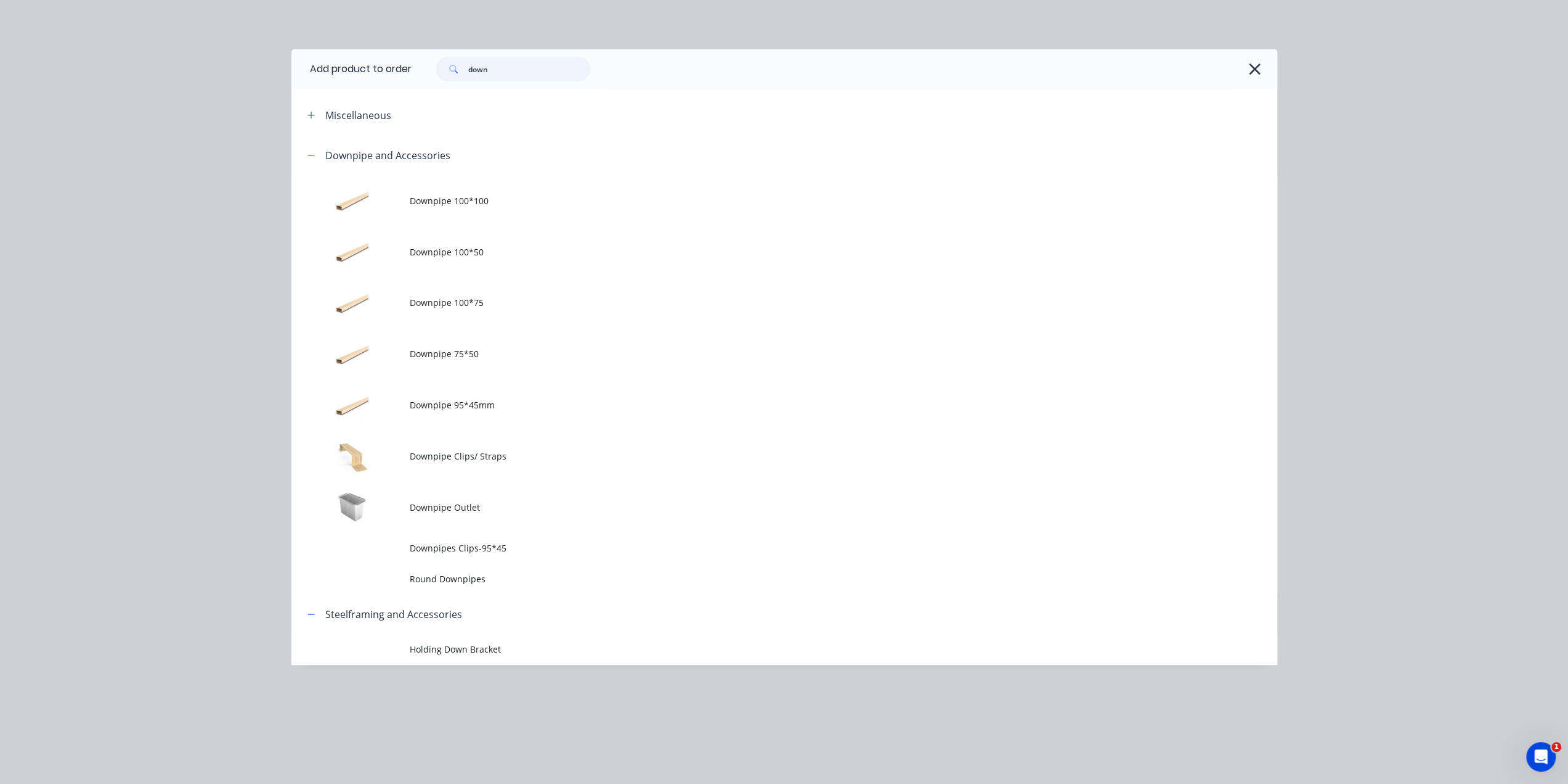
type input "down"
click at [499, 400] on span "Downpipe 95*45mm" at bounding box center [756, 404] width 694 height 13
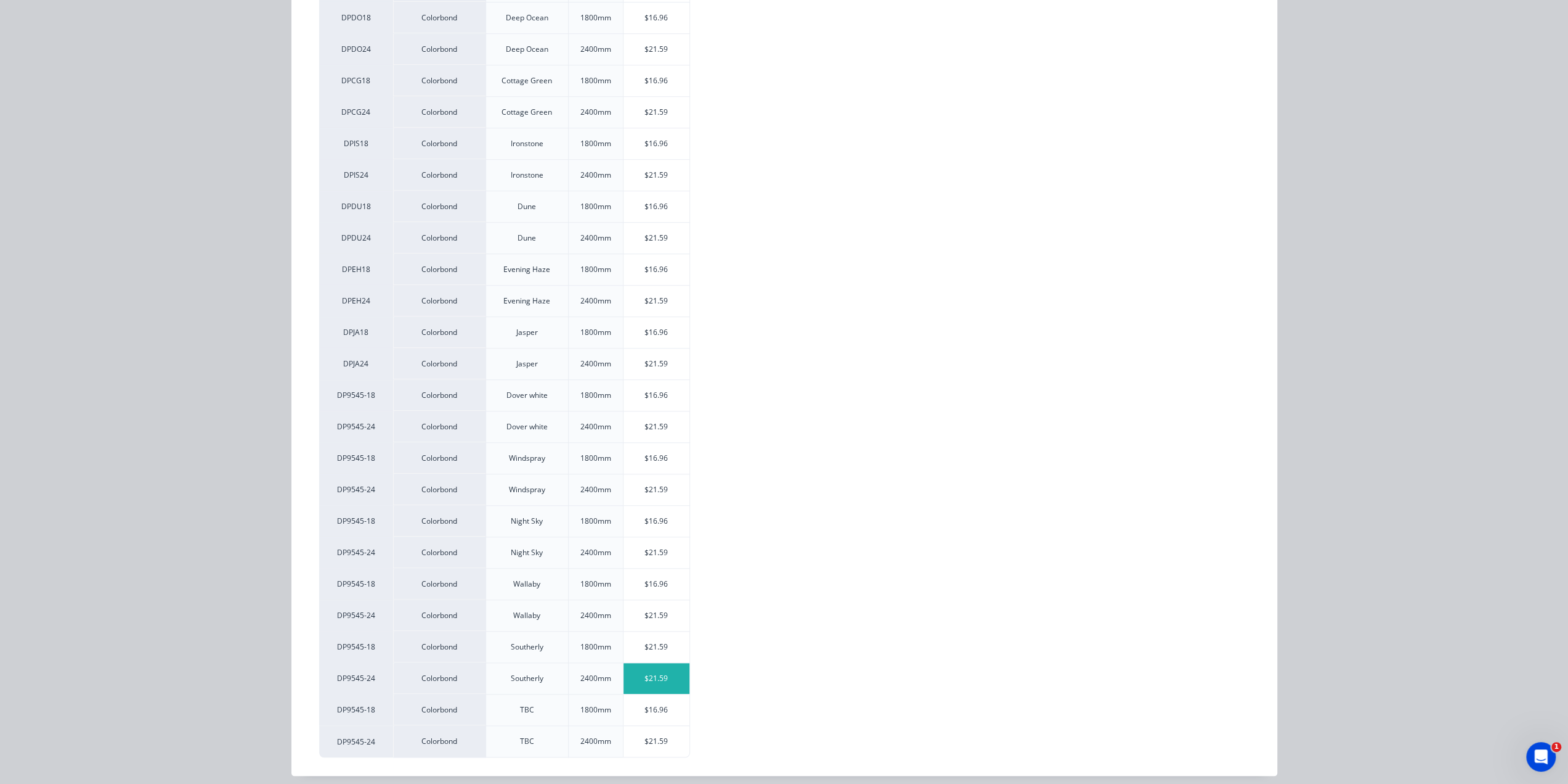
scroll to position [287, 0]
click at [645, 700] on div "$16.96" at bounding box center [657, 710] width 66 height 31
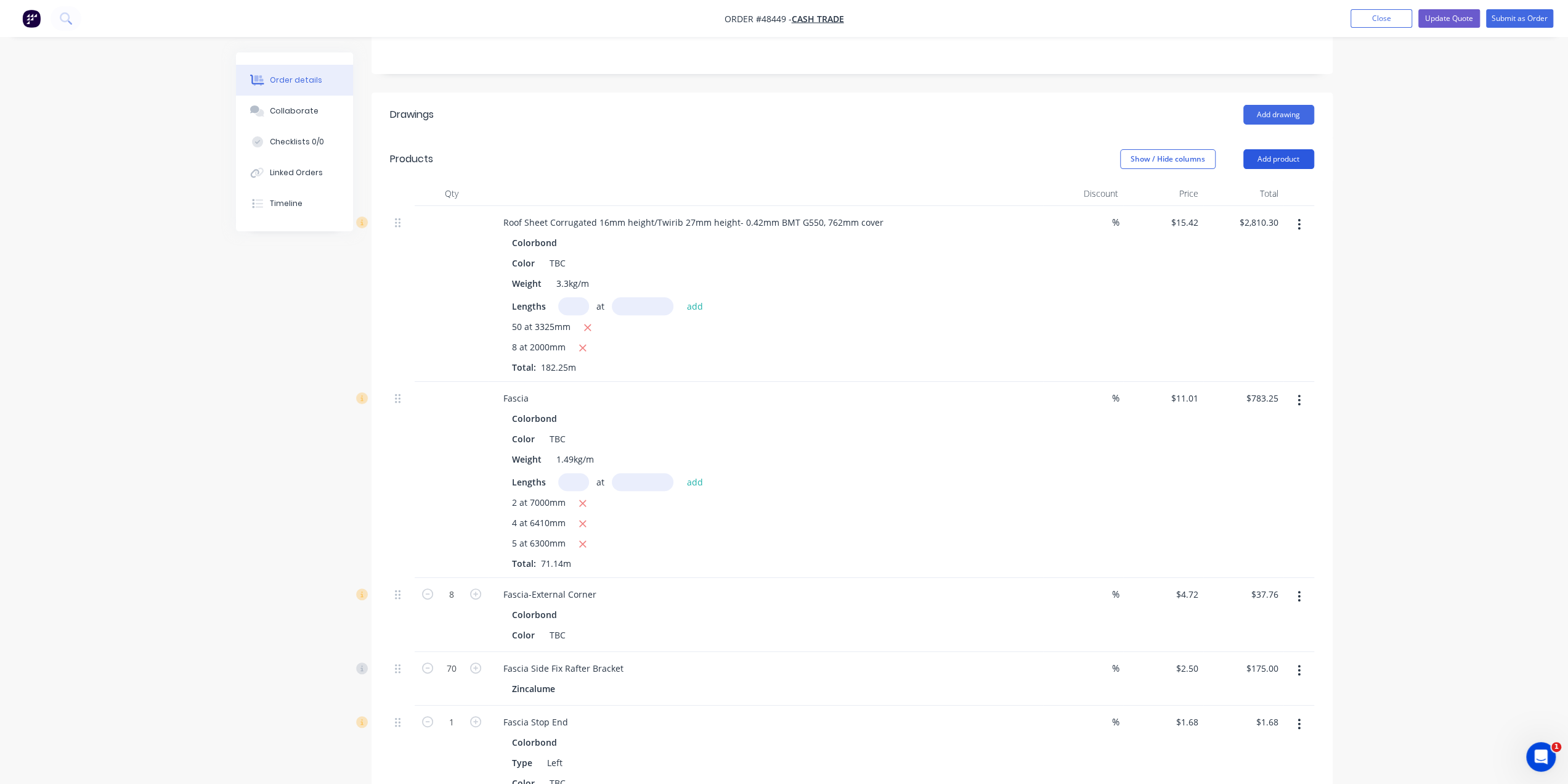
click at [1293, 149] on button "Add product" at bounding box center [1279, 159] width 71 height 20
click at [1284, 182] on div "Product catalogue" at bounding box center [1256, 191] width 95 height 18
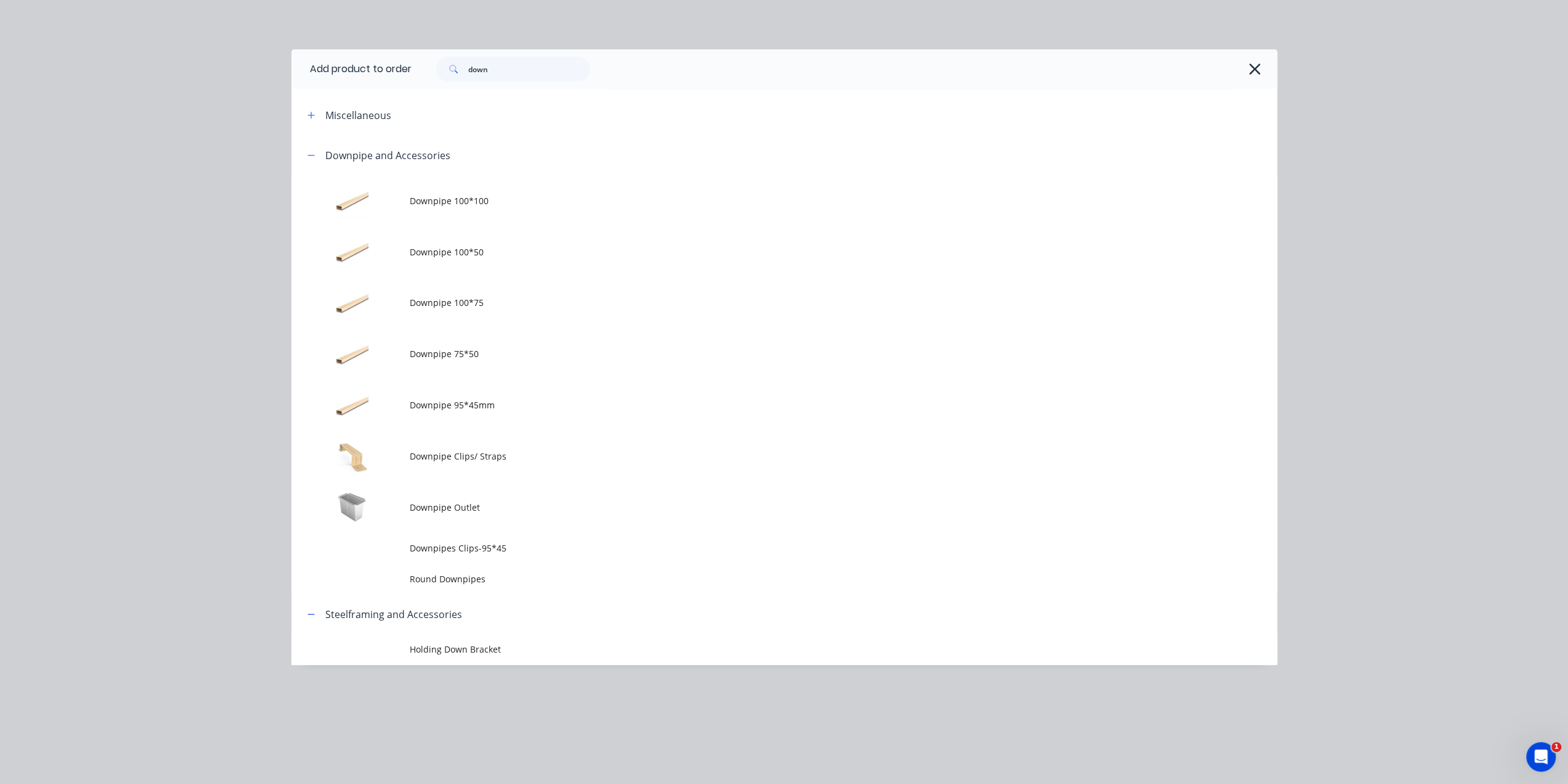
click at [508, 543] on span "Downpipes Clips-95*45" at bounding box center [756, 548] width 694 height 13
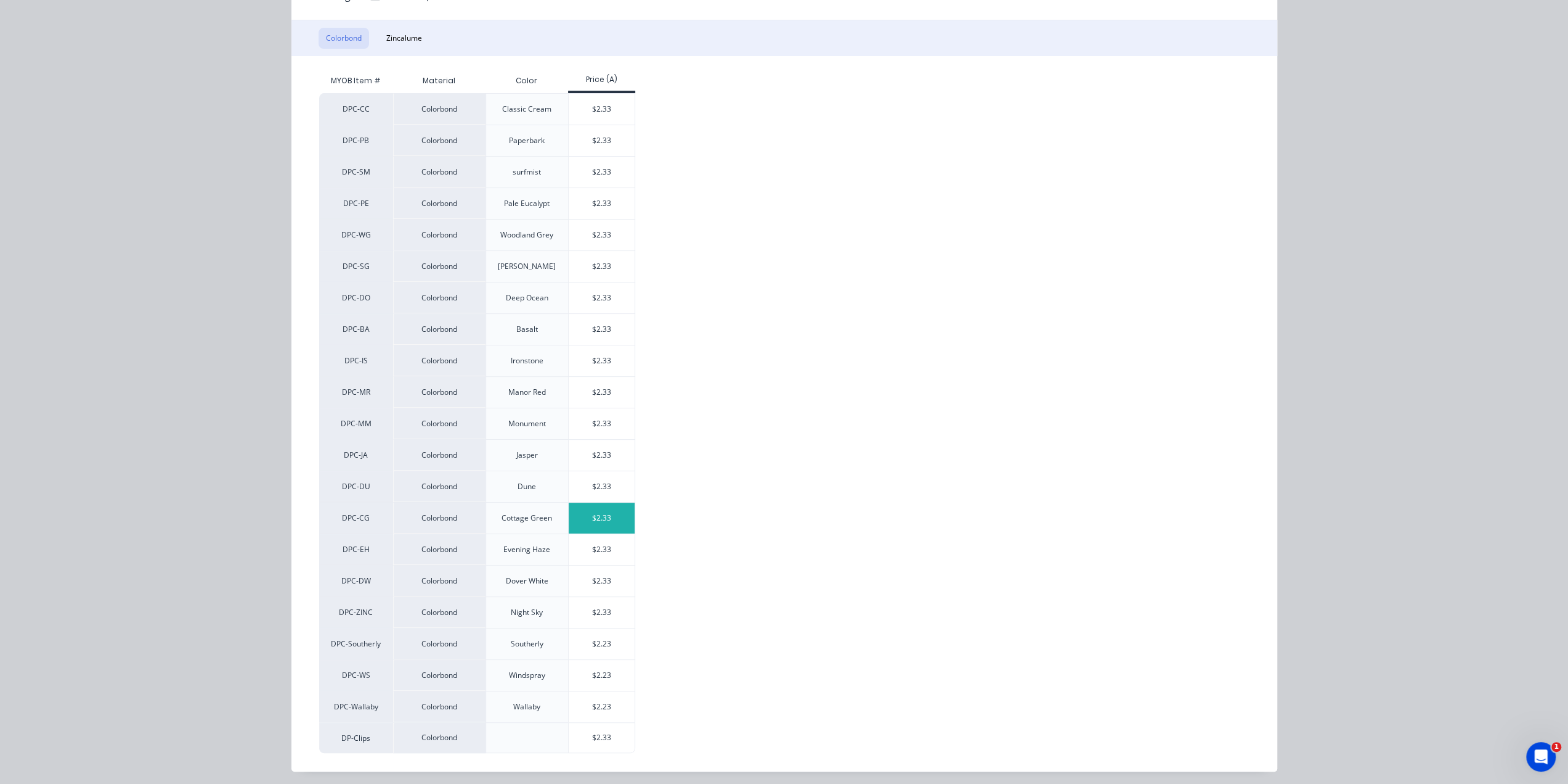
scroll to position [1274, 0]
click at [594, 739] on div "$2.33" at bounding box center [602, 737] width 66 height 29
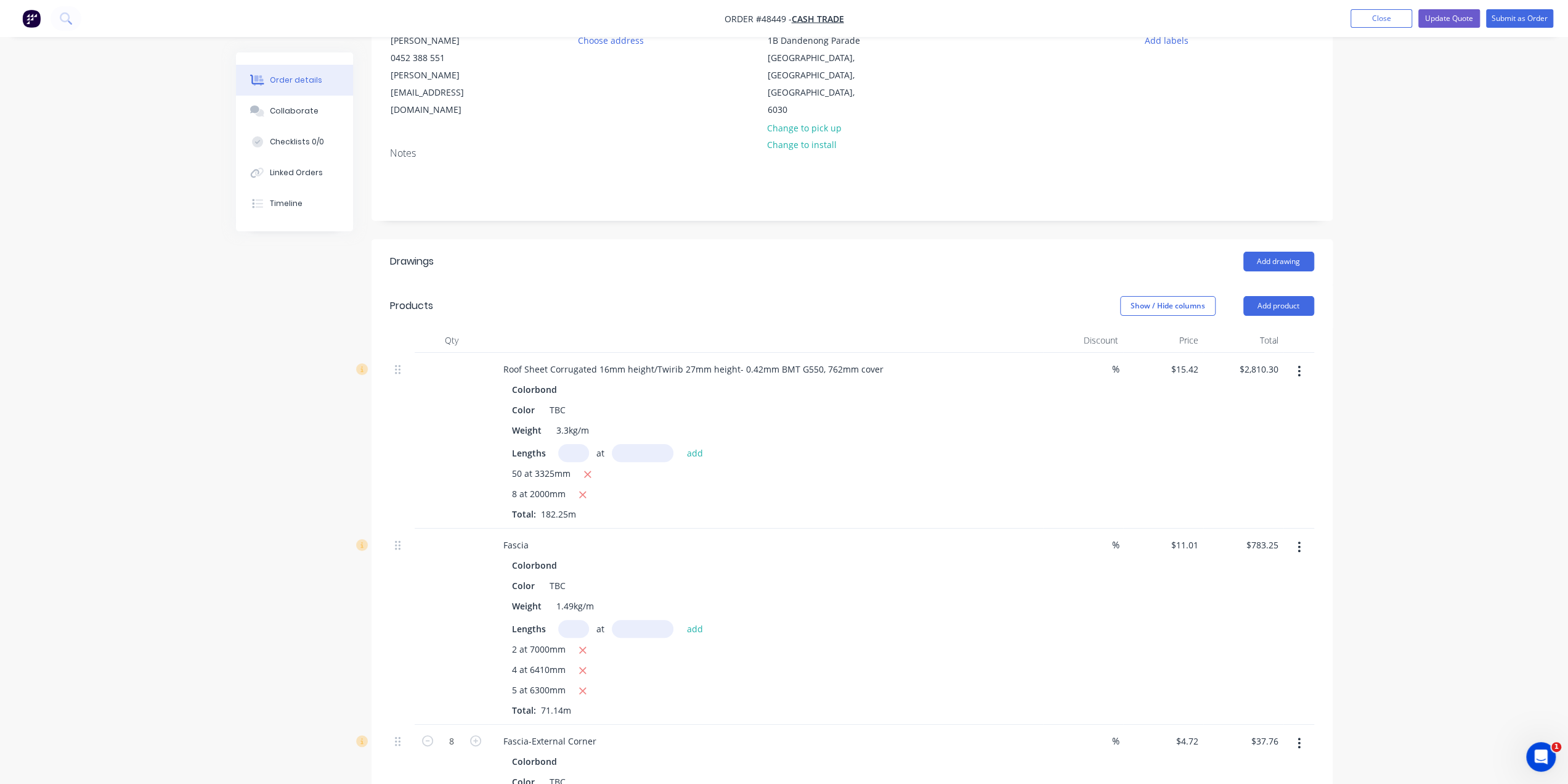
scroll to position [123, 0]
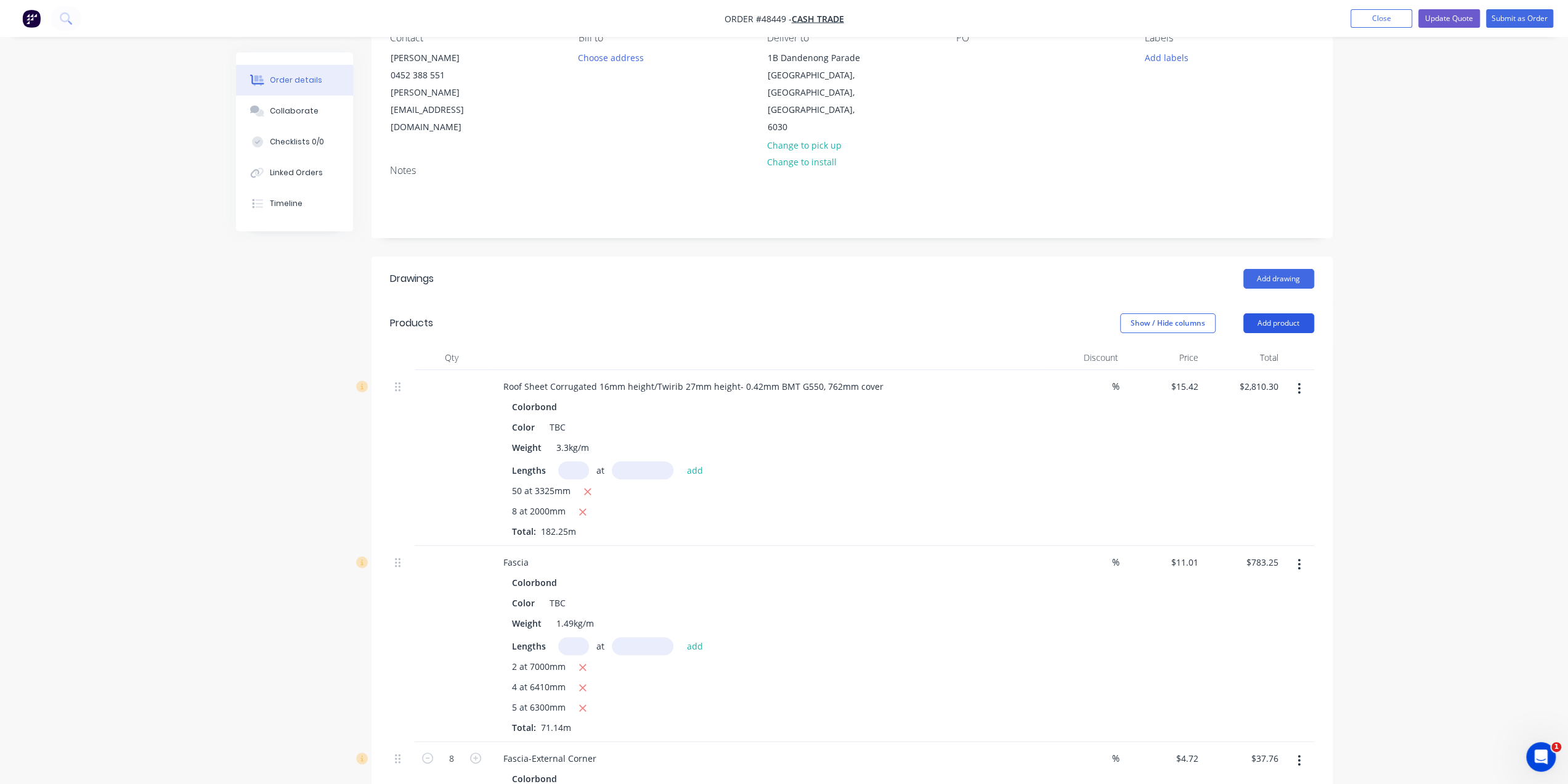
click at [1263, 313] on button "Add product" at bounding box center [1279, 323] width 71 height 20
click at [1264, 345] on div "Product catalogue" at bounding box center [1256, 354] width 95 height 18
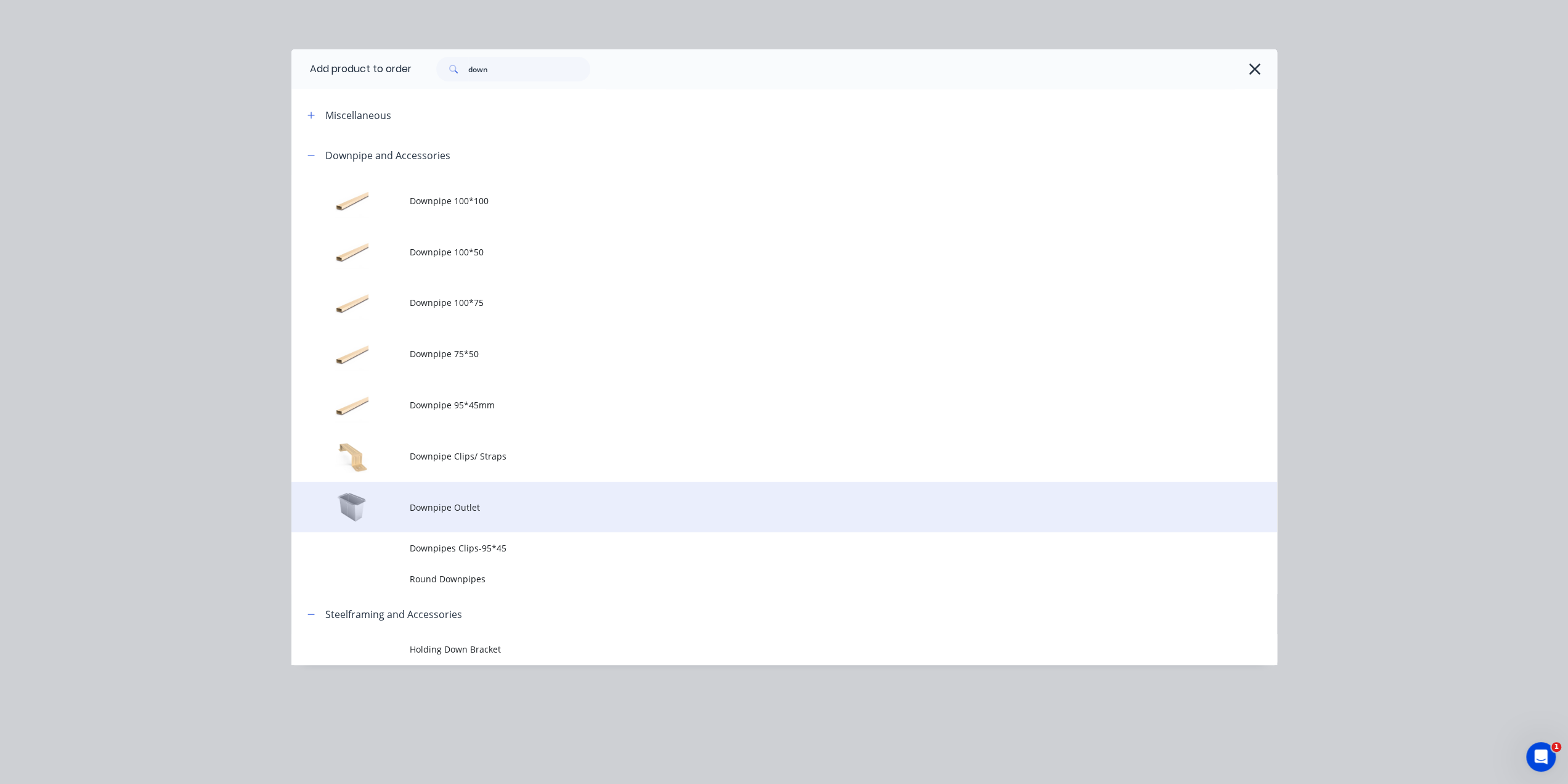
click at [510, 501] on span "Downpipe Outlet" at bounding box center [756, 507] width 694 height 13
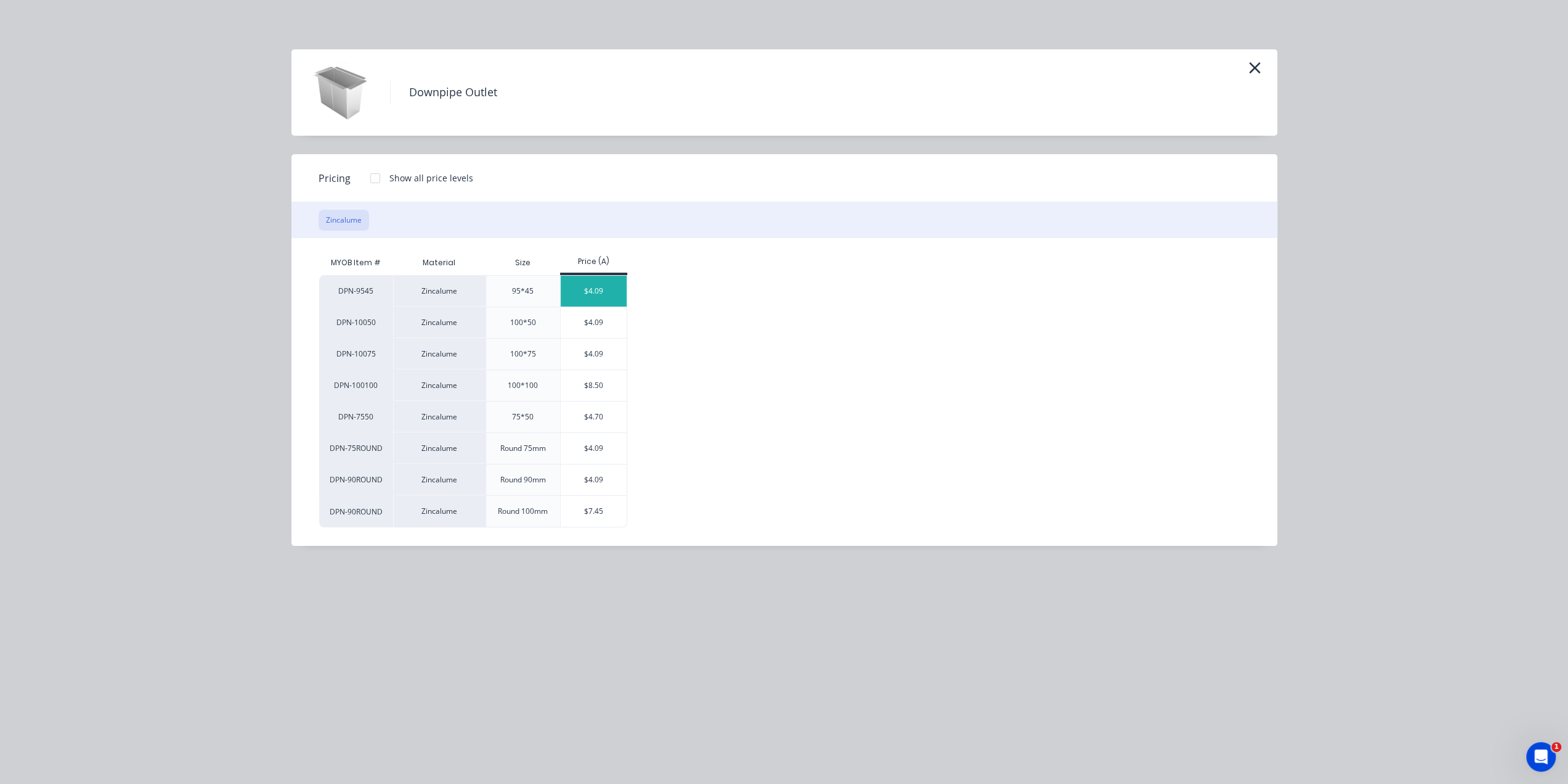
click at [576, 290] on div "$4.09" at bounding box center [594, 291] width 66 height 31
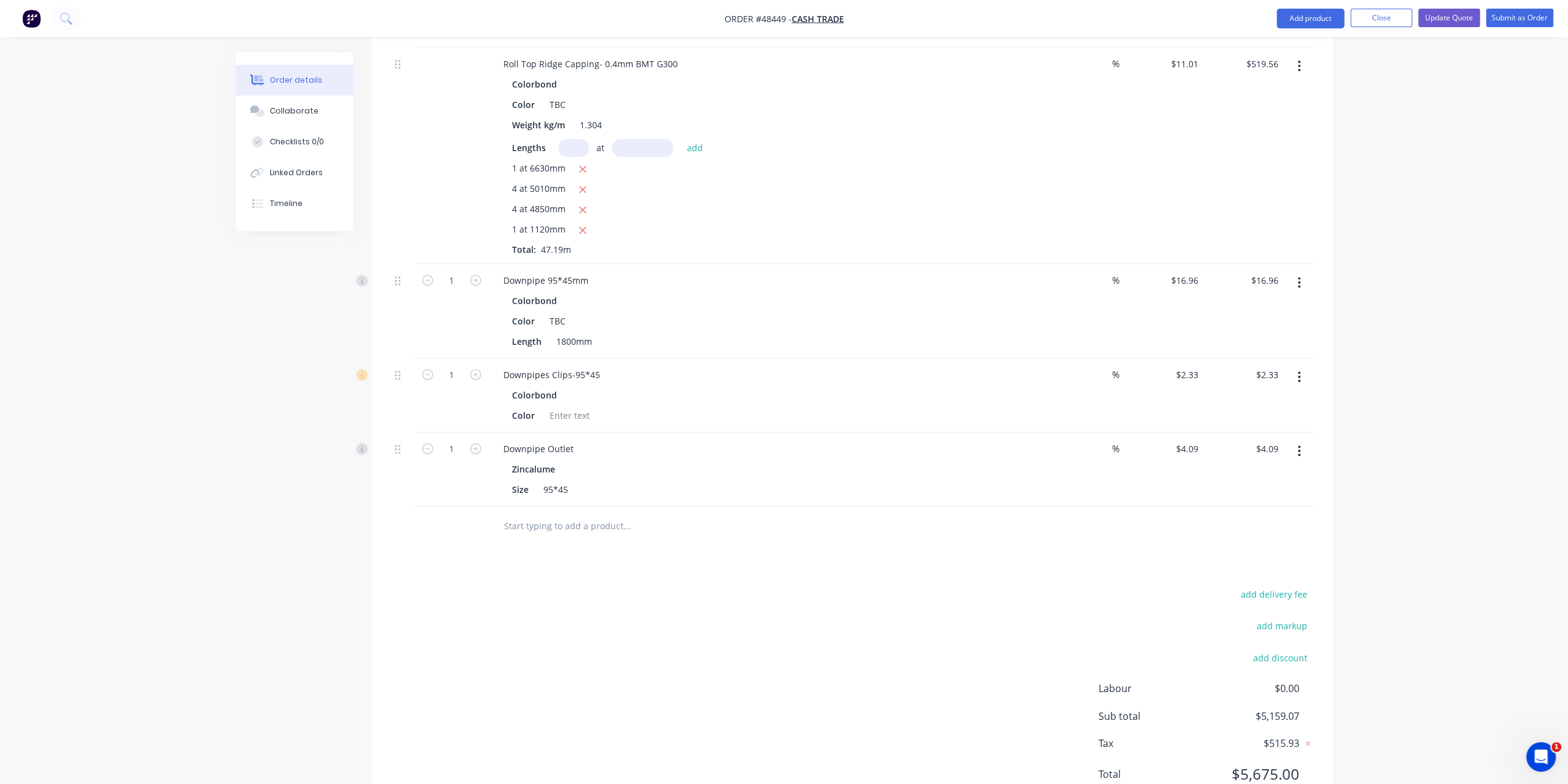
scroll to position [1659, 0]
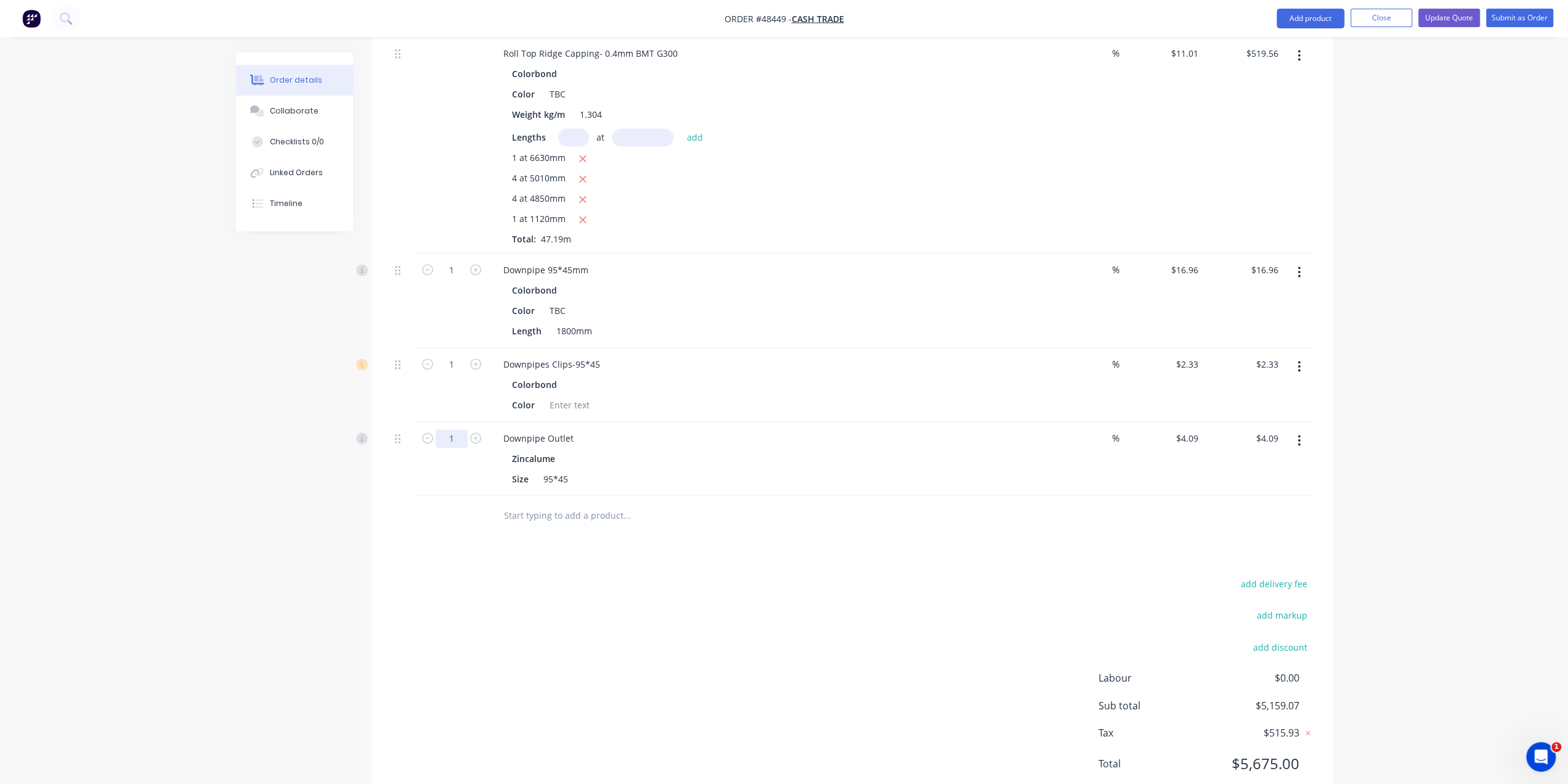
type input "12"
type input "$49.08"
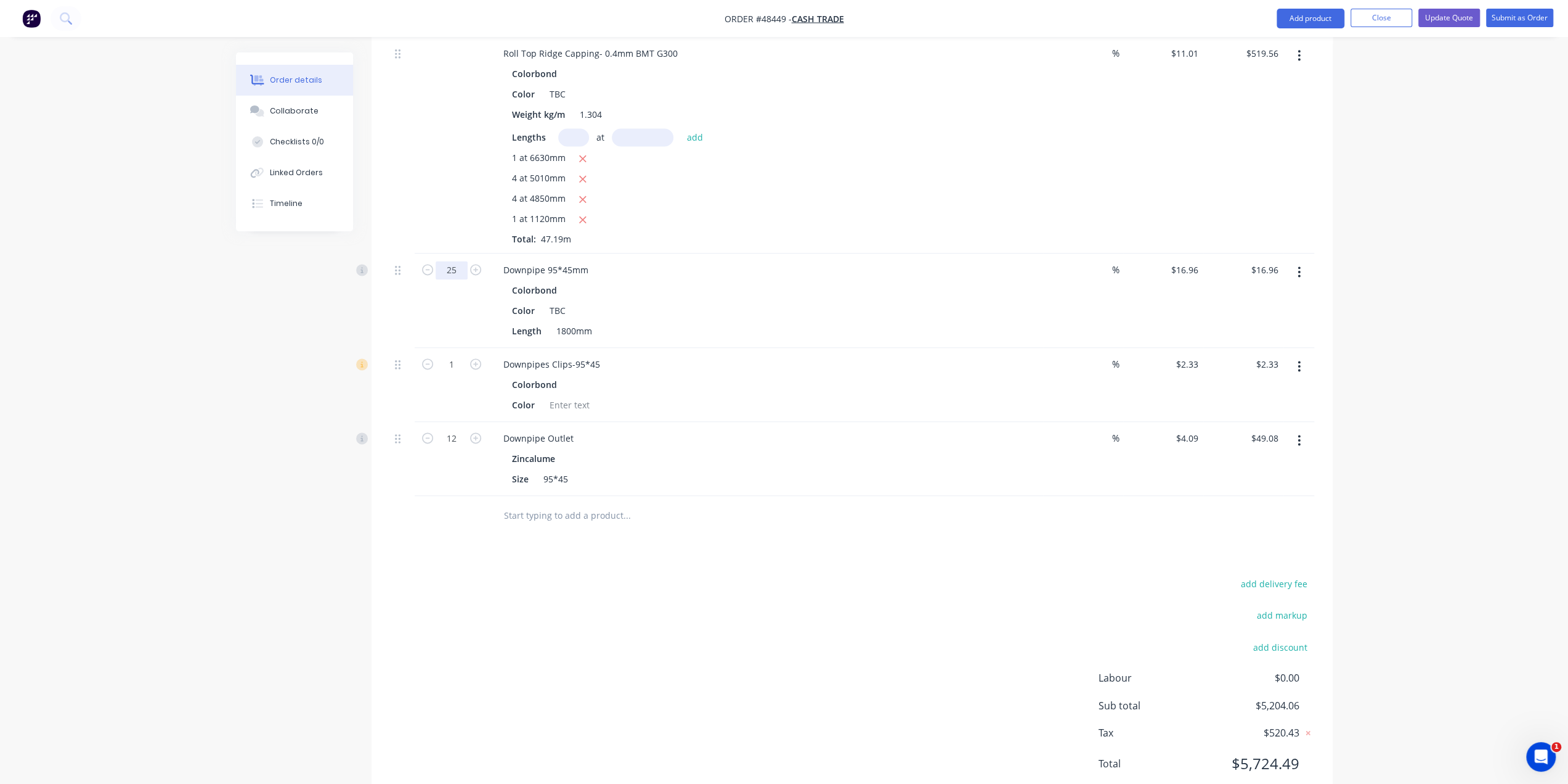
type input "2"
type input "24"
type input "$407.04"
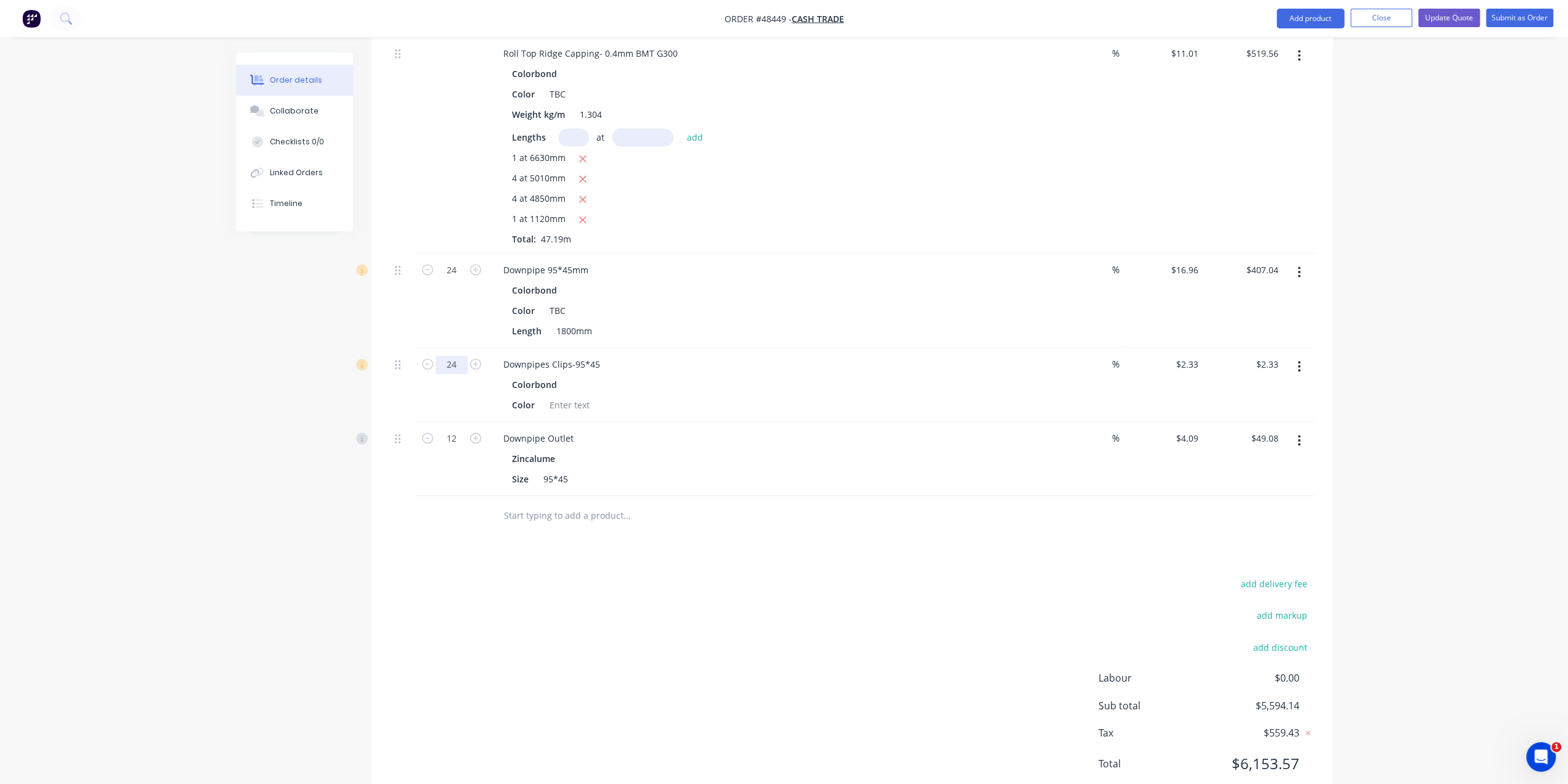
type input "24"
type input "$55.92"
type input "8"
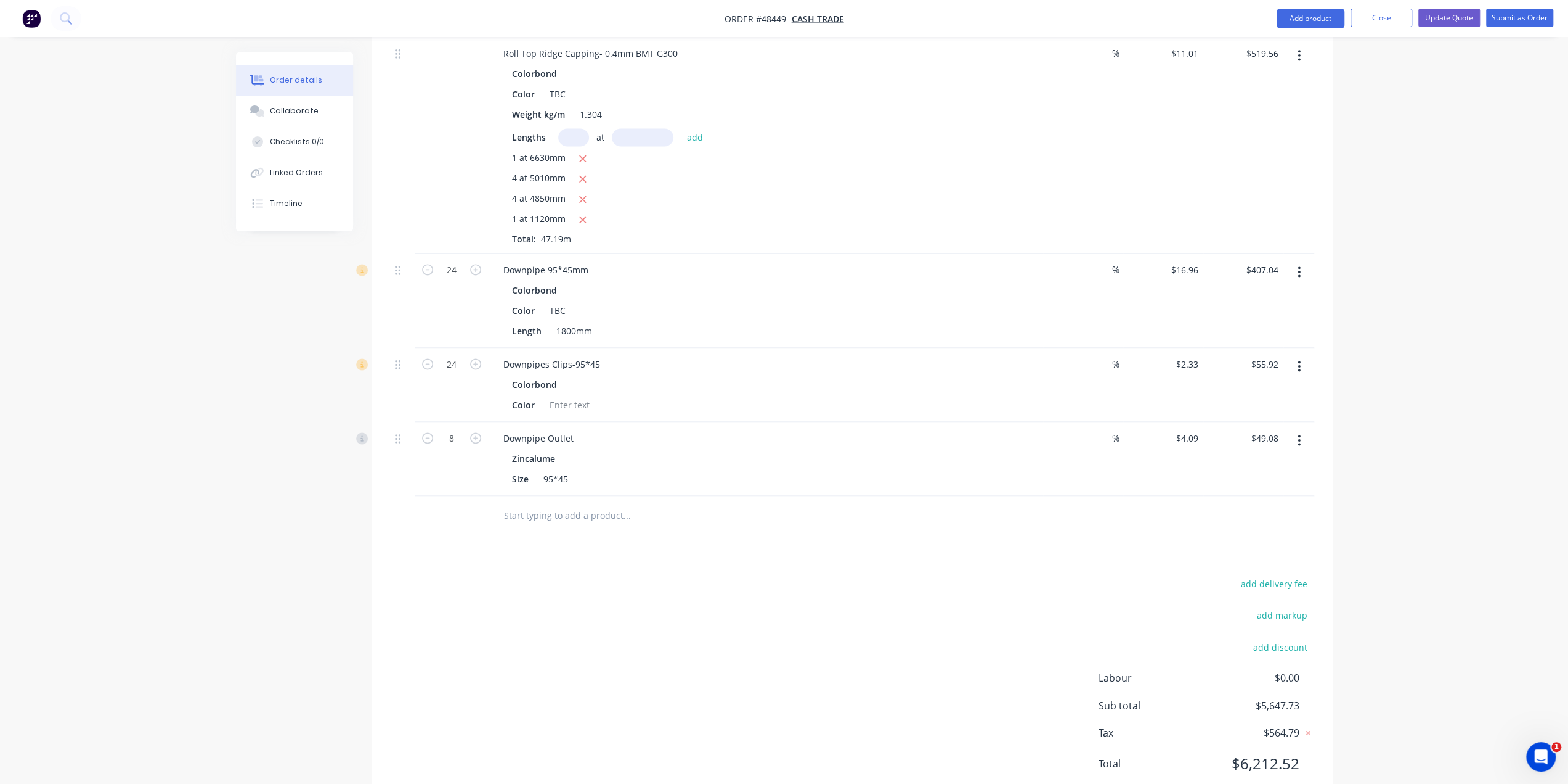
type input "$32.72"
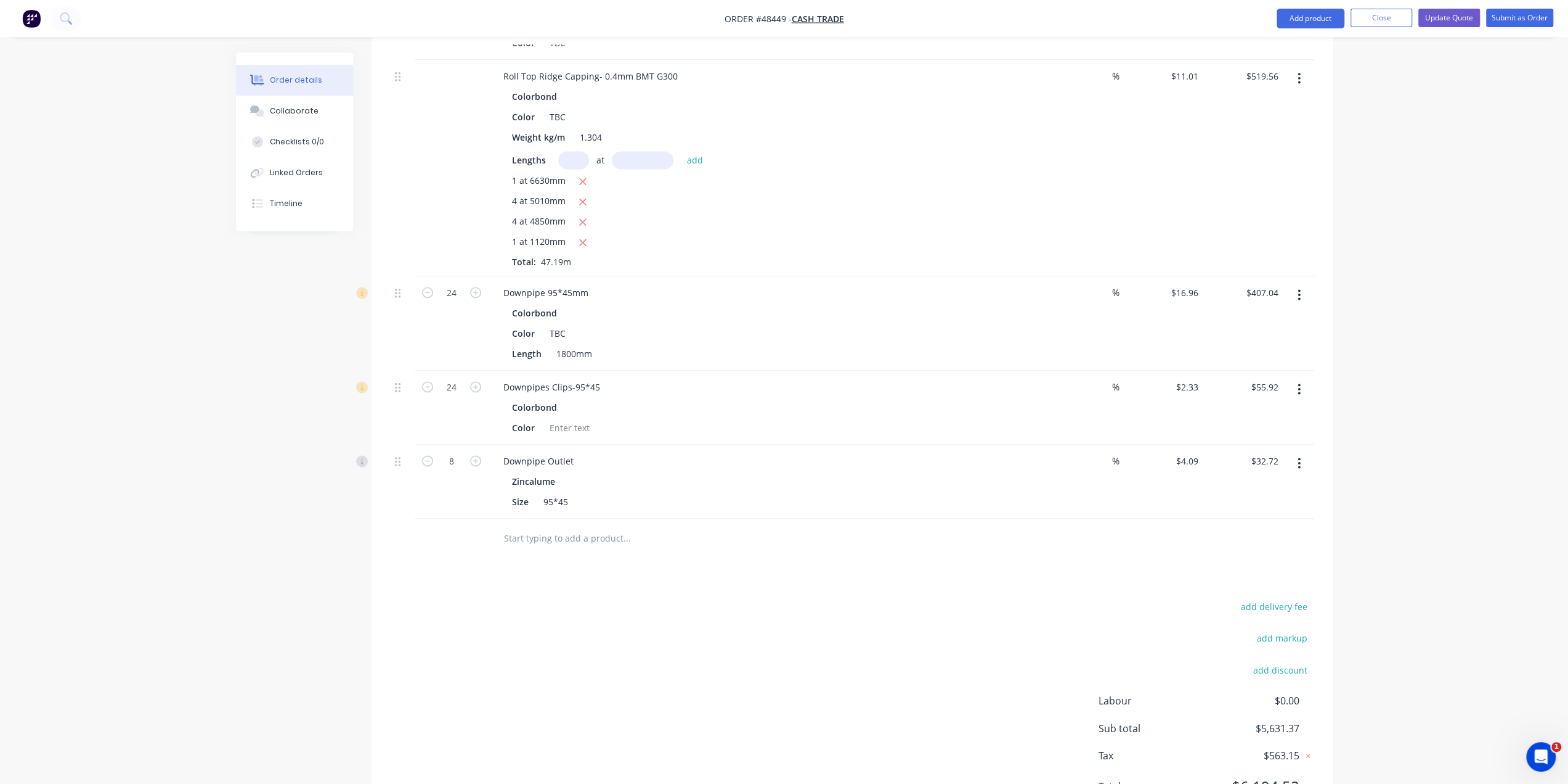
scroll to position [1639, 0]
click at [578, 416] on div at bounding box center [569, 425] width 50 height 18
click at [757, 647] on div "add delivery fee add markup add discount Labour $0.00 Sub total $5,631.37 Tax $…" at bounding box center [852, 701] width 924 height 211
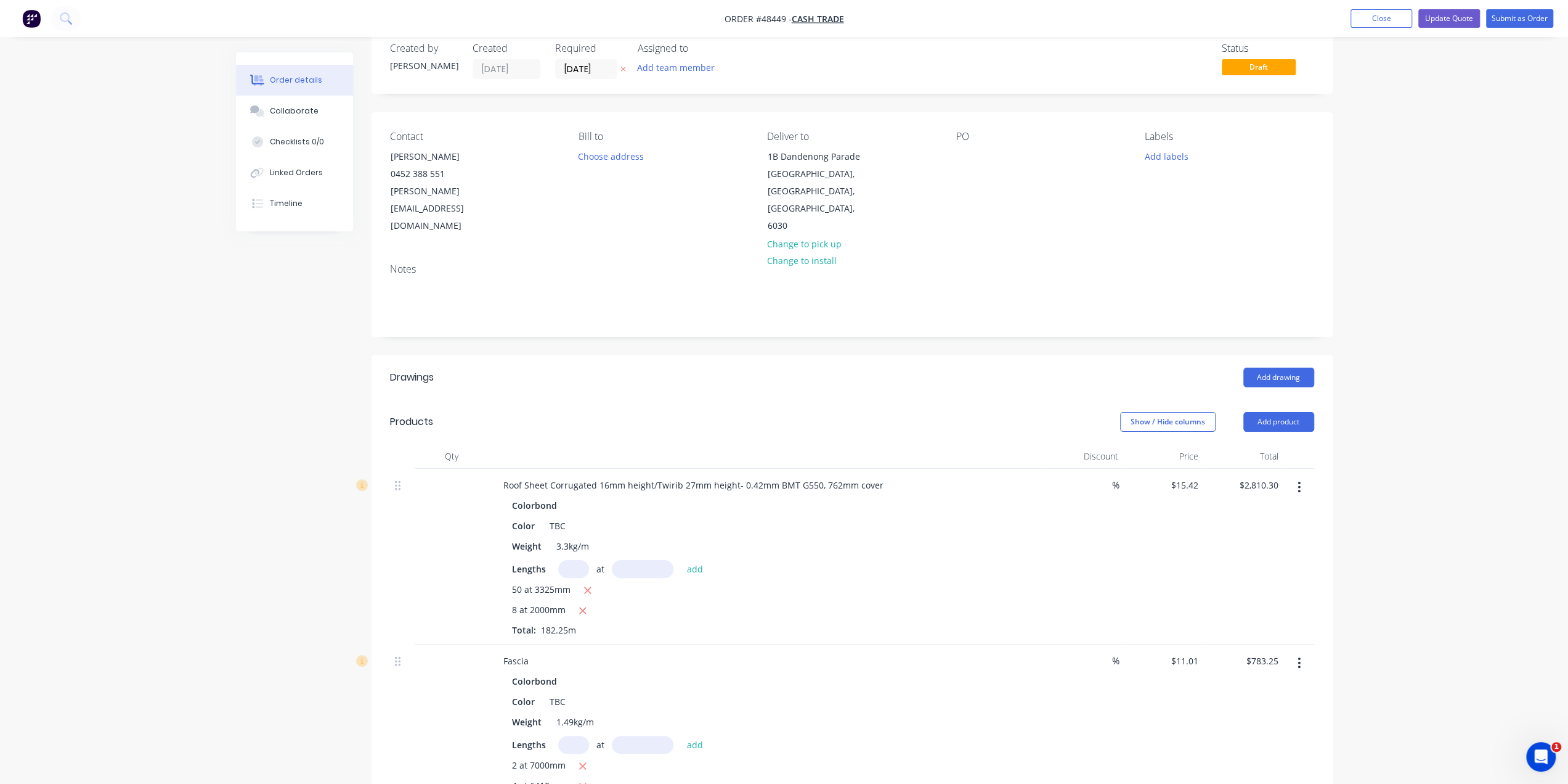
scroll to position [0, 0]
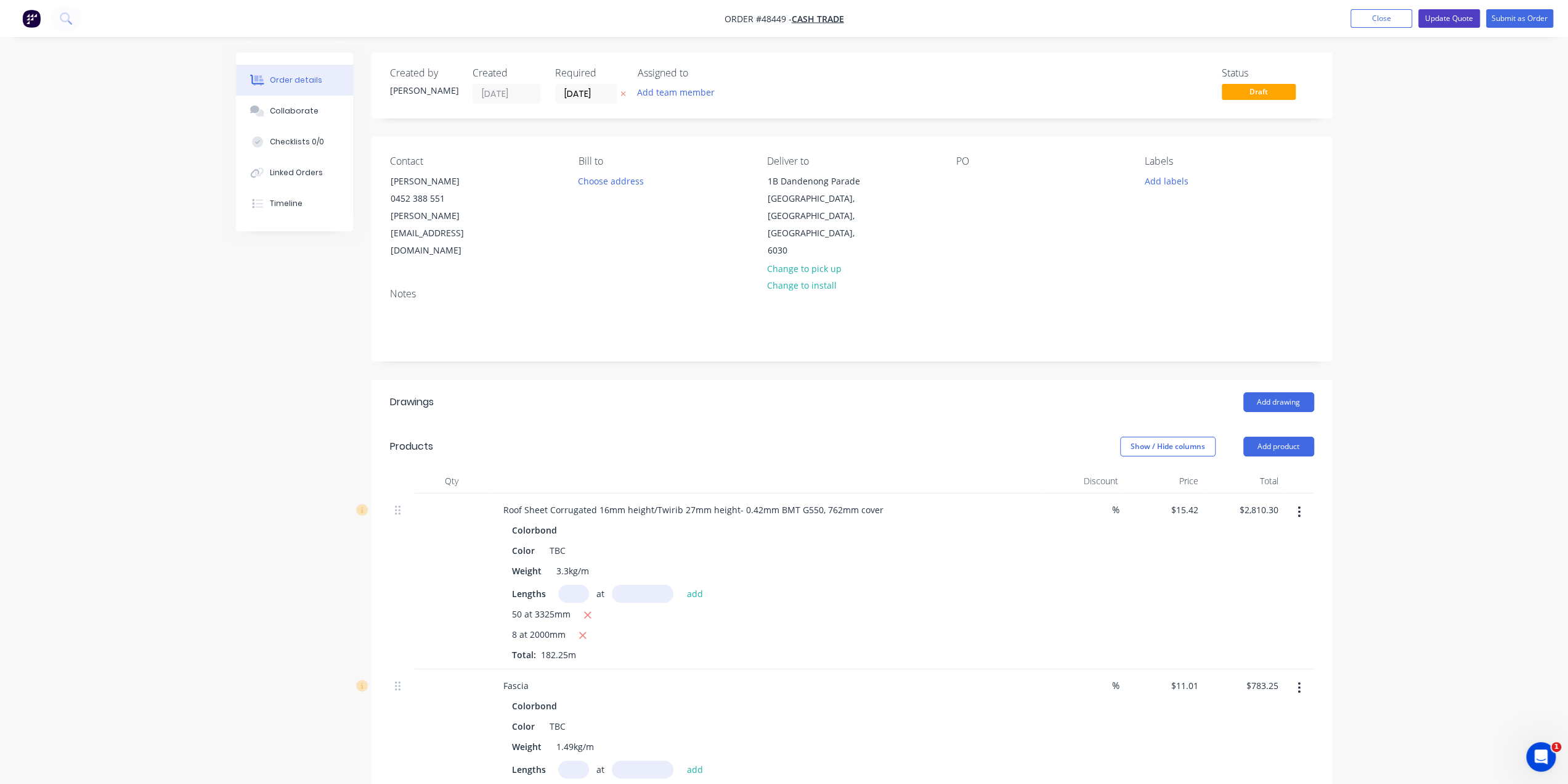
click at [1450, 16] on button "Update Quote" at bounding box center [1449, 18] width 62 height 18
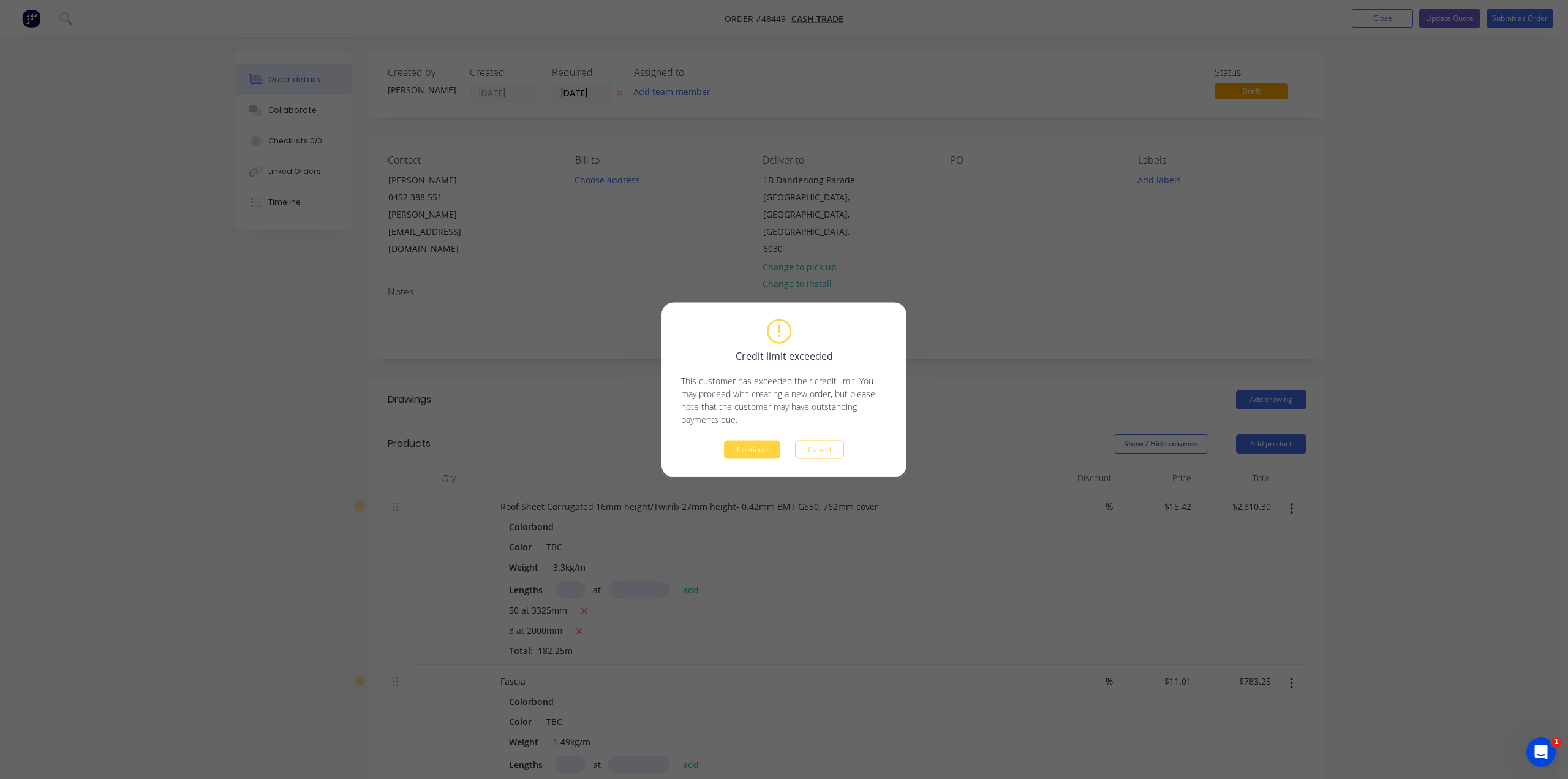
click at [754, 456] on button "Continue" at bounding box center [752, 449] width 56 height 18
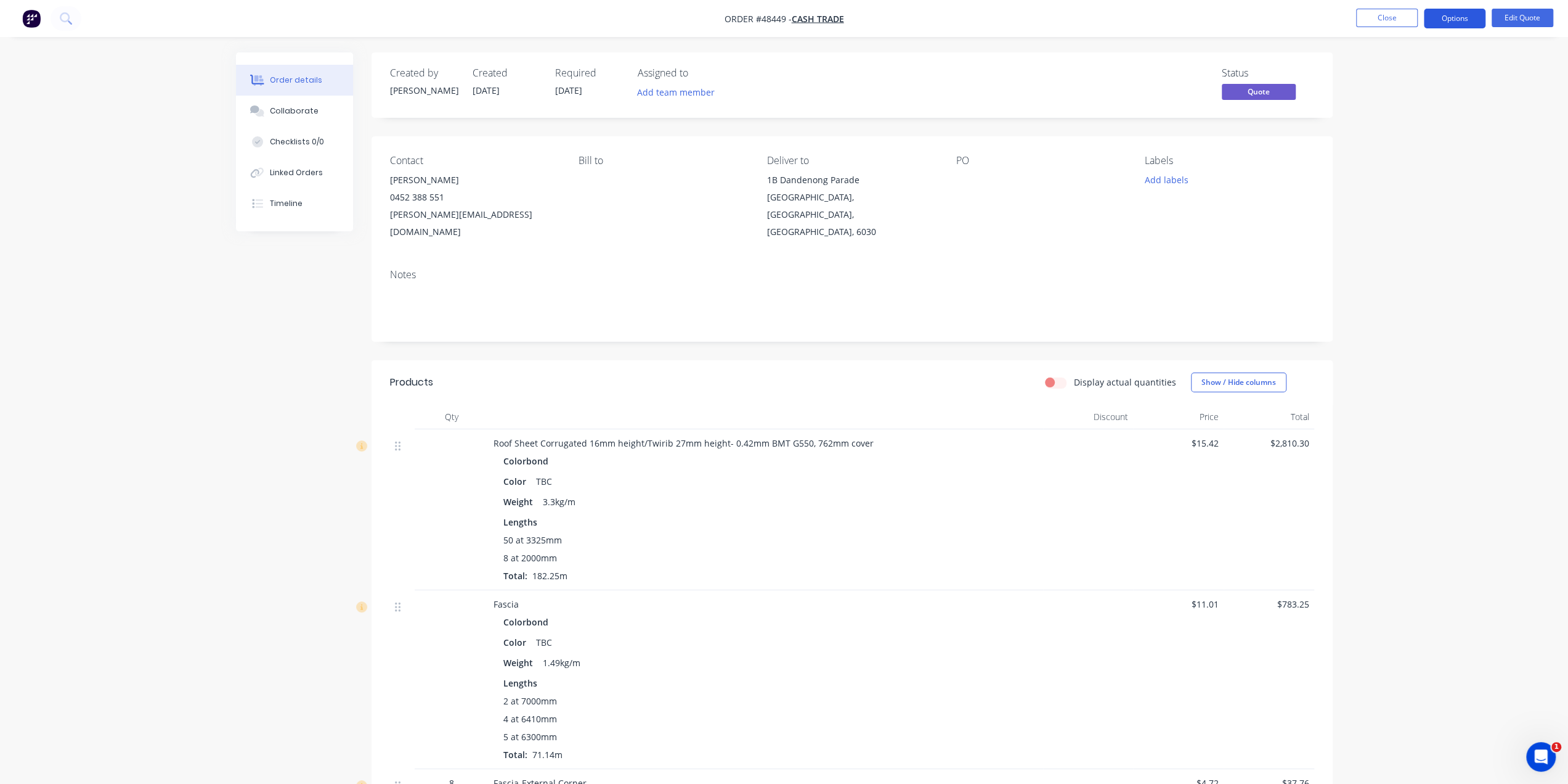
click at [1450, 15] on button "Options" at bounding box center [1455, 18] width 62 height 20
click at [1383, 78] on div "Quote" at bounding box center [1417, 75] width 113 height 18
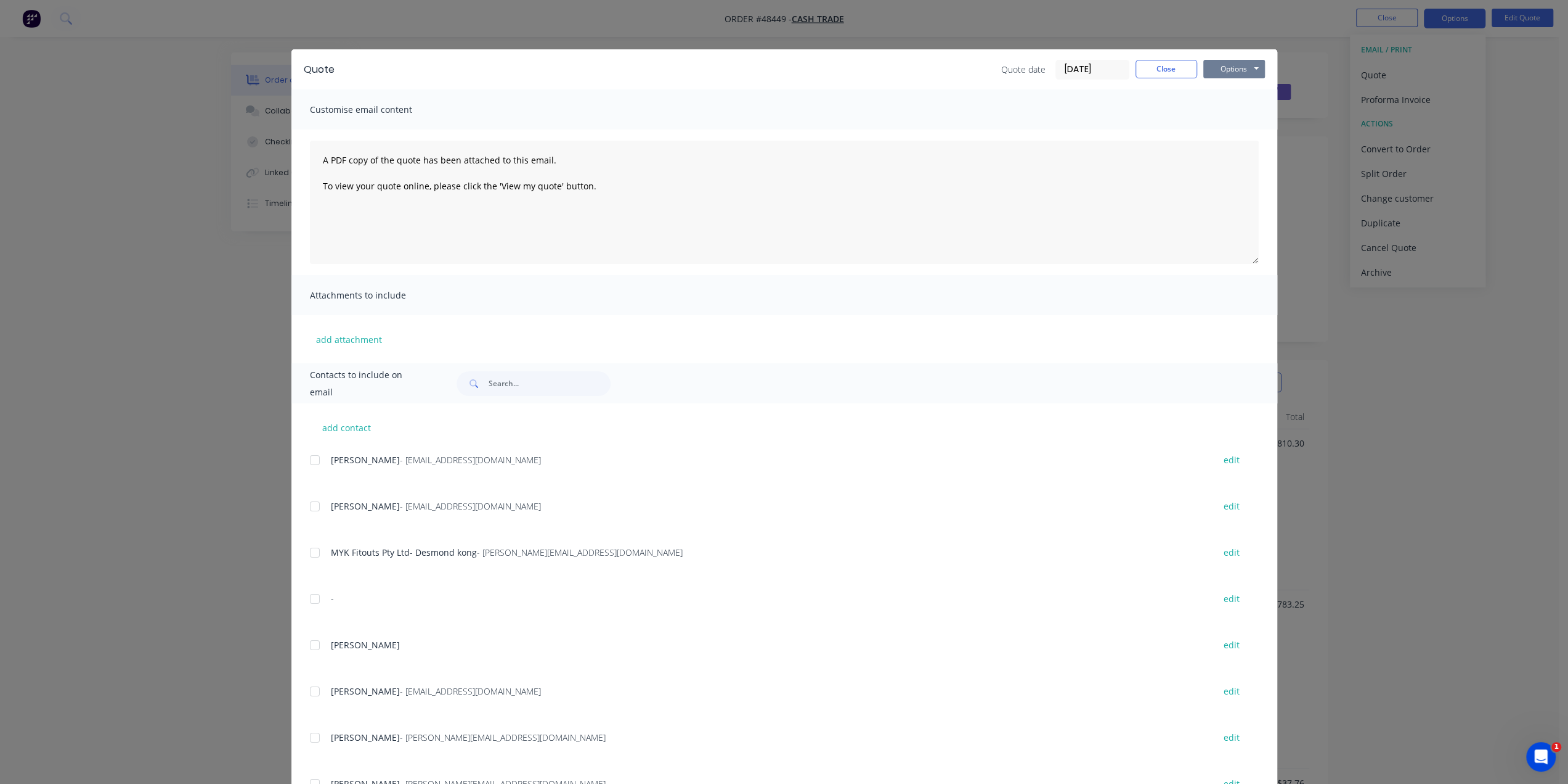
click at [1220, 68] on button "Options" at bounding box center [1234, 69] width 62 height 18
click at [1222, 112] on button "Print" at bounding box center [1242, 111] width 78 height 20
